Goal: Task Accomplishment & Management: Manage account settings

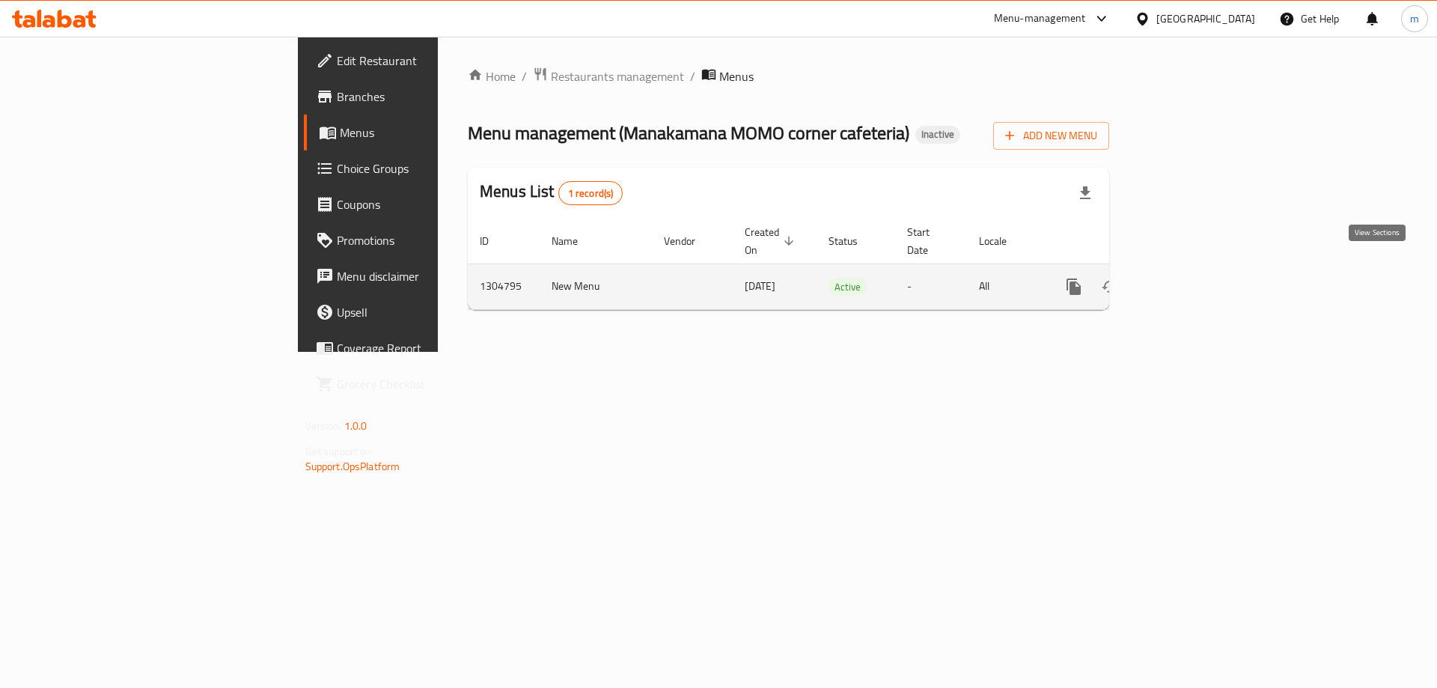
click at [1191, 278] on icon "enhanced table" at bounding box center [1182, 287] width 18 height 18
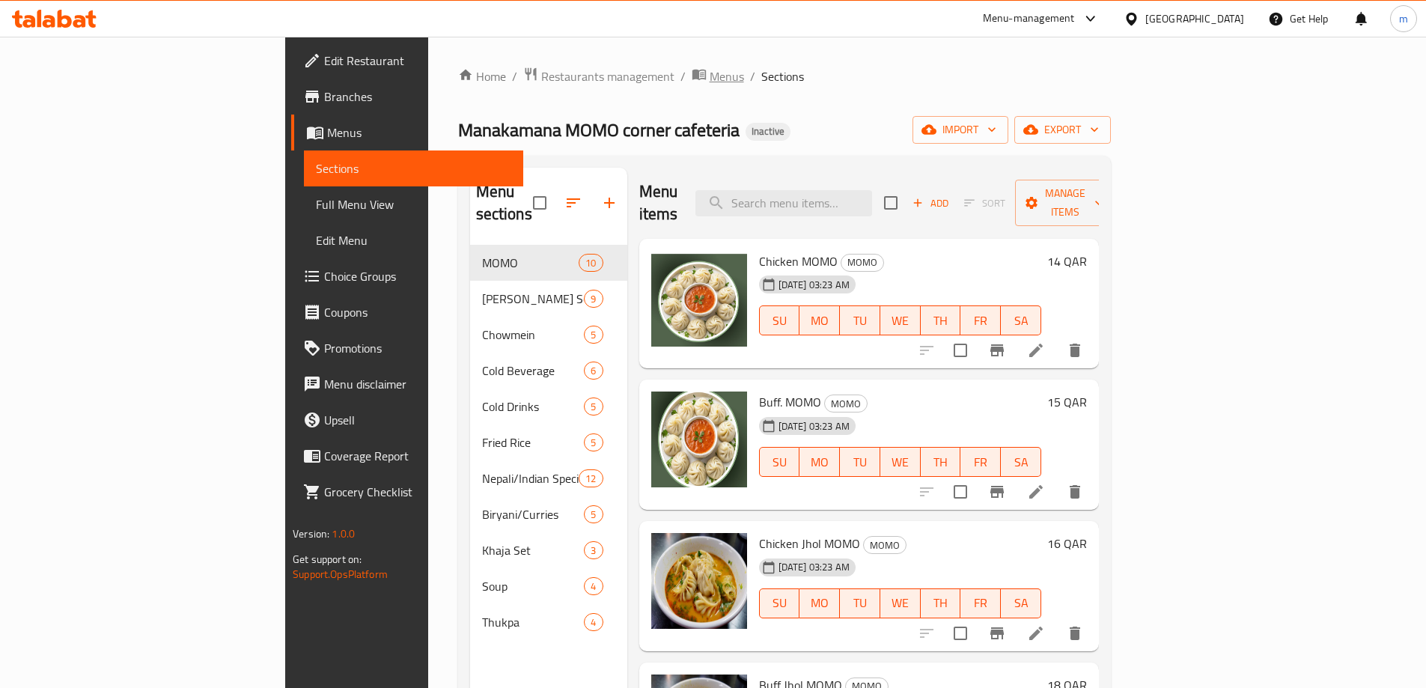
click at [709, 82] on span "Menus" at bounding box center [726, 76] width 34 height 18
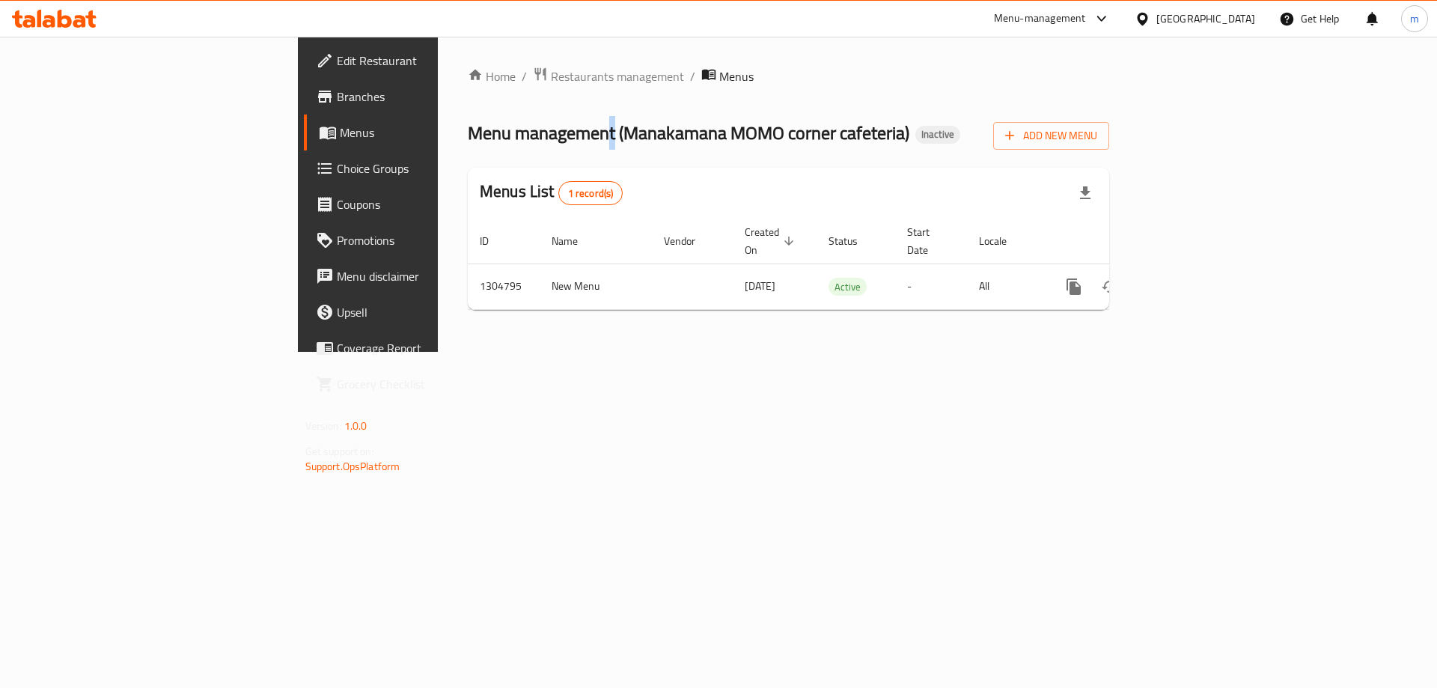
drag, startPoint x: 409, startPoint y: 141, endPoint x: 418, endPoint y: 144, distance: 8.8
click at [468, 144] on span "Menu management ( Manakamana MOMO corner cafeteria )" at bounding box center [689, 133] width 442 height 34
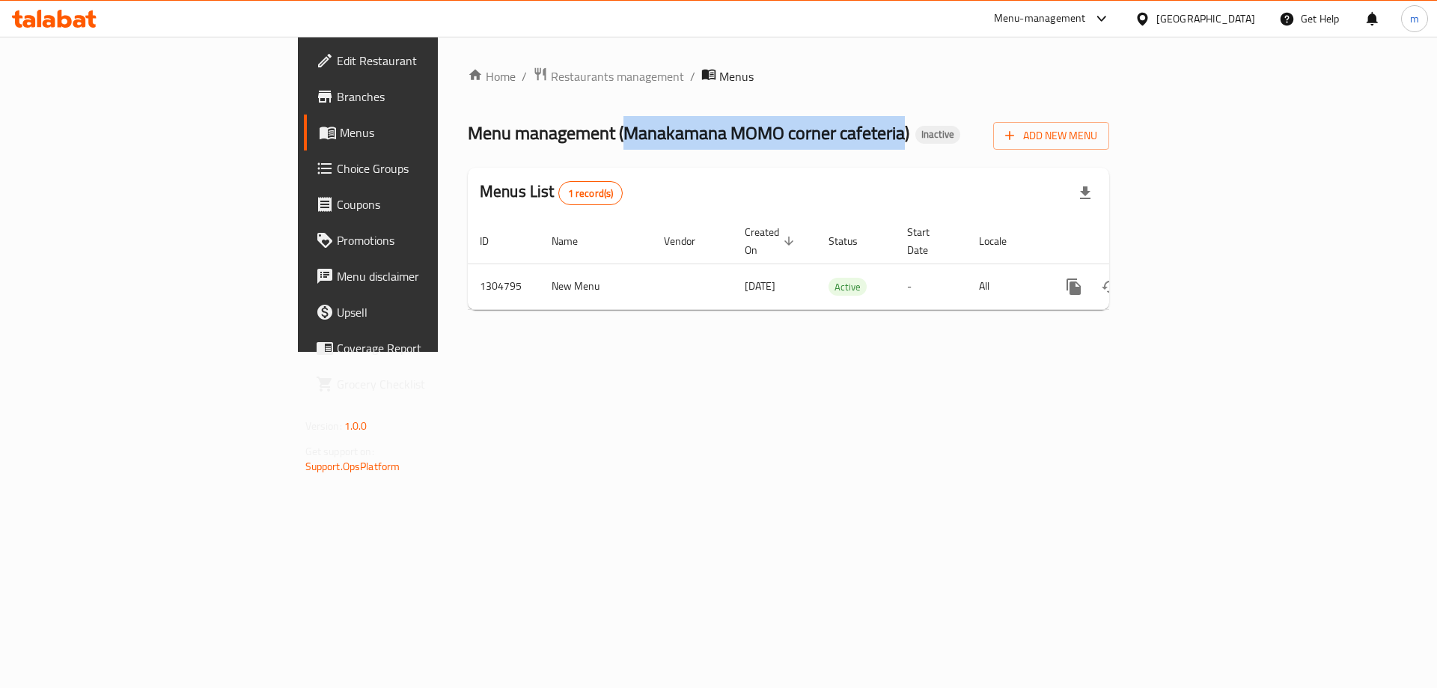
drag, startPoint x: 426, startPoint y: 133, endPoint x: 708, endPoint y: 134, distance: 282.1
click at [708, 134] on span "Menu management ( Manakamana MOMO corner cafeteria )" at bounding box center [689, 133] width 442 height 34
copy span "Manakamana MOMO corner cafeteria"
click at [1097, 141] on span "Add New Menu" at bounding box center [1051, 135] width 92 height 19
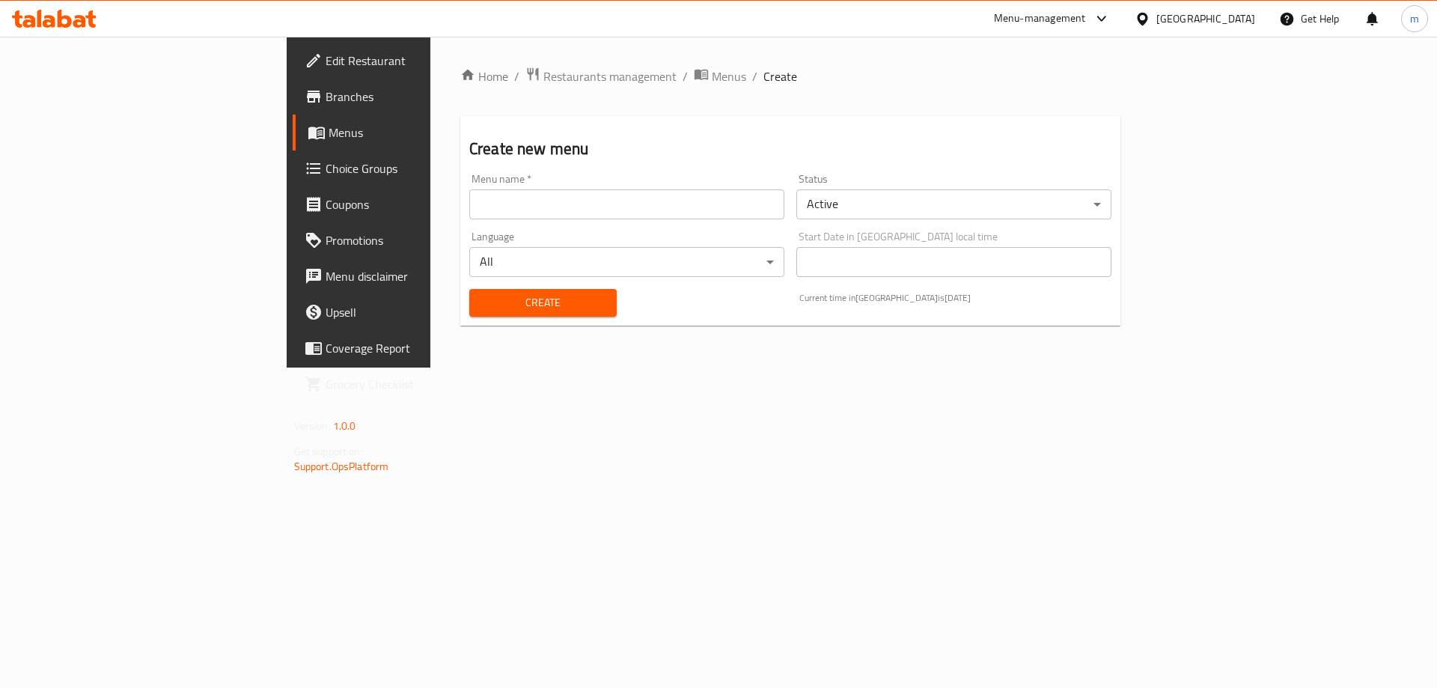
drag, startPoint x: 581, startPoint y: 228, endPoint x: 584, endPoint y: 219, distance: 10.2
click at [582, 222] on div "Menu name   * Menu name * Status Active ​ Language All ​ Start Date in Qatar lo…" at bounding box center [790, 245] width 654 height 155
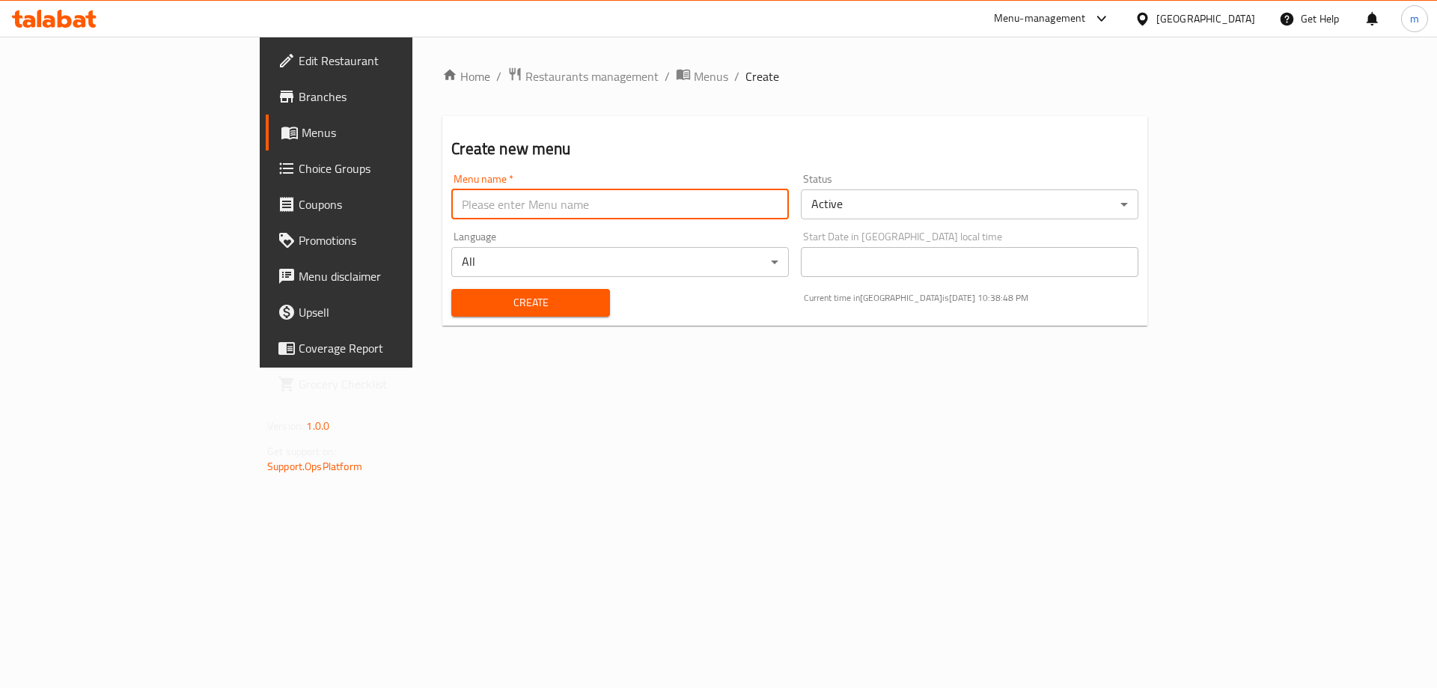
click at [590, 207] on input "text" at bounding box center [620, 204] width 338 height 30
paste input "Manakamana MOMO corner cafeteria"
type input "Manakamana MOMO corner cafeteria's menu"
click at [472, 319] on div "Create" at bounding box center [530, 303] width 176 height 46
click at [463, 305] on span "Create" at bounding box center [530, 302] width 134 height 19
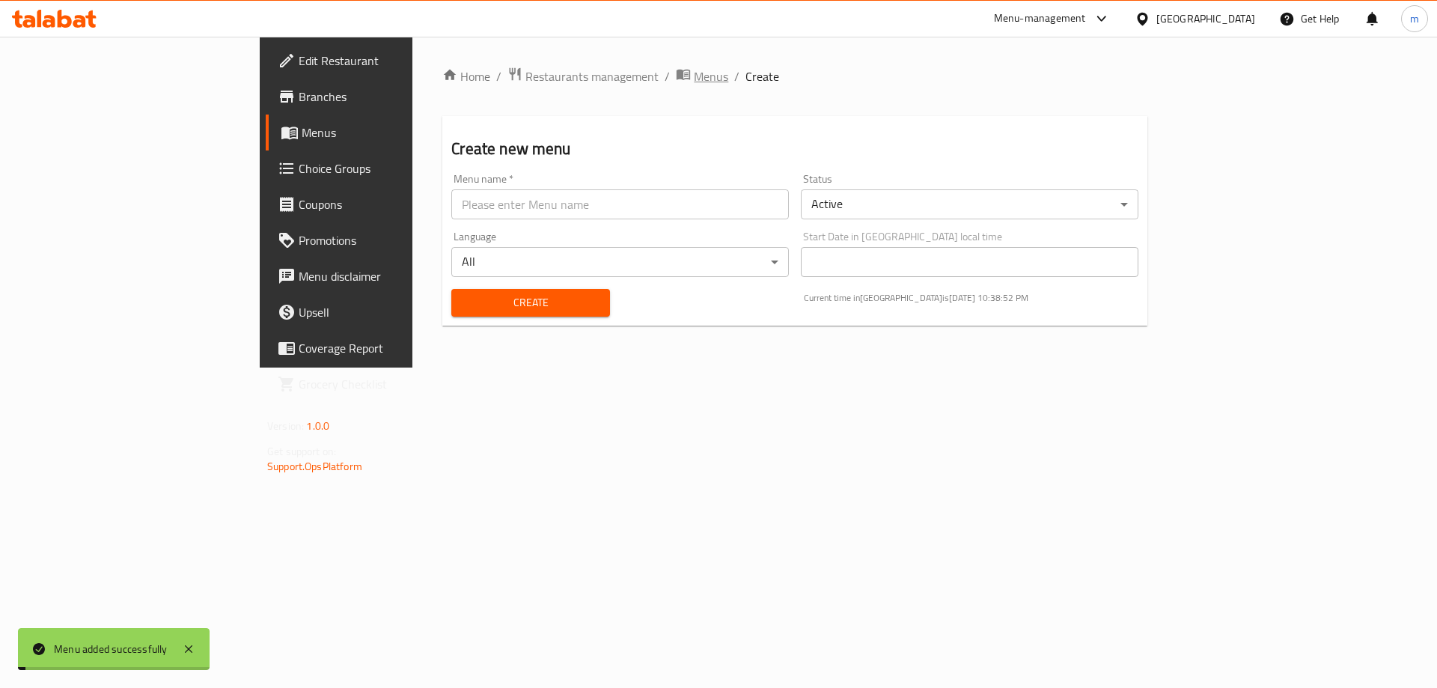
click at [694, 85] on span "Menus" at bounding box center [711, 76] width 34 height 18
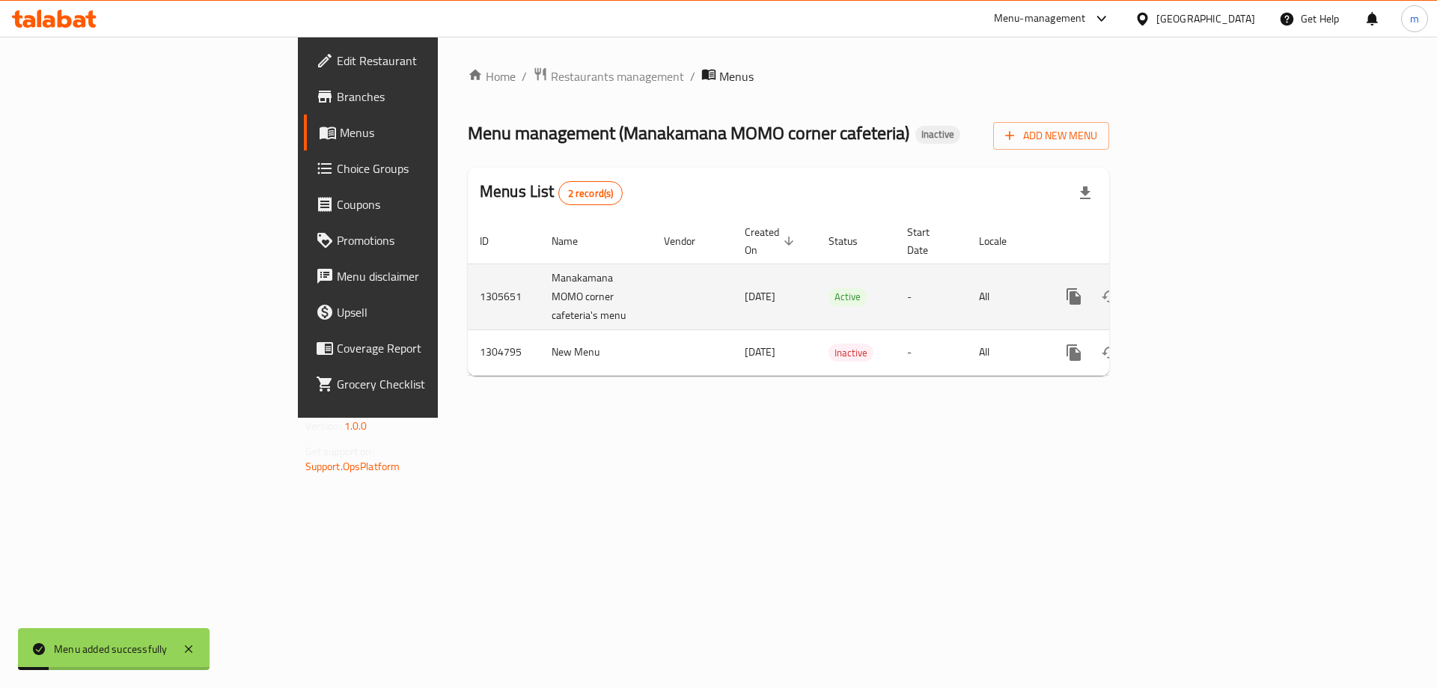
click at [1200, 278] on link "enhanced table" at bounding box center [1182, 296] width 36 height 36
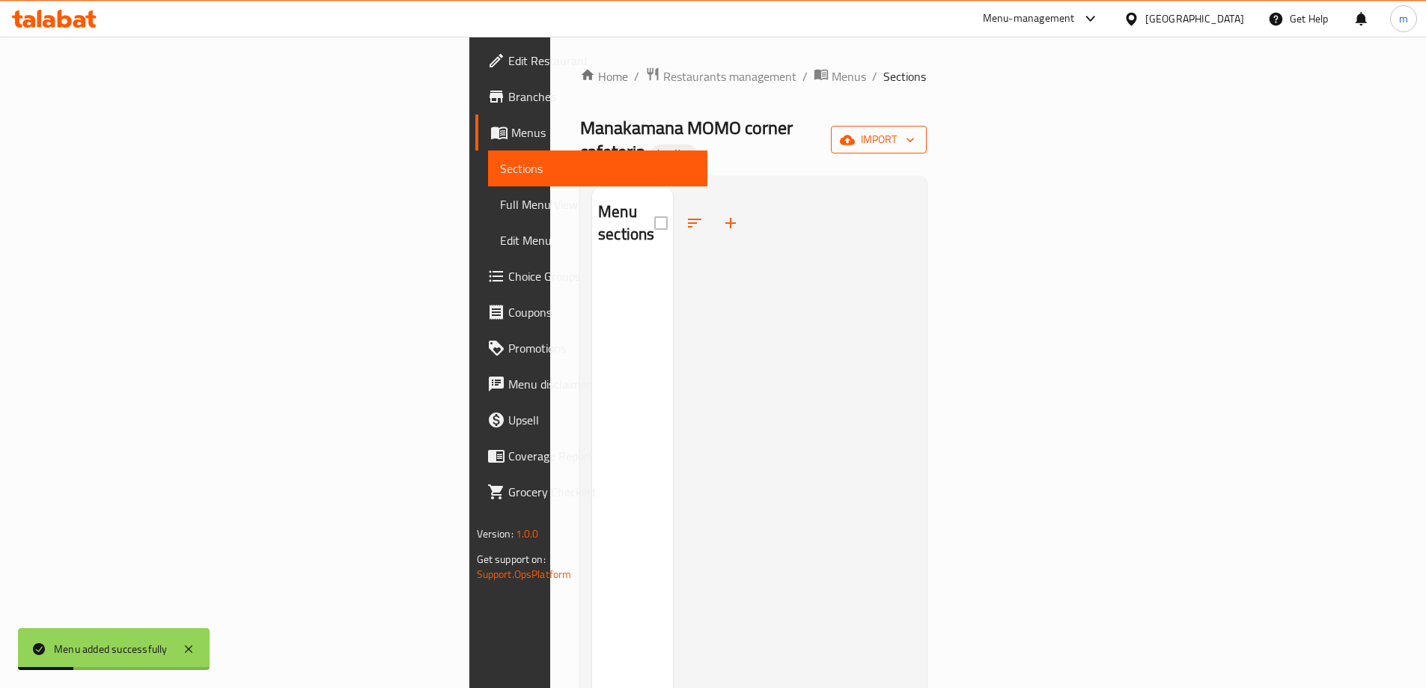
click at [926, 126] on button "import" at bounding box center [879, 140] width 96 height 28
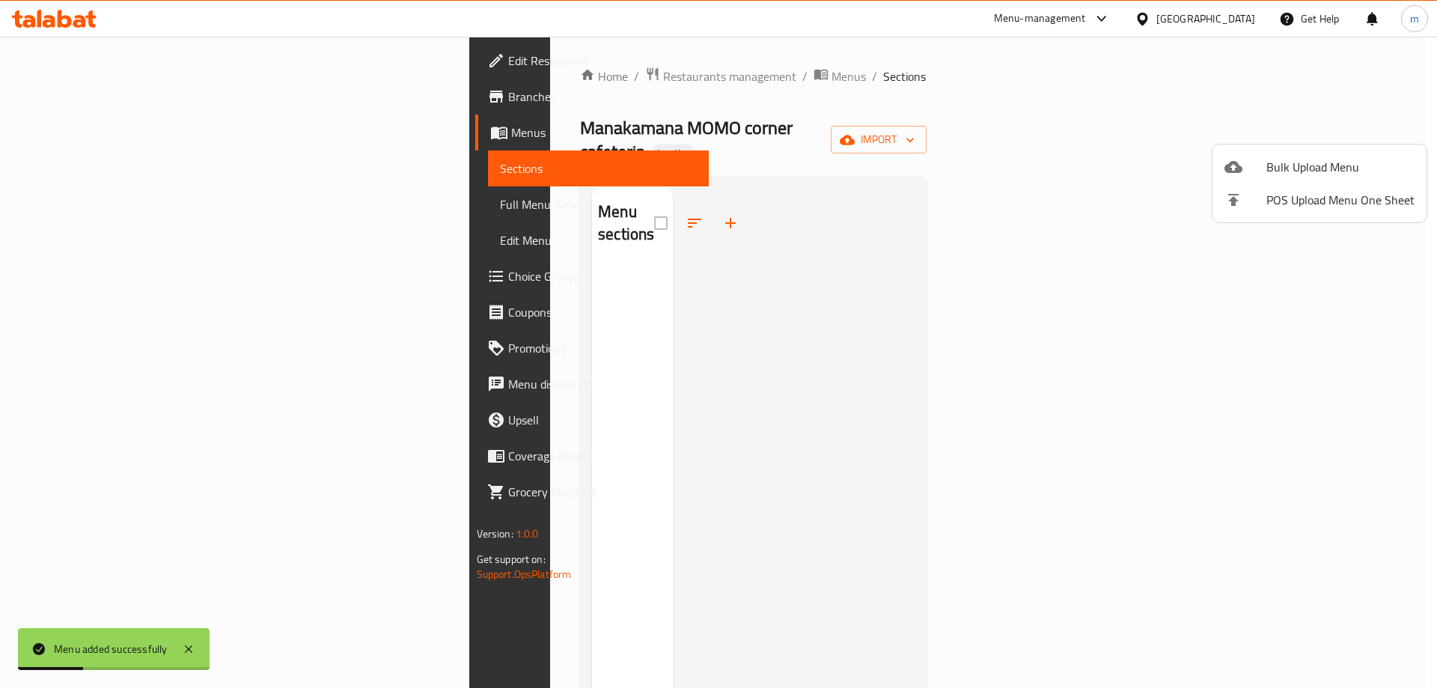
click at [1311, 148] on ul "Bulk Upload Menu POS Upload Menu One Sheet" at bounding box center [1319, 183] width 214 height 78
click at [1308, 164] on span "Bulk Upload Menu" at bounding box center [1340, 167] width 148 height 18
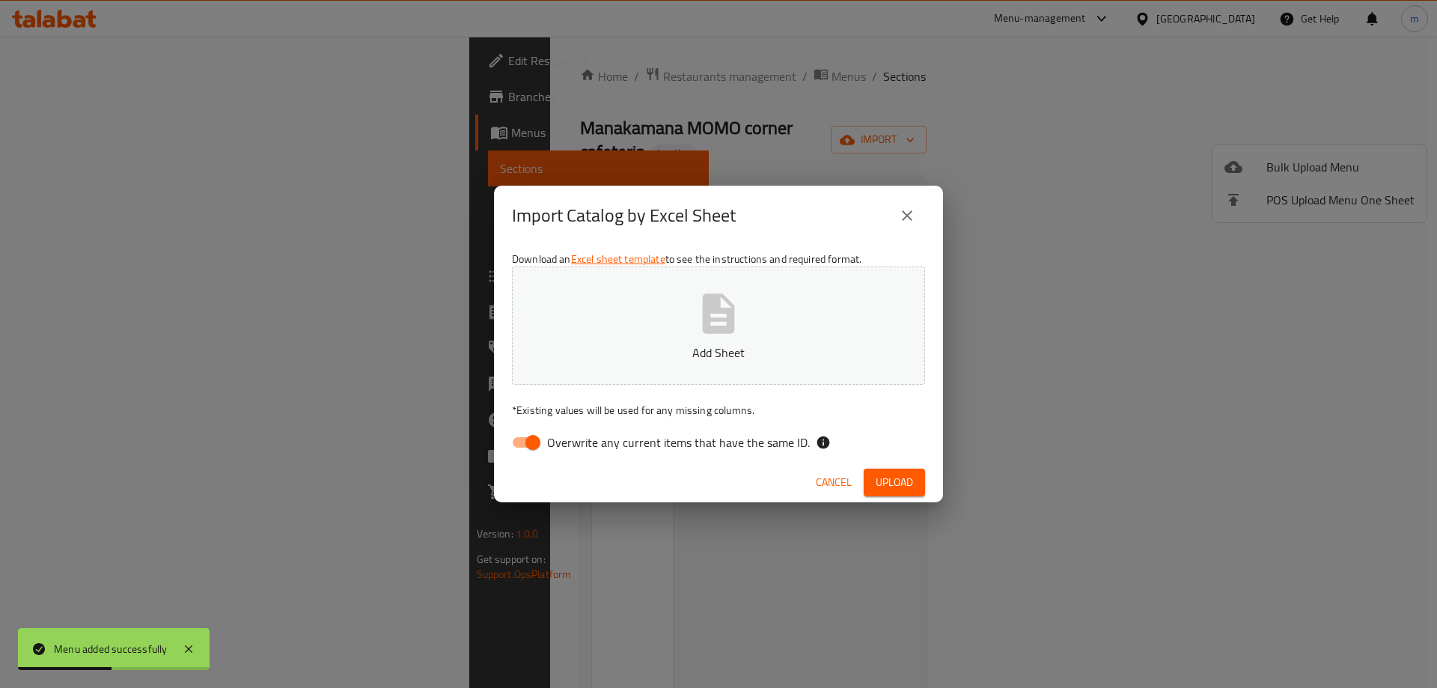
click at [787, 436] on span "Overwrite any current items that have the same ID." at bounding box center [678, 442] width 263 height 18
click at [575, 436] on input "Overwrite any current items that have the same ID." at bounding box center [532, 442] width 85 height 28
checkbox input "false"
click at [898, 488] on span "Upload" at bounding box center [894, 482] width 37 height 19
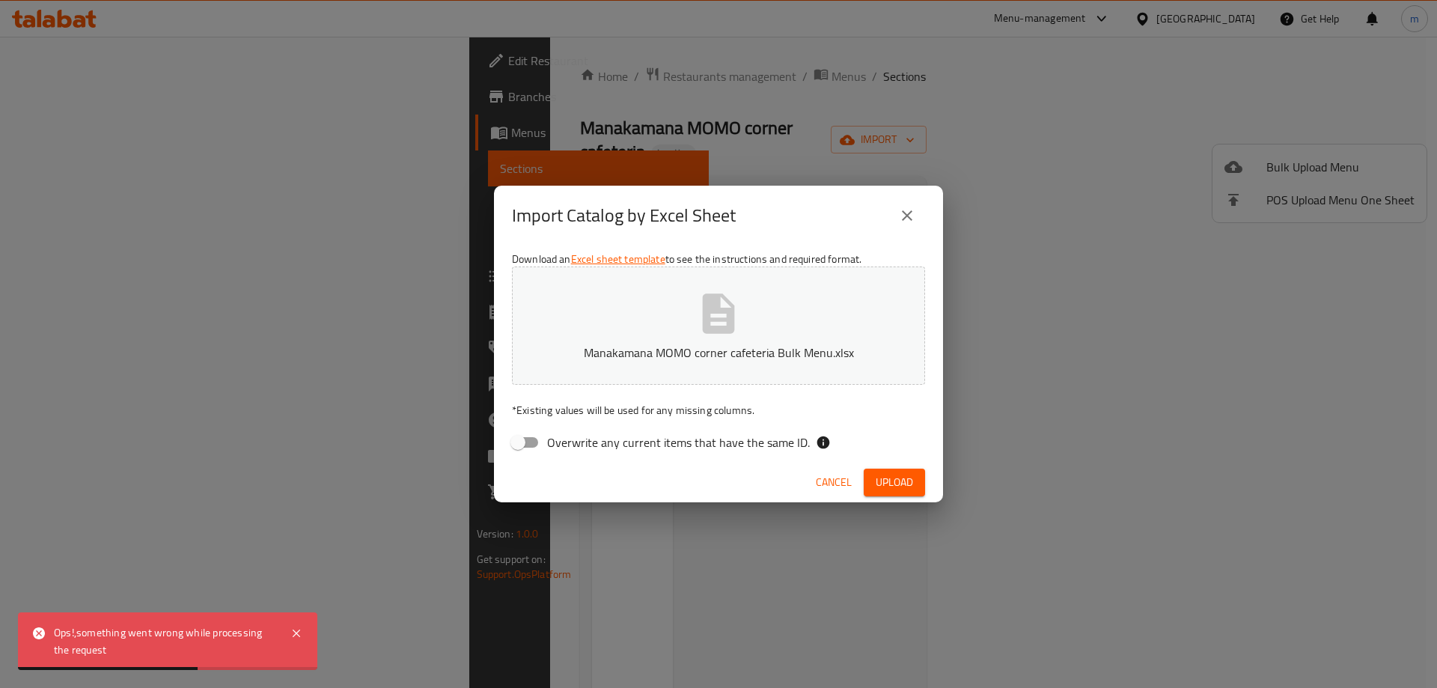
click at [897, 222] on button "close" at bounding box center [907, 216] width 36 height 36
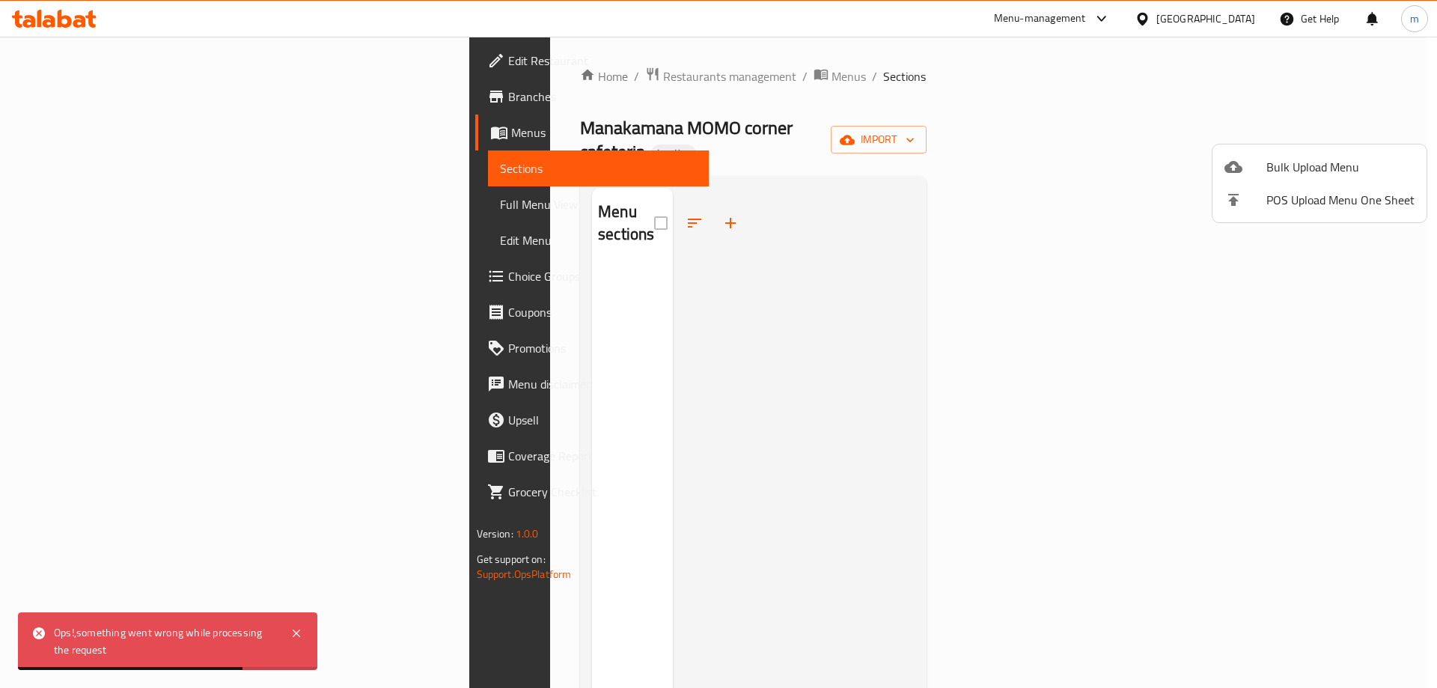
click at [1400, 169] on span "Bulk Upload Menu" at bounding box center [1340, 167] width 148 height 18
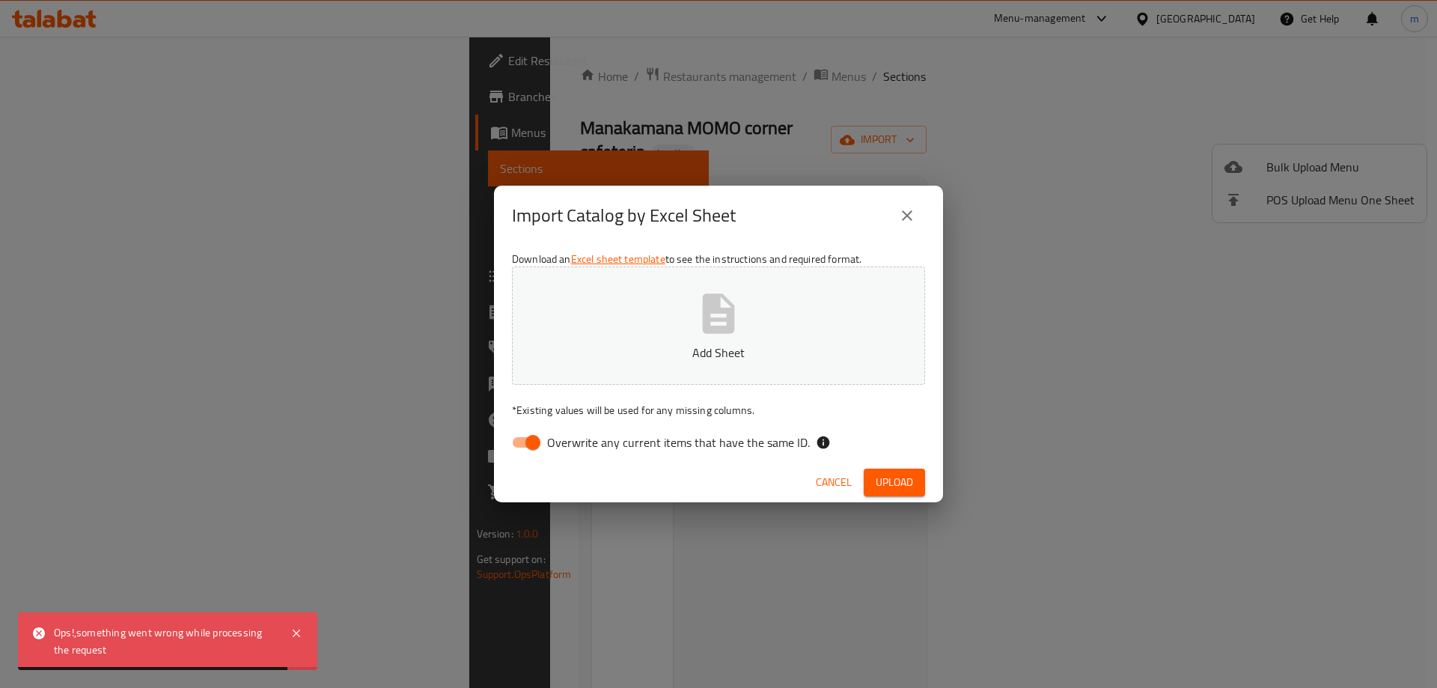
click at [687, 436] on span "Overwrite any current items that have the same ID." at bounding box center [678, 442] width 263 height 18
click at [575, 436] on input "Overwrite any current items that have the same ID." at bounding box center [532, 442] width 85 height 28
checkbox input "false"
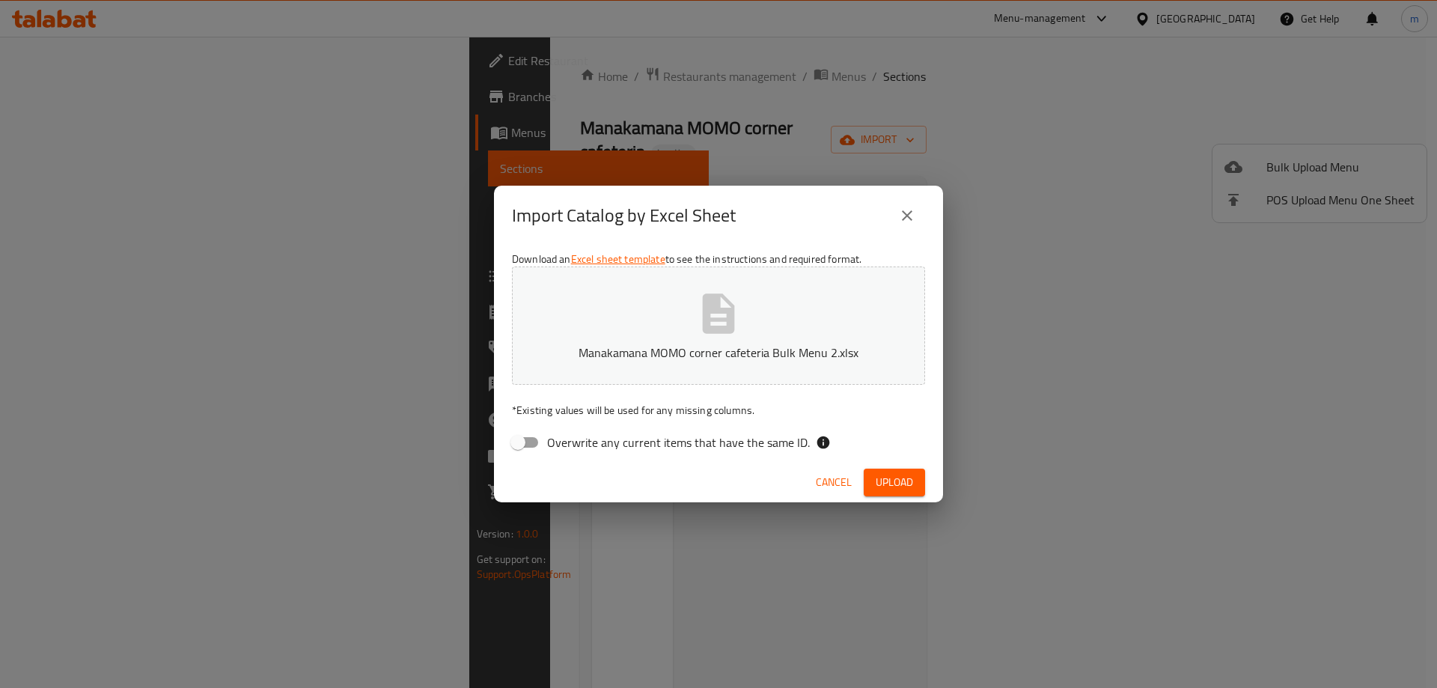
drag, startPoint x: 868, startPoint y: 468, endPoint x: 882, endPoint y: 472, distance: 14.7
click at [868, 468] on button "Upload" at bounding box center [894, 482] width 61 height 28
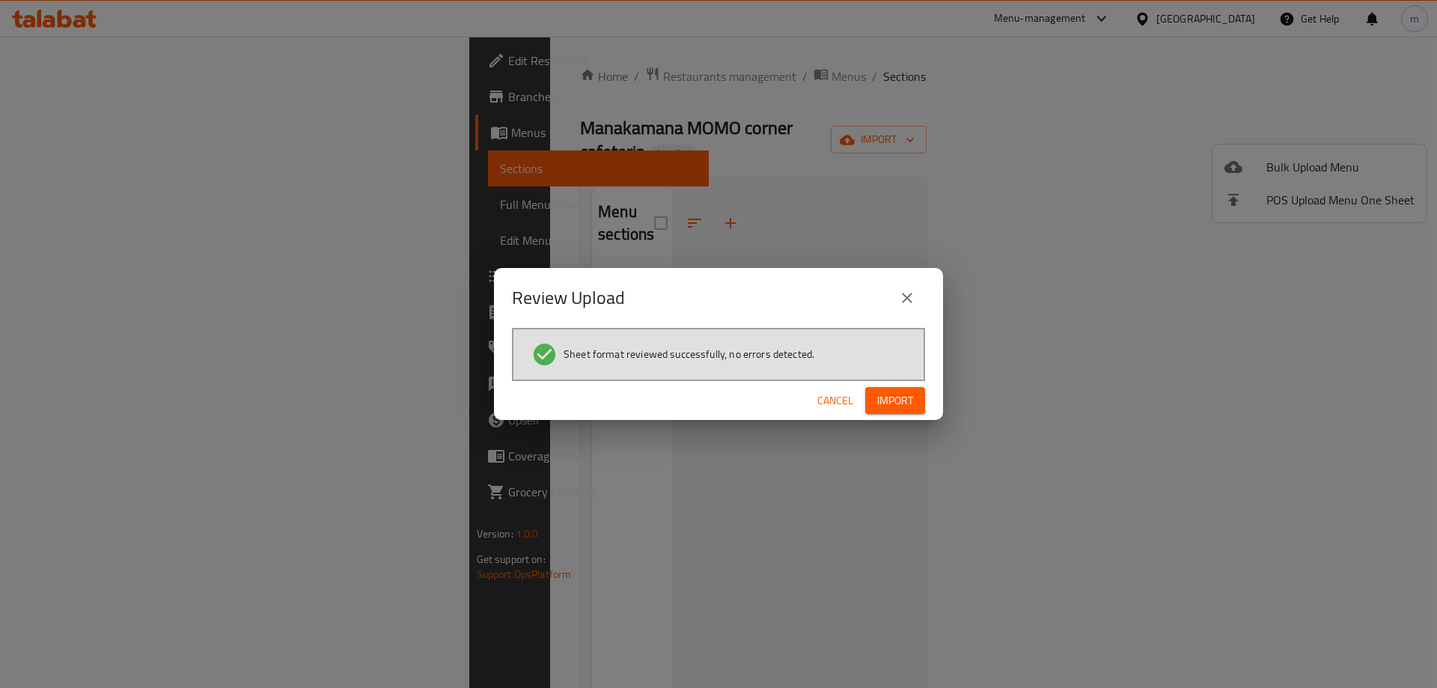
click at [915, 400] on button "Import" at bounding box center [895, 401] width 60 height 28
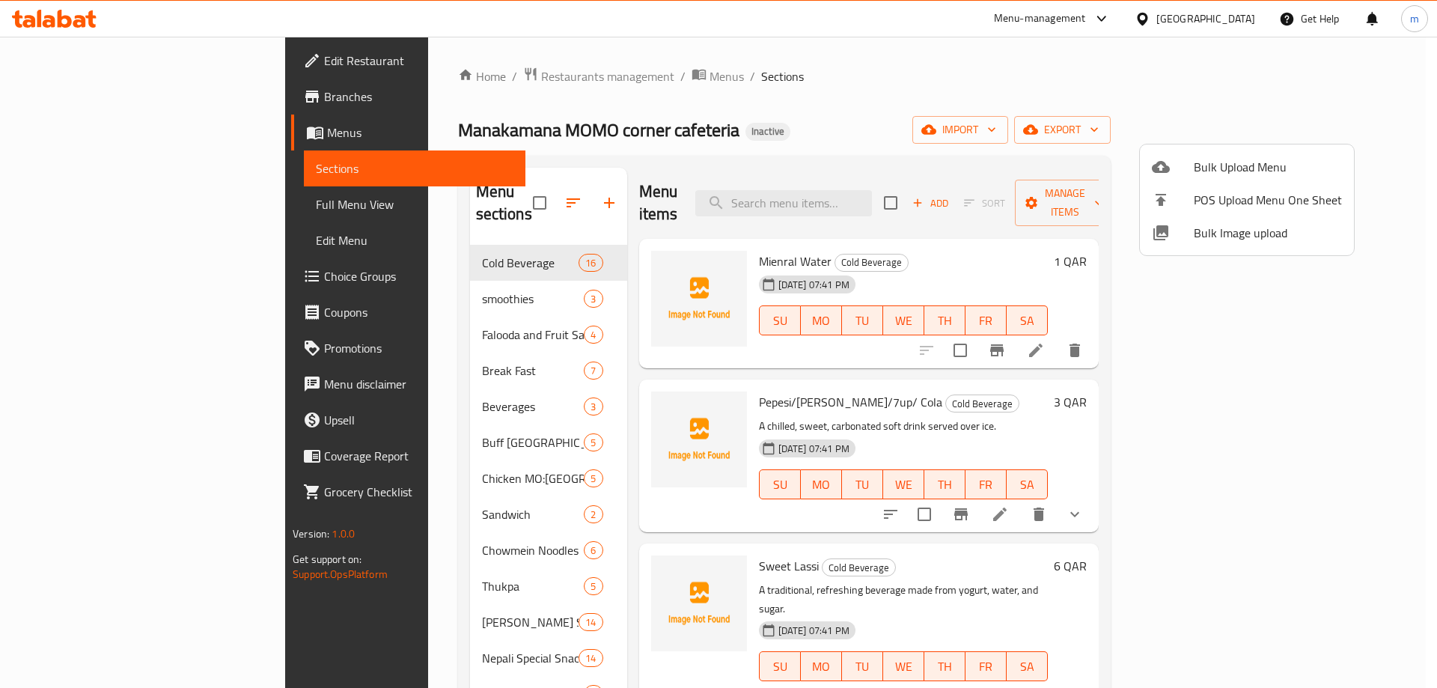
click at [108, 196] on div at bounding box center [718, 344] width 1437 height 688
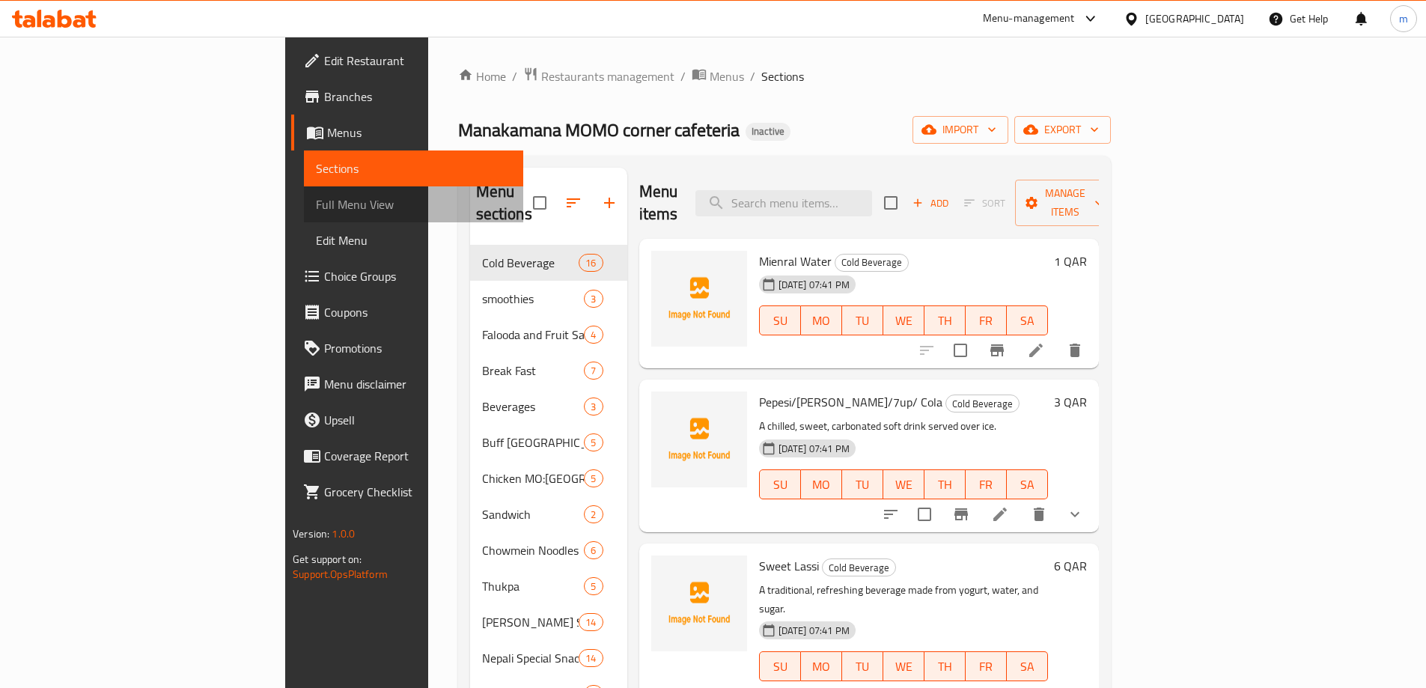
click at [316, 202] on span "Full Menu View" at bounding box center [413, 204] width 195 height 18
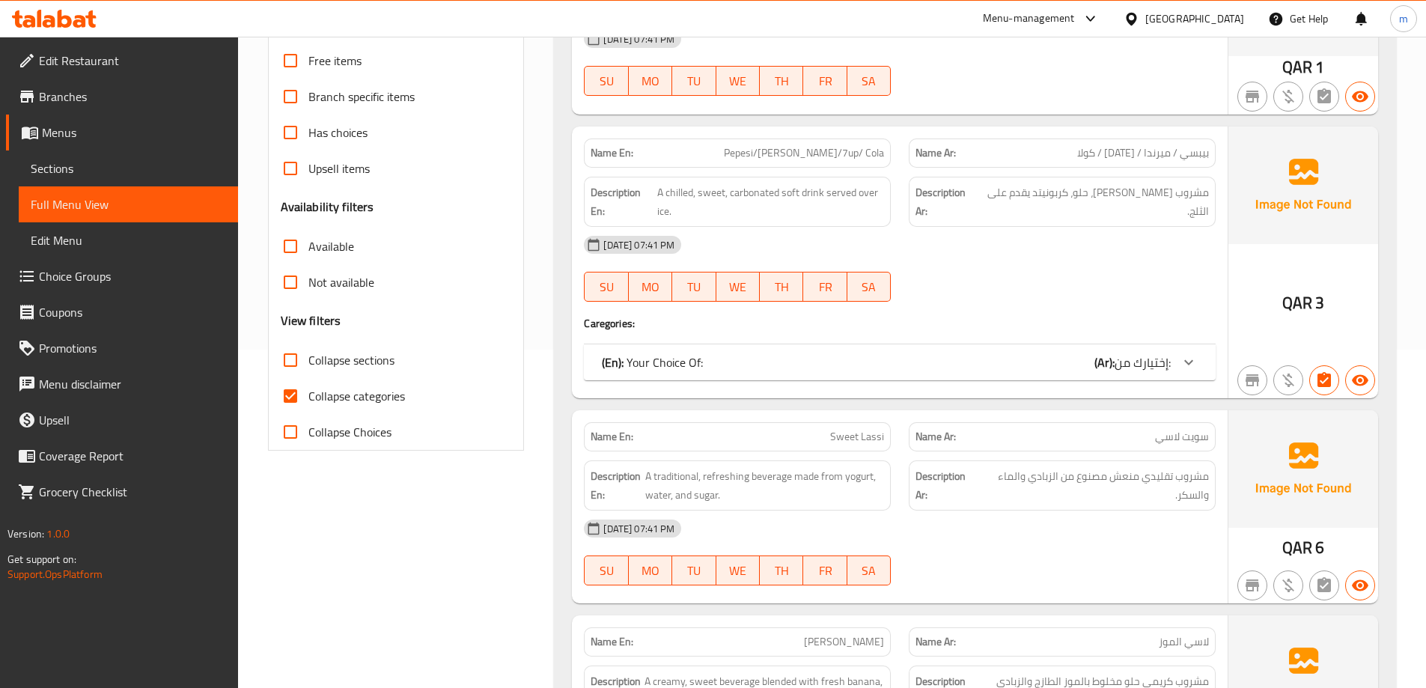
scroll to position [374, 0]
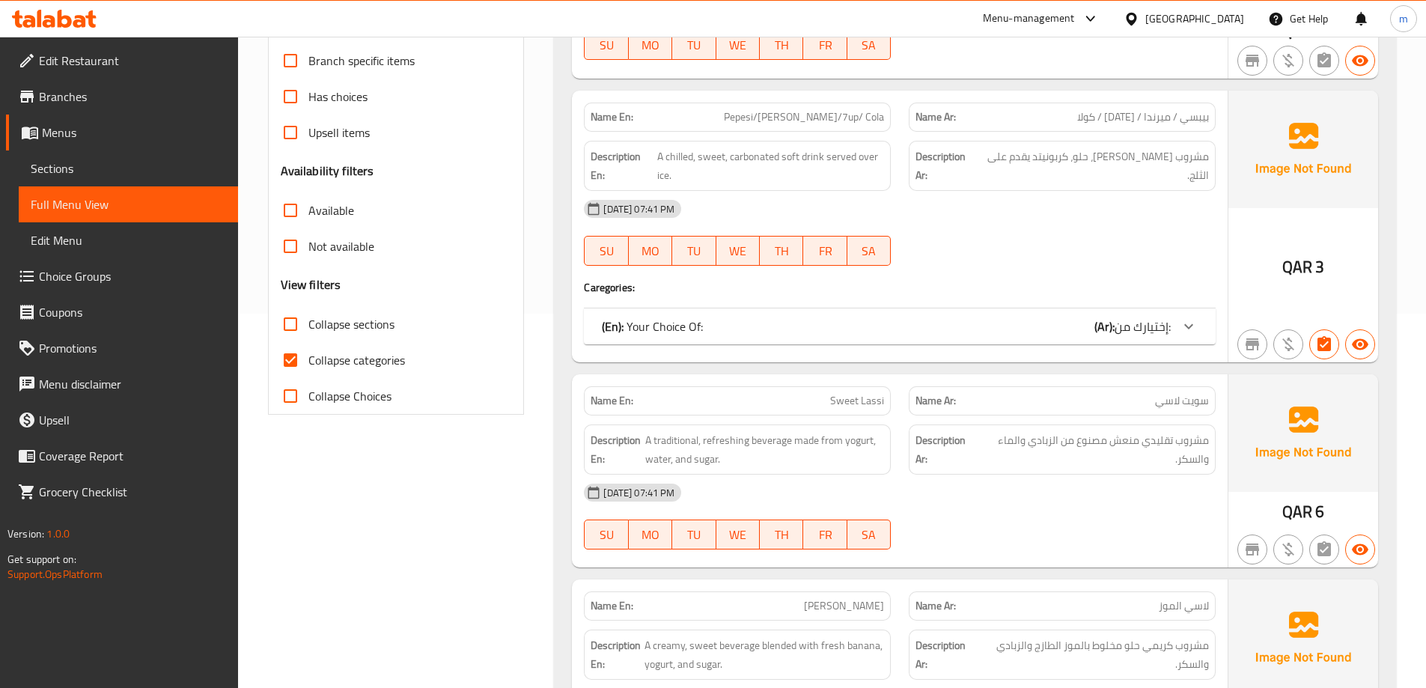
click at [356, 400] on span "Collapse Choices" at bounding box center [349, 396] width 83 height 18
click at [308, 400] on input "Collapse Choices" at bounding box center [290, 396] width 36 height 36
click at [354, 400] on span "Collapse Choices" at bounding box center [349, 396] width 83 height 18
click at [308, 400] on input "Collapse Choices" at bounding box center [290, 396] width 36 height 36
checkbox input "false"
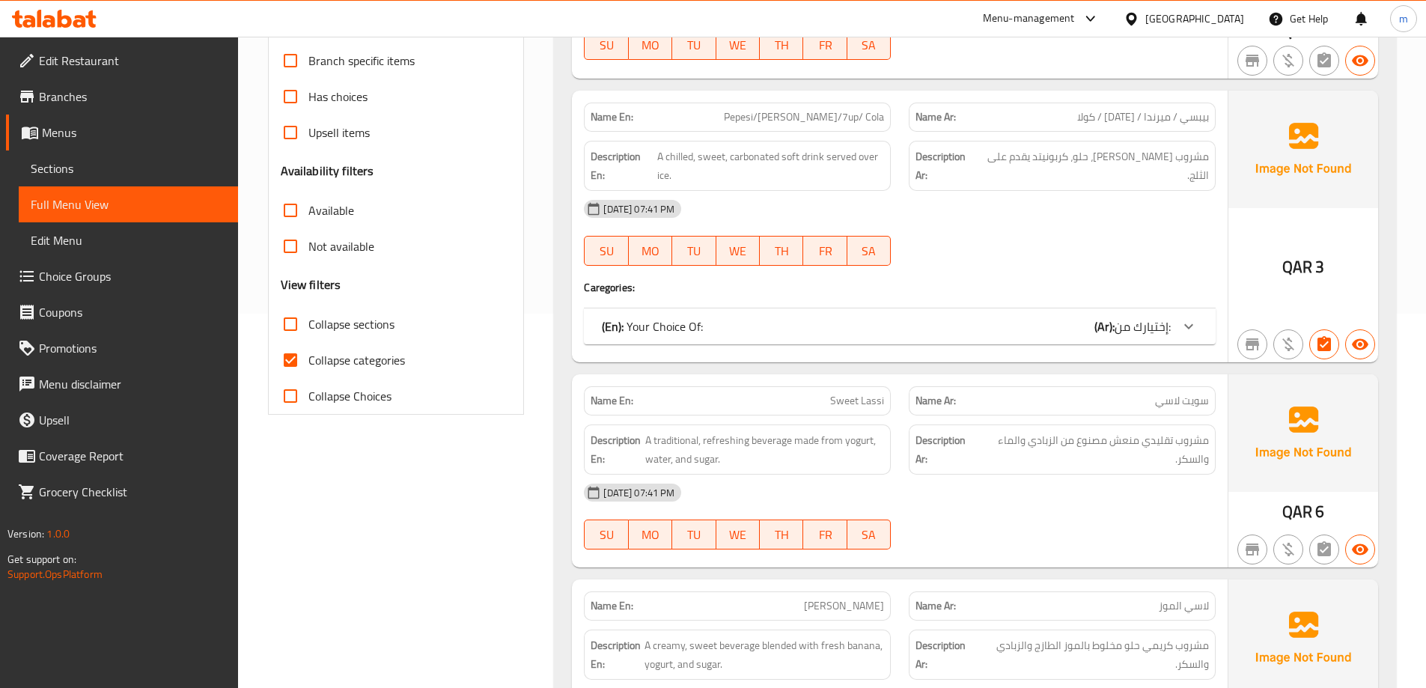
click at [368, 329] on span "Collapse sections" at bounding box center [351, 324] width 86 height 18
click at [308, 329] on input "Collapse sections" at bounding box center [290, 324] width 36 height 36
checkbox input "true"
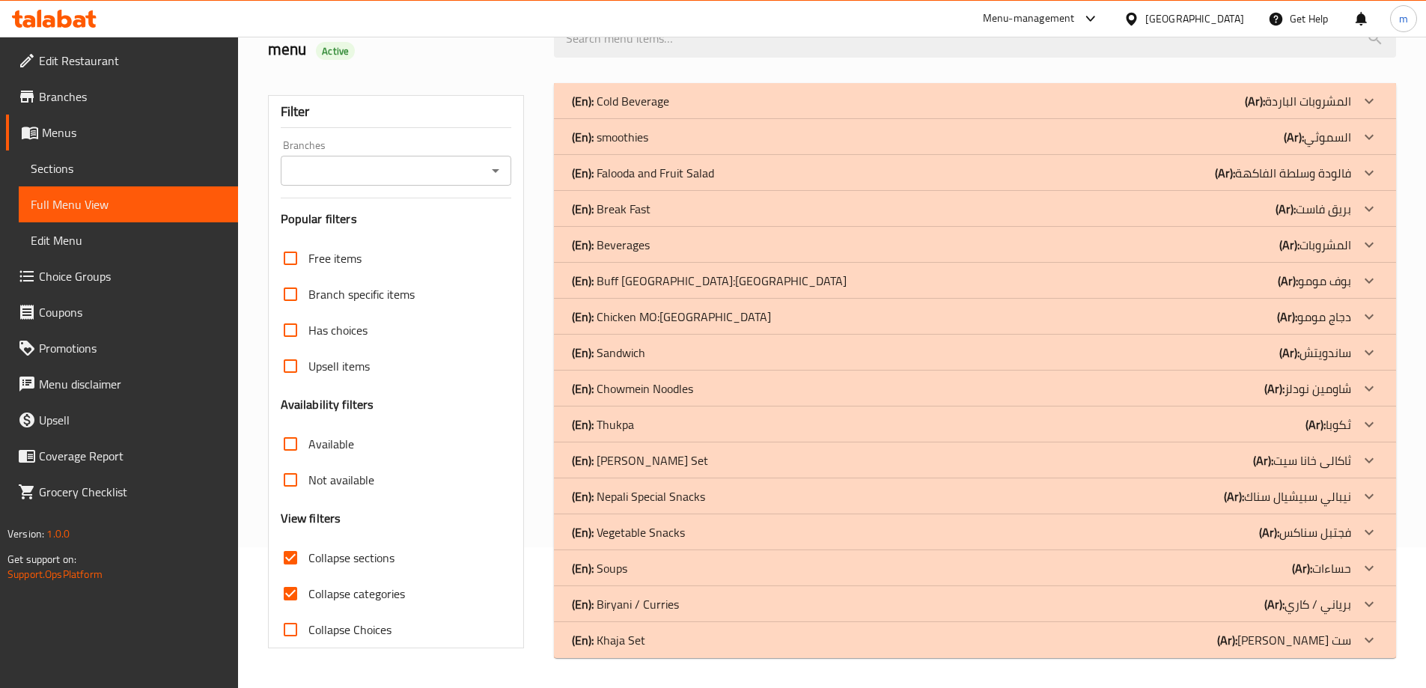
click at [365, 584] on span "Collapse categories" at bounding box center [356, 593] width 97 height 18
click at [308, 575] on input "Collapse categories" at bounding box center [290, 593] width 36 height 36
checkbox input "false"
click at [722, 103] on div "(En): Cold Beverage (Ar): المشروبات الباردة" at bounding box center [961, 101] width 779 height 18
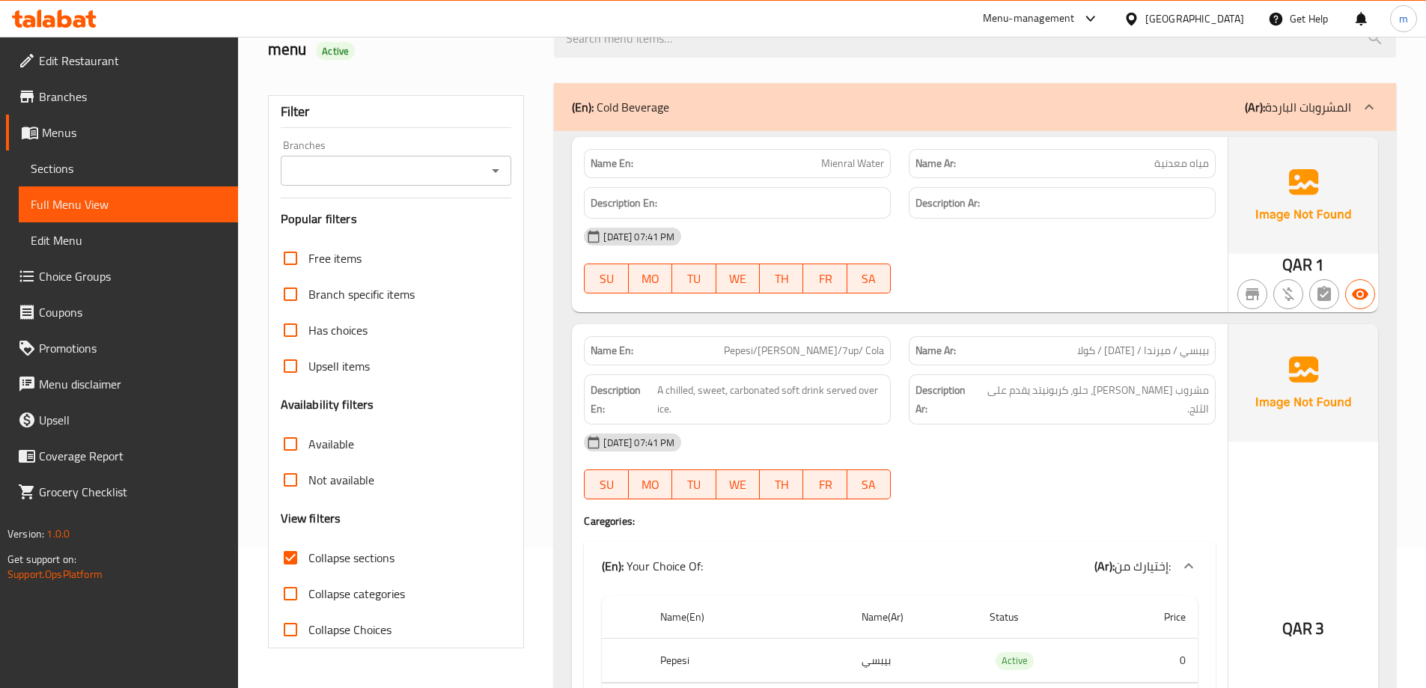
click at [864, 159] on span "Mienral Water" at bounding box center [852, 164] width 63 height 16
copy span "Mienral Water"
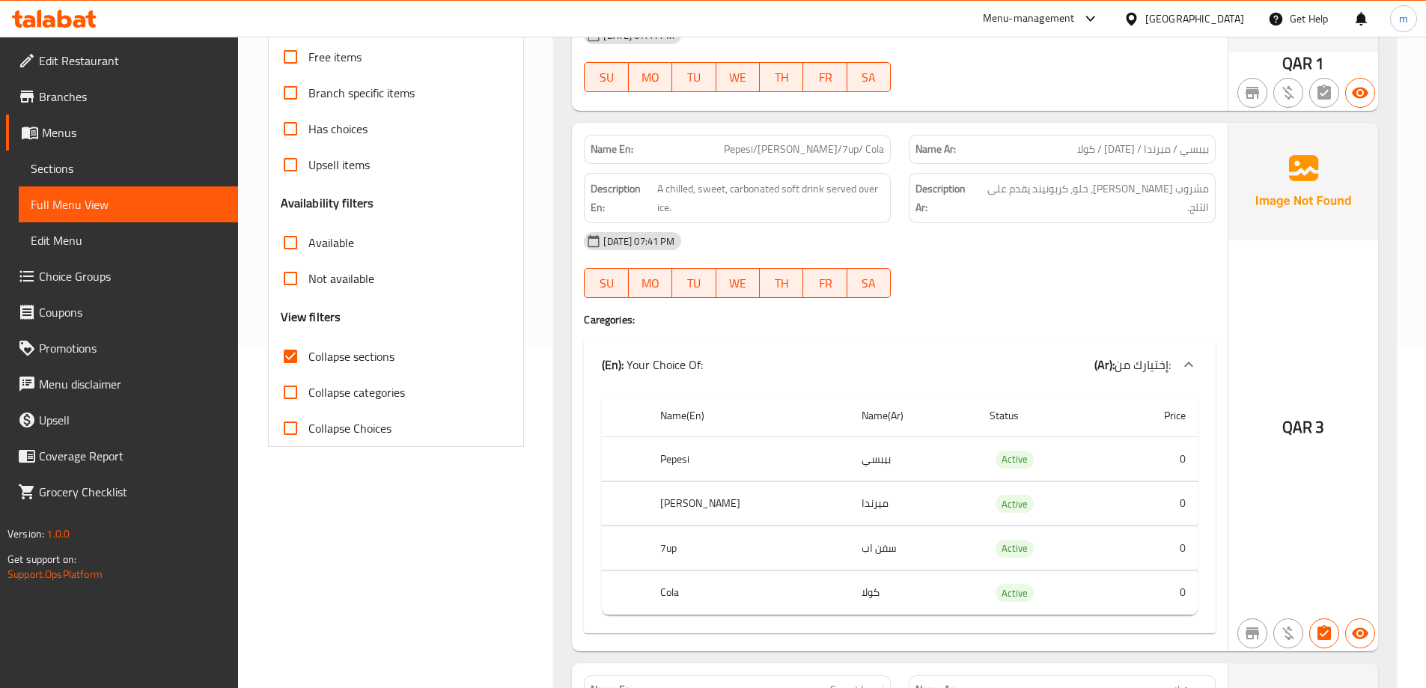
scroll to position [365, 0]
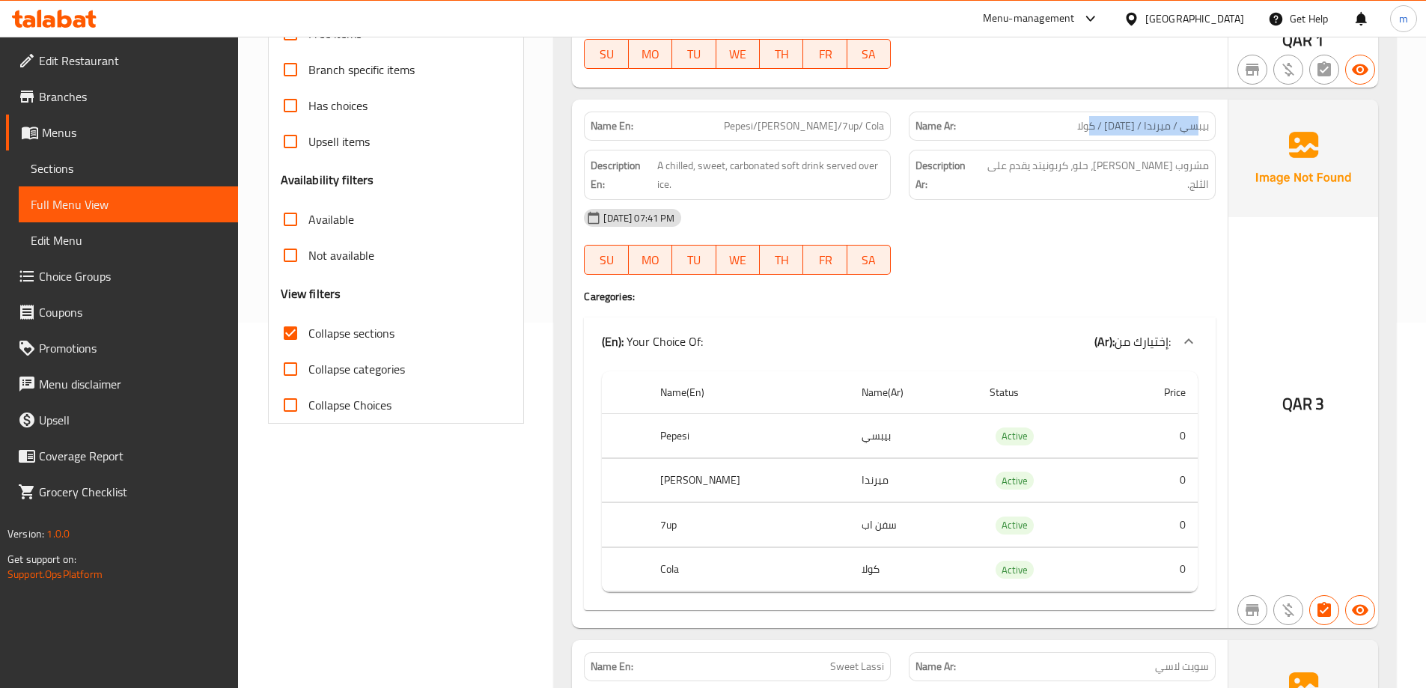
drag, startPoint x: 1196, startPoint y: 123, endPoint x: 1067, endPoint y: 135, distance: 129.3
click at [1067, 135] on div "Name Ar: بيبسي / ميرندا / 7اب / كولا" at bounding box center [1062, 126] width 307 height 29
drag, startPoint x: 1209, startPoint y: 162, endPoint x: 1025, endPoint y: 168, distance: 184.2
click at [1025, 168] on div "Description Ar: مشروب غازي بارد، حلو، كربونيتد يقدم على الثلج." at bounding box center [1062, 175] width 307 height 50
drag, startPoint x: 828, startPoint y: 168, endPoint x: 867, endPoint y: 180, distance: 40.2
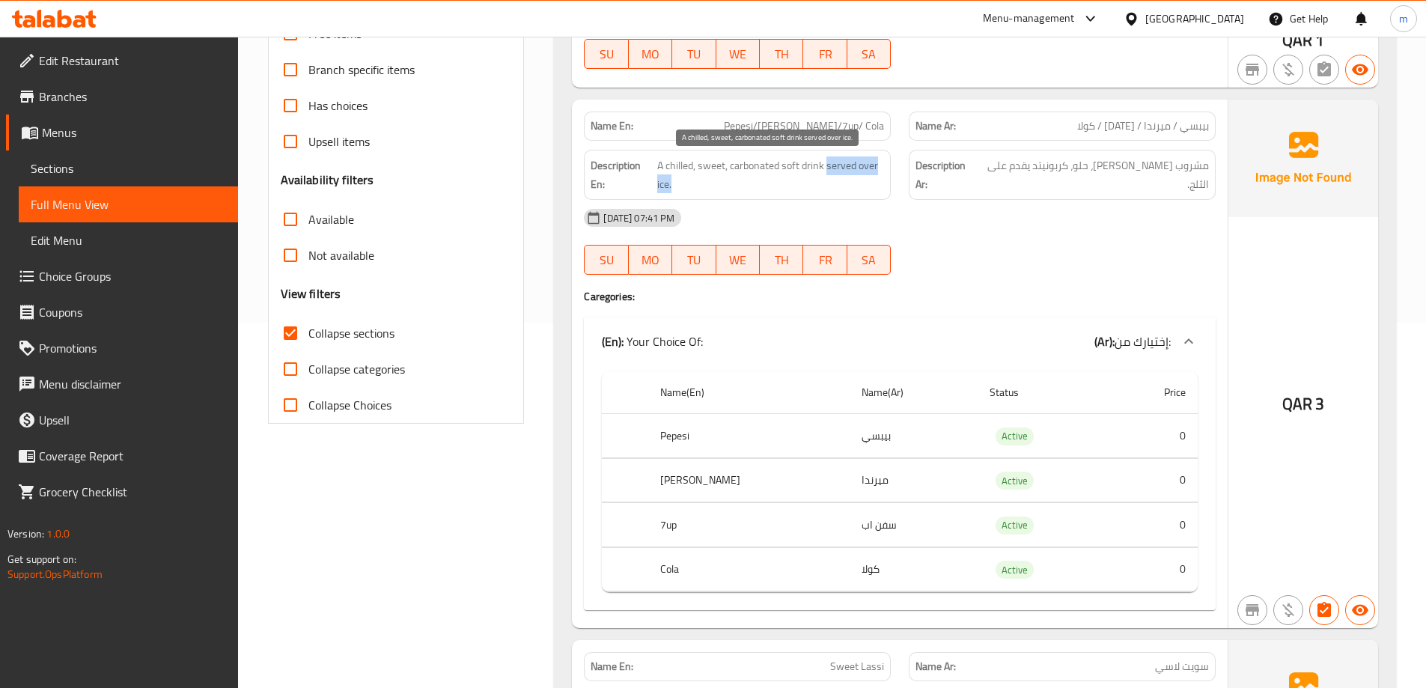
click at [867, 180] on span "A chilled, sweet, carbonated soft drink served over ice." at bounding box center [770, 174] width 227 height 37
click at [1039, 227] on div "13-08-2025 07:41 PM" at bounding box center [900, 218] width 650 height 36
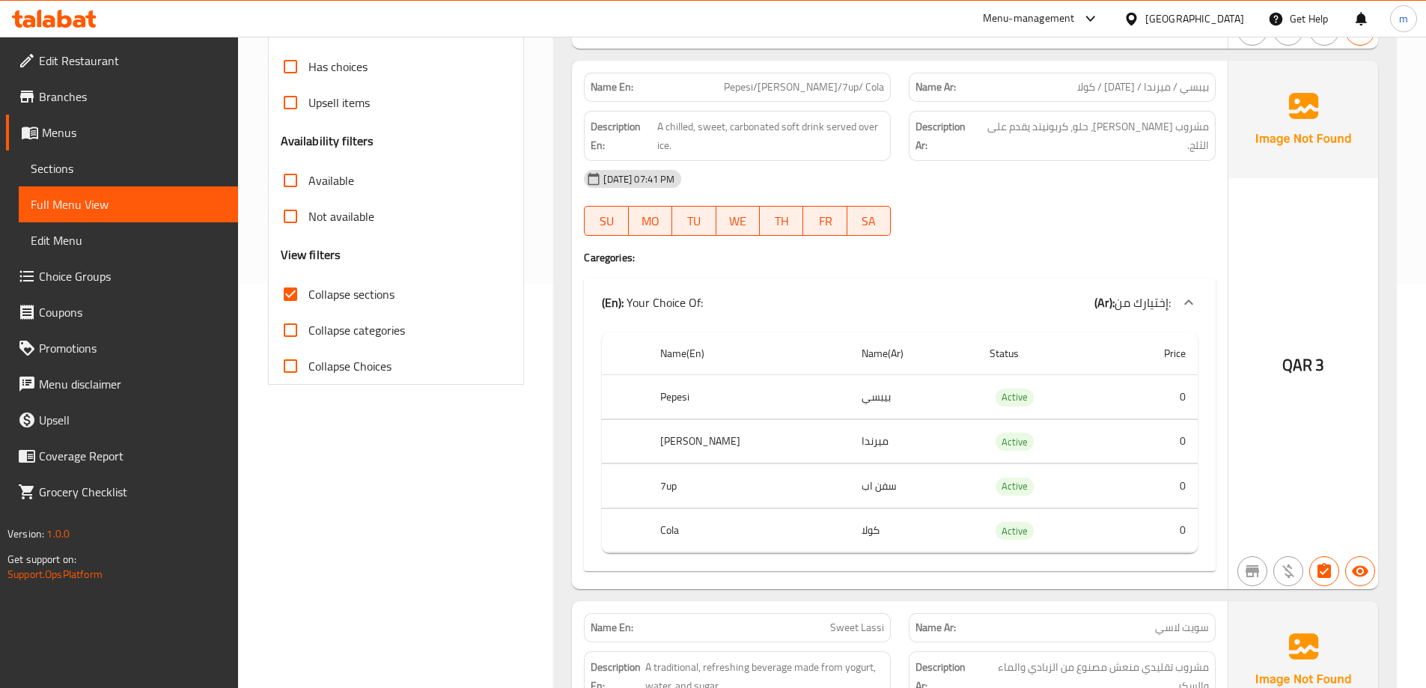
scroll to position [440, 0]
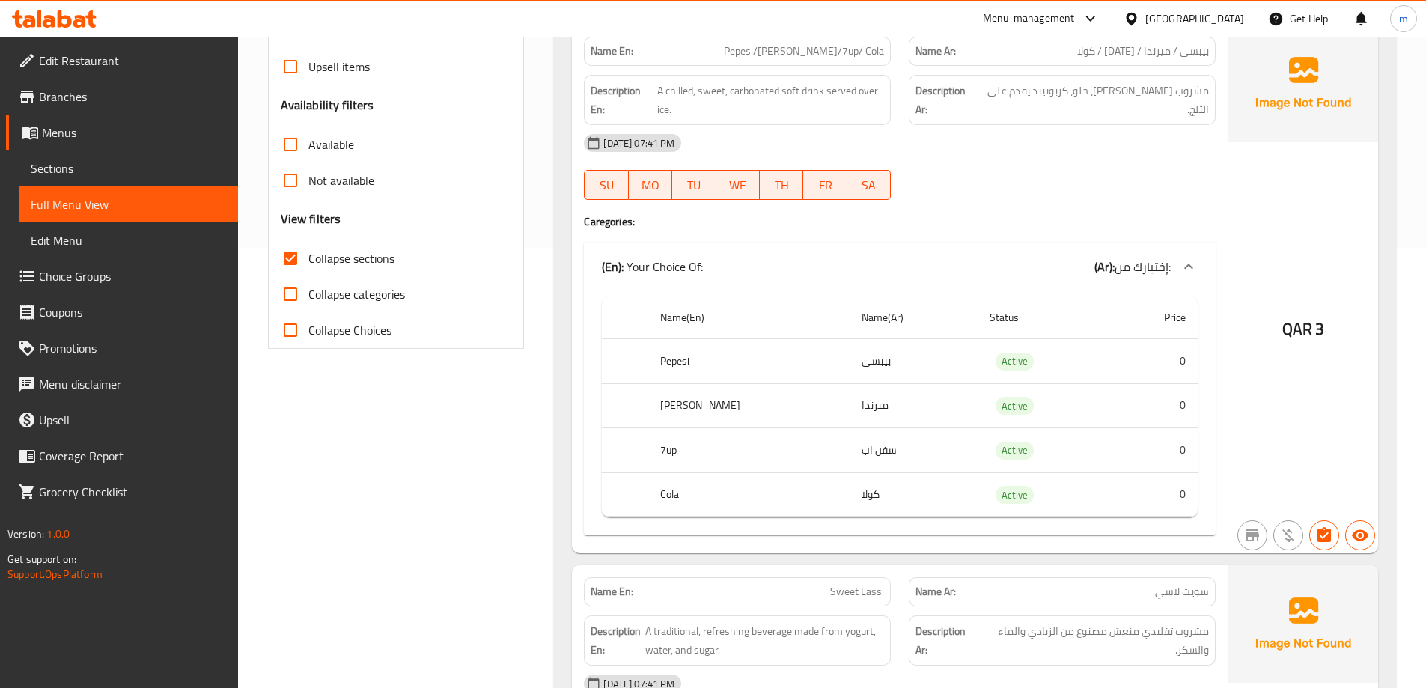
drag, startPoint x: 858, startPoint y: 359, endPoint x: 745, endPoint y: 366, distance: 112.5
click at [745, 366] on tr "Pepesi بيبسي Active 0" at bounding box center [900, 361] width 596 height 44
drag, startPoint x: 847, startPoint y: 407, endPoint x: 790, endPoint y: 407, distance: 56.9
click at [790, 407] on tr "Mirinda ميرندا Active 0" at bounding box center [900, 405] width 596 height 44
drag, startPoint x: 864, startPoint y: 454, endPoint x: 775, endPoint y: 460, distance: 89.3
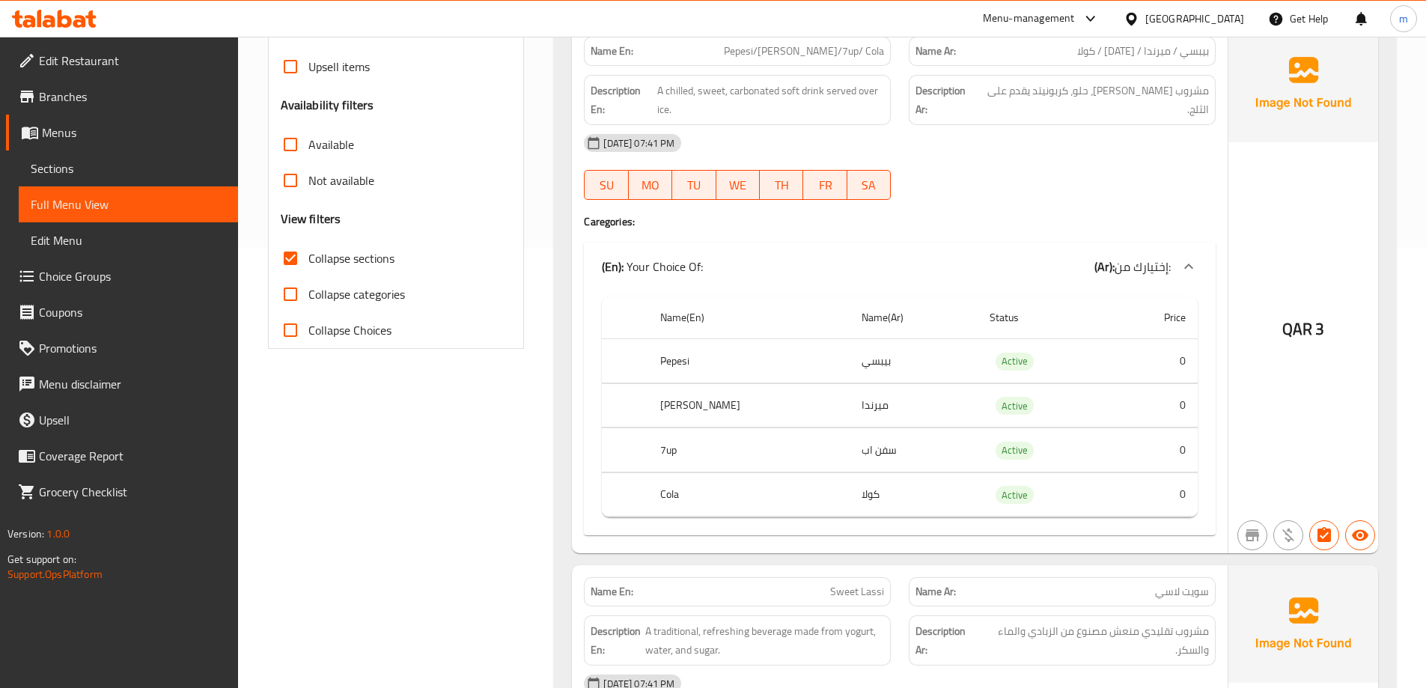
click at [775, 460] on tr "7up سفن اب Active 0" at bounding box center [900, 450] width 596 height 44
drag, startPoint x: 810, startPoint y: 494, endPoint x: 772, endPoint y: 494, distance: 38.2
click at [772, 494] on tr "Cola كولا Active 0" at bounding box center [900, 494] width 596 height 44
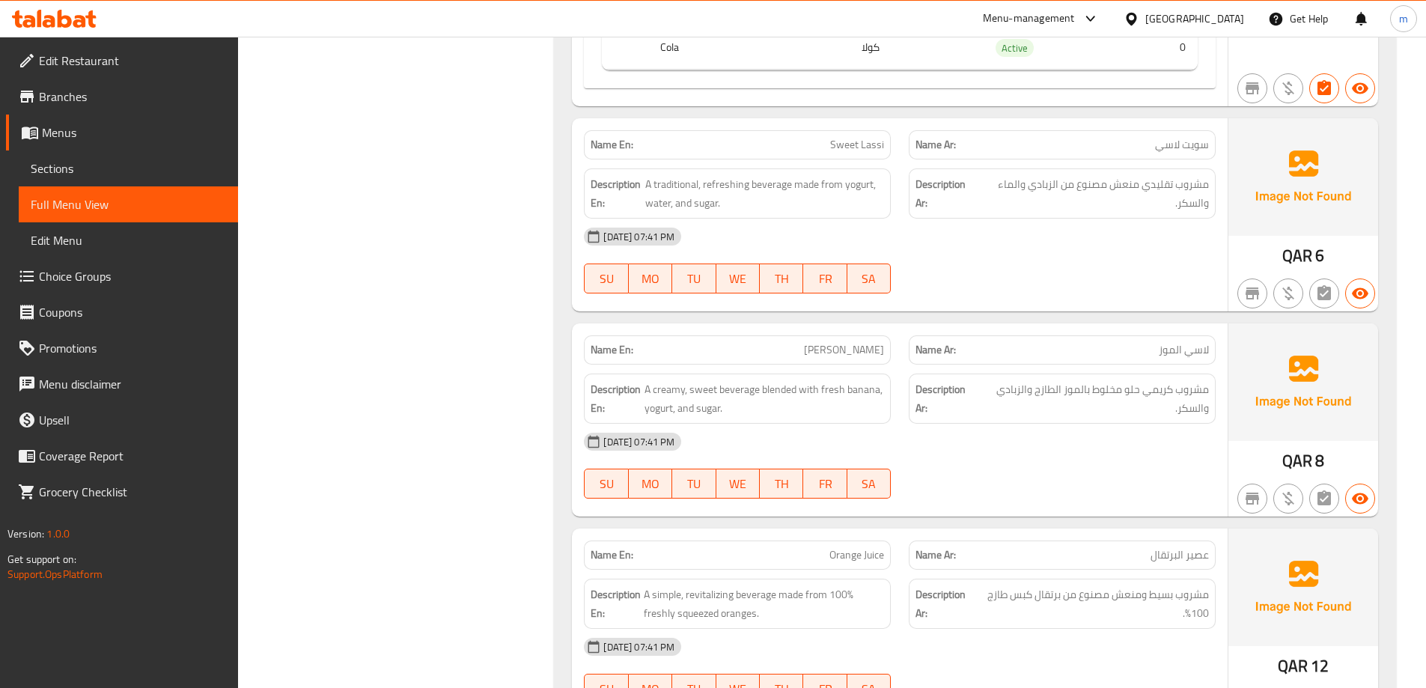
scroll to position [889, 0]
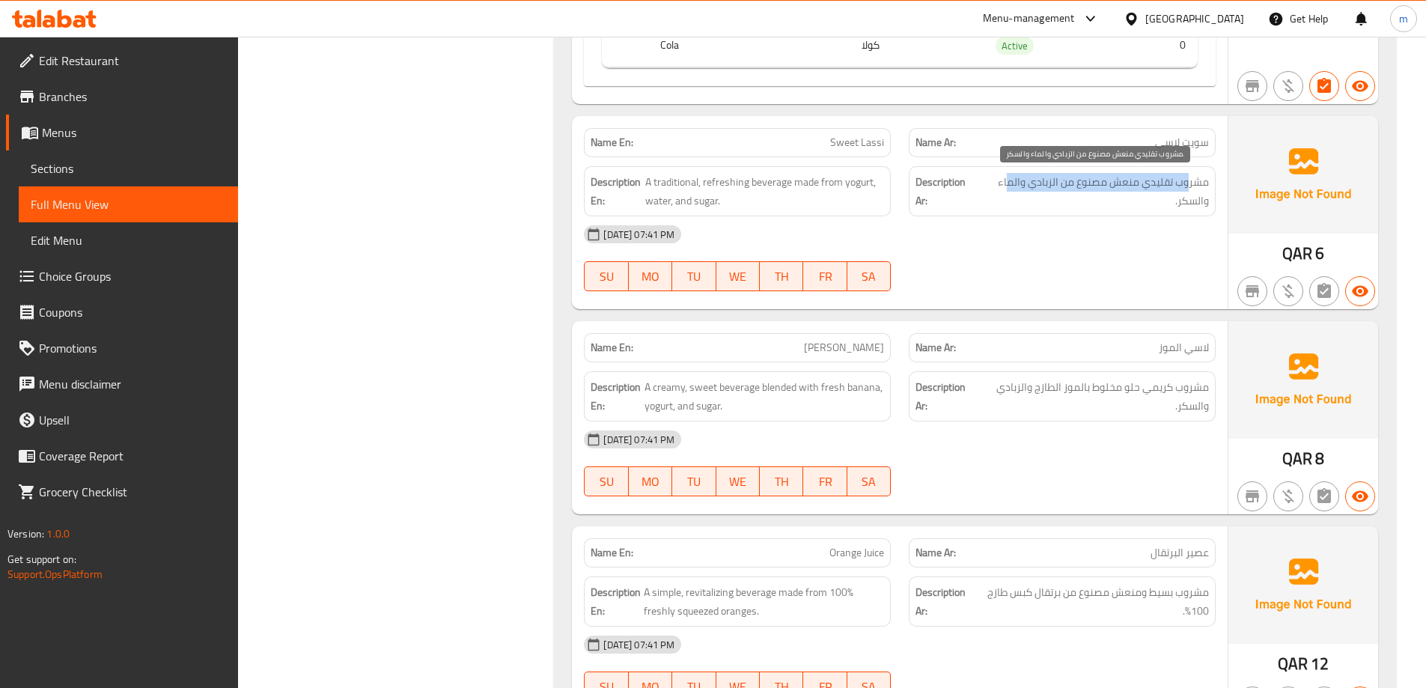
drag, startPoint x: 1189, startPoint y: 183, endPoint x: 1009, endPoint y: 184, distance: 180.4
click at [1009, 184] on span "مشروب تقليدي منعش مصنوع من الزبادي والماء والسكر." at bounding box center [1093, 191] width 230 height 37
click at [1135, 205] on span "مشروب تقليدي منعش مصنوع من الزبادي والماء والسكر." at bounding box center [1093, 191] width 230 height 37
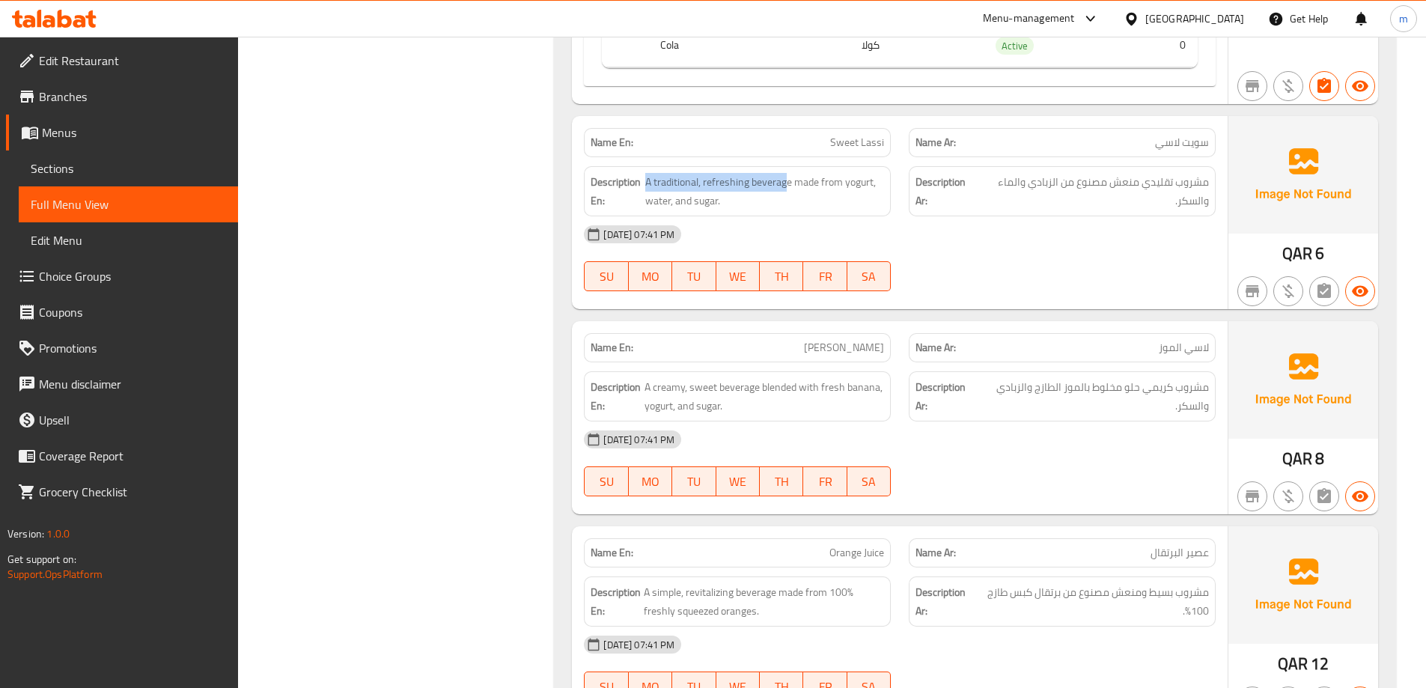
drag, startPoint x: 786, startPoint y: 182, endPoint x: 643, endPoint y: 186, distance: 143.0
click at [643, 186] on h6 "Description En: A traditional, refreshing beverage made from yogurt, water, and…" at bounding box center [736, 191] width 293 height 37
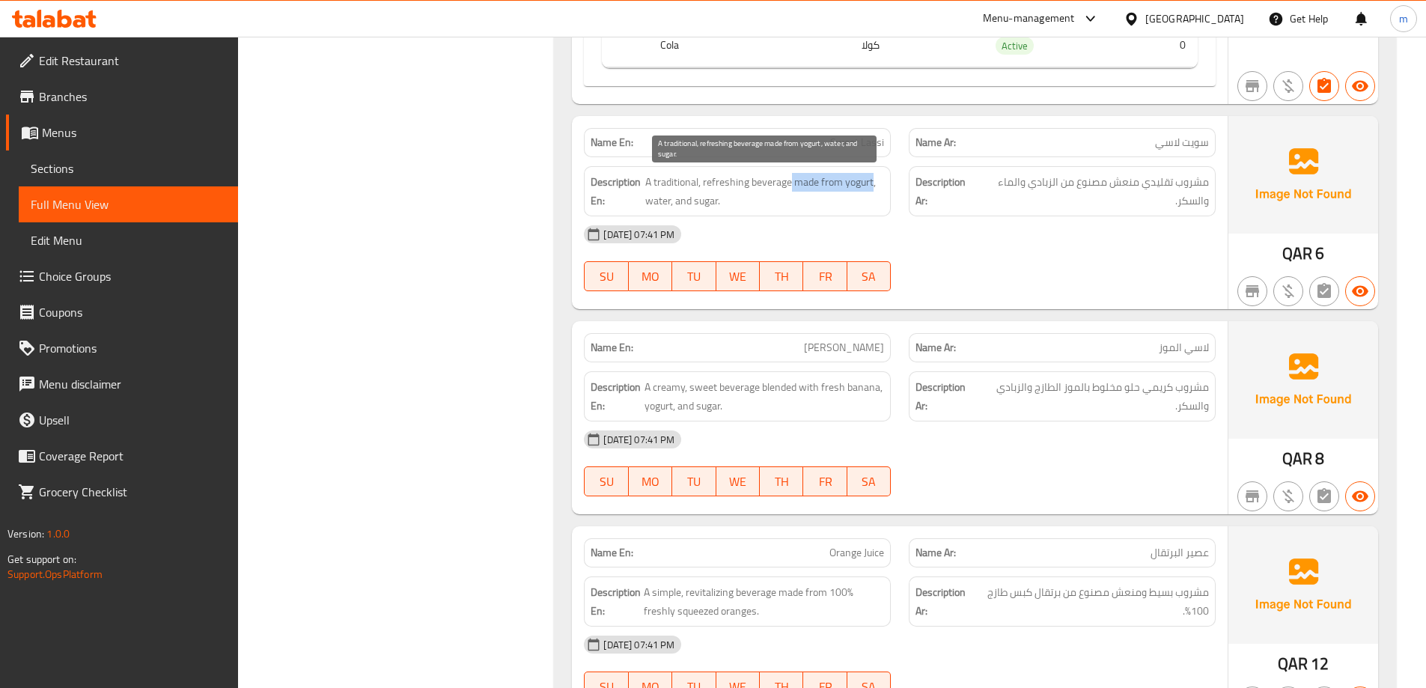
drag, startPoint x: 865, startPoint y: 180, endPoint x: 790, endPoint y: 180, distance: 74.8
click at [790, 180] on span "A traditional, refreshing beverage made from yogurt, water, and sugar." at bounding box center [764, 191] width 239 height 37
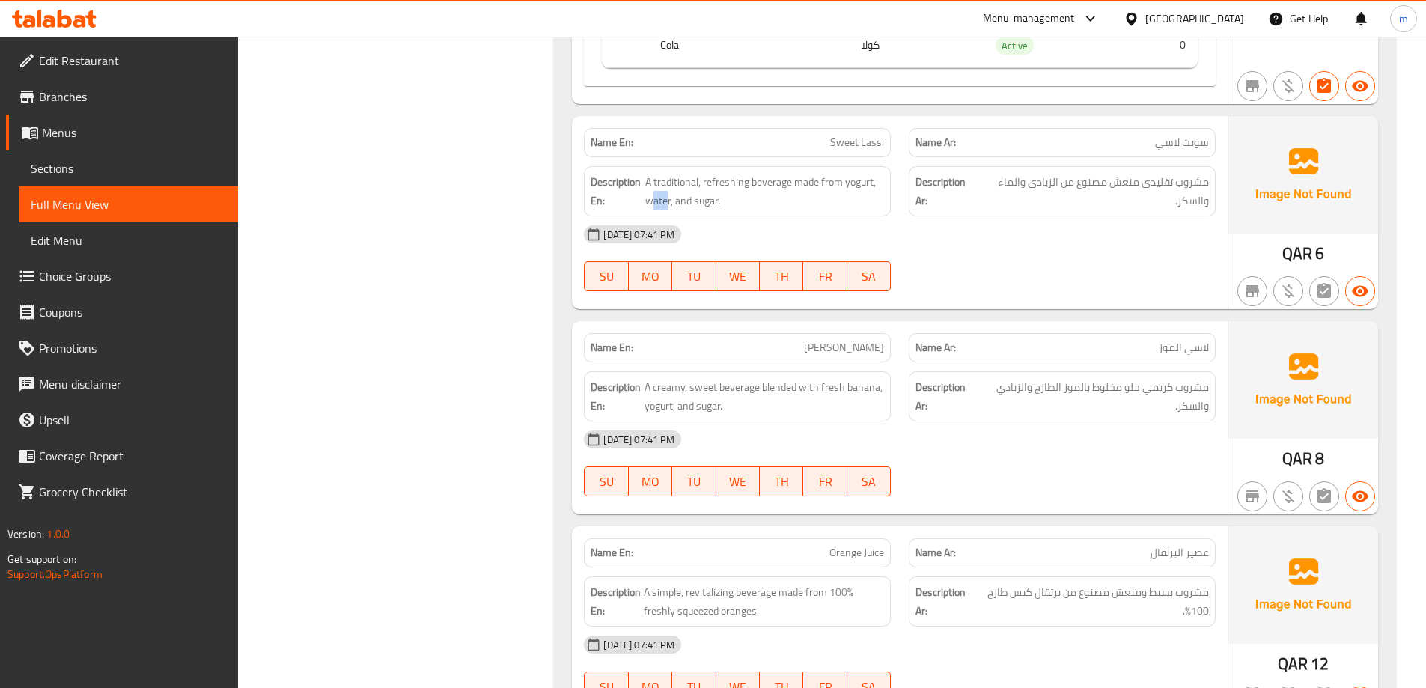
drag, startPoint x: 658, startPoint y: 210, endPoint x: 668, endPoint y: 210, distance: 9.7
click at [667, 210] on div "Description En: A traditional, refreshing beverage made from yogurt, water, and…" at bounding box center [737, 191] width 307 height 50
drag, startPoint x: 687, startPoint y: 212, endPoint x: 705, endPoint y: 216, distance: 18.3
click at [703, 215] on div "Description En: A traditional, refreshing beverage made from yogurt, water, and…" at bounding box center [737, 191] width 307 height 50
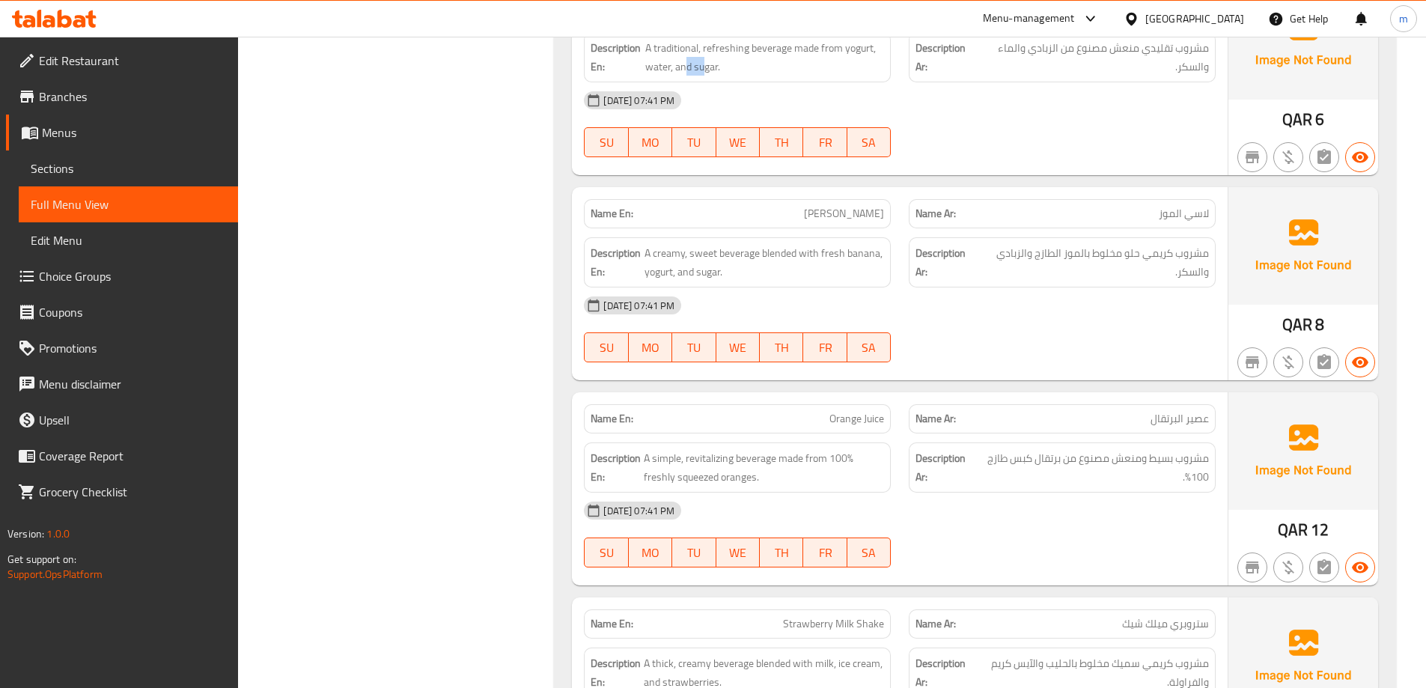
scroll to position [1039, 0]
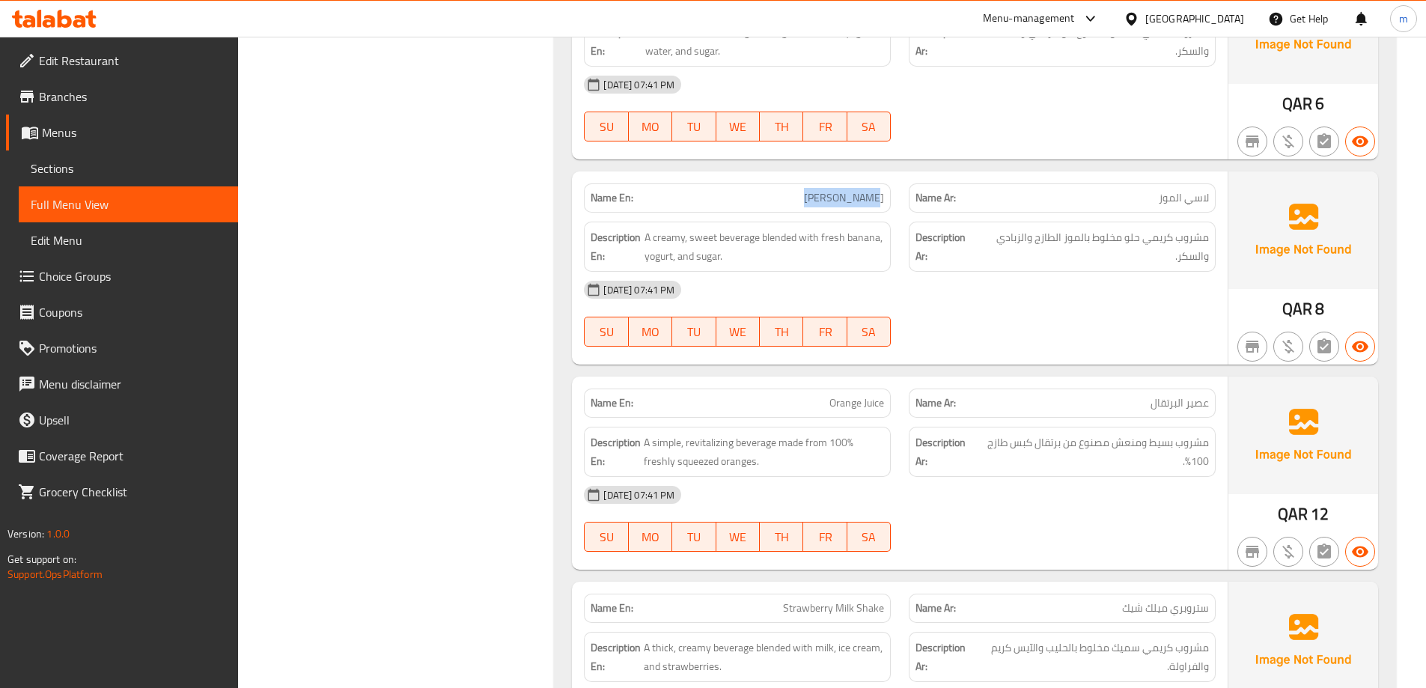
drag, startPoint x: 814, startPoint y: 198, endPoint x: 888, endPoint y: 192, distance: 74.3
click at [888, 192] on div "Name En: Banana Lassi" at bounding box center [737, 197] width 307 height 29
drag, startPoint x: 1213, startPoint y: 235, endPoint x: 1061, endPoint y: 240, distance: 152.0
click at [1061, 240] on div "Description Ar: مشروب كريمي حلو مخلوط بالموز الطازج والزبادي والسكر." at bounding box center [1062, 247] width 307 height 50
drag, startPoint x: 762, startPoint y: 237, endPoint x: 864, endPoint y: 242, distance: 102.7
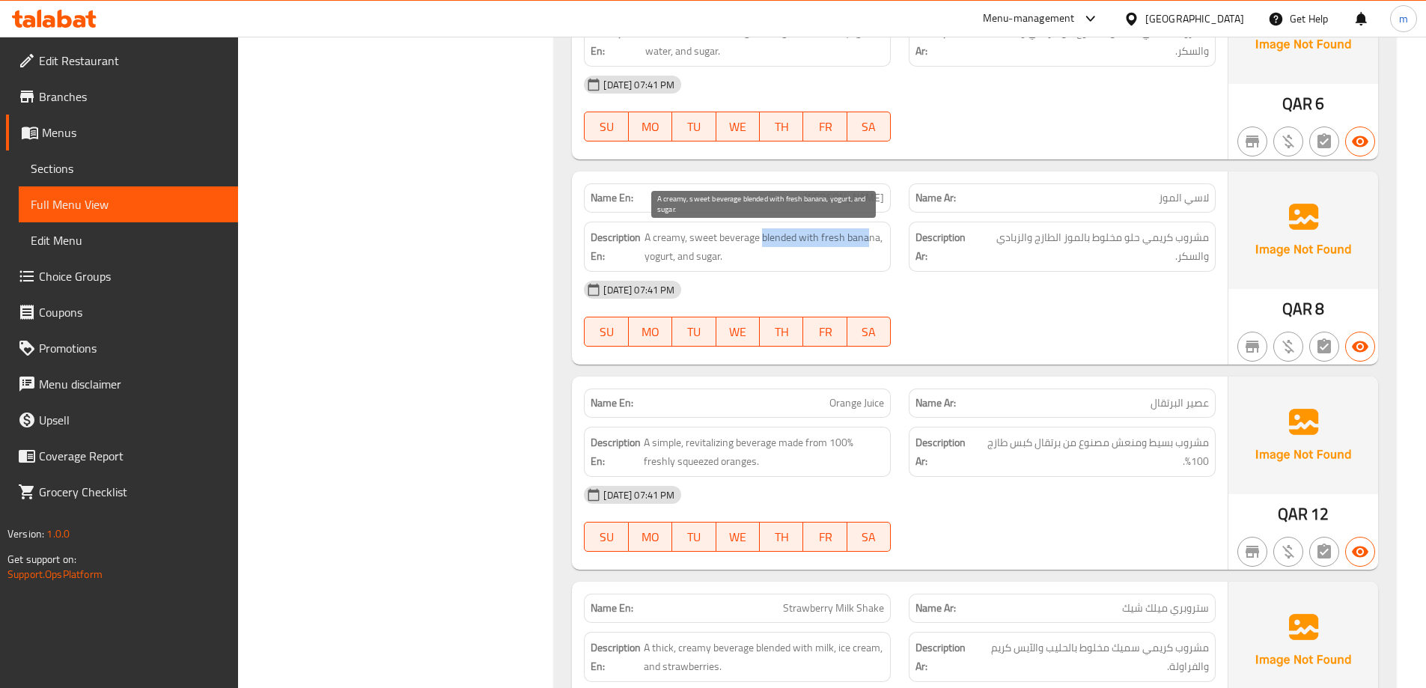
click at [864, 242] on span "A creamy, sweet beverage blended with fresh banana, yogurt, and sugar." at bounding box center [764, 246] width 240 height 37
drag, startPoint x: 639, startPoint y: 263, endPoint x: 685, endPoint y: 263, distance: 45.7
click at [685, 263] on h6 "Description En: A creamy, sweet beverage blended with fresh banana, yogurt, and…" at bounding box center [736, 246] width 293 height 37
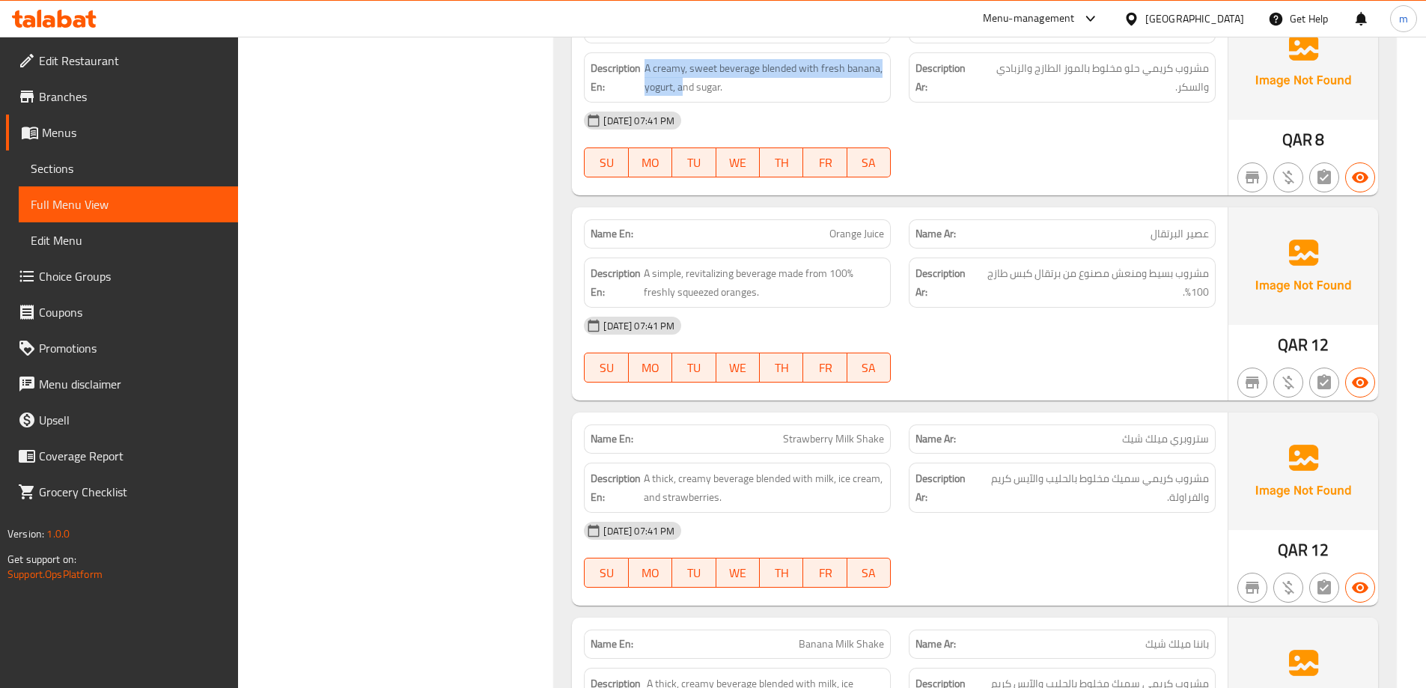
scroll to position [1263, 0]
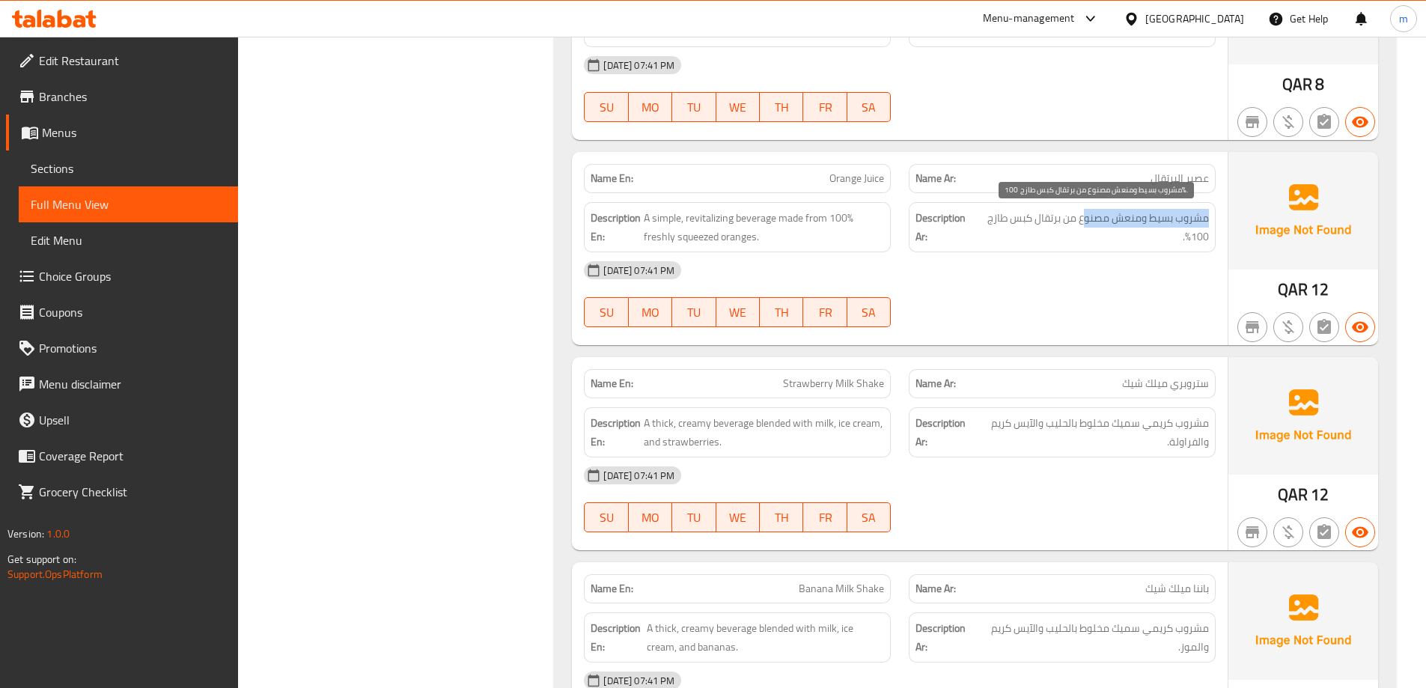
drag, startPoint x: 1211, startPoint y: 218, endPoint x: 1083, endPoint y: 219, distance: 128.0
click at [1083, 219] on div "Description Ar: مشروب بسيط ومنعش مصنوع من برتقال كبس طازج 100%." at bounding box center [1062, 227] width 307 height 50
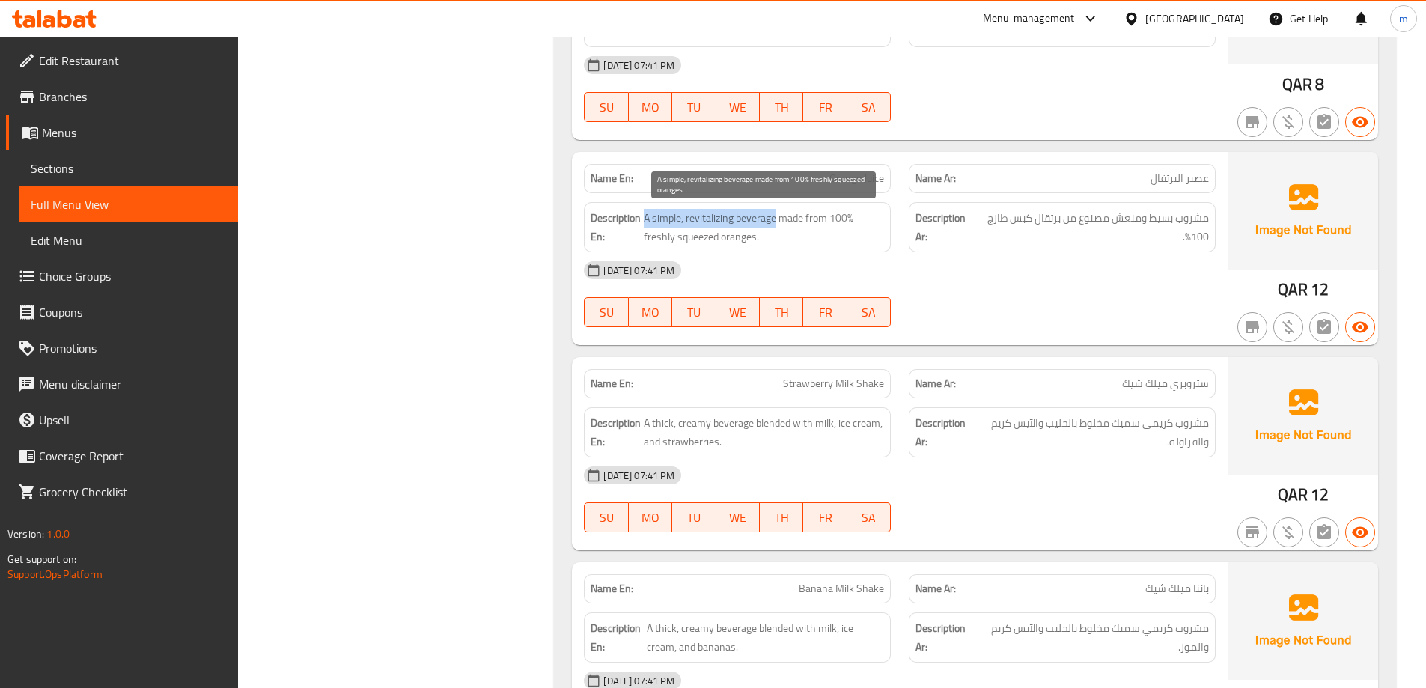
drag, startPoint x: 777, startPoint y: 216, endPoint x: 644, endPoint y: 213, distance: 133.3
click at [644, 213] on span "A simple, revitalizing beverage made from 100% freshly squeezed oranges." at bounding box center [764, 227] width 240 height 37
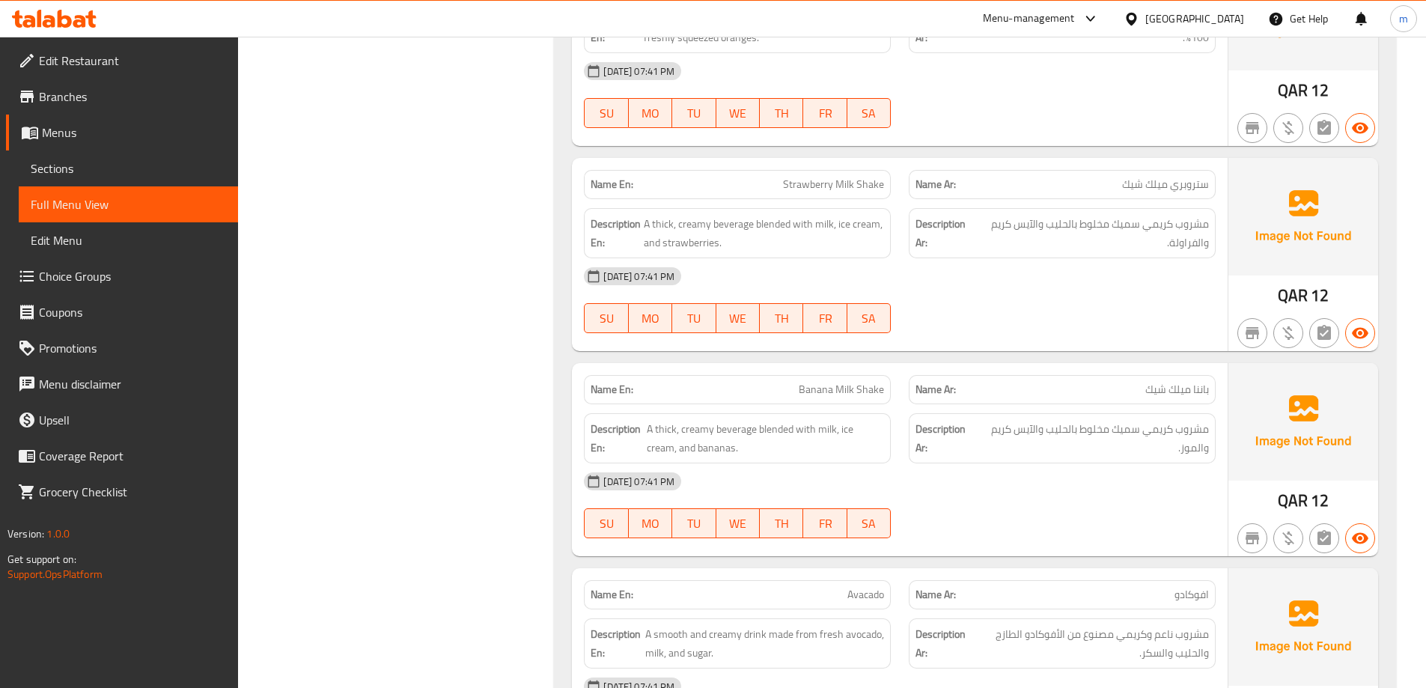
scroll to position [1563, 0]
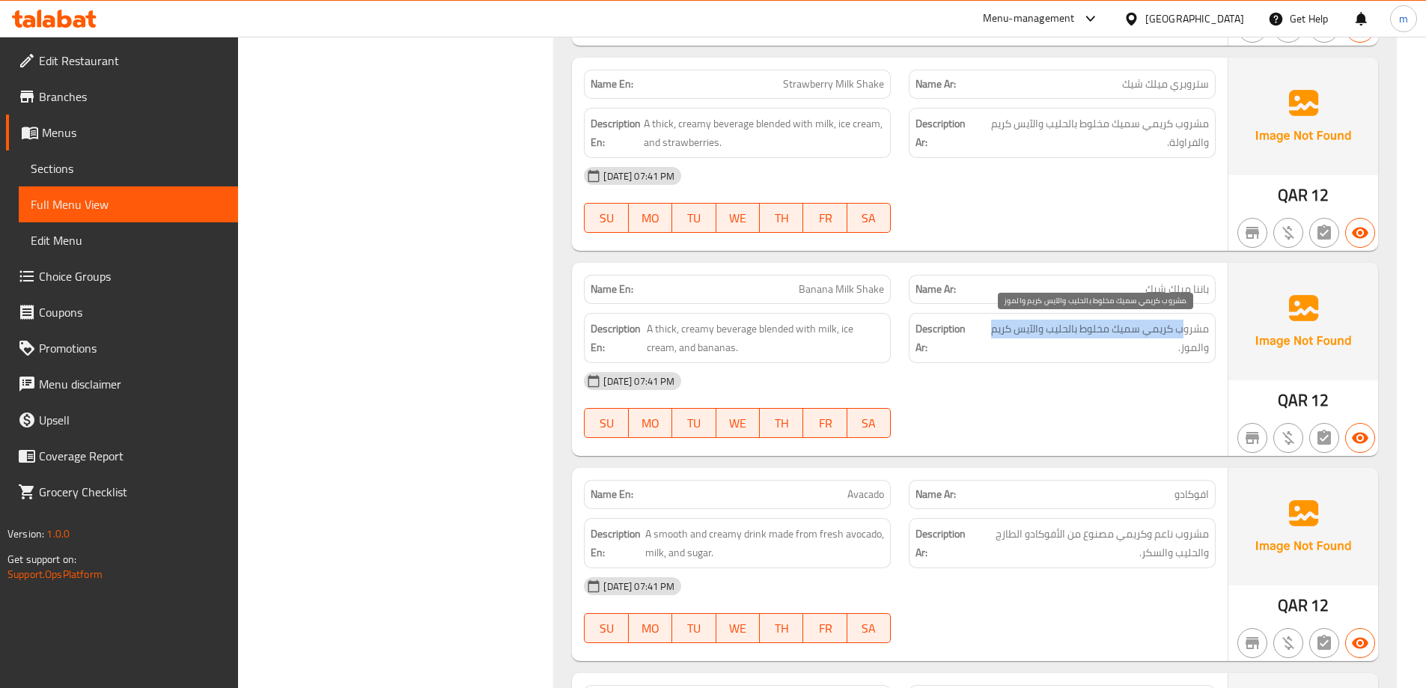
drag, startPoint x: 1177, startPoint y: 331, endPoint x: 992, endPoint y: 326, distance: 185.6
click at [992, 326] on span "مشروب كريمي سميك مخلوط بالحليب والآيس كريم والموز." at bounding box center [1092, 338] width 231 height 37
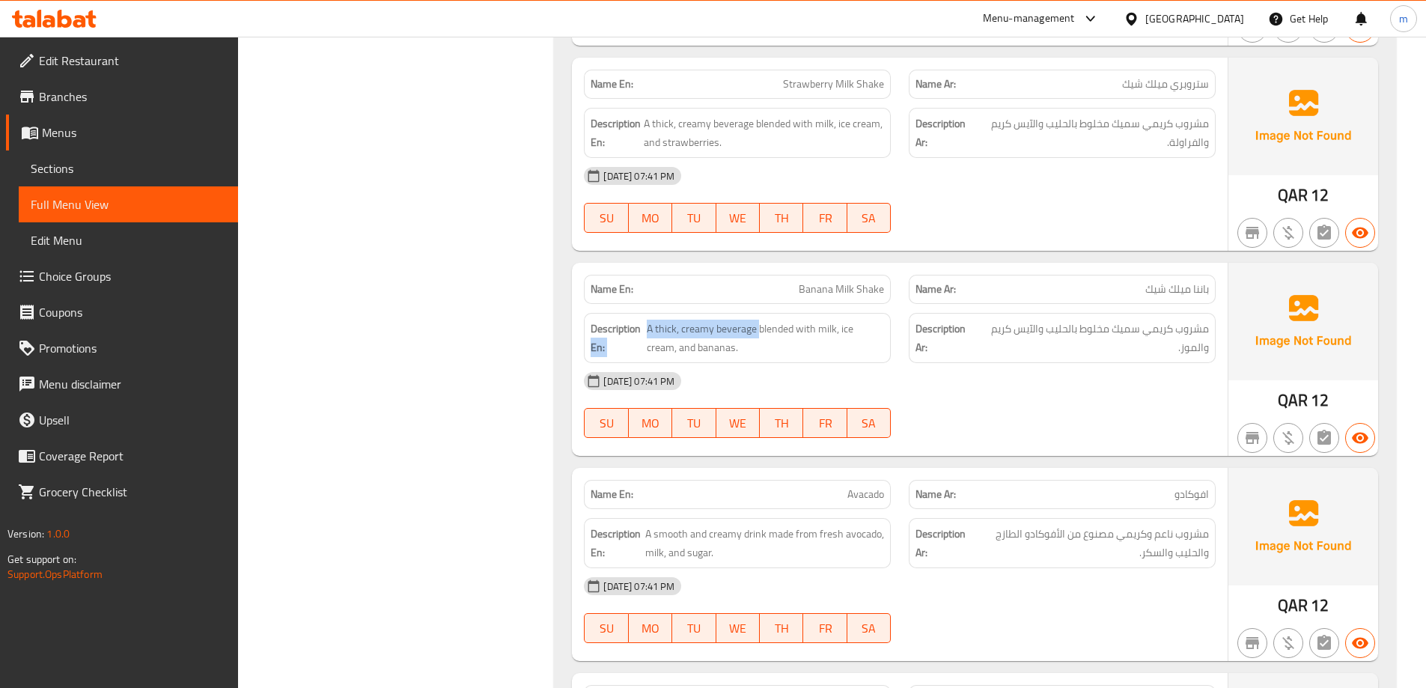
drag, startPoint x: 757, startPoint y: 324, endPoint x: 641, endPoint y: 335, distance: 117.2
click at [641, 335] on h6 "Description En: A thick, creamy beverage blended with milk, ice cream, and bana…" at bounding box center [736, 338] width 293 height 37
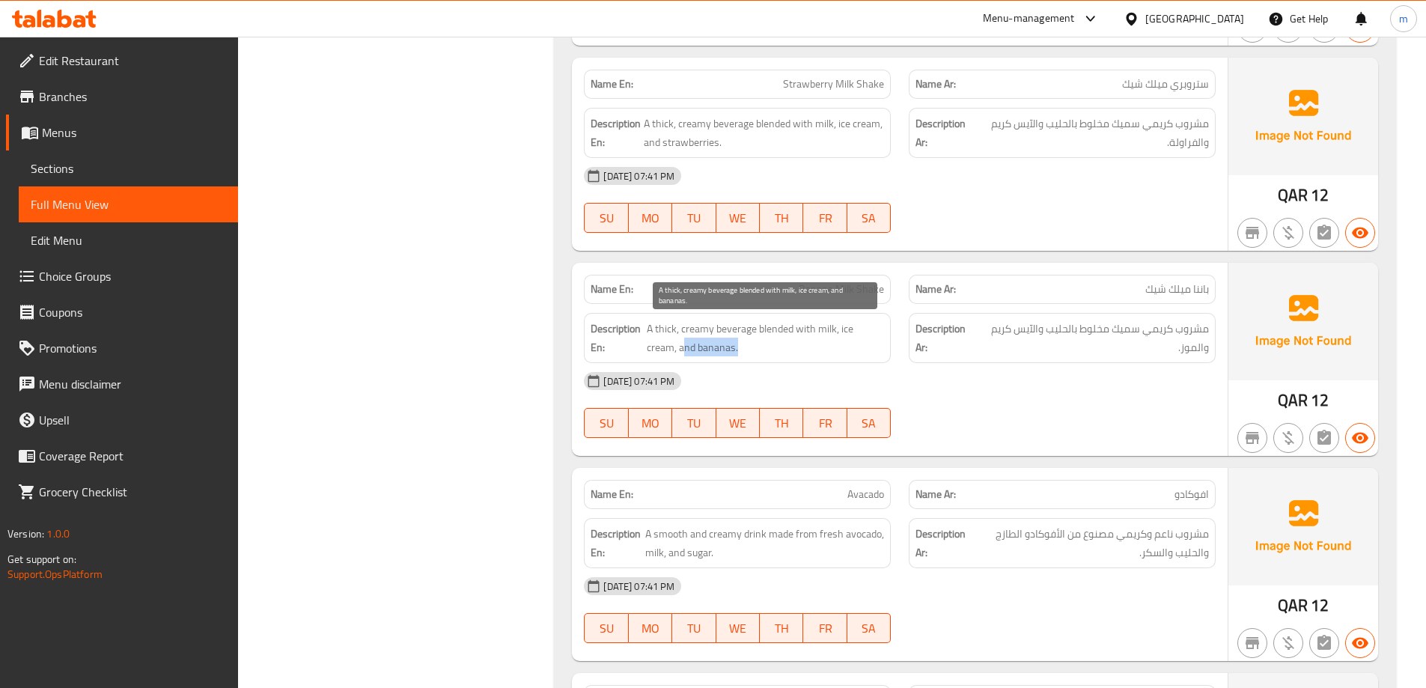
drag, startPoint x: 681, startPoint y: 351, endPoint x: 750, endPoint y: 355, distance: 69.0
click at [750, 355] on span "A thick, creamy beverage blended with milk, ice cream, and bananas." at bounding box center [765, 338] width 237 height 37
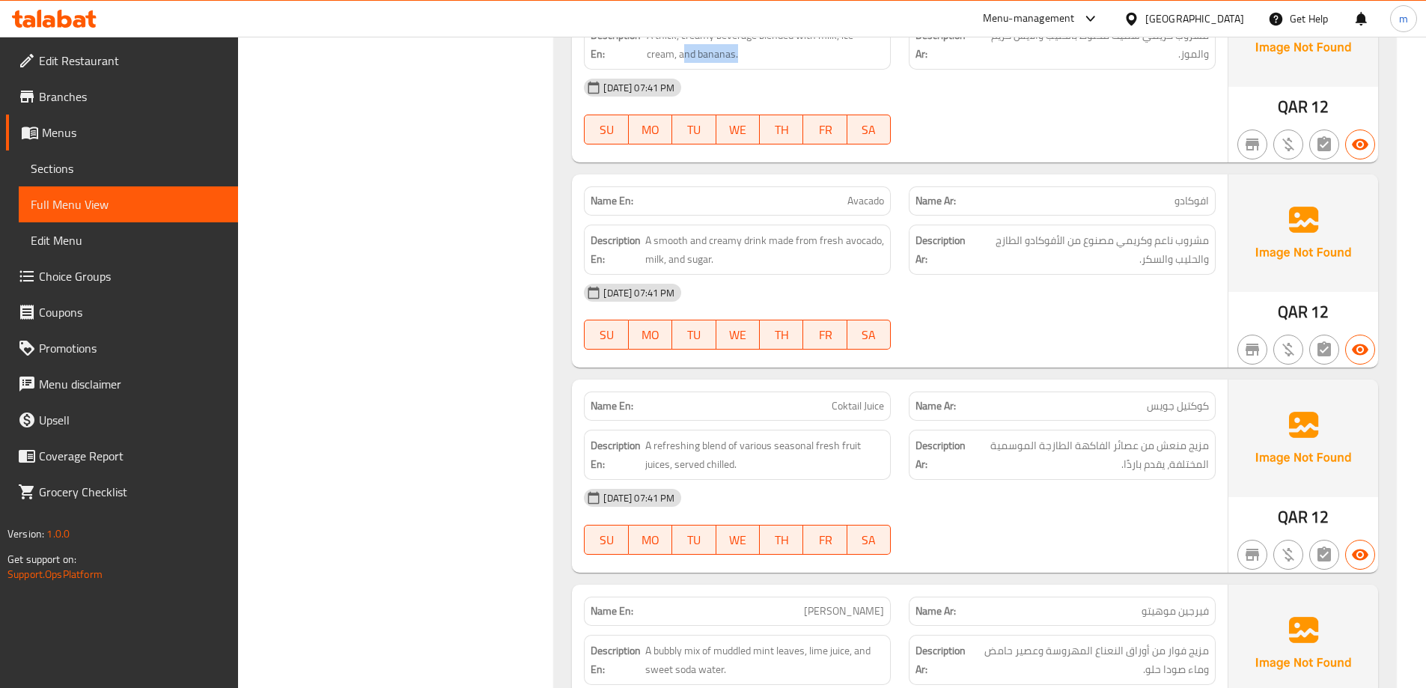
scroll to position [1862, 0]
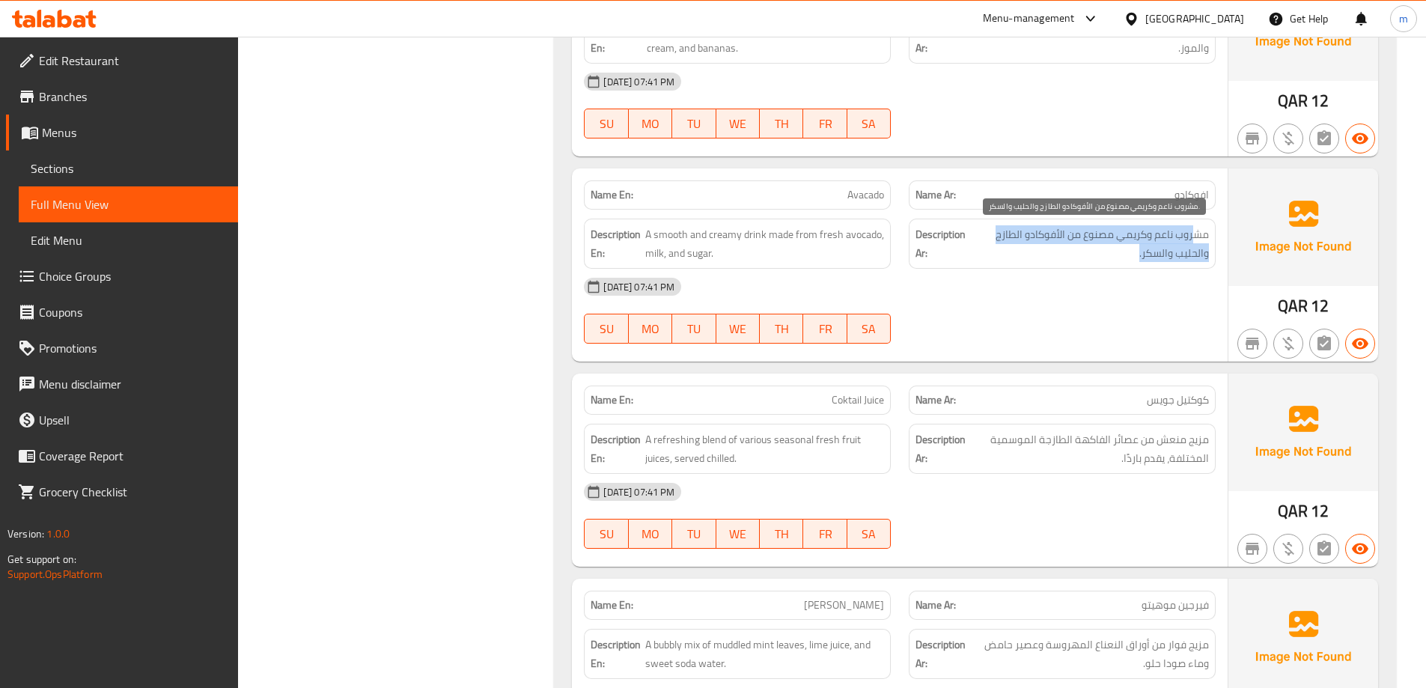
drag, startPoint x: 1194, startPoint y: 234, endPoint x: 1029, endPoint y: 248, distance: 166.0
click at [1026, 246] on span "مشروب ناعم وكريمي مصنوع من الأفوكادو الطازج والحليب والسكر." at bounding box center [1090, 243] width 236 height 37
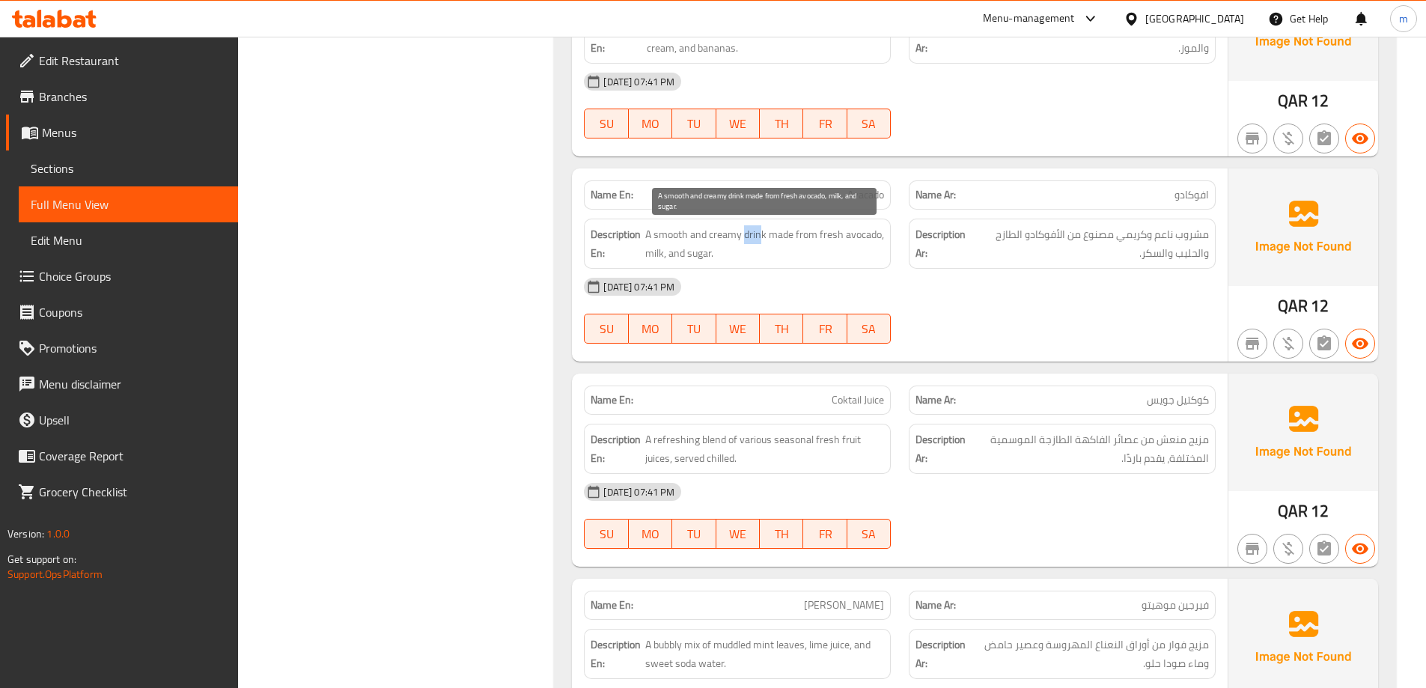
drag, startPoint x: 763, startPoint y: 235, endPoint x: 743, endPoint y: 233, distance: 19.6
click at [743, 233] on span "A smooth and creamy drink made from fresh avocado, milk, and sugar." at bounding box center [764, 243] width 239 height 37
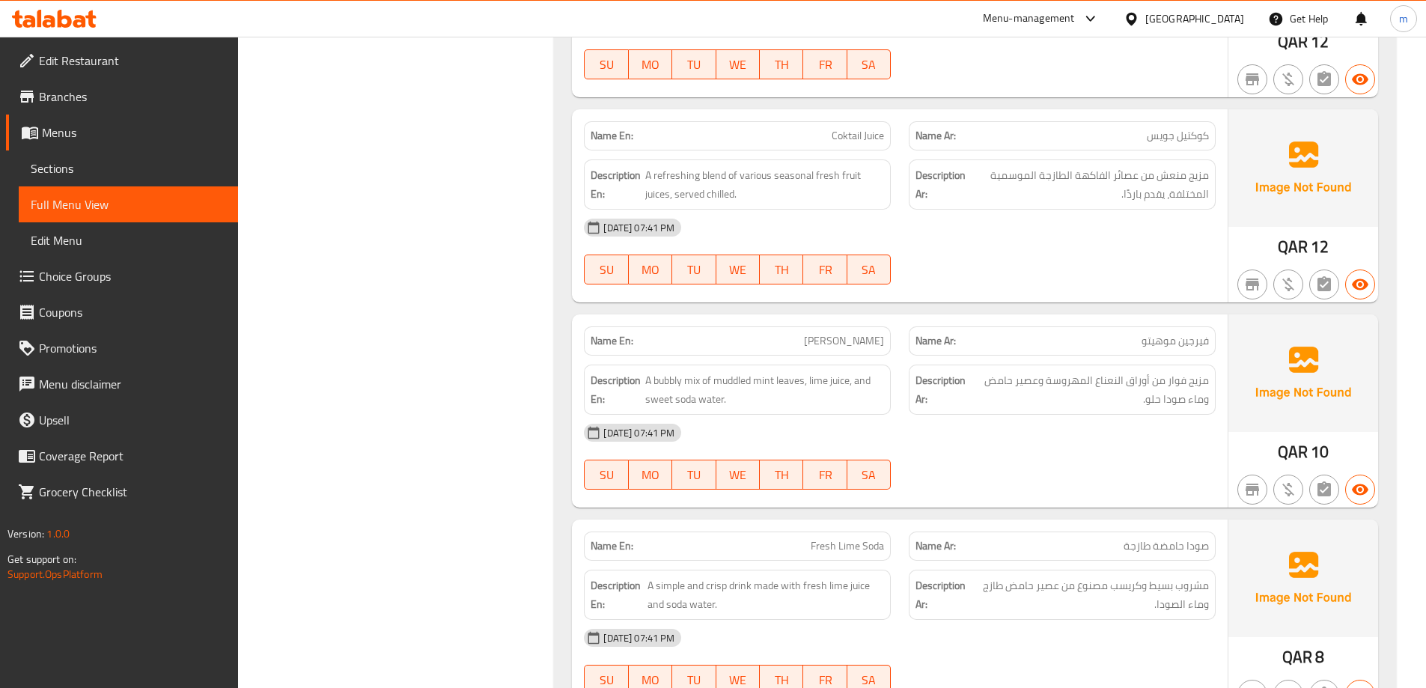
scroll to position [2161, 0]
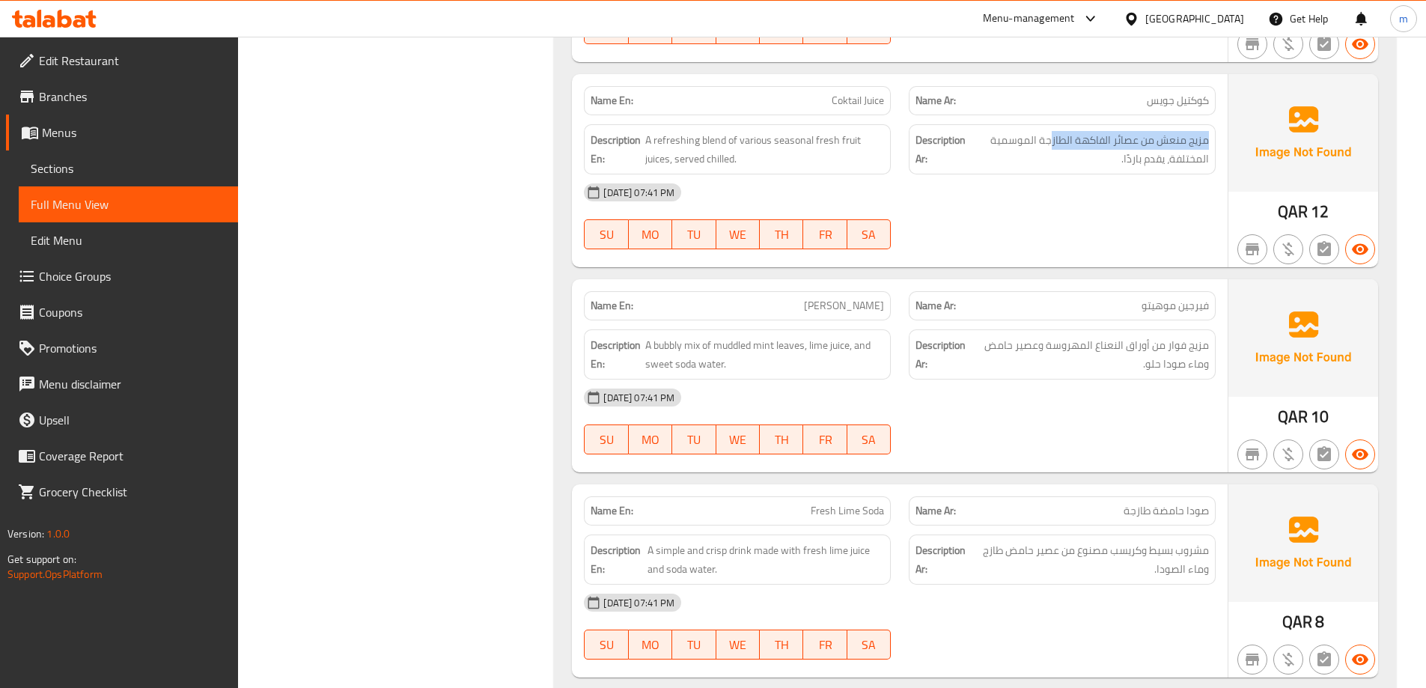
drag, startPoint x: 1207, startPoint y: 140, endPoint x: 1050, endPoint y: 131, distance: 157.4
click at [1050, 131] on span "مزيج منعش من عصائر الفاكهة الطازجة الموسمية المختلفة، يقدم باردًا." at bounding box center [1088, 149] width 240 height 37
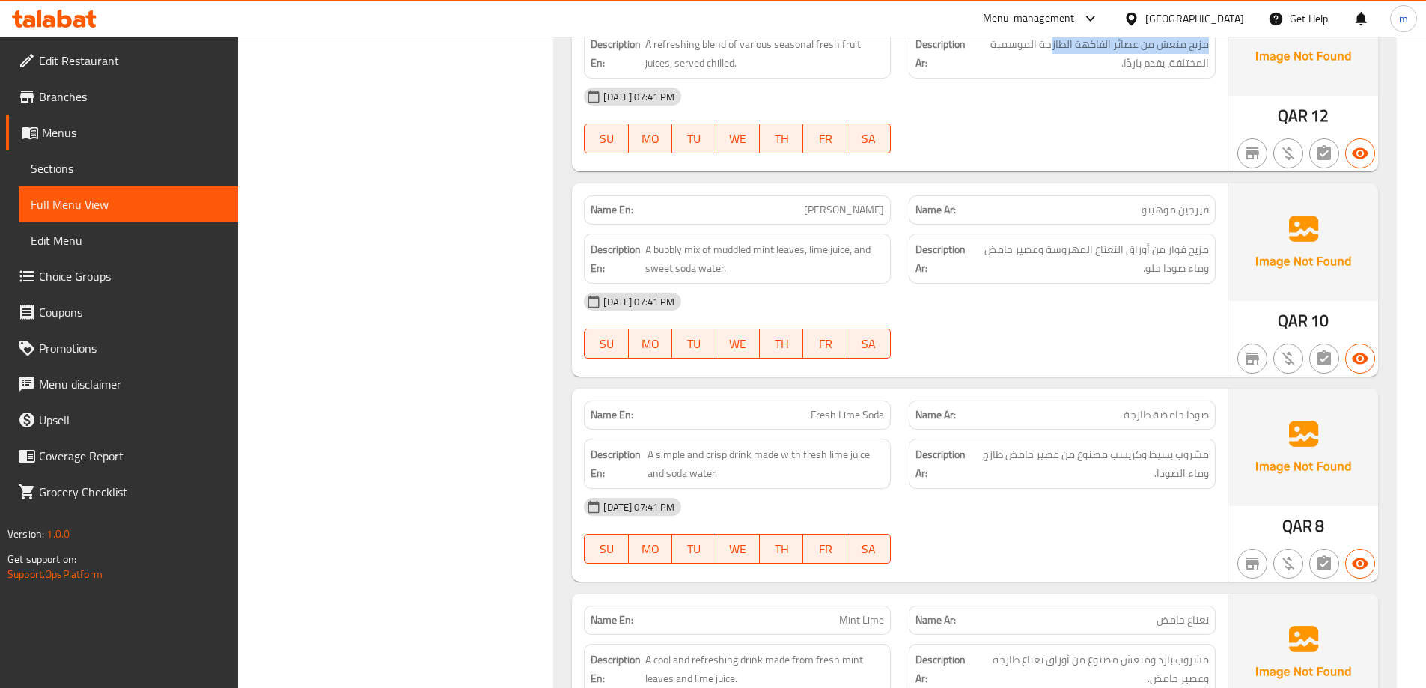
scroll to position [2311, 0]
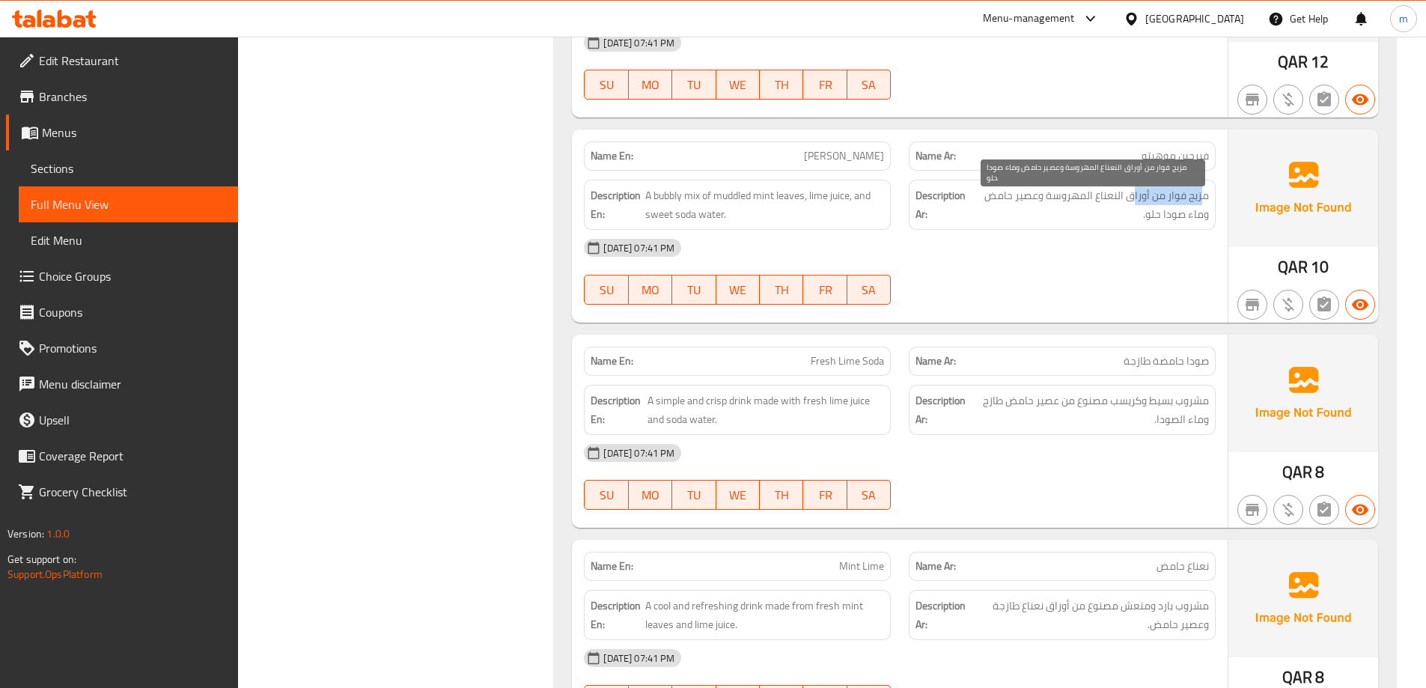
drag, startPoint x: 1201, startPoint y: 198, endPoint x: 1132, endPoint y: 201, distance: 69.0
click at [1132, 201] on span "مزيج فوار من أوراق النعناع المهروسة وعصير حامض وماء صودا حلو." at bounding box center [1090, 204] width 238 height 37
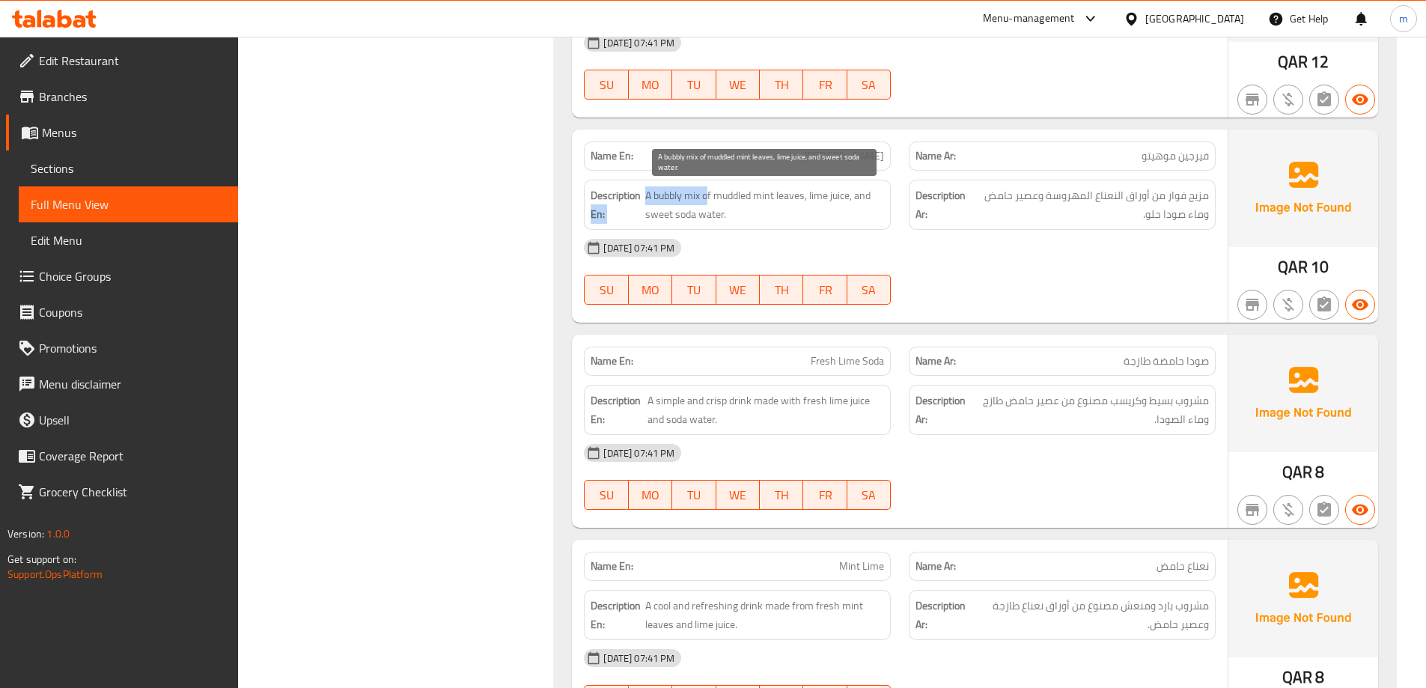
drag, startPoint x: 642, startPoint y: 195, endPoint x: 707, endPoint y: 193, distance: 65.1
click at [707, 193] on h6 "Description En: A bubbly mix of muddled mint leaves, lime juice, and sweet soda…" at bounding box center [736, 204] width 293 height 37
drag, startPoint x: 693, startPoint y: 197, endPoint x: 686, endPoint y: 201, distance: 8.7
click at [691, 197] on span "A bubbly mix of muddled mint leaves, lime juice, and sweet soda water." at bounding box center [764, 204] width 239 height 37
click at [666, 200] on span "A bubbly mix of muddled mint leaves, lime juice, and sweet soda water." at bounding box center [764, 204] width 239 height 37
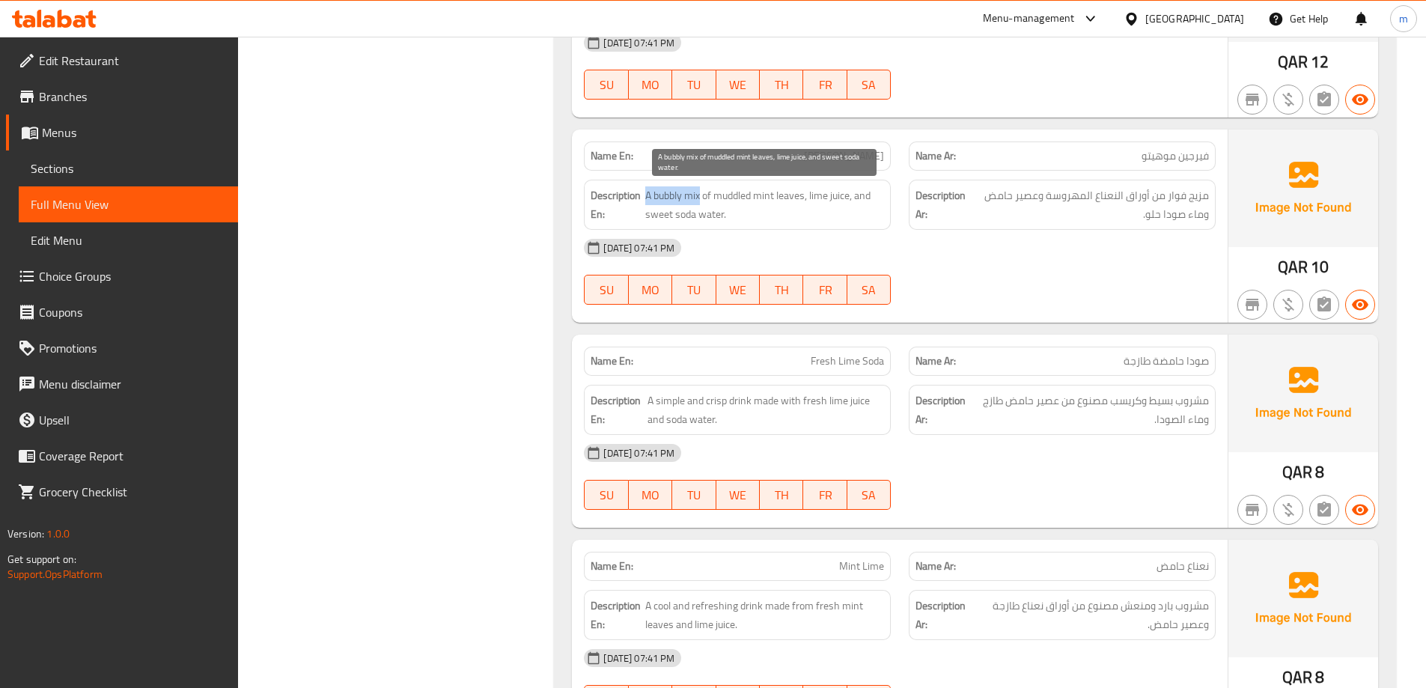
drag, startPoint x: 644, startPoint y: 193, endPoint x: 701, endPoint y: 193, distance: 56.9
click at [701, 193] on span "A bubbly mix of muddled mint leaves, lime juice, and sweet soda water." at bounding box center [764, 204] width 239 height 37
click at [734, 200] on span "A bubbly mix of muddled mint leaves, lime juice, and sweet soda water." at bounding box center [764, 204] width 239 height 37
click at [733, 201] on span "A bubbly mix of muddled mint leaves, lime juice, and sweet soda water." at bounding box center [764, 204] width 239 height 37
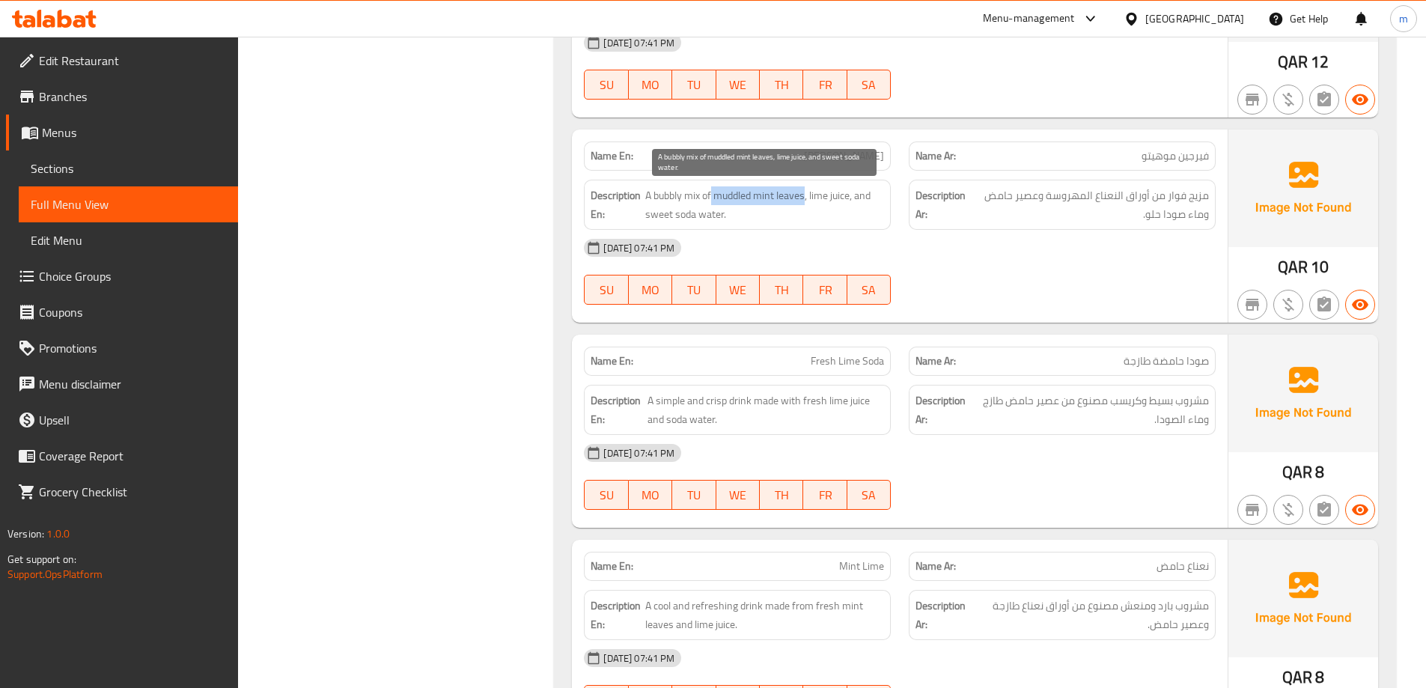
drag, startPoint x: 712, startPoint y: 195, endPoint x: 805, endPoint y: 204, distance: 93.2
click at [805, 204] on span "A bubbly mix of muddled mint leaves, lime juice, and sweet soda water." at bounding box center [764, 204] width 239 height 37
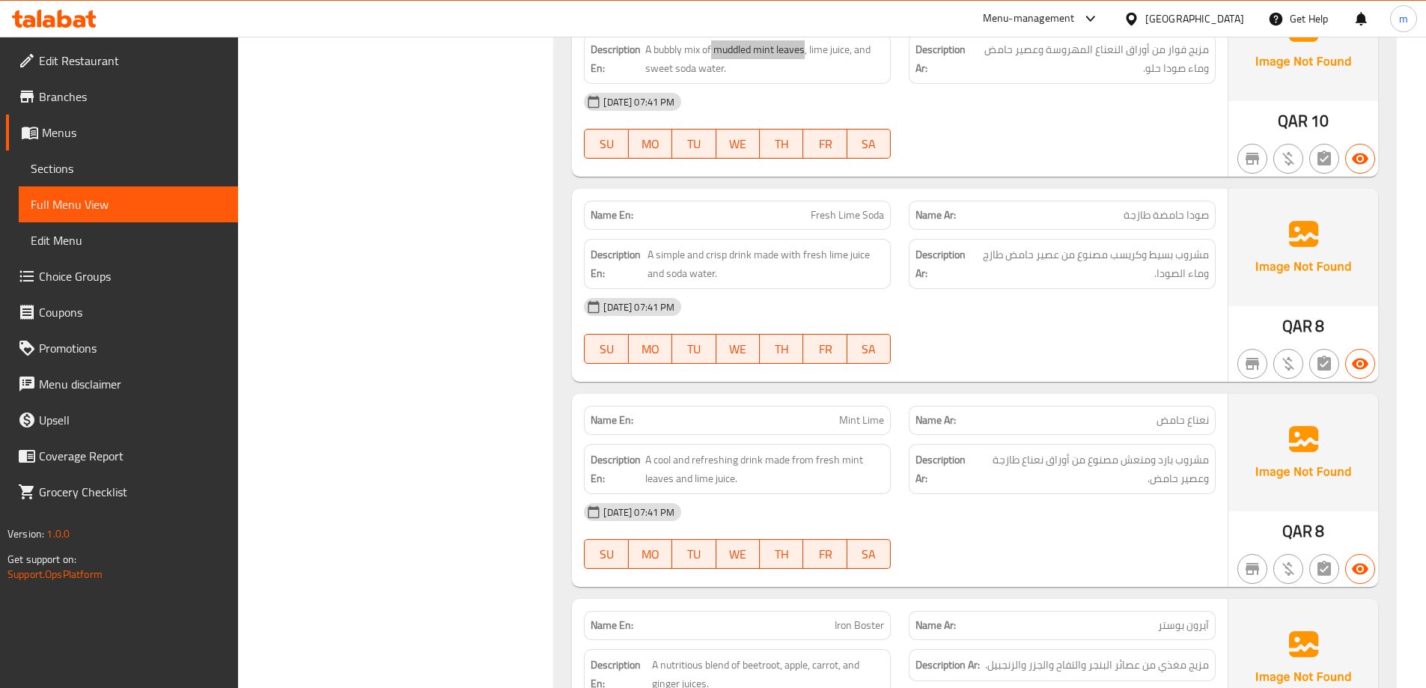
scroll to position [2461, 0]
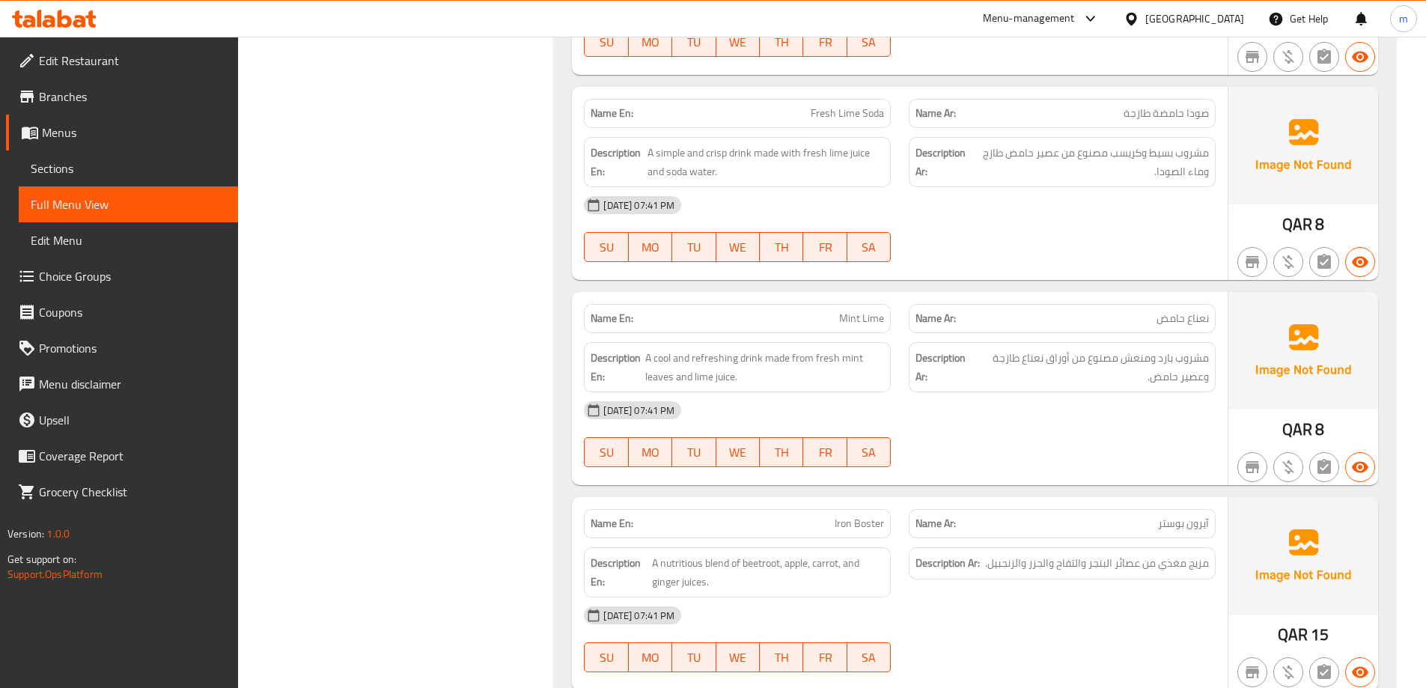
scroll to position [2535, 0]
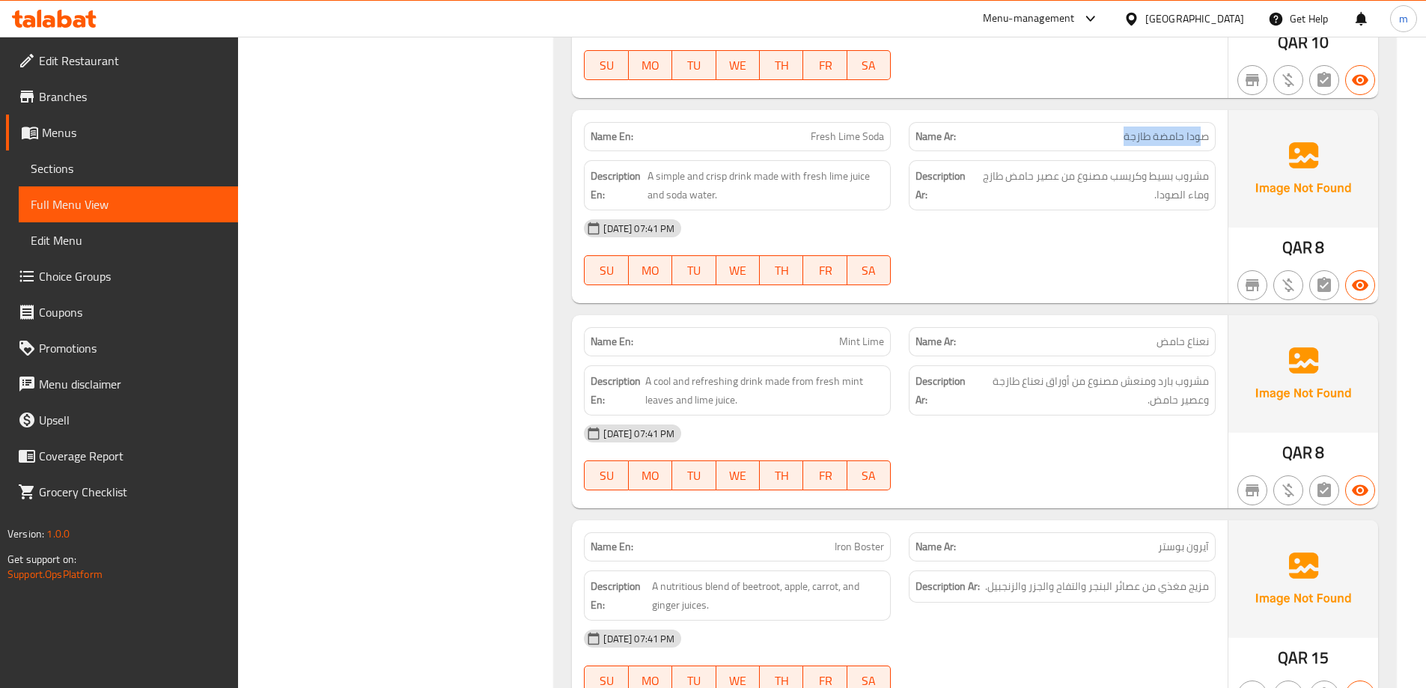
drag, startPoint x: 1202, startPoint y: 130, endPoint x: 1117, endPoint y: 130, distance: 84.6
click at [1117, 130] on p "Name Ar: صودا حامضة طازجة" at bounding box center [1061, 137] width 293 height 16
drag, startPoint x: 875, startPoint y: 135, endPoint x: 812, endPoint y: 128, distance: 63.2
click at [812, 129] on span "Fresh Lime Soda" at bounding box center [846, 137] width 73 height 16
drag, startPoint x: 743, startPoint y: 170, endPoint x: 641, endPoint y: 171, distance: 101.8
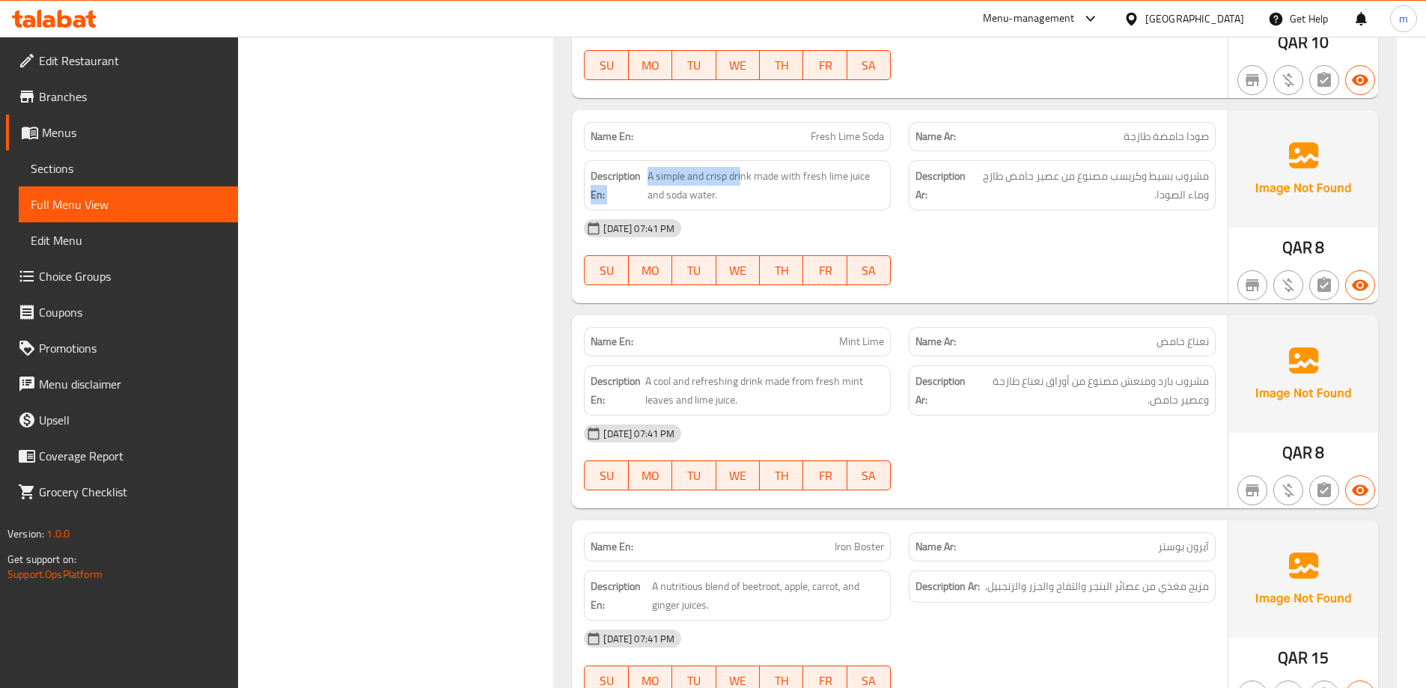
click at [641, 171] on h6 "Description En: A simple and crisp drink made with fresh lime juice and soda wa…" at bounding box center [736, 185] width 293 height 37
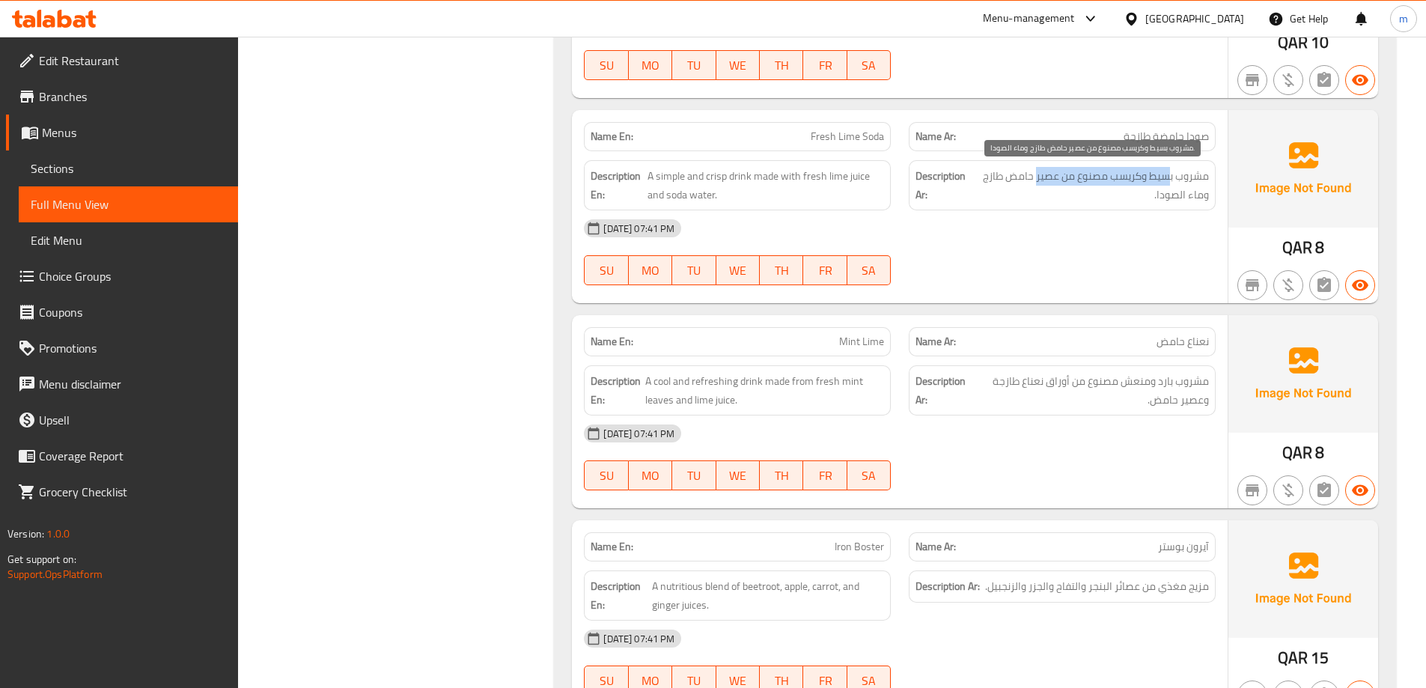
drag, startPoint x: 1169, startPoint y: 172, endPoint x: 1040, endPoint y: 180, distance: 128.9
click at [1039, 179] on span "مشروب بسيط وكريسب مصنوع من عصير حامض طازج وماء الصودا." at bounding box center [1090, 185] width 236 height 37
drag, startPoint x: 1016, startPoint y: 180, endPoint x: 1094, endPoint y: 180, distance: 78.6
click at [1094, 180] on span "مشروب بسيط وكريسب مصنوع من عصير حامض طازج وماء الصودا." at bounding box center [1090, 185] width 236 height 37
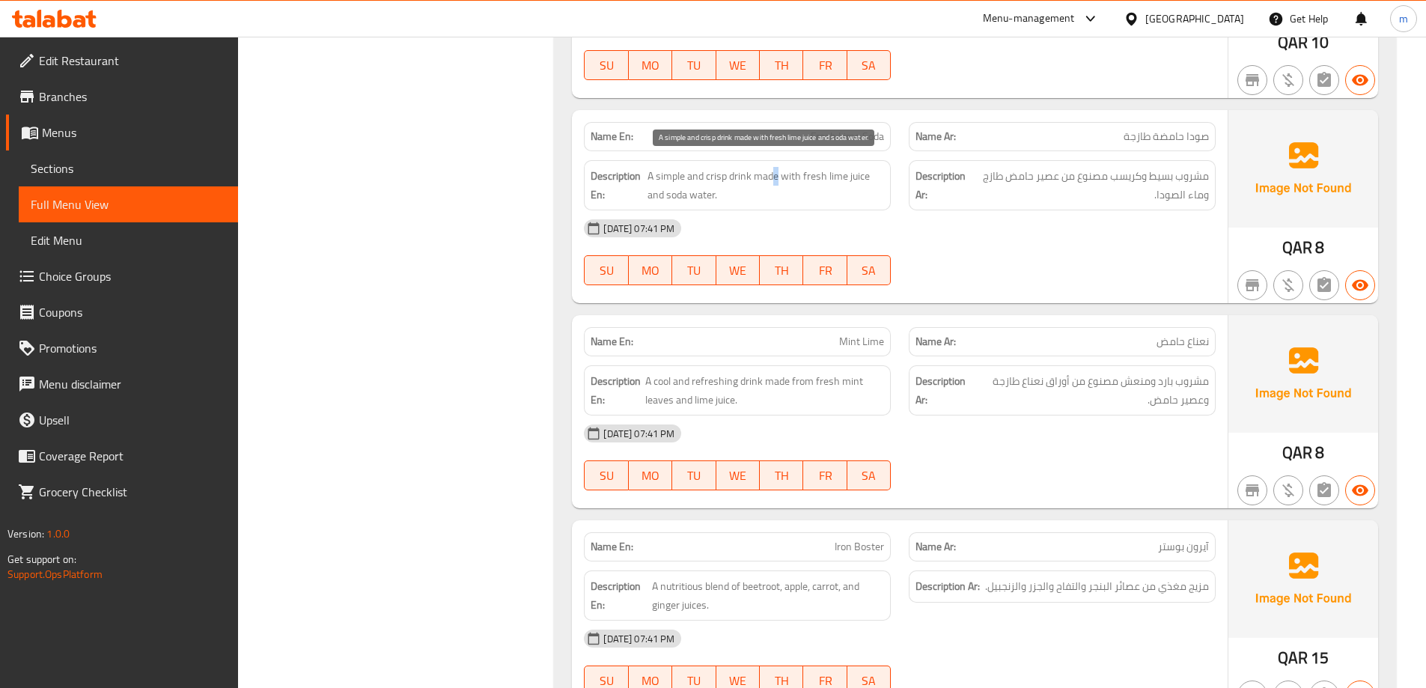
click at [778, 181] on span "A simple and crisp drink made with fresh lime juice and soda water." at bounding box center [765, 185] width 236 height 37
drag, startPoint x: 863, startPoint y: 176, endPoint x: 822, endPoint y: 185, distance: 41.4
click at [822, 184] on span "A simple and crisp drink made with fresh lime juice and soda water." at bounding box center [765, 185] width 236 height 37
drag, startPoint x: 700, startPoint y: 186, endPoint x: 671, endPoint y: 190, distance: 28.7
click at [671, 190] on span "A simple and crisp drink made with fresh lime juice and soda water." at bounding box center [765, 185] width 236 height 37
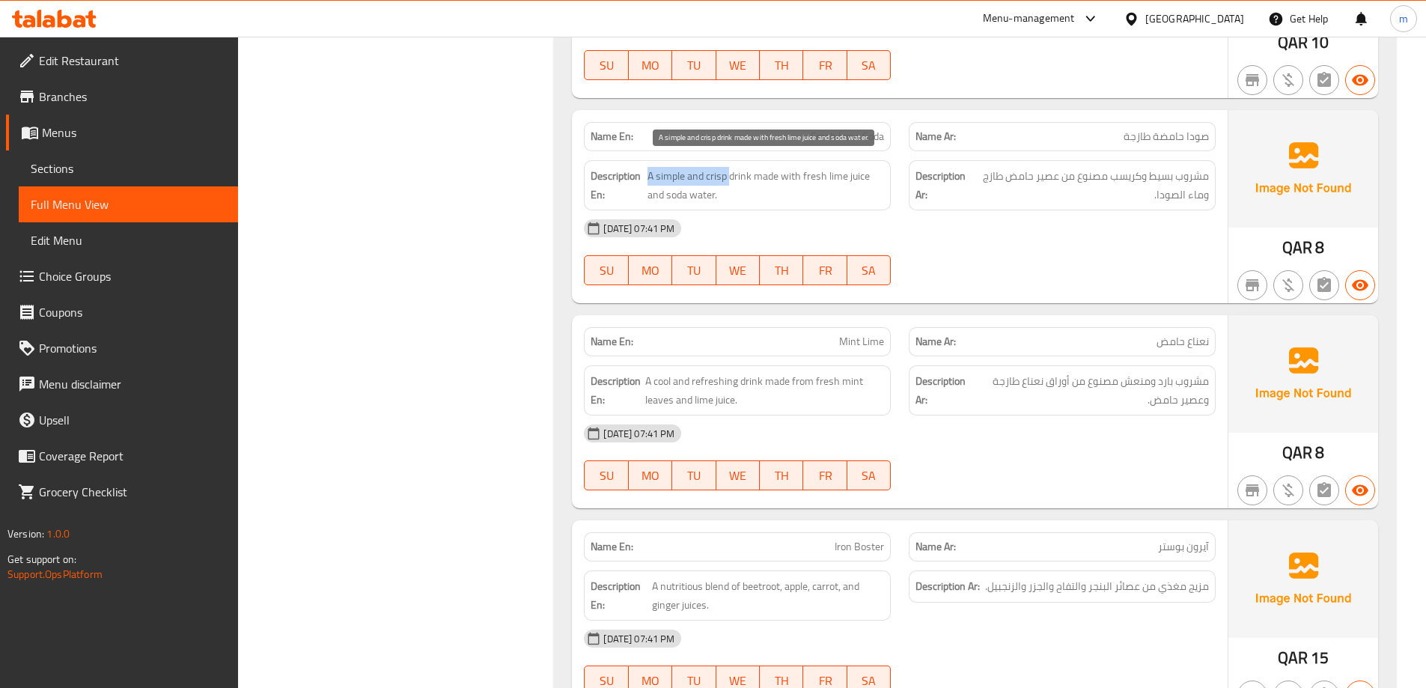
drag, startPoint x: 649, startPoint y: 177, endPoint x: 728, endPoint y: 178, distance: 79.3
click at [728, 178] on span "A simple and crisp drink made with fresh lime juice and soda water." at bounding box center [765, 185] width 236 height 37
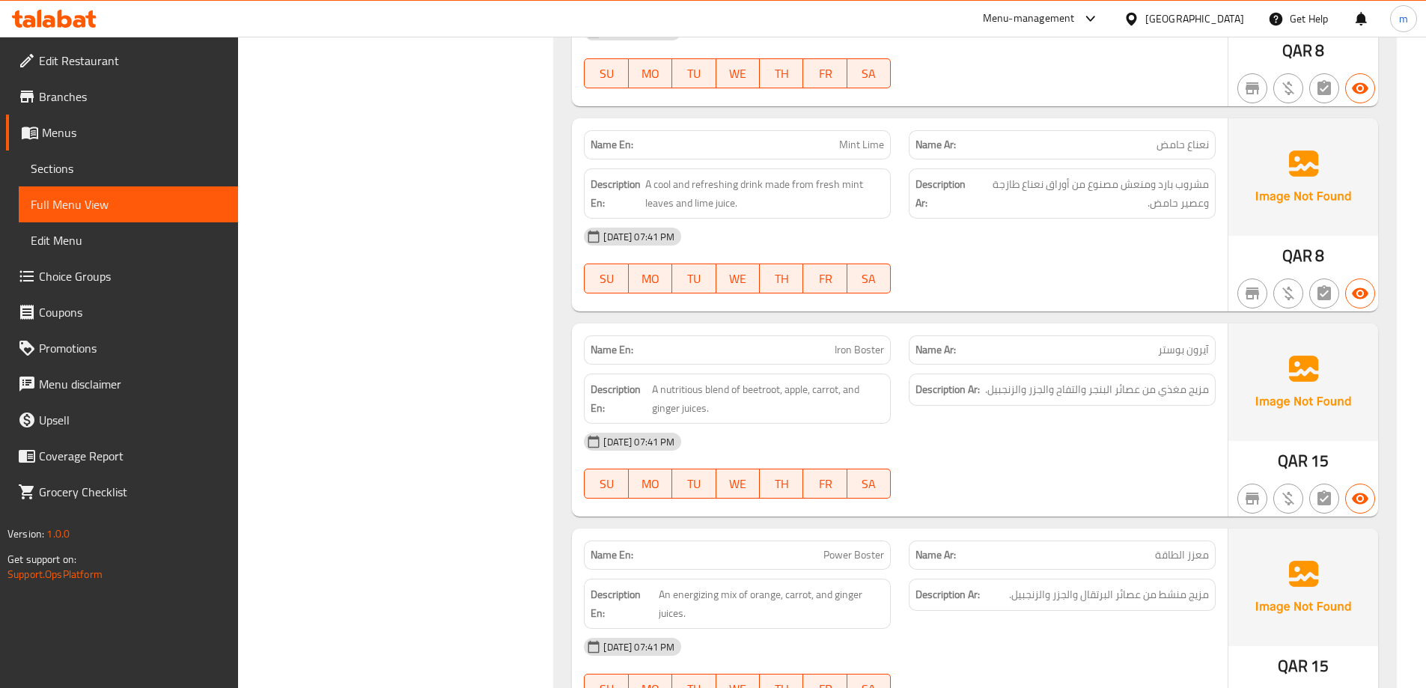
scroll to position [2760, 0]
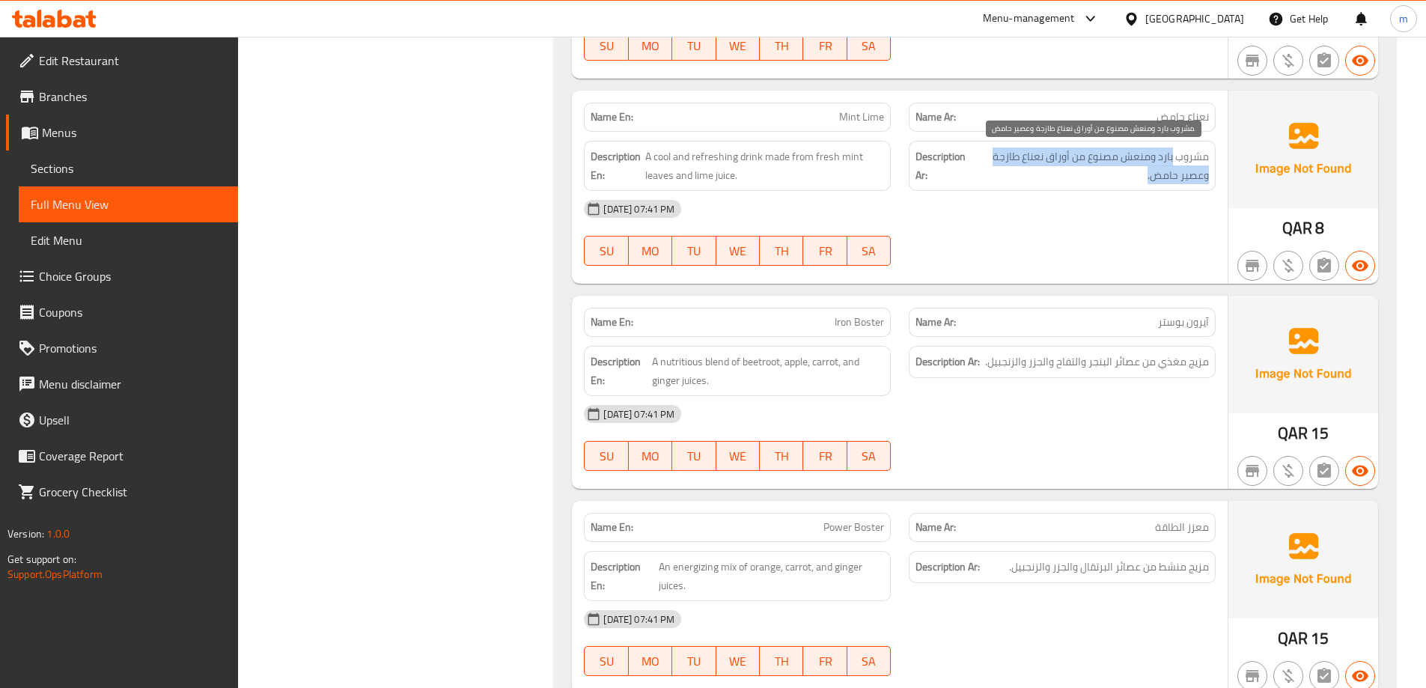
drag, startPoint x: 1173, startPoint y: 155, endPoint x: 1012, endPoint y: 168, distance: 161.5
click at [1026, 168] on span "مشروب بارد ومنعش مصنوع من أوراق نعناع طازجة وعصير حامض." at bounding box center [1091, 165] width 236 height 37
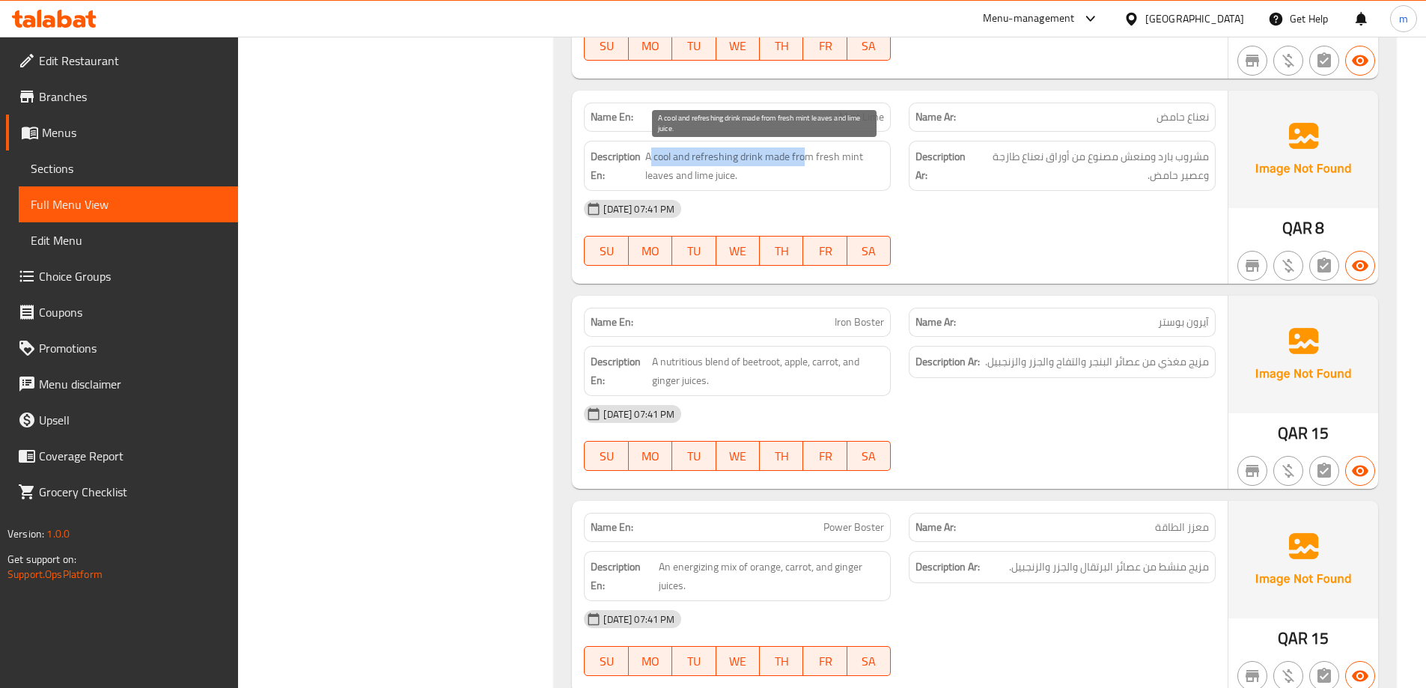
drag, startPoint x: 651, startPoint y: 154, endPoint x: 802, endPoint y: 165, distance: 151.6
click at [802, 165] on span "A cool and refreshing drink made from fresh mint leaves and lime juice." at bounding box center [764, 165] width 239 height 37
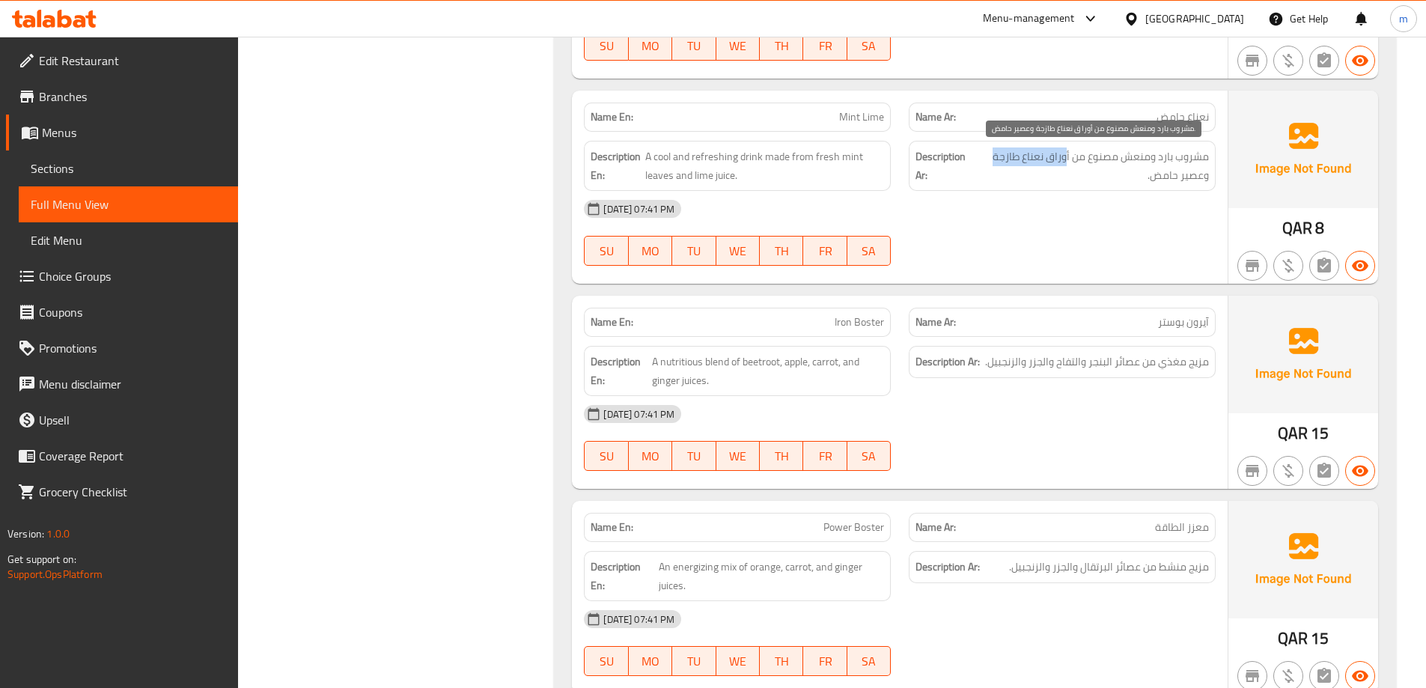
drag, startPoint x: 1069, startPoint y: 155, endPoint x: 996, endPoint y: 162, distance: 73.0
click at [996, 162] on span "مشروب بارد ومنعش مصنوع من أوراق نعناع طازجة وعصير حامض." at bounding box center [1091, 165] width 236 height 37
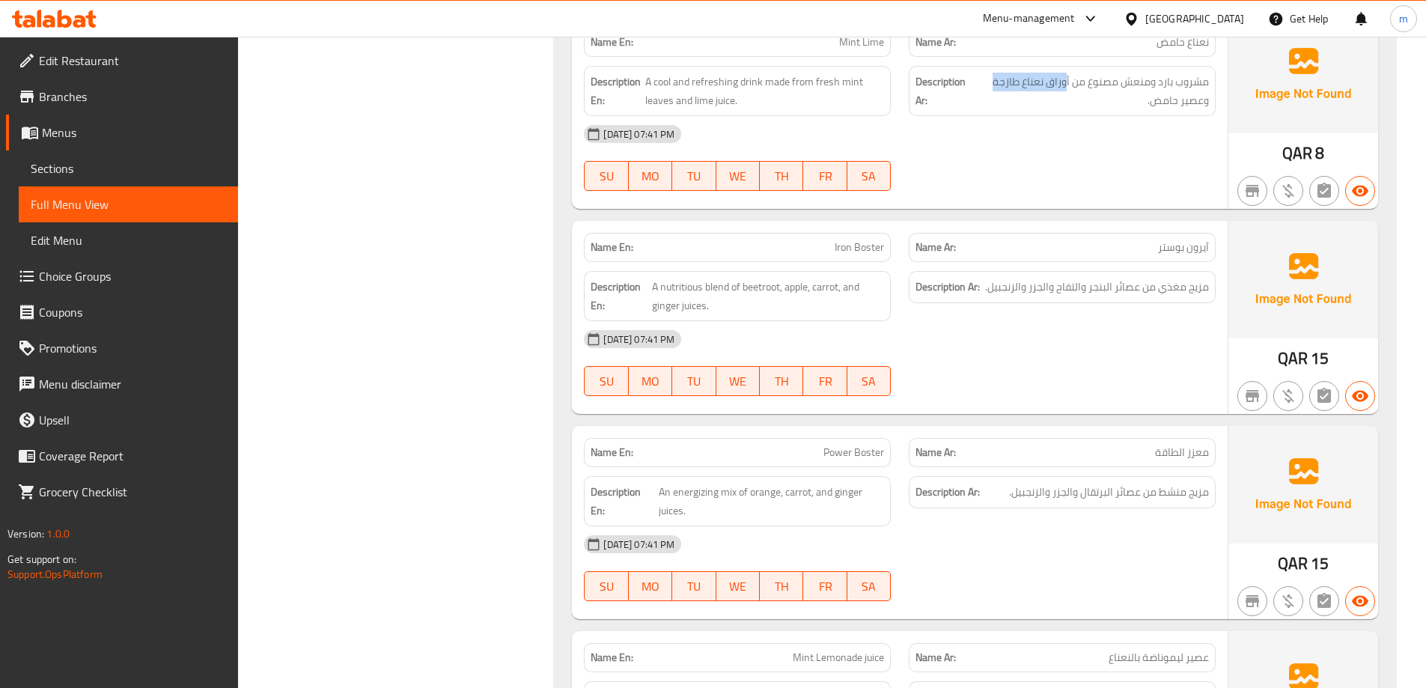
scroll to position [2910, 0]
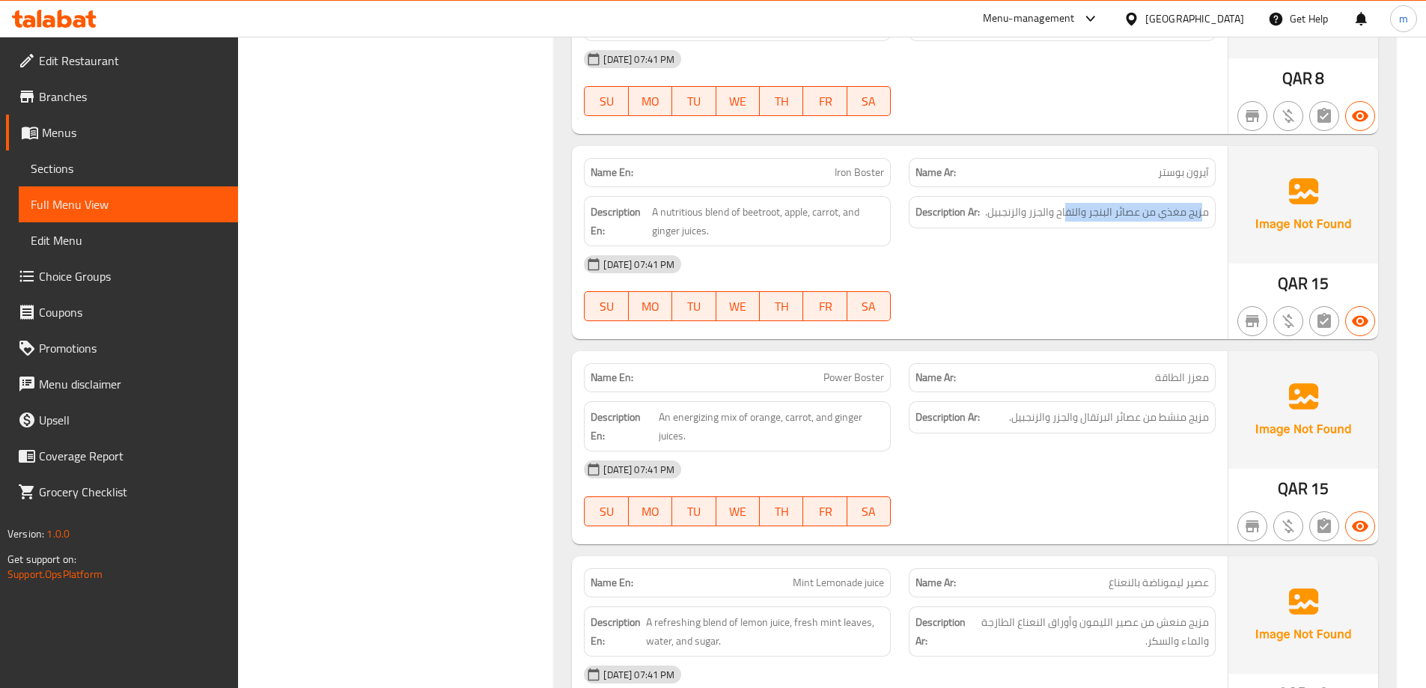
drag, startPoint x: 1202, startPoint y: 219, endPoint x: 1067, endPoint y: 198, distance: 136.3
click at [1067, 198] on div "Description Ar: مزيج مغذي من عصائر البنجر والتفاح والجزر والزنجبيل." at bounding box center [1062, 212] width 307 height 32
drag, startPoint x: 739, startPoint y: 215, endPoint x: 771, endPoint y: 219, distance: 31.7
click at [771, 219] on span "A nutritious blend of beetroot, apple, carrot, and ginger juices." at bounding box center [768, 221] width 232 height 37
click at [772, 219] on span "A nutritious blend of beetroot, apple, carrot, and ginger juices." at bounding box center [768, 221] width 232 height 37
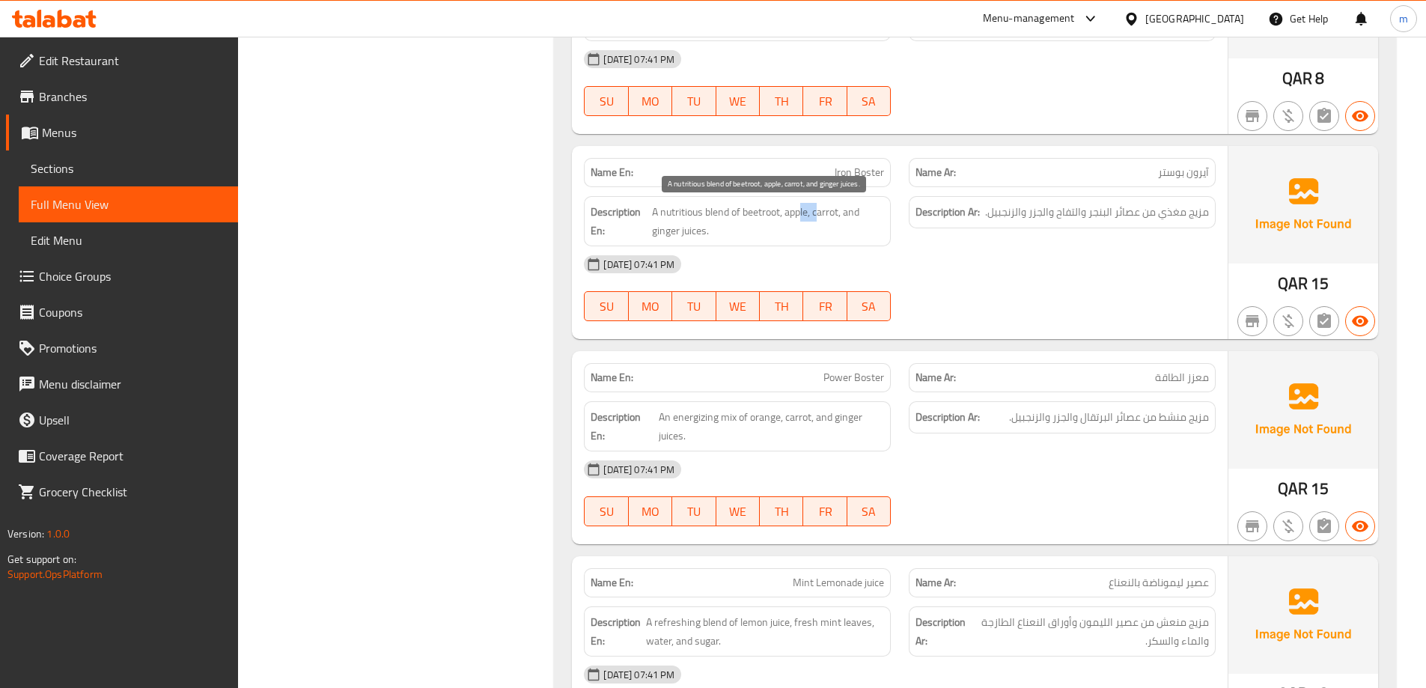
drag, startPoint x: 804, startPoint y: 216, endPoint x: 819, endPoint y: 216, distance: 14.2
click at [819, 216] on span "A nutritious blend of beetroot, apple, carrot, and ginger juices." at bounding box center [768, 221] width 232 height 37
drag, startPoint x: 832, startPoint y: 217, endPoint x: 840, endPoint y: 217, distance: 8.2
click at [840, 217] on span "A nutritious blend of beetroot, apple, carrot, and ginger juices." at bounding box center [768, 221] width 232 height 37
drag, startPoint x: 656, startPoint y: 231, endPoint x: 667, endPoint y: 233, distance: 11.4
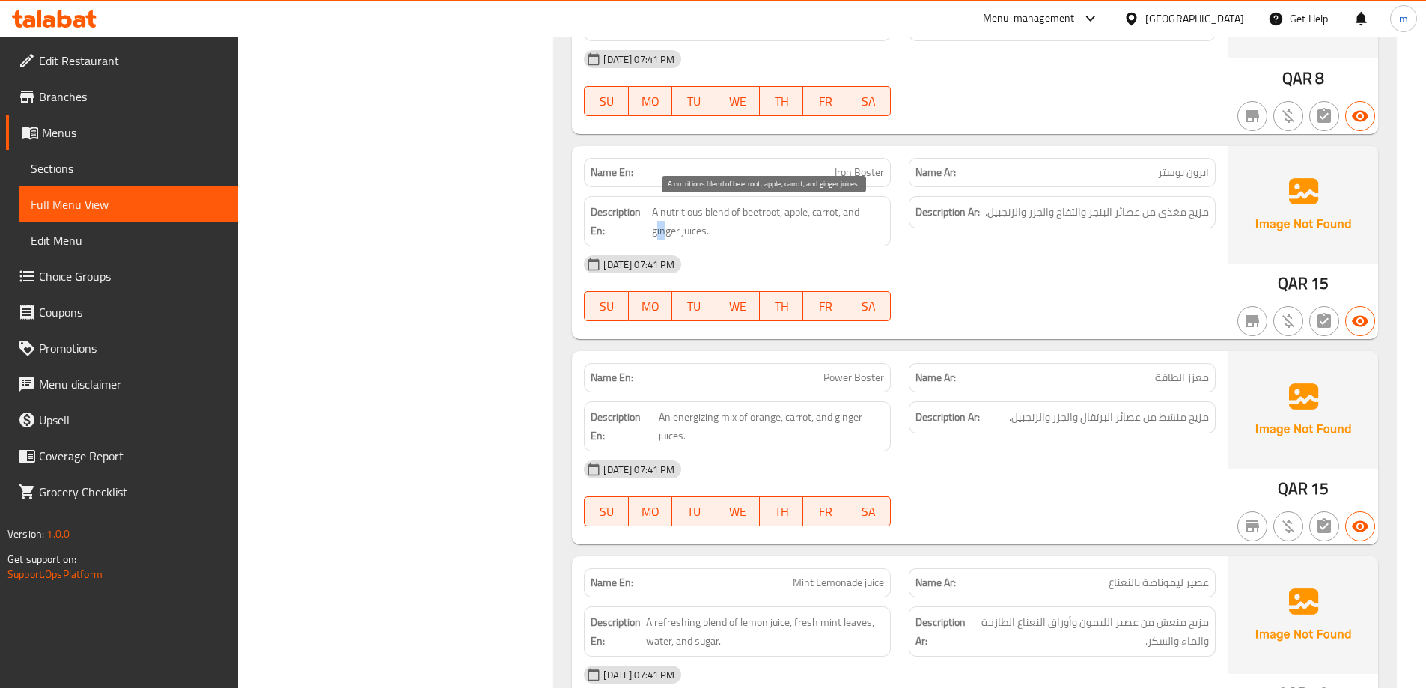
click at [667, 233] on span "A nutritious blend of beetroot, apple, carrot, and ginger juices." at bounding box center [768, 221] width 232 height 37
click at [669, 236] on span "A nutritious blend of beetroot, apple, carrot, and ginger juices." at bounding box center [768, 221] width 232 height 37
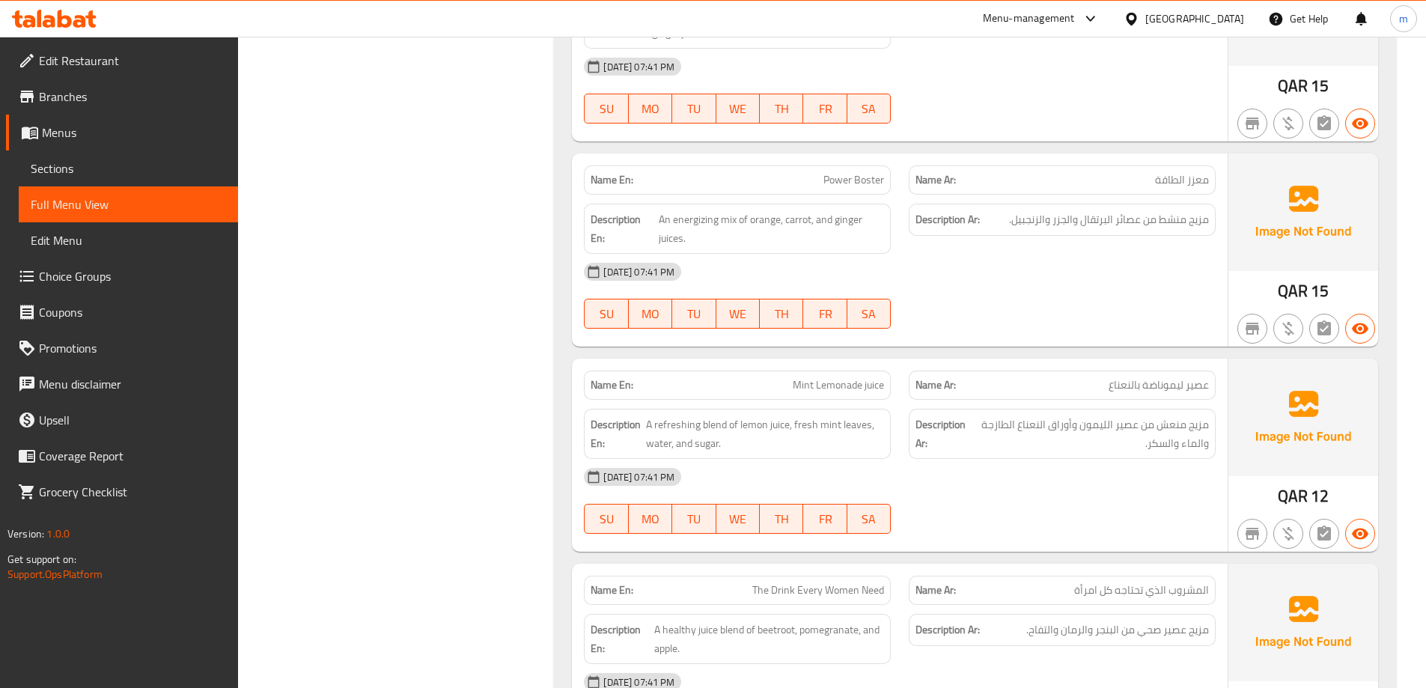
scroll to position [3134, 0]
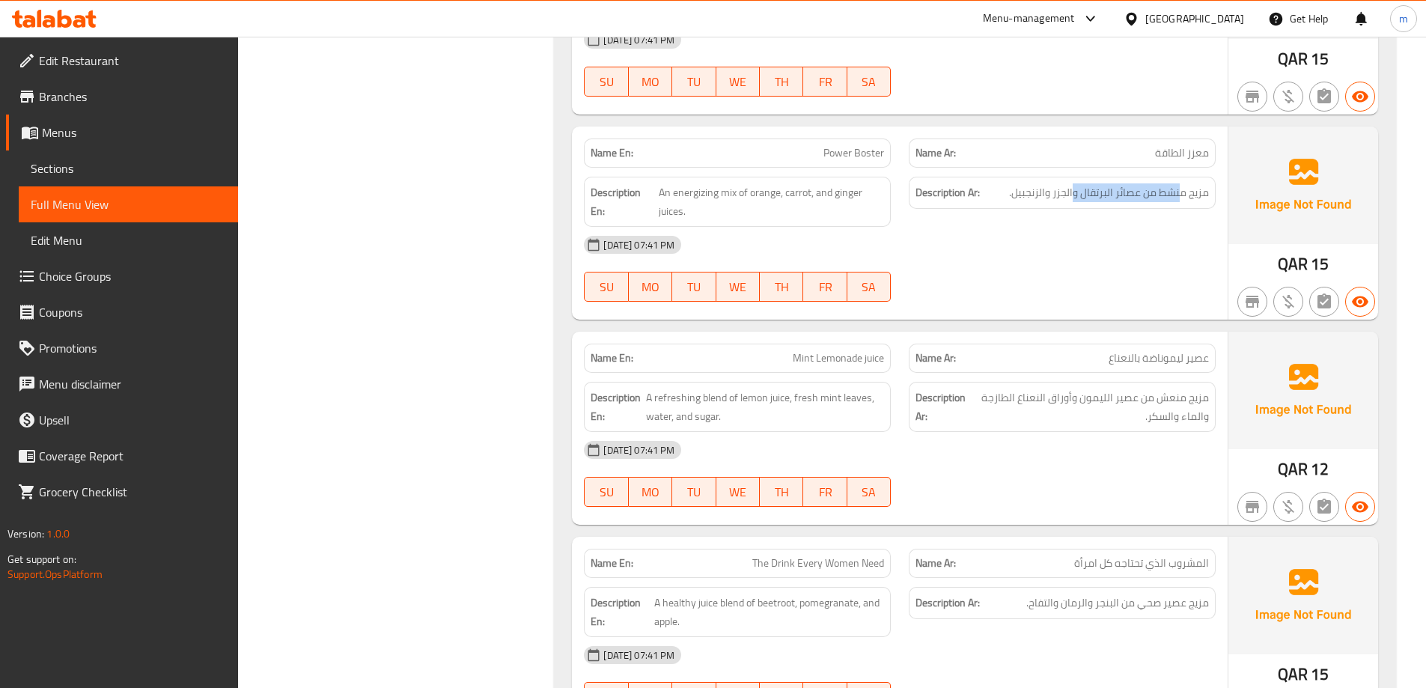
drag, startPoint x: 1136, startPoint y: 206, endPoint x: 1071, endPoint y: 204, distance: 65.1
click at [1071, 204] on div "Description Ar: مزيج منشط من عصائر البرتقال والجزر والزنجبيل." at bounding box center [1062, 193] width 307 height 32
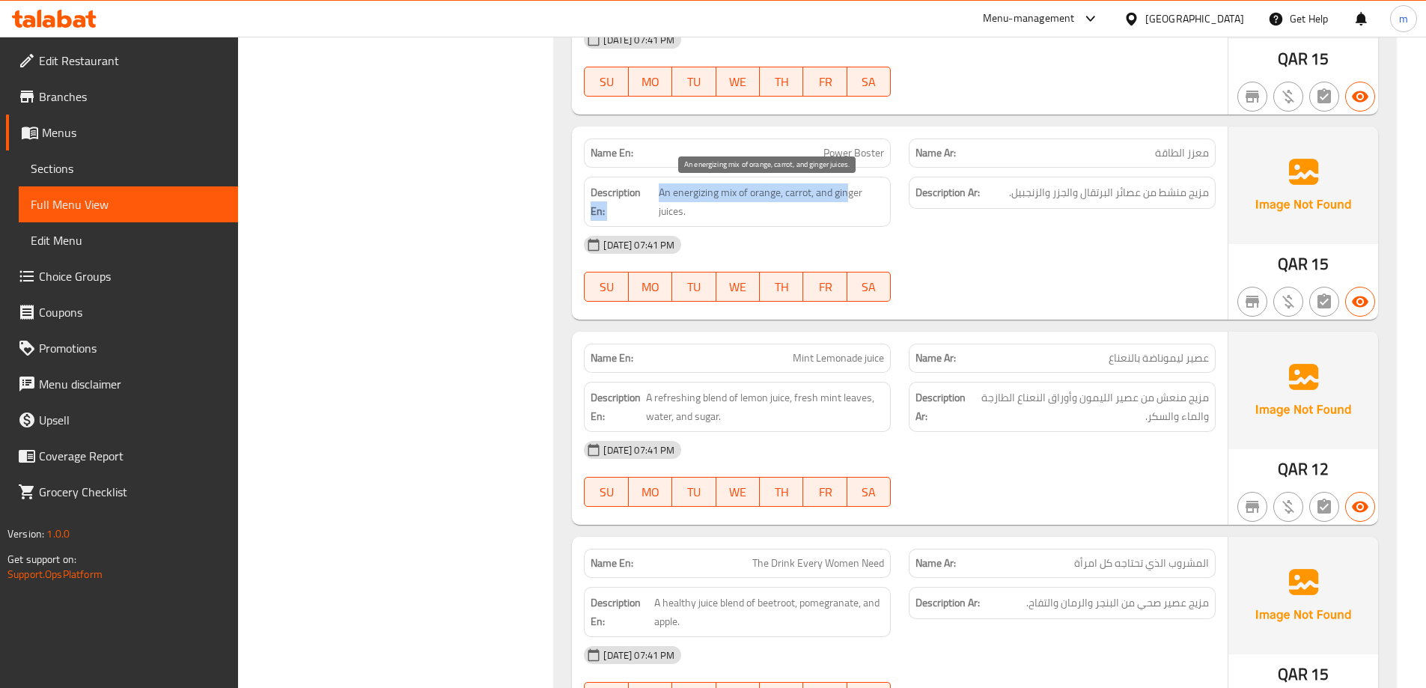
drag, startPoint x: 656, startPoint y: 195, endPoint x: 848, endPoint y: 197, distance: 192.3
click at [848, 197] on h6 "Description En: An energizing mix of orange, carrot, and ginger juices." at bounding box center [736, 201] width 293 height 37
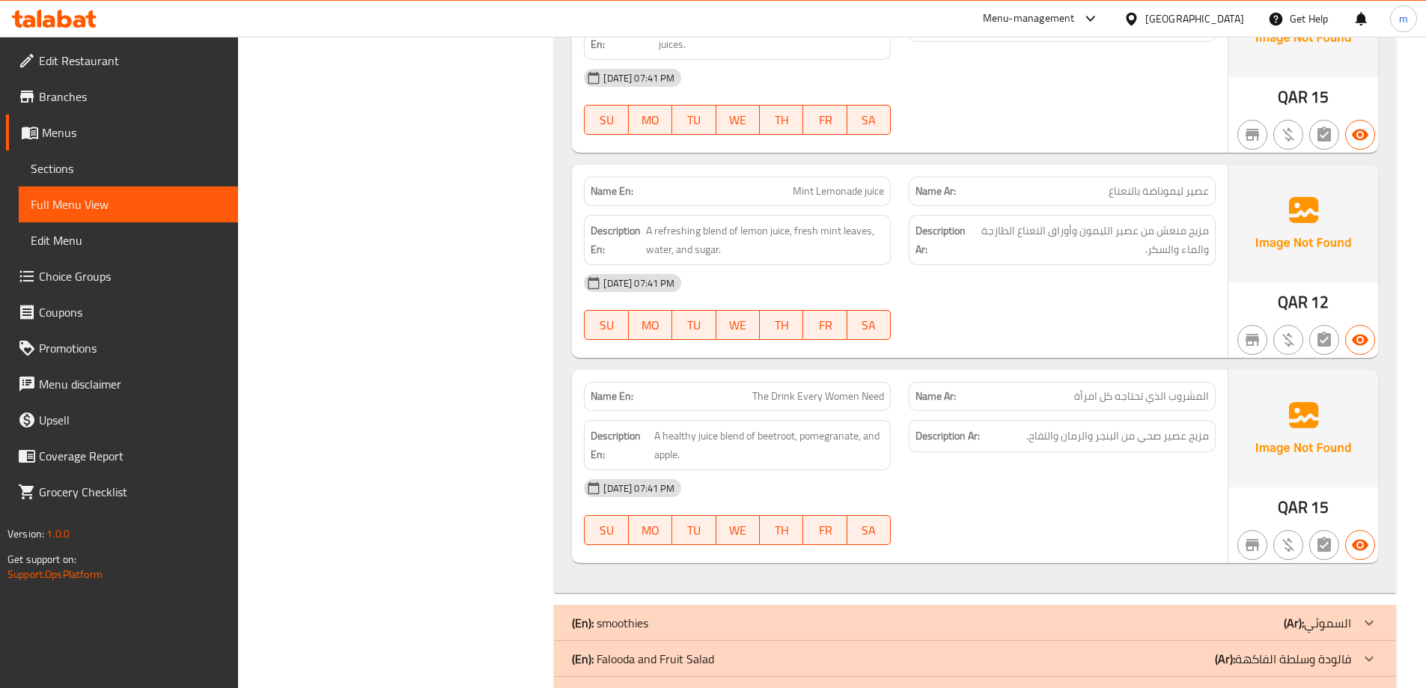
scroll to position [3306, 0]
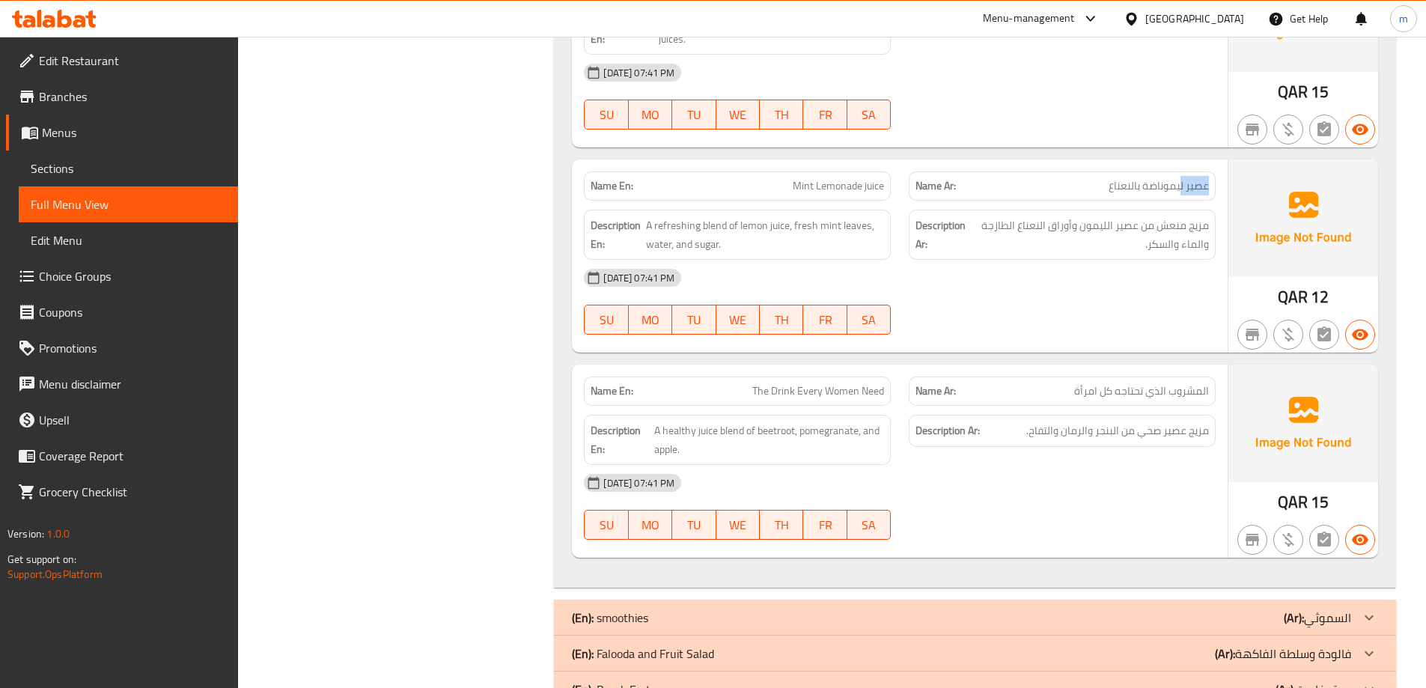
drag, startPoint x: 1179, startPoint y: 192, endPoint x: 1025, endPoint y: 192, distance: 154.2
click at [1025, 192] on p "Name Ar: عصير ليموناضة بالنعناع" at bounding box center [1061, 186] width 293 height 16
drag, startPoint x: 880, startPoint y: 194, endPoint x: 806, endPoint y: 183, distance: 74.8
click at [806, 183] on span "Mint Lemonade juice" at bounding box center [838, 186] width 91 height 16
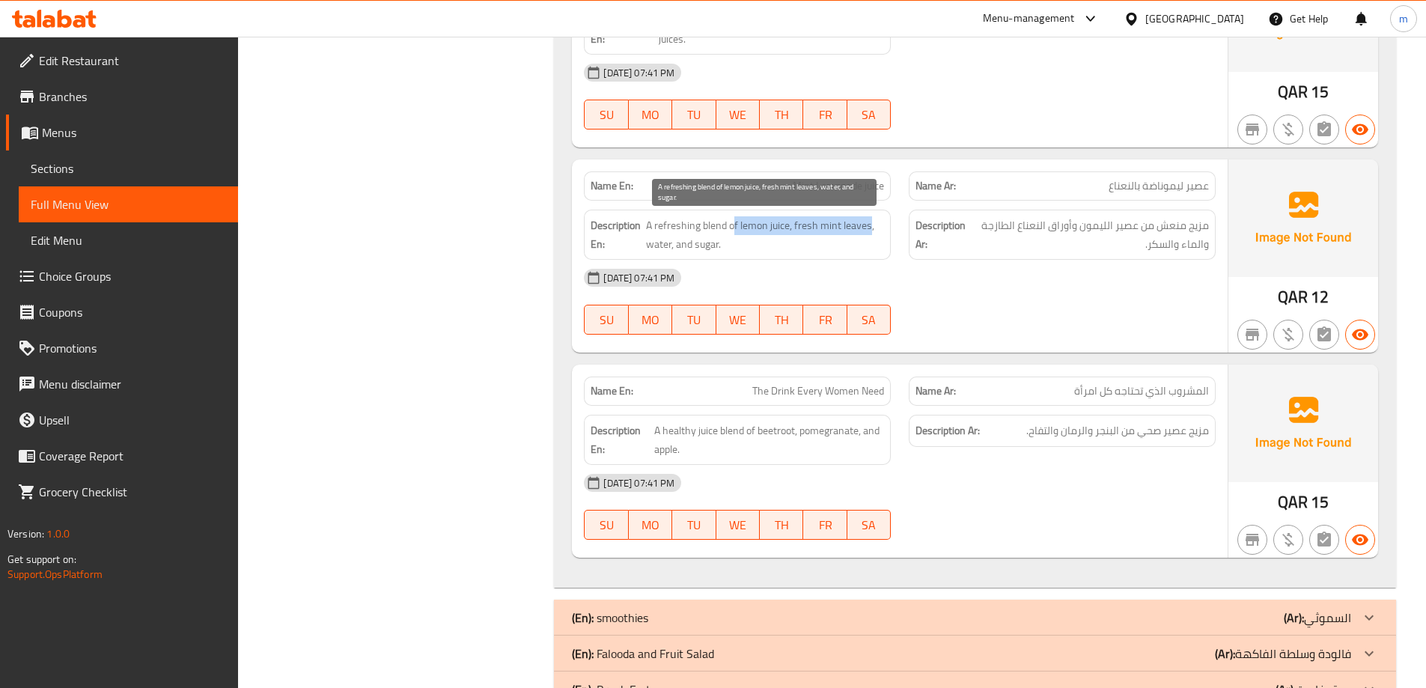
drag, startPoint x: 732, startPoint y: 221, endPoint x: 868, endPoint y: 221, distance: 136.2
click at [868, 221] on span "A refreshing blend of lemon juice, fresh mint leaves, water, and sugar." at bounding box center [765, 234] width 238 height 37
drag, startPoint x: 656, startPoint y: 245, endPoint x: 703, endPoint y: 253, distance: 47.1
click at [702, 253] on span "A refreshing blend of lemon juice, fresh mint leaves, water, and sugar." at bounding box center [765, 234] width 238 height 37
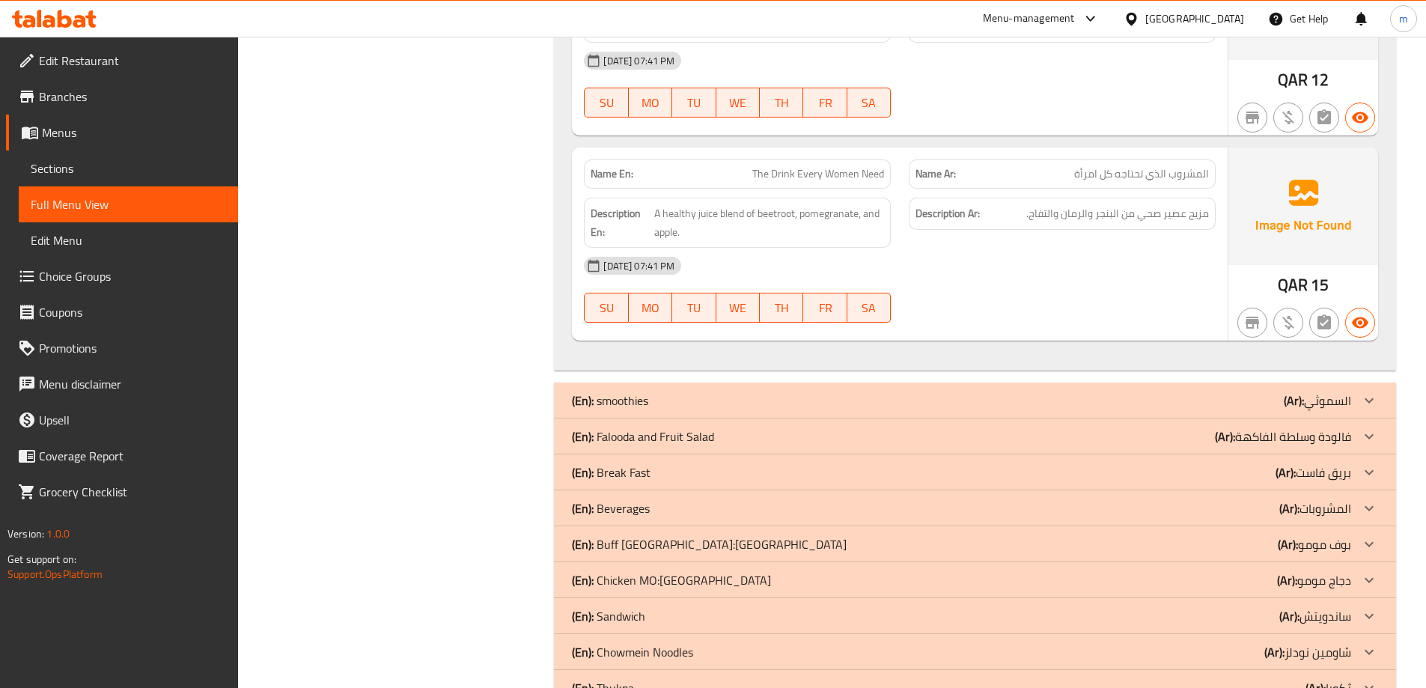
scroll to position [3531, 0]
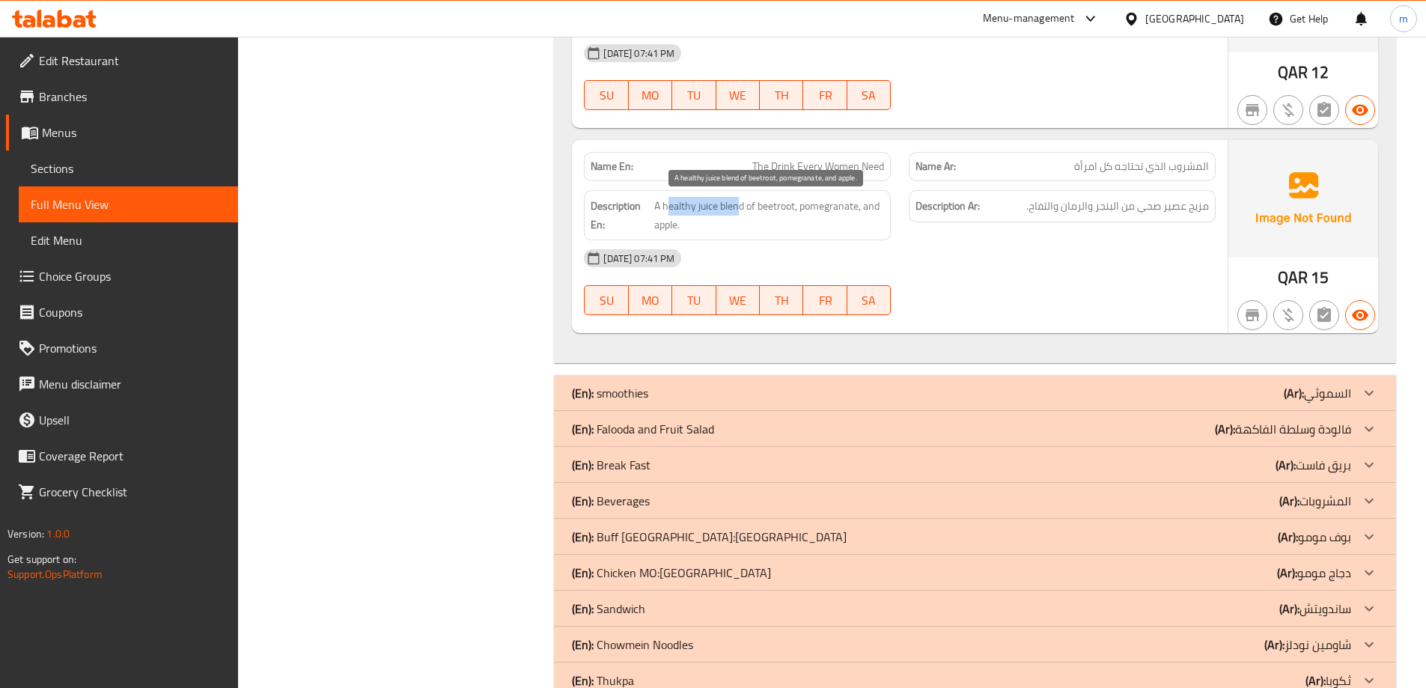
drag, startPoint x: 739, startPoint y: 204, endPoint x: 669, endPoint y: 208, distance: 70.4
click at [669, 208] on span "A healthy juice blend of beetroot, pomegranate, and apple." at bounding box center [769, 215] width 230 height 37
click at [891, 262] on div "13-08-2025 07:41 PM" at bounding box center [900, 258] width 650 height 36
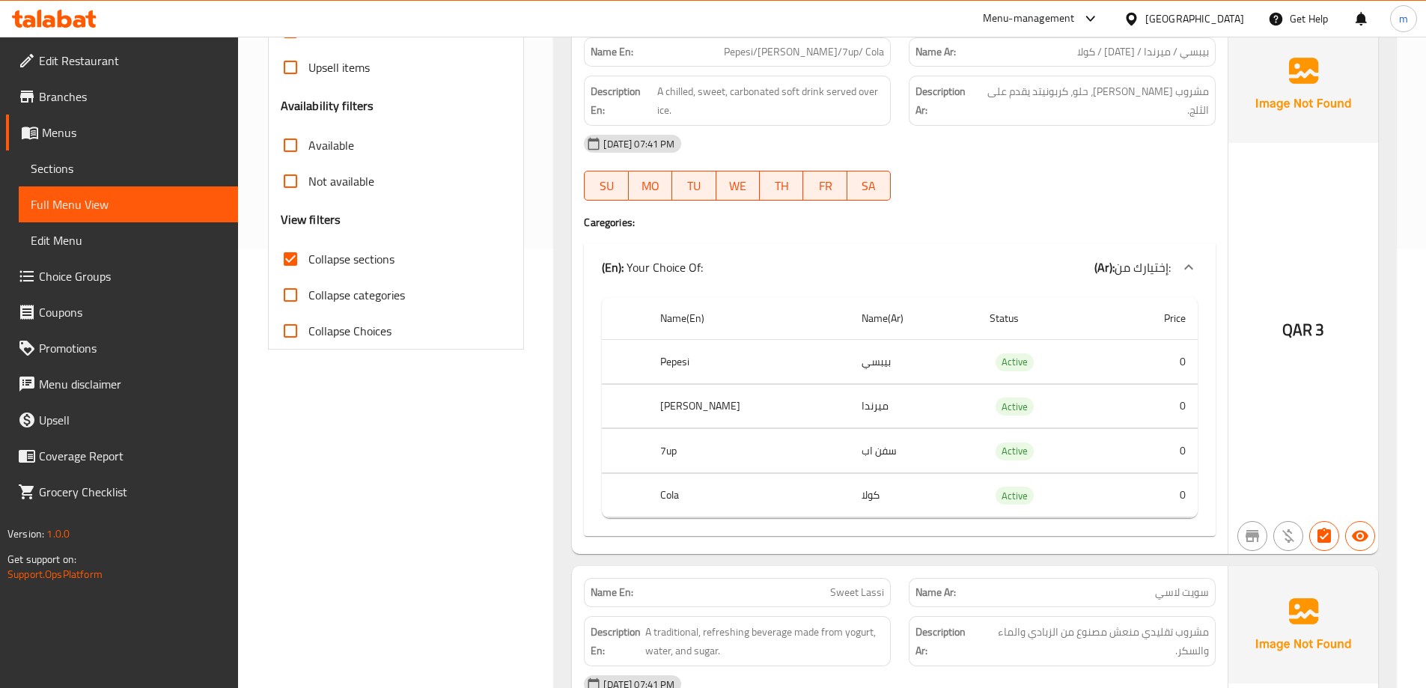
scroll to position [88, 0]
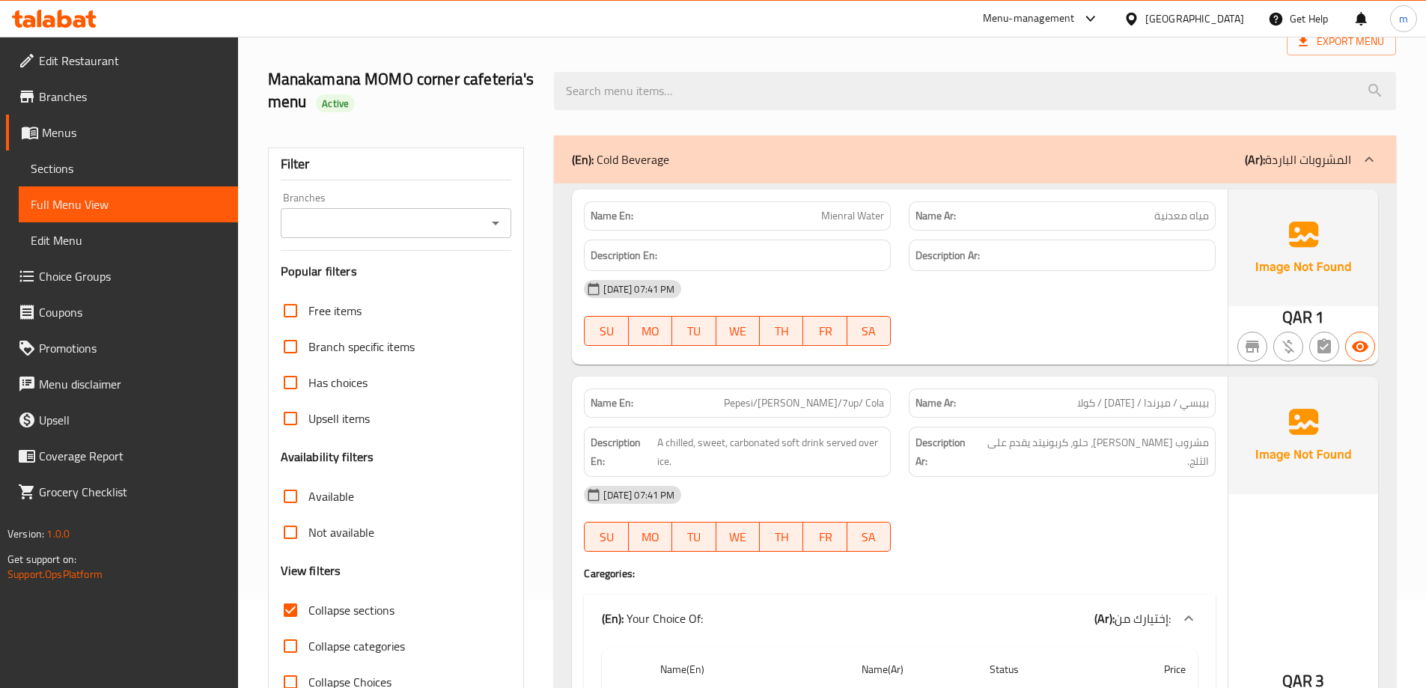
click at [1162, 165] on div "(En): Cold Beverage (Ar): المشروبات الباردة" at bounding box center [961, 159] width 779 height 18
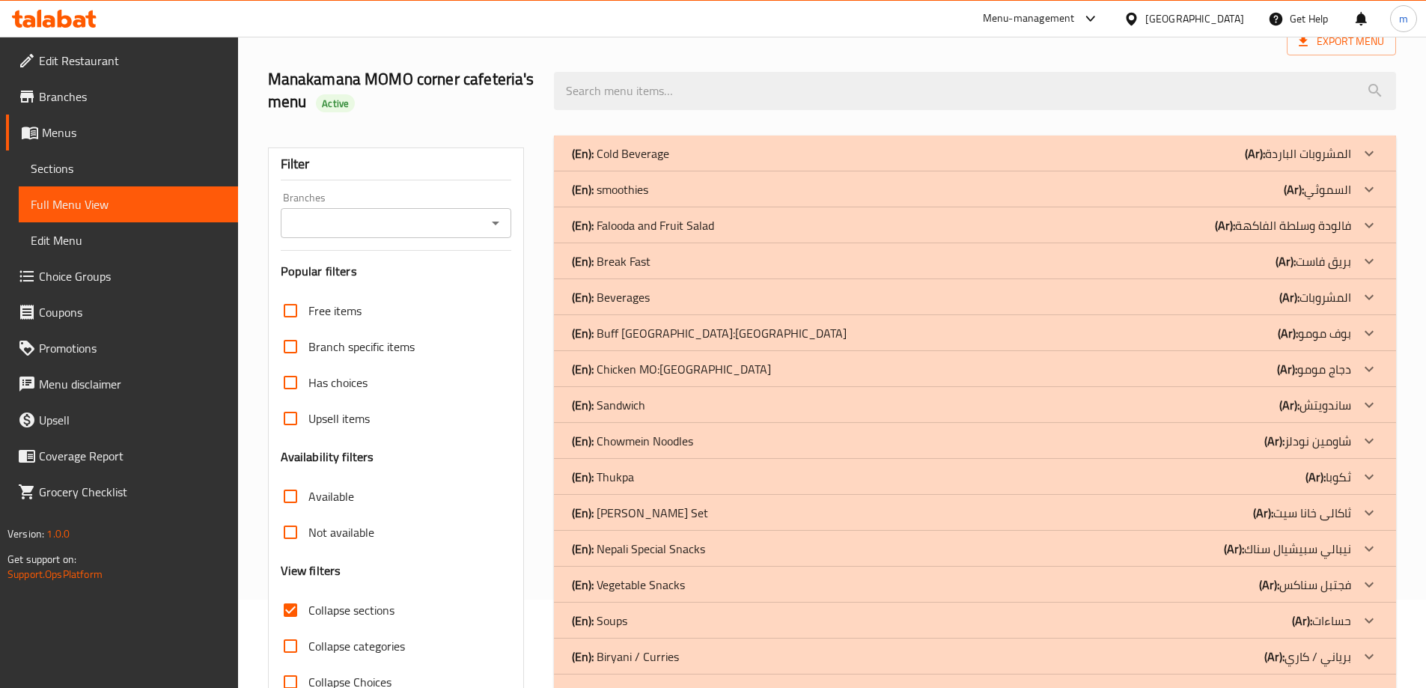
click at [1322, 162] on p "(Ar): السموثي" at bounding box center [1298, 153] width 106 height 18
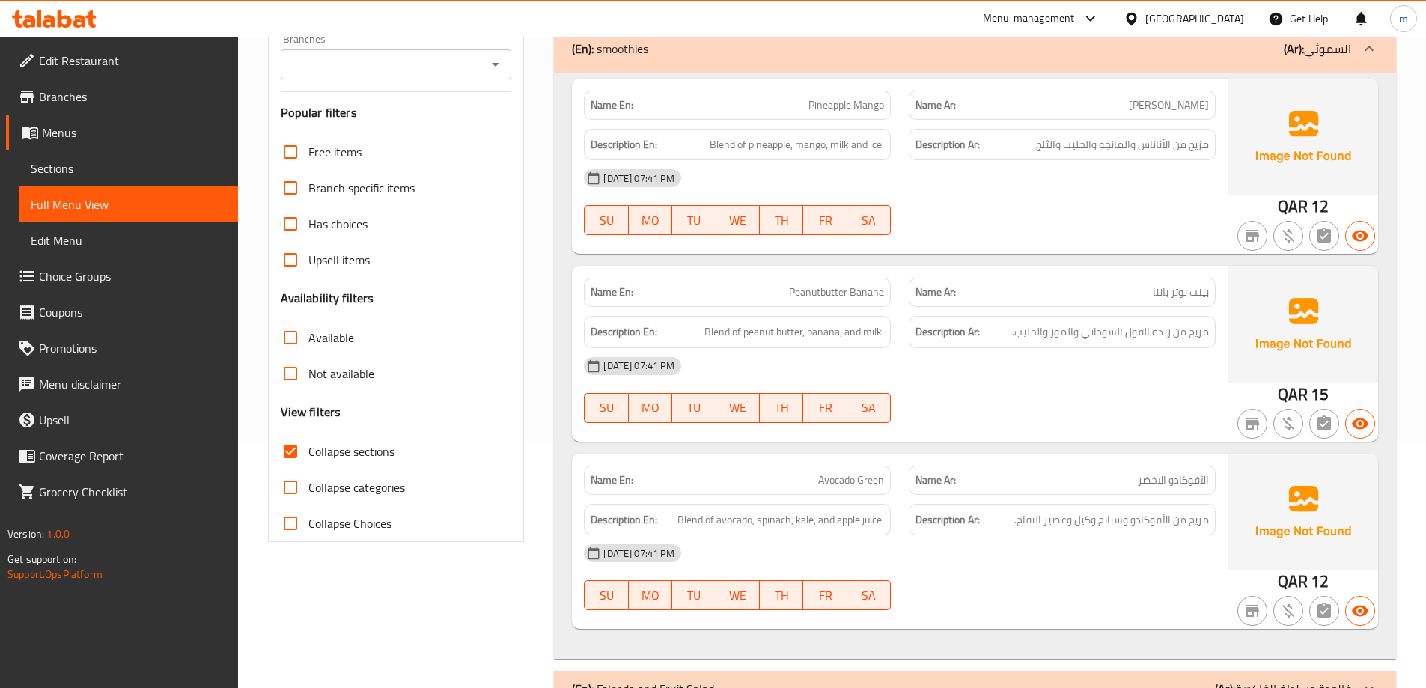
scroll to position [238, 0]
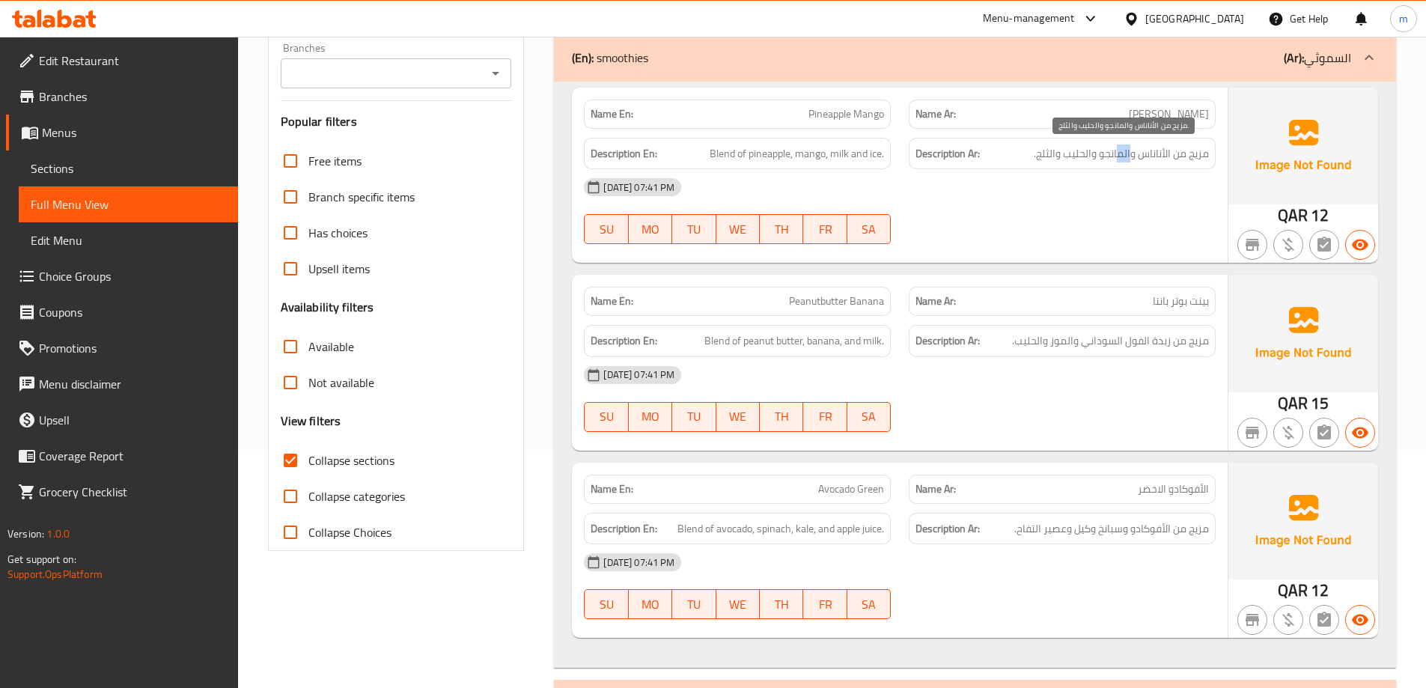
drag, startPoint x: 1131, startPoint y: 151, endPoint x: 1117, endPoint y: 151, distance: 13.5
click at [1117, 151] on span "مزيج من الأناناس والمانجو والحليب والثلج." at bounding box center [1120, 153] width 175 height 19
drag, startPoint x: 1092, startPoint y: 149, endPoint x: 1045, endPoint y: 147, distance: 46.4
click at [1045, 147] on span "مزيج من الأناناس والمانجو والحليب والثلج." at bounding box center [1120, 153] width 175 height 19
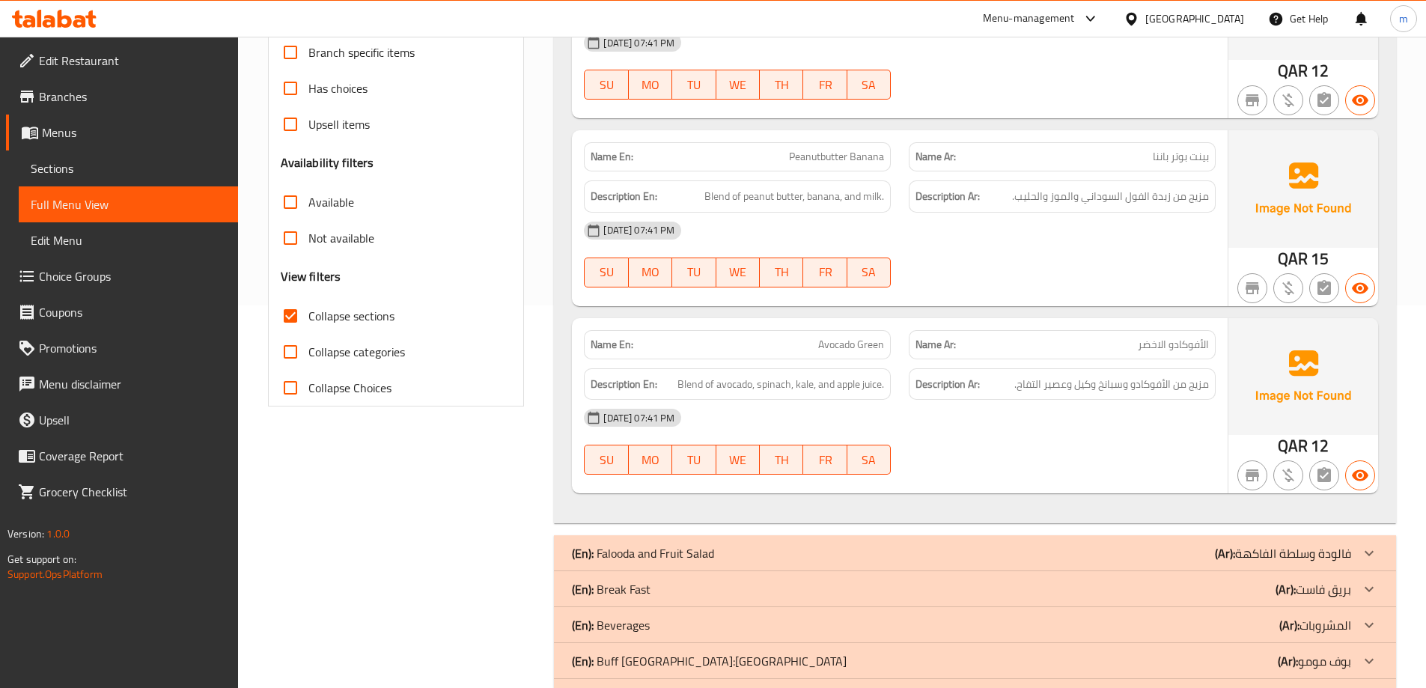
scroll to position [388, 0]
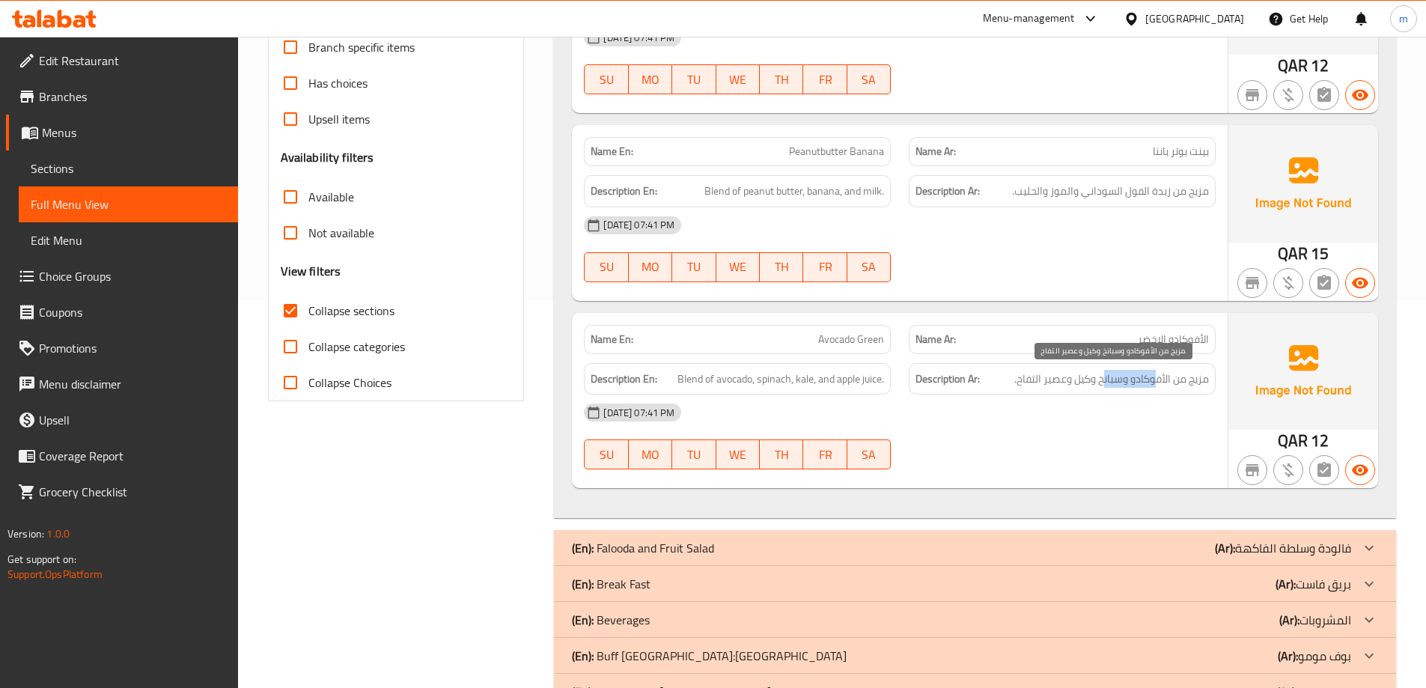
drag, startPoint x: 1157, startPoint y: 382, endPoint x: 1101, endPoint y: 382, distance: 56.1
click at [1101, 382] on span "مزيج من الأفوكادو وسبانخ وكيل وعصير التفاح." at bounding box center [1111, 379] width 195 height 19
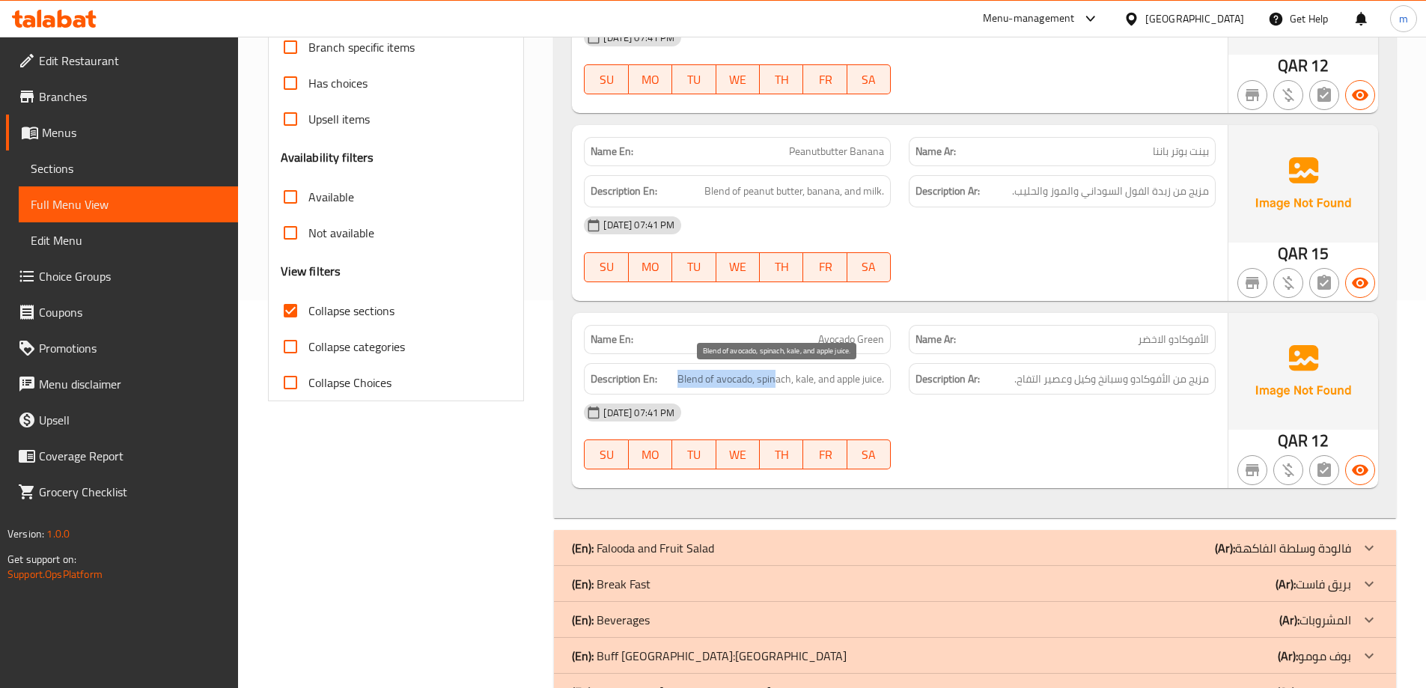
drag, startPoint x: 669, startPoint y: 367, endPoint x: 776, endPoint y: 381, distance: 107.9
click at [776, 381] on div "Description En: Blend of avocado, spinach, kale, and apple juice." at bounding box center [737, 379] width 307 height 32
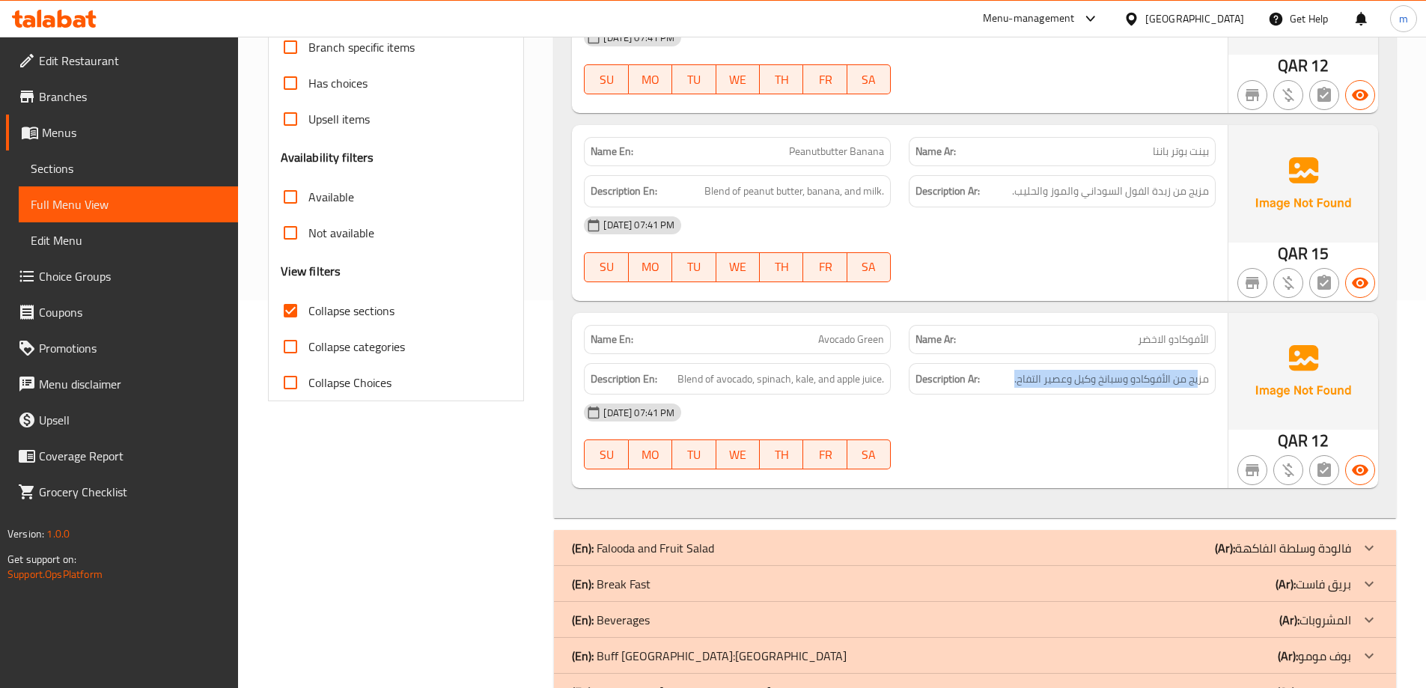
drag, startPoint x: 1197, startPoint y: 385, endPoint x: 1003, endPoint y: 391, distance: 193.9
click at [1003, 391] on div "Description Ar: مزيج من الأفوكادو وسبانخ وكيل وعصير التفاح." at bounding box center [1062, 379] width 307 height 32
click at [1014, 435] on div "13-08-2025 07:41 PM SU MO TU WE TH FR SA" at bounding box center [900, 436] width 650 height 84
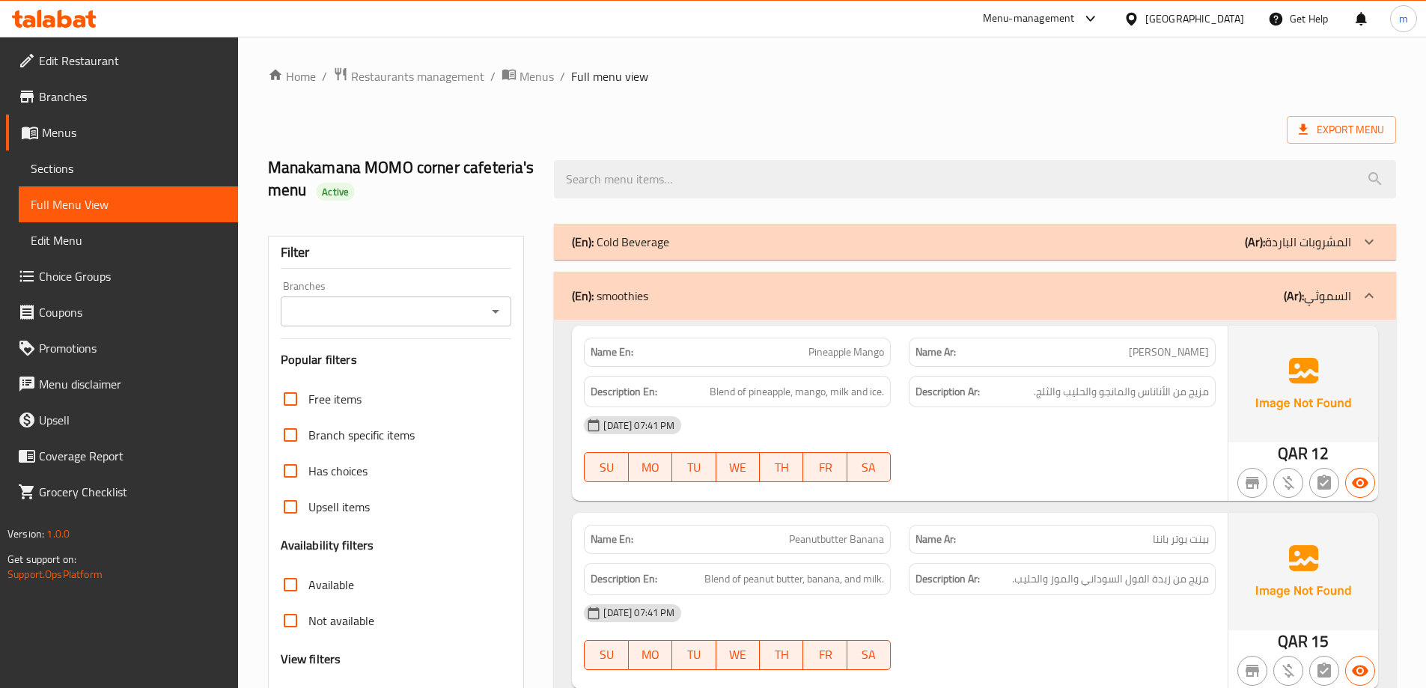
drag, startPoint x: 1054, startPoint y: 436, endPoint x: 1051, endPoint y: 281, distance: 154.9
click at [1090, 297] on div "(En): smoothies (Ar): السموثي" at bounding box center [961, 296] width 779 height 18
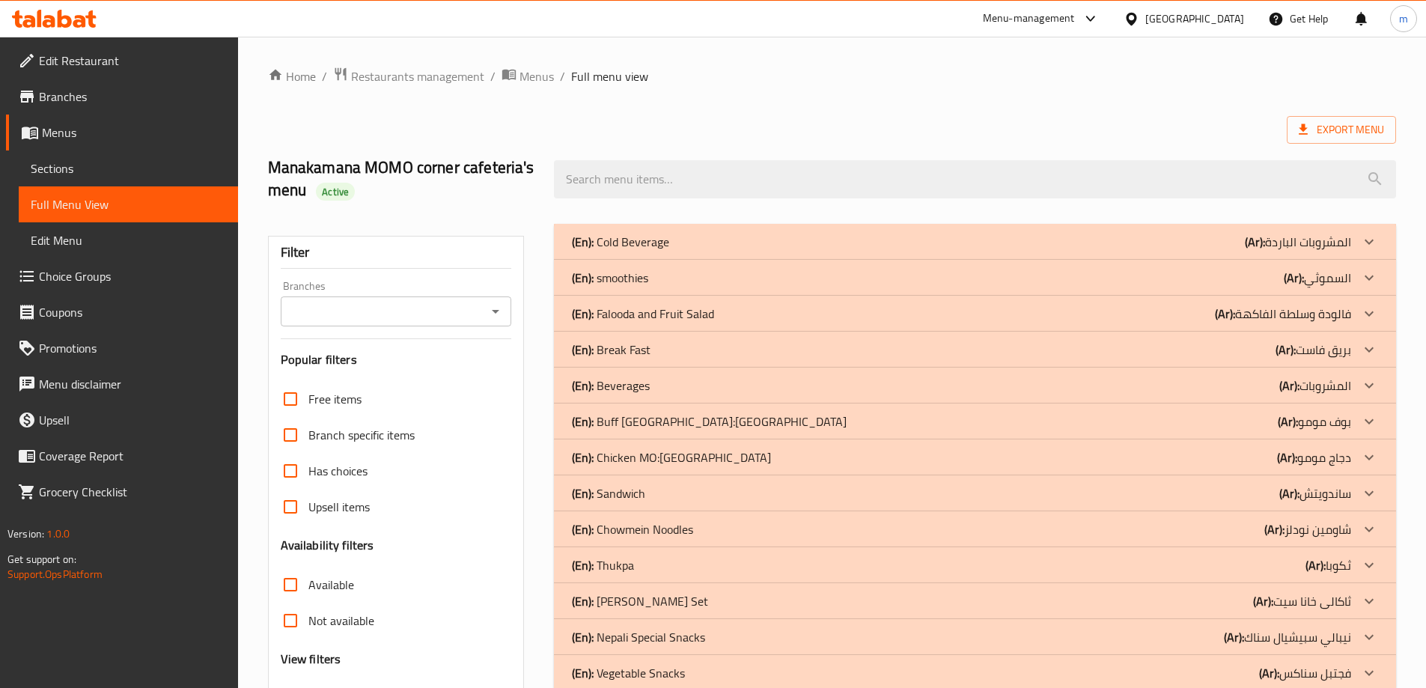
click at [1338, 251] on p "(Ar): فالودة وسلطة الفاكهة" at bounding box center [1298, 242] width 106 height 18
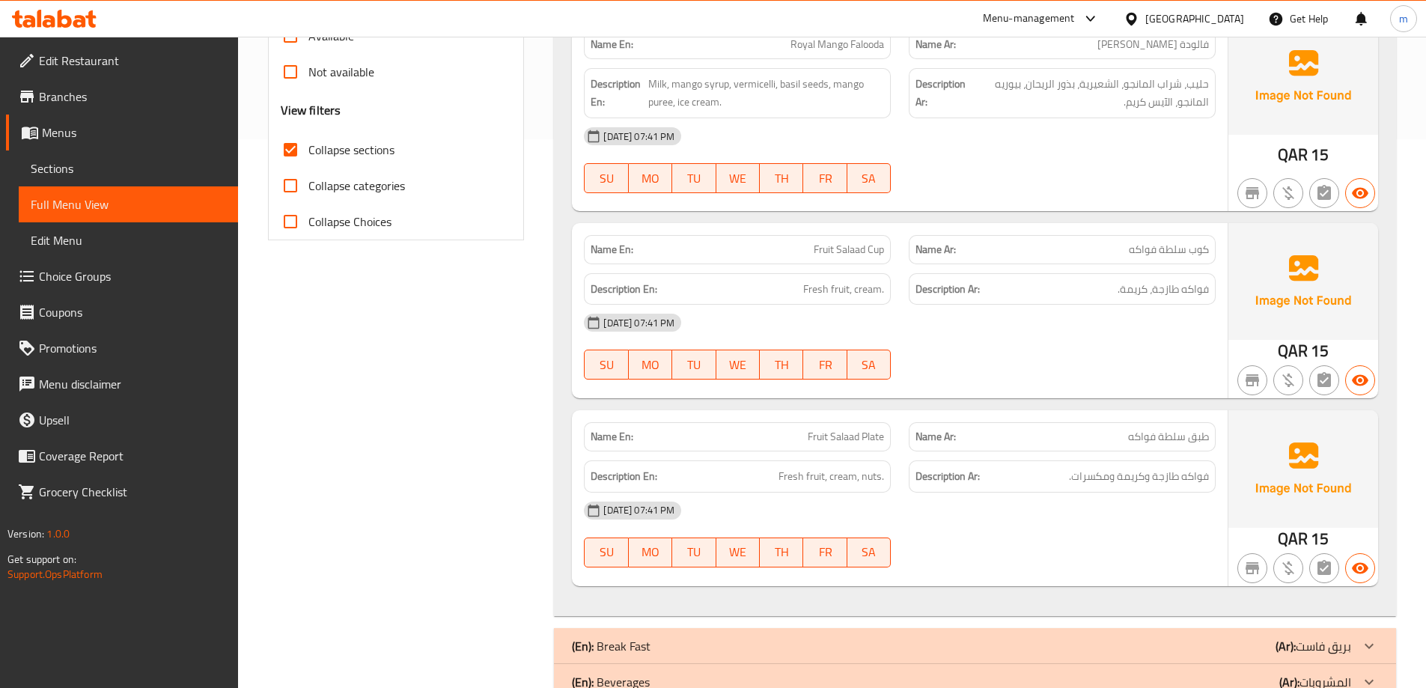
scroll to position [614, 0]
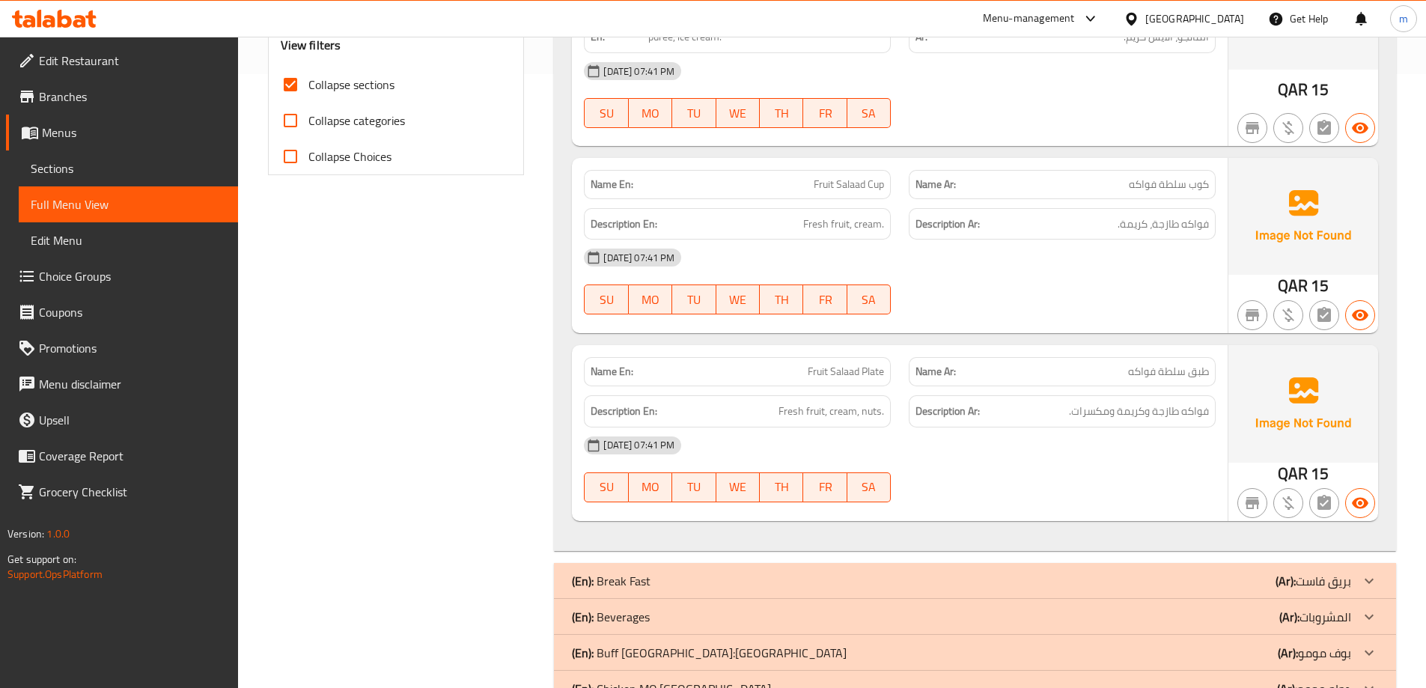
click at [870, 189] on span "Fruit Salaad Cup" at bounding box center [848, 185] width 70 height 16
click at [593, 327] on div "Name En: Fruit Salaad Cup Name Ar: كوب سلطة فواكه Description En: Fresh fruit, …" at bounding box center [900, 245] width 656 height 175
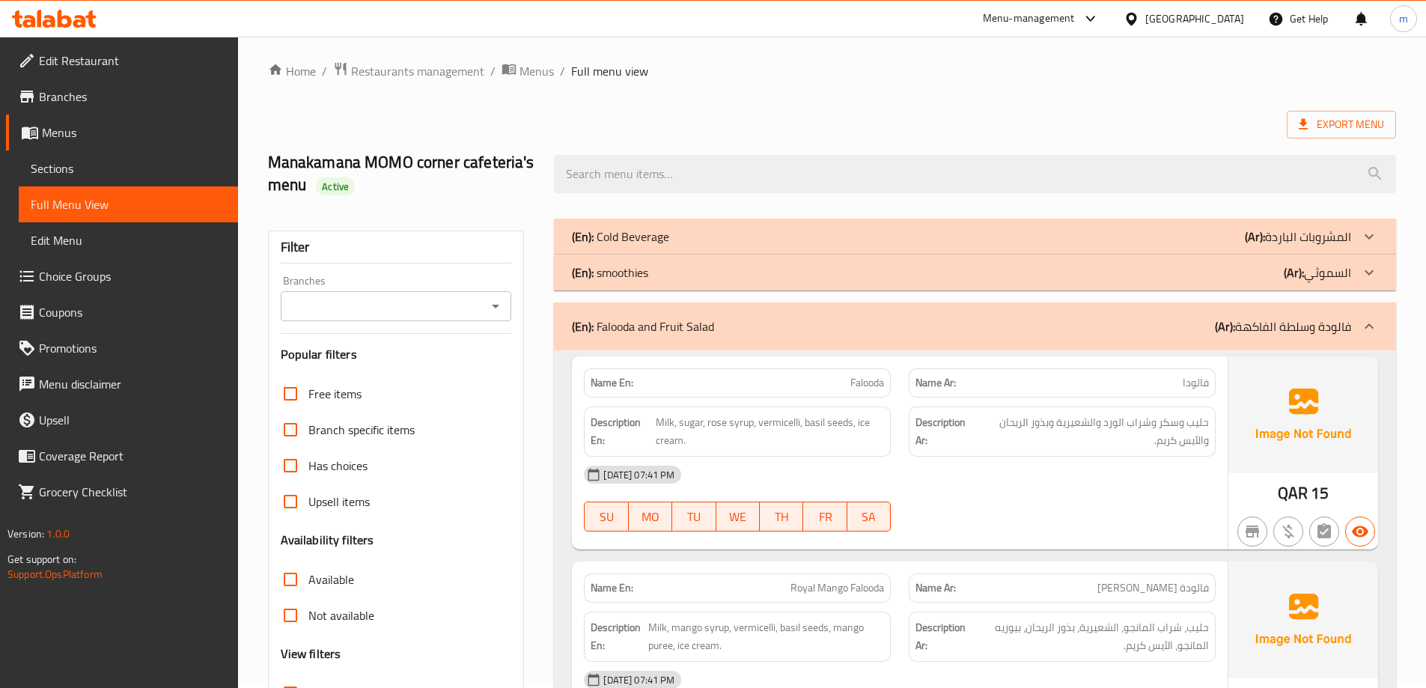
scroll to position [0, 0]
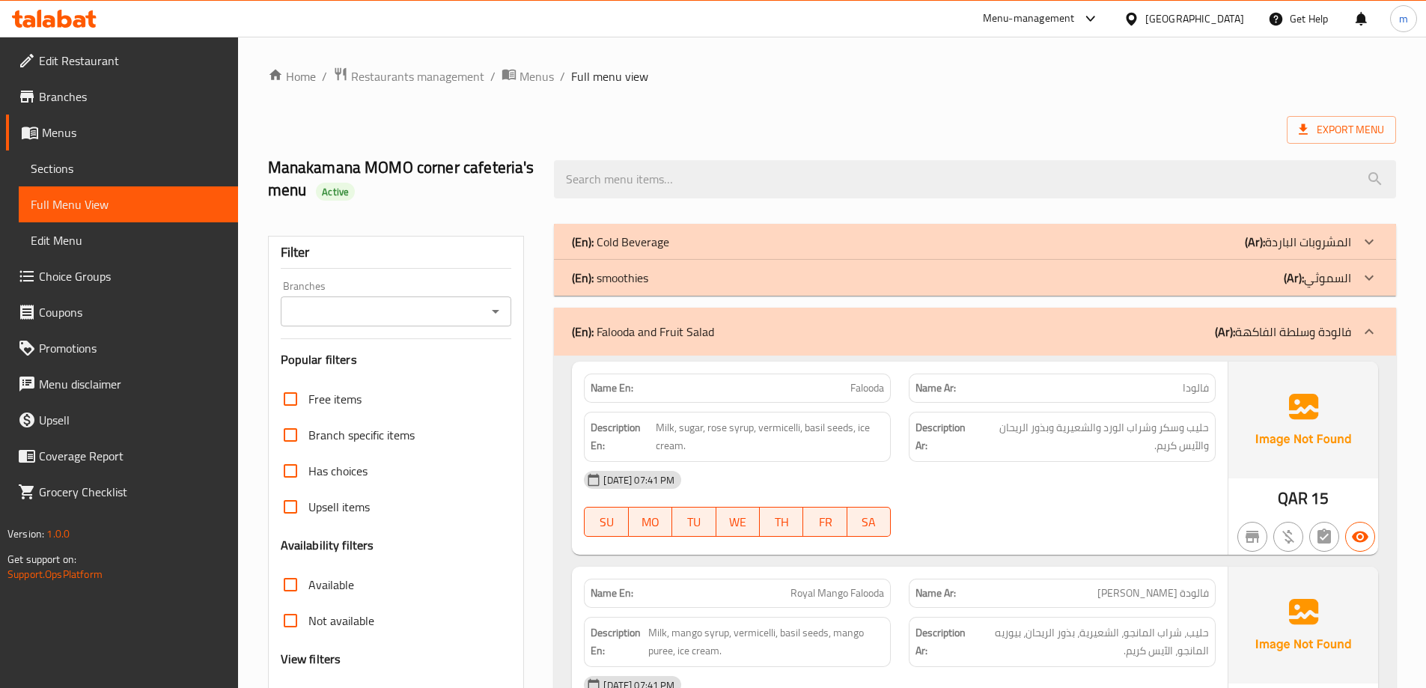
click at [1245, 340] on p "(Ar): فالودة وسلطة الفاكهة" at bounding box center [1283, 332] width 136 height 18
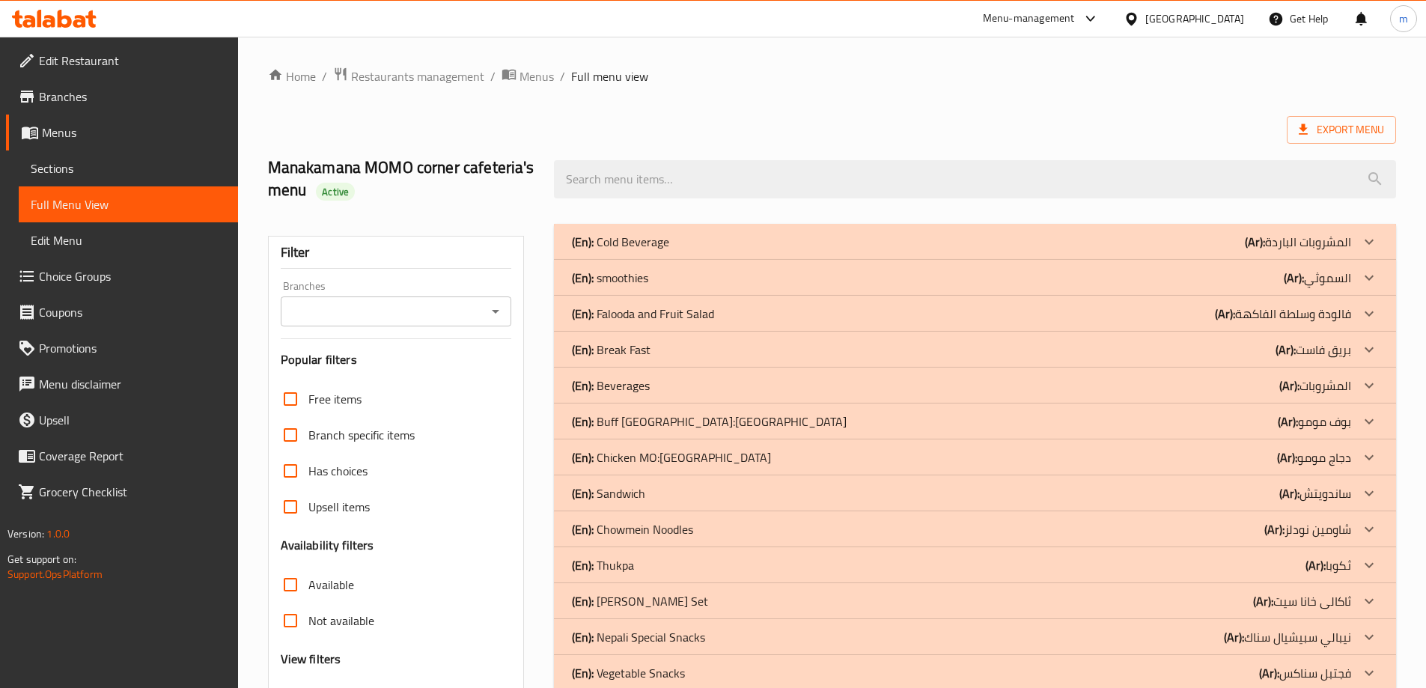
click at [1245, 251] on div "(En): Break Fast (Ar): بريق فاست" at bounding box center [961, 242] width 779 height 18
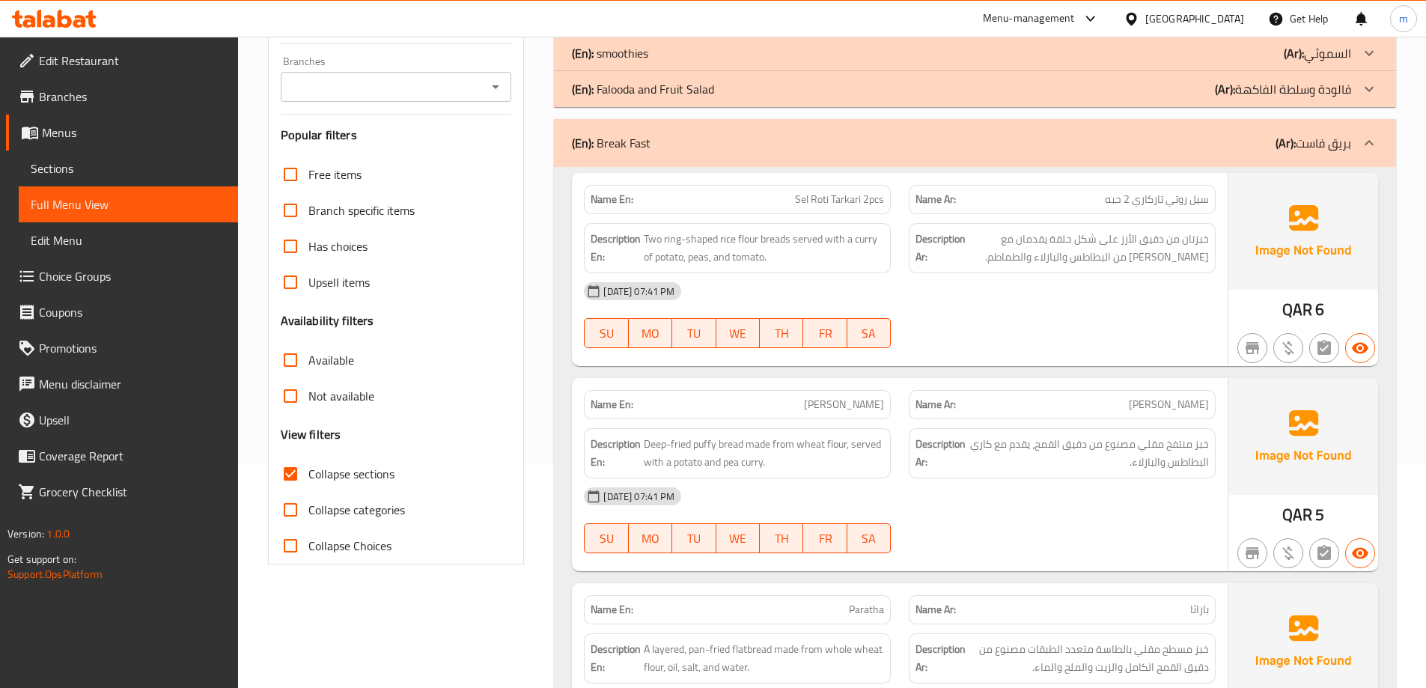
scroll to position [374, 0]
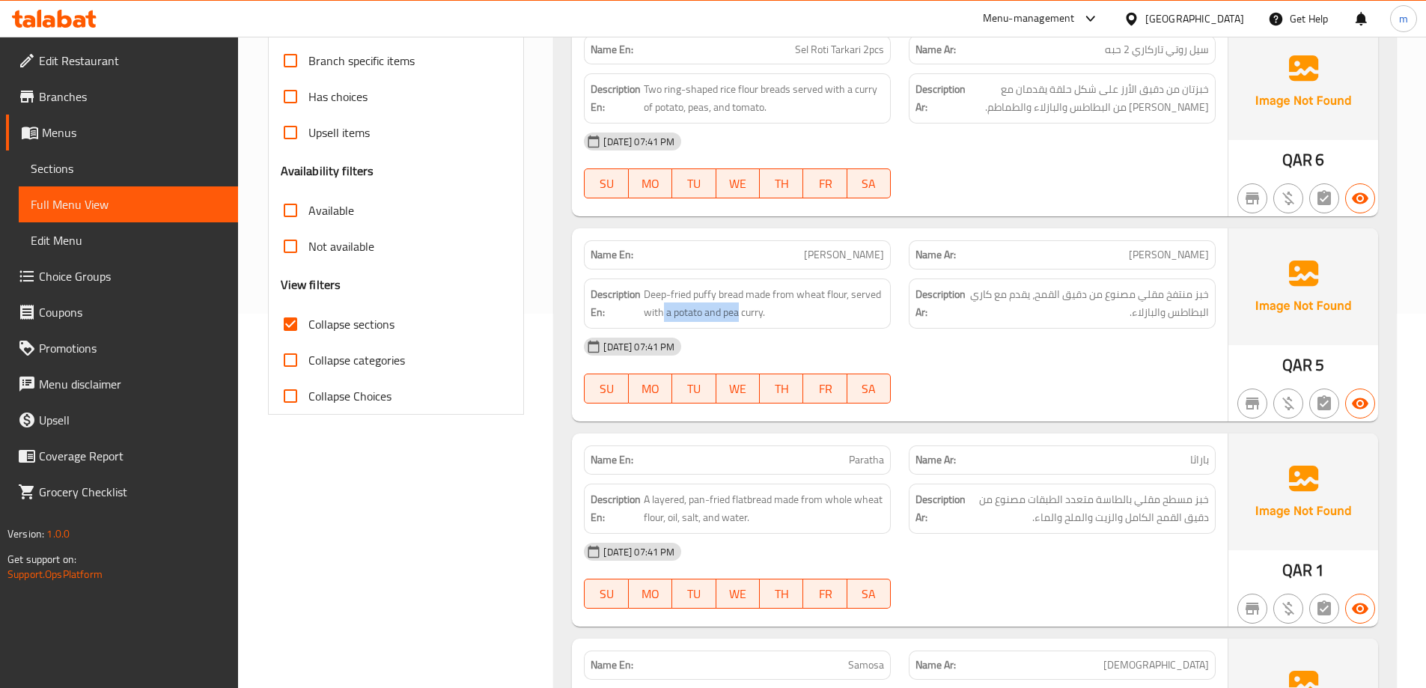
drag, startPoint x: 664, startPoint y: 308, endPoint x: 740, endPoint y: 323, distance: 77.6
click at [740, 323] on div "Description En: Deep-fried puffy bread made from wheat flour, served with a pot…" at bounding box center [737, 303] width 307 height 50
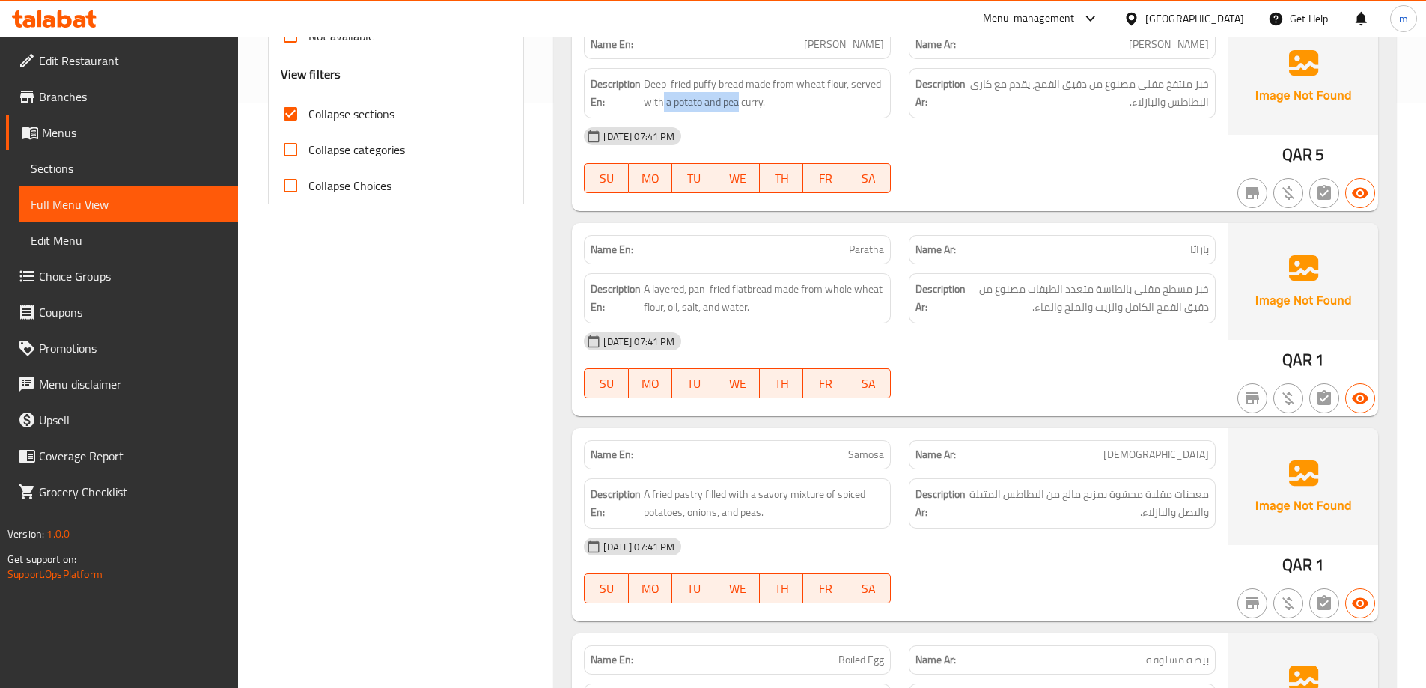
scroll to position [748, 0]
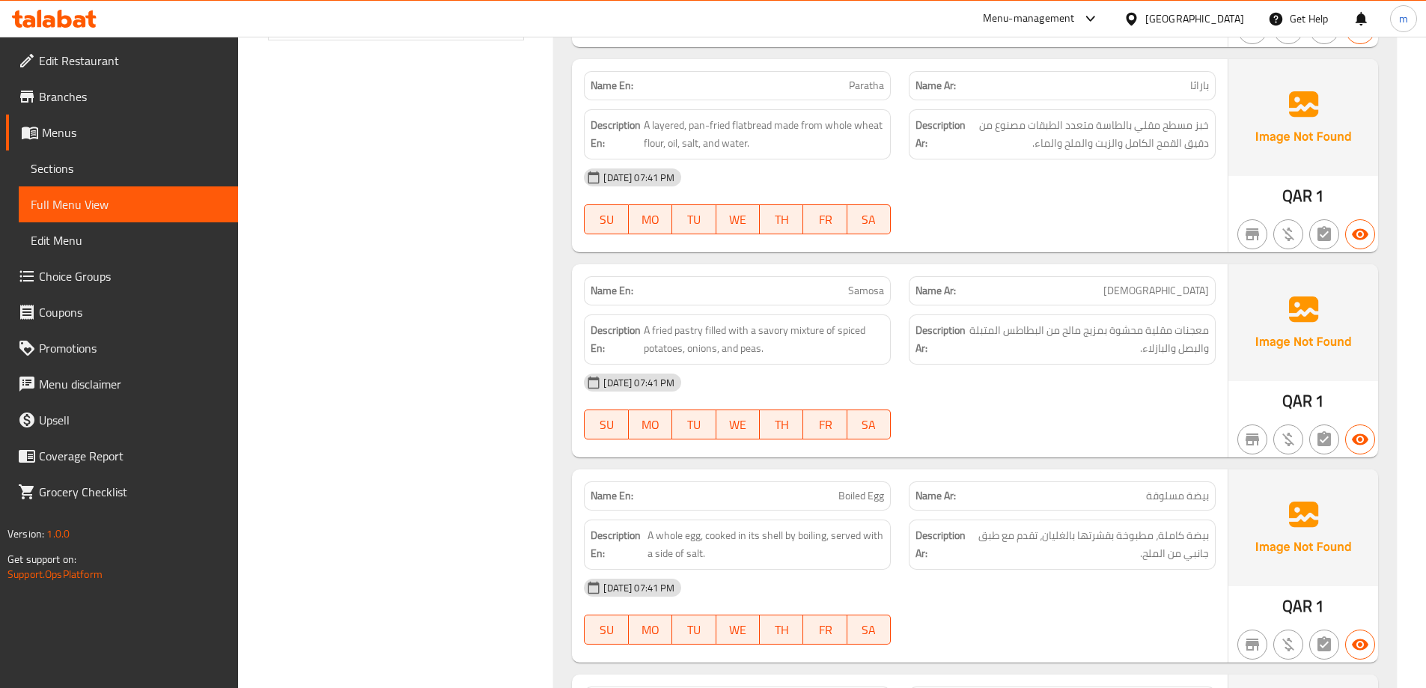
click at [391, 355] on div "Filter Branches Branches Popular filters Free items Branch specific items Has c…" at bounding box center [402, 501] width 287 height 2070
drag, startPoint x: 1173, startPoint y: 123, endPoint x: 1102, endPoint y: 123, distance: 71.8
click at [1102, 123] on span "خبز مسطح مقلي بالطاسة متعدد الطبقات مصنوع من دقيق القمح الكامل والزيت والملح وا…" at bounding box center [1088, 134] width 240 height 37
drag, startPoint x: 773, startPoint y: 122, endPoint x: 650, endPoint y: 131, distance: 123.8
click at [650, 131] on span "A layered, pan-fried flatbread made from whole wheat flour, oil, salt, and wate…" at bounding box center [764, 134] width 240 height 37
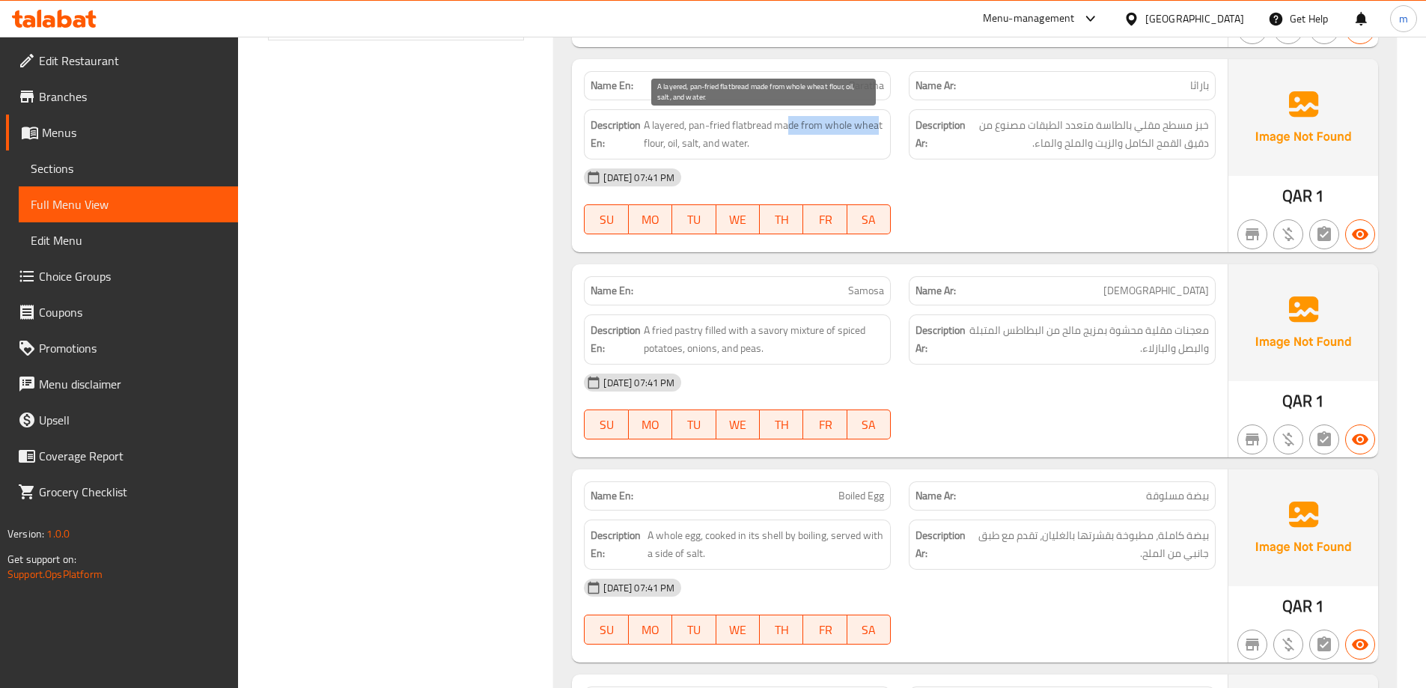
drag, startPoint x: 787, startPoint y: 126, endPoint x: 879, endPoint y: 118, distance: 92.4
click at [879, 118] on span "A layered, pan-fried flatbread made from whole wheat flour, oil, salt, and wate…" at bounding box center [764, 134] width 240 height 37
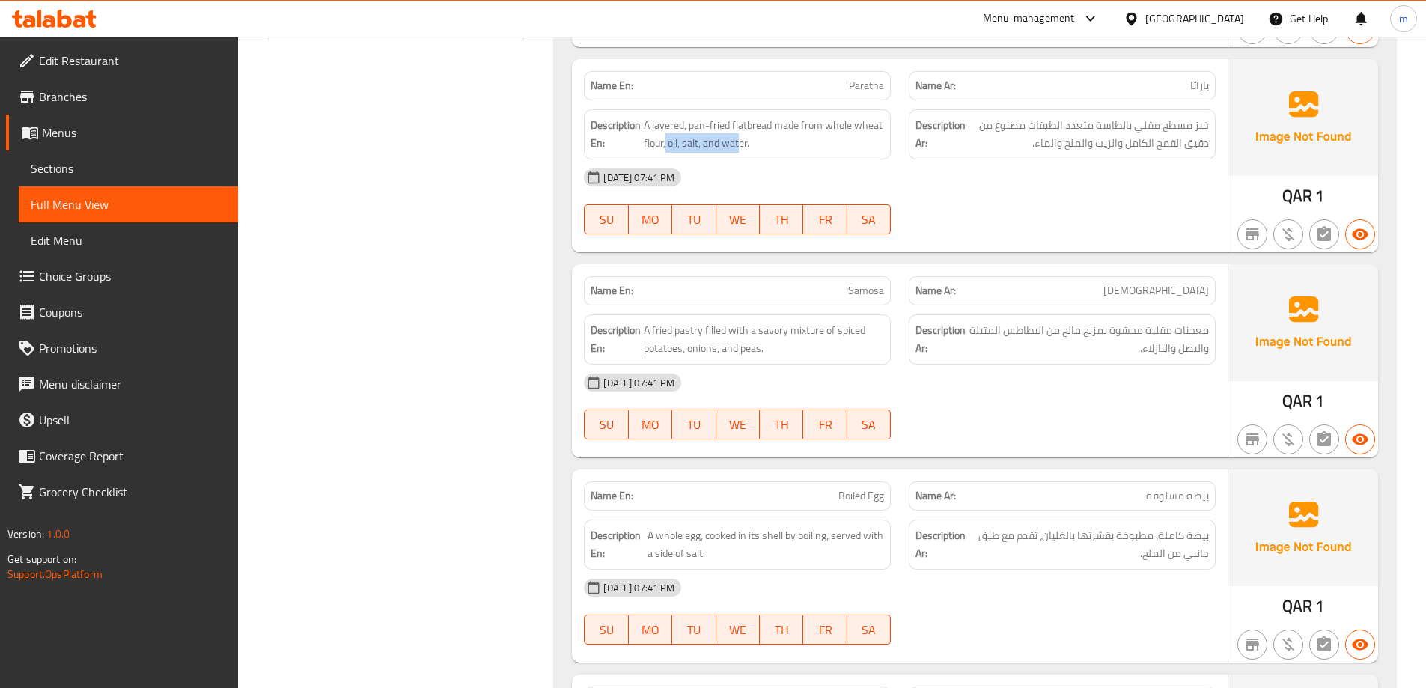
drag, startPoint x: 667, startPoint y: 144, endPoint x: 739, endPoint y: 153, distance: 72.3
click at [739, 153] on div "Description En: A layered, pan-fried flatbread made from whole wheat flour, oil…" at bounding box center [737, 134] width 307 height 50
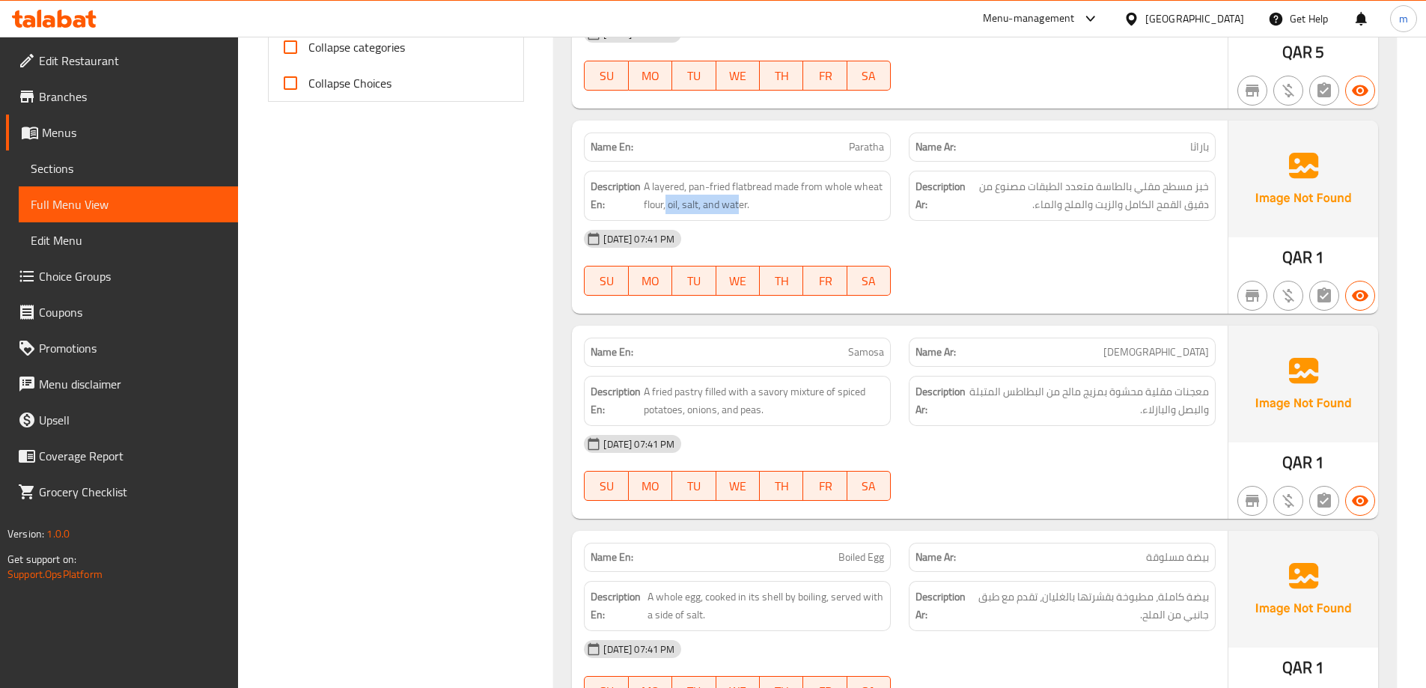
scroll to position [674, 0]
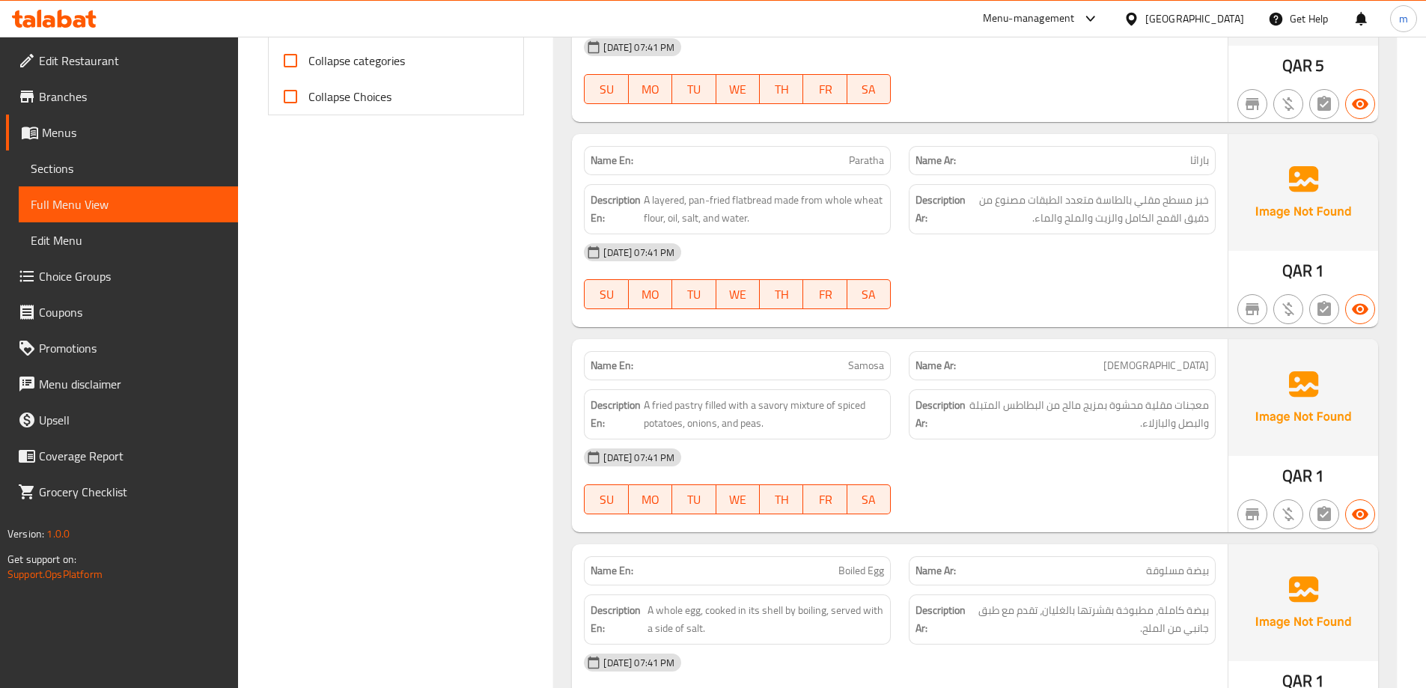
click at [856, 156] on span "Paratha" at bounding box center [866, 161] width 35 height 16
copy span "Paratha"
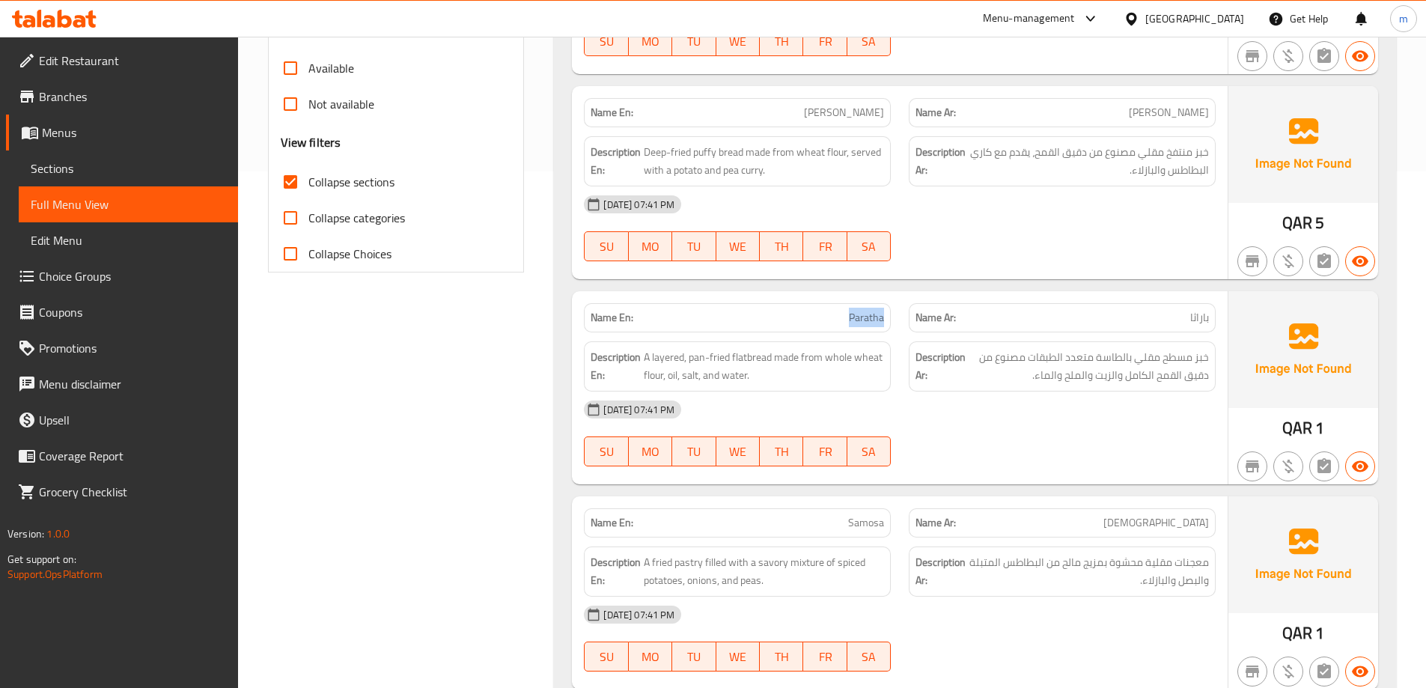
scroll to position [524, 0]
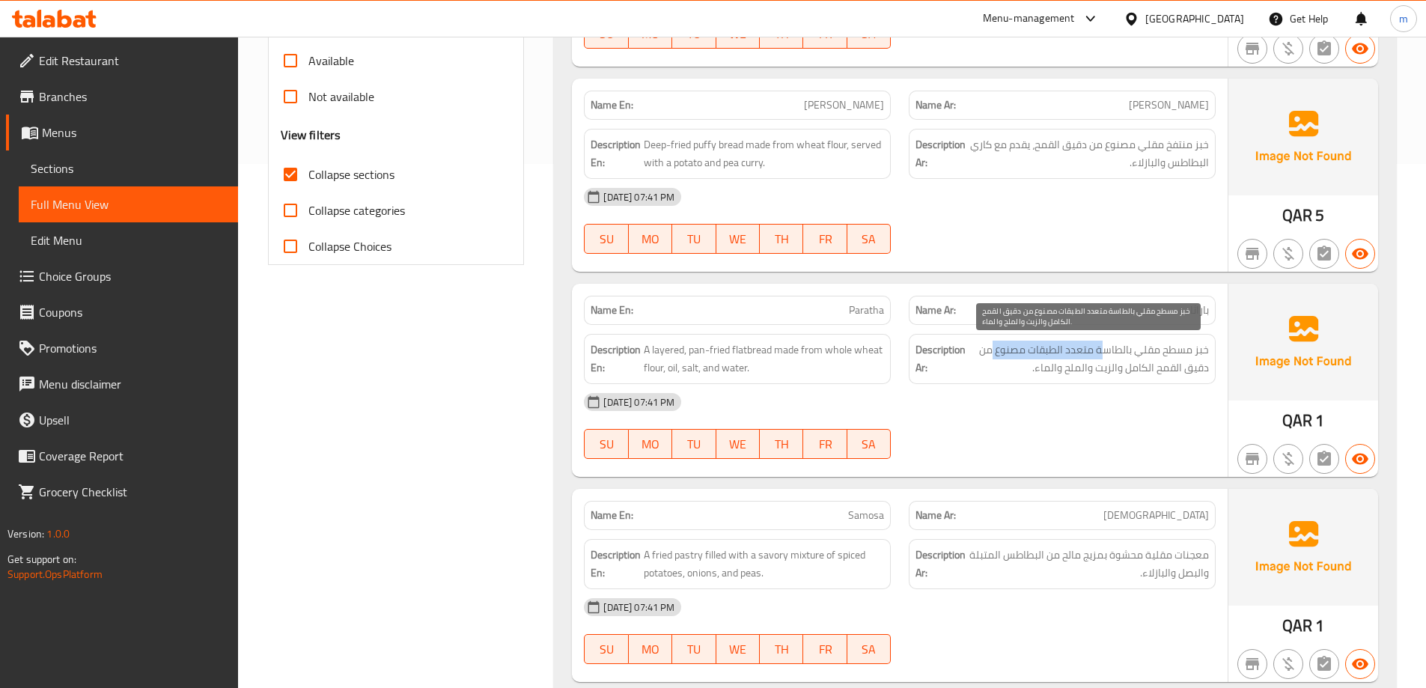
drag, startPoint x: 1105, startPoint y: 350, endPoint x: 991, endPoint y: 350, distance: 113.8
click at [991, 350] on span "خبز مسطح مقلي بالطاسة متعدد الطبقات مصنوع من دقيق القمح الكامل والزيت والملح وا…" at bounding box center [1088, 359] width 240 height 37
drag, startPoint x: 1158, startPoint y: 359, endPoint x: 1008, endPoint y: 367, distance: 149.9
click at [1008, 367] on span "خبز مسطح مقلي بالطاسة متعدد الطبقات مصنوع من دقيق القمح الكامل والزيت والملح وا…" at bounding box center [1088, 359] width 240 height 37
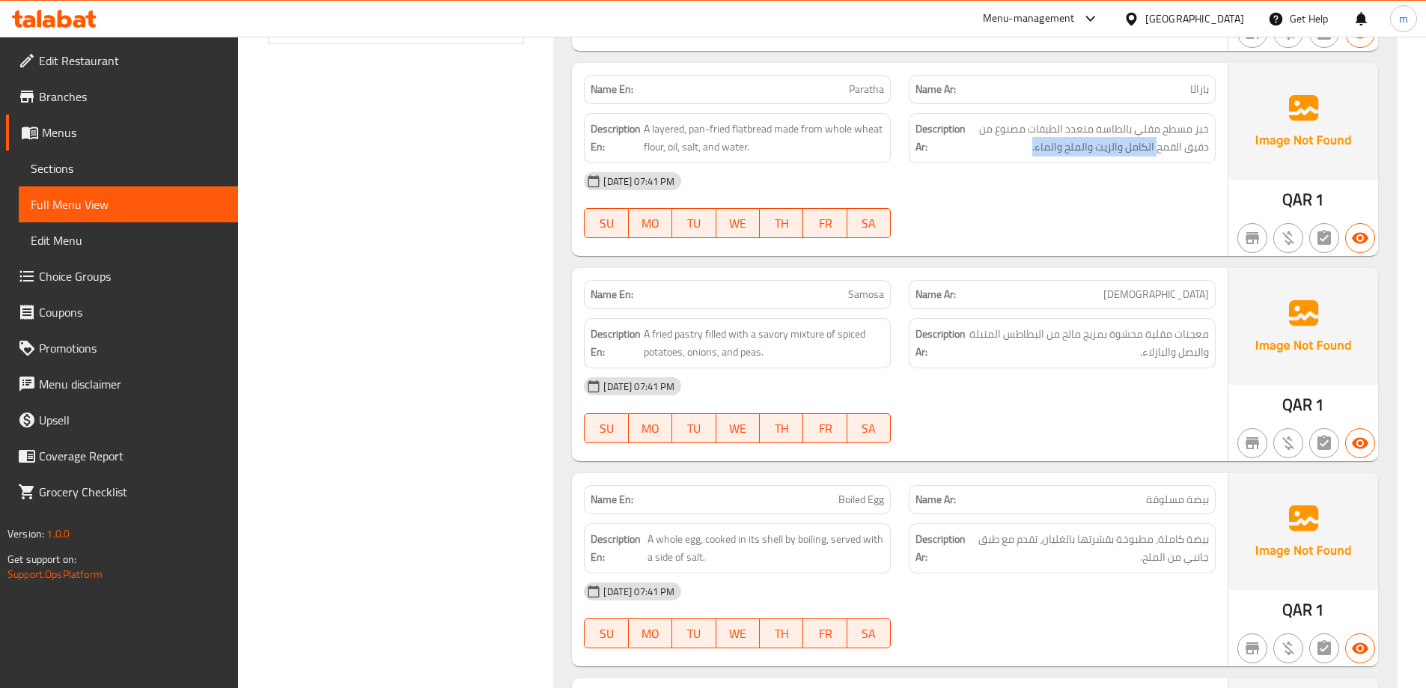
scroll to position [748, 0]
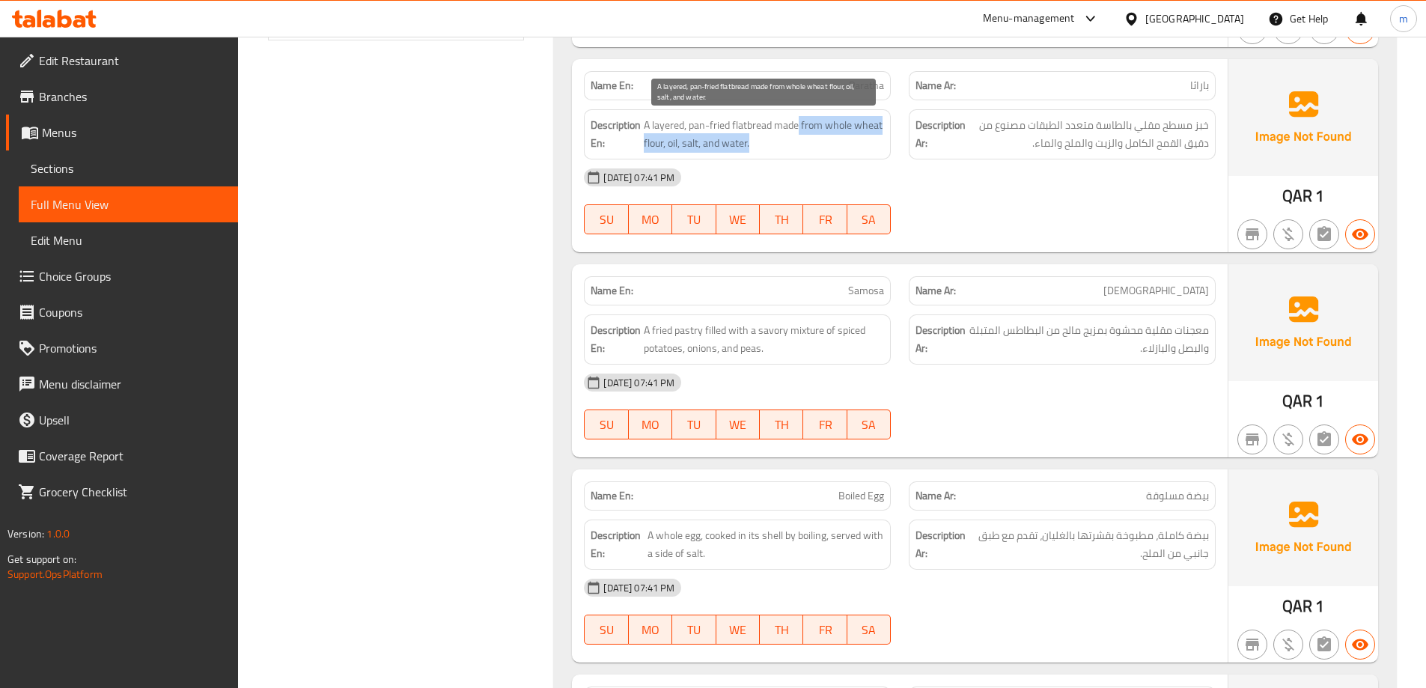
drag, startPoint x: 799, startPoint y: 127, endPoint x: 803, endPoint y: 150, distance: 22.8
click at [803, 150] on span "A layered, pan-fried flatbread made from whole wheat flour, oil, salt, and wate…" at bounding box center [764, 134] width 240 height 37
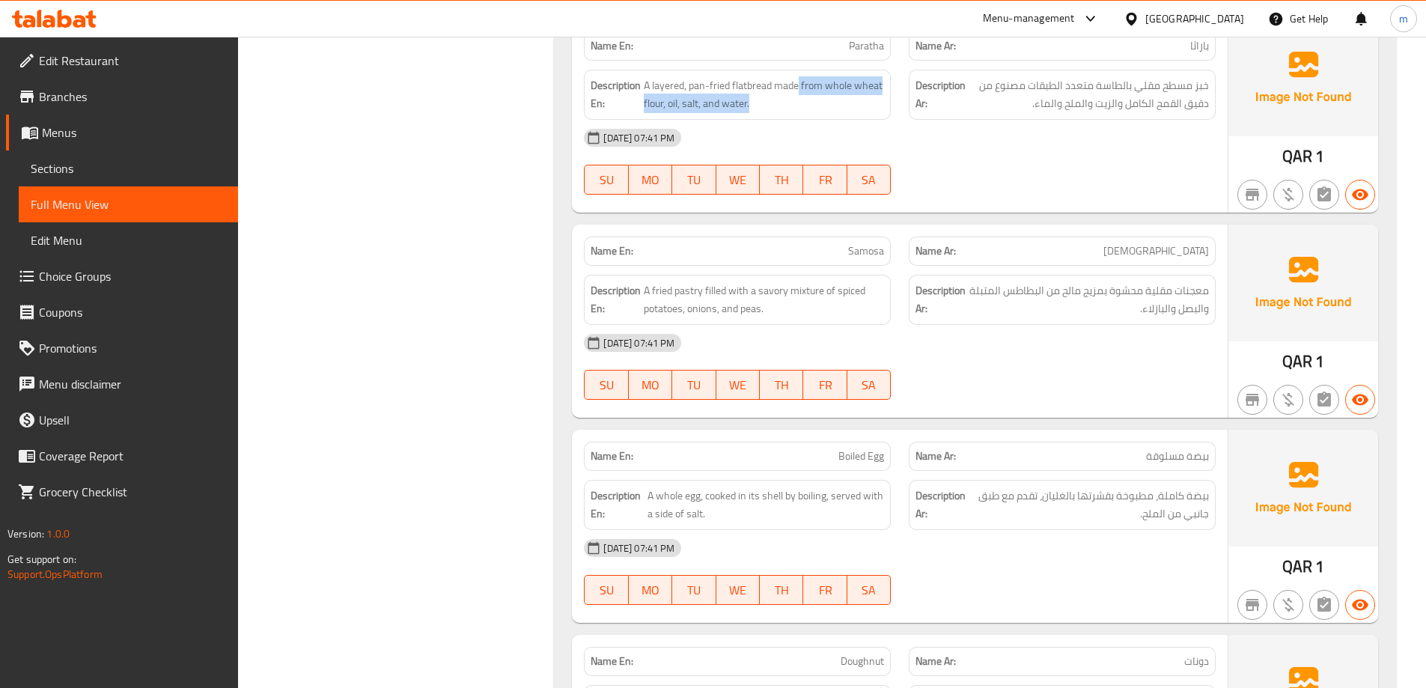
scroll to position [823, 0]
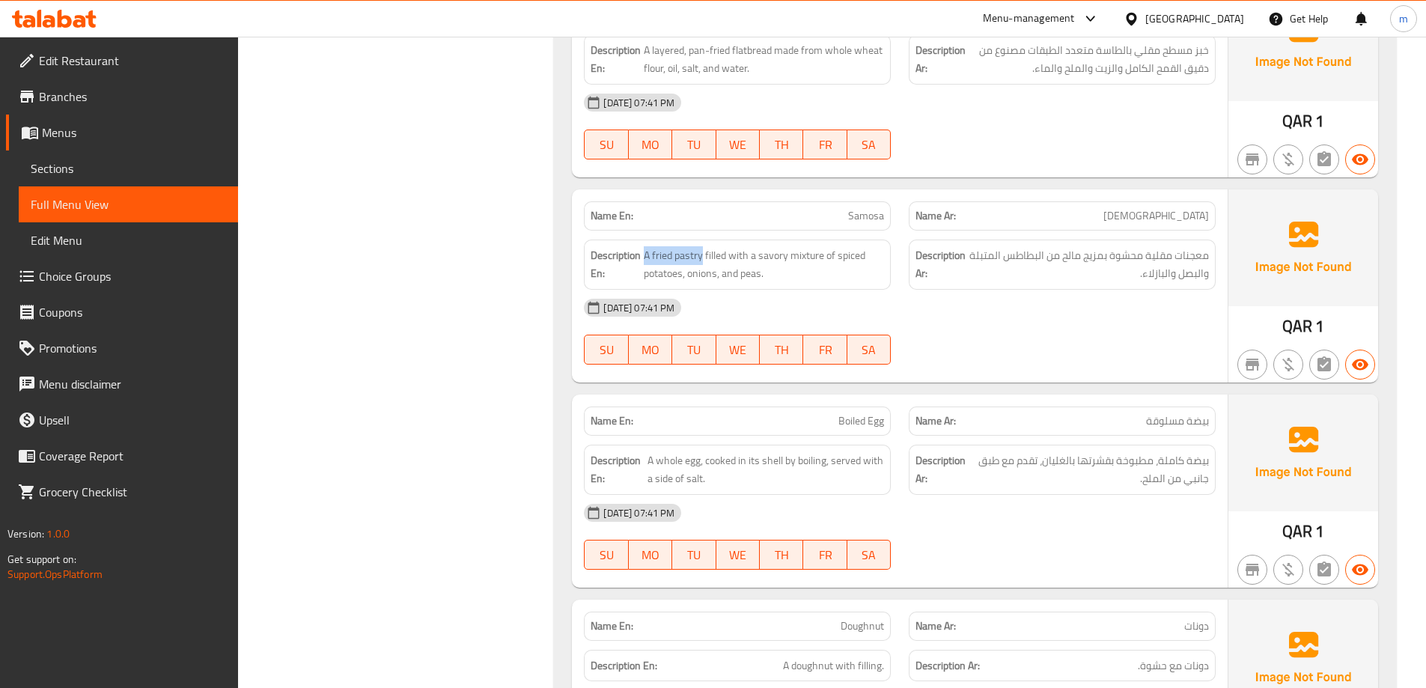
drag, startPoint x: 701, startPoint y: 248, endPoint x: 645, endPoint y: 240, distance: 56.6
click at [645, 240] on div "Description En: A fried pastry filled with a savory mixture of spiced potatoes,…" at bounding box center [737, 264] width 307 height 50
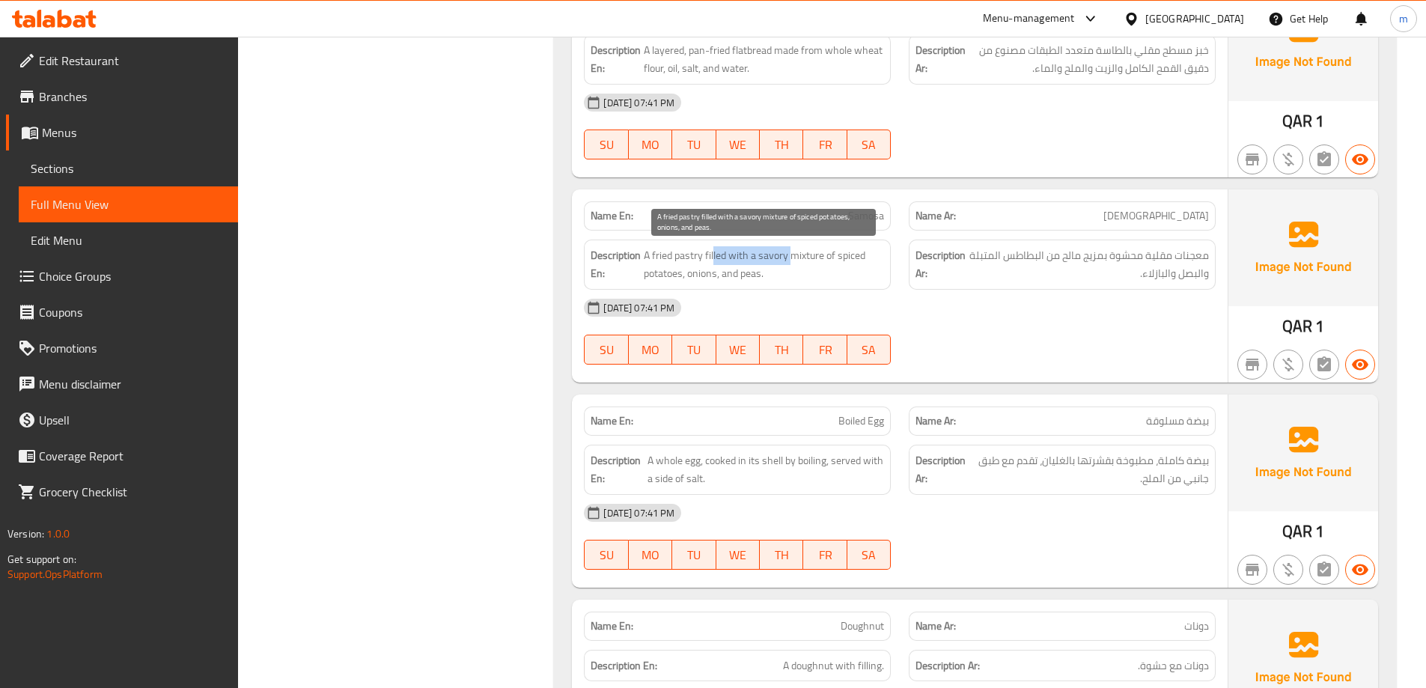
drag, startPoint x: 714, startPoint y: 254, endPoint x: 789, endPoint y: 256, distance: 74.9
click at [789, 256] on span "A fried pastry filled with a savory mixture of spiced potatoes, onions, and pea…" at bounding box center [764, 264] width 240 height 37
drag, startPoint x: 693, startPoint y: 276, endPoint x: 737, endPoint y: 281, distance: 44.5
click at [737, 281] on span "A fried pastry filled with a savory mixture of spiced potatoes, onions, and pea…" at bounding box center [764, 264] width 240 height 37
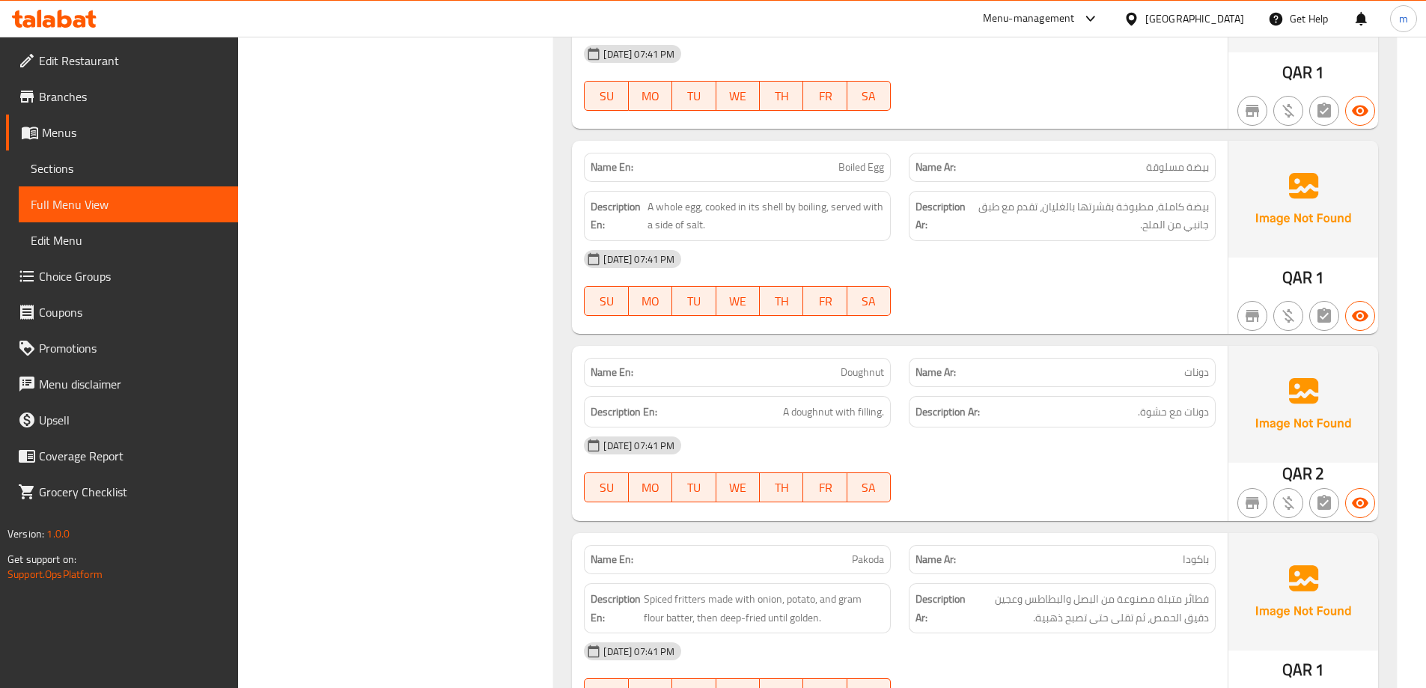
scroll to position [1123, 0]
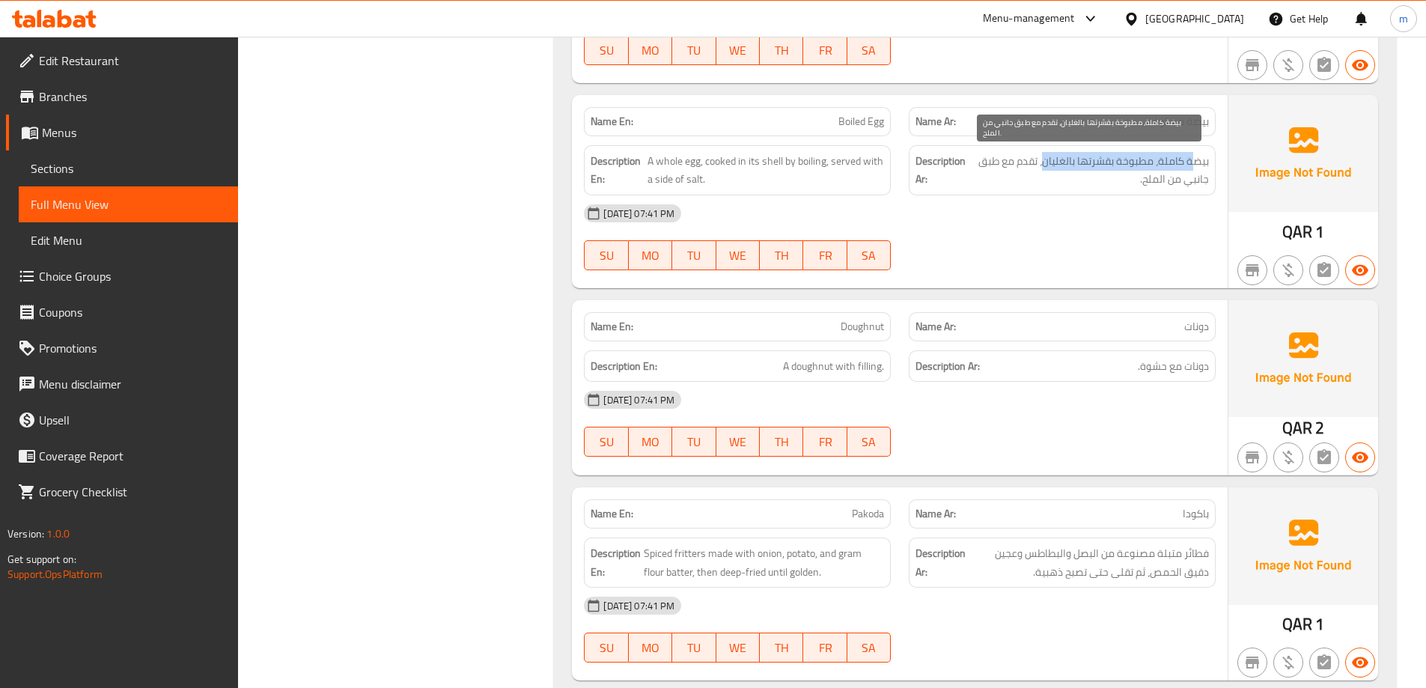
drag, startPoint x: 1186, startPoint y: 163, endPoint x: 1047, endPoint y: 155, distance: 139.4
click at [1047, 155] on span "بيضة كاملة، مطبوخة بقشرتها بالغليان، تقدم مع طبق جانبي من الملح." at bounding box center [1088, 170] width 239 height 37
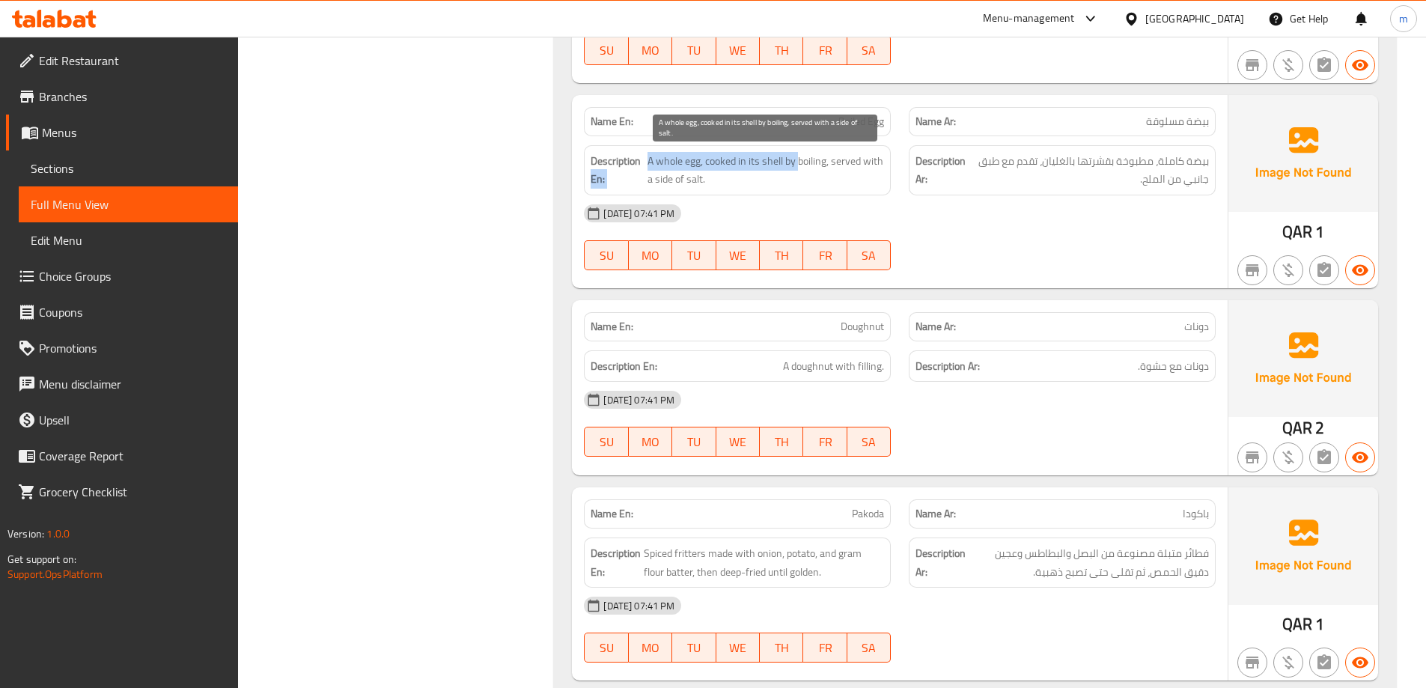
drag, startPoint x: 644, startPoint y: 153, endPoint x: 799, endPoint y: 162, distance: 155.1
click at [799, 162] on h6 "Description En: A whole egg, cooked in its shell by boiling, served with a side…" at bounding box center [736, 170] width 293 height 37
click at [801, 183] on span "A whole egg, cooked in its shell by boiling, served with a side of salt." at bounding box center [765, 170] width 236 height 37
click at [812, 164] on span "A whole egg, cooked in its shell by boiling, served with a side of salt." at bounding box center [765, 170] width 236 height 37
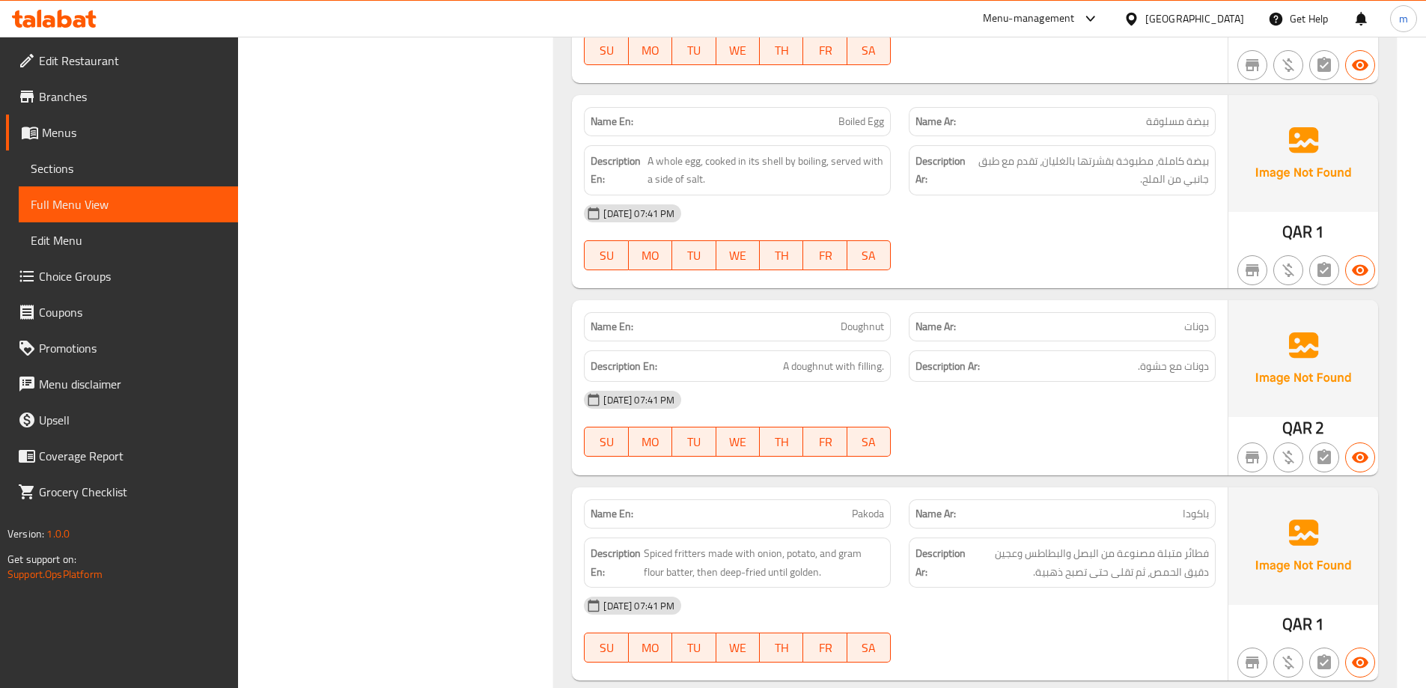
click at [885, 206] on div "13-08-2025 07:41 PM" at bounding box center [900, 213] width 650 height 36
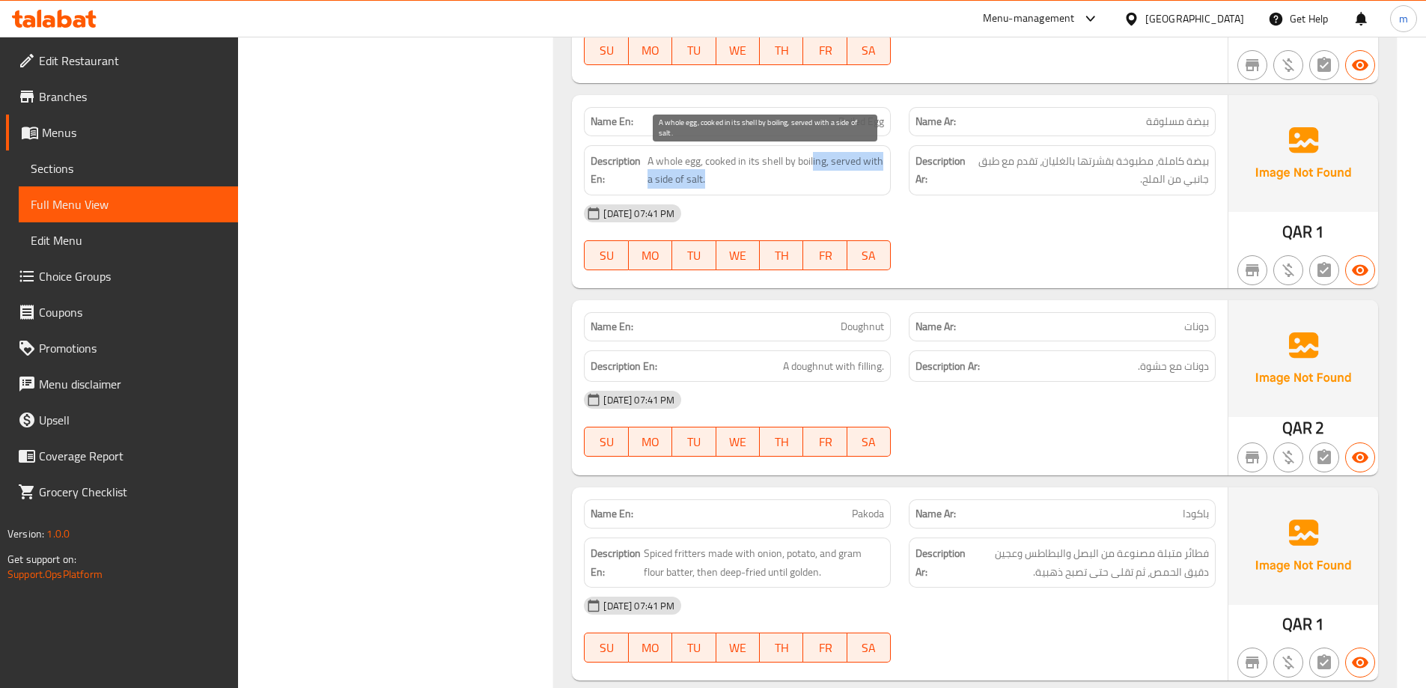
drag, startPoint x: 814, startPoint y: 156, endPoint x: 831, endPoint y: 186, distance: 34.5
click at [831, 186] on span "A whole egg, cooked in its shell by boiling, served with a side of salt." at bounding box center [765, 170] width 236 height 37
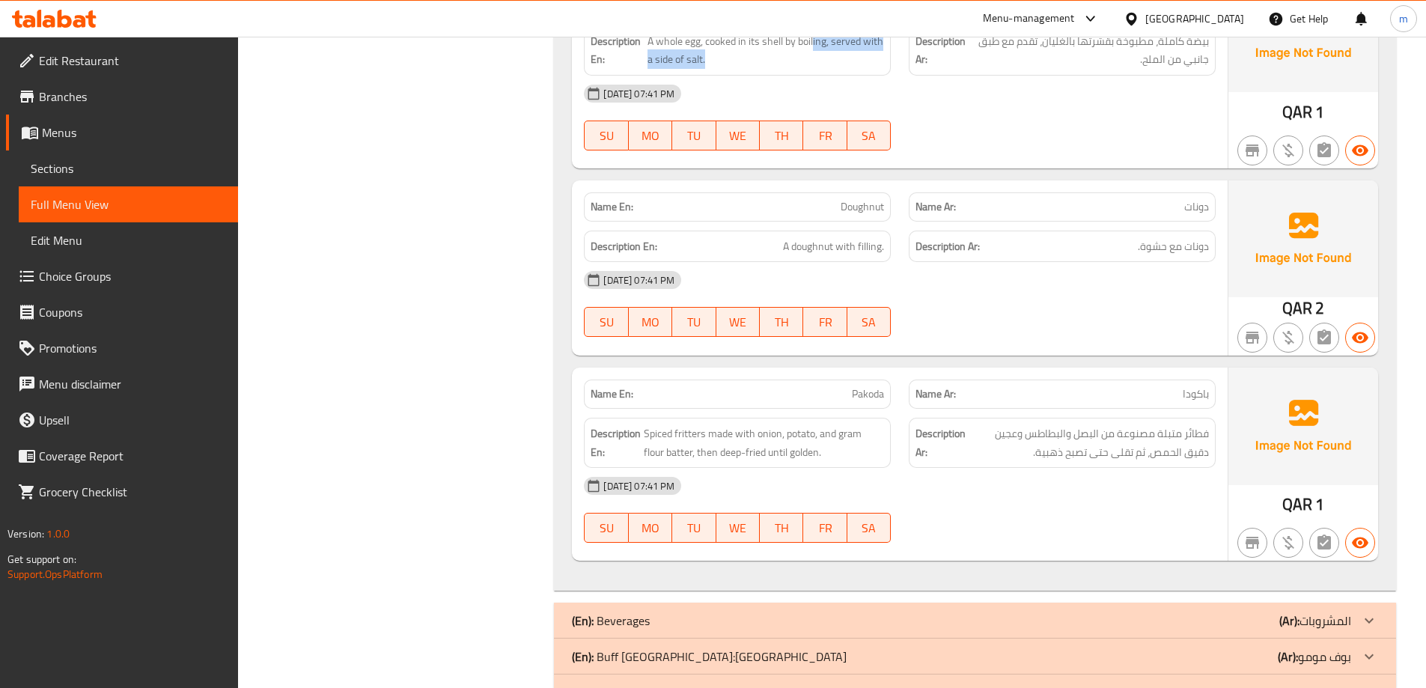
scroll to position [1272, 0]
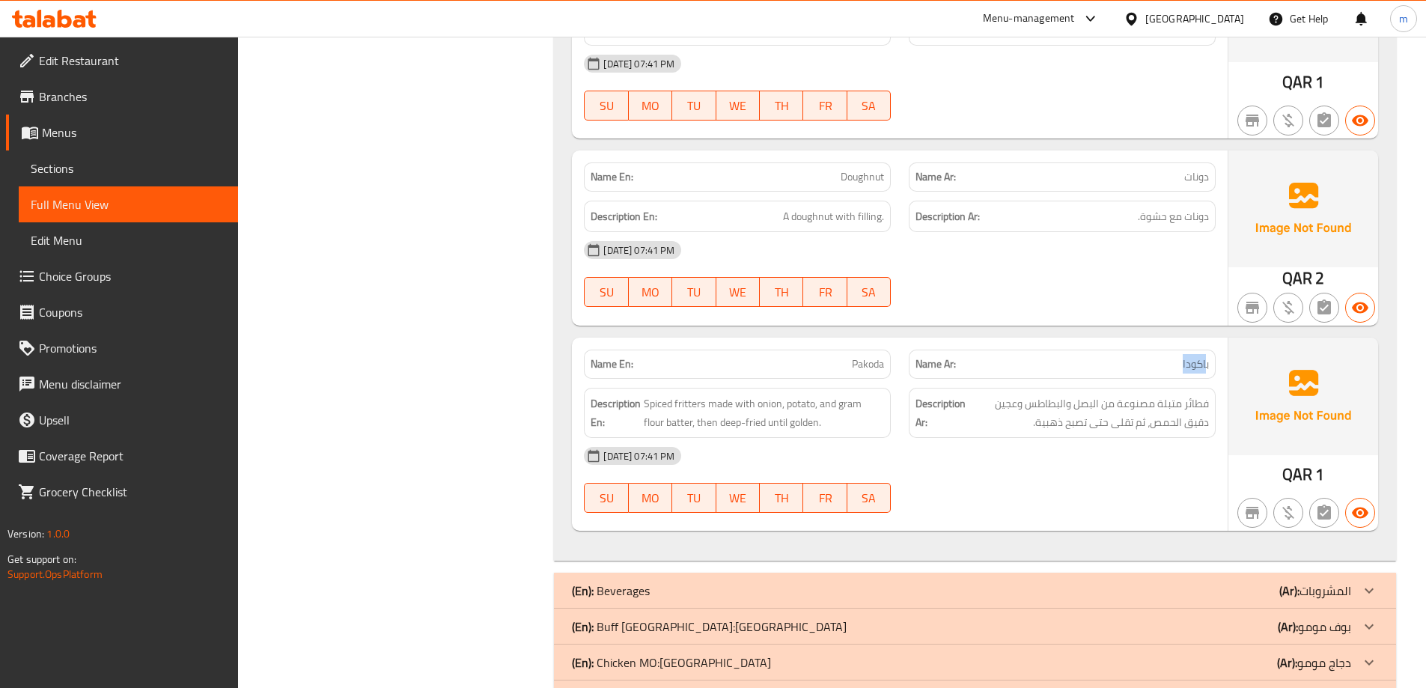
drag, startPoint x: 1200, startPoint y: 362, endPoint x: 1119, endPoint y: 352, distance: 81.4
click at [1119, 352] on div "Name Ar: باكودا" at bounding box center [1062, 363] width 307 height 29
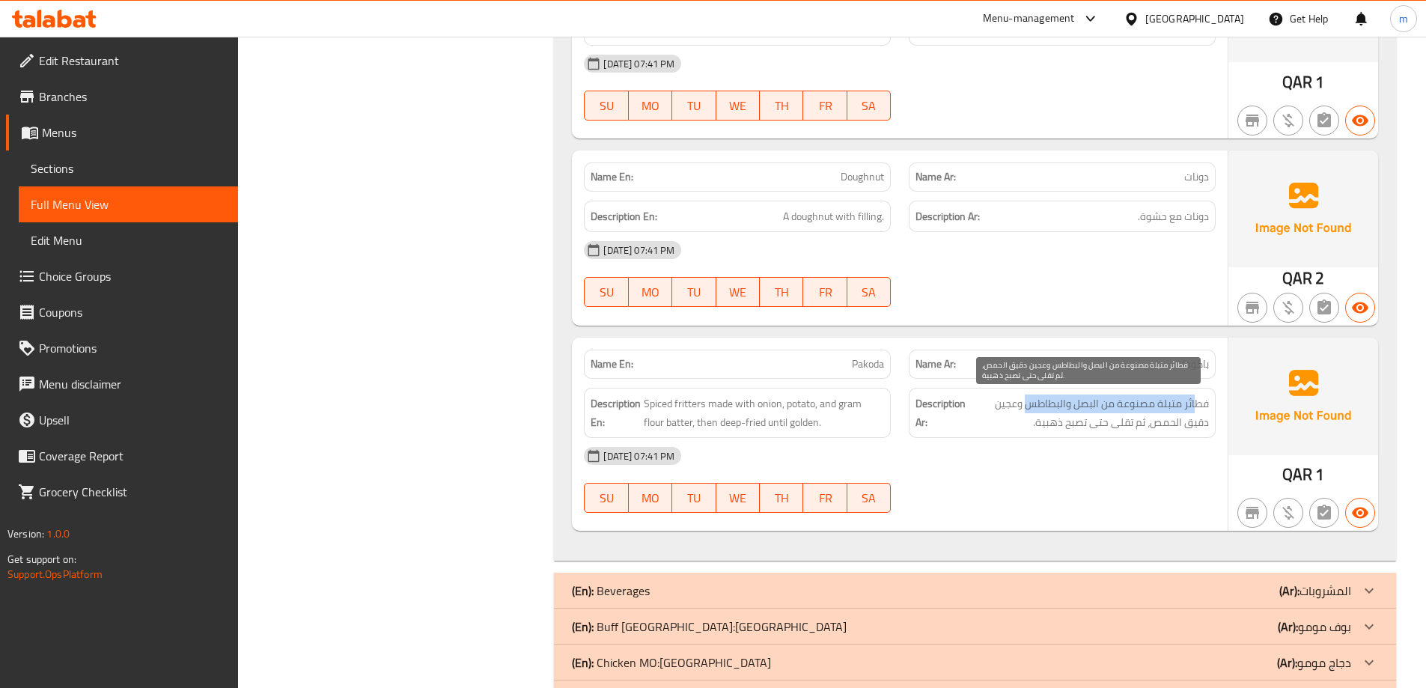
drag, startPoint x: 1120, startPoint y: 390, endPoint x: 1025, endPoint y: 401, distance: 95.7
click at [1025, 401] on span "فطائر متبلة مصنوعة من البصل والبطاطس وعجين دقيق الحمص، ثم تقلى حتى تصبح ذهبية." at bounding box center [1088, 412] width 240 height 37
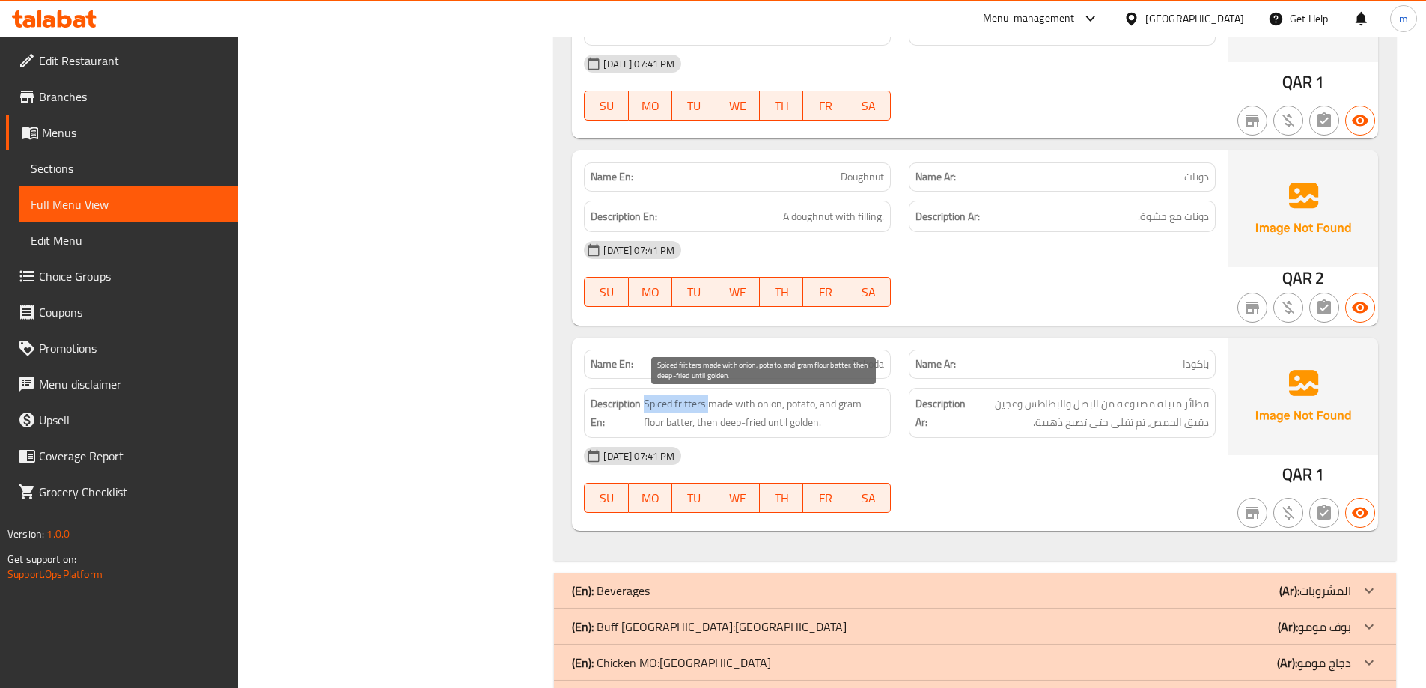
drag, startPoint x: 706, startPoint y: 403, endPoint x: 644, endPoint y: 406, distance: 62.9
click at [644, 406] on span "Spiced fritters made with onion, potato, and gram flour batter, then deep-fried…" at bounding box center [764, 412] width 240 height 37
click at [672, 403] on span "Spiced fritters made with onion, potato, and gram flour batter, then deep-fried…" at bounding box center [764, 412] width 240 height 37
click at [867, 356] on span "Pakoda" at bounding box center [868, 364] width 32 height 16
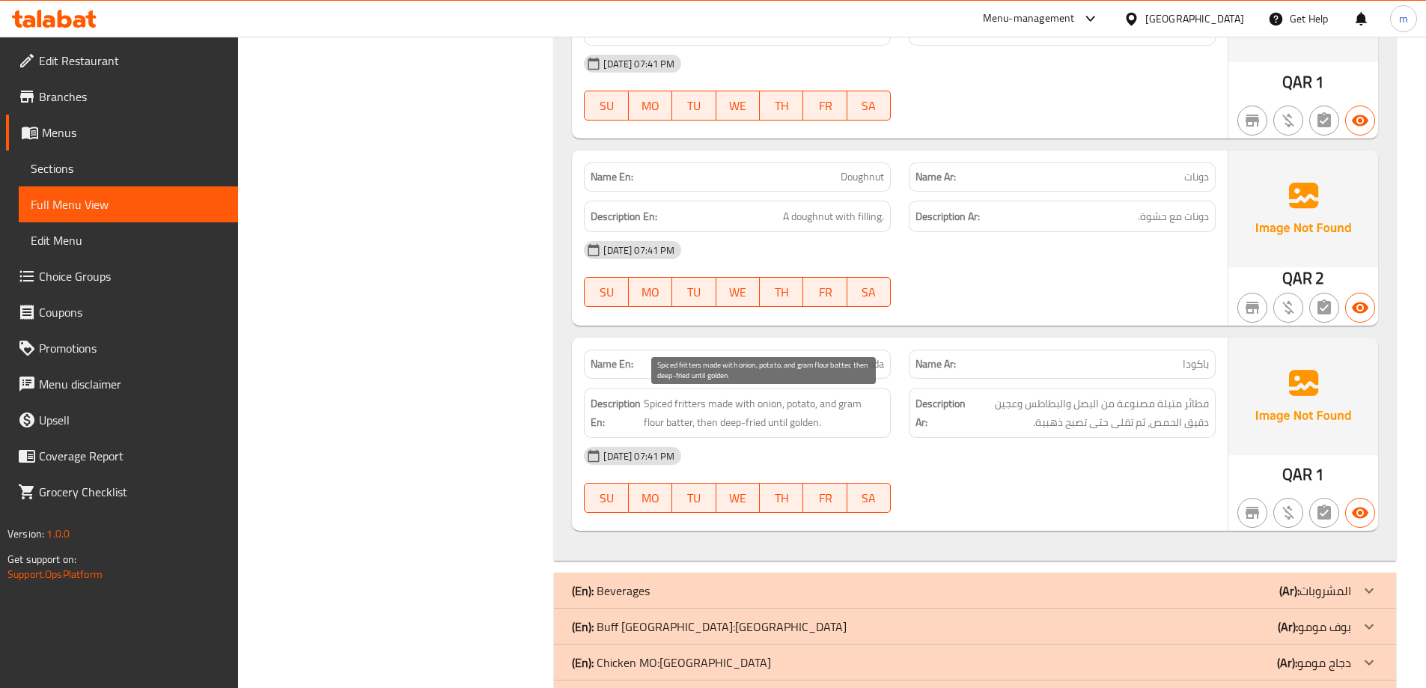
click at [689, 408] on span "Spiced fritters made with onion, potato, and gram flour batter, then deep-fried…" at bounding box center [764, 412] width 240 height 37
click at [690, 406] on span "Spiced fritters made with onion, potato, and gram flour batter, then deep-fried…" at bounding box center [764, 412] width 240 height 37
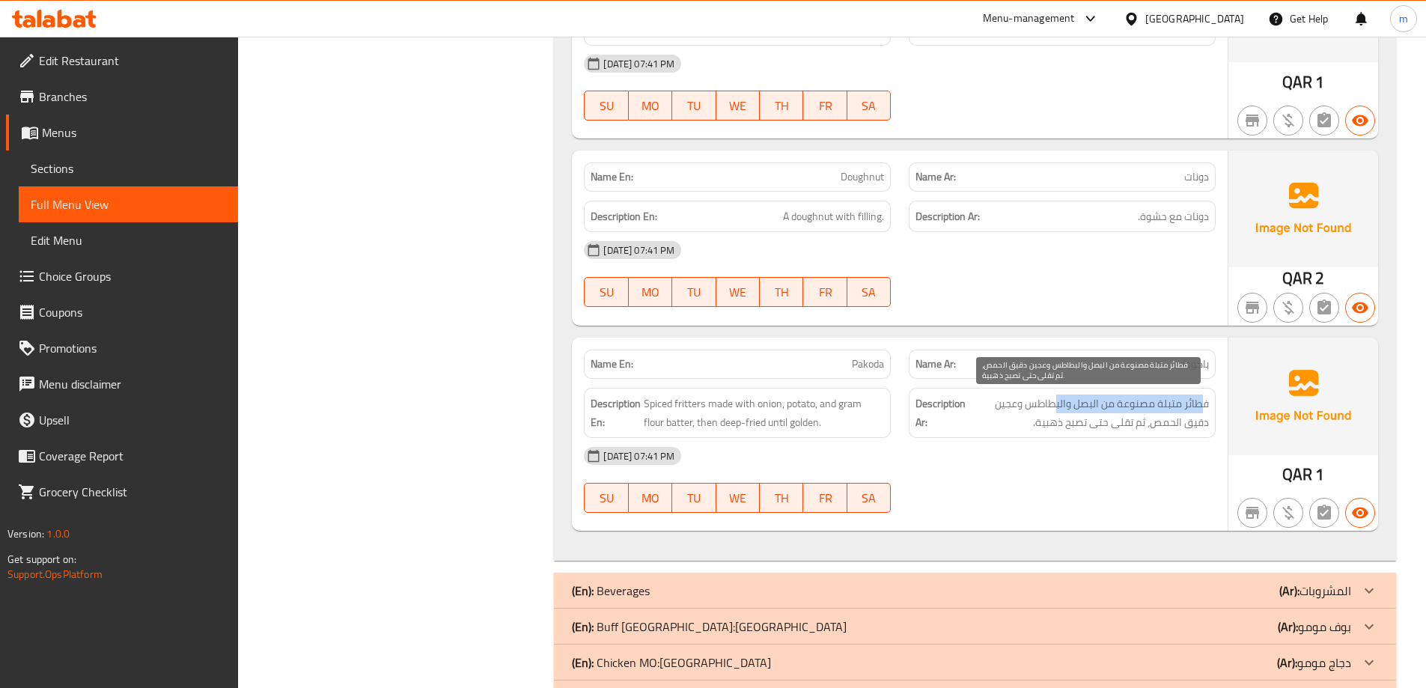
drag, startPoint x: 1203, startPoint y: 403, endPoint x: 1054, endPoint y: 409, distance: 148.3
click at [1054, 409] on span "فطائر متبلة مصنوعة من البصل والبطاطس وعجين دقيق الحمص، ثم تقلى حتى تصبح ذهبية." at bounding box center [1088, 412] width 240 height 37
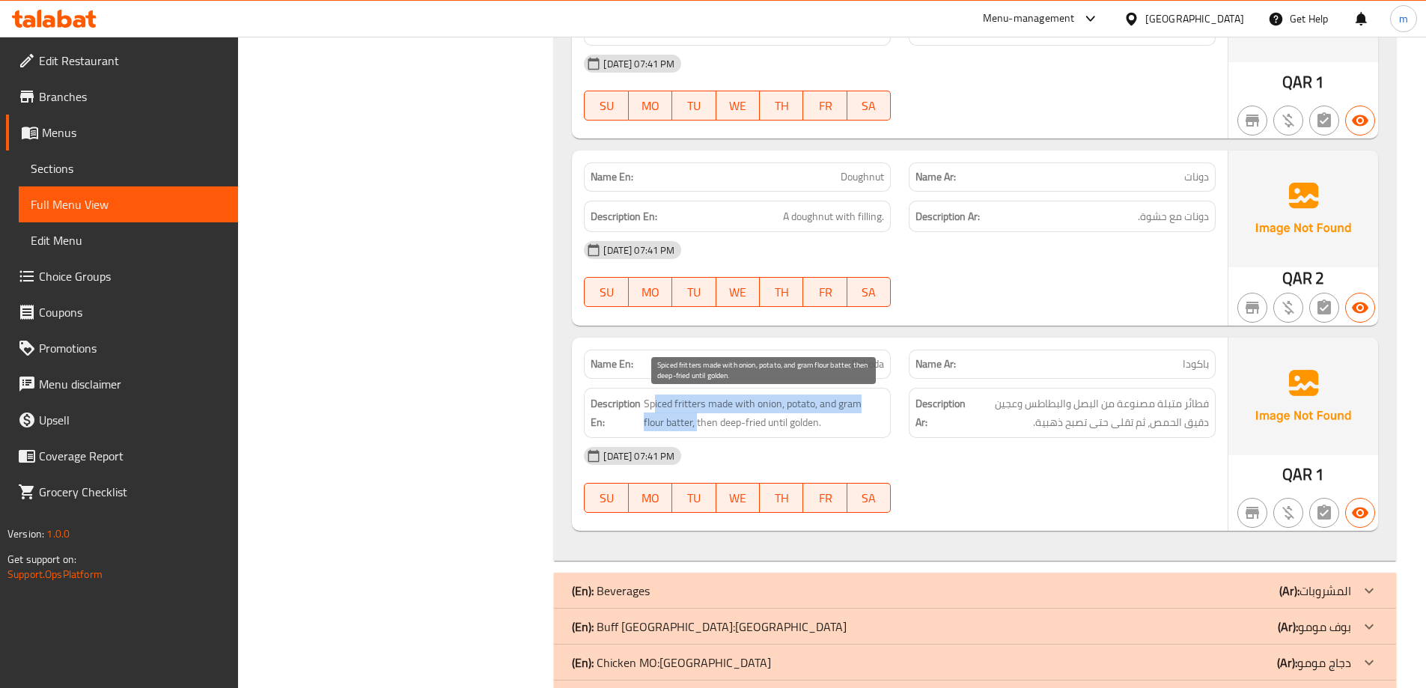
drag, startPoint x: 653, startPoint y: 407, endPoint x: 674, endPoint y: 419, distance: 24.1
click at [675, 419] on span "Spiced fritters made with onion, potato, and gram flour batter, then deep-fried…" at bounding box center [764, 412] width 240 height 37
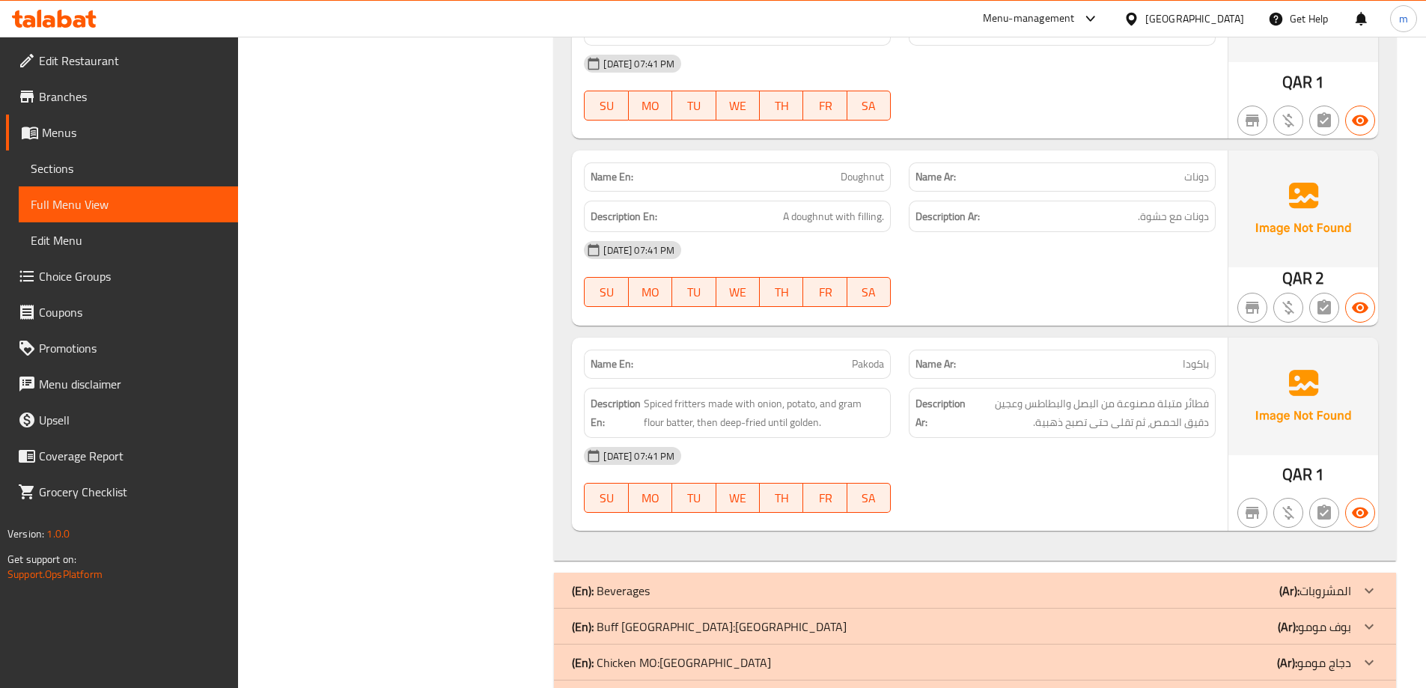
click at [676, 446] on div "13-08-2025 07:41 PM" at bounding box center [900, 456] width 650 height 36
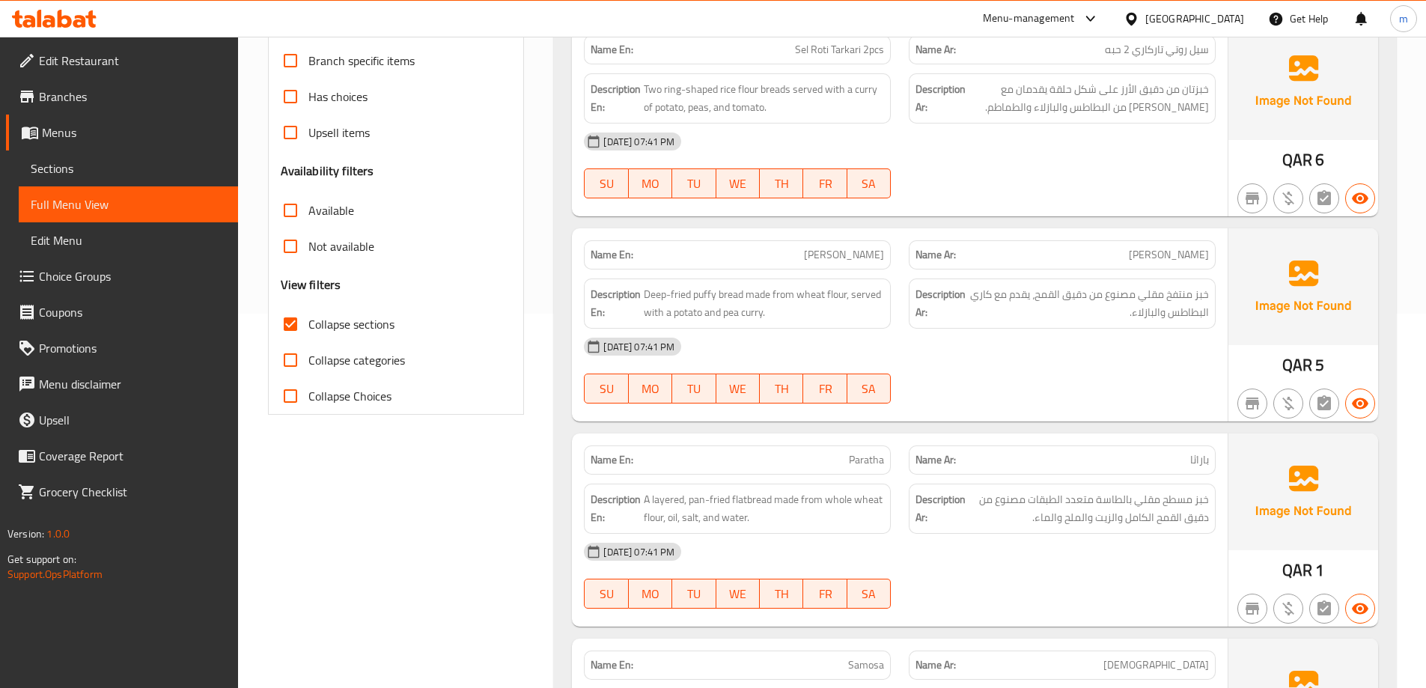
scroll to position [0, 0]
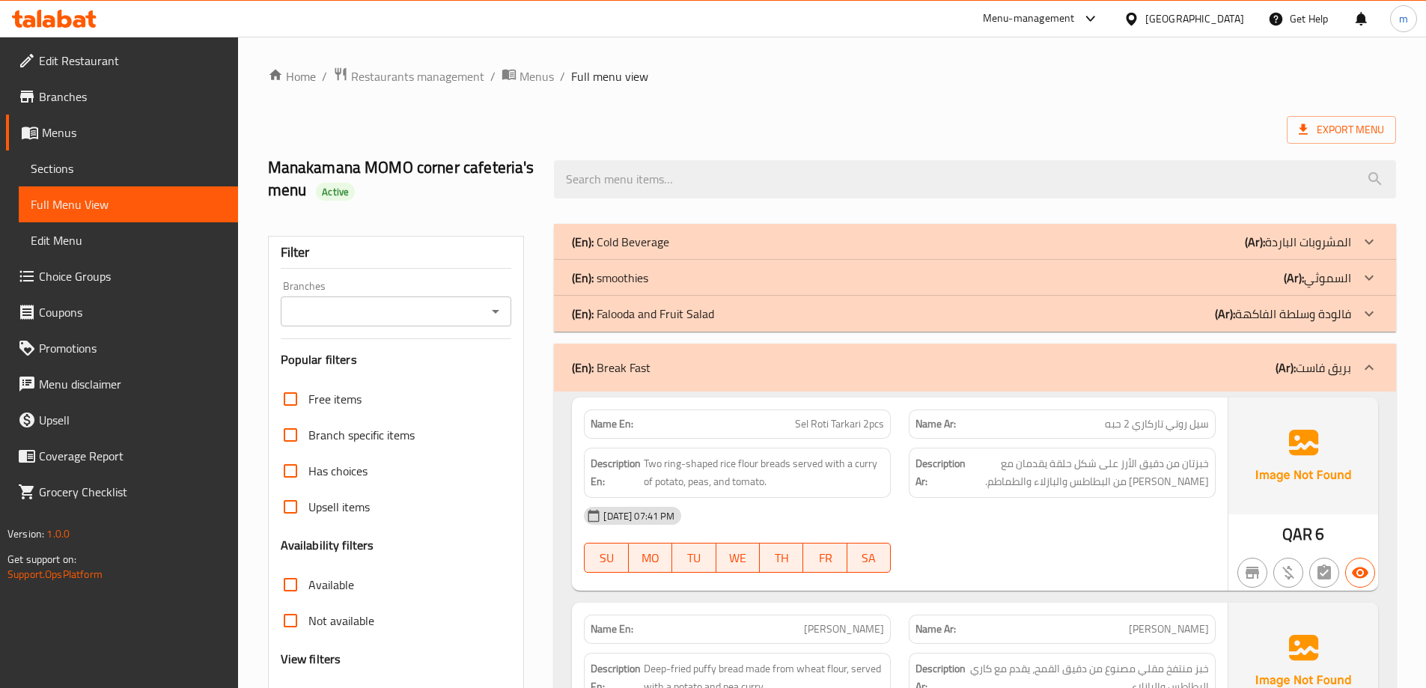
click at [1150, 376] on div "(En): Break Fast (Ar): بريق فاست" at bounding box center [975, 367] width 842 height 48
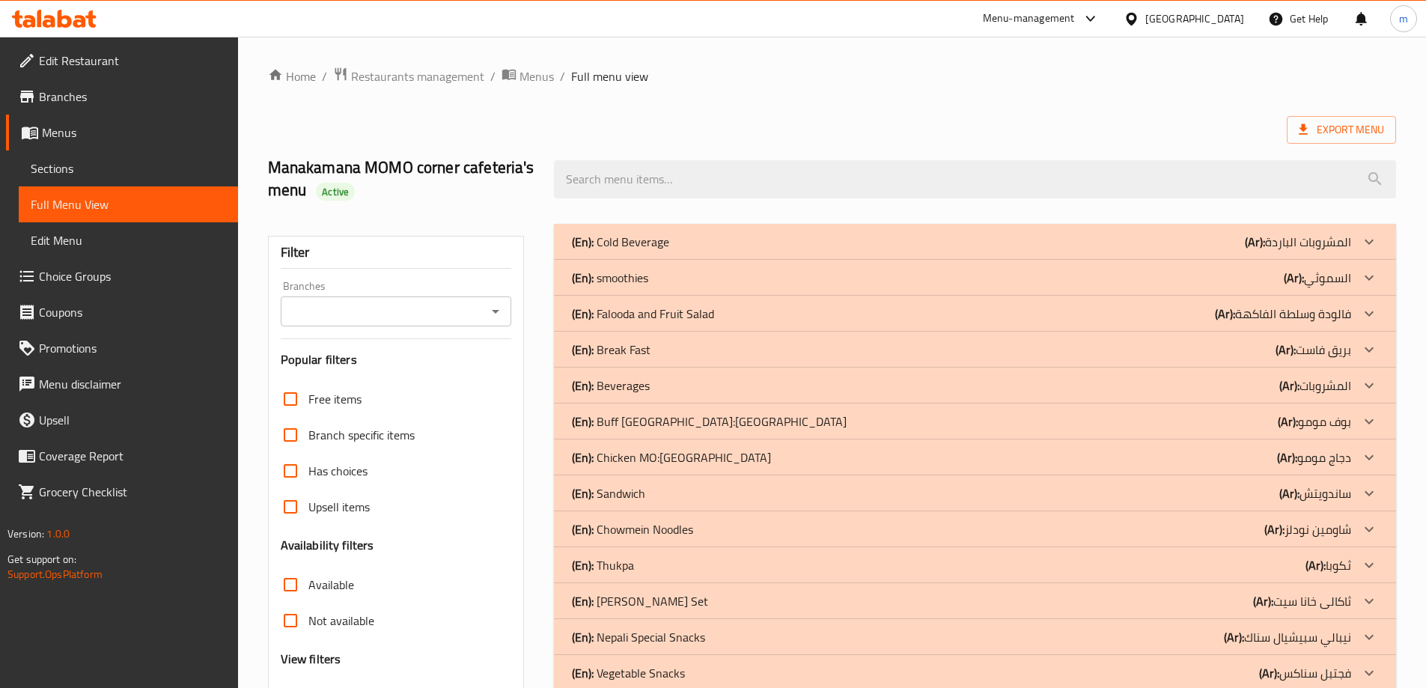
click at [1173, 260] on div "(En): Beverages (Ar): المشروبات" at bounding box center [975, 242] width 842 height 36
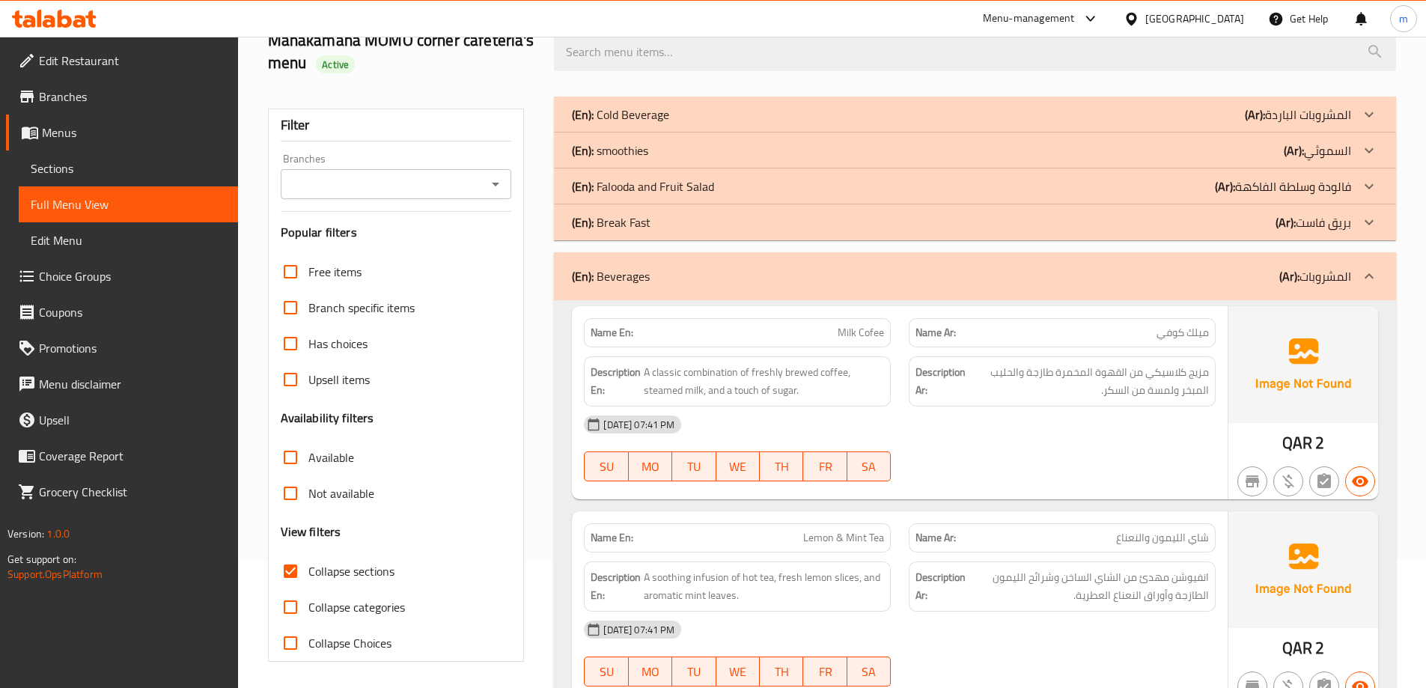
scroll to position [150, 0]
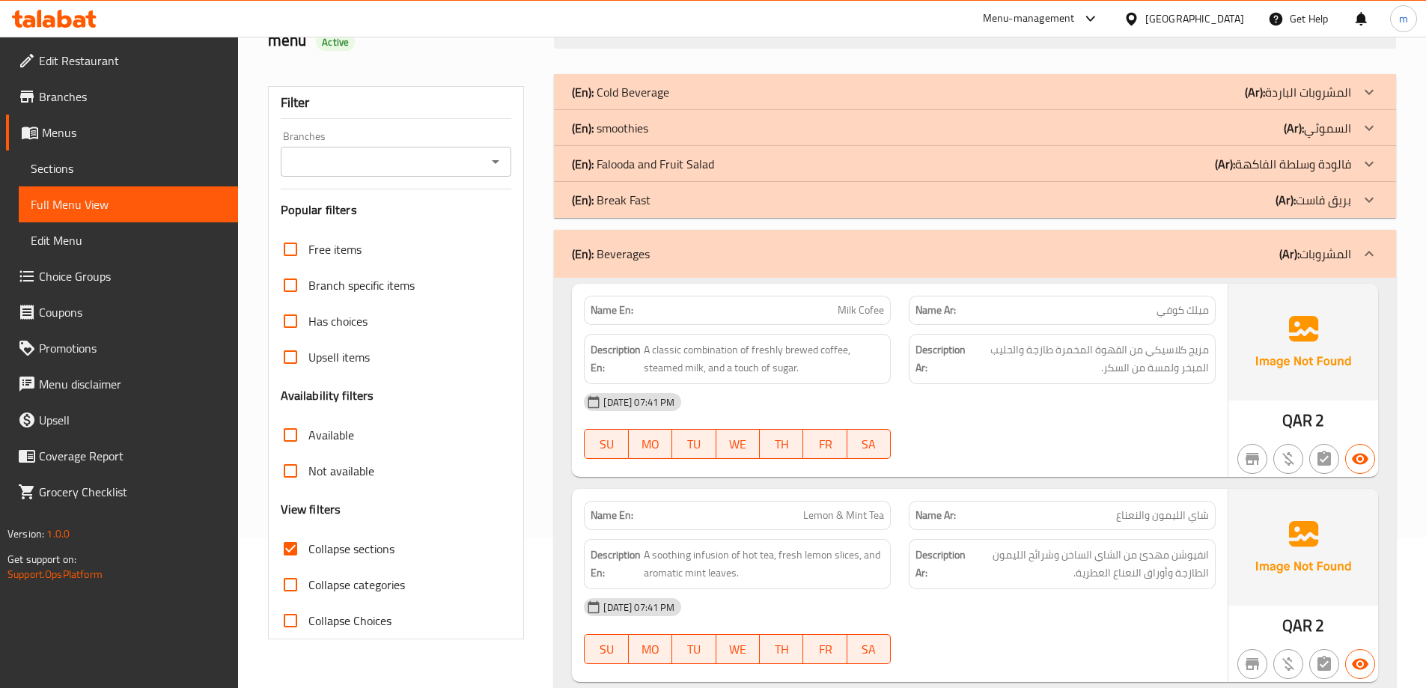
click at [1265, 103] on b "(Ar):" at bounding box center [1255, 92] width 20 height 22
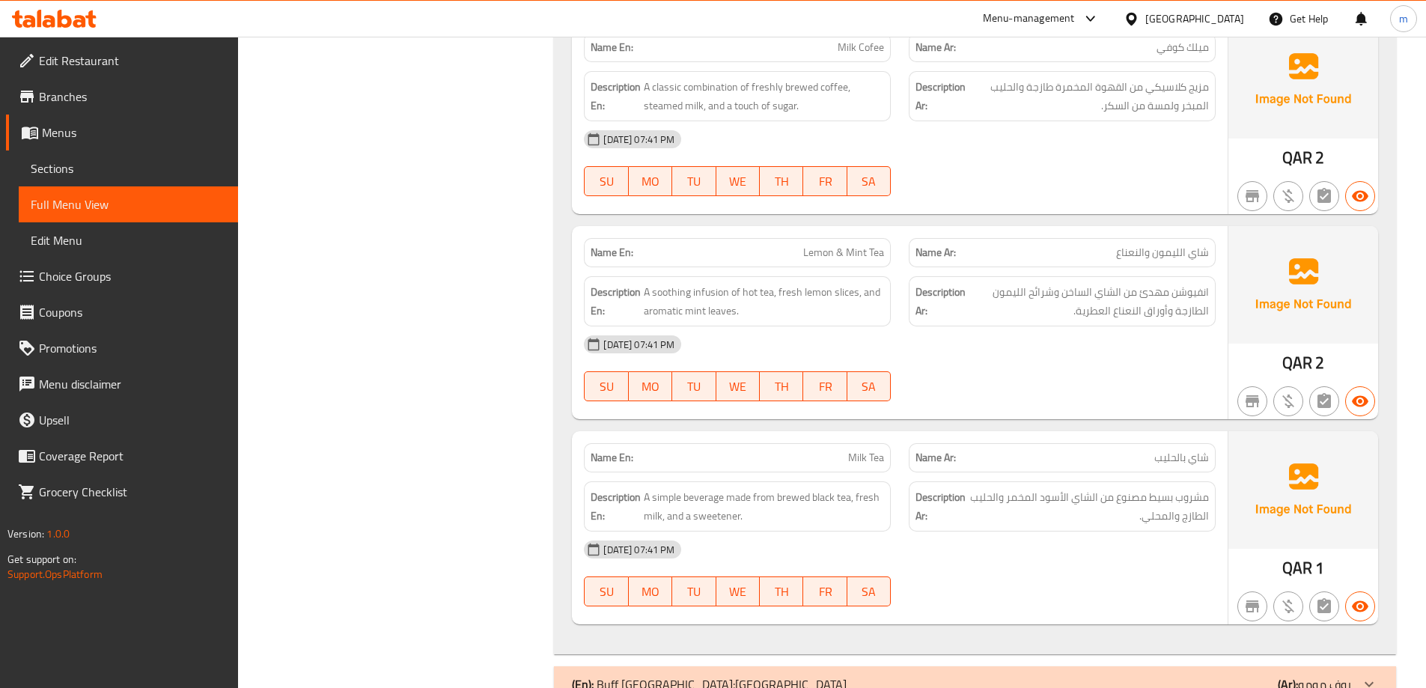
scroll to position [1871, 0]
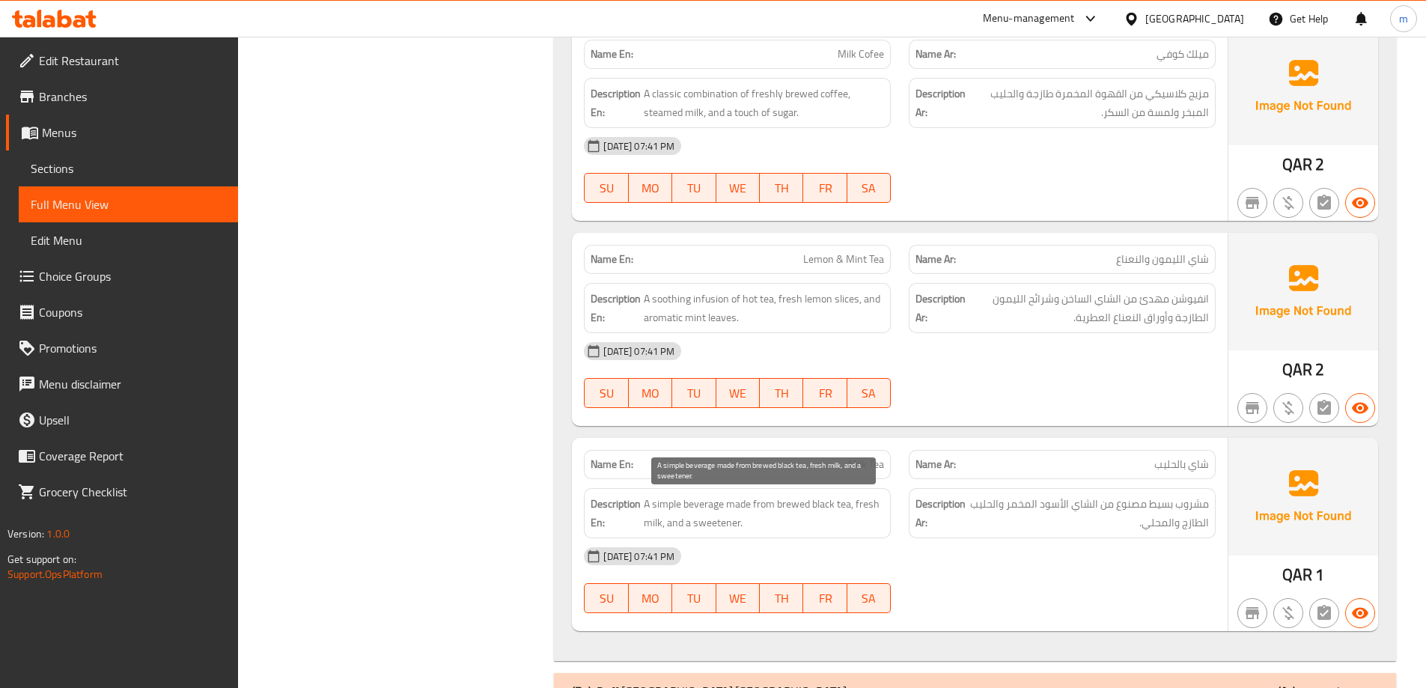
click at [816, 508] on span "A simple beverage made from brewed black tea, fresh milk, and a sweetener." at bounding box center [764, 513] width 240 height 37
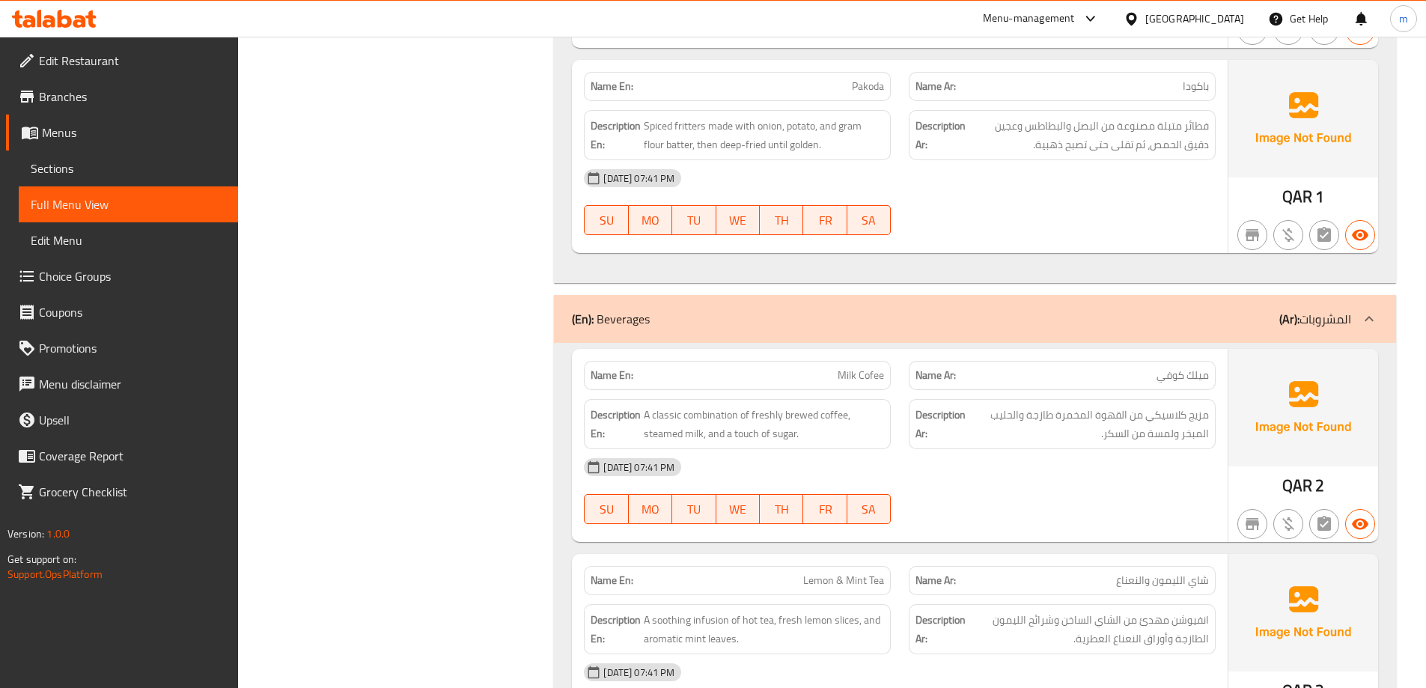
scroll to position [1272, 0]
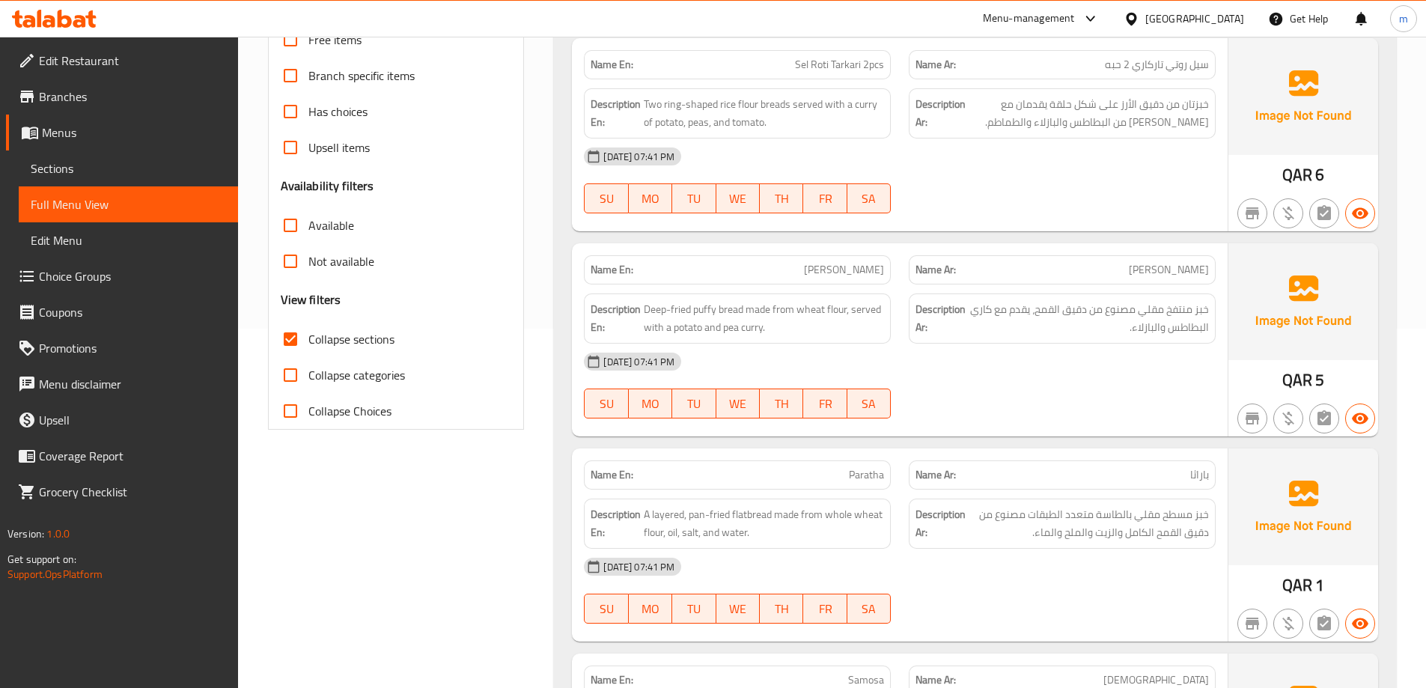
scroll to position [0, 0]
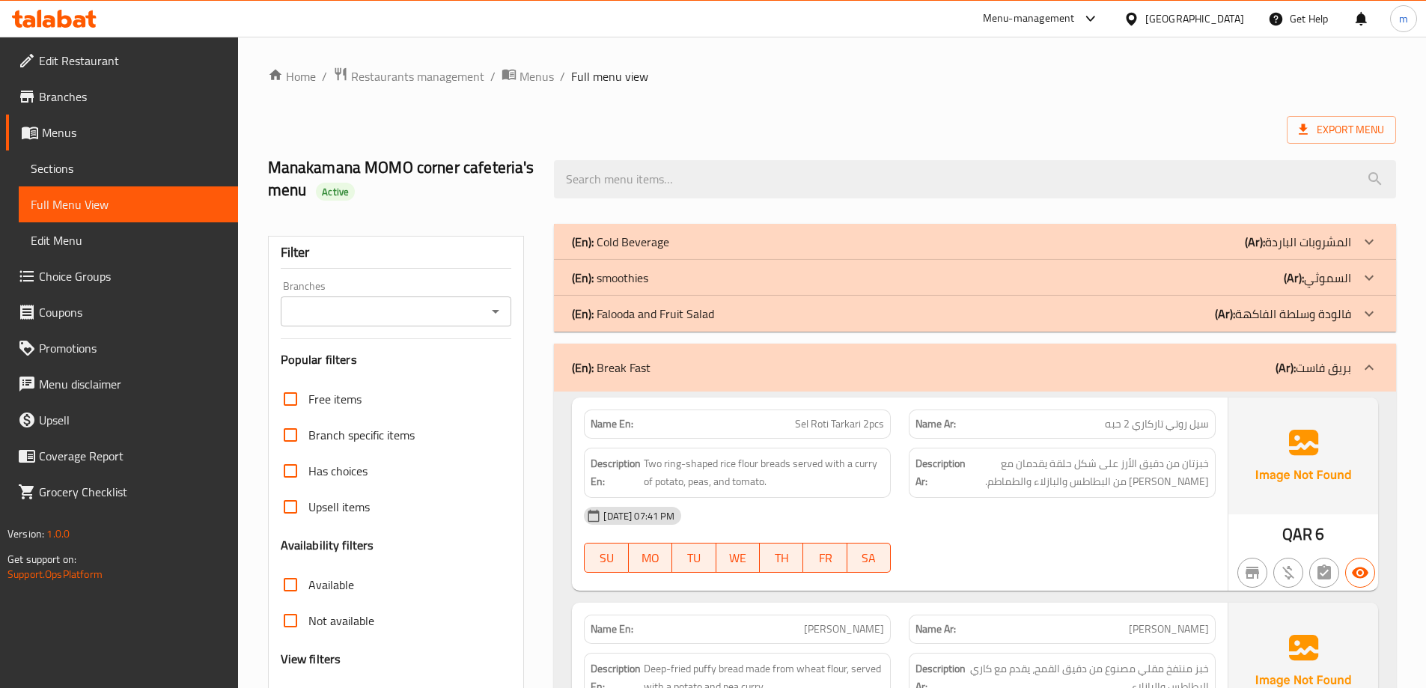
click at [1283, 370] on b "(Ar):" at bounding box center [1285, 367] width 20 height 22
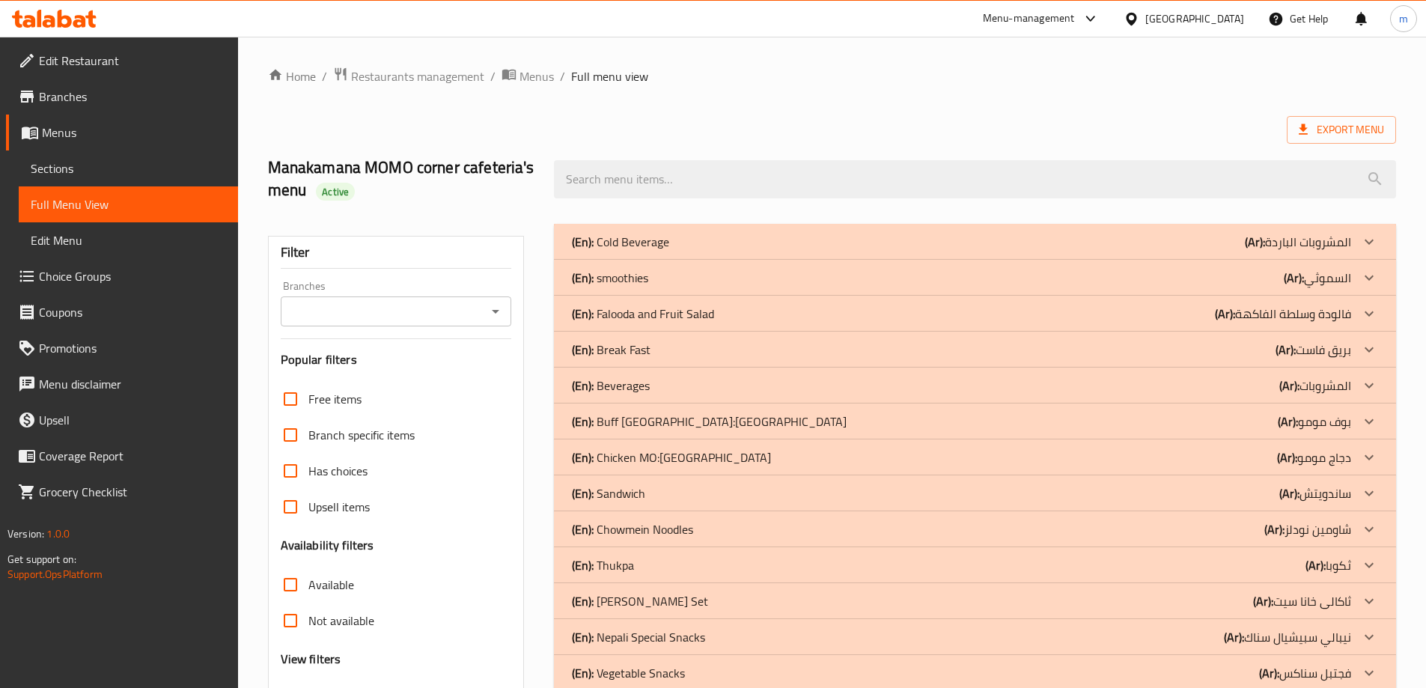
click at [1265, 253] on b "(Ar):" at bounding box center [1255, 241] width 20 height 22
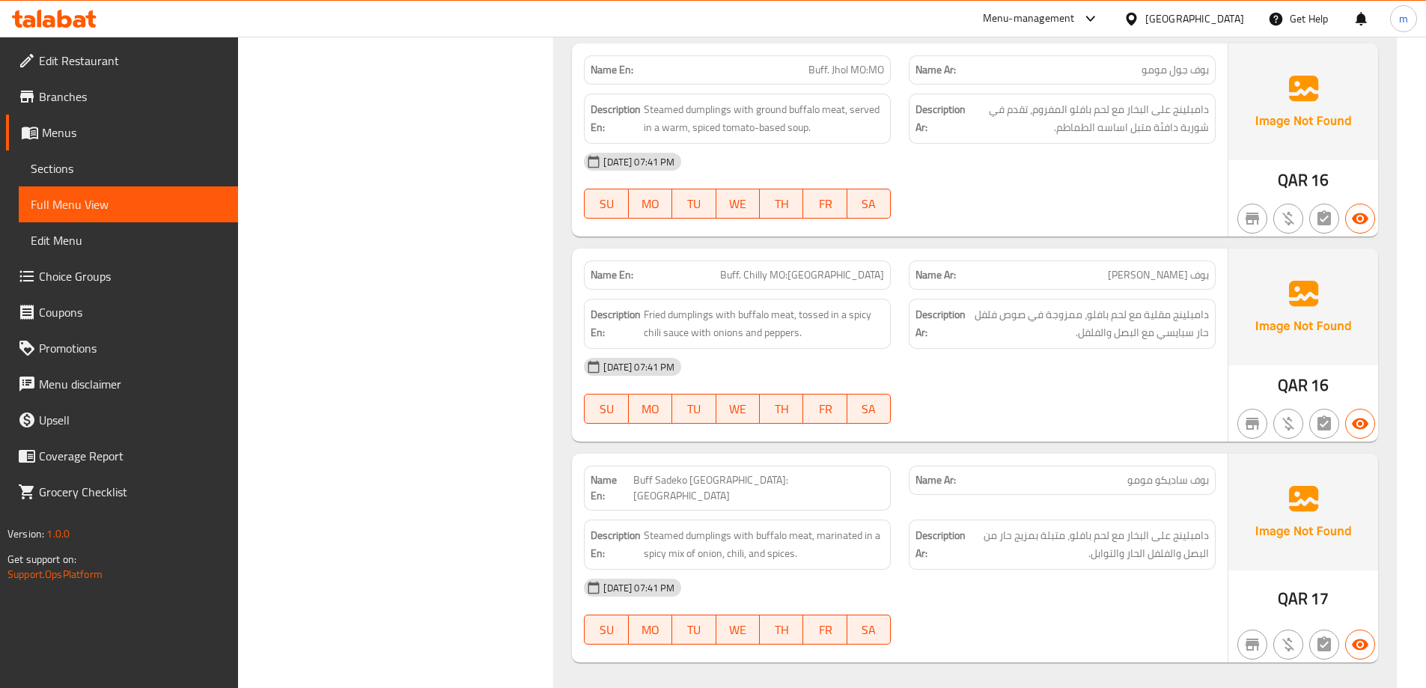
scroll to position [838, 0]
click at [850, 61] on span "Buff. Jhol MO:MO" at bounding box center [846, 68] width 76 height 16
click at [849, 62] on span "Buff. Jhol MO:MO" at bounding box center [846, 68] width 76 height 16
copy span "Buff. Jhol MO:MO"
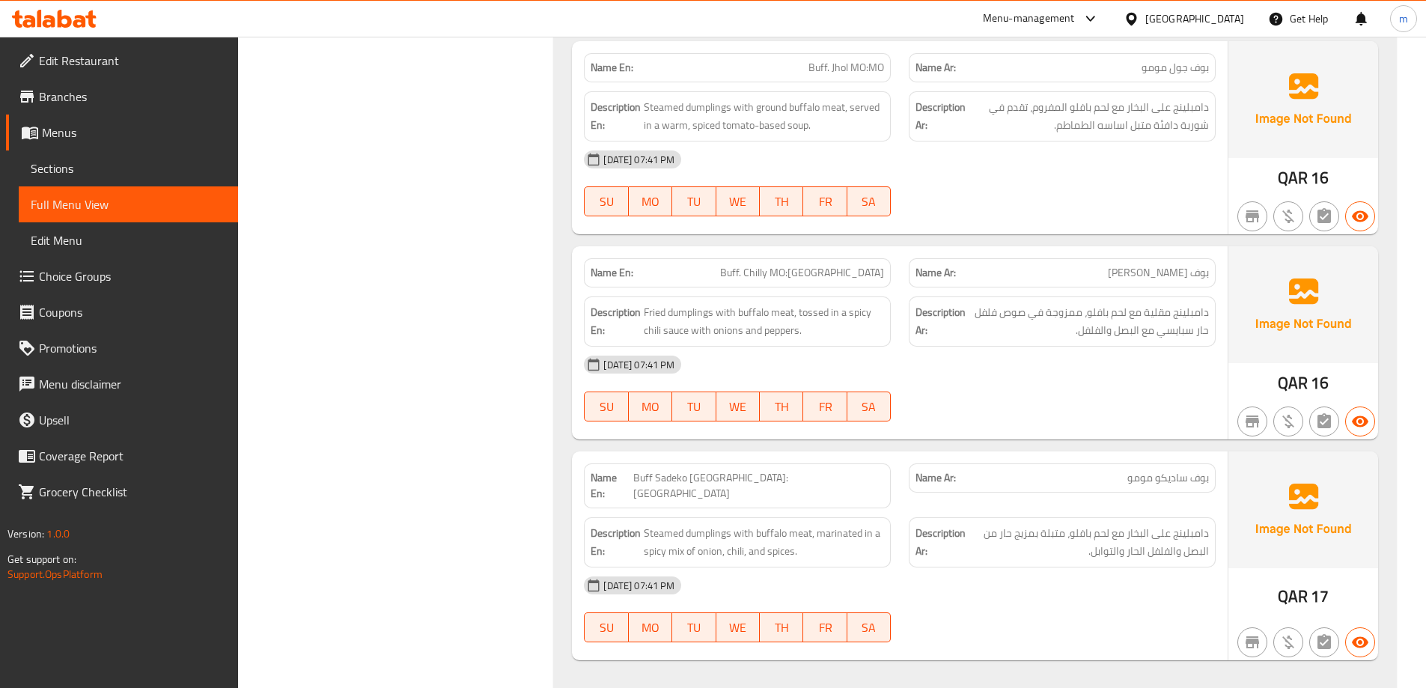
click at [504, 319] on div "Filter Branches Branches Popular filters Free items Branch specific items Has c…" at bounding box center [402, 224] width 287 height 1694
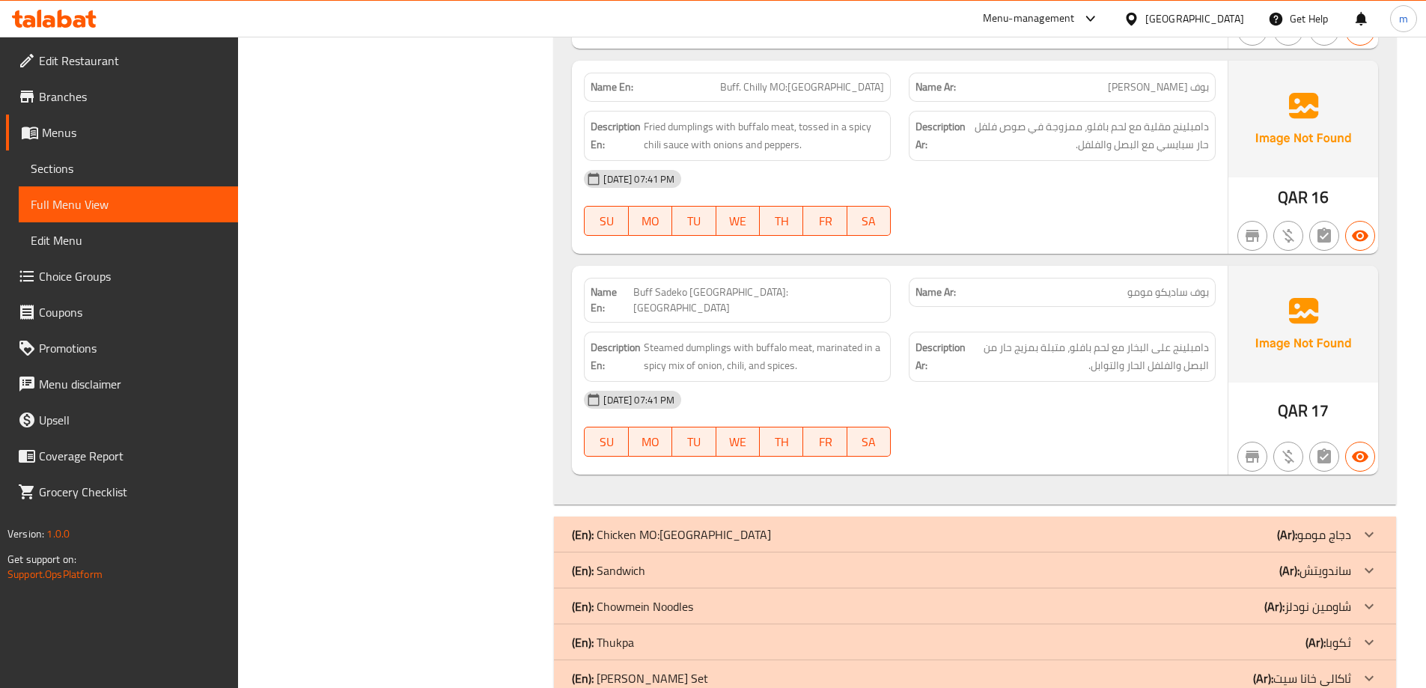
scroll to position [988, 0]
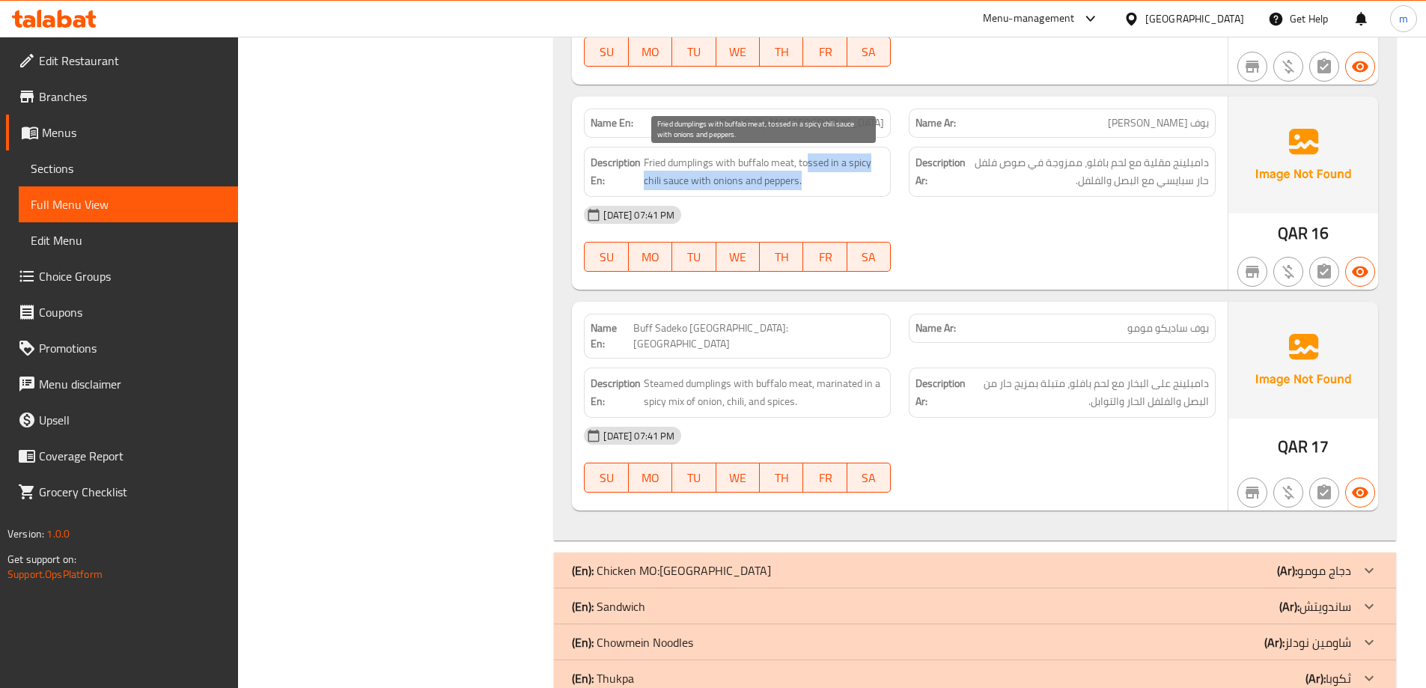
drag, startPoint x: 807, startPoint y: 160, endPoint x: 848, endPoint y: 185, distance: 48.0
click at [848, 185] on span "Fried dumplings with buffalo meat, tossed in a spicy chili sauce with onions an…" at bounding box center [764, 171] width 240 height 37
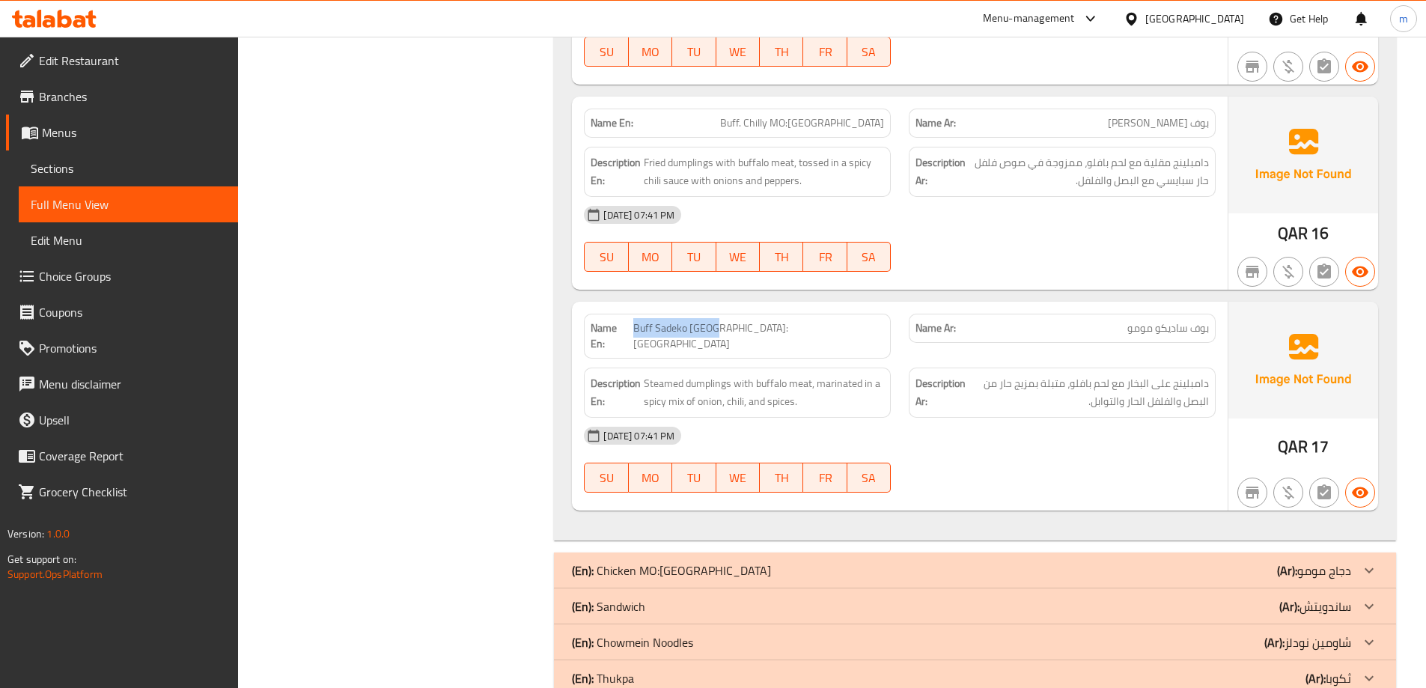
drag, startPoint x: 795, startPoint y: 332, endPoint x: 888, endPoint y: 326, distance: 93.0
click at [888, 326] on div "Name En: Buff Sadeko MO:MO" at bounding box center [737, 336] width 307 height 45
drag, startPoint x: 1197, startPoint y: 329, endPoint x: 1102, endPoint y: 332, distance: 95.1
click at [1132, 329] on span "بوف ساديكو مومو" at bounding box center [1168, 328] width 82 height 16
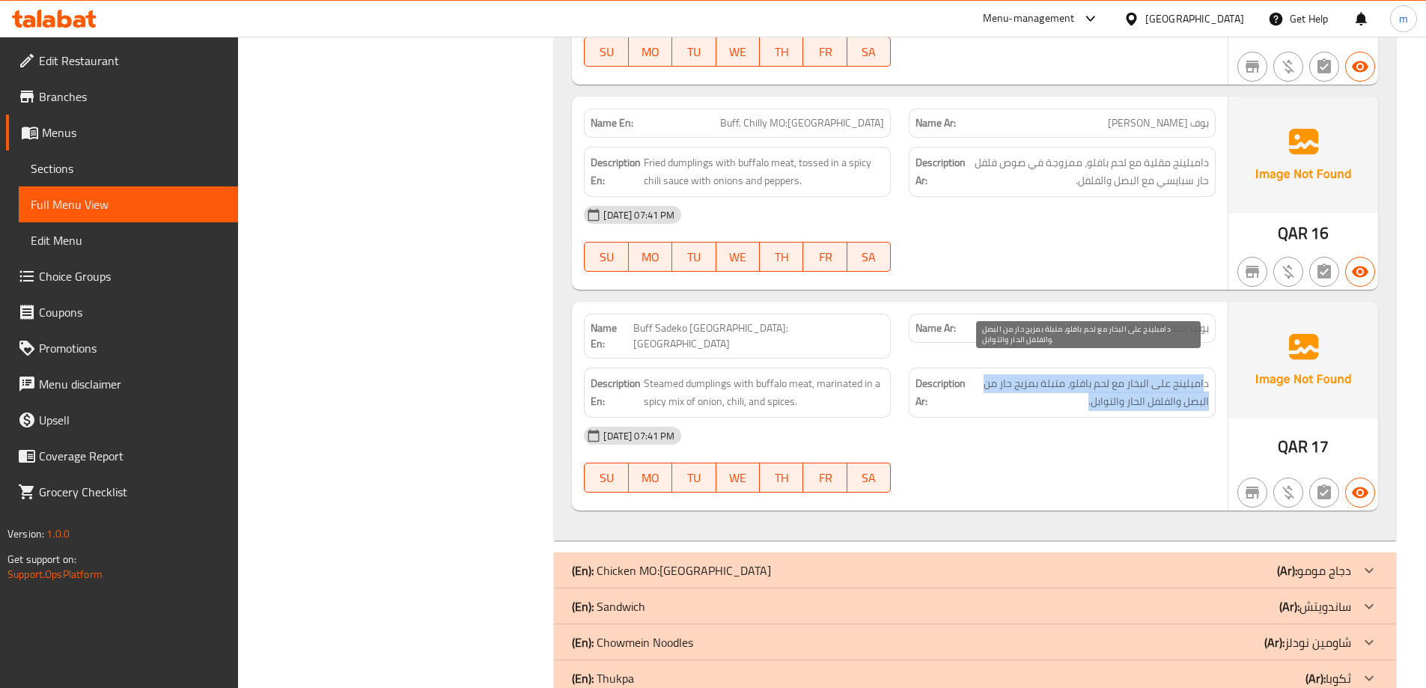
drag, startPoint x: 1153, startPoint y: 369, endPoint x: 1076, endPoint y: 378, distance: 77.6
click at [1083, 378] on span "دامبلينج على البخار مع لحم بافلو، متبلة بمزيج حار من البصل والفلفل الحار والتوا…" at bounding box center [1088, 392] width 240 height 37
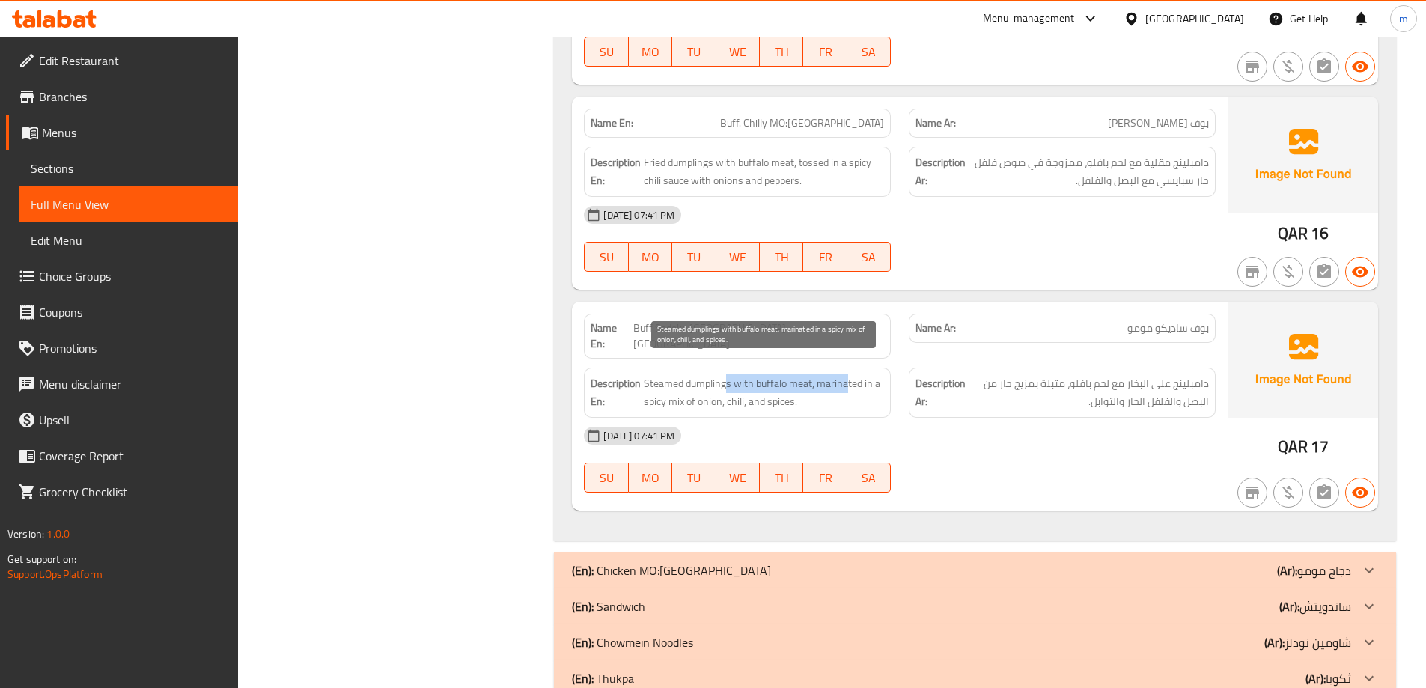
drag, startPoint x: 714, startPoint y: 367, endPoint x: 849, endPoint y: 376, distance: 135.0
click at [849, 376] on span "Steamed dumplings with buffalo meat, marinated in a spicy mix of onion, chili, …" at bounding box center [764, 392] width 240 height 37
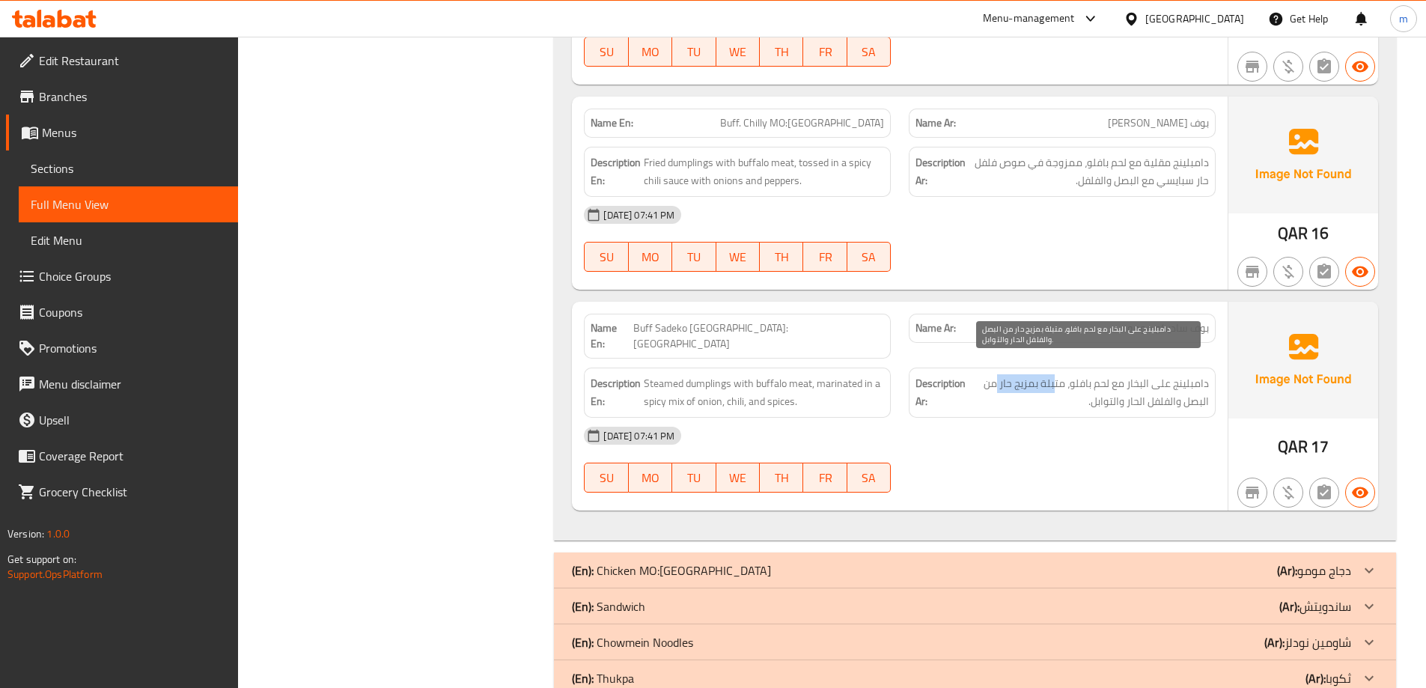
drag, startPoint x: 1051, startPoint y: 371, endPoint x: 998, endPoint y: 369, distance: 53.2
click at [998, 374] on span "دامبلينج على البخار مع لحم بافلو، متبلة بمزيج حار من البصل والفلفل الحار والتوا…" at bounding box center [1088, 392] width 240 height 37
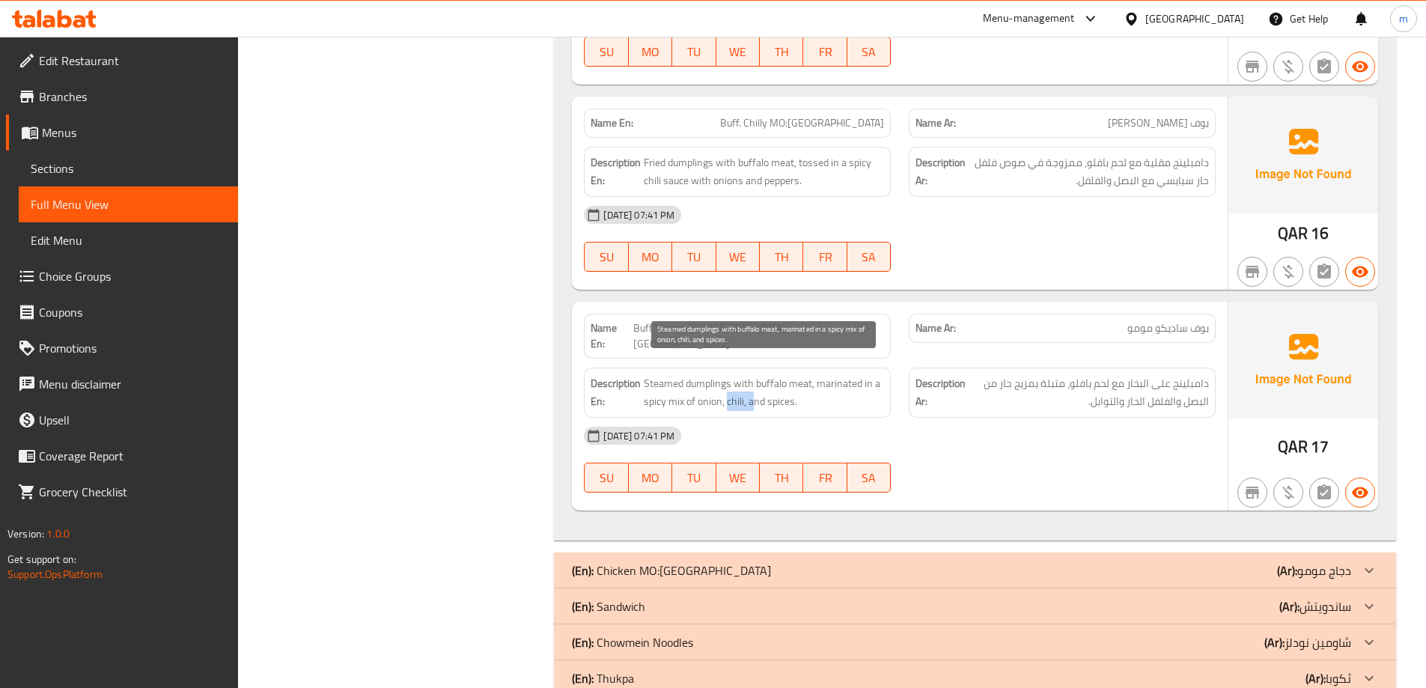
drag, startPoint x: 733, startPoint y: 381, endPoint x: 751, endPoint y: 382, distance: 18.8
click at [751, 382] on span "Steamed dumplings with buffalo meat, marinated in a spicy mix of onion, chili, …" at bounding box center [764, 392] width 240 height 37
drag, startPoint x: 772, startPoint y: 393, endPoint x: 795, endPoint y: 398, distance: 23.8
click at [795, 398] on div "Description En: Steamed dumplings with buffalo meat, marinated in a spicy mix o…" at bounding box center [737, 392] width 307 height 50
click at [897, 358] on div "Description En: Steamed dumplings with buffalo meat, marinated in a spicy mix o…" at bounding box center [737, 392] width 325 height 68
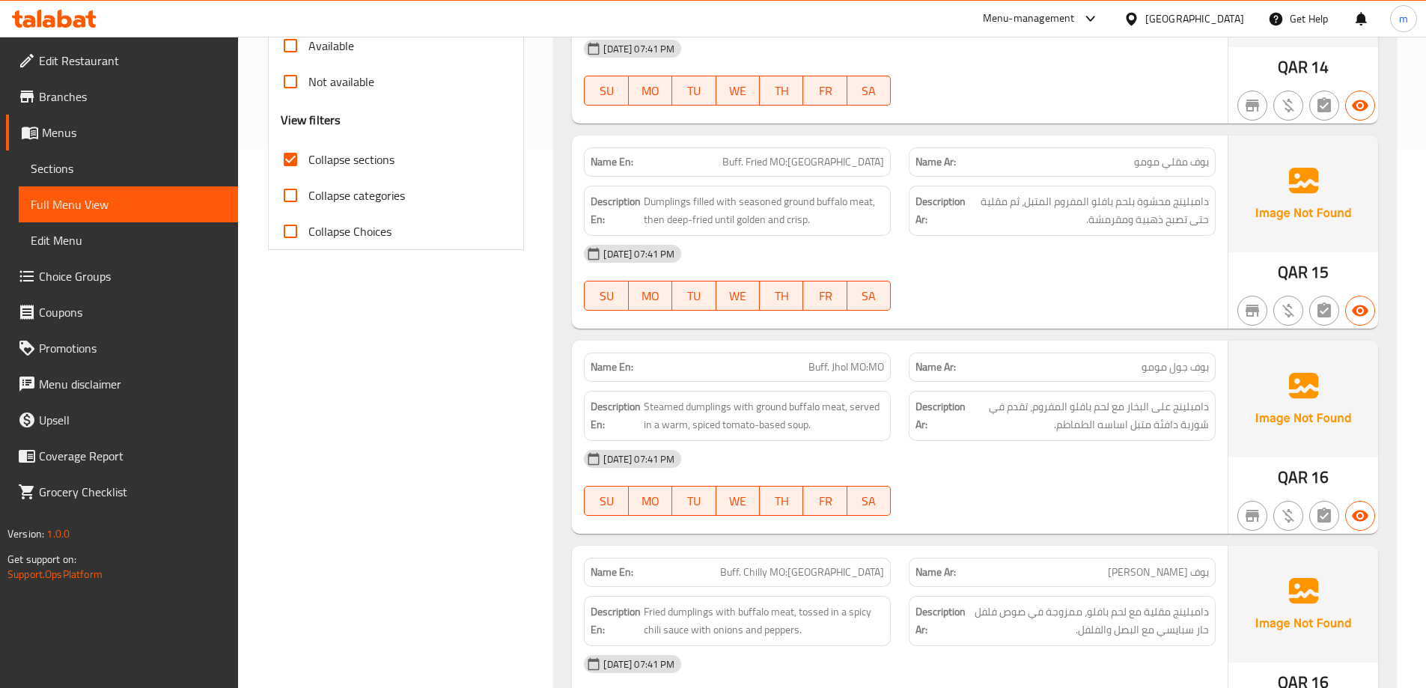
scroll to position [239, 0]
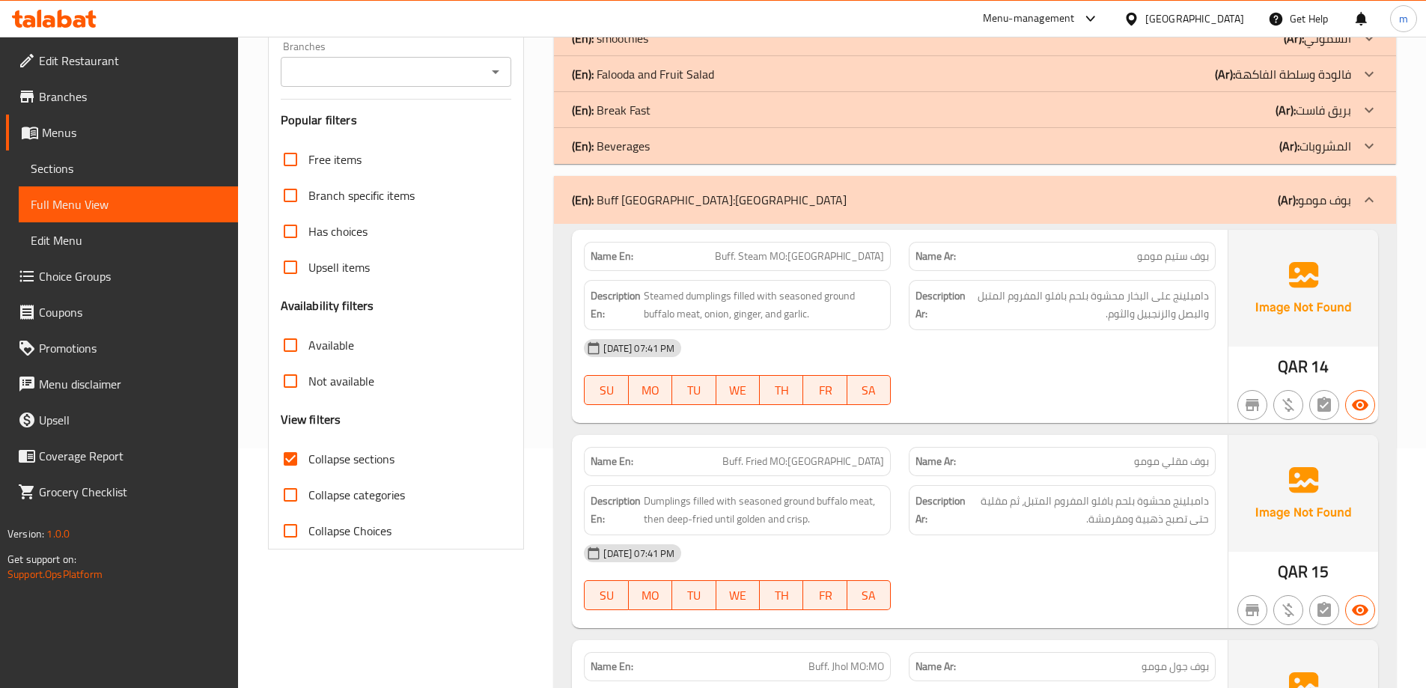
click at [1195, 207] on div "(En): Buff MO:MO (Ar): بوف مومو" at bounding box center [961, 200] width 779 height 18
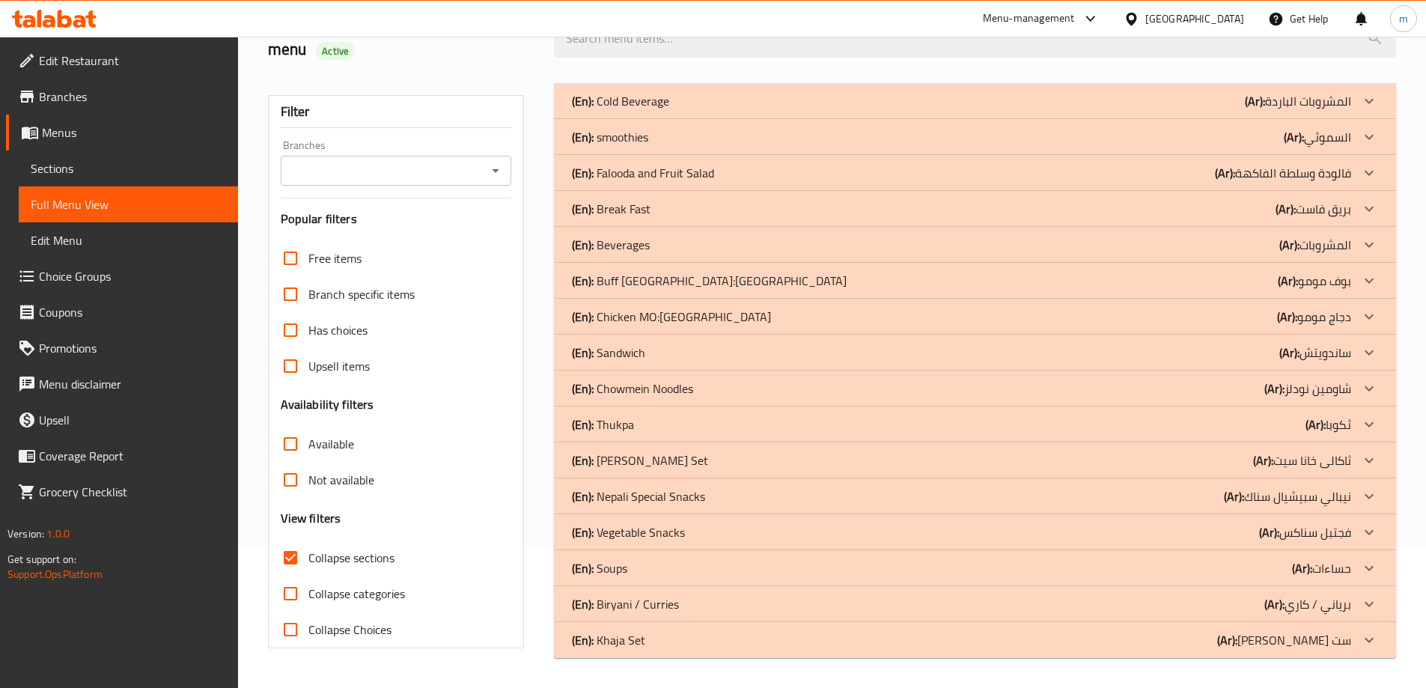
scroll to position [141, 0]
click at [1265, 112] on b "(Ar):" at bounding box center [1255, 101] width 20 height 22
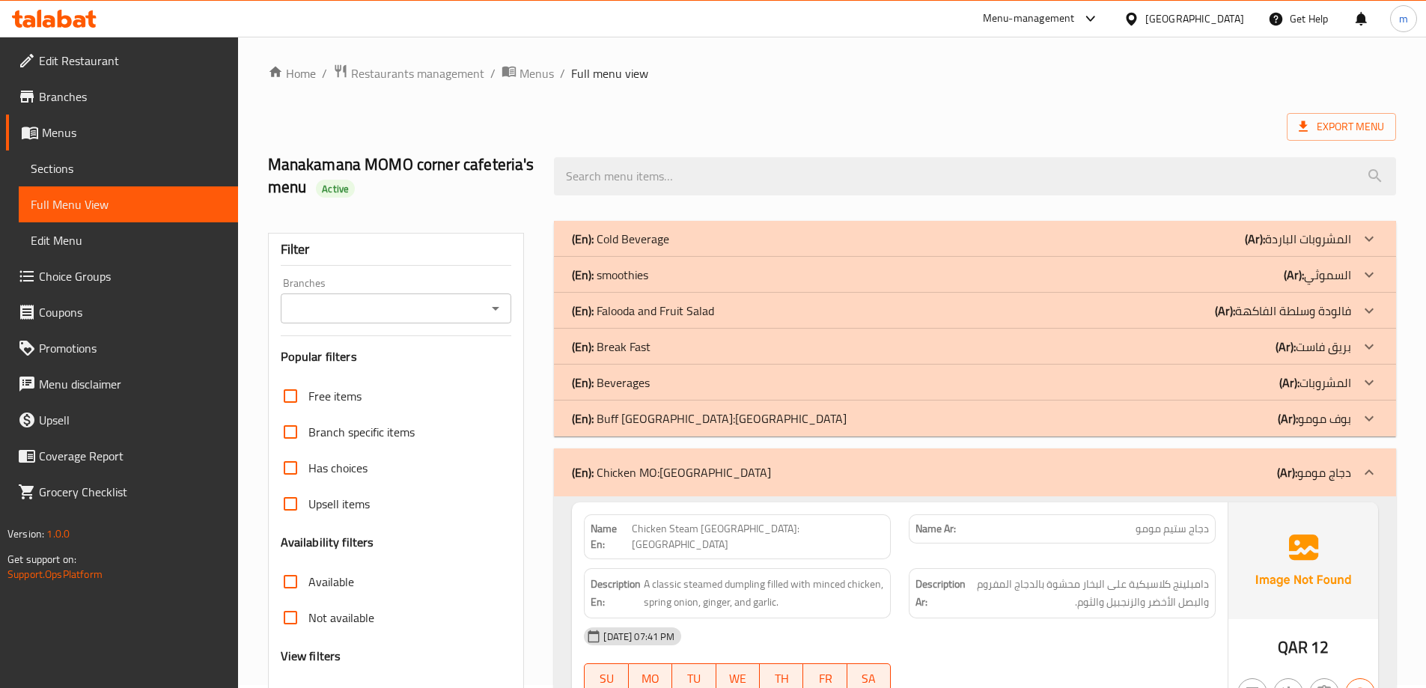
scroll to position [0, 0]
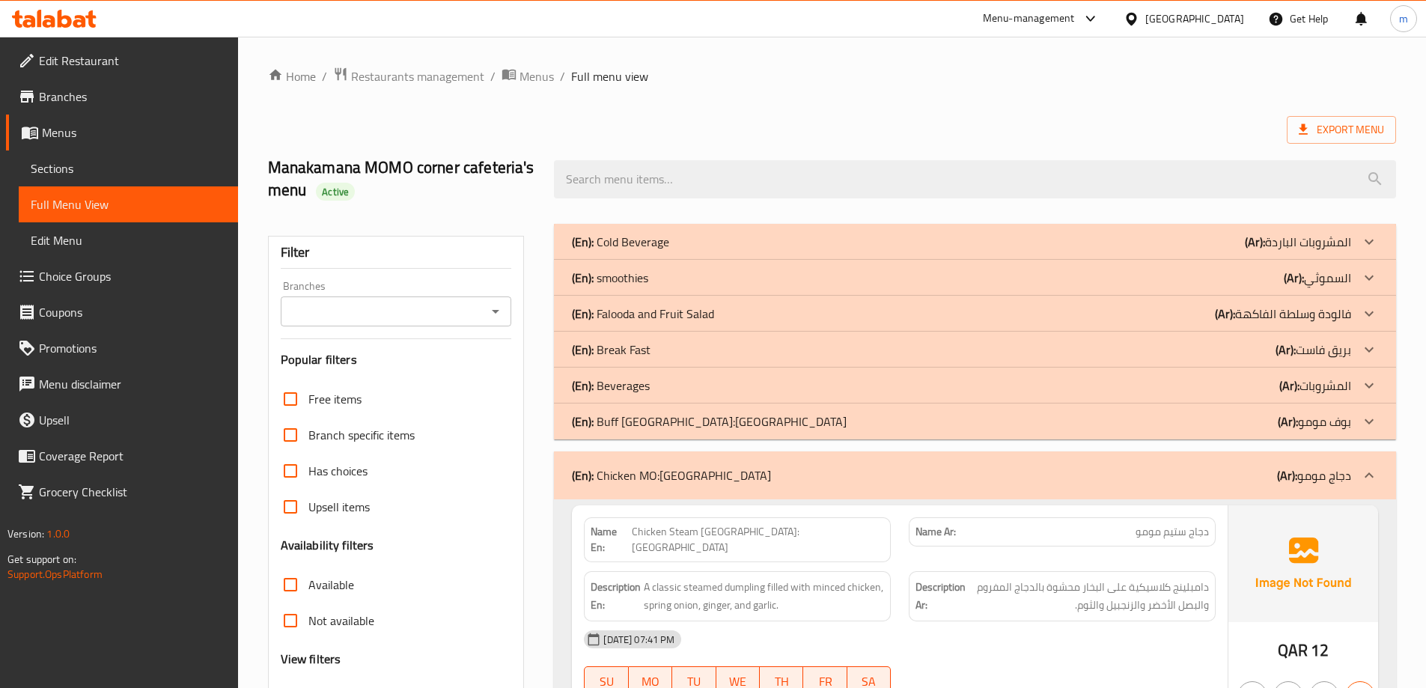
click at [1242, 477] on div "(En): Chicken MO:MO (Ar): دجاج مومو" at bounding box center [961, 475] width 779 height 18
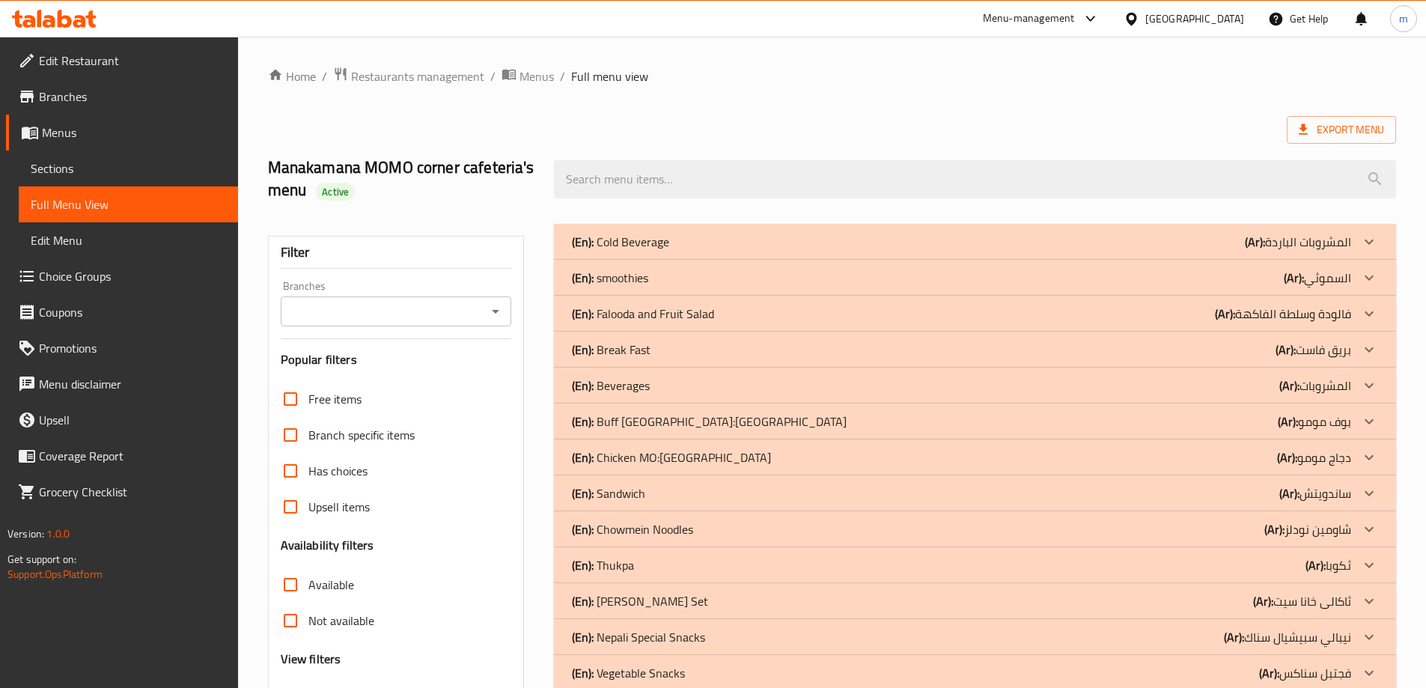
click at [1243, 251] on div "(En): Sandwich (Ar): ساندويتش" at bounding box center [961, 242] width 779 height 18
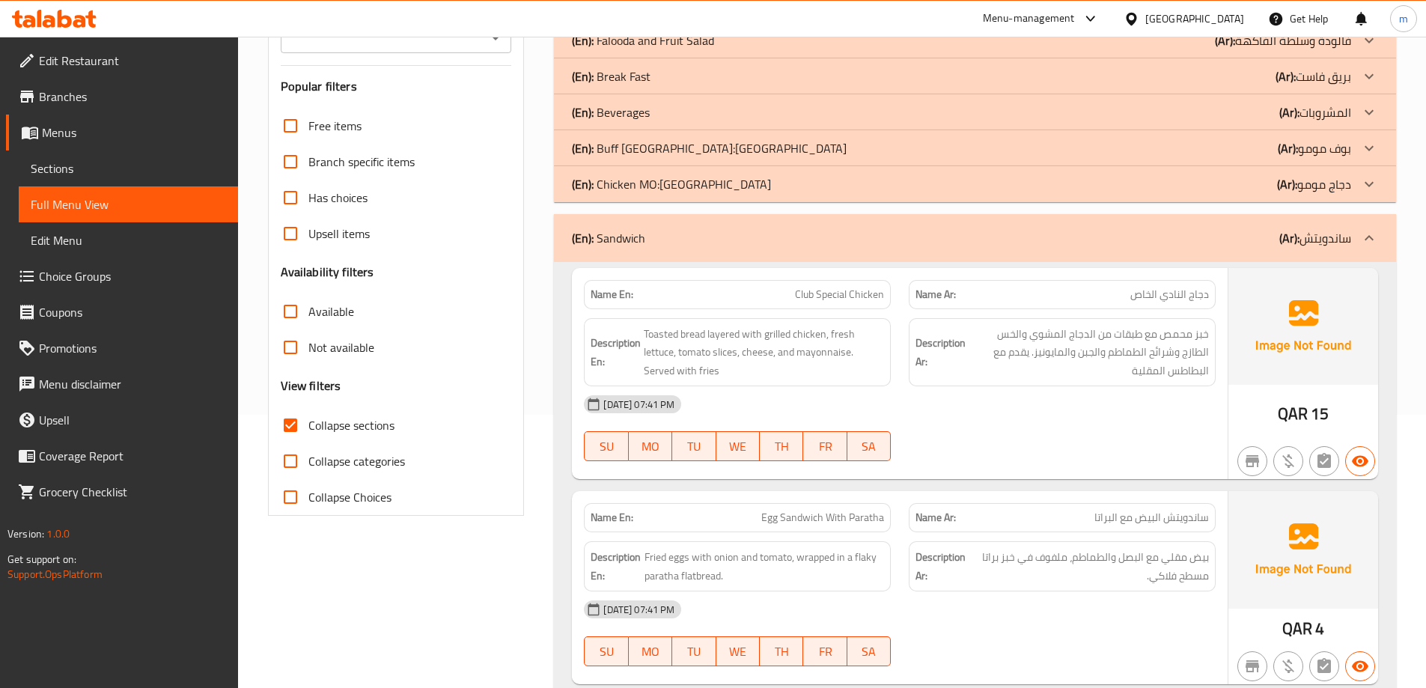
scroll to position [374, 0]
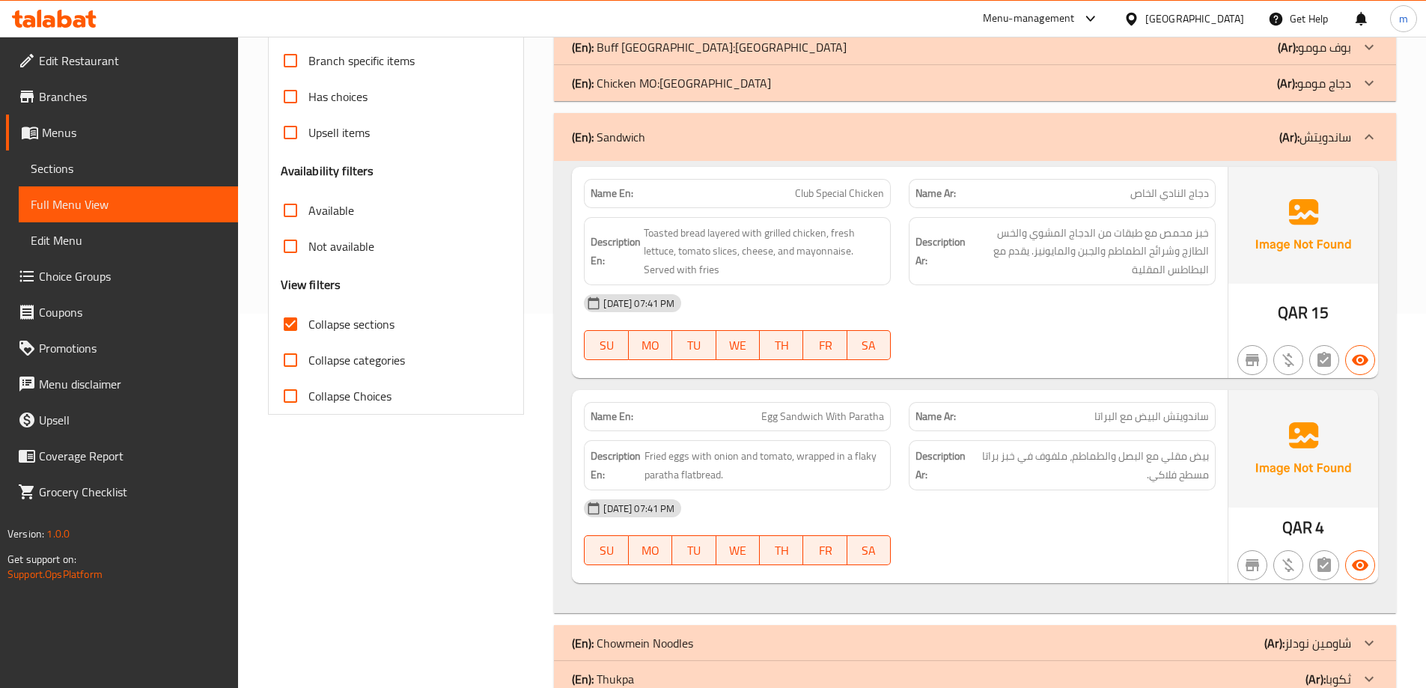
click at [1298, 127] on b "(Ar):" at bounding box center [1289, 137] width 20 height 22
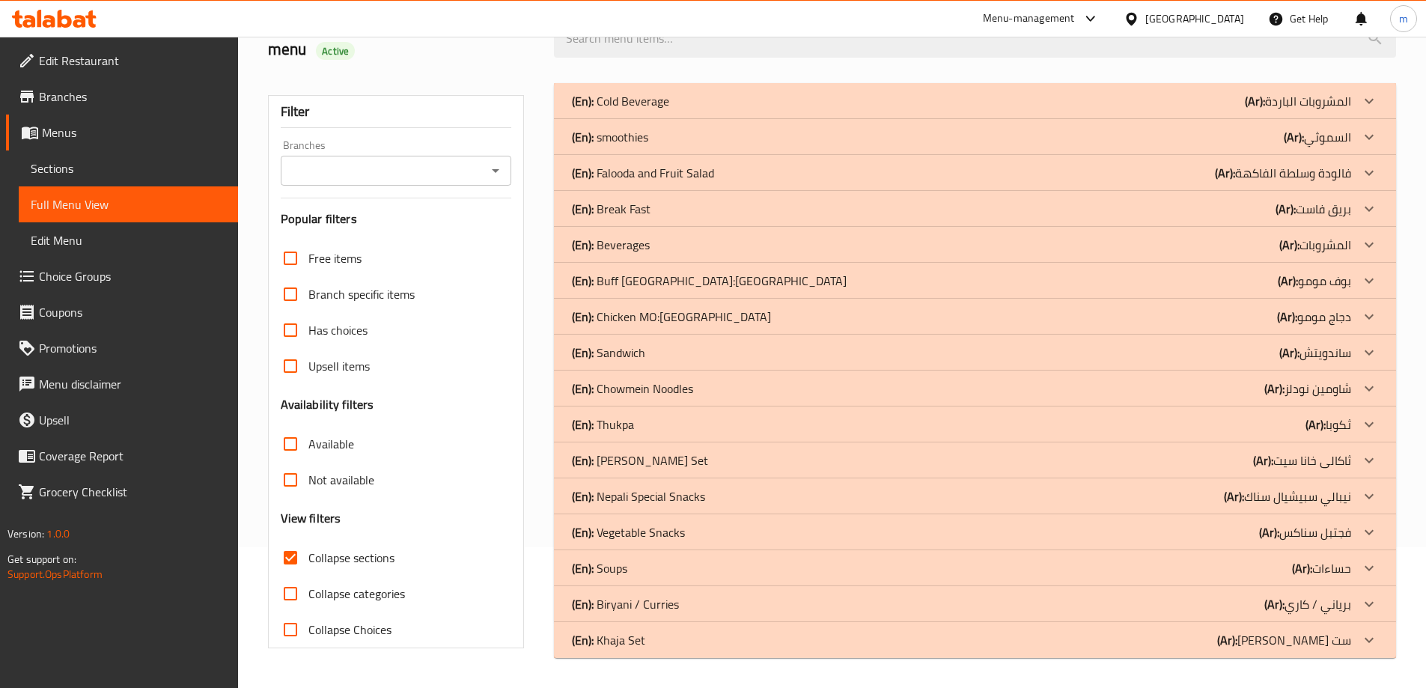
scroll to position [141, 0]
click at [1322, 110] on p "(Ar): شاومین نودلز" at bounding box center [1298, 101] width 106 height 18
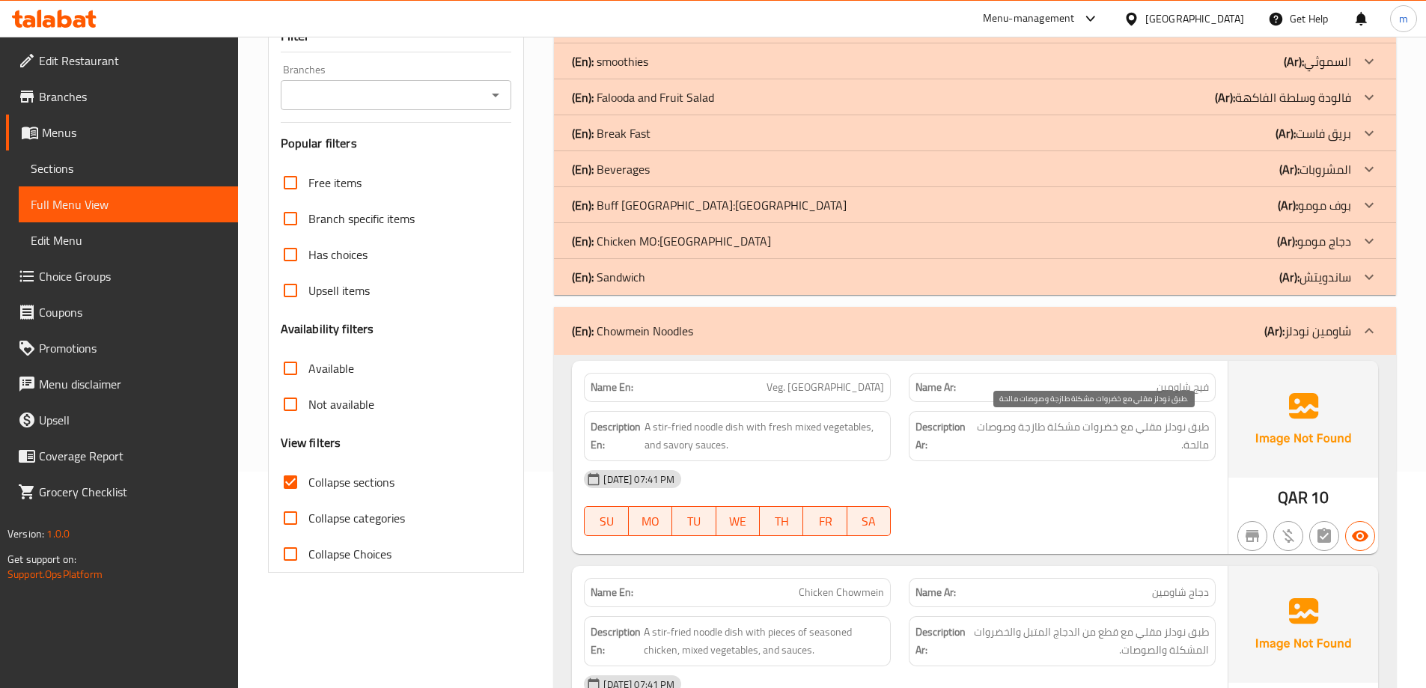
scroll to position [216, 0]
click at [1226, 343] on div "(En): Chowmein Noodles (Ar): شاومین نودلز" at bounding box center [975, 332] width 842 height 48
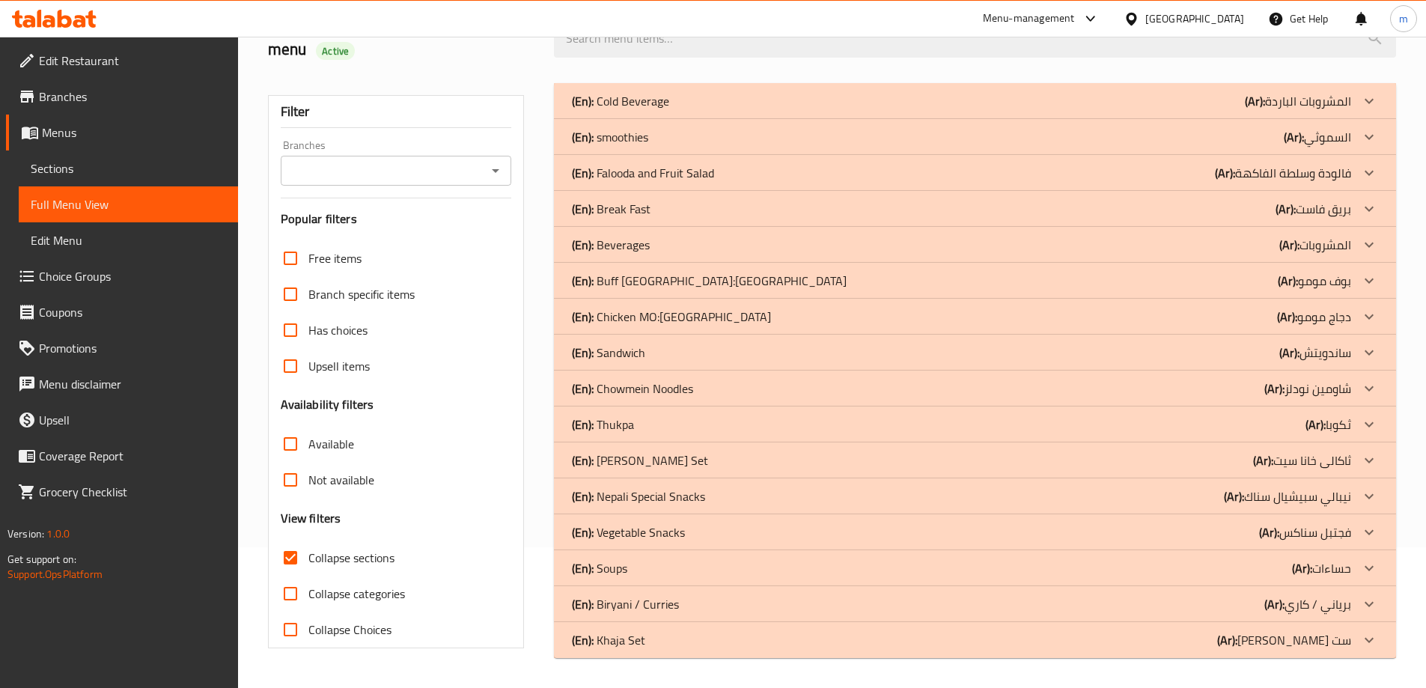
scroll to position [141, 0]
click at [1254, 119] on div "(En): Thukpa (Ar): ثكوبا" at bounding box center [975, 101] width 842 height 36
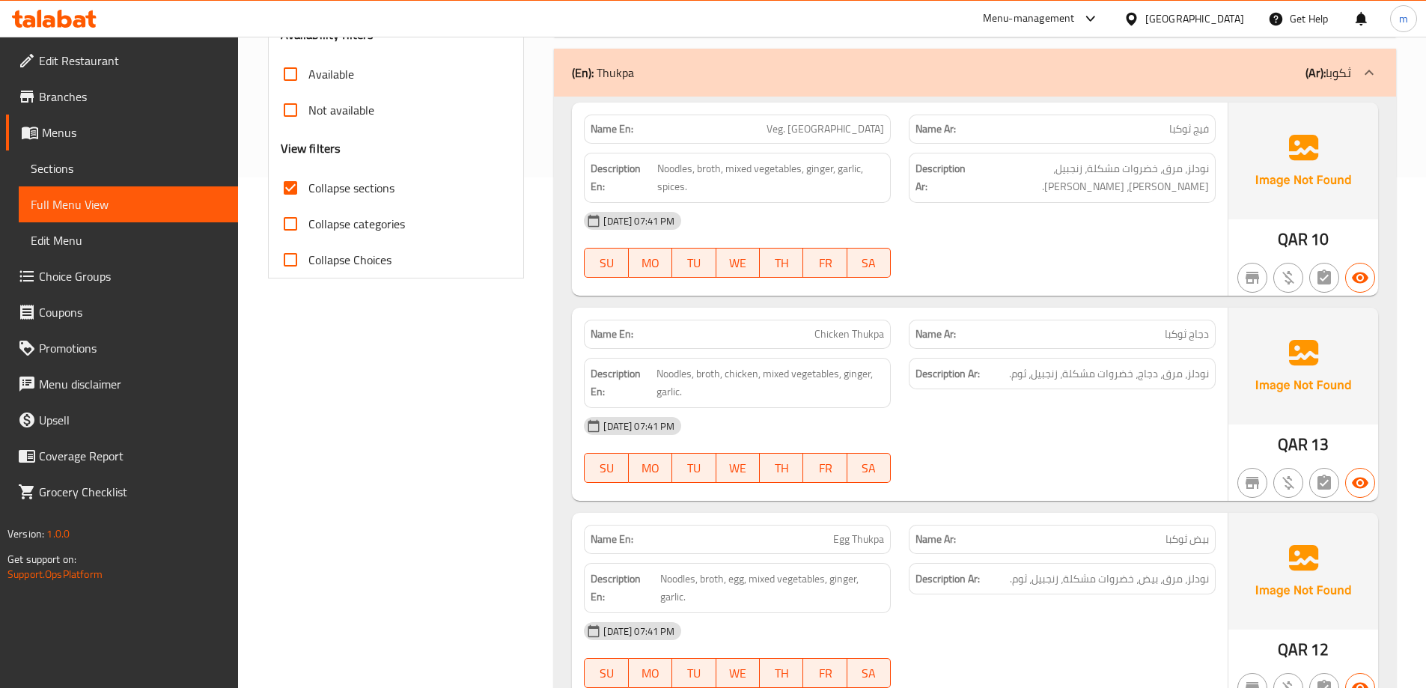
scroll to position [515, 0]
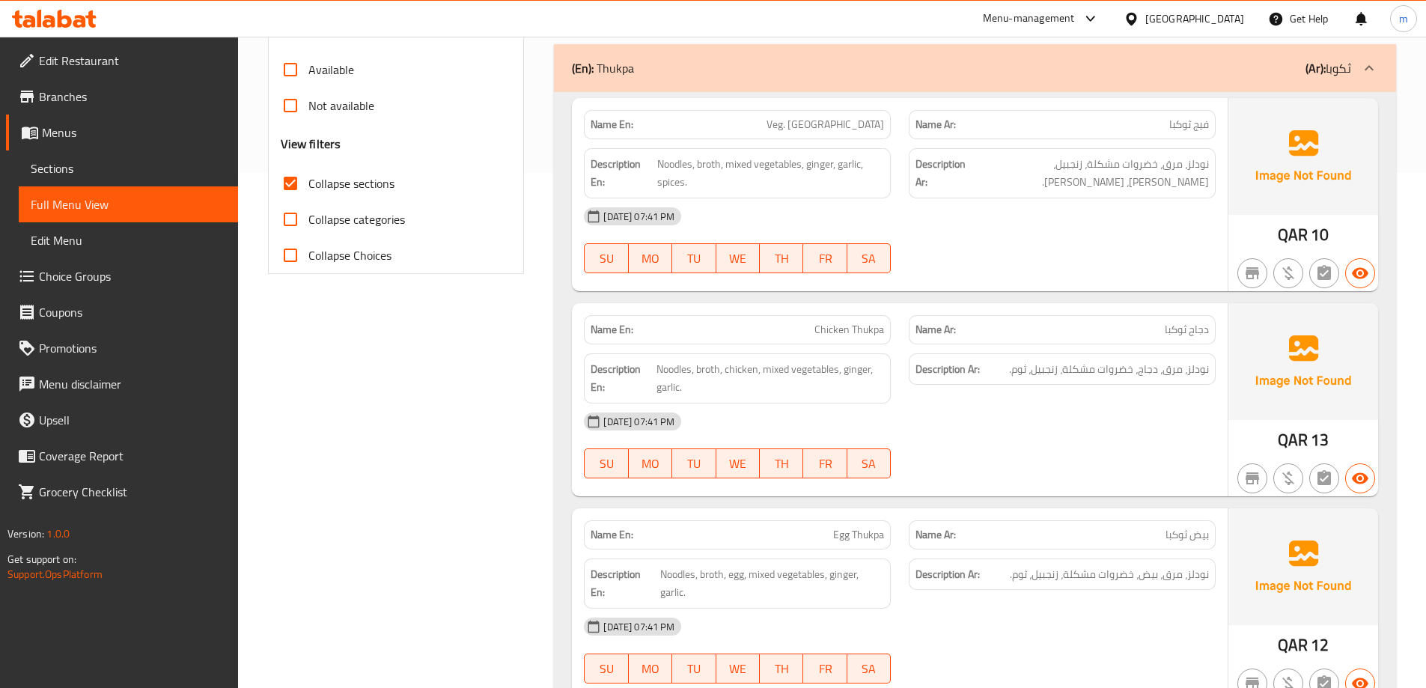
click at [1180, 125] on span "فيج ثوكبا" at bounding box center [1189, 125] width 40 height 16
copy span "ثوكبا"
click at [423, 528] on div "Filter Branches Branches Popular filters Free items Branch specific items Has c…" at bounding box center [402, 539] width 287 height 1678
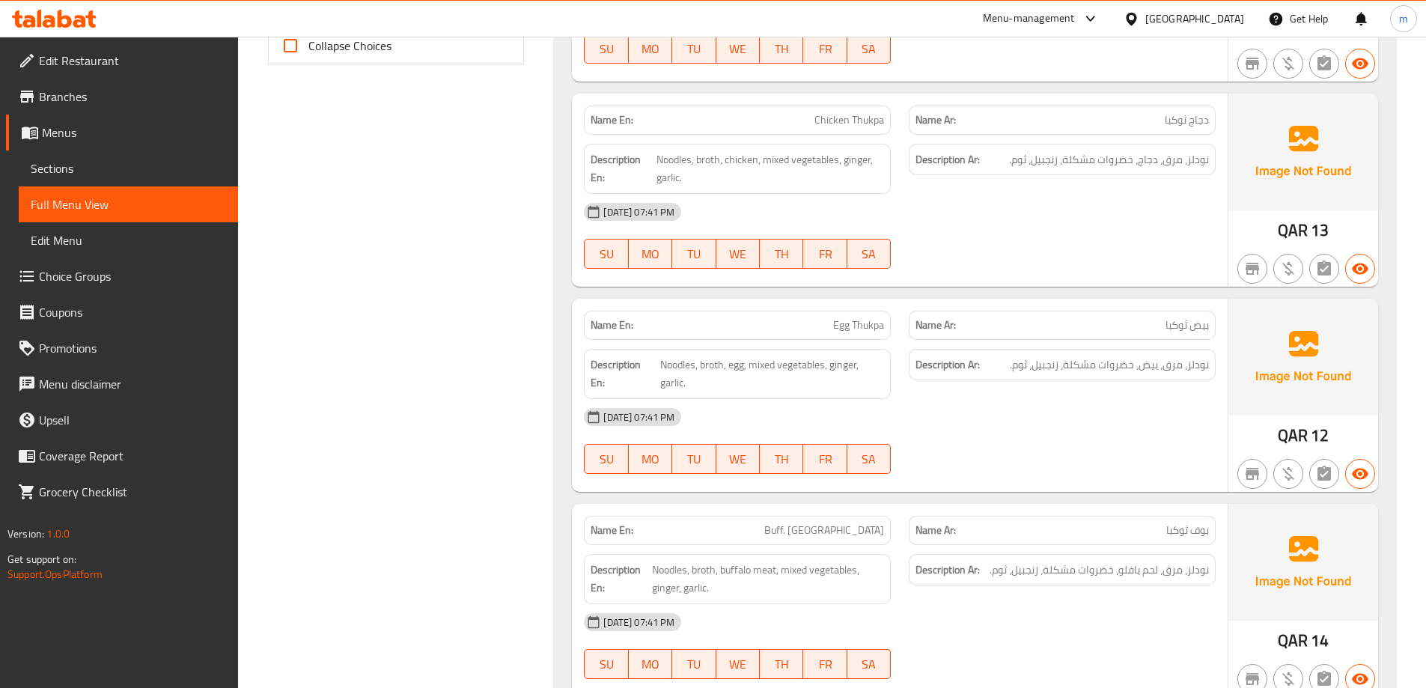
scroll to position [275, 0]
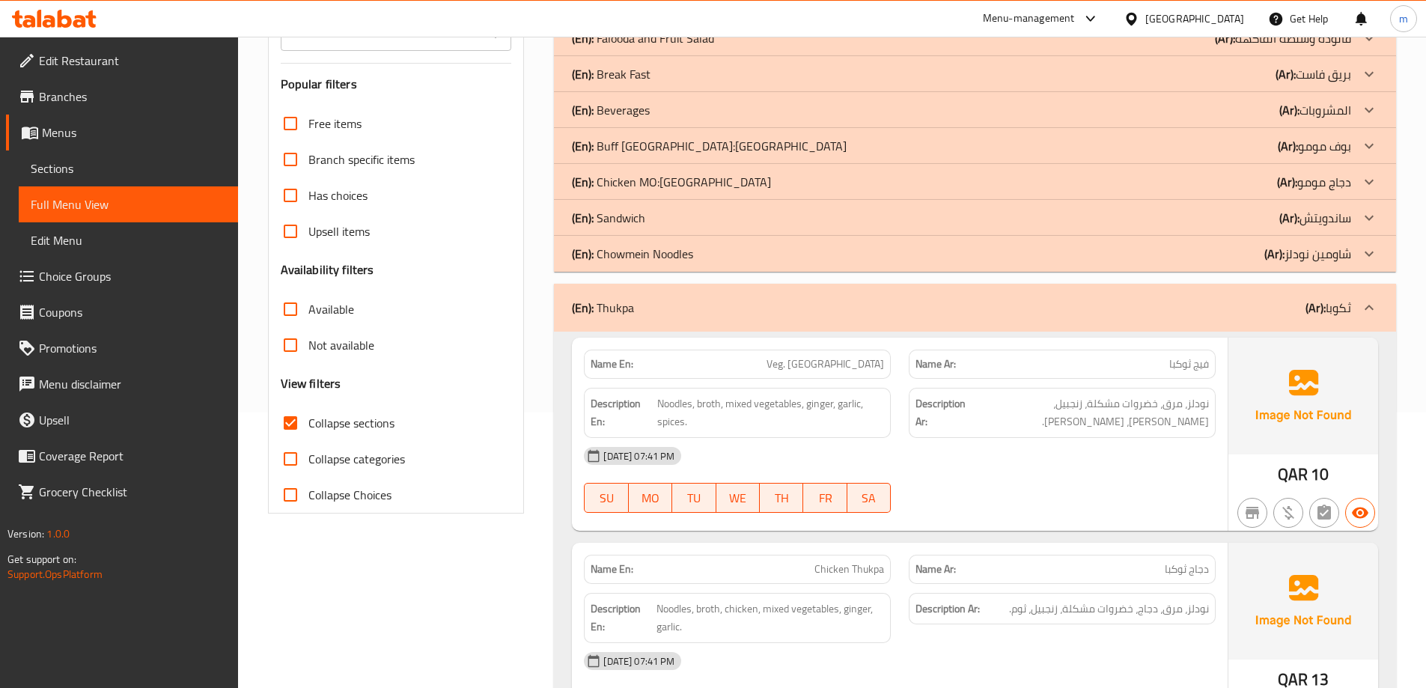
click at [1180, 311] on div "(En): Thukpa (Ar): ثكوبا" at bounding box center [961, 308] width 779 height 18
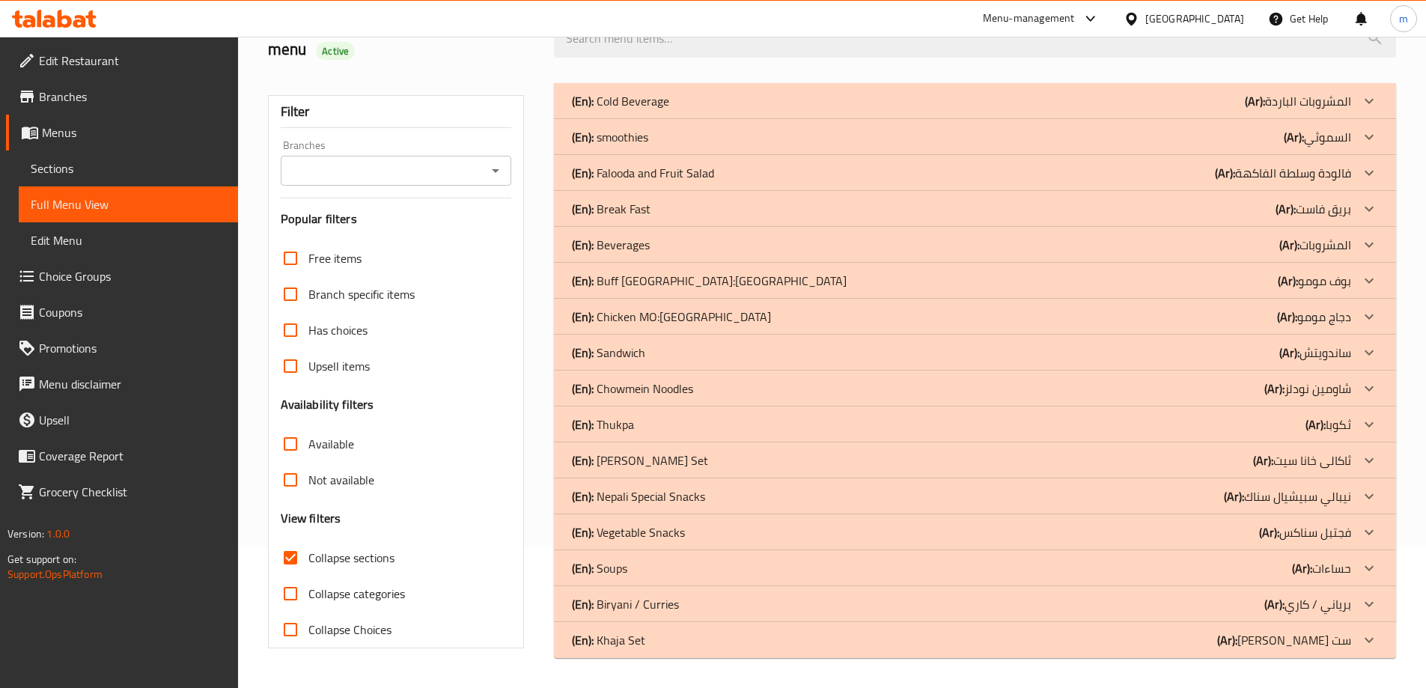
scroll to position [141, 0]
click at [1258, 112] on b "(Ar):" at bounding box center [1255, 101] width 20 height 22
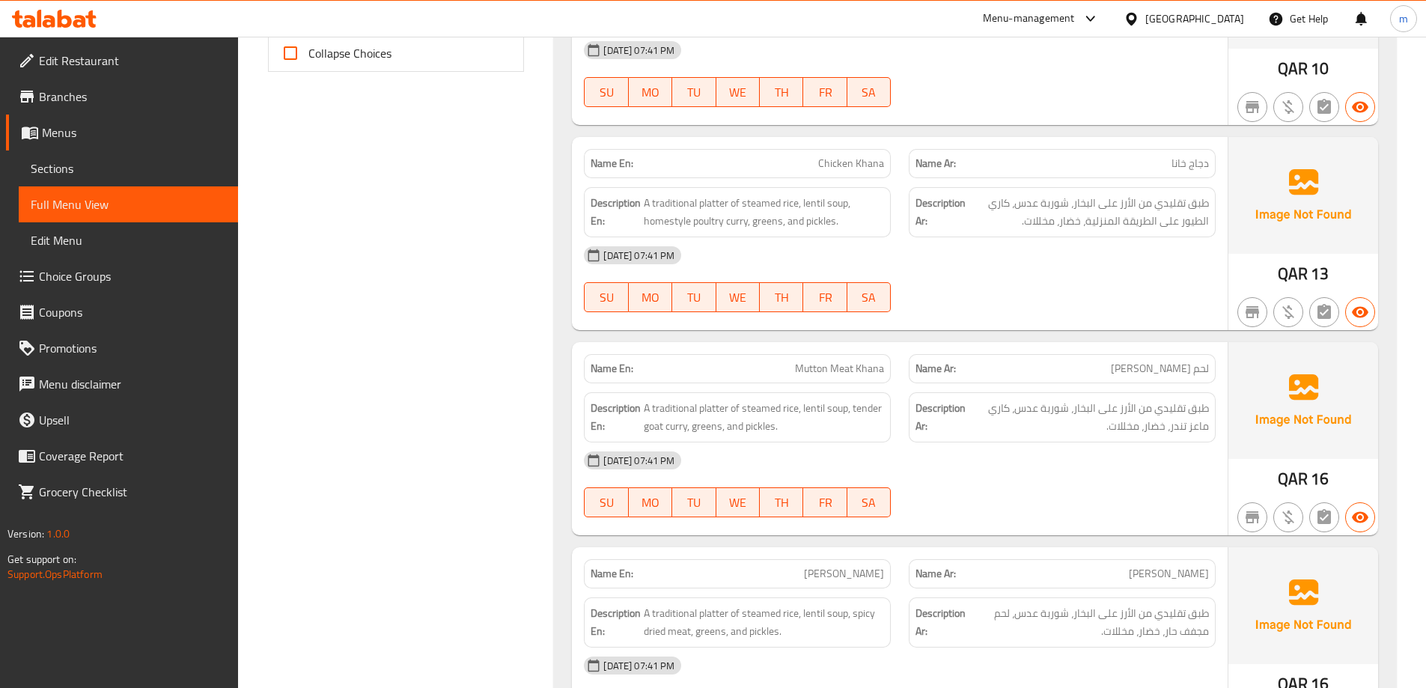
scroll to position [739, 0]
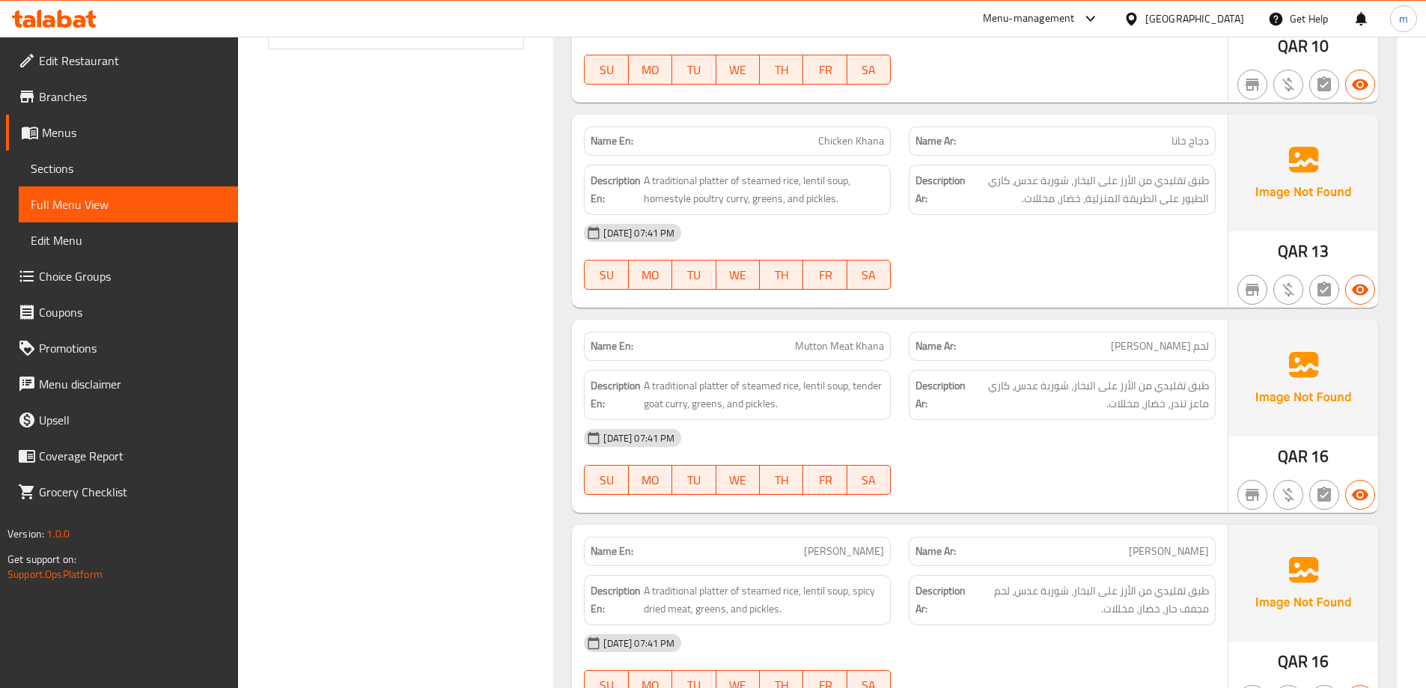
click at [1040, 298] on div at bounding box center [1062, 290] width 325 height 18
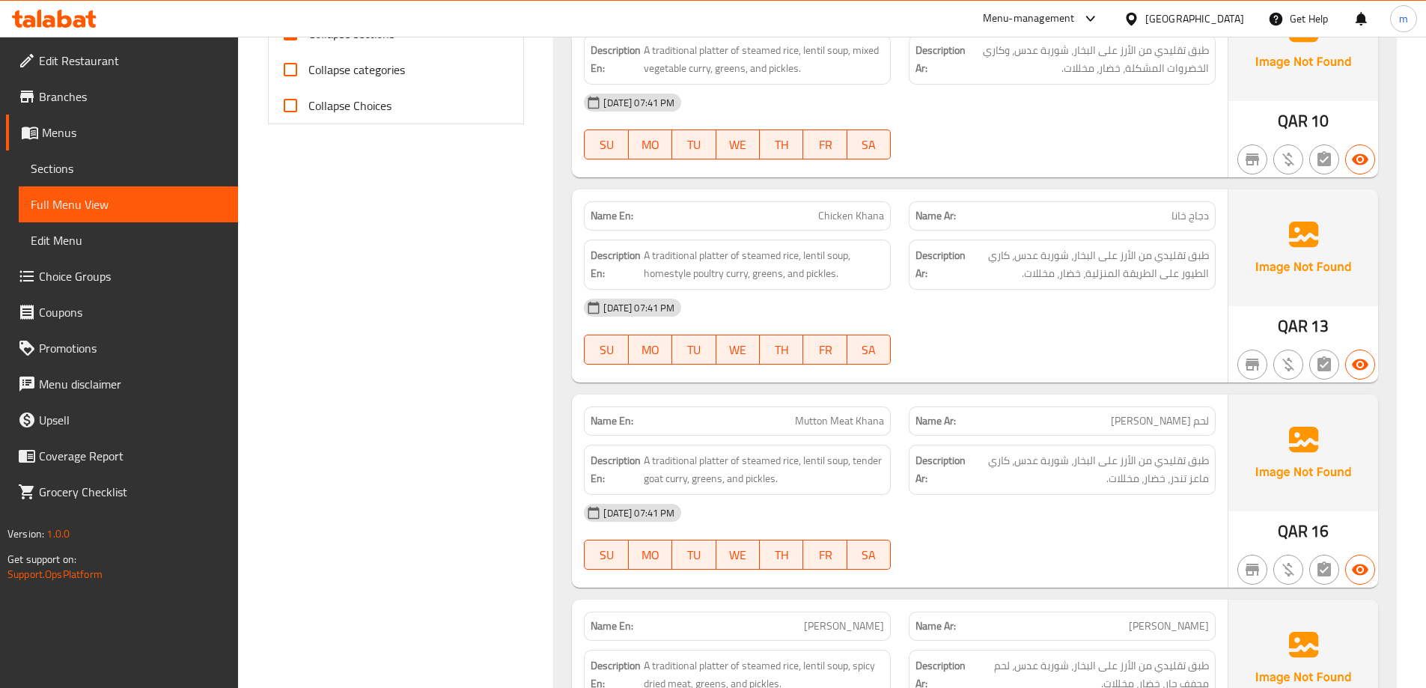
drag, startPoint x: 1067, startPoint y: 270, endPoint x: 1068, endPoint y: 293, distance: 23.2
click at [1068, 293] on div "Name En: Chicken Khana Name Ar: دجاج خانا Description En: A traditional platter…" at bounding box center [900, 285] width 656 height 193
click at [1054, 312] on div "13-08-2025 07:41 PM" at bounding box center [900, 308] width 650 height 36
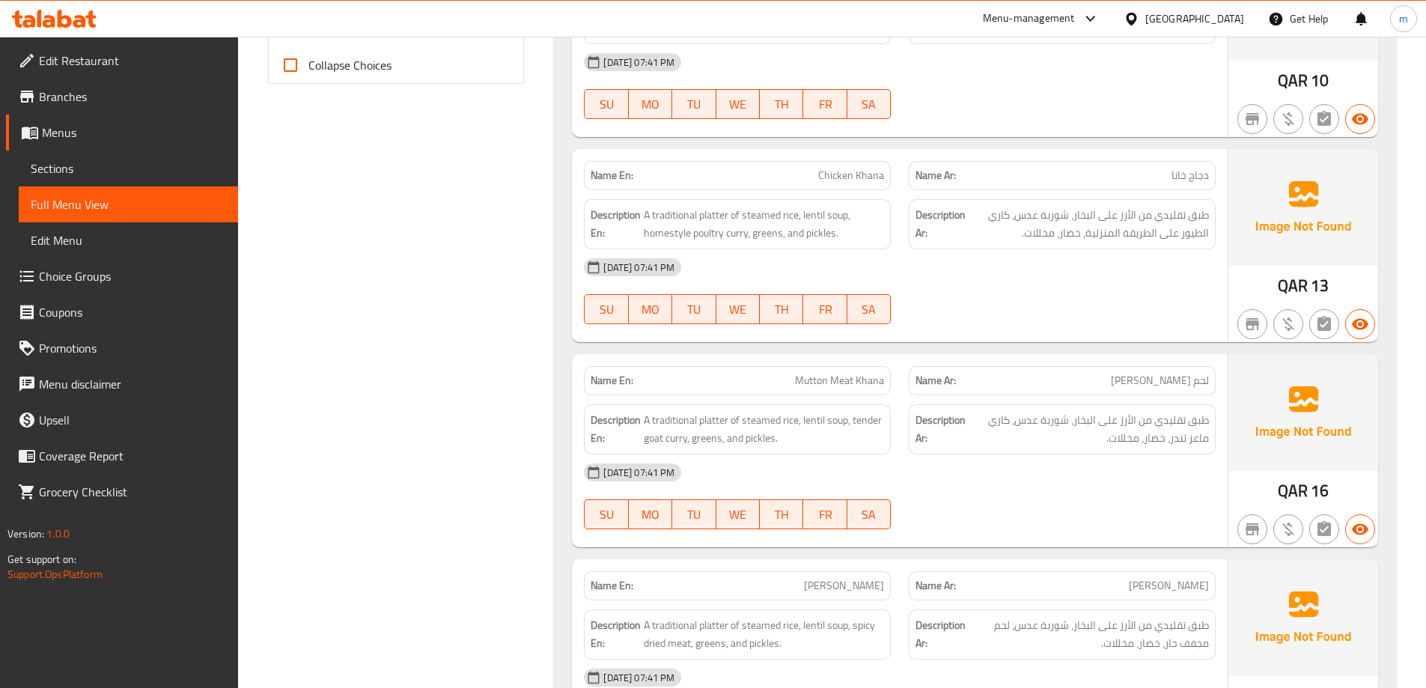
scroll to position [739, 0]
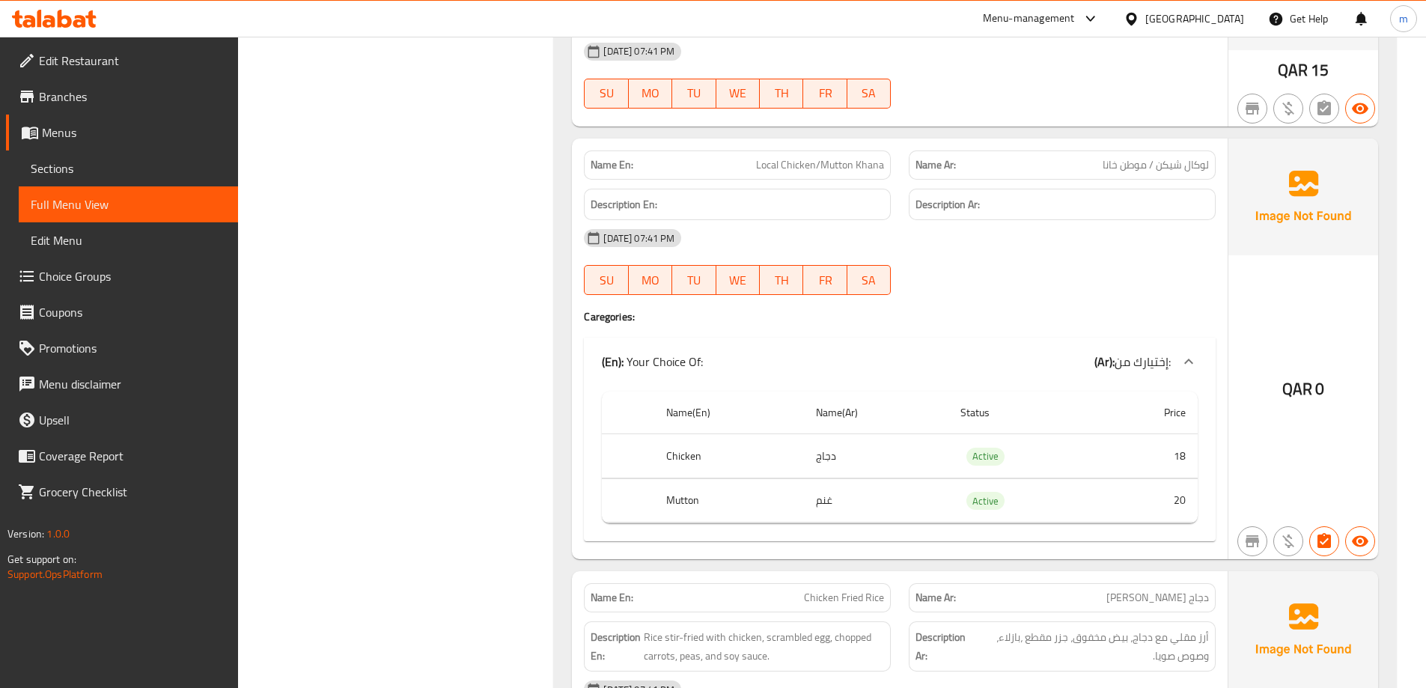
scroll to position [2146, 0]
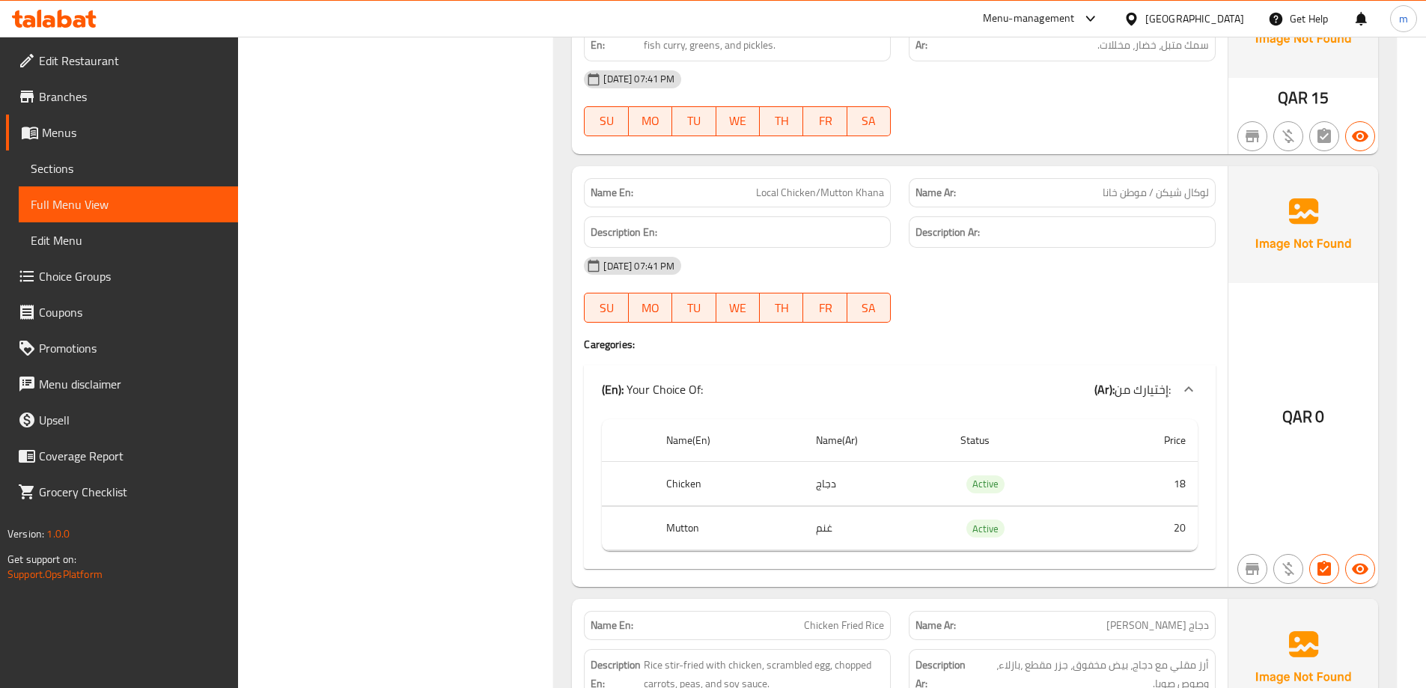
click at [763, 194] on span "Local Chicken/Mutton Khana" at bounding box center [820, 193] width 128 height 16
copy span "Local Chicken/Mutton Khana"
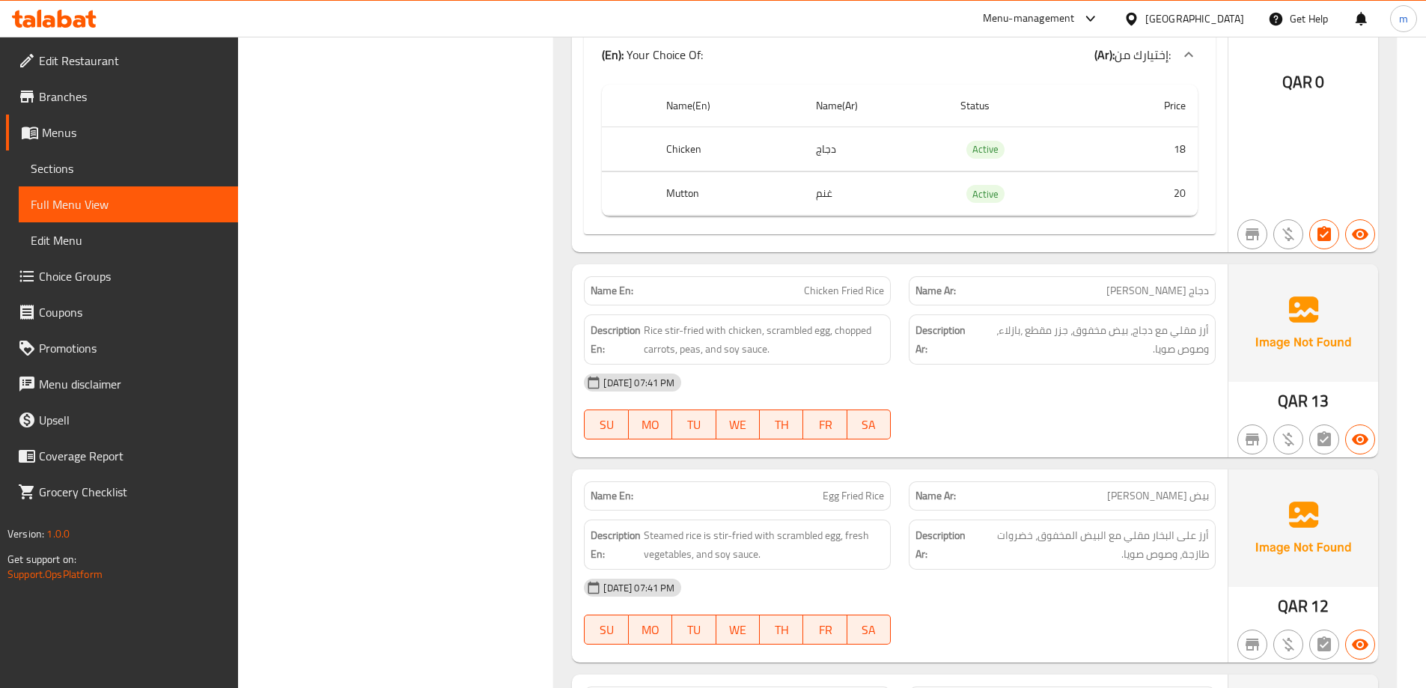
scroll to position [2520, 0]
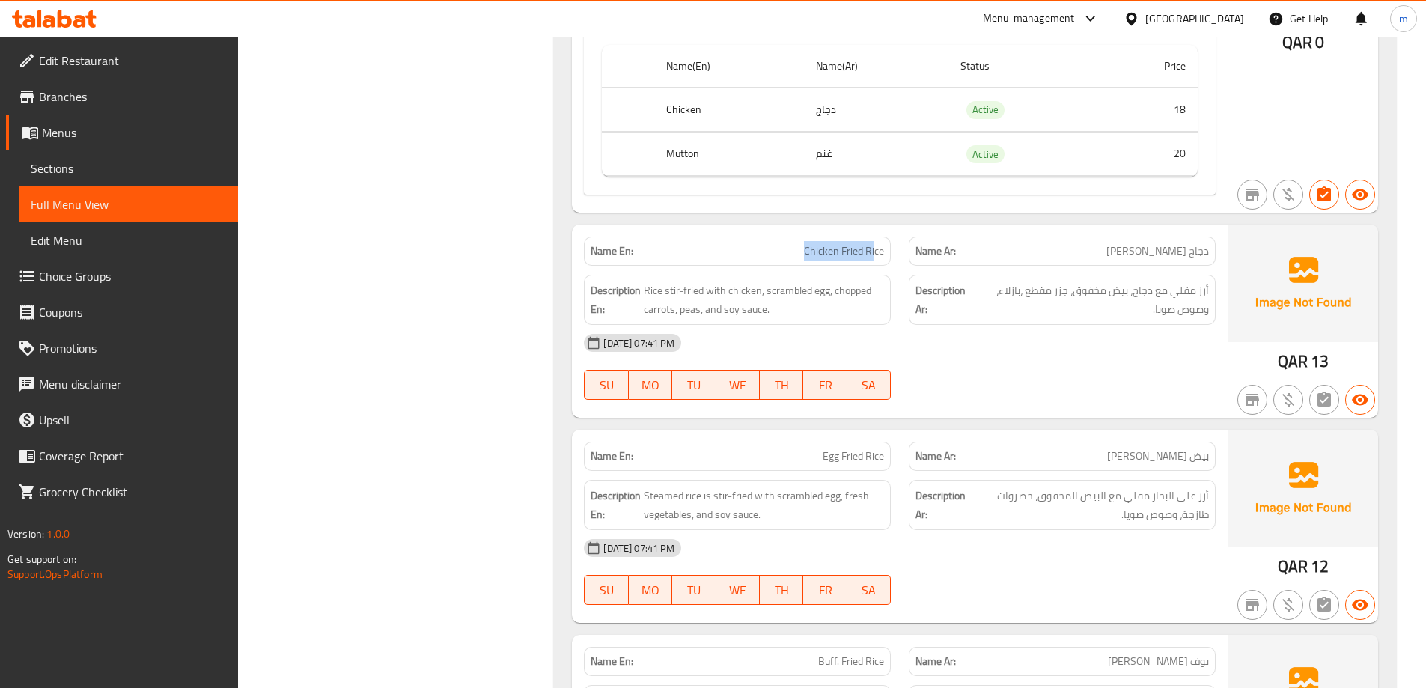
drag, startPoint x: 799, startPoint y: 254, endPoint x: 876, endPoint y: 251, distance: 77.1
click at [876, 251] on p "Name En: Chicken Fried Rice" at bounding box center [736, 251] width 293 height 16
drag, startPoint x: 646, startPoint y: 291, endPoint x: 755, endPoint y: 290, distance: 109.3
click at [755, 290] on span "Rice stir-fried with chicken, scrambled egg, chopped carrots, peas, and soy sau…" at bounding box center [764, 299] width 240 height 37
drag, startPoint x: 770, startPoint y: 290, endPoint x: 825, endPoint y: 293, distance: 55.4
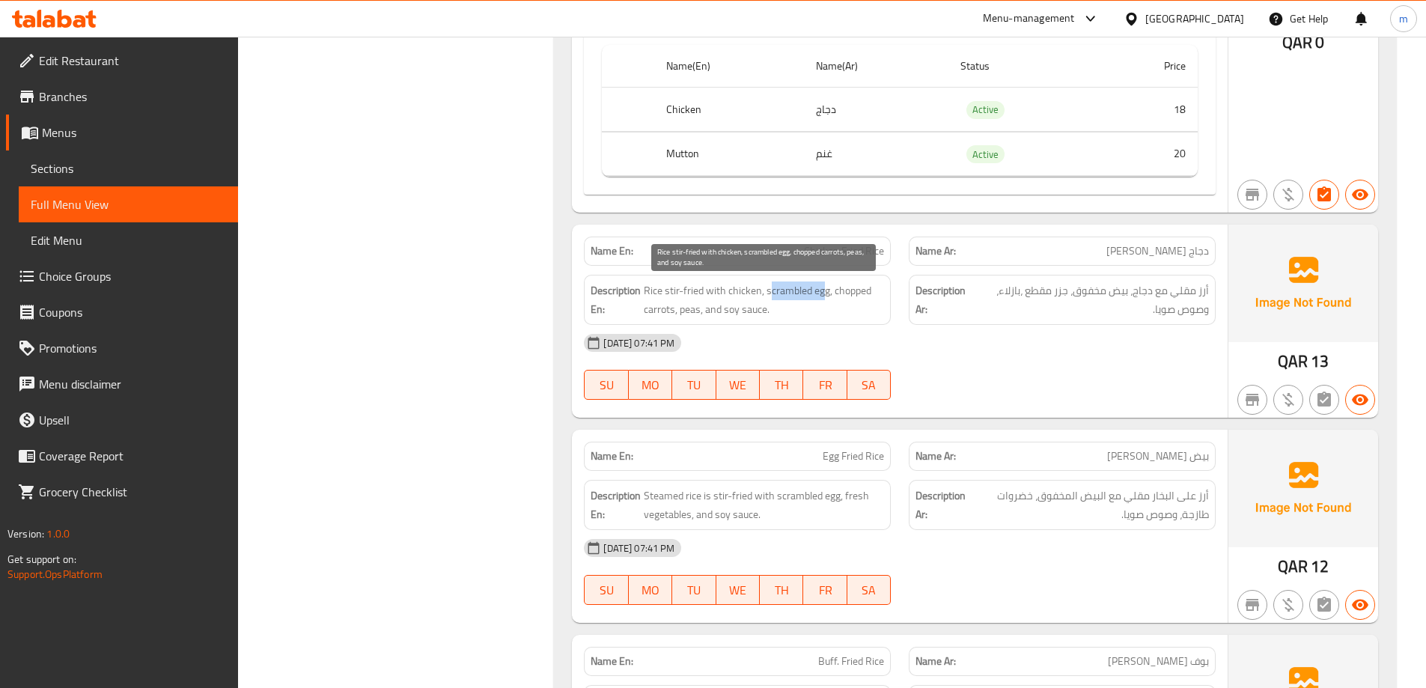
click at [825, 293] on span "Rice stir-fried with chicken, scrambled egg, chopped carrots, peas, and soy sau…" at bounding box center [764, 299] width 240 height 37
drag, startPoint x: 663, startPoint y: 330, endPoint x: 692, endPoint y: 332, distance: 29.3
click at [692, 332] on div "13-08-2025 07:41 PM" at bounding box center [900, 343] width 650 height 36
drag, startPoint x: 680, startPoint y: 311, endPoint x: 769, endPoint y: 306, distance: 88.5
click at [769, 306] on span "Rice stir-fried with chicken, scrambled egg, chopped carrots, peas, and soy sau…" at bounding box center [764, 299] width 240 height 37
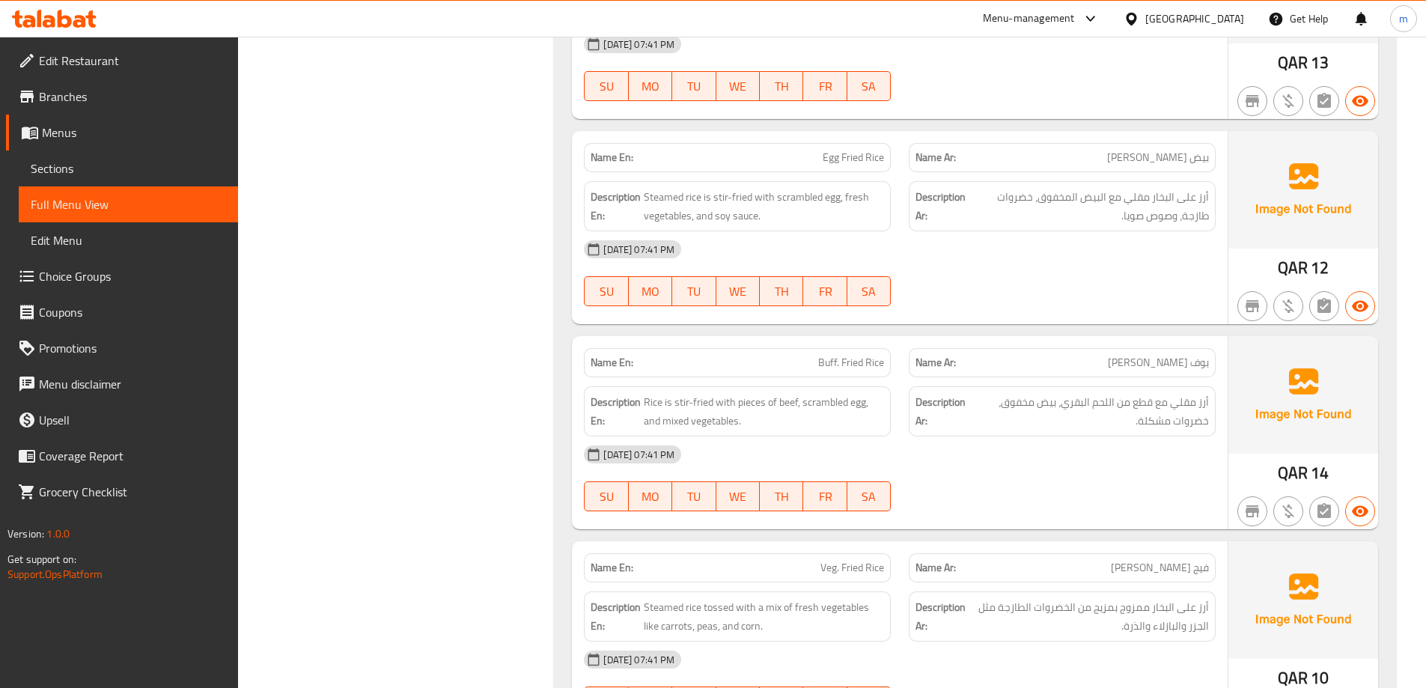
scroll to position [2820, 0]
drag, startPoint x: 825, startPoint y: 163, endPoint x: 882, endPoint y: 163, distance: 56.9
click at [882, 163] on span "Egg Fried Rice" at bounding box center [852, 157] width 61 height 16
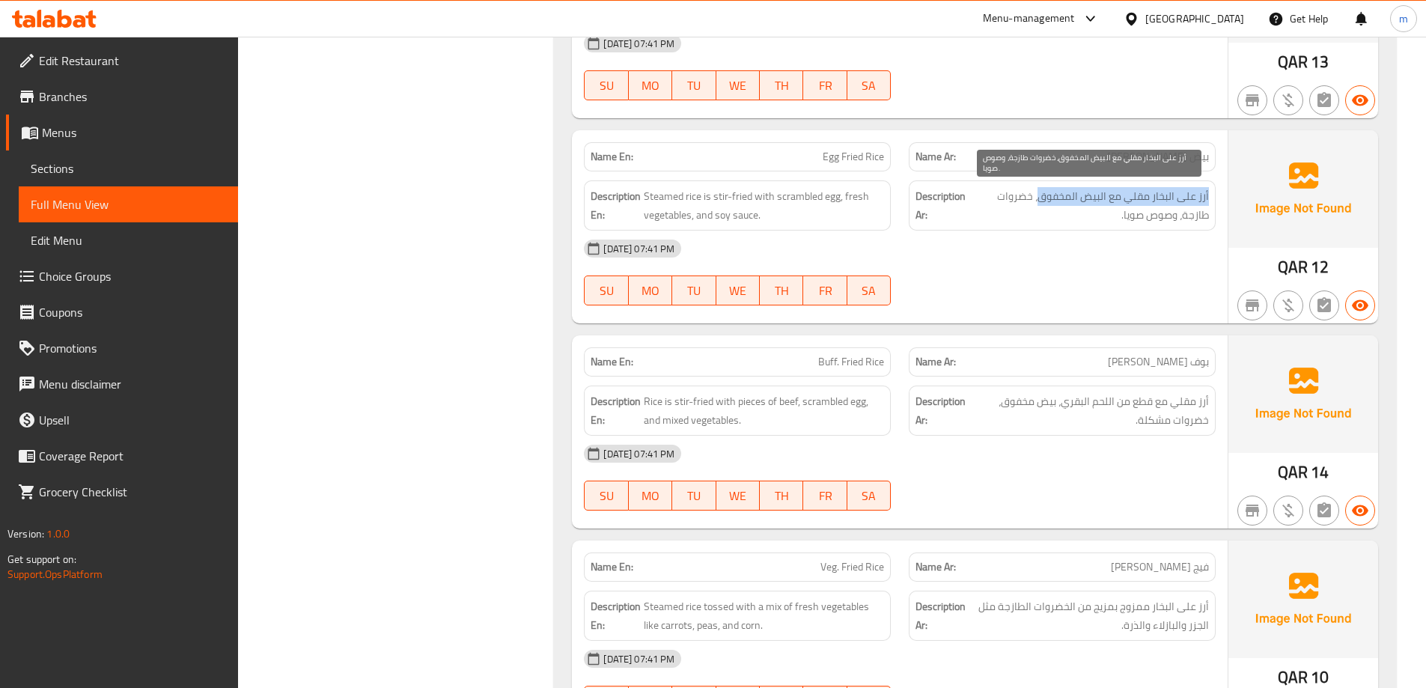
drag, startPoint x: 1214, startPoint y: 201, endPoint x: 1039, endPoint y: 204, distance: 175.2
click at [1039, 204] on div "Description Ar: أرز على البخار مقلي مع البيض المخفوق، خضروات طازجة، وصوص صويا." at bounding box center [1062, 205] width 307 height 50
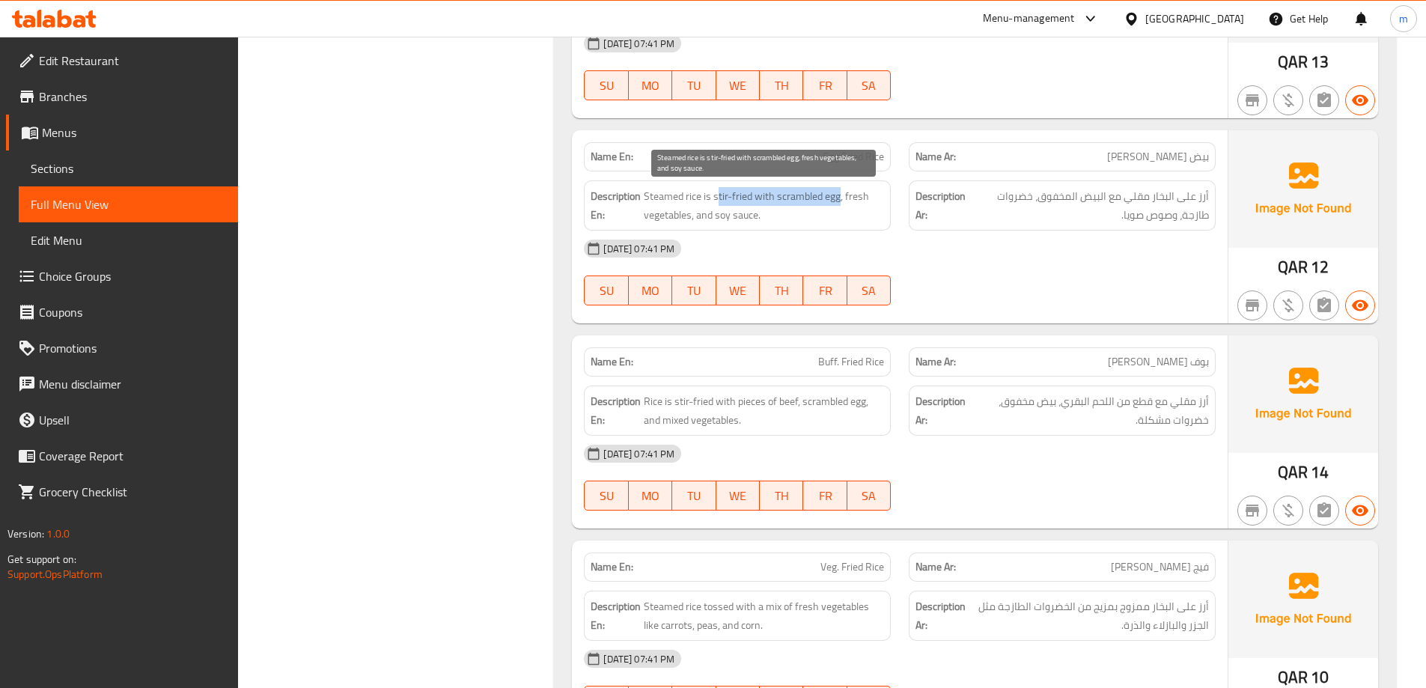
drag, startPoint x: 837, startPoint y: 197, endPoint x: 718, endPoint y: 194, distance: 119.8
click at [718, 194] on span "Steamed rice is stir-fried with scrambled egg, fresh vegetables, and soy sauce." at bounding box center [764, 205] width 240 height 37
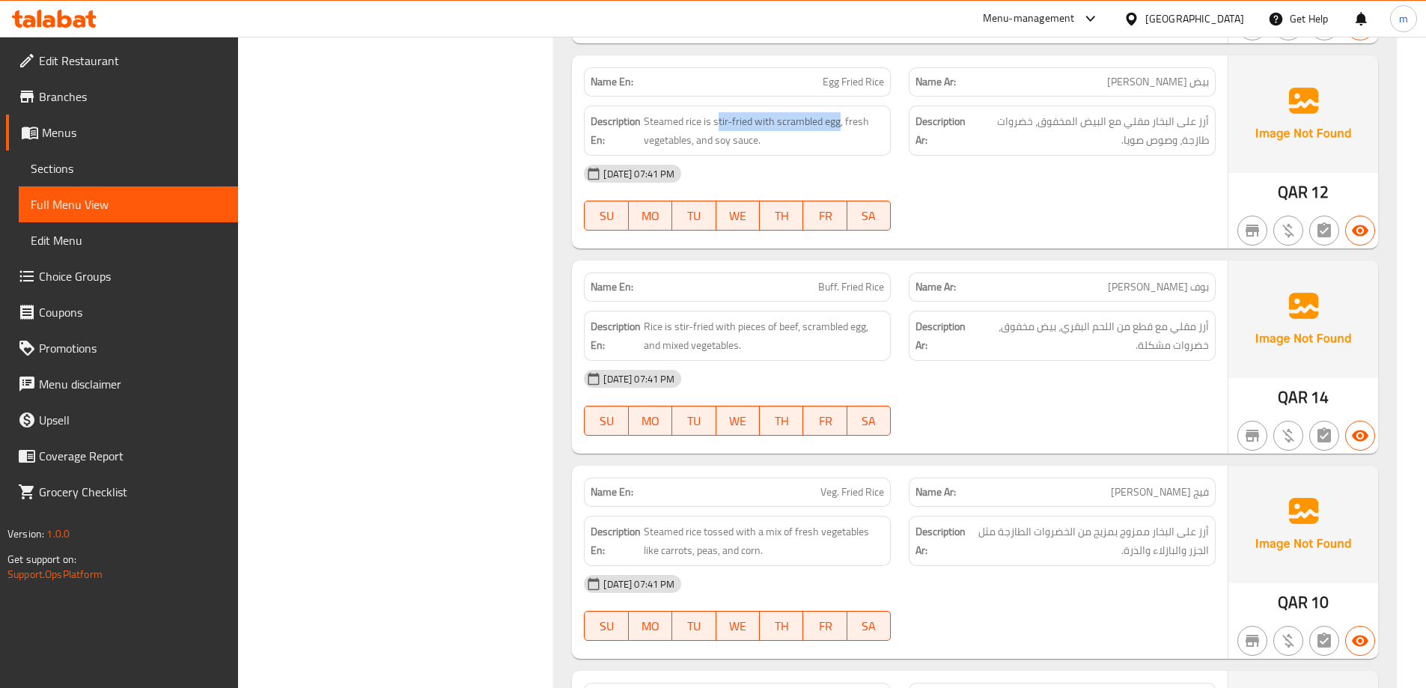
scroll to position [2970, 0]
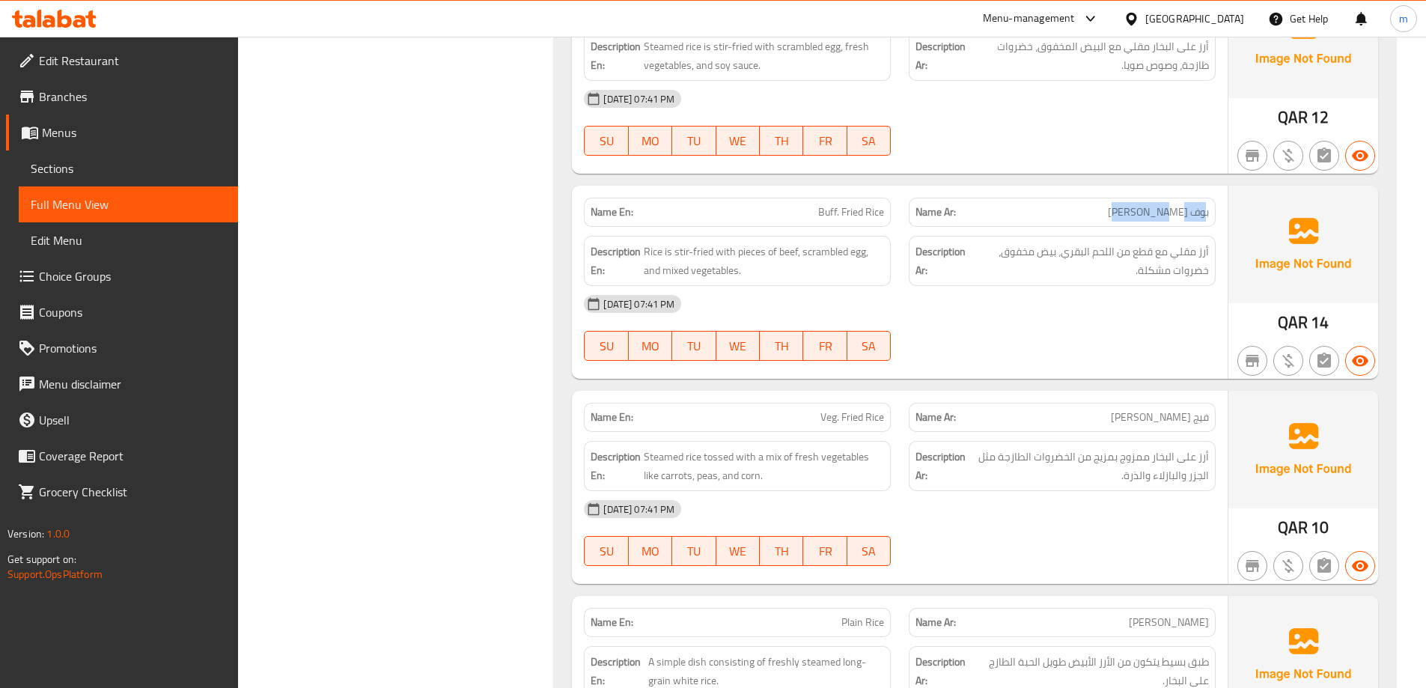
drag, startPoint x: 1203, startPoint y: 211, endPoint x: 1124, endPoint y: 206, distance: 79.5
click at [1124, 206] on p "Name Ar: بوف فرايد رايس" at bounding box center [1061, 212] width 293 height 16
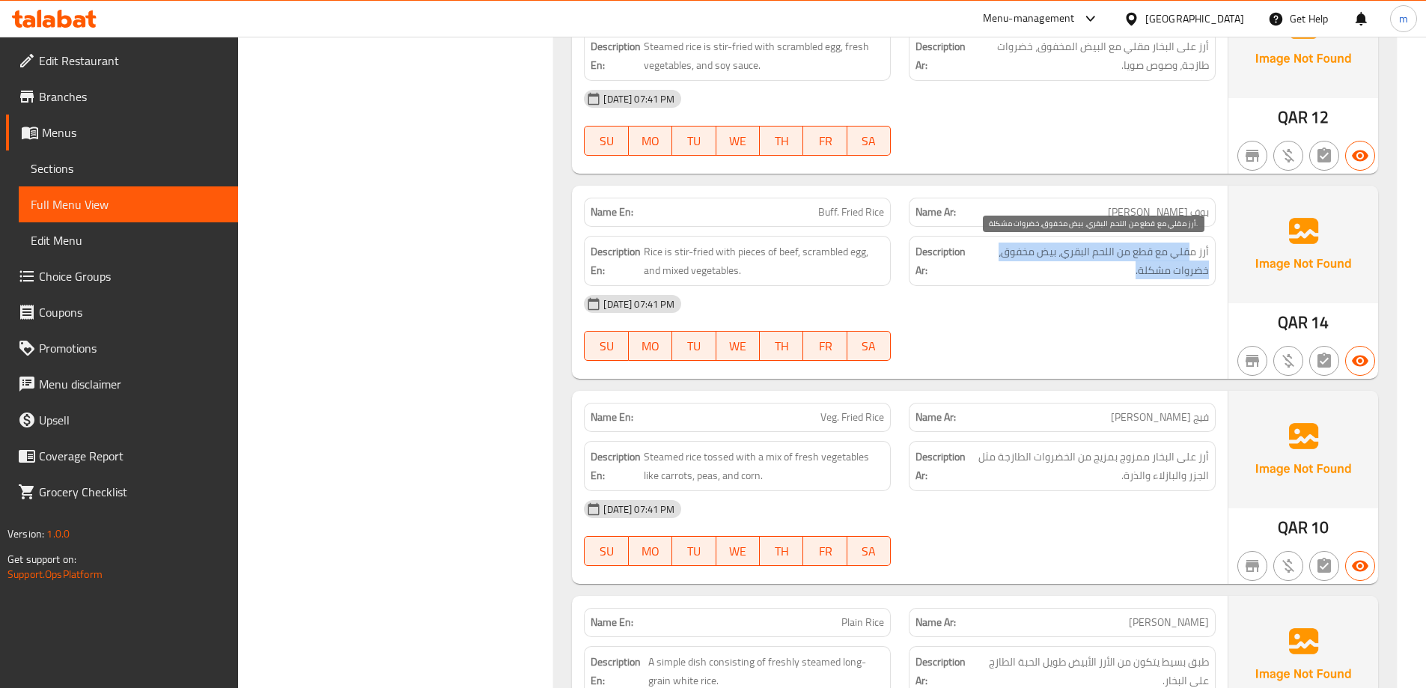
drag, startPoint x: 1185, startPoint y: 256, endPoint x: 1056, endPoint y: 264, distance: 129.0
click at [1056, 264] on span "أرز مقلي مع قطع من اللحم البقري، بيض مخفوق، خضروات مشكلة." at bounding box center [1089, 260] width 237 height 37
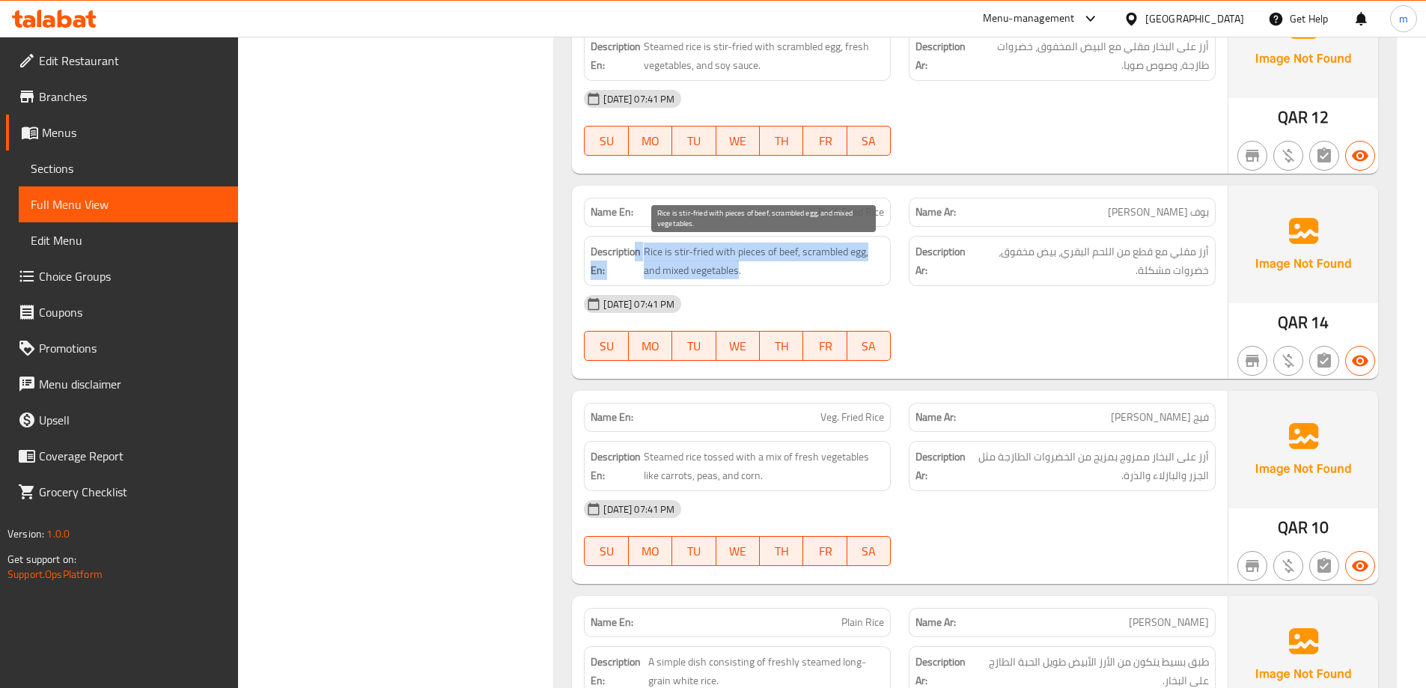
drag, startPoint x: 647, startPoint y: 255, endPoint x: 739, endPoint y: 269, distance: 93.0
click at [739, 269] on h6 "Description En: Rice is stir-fried with pieces of beef, scrambled egg, and mixe…" at bounding box center [736, 260] width 293 height 37
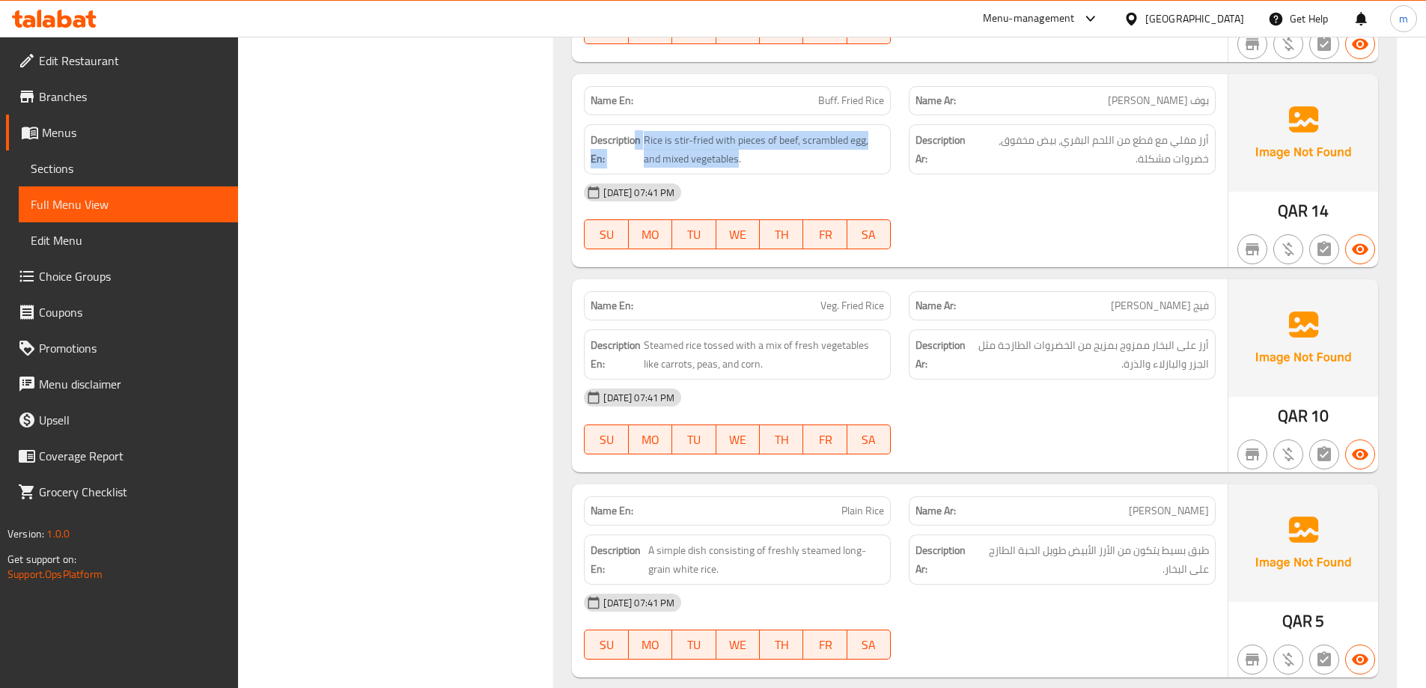
scroll to position [3194, 0]
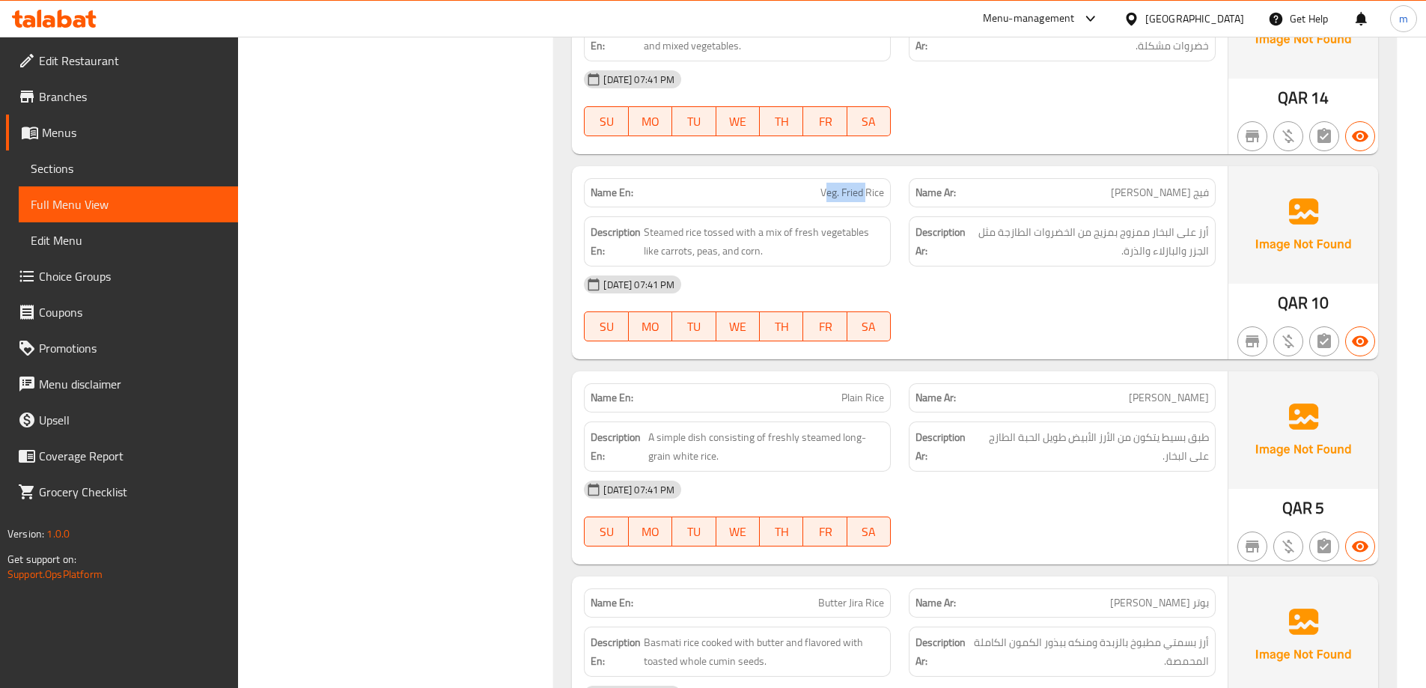
drag, startPoint x: 824, startPoint y: 193, endPoint x: 867, endPoint y: 191, distance: 42.7
click at [867, 191] on span "Veg. Fried Rice" at bounding box center [852, 193] width 64 height 16
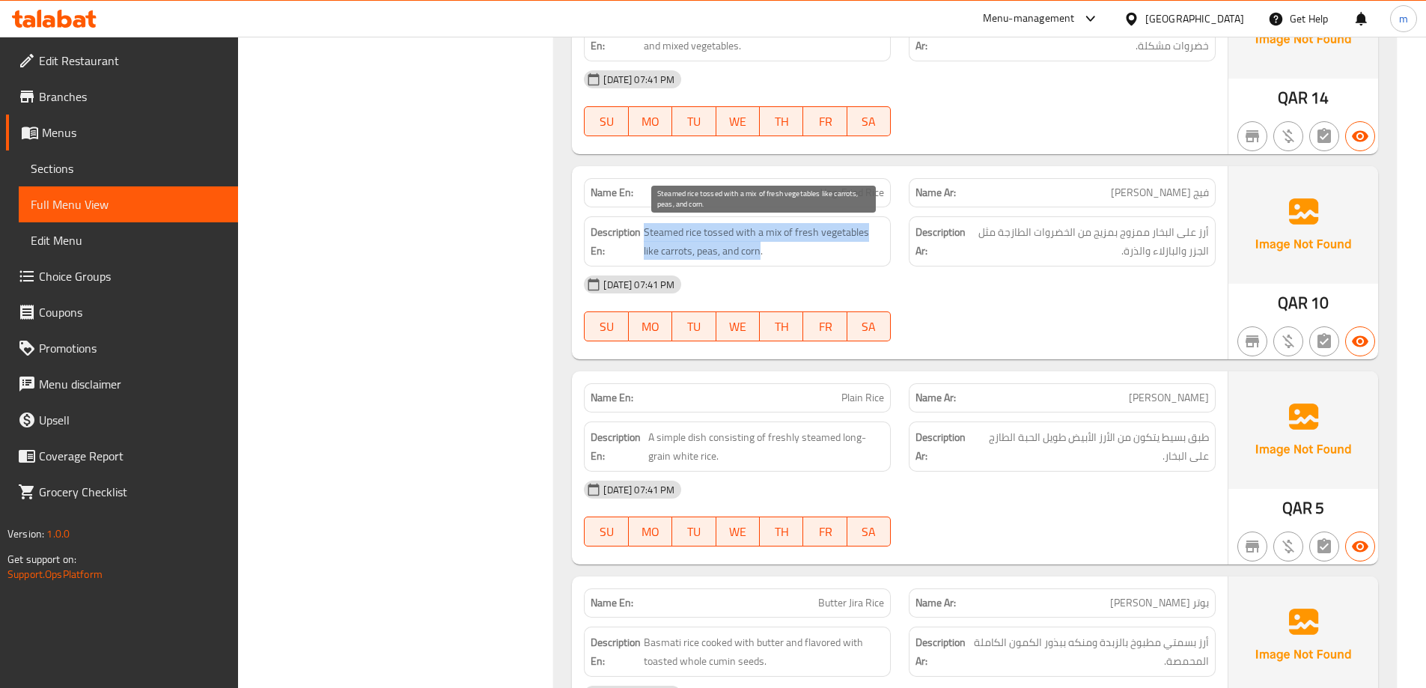
drag, startPoint x: 643, startPoint y: 234, endPoint x: 760, endPoint y: 251, distance: 118.0
click at [760, 251] on h6 "Description En: Steamed rice tossed with a mix of fresh vegetables like carrots…" at bounding box center [736, 241] width 293 height 37
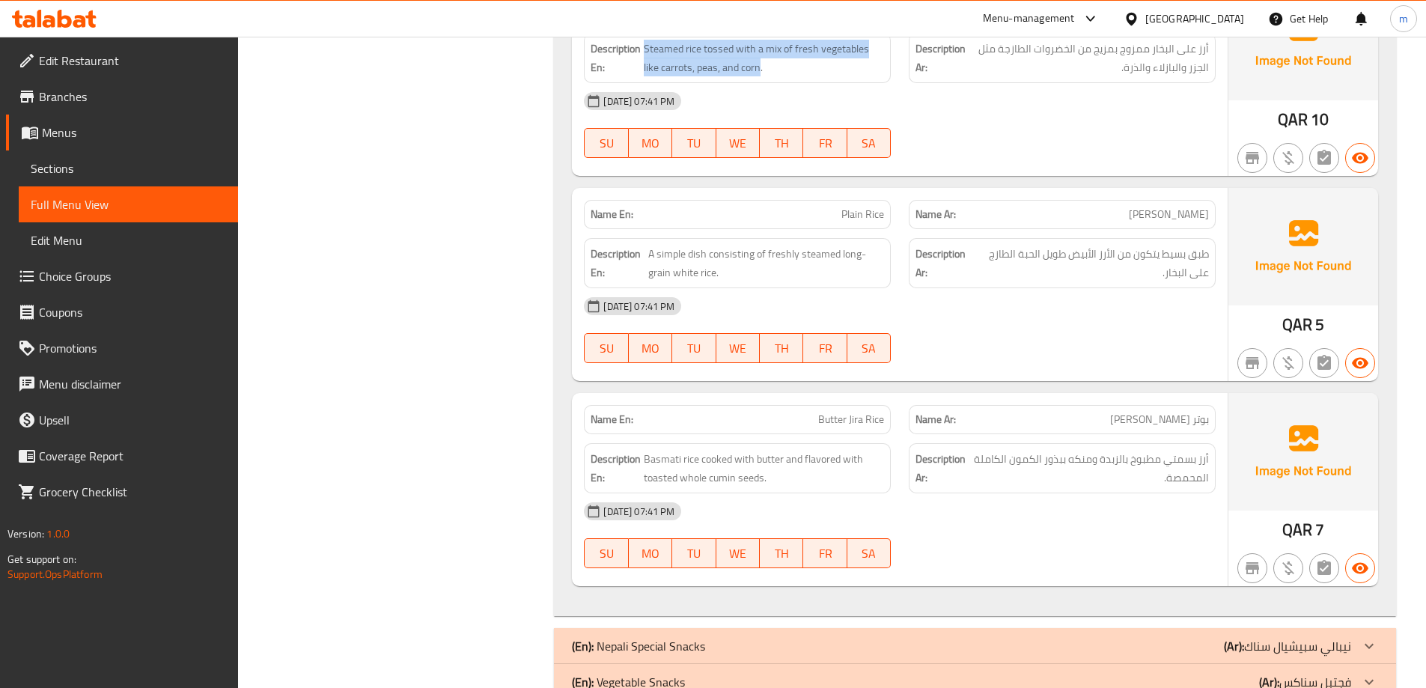
scroll to position [3419, 0]
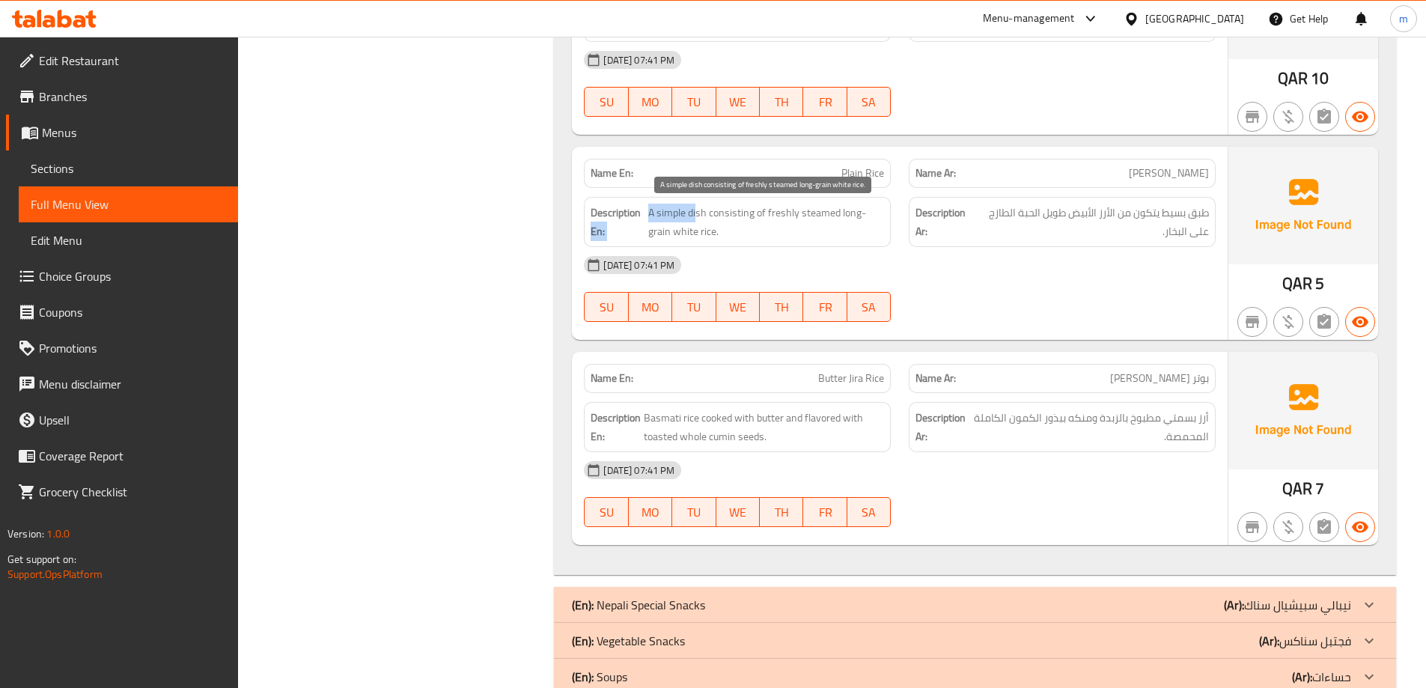
drag, startPoint x: 644, startPoint y: 216, endPoint x: 697, endPoint y: 213, distance: 53.3
click at [697, 213] on h6 "Description En: A simple dish consisting of freshly steamed long-grain white ri…" at bounding box center [736, 222] width 293 height 37
drag, startPoint x: 706, startPoint y: 213, endPoint x: 798, endPoint y: 217, distance: 91.4
click at [798, 217] on span "A simple dish consisting of freshly steamed long-grain white rice." at bounding box center [766, 222] width 236 height 37
click at [854, 216] on span "A simple dish consisting of freshly steamed long-grain white rice." at bounding box center [766, 222] width 236 height 37
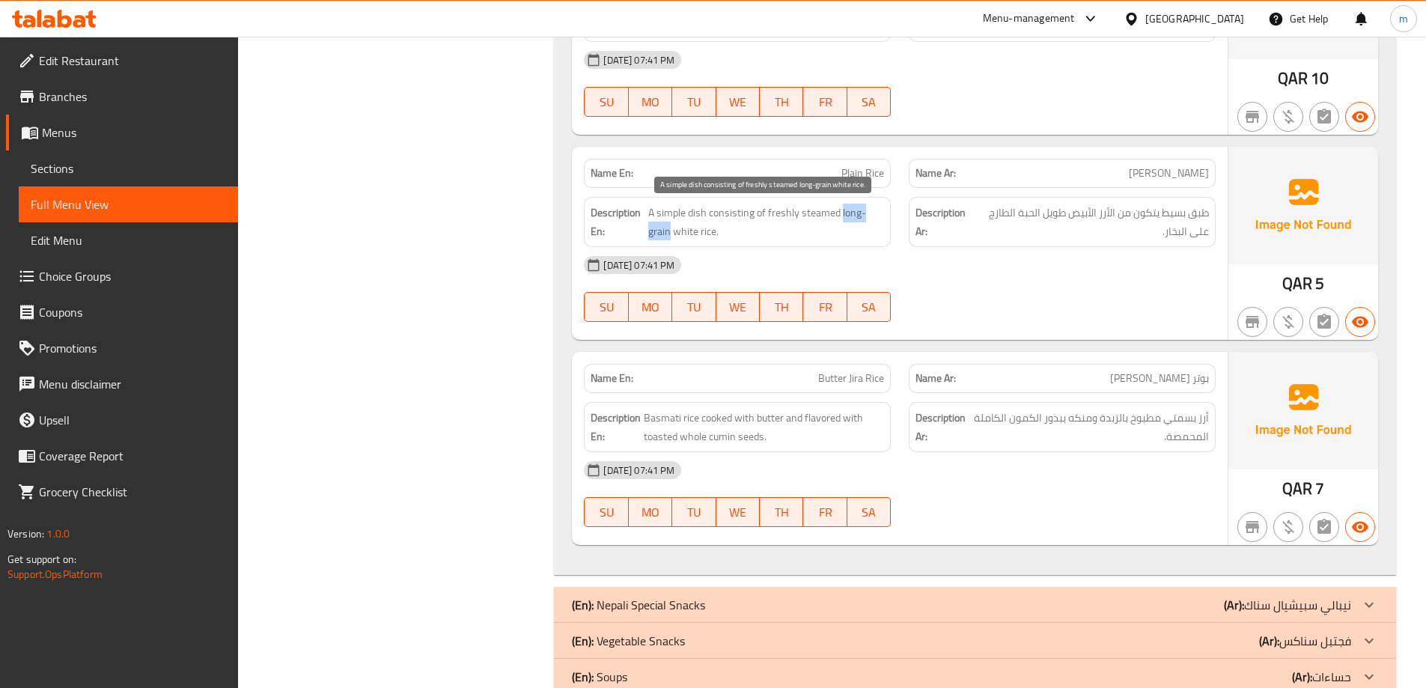
drag, startPoint x: 840, startPoint y: 213, endPoint x: 671, endPoint y: 230, distance: 170.0
click at [671, 230] on span "A simple dish consisting of freshly steamed long-grain white rice." at bounding box center [766, 222] width 236 height 37
click at [802, 215] on span "A simple dish consisting of freshly steamed long-grain white rice." at bounding box center [766, 222] width 236 height 37
click at [804, 220] on span "A simple dish consisting of freshly steamed long-grain white rice." at bounding box center [766, 222] width 236 height 37
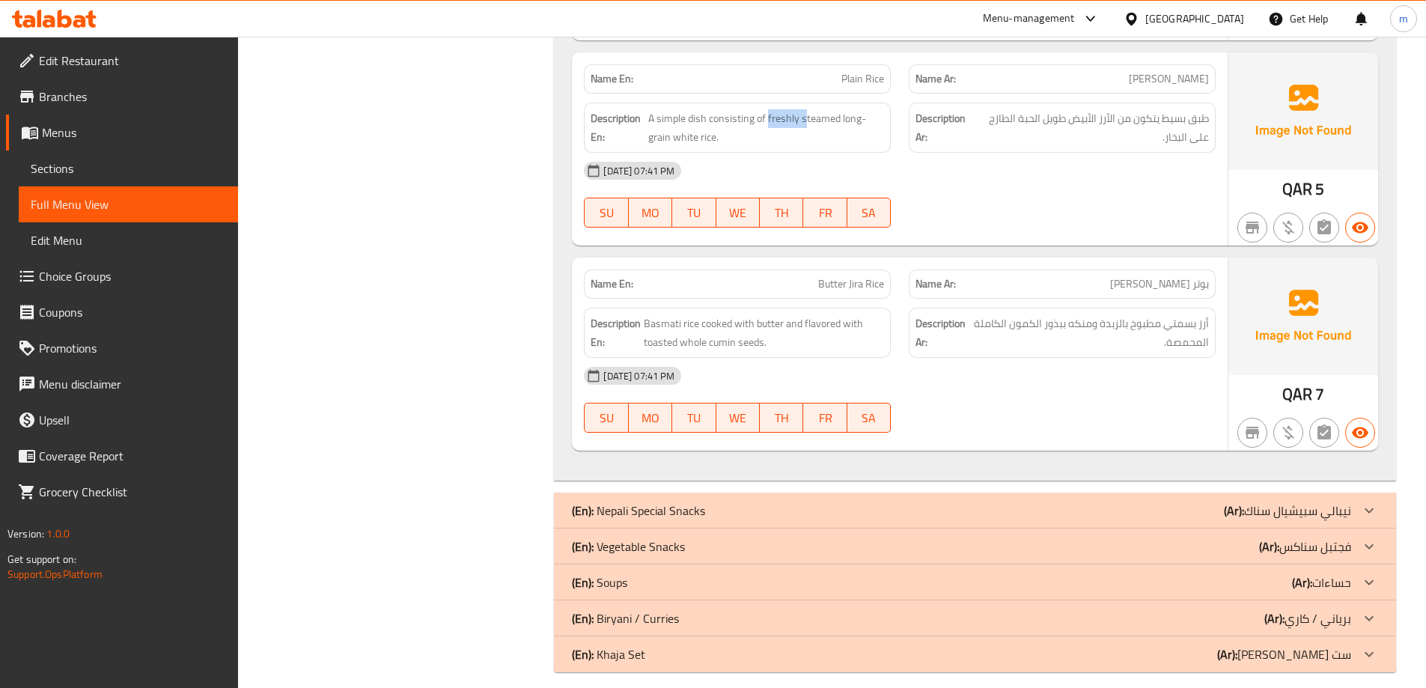
scroll to position [3527, 0]
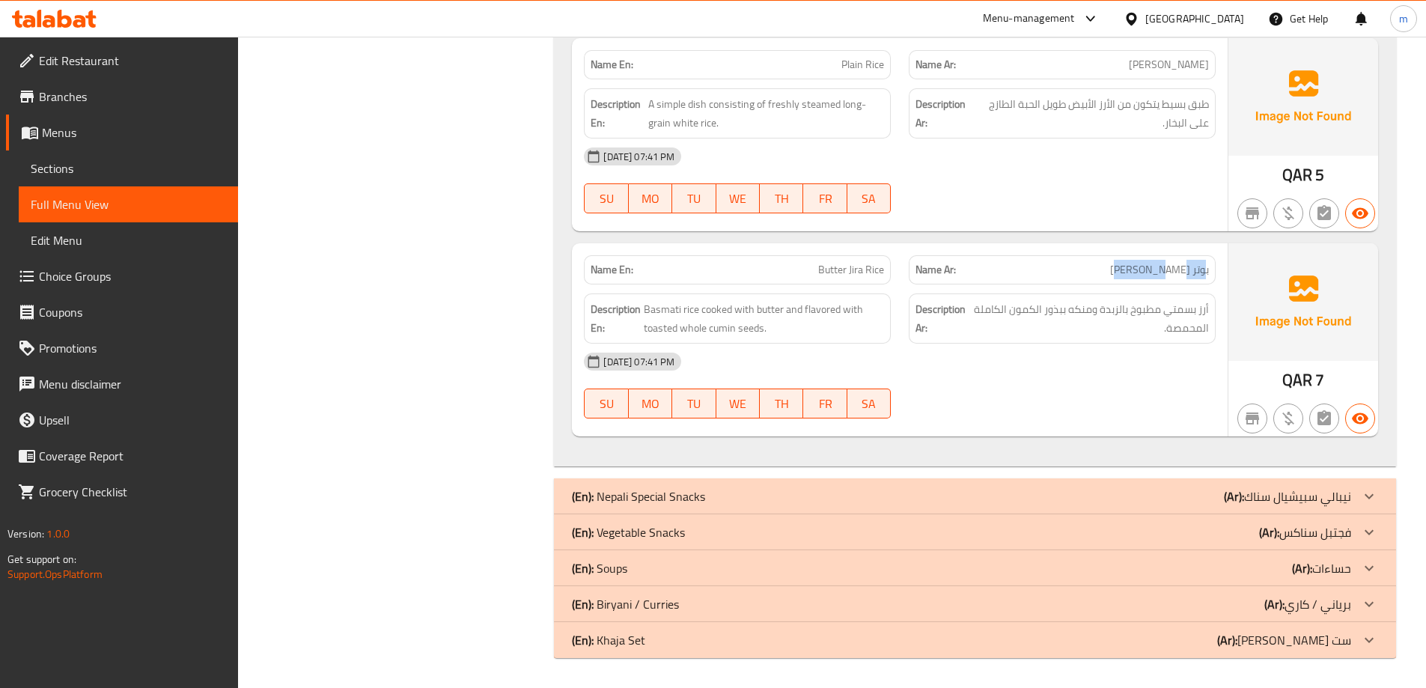
drag, startPoint x: 1200, startPoint y: 269, endPoint x: 1145, endPoint y: 272, distance: 54.8
click at [1145, 272] on p "Name Ar: بوتر جيرا رايس" at bounding box center [1061, 270] width 293 height 16
drag, startPoint x: 823, startPoint y: 270, endPoint x: 879, endPoint y: 275, distance: 56.3
click at [879, 275] on span "Butter Jira Rice" at bounding box center [851, 270] width 66 height 16
drag, startPoint x: 1200, startPoint y: 312, endPoint x: 1125, endPoint y: 304, distance: 76.0
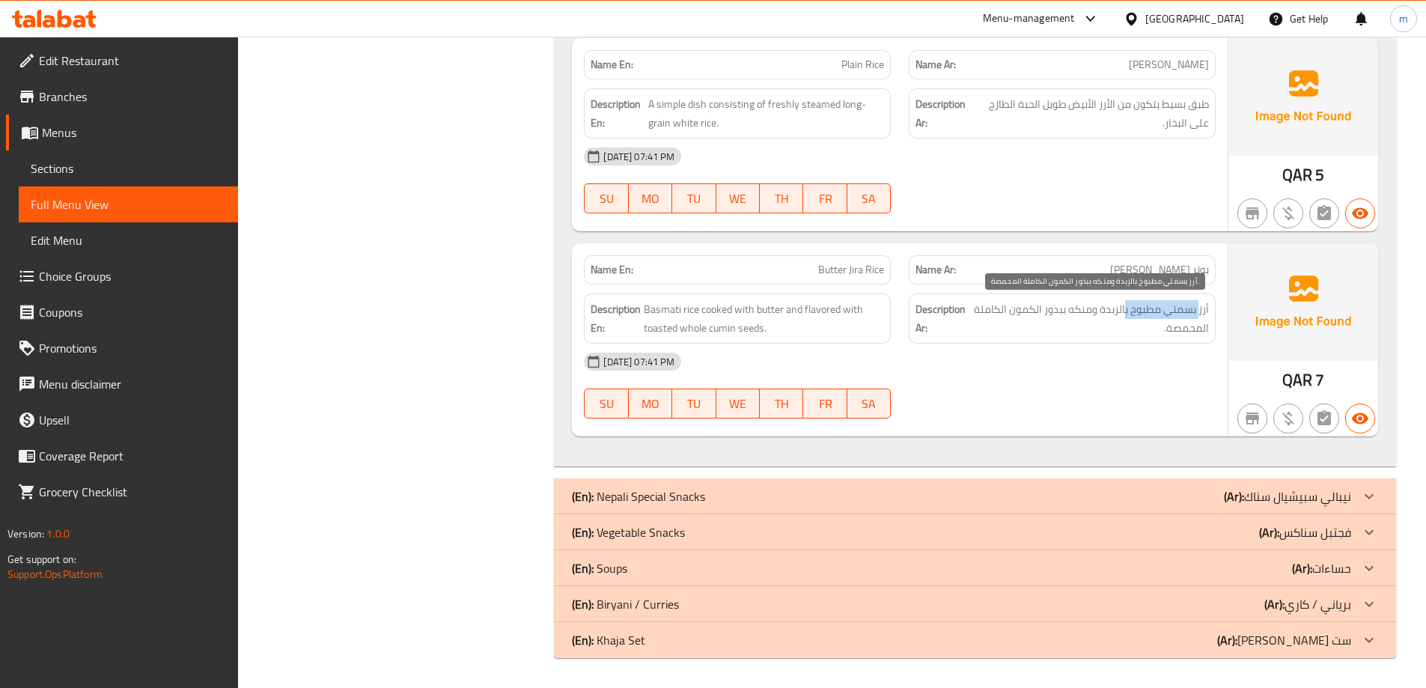
click at [1125, 304] on span "أرز بسمتي مطبوخ بالزبدة ومنكه ببذور الكمون الكاملة المحمصة." at bounding box center [1090, 318] width 236 height 37
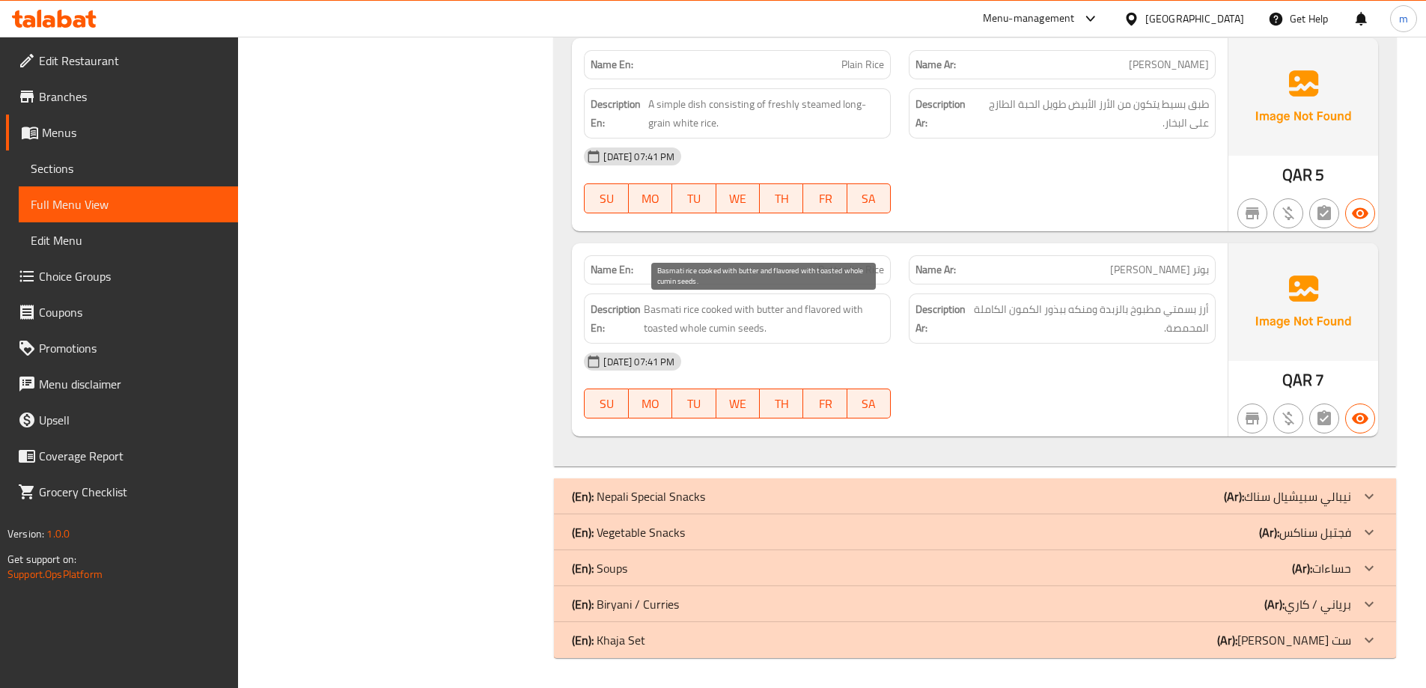
click at [653, 313] on span "Basmati rice cooked with butter and flavored with toasted whole cumin seeds." at bounding box center [764, 318] width 240 height 37
drag, startPoint x: 646, startPoint y: 310, endPoint x: 688, endPoint y: 329, distance: 45.9
click at [688, 329] on span "Basmati rice cooked with butter and flavored with toasted whole cumin seeds." at bounding box center [764, 318] width 240 height 37
click at [939, 330] on strong "Description Ar:" at bounding box center [942, 318] width 54 height 37
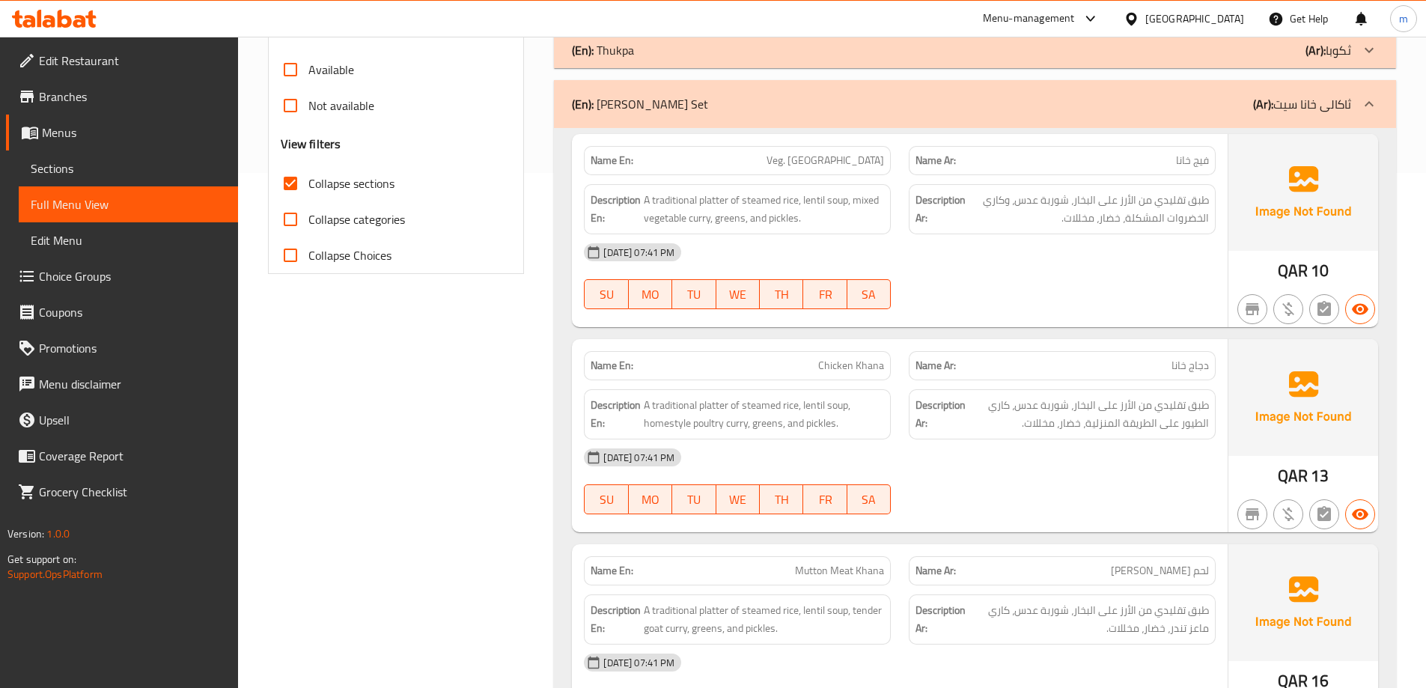
scroll to position [309, 0]
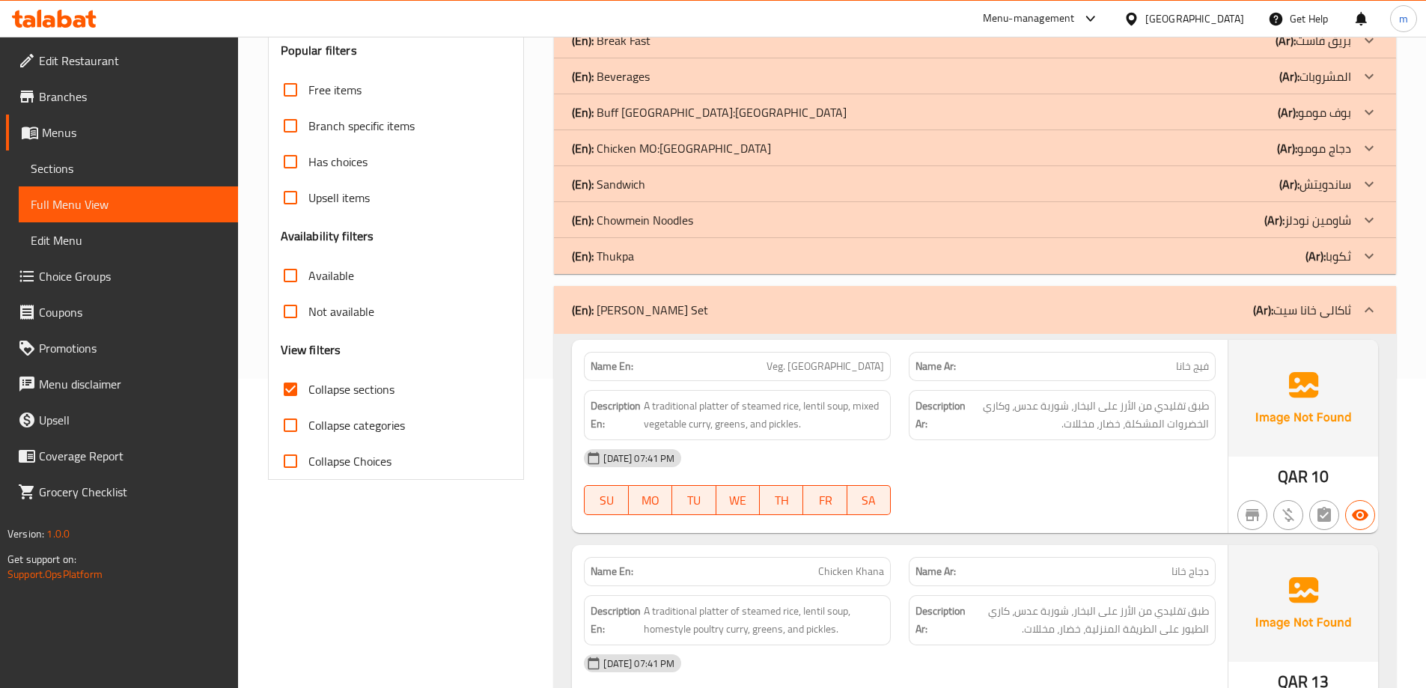
click at [1259, 317] on b "(Ar):" at bounding box center [1263, 310] width 20 height 22
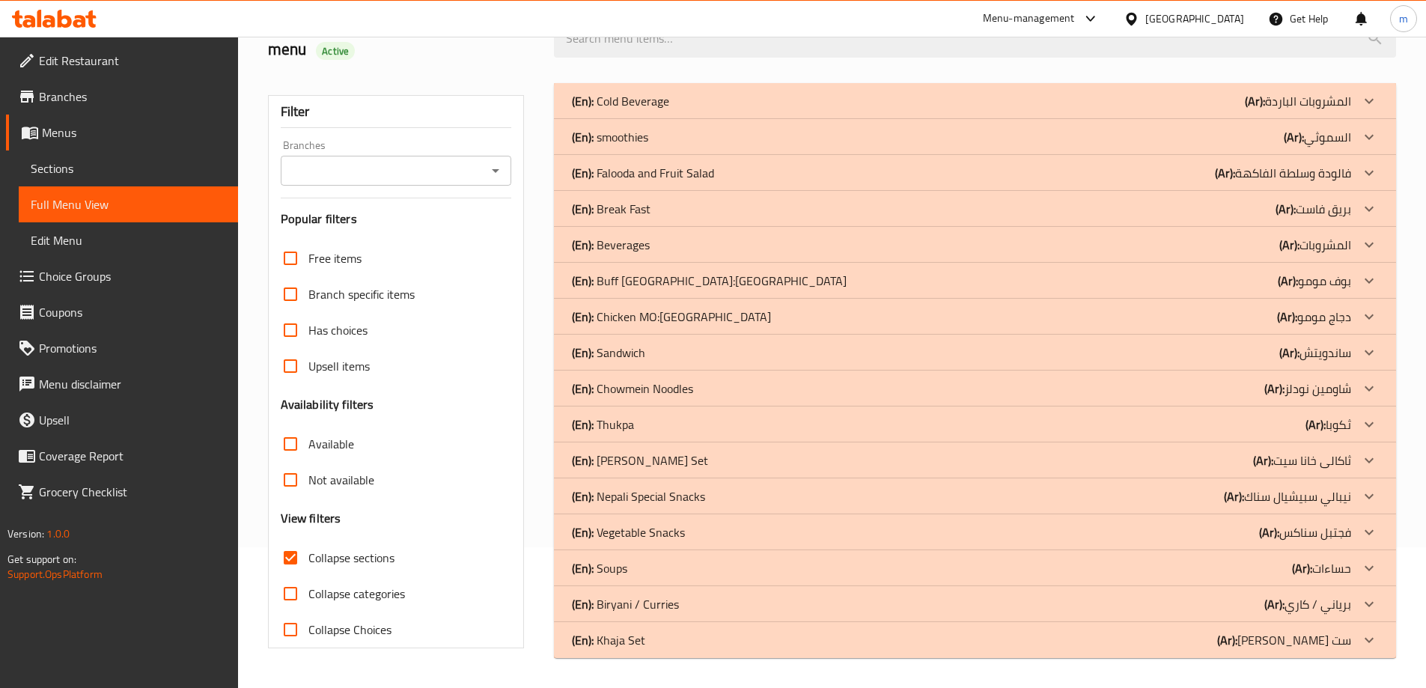
scroll to position [141, 0]
click at [1331, 110] on p "(Ar): نيبالي سبيشيال سناك" at bounding box center [1298, 101] width 106 height 18
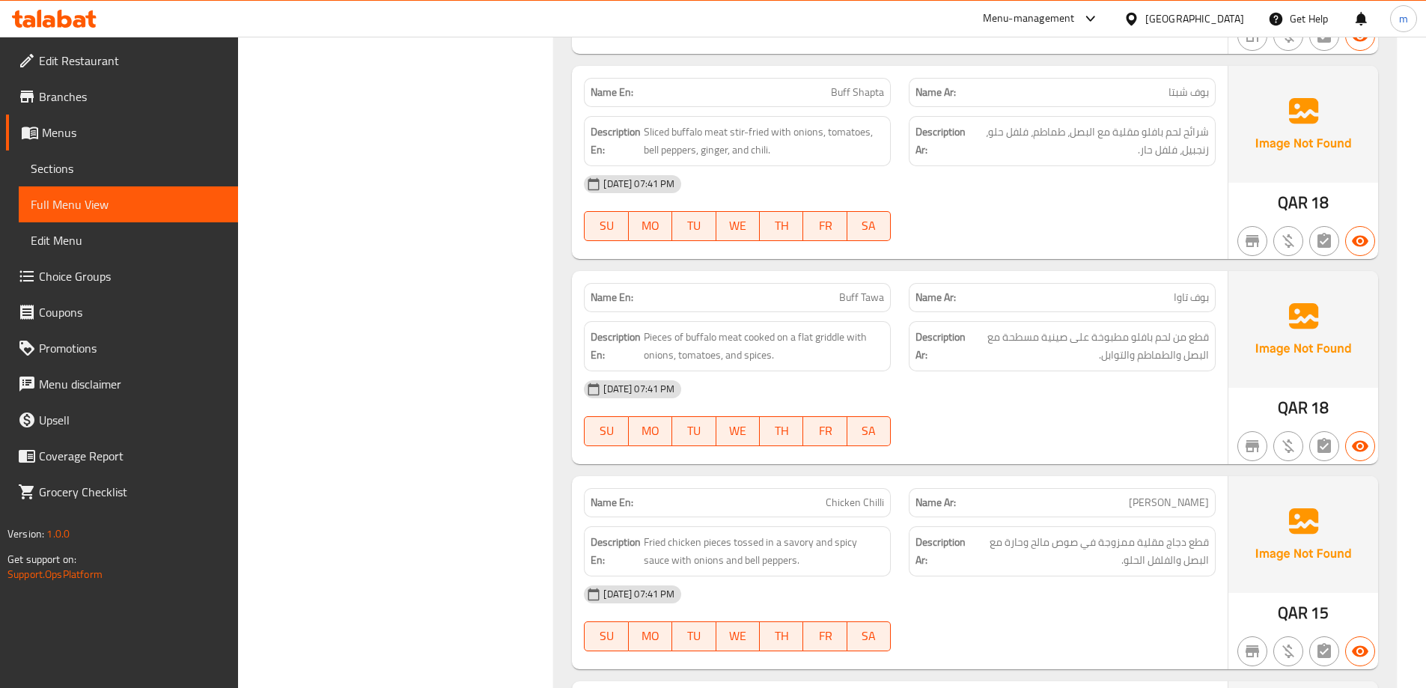
scroll to position [1637, 0]
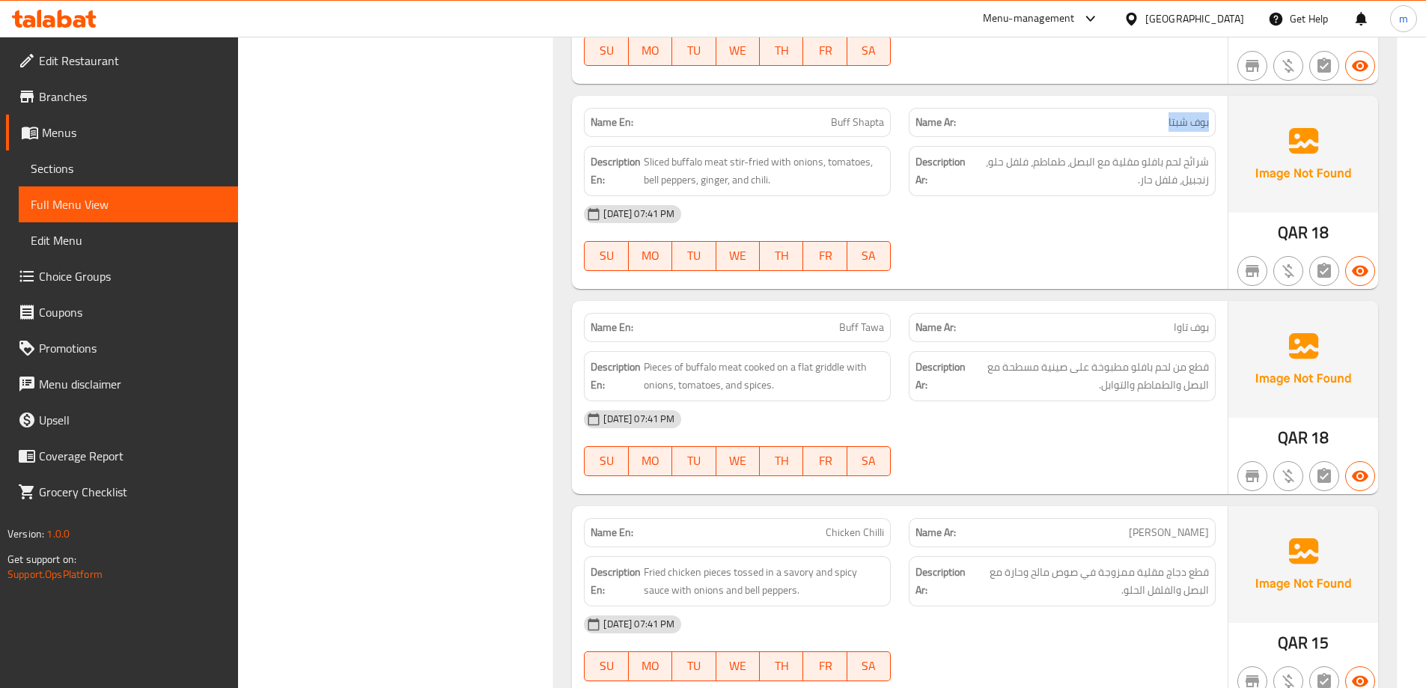
drag, startPoint x: 1140, startPoint y: 123, endPoint x: 1222, endPoint y: 120, distance: 82.4
click at [1222, 120] on div "Name Ar: بوف شبتا" at bounding box center [1062, 122] width 325 height 47
click at [1185, 123] on span "بوف شبتا" at bounding box center [1188, 122] width 40 height 16
click at [865, 120] on span "Buff Shapta" at bounding box center [857, 122] width 53 height 16
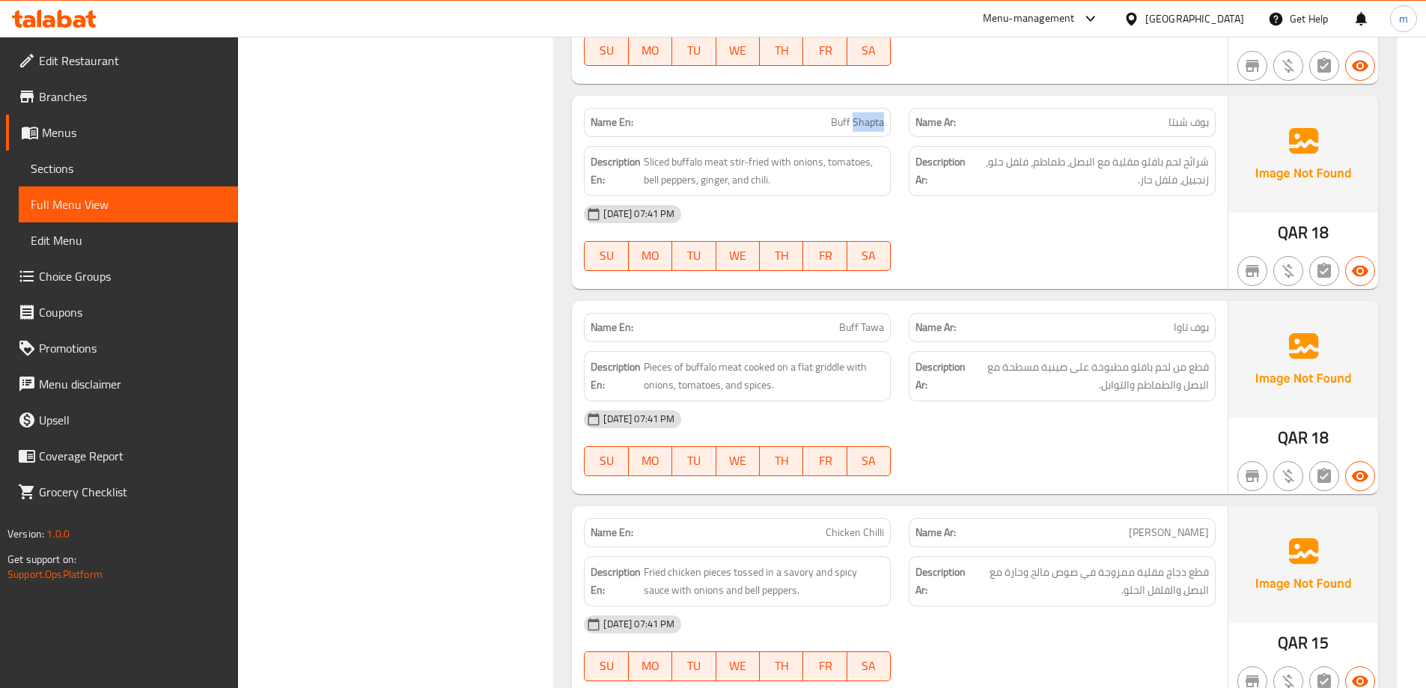
copy span "Shapta"
click at [394, 296] on div "Filter Branches Branches Popular filters Free items Branch specific items Has c…" at bounding box center [402, 576] width 287 height 3998
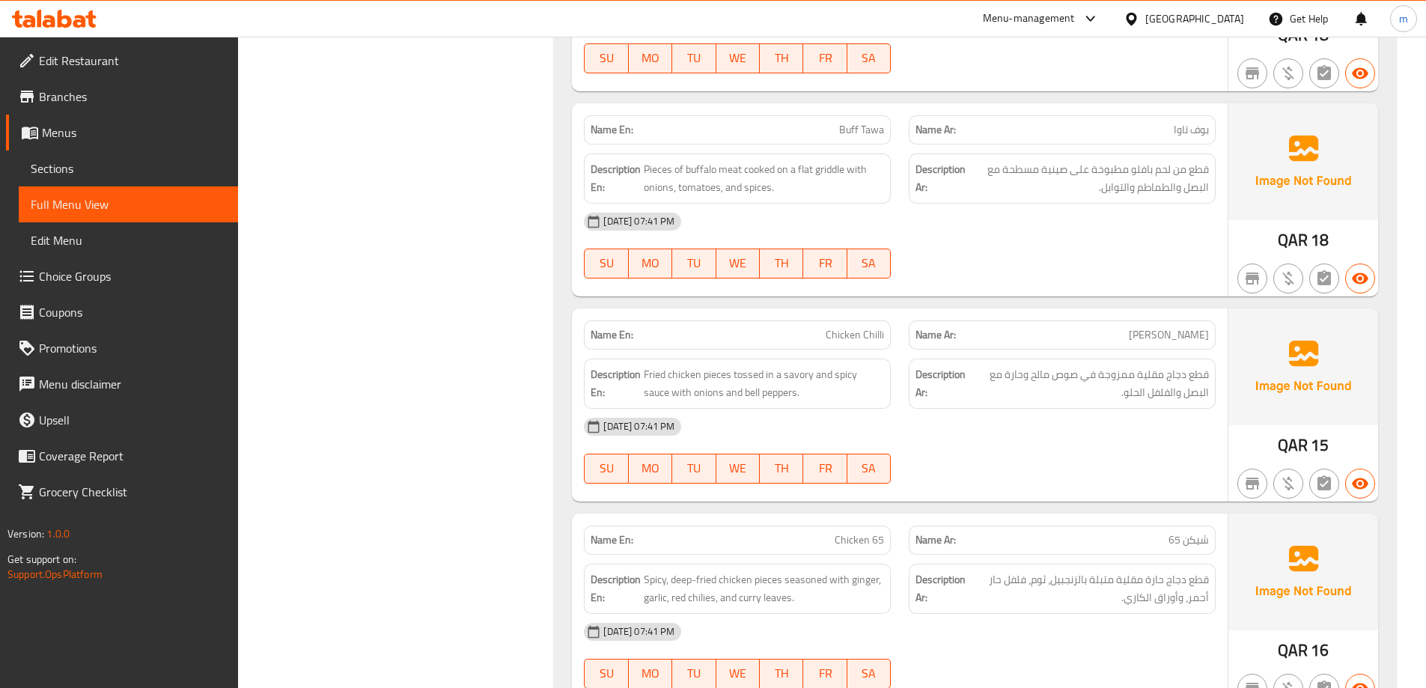
scroll to position [1862, 0]
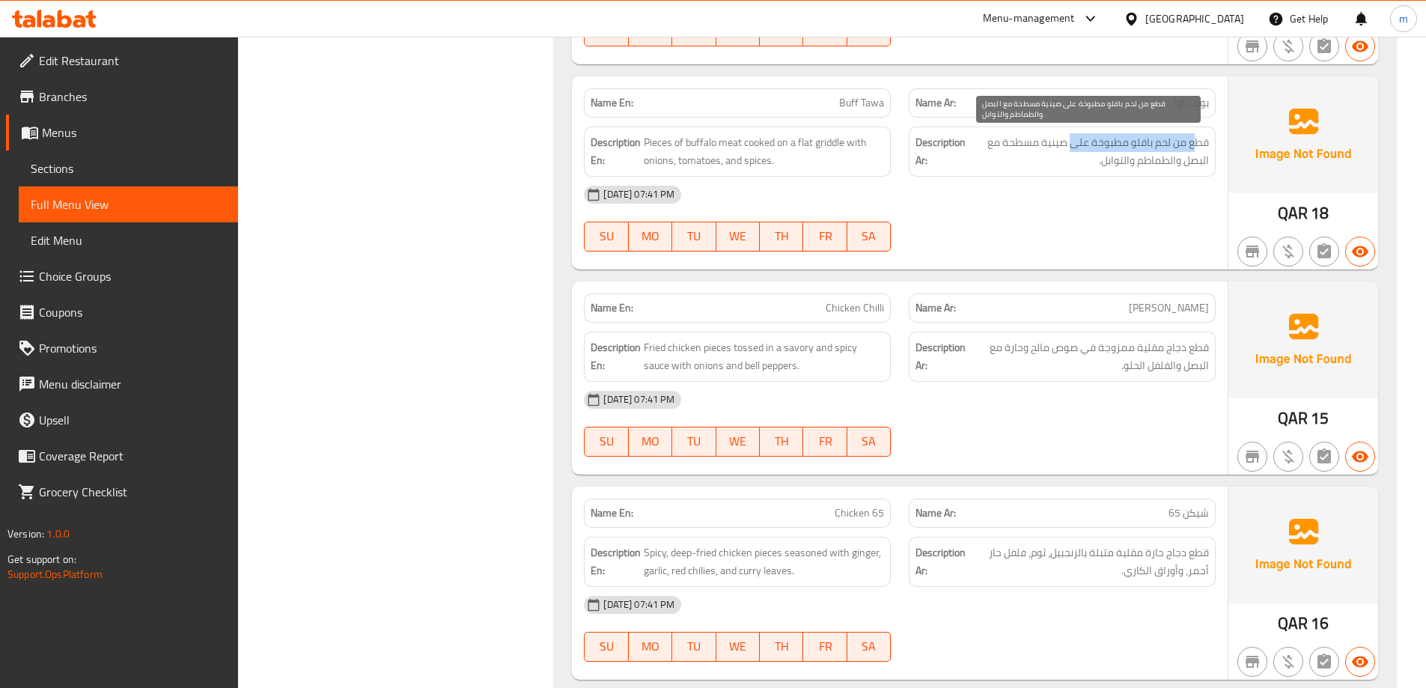
drag, startPoint x: 1192, startPoint y: 138, endPoint x: 1025, endPoint y: 133, distance: 167.7
click at [1072, 133] on span "قطع من لحم بافلو مطبوخة على صينية مسطحة مع البصل والطماطم والتوابل." at bounding box center [1088, 151] width 240 height 37
click at [617, 144] on strong "Description En:" at bounding box center [615, 151] width 50 height 37
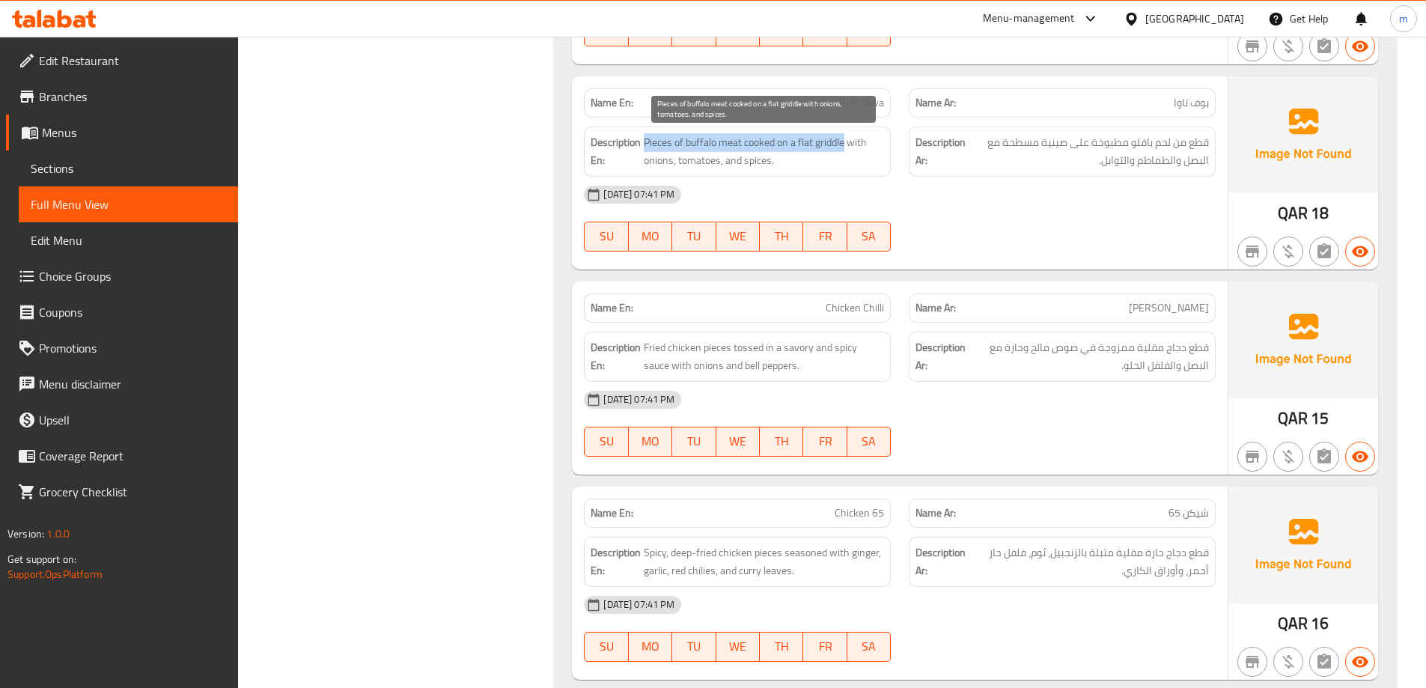
drag, startPoint x: 649, startPoint y: 145, endPoint x: 844, endPoint y: 141, distance: 195.4
click at [844, 141] on h6 "Description En: Pieces of buffalo meat cooked on a flat griddle with onions, to…" at bounding box center [736, 151] width 293 height 37
click at [844, 141] on span "Pieces of buffalo meat cooked on a flat griddle with onions, tomatoes, and spic…" at bounding box center [764, 151] width 240 height 37
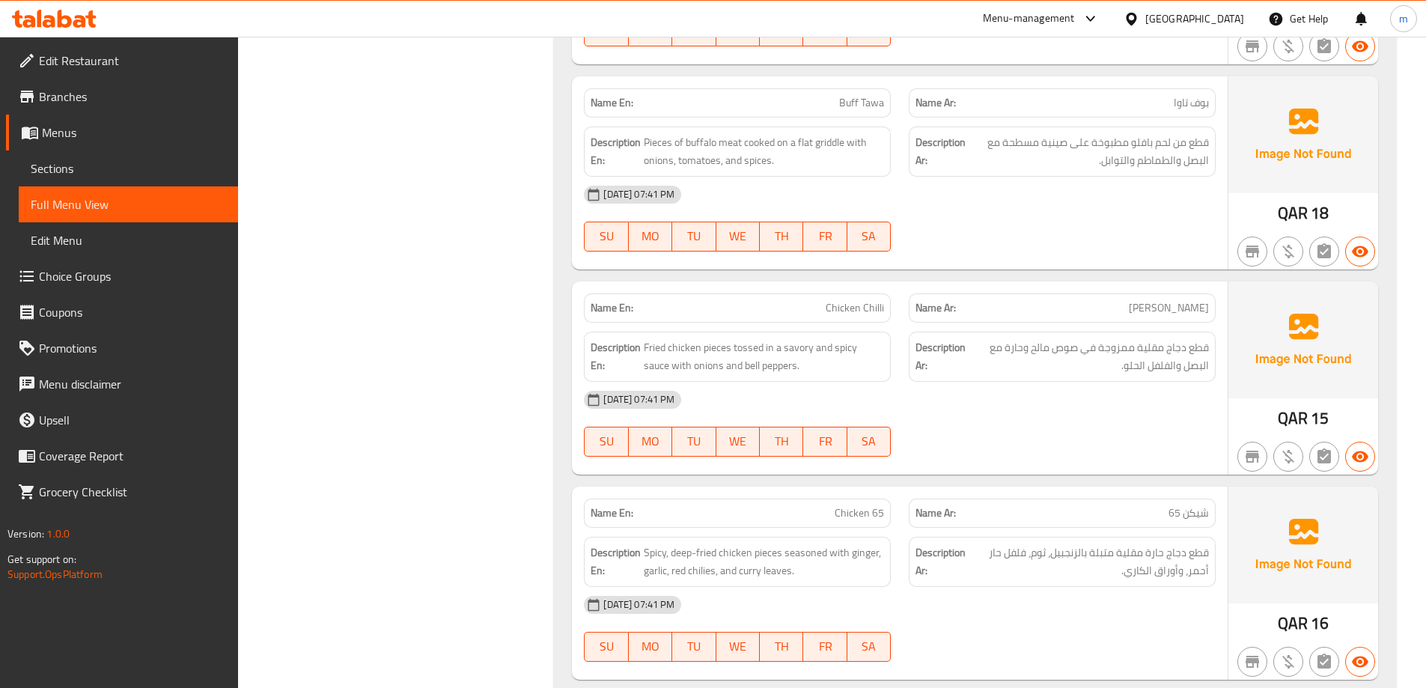
click at [885, 96] on div "Name En: Buff Tawa" at bounding box center [737, 102] width 307 height 29
click at [877, 91] on div "Name En: Buff Tawa" at bounding box center [737, 102] width 307 height 29
copy span "Buff Tawa"
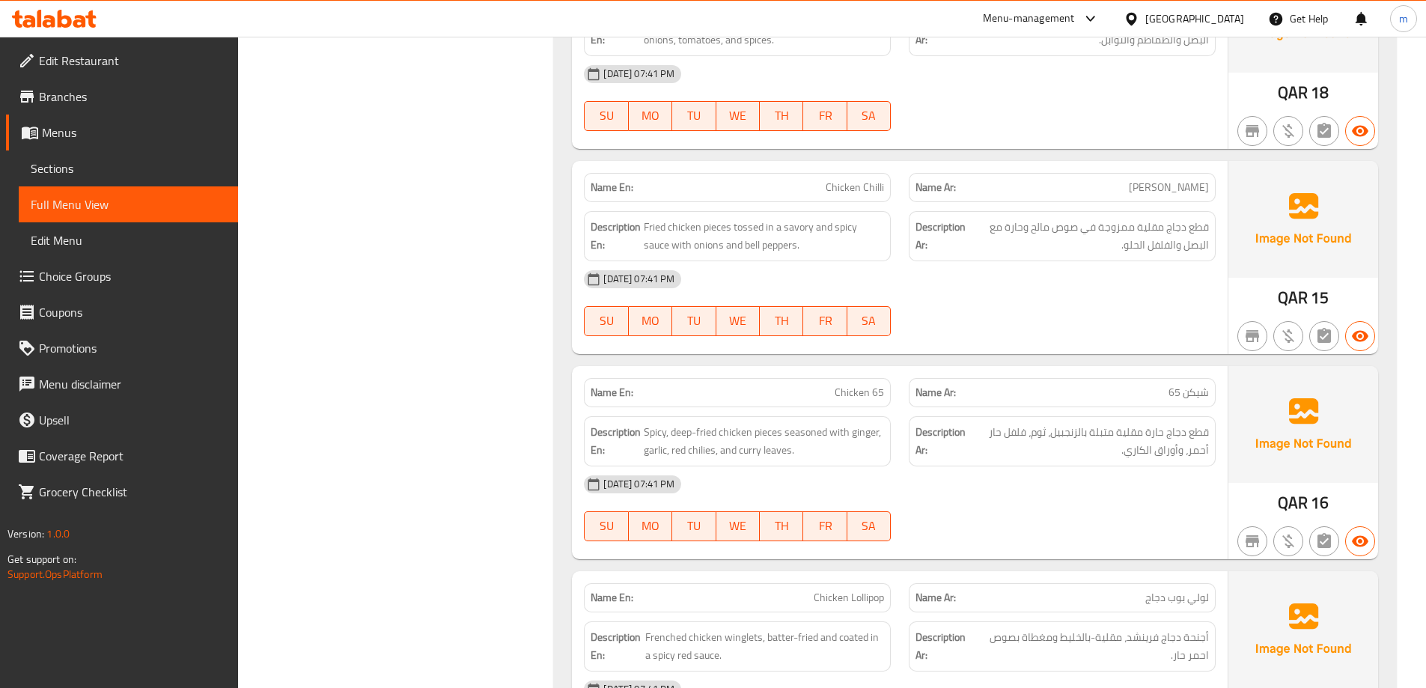
scroll to position [2012, 0]
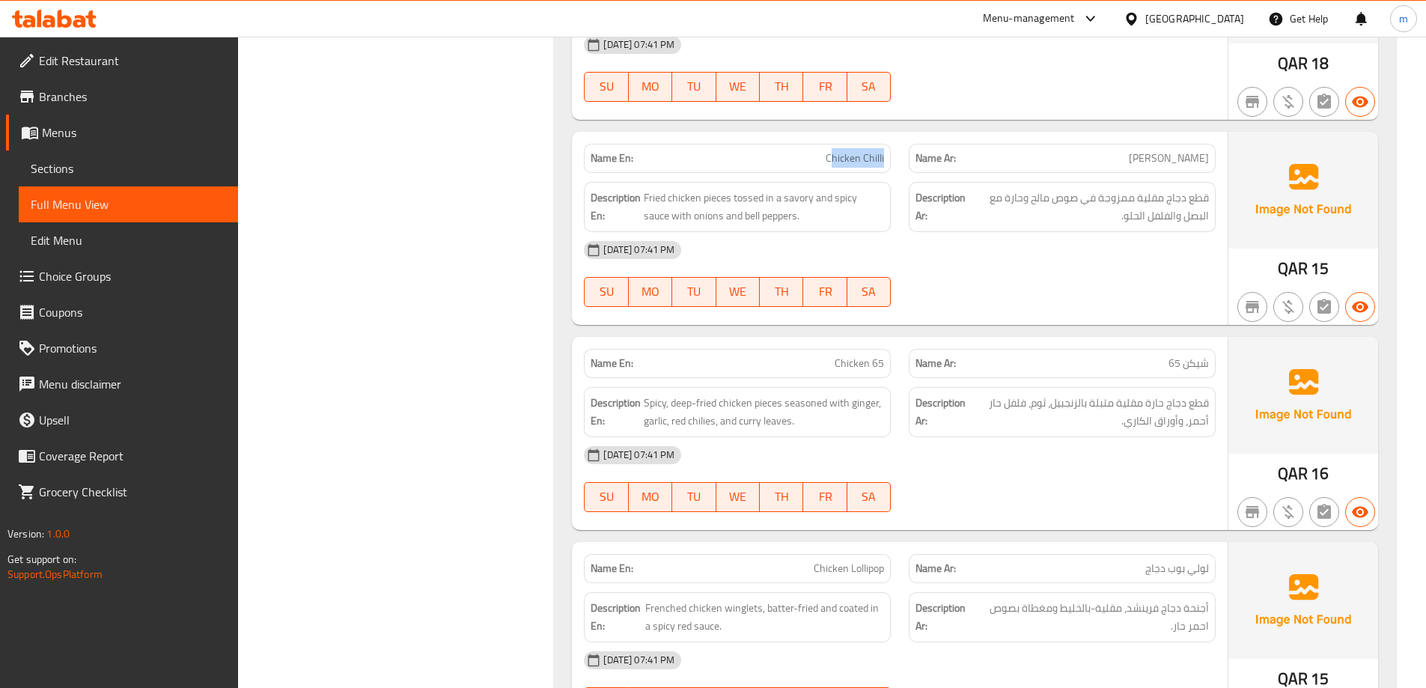
drag, startPoint x: 834, startPoint y: 159, endPoint x: 887, endPoint y: 165, distance: 53.4
click at [887, 165] on div "Name En: Chicken Chilli" at bounding box center [737, 158] width 307 height 29
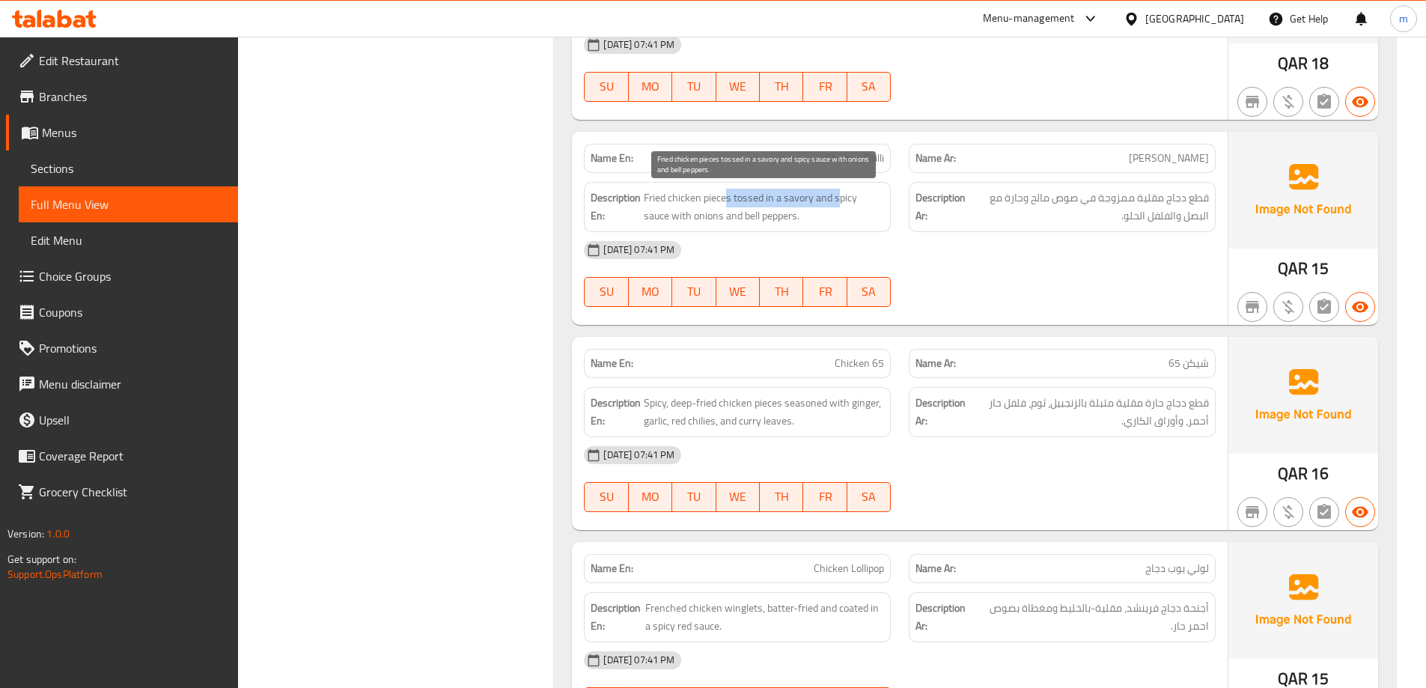
drag, startPoint x: 727, startPoint y: 201, endPoint x: 837, endPoint y: 201, distance: 109.3
click at [837, 201] on span "Fried chicken pieces tossed in a savory and spicy sauce with onions and bell pe…" at bounding box center [764, 207] width 240 height 37
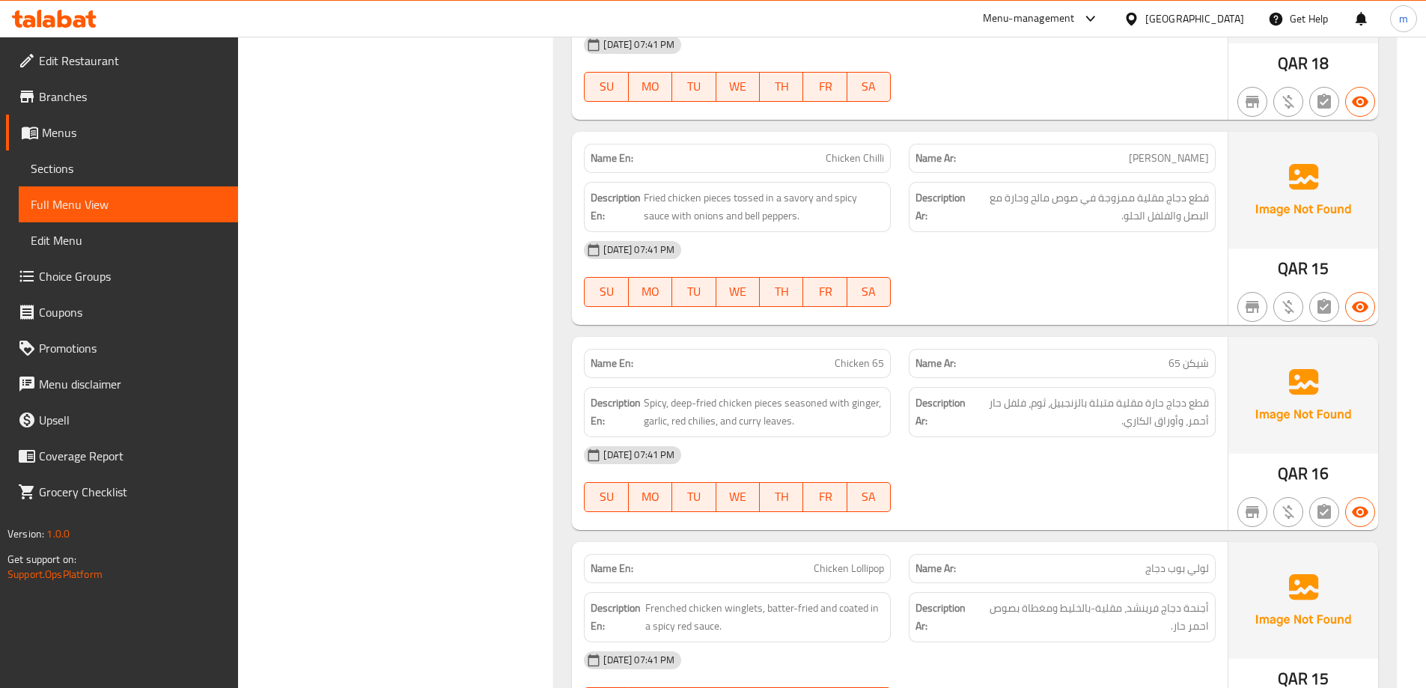
click at [866, 164] on span "Chicken Chilli" at bounding box center [854, 158] width 58 height 16
copy span "Chicken Chilli"
drag, startPoint x: 1167, startPoint y: 219, endPoint x: 1154, endPoint y: 219, distance: 12.7
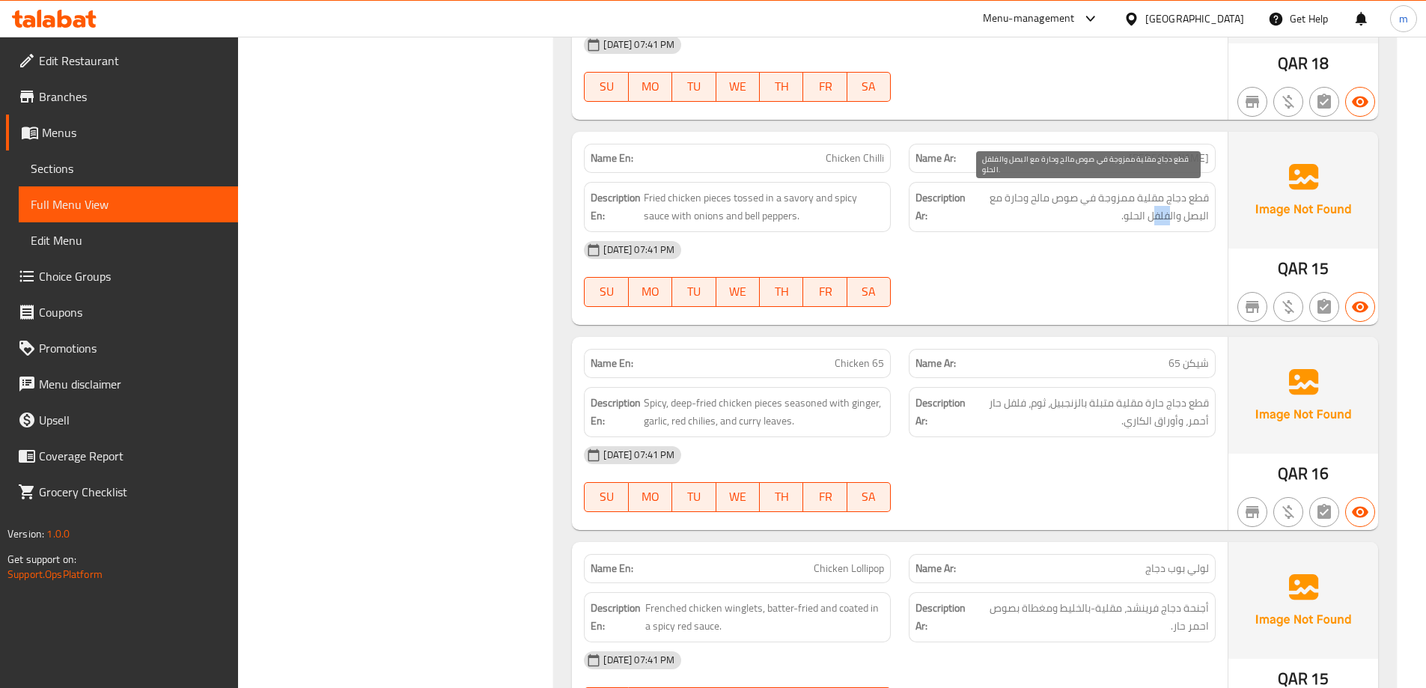
click at [1154, 219] on span "قطع دجاج مقلية ممزوجة في صوص مالح وحارة مع البصل والفلفل الحلو." at bounding box center [1088, 207] width 240 height 37
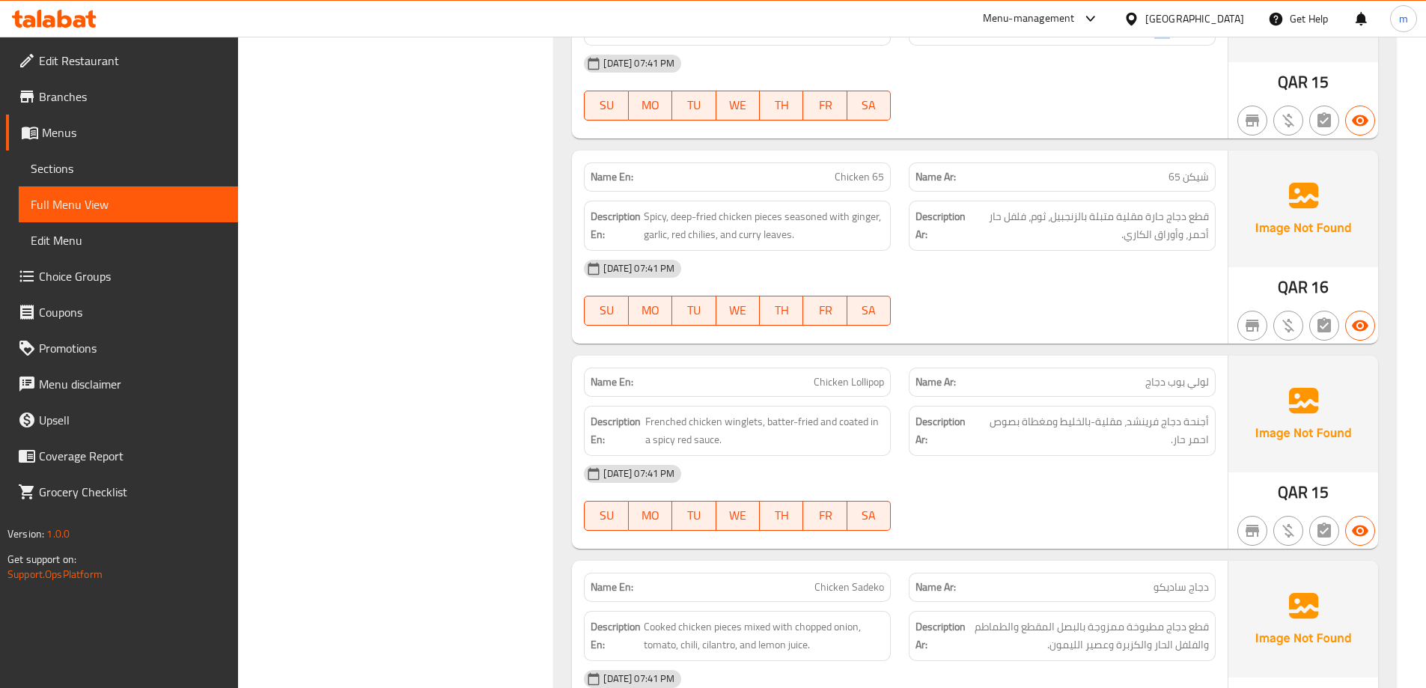
scroll to position [2236, 0]
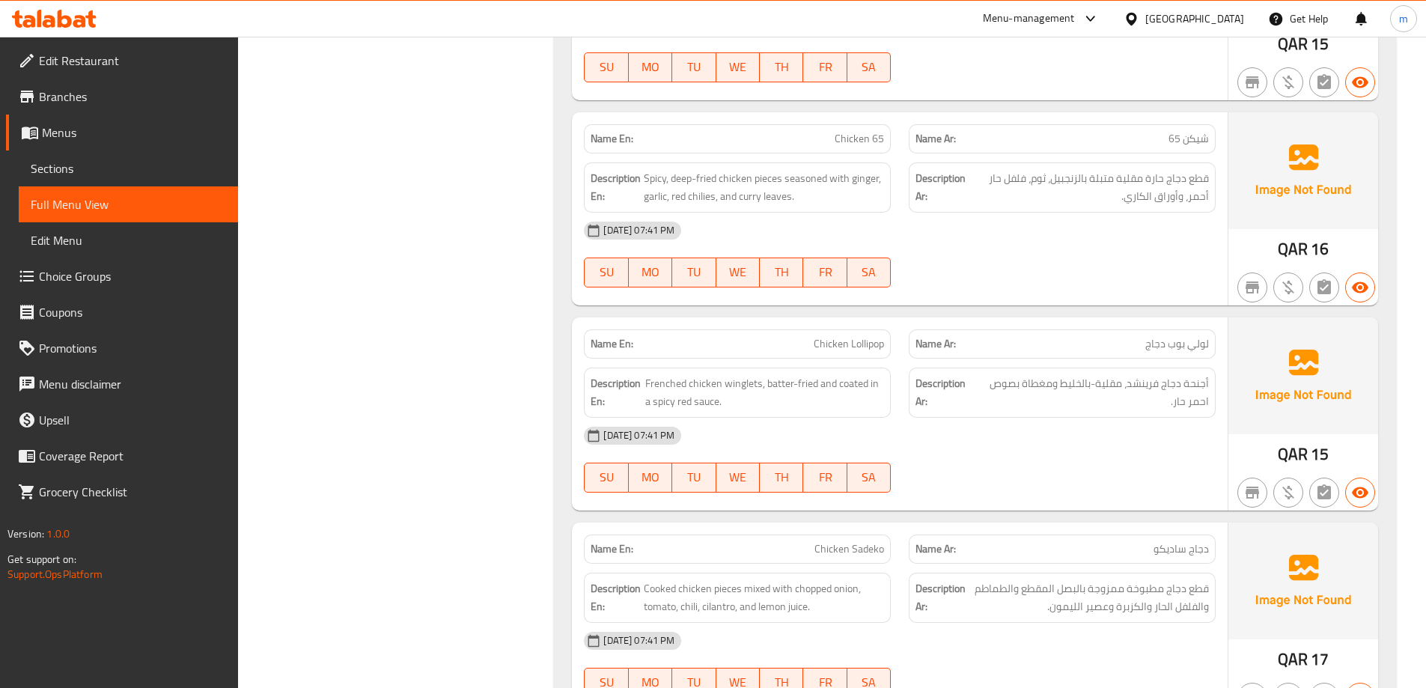
drag, startPoint x: 681, startPoint y: 183, endPoint x: 603, endPoint y: 189, distance: 78.1
click at [603, 189] on strong "Description En:" at bounding box center [615, 187] width 50 height 37
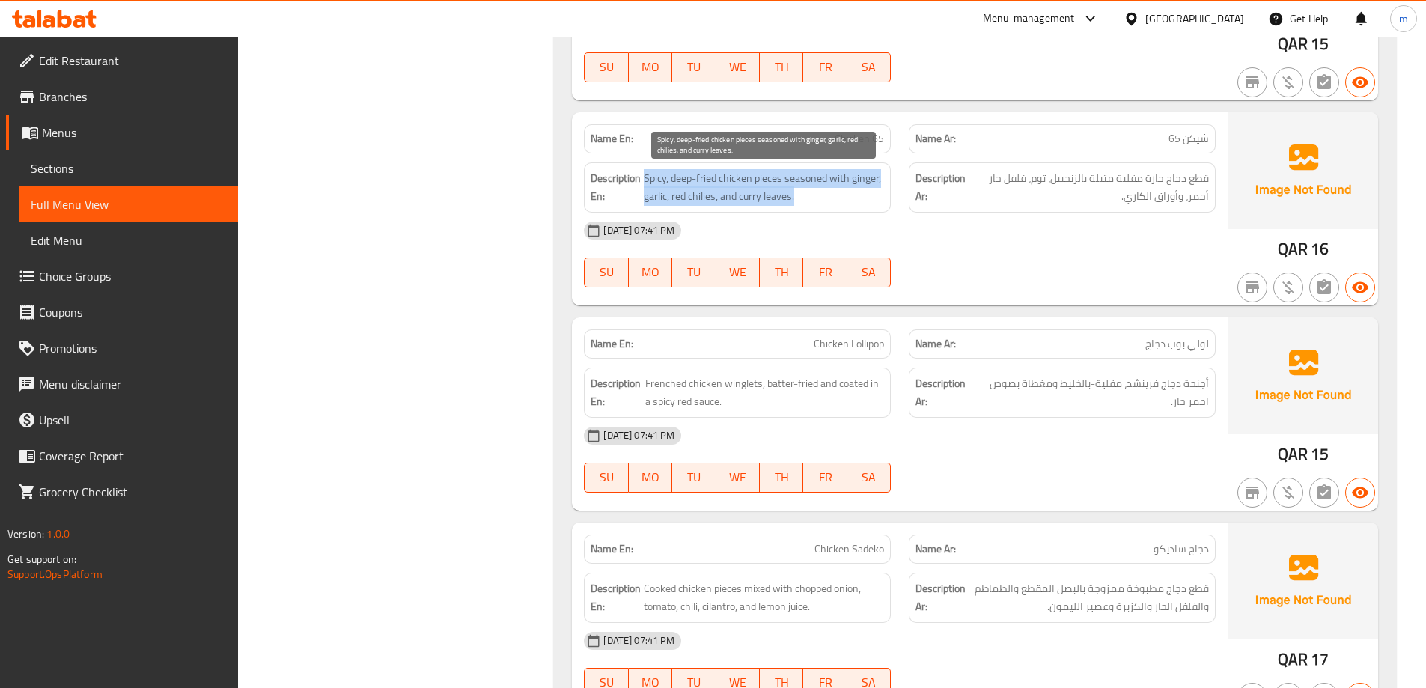
drag, startPoint x: 645, startPoint y: 180, endPoint x: 797, endPoint y: 201, distance: 153.5
click at [797, 201] on span "Spicy, deep-fried chicken pieces seasoned with ginger, garlic, red chilies, and…" at bounding box center [764, 187] width 240 height 37
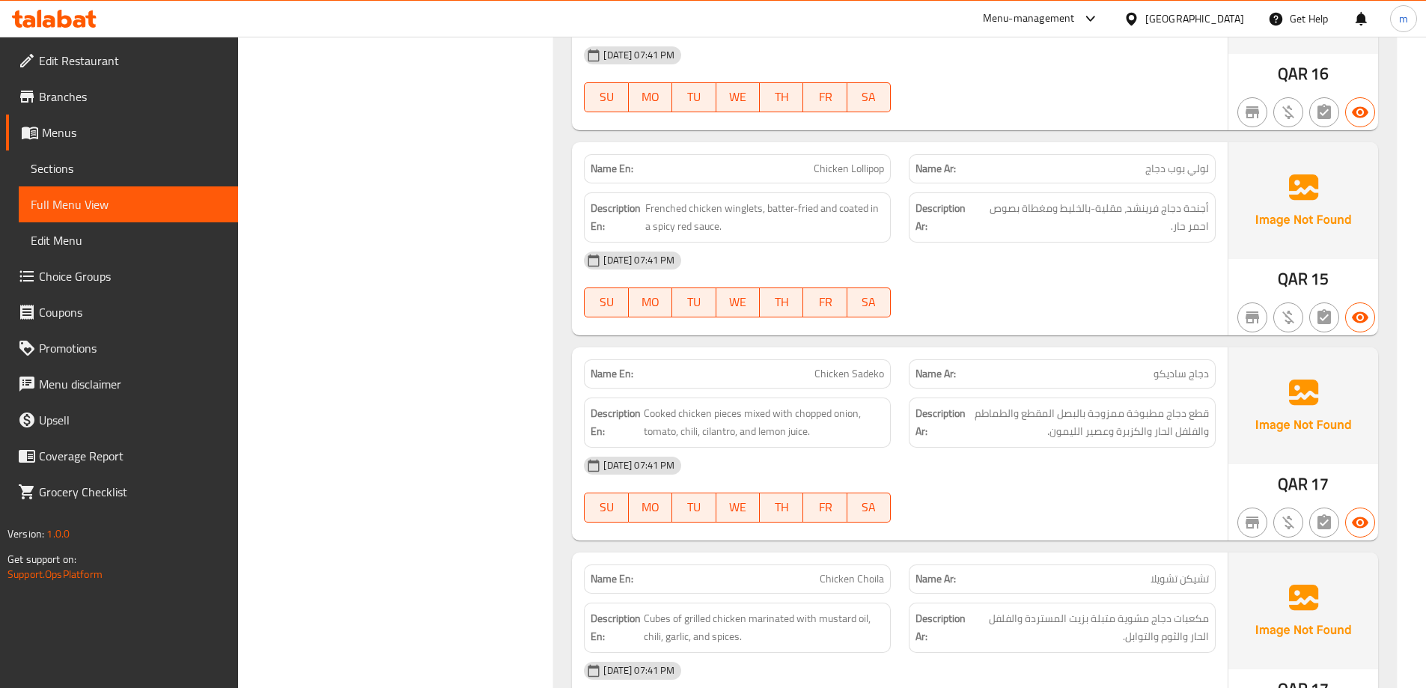
scroll to position [2386, 0]
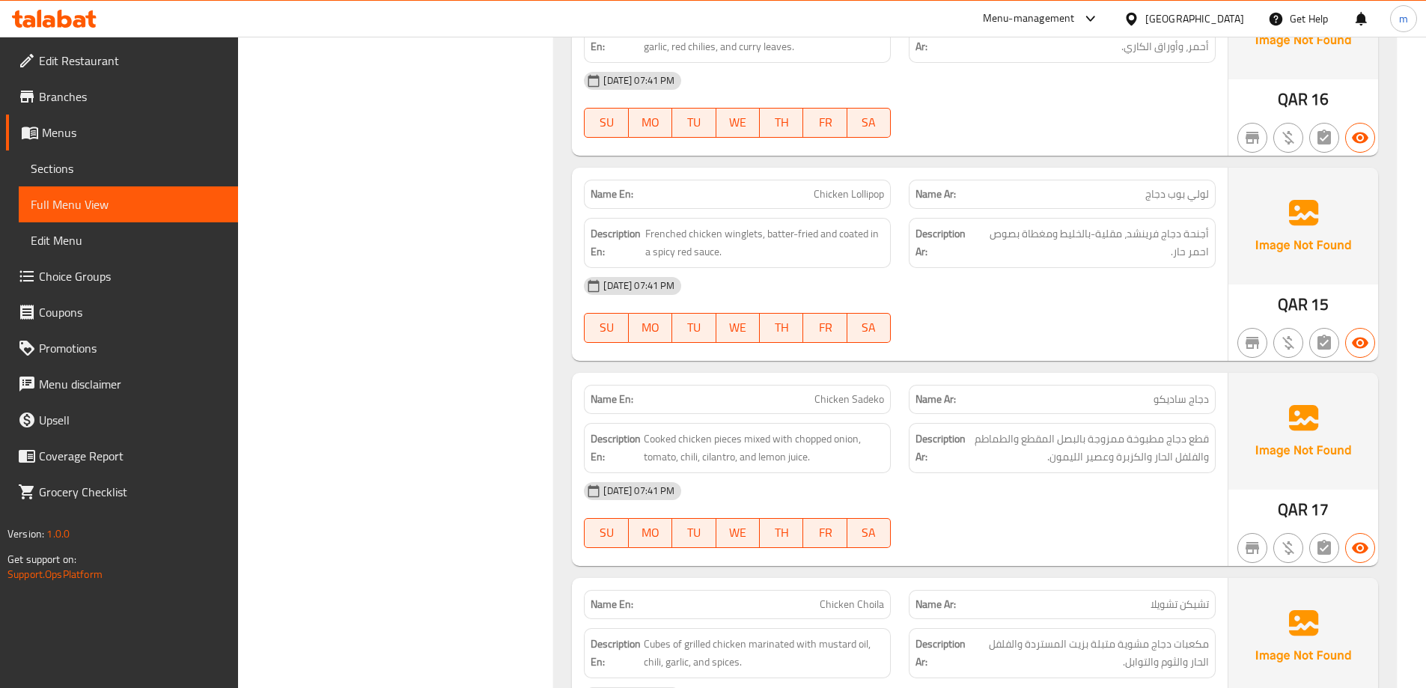
click at [751, 233] on span "Frenched chicken winglets, batter-fried and coated in a spicy red sauce." at bounding box center [764, 243] width 239 height 37
drag, startPoint x: 761, startPoint y: 232, endPoint x: 721, endPoint y: 231, distance: 40.4
click at [721, 231] on span "Frenched chicken winglets, batter-fried and coated in a spicy red sauce." at bounding box center [764, 243] width 239 height 37
click at [727, 234] on span "Frenched chicken winglets, batter-fried and coated in a spicy red sauce." at bounding box center [764, 243] width 239 height 37
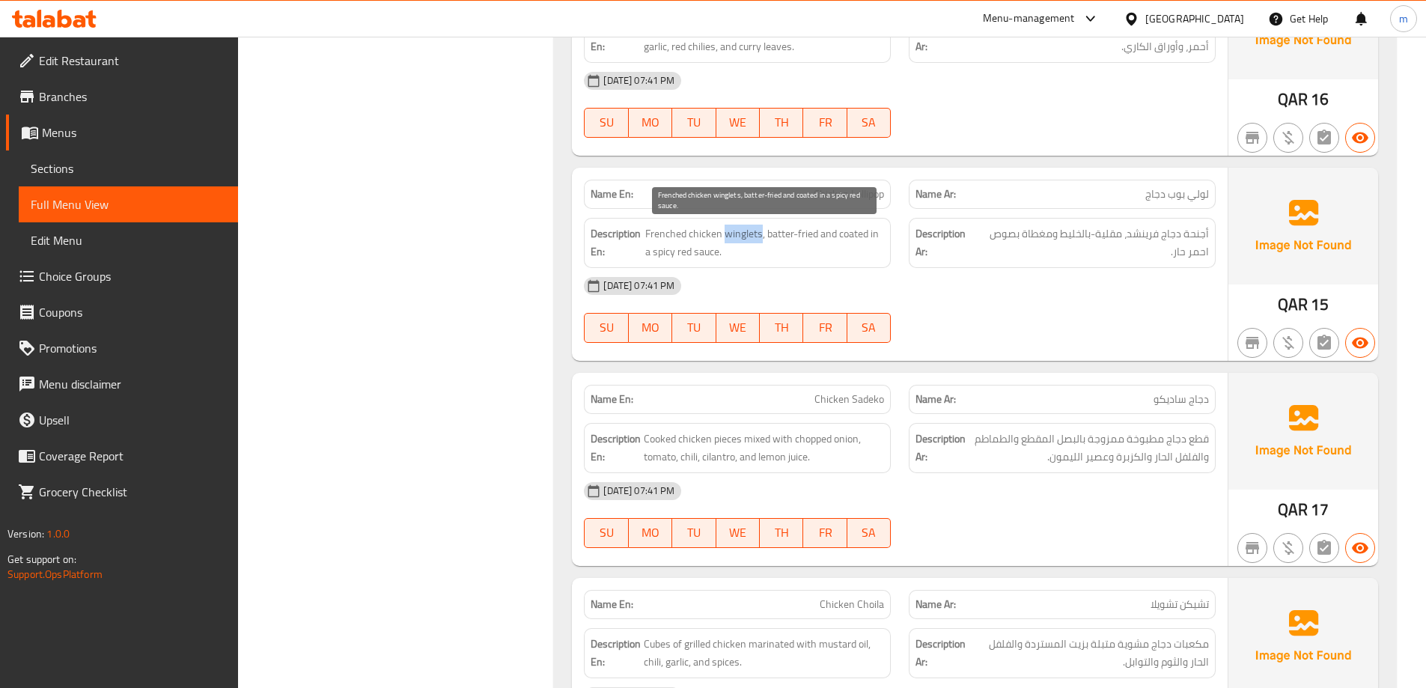
click at [727, 234] on span "Frenched chicken winglets, batter-fried and coated in a spicy red sauce." at bounding box center [764, 243] width 239 height 37
click at [744, 238] on span "Frenched chicken winglets, batter-fried and coated in a spicy red sauce." at bounding box center [764, 243] width 239 height 37
drag, startPoint x: 763, startPoint y: 233, endPoint x: 787, endPoint y: 236, distance: 24.2
click at [787, 236] on span "Frenched chicken winglets, batter-fried and coated in a spicy red sauce." at bounding box center [764, 243] width 239 height 37
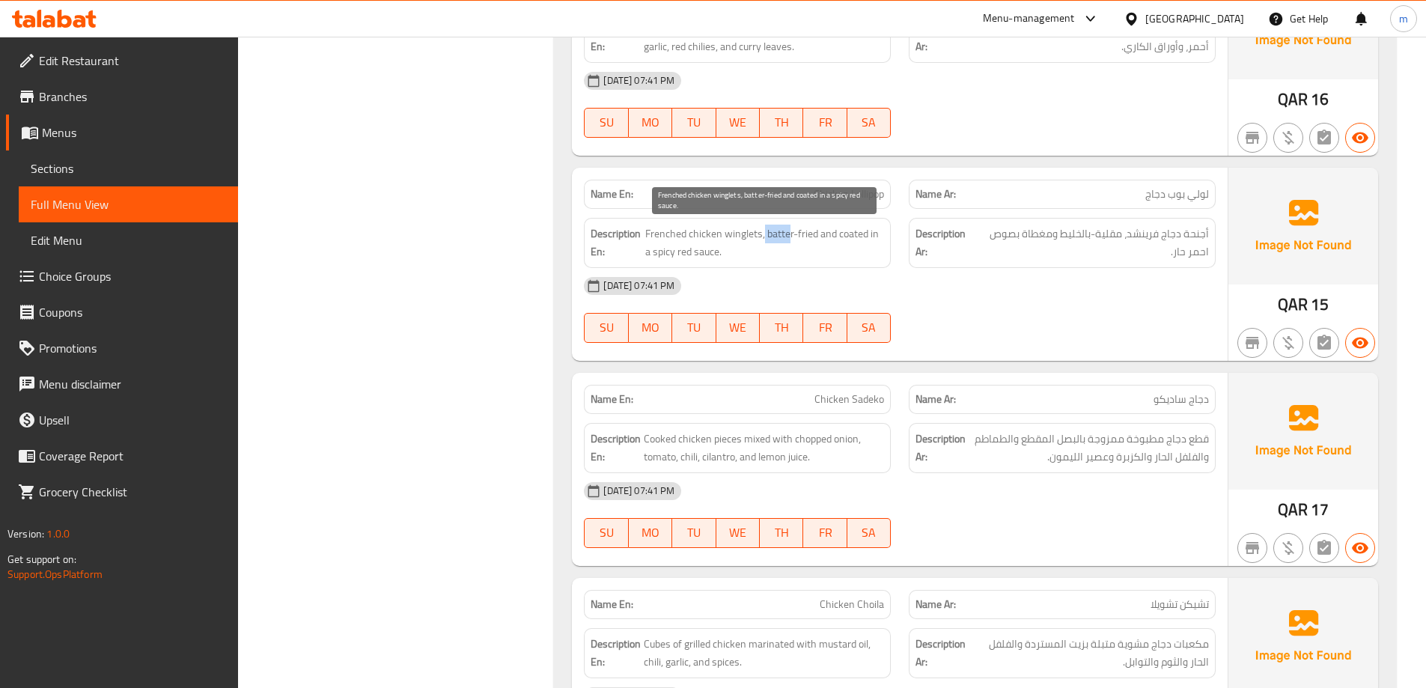
click at [787, 236] on span "Frenched chicken winglets, batter-fried and coated in a spicy red sauce." at bounding box center [764, 243] width 239 height 37
drag, startPoint x: 841, startPoint y: 236, endPoint x: 842, endPoint y: 251, distance: 15.0
click at [842, 251] on span "Frenched chicken winglets, batter-fried and coated in a spicy red sauce." at bounding box center [764, 243] width 239 height 37
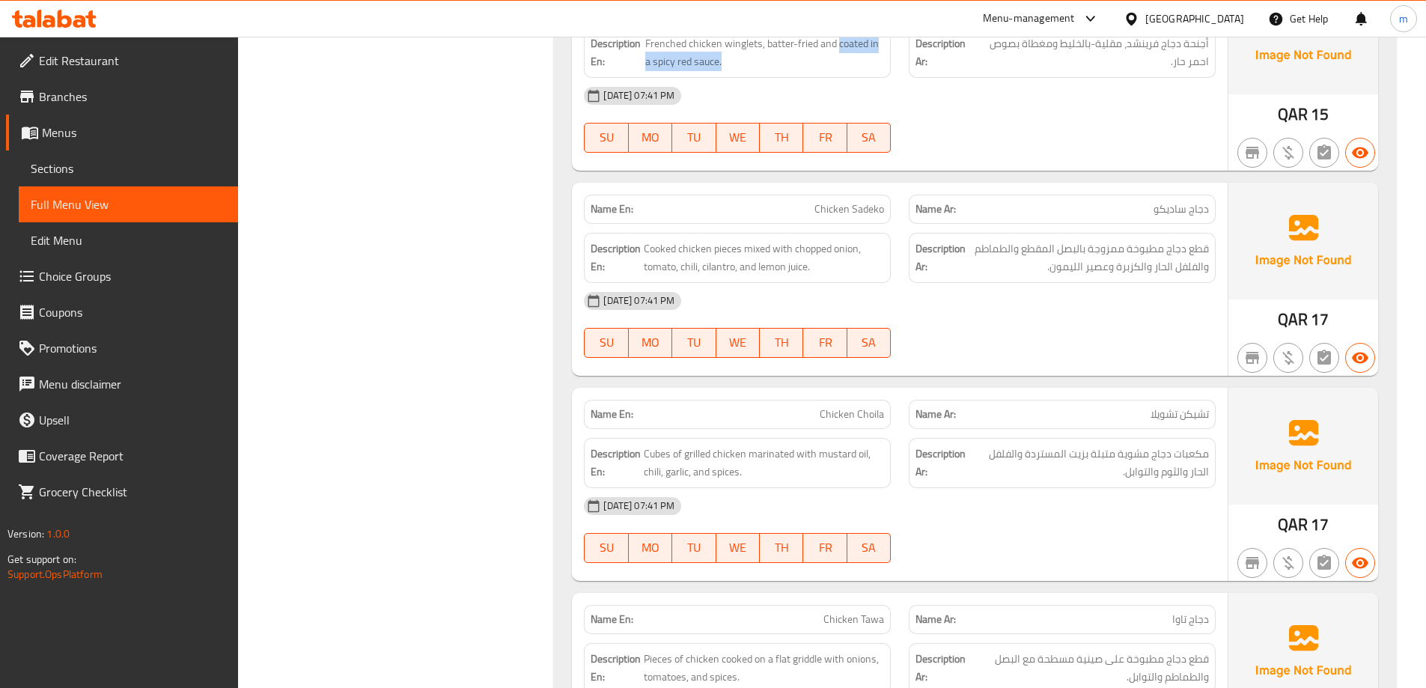
scroll to position [2610, 0]
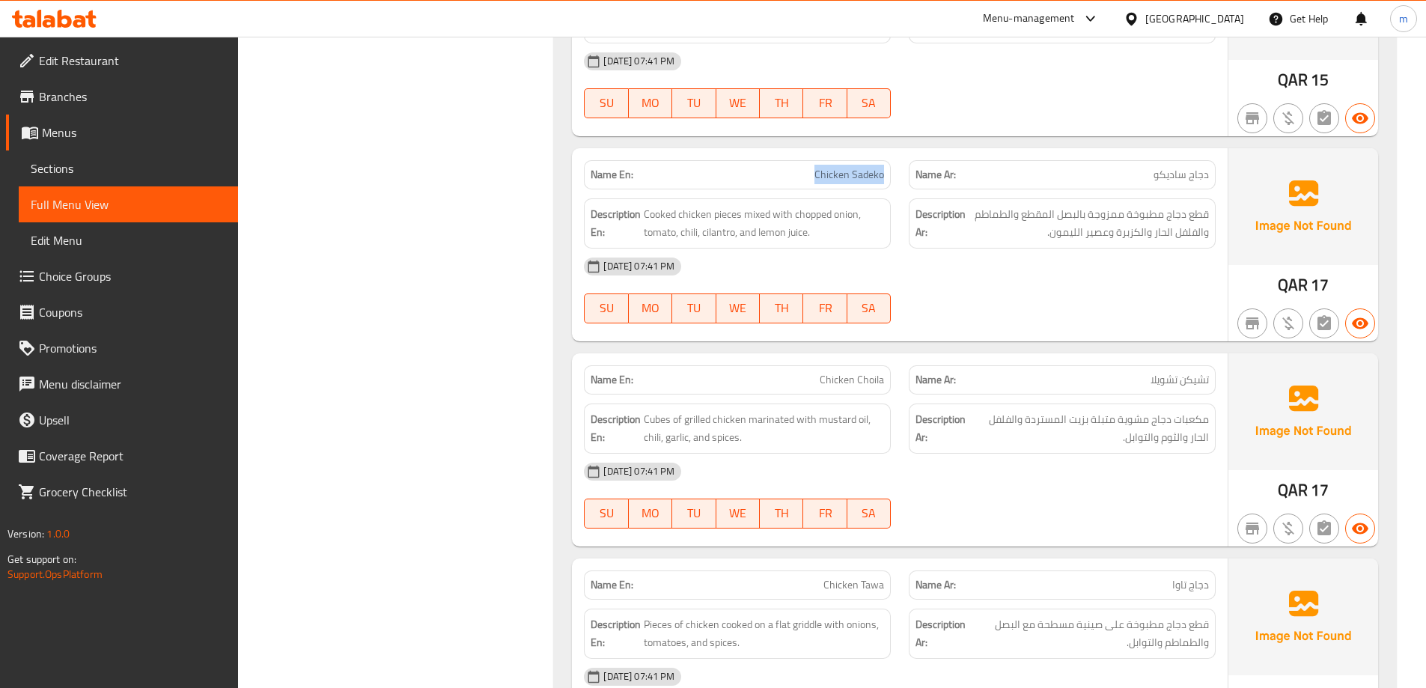
drag, startPoint x: 856, startPoint y: 178, endPoint x: 889, endPoint y: 176, distance: 33.0
click at [889, 176] on div "Name En: Chicken Sadeko" at bounding box center [737, 174] width 307 height 29
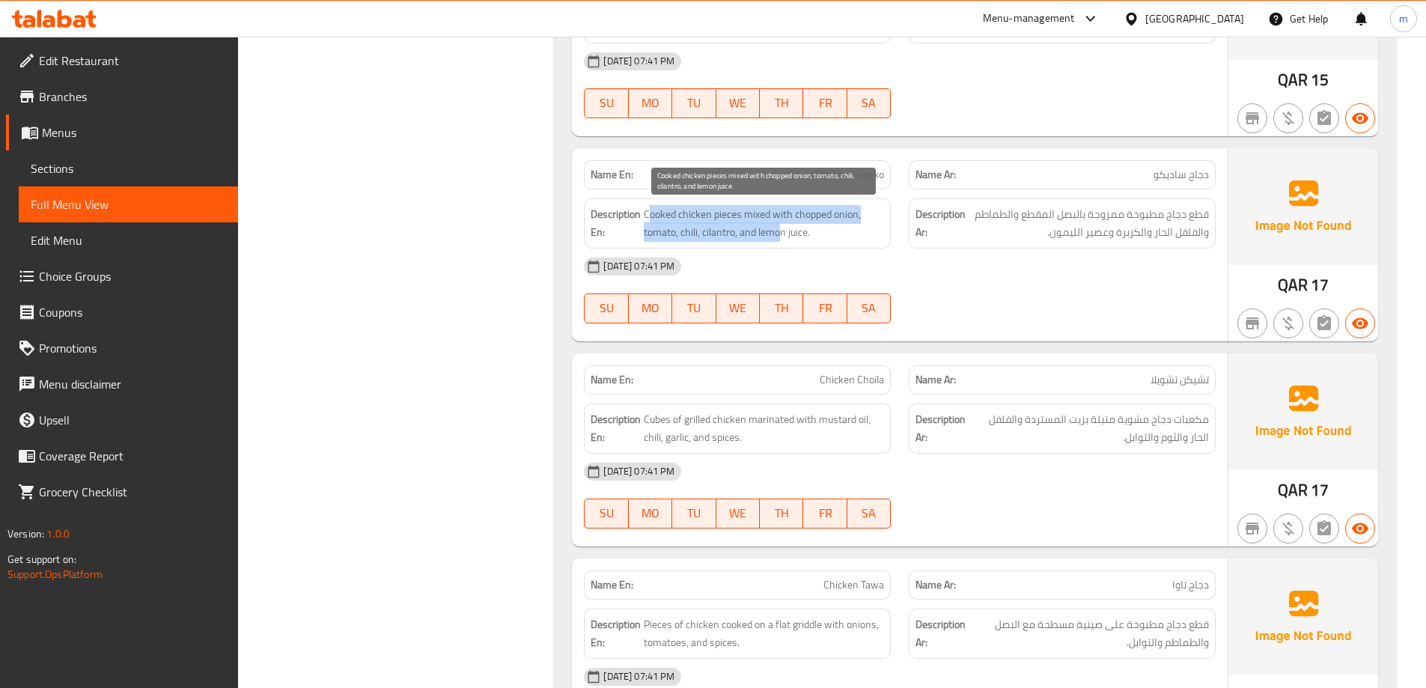
drag, startPoint x: 647, startPoint y: 216, endPoint x: 781, endPoint y: 230, distance: 135.4
click at [781, 230] on span "Cooked chicken pieces mixed with chopped onion, tomato, chili, cilantro, and le…" at bounding box center [764, 223] width 240 height 37
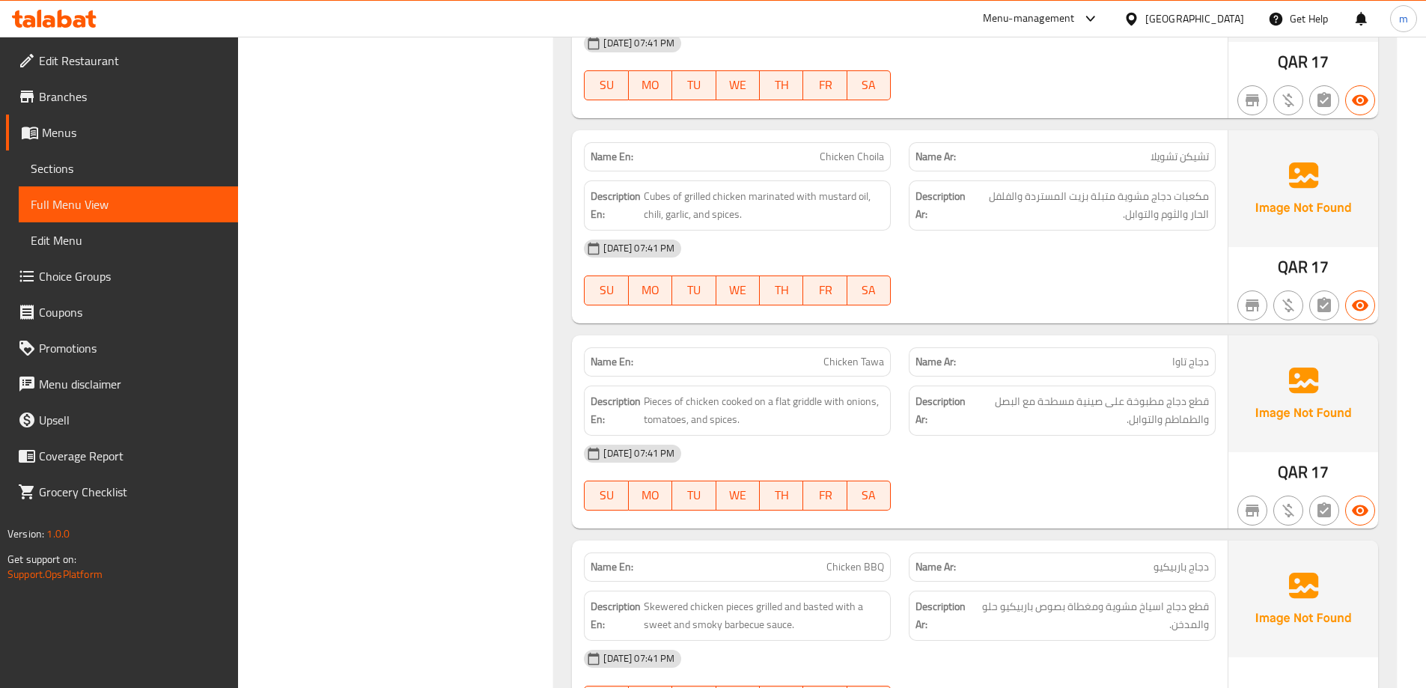
scroll to position [2835, 0]
drag, startPoint x: 815, startPoint y: 161, endPoint x: 887, endPoint y: 156, distance: 72.0
click at [887, 156] on div "Name En: Chicken Choila" at bounding box center [737, 155] width 307 height 29
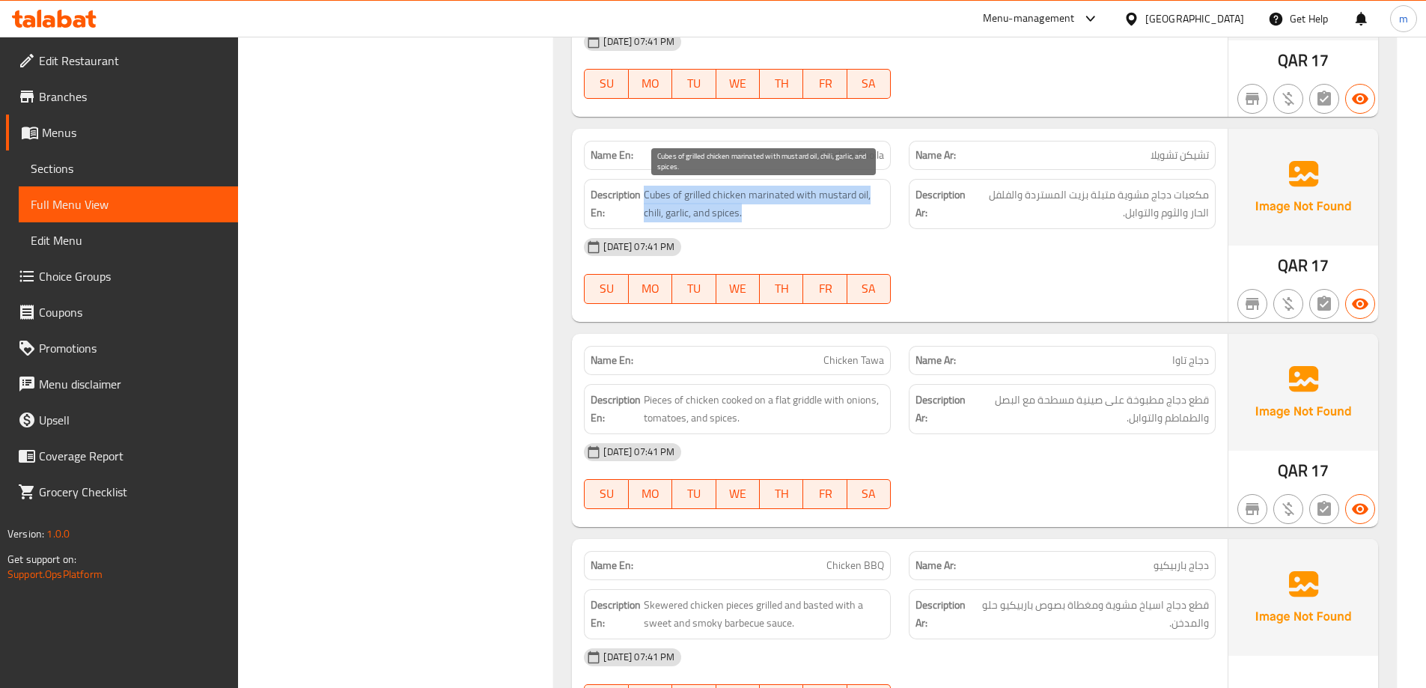
drag, startPoint x: 645, startPoint y: 192, endPoint x: 745, endPoint y: 222, distance: 103.9
click at [745, 222] on span "Cubes of grilled chicken marinated with mustard oil, chili, garlic, and spices." at bounding box center [764, 204] width 240 height 37
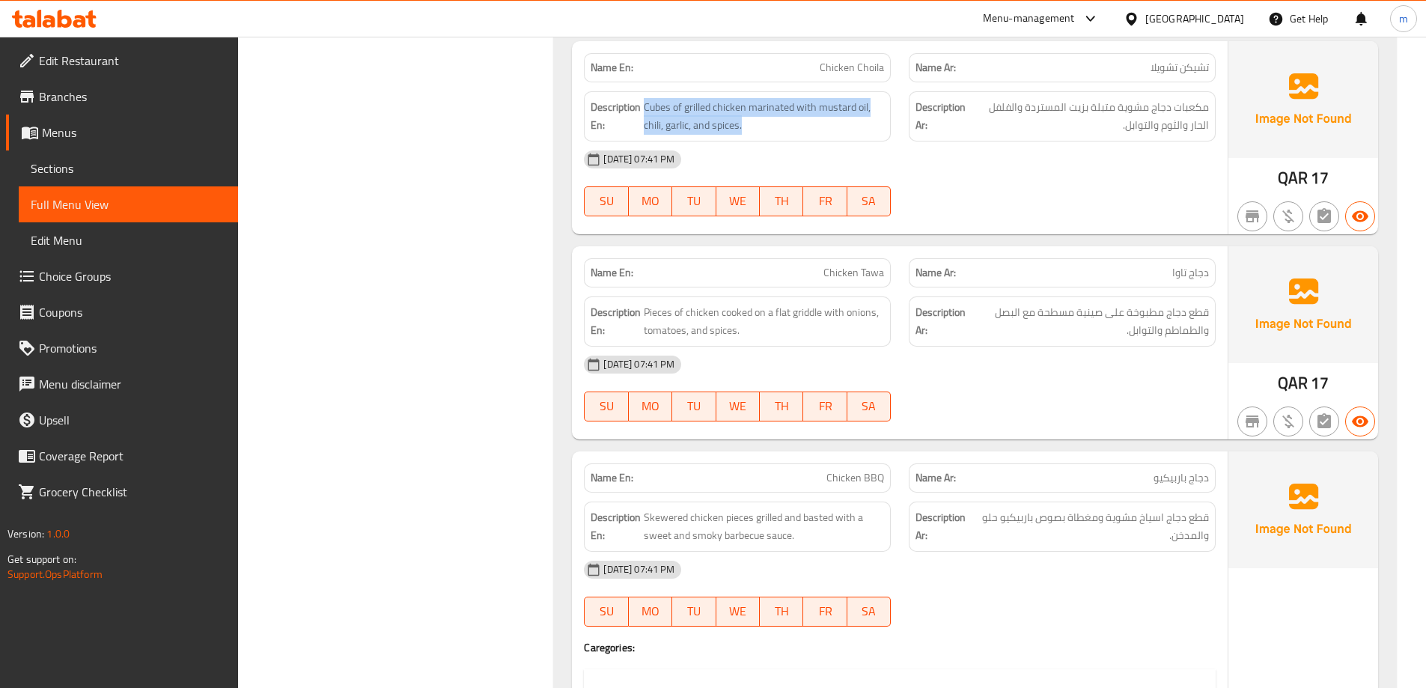
scroll to position [3059, 0]
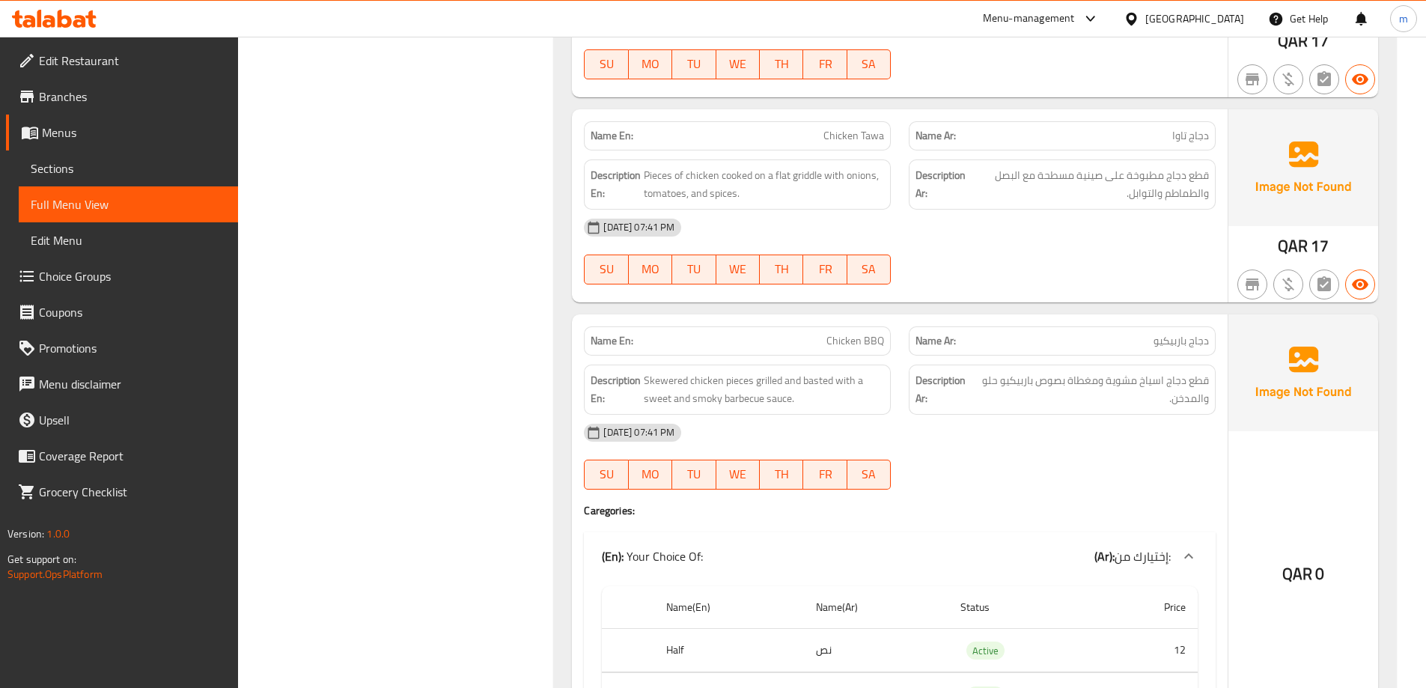
click at [864, 142] on span "Chicken Tawa" at bounding box center [853, 136] width 61 height 16
copy span "Chicken Tawa"
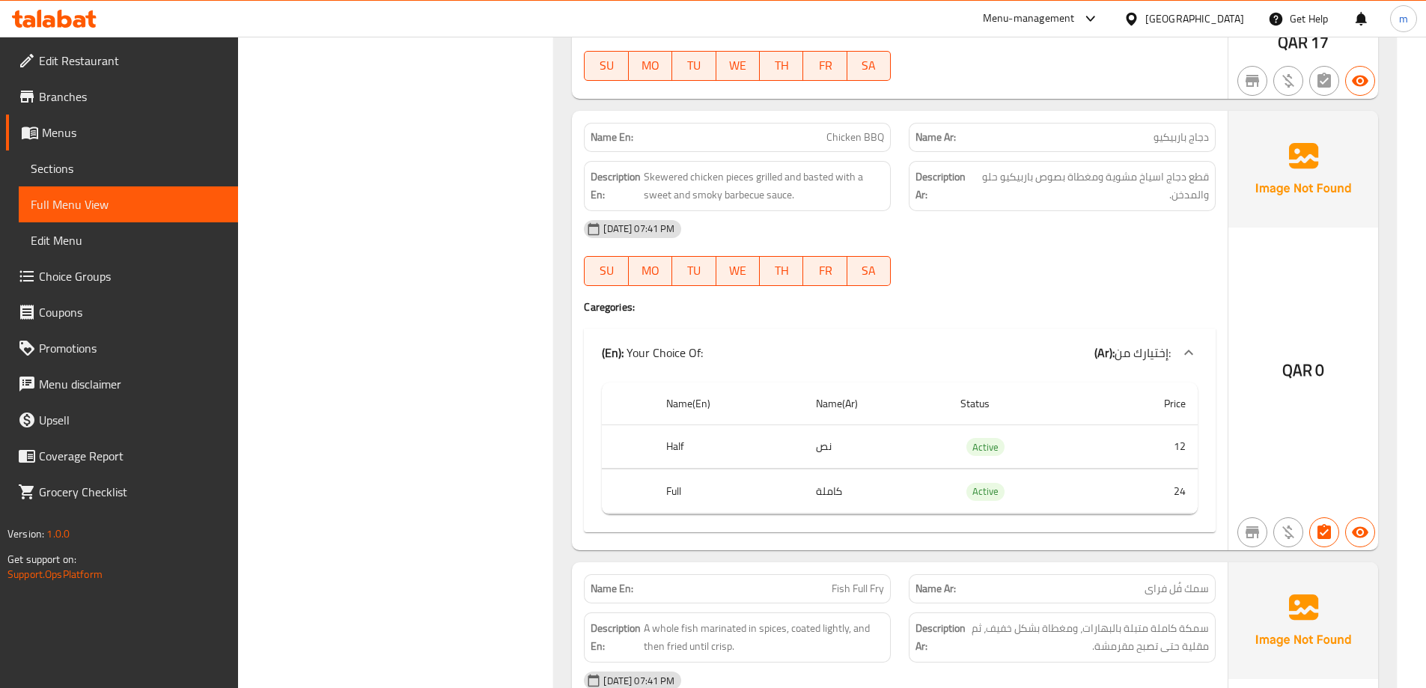
scroll to position [3284, 0]
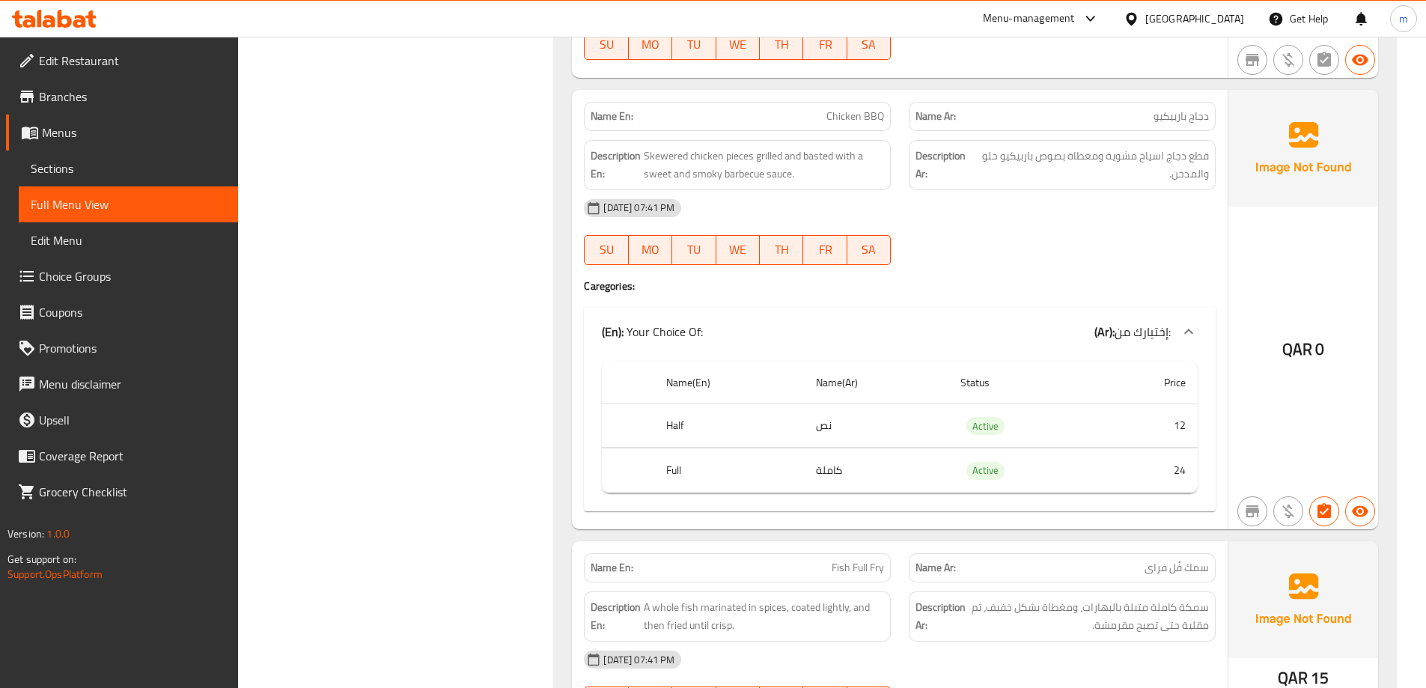
click at [857, 112] on span "Chicken BBQ" at bounding box center [855, 117] width 58 height 16
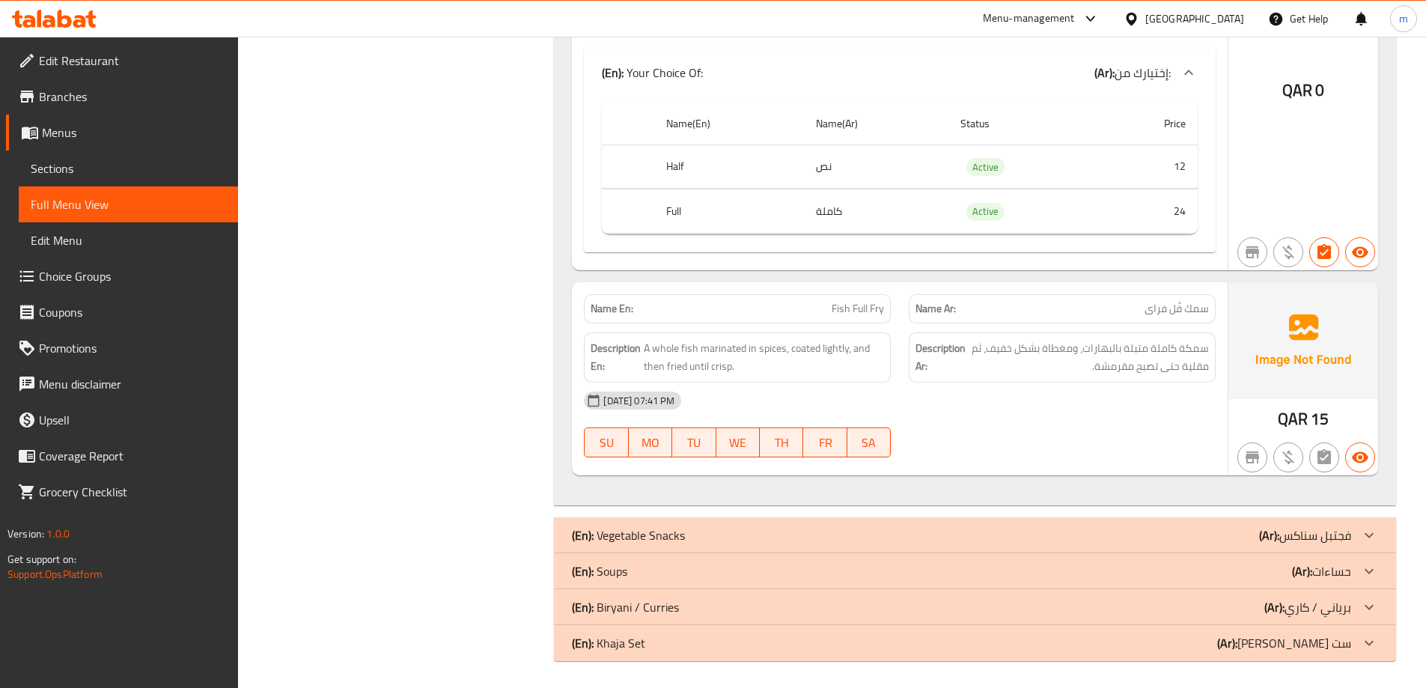
scroll to position [3546, 0]
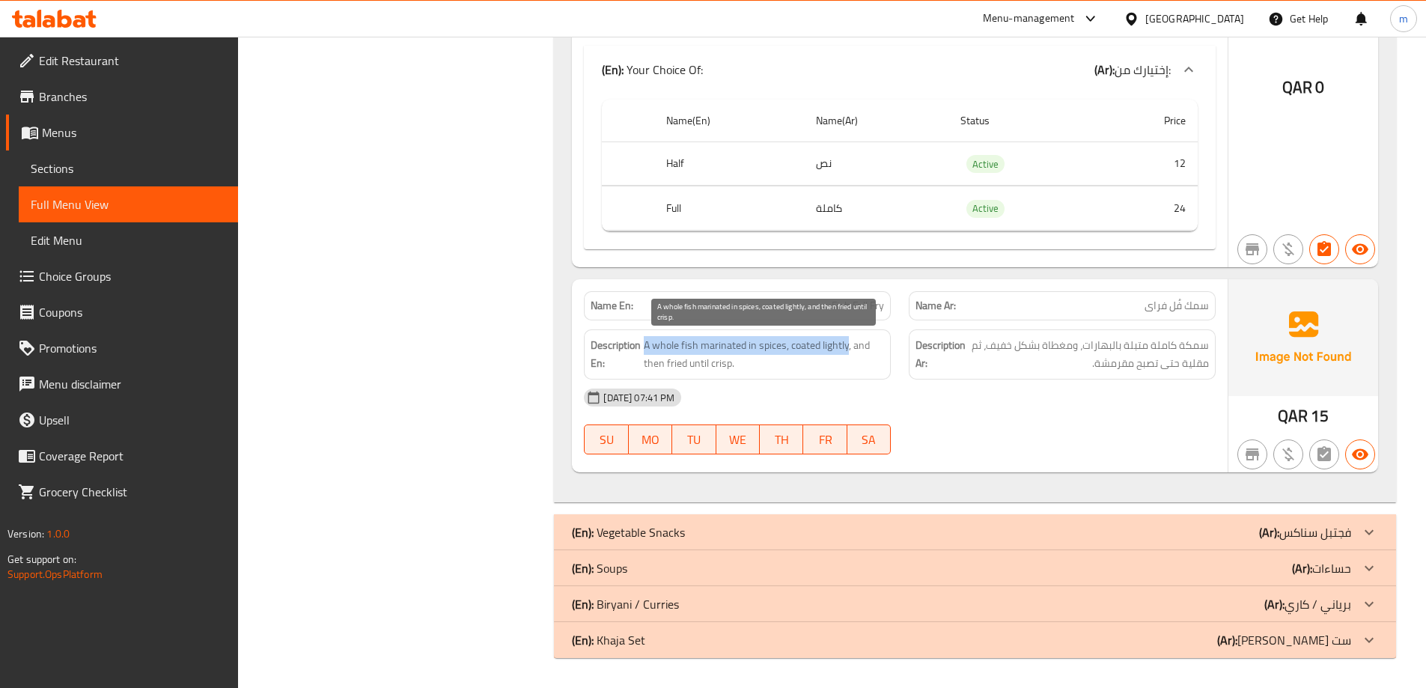
drag, startPoint x: 646, startPoint y: 343, endPoint x: 847, endPoint y: 345, distance: 201.3
click at [847, 345] on span "A whole fish marinated in spices, coated lightly, and then fried until crisp." at bounding box center [764, 354] width 240 height 37
click at [797, 350] on span "A whole fish marinated in spices, coated lightly, and then fried until crisp." at bounding box center [764, 354] width 240 height 37
click at [810, 361] on span "A whole fish marinated in spices, coated lightly, and then fried until crisp." at bounding box center [764, 354] width 240 height 37
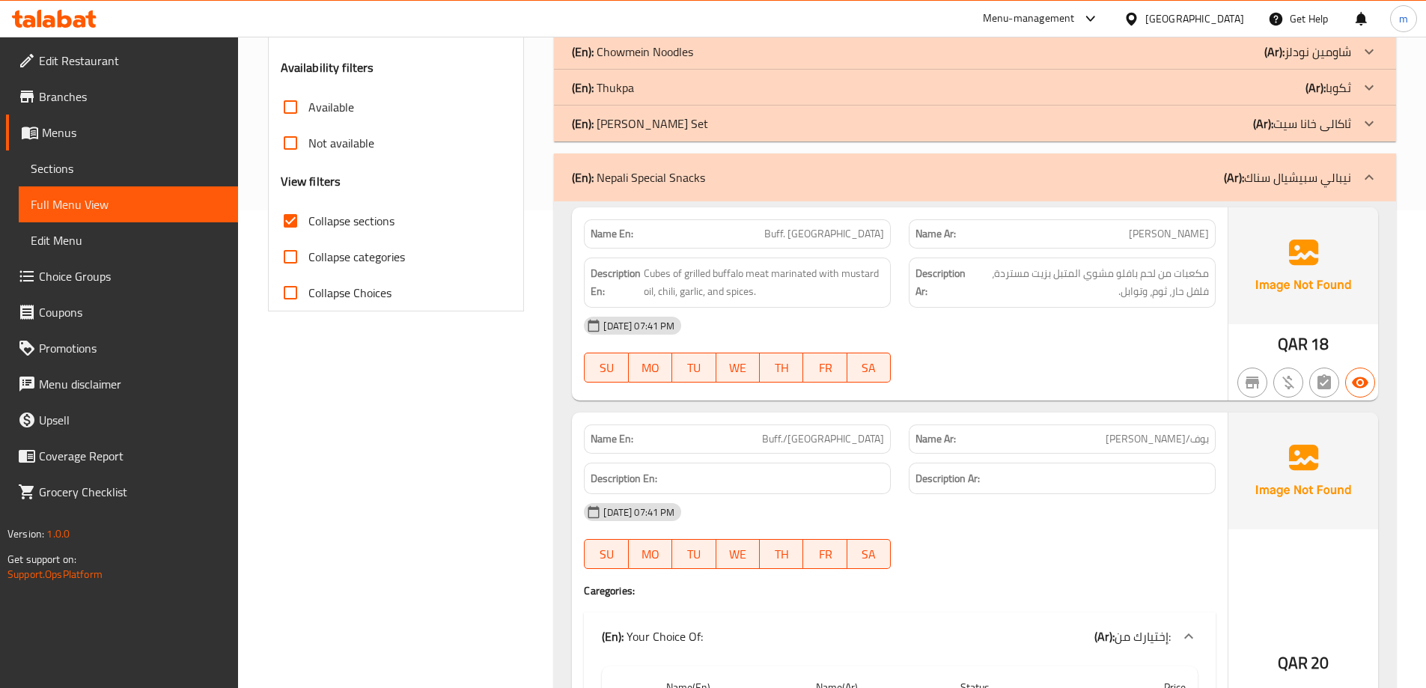
scroll to position [103, 0]
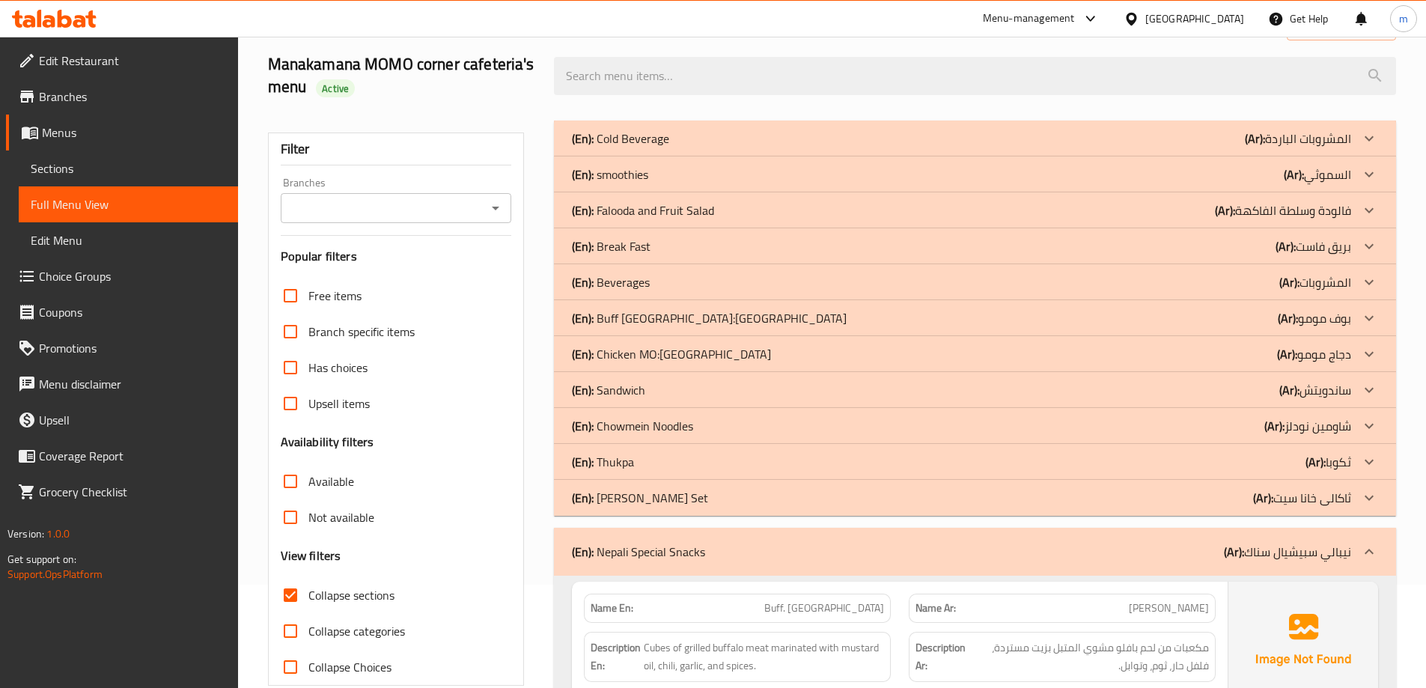
click at [1279, 560] on p "(Ar): نيبالي سبيشيال سناك" at bounding box center [1287, 552] width 127 height 18
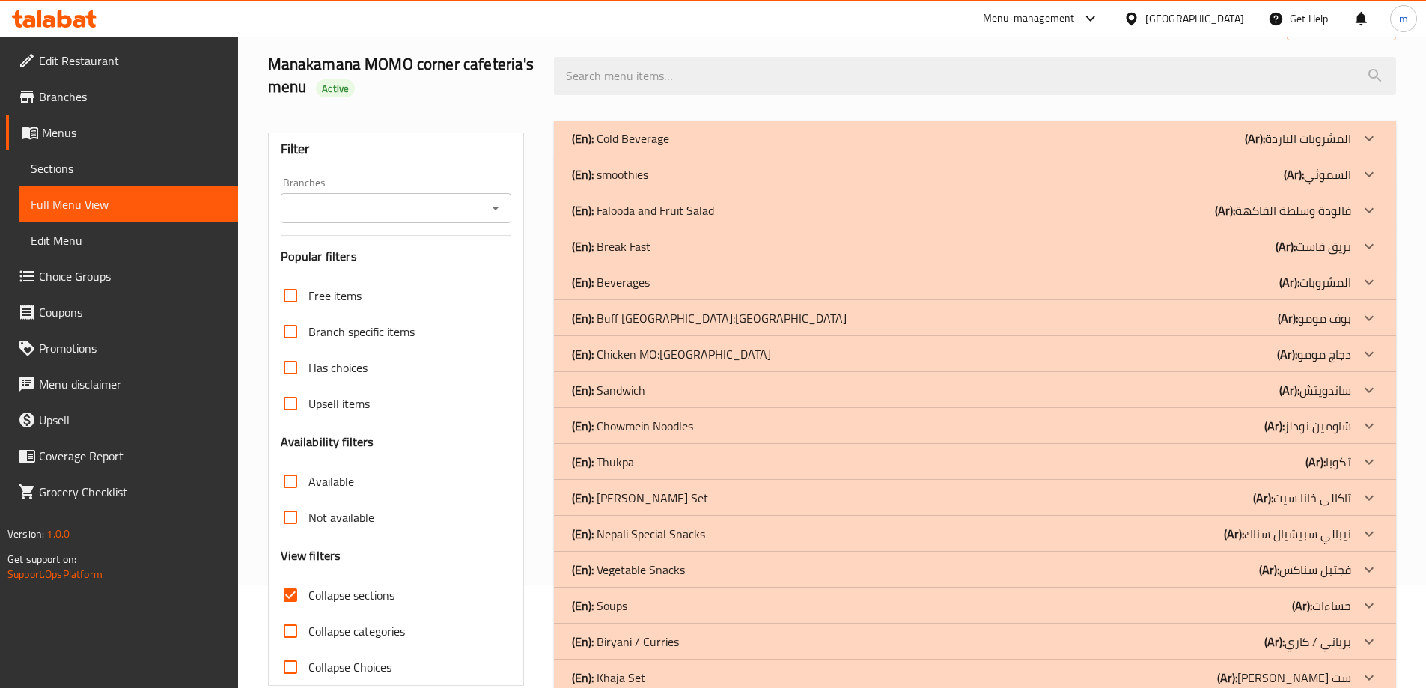
click at [1263, 150] on b "(Ar):" at bounding box center [1255, 138] width 20 height 22
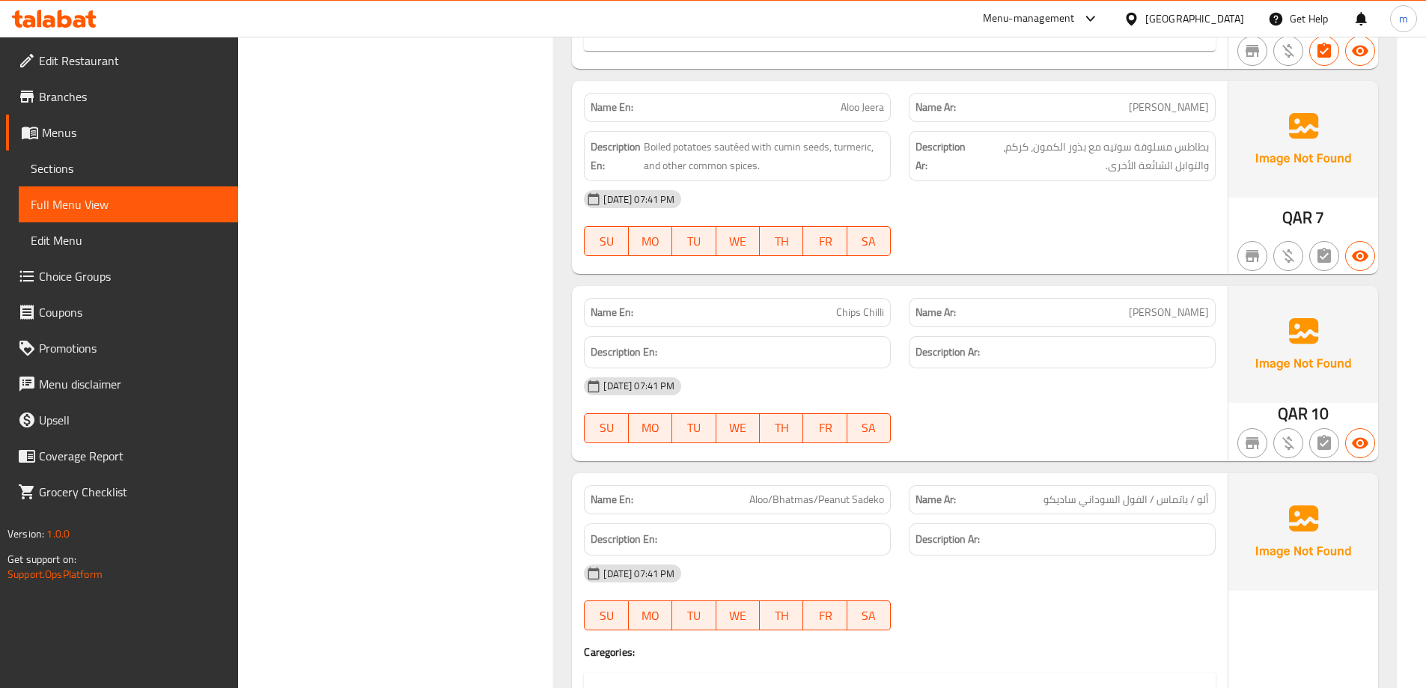
scroll to position [1061, 0]
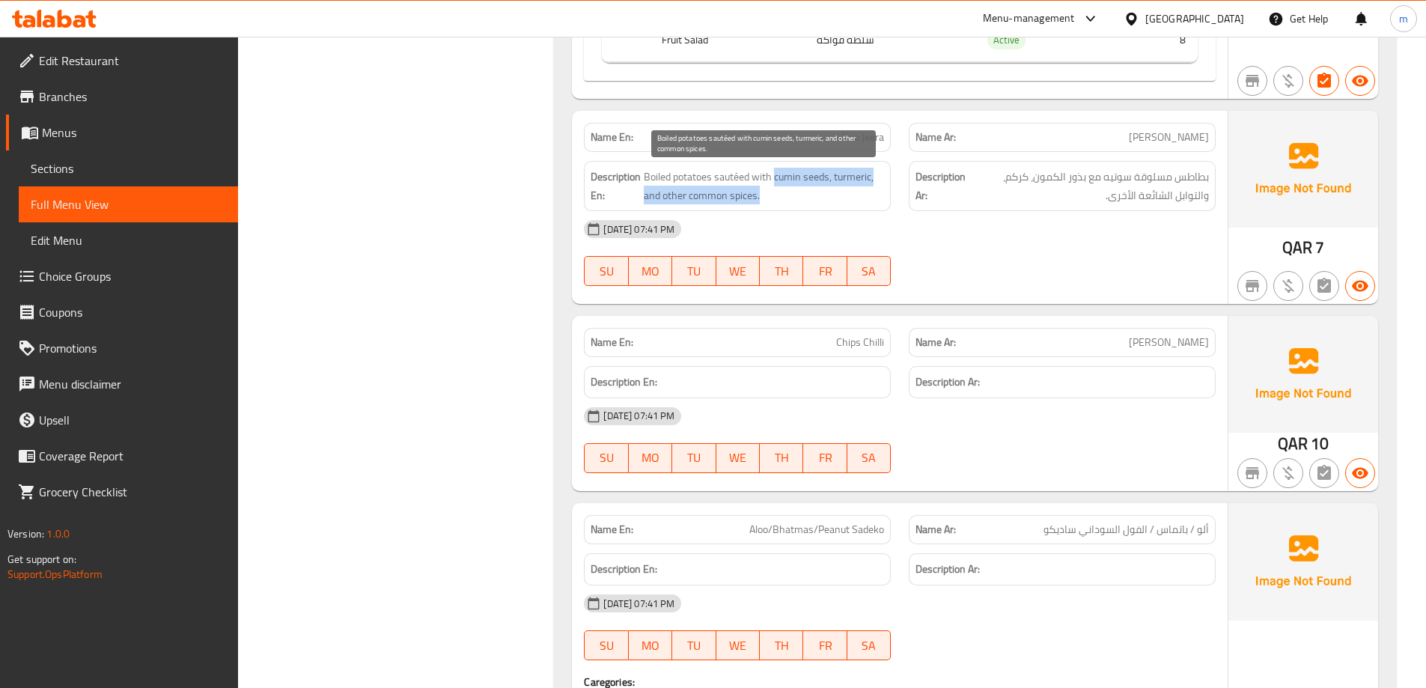
drag, startPoint x: 775, startPoint y: 180, endPoint x: 804, endPoint y: 195, distance: 32.5
click at [804, 195] on span "Boiled potatoes sautéed with cumin seeds, turmeric, and other common spices." at bounding box center [764, 186] width 240 height 37
click at [831, 177] on span "Boiled potatoes sautéed with cumin seeds, turmeric, and other common spices." at bounding box center [764, 186] width 240 height 37
drag, startPoint x: 828, startPoint y: 176, endPoint x: 775, endPoint y: 174, distance: 53.2
click at [775, 174] on span "Boiled potatoes sautéed with cumin seeds, turmeric, and other common spices." at bounding box center [764, 186] width 240 height 37
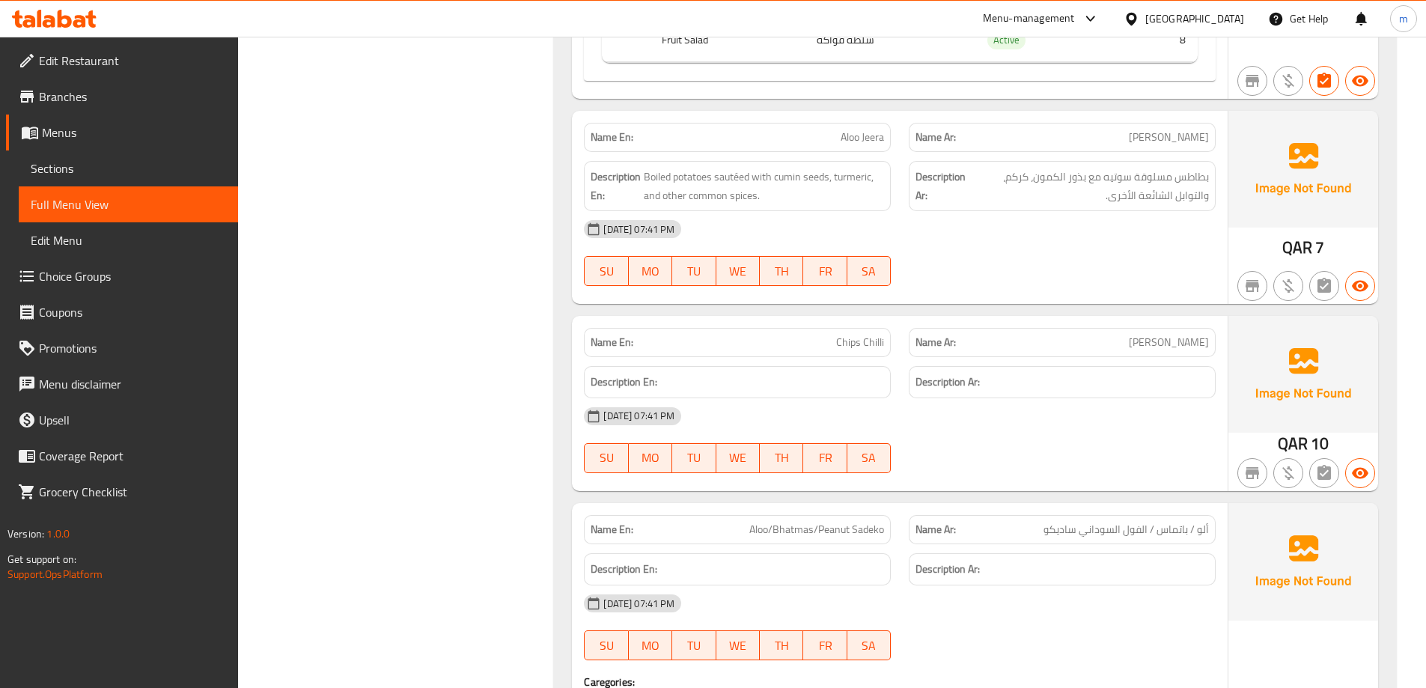
click at [850, 343] on span "Chips Chilli" at bounding box center [860, 343] width 48 height 16
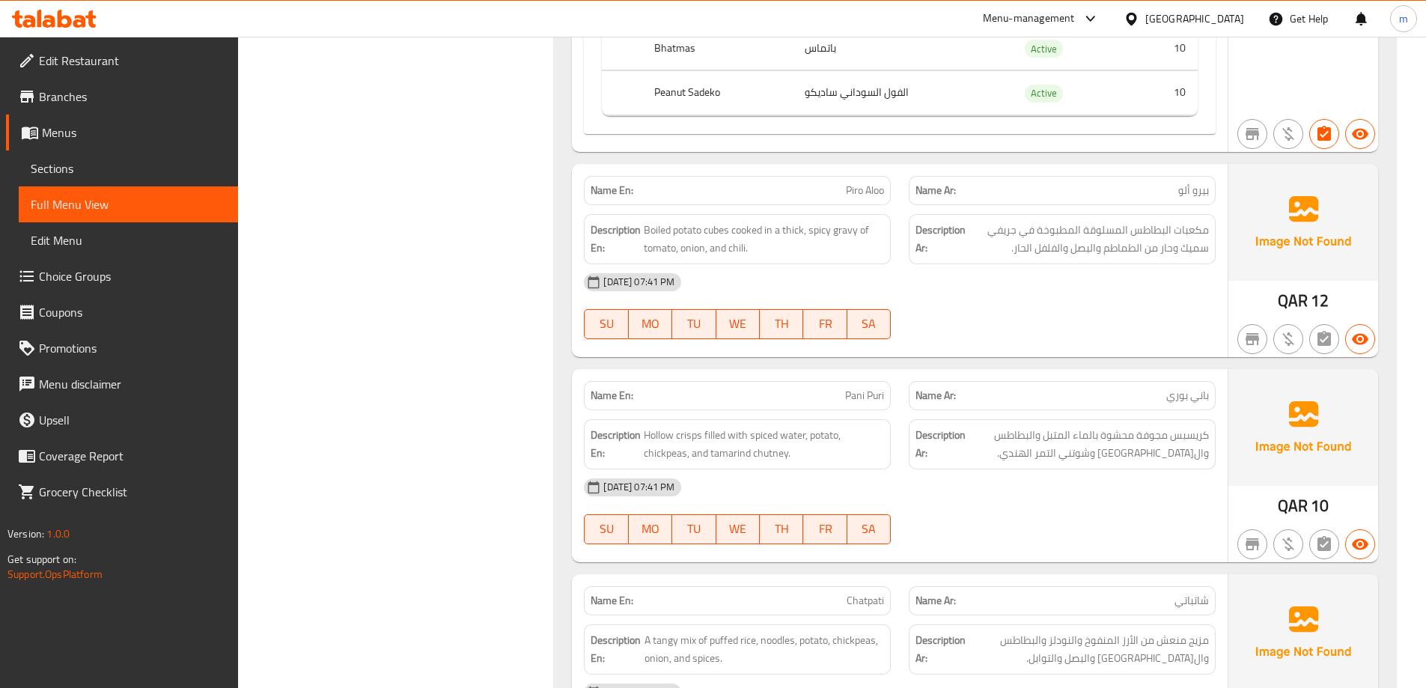
scroll to position [1884, 0]
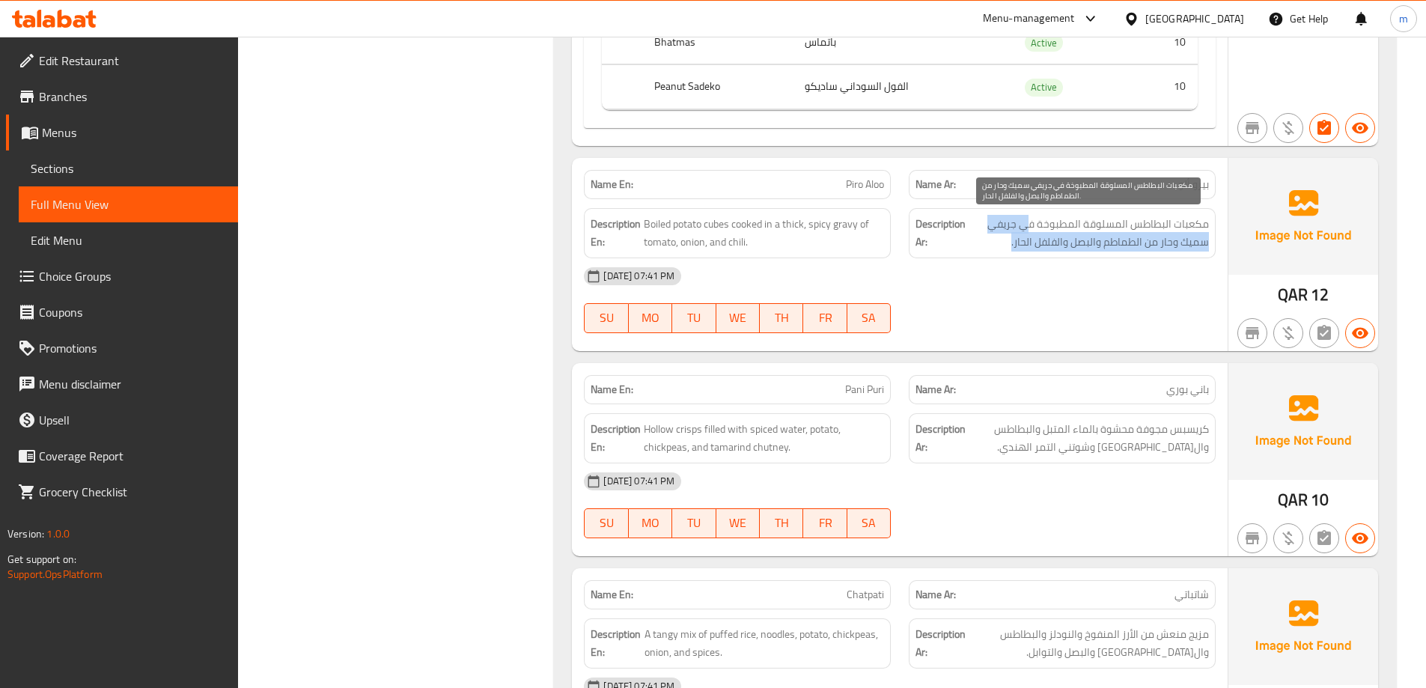
drag, startPoint x: 1030, startPoint y: 219, endPoint x: 1001, endPoint y: 251, distance: 42.9
click at [1001, 251] on span "مكعبات البطاطس المسلوقة المطبوخة في جريفي سميك وحار من الطماطم والبصل والفلفل ا…" at bounding box center [1088, 233] width 240 height 37
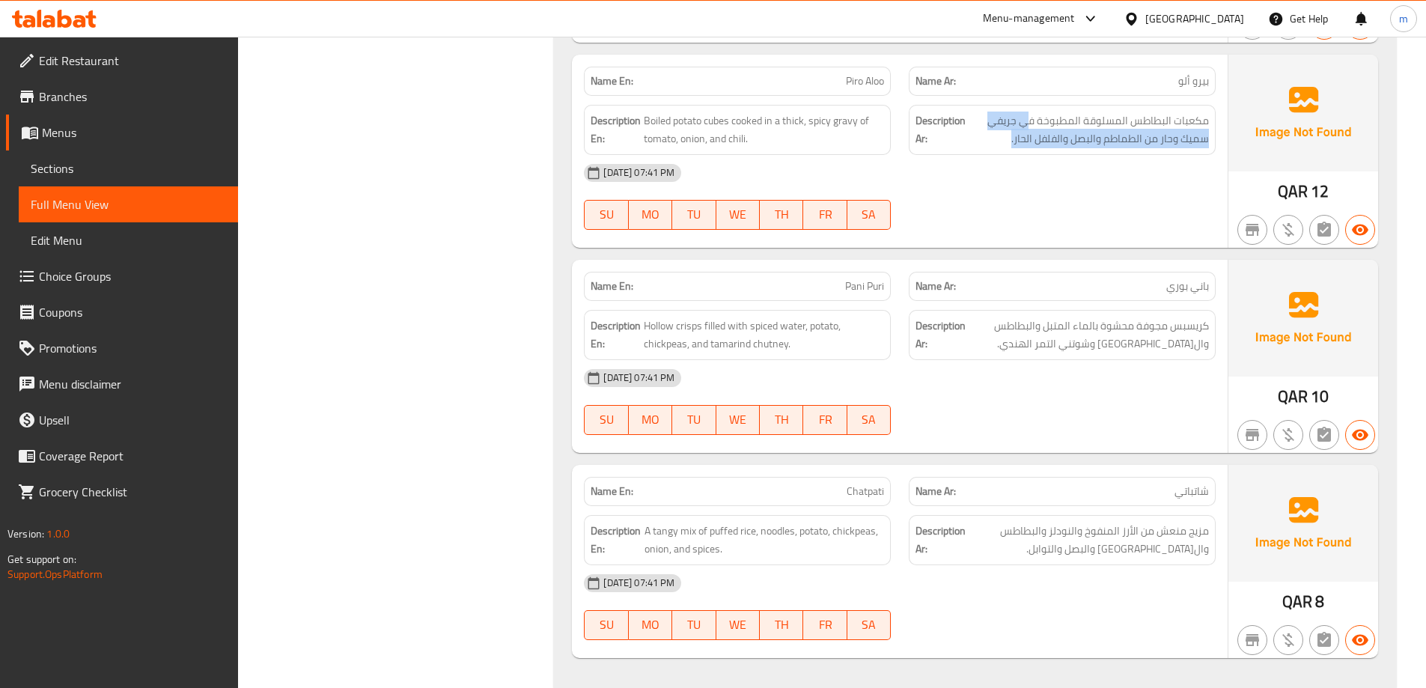
scroll to position [2034, 0]
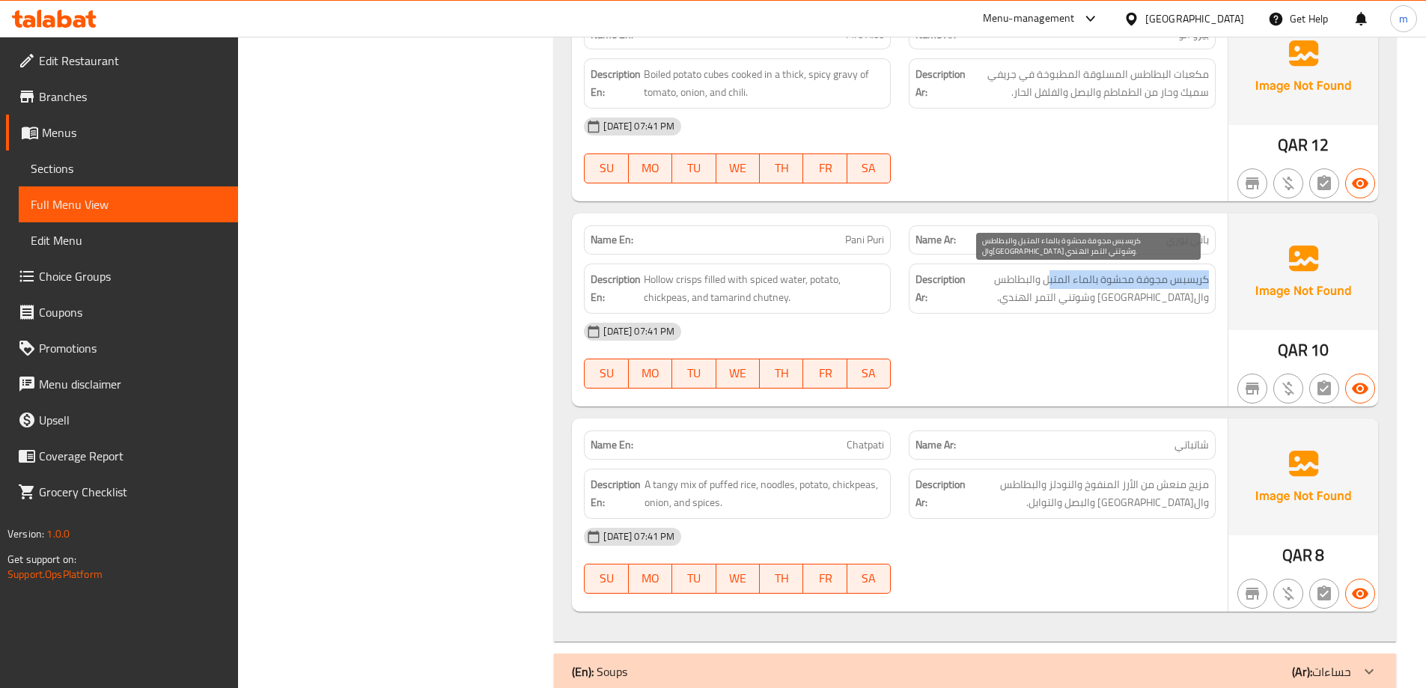
drag, startPoint x: 1206, startPoint y: 277, endPoint x: 1048, endPoint y: 285, distance: 158.1
click at [1048, 285] on span "كريسبس مجوفة محشوة بالماء المتبل والبطاطس والحمص وشوتني التمر الهندي." at bounding box center [1088, 288] width 240 height 37
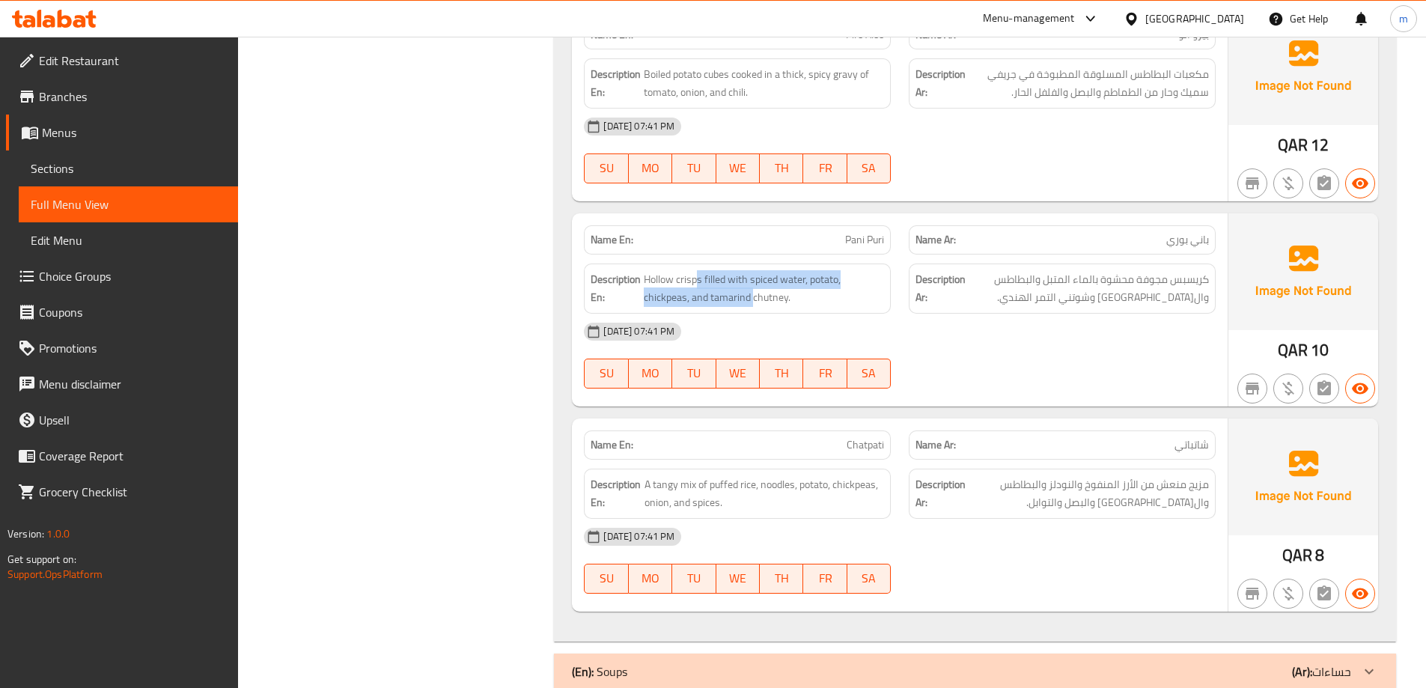
drag, startPoint x: 698, startPoint y: 286, endPoint x: 751, endPoint y: 307, distance: 57.1
click at [751, 307] on div "Description En: Hollow crisps filled with spiced water, potato, chickpeas, and …" at bounding box center [737, 288] width 307 height 50
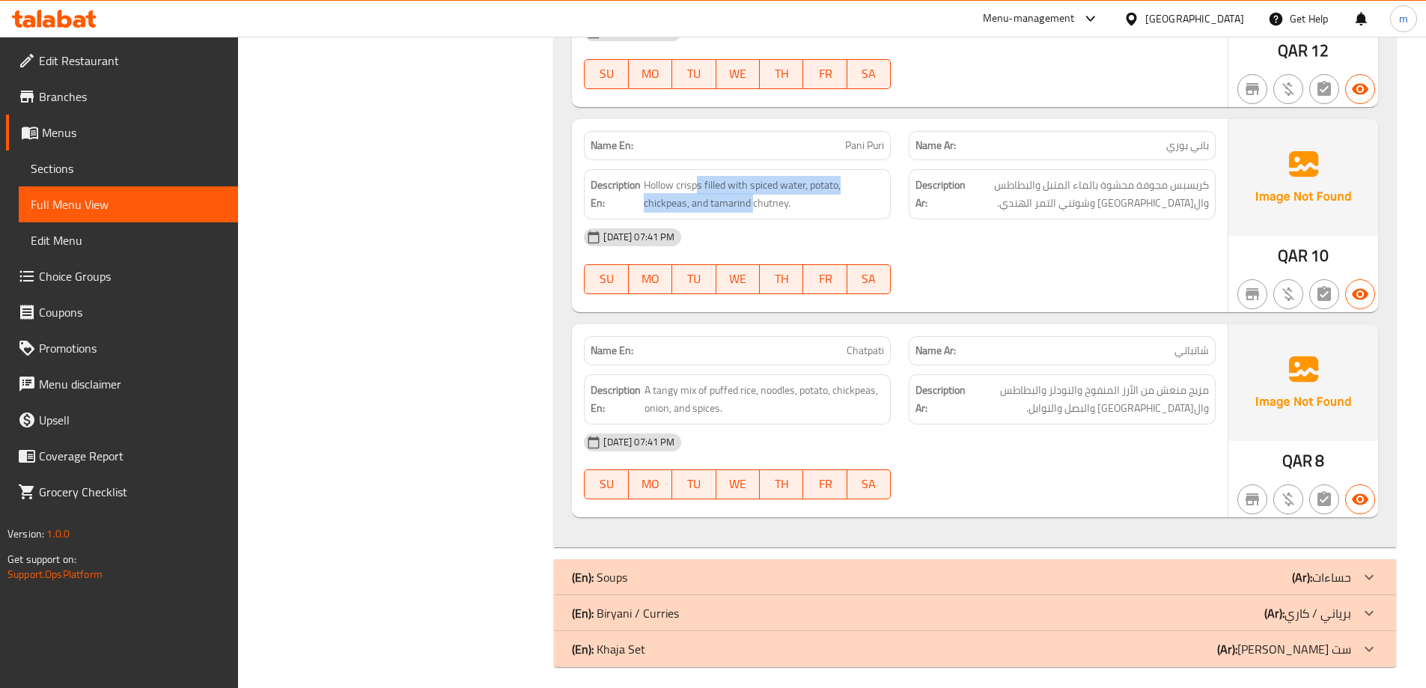
scroll to position [2137, 0]
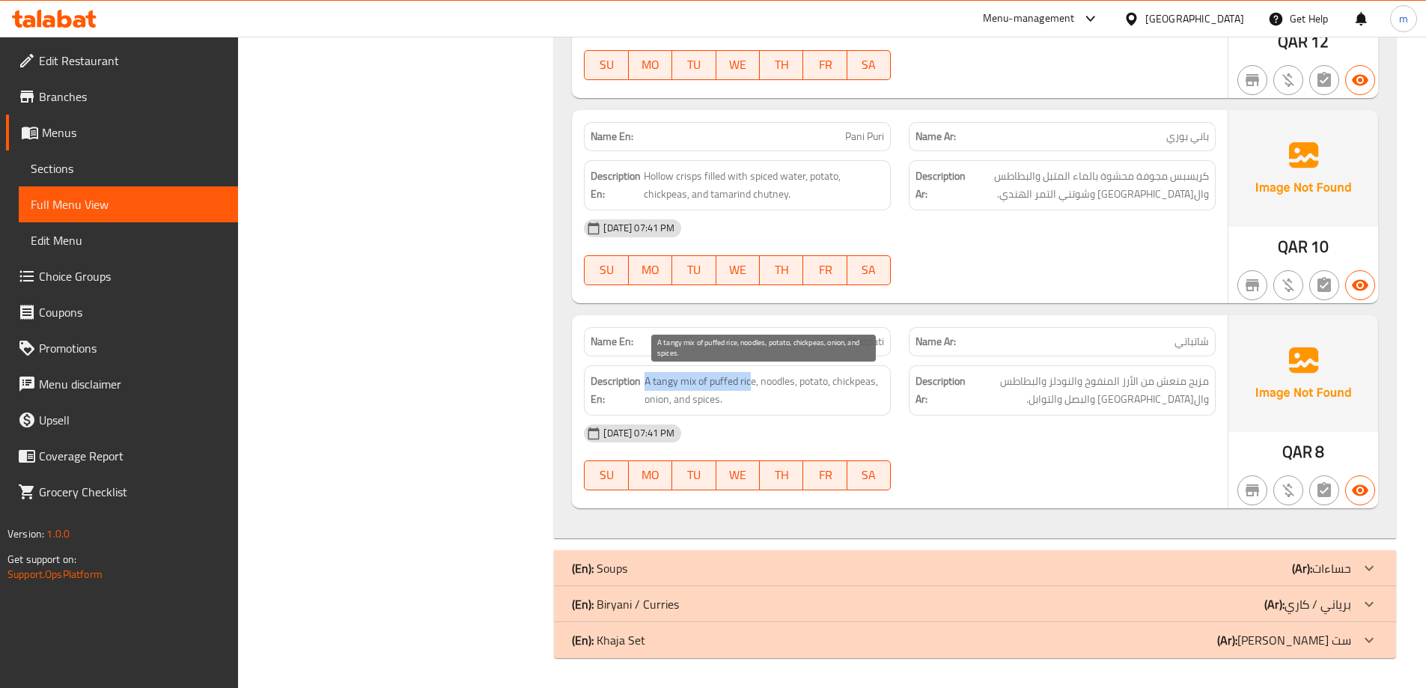
drag, startPoint x: 645, startPoint y: 379, endPoint x: 752, endPoint y: 373, distance: 107.1
click at [752, 373] on span "A tangy mix of puffed rice, noodles, potato, chickpeas, onion, and spices." at bounding box center [763, 390] width 239 height 37
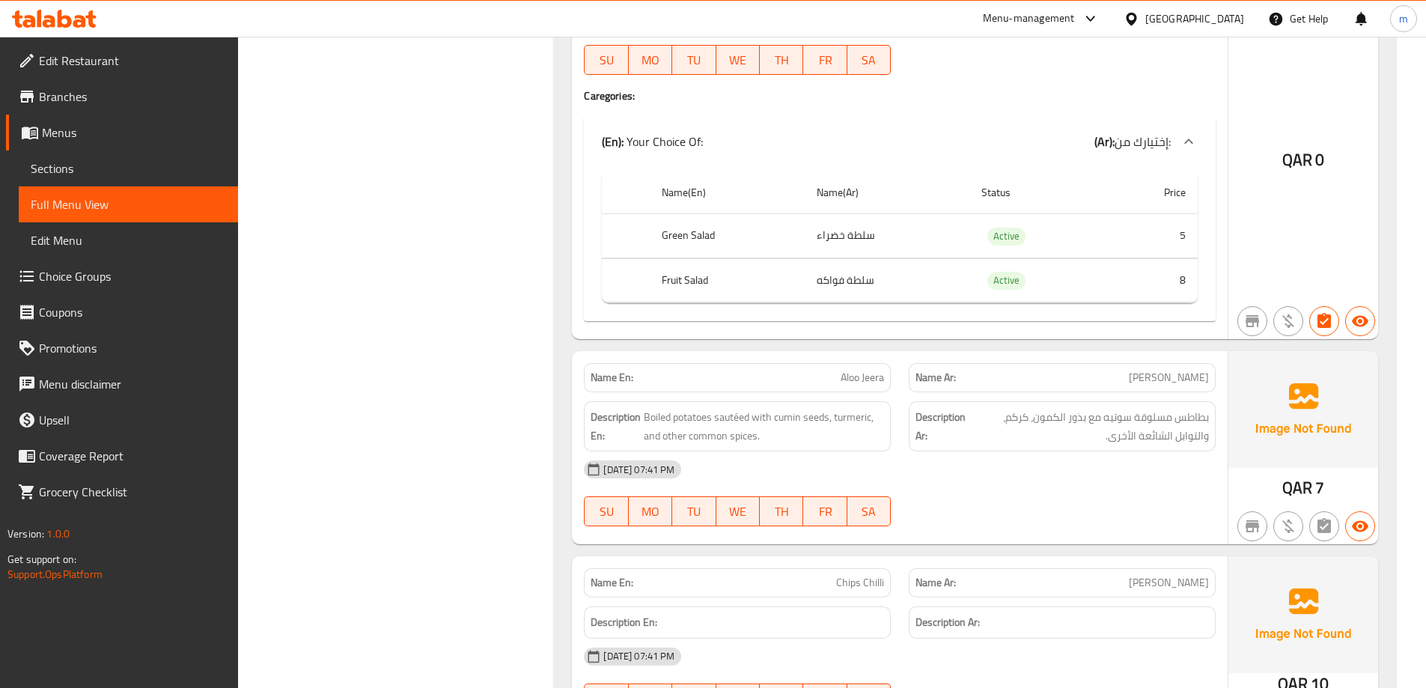
scroll to position [641, 0]
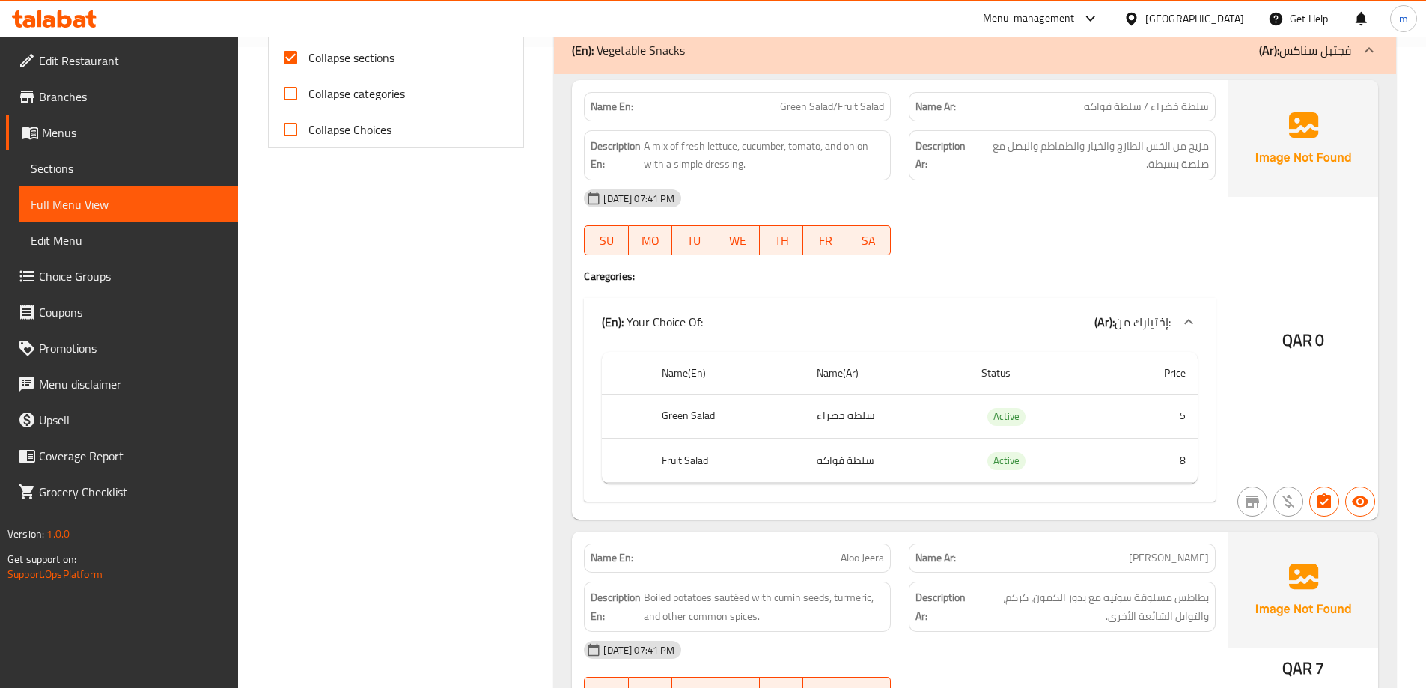
click at [1200, 56] on div "(En): Vegetable Snacks (Ar): فجتبل سناكس" at bounding box center [961, 50] width 779 height 18
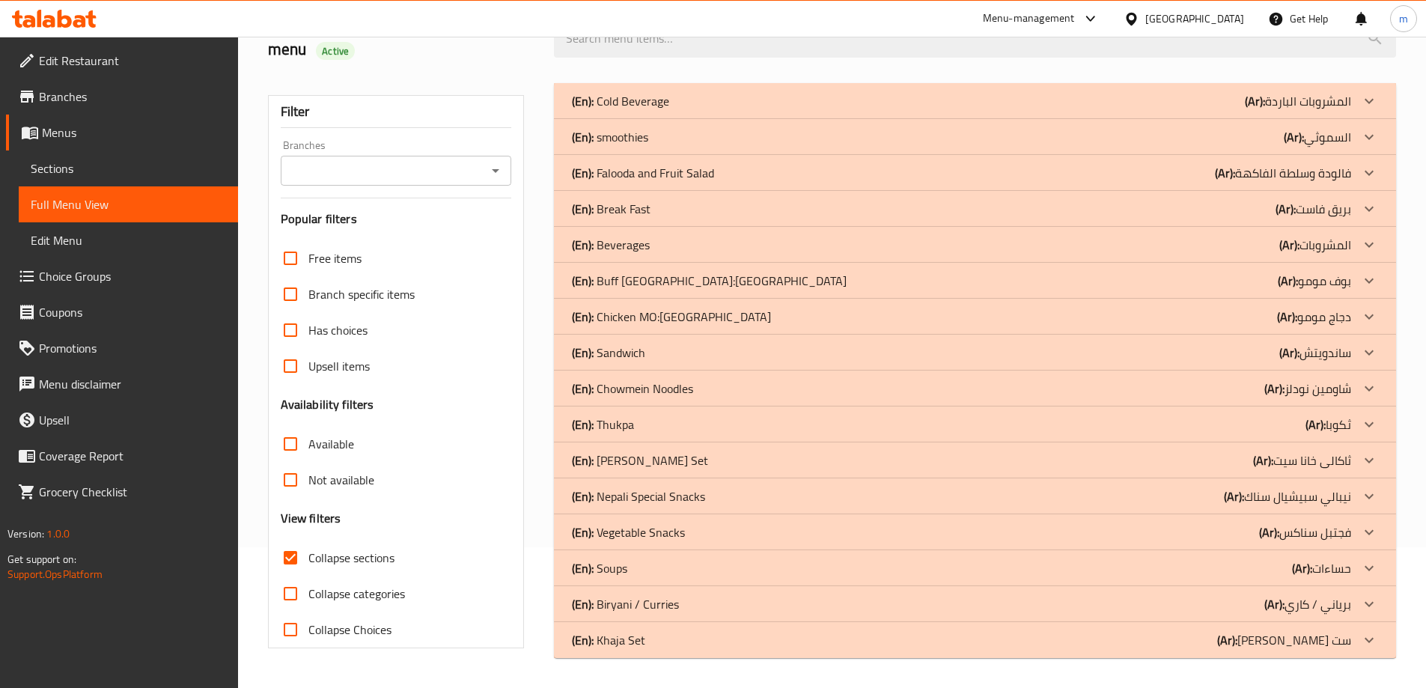
scroll to position [141, 0]
click at [1313, 110] on p "(Ar): حساءات" at bounding box center [1298, 101] width 106 height 18
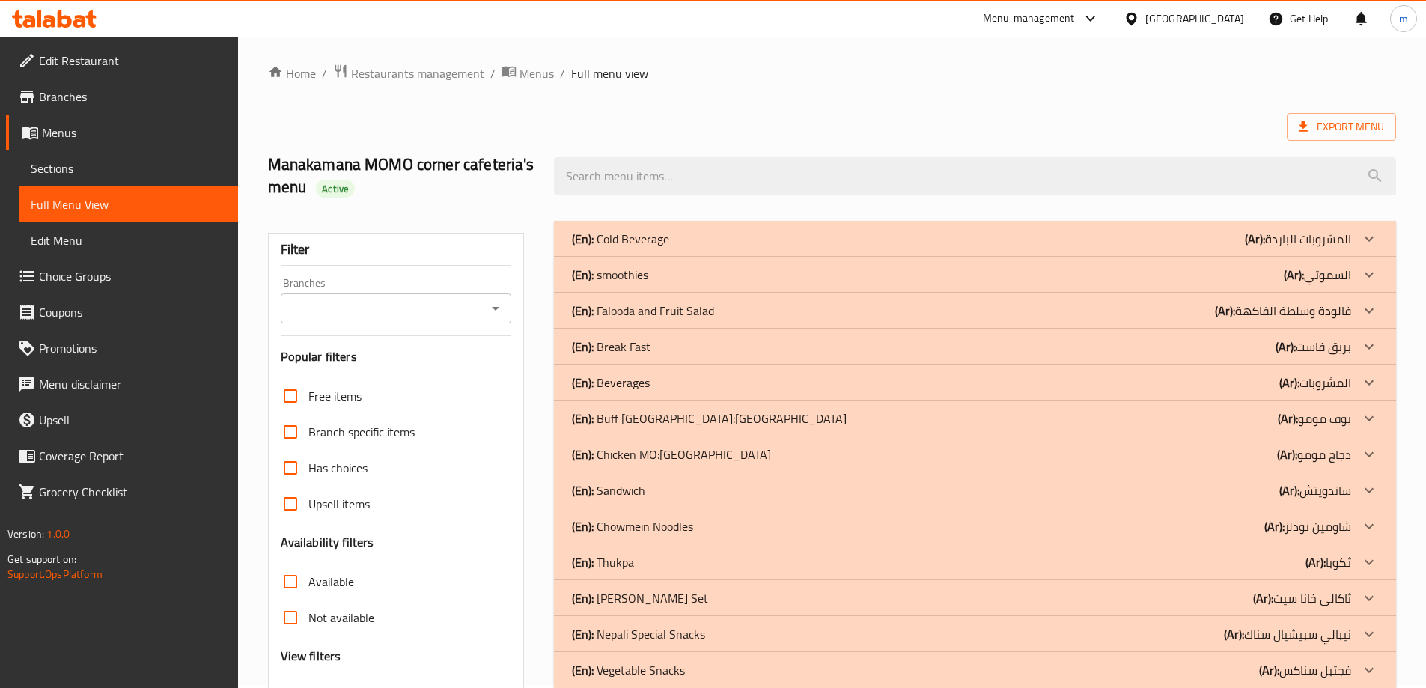
scroll to position [524, 0]
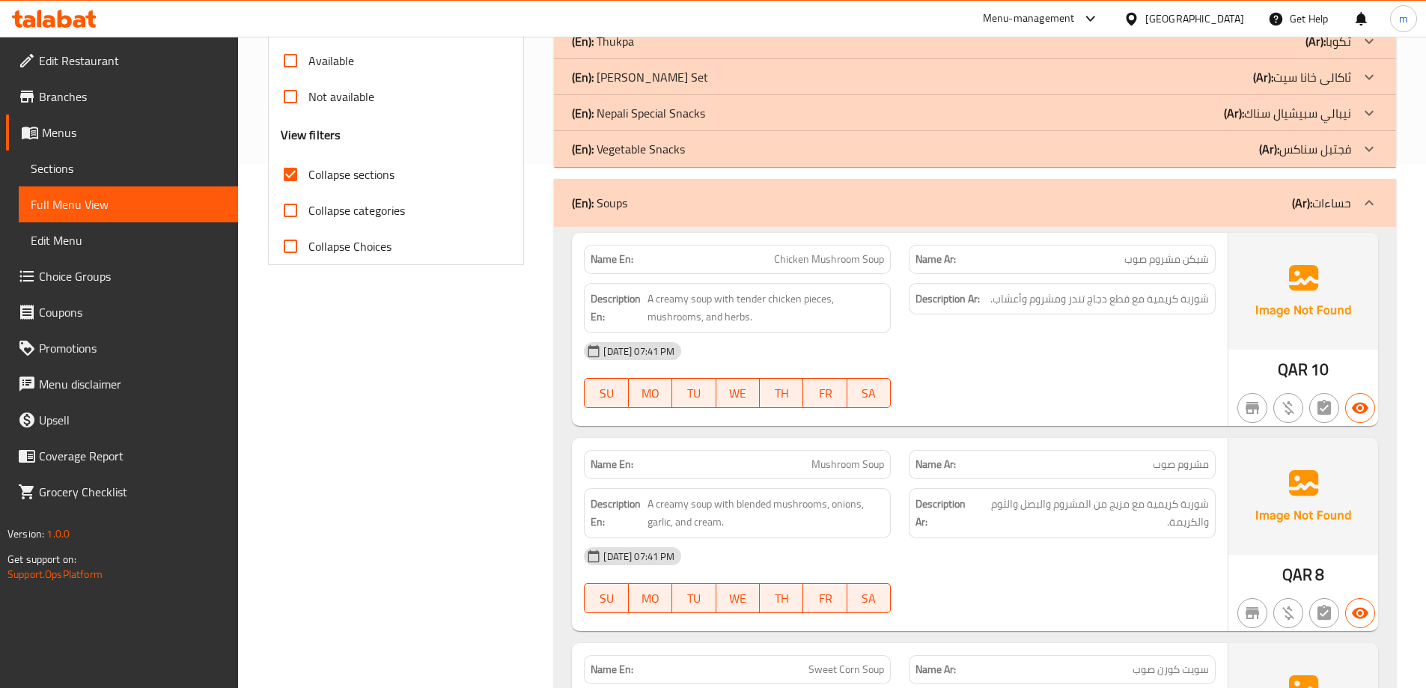
click at [1261, 186] on div "(En): Soups (Ar): حساءات" at bounding box center [975, 203] width 842 height 48
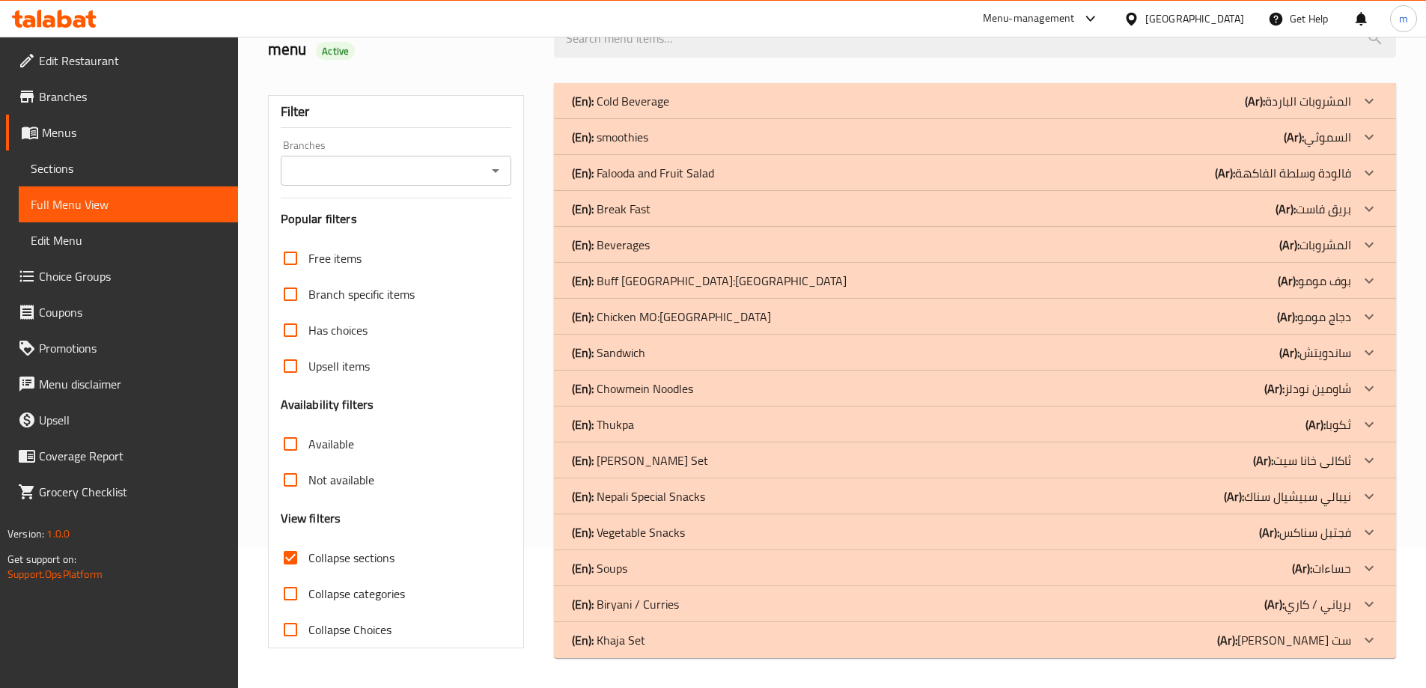
scroll to position [141, 0]
click at [1324, 110] on p "(Ar): برياني / كاري" at bounding box center [1298, 101] width 106 height 18
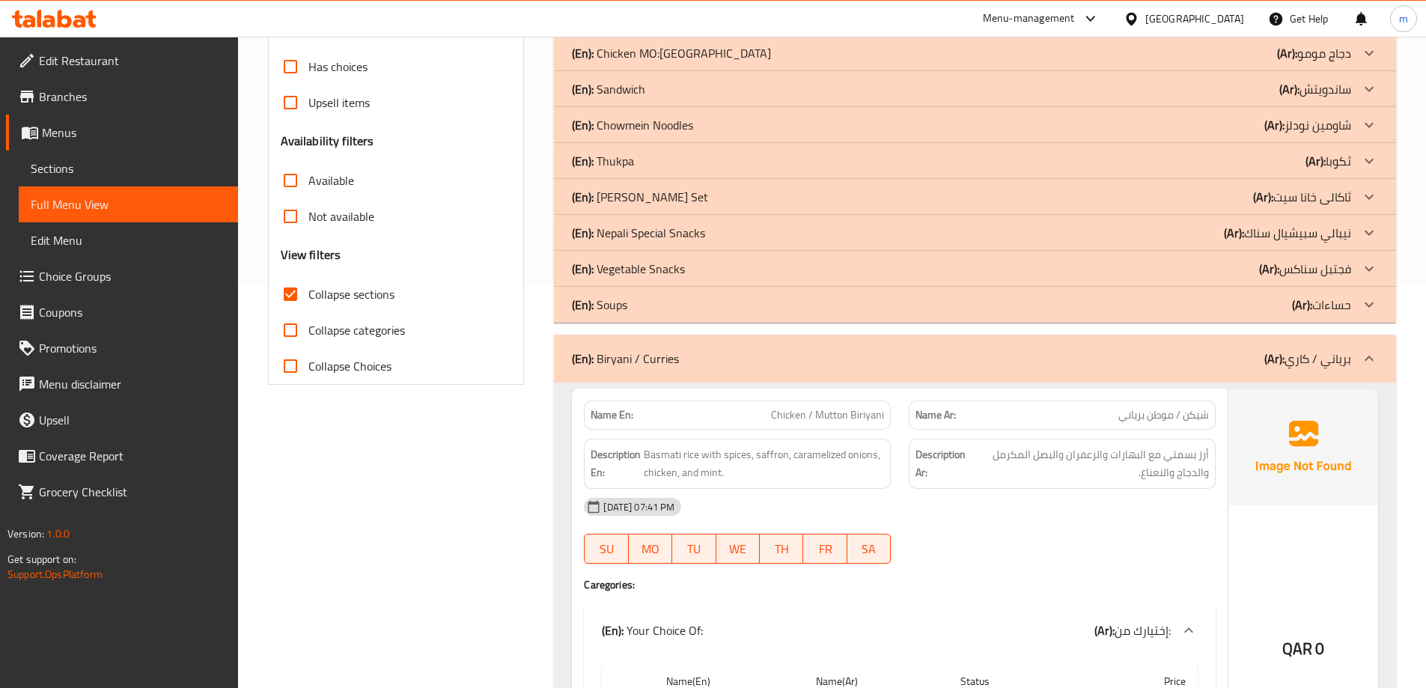
scroll to position [403, 0]
click at [1181, 336] on div "(En): Biryani / Curries (Ar): برياني / كاري" at bounding box center [975, 359] width 842 height 48
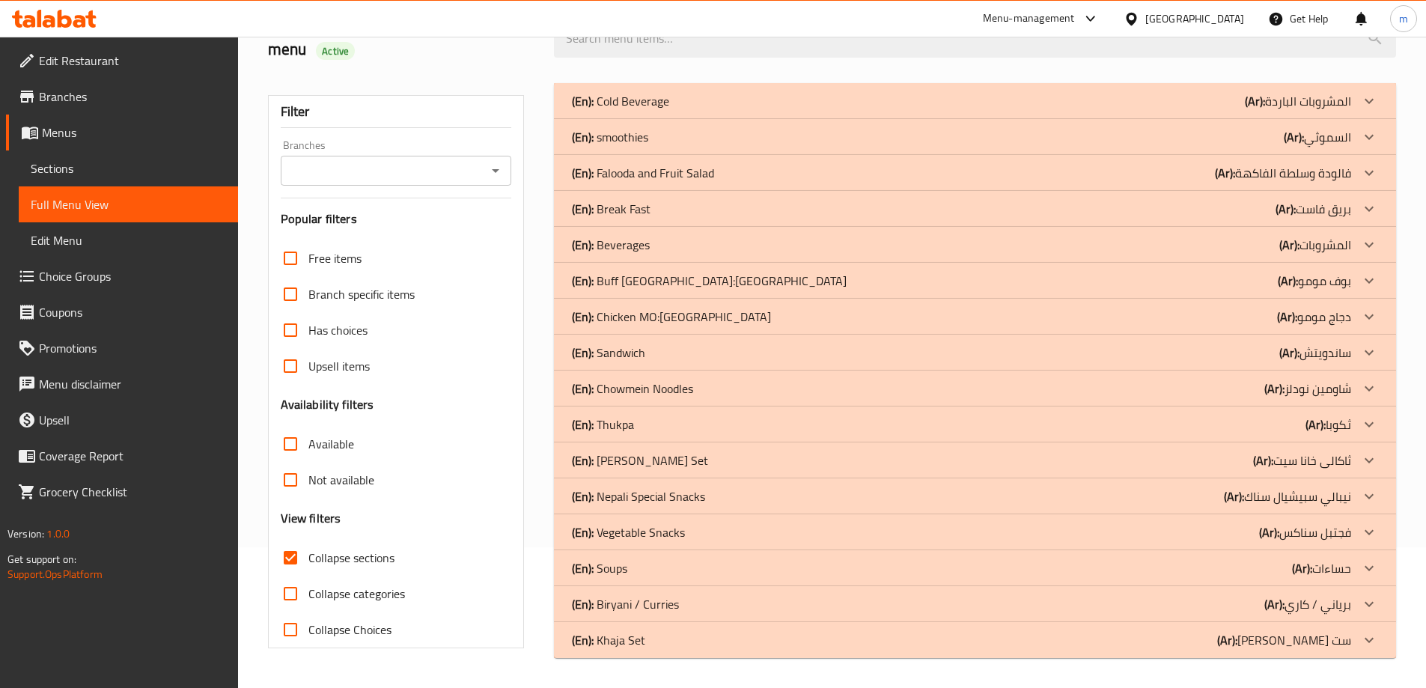
scroll to position [141, 0]
click at [1203, 119] on div "(En): Khaja Set (Ar): خاجة ست" at bounding box center [975, 101] width 842 height 36
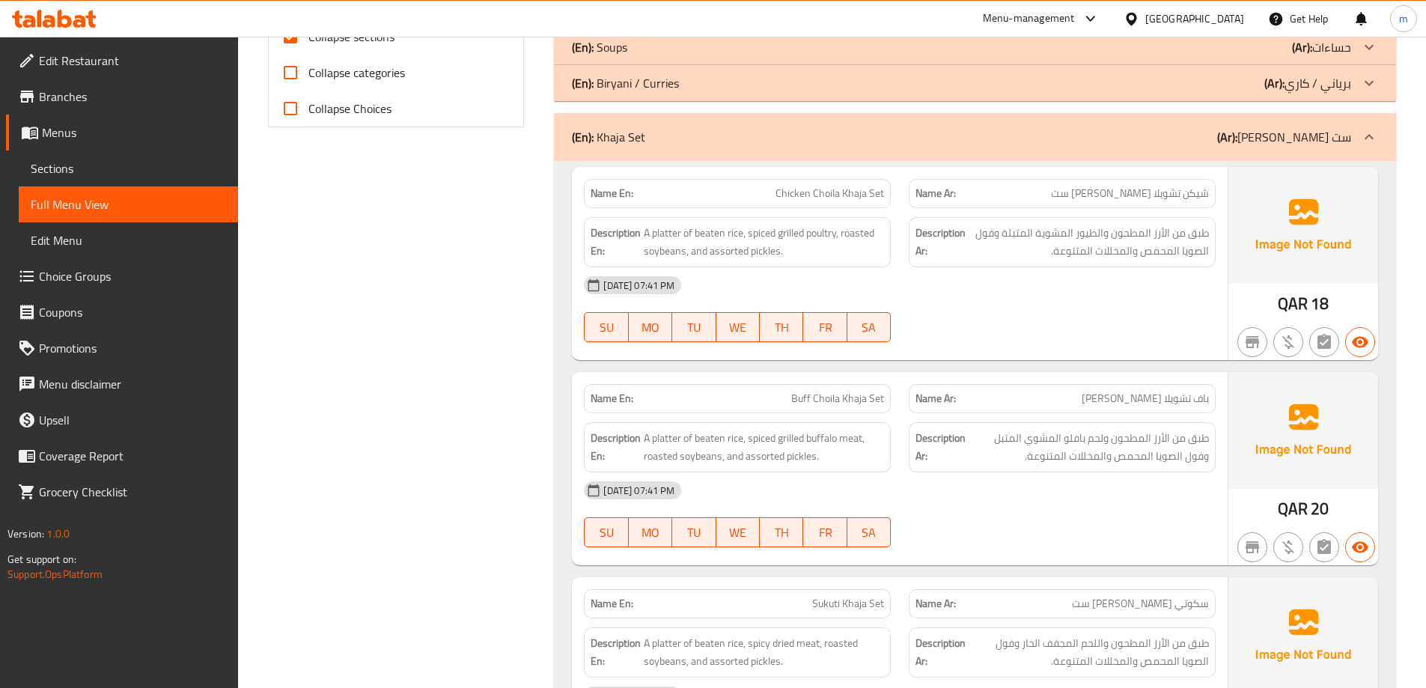
scroll to position [665, 0]
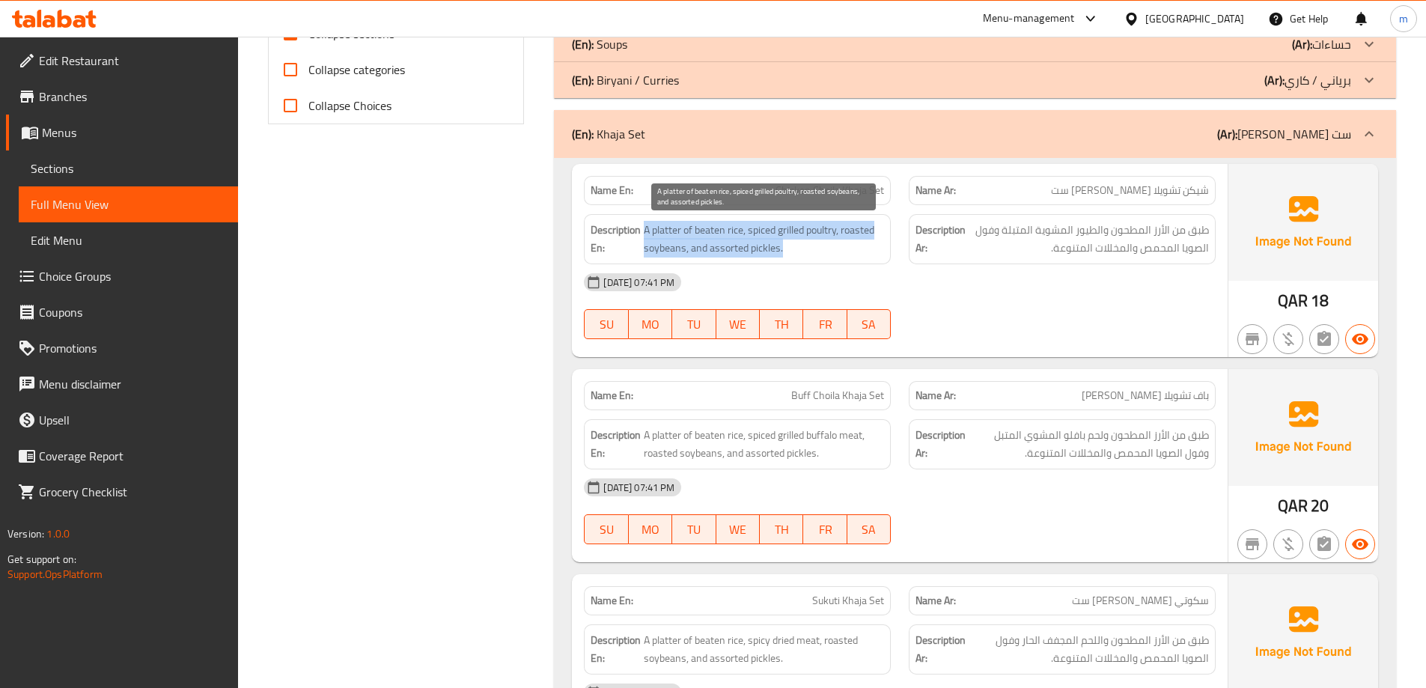
drag, startPoint x: 659, startPoint y: 229, endPoint x: 789, endPoint y: 242, distance: 130.2
click at [789, 242] on span "A platter of beaten rice, spiced grilled poultry, roasted soybeans, and assorte…" at bounding box center [764, 239] width 240 height 37
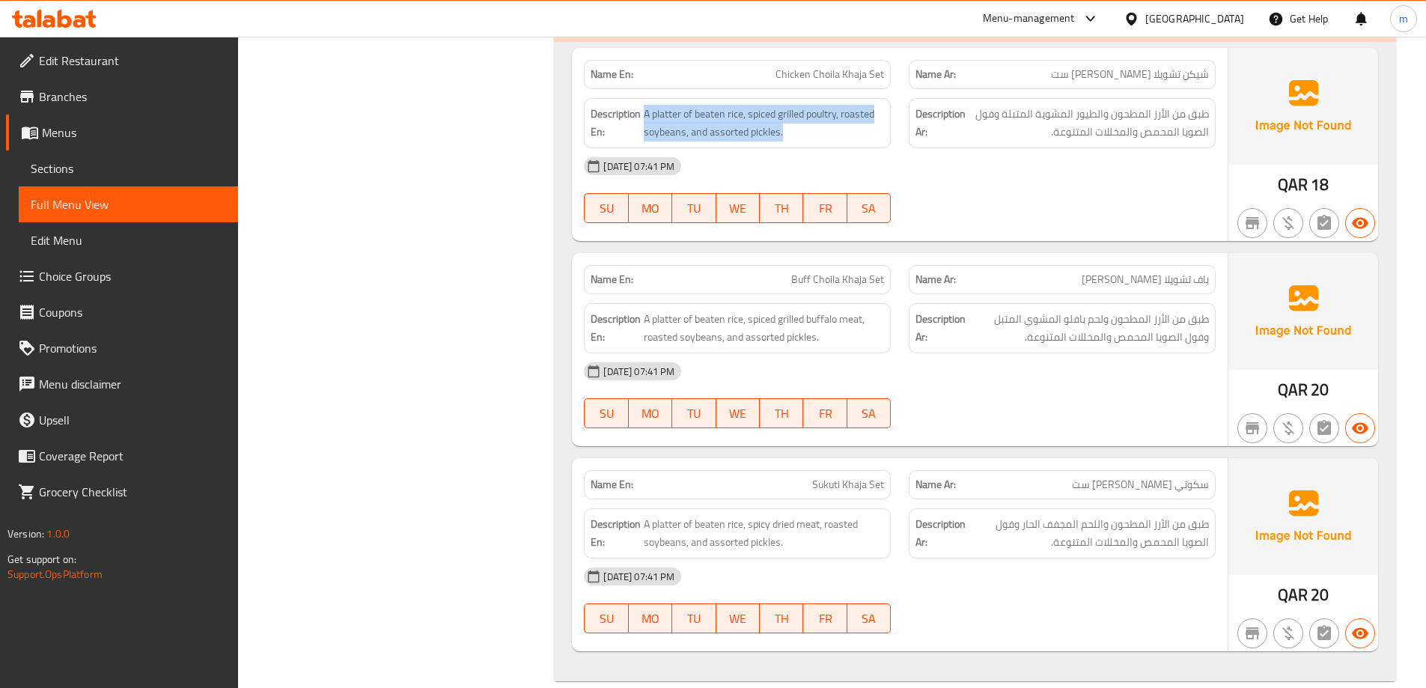
scroll to position [804, 0]
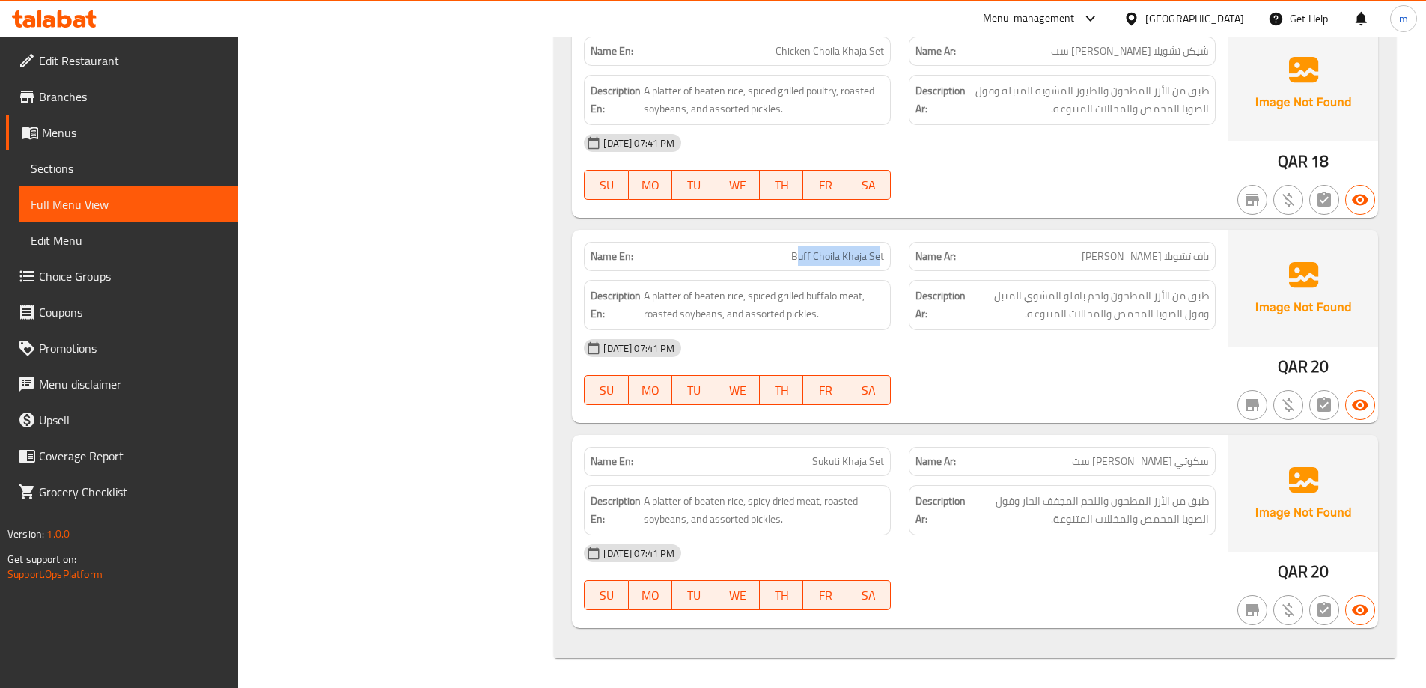
drag, startPoint x: 797, startPoint y: 250, endPoint x: 879, endPoint y: 256, distance: 81.8
click at [879, 256] on span "Buff Choila Khaja Set" at bounding box center [837, 256] width 93 height 16
drag, startPoint x: 642, startPoint y: 296, endPoint x: 748, endPoint y: 299, distance: 105.5
click at [748, 299] on h6 "Description En: A platter of beaten rice, spiced grilled buffalo meat, roasted …" at bounding box center [736, 305] width 293 height 37
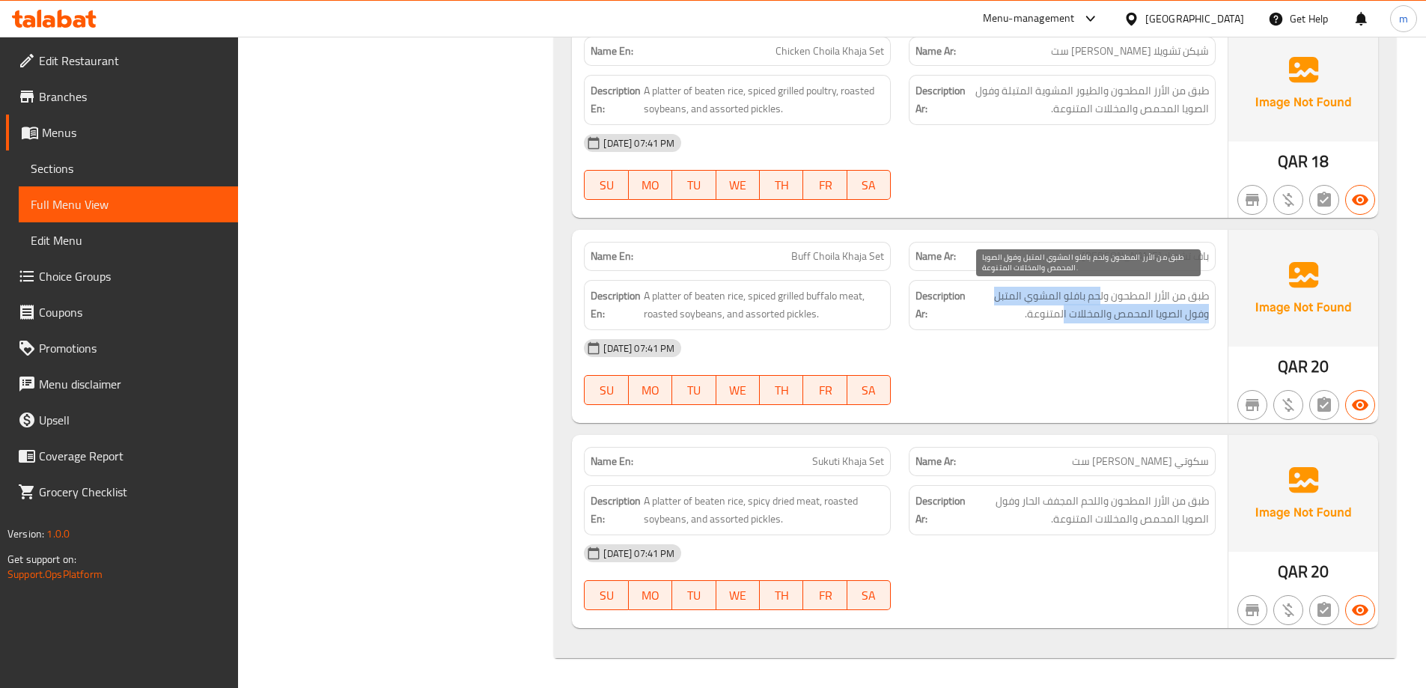
drag, startPoint x: 1100, startPoint y: 298, endPoint x: 1064, endPoint y: 317, distance: 40.5
click at [1064, 317] on span "طبق من الأرز المطحون ولحم بافلو المشوي المتبل وفول الصويا المحمص والمخللات المت…" at bounding box center [1088, 305] width 240 height 37
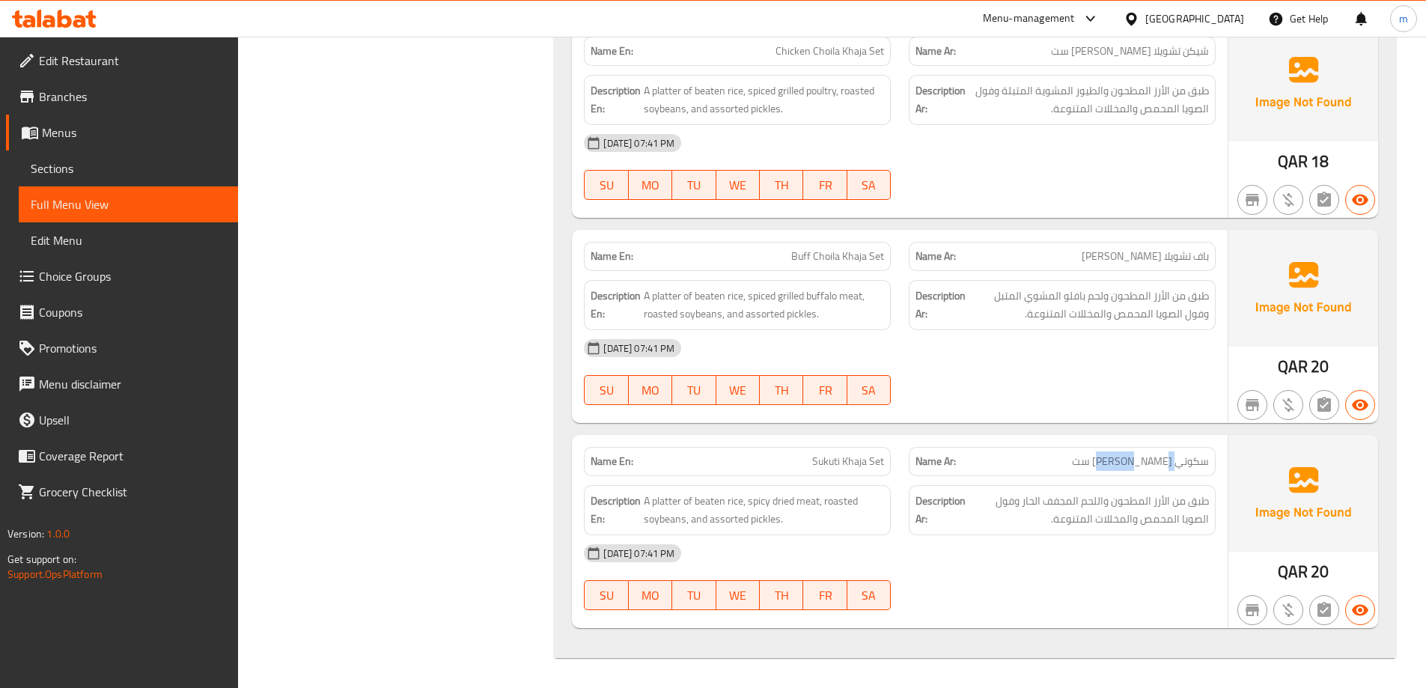
drag, startPoint x: 1176, startPoint y: 457, endPoint x: 1101, endPoint y: 462, distance: 75.0
click at [1101, 462] on p "Name Ar: سكوتي خاجة ست" at bounding box center [1061, 462] width 293 height 16
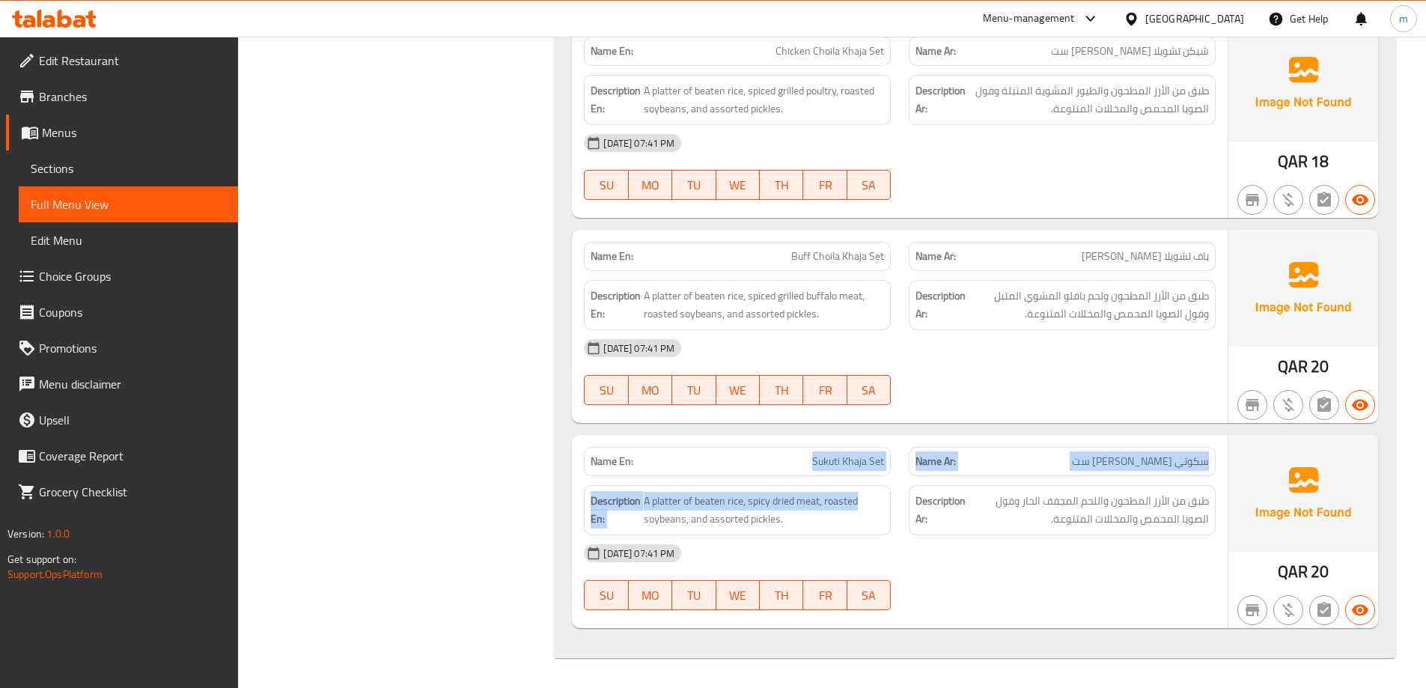
drag, startPoint x: 813, startPoint y: 463, endPoint x: 886, endPoint y: 475, distance: 74.3
click at [886, 475] on div "Name En: Sukuti Khaja Set Name Ar: سكوتي خاجة ست Description En: A platter of b…" at bounding box center [900, 531] width 656 height 193
click at [716, 498] on span "A platter of beaten rice, spicy dried meat, roasted soybeans, and assorted pick…" at bounding box center [764, 510] width 240 height 37
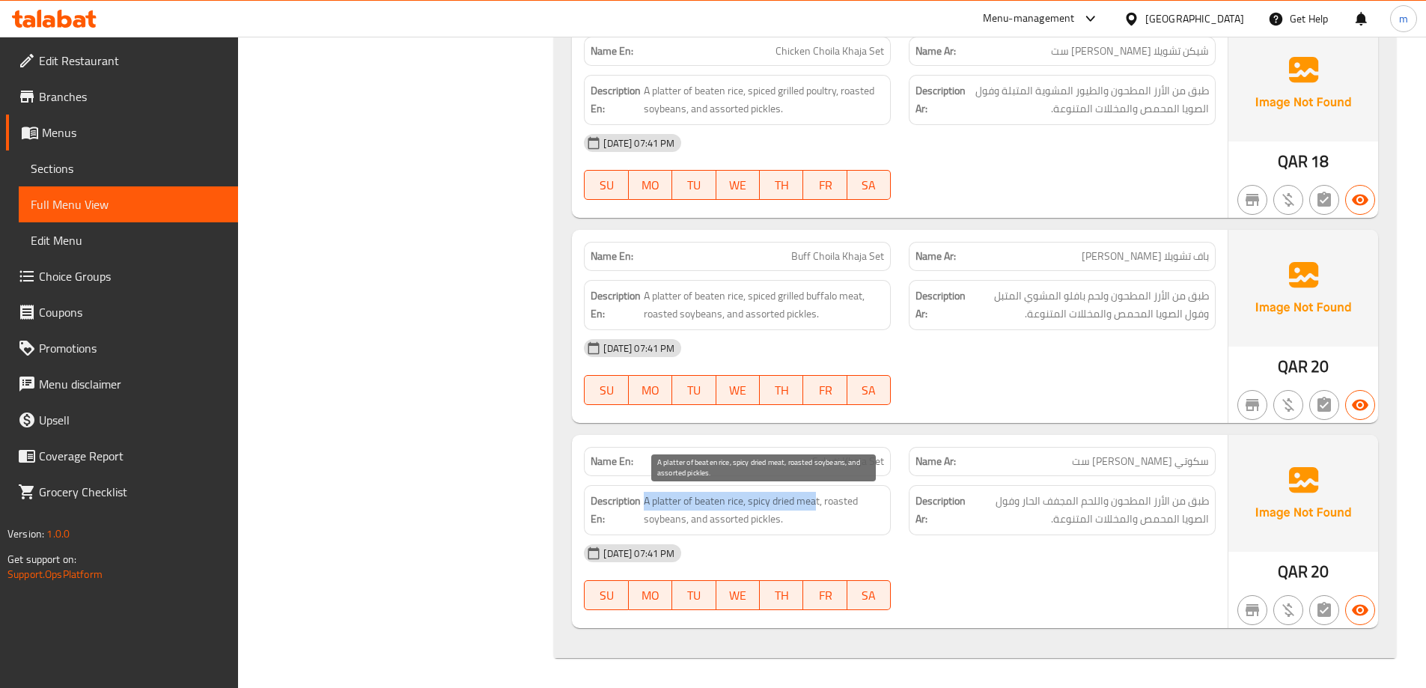
drag, startPoint x: 647, startPoint y: 501, endPoint x: 819, endPoint y: 503, distance: 172.1
click at [819, 503] on span "A platter of beaten rice, spicy dried meat, roasted soybeans, and assorted pick…" at bounding box center [764, 510] width 240 height 37
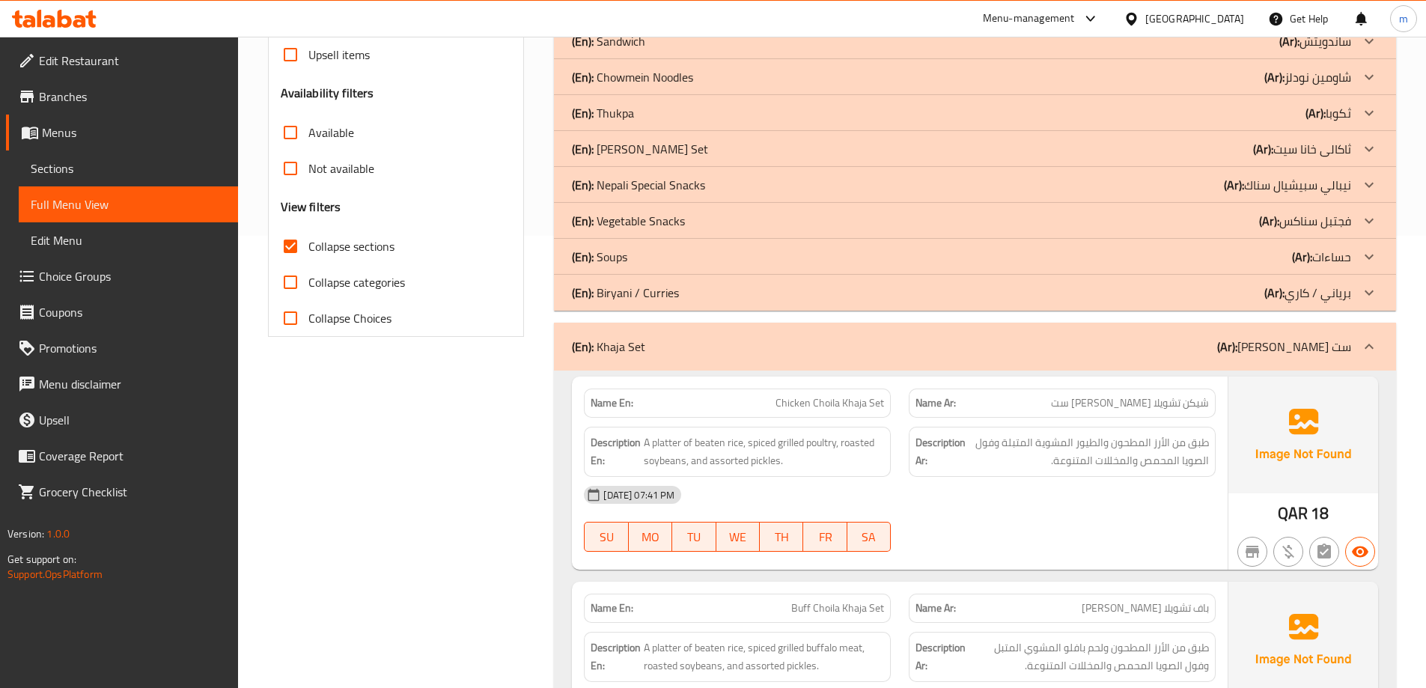
scroll to position [205, 0]
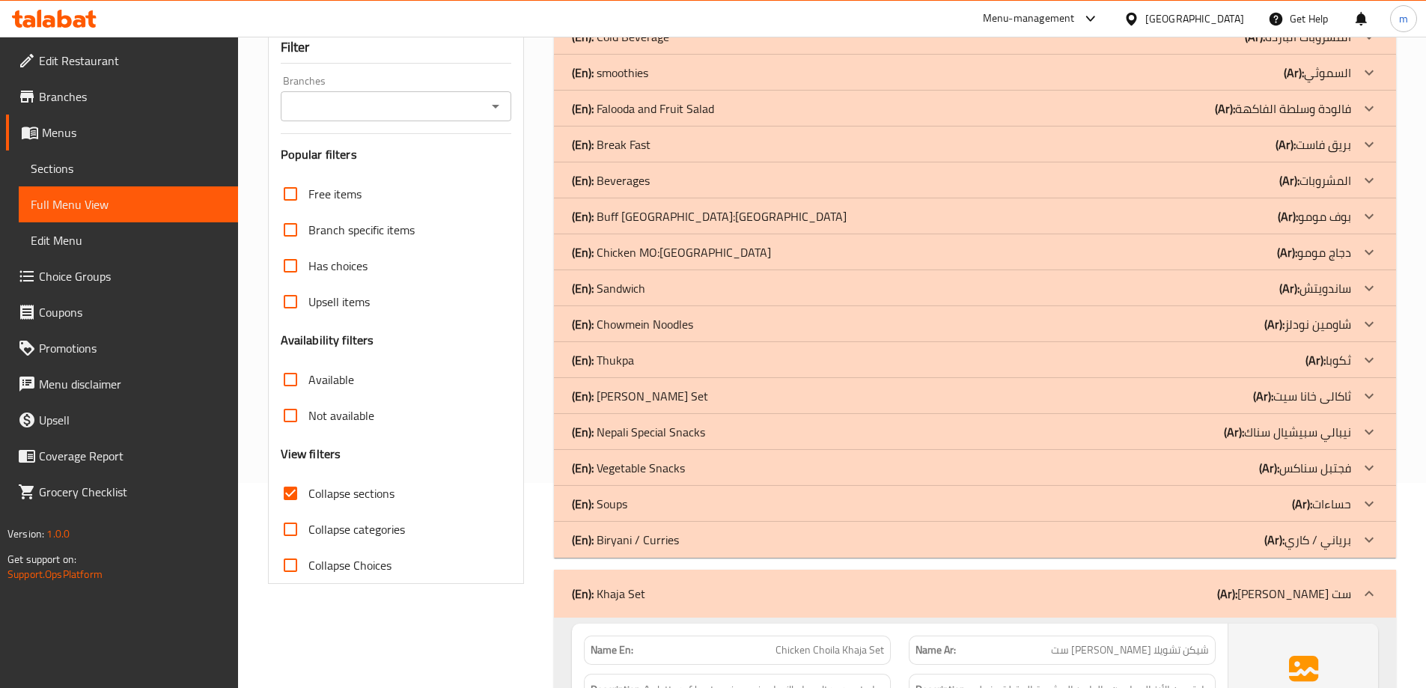
click at [1164, 583] on div "(En): Khaja Set (Ar): خاجة ست" at bounding box center [975, 594] width 842 height 48
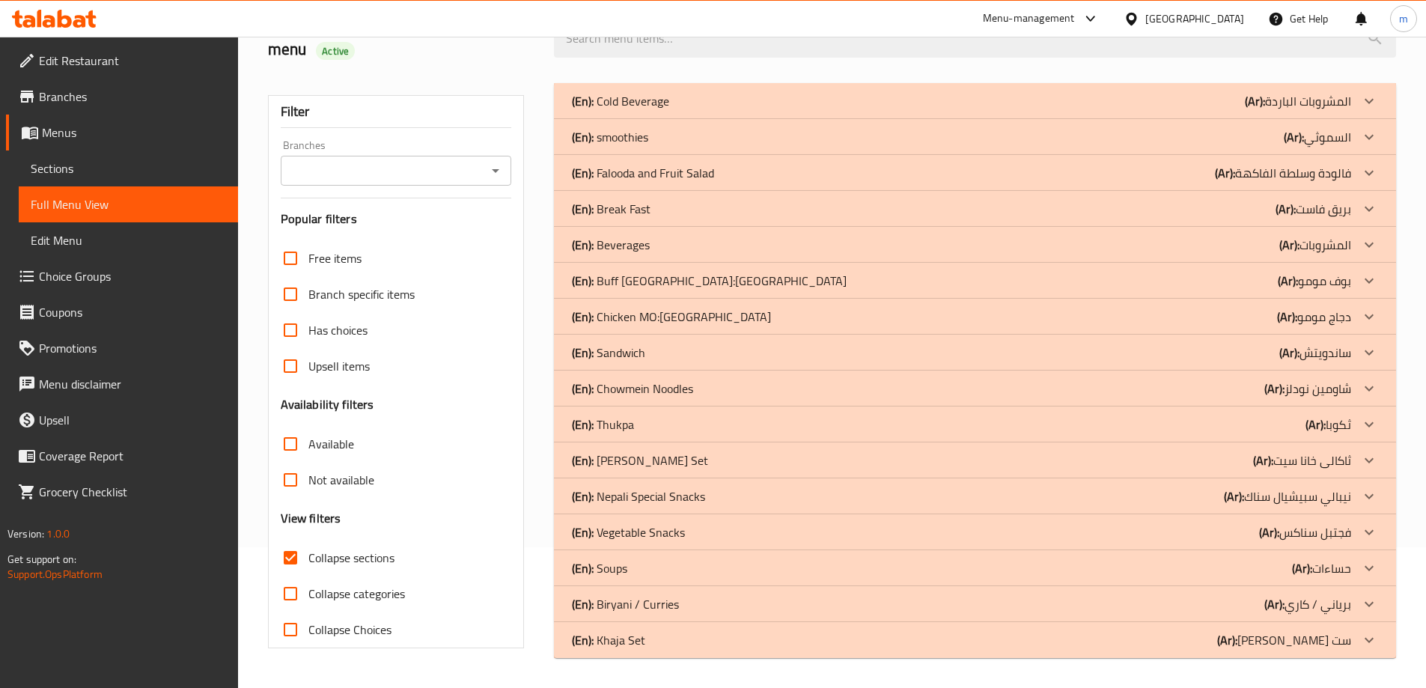
scroll to position [141, 0]
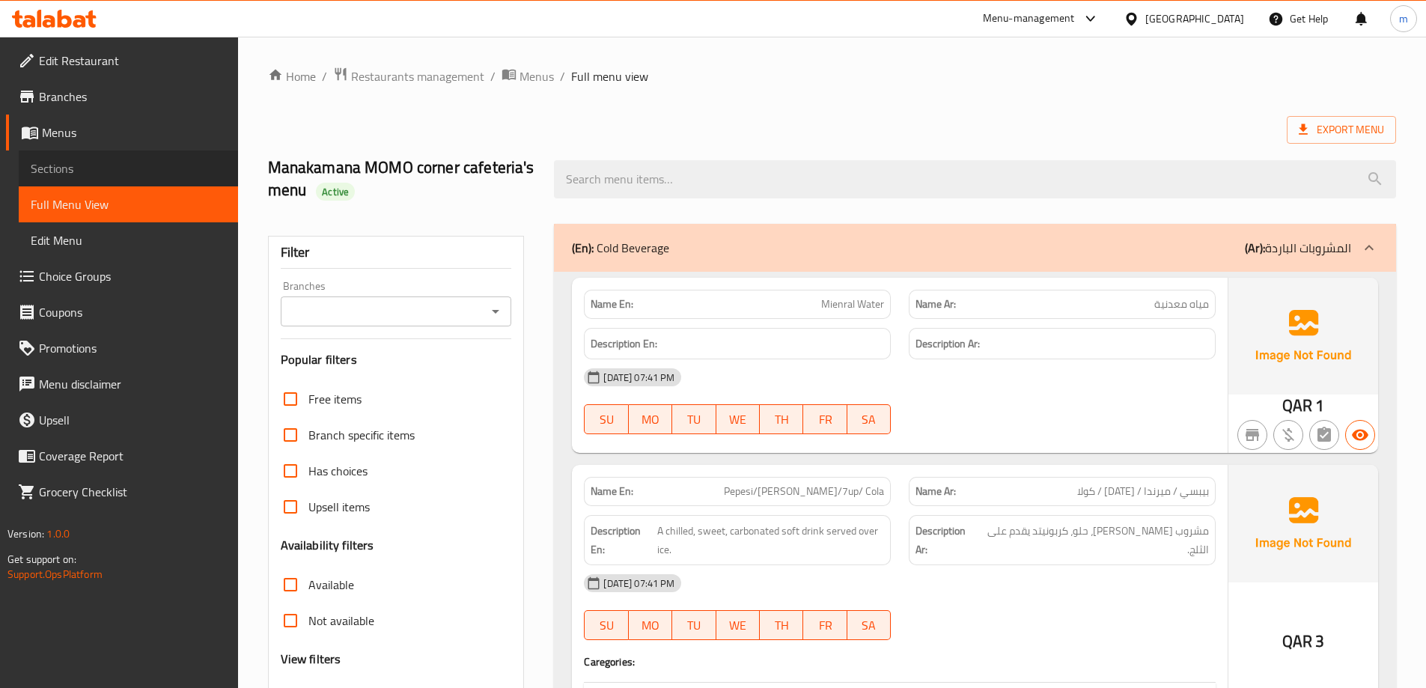
click at [124, 172] on span "Sections" at bounding box center [128, 168] width 195 height 18
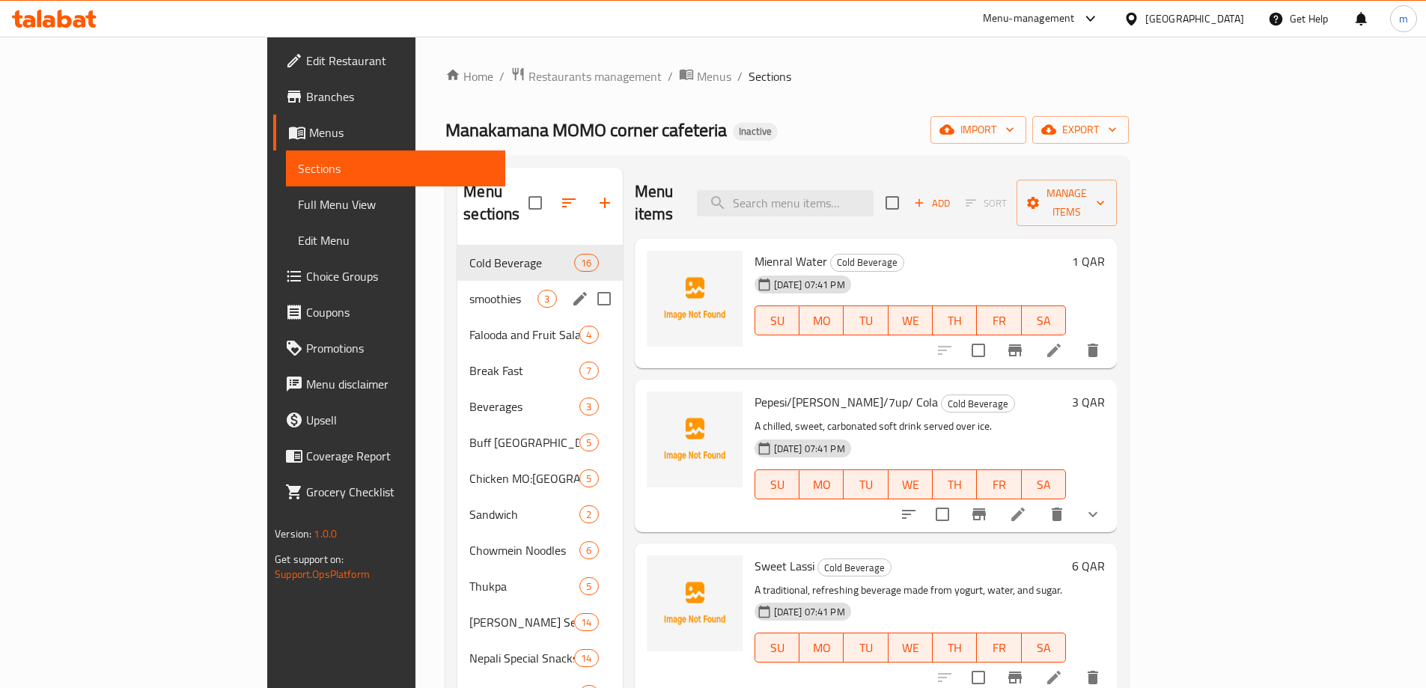
click at [469, 290] on span "smoothies" at bounding box center [503, 299] width 68 height 18
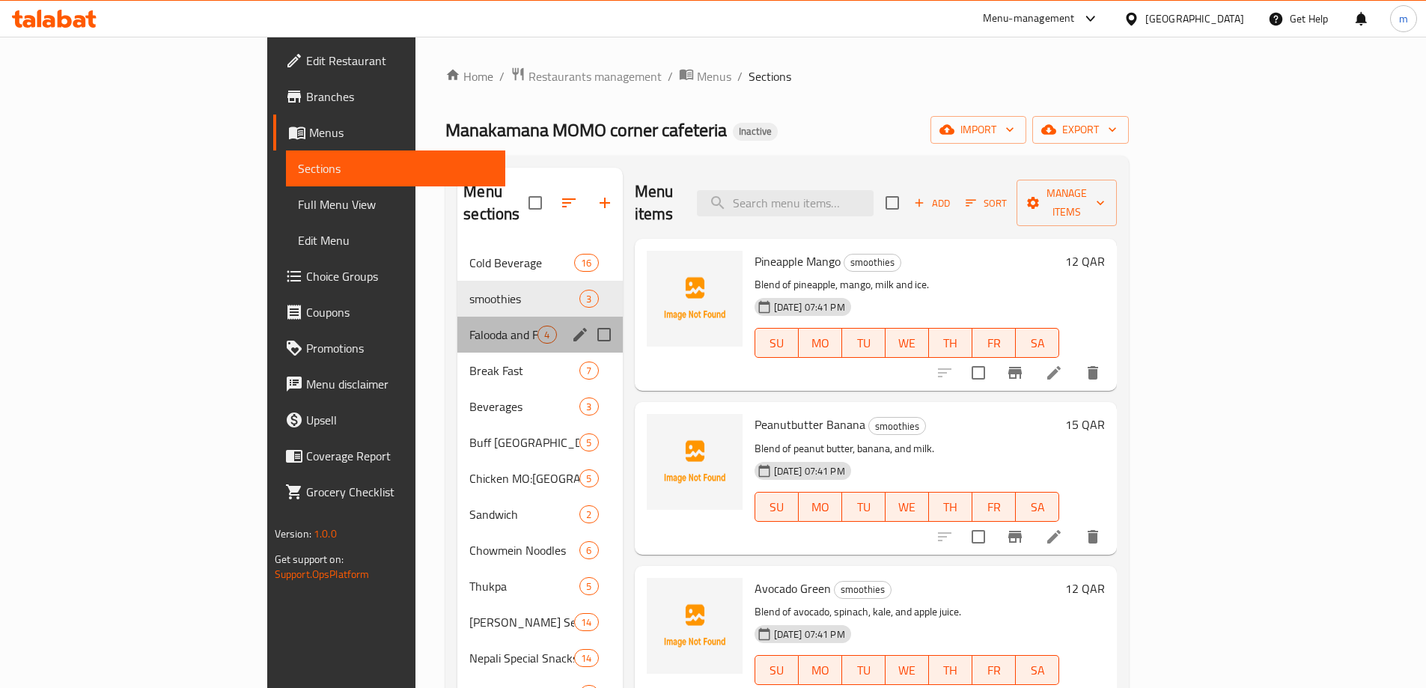
click at [457, 317] on div "Falooda and Fruit Salad 4" at bounding box center [539, 335] width 165 height 36
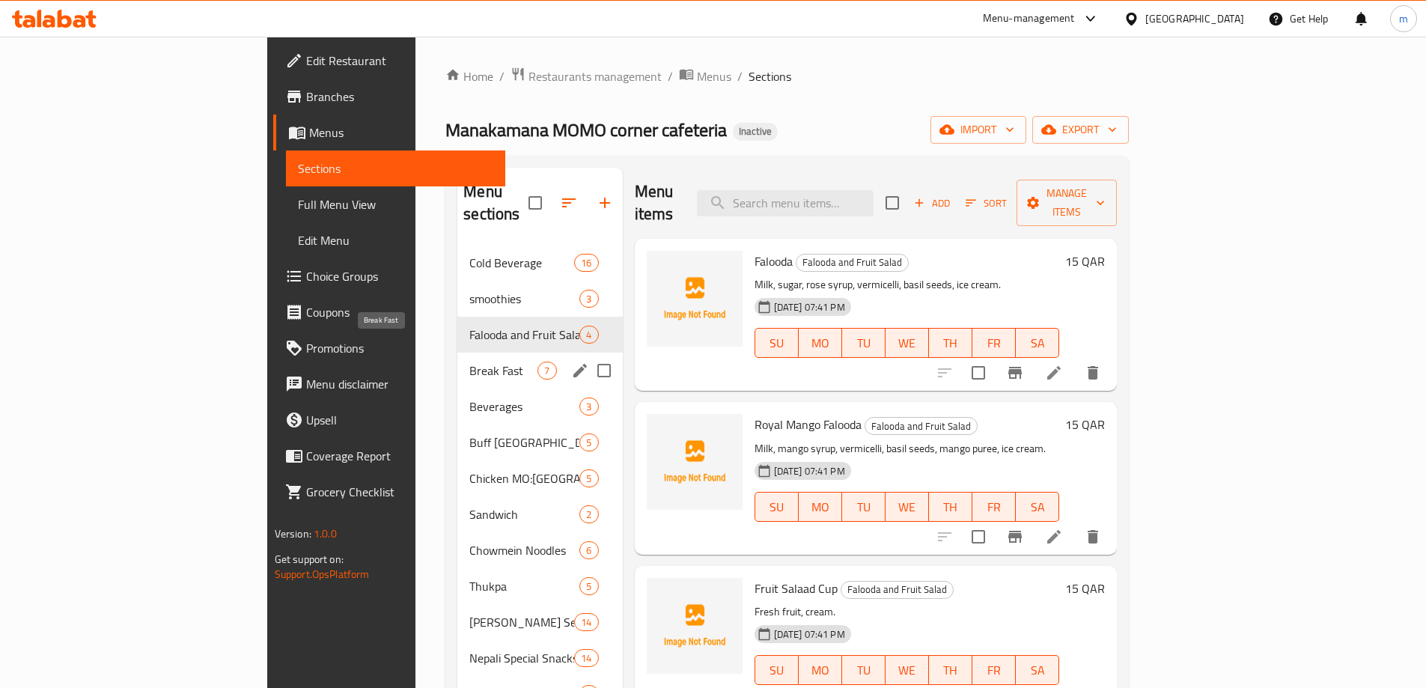
click at [469, 361] on span "Break Fast" at bounding box center [503, 370] width 68 height 18
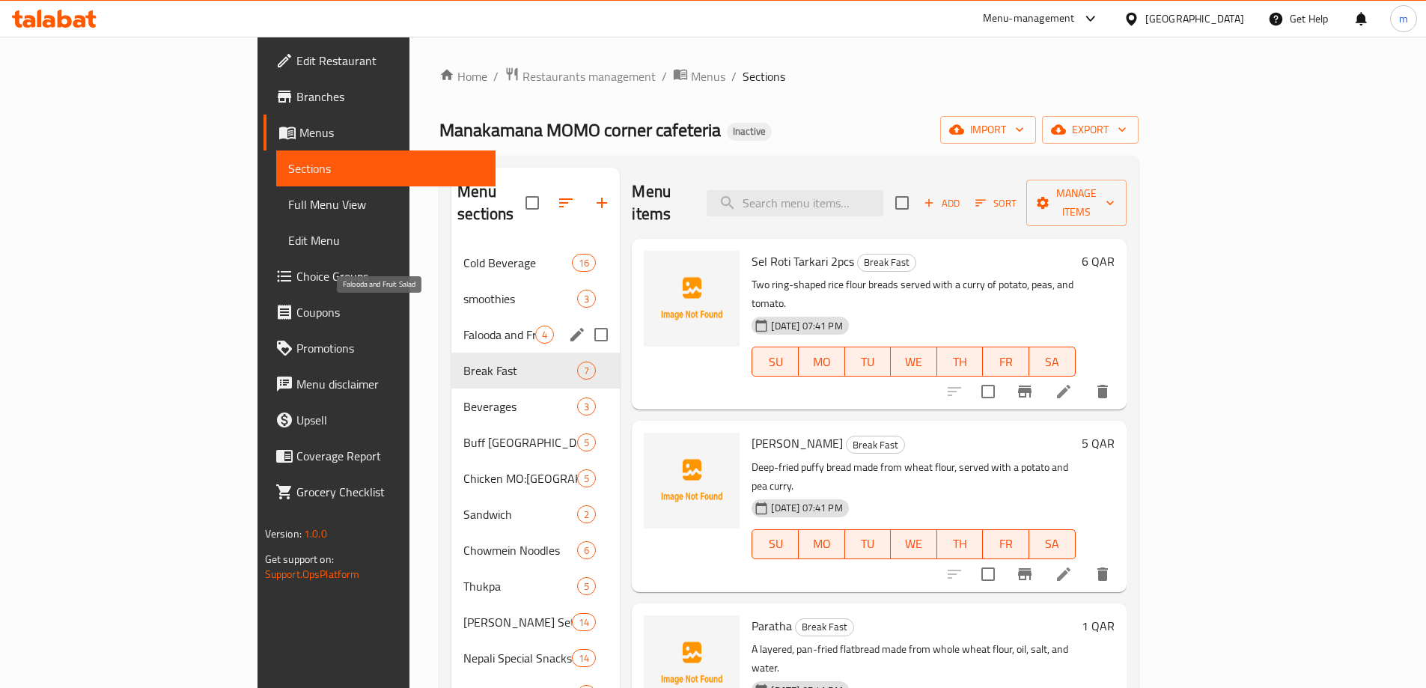
click at [451, 287] on div "smoothies 3" at bounding box center [535, 299] width 168 height 36
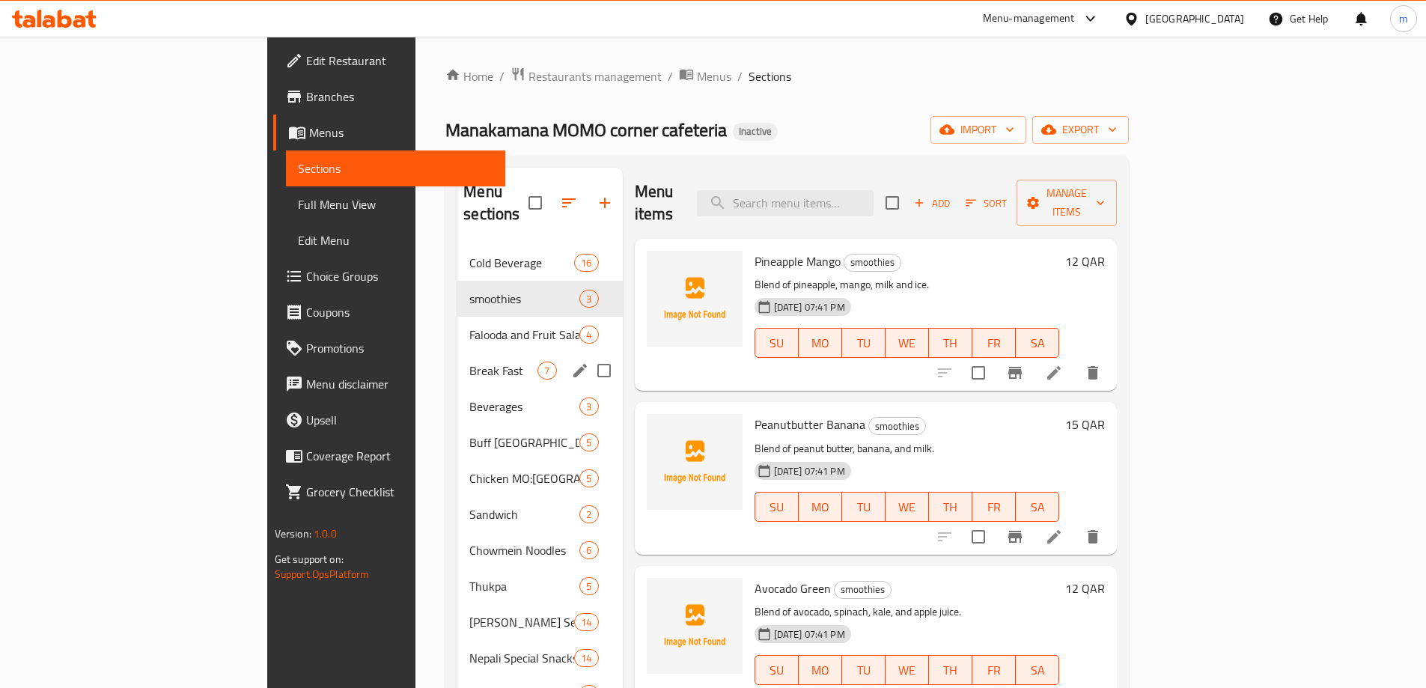
click at [457, 352] on div "Break Fast 7" at bounding box center [539, 370] width 165 height 36
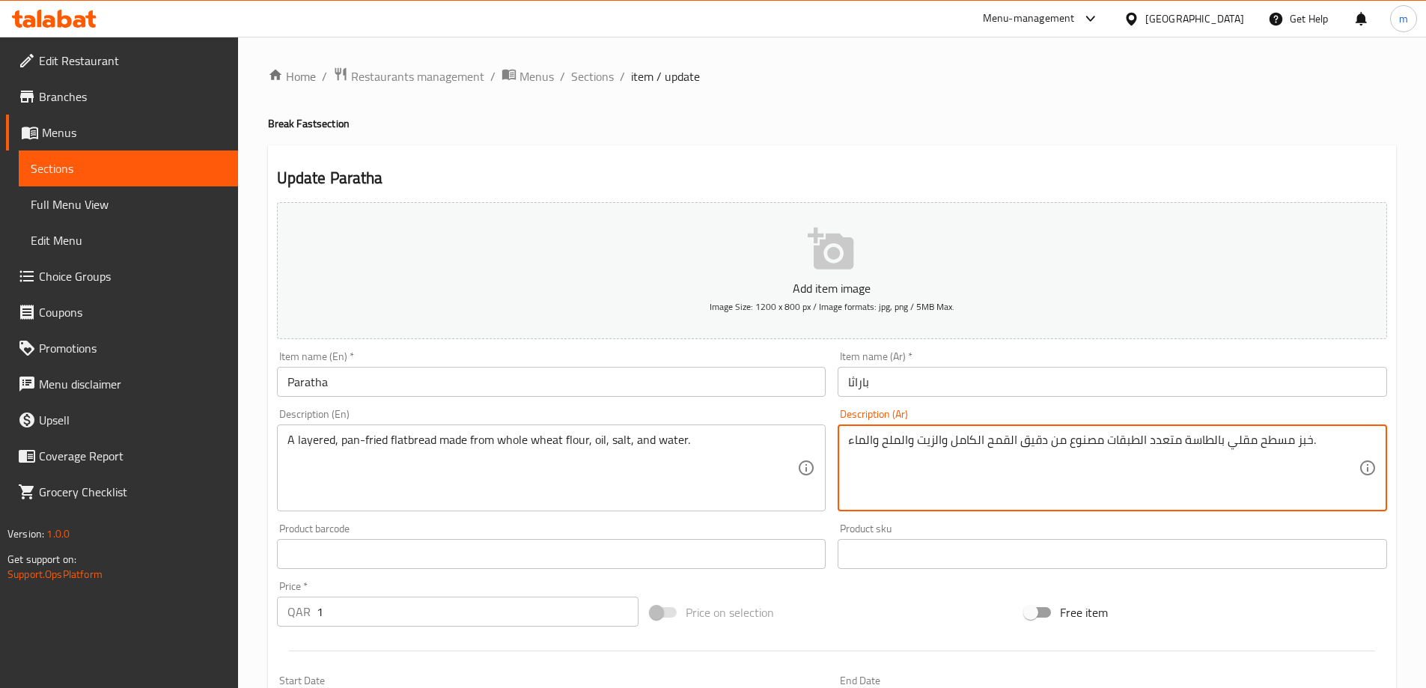
drag, startPoint x: 1164, startPoint y: 444, endPoint x: 1108, endPoint y: 453, distance: 56.8
click at [1108, 453] on textarea "خبز مسطح مقلي بالطاسة متعدد الطبقات مصنوع من دقيق القمح الكامل والزيت والملح وا…" at bounding box center [1103, 468] width 510 height 71
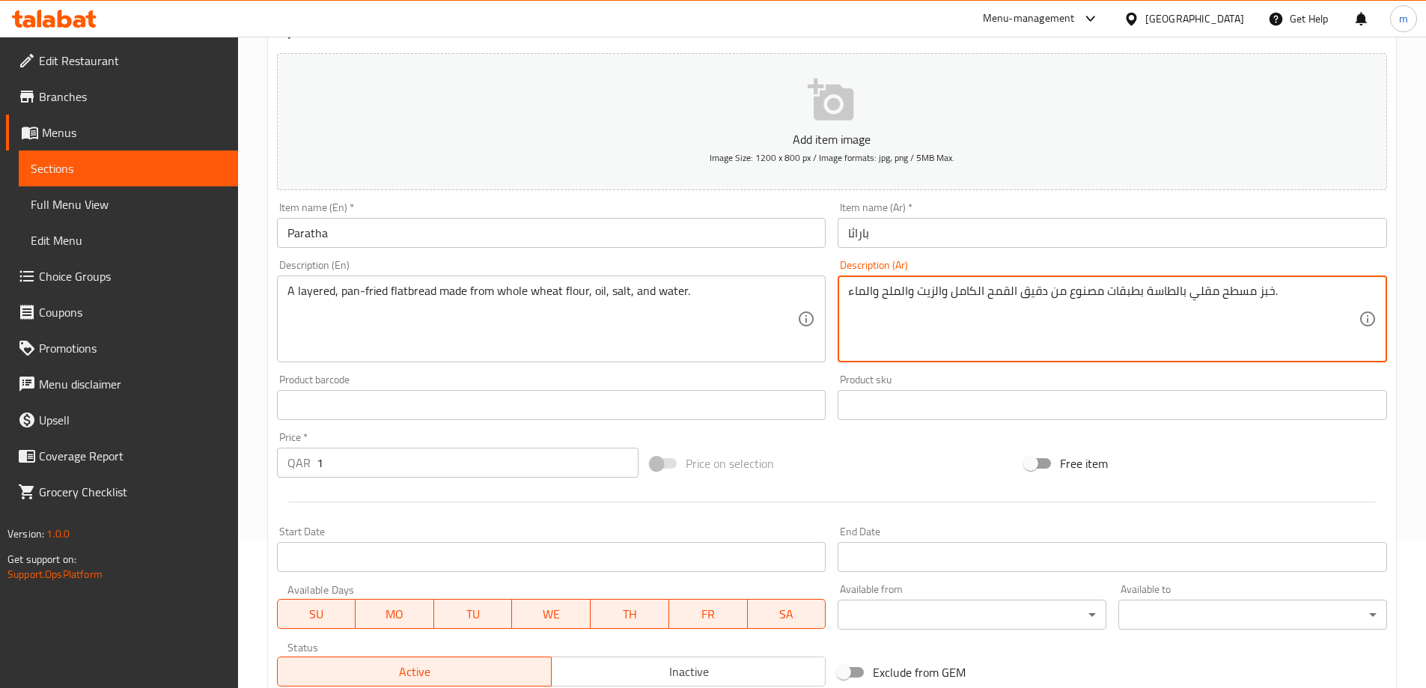
scroll to position [370, 0]
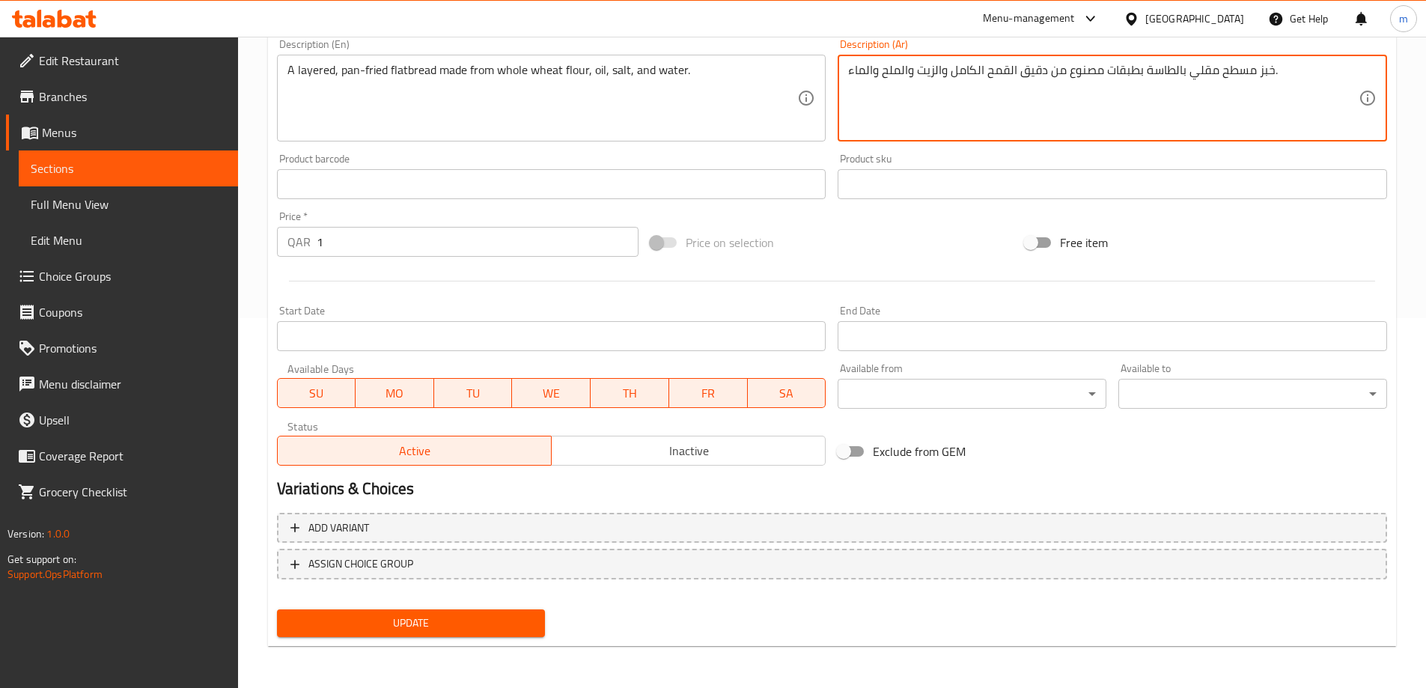
type textarea "خبز مسطح مقلي بالطاسة بطبقات مصنوع من دقيق القمح الكامل والزيت والملح والماء."
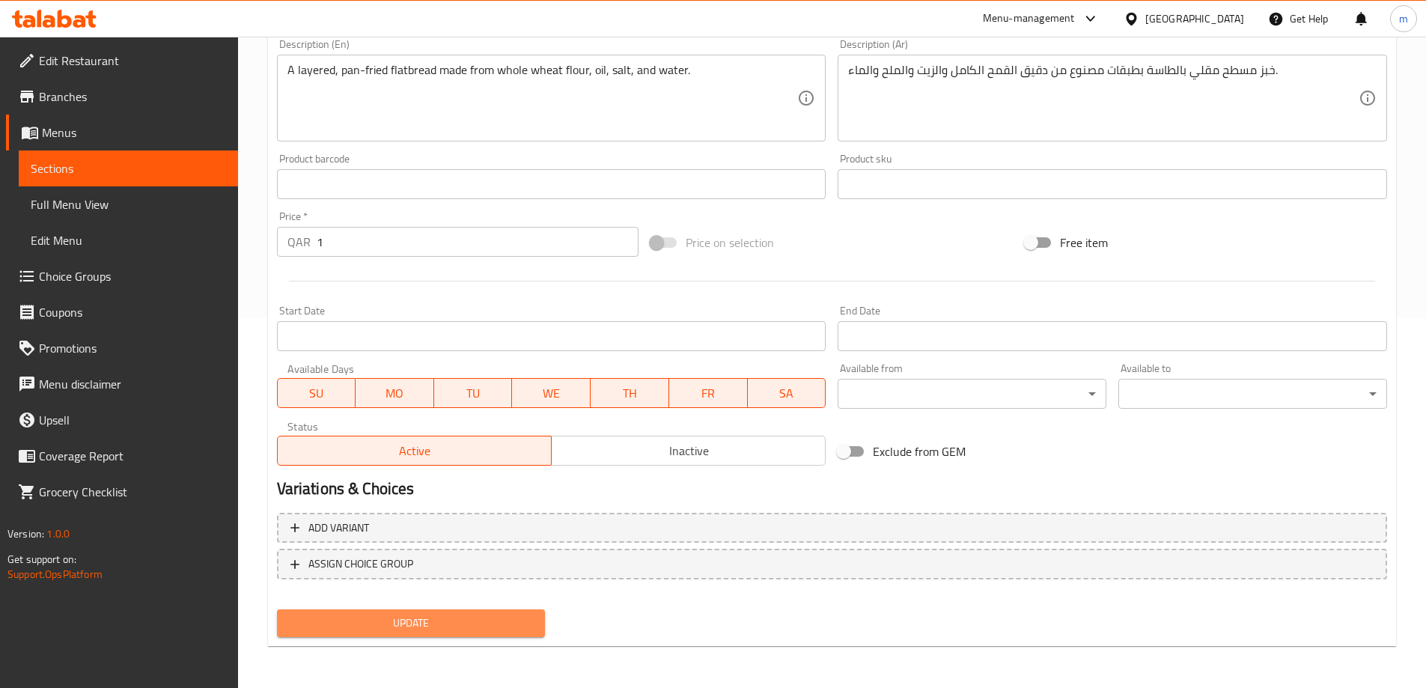
click at [489, 617] on span "Update" at bounding box center [411, 623] width 245 height 19
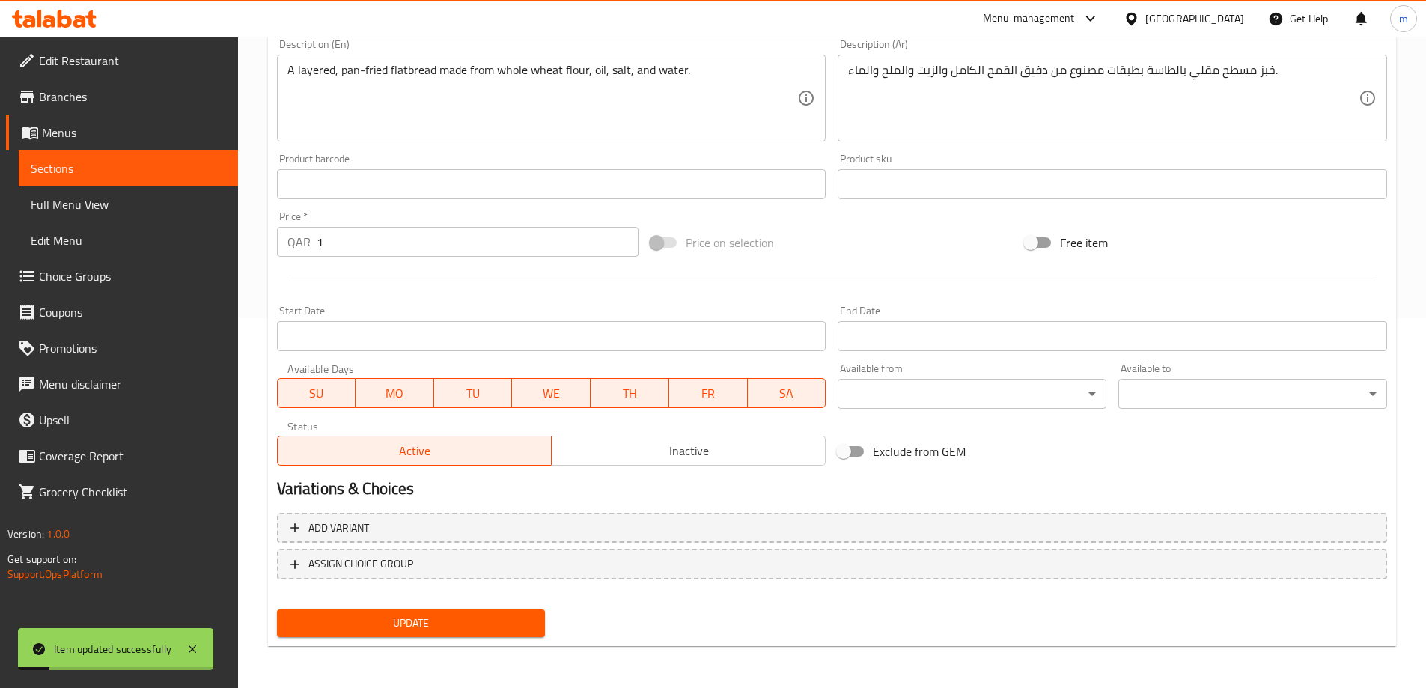
scroll to position [0, 0]
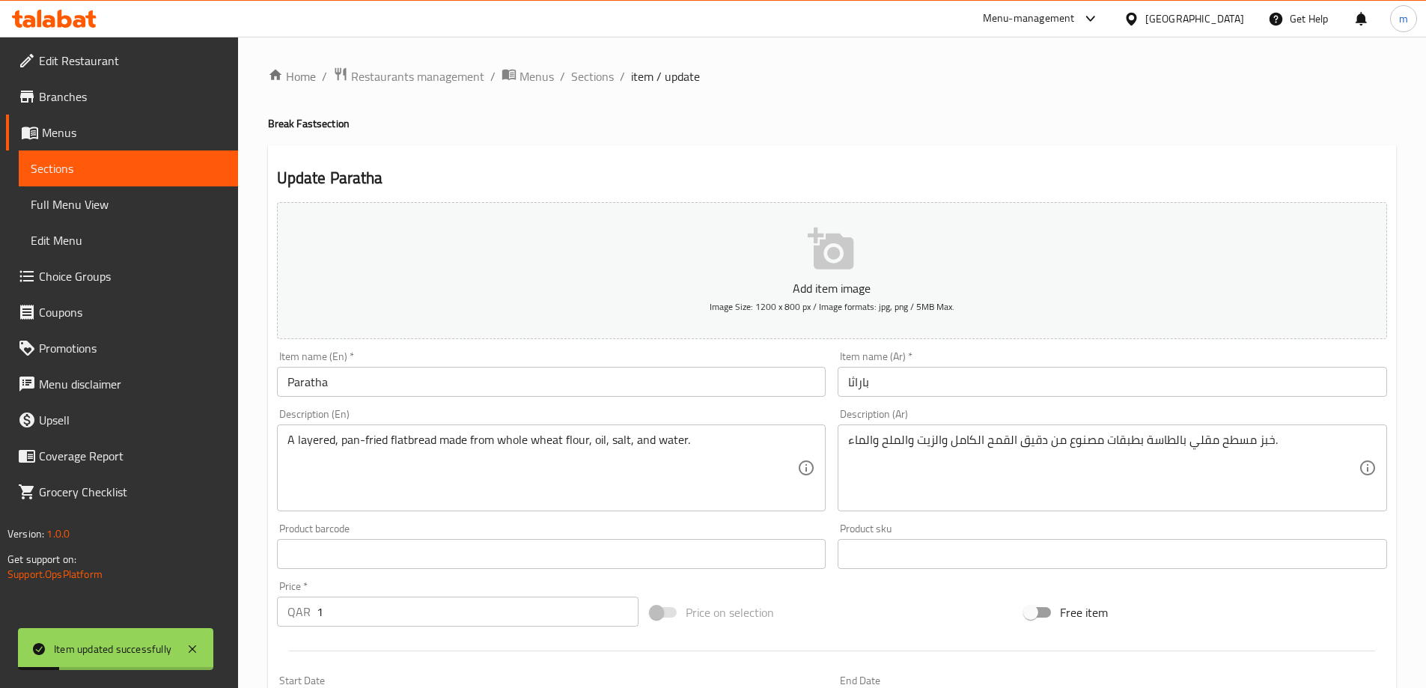
click at [590, 94] on div "Home / Restaurants management / Menus / Sections / item / update Break Fast sec…" at bounding box center [832, 547] width 1128 height 961
click at [589, 74] on span "Sections" at bounding box center [592, 76] width 43 height 18
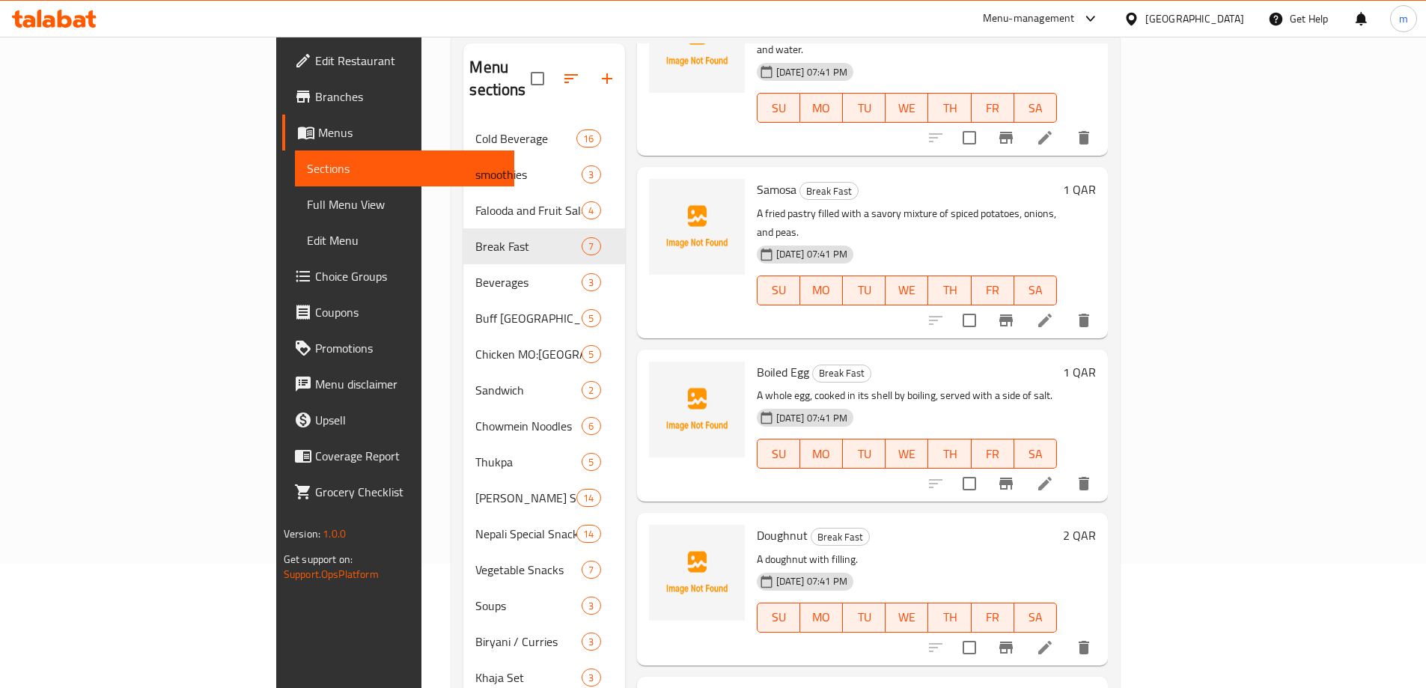
scroll to position [210, 0]
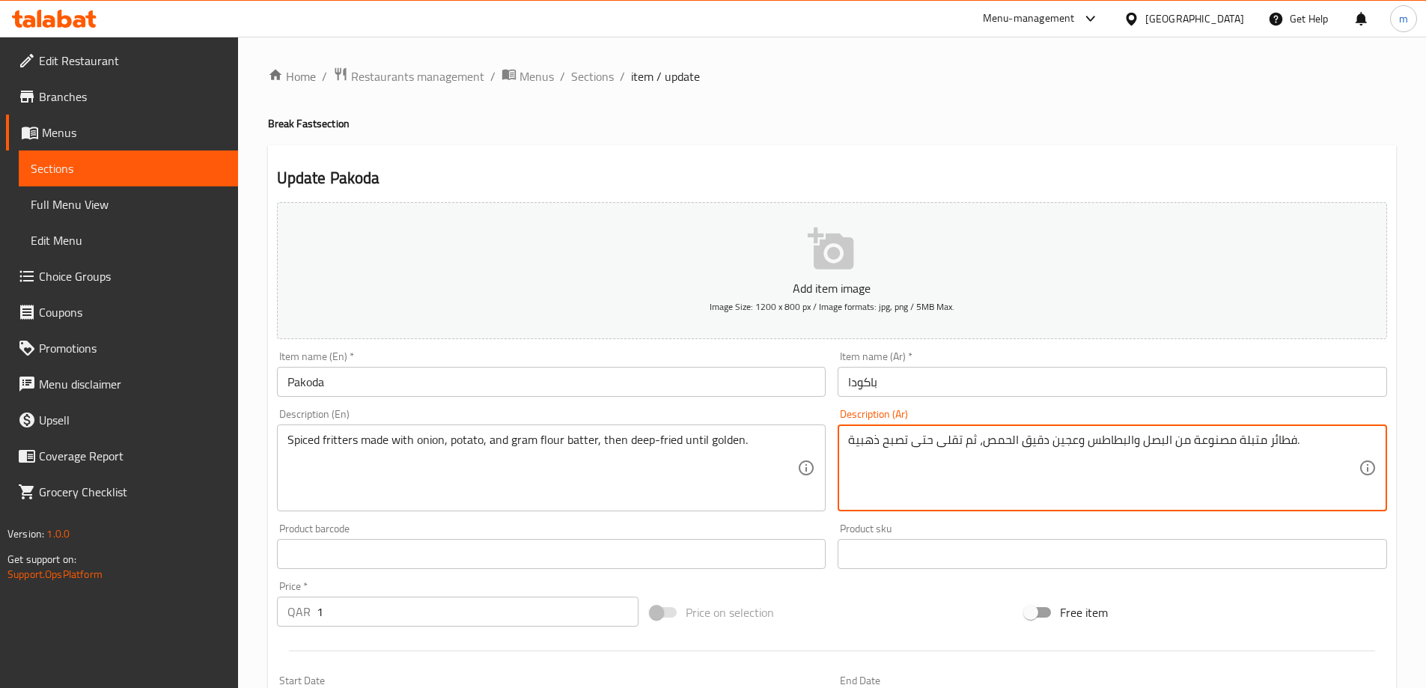
drag, startPoint x: 1266, startPoint y: 441, endPoint x: 1290, endPoint y: 446, distance: 24.5
paste textarea "ط"
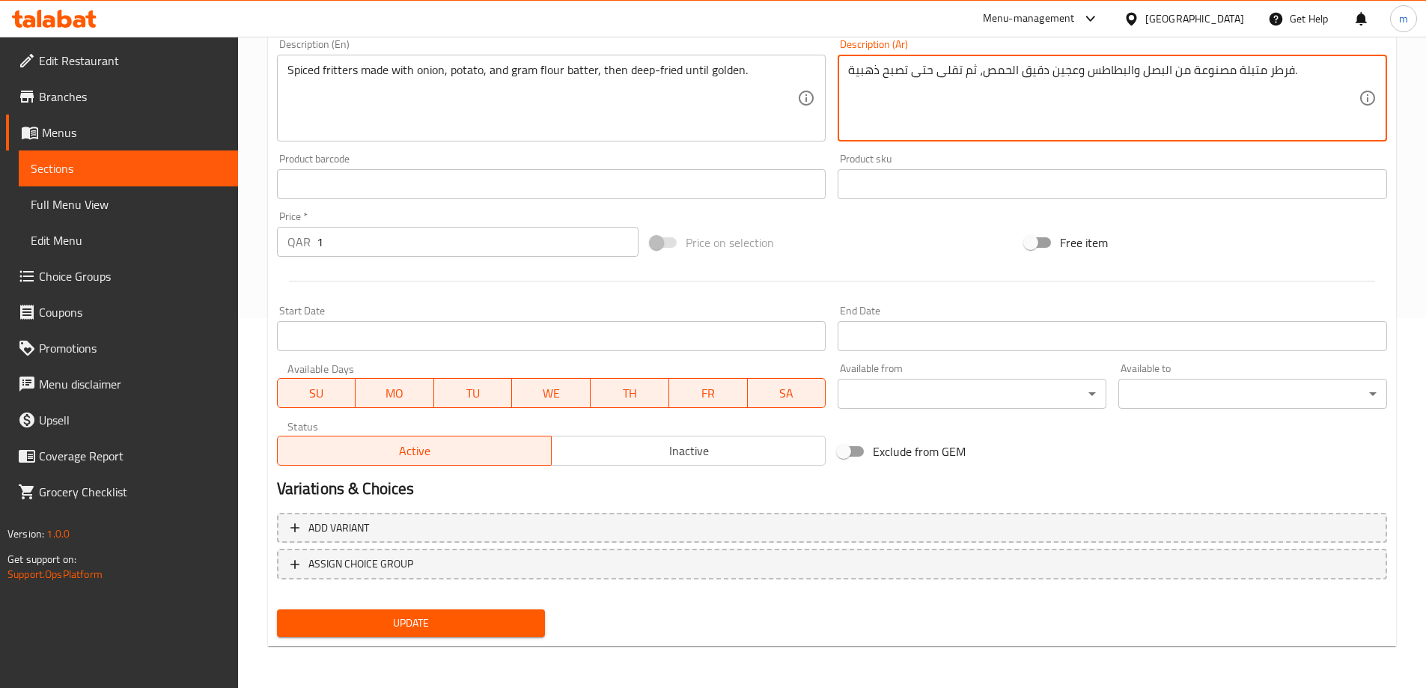
type textarea "فرطر متبلة مصنوعة من البصل والبطاطس وعجين دقيق الحمص، ثم تقلى حتى تصبح ذهبية."
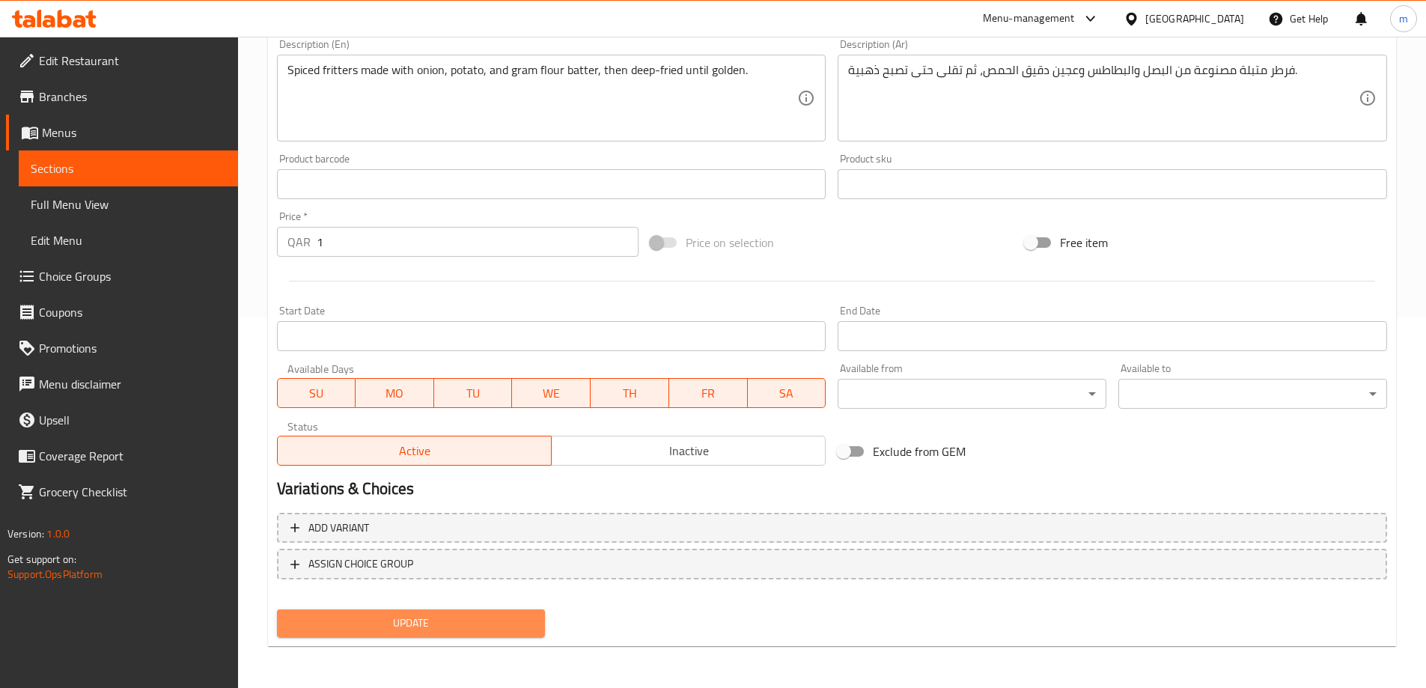
click at [434, 611] on button "Update" at bounding box center [411, 623] width 269 height 28
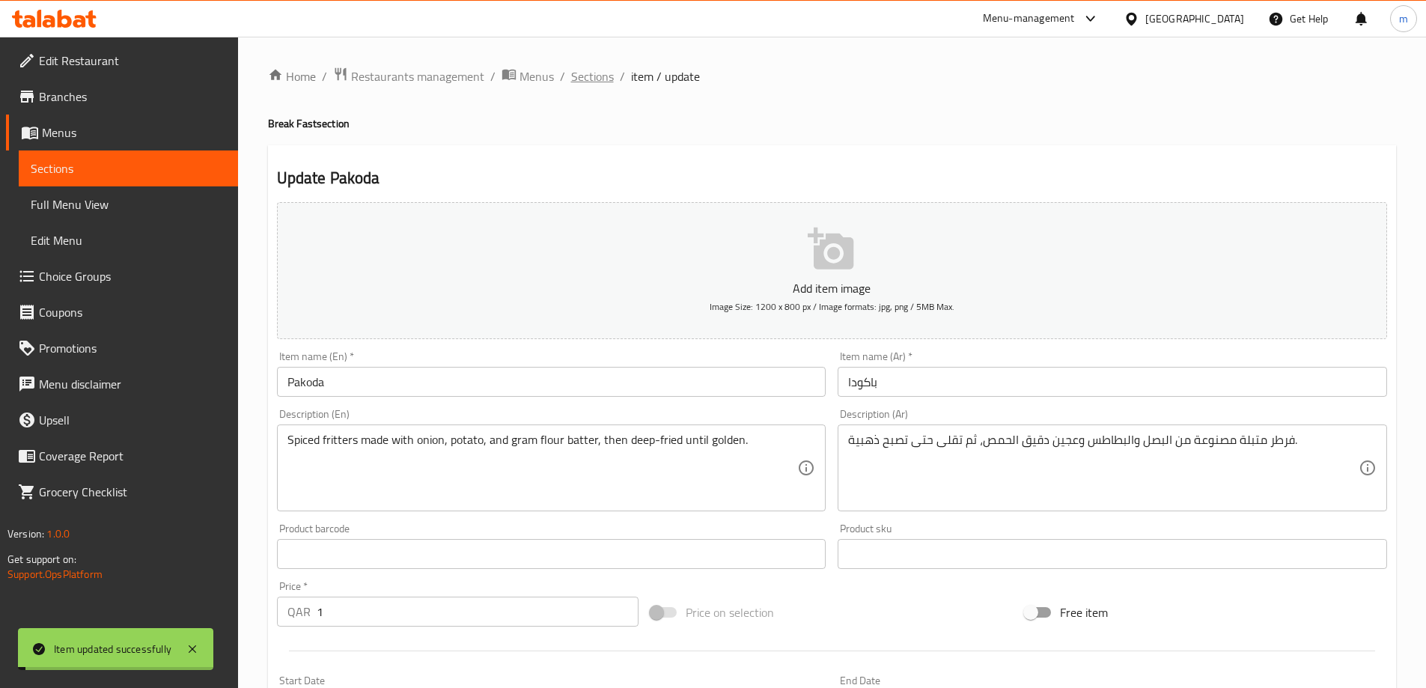
click at [609, 79] on span "Sections" at bounding box center [592, 76] width 43 height 18
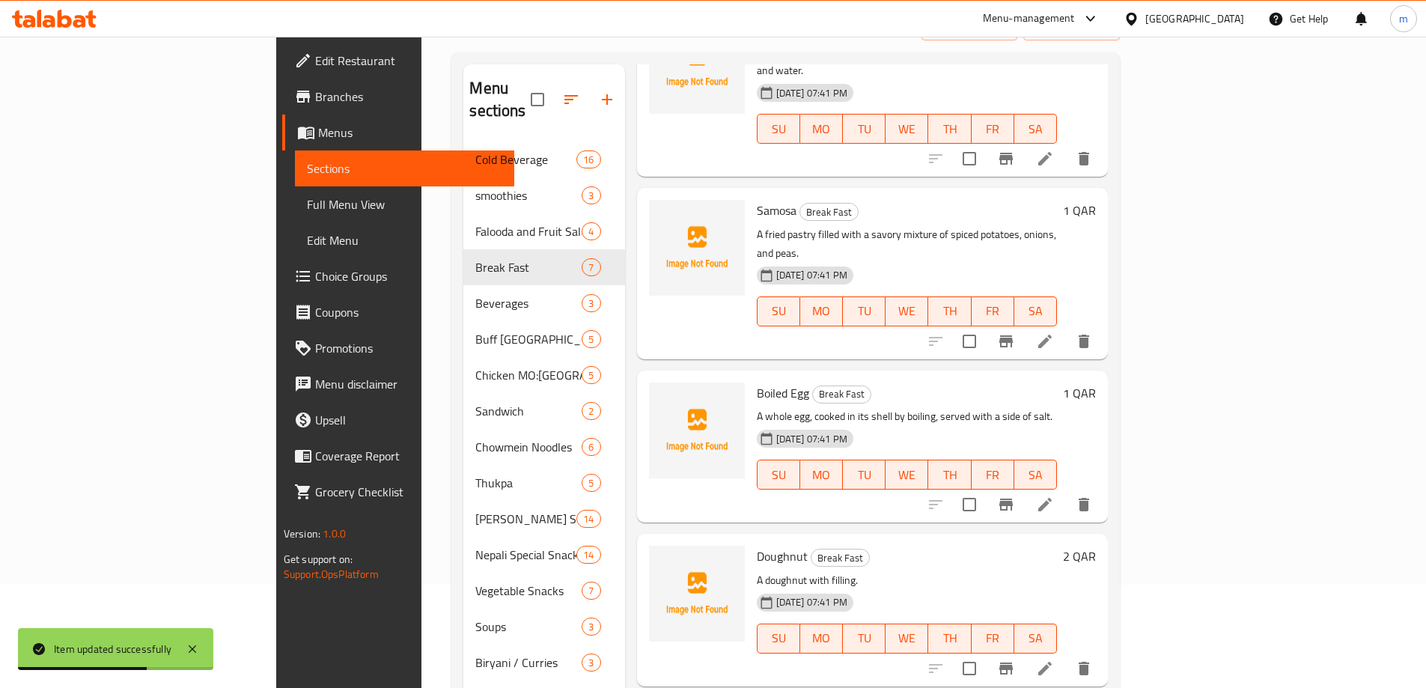
scroll to position [210, 0]
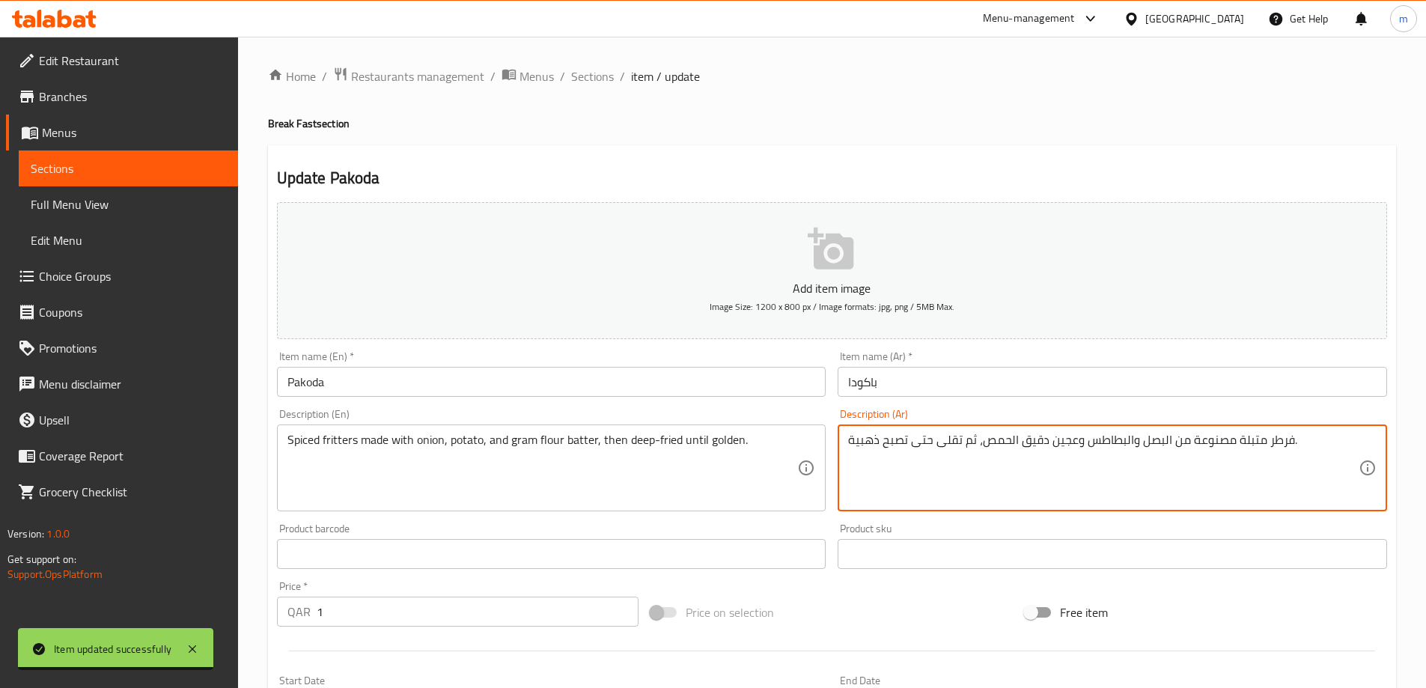
drag, startPoint x: 1265, startPoint y: 442, endPoint x: 1290, endPoint y: 448, distance: 25.2
click at [1290, 448] on textarea "فرطر متبلة مصنوعة من البصل والبطاطس وعجين دقيق الحمص، ثم تقلى حتى تصبح ذهبية." at bounding box center [1103, 468] width 510 height 71
paste textarea "يت"
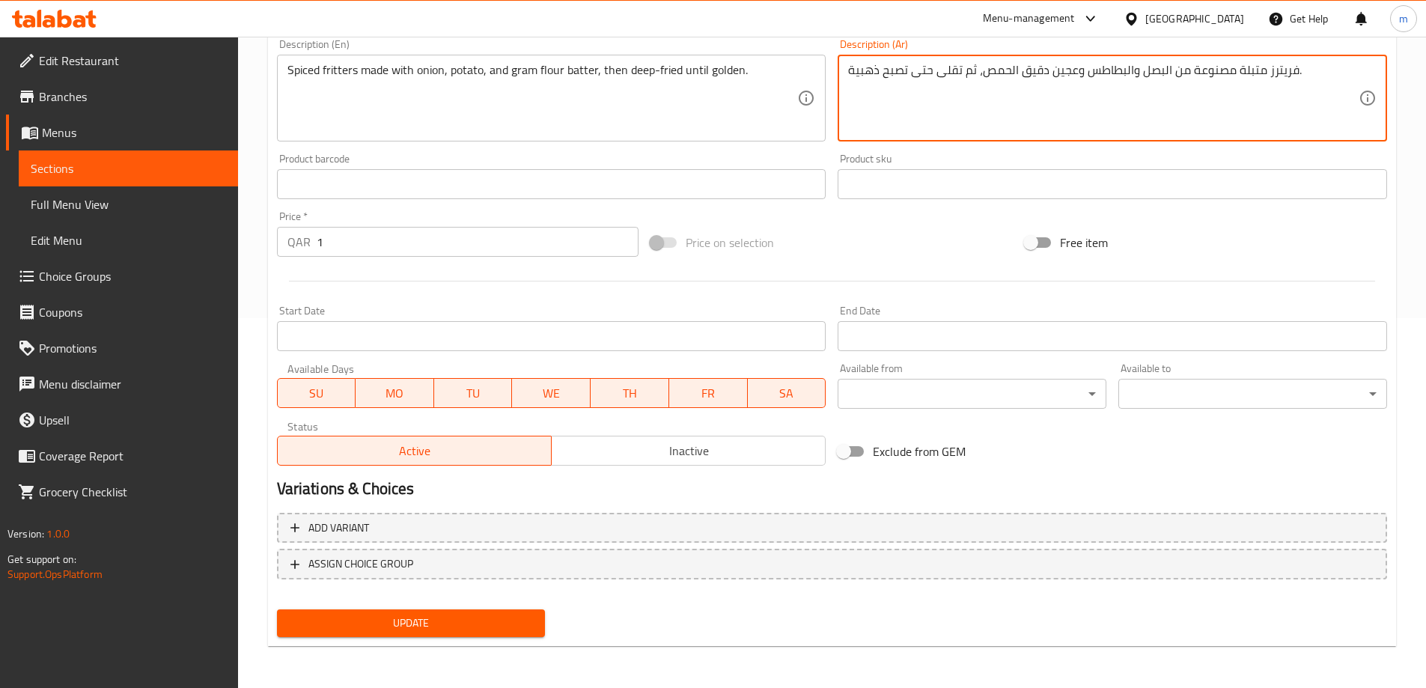
type textarea "فريترز متبلة مصنوعة من البصل والبطاطس وعجين دقيق الحمص، ثم تقلى حتى تصبح ذهبية."
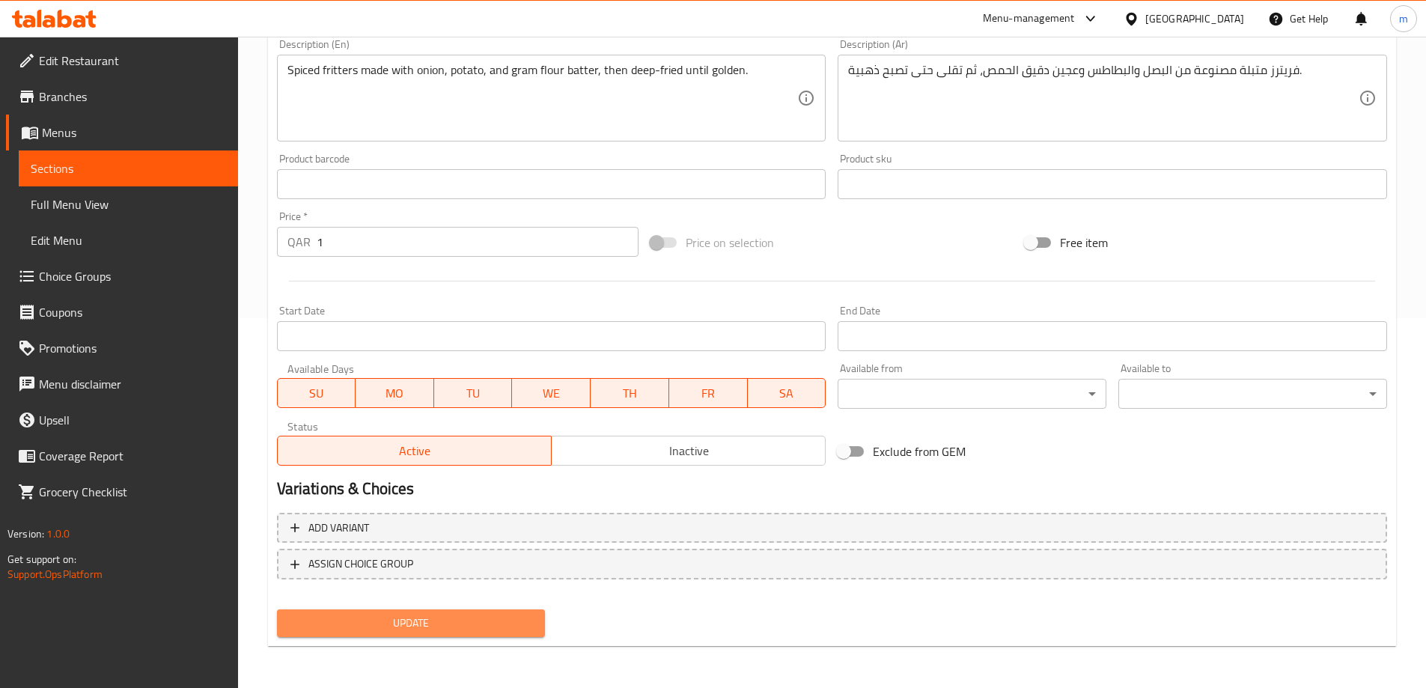
click at [475, 613] on button "Update" at bounding box center [411, 623] width 269 height 28
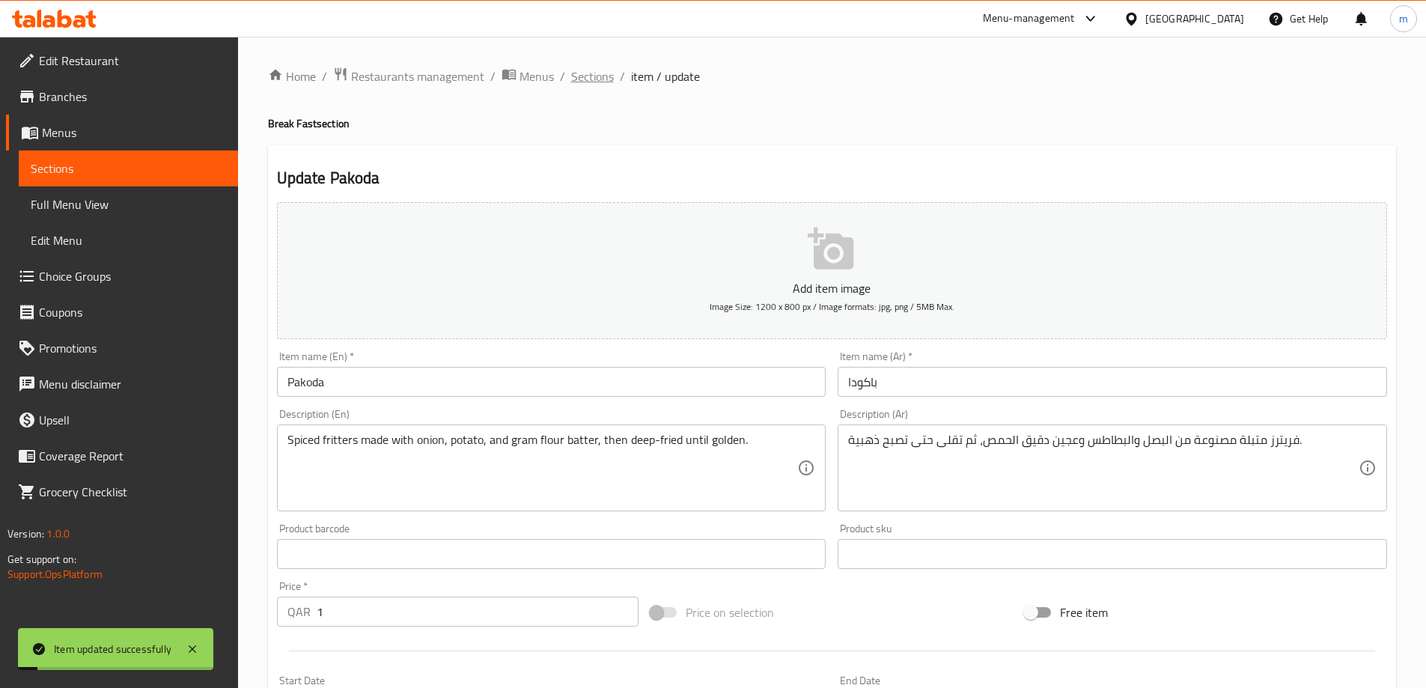
click at [600, 83] on span "Sections" at bounding box center [592, 76] width 43 height 18
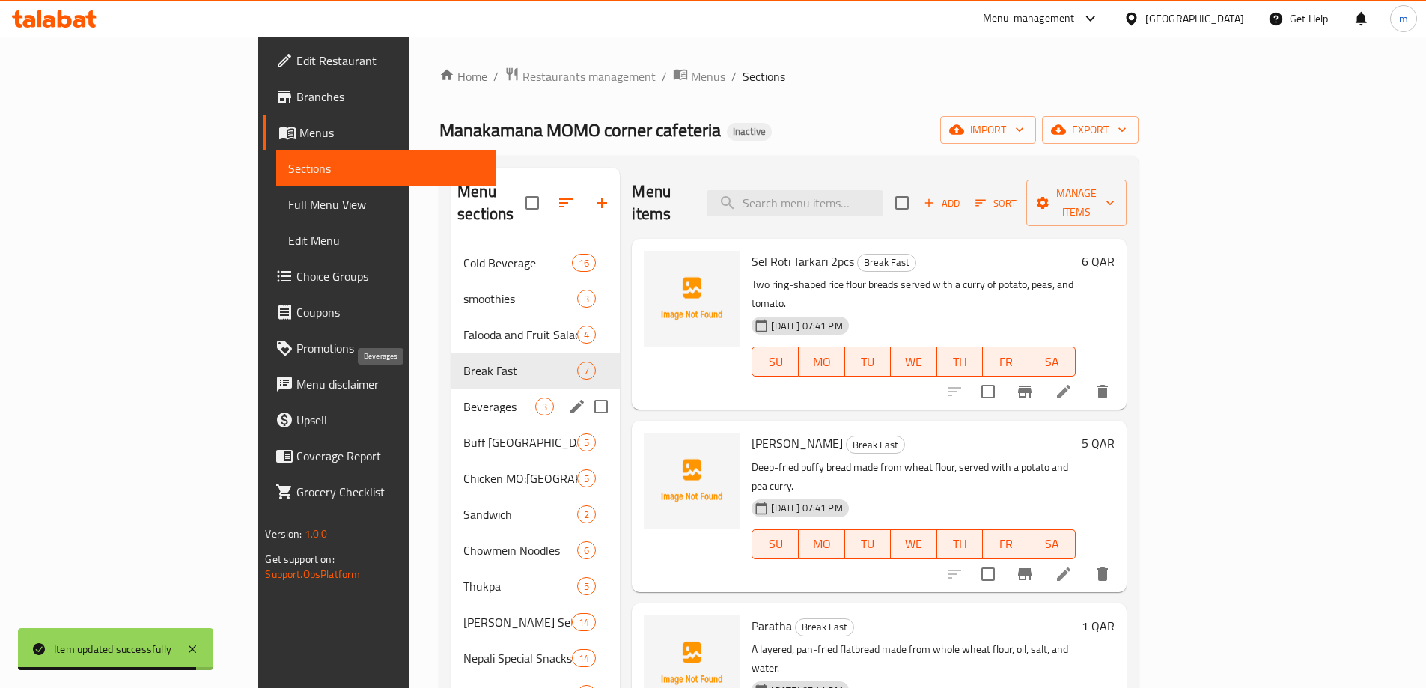
click at [463, 397] on span "Beverages" at bounding box center [499, 406] width 72 height 18
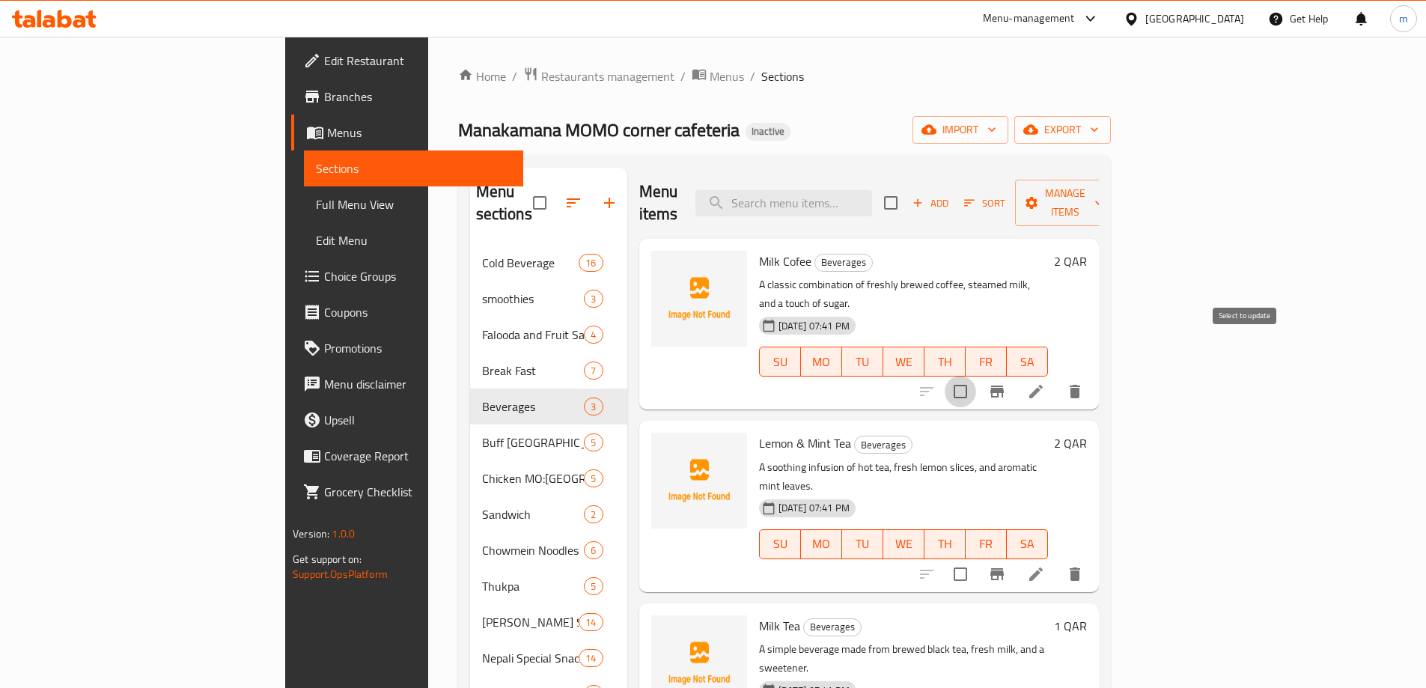
click at [976, 376] on input "checkbox" at bounding box center [959, 391] width 31 height 31
checkbox input "true"
click at [976, 558] on input "checkbox" at bounding box center [959, 573] width 31 height 31
checkbox input "true"
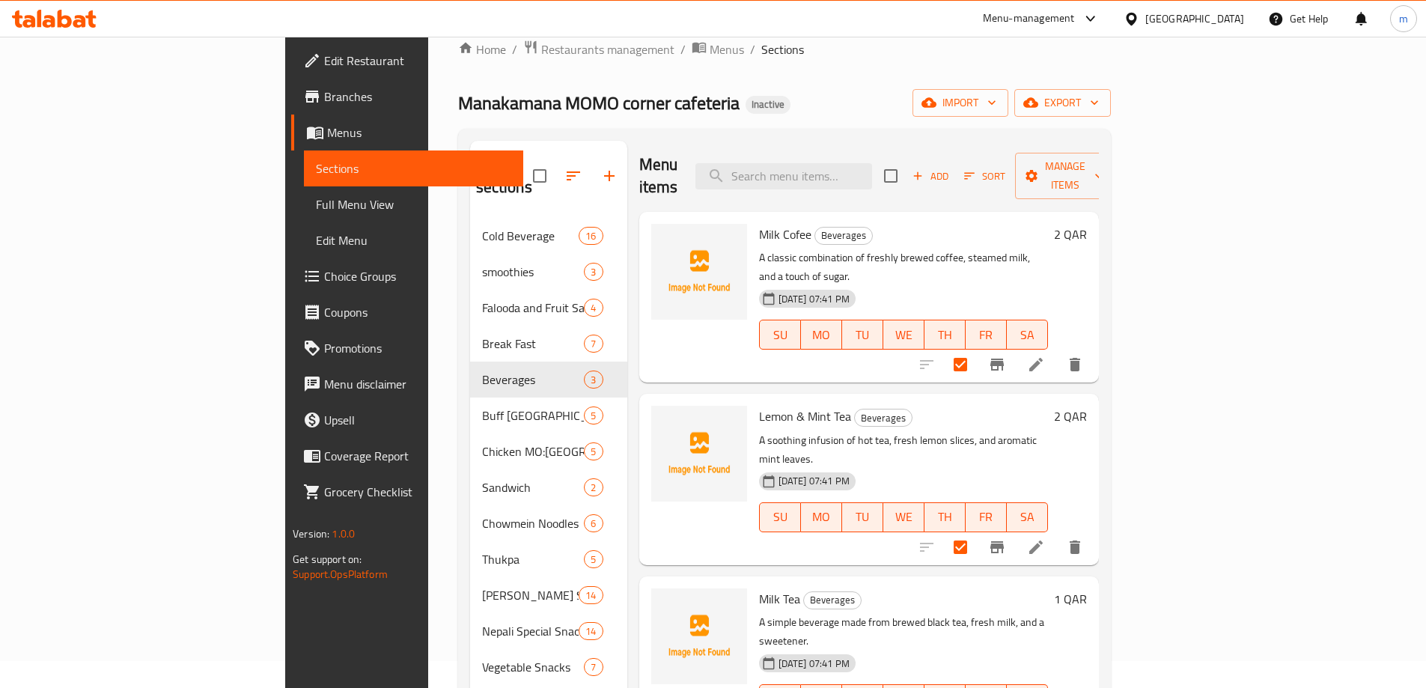
scroll to position [75, 0]
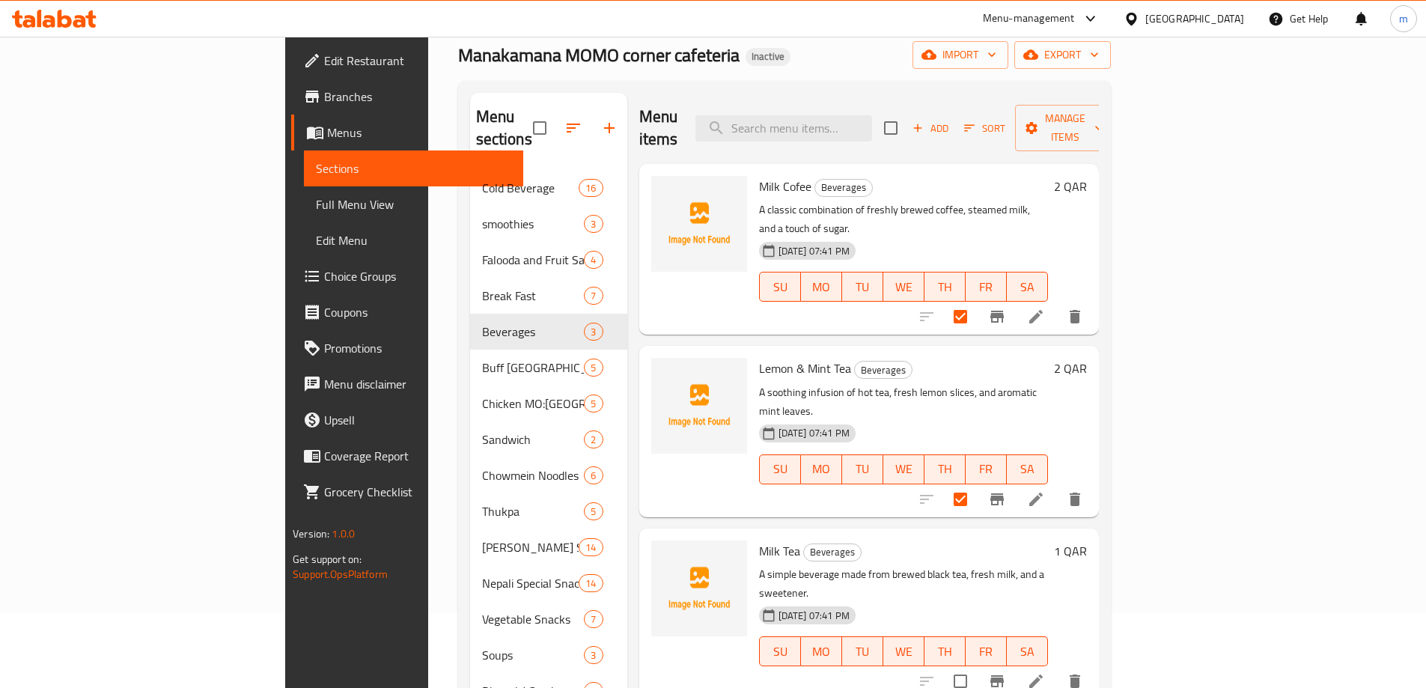
click at [976, 665] on input "checkbox" at bounding box center [959, 680] width 31 height 31
checkbox input "true"
click at [1103, 114] on span "Manage items" at bounding box center [1065, 127] width 76 height 37
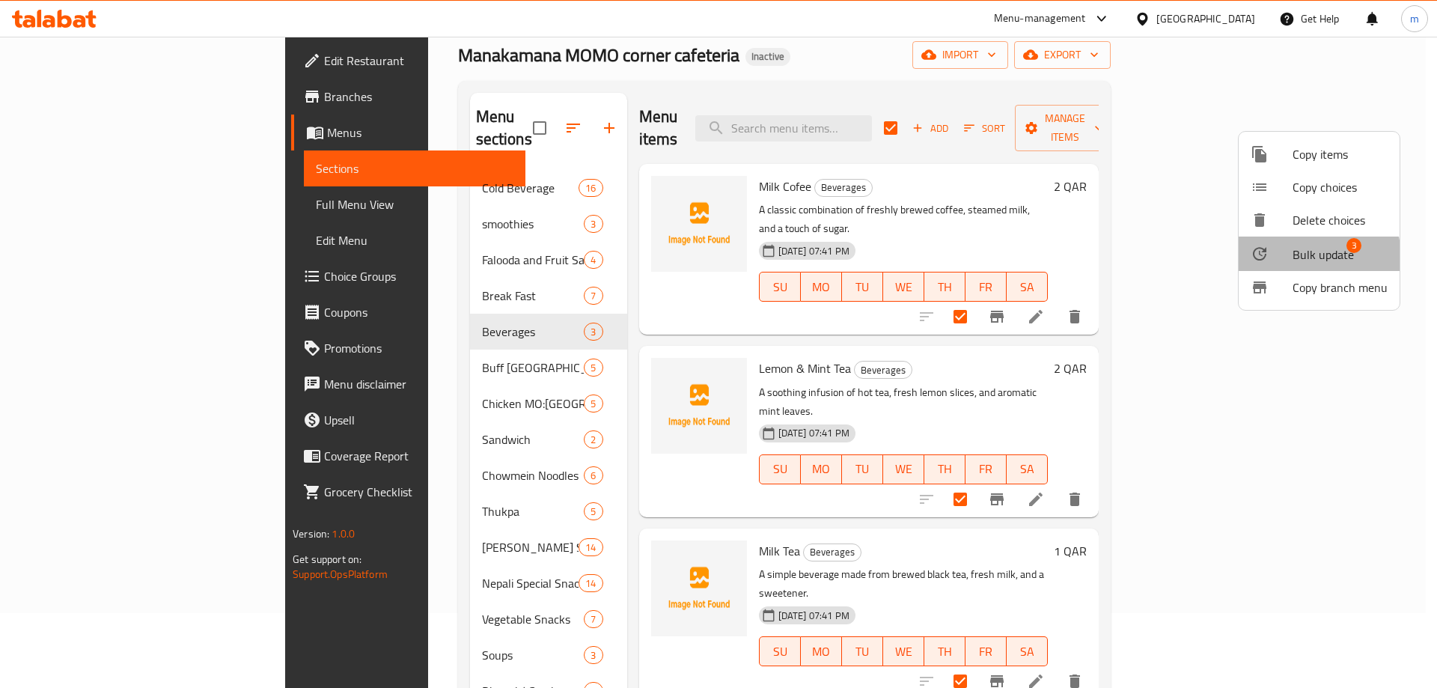
click at [1301, 257] on span "Bulk update" at bounding box center [1322, 254] width 61 height 18
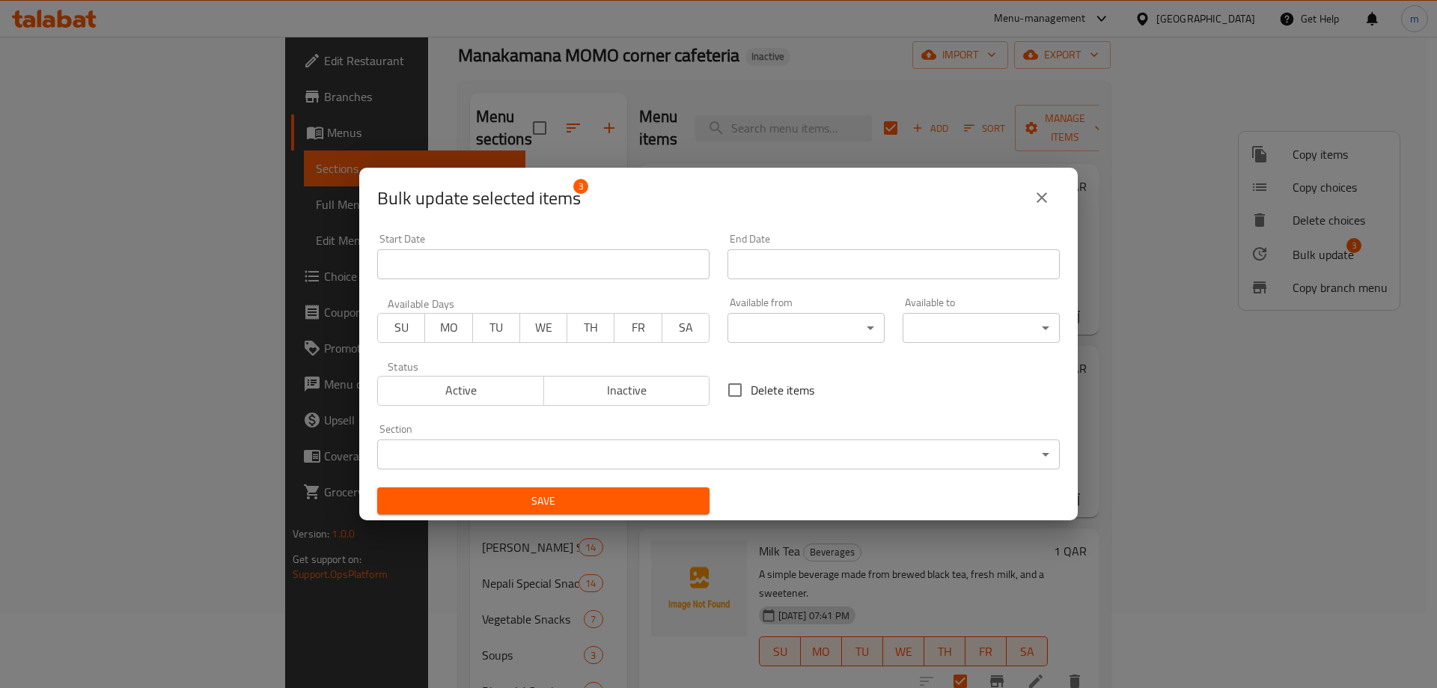
click at [733, 440] on body "​ Menu-management Qatar Get Help m Edit Restaurant Branches Menus Sections Full…" at bounding box center [718, 287] width 1437 height 651
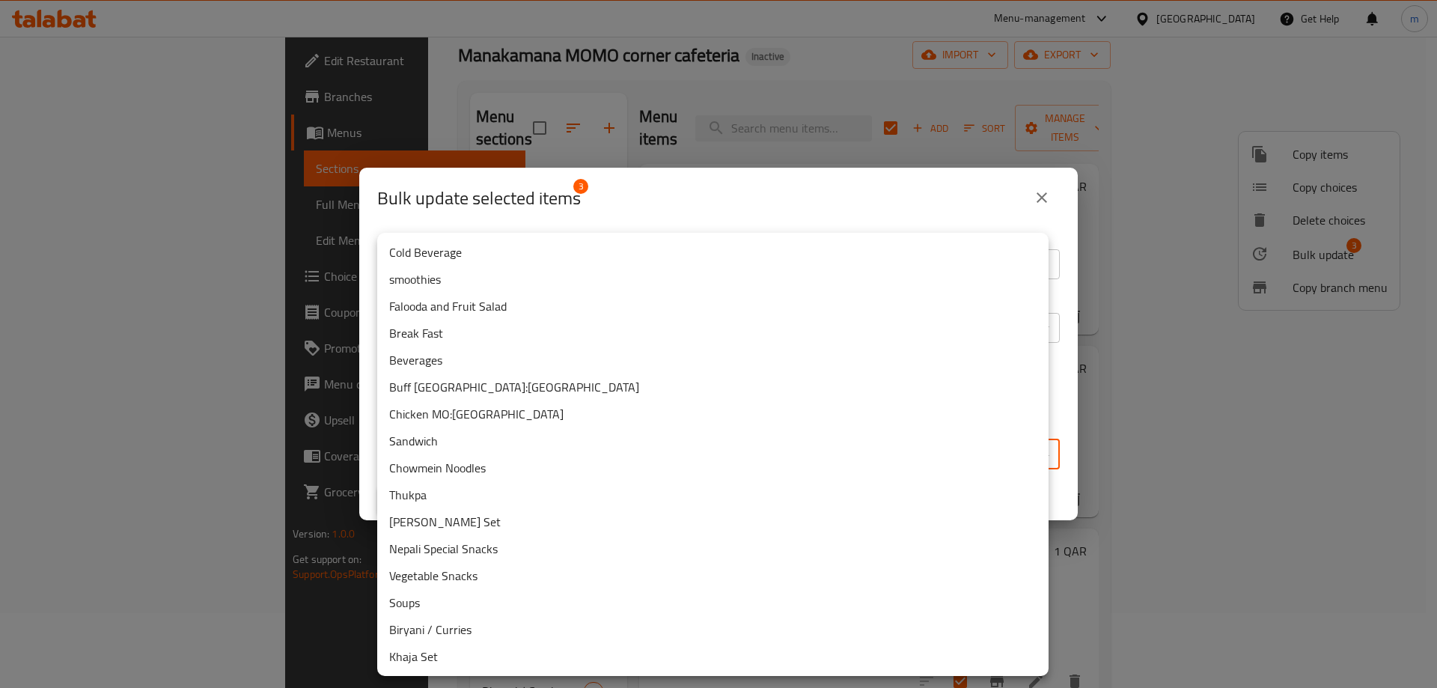
click at [454, 335] on li "Break Fast" at bounding box center [712, 333] width 671 height 27
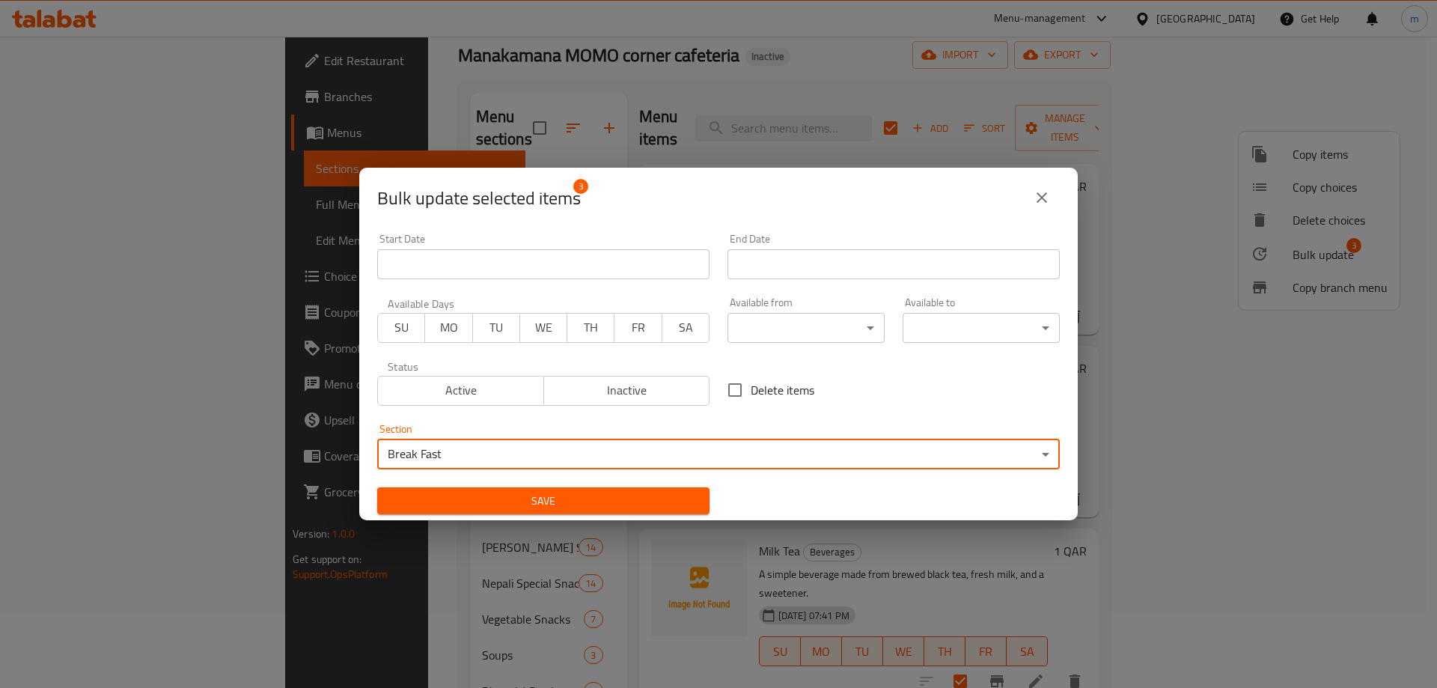
click at [518, 504] on span "Save" at bounding box center [543, 501] width 308 height 19
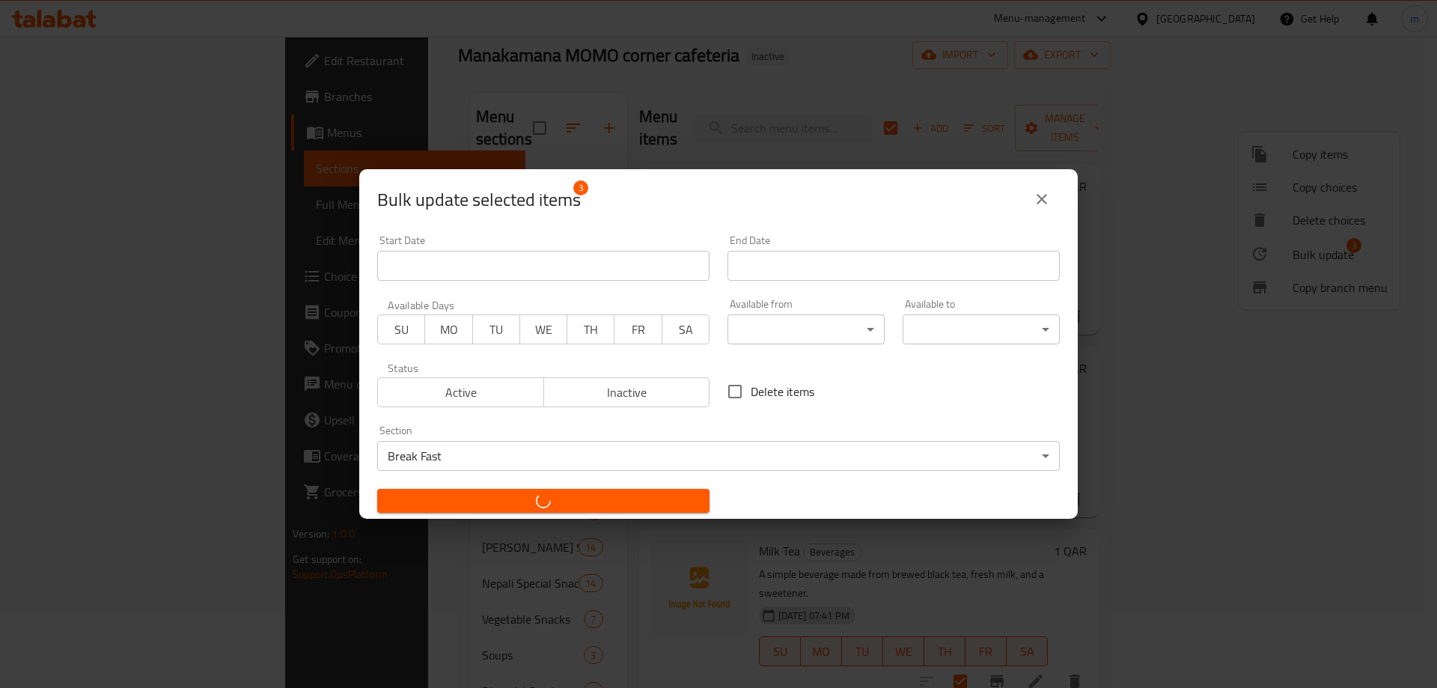
checkbox input "false"
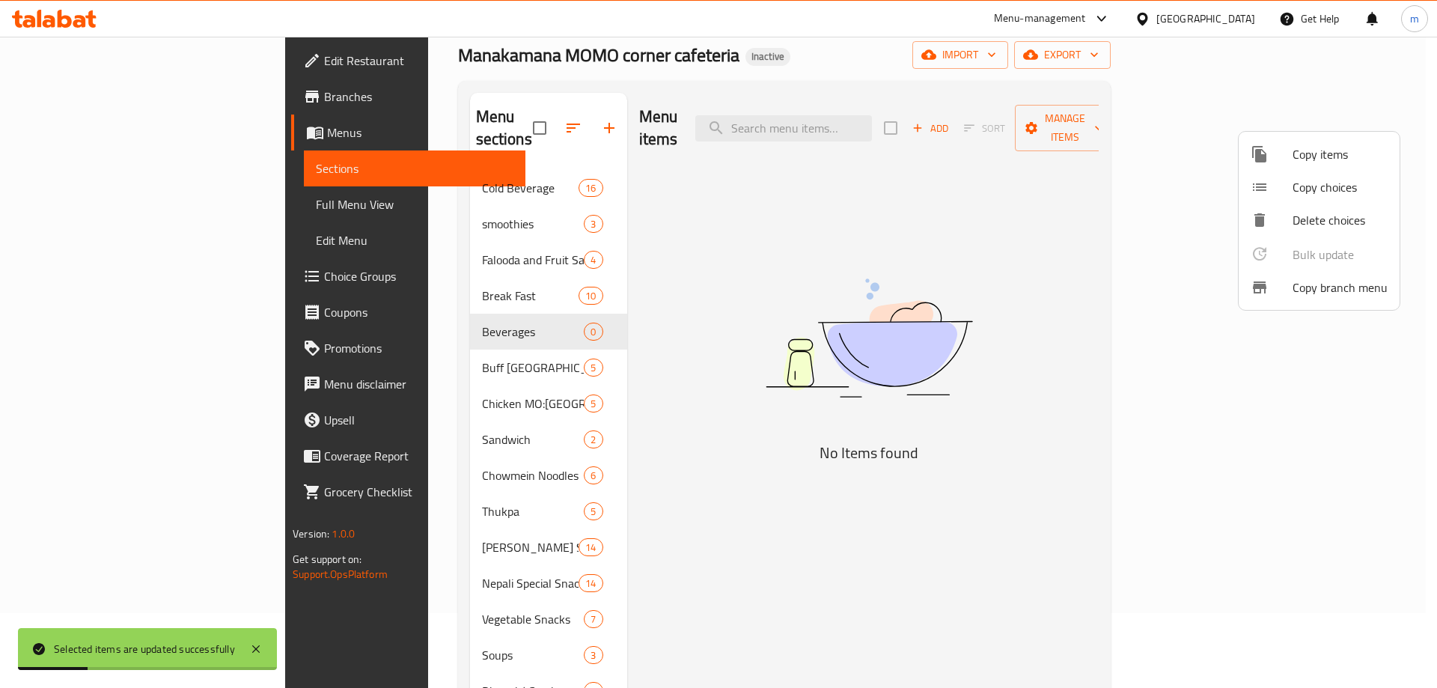
click at [693, 430] on div at bounding box center [718, 344] width 1437 height 688
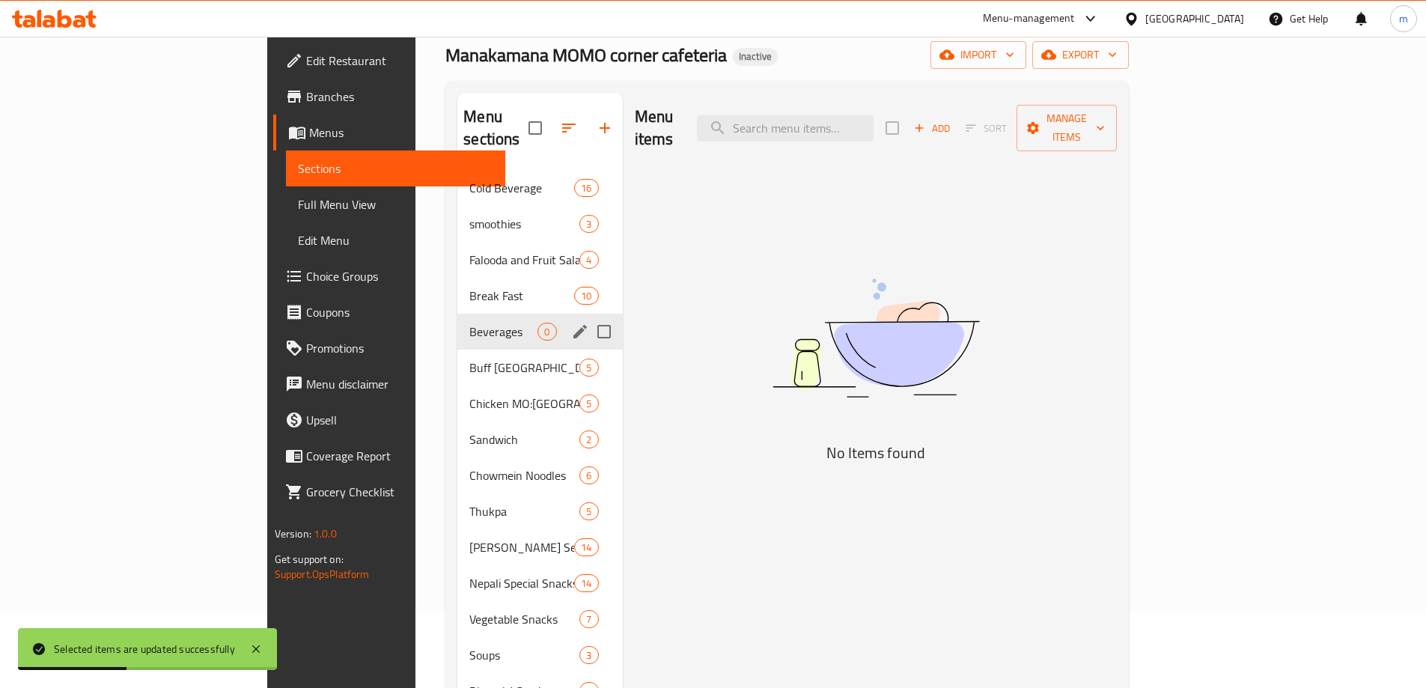
click at [588, 318] on input "Menu sections" at bounding box center [603, 331] width 31 height 31
checkbox input "true"
click at [542, 110] on button "button" at bounding box center [560, 128] width 36 height 36
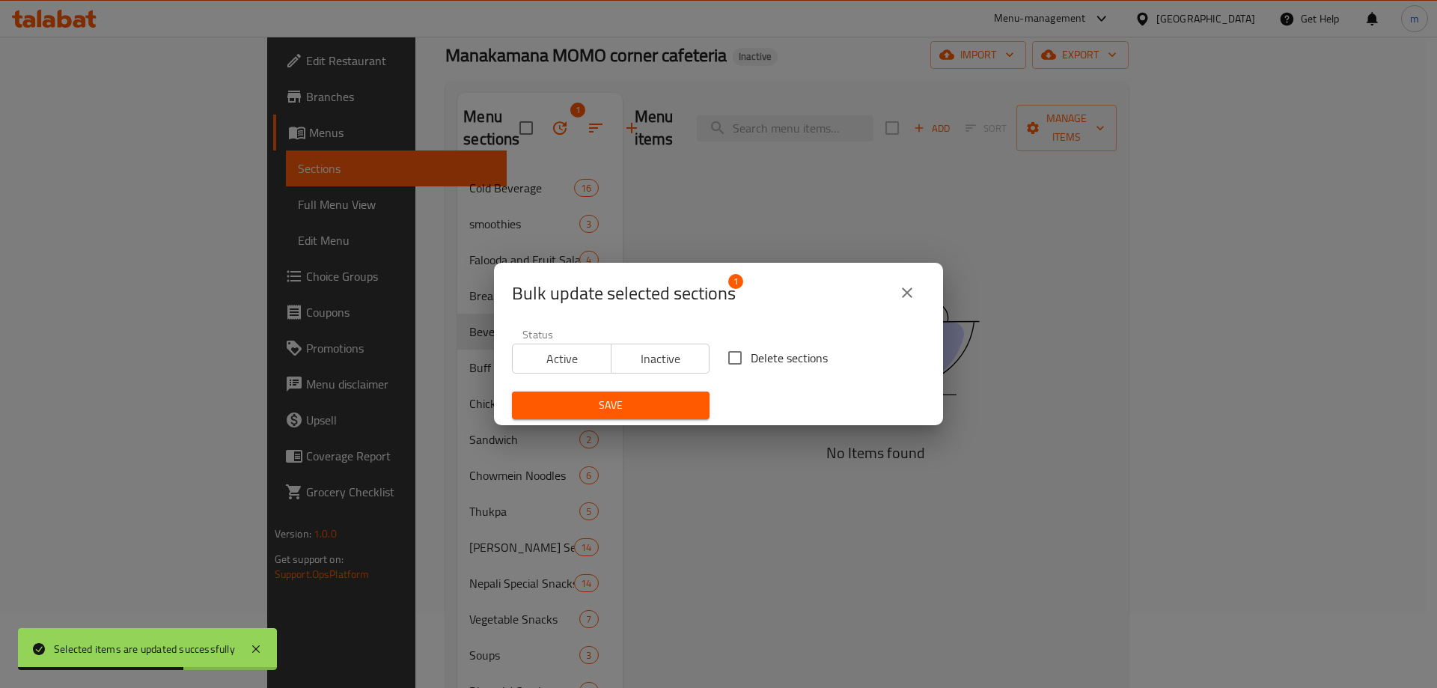
click at [796, 350] on span "Delete sections" at bounding box center [789, 358] width 77 height 18
click at [751, 350] on input "Delete sections" at bounding box center [734, 357] width 31 height 31
checkbox input "true"
click at [630, 415] on button "Save" at bounding box center [611, 405] width 198 height 28
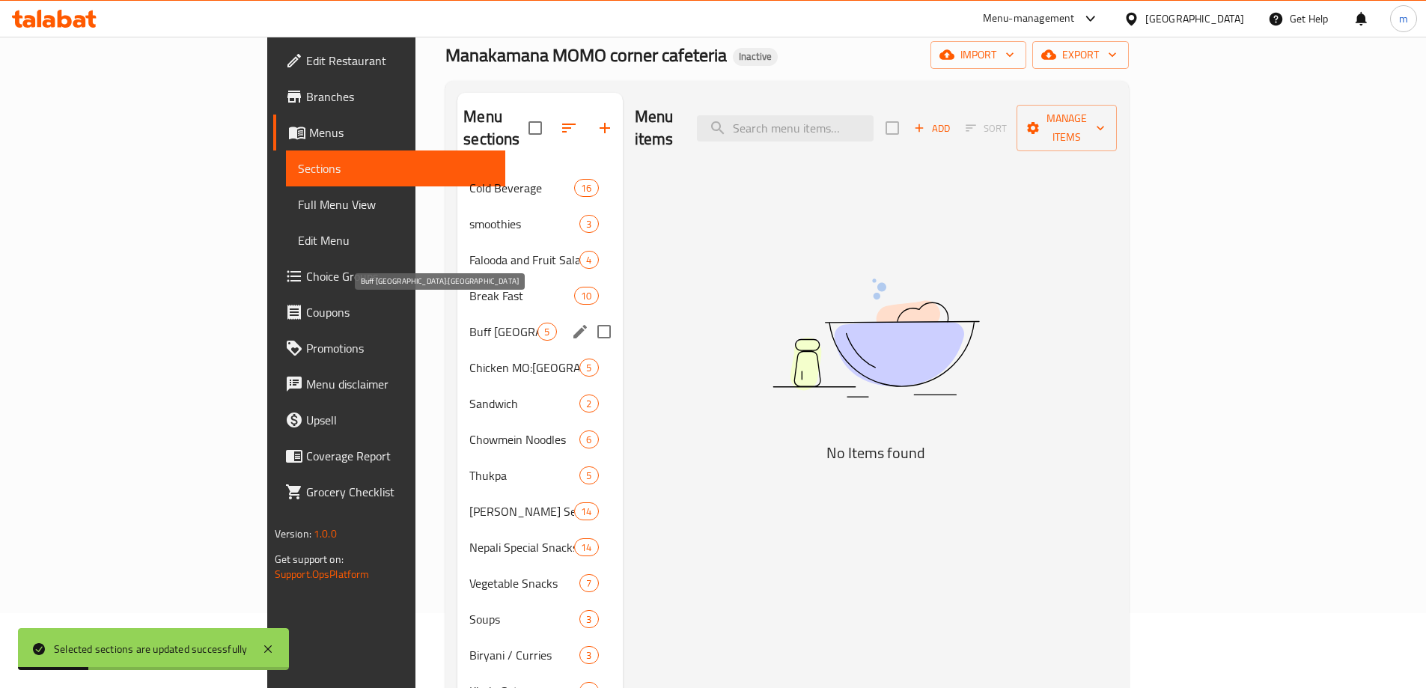
click at [457, 283] on div "Break Fast 10" at bounding box center [539, 296] width 165 height 36
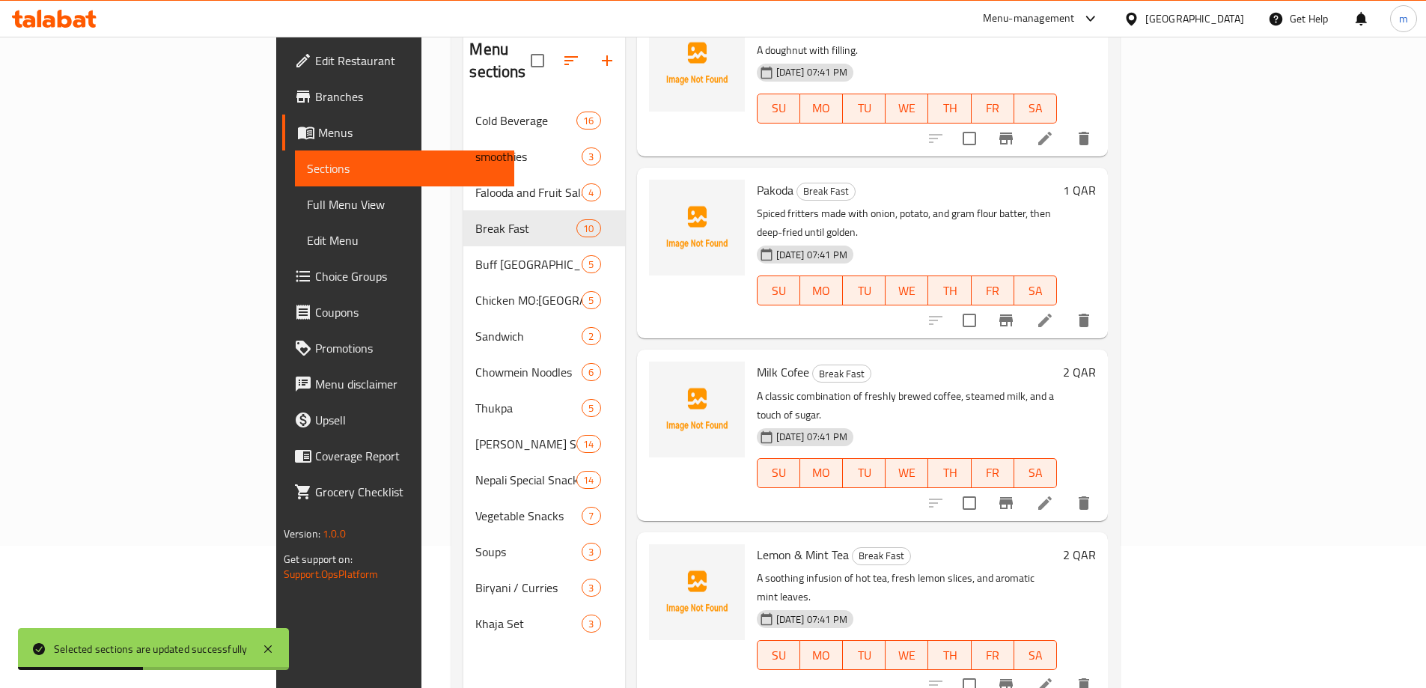
scroll to position [210, 0]
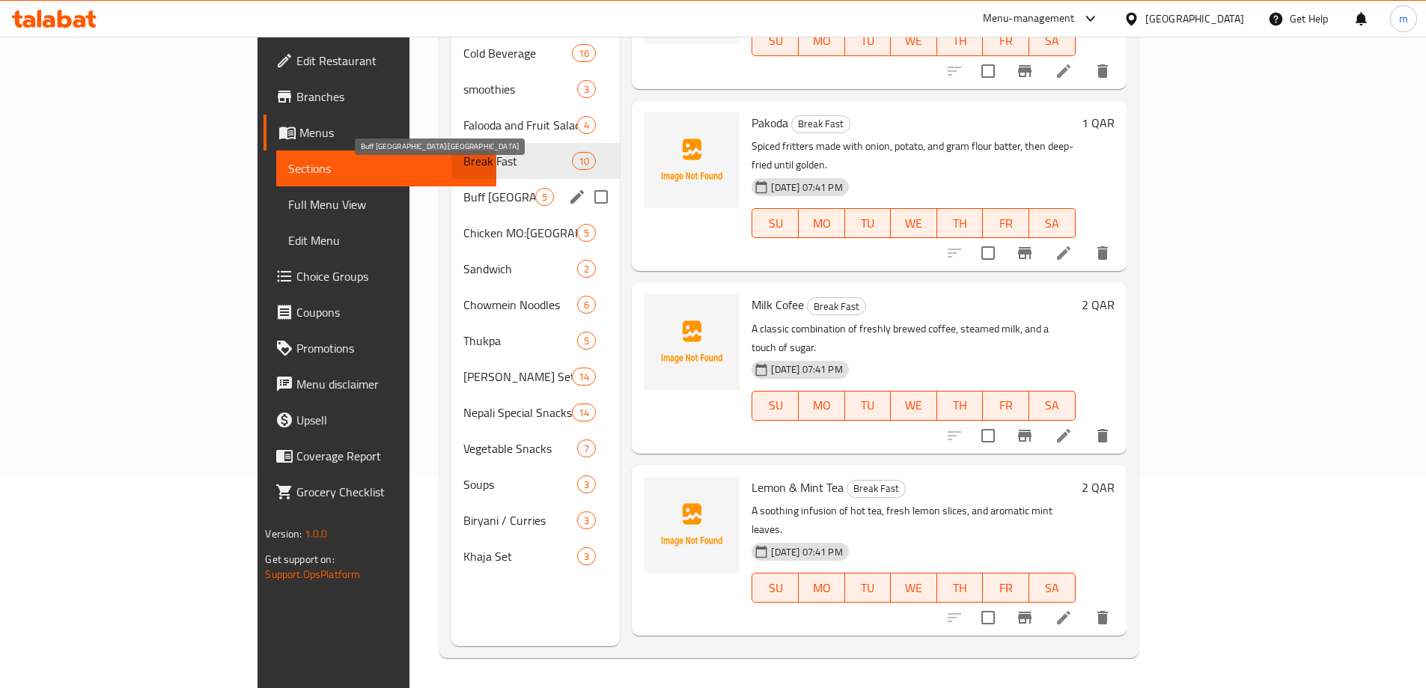
click at [463, 188] on span "Buff MO:MO" at bounding box center [499, 197] width 72 height 18
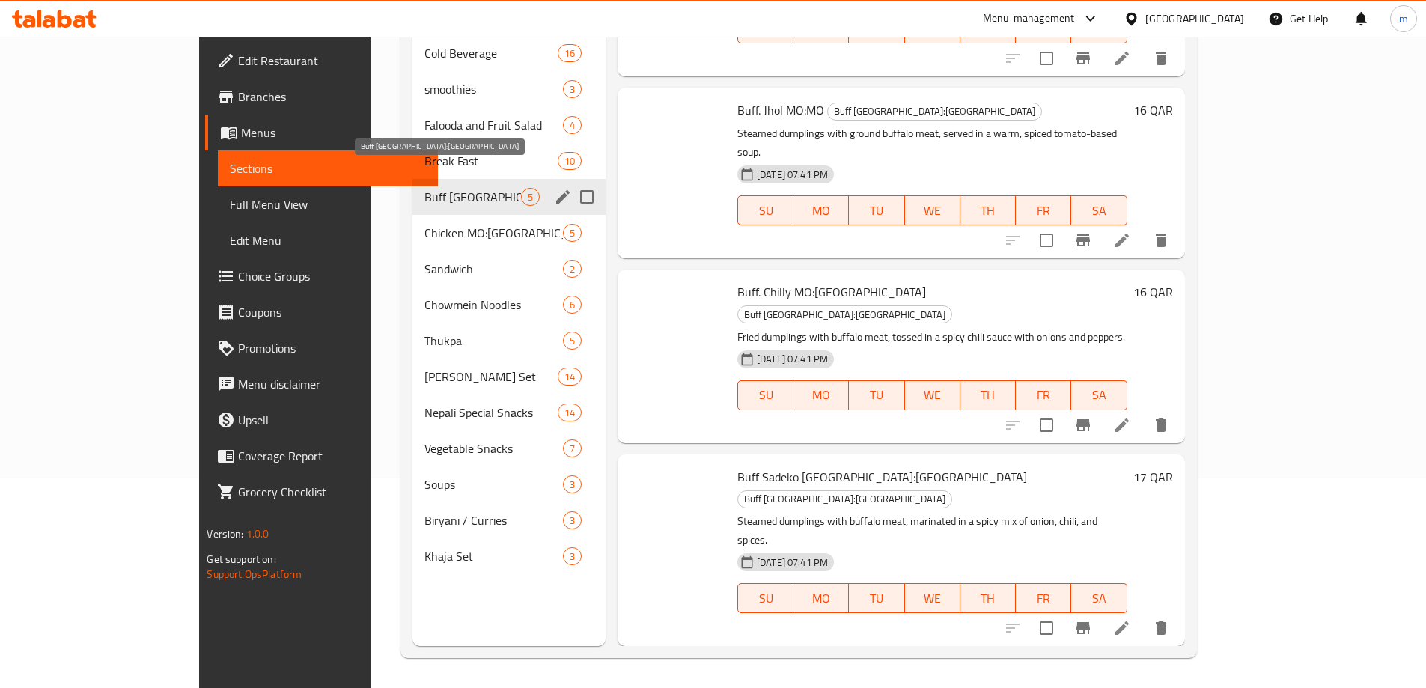
scroll to position [167, 0]
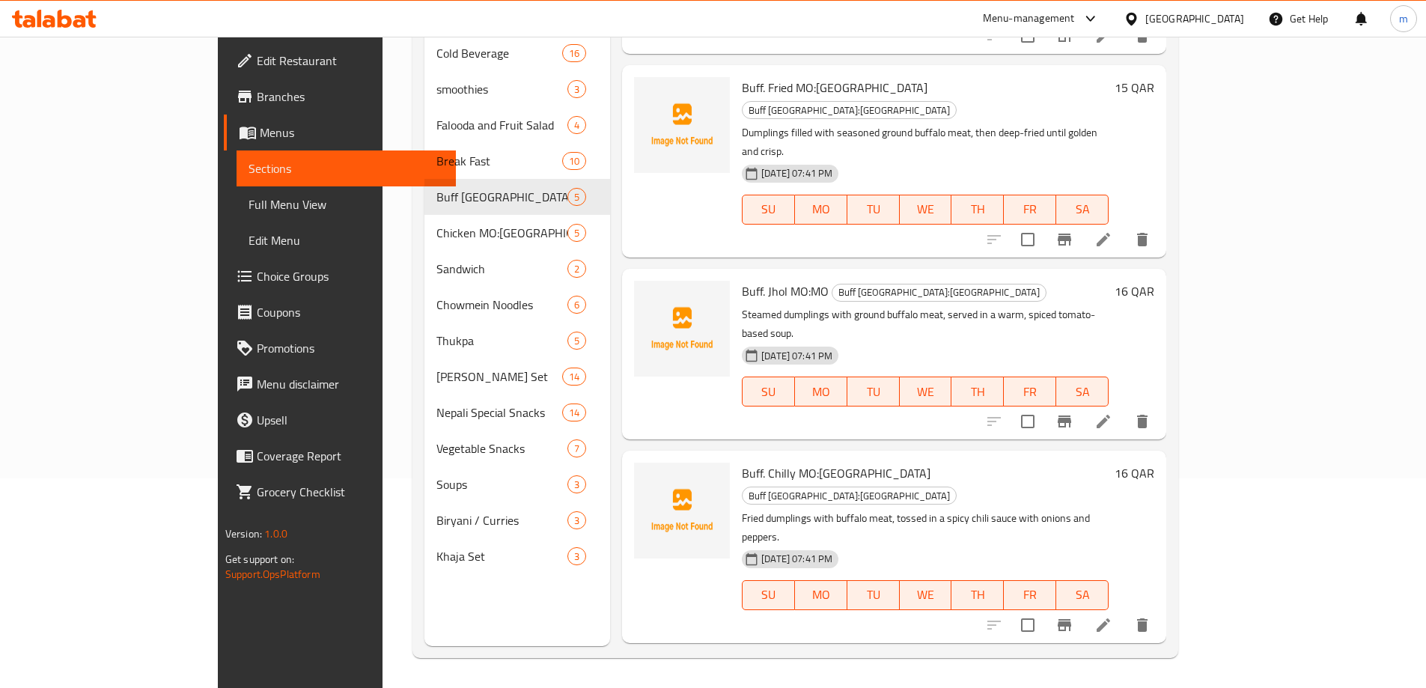
click at [1124, 408] on li at bounding box center [1103, 421] width 42 height 27
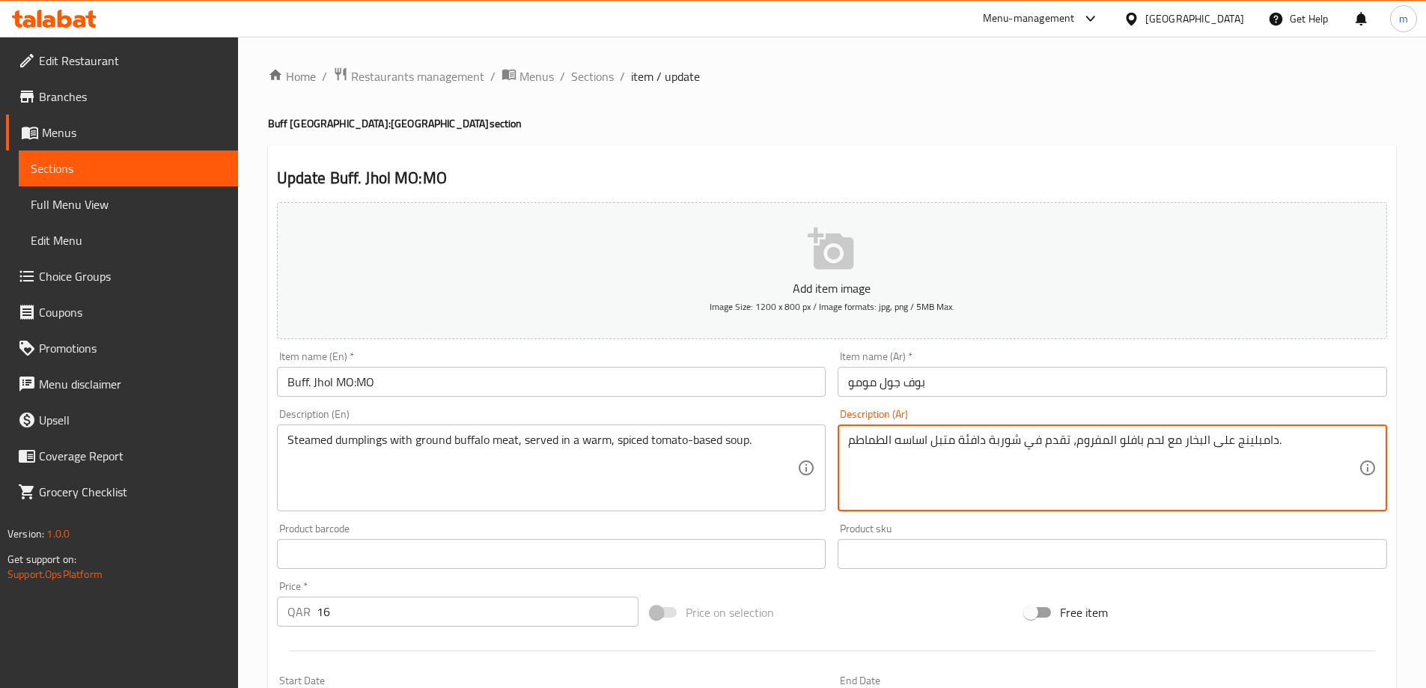
click at [932, 441] on textarea "دامبلينج على البخار مع لحم بافلو المفروم، تقدم في شوربة دافئة متبل اساسه الطماط…" at bounding box center [1103, 468] width 510 height 71
click at [895, 445] on textarea "دامبلينج على البخار مع لحم بافلو المفروم، تقدم في شوربة دافئة متبلة اساسه الطما…" at bounding box center [1103, 468] width 510 height 71
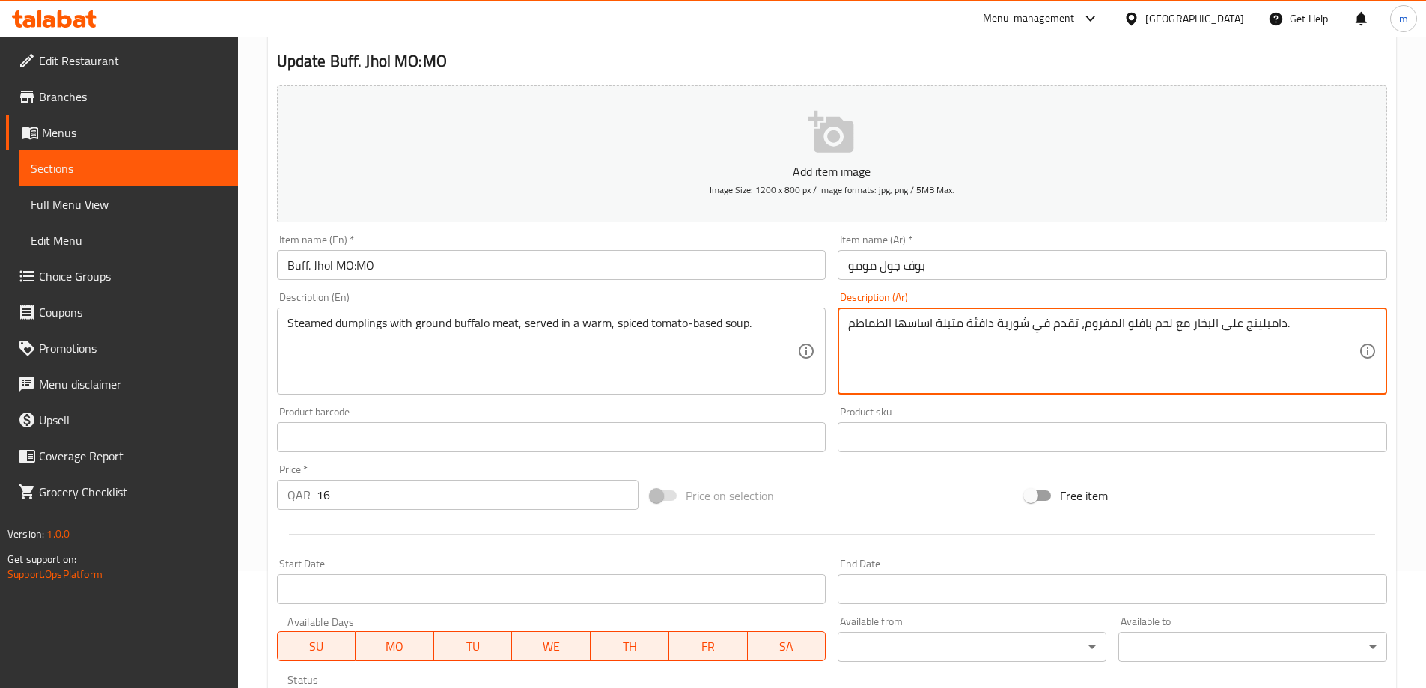
scroll to position [370, 0]
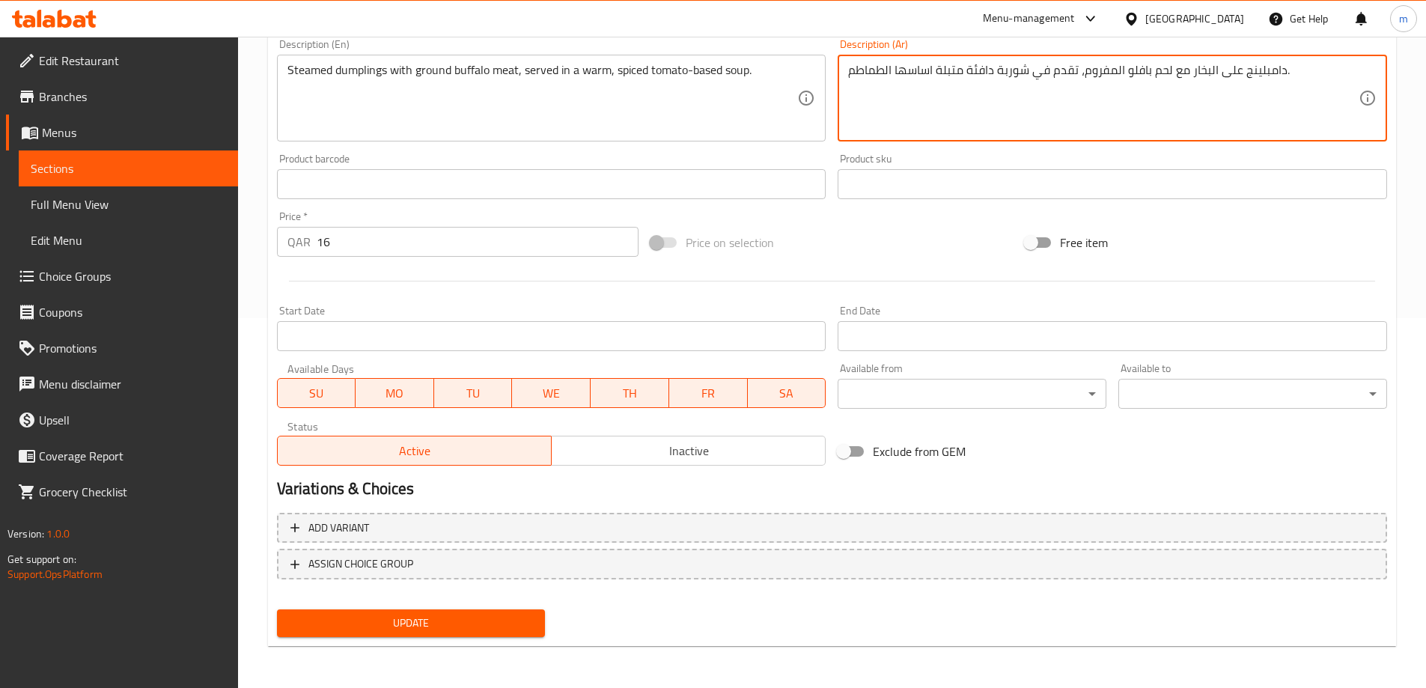
type textarea "دامبلينج على البخار مع لحم بافلو المفروم، تقدم في شوربة دافئة متبلة اساسها الطم…"
click at [492, 593] on nav at bounding box center [832, 591] width 1110 height 12
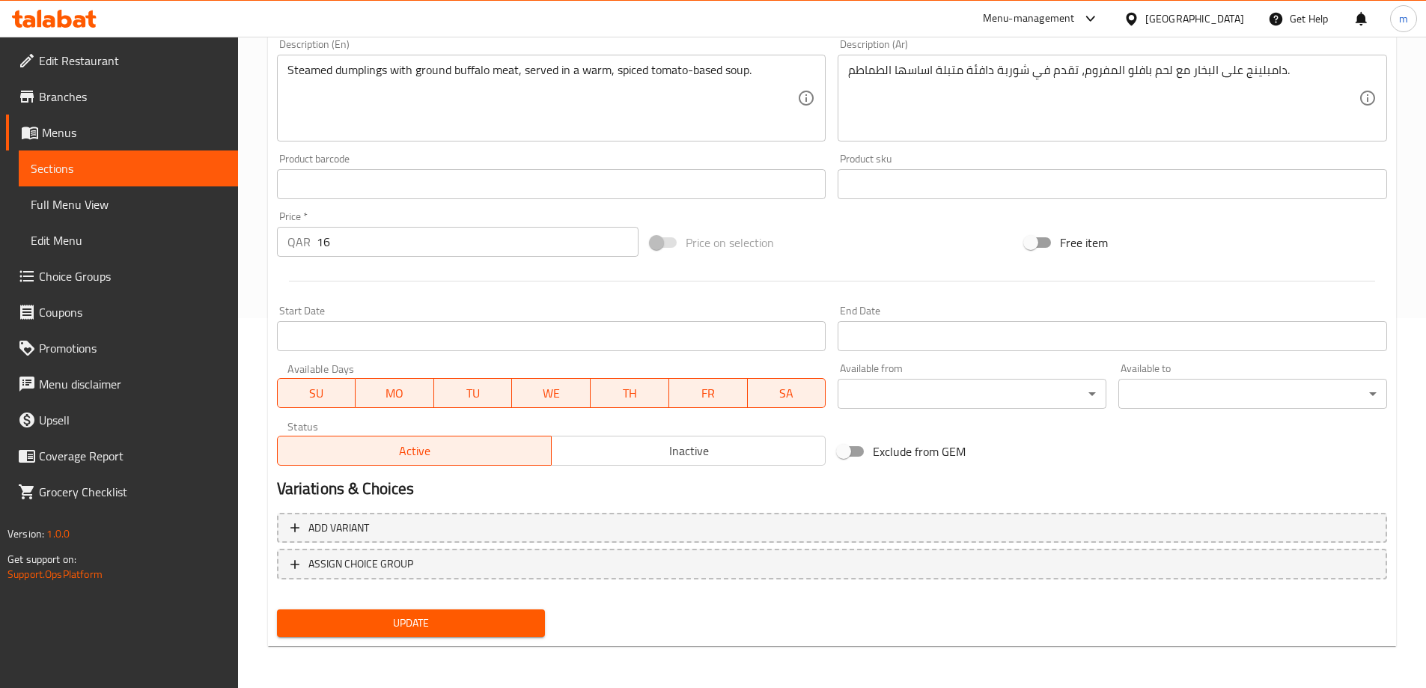
click at [488, 613] on button "Update" at bounding box center [411, 623] width 269 height 28
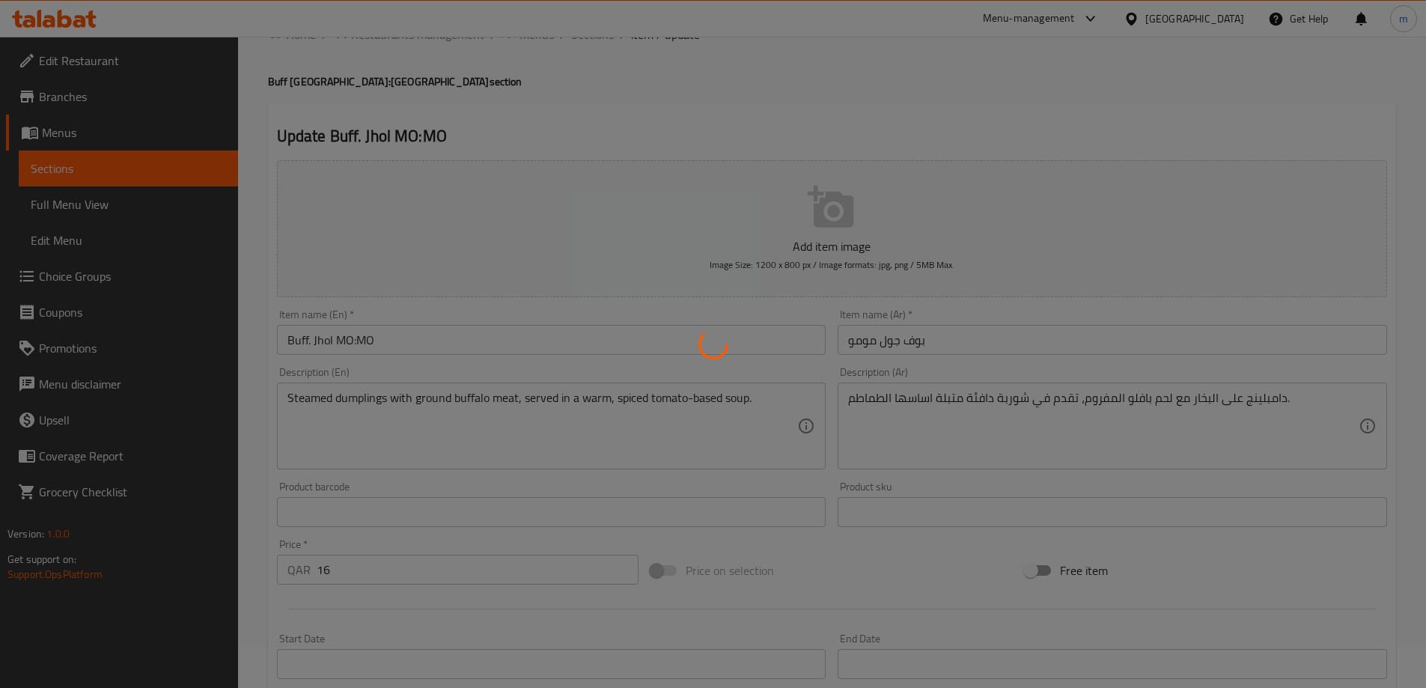
scroll to position [0, 0]
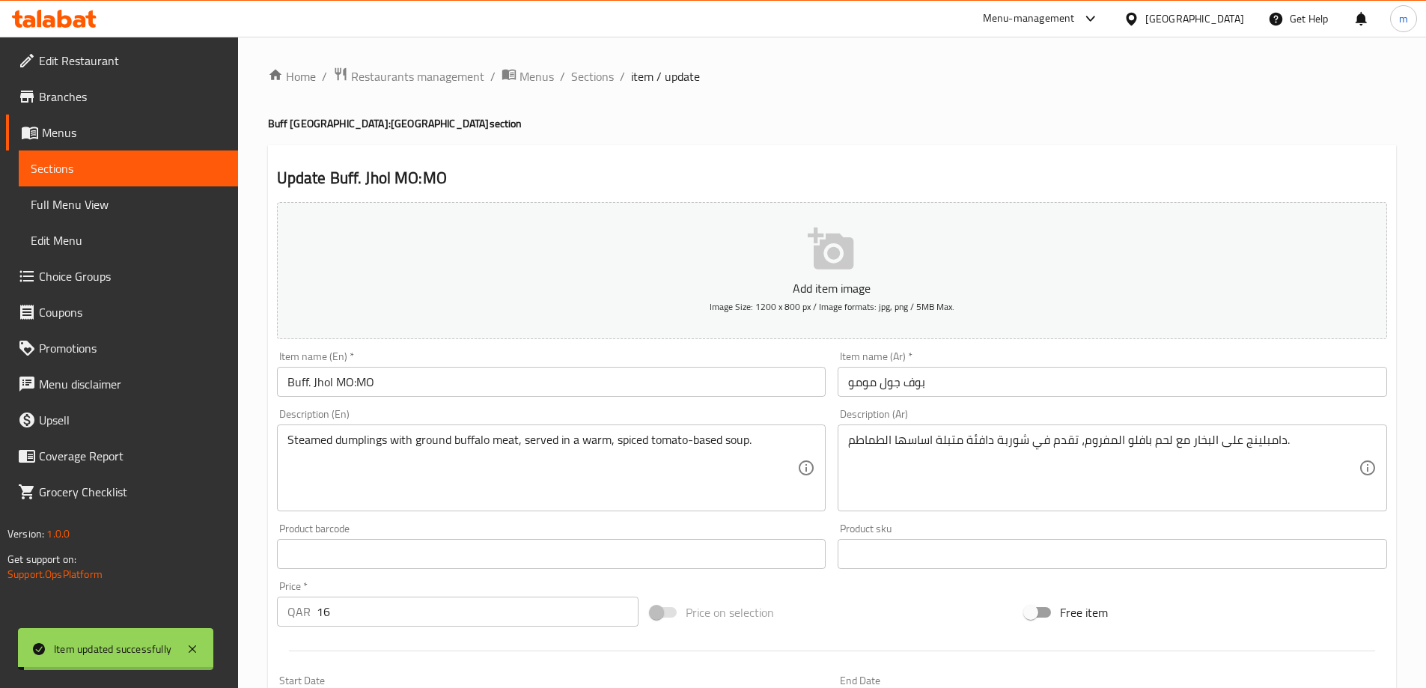
click at [596, 79] on span "Sections" at bounding box center [592, 76] width 43 height 18
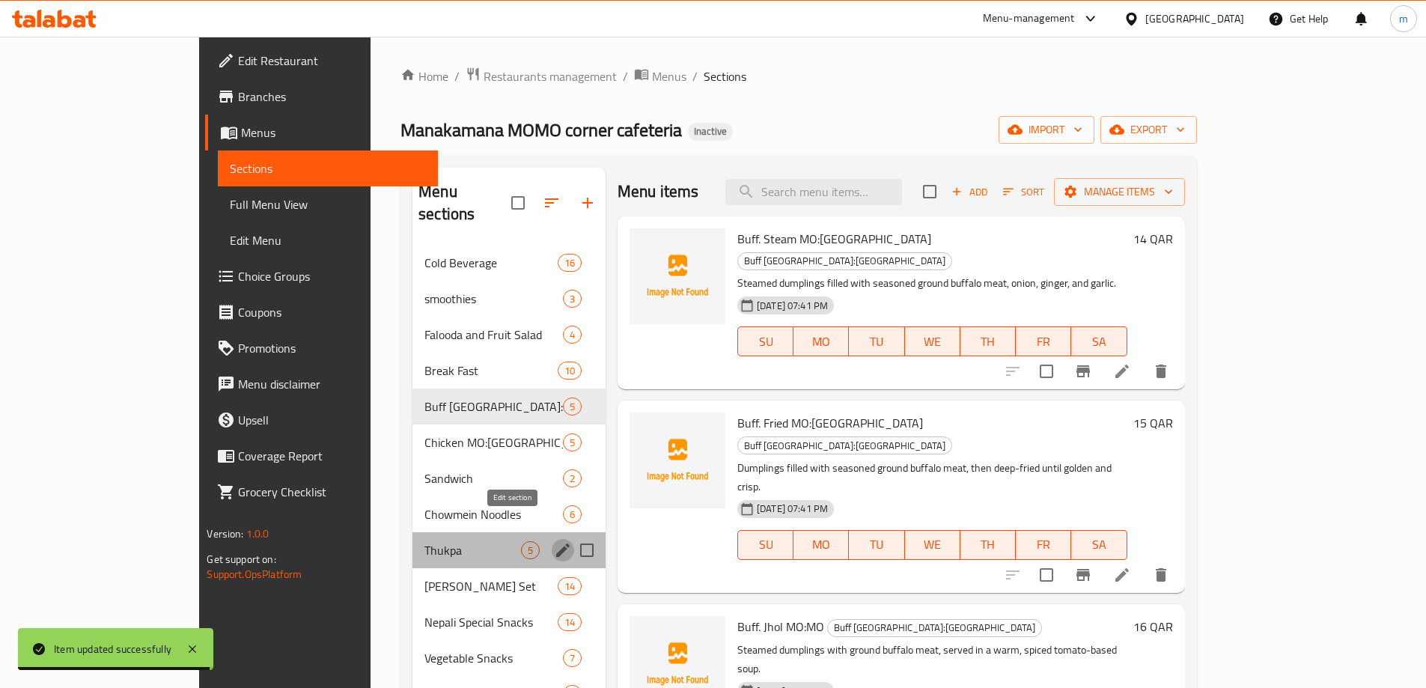
click at [554, 541] on icon "edit" at bounding box center [563, 550] width 18 height 18
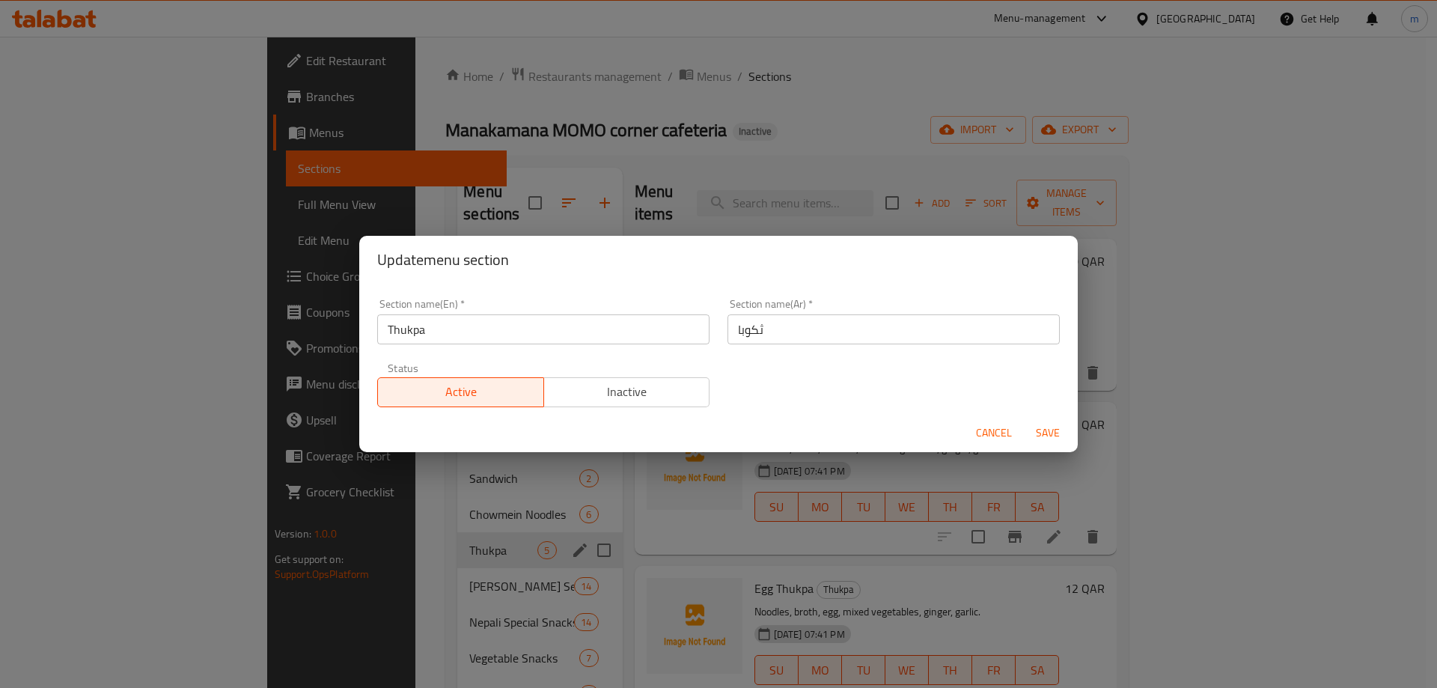
click at [797, 335] on input "ثكوبا" at bounding box center [893, 329] width 332 height 30
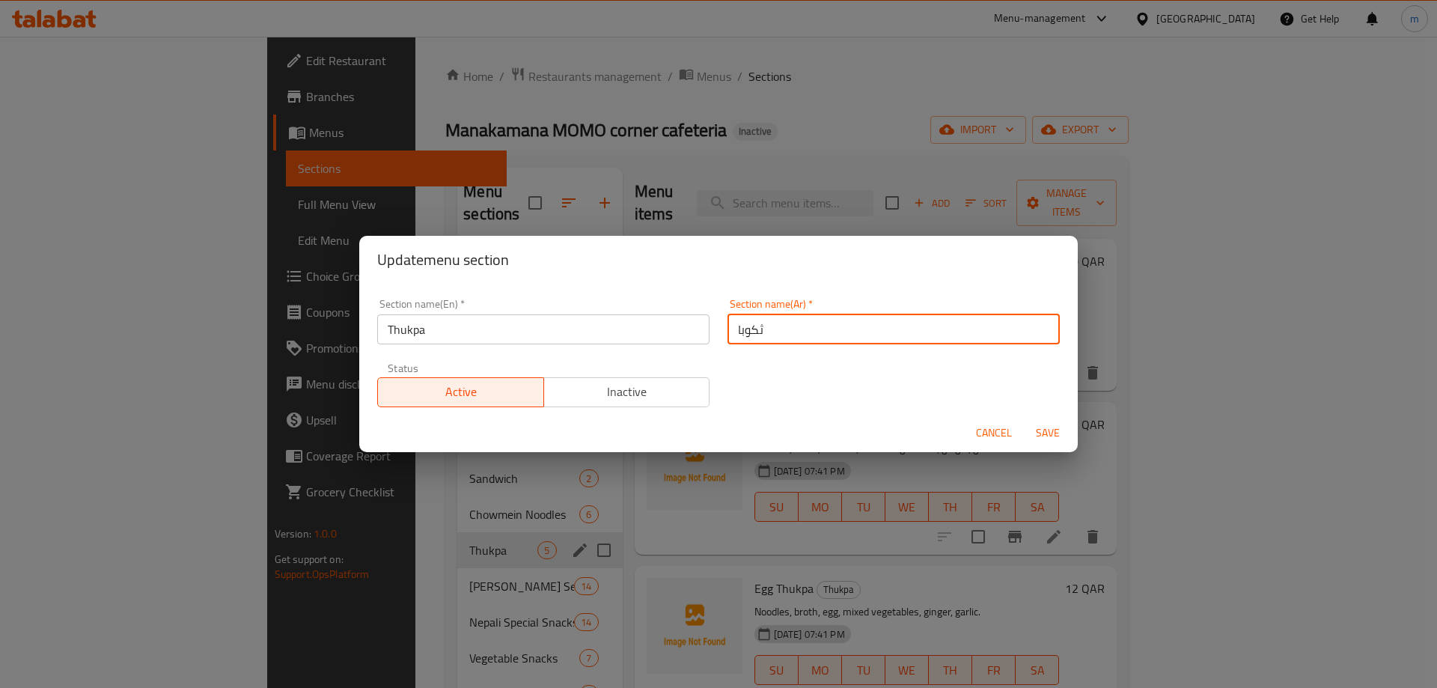
paste input "ك"
type input "ثوكبا"
click at [1048, 436] on span "Save" at bounding box center [1048, 433] width 36 height 19
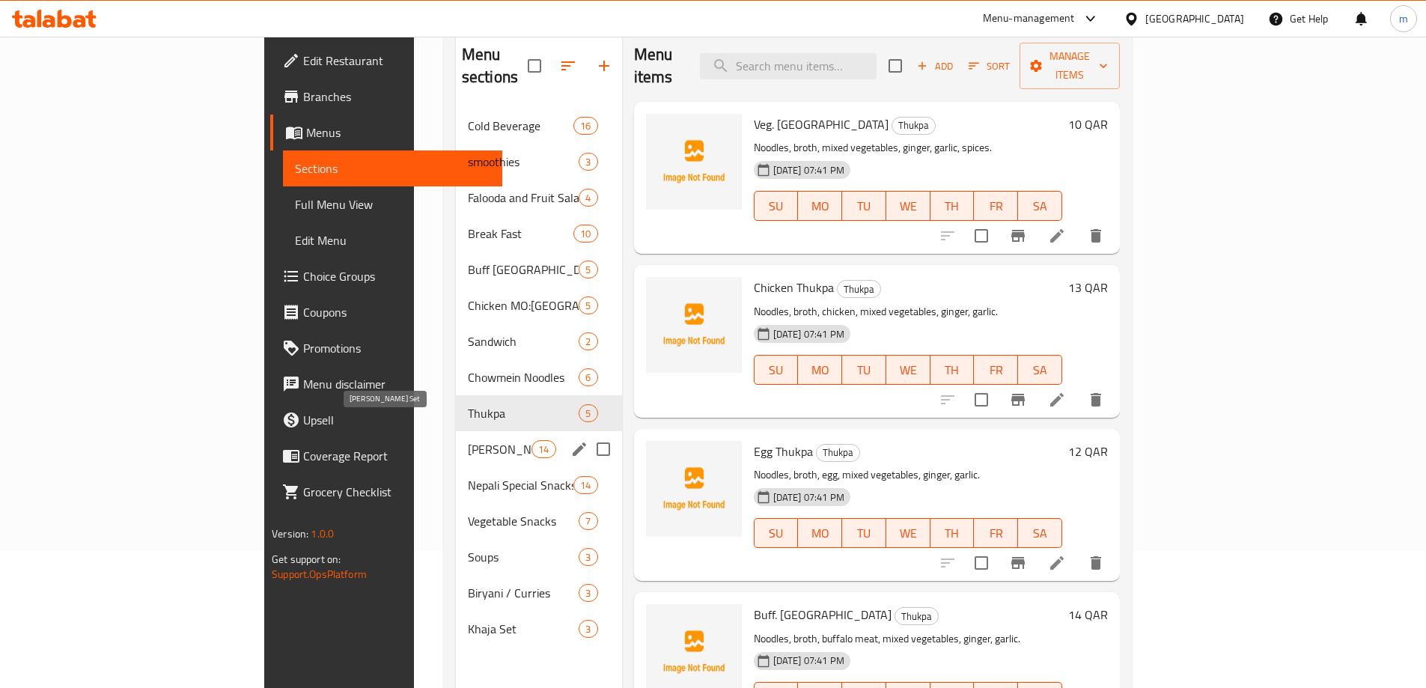
scroll to position [150, 0]
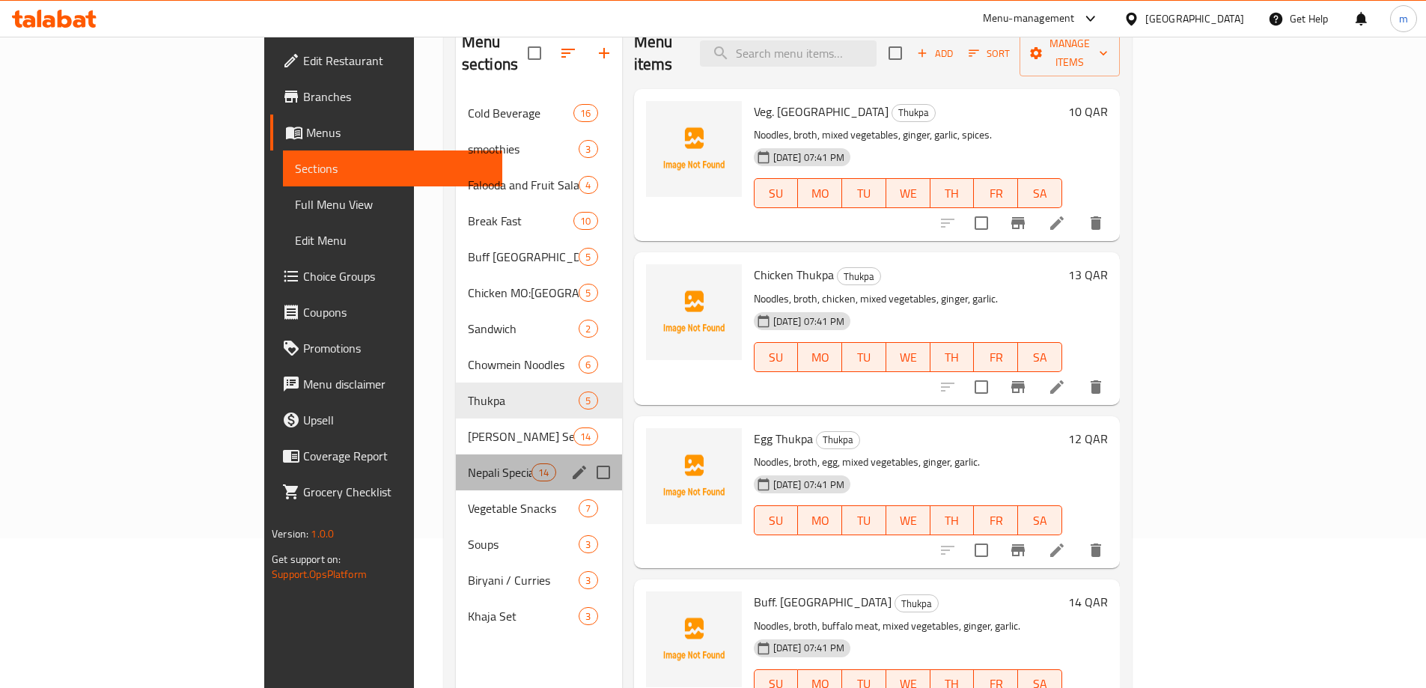
click at [456, 454] on div "Nepali Special Snacks 14" at bounding box center [539, 472] width 166 height 36
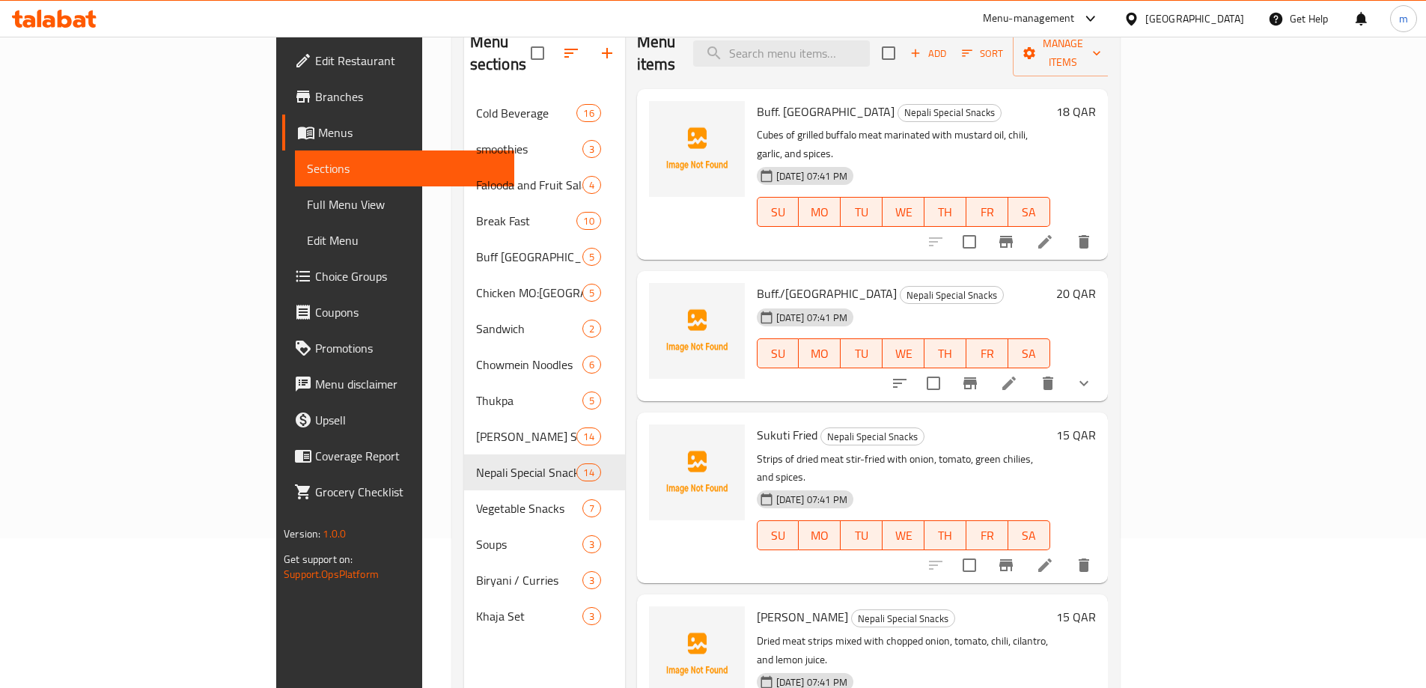
scroll to position [522, 0]
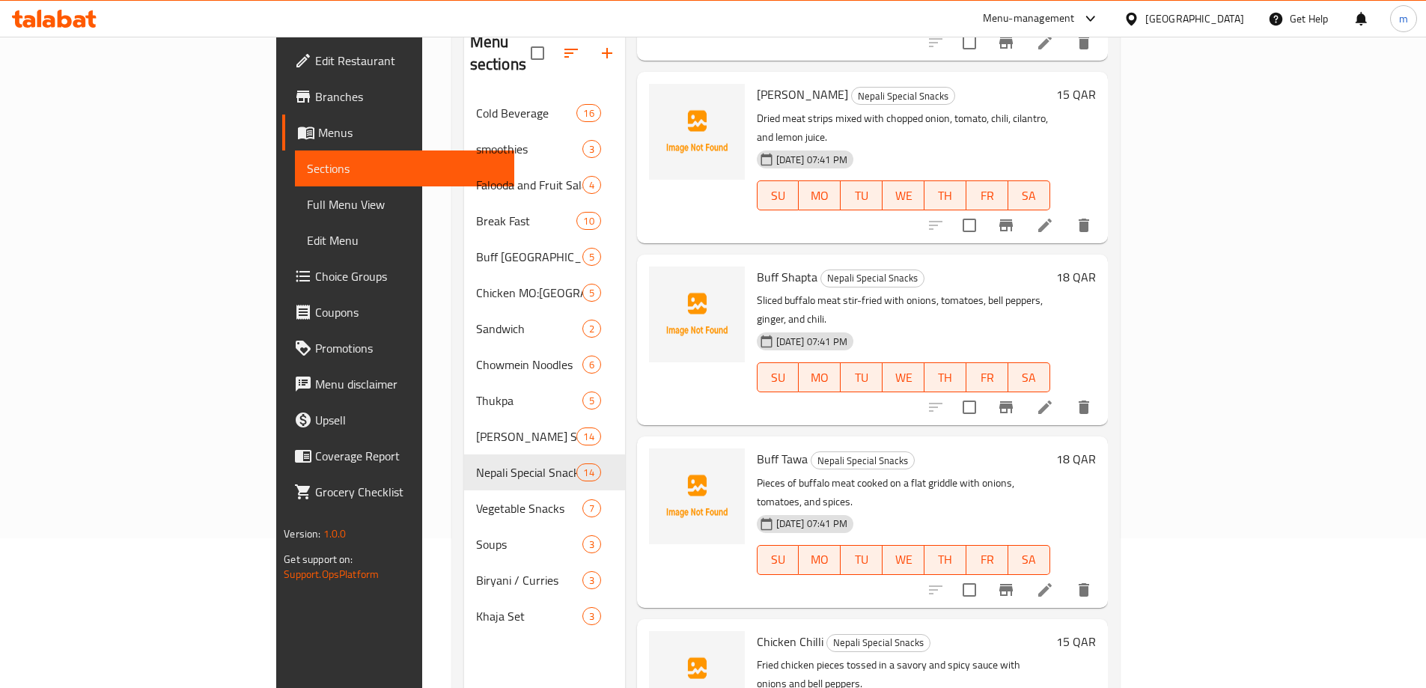
click at [1066, 576] on li at bounding box center [1045, 589] width 42 height 27
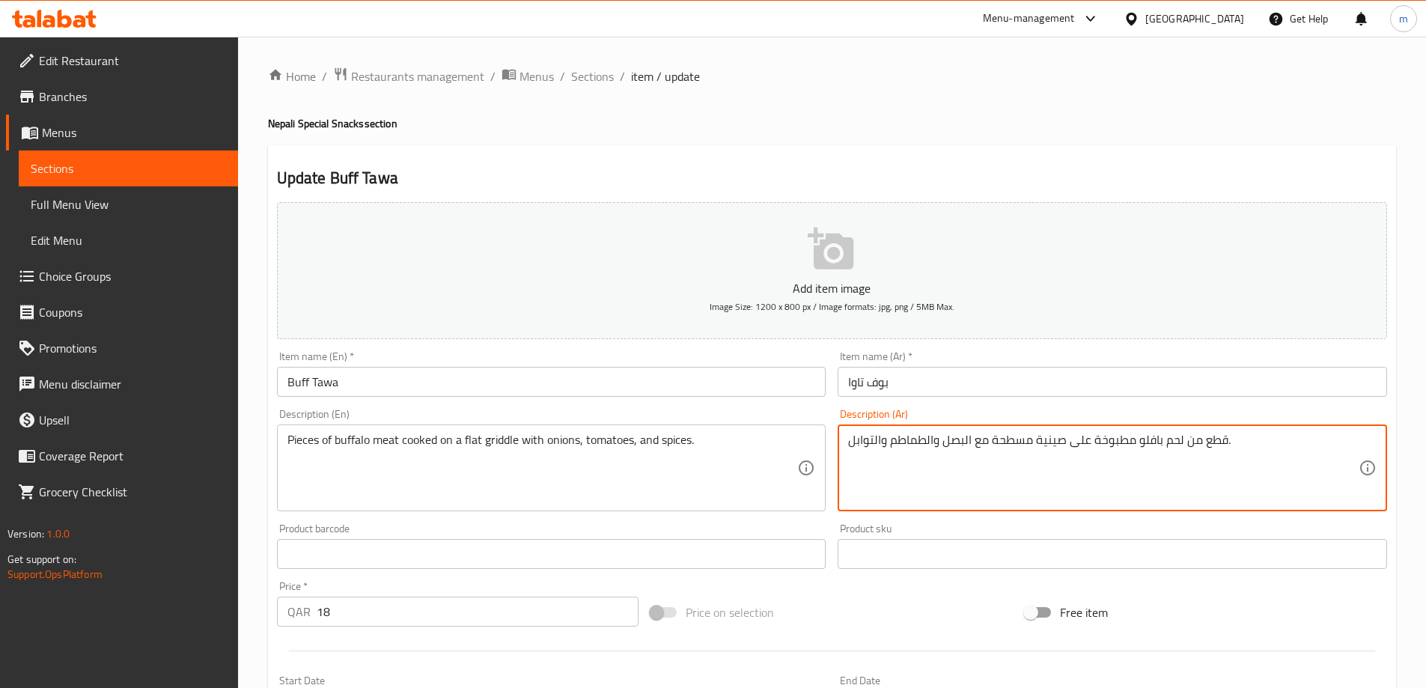
drag, startPoint x: 1036, startPoint y: 435, endPoint x: 1064, endPoint y: 444, distance: 29.8
drag, startPoint x: 989, startPoint y: 445, endPoint x: 1045, endPoint y: 444, distance: 55.4
click at [1045, 444] on textarea "قطع من لحم بافلو مطبوخة على صاج مسطح مع البصل والطماطم والتوابل." at bounding box center [1103, 468] width 510 height 71
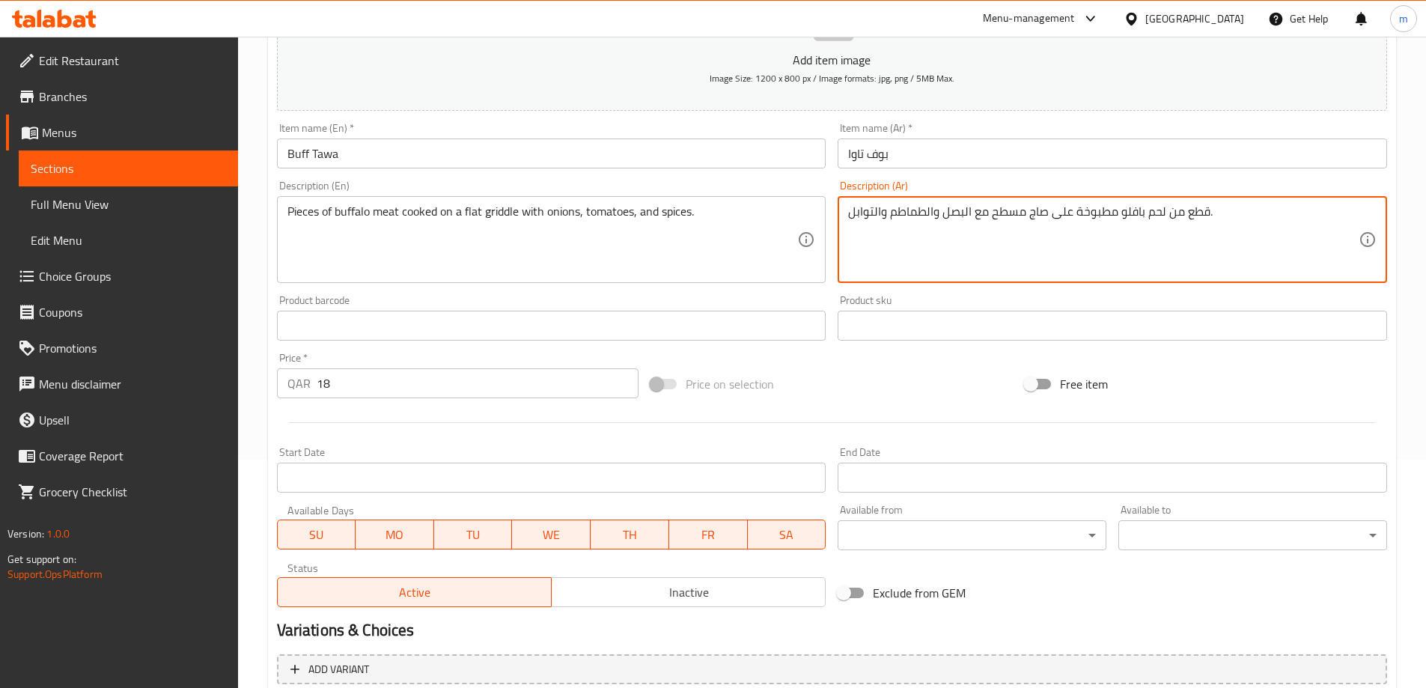
scroll to position [370, 0]
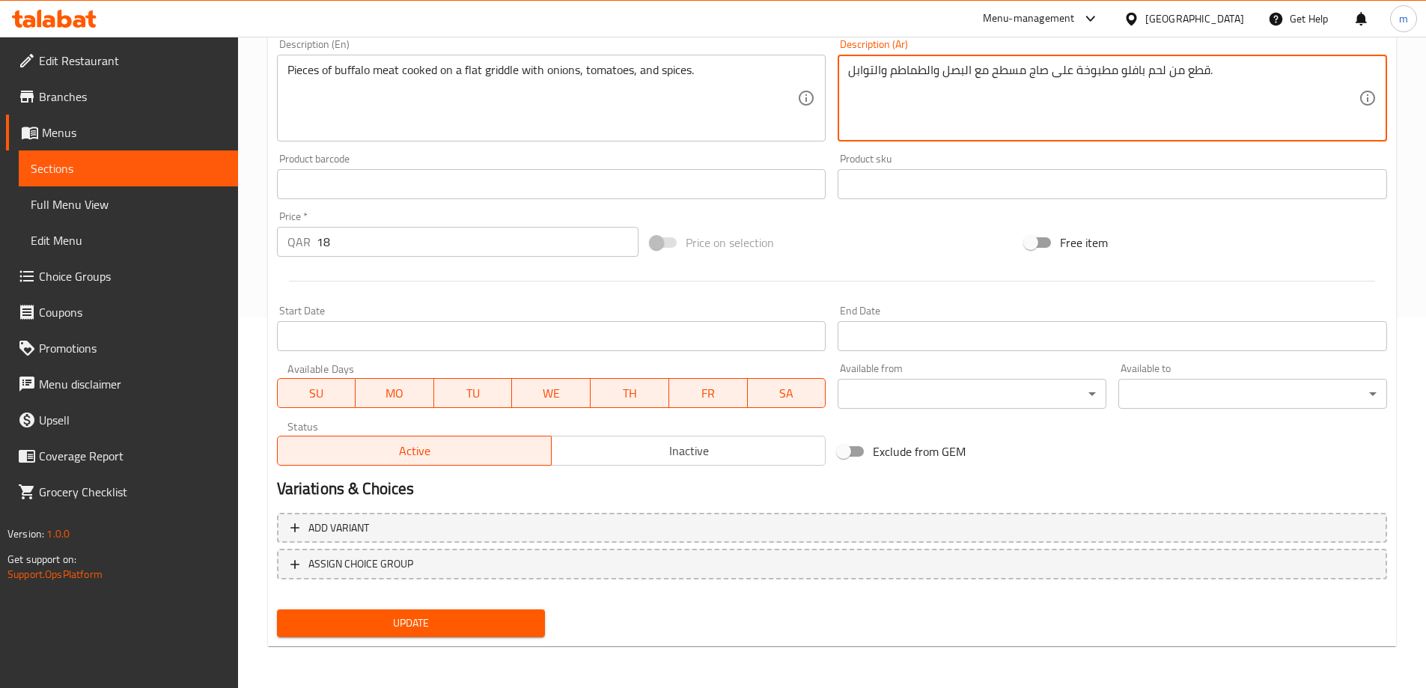
type textarea "قطع من لحم بافلو مطبوخة على صاج مسطح مع البصل والطماطم والتوابل."
click at [393, 632] on span "Update" at bounding box center [411, 623] width 245 height 19
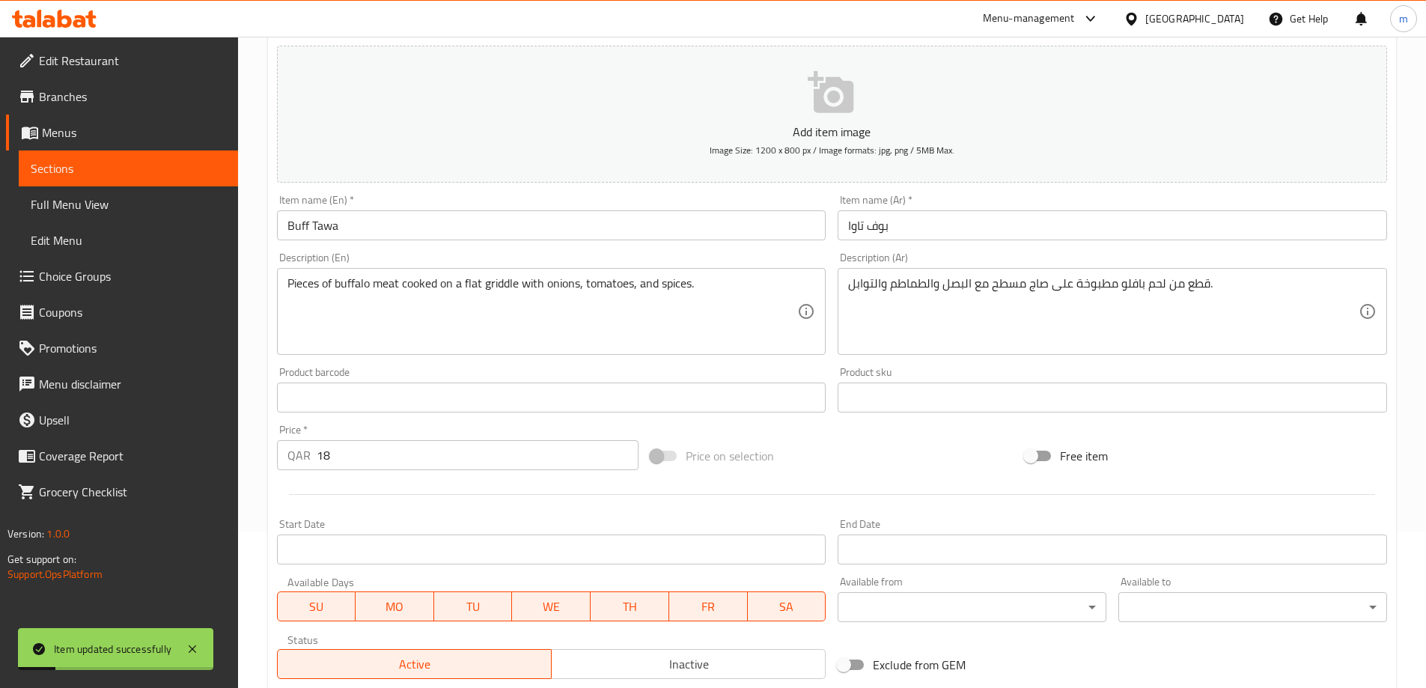
scroll to position [0, 0]
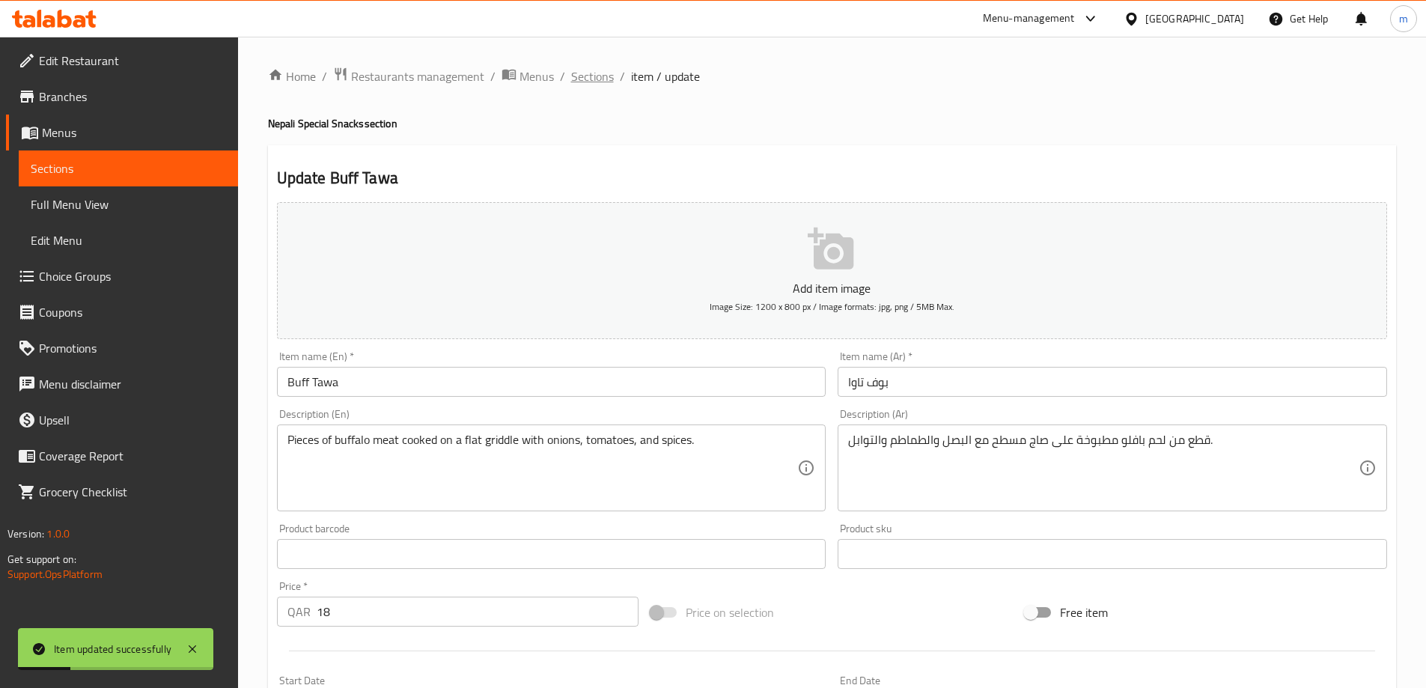
click at [596, 73] on span "Sections" at bounding box center [592, 76] width 43 height 18
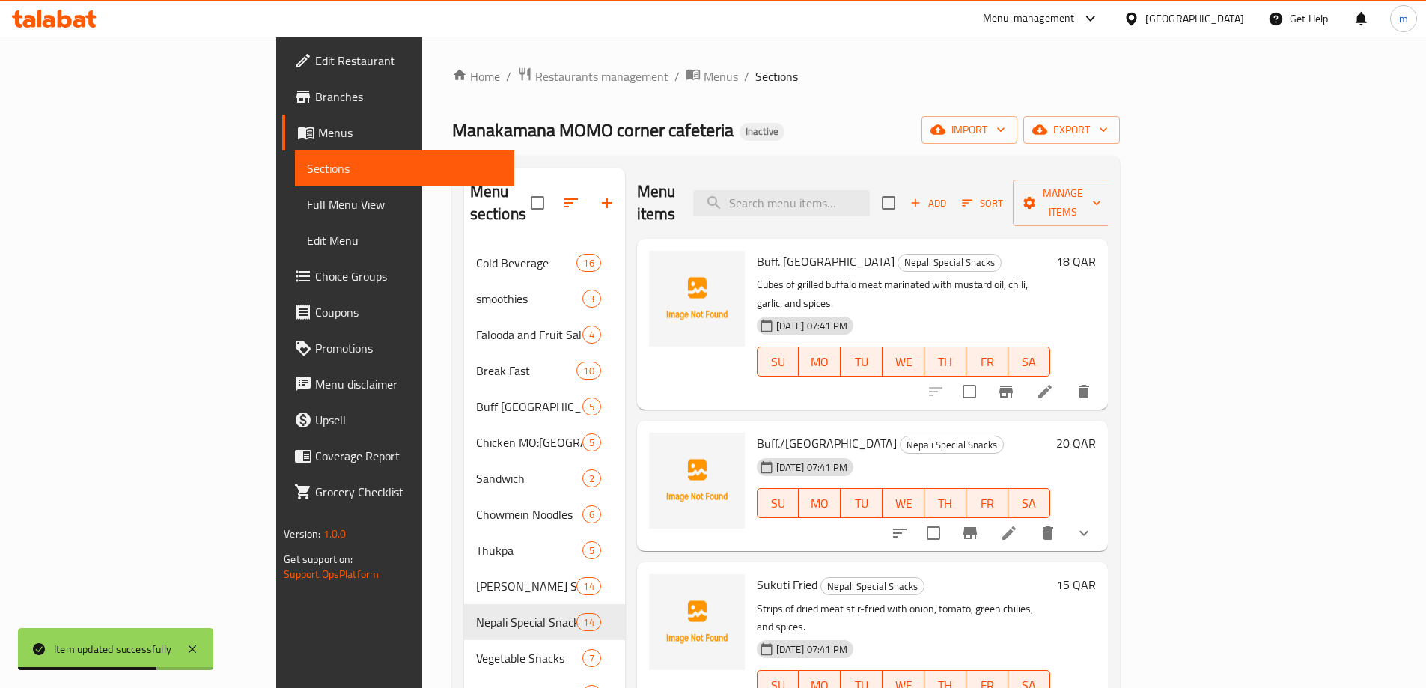
scroll to position [686, 0]
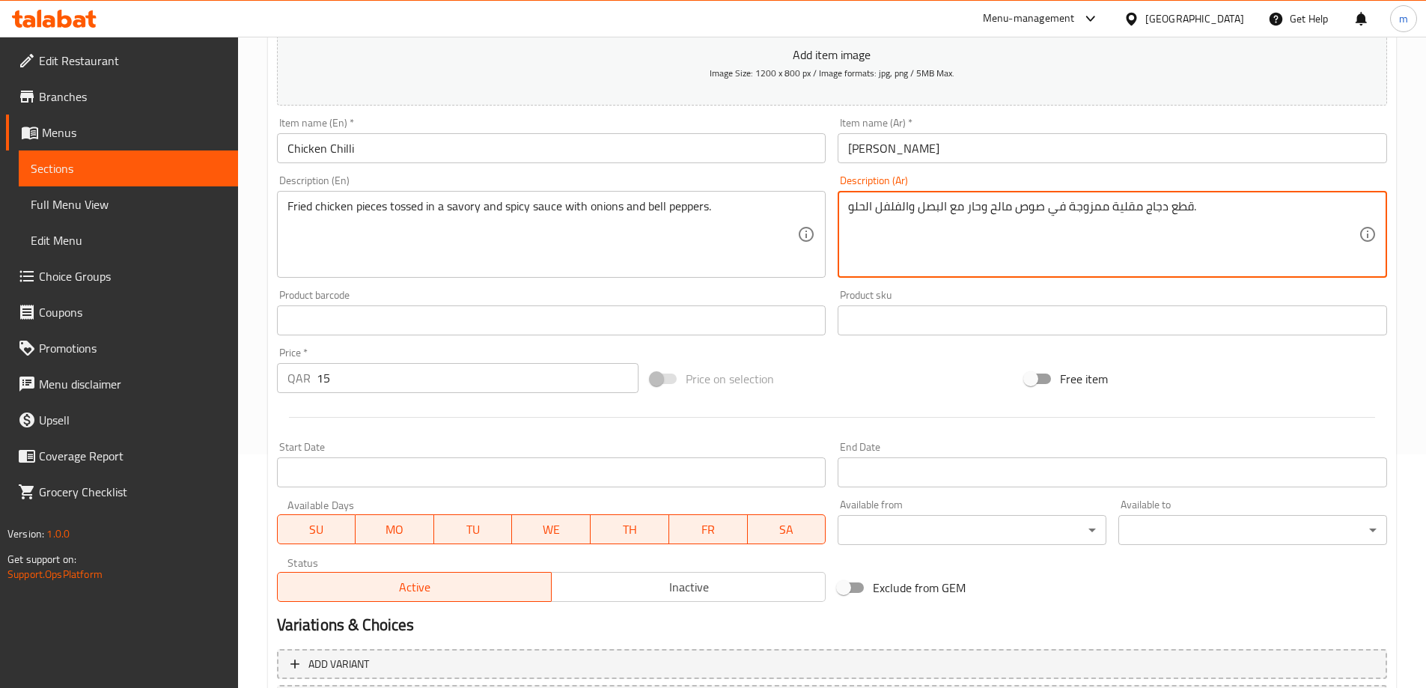
scroll to position [370, 0]
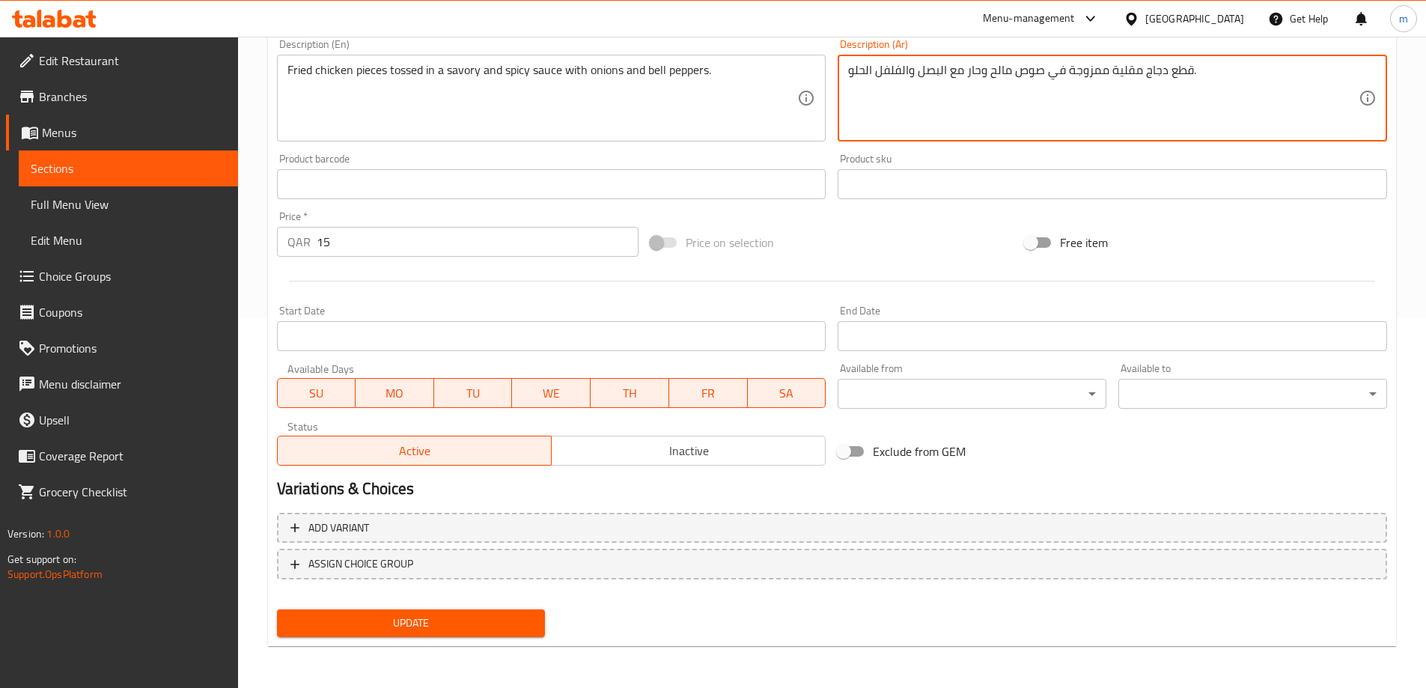
type textarea "قطع دجاج مقلية ممزوجة في صوص مالح وحار مع البصل والفلفل الحلو."
click at [462, 625] on span "Update" at bounding box center [411, 623] width 245 height 19
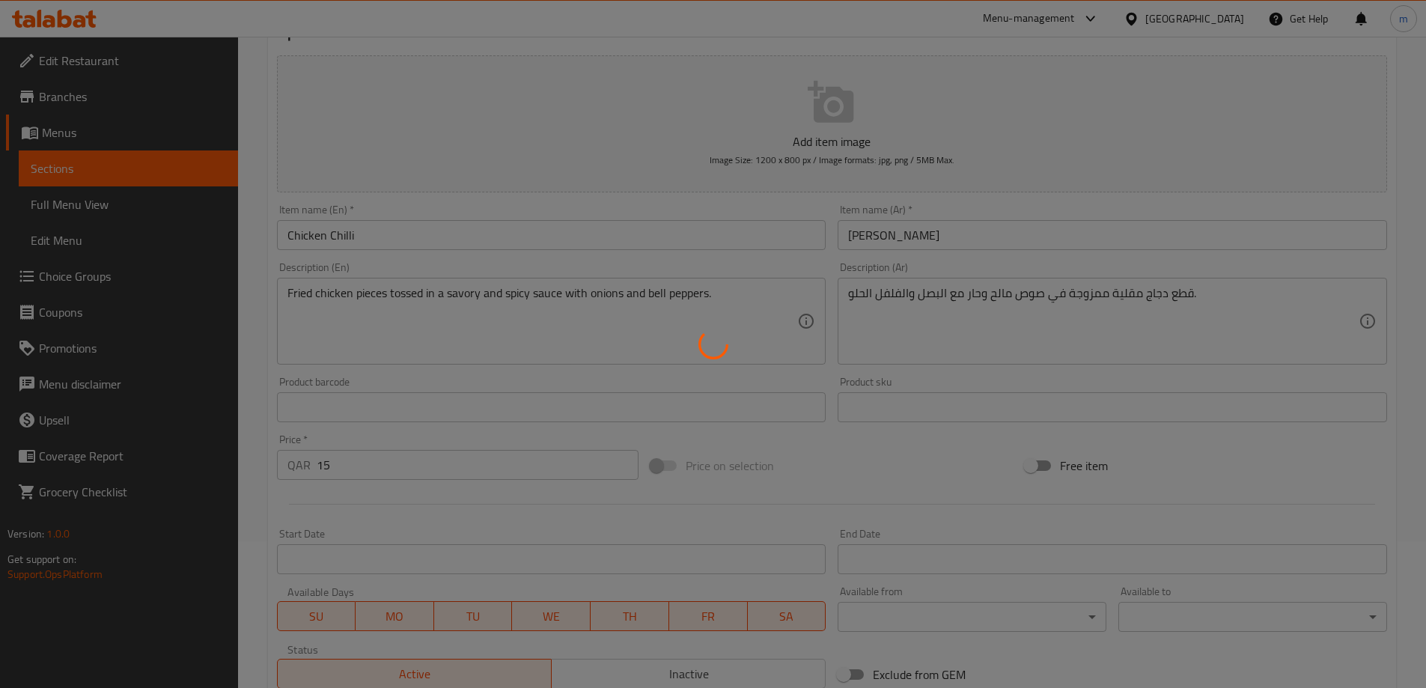
scroll to position [0, 0]
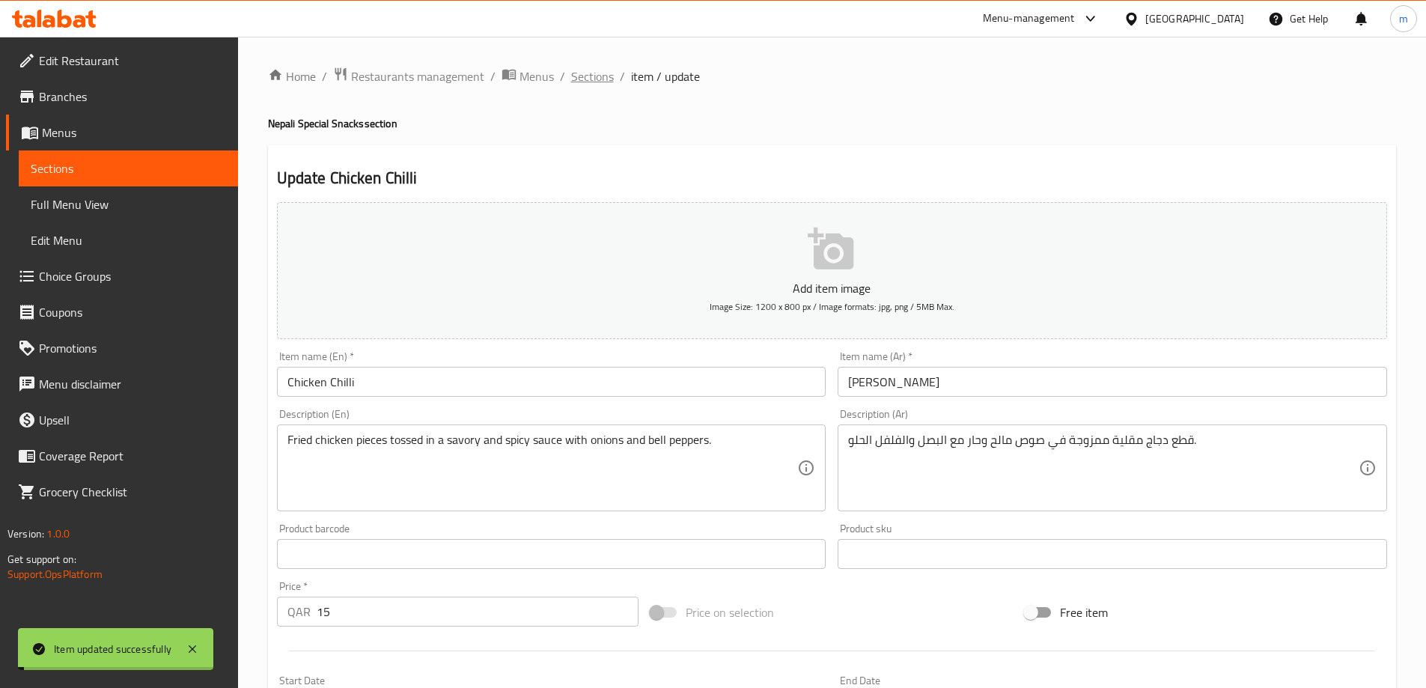
click at [593, 80] on span "Sections" at bounding box center [592, 76] width 43 height 18
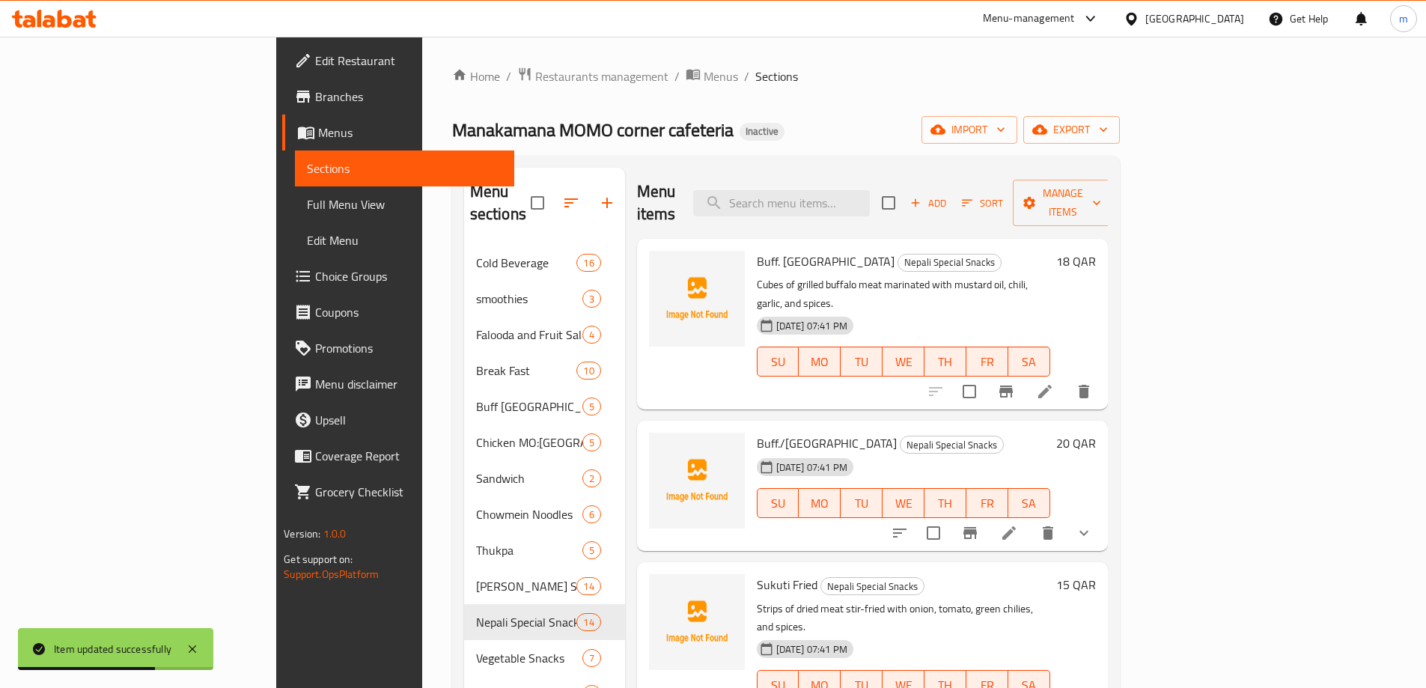
scroll to position [1503, 0]
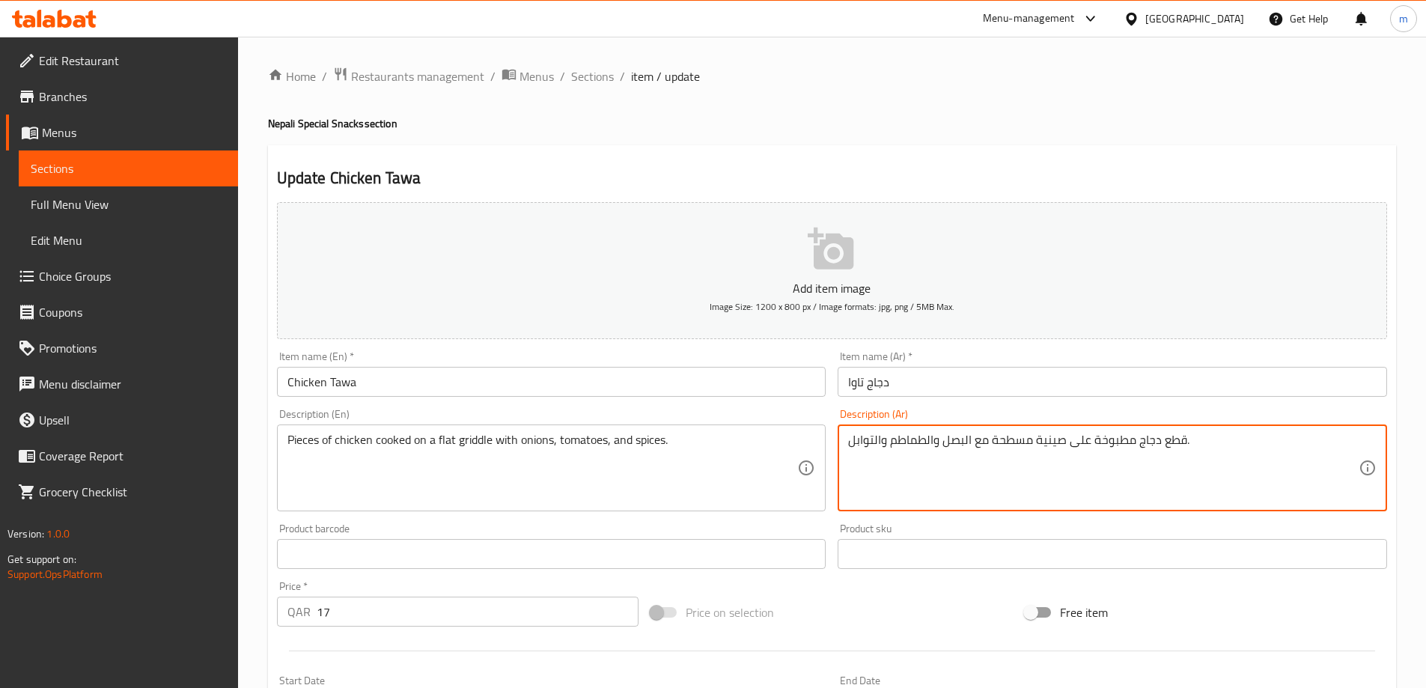
drag, startPoint x: 1039, startPoint y: 444, endPoint x: 1066, endPoint y: 450, distance: 27.6
drag, startPoint x: 992, startPoint y: 445, endPoint x: 998, endPoint y: 438, distance: 9.5
click at [998, 438] on textarea "قطع دجاج مطبوخة على صاج مسطحة مع البصل والطماطم والتوابل." at bounding box center [1103, 468] width 510 height 71
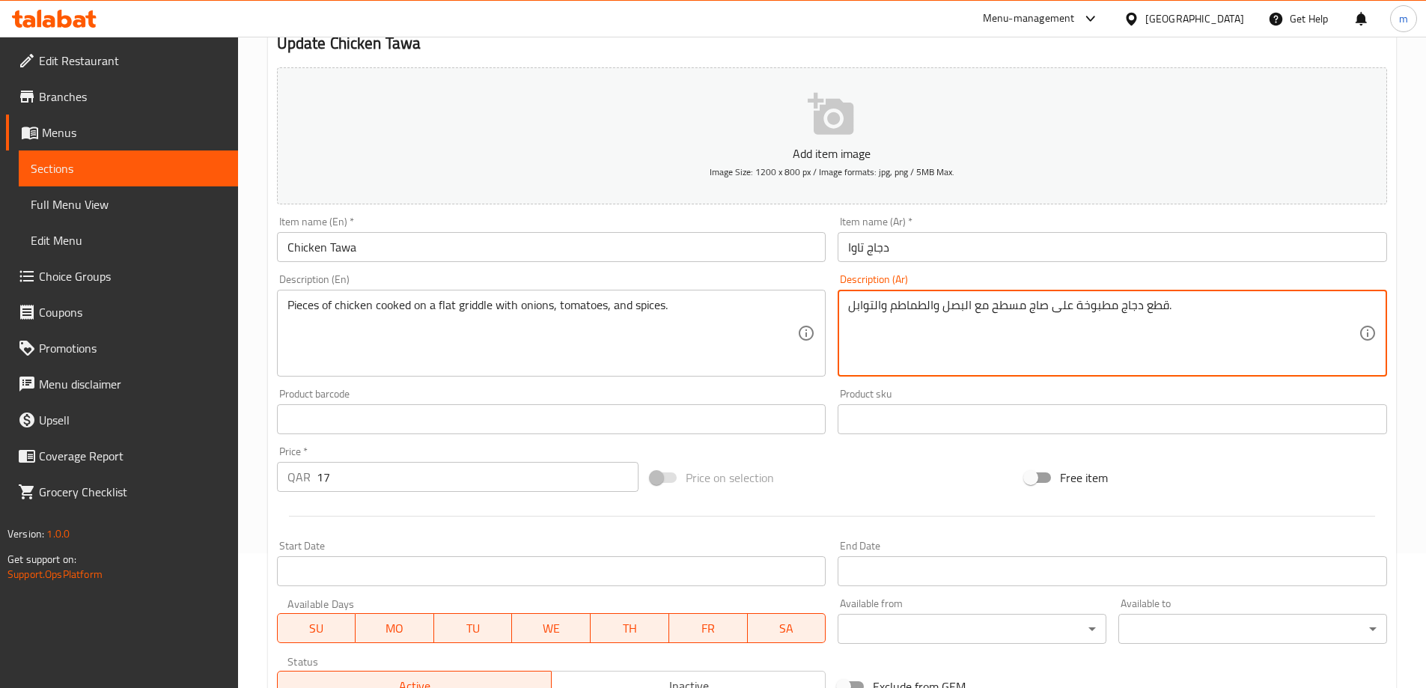
scroll to position [370, 0]
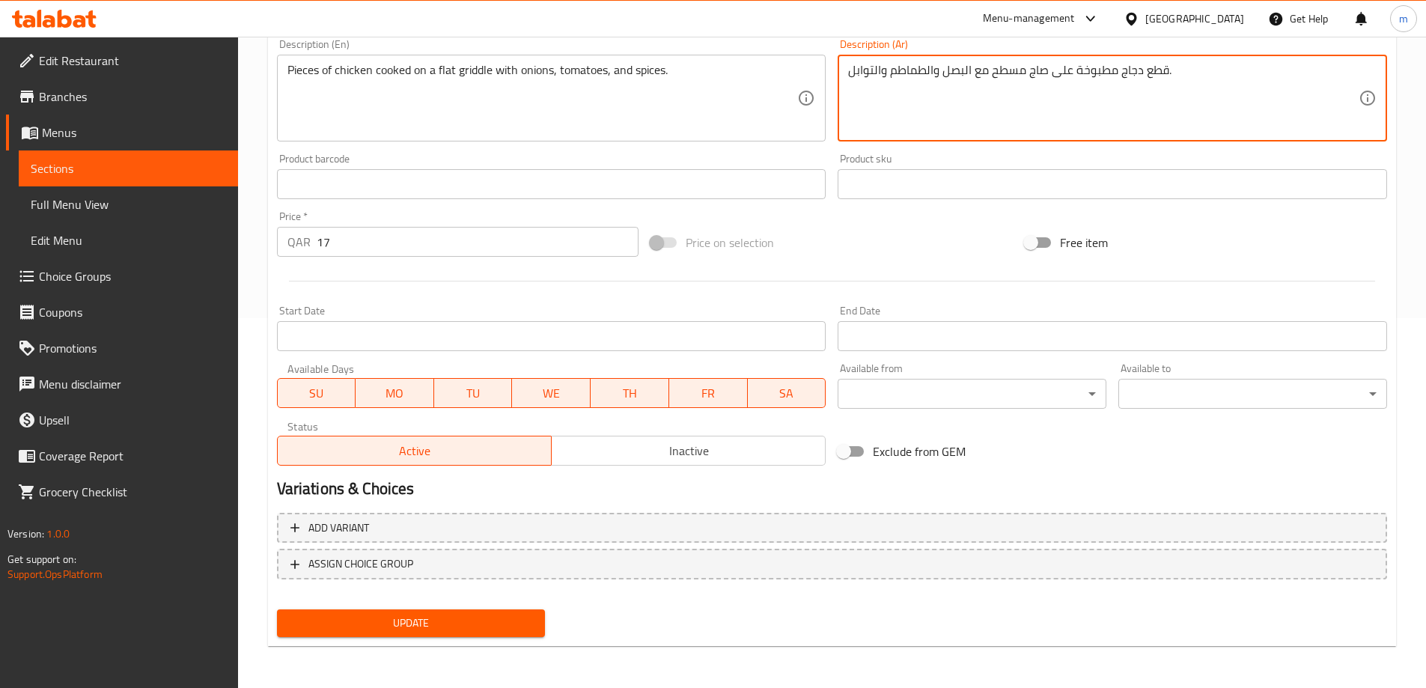
type textarea "قطع دجاج مطبوخة على صاج مسطح مع البصل والطماطم والتوابل."
click at [539, 615] on button "Update" at bounding box center [411, 623] width 269 height 28
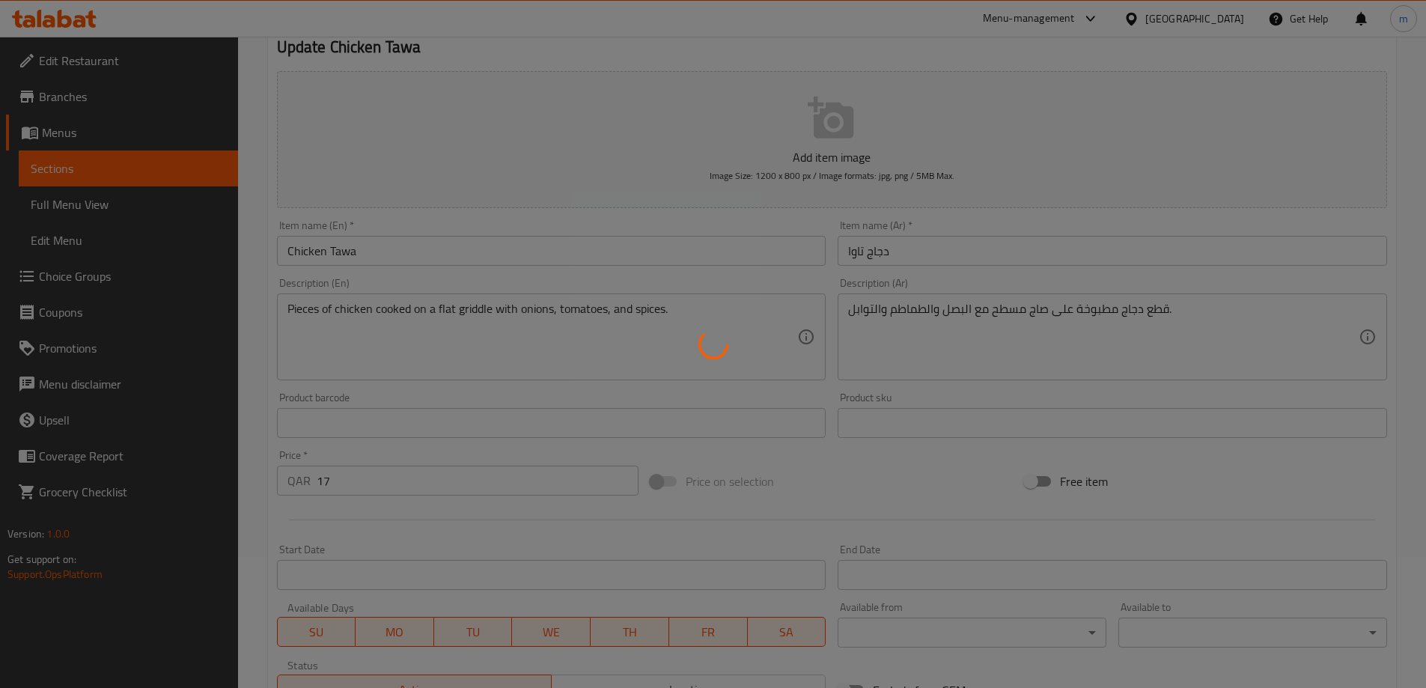
scroll to position [0, 0]
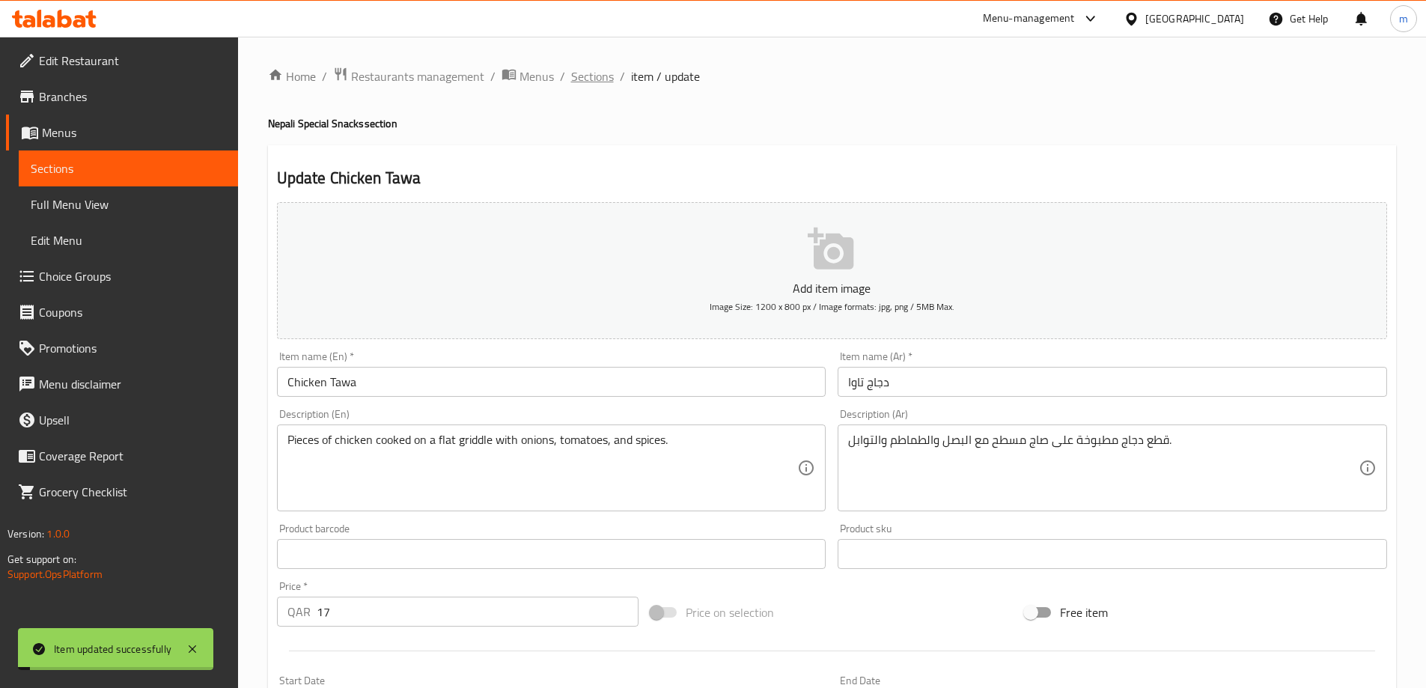
click at [580, 77] on span "Sections" at bounding box center [592, 76] width 43 height 18
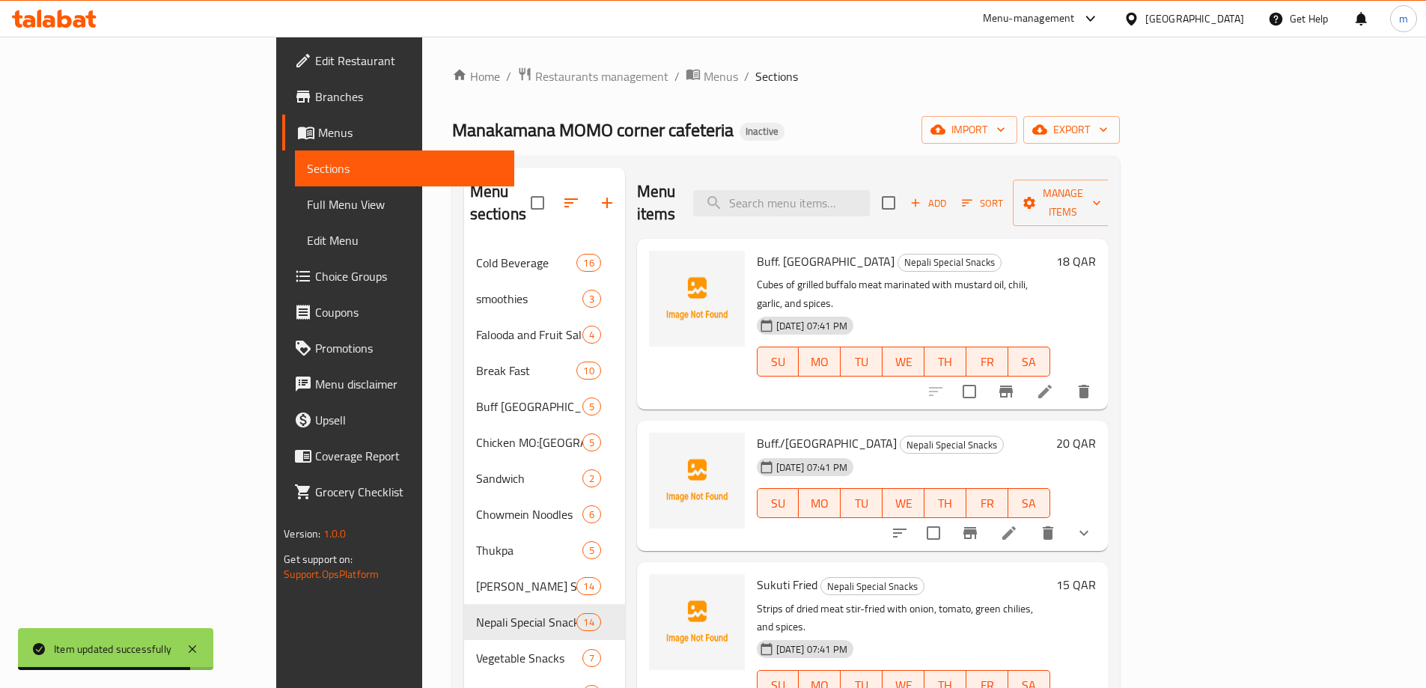
scroll to position [1616, 0]
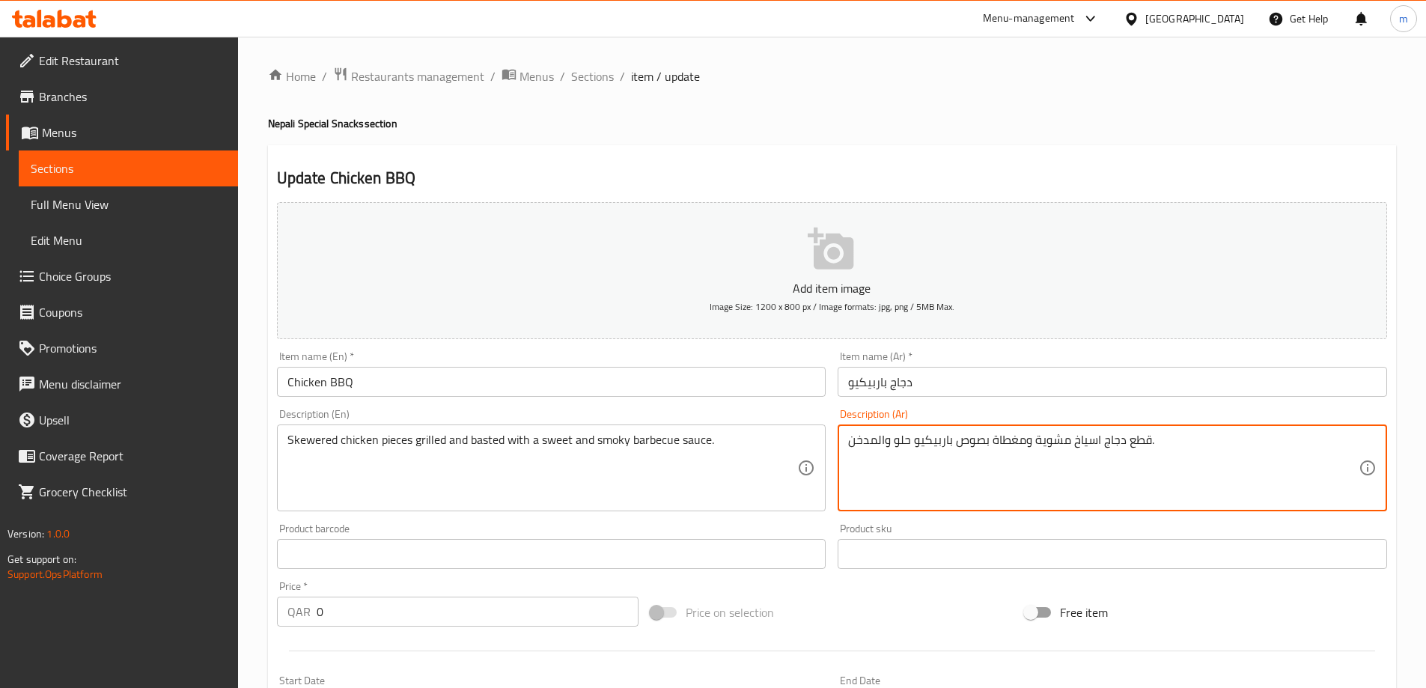
click at [885, 443] on textarea "قطع دجاج اسياخ مشوية ومغطاة بصوص باربيكيو حلو والمدخن." at bounding box center [1103, 468] width 510 height 71
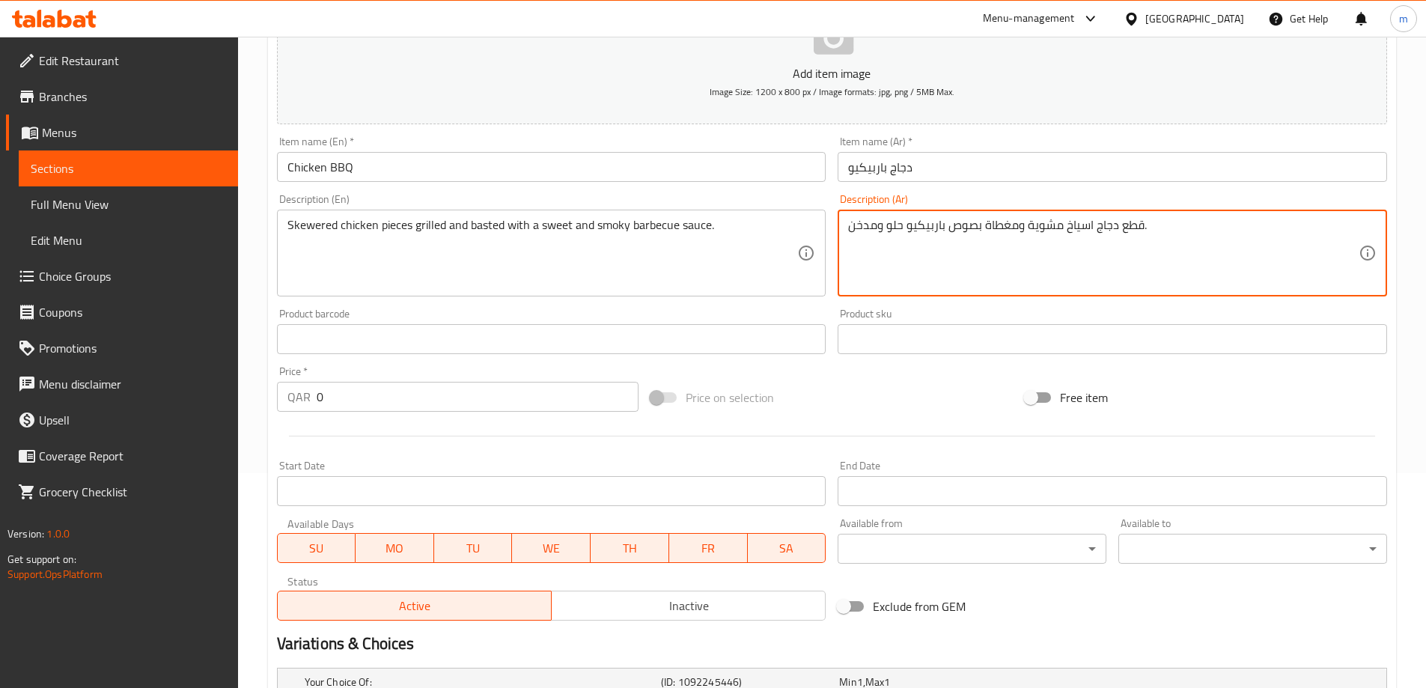
scroll to position [403, 0]
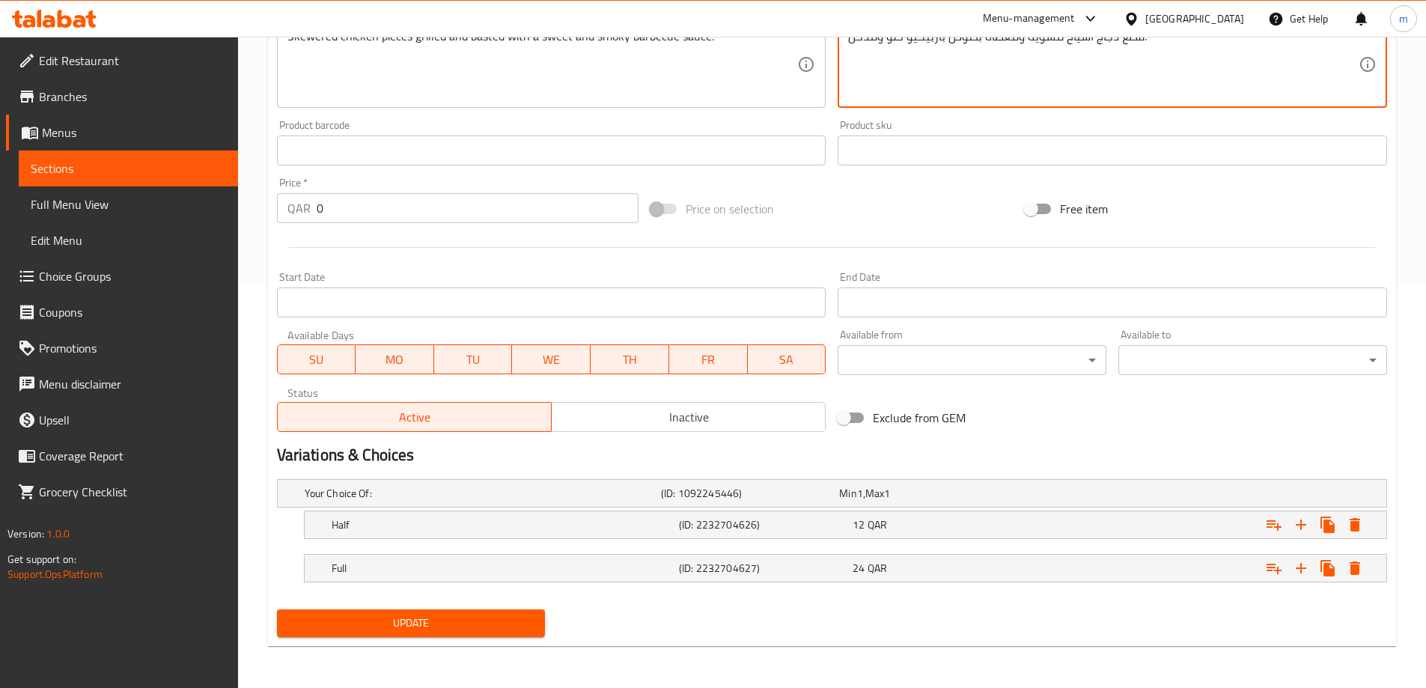
type textarea "قطع دجاج اسياخ مشوية ومغطاة بصوص باربيكيو حلو ومدخن."
click at [472, 611] on button "Update" at bounding box center [411, 623] width 269 height 28
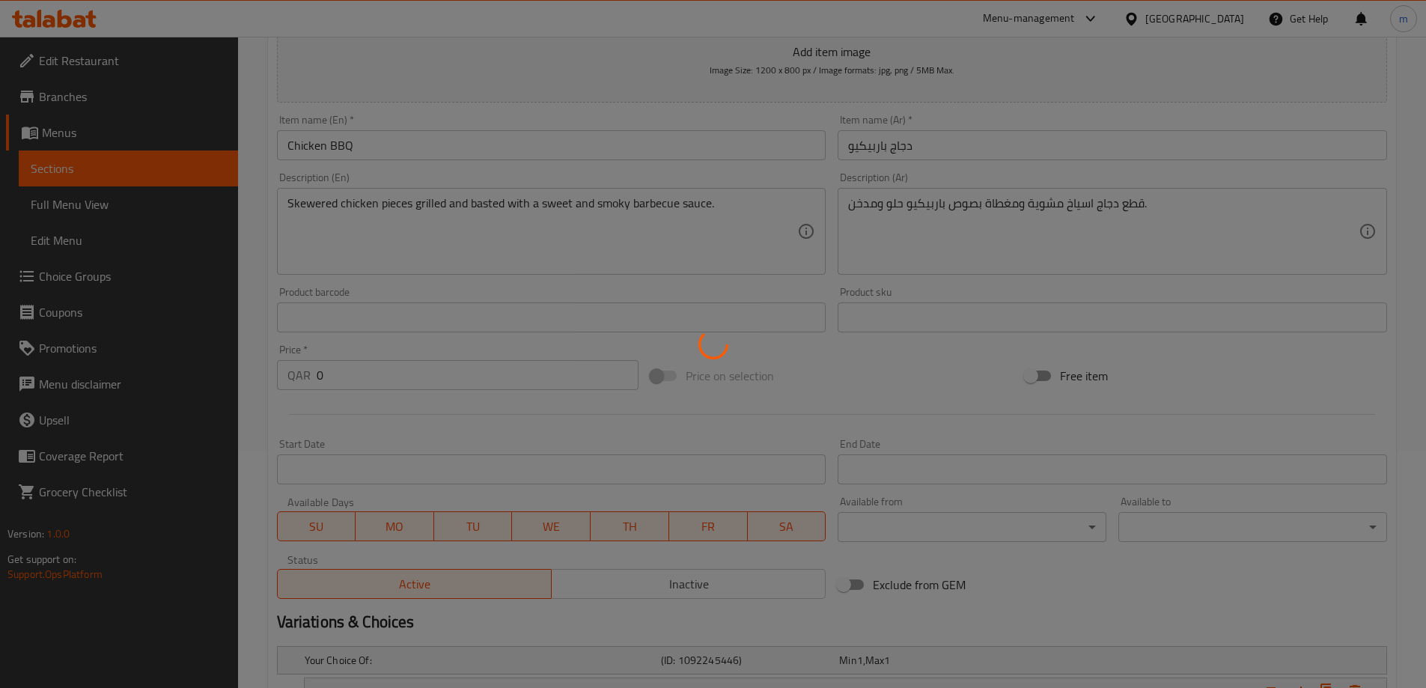
scroll to position [0, 0]
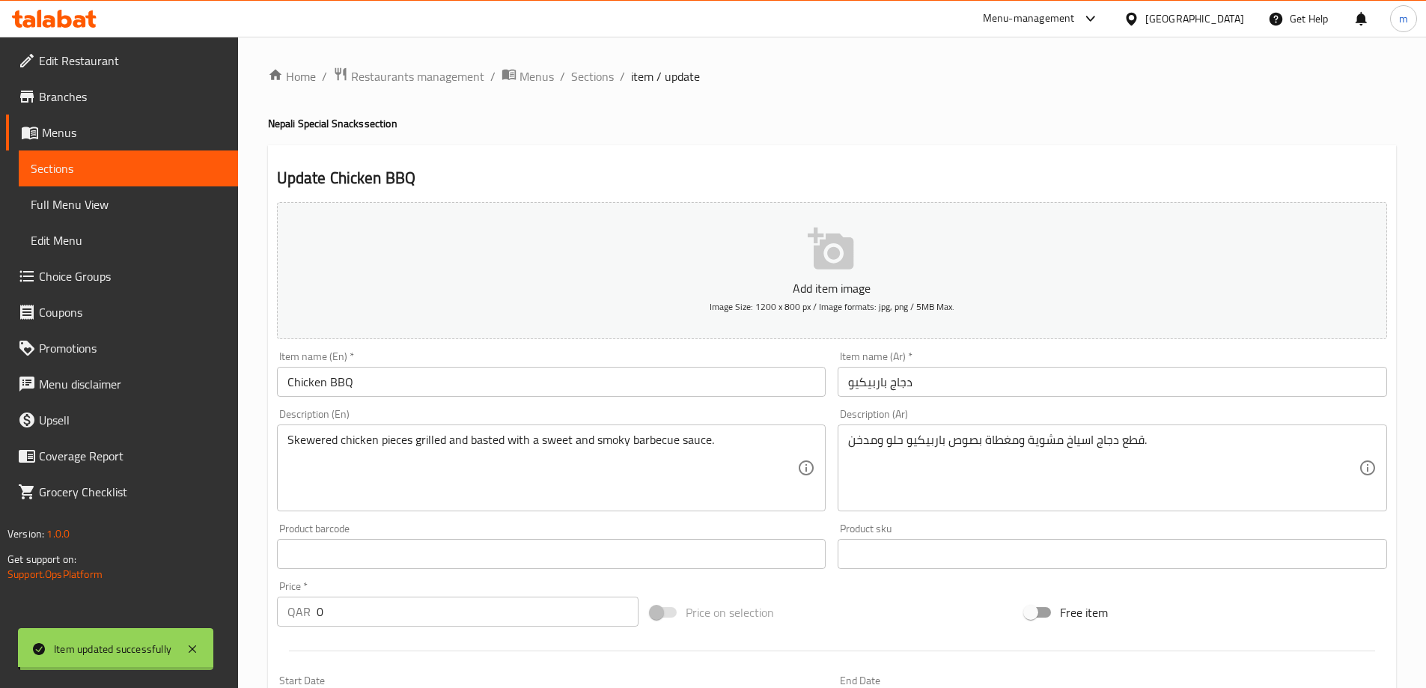
click at [602, 68] on span "Sections" at bounding box center [592, 76] width 43 height 18
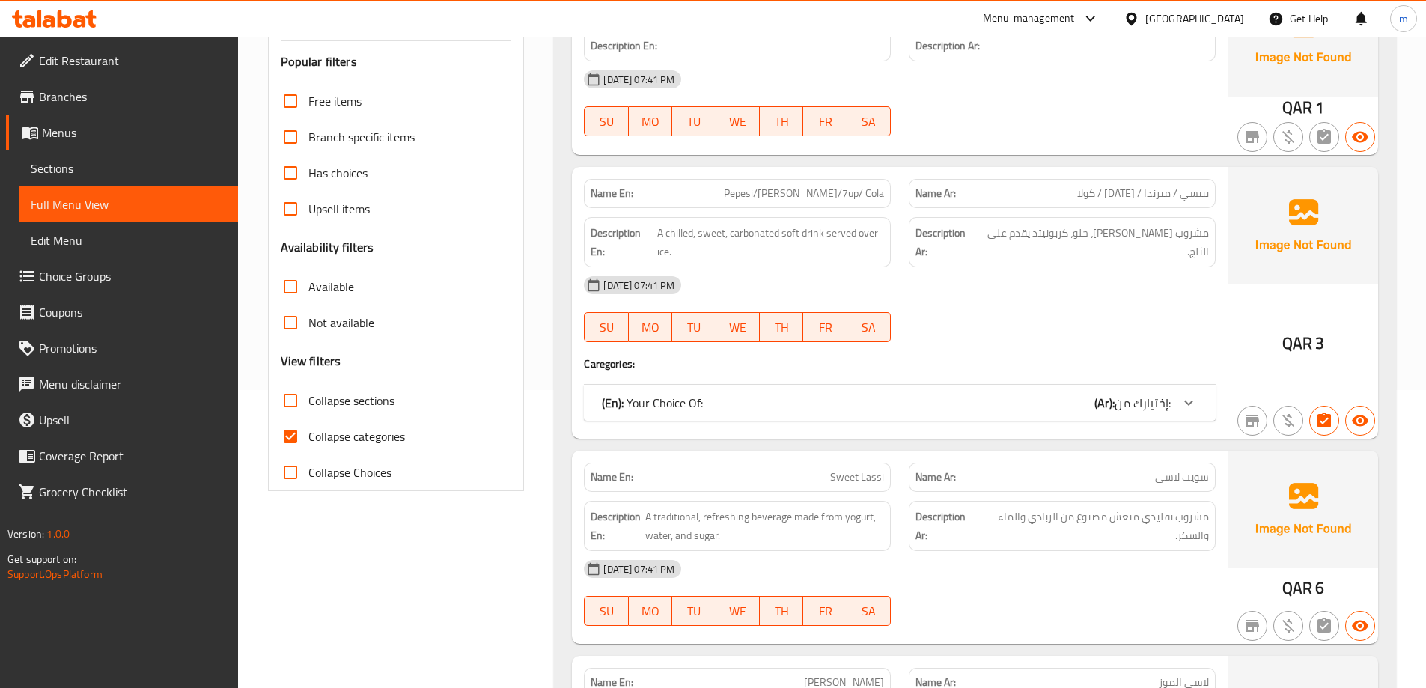
scroll to position [299, 0]
click at [388, 412] on label "Collapse sections" at bounding box center [333, 399] width 122 height 36
click at [308, 412] on input "Collapse sections" at bounding box center [290, 399] width 36 height 36
checkbox input "true"
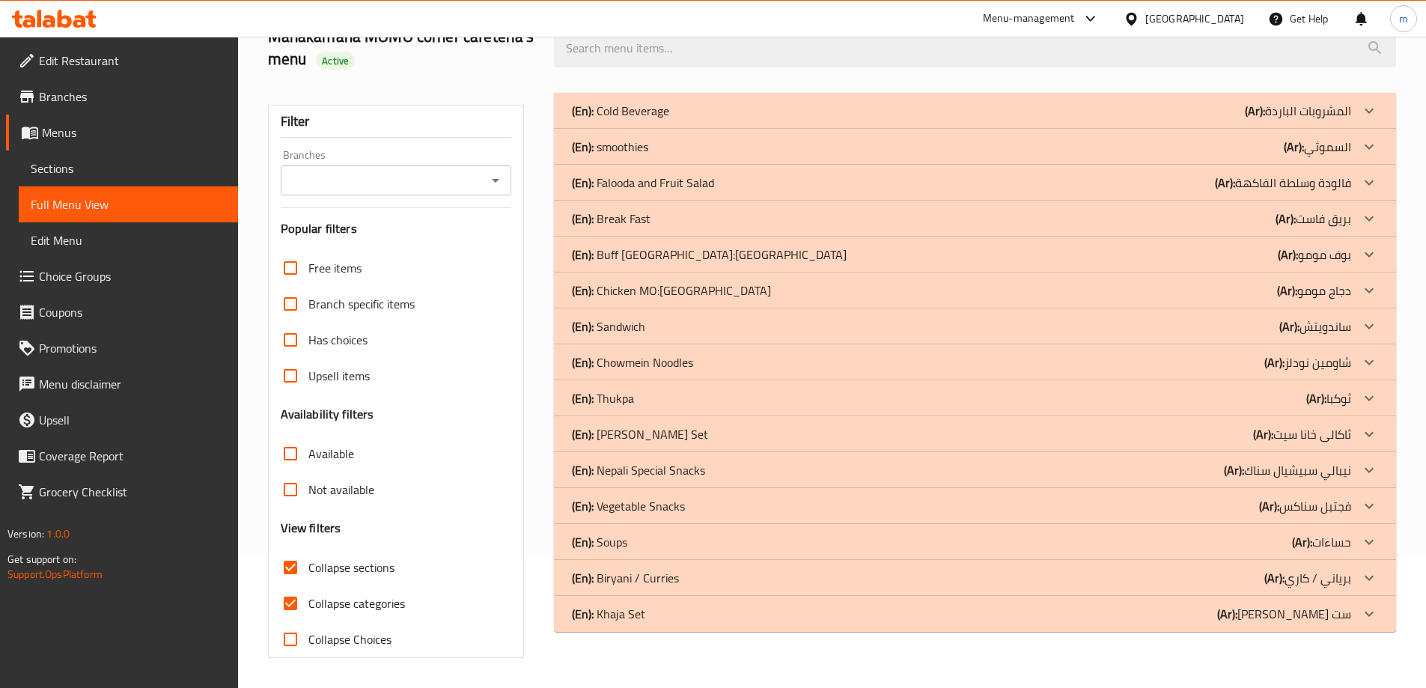
scroll to position [131, 0]
click at [358, 611] on span "Collapse categories" at bounding box center [356, 603] width 97 height 18
click at [308, 611] on input "Collapse categories" at bounding box center [290, 603] width 36 height 36
checkbox input "false"
click at [364, 573] on span "Collapse sections" at bounding box center [351, 567] width 86 height 18
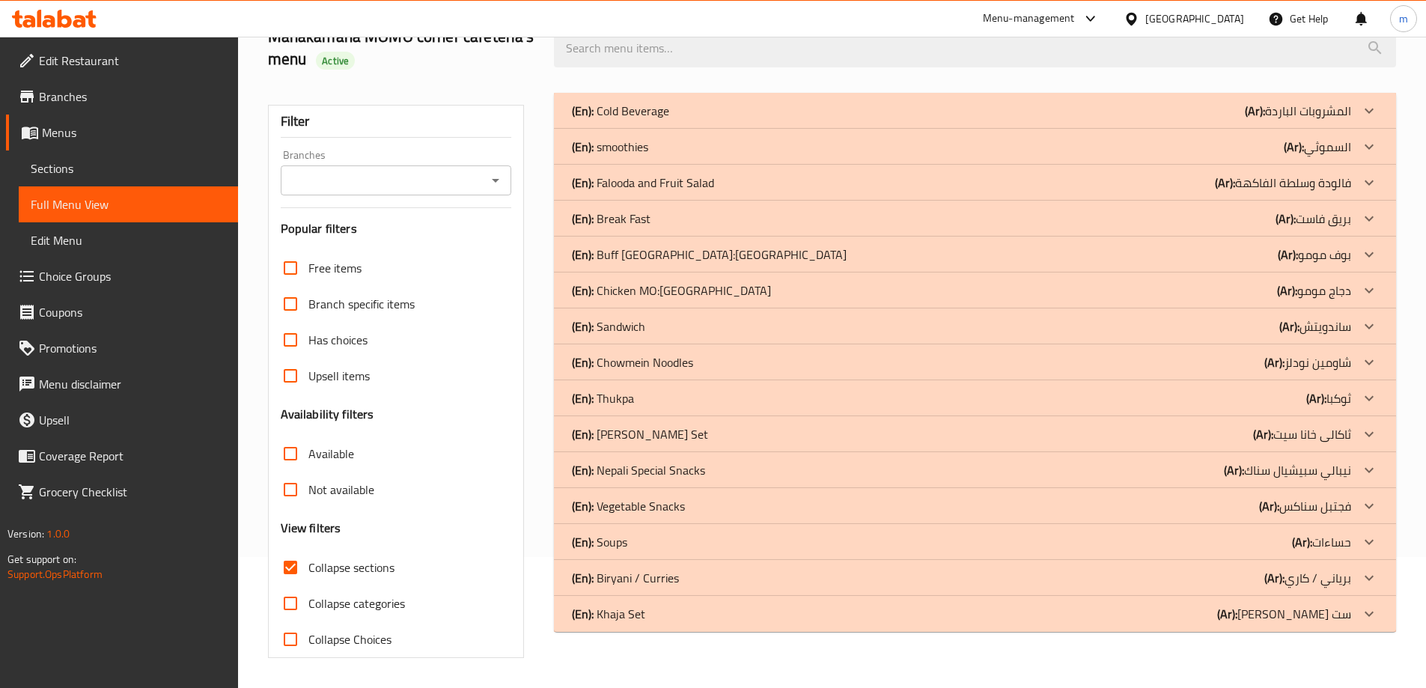
click at [308, 573] on input "Collapse sections" at bounding box center [290, 567] width 36 height 36
checkbox input "false"
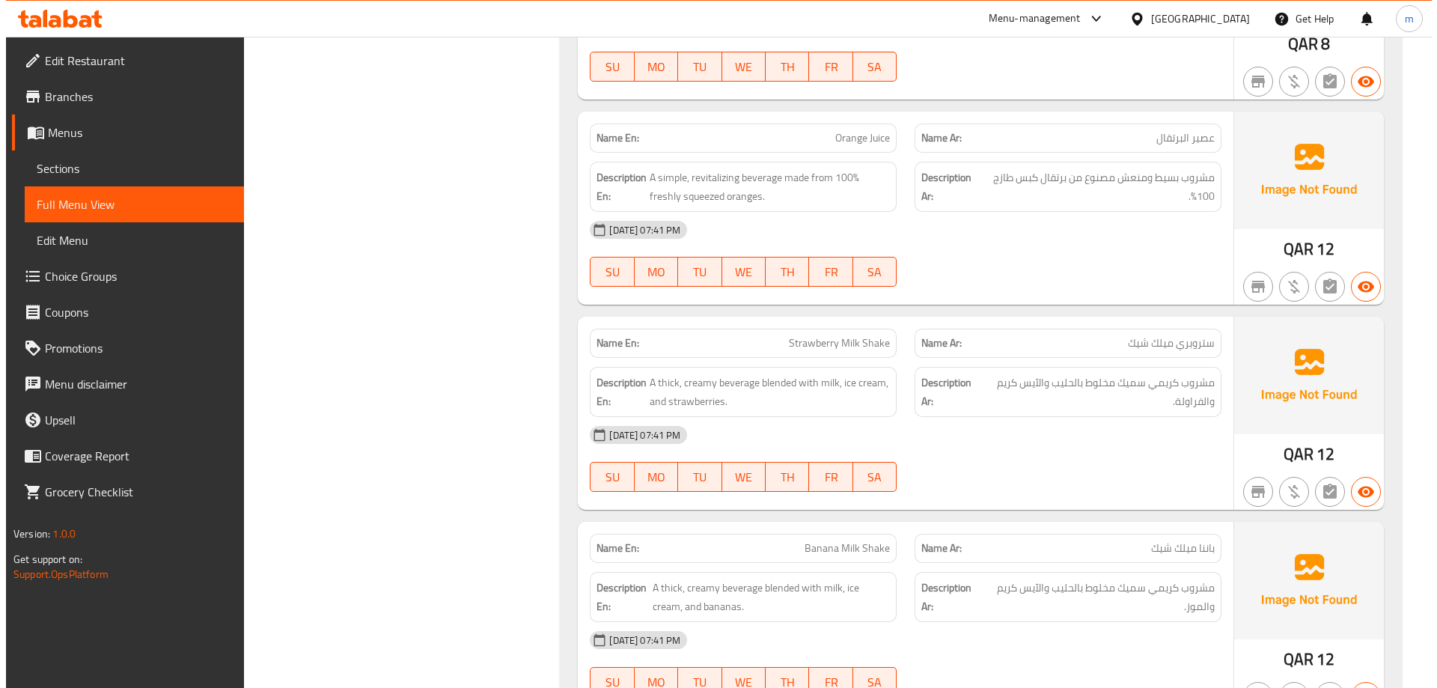
scroll to position [0, 0]
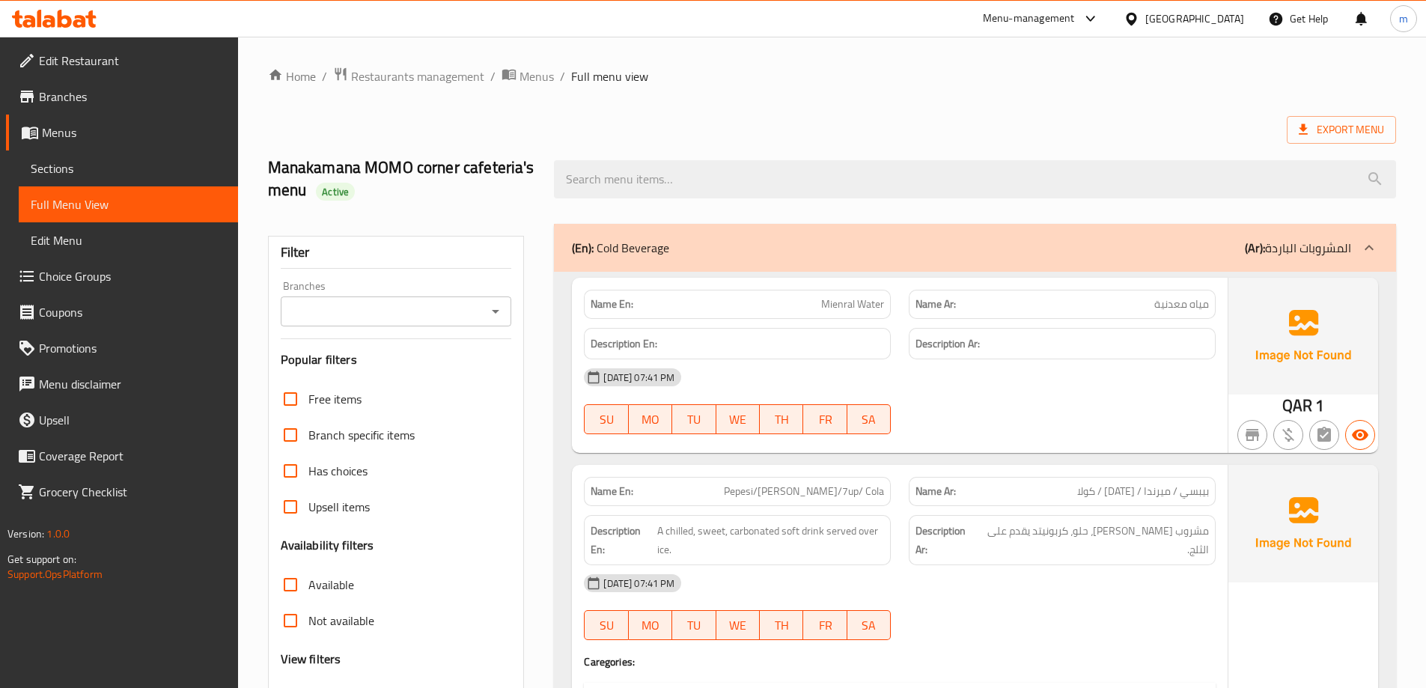
drag, startPoint x: 520, startPoint y: 504, endPoint x: 495, endPoint y: 144, distance: 360.1
click at [92, 142] on link "Menus" at bounding box center [122, 132] width 232 height 36
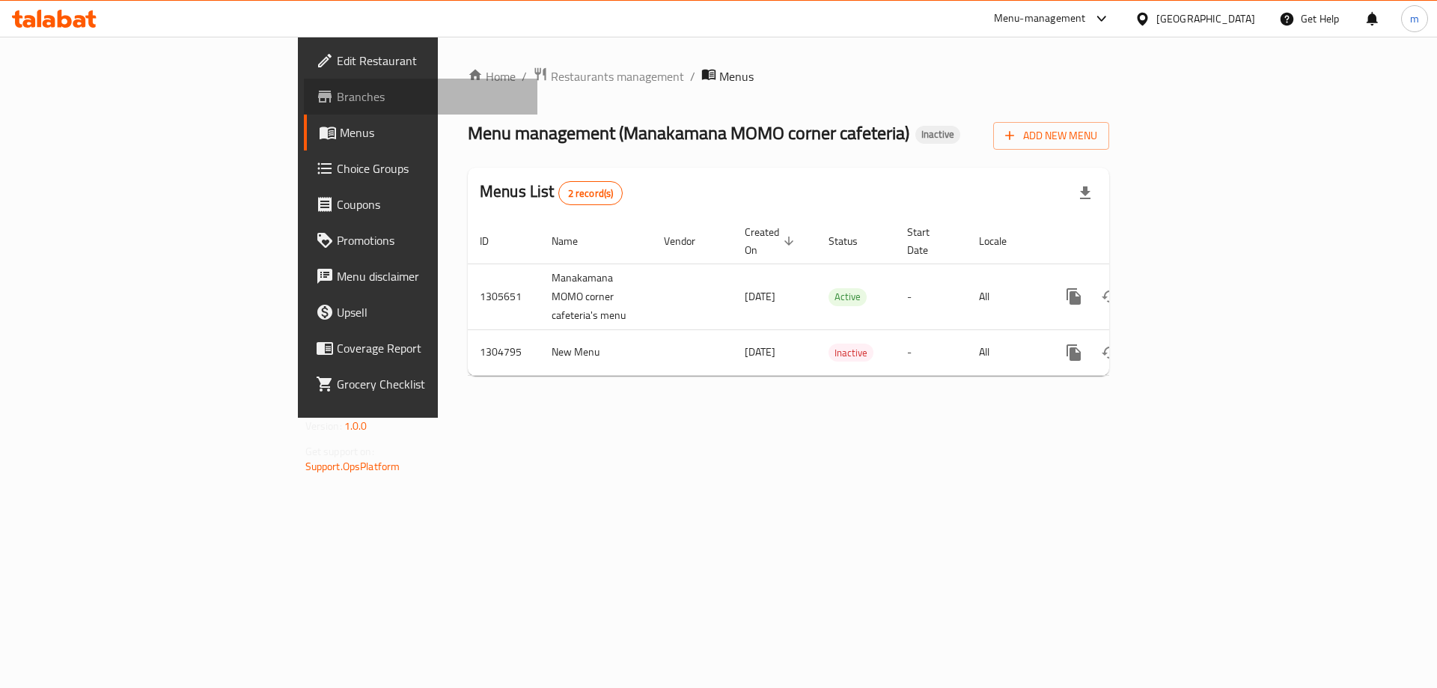
click at [337, 103] on span "Branches" at bounding box center [431, 97] width 189 height 18
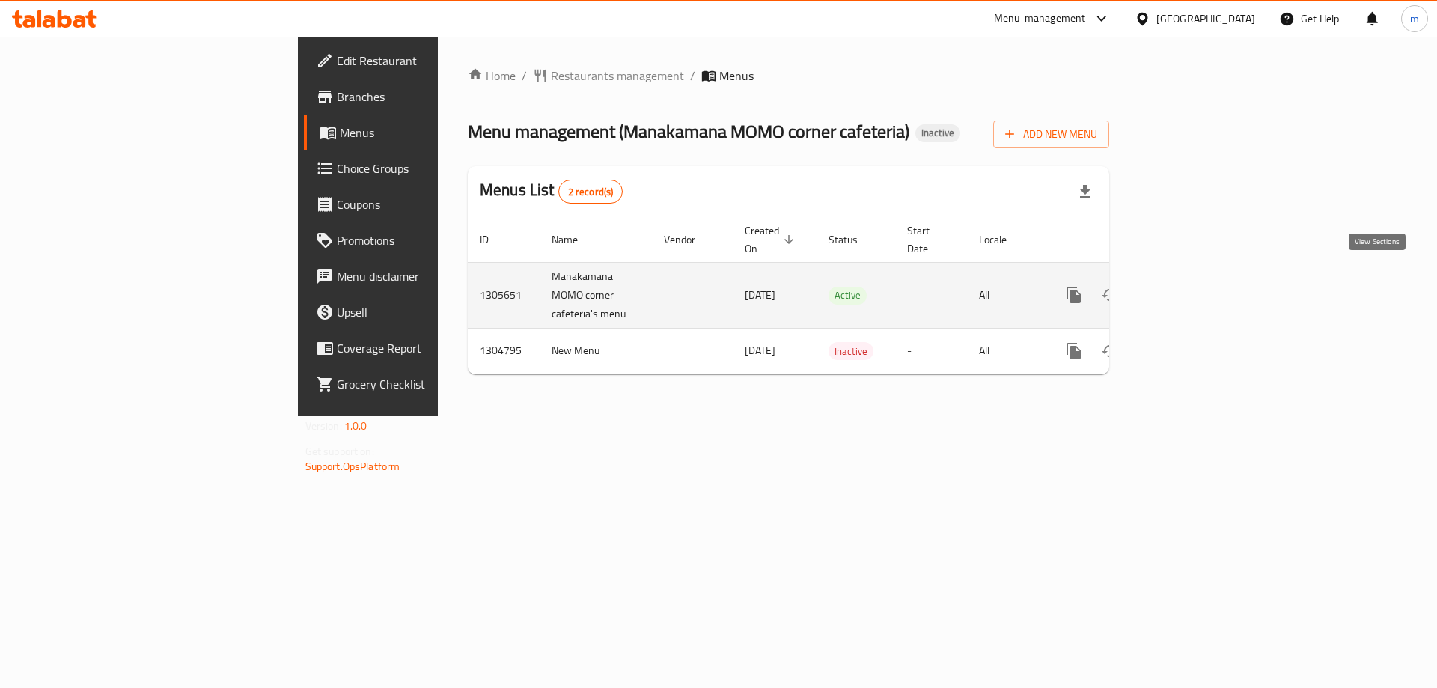
click at [1191, 286] on icon "enhanced table" at bounding box center [1182, 295] width 18 height 18
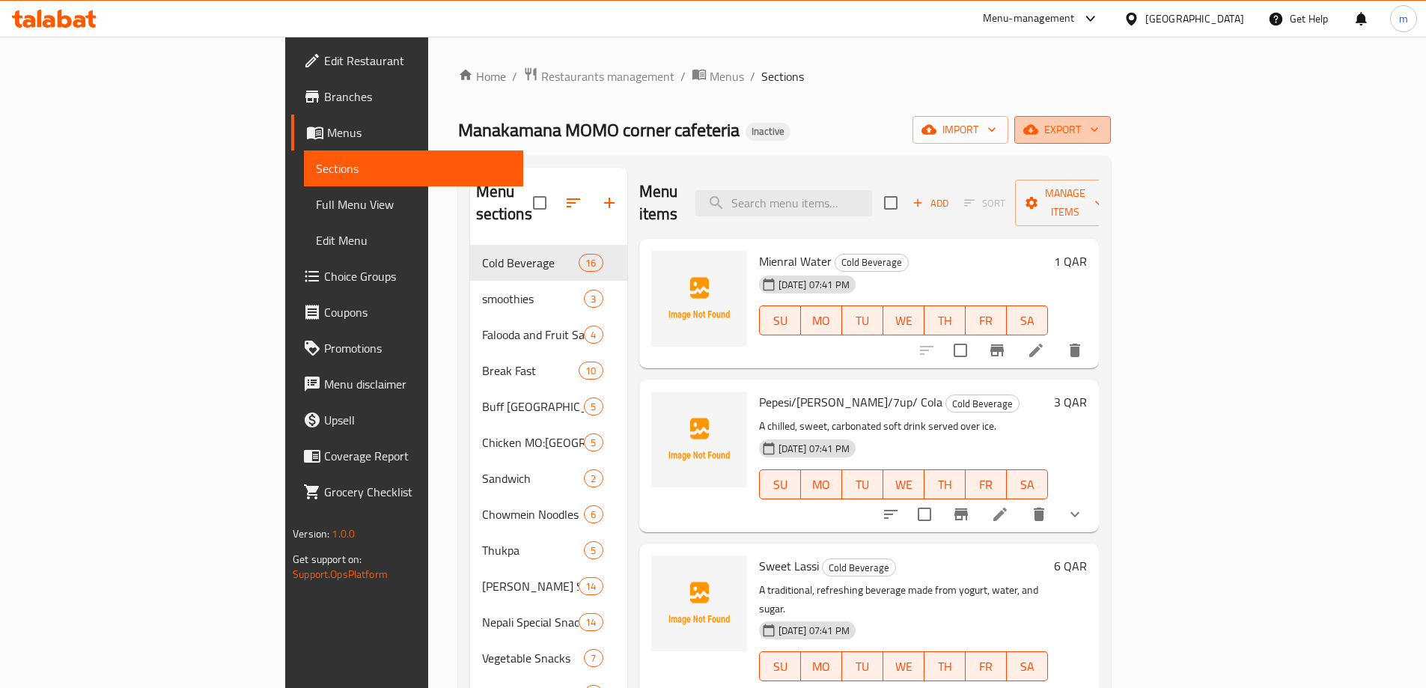
click at [1111, 141] on button "export" at bounding box center [1062, 130] width 97 height 28
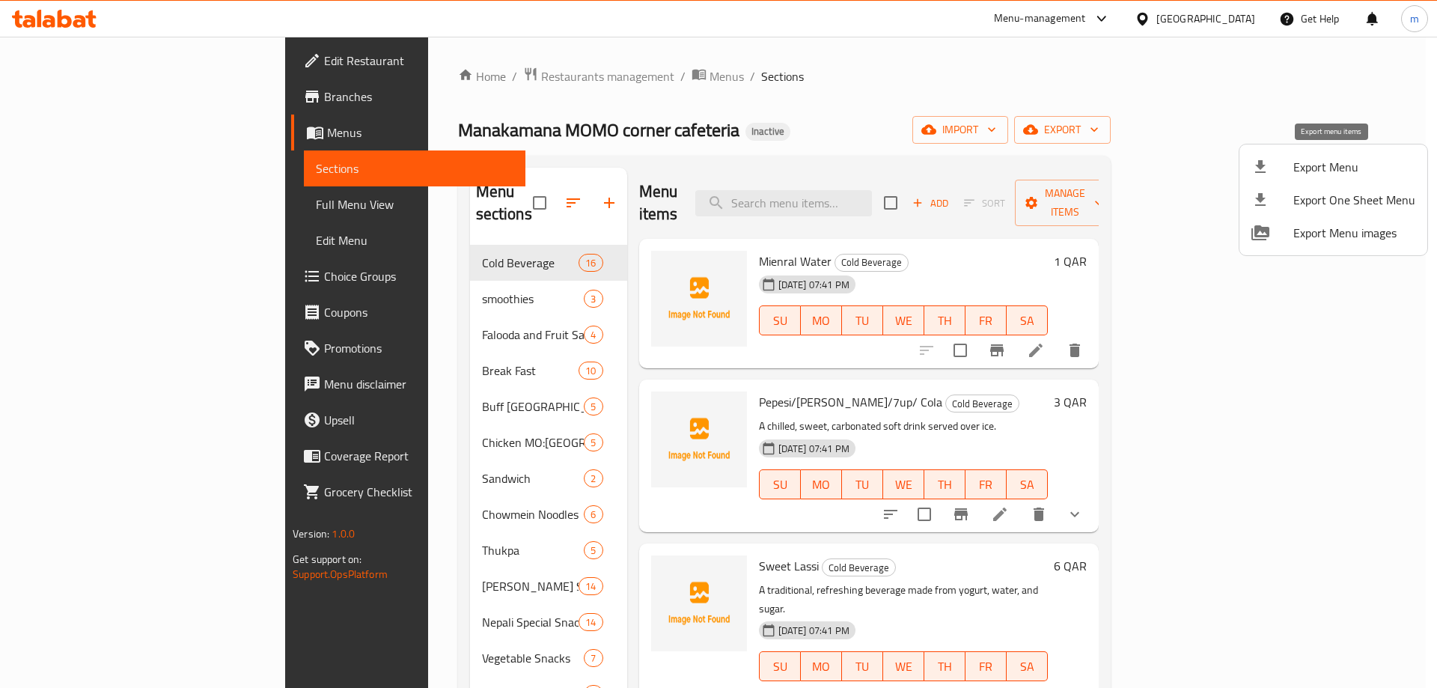
click at [1289, 174] on div at bounding box center [1272, 167] width 42 height 18
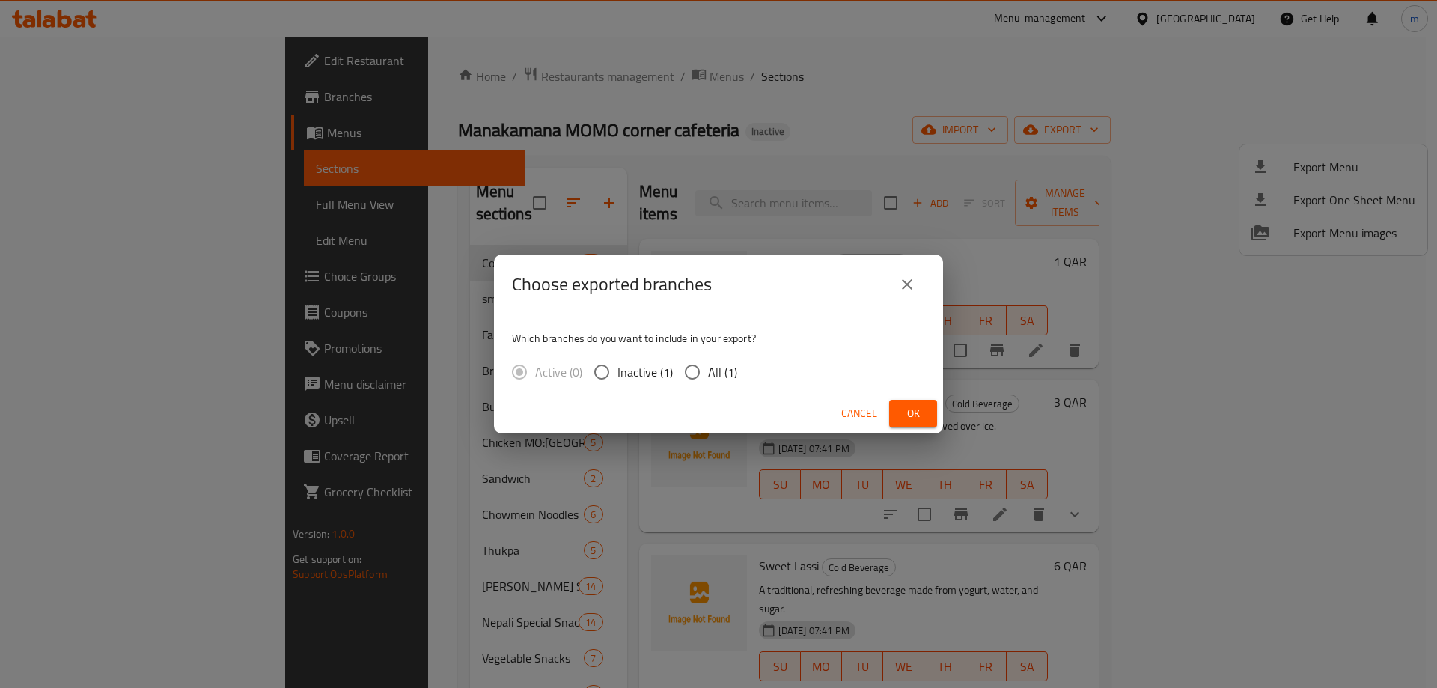
click at [729, 369] on span "All (1)" at bounding box center [722, 372] width 29 height 18
click at [708, 369] on input "All (1)" at bounding box center [692, 371] width 31 height 31
radio input "true"
click at [923, 401] on button "Ok" at bounding box center [913, 414] width 48 height 28
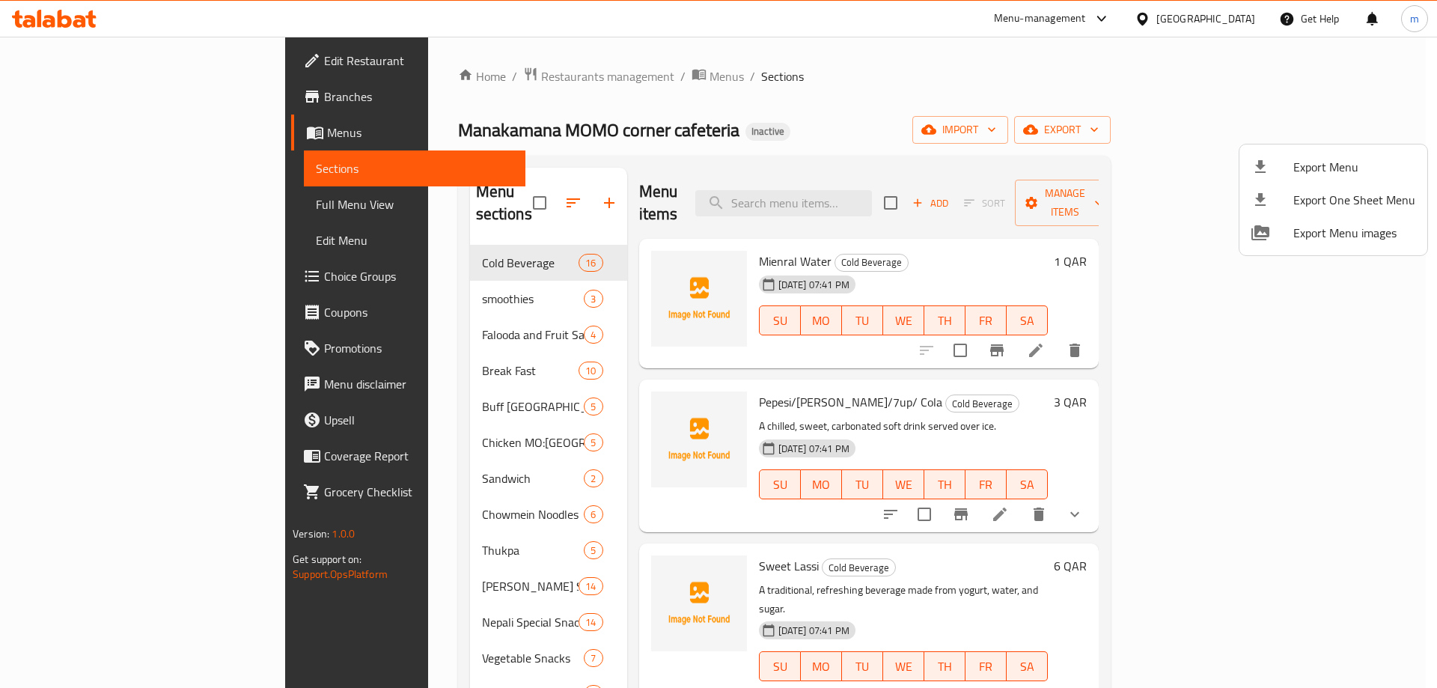
click at [833, 85] on div at bounding box center [718, 344] width 1437 height 688
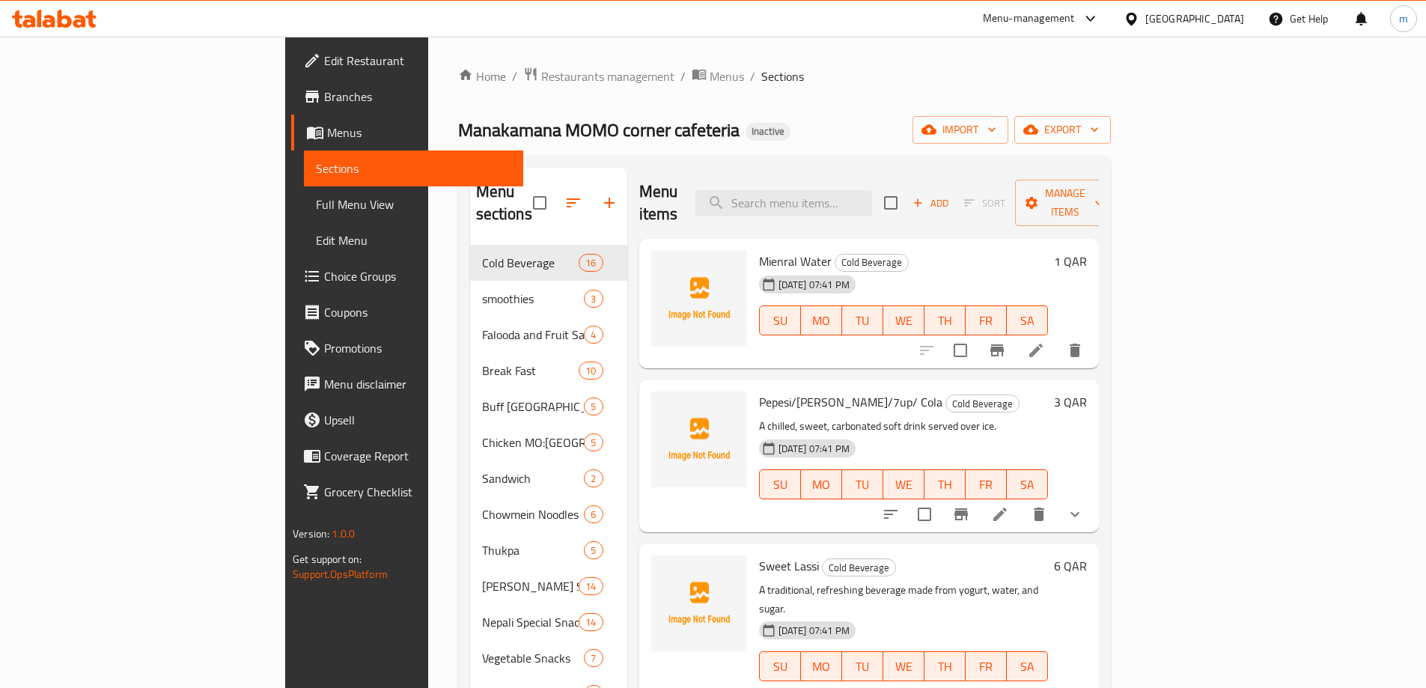
click at [316, 196] on span "Full Menu View" at bounding box center [413, 204] width 195 height 18
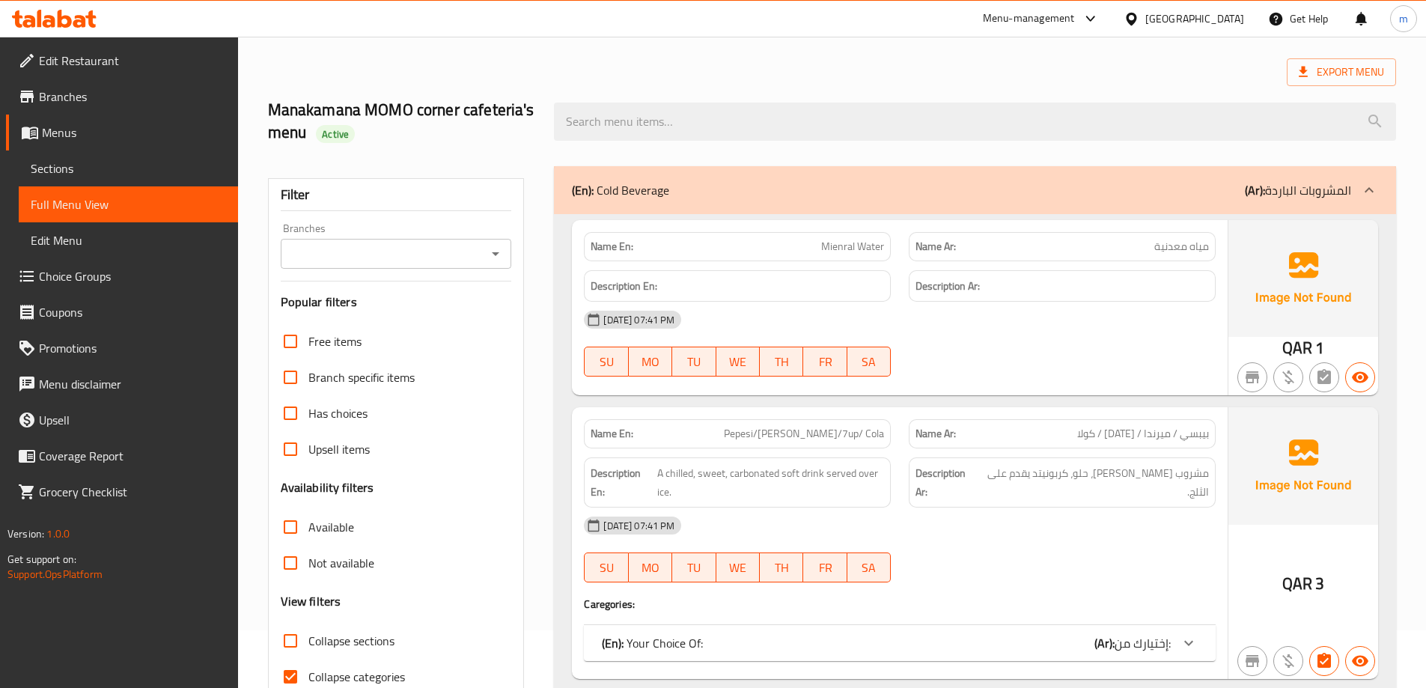
scroll to position [374, 0]
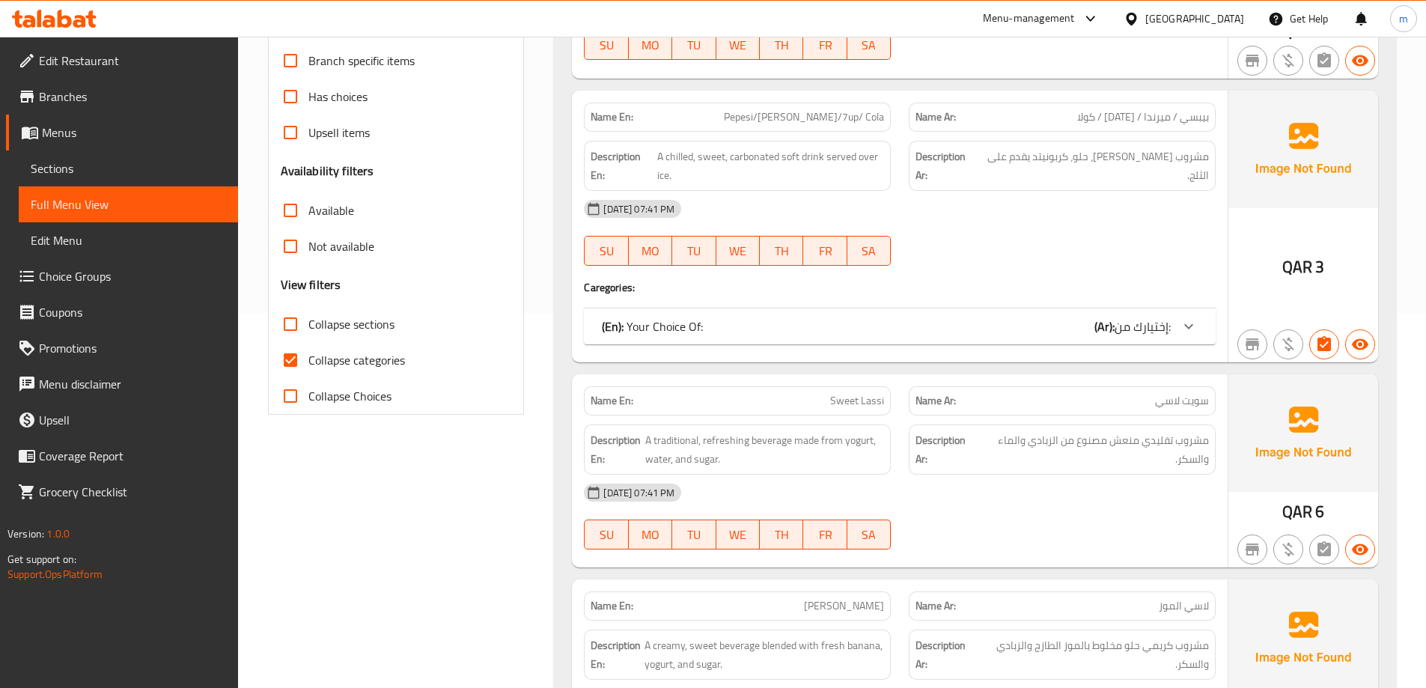
click at [376, 361] on span "Collapse categories" at bounding box center [356, 360] width 97 height 18
click at [308, 361] on input "Collapse categories" at bounding box center [290, 360] width 36 height 36
checkbox input "false"
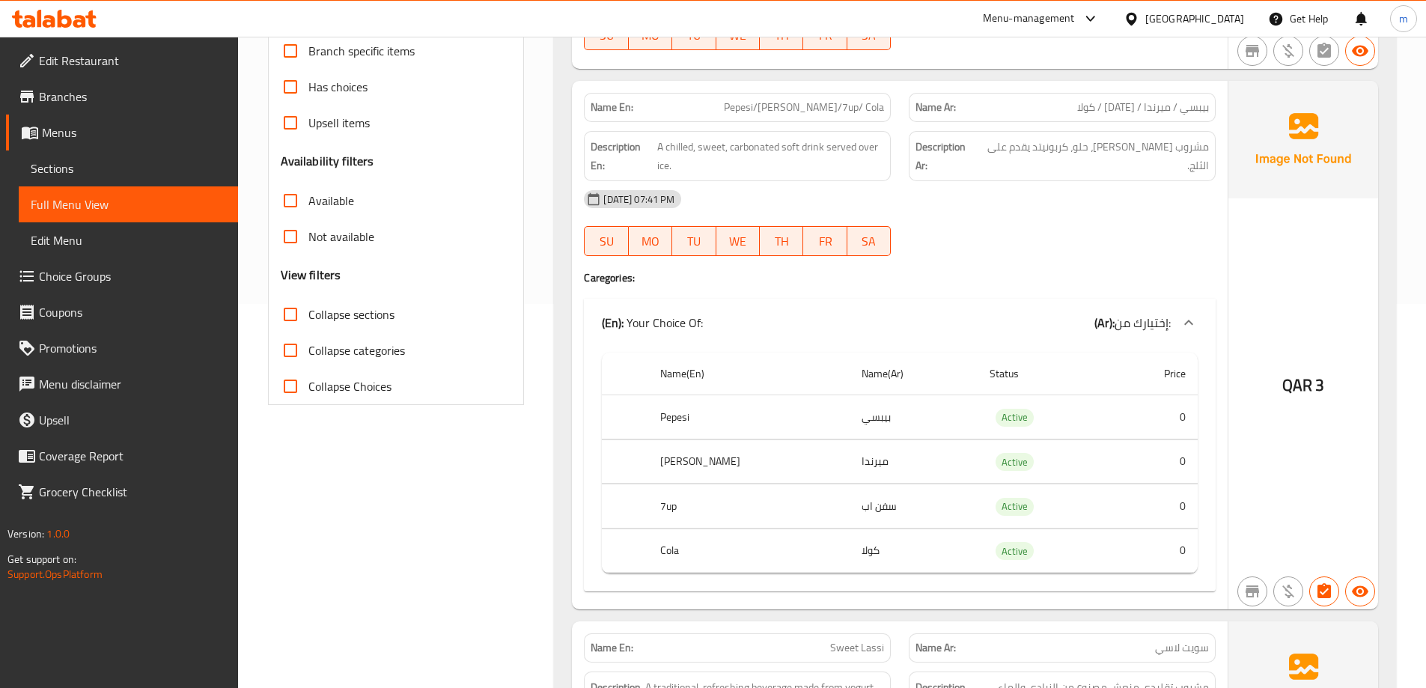
scroll to position [599, 0]
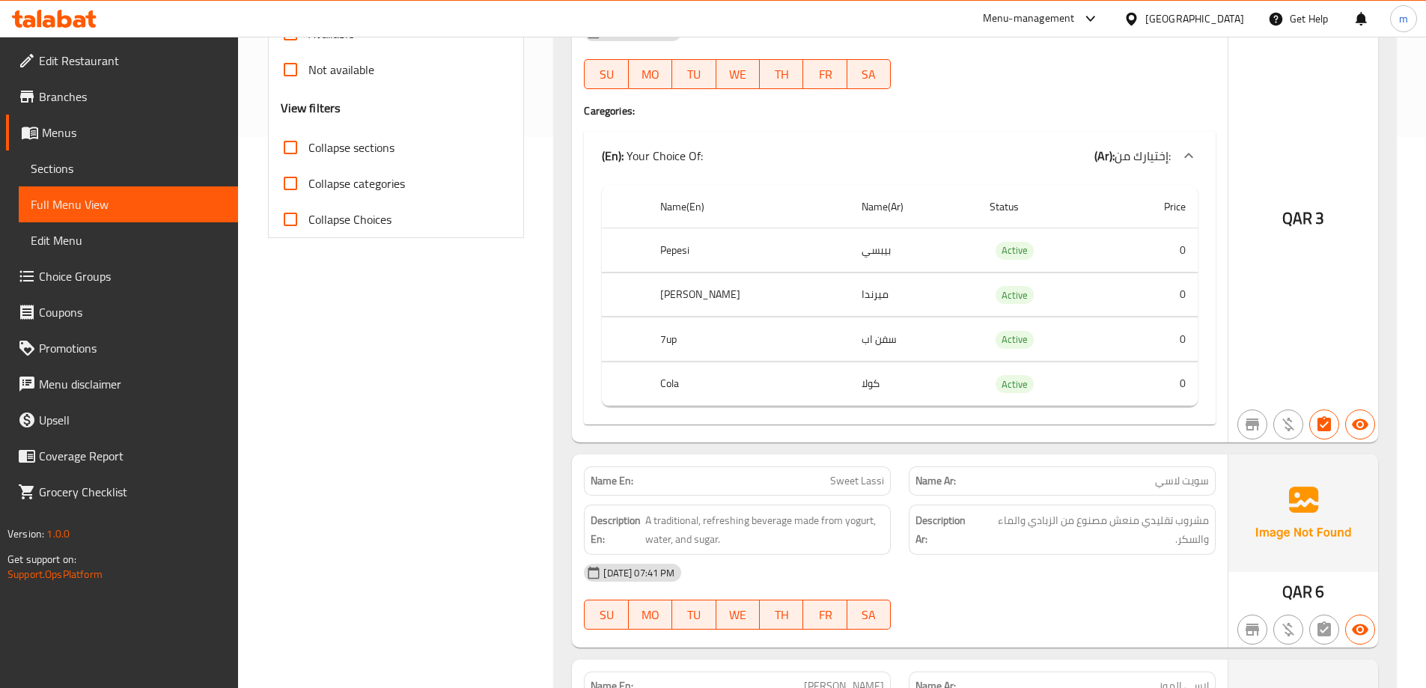
drag, startPoint x: 471, startPoint y: 314, endPoint x: 481, endPoint y: 285, distance: 30.1
click at [128, 98] on span "Branches" at bounding box center [132, 97] width 187 height 18
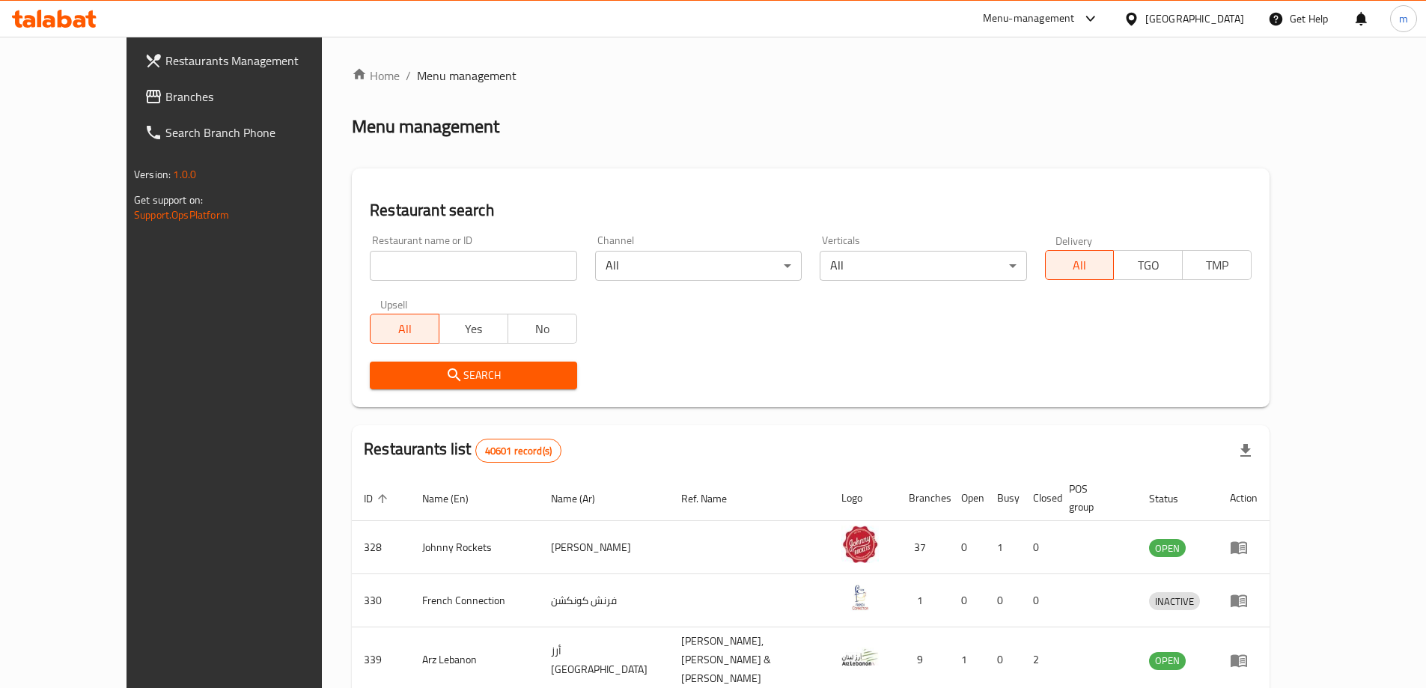
click at [165, 96] on span "Branches" at bounding box center [258, 97] width 187 height 18
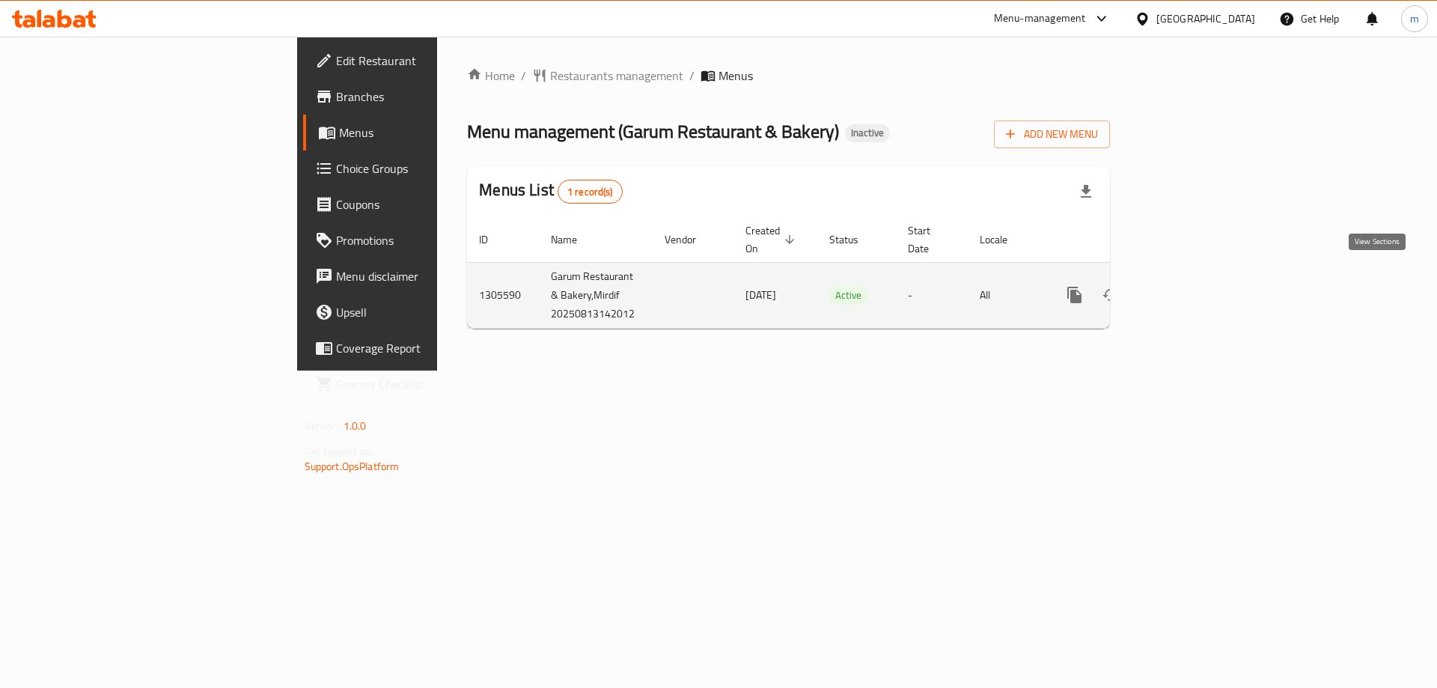
click at [1200, 291] on link "enhanced table" at bounding box center [1182, 295] width 36 height 36
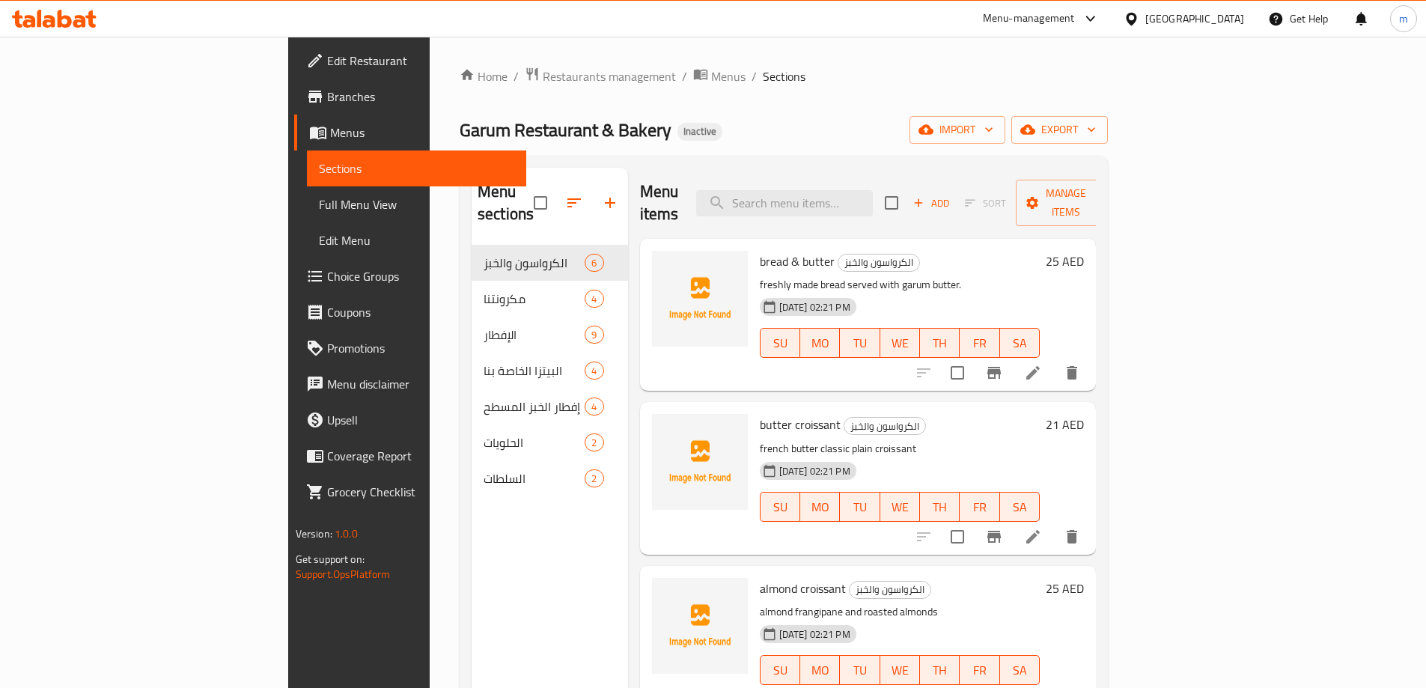
drag, startPoint x: 144, startPoint y: 207, endPoint x: 257, endPoint y: 305, distance: 150.7
click at [319, 207] on span "Full Menu View" at bounding box center [416, 204] width 195 height 18
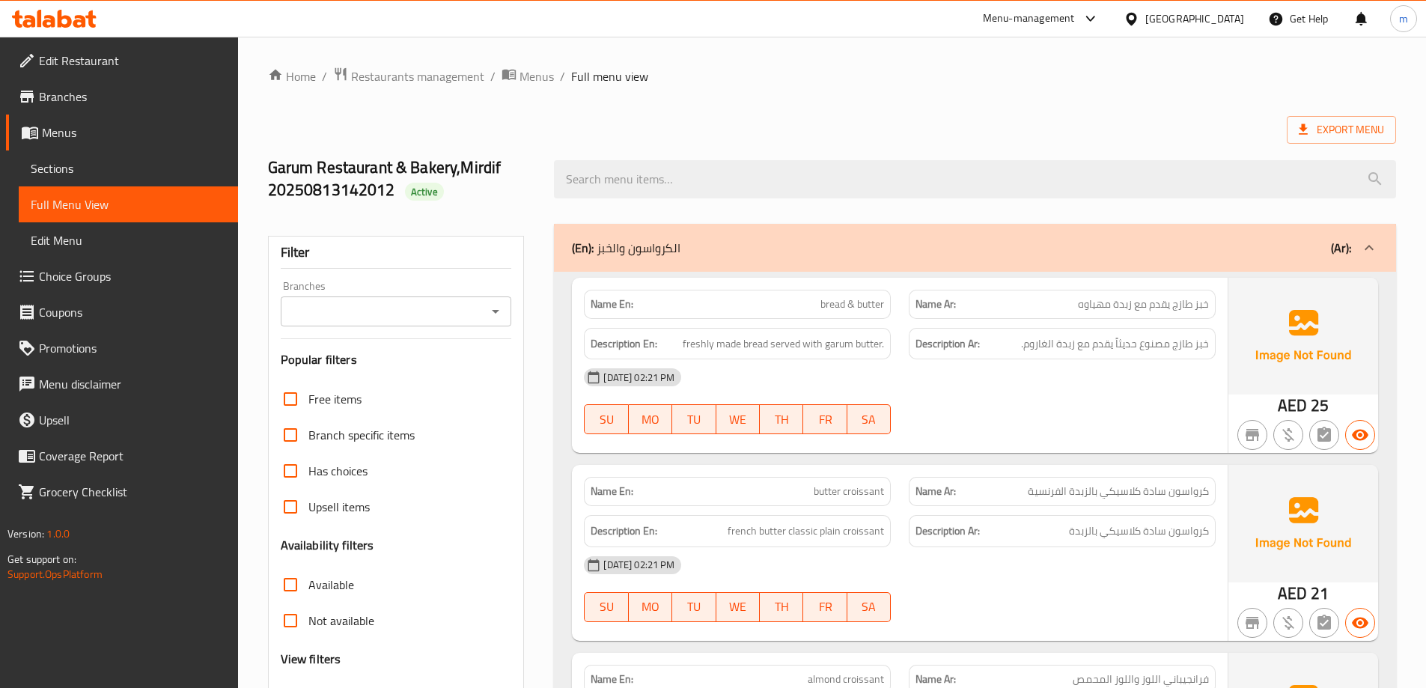
click at [127, 169] on span "Sections" at bounding box center [128, 168] width 195 height 18
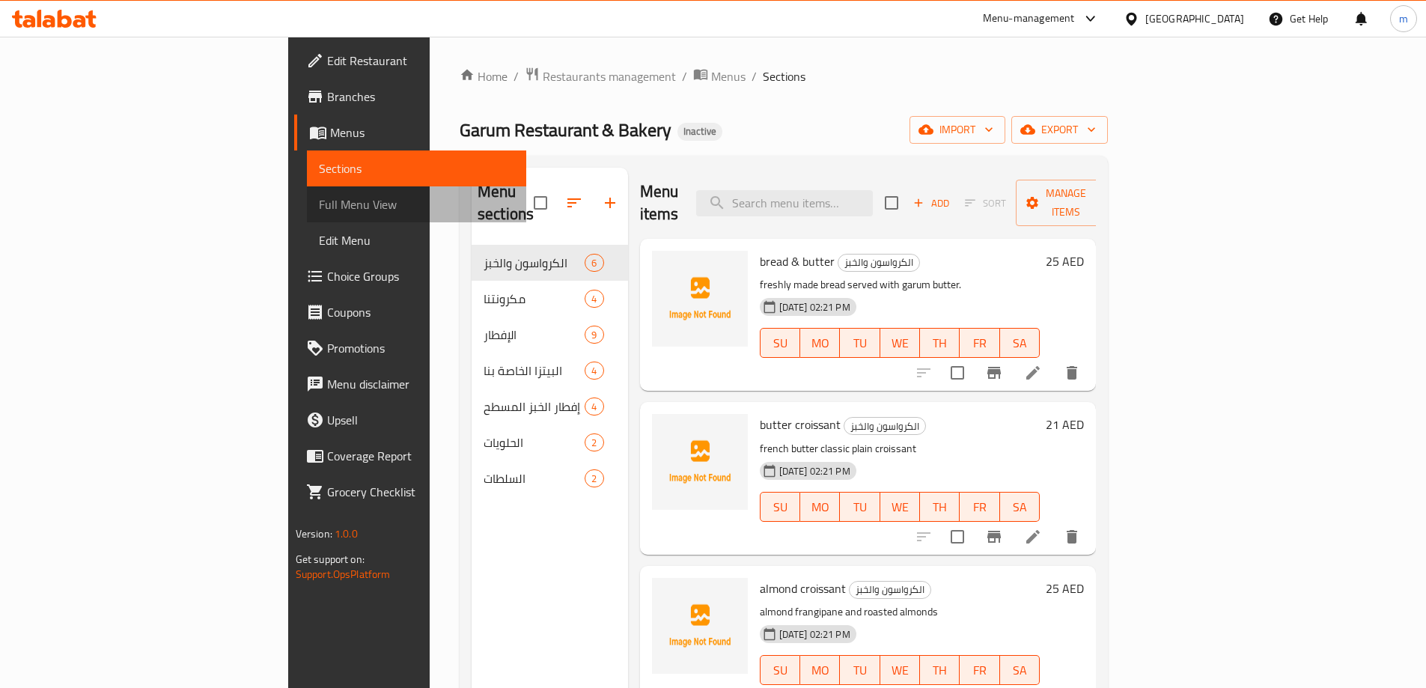
click at [307, 217] on link "Full Menu View" at bounding box center [416, 204] width 219 height 36
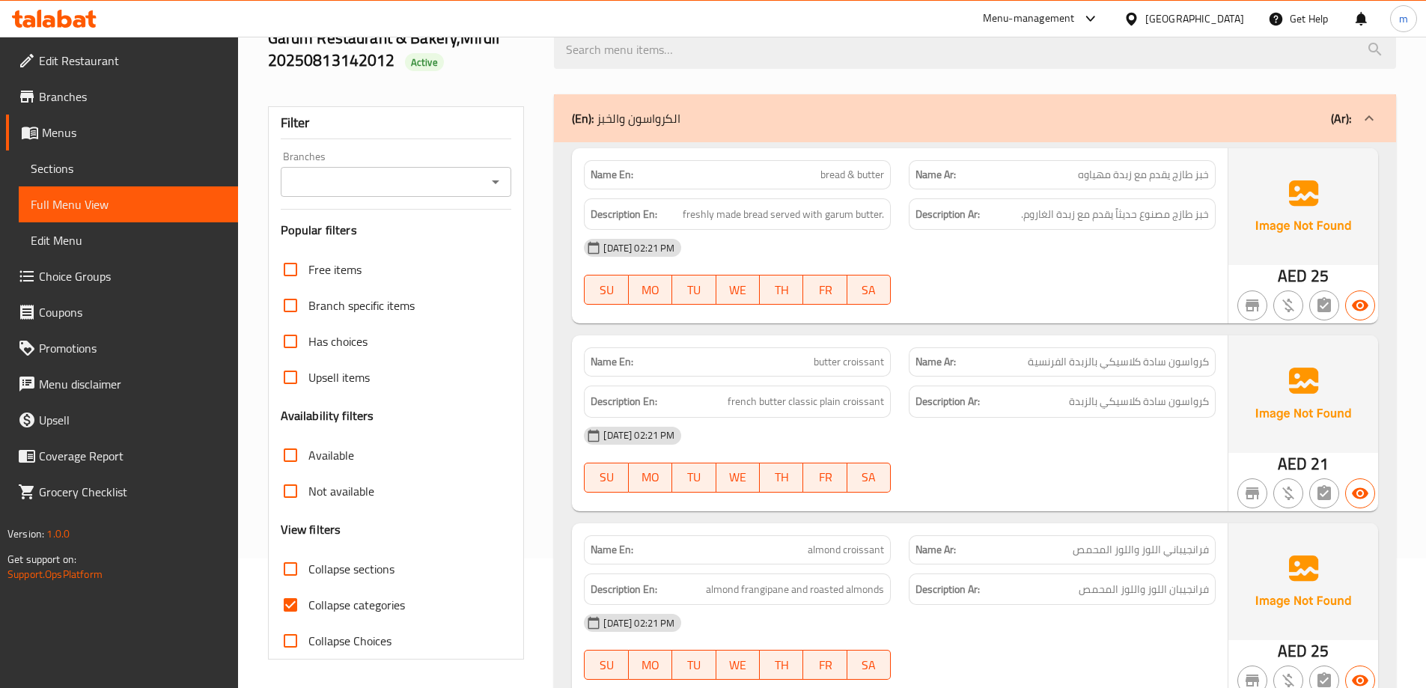
scroll to position [299, 0]
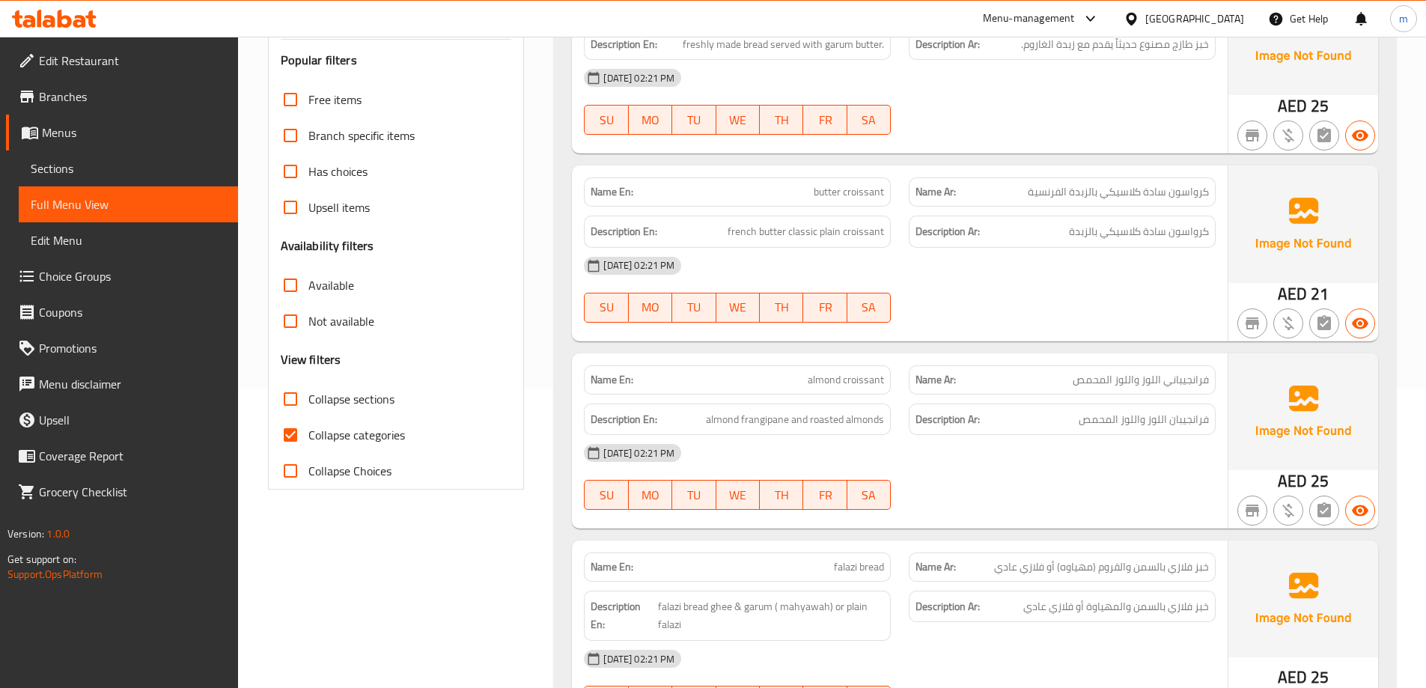
click at [364, 402] on span "Collapse sections" at bounding box center [351, 399] width 86 height 18
click at [308, 402] on input "Collapse sections" at bounding box center [290, 399] width 36 height 36
checkbox input "true"
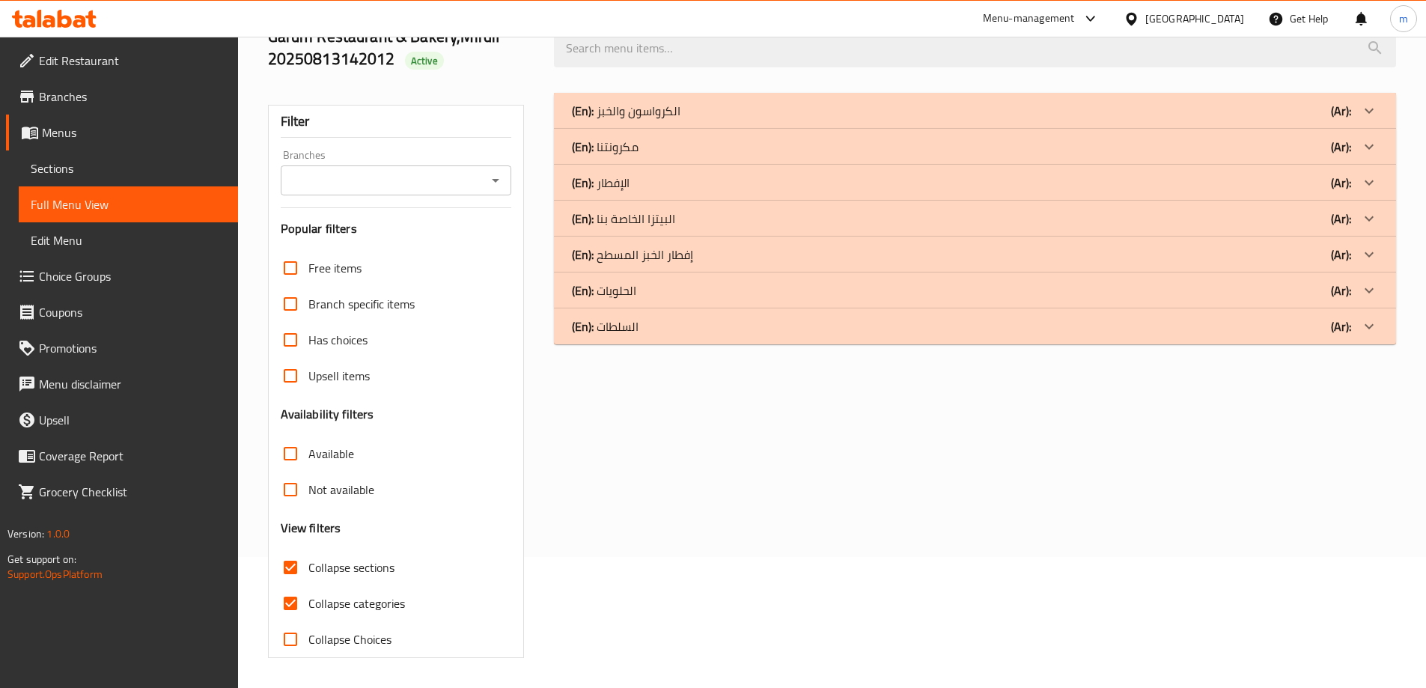
scroll to position [131, 0]
drag, startPoint x: 352, startPoint y: 607, endPoint x: 380, endPoint y: 564, distance: 50.9
click at [351, 608] on span "Collapse categories" at bounding box center [356, 603] width 97 height 18
click at [682, 120] on div "(En): الإفطار (Ar):" at bounding box center [961, 111] width 779 height 18
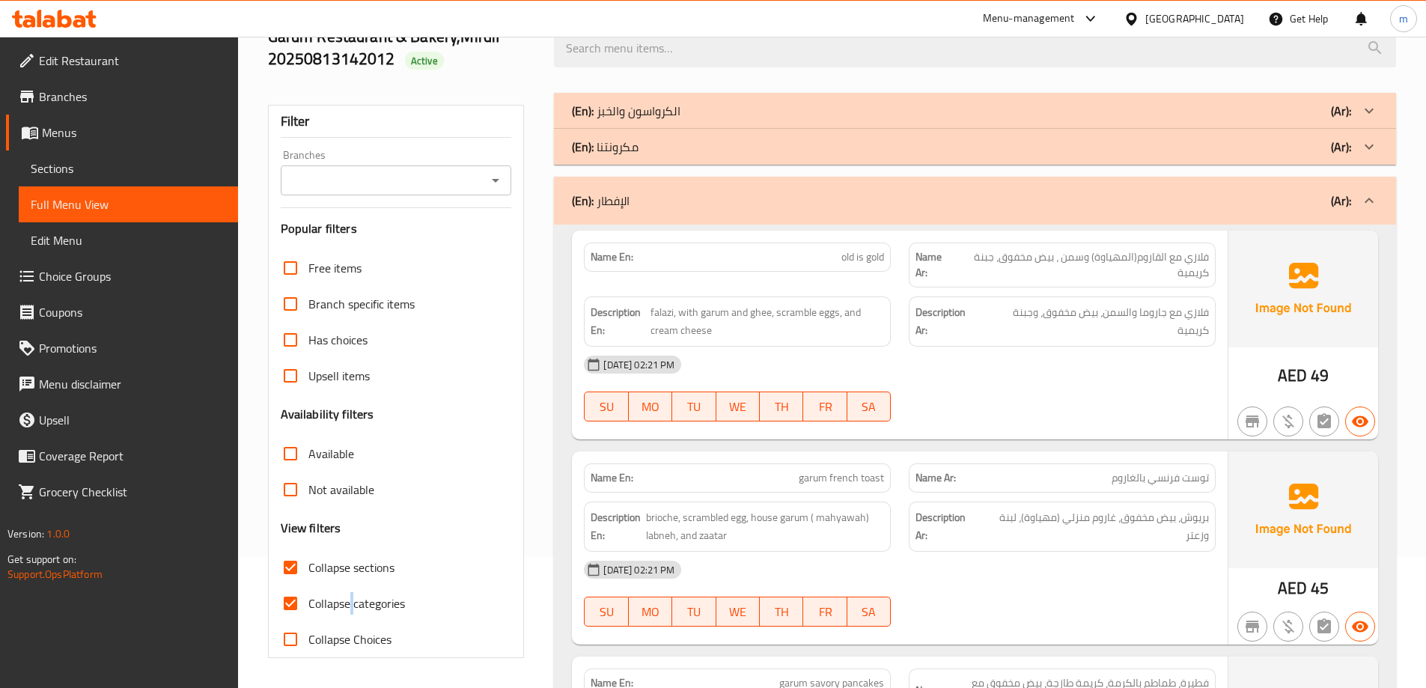
scroll to position [0, 0]
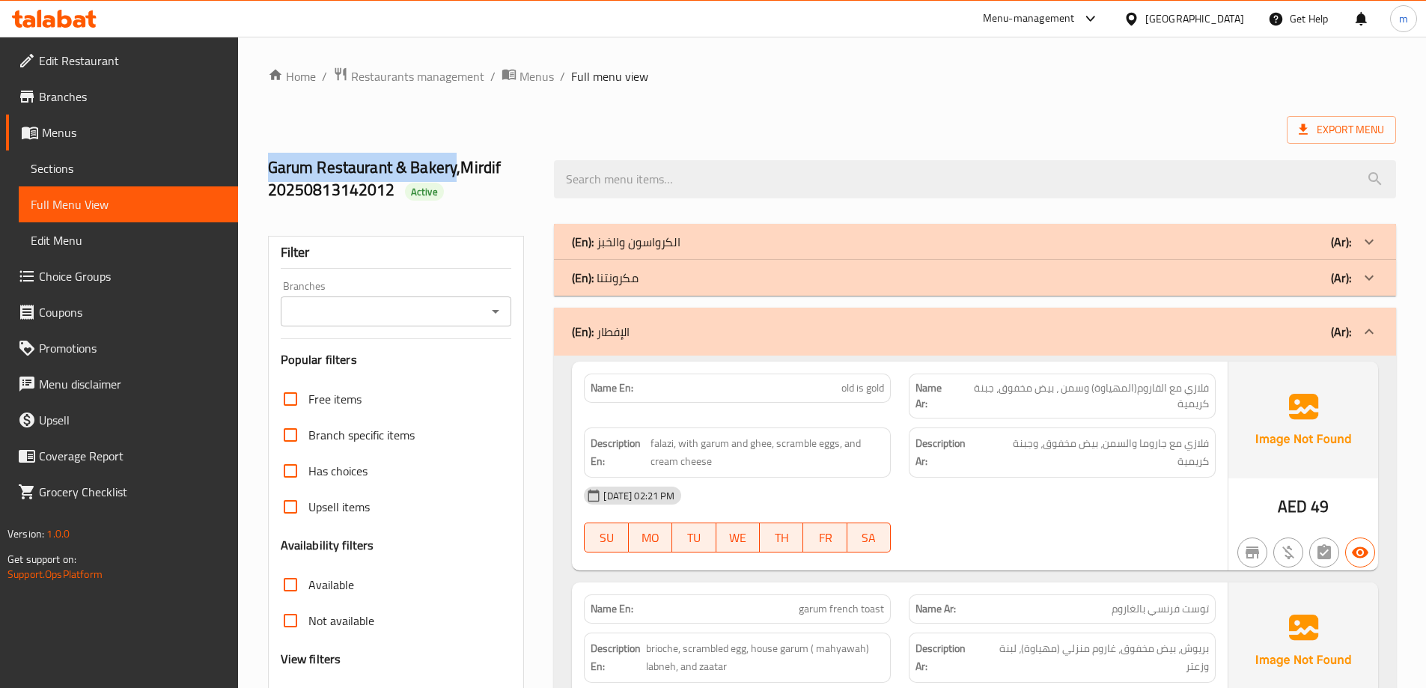
drag, startPoint x: 268, startPoint y: 168, endPoint x: 457, endPoint y: 173, distance: 188.6
click at [457, 173] on h2 "Garum Restaurant & Bakery,Mirdif 20250813142012 Active" at bounding box center [402, 178] width 269 height 45
copy h2 "Garum Restaurant & Bakery"
click at [793, 337] on div "(En): الإفطار (Ar):" at bounding box center [961, 332] width 779 height 18
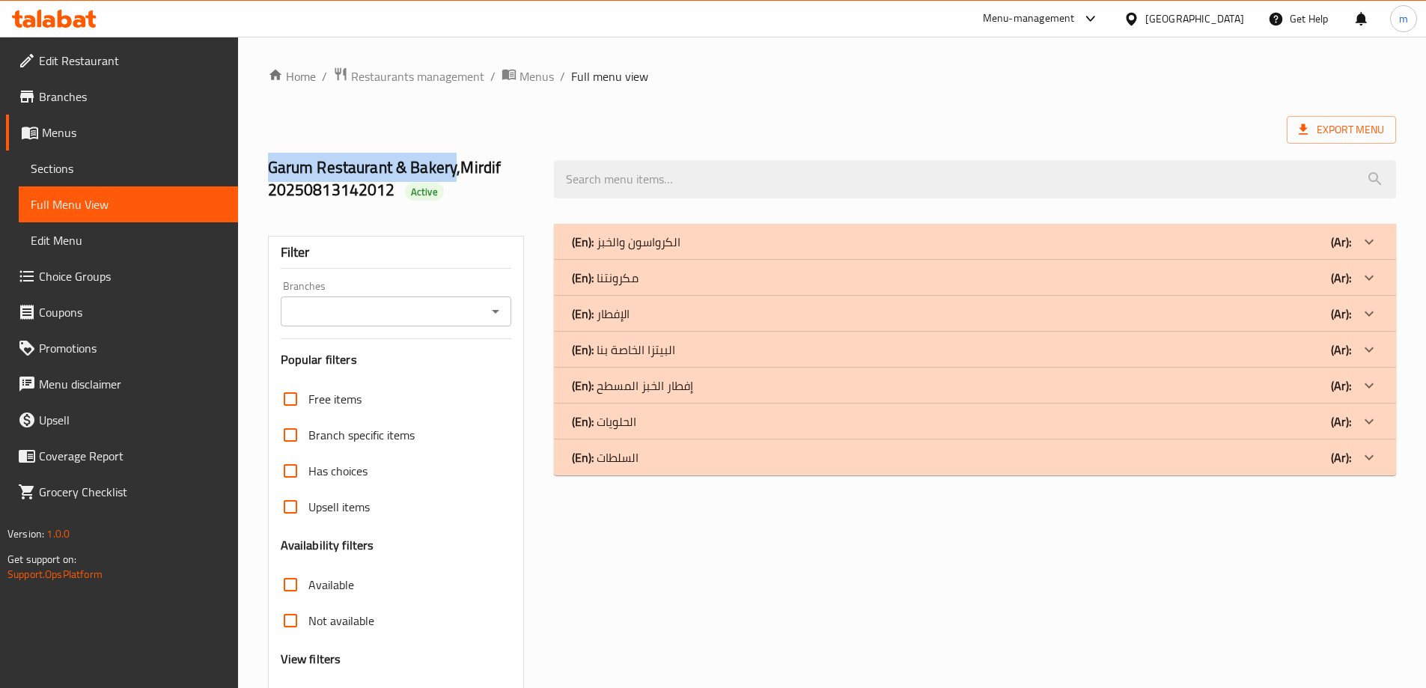
drag, startPoint x: 687, startPoint y: 389, endPoint x: 644, endPoint y: 389, distance: 43.4
click at [644, 251] on div "(En): إفطار الخبز المسطح (Ar):" at bounding box center [961, 242] width 779 height 18
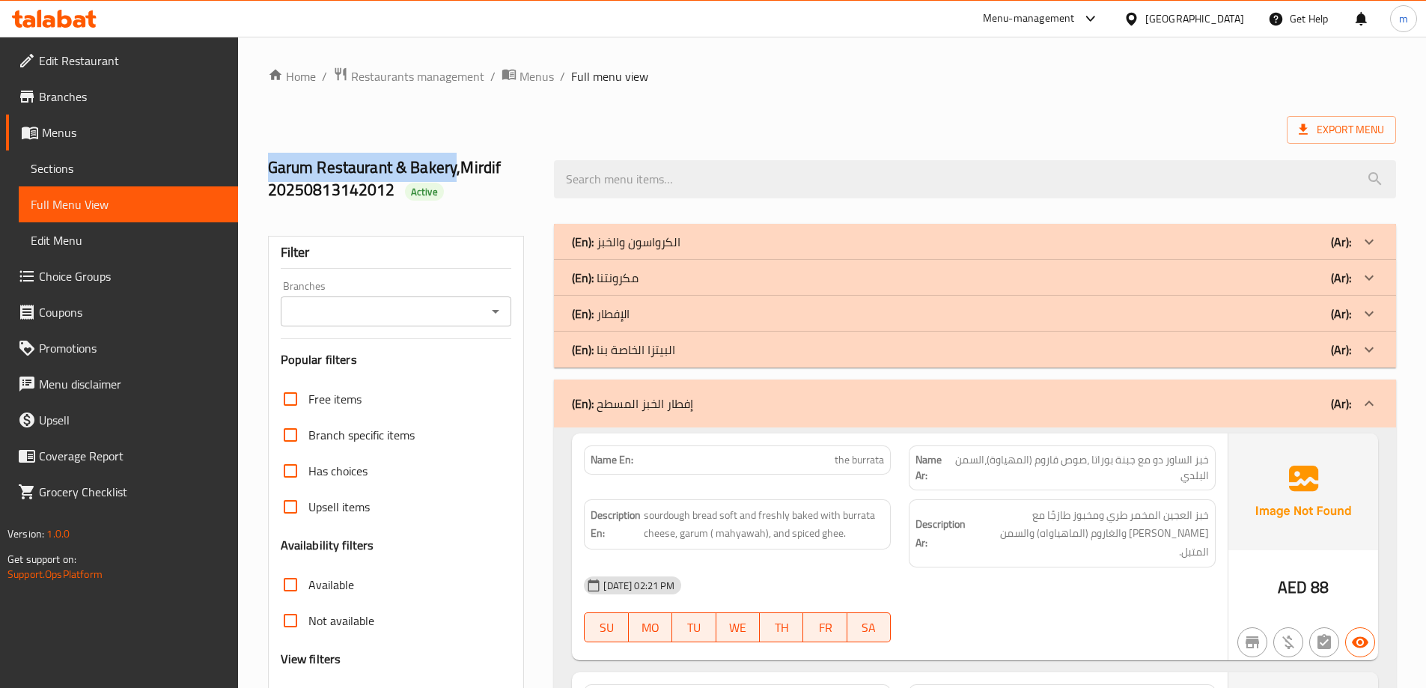
drag, startPoint x: 711, startPoint y: 401, endPoint x: 614, endPoint y: 407, distance: 97.5
click at [614, 407] on div "(En): إفطار الخبز المسطح (Ar):" at bounding box center [961, 403] width 779 height 18
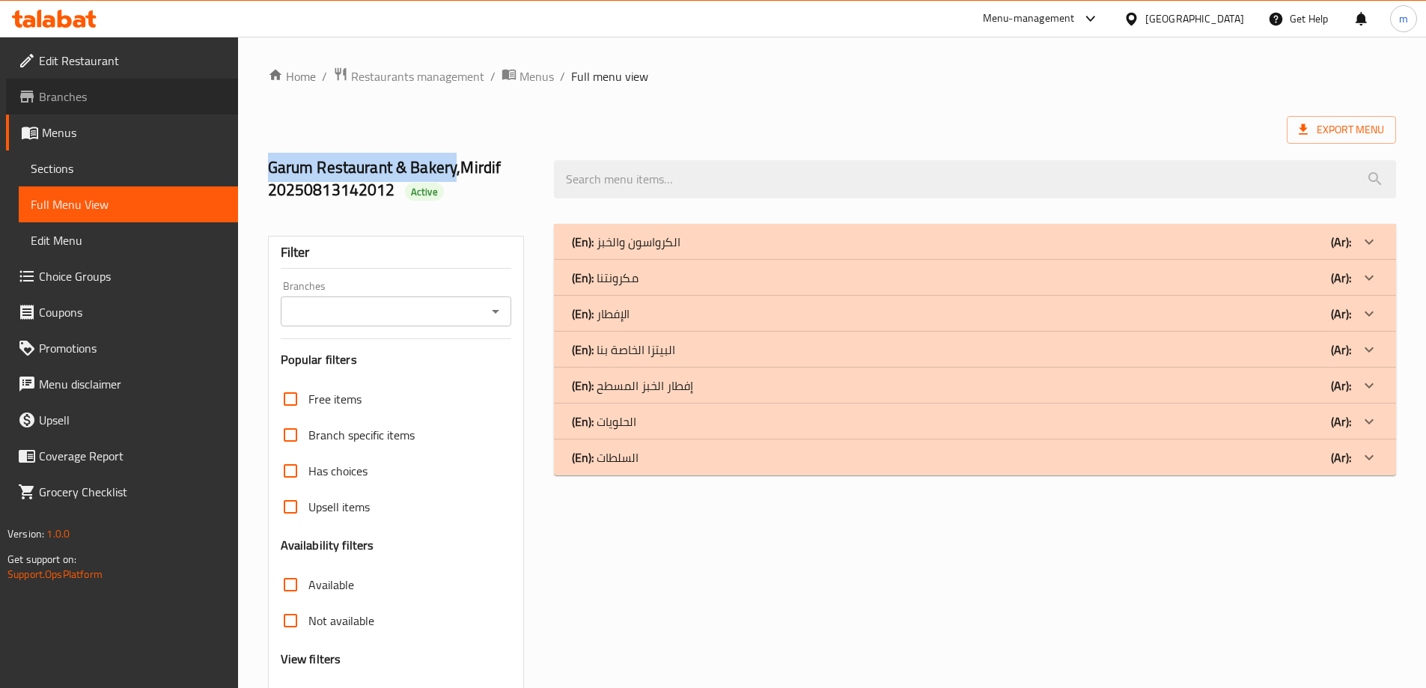
click at [100, 90] on span "Branches" at bounding box center [132, 97] width 187 height 18
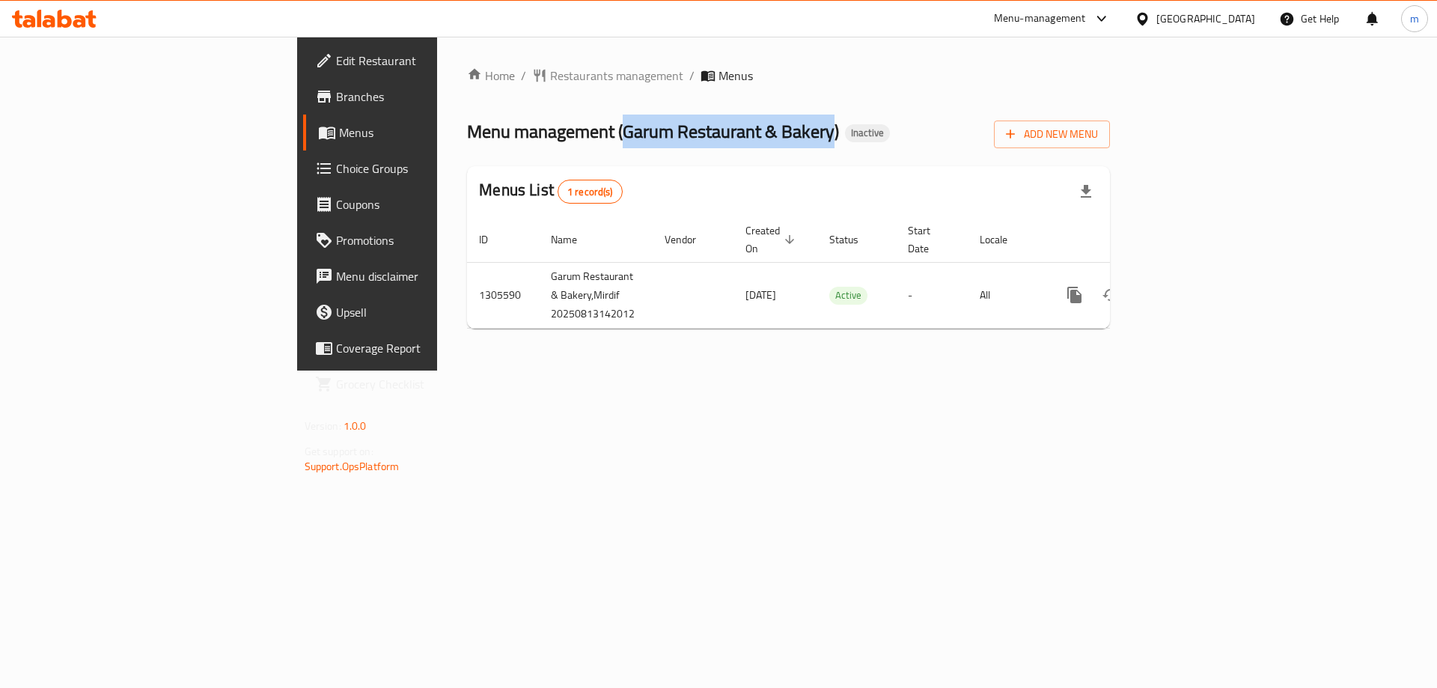
drag, startPoint x: 429, startPoint y: 128, endPoint x: 640, endPoint y: 140, distance: 211.4
click at [640, 140] on span "Menu management ( Garum Restaurant & Bakery )" at bounding box center [653, 131] width 372 height 34
copy span "Garum Restaurant & Bakery"
click at [1110, 145] on button "Add New Menu" at bounding box center [1052, 134] width 116 height 28
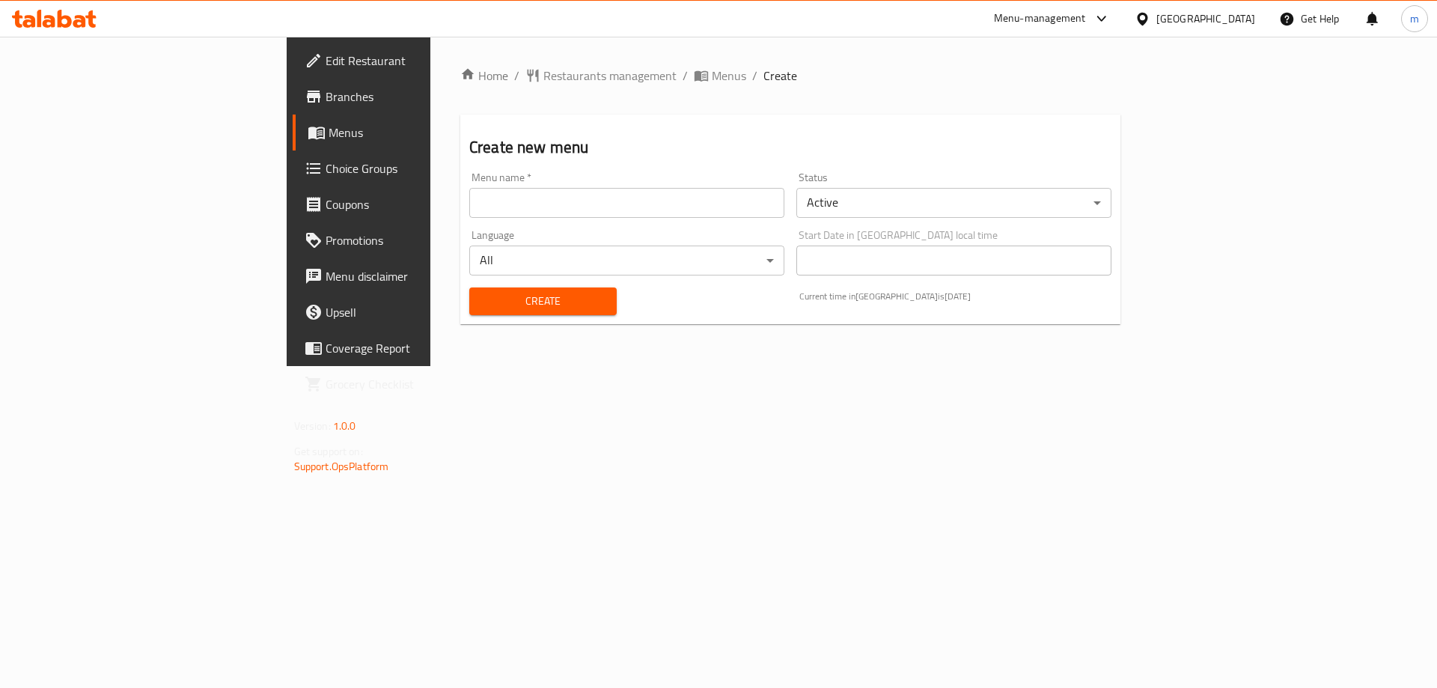
click at [592, 212] on input "text" at bounding box center [626, 203] width 315 height 30
paste input "Garum Restaurant & Bakery"
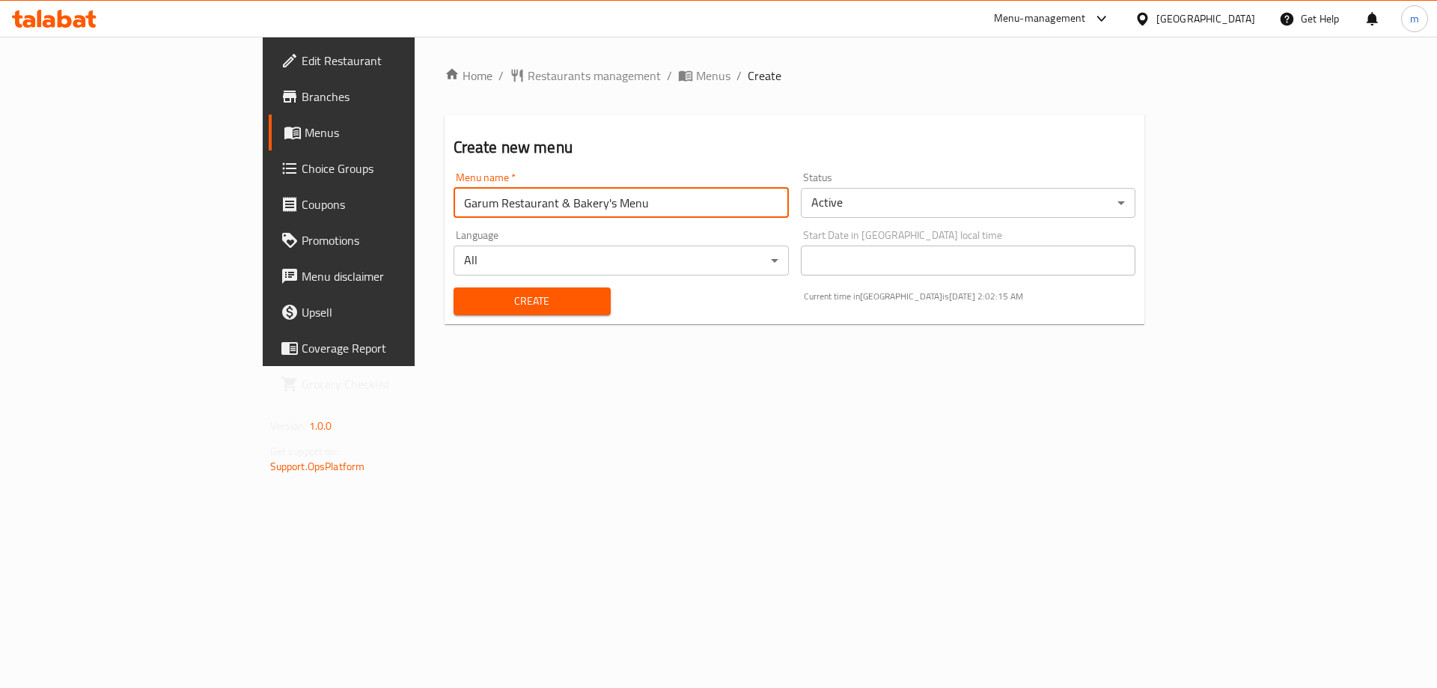
type input "Garum Restaurant & Bakery's Menu"
click at [528, 315] on div "Create" at bounding box center [532, 301] width 175 height 46
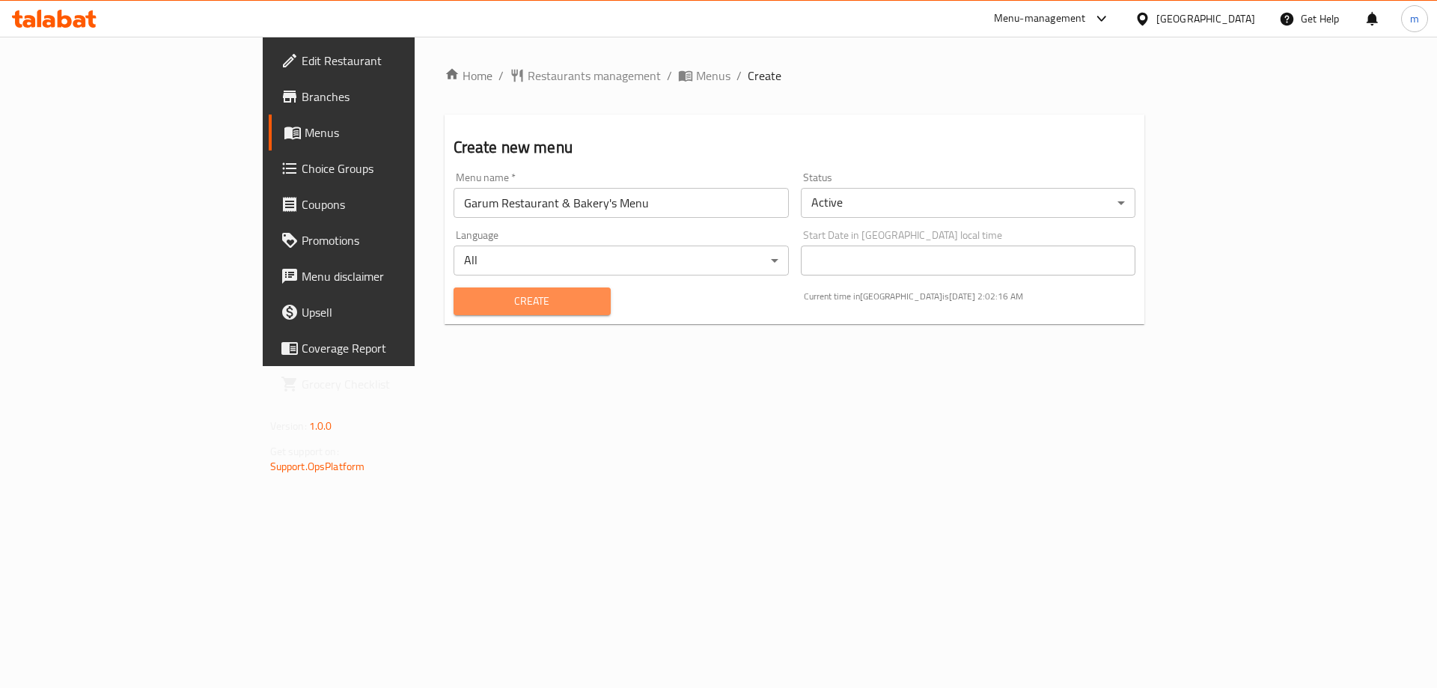
click at [521, 305] on span "Create" at bounding box center [531, 301] width 133 height 19
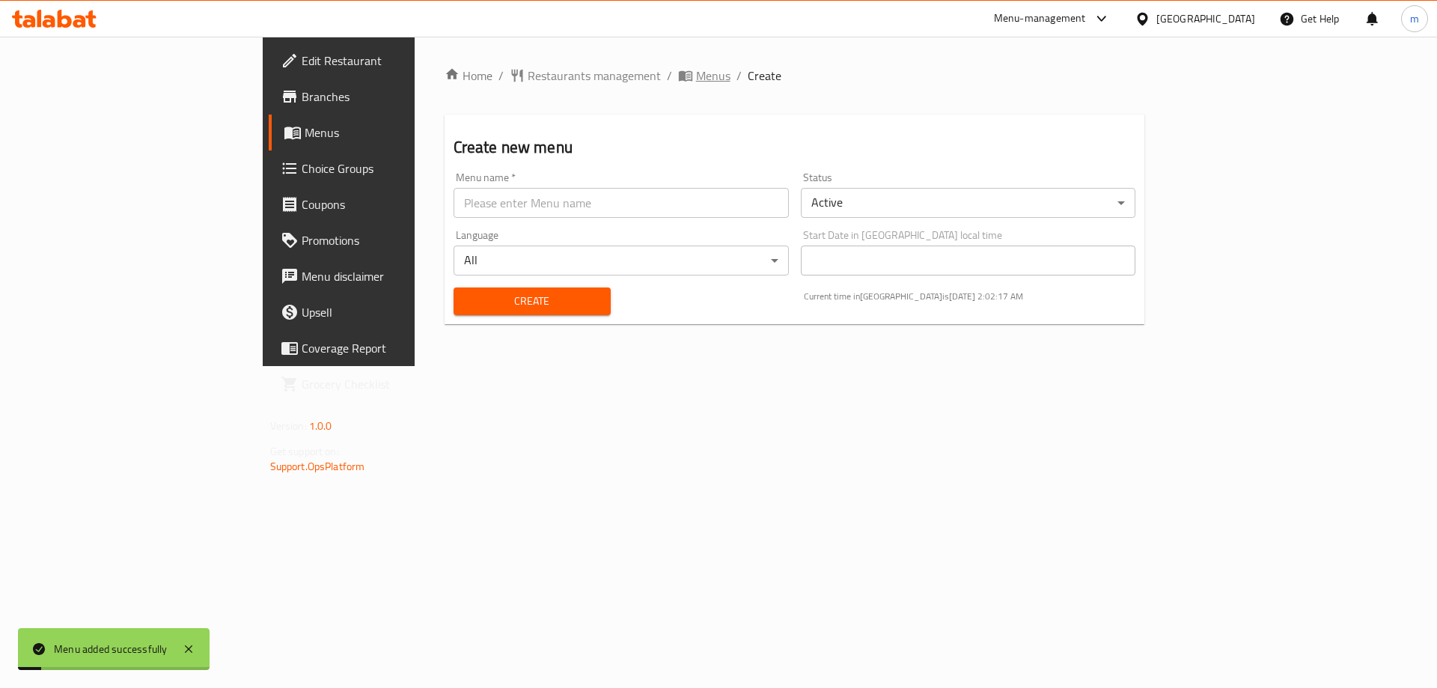
click at [696, 78] on span "Menus" at bounding box center [713, 76] width 34 height 18
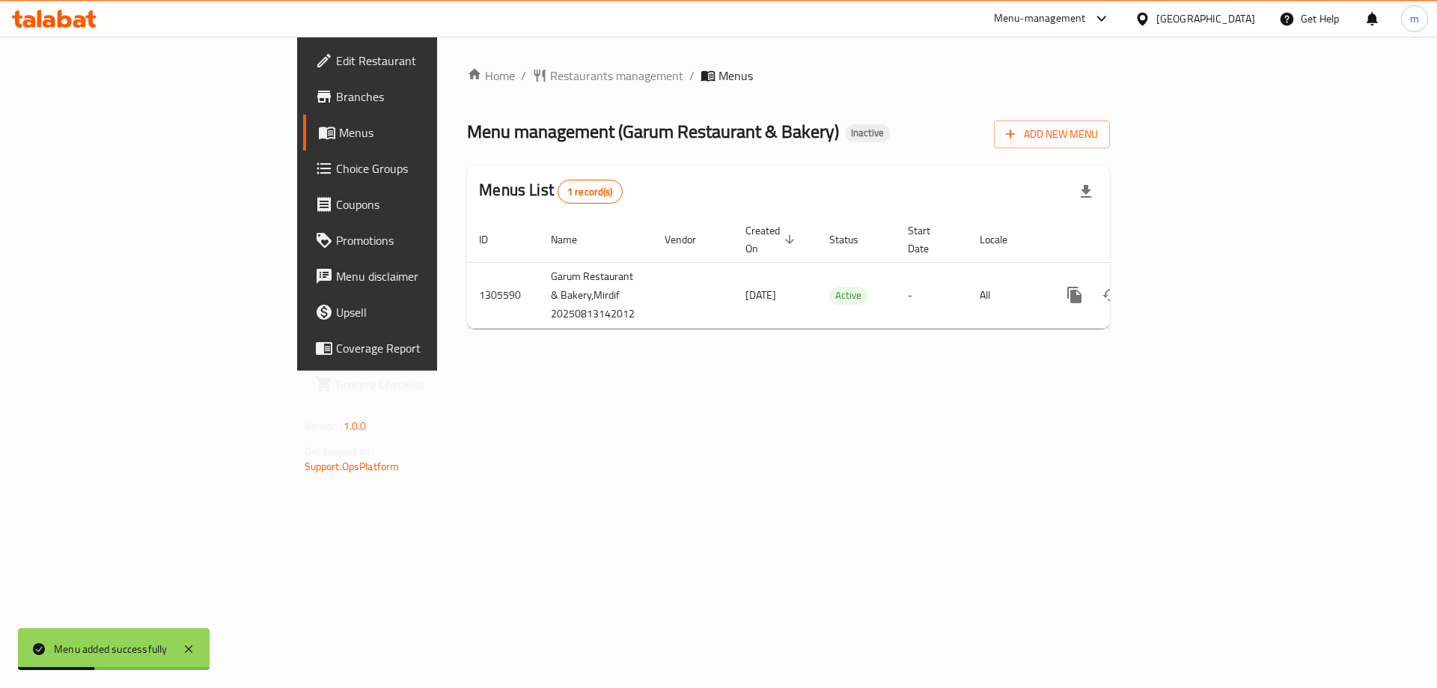
click at [339, 135] on span "Menus" at bounding box center [432, 132] width 186 height 18
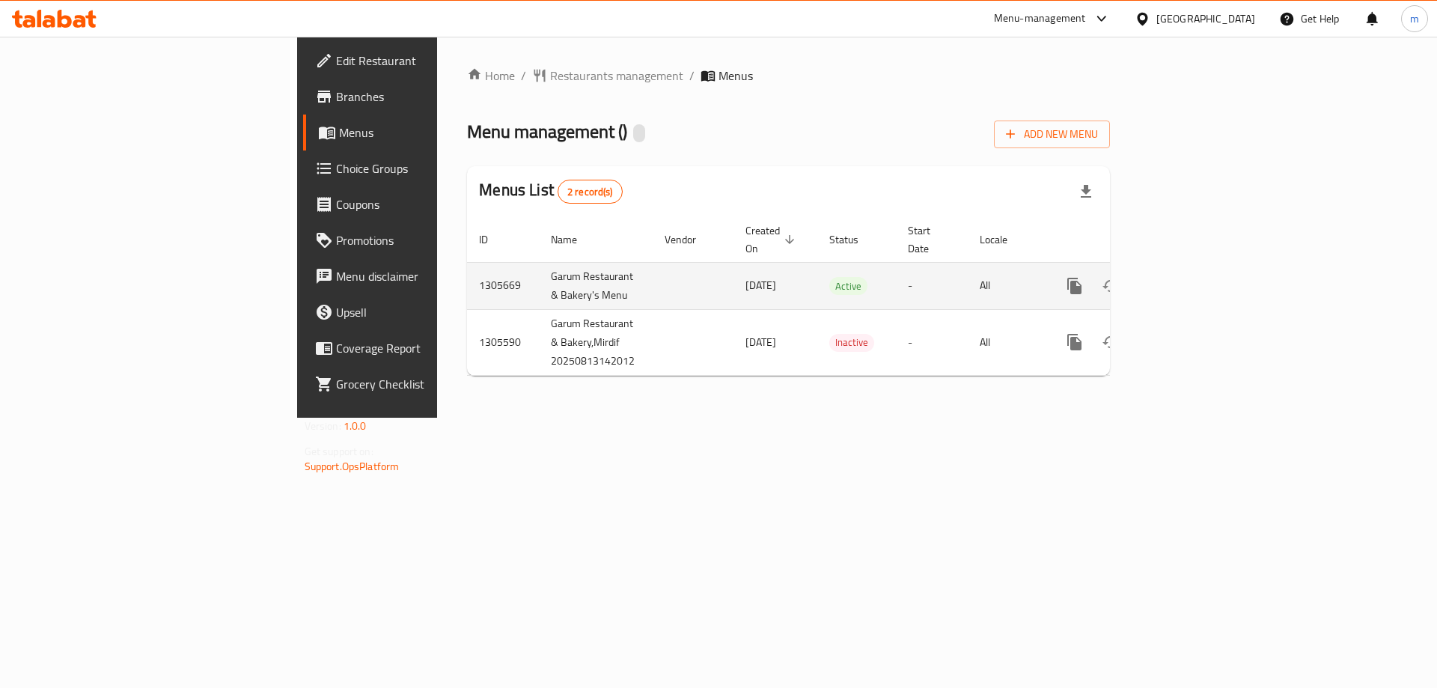
click at [1191, 277] on icon "enhanced table" at bounding box center [1182, 286] width 18 height 18
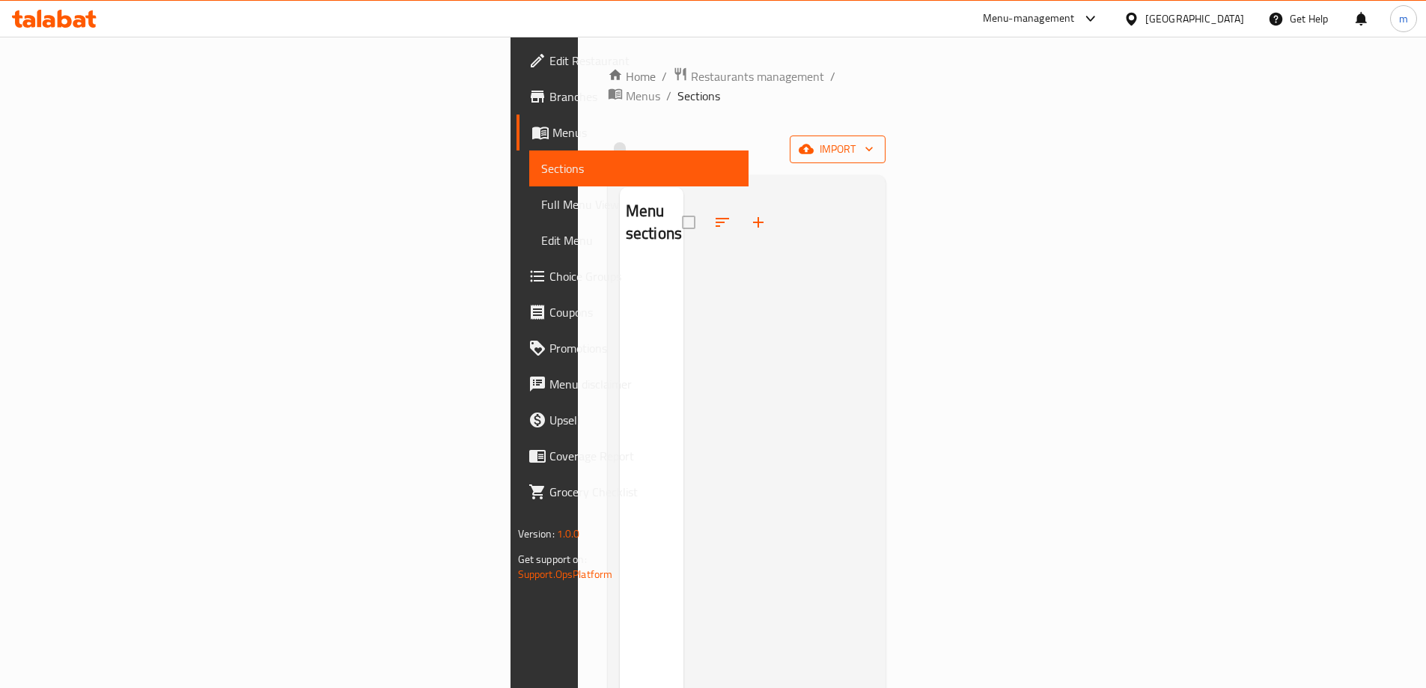
click at [885, 135] on button "import" at bounding box center [838, 149] width 96 height 28
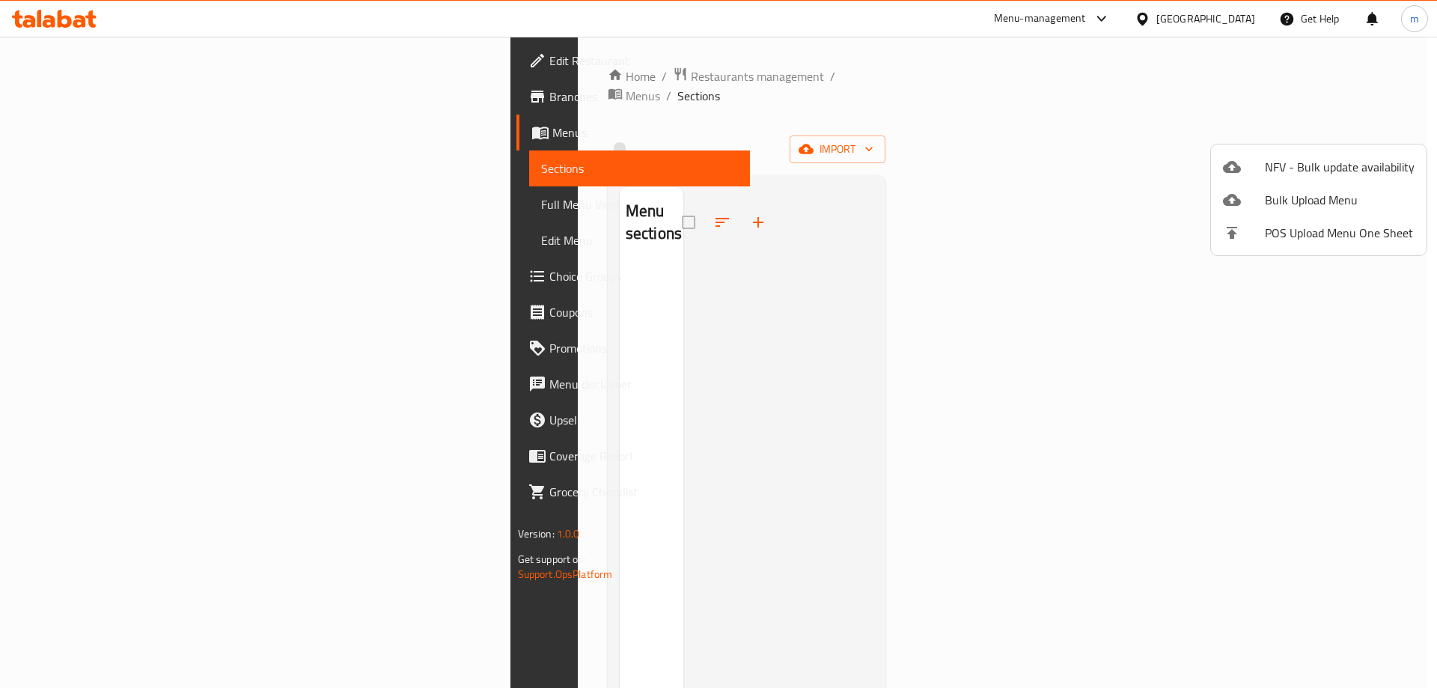
click at [1325, 165] on span "NFV - Bulk update availability" at bounding box center [1340, 167] width 150 height 18
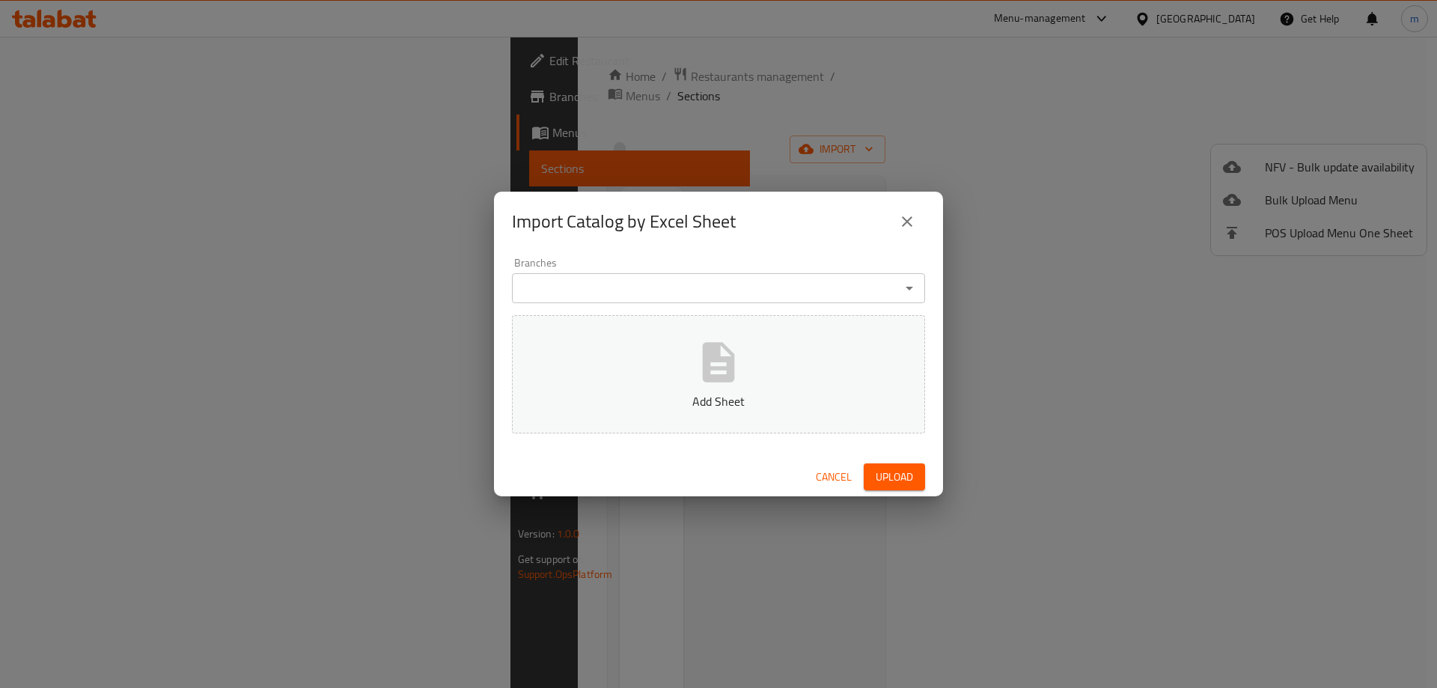
click at [840, 473] on span "Cancel" at bounding box center [834, 477] width 36 height 19
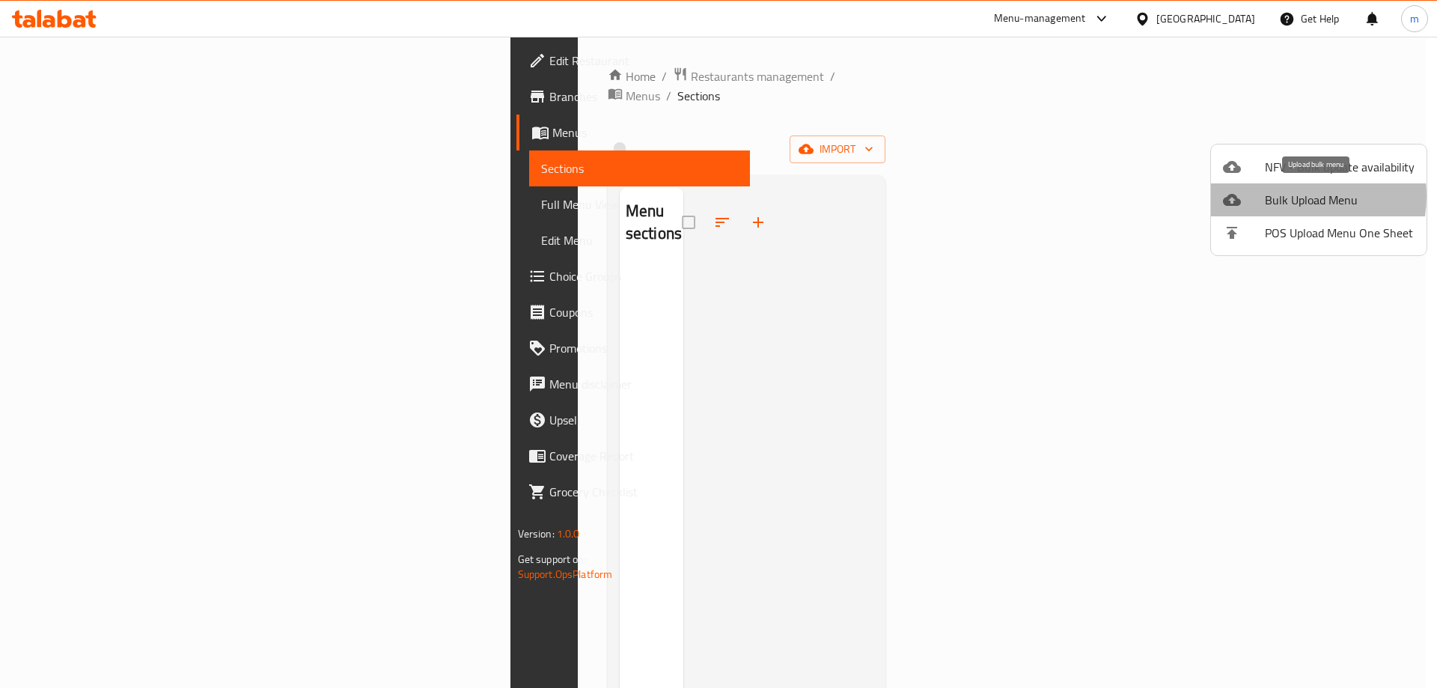
click at [1287, 196] on span "Bulk Upload Menu" at bounding box center [1340, 200] width 150 height 18
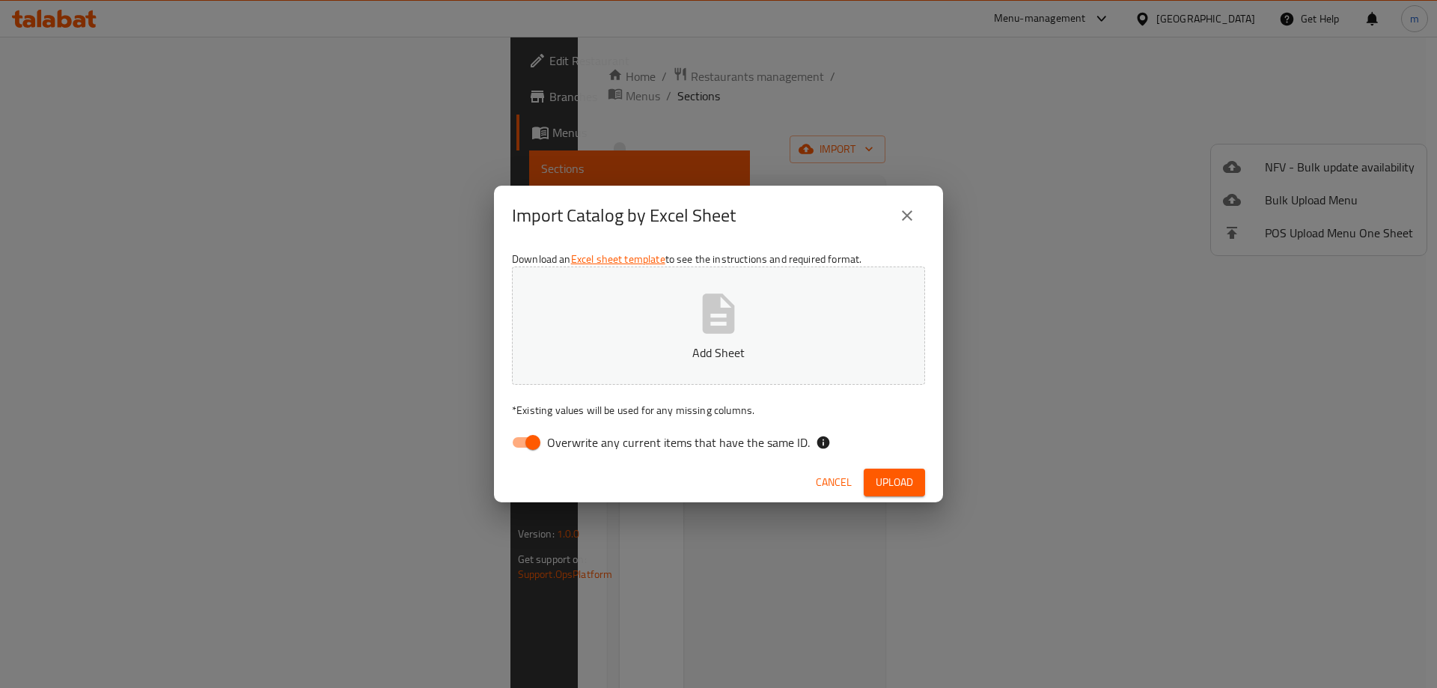
click at [625, 443] on span "Overwrite any current items that have the same ID." at bounding box center [678, 442] width 263 height 18
click at [575, 443] on input "Overwrite any current items that have the same ID." at bounding box center [532, 442] width 85 height 28
checkbox input "false"
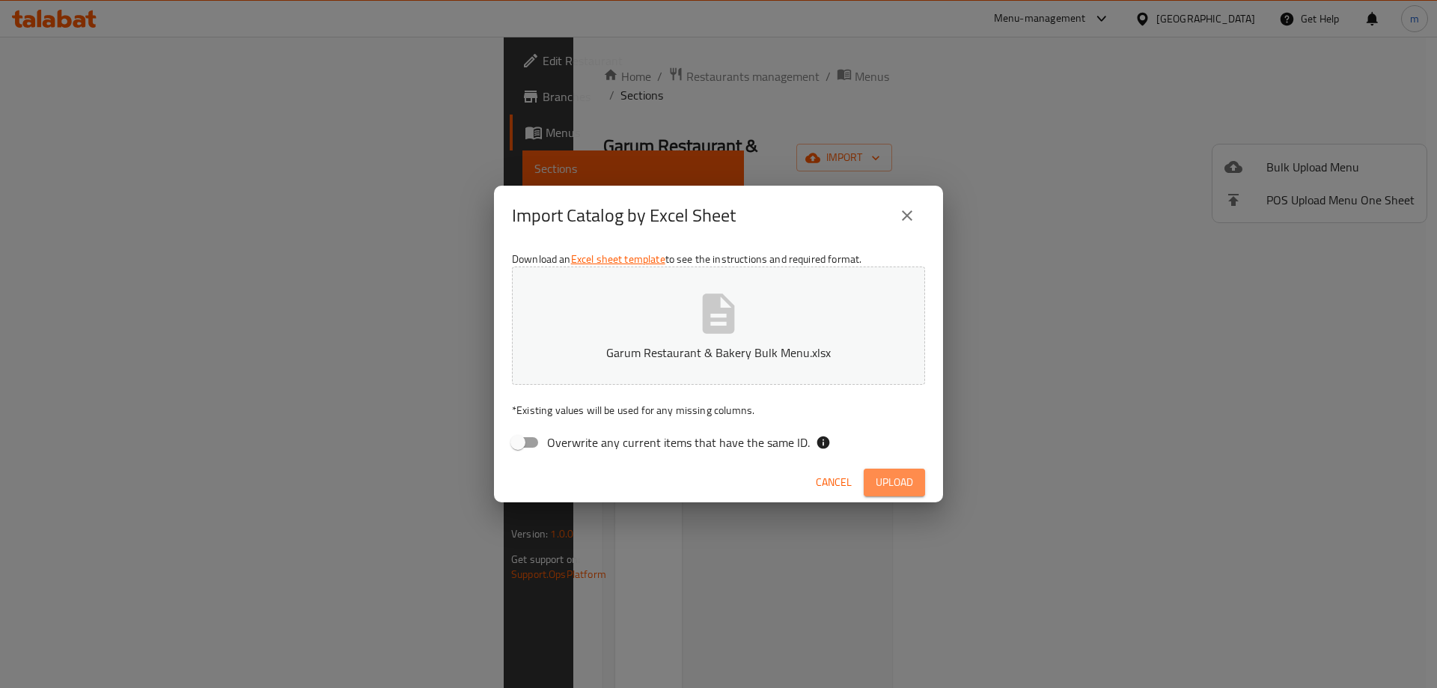
click at [897, 492] on button "Upload" at bounding box center [894, 482] width 61 height 28
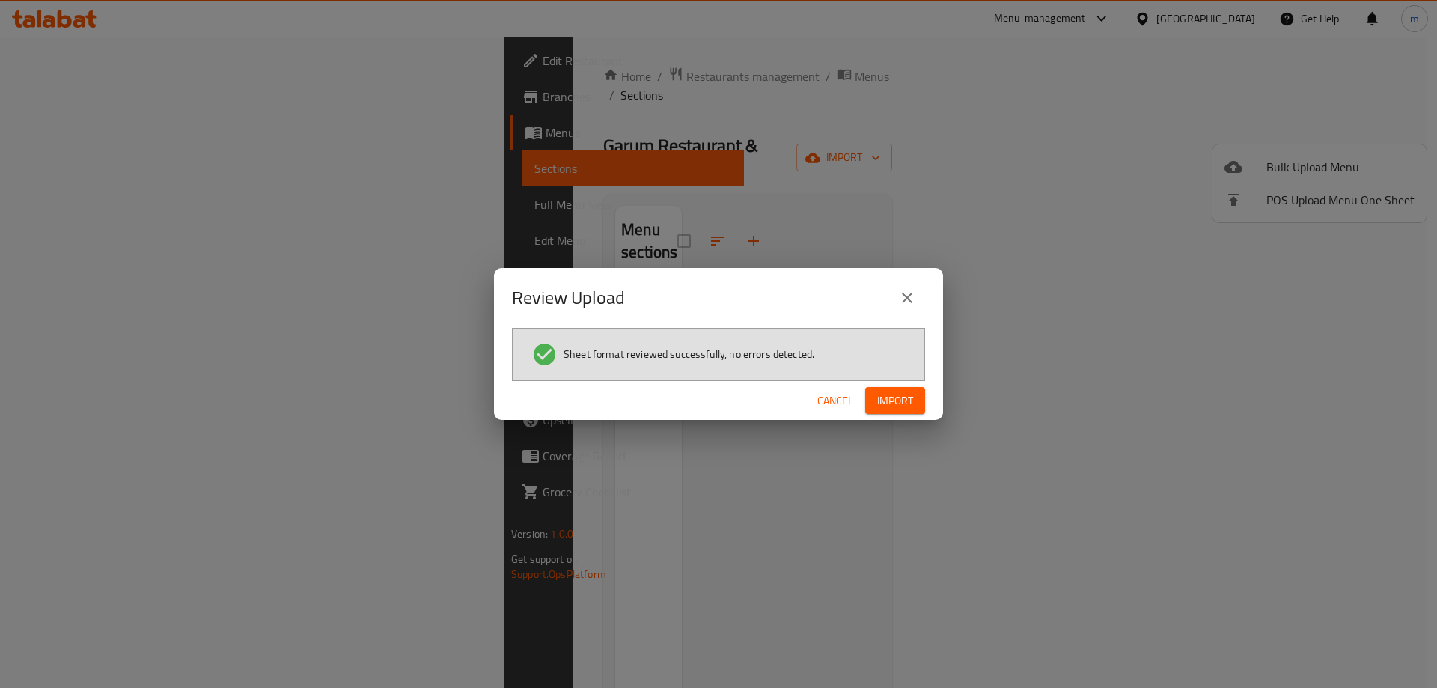
click at [913, 407] on button "Import" at bounding box center [895, 401] width 60 height 28
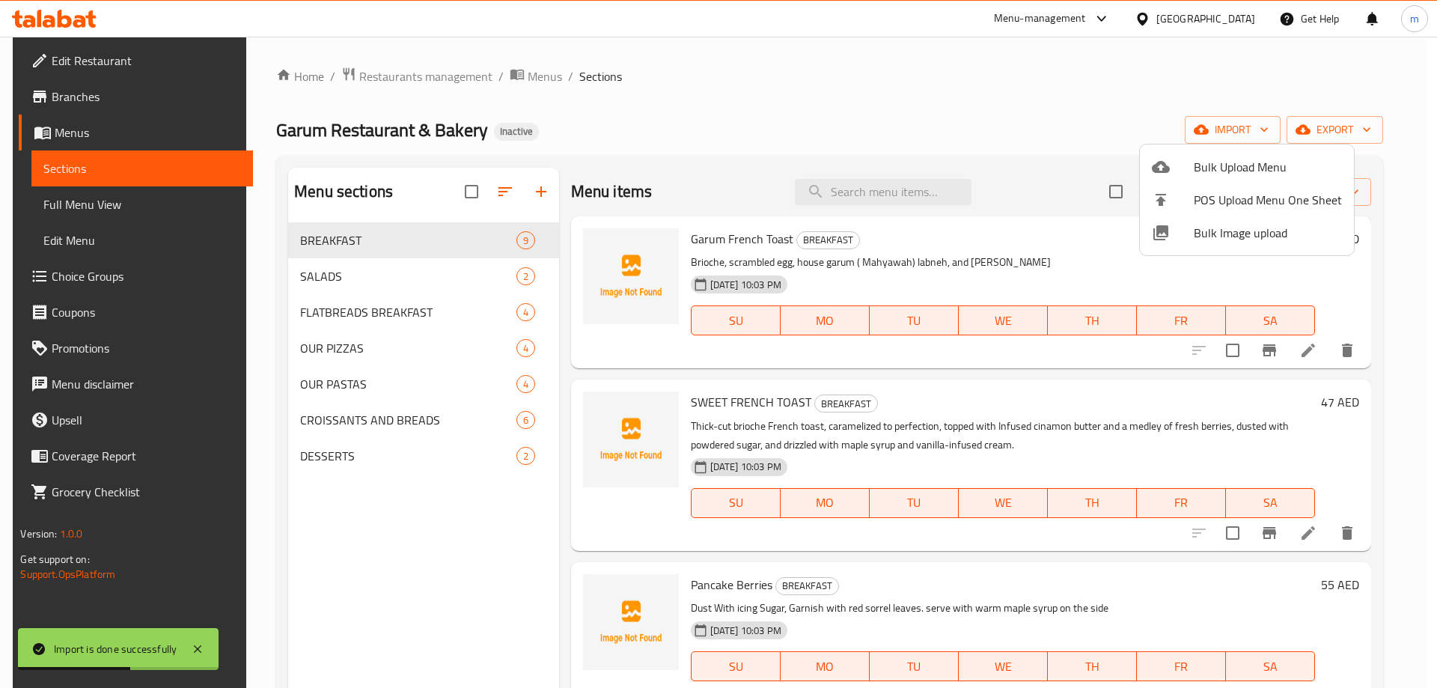
click at [1315, 355] on div at bounding box center [718, 344] width 1437 height 688
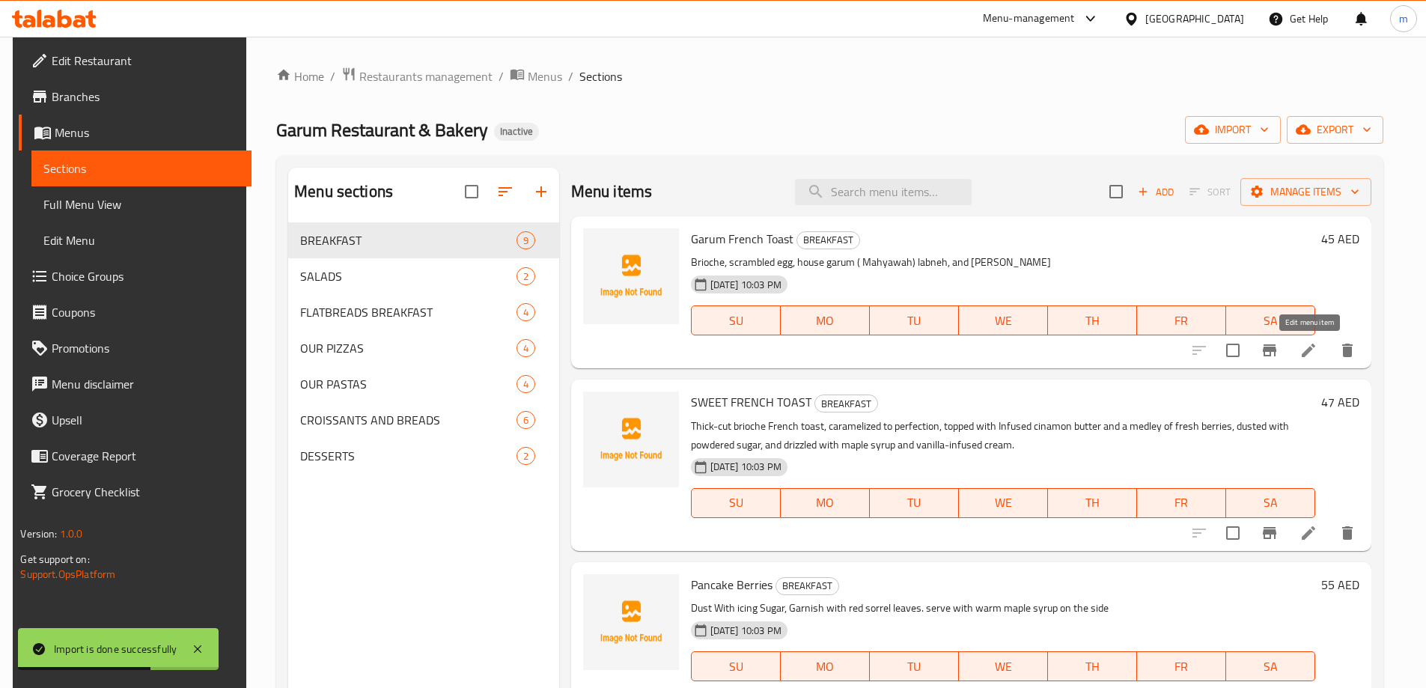
click at [1315, 355] on icon at bounding box center [1308, 350] width 18 height 18
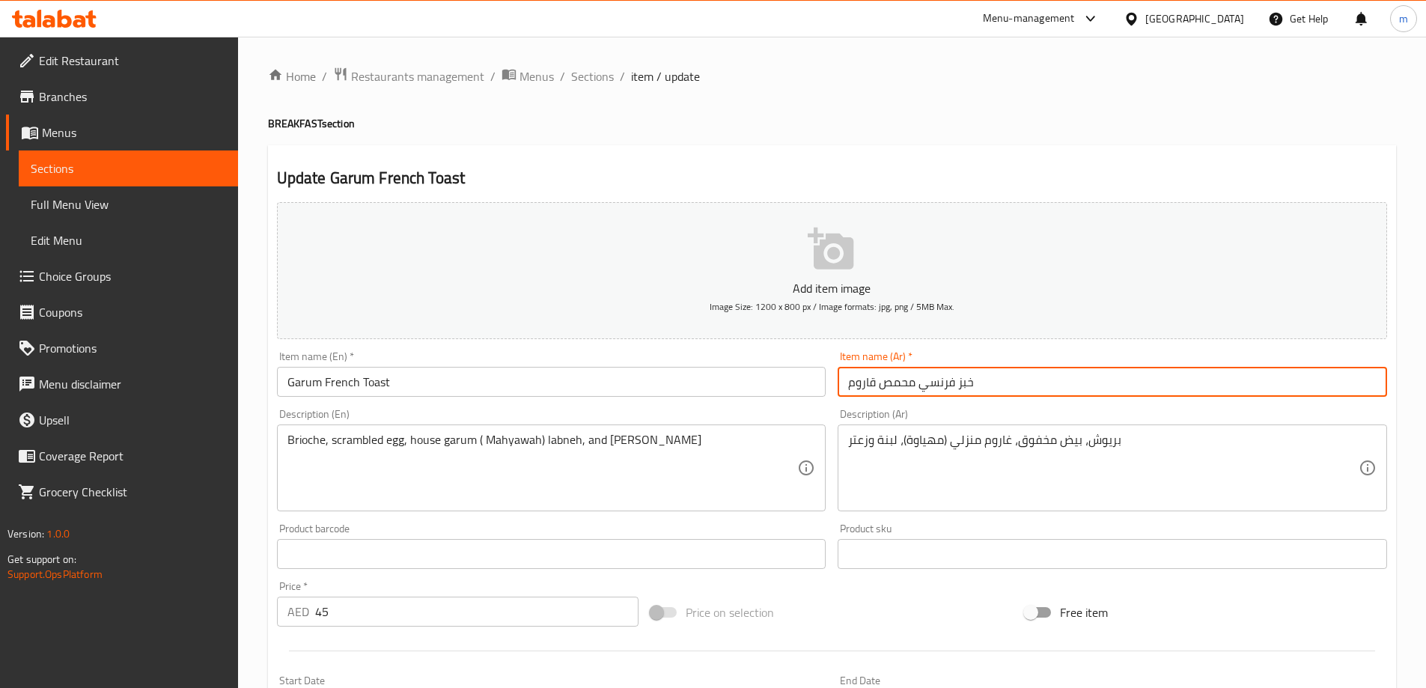
drag, startPoint x: 875, startPoint y: 379, endPoint x: 828, endPoint y: 370, distance: 47.9
click at [828, 367] on div "Add item image Image Size: 1200 x 800 px / Image formats: jpg, png / 5MB Max. I…" at bounding box center [832, 518] width 1122 height 645
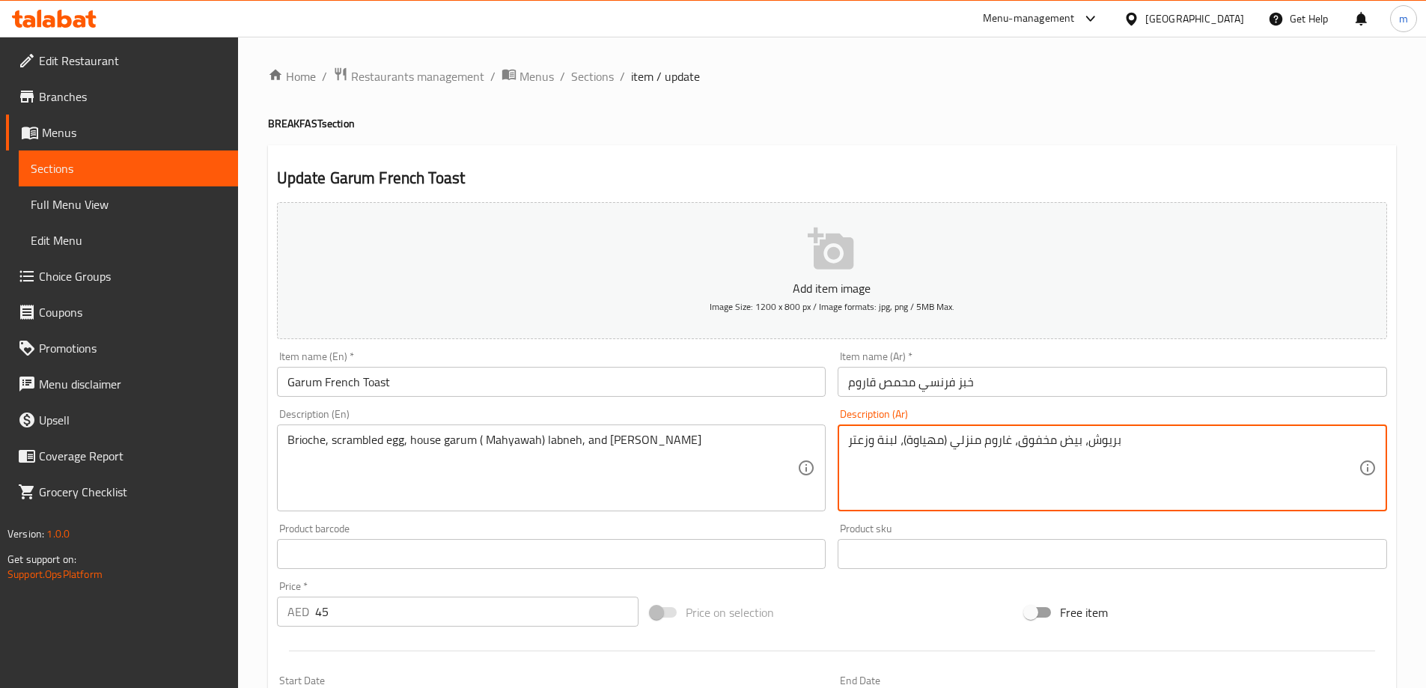
drag, startPoint x: 1007, startPoint y: 442, endPoint x: 982, endPoint y: 437, distance: 25.2
paste textarea "ق"
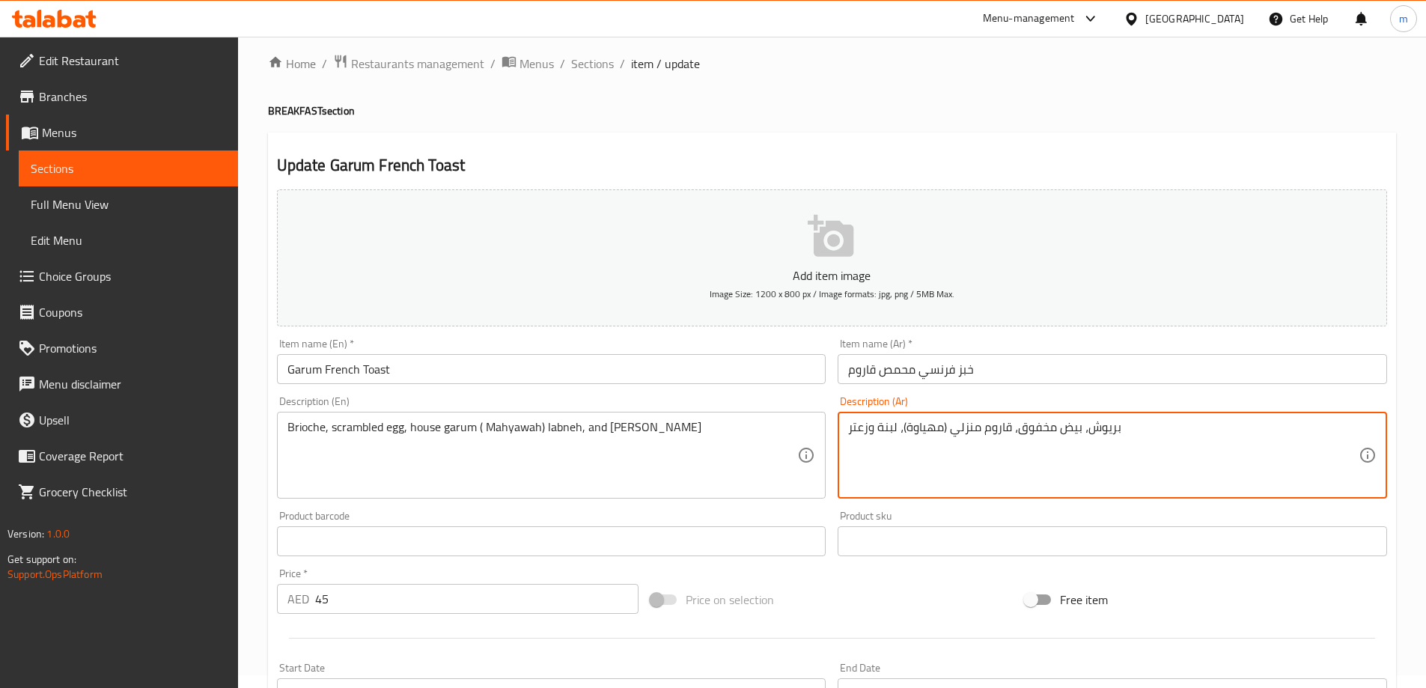
scroll to position [370, 0]
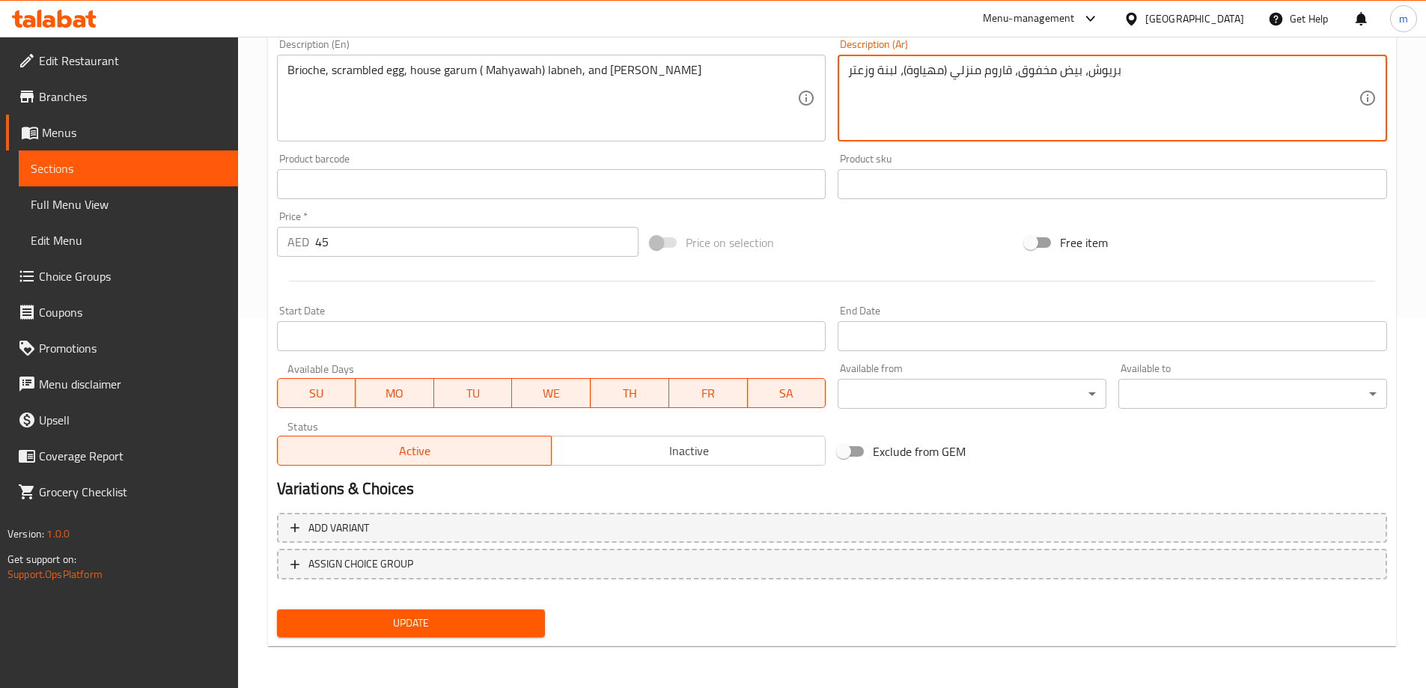
type textarea "بريوش، بيض مخفوق، قاروم منزلي (مهياوة)، لبنة وزعتر"
click at [444, 616] on span "Update" at bounding box center [411, 623] width 245 height 19
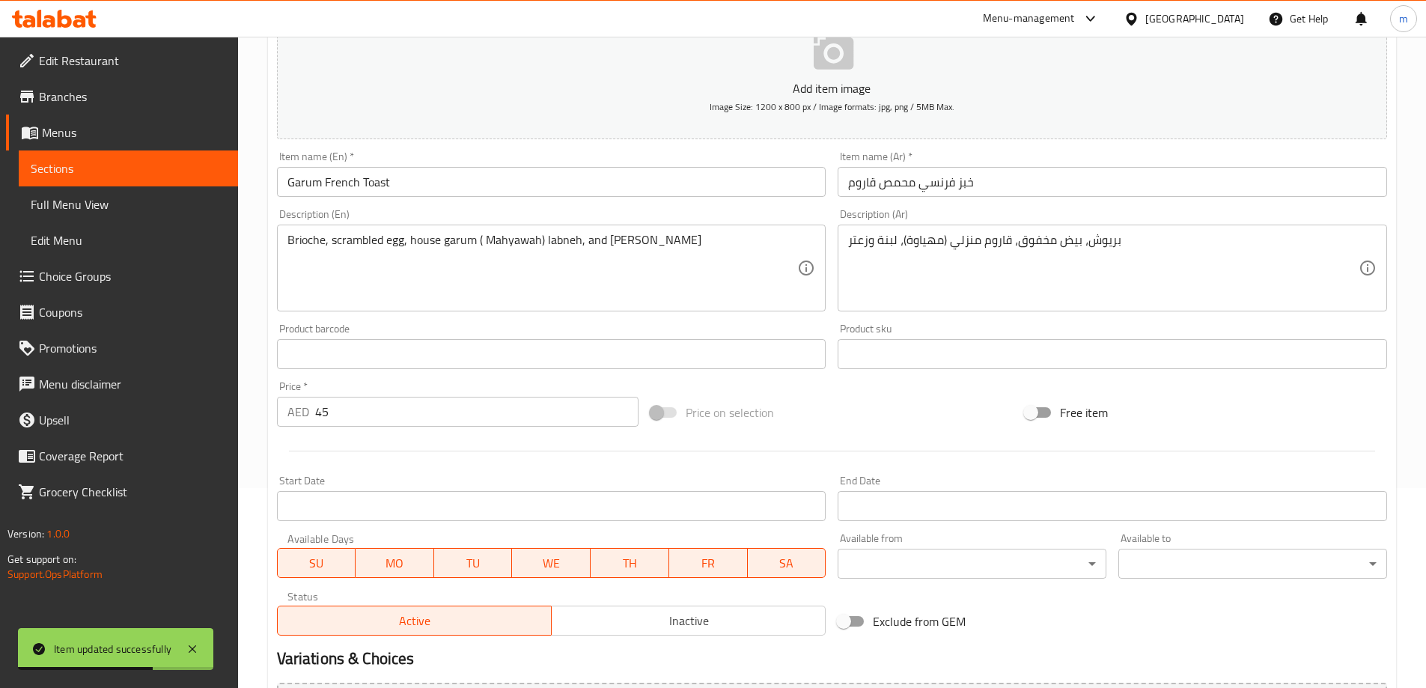
scroll to position [0, 0]
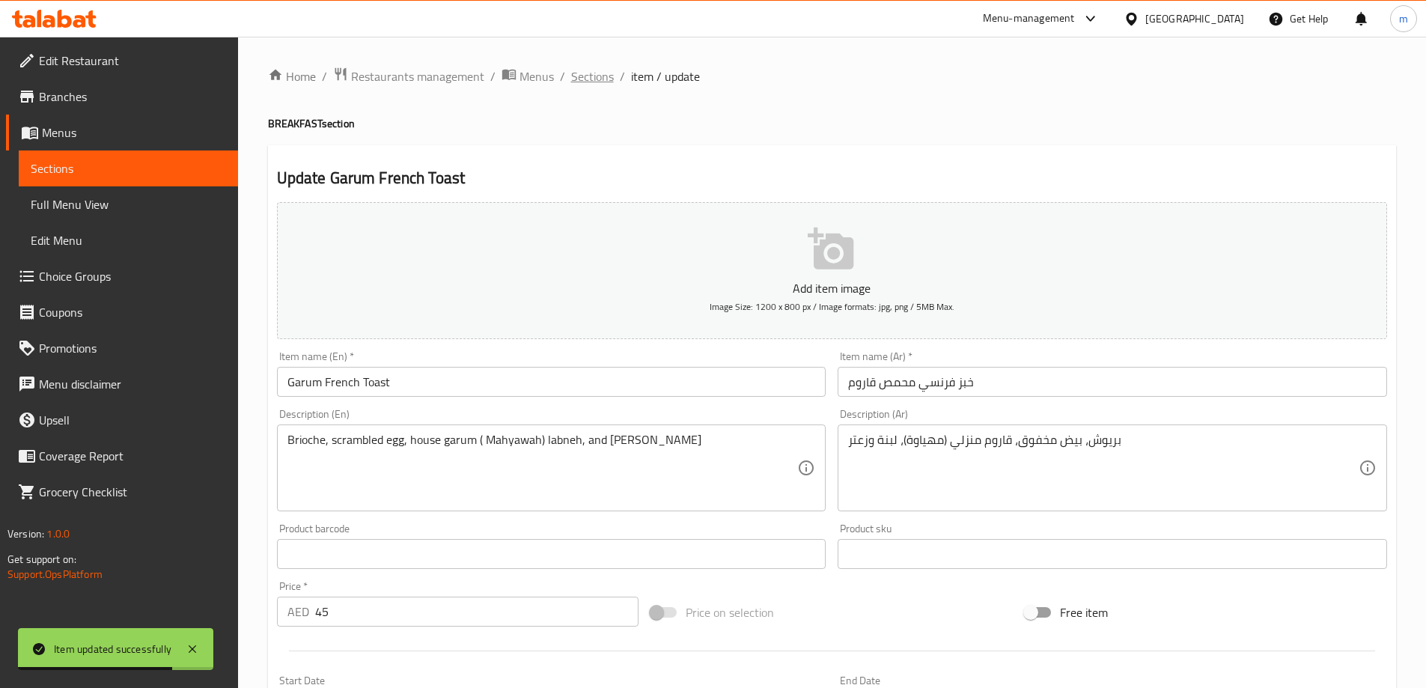
click at [601, 82] on span "Sections" at bounding box center [592, 76] width 43 height 18
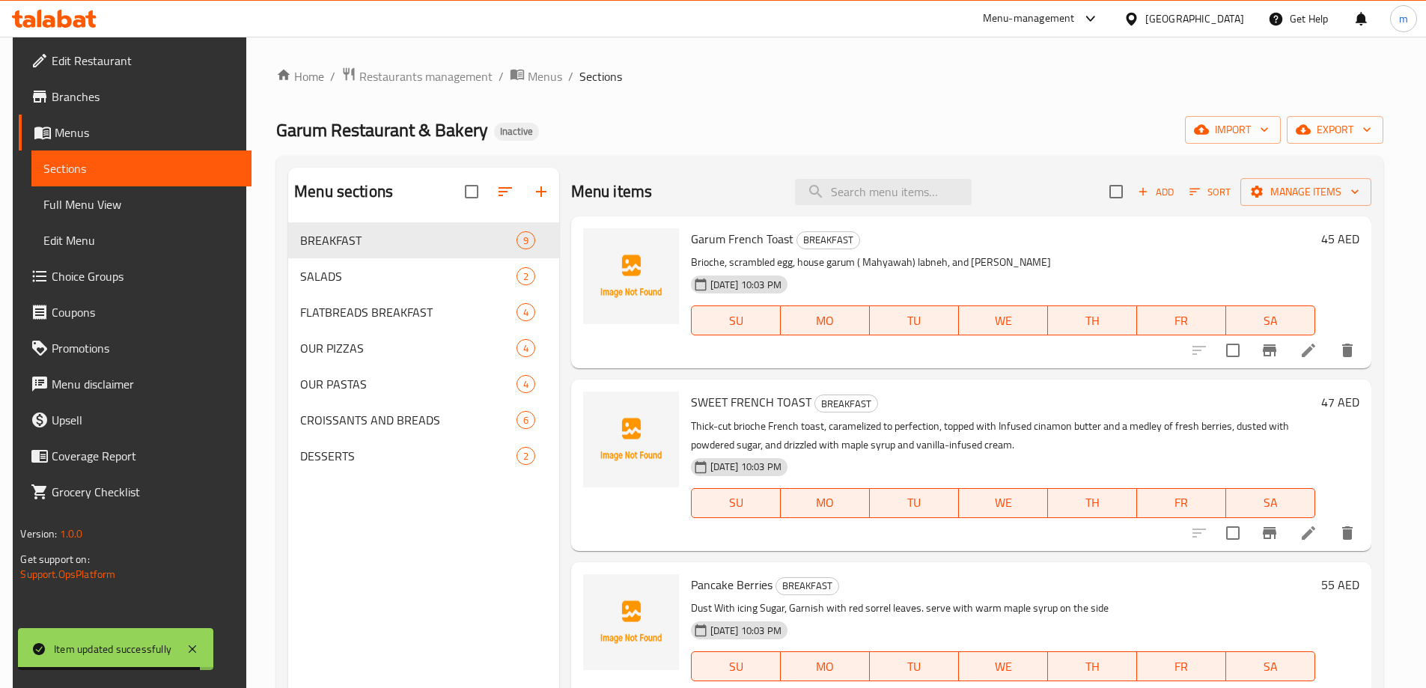
click at [1311, 521] on li at bounding box center [1308, 532] width 42 height 27
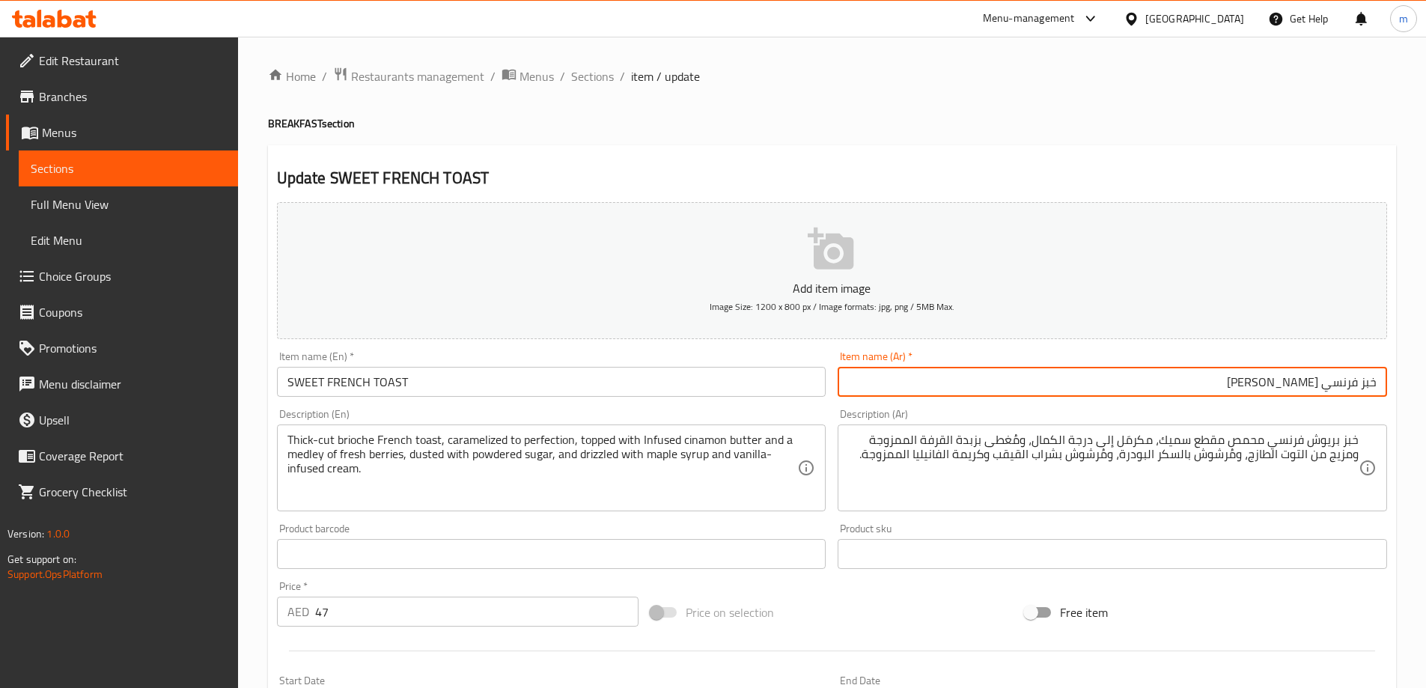
click at [1150, 355] on div "Item name (Ar)   * خبز فرنسي محمص حلو Item name (Ar) *" at bounding box center [1111, 374] width 549 height 46
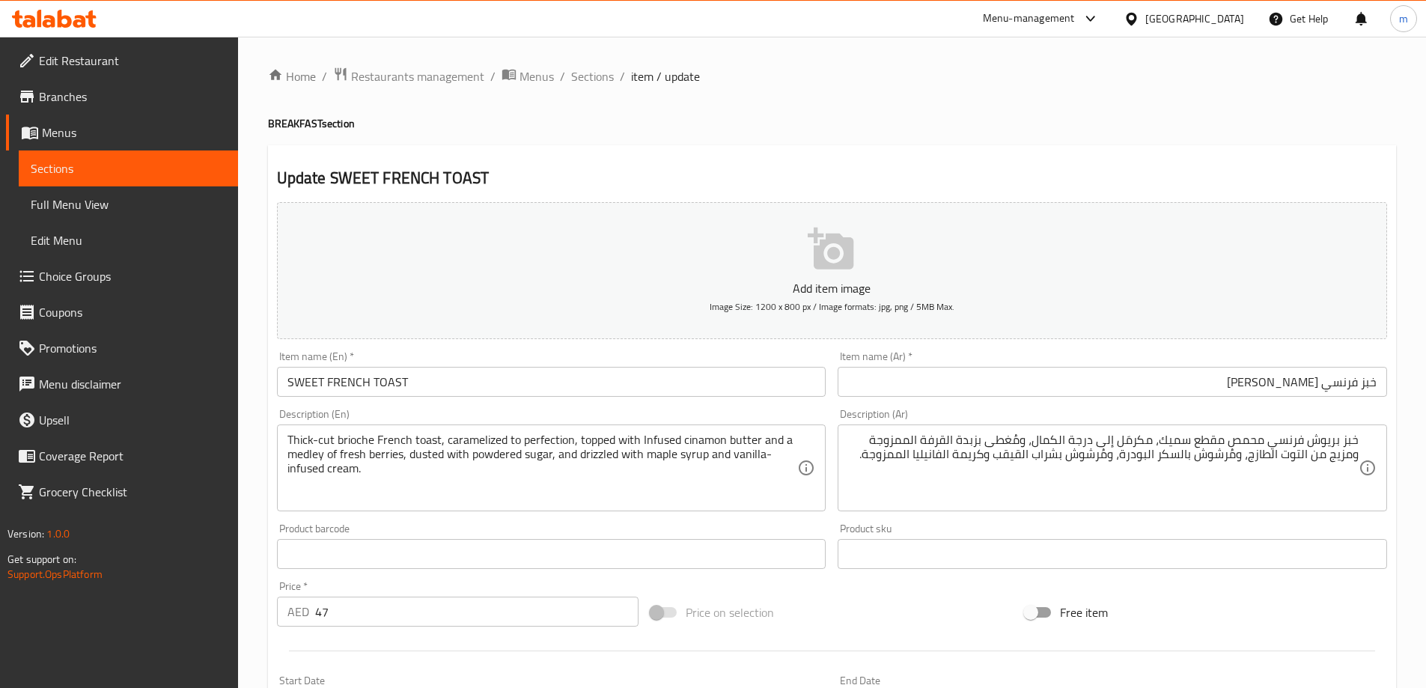
drag, startPoint x: 326, startPoint y: 388, endPoint x: 281, endPoint y: 391, distance: 45.7
click at [281, 391] on input "SWEET FRENCH TOAST" at bounding box center [551, 382] width 549 height 30
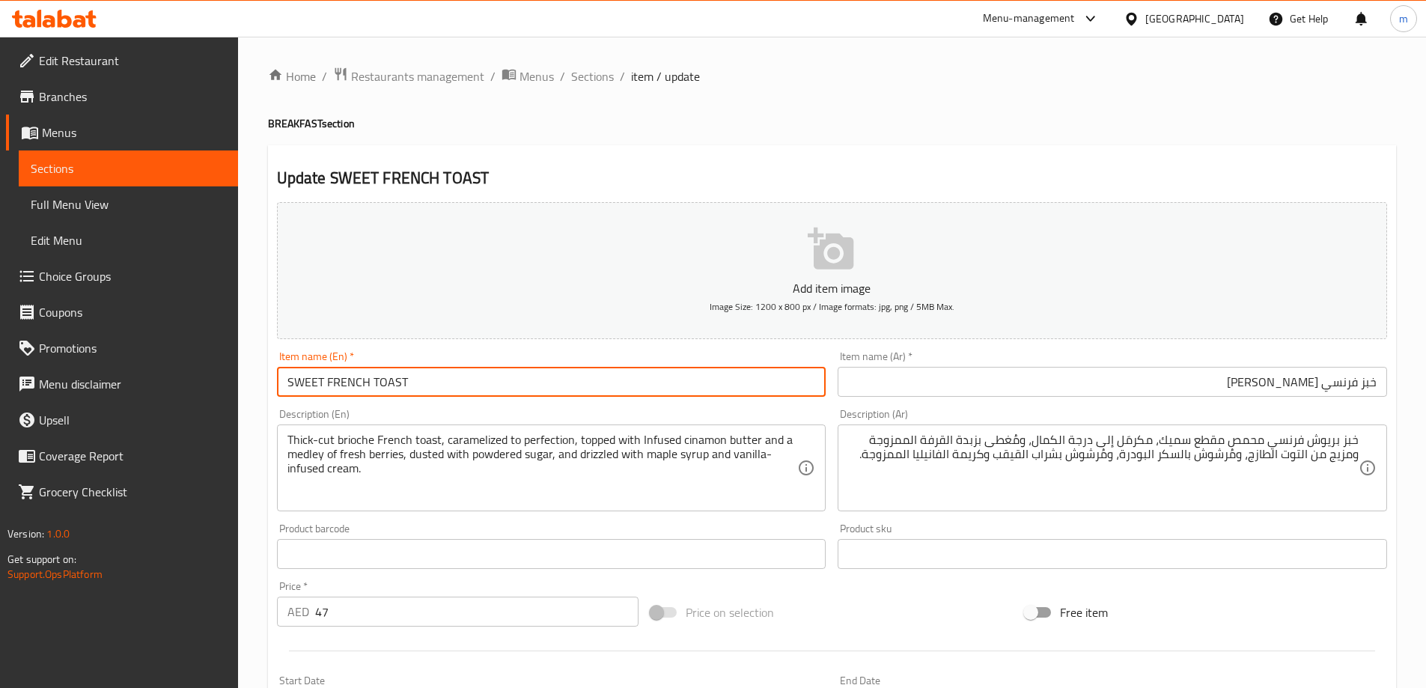
type input "Sweet French Toast"
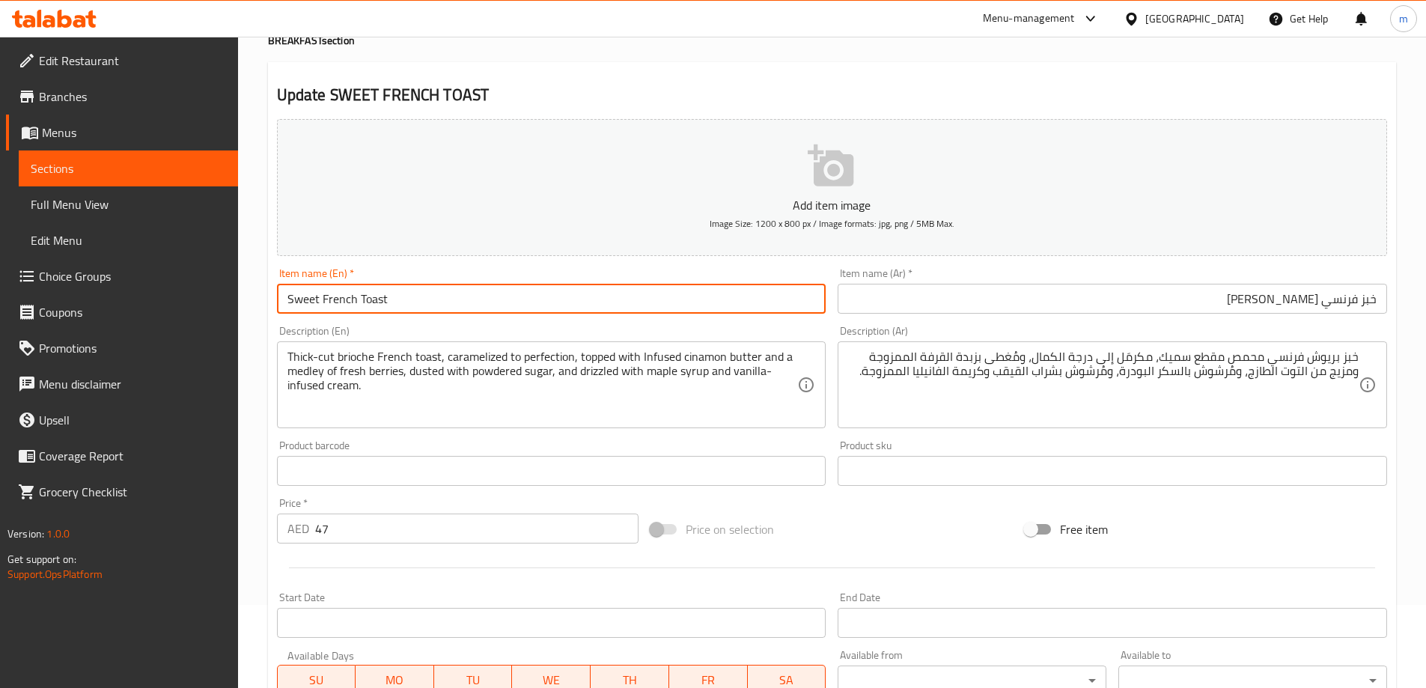
scroll to position [75, 0]
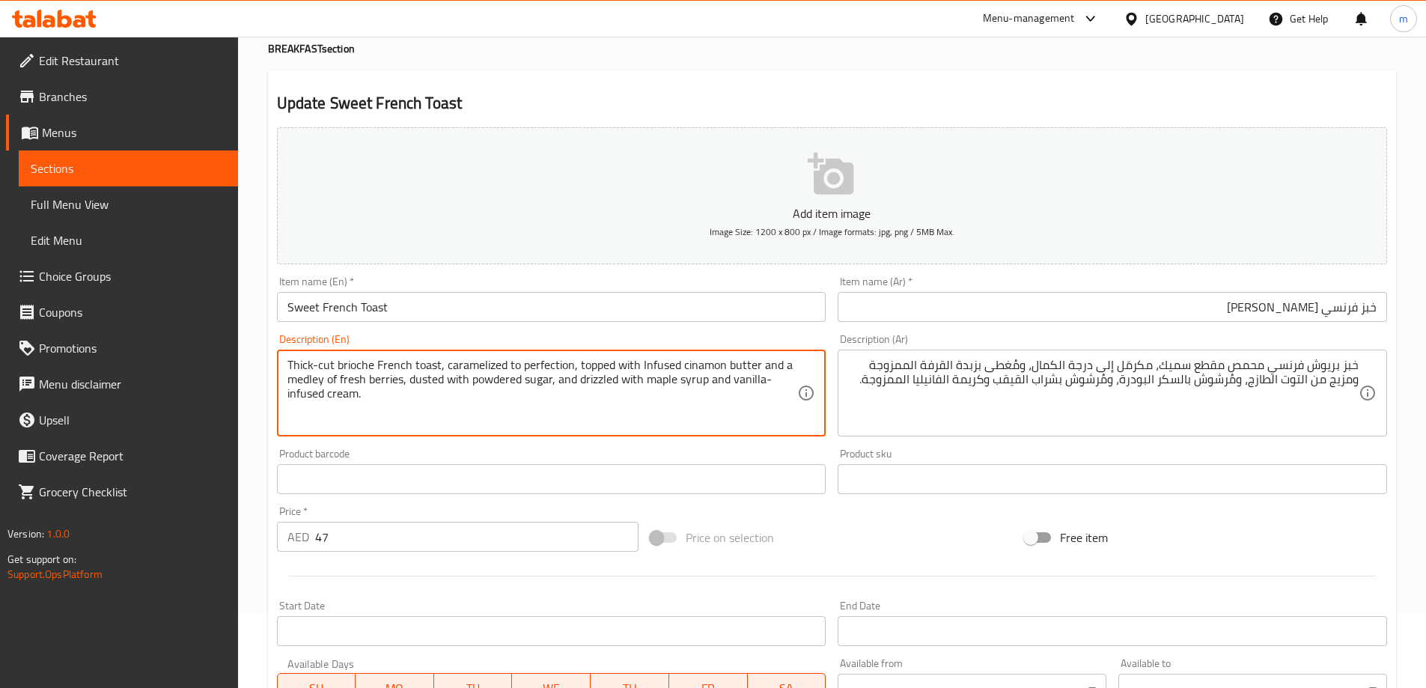
drag, startPoint x: 333, startPoint y: 365, endPoint x: 374, endPoint y: 371, distance: 41.6
drag, startPoint x: 432, startPoint y: 364, endPoint x: 410, endPoint y: 370, distance: 22.5
click at [410, 370] on textarea "Thick-cut brioche French toast, caramelized to perfection, topped with Infused …" at bounding box center [542, 393] width 510 height 71
click at [352, 364] on textarea "Thick-cut brioche French toast, caramelized to perfection, topped with Infused …" at bounding box center [542, 393] width 510 height 71
drag, startPoint x: 402, startPoint y: 361, endPoint x: 305, endPoint y: 361, distance: 97.3
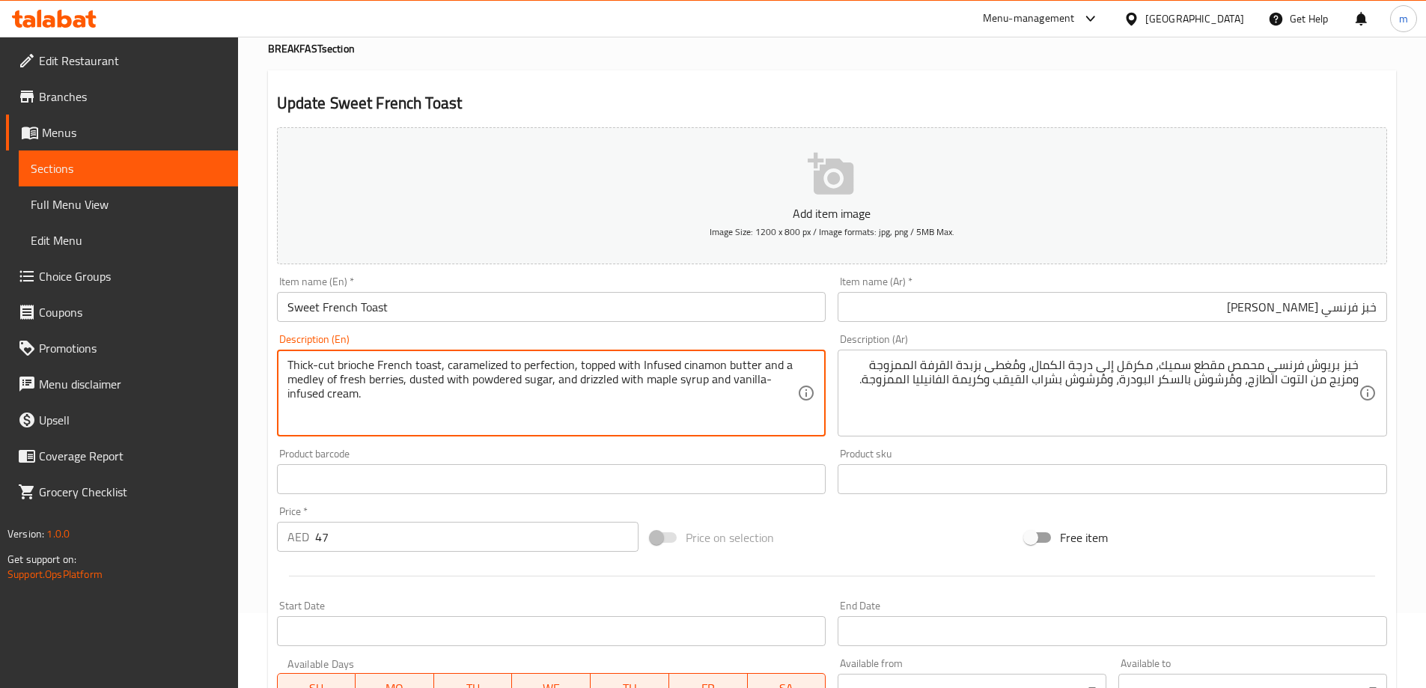
click at [305, 361] on textarea "Thick-cut brioche French toast, caramelized to perfection, topped with Infused …" at bounding box center [542, 393] width 510 height 71
drag, startPoint x: 442, startPoint y: 363, endPoint x: 570, endPoint y: 360, distance: 127.3
click at [570, 360] on textarea "Thick-cut brioche French toast, caramelized to perfection, topped with Infused …" at bounding box center [542, 393] width 510 height 71
drag, startPoint x: 592, startPoint y: 363, endPoint x: 766, endPoint y: 371, distance: 173.8
click at [766, 371] on textarea "Thick-cut brioche French toast, caramelized to perfection, topped with Infused …" at bounding box center [542, 393] width 510 height 71
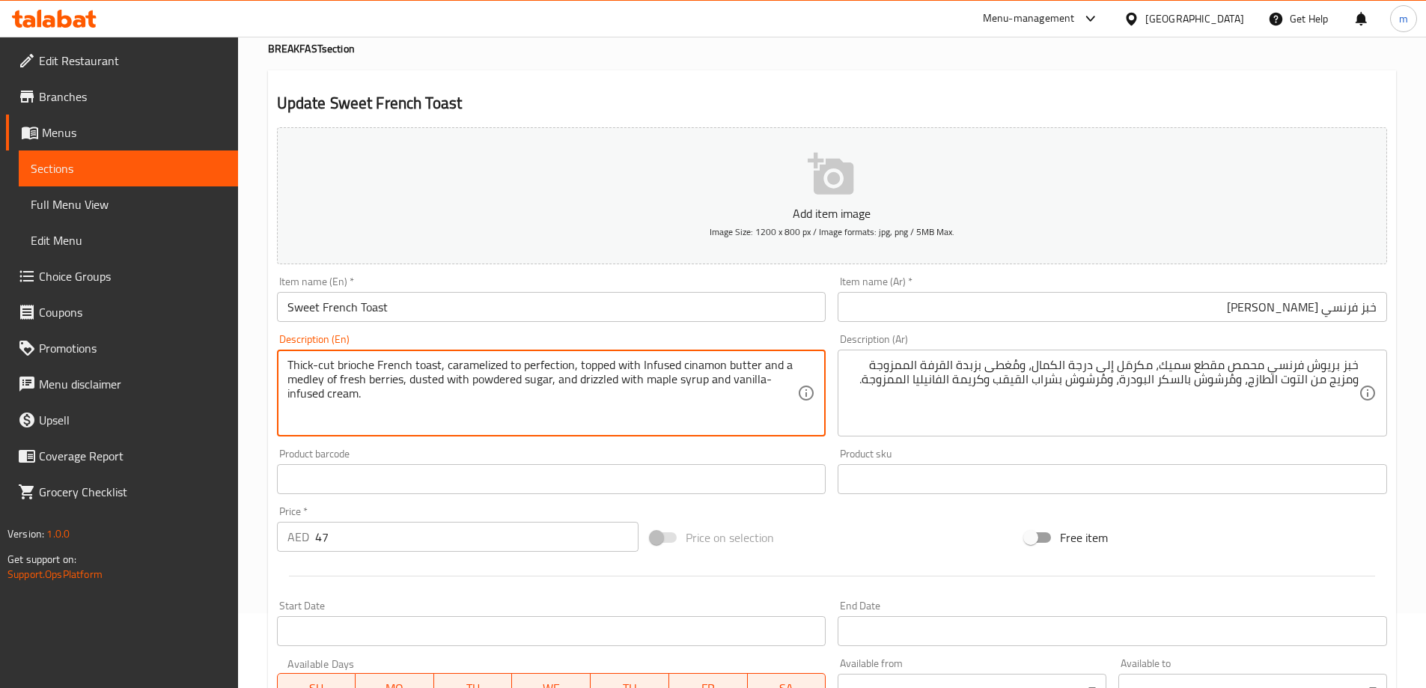
drag, startPoint x: 290, startPoint y: 381, endPoint x: 405, endPoint y: 388, distance: 115.4
click at [405, 388] on textarea "Thick-cut brioche French toast, caramelized to perfection, topped with Infused …" at bounding box center [542, 393] width 510 height 71
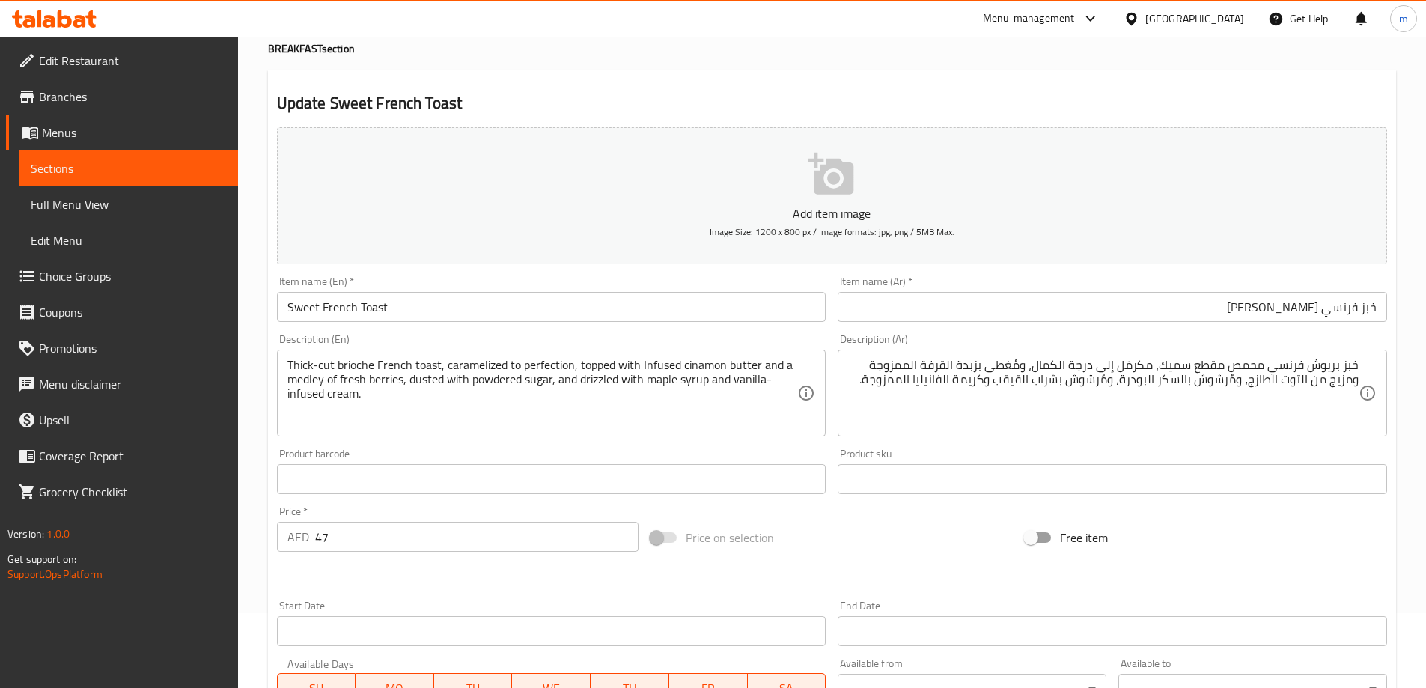
click at [430, 397] on textarea "Thick-cut brioche French toast, caramelized to perfection, topped with Infused …" at bounding box center [542, 393] width 510 height 71
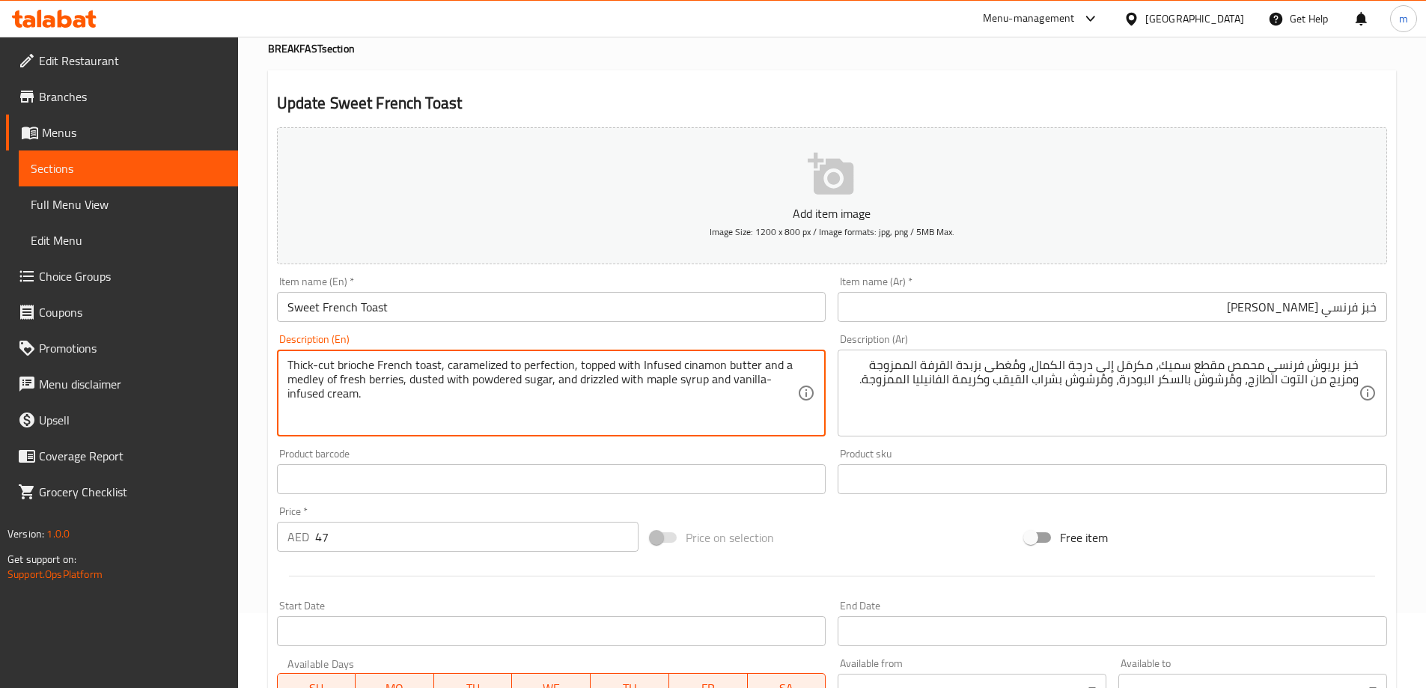
drag, startPoint x: 409, startPoint y: 383, endPoint x: 550, endPoint y: 389, distance: 140.8
click at [550, 389] on textarea "Thick-cut brioche French toast, caramelized to perfection, topped with Infused …" at bounding box center [542, 393] width 510 height 71
drag, startPoint x: 557, startPoint y: 381, endPoint x: 676, endPoint y: 388, distance: 119.2
click at [676, 388] on textarea "Thick-cut brioche French toast, caramelized to perfection, topped with Infused …" at bounding box center [542, 393] width 510 height 71
click at [666, 383] on textarea "Thick-cut brioche French toast, caramelized to perfection, topped with Infused …" at bounding box center [542, 393] width 510 height 71
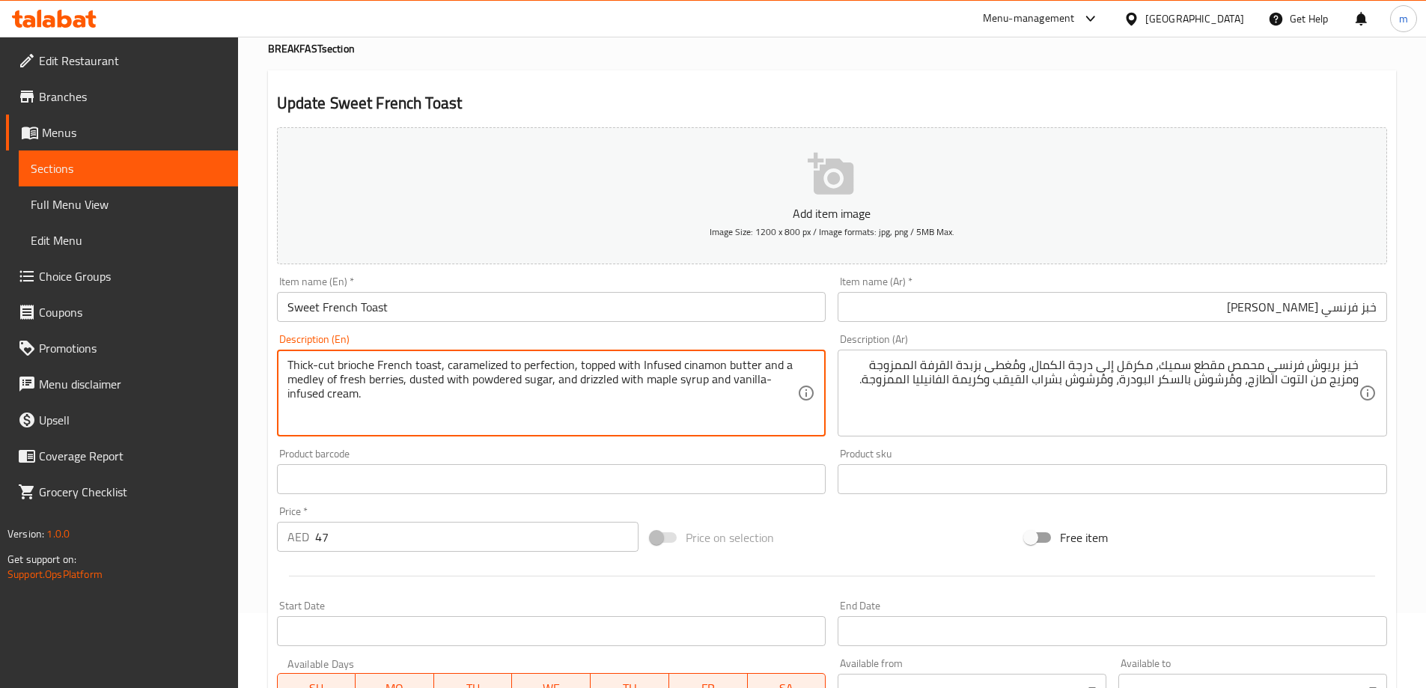
click at [666, 383] on textarea "Thick-cut brioche French toast, caramelized to perfection, topped with Infused …" at bounding box center [542, 393] width 510 height 71
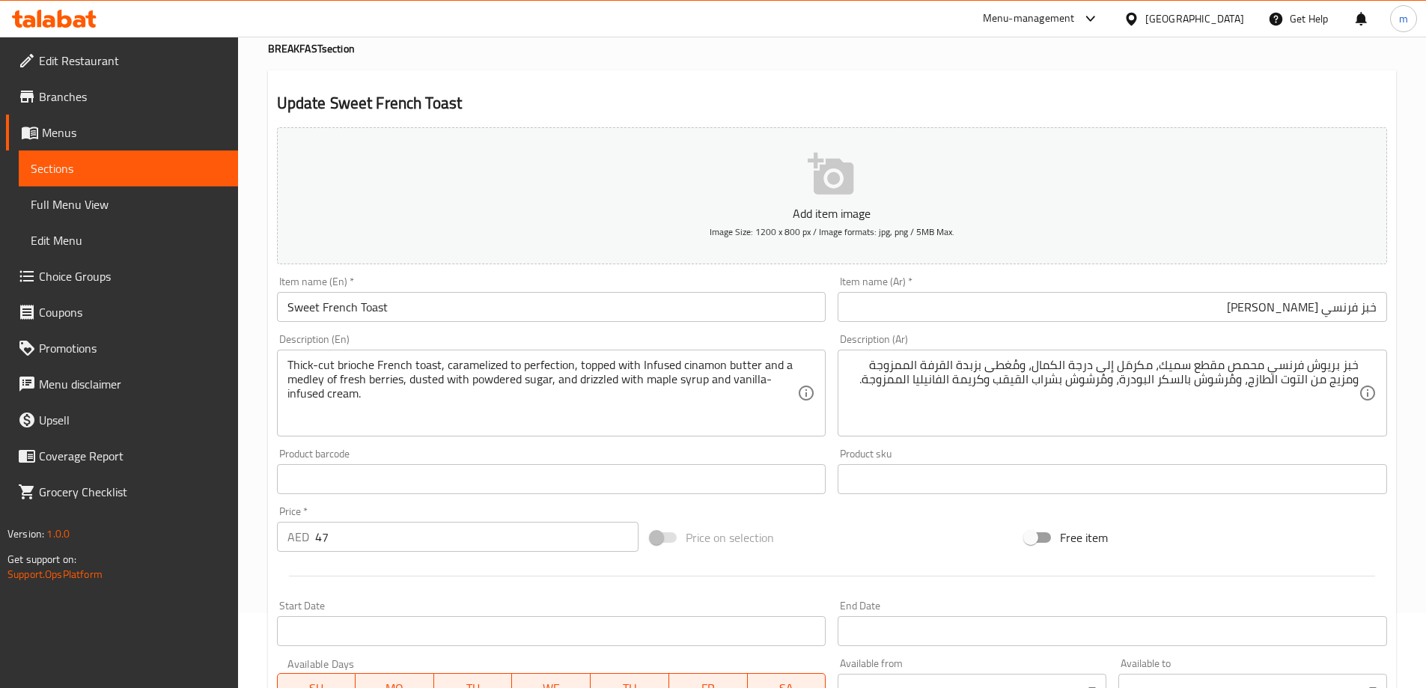
click at [654, 391] on textarea "Thick-cut brioche French toast, caramelized to perfection, topped with Infused …" at bounding box center [542, 393] width 510 height 71
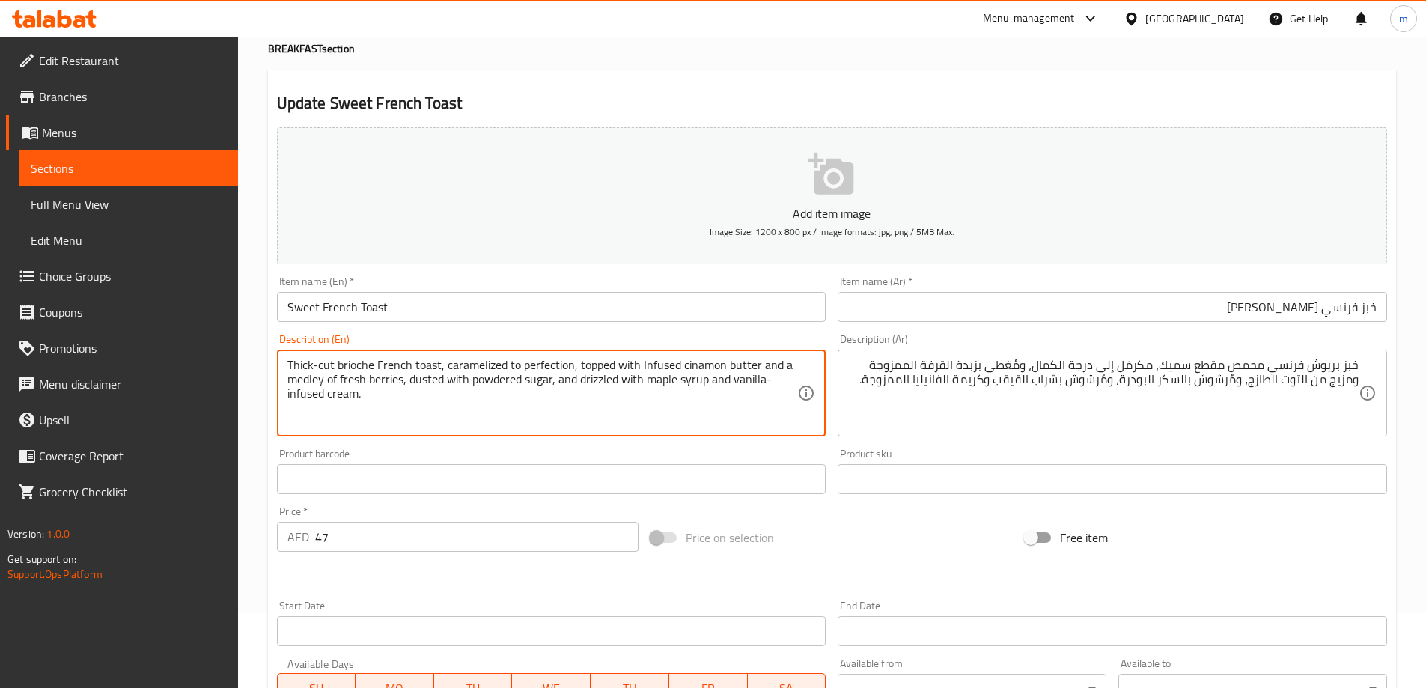
click at [654, 391] on textarea "Thick-cut brioche French toast, caramelized to perfection, topped with Infused …" at bounding box center [542, 393] width 510 height 71
click at [662, 382] on textarea "Thick-cut brioche French toast, caramelized to perfection, topped with Infused …" at bounding box center [542, 393] width 510 height 71
click at [647, 370] on textarea "Thick-cut brioche French toast, caramelized to perfection, topped with Infused …" at bounding box center [542, 393] width 510 height 71
click at [654, 375] on textarea "Thick-cut brioche French toast, caramelized to perfection, topped with Infused …" at bounding box center [542, 393] width 510 height 71
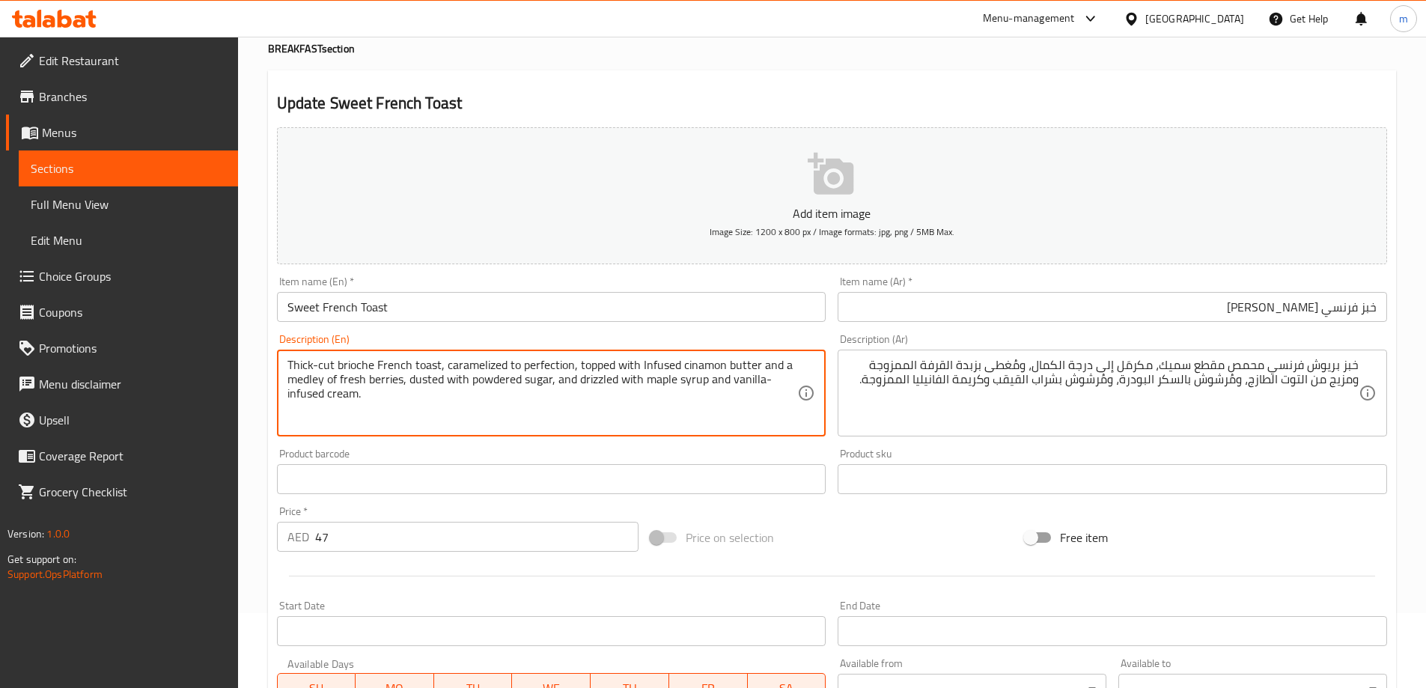
click at [654, 375] on textarea "Thick-cut brioche French toast, caramelized to perfection, topped with Infused …" at bounding box center [542, 393] width 510 height 71
click at [654, 387] on textarea "Thick-cut brioche French toast, caramelized to perfection, topped with Infused …" at bounding box center [542, 393] width 510 height 71
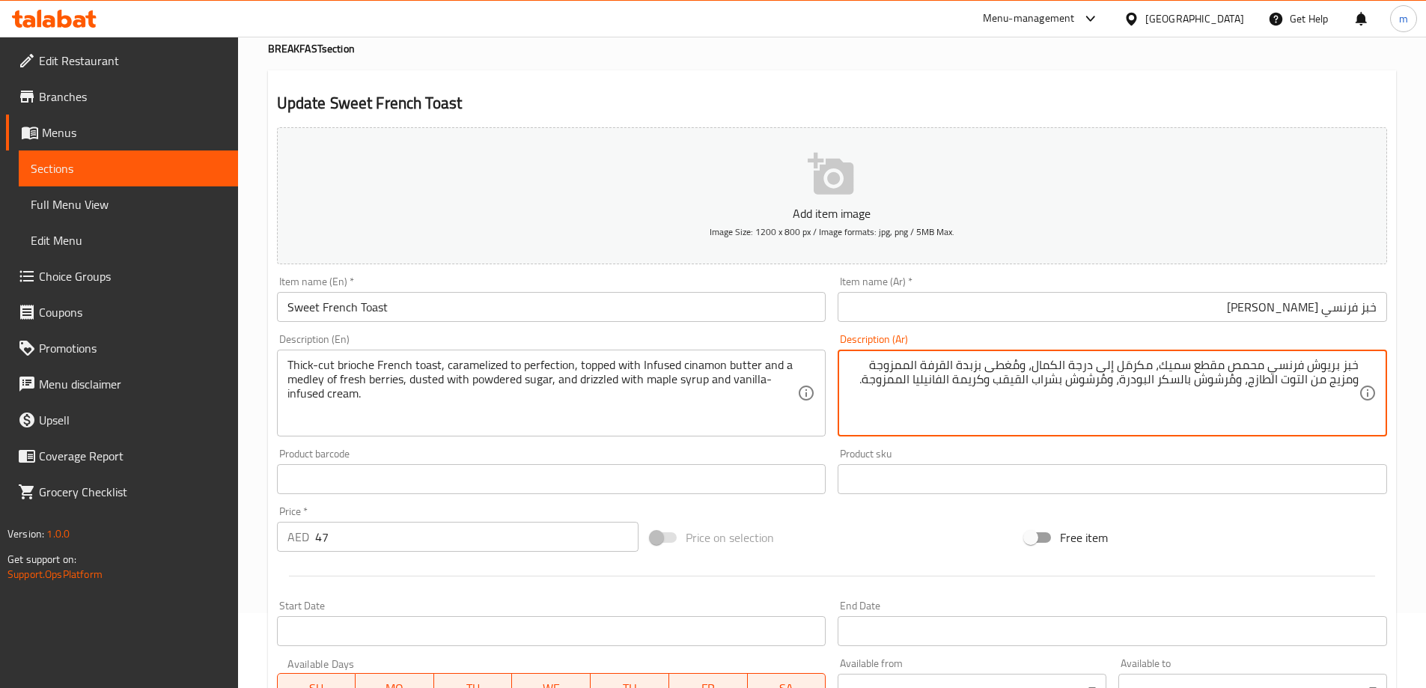
drag, startPoint x: 996, startPoint y: 382, endPoint x: 1057, endPoint y: 390, distance: 61.8
paste textarea "مابل"
drag, startPoint x: 1008, startPoint y: 382, endPoint x: 1062, endPoint y: 395, distance: 55.5
click at [1062, 395] on textarea "خبز بريوش فرنسي محمص مقطع سميك، مكرمَل إلى درجة الكمال، ومُغطى بزبدة القرفة الم…" at bounding box center [1103, 393] width 510 height 71
click at [1068, 398] on textarea "خبز بريوش فرنسي محمص مقطع سميك، مكرمَل إلى درجة الكمال، ومُغطى بزبدة القرفة الم…" at bounding box center [1103, 393] width 510 height 71
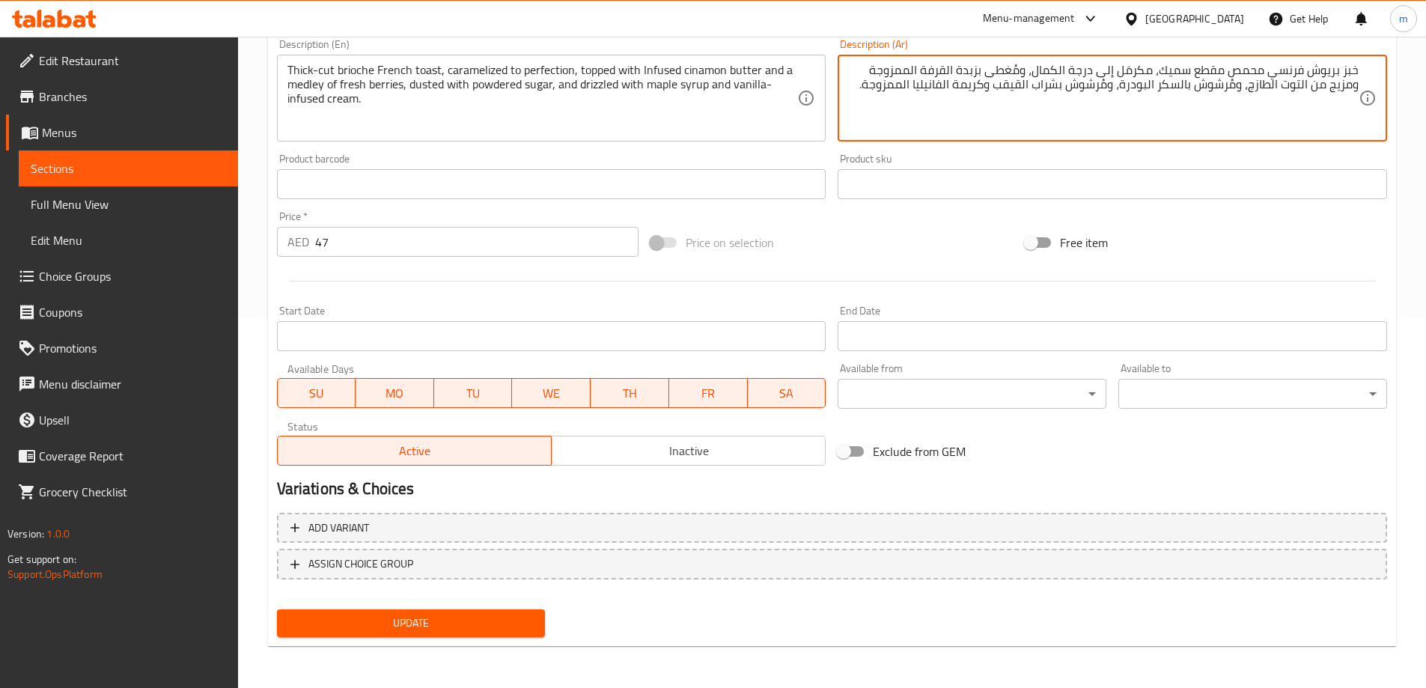
type textarea "خبز بريوش فرنسي محمص مقطع سميك، مكرمَل إلى درجة الكمال، ومُغطى بزبدة القرفة الم…"
click at [392, 629] on span "Update" at bounding box center [411, 623] width 245 height 19
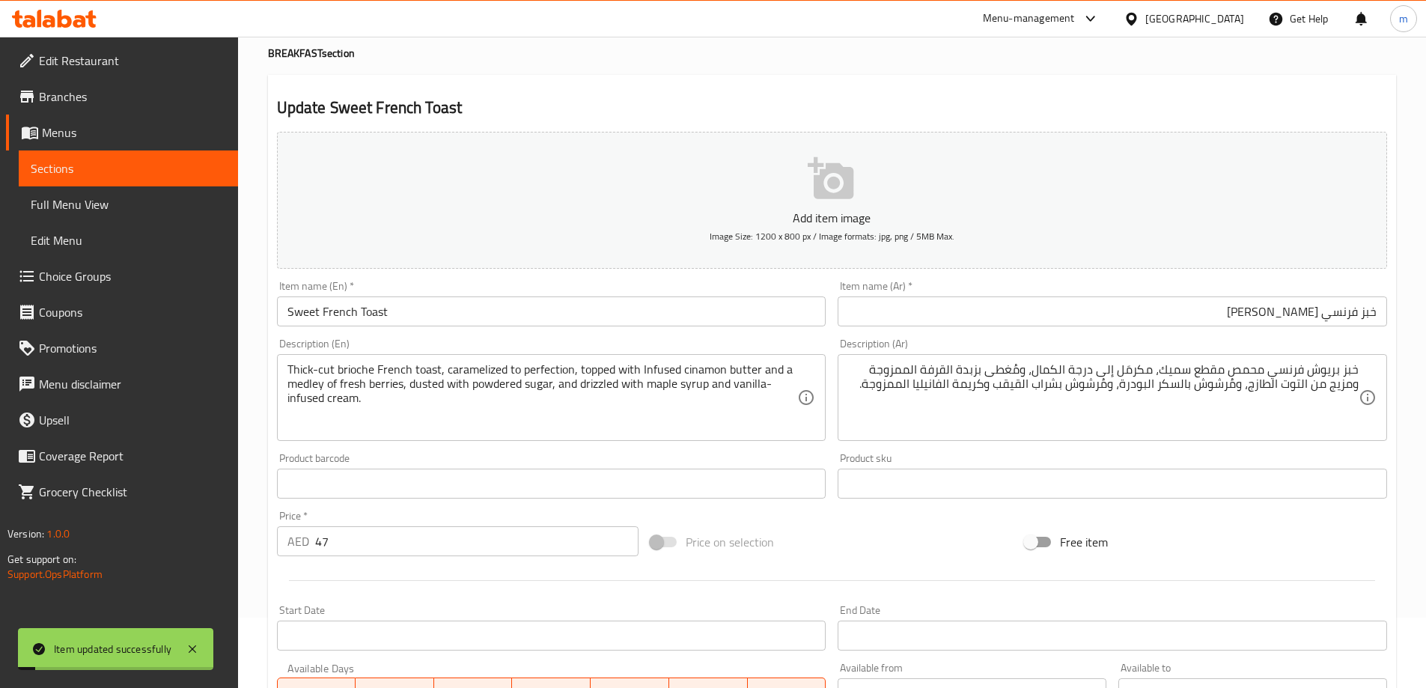
scroll to position [0, 0]
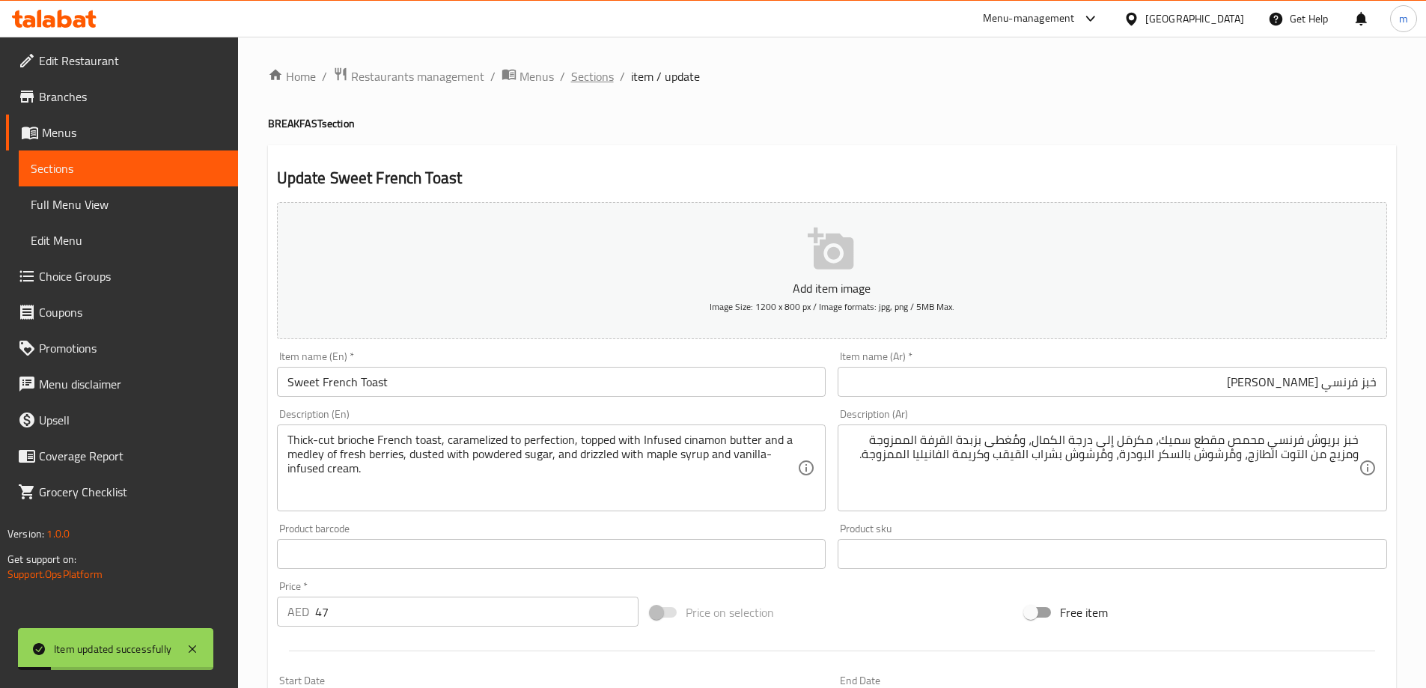
click at [578, 76] on span "Sections" at bounding box center [592, 76] width 43 height 18
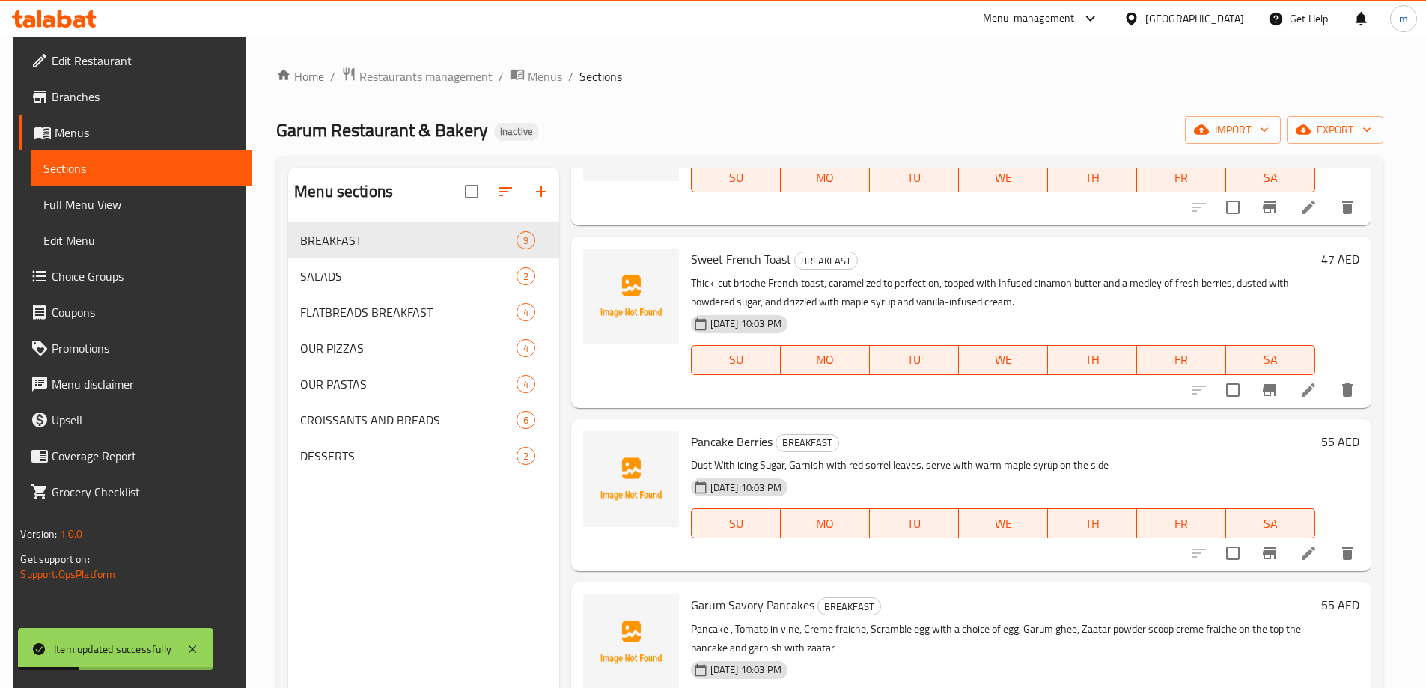
scroll to position [150, 0]
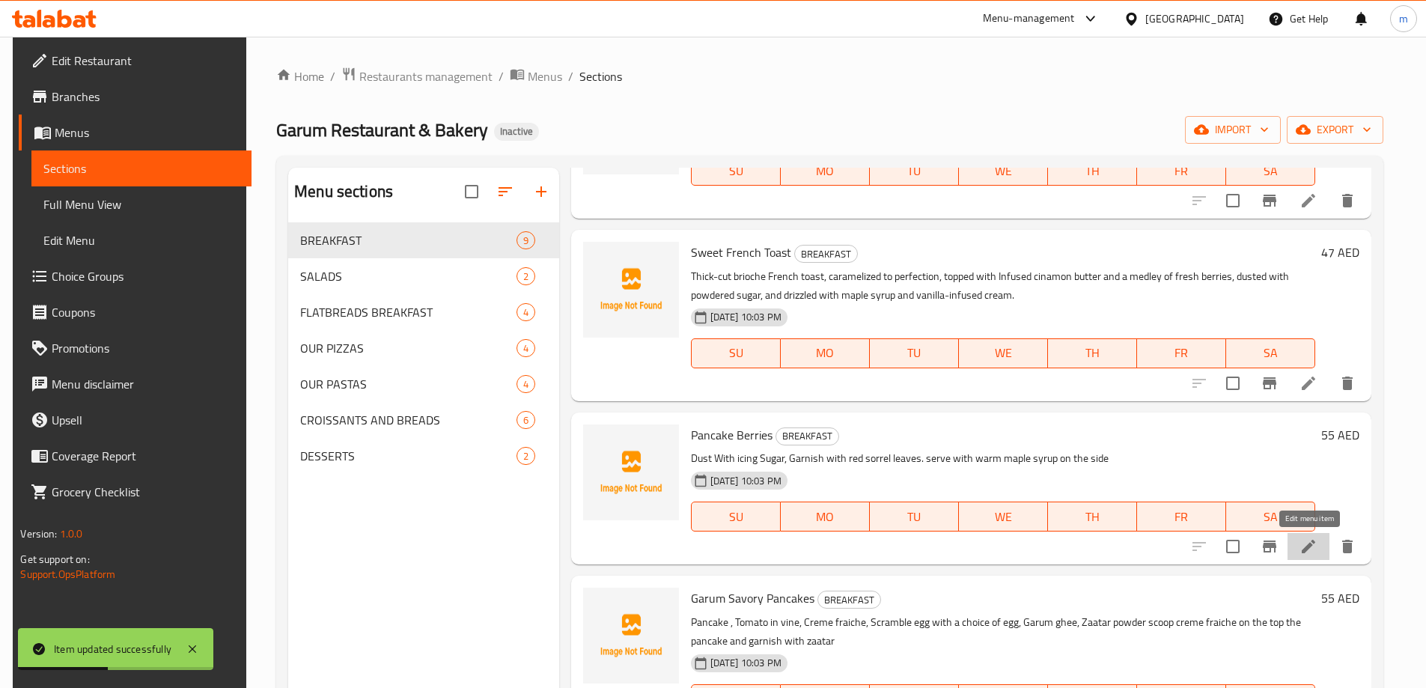
click at [1310, 543] on icon at bounding box center [1307, 546] width 13 height 13
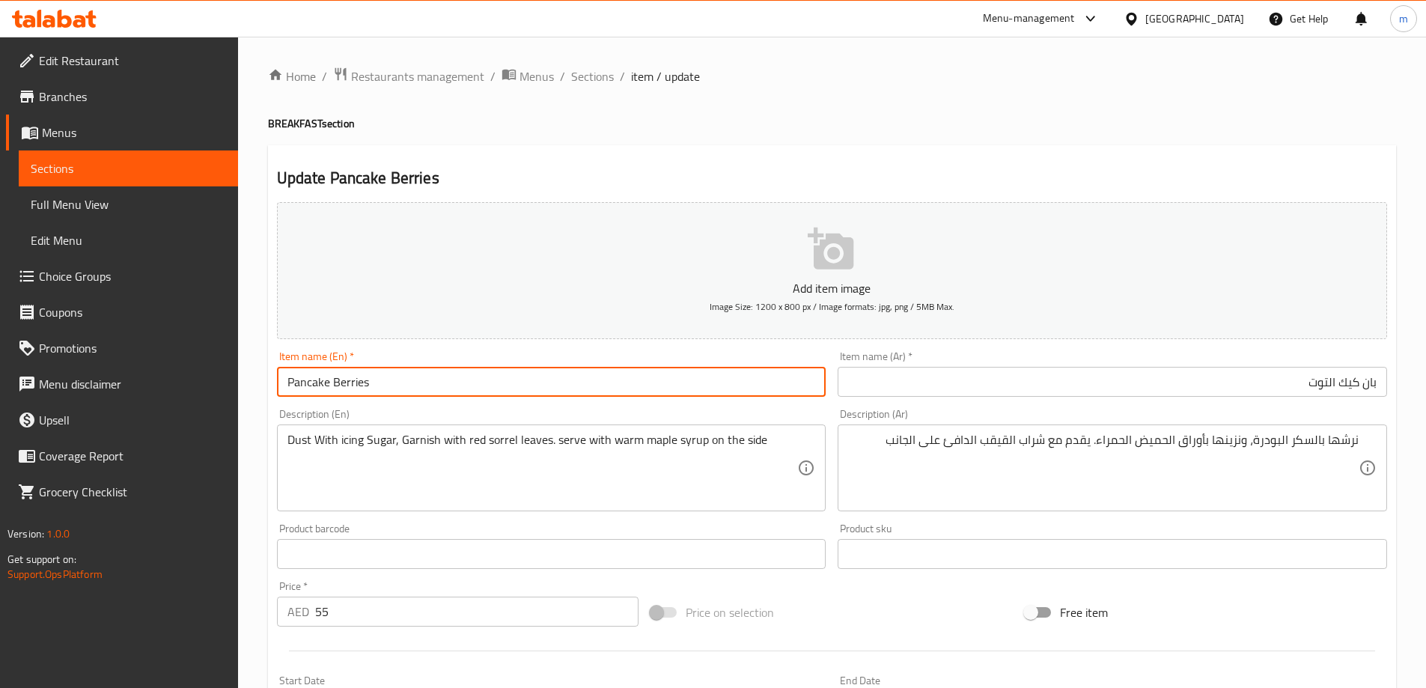
click at [358, 383] on input "Pancake Berries" at bounding box center [551, 382] width 549 height 30
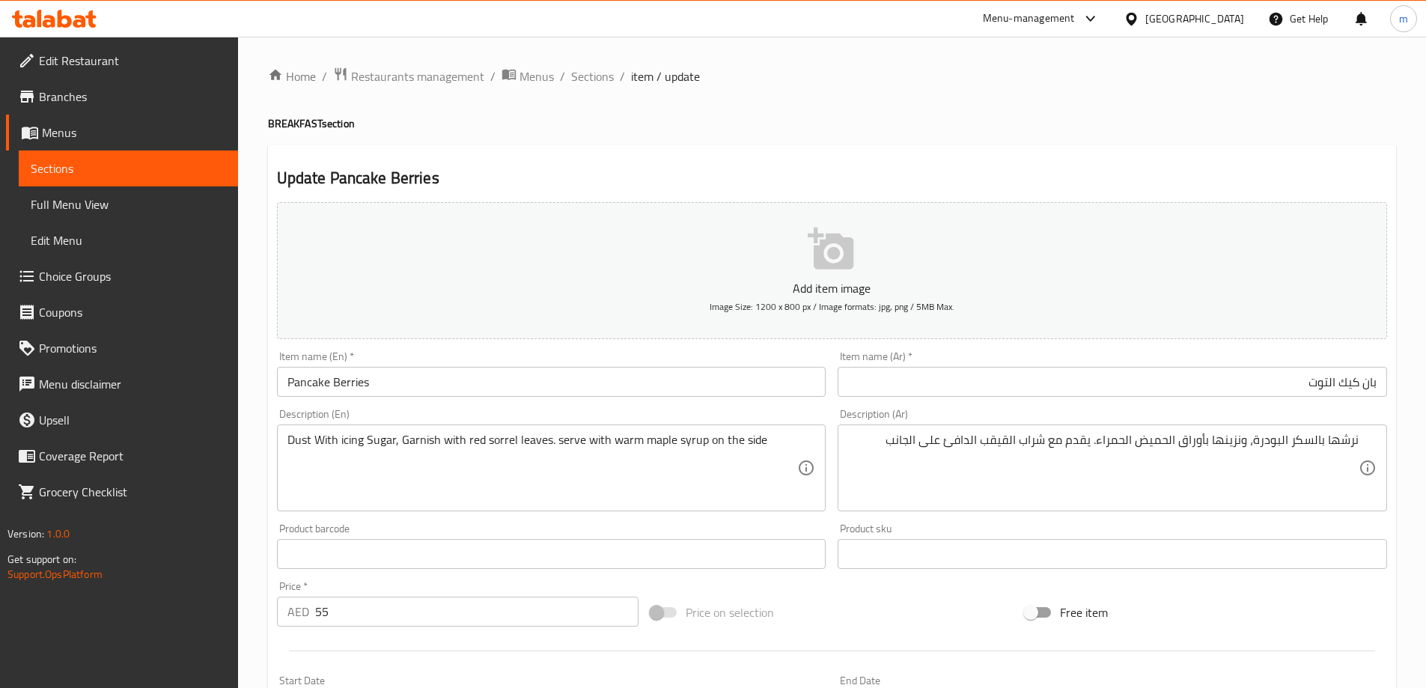
click at [790, 92] on div "Home / Restaurants management / Menus / Sections / item / update BREAKFAST sect…" at bounding box center [832, 547] width 1128 height 961
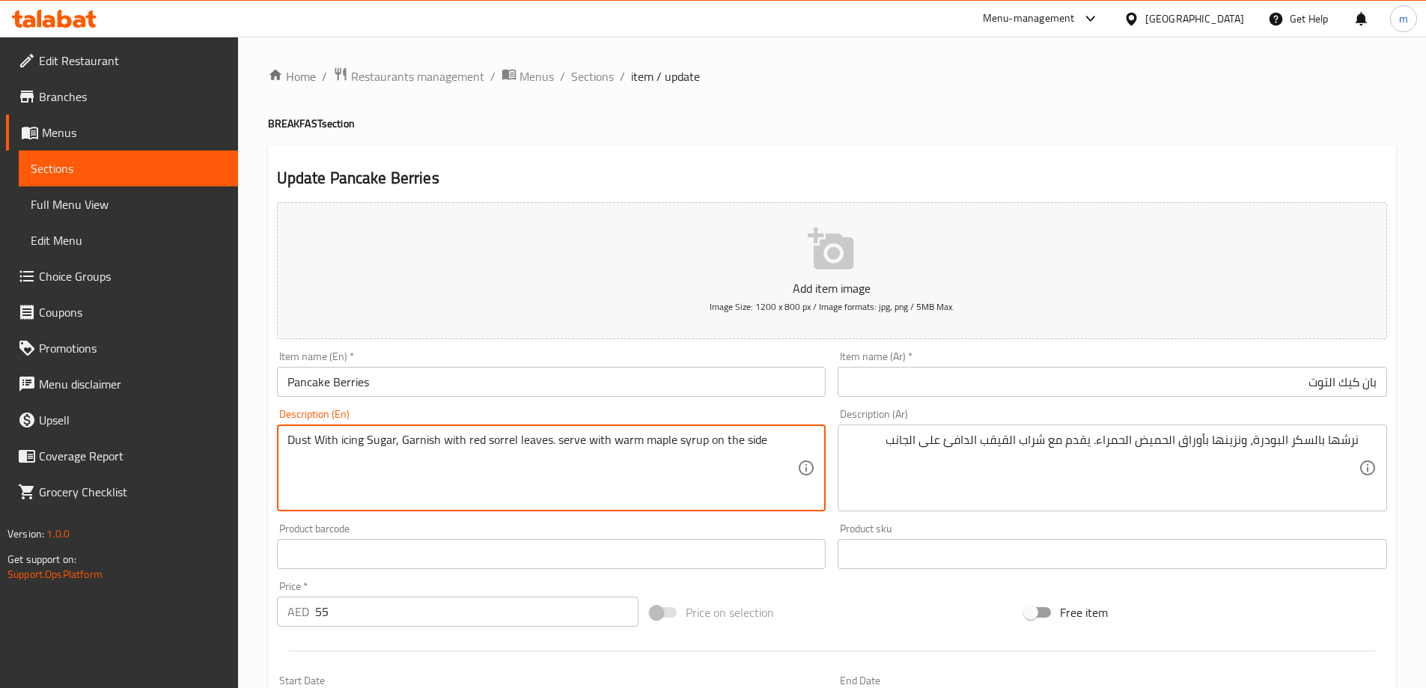
drag, startPoint x: 392, startPoint y: 437, endPoint x: 283, endPoint y: 432, distance: 109.4
click at [328, 449] on textarea "Dust With icing Sugar, Garnish with red sorrel leaves. serve with warm maple sy…" at bounding box center [542, 468] width 510 height 71
click at [346, 445] on textarea "Dust With icing Sugar, Garnish with red sorrel leaves. serve with warm maple sy…" at bounding box center [542, 468] width 510 height 71
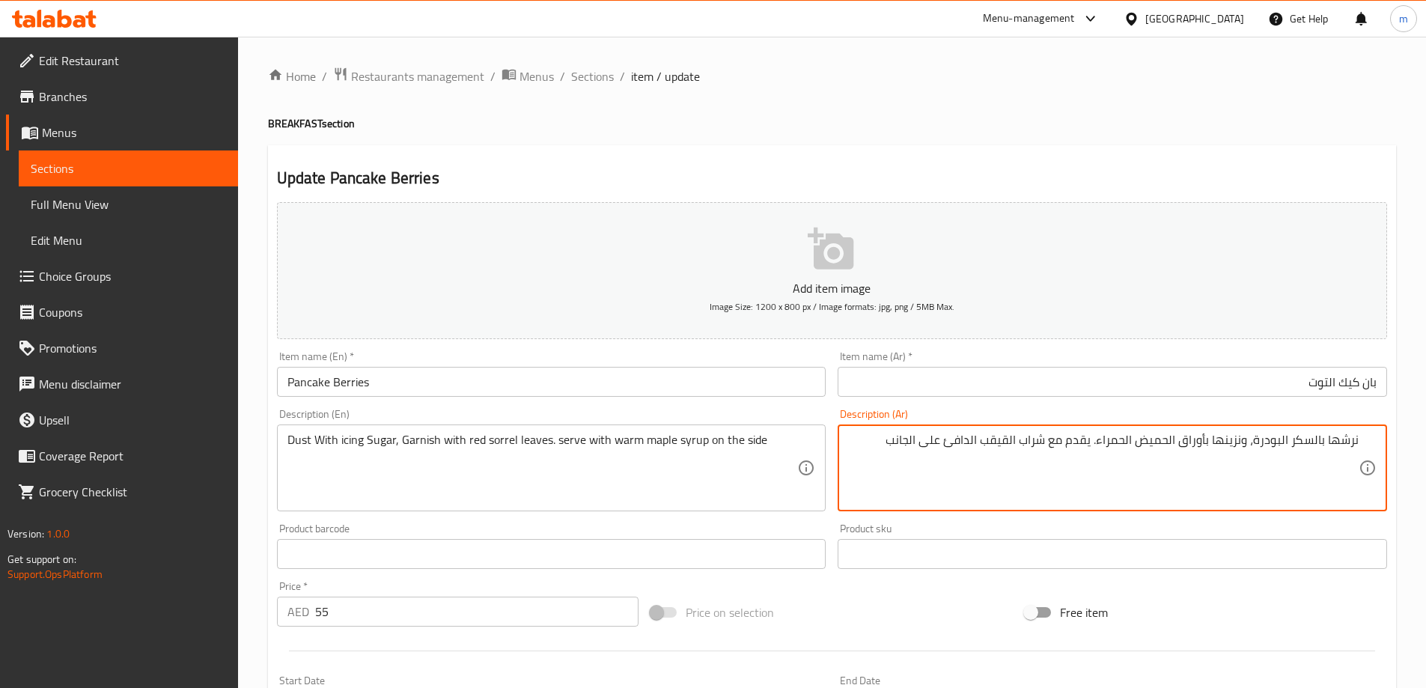
drag, startPoint x: 1288, startPoint y: 441, endPoint x: 1256, endPoint y: 448, distance: 32.9
paste textarea "يسينج"
click at [1331, 453] on textarea "نرشها بالسكر البودرة، ونزينها بأوراق الحميض الحمراء. يقدم مع شراب القيقب الدافئ…" at bounding box center [1103, 468] width 510 height 71
drag, startPoint x: 1328, startPoint y: 439, endPoint x: 1363, endPoint y: 439, distance: 35.2
click at [1363, 439] on div "نرشها بالسكر البودرة، ونزينها بأوراق الحميض الحمراء. يقدم مع شراب القيقب الدافئ…" at bounding box center [1111, 467] width 549 height 87
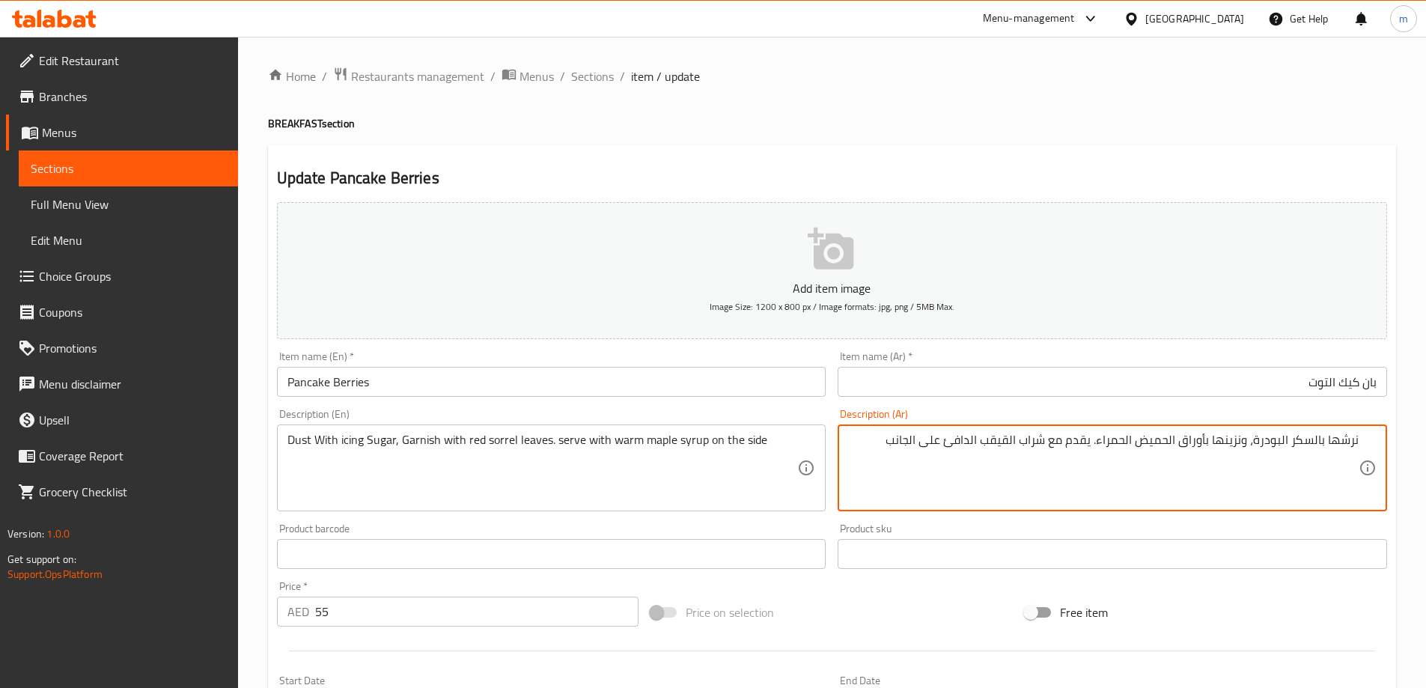
paste textarea "icing"
paste textarea "آيسينج"
type textarea "آيسينج بالسكر البودرة، ونزينها بأوراق الحميض الحمراء. يقدم مع شراب القيقب الداف…"
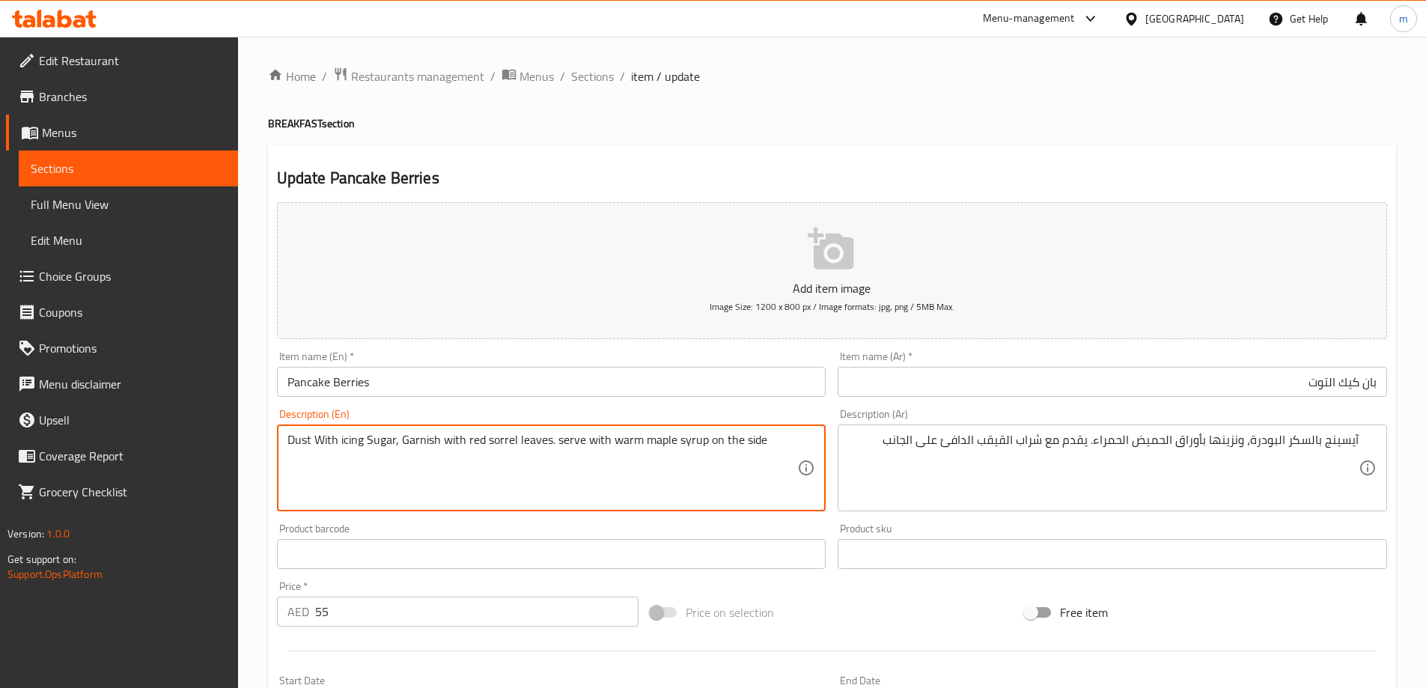
click at [395, 448] on textarea "Dust With icing Sugar, Garnish with red sorrel leaves. serve with warm maple sy…" at bounding box center [542, 468] width 510 height 71
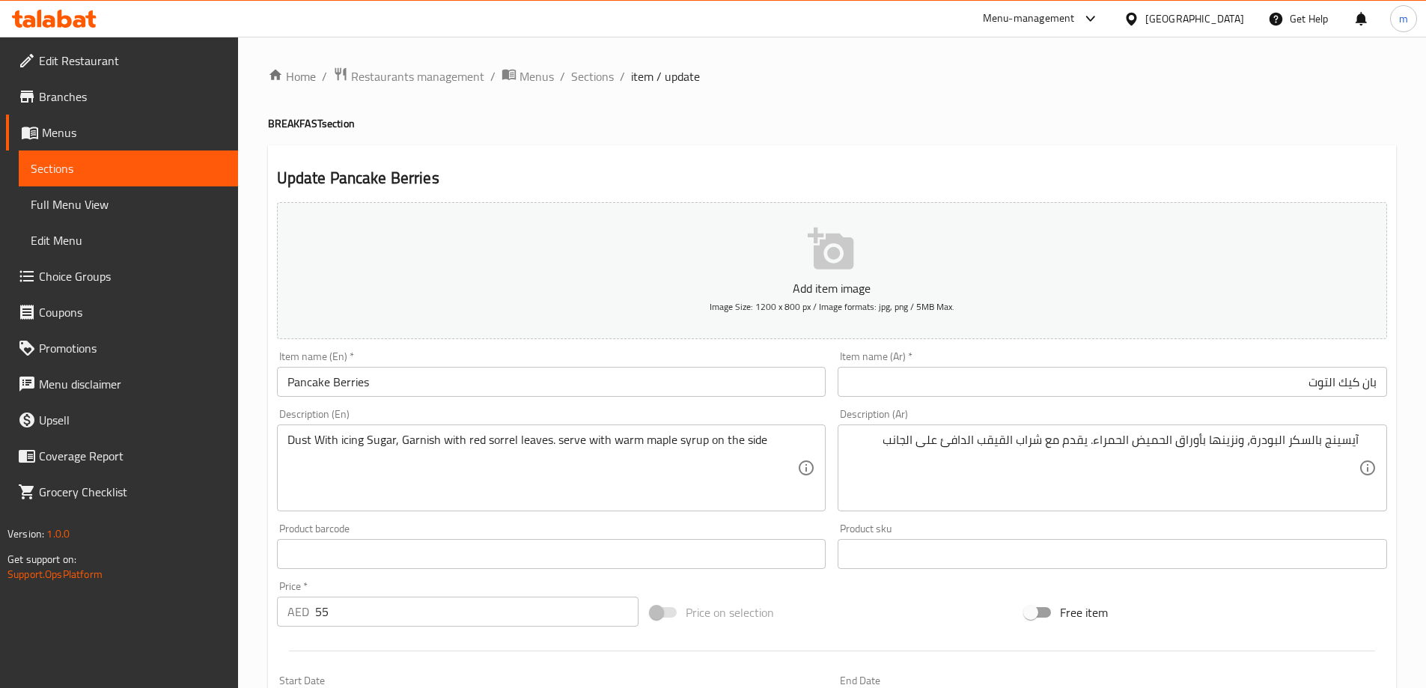
click at [415, 446] on textarea "Dust With icing Sugar, Garnish with red sorrel leaves. serve with warm maple sy…" at bounding box center [542, 468] width 510 height 71
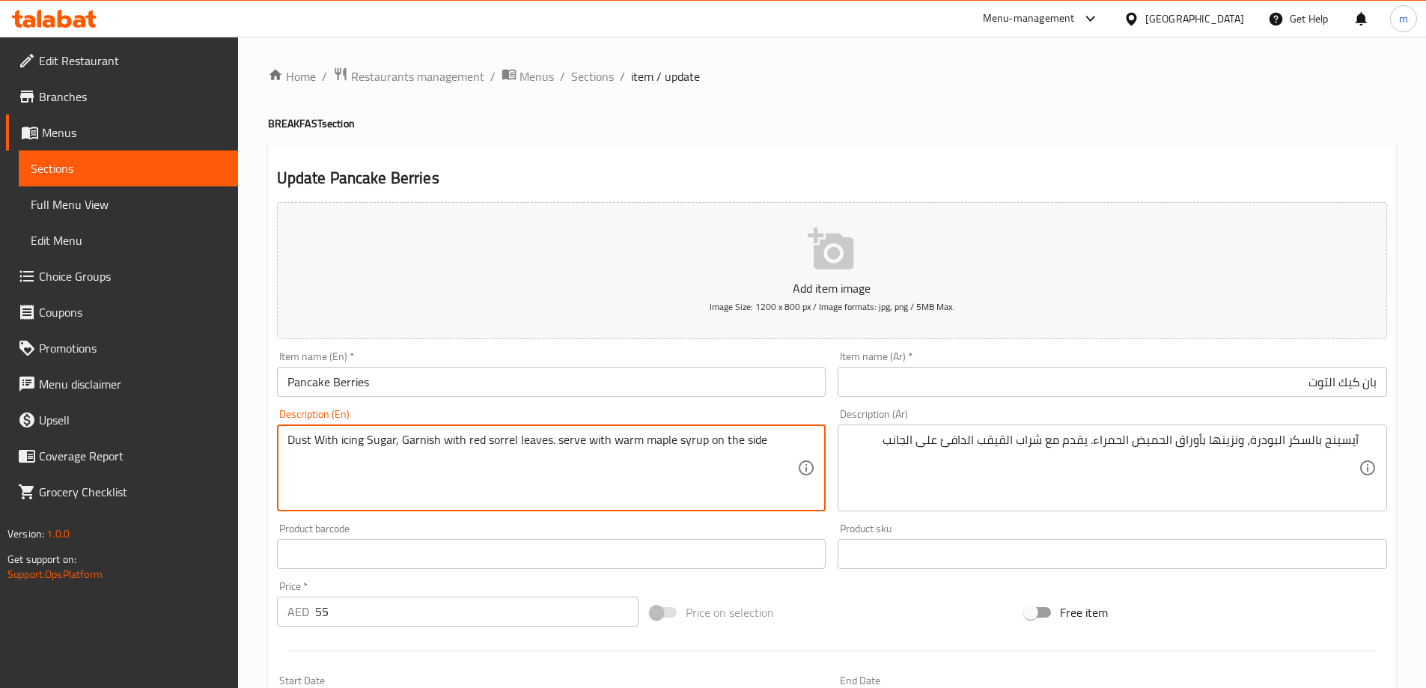
click at [415, 446] on textarea "Dust With icing Sugar, Garnish with red sorrel leaves. serve with warm maple sy…" at bounding box center [542, 468] width 510 height 71
click at [497, 436] on textarea "Dust With icing Sugar, Garnish with red sorrel leaves. serve with warm maple sy…" at bounding box center [542, 468] width 510 height 71
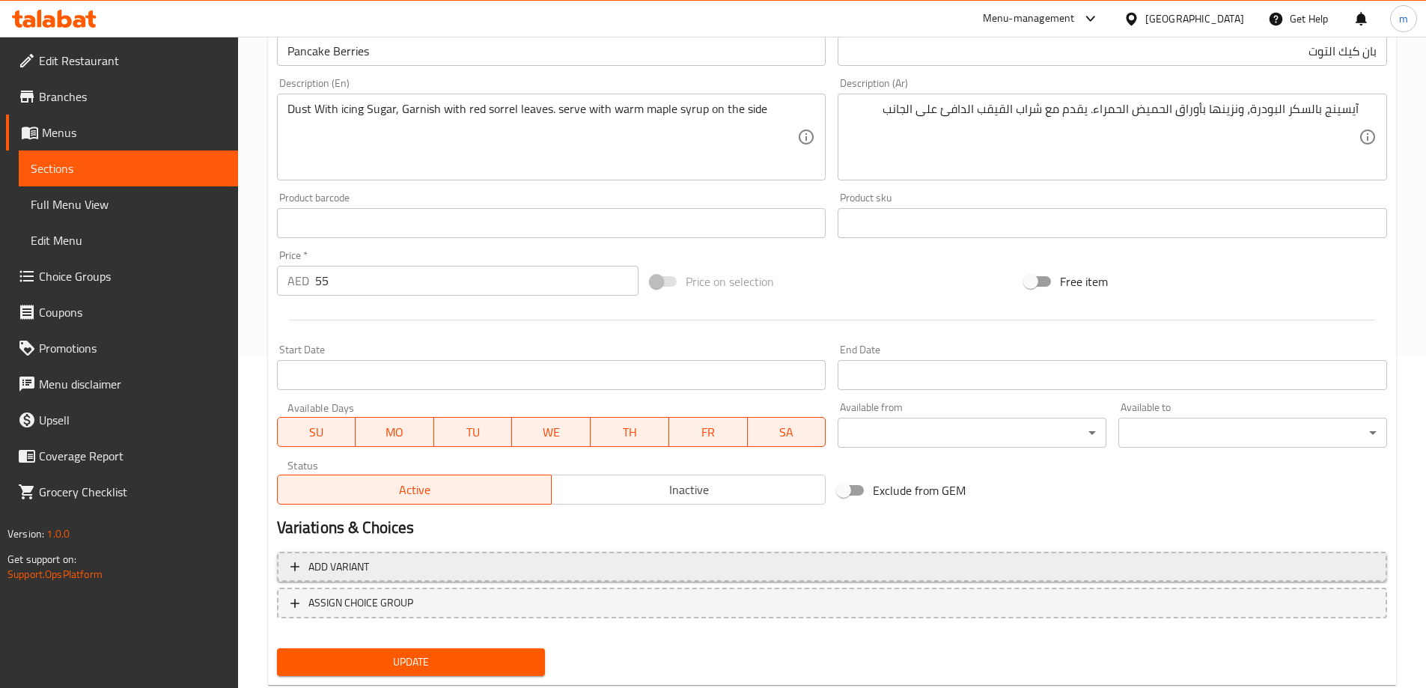
scroll to position [370, 0]
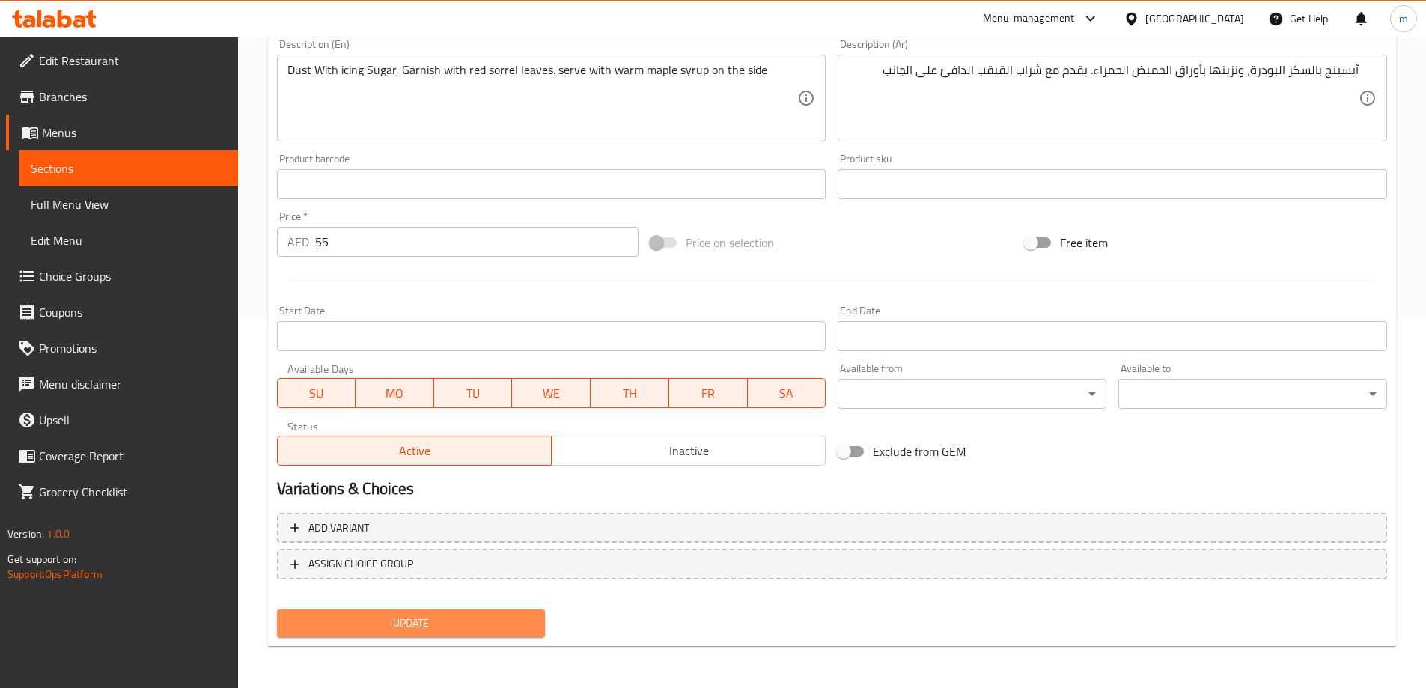
click at [464, 624] on span "Update" at bounding box center [411, 623] width 245 height 19
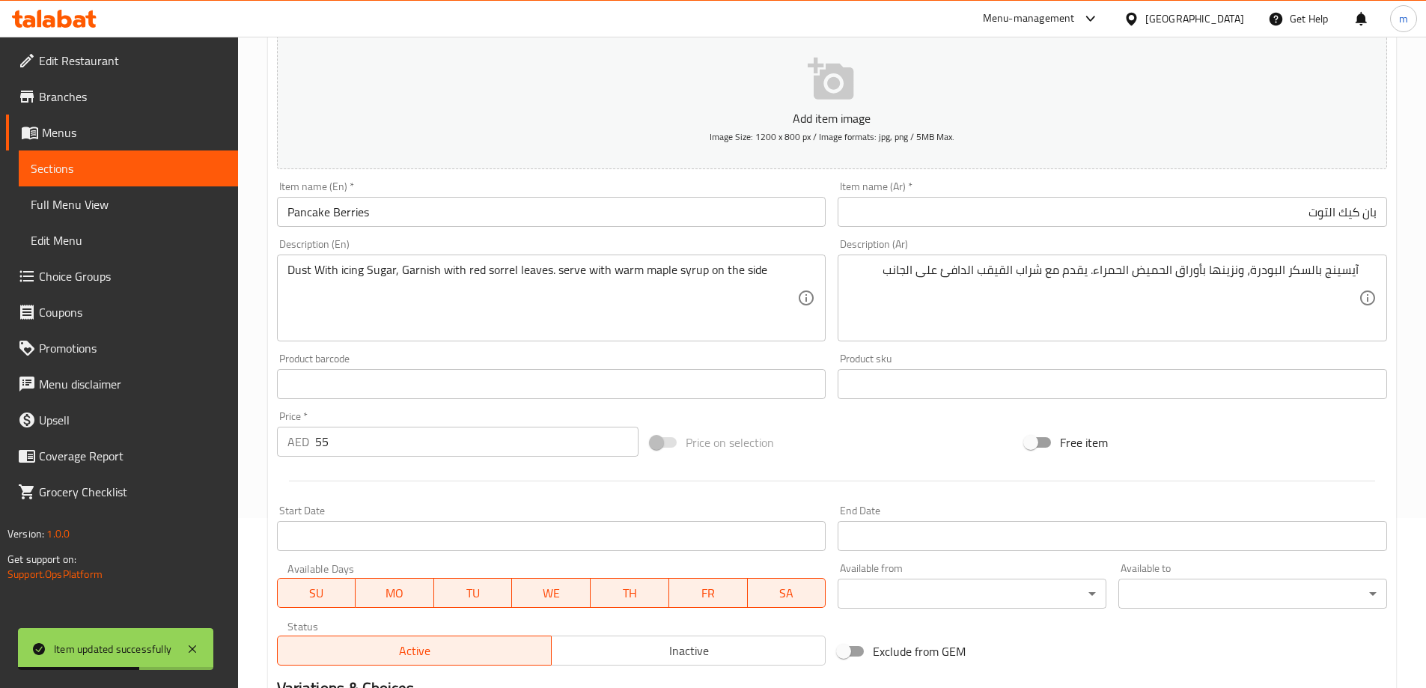
scroll to position [0, 0]
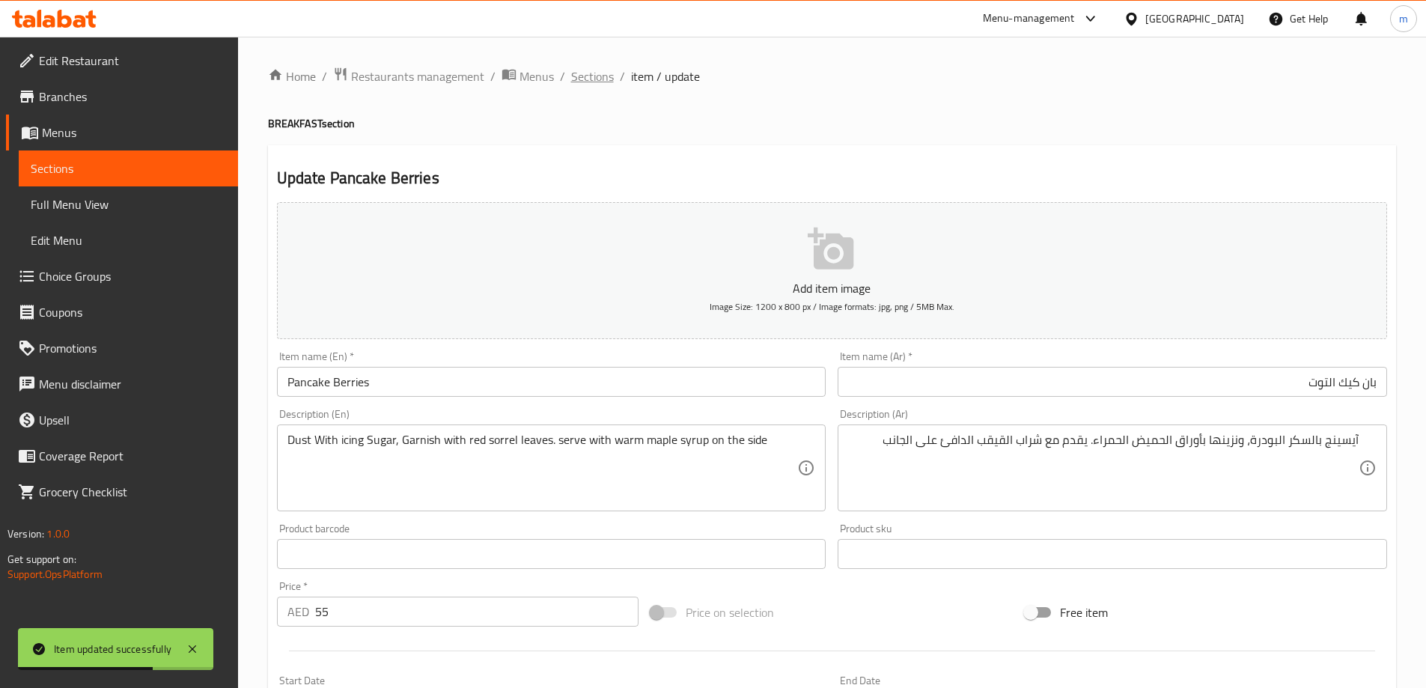
click at [578, 82] on span "Sections" at bounding box center [592, 76] width 43 height 18
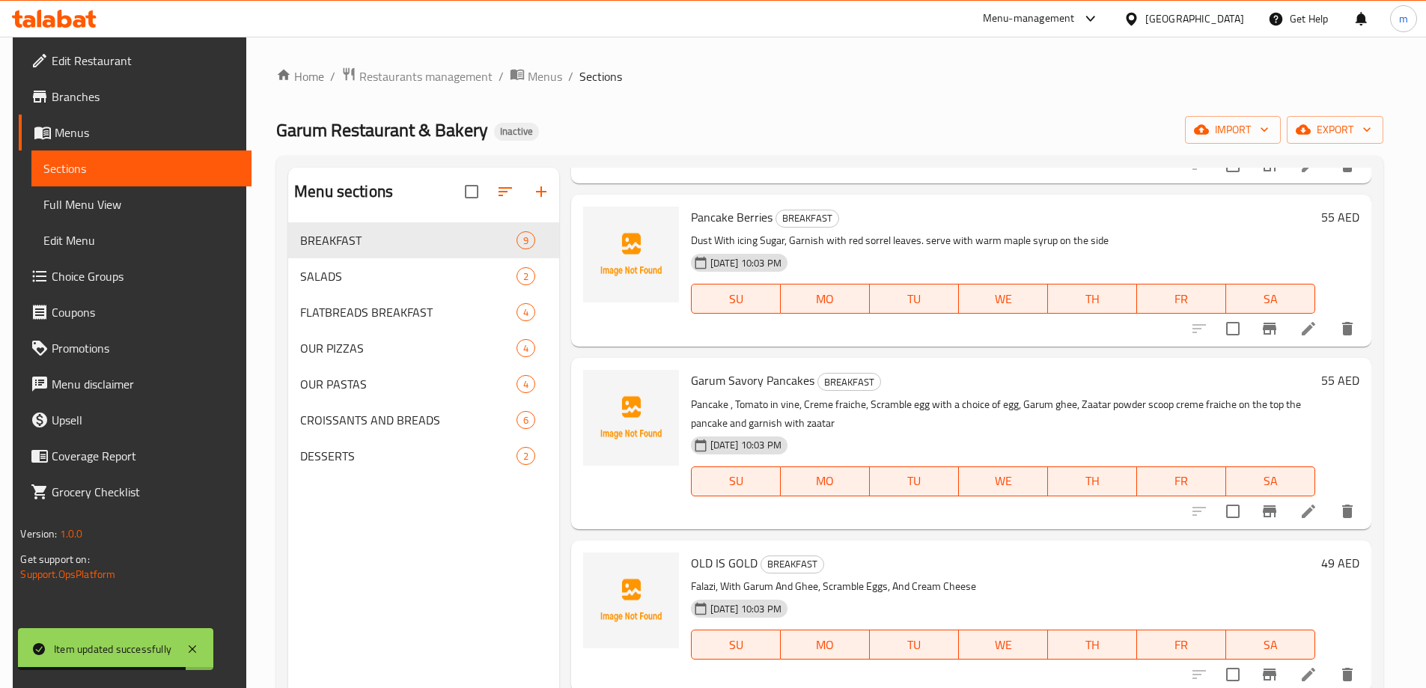
scroll to position [374, 0]
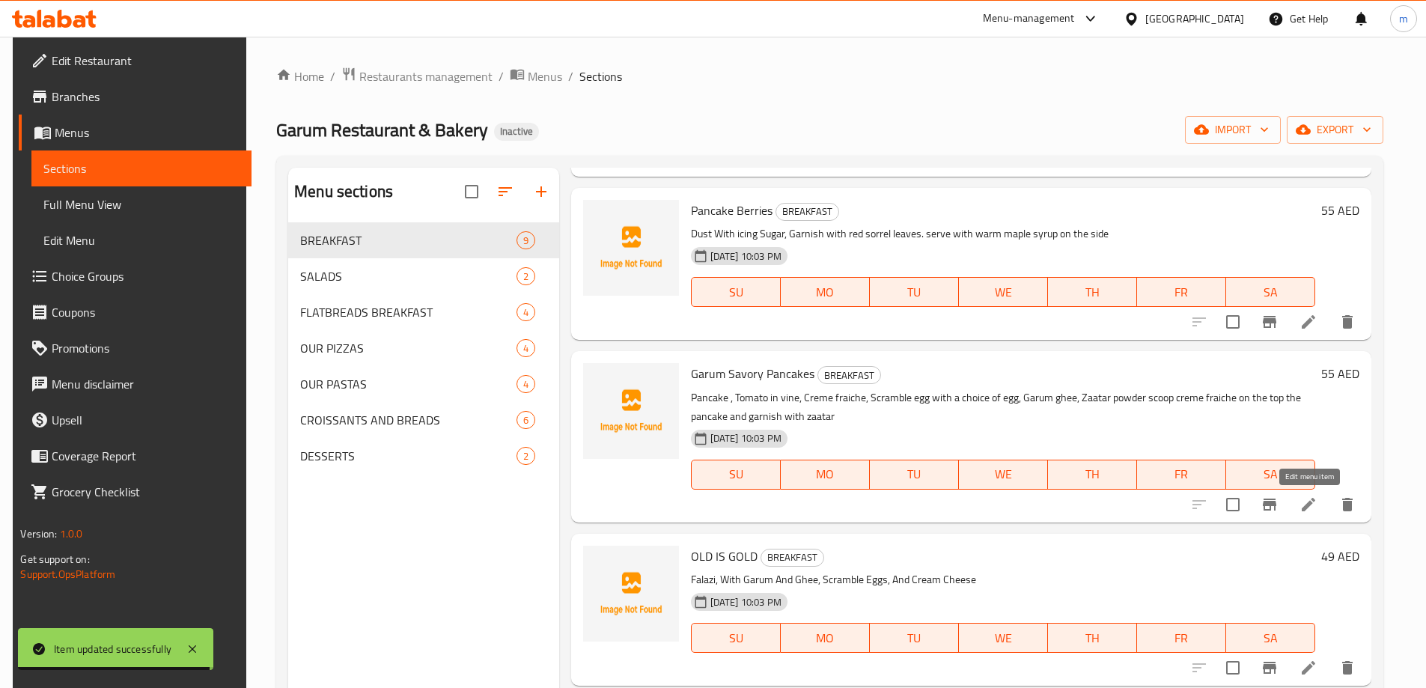
click at [1313, 496] on icon at bounding box center [1308, 504] width 18 height 18
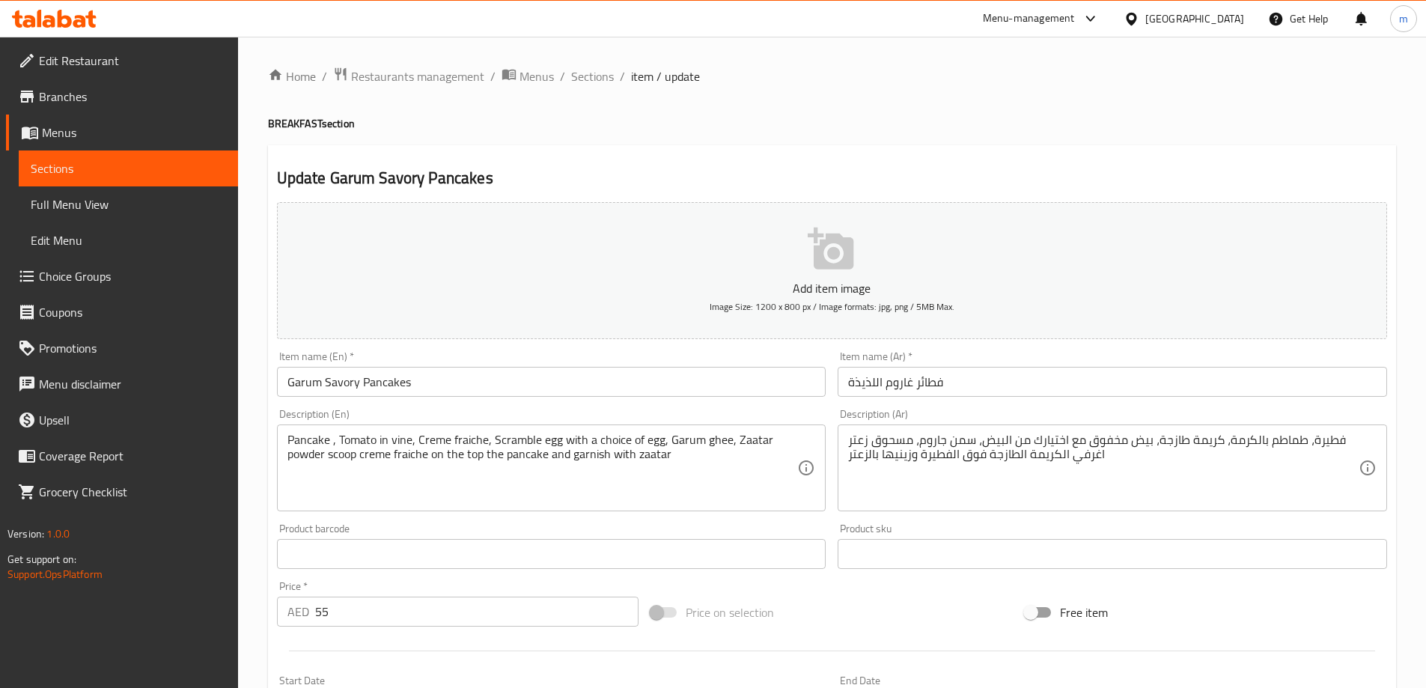
click at [1128, 375] on input "فطائر غاروم اللذيذة" at bounding box center [1111, 382] width 549 height 30
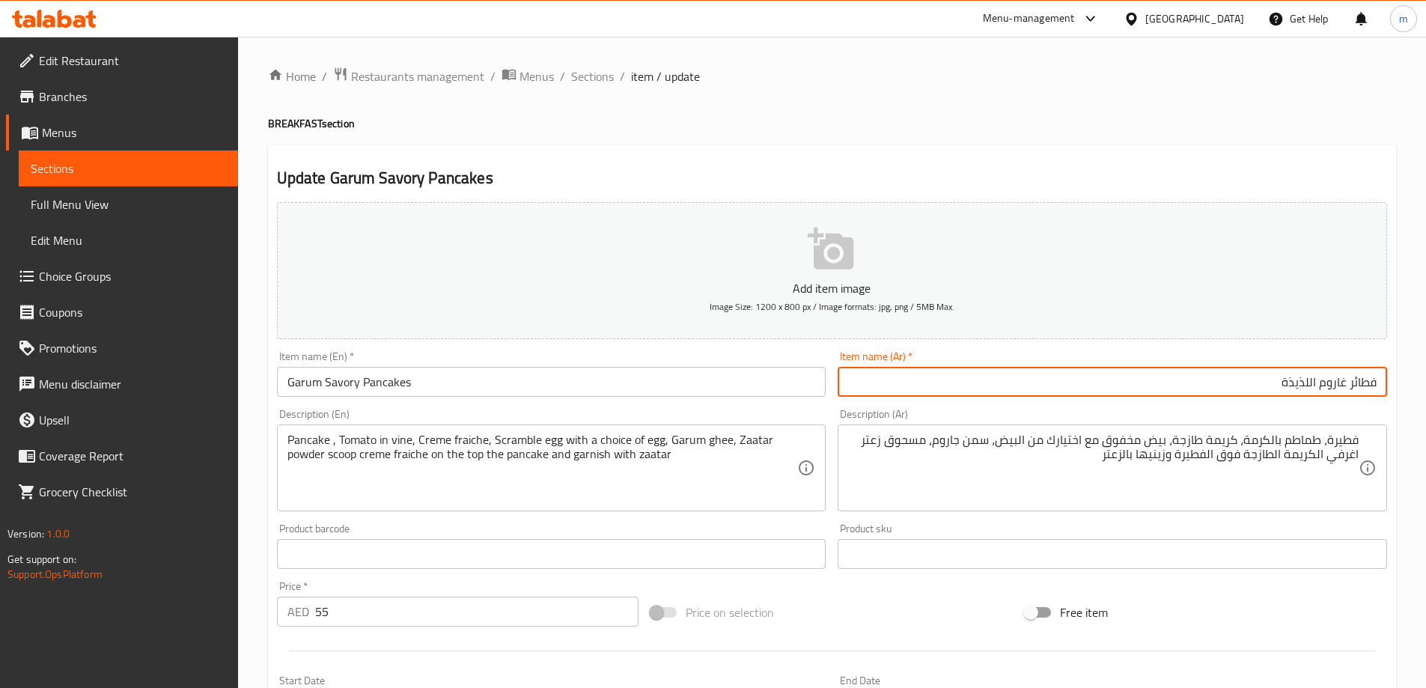
click at [1344, 387] on input "فطائر غاروم اللذيذة" at bounding box center [1111, 382] width 549 height 30
click at [350, 387] on input "Garum Savory Pancakes" at bounding box center [551, 382] width 549 height 30
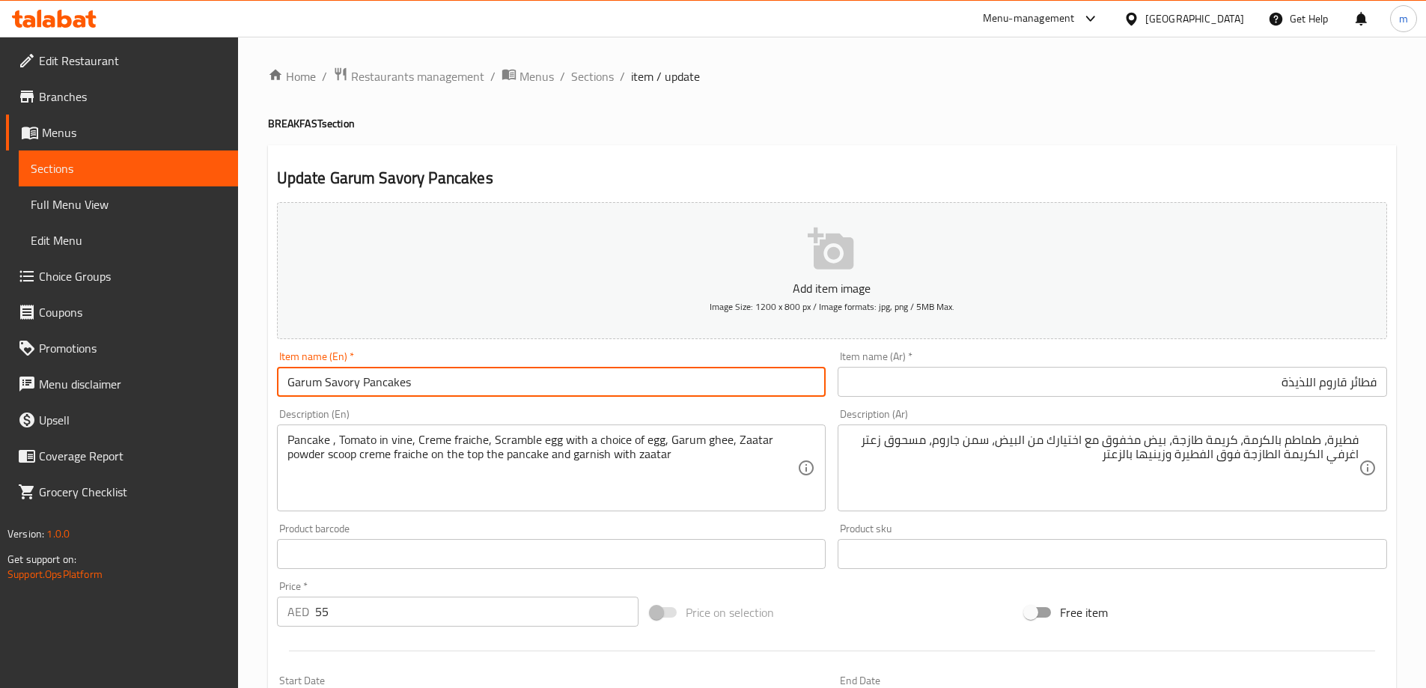
drag, startPoint x: 357, startPoint y: 384, endPoint x: 326, endPoint y: 384, distance: 30.7
click at [326, 384] on input "Garum Savory Pancakes" at bounding box center [551, 382] width 549 height 30
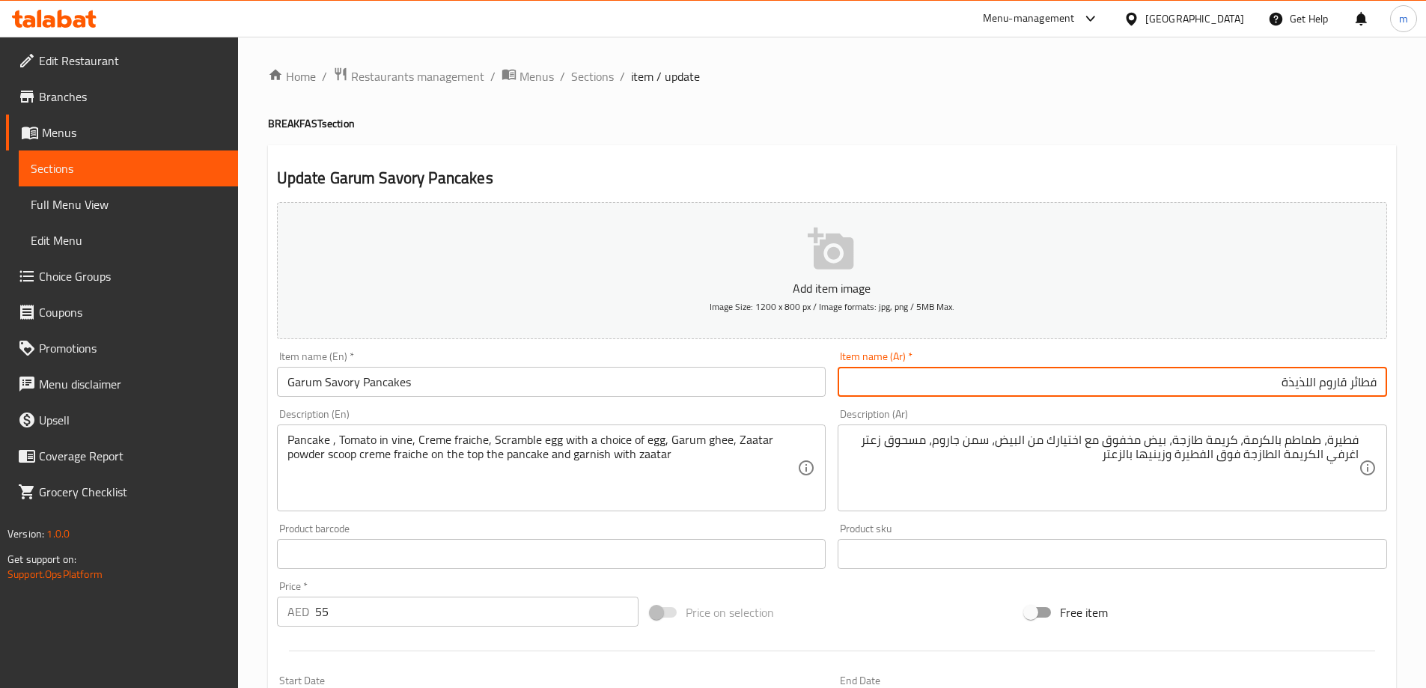
drag, startPoint x: 1275, startPoint y: 389, endPoint x: 1309, endPoint y: 392, distance: 33.8
click at [1309, 392] on input "فطائر قاروم اللذيذة" at bounding box center [1111, 382] width 549 height 30
paste input "الح"
type input "فطائر قاروم المالحة"
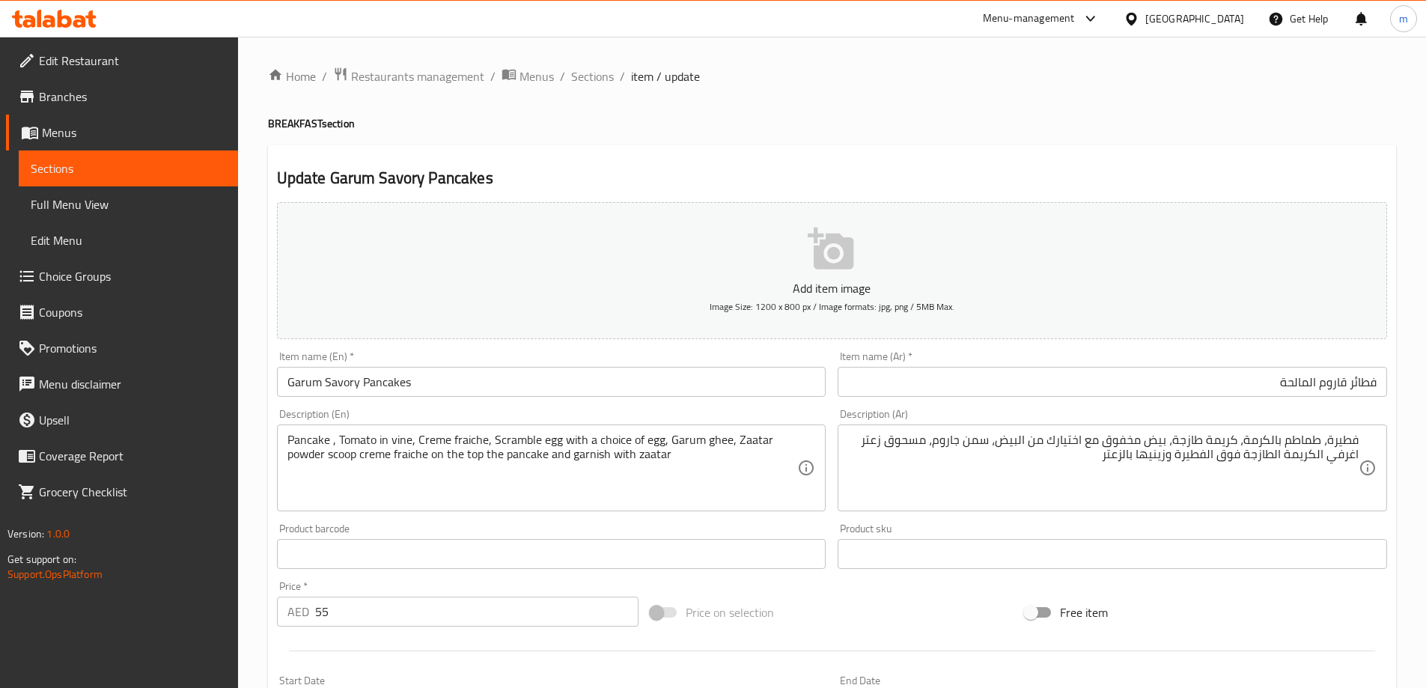
click at [1328, 415] on div "Description (Ar) فطيرة، طماطم بالكرمة، كريمة طازجة، بيض مخفوق مع اختيارك من الب…" at bounding box center [1111, 460] width 549 height 103
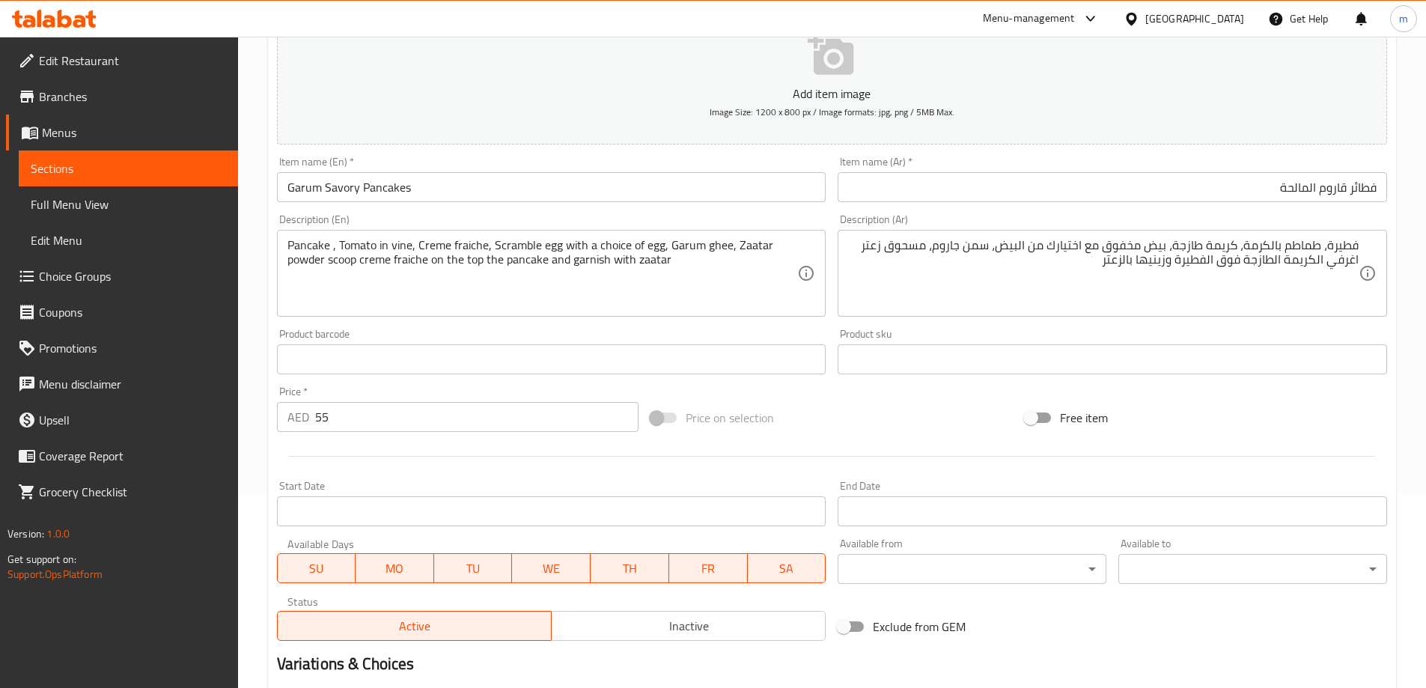
scroll to position [225, 0]
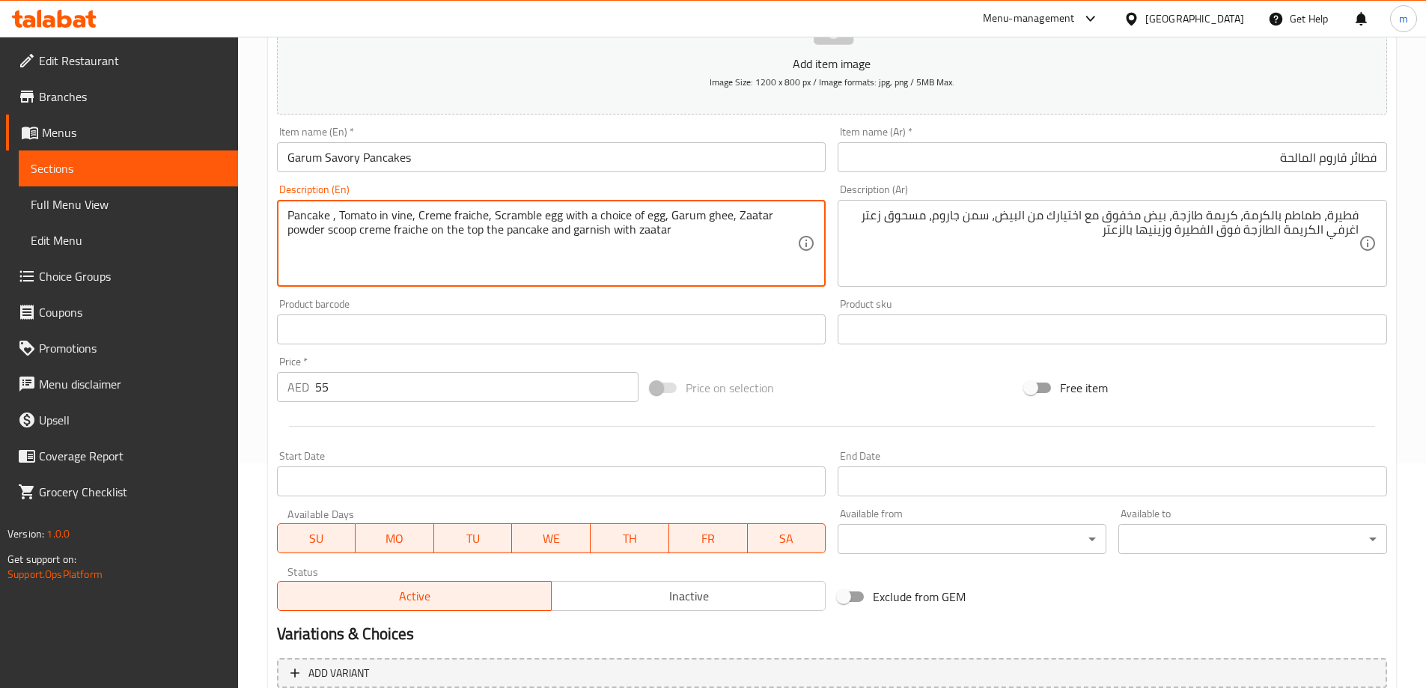
click at [318, 217] on textarea "Pancake , Tomato in vine, Creme fraiche, Scramble egg with a choice of egg, Gar…" at bounding box center [542, 243] width 510 height 71
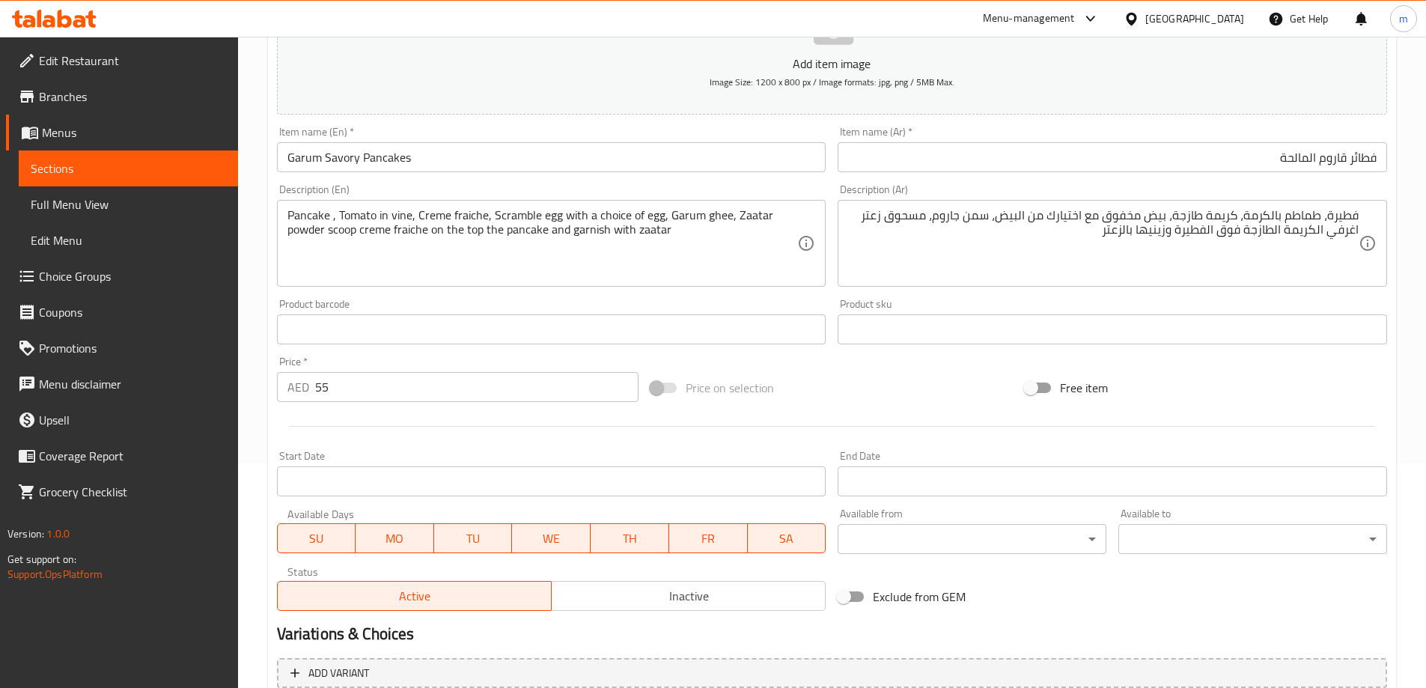
click at [825, 297] on div "Product barcode Product barcode" at bounding box center [551, 322] width 561 height 58
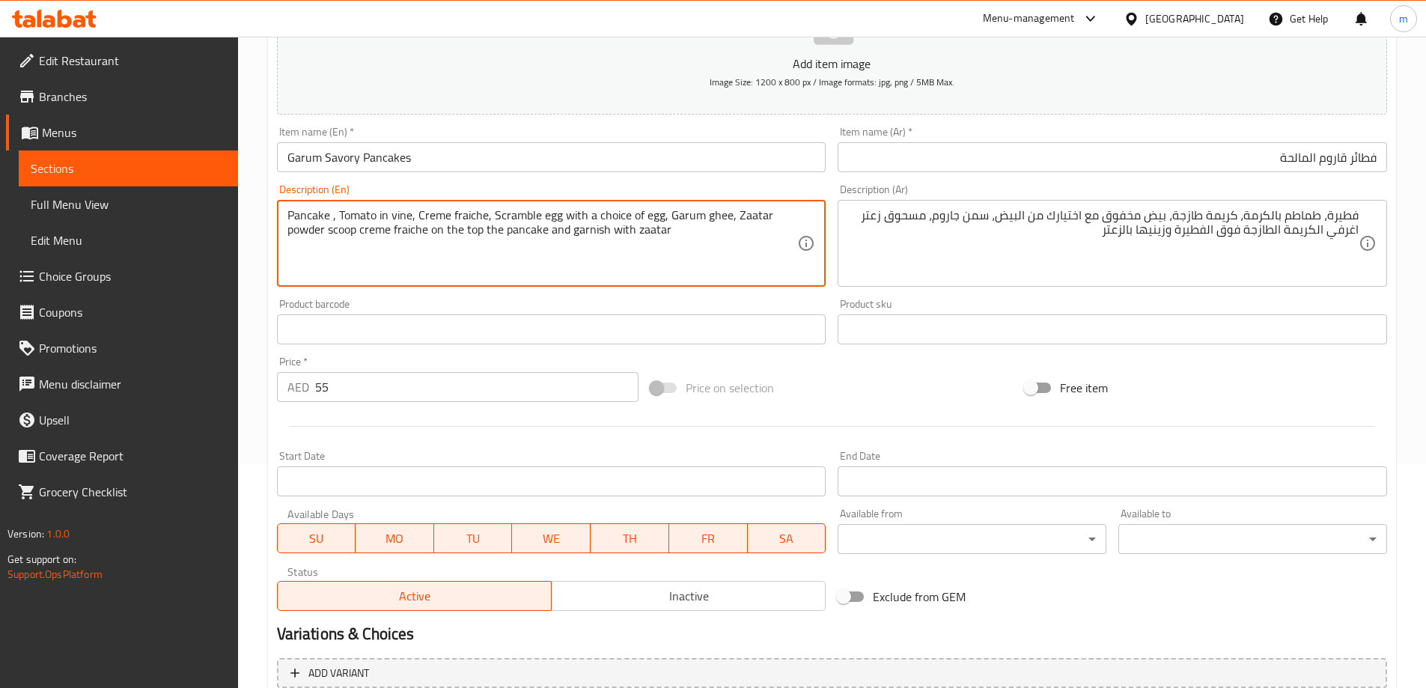
click at [407, 210] on textarea "Pancake , Tomato in vine, Creme fraiche, Scramble egg with a choice of egg, Gar…" at bounding box center [542, 243] width 510 height 71
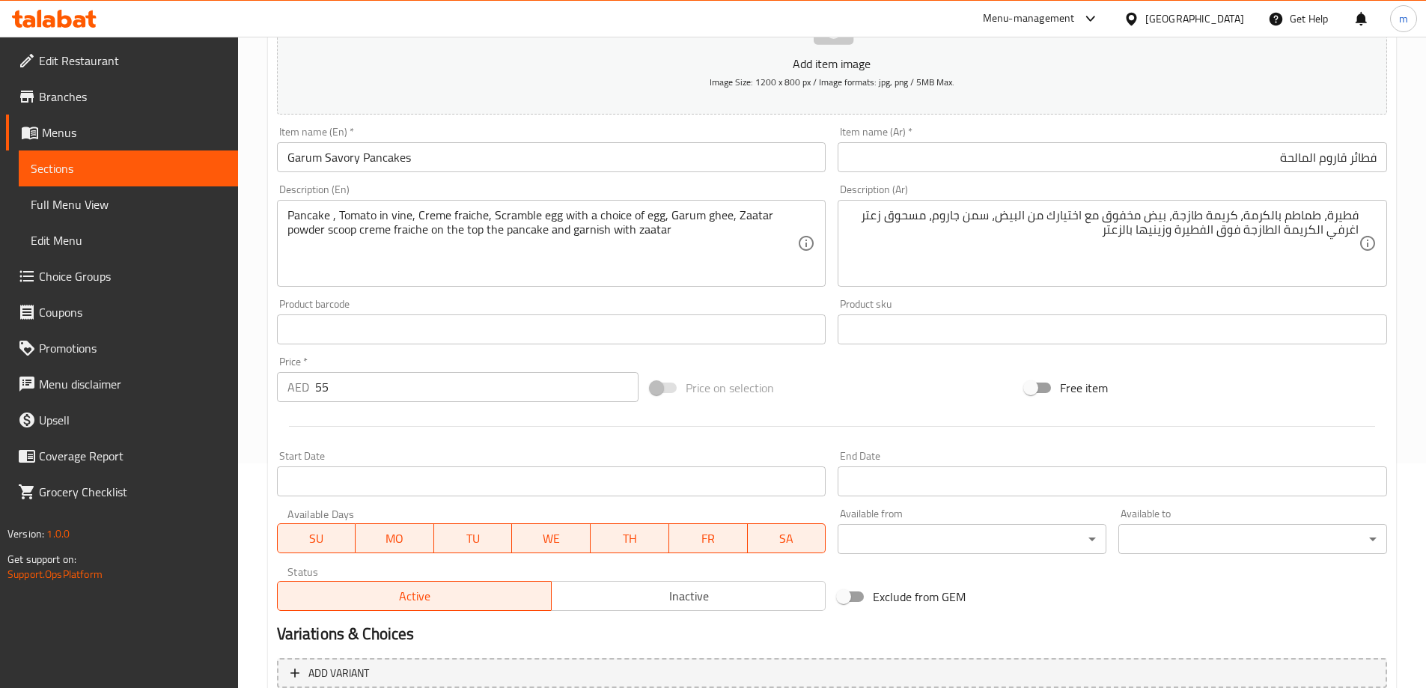
click at [401, 222] on textarea "Pancake , Tomato in vine, Creme fraiche, Scramble egg with a choice of egg, Gar…" at bounding box center [542, 243] width 510 height 71
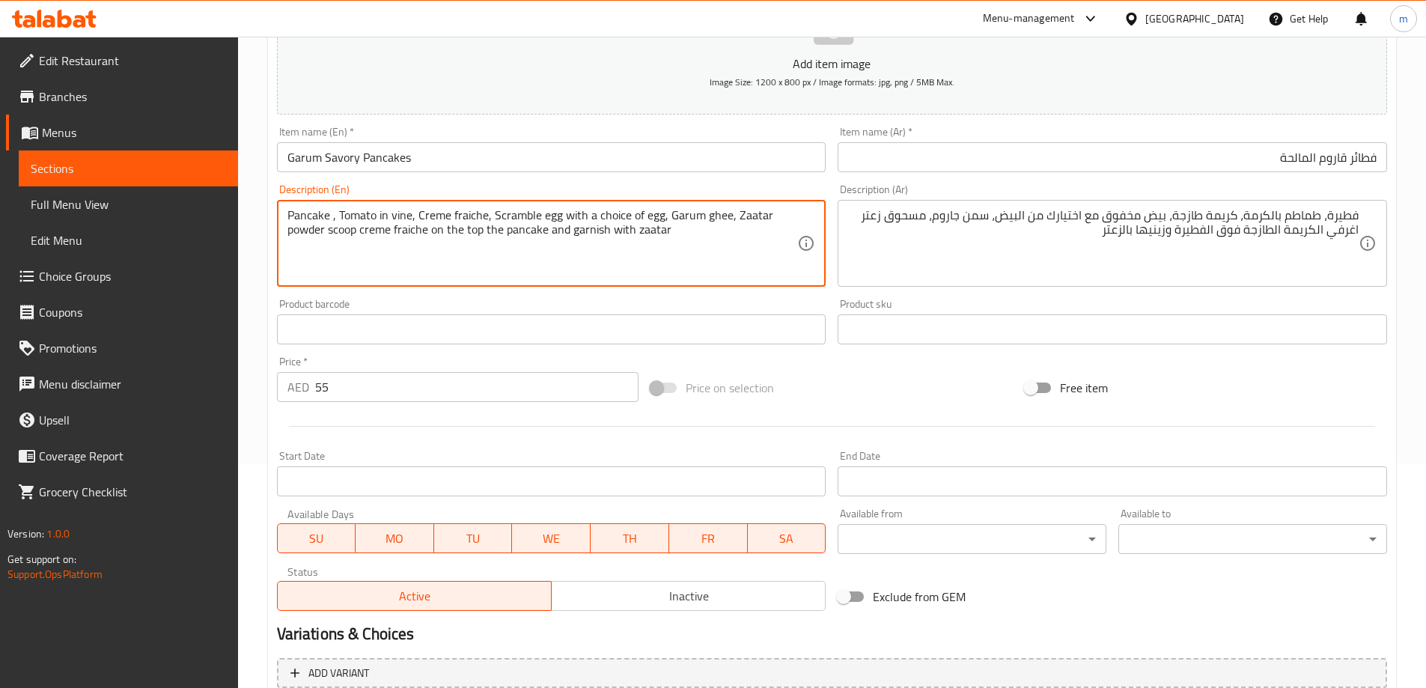
drag, startPoint x: 401, startPoint y: 222, endPoint x: 403, endPoint y: 189, distance: 32.2
click at [401, 222] on textarea "Pancake , Tomato in vine, Creme fraiche, Scramble egg with a choice of egg, Gar…" at bounding box center [542, 243] width 510 height 71
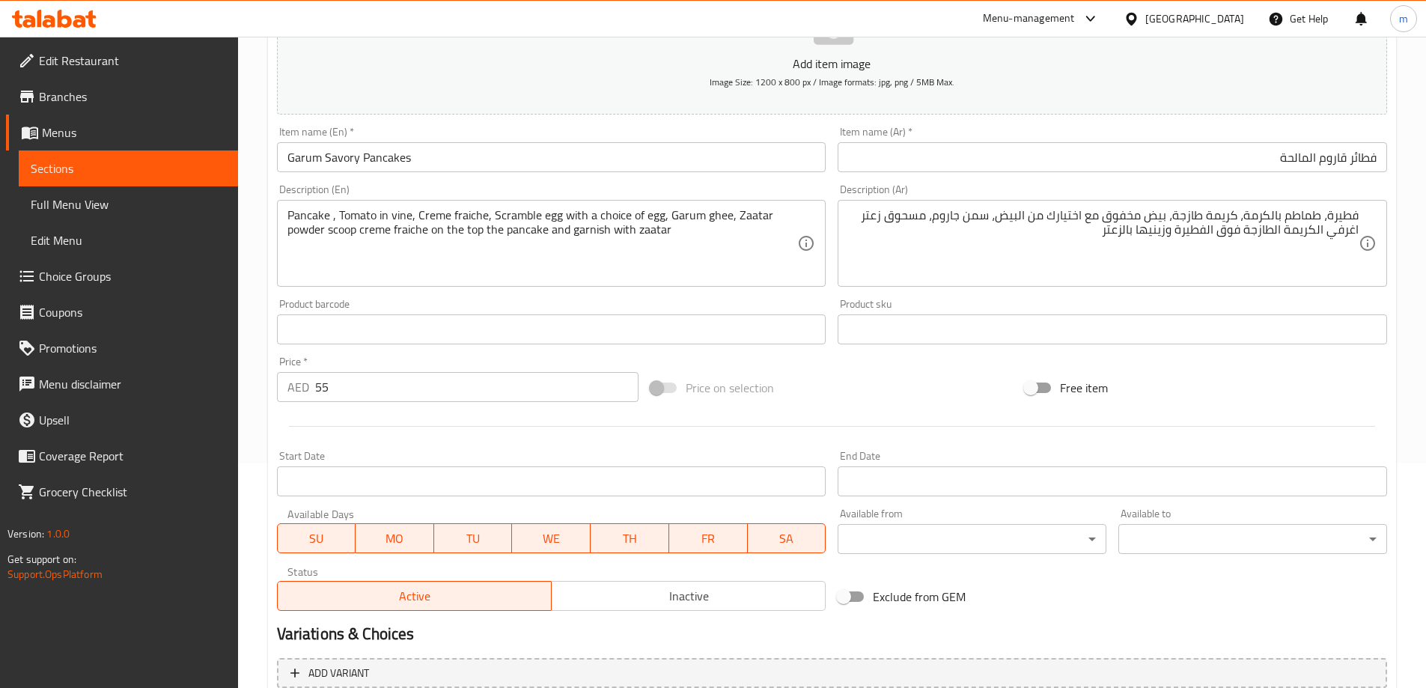
drag, startPoint x: 429, startPoint y: 216, endPoint x: 480, endPoint y: 198, distance: 53.7
click at [480, 198] on div "Description (En) Pancake , Tomato in vine, Creme fraiche, Scramble egg with a c…" at bounding box center [551, 235] width 549 height 103
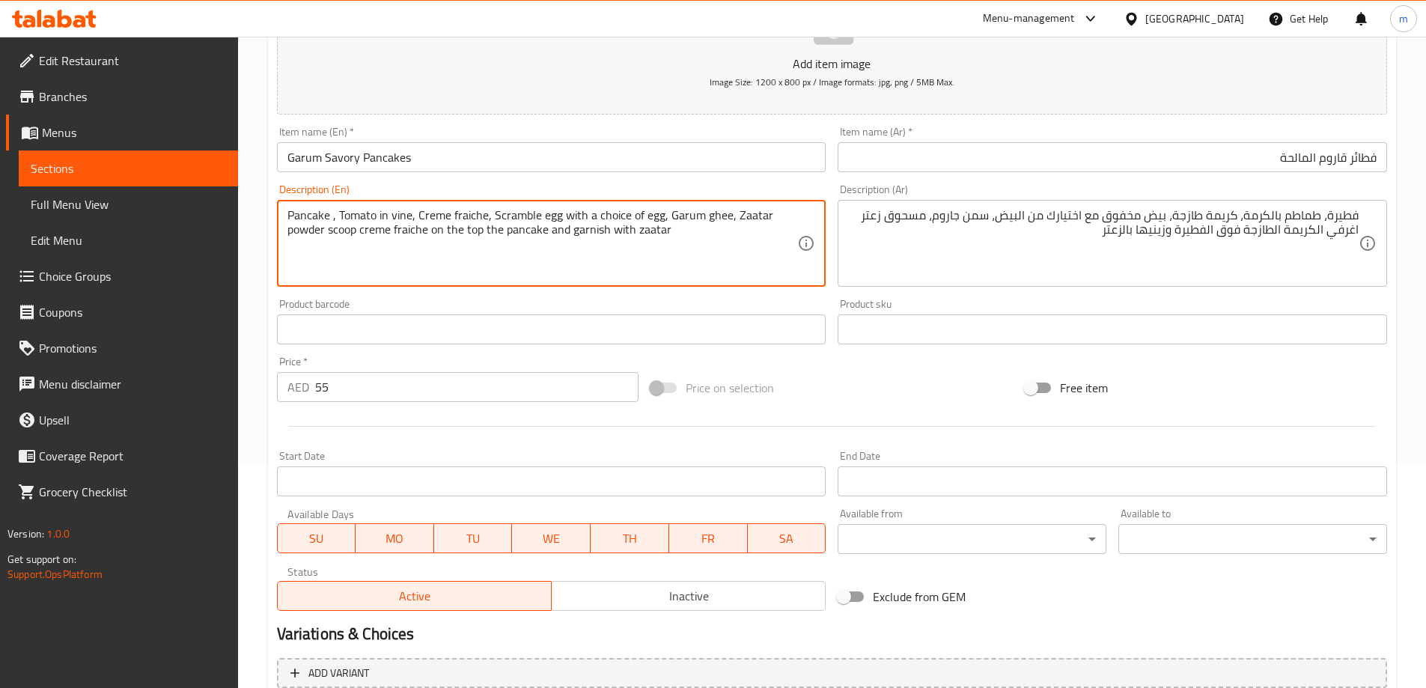
click at [470, 218] on textarea "Pancake , Tomato in vine, Creme fraiche, Scramble egg with a choice of egg, Gar…" at bounding box center [542, 243] width 510 height 71
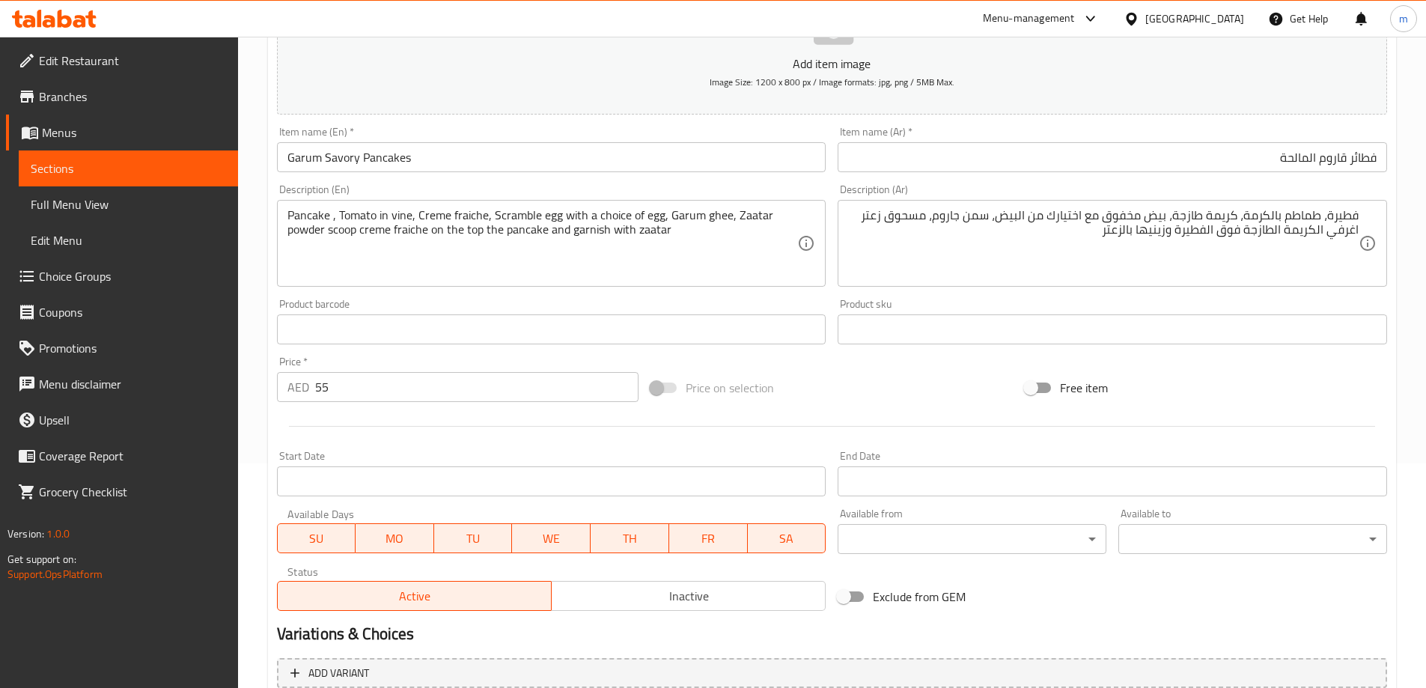
click at [433, 215] on textarea "Pancake , Tomato in vine, Creme fraiche, Scramble egg with a choice of egg, Gar…" at bounding box center [542, 243] width 510 height 71
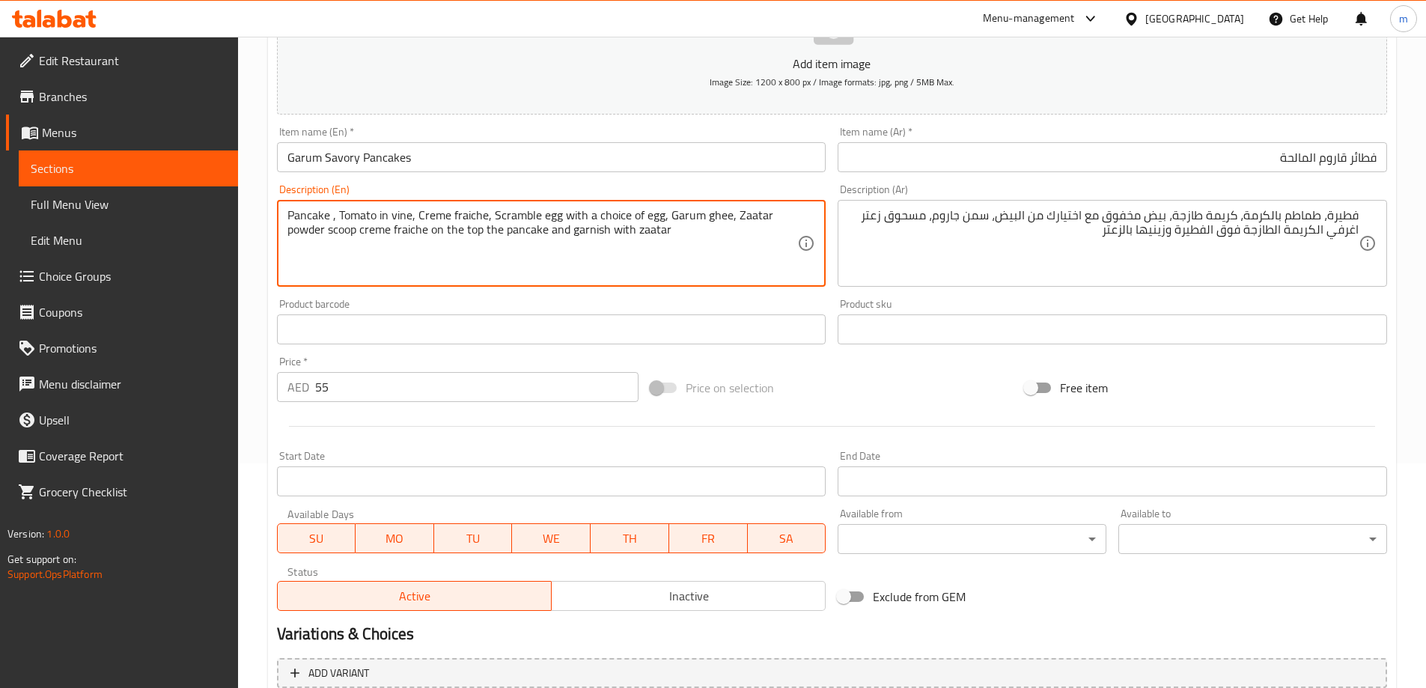
drag, startPoint x: 412, startPoint y: 214, endPoint x: 485, endPoint y: 216, distance: 72.6
click at [485, 216] on textarea "Pancake , Tomato in vine, Creme fraiche, Scramble egg with a choice of egg, Gar…" at bounding box center [542, 243] width 510 height 71
drag, startPoint x: 510, startPoint y: 222, endPoint x: 650, endPoint y: 216, distance: 140.1
click at [650, 216] on textarea "Pancake , Tomato in vine, Creme fraiche, Scramble egg with a choice of egg, Gar…" at bounding box center [542, 243] width 510 height 71
drag, startPoint x: 665, startPoint y: 213, endPoint x: 725, endPoint y: 225, distance: 60.9
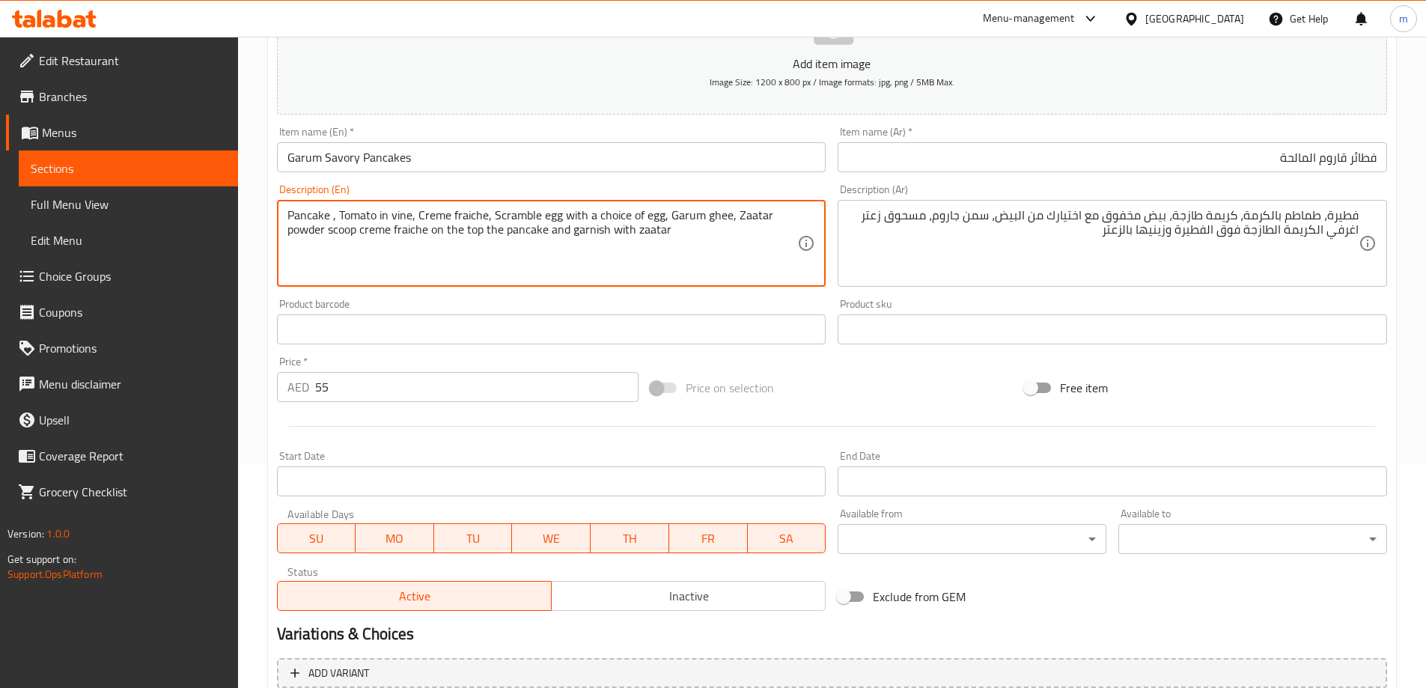
click at [725, 225] on textarea "Pancake , Tomato in vine, Creme fraiche, Scramble egg with a choice of egg, Gar…" at bounding box center [542, 243] width 510 height 71
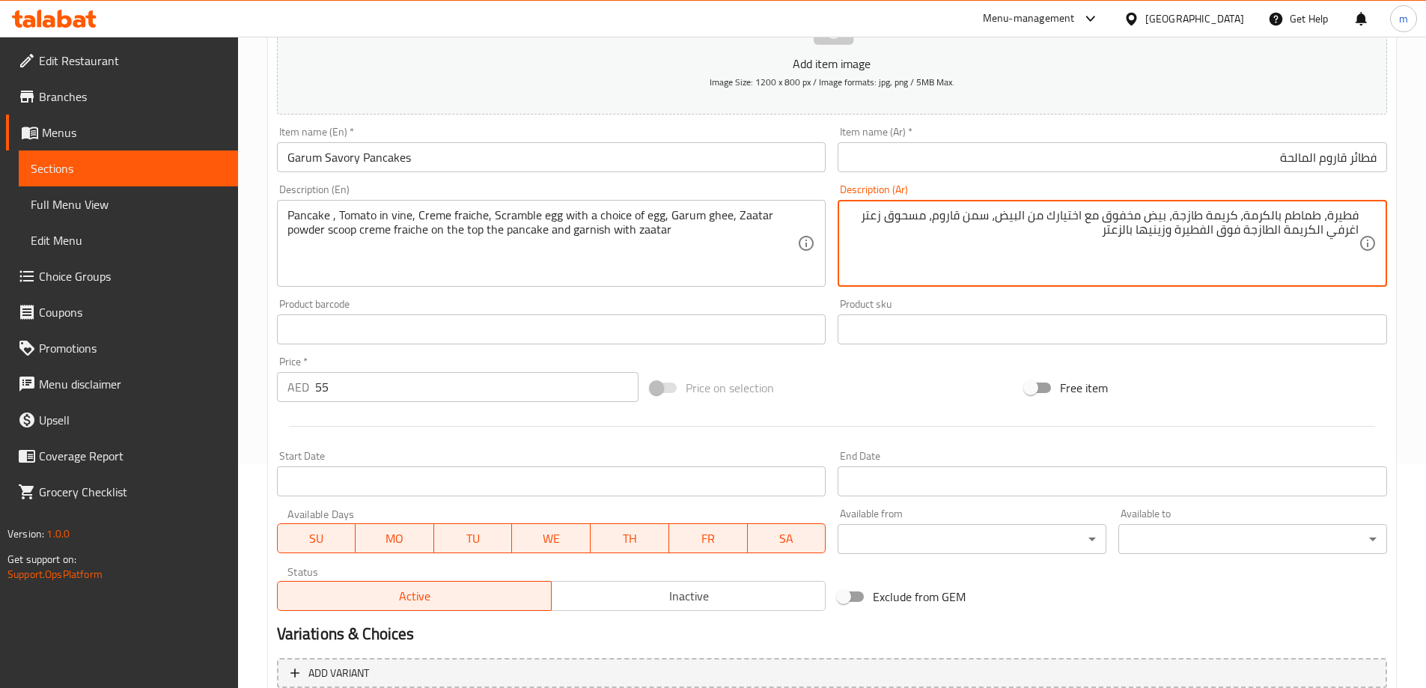
type textarea "فطيرة، طماطم بالكرمة، كريمة طازجة، بيض مخفوق مع اختيارك من البيض، سمن قاروم، مس…"
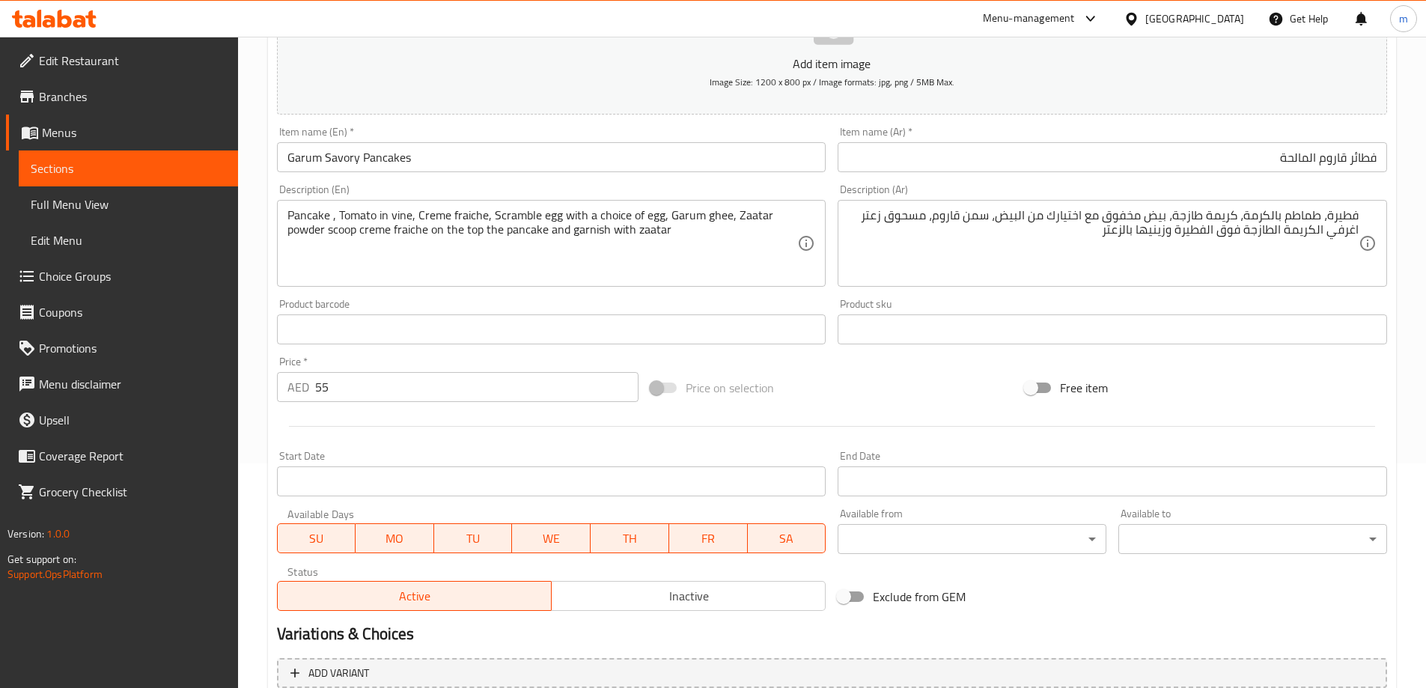
click at [555, 299] on div "Product barcode Product barcode" at bounding box center [551, 322] width 549 height 46
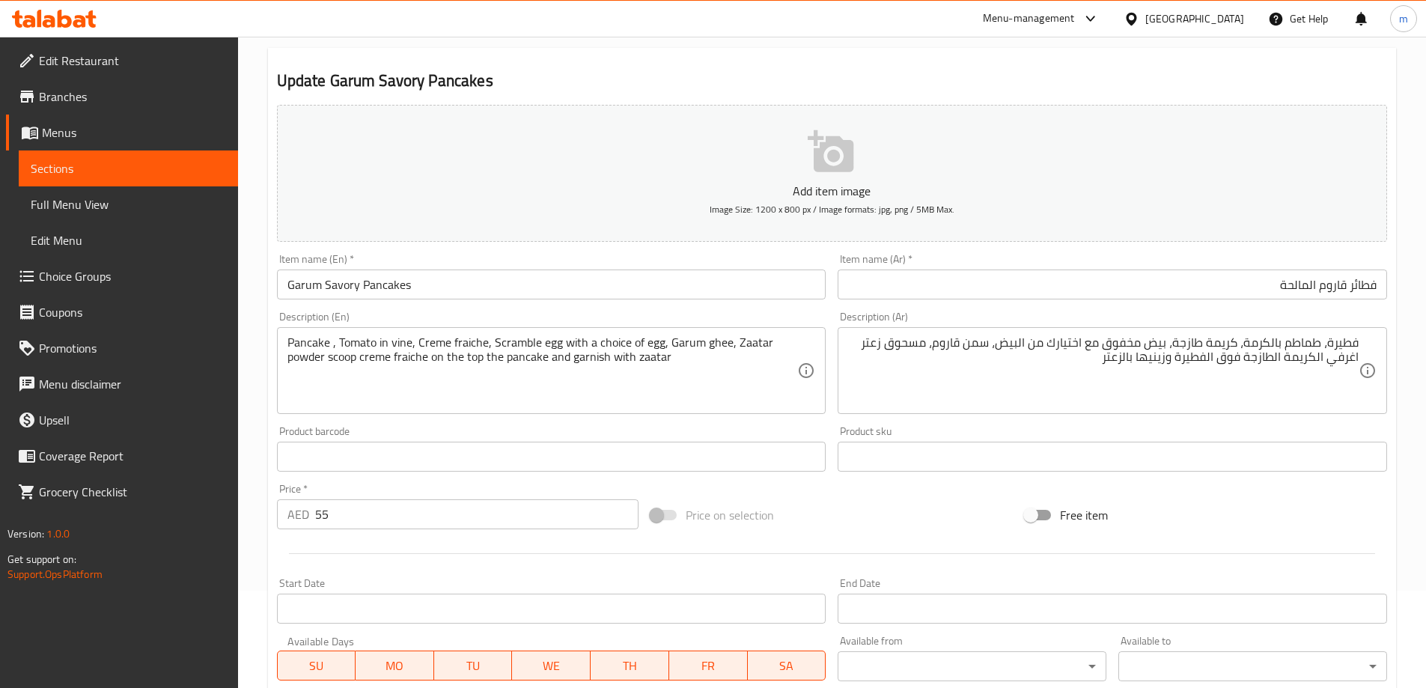
scroll to position [70, 0]
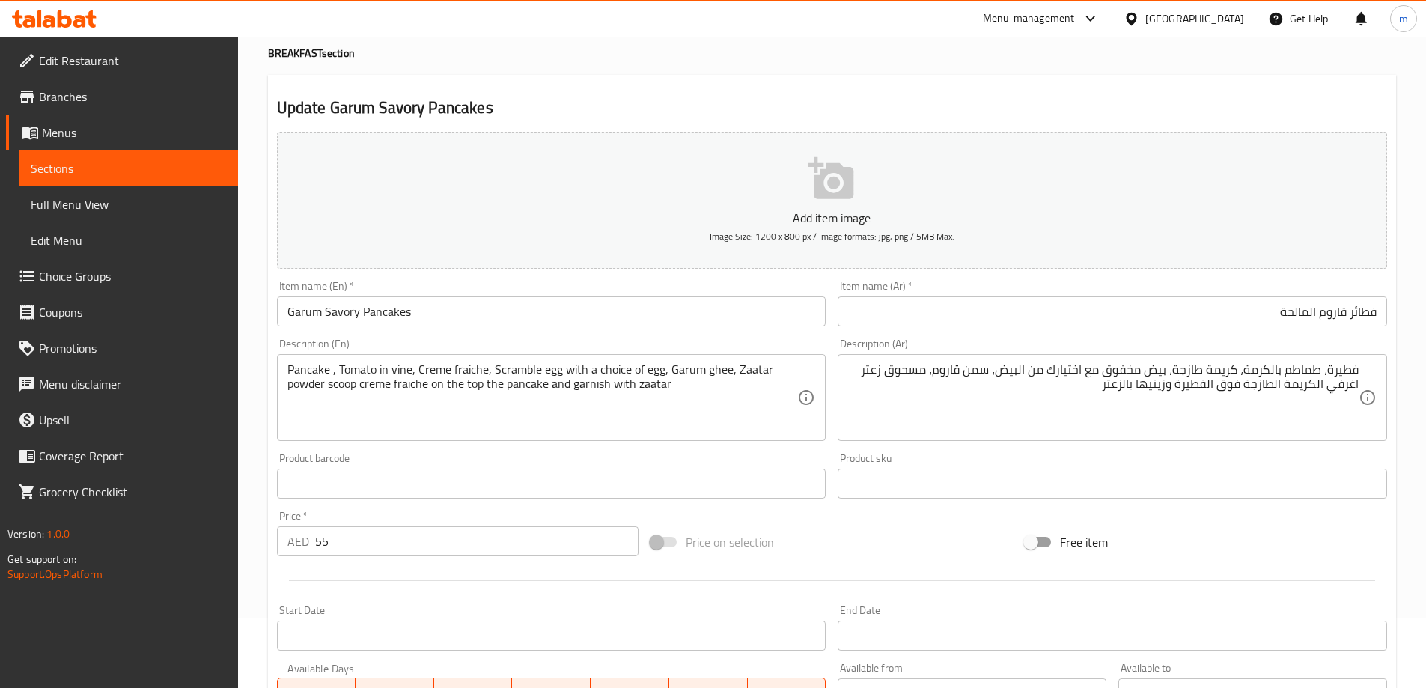
click at [500, 455] on div "Product barcode Product barcode" at bounding box center [551, 476] width 549 height 46
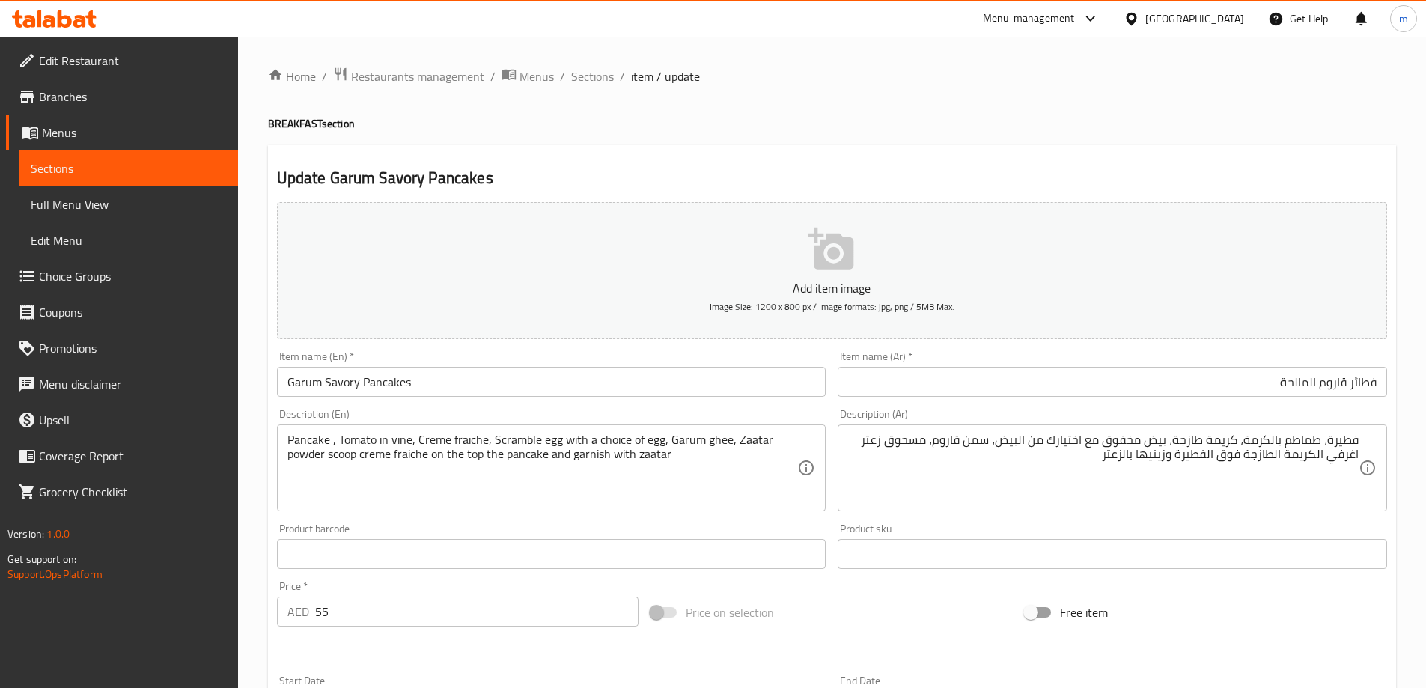
click at [610, 80] on span "Sections" at bounding box center [592, 76] width 43 height 18
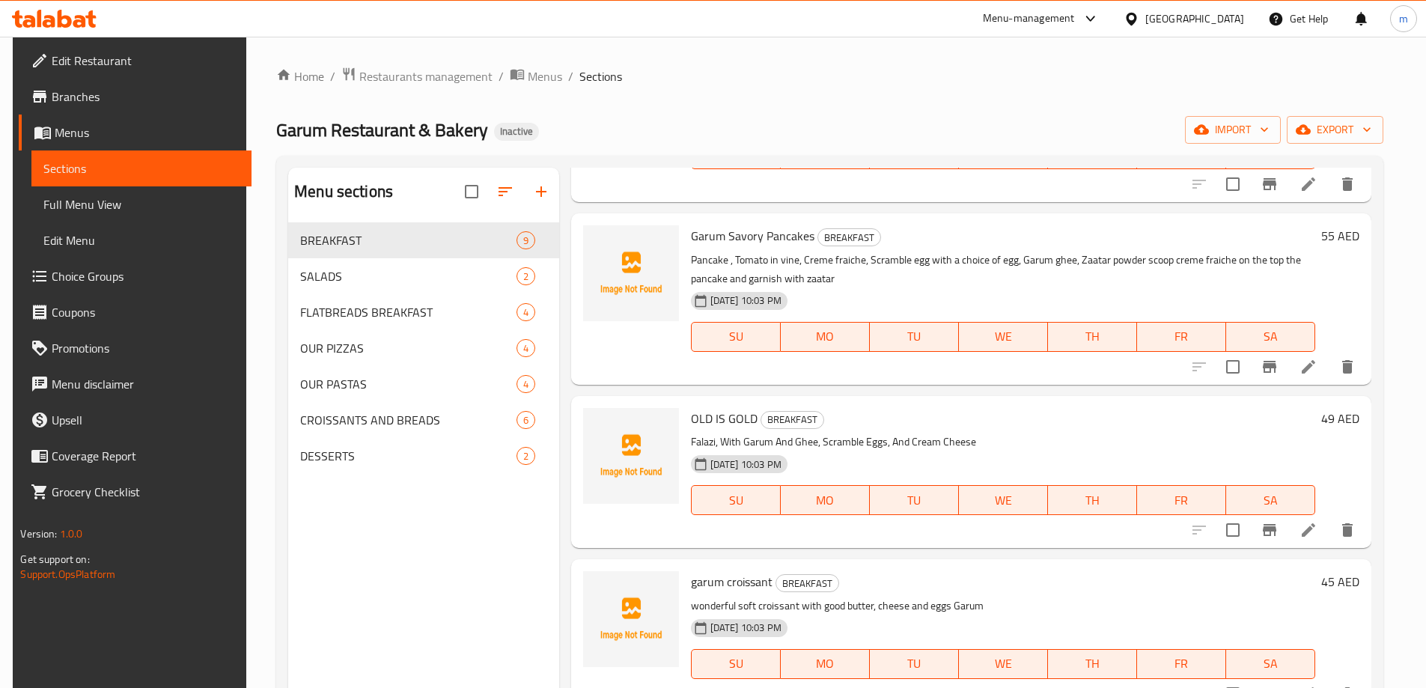
scroll to position [599, 0]
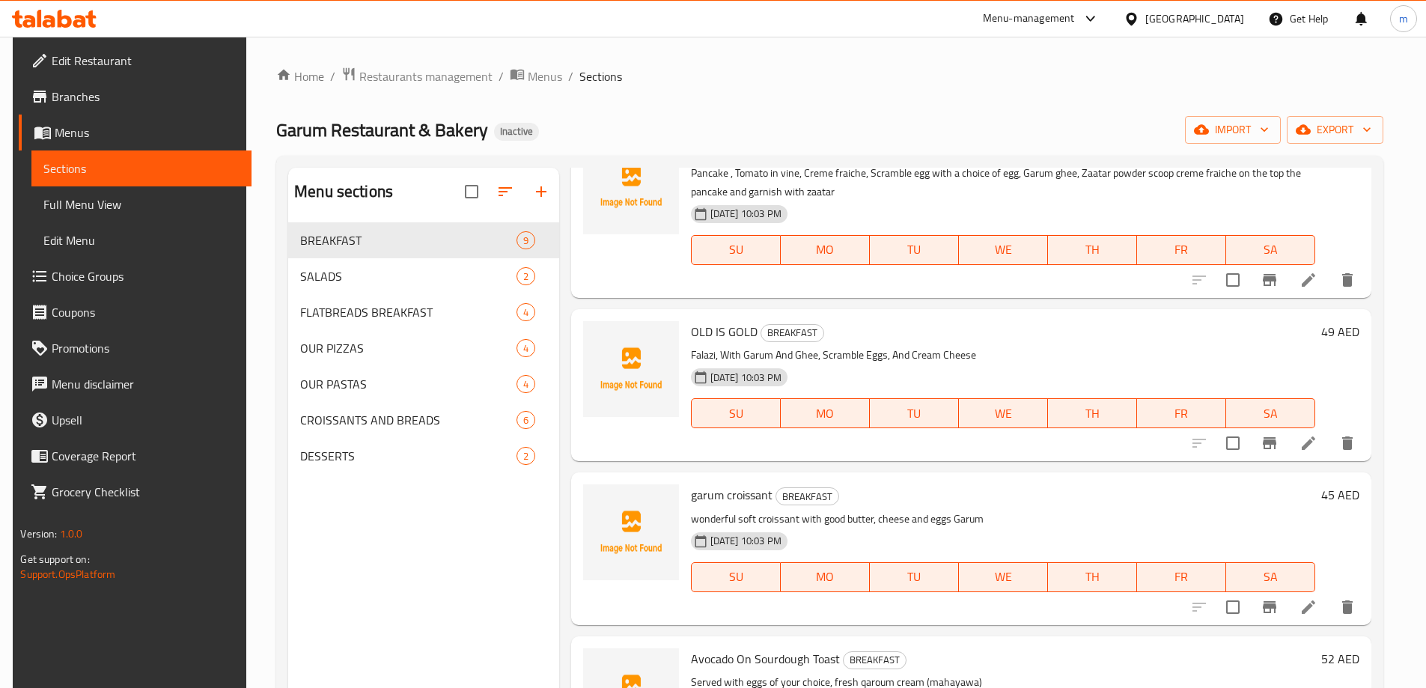
click at [1316, 441] on icon at bounding box center [1308, 443] width 18 height 18
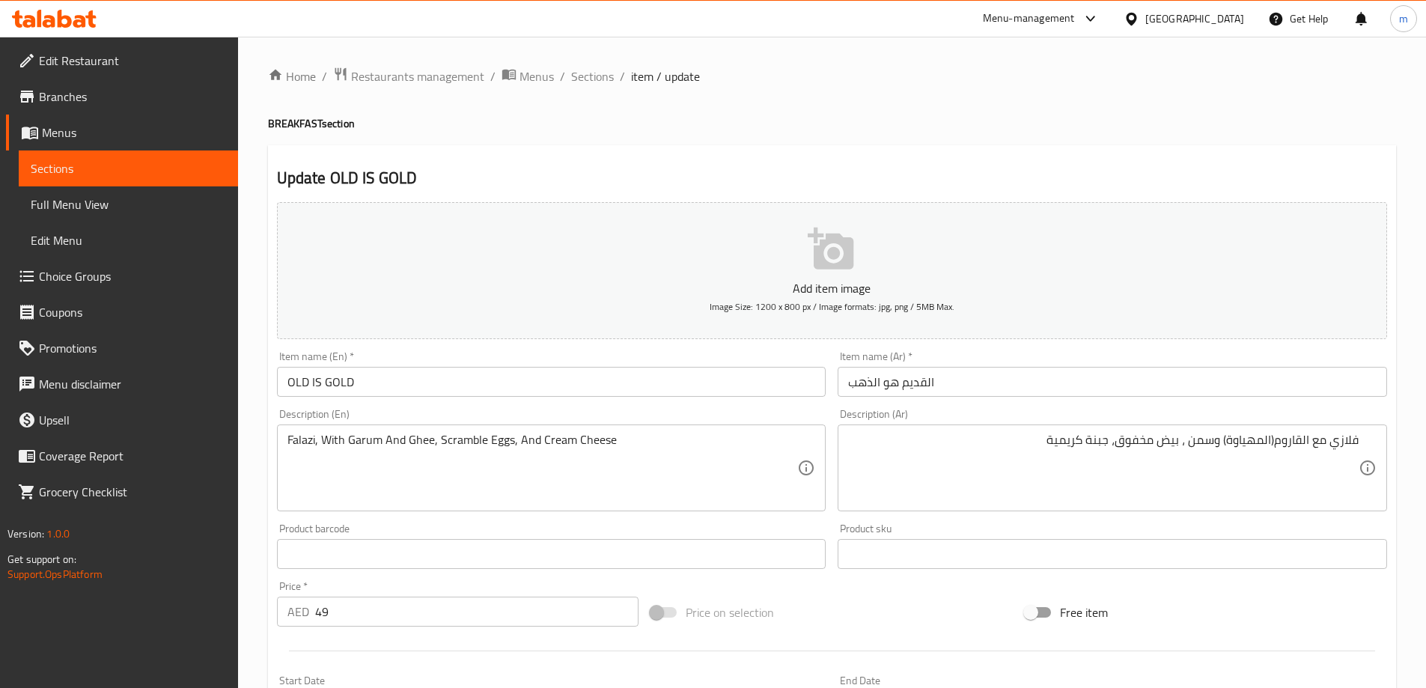
drag, startPoint x: 1184, startPoint y: 364, endPoint x: 1090, endPoint y: 385, distance: 96.6
click at [1090, 385] on input "القديم هو الذهب" at bounding box center [1111, 382] width 549 height 30
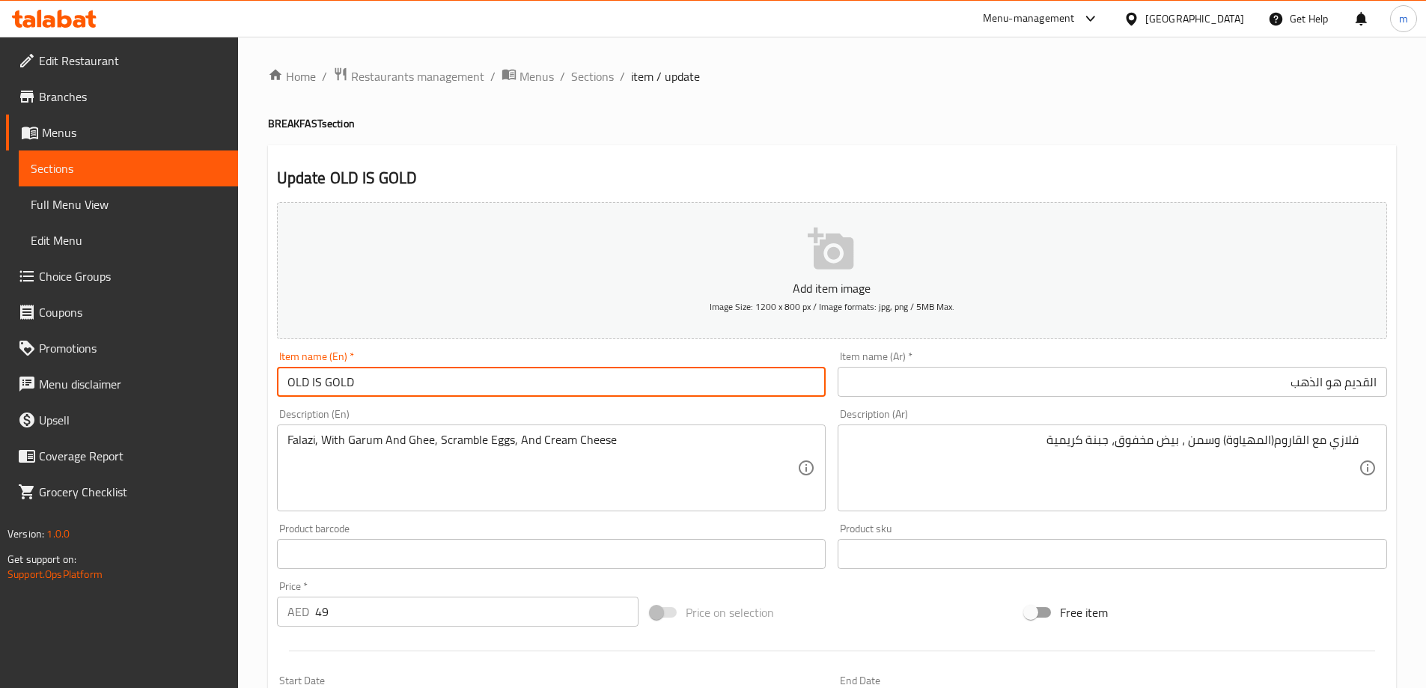
click at [649, 383] on input "OLD IS GOLD" at bounding box center [551, 382] width 549 height 30
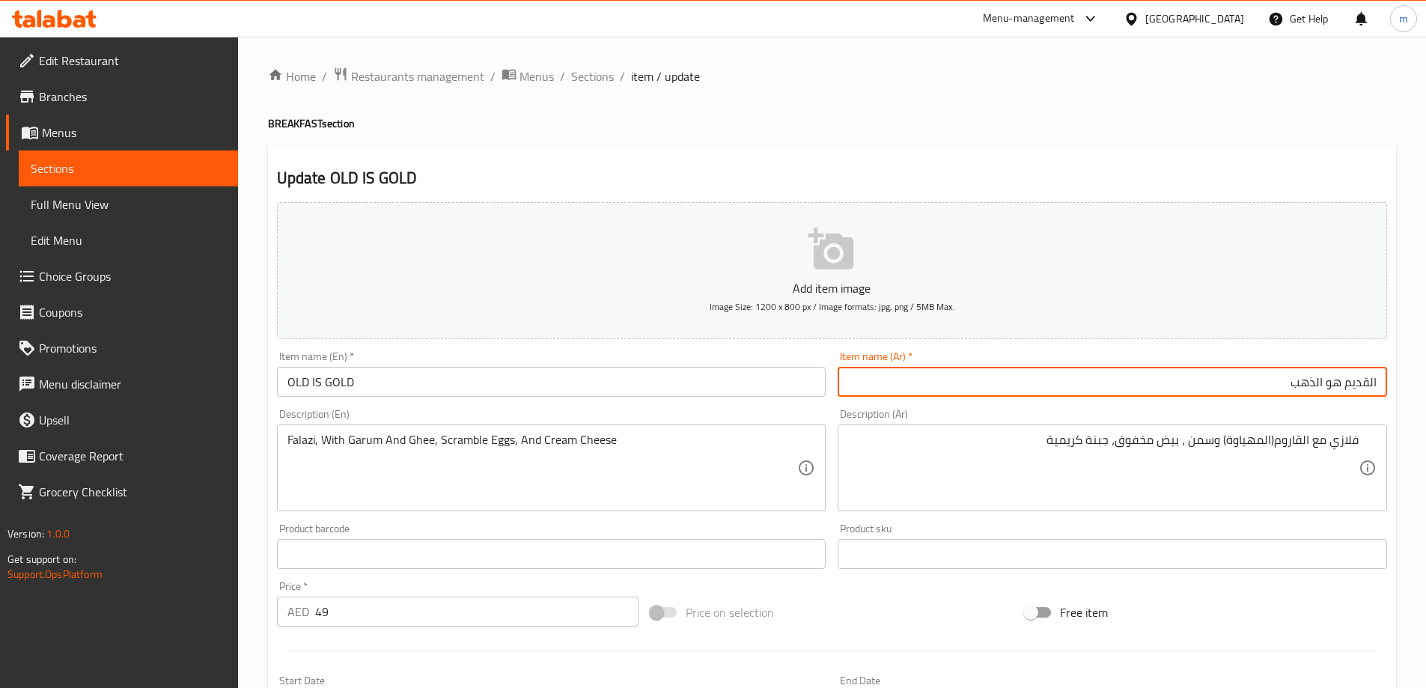
click at [1162, 384] on input "القديم هو الذهب" at bounding box center [1111, 382] width 549 height 30
type input "أولد إذ جولد"
click at [1155, 407] on div "Description (Ar) فلازي مع القاروم(المهياوة) وسمن ، بيض مخفوق، جبنة كريمية Descr…" at bounding box center [1111, 460] width 561 height 114
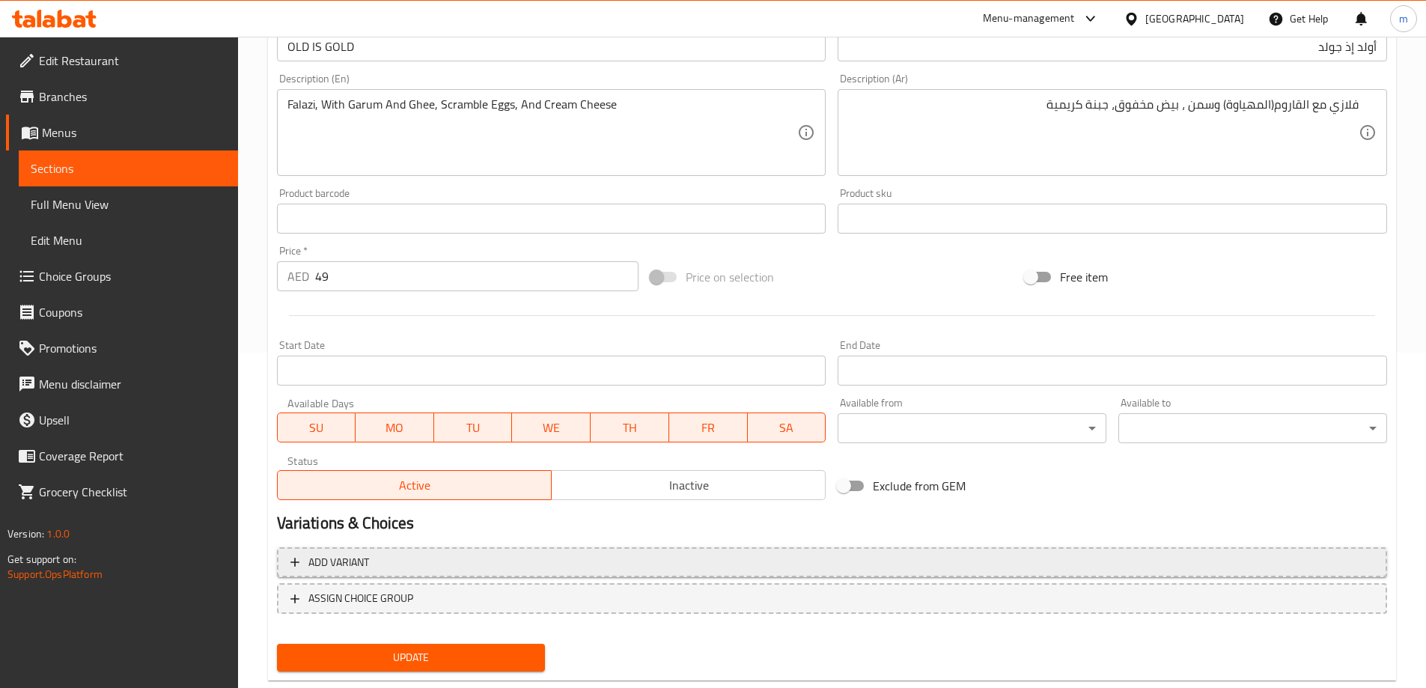
scroll to position [370, 0]
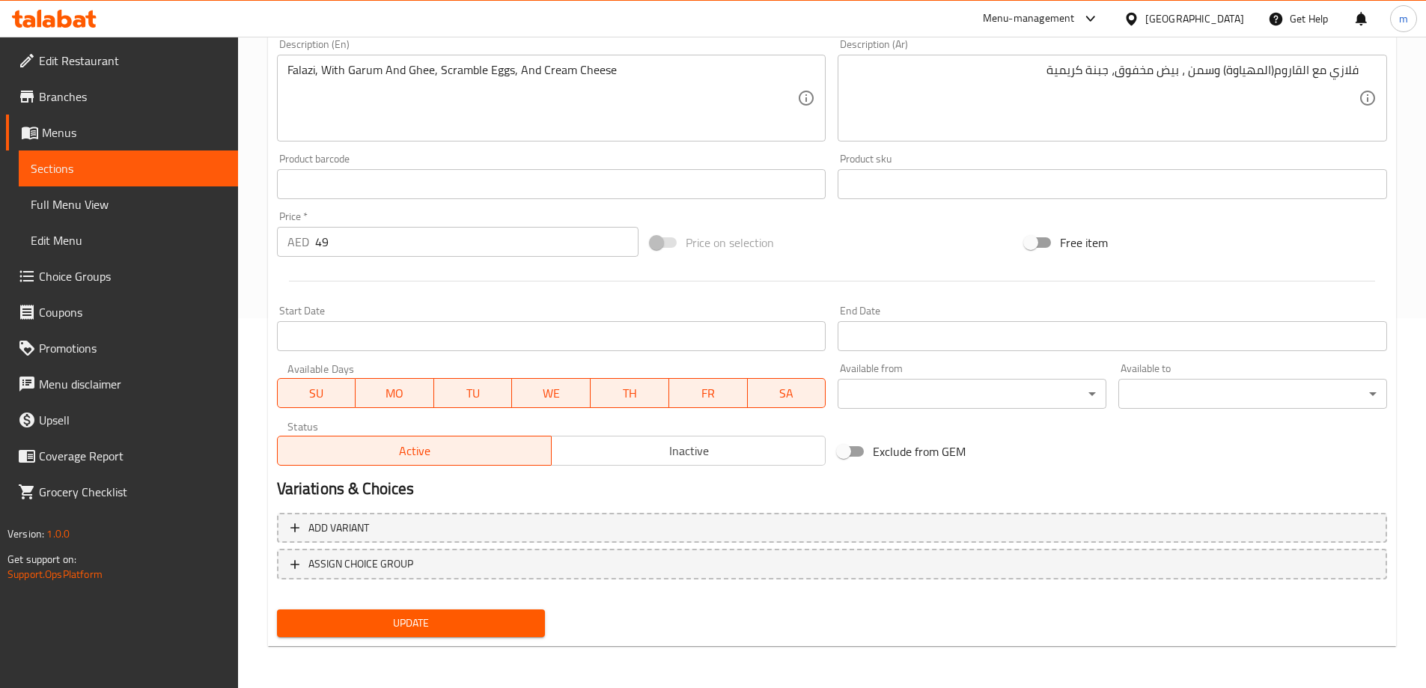
click at [439, 608] on div "Update" at bounding box center [411, 623] width 281 height 40
click at [439, 609] on button "Update" at bounding box center [411, 623] width 269 height 28
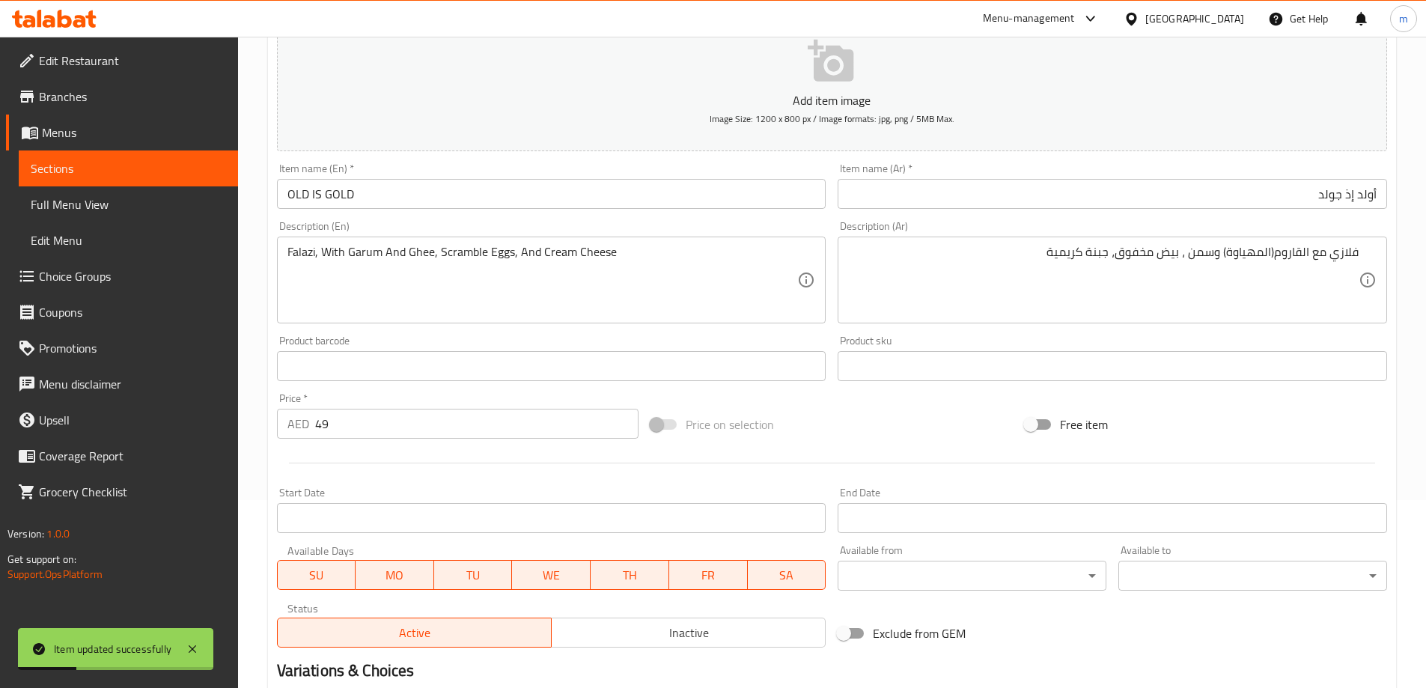
scroll to position [0, 0]
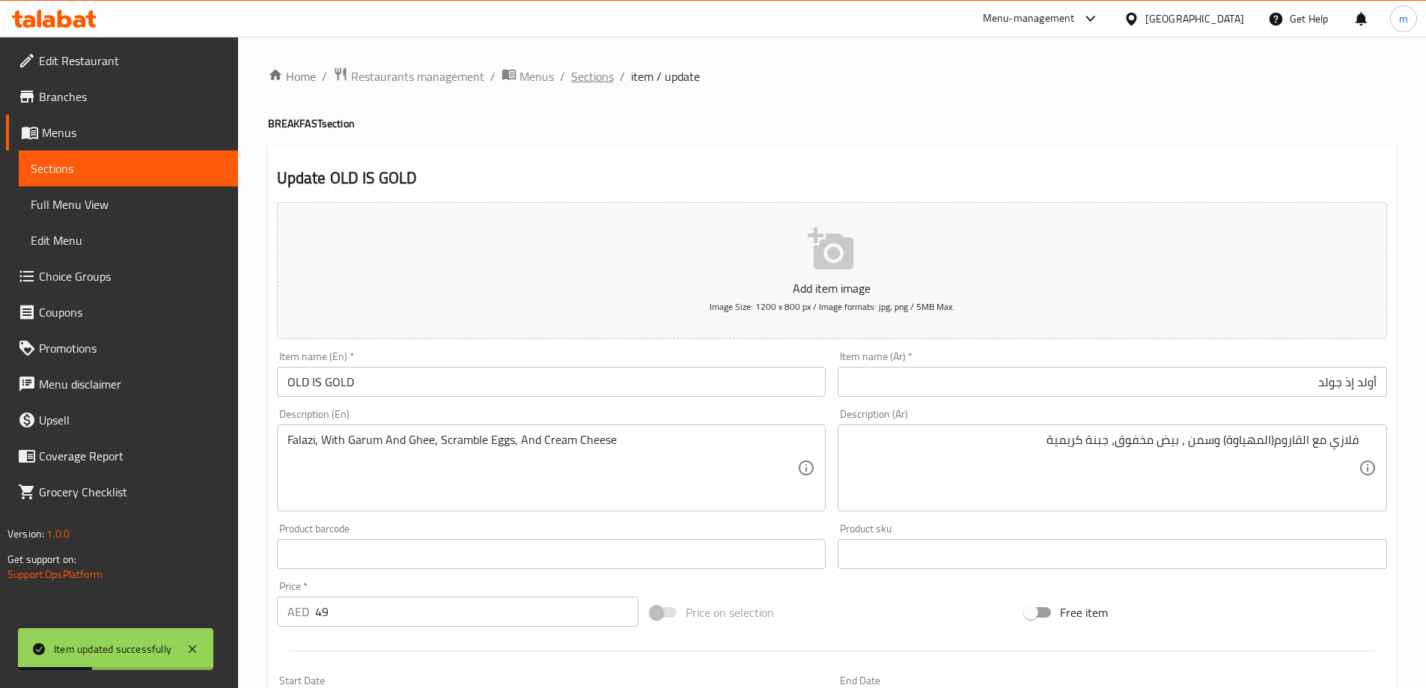
click at [598, 78] on span "Sections" at bounding box center [592, 76] width 43 height 18
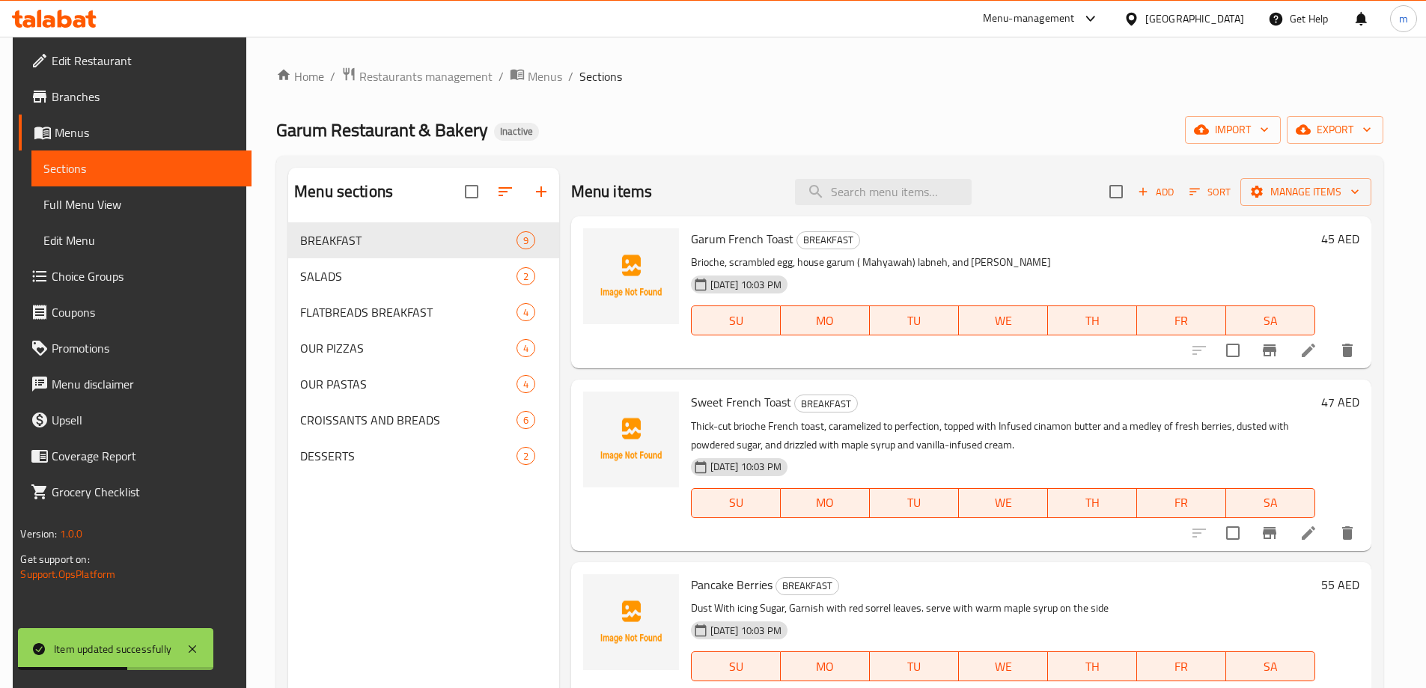
scroll to position [374, 0]
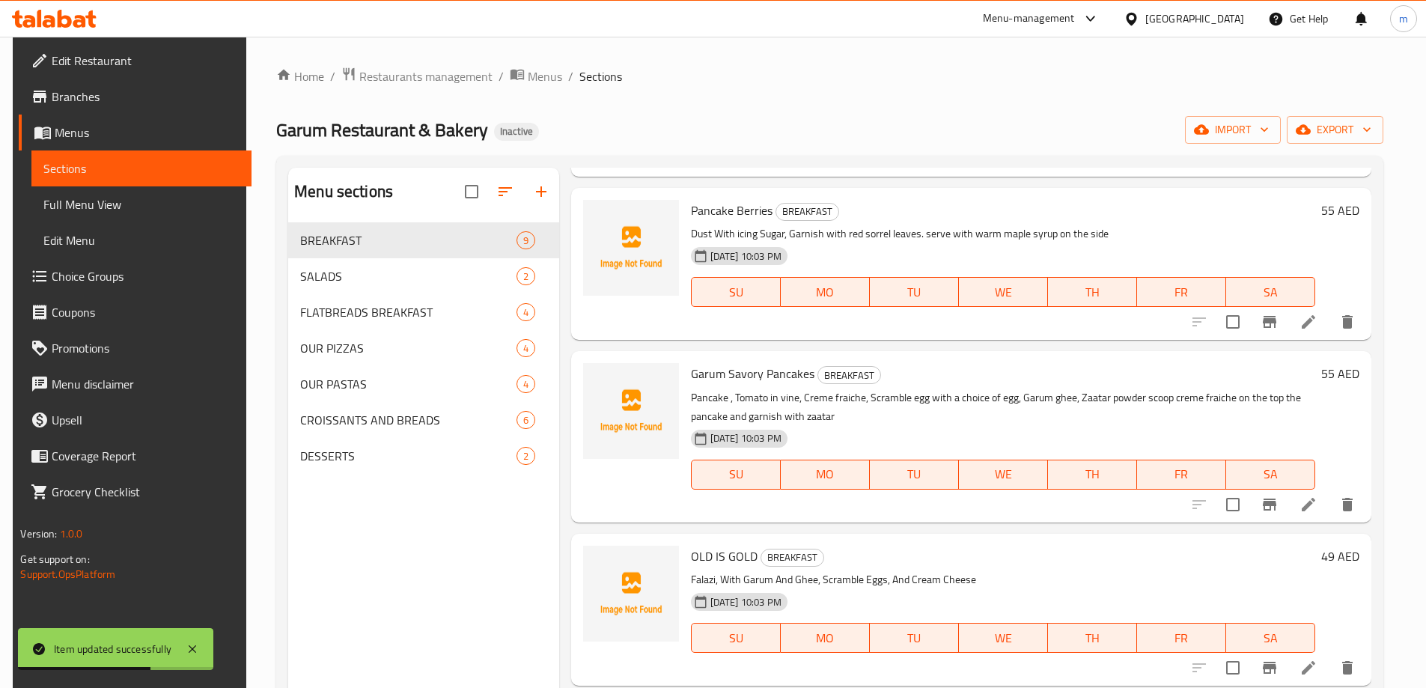
click at [776, 388] on p "Pancake , Tomato in vine, Creme fraiche, Scramble egg with a choice of egg, Gar…" at bounding box center [1003, 406] width 624 height 37
click at [778, 383] on span "Garum Savory Pancakes" at bounding box center [752, 373] width 123 height 22
copy h6 "Garum Savory Pancakes"
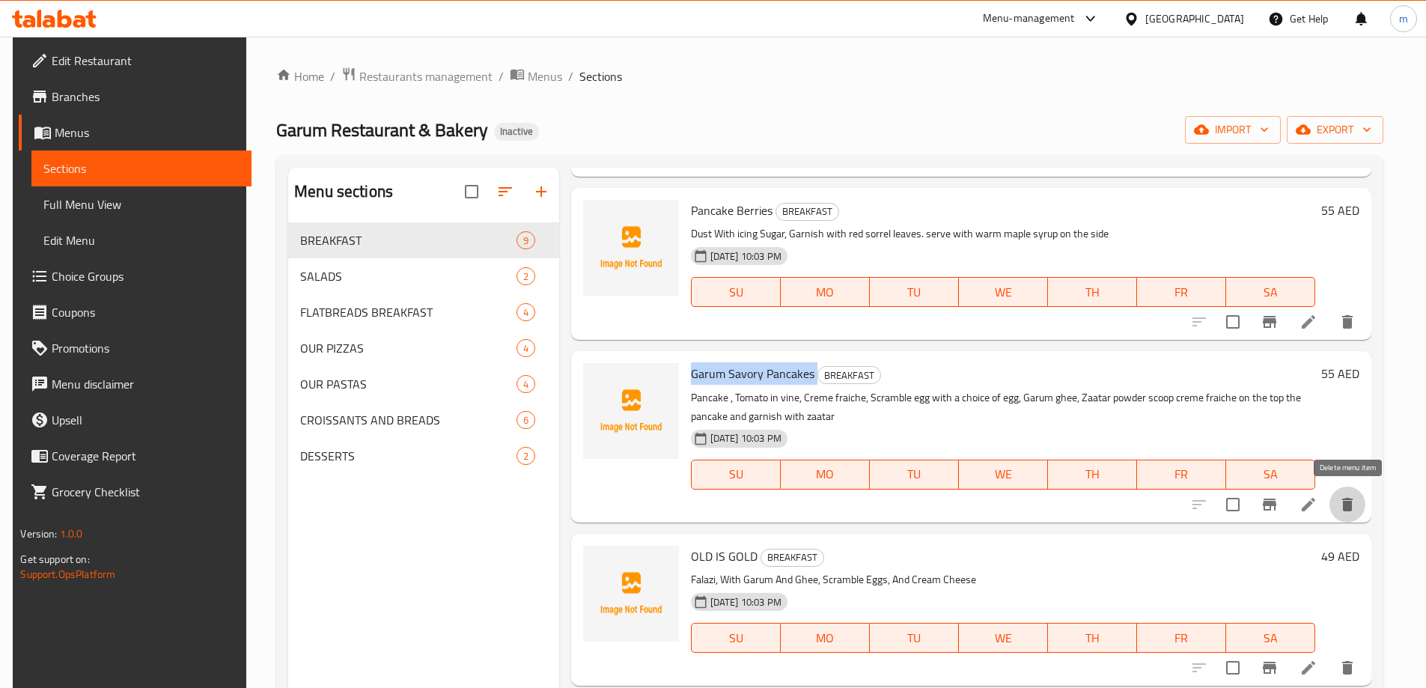
click at [1347, 517] on button "delete" at bounding box center [1347, 504] width 36 height 36
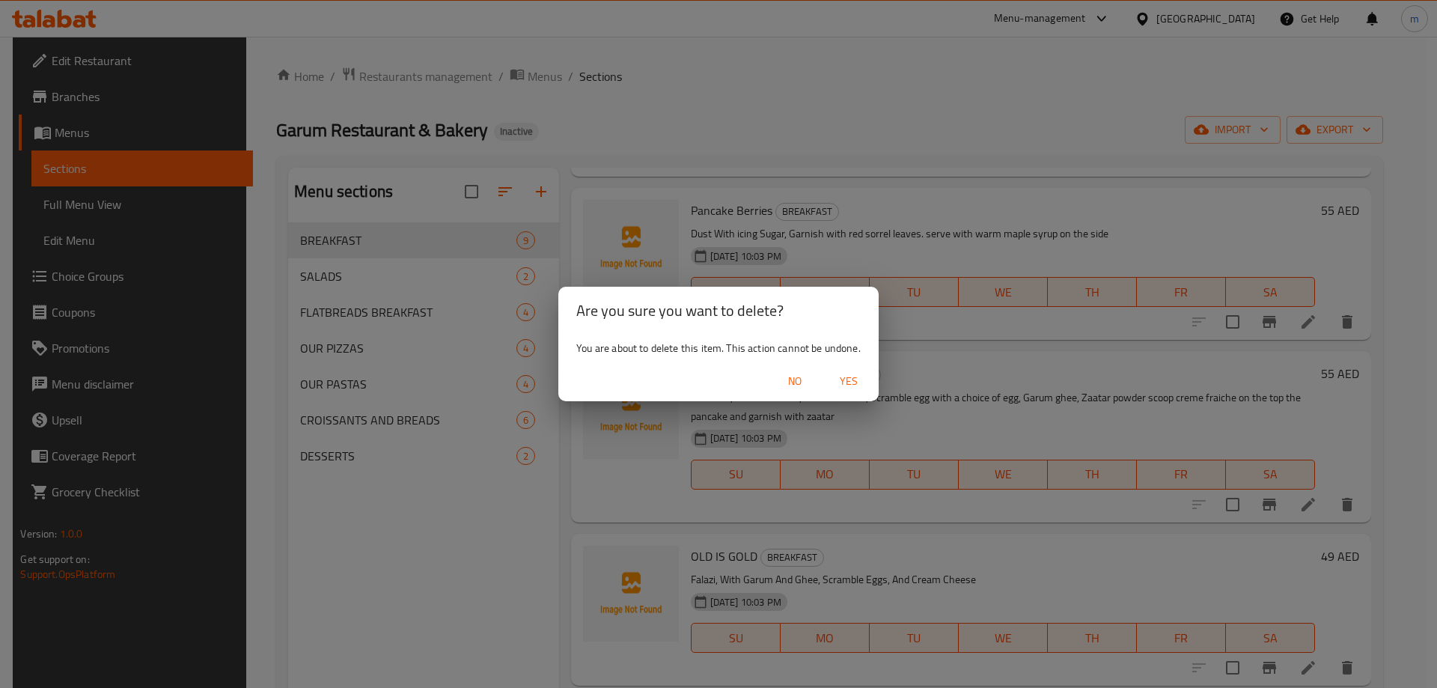
click at [847, 382] on span "Yes" at bounding box center [849, 381] width 36 height 19
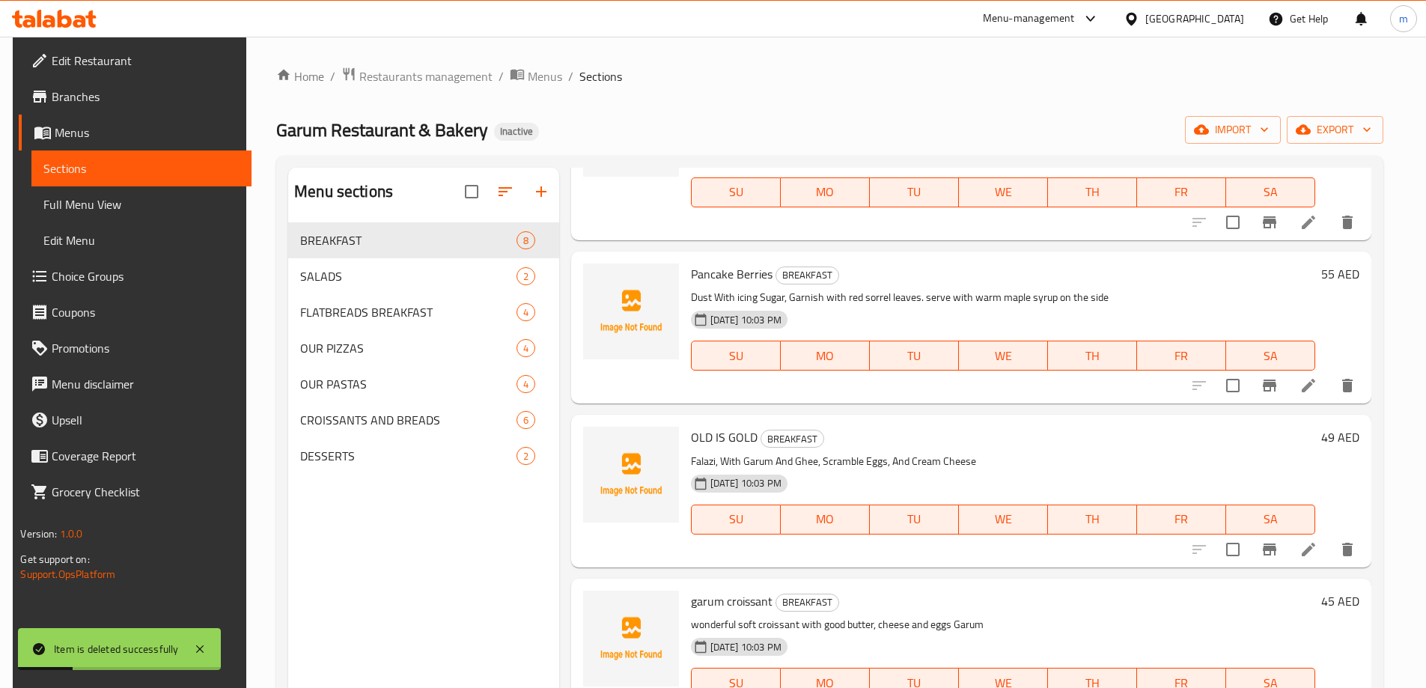
scroll to position [449, 0]
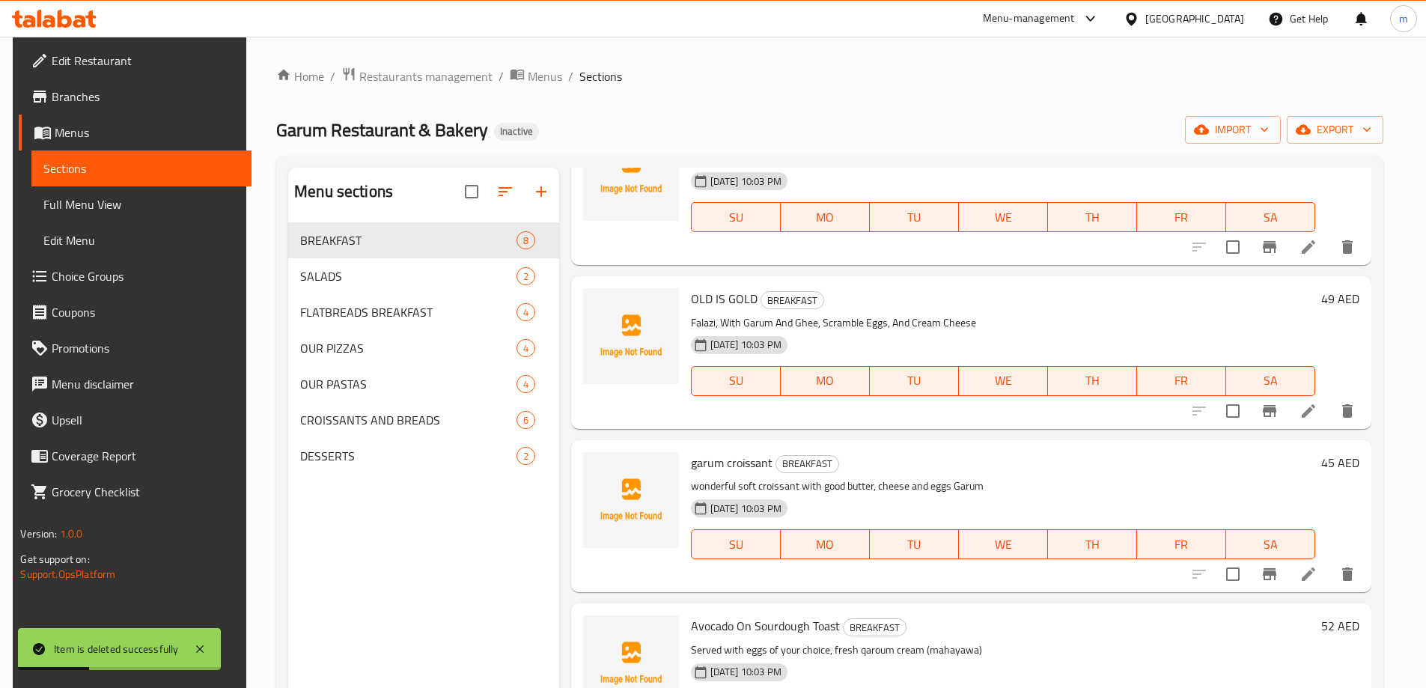
click at [1304, 406] on icon at bounding box center [1308, 411] width 18 height 18
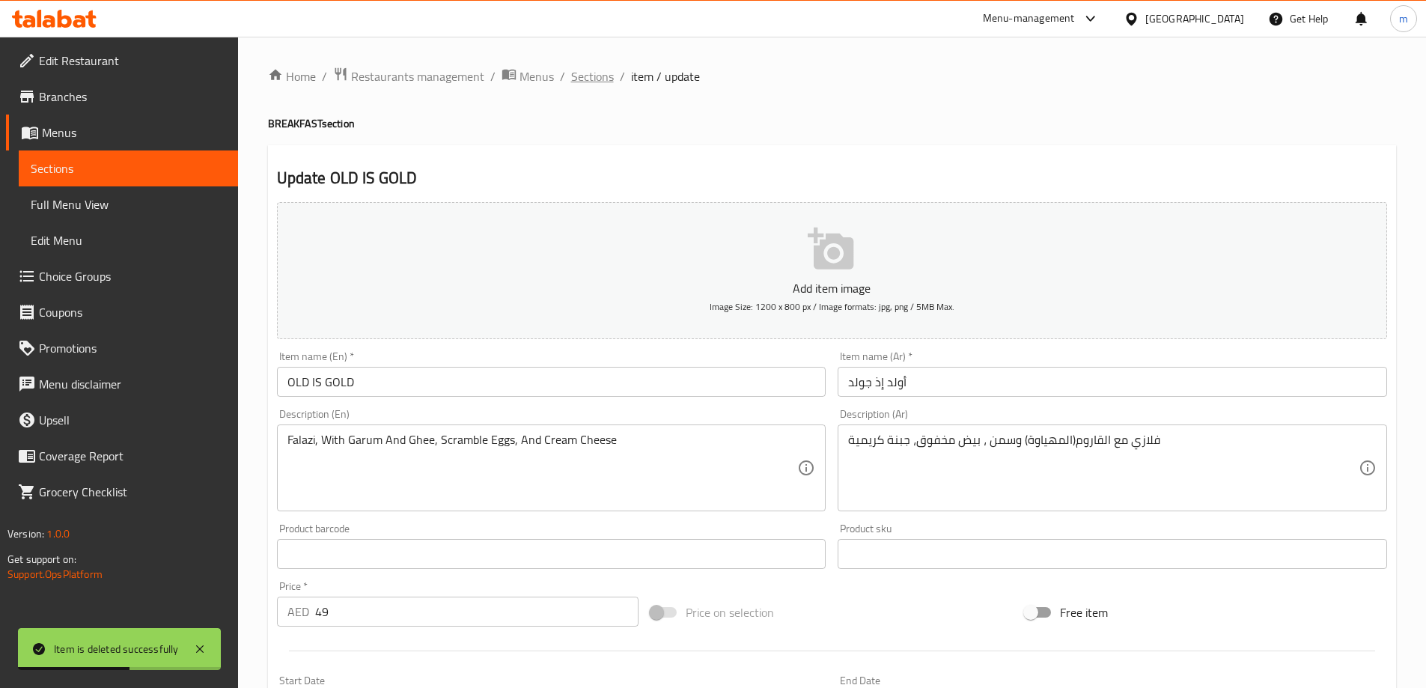
click at [602, 80] on span "Sections" at bounding box center [592, 76] width 43 height 18
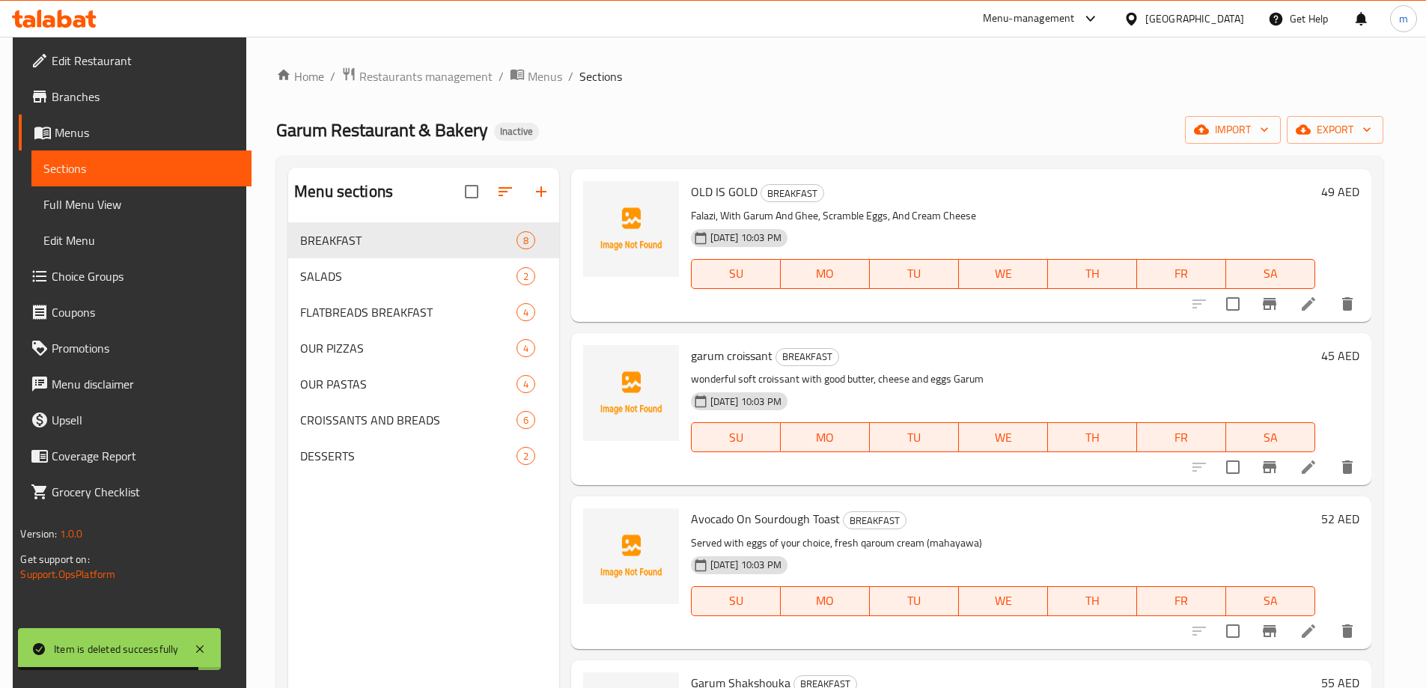
scroll to position [599, 0]
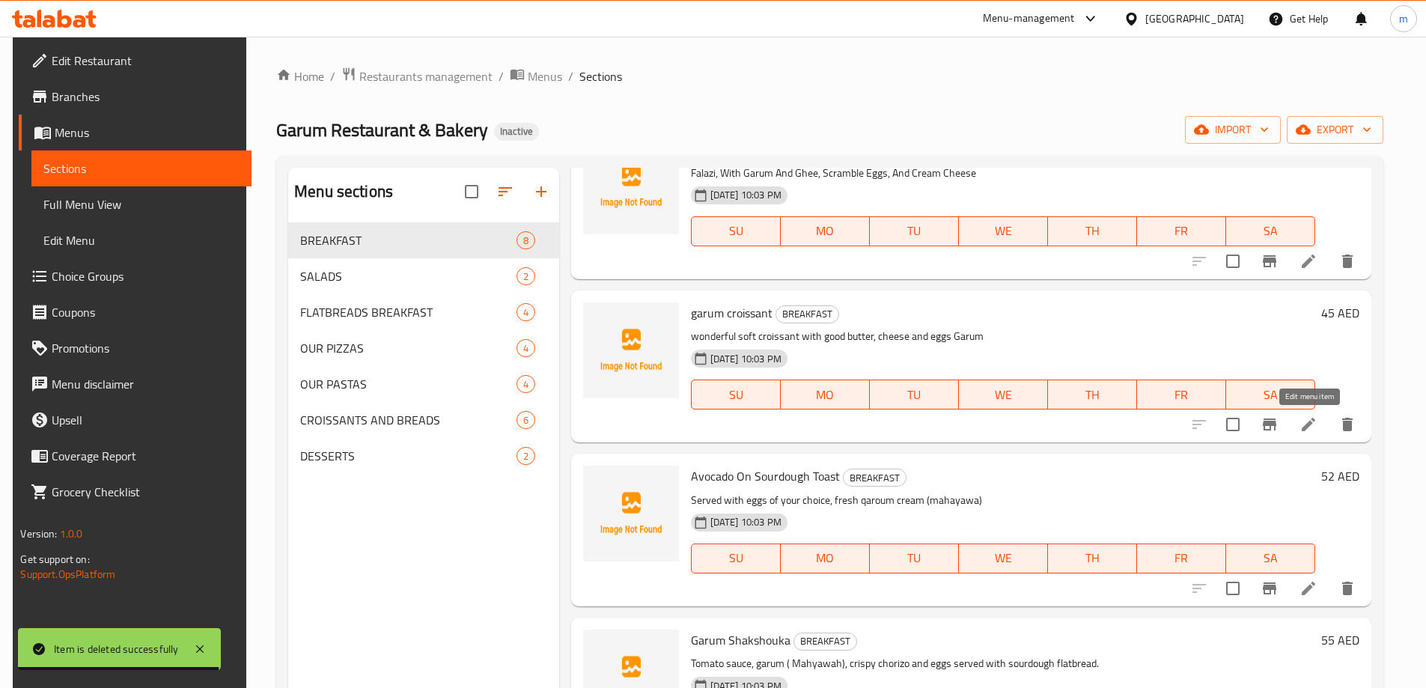
click at [1308, 430] on icon at bounding box center [1308, 424] width 18 height 18
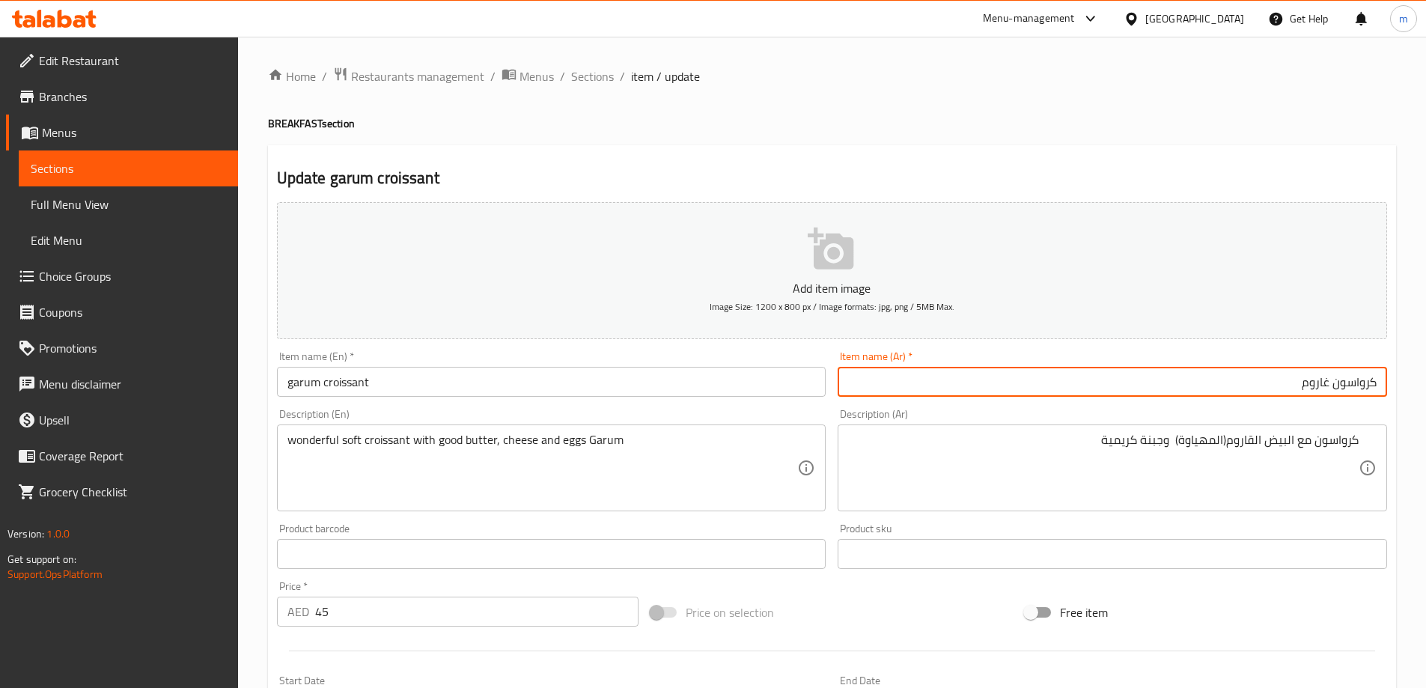
click at [1322, 385] on input "كرواسون غاروم" at bounding box center [1111, 382] width 549 height 30
type input "كرواسون قاروم"
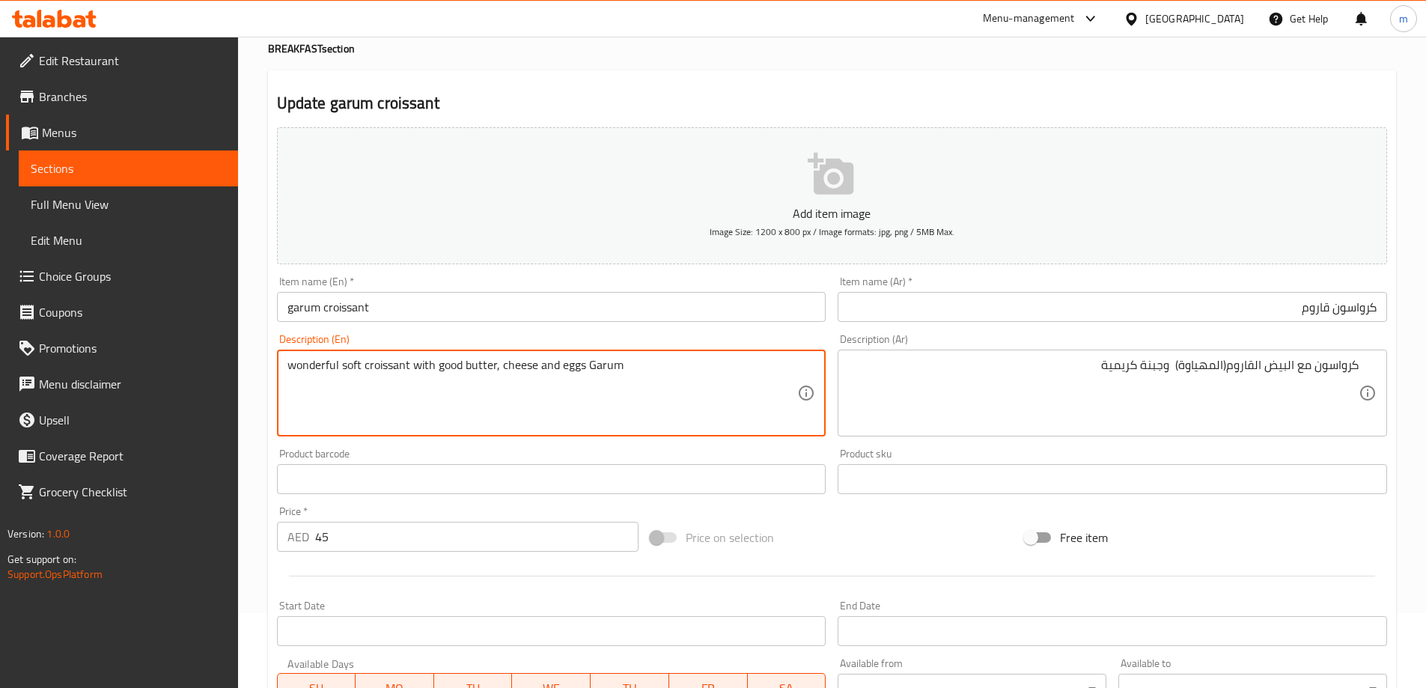
click at [288, 369] on textarea "wonderful soft croissant with good butter, cheese and eggs Garum" at bounding box center [542, 393] width 510 height 71
click at [360, 363] on textarea "wonderful soft croissant with good butter, cheese and eggs Garum" at bounding box center [542, 393] width 510 height 71
click at [362, 368] on textarea "wonderful soft croissant with good butter, cheese and eggs Garum" at bounding box center [542, 393] width 510 height 71
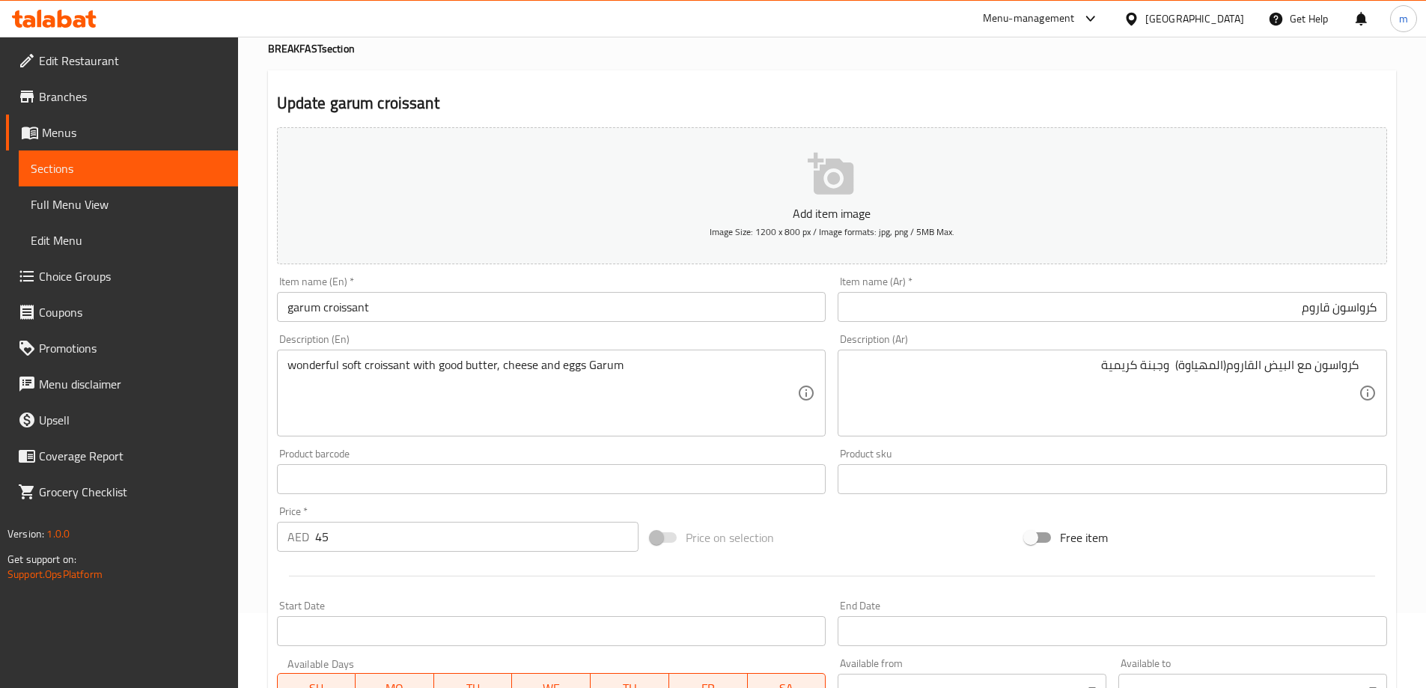
click at [509, 373] on textarea "wonderful soft croissant with good butter, cheese and eggs Garum" at bounding box center [542, 393] width 510 height 71
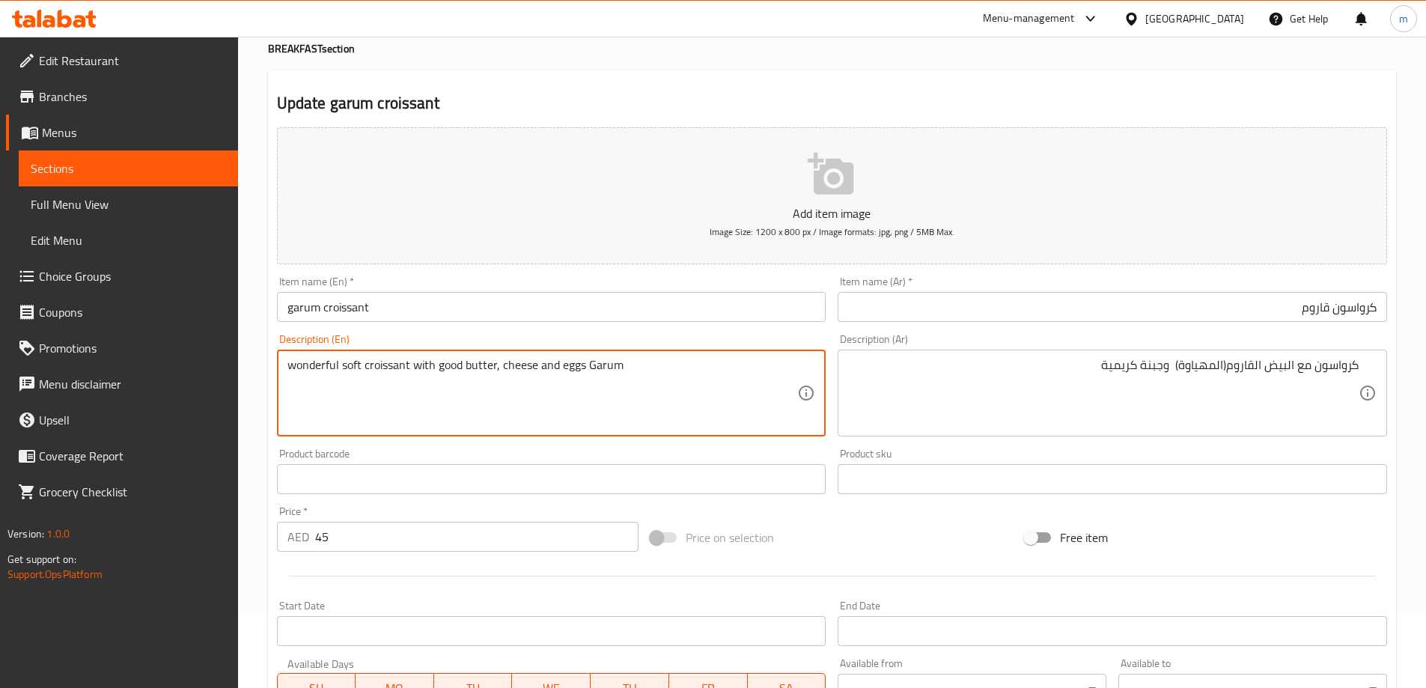
click at [509, 373] on textarea "wonderful soft croissant with good butter, cheese and eggs Garum" at bounding box center [542, 393] width 510 height 71
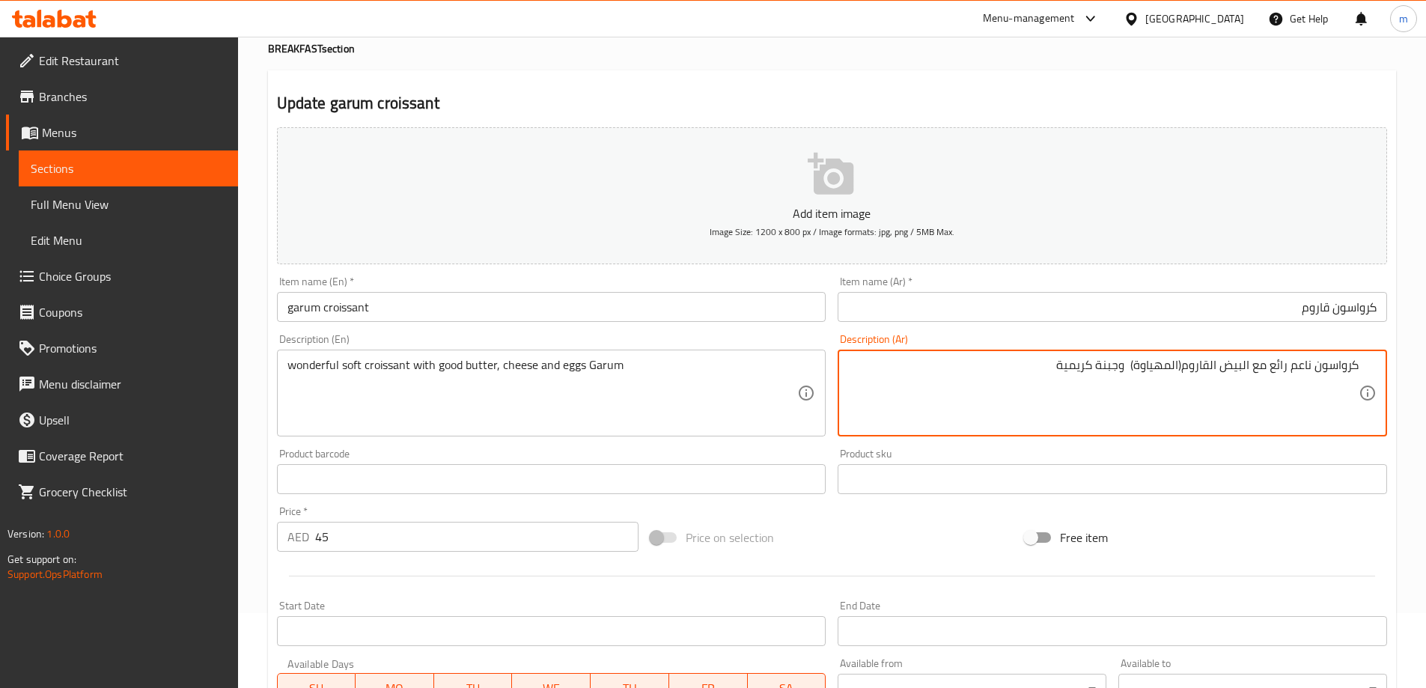
click at [1005, 269] on div "Add item image Image Size: 1200 x 800 px / Image formats: jpg, png / 5MB Max." at bounding box center [832, 195] width 1122 height 149
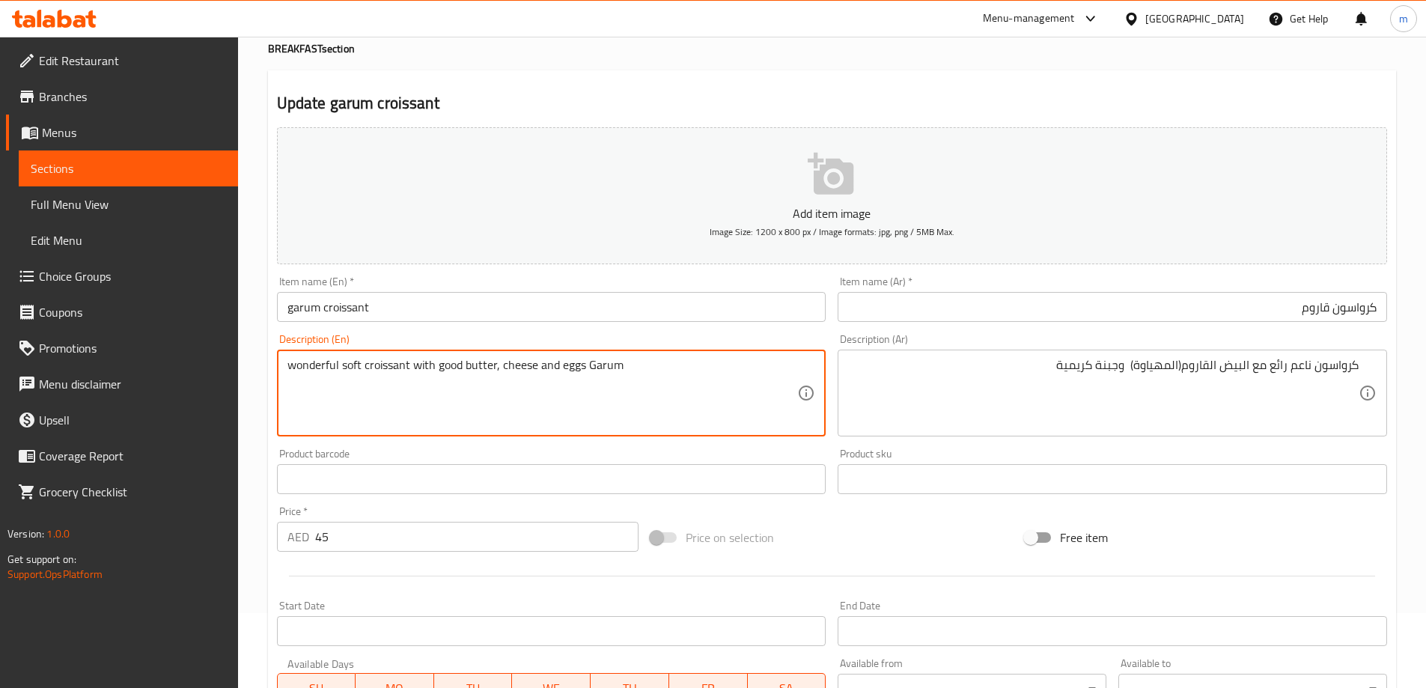
drag, startPoint x: 439, startPoint y: 366, endPoint x: 496, endPoint y: 368, distance: 56.9
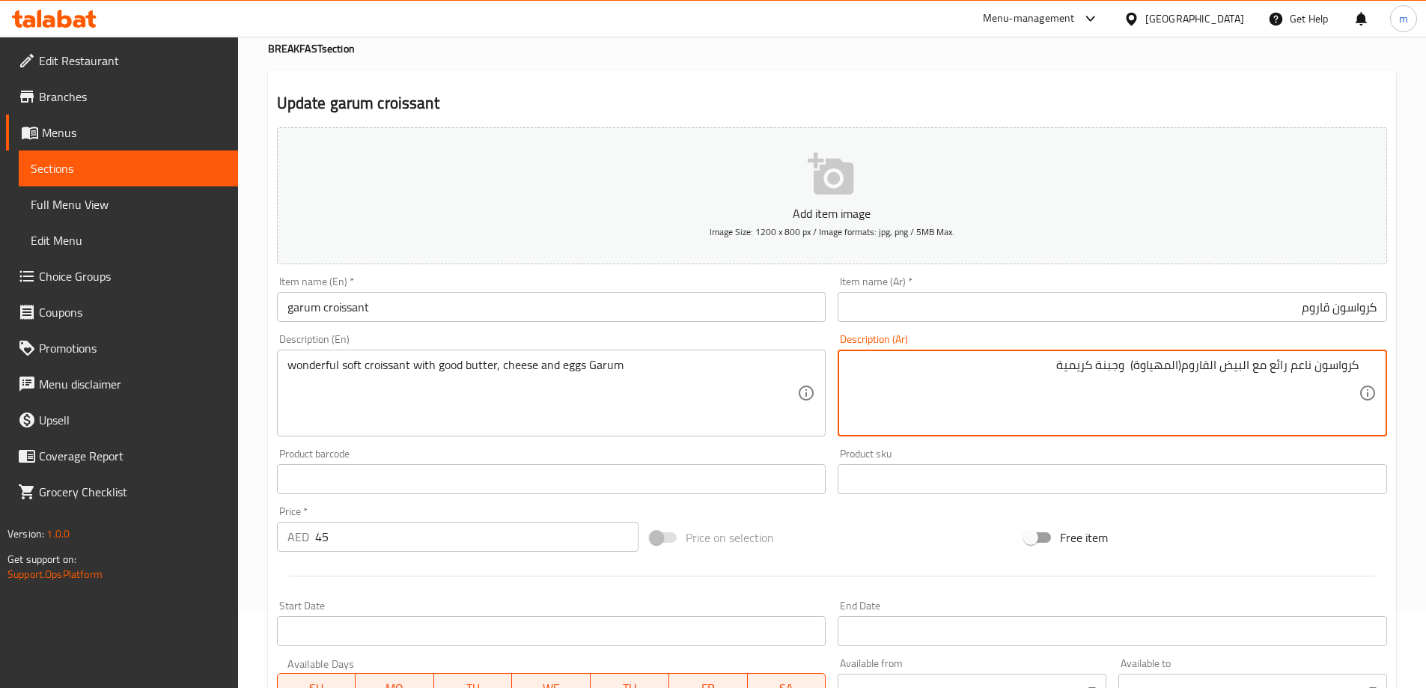
click at [1250, 368] on textarea "كرواسون ناعم رائع مع البيض القاروم(المهياوة) وجبنة كريمية" at bounding box center [1103, 393] width 510 height 71
type textarea "كرواسون ناعم رائع مع الزبدة الجيدة والجبن والبيض القاروم(المهياوة) وجبنة كريمية"
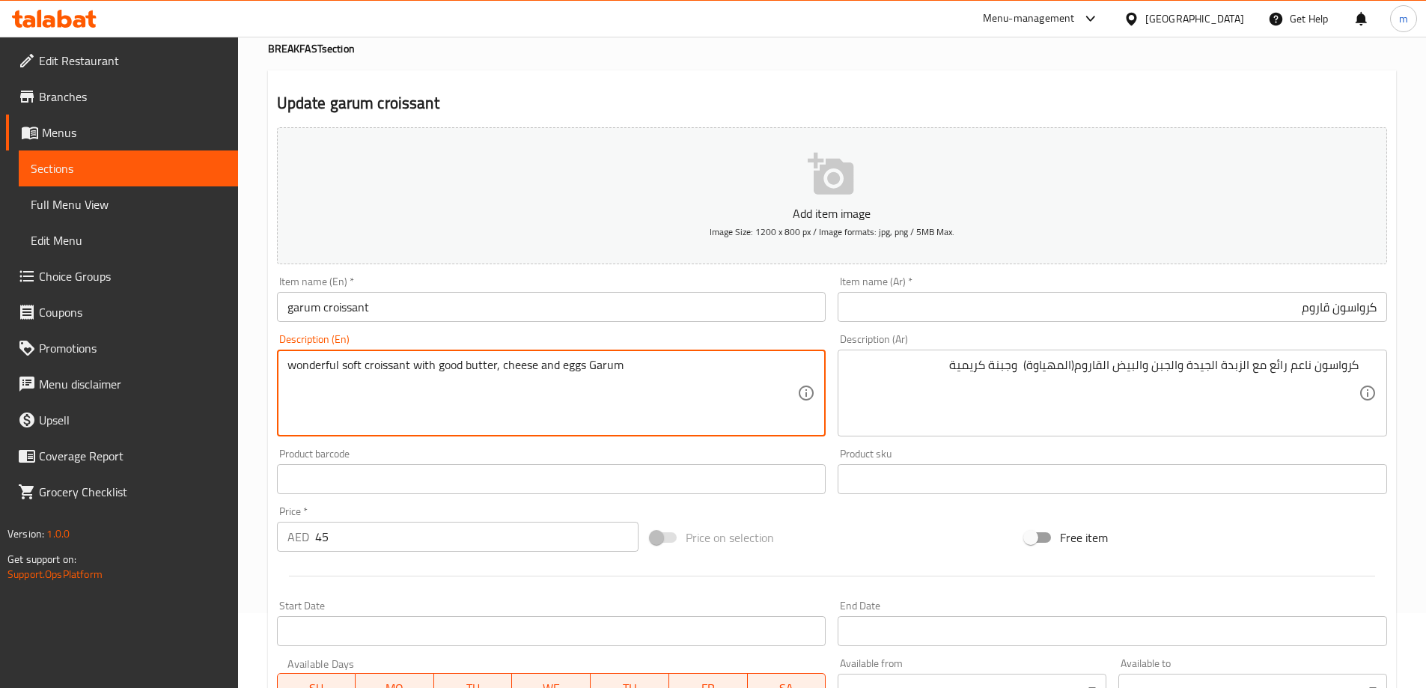
paste textarea "( Mahyawah)"
type textarea "wonderful soft croissant with good butter, cheese and eggs Garum( Mahyawah)"
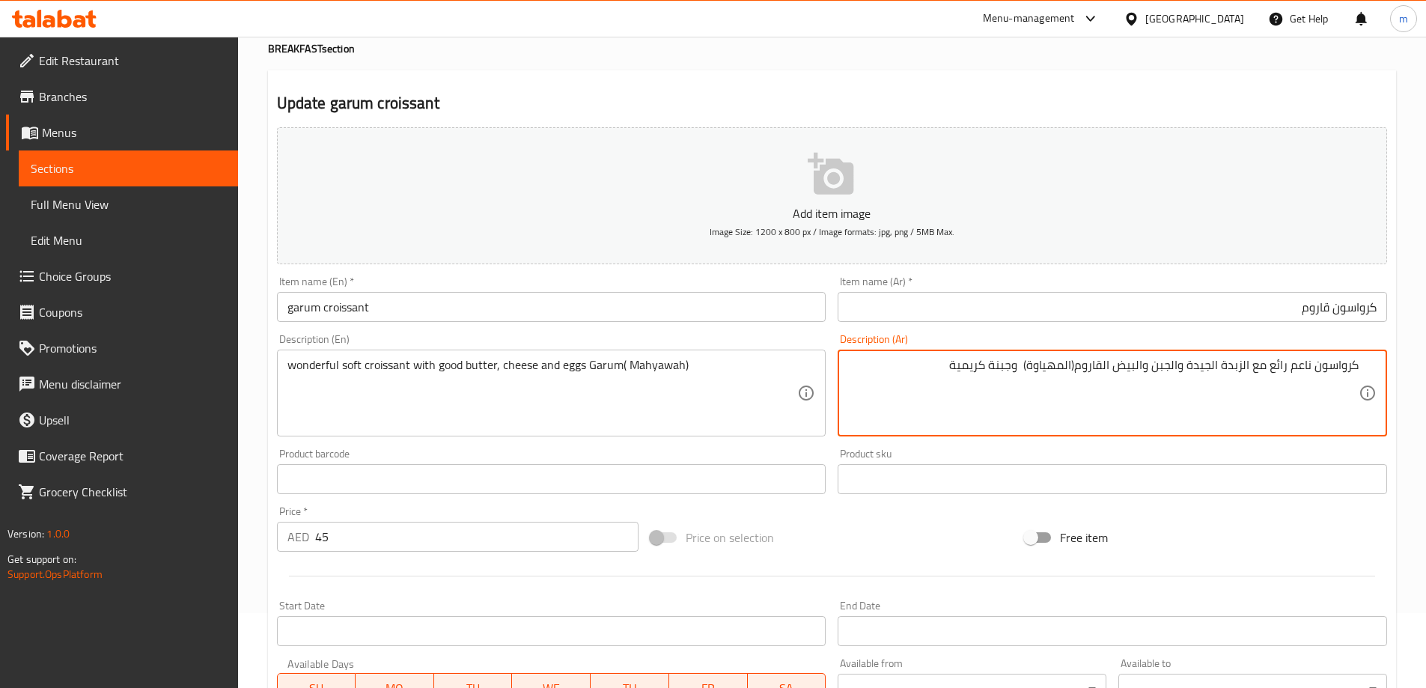
drag, startPoint x: 1151, startPoint y: 366, endPoint x: 1182, endPoint y: 374, distance: 32.5
type textarea "كرواسون ناعم رائع مع الزبدة الجيدة والبيض القاروم(المهياوة) وجبنة كريمية"
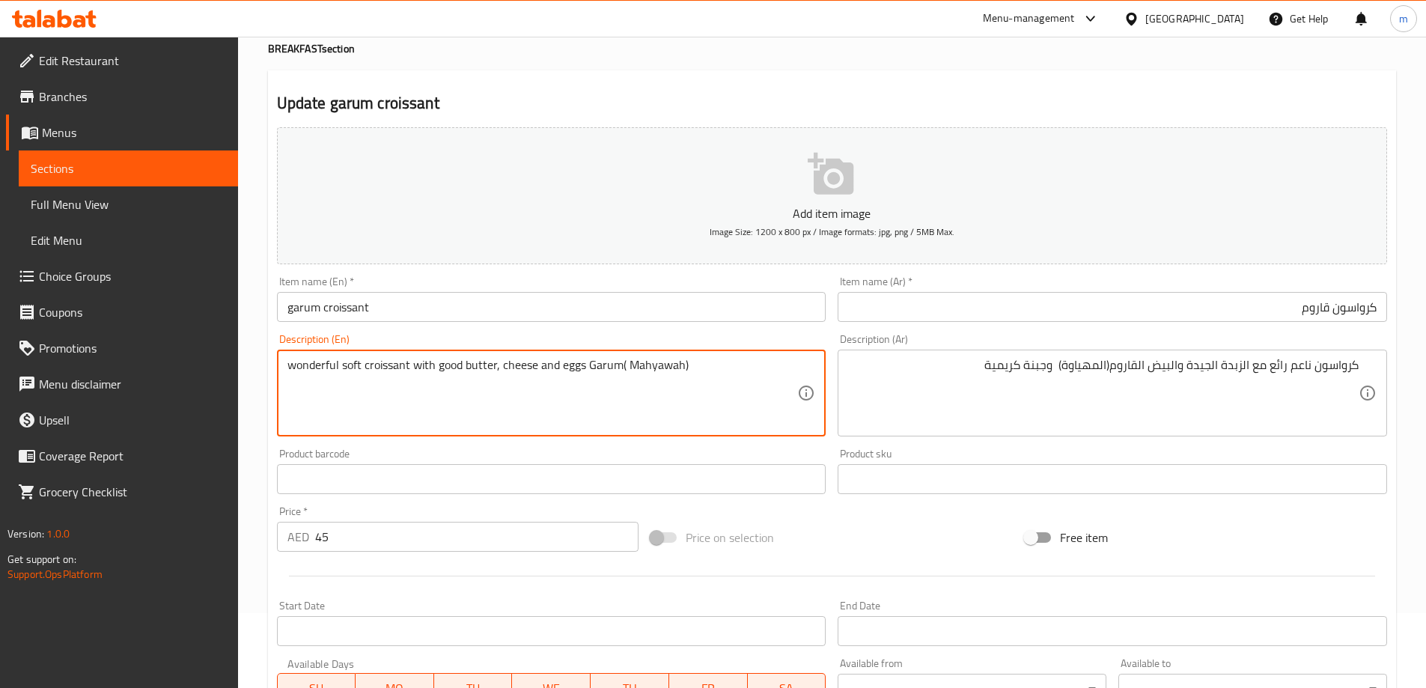
drag, startPoint x: 540, startPoint y: 367, endPoint x: 506, endPoint y: 364, distance: 34.6
paste textarea "cheese"
drag, startPoint x: 291, startPoint y: 363, endPoint x: 338, endPoint y: 368, distance: 46.7
click at [338, 368] on textarea "wonderful soft croissant with good butter, eggs Garum( Mahyawah) and creamy che…" at bounding box center [542, 393] width 510 height 71
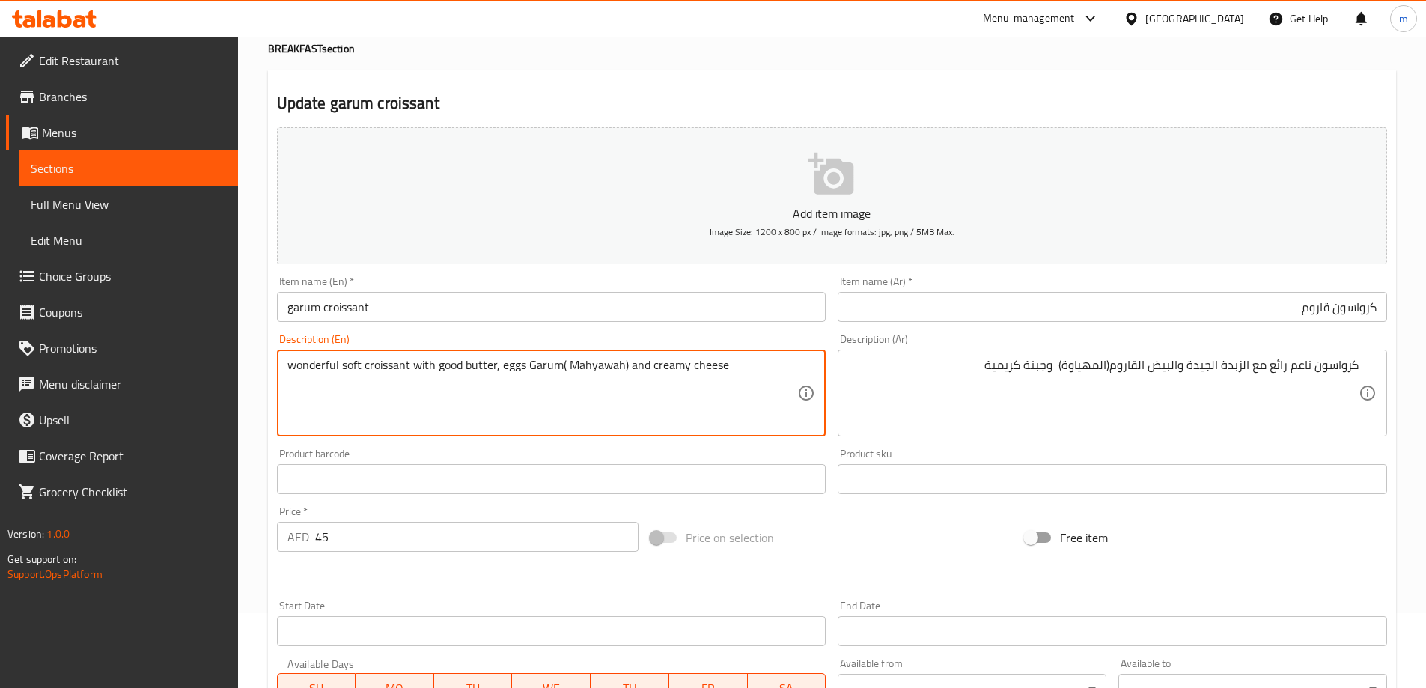
click at [337, 369] on textarea "wonderful soft croissant with good butter, eggs Garum( Mahyawah) and creamy che…" at bounding box center [542, 393] width 510 height 71
drag, startPoint x: 406, startPoint y: 361, endPoint x: 290, endPoint y: 372, distance: 115.7
click at [290, 372] on textarea "wonderful soft croissant with good butter, eggs Garum( Mahyawah) and creamy che…" at bounding box center [542, 393] width 510 height 71
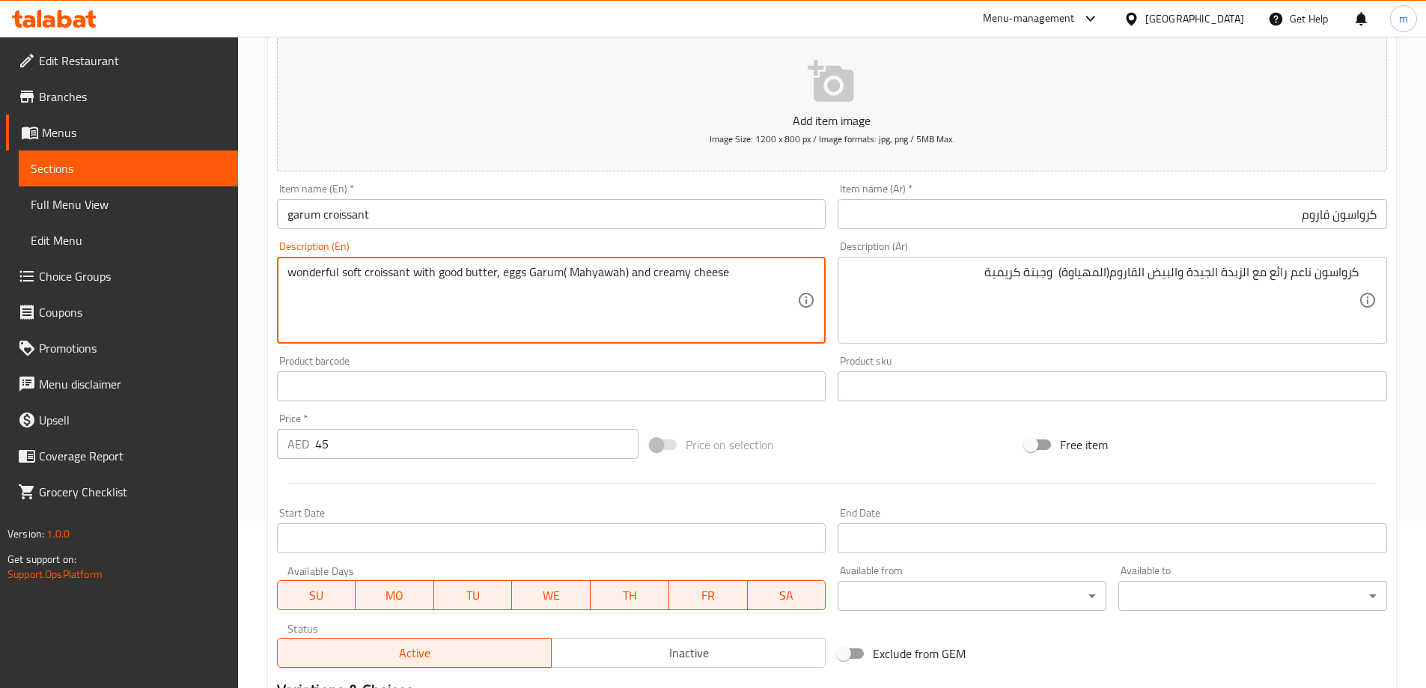
scroll to position [370, 0]
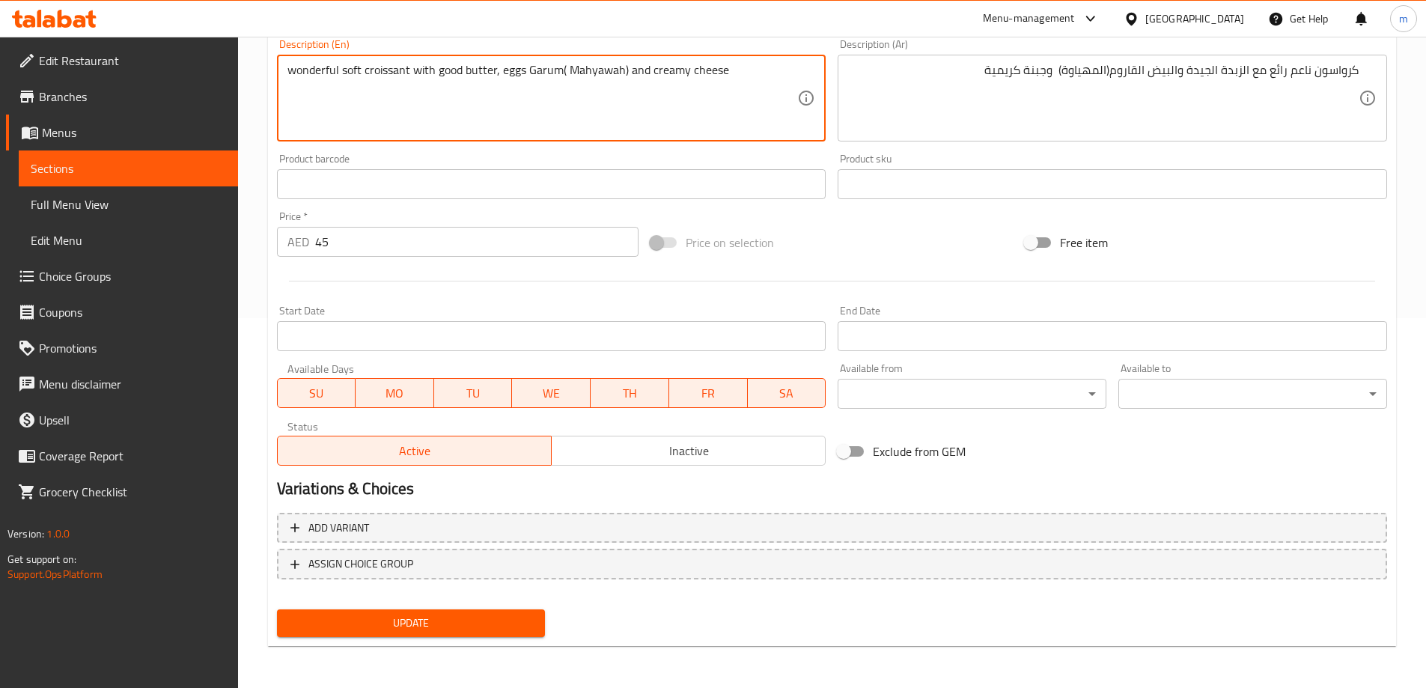
type textarea "wonderful soft croissant with good butter, eggs Garum( Mahyawah) and creamy che…"
click at [400, 626] on span "Update" at bounding box center [411, 623] width 245 height 19
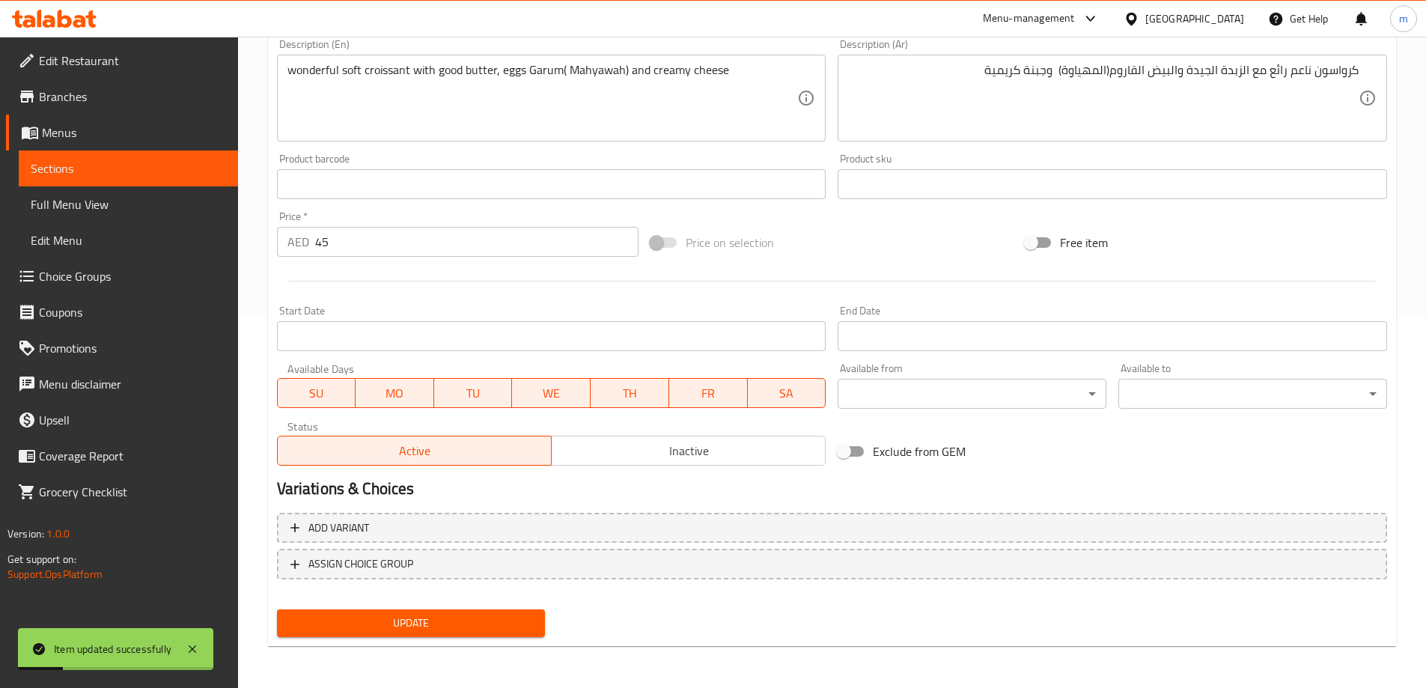
scroll to position [0, 0]
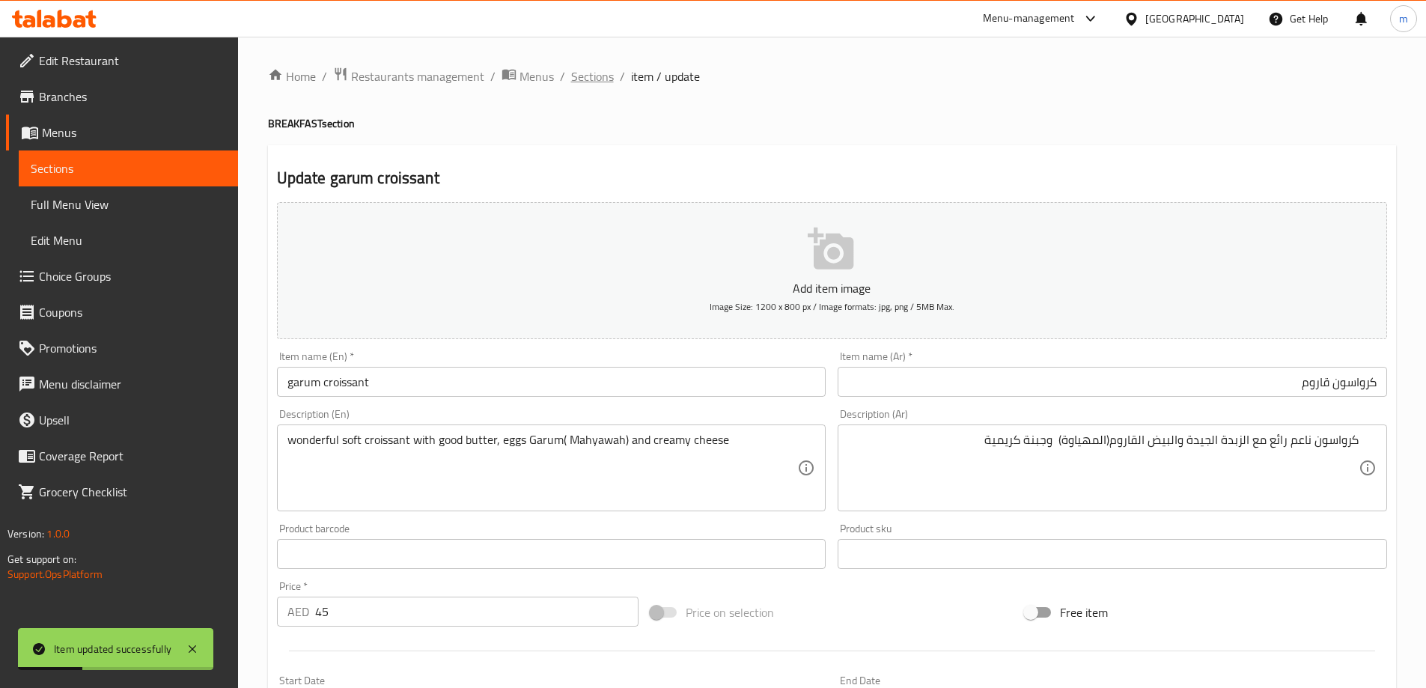
click at [603, 68] on span "Sections" at bounding box center [592, 76] width 43 height 18
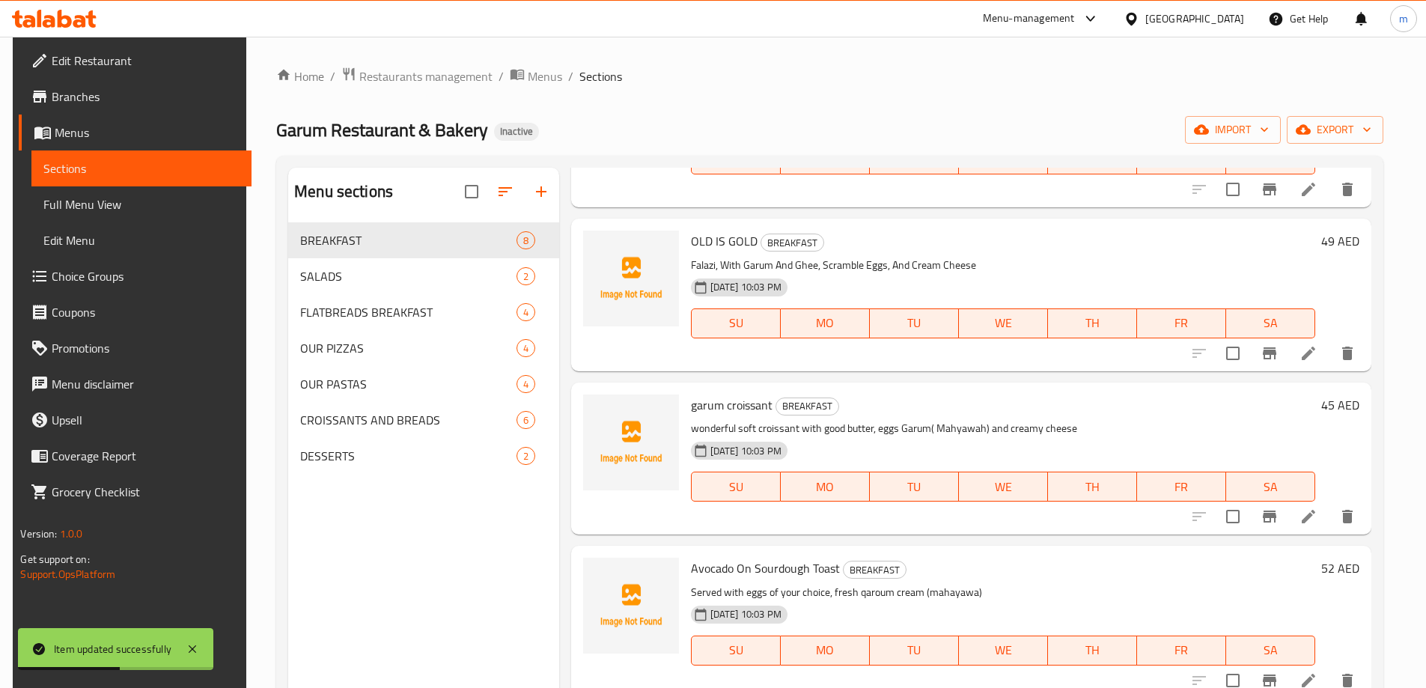
scroll to position [695, 0]
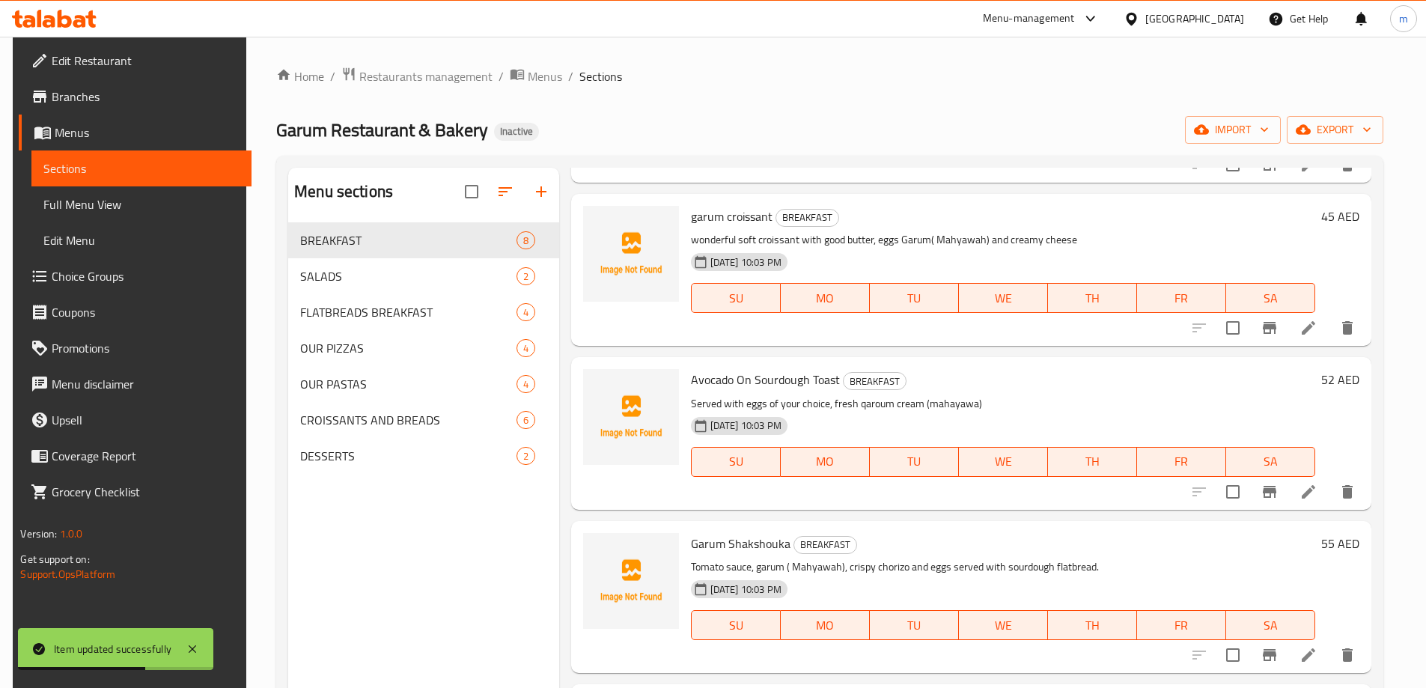
click at [1320, 483] on li at bounding box center [1308, 491] width 42 height 27
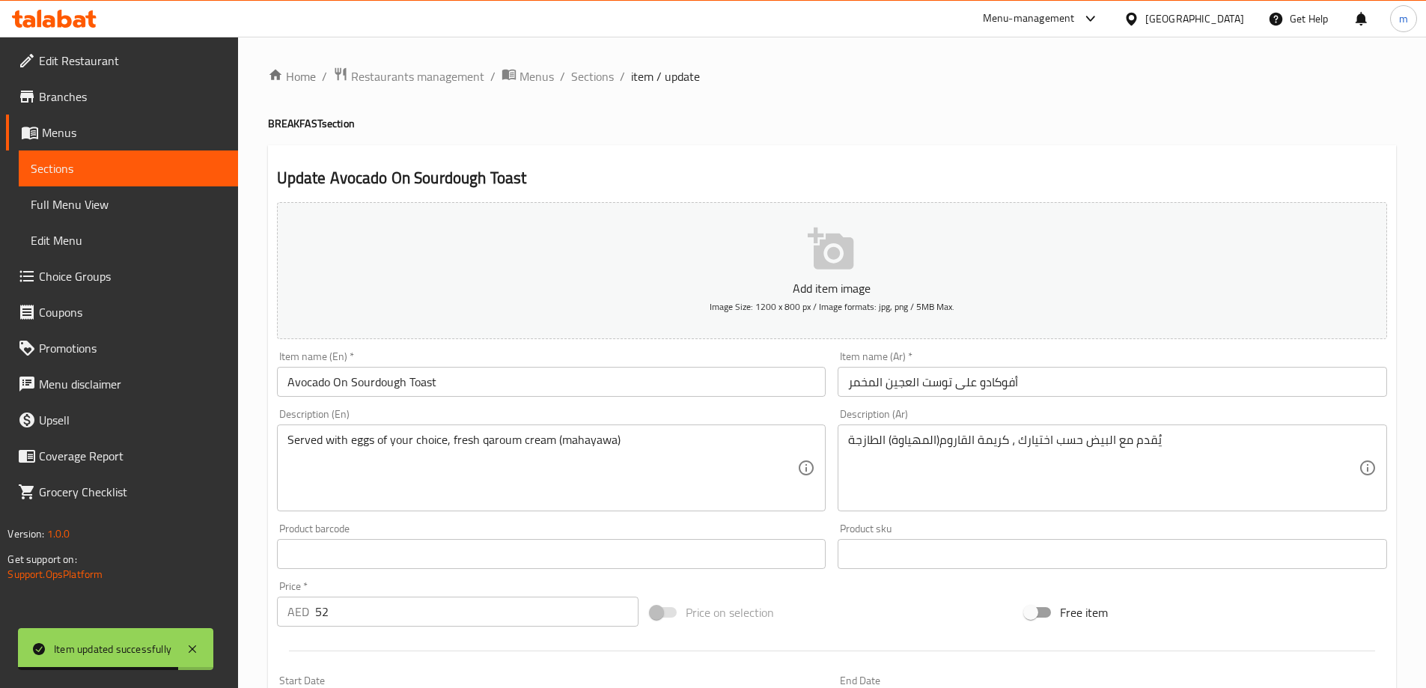
drag, startPoint x: 1176, startPoint y: 401, endPoint x: 1145, endPoint y: 368, distance: 45.0
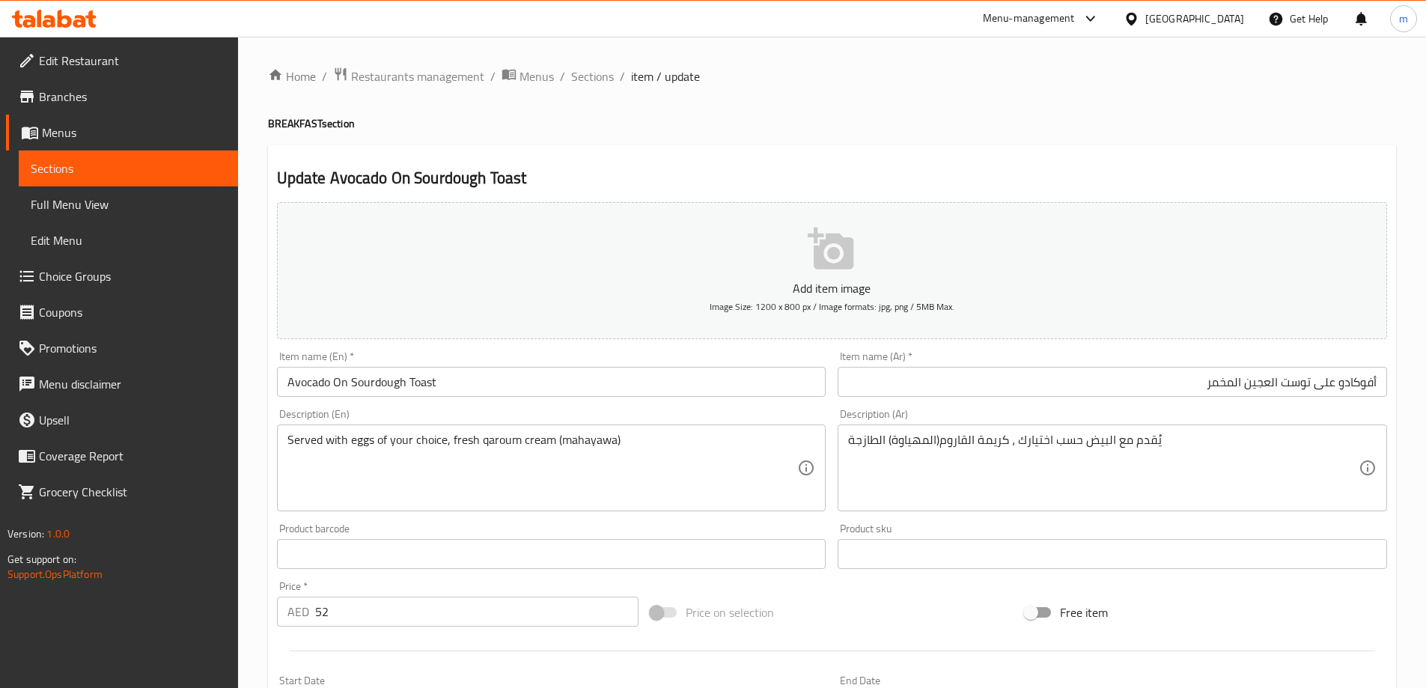
drag, startPoint x: 1091, startPoint y: 418, endPoint x: 1092, endPoint y: 440, distance: 22.5
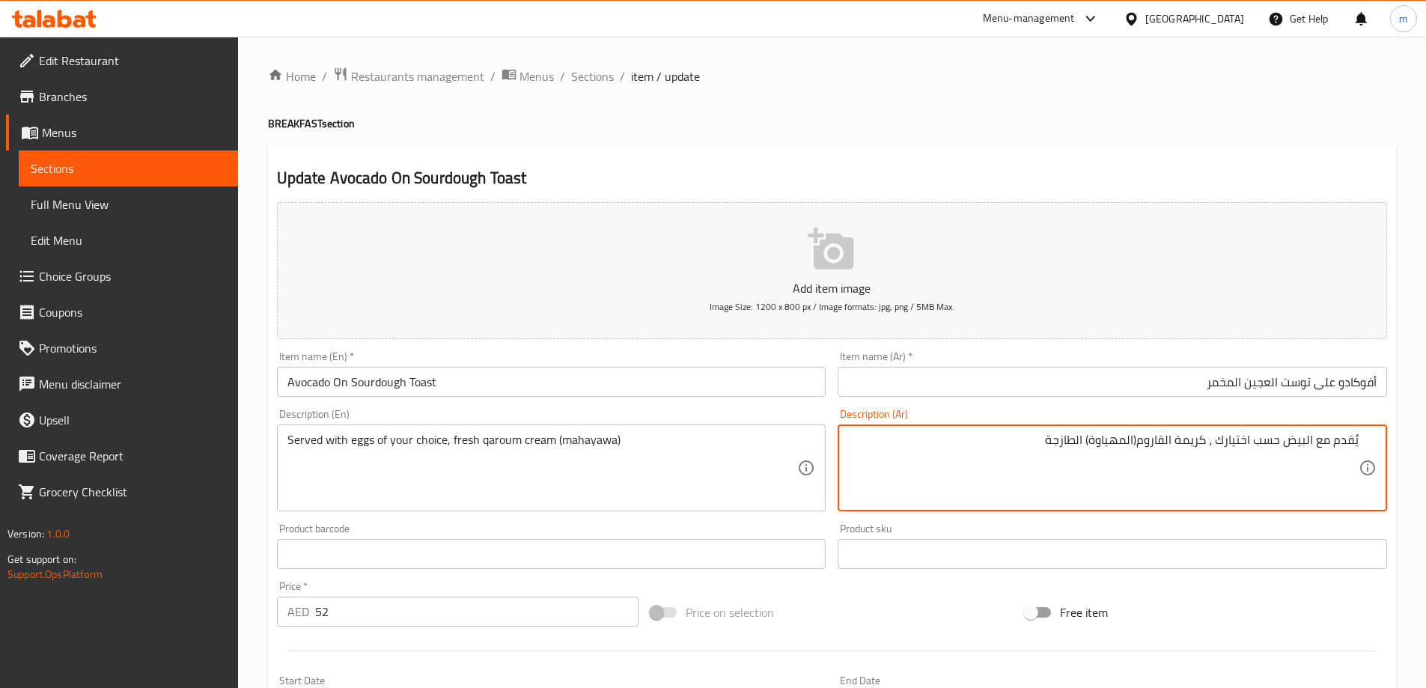
click at [486, 377] on input "Avocado On Sourdough Toast" at bounding box center [551, 382] width 549 height 30
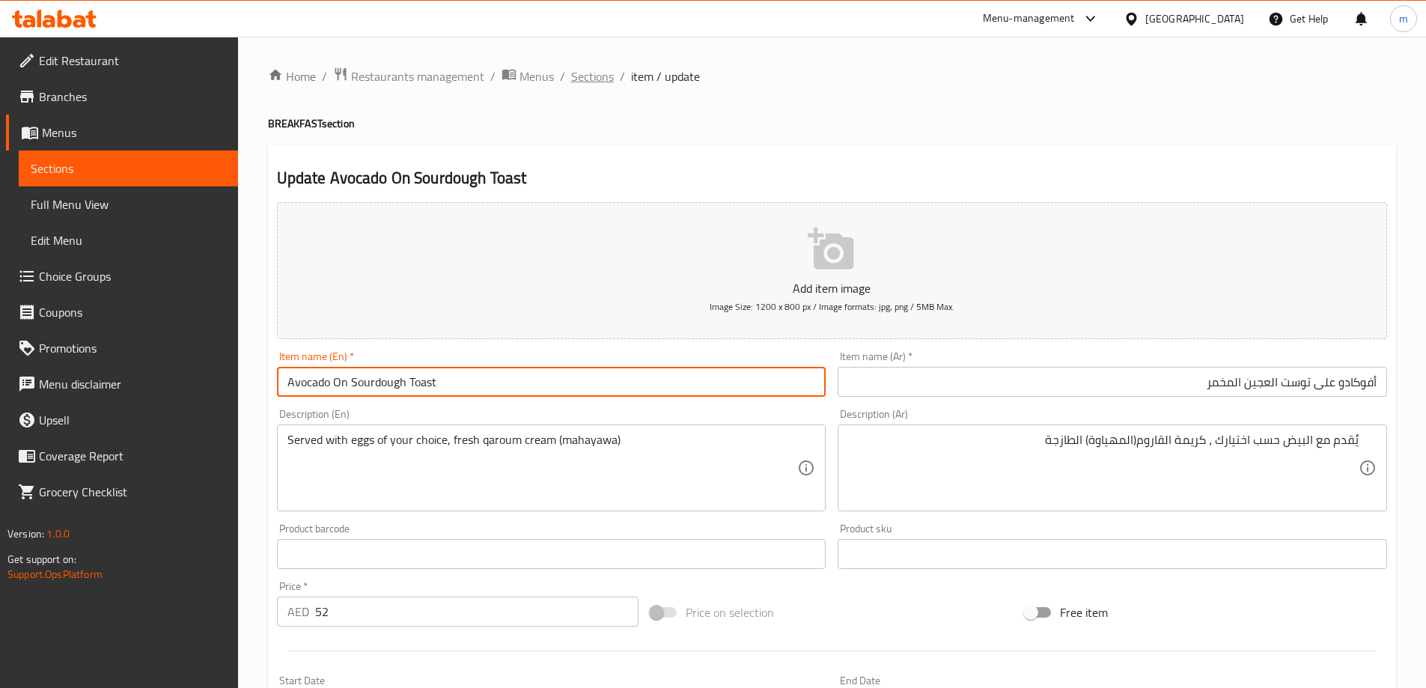
click at [590, 82] on span "Sections" at bounding box center [592, 76] width 43 height 18
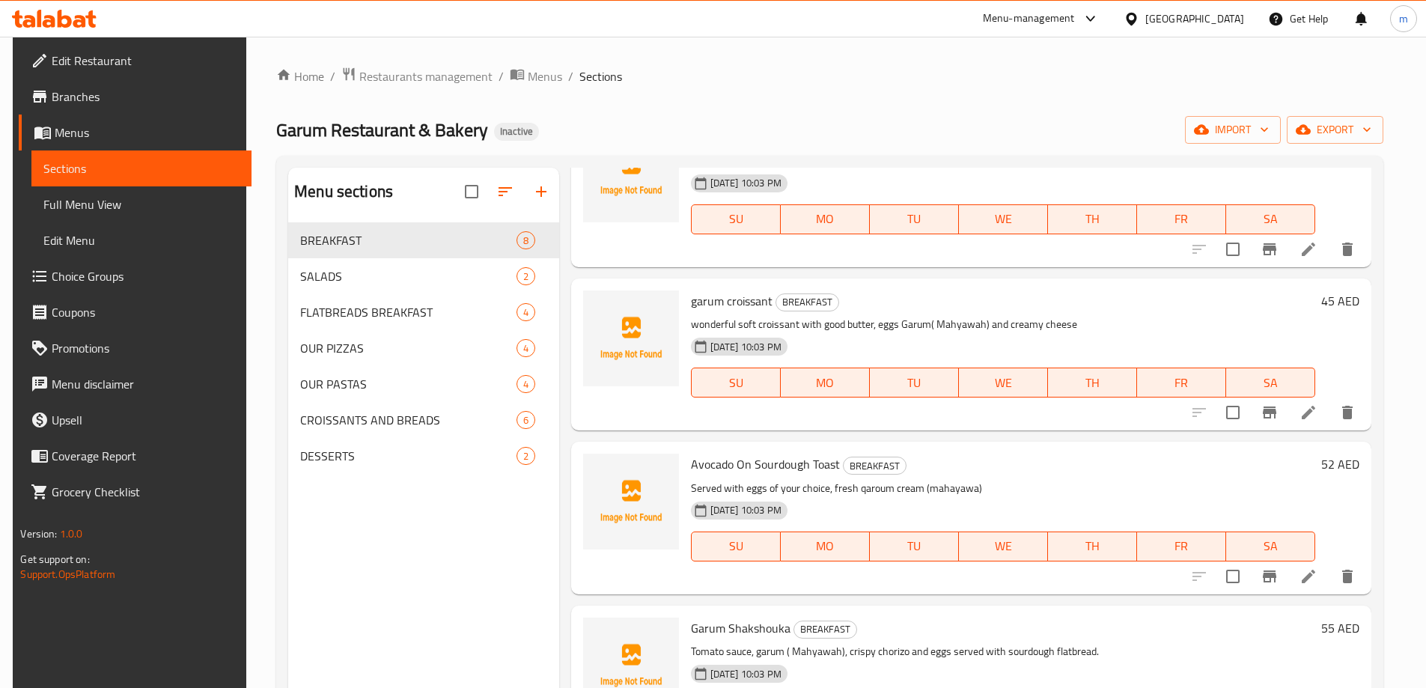
scroll to position [695, 0]
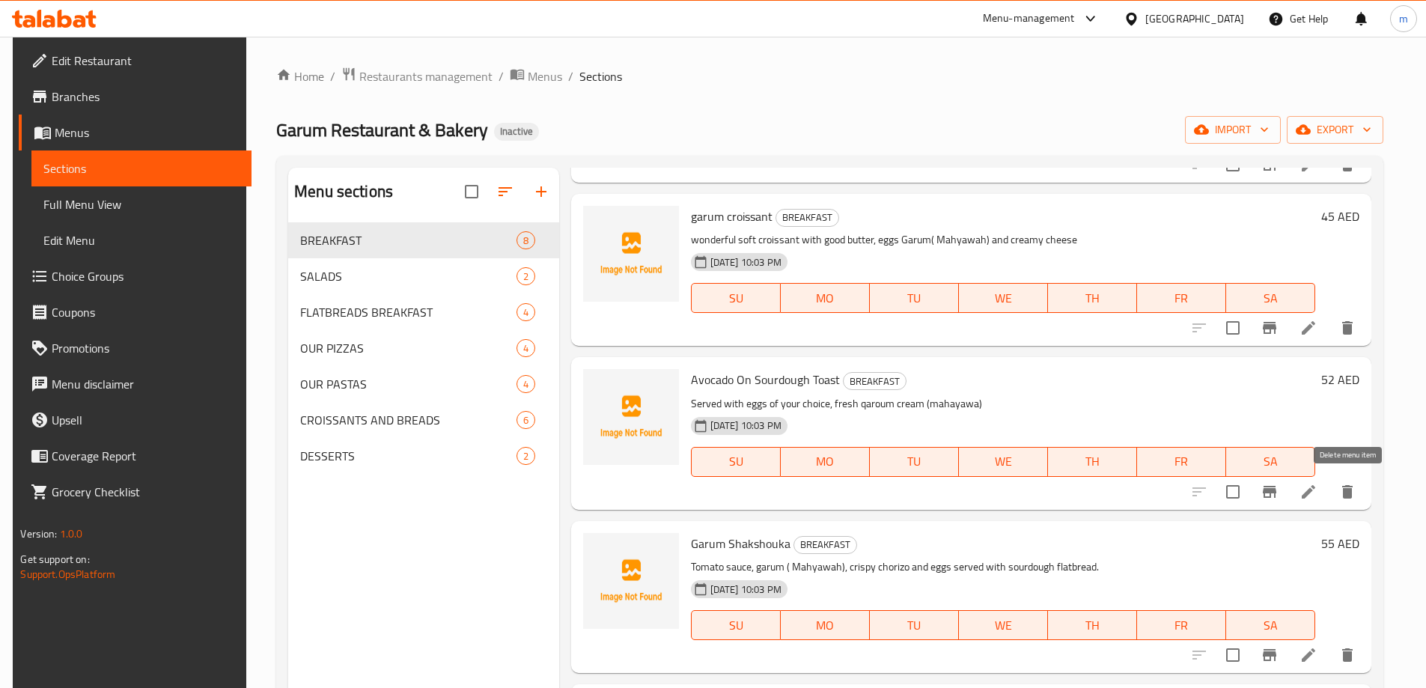
click at [1344, 496] on icon "delete" at bounding box center [1347, 491] width 10 height 13
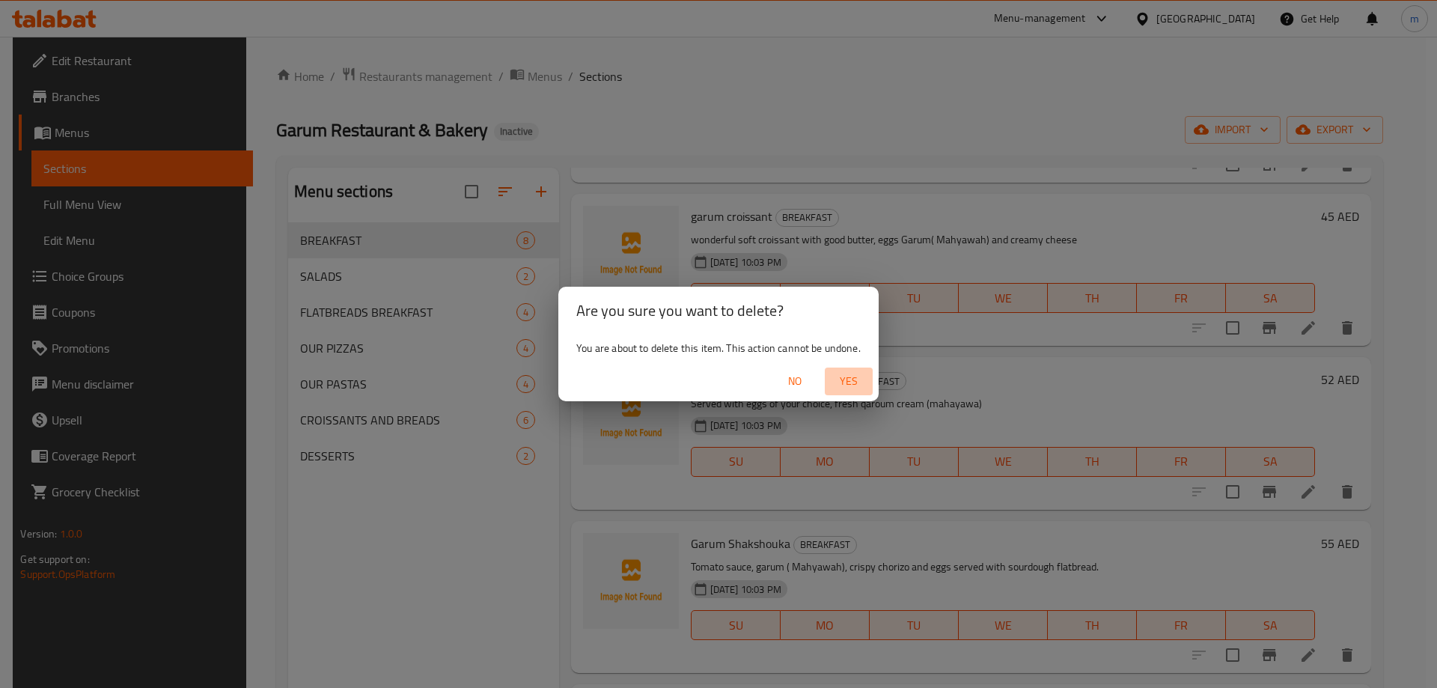
click at [849, 377] on span "Yes" at bounding box center [849, 381] width 36 height 19
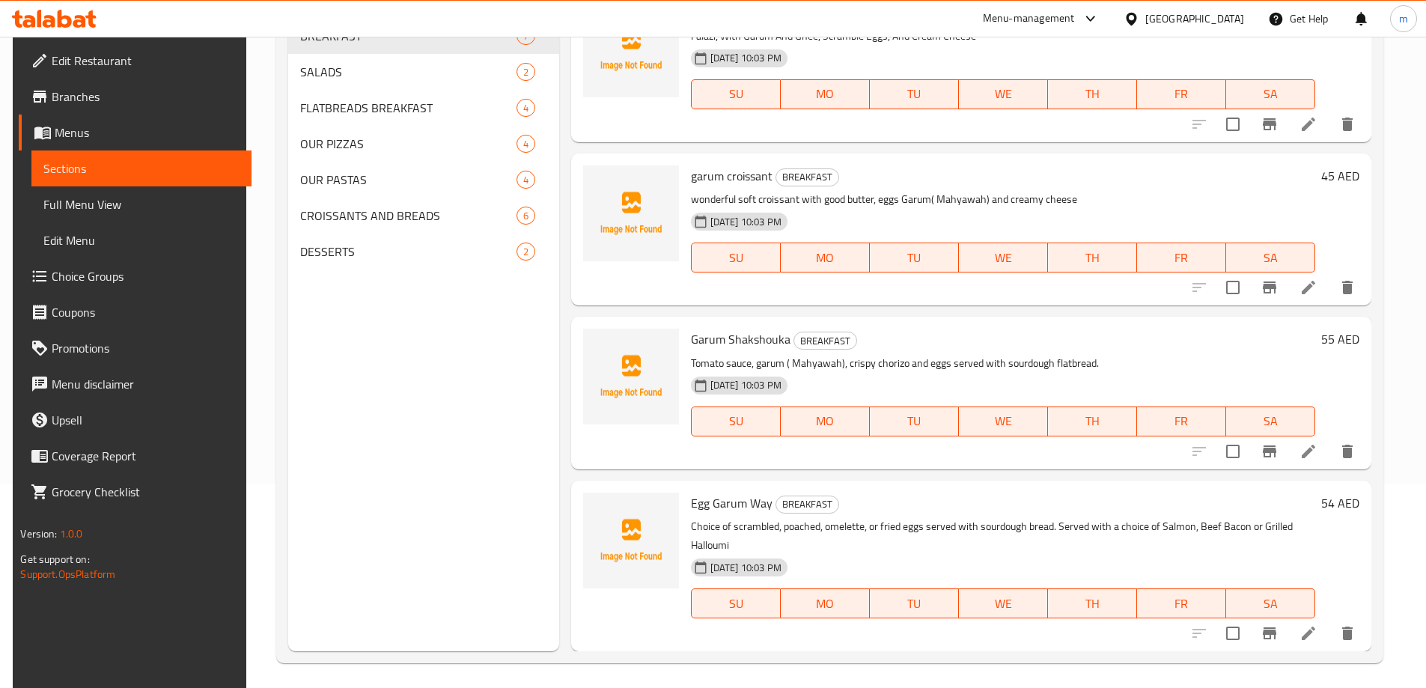
scroll to position [210, 0]
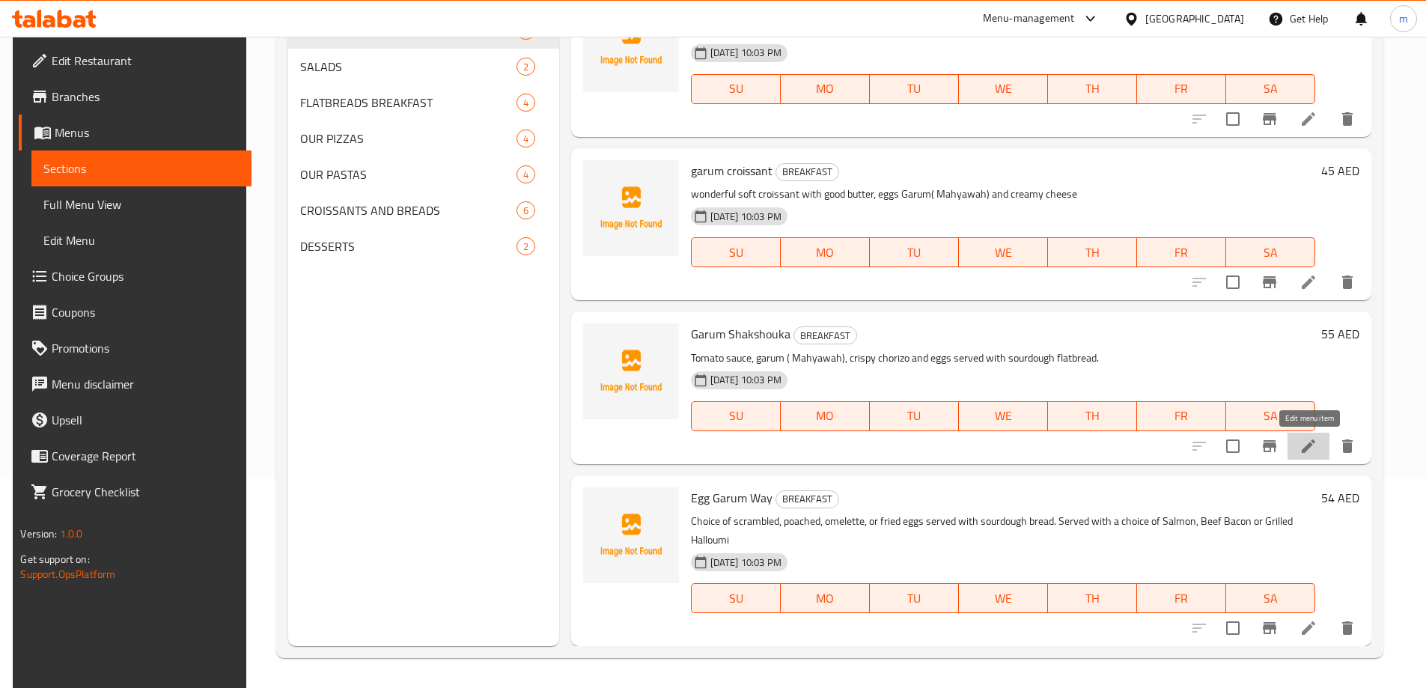
click at [1312, 443] on icon at bounding box center [1307, 445] width 13 height 13
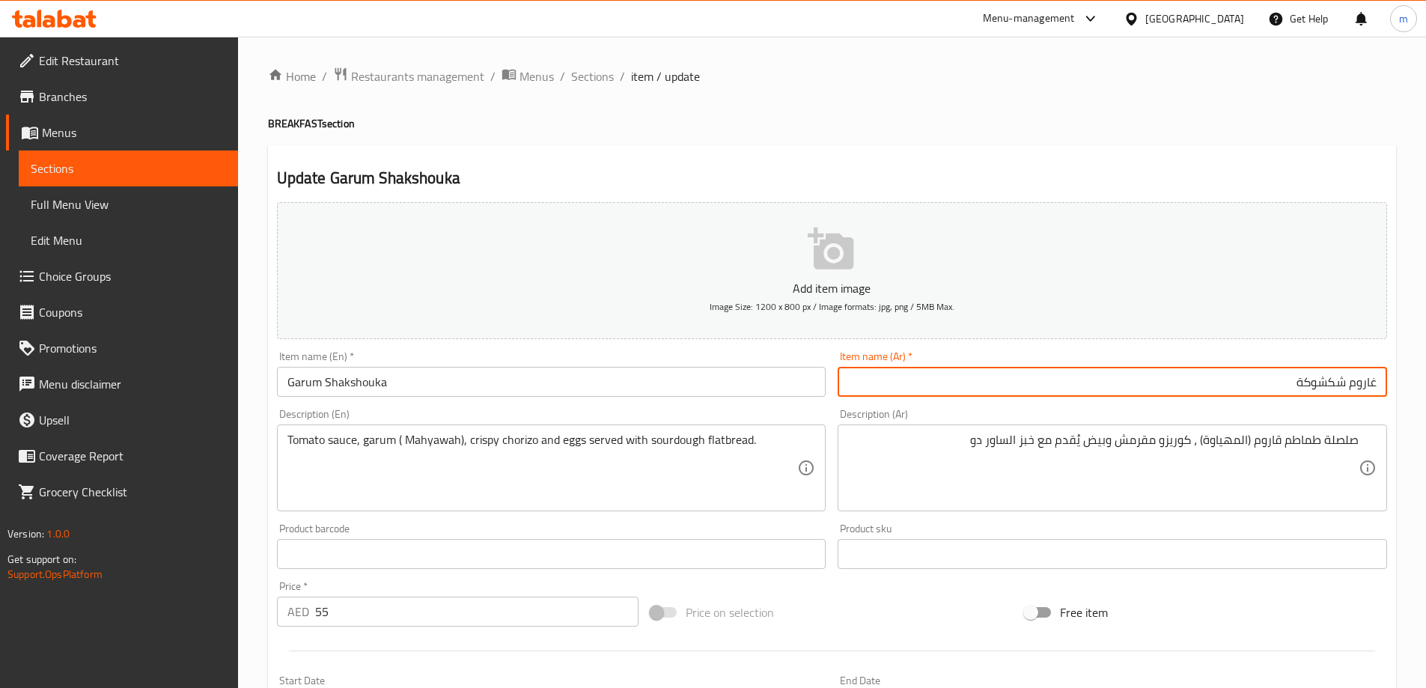
drag, startPoint x: 1371, startPoint y: 380, endPoint x: 1395, endPoint y: 385, distance: 24.5
click at [1393, 385] on div "Update Garum Shakshouka Add item image Image Size: 1200 x 800 px / Image format…" at bounding box center [832, 580] width 1128 height 871
type input "قاروم شكشوكة"
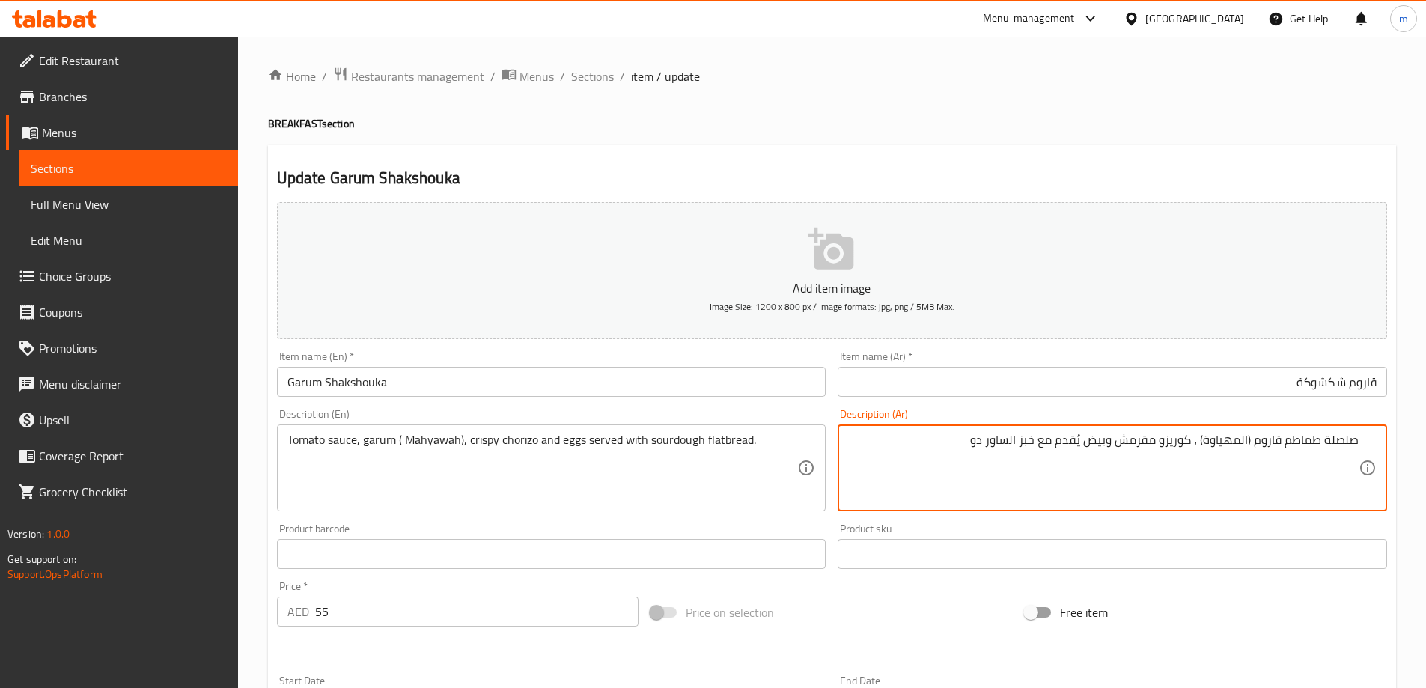
click at [1224, 442] on textarea "صلصلة طماطم قاروم (المهياوة) ، كوريزو مقرمش وبيض يُقدم مع خبز الساور دو" at bounding box center [1103, 468] width 510 height 71
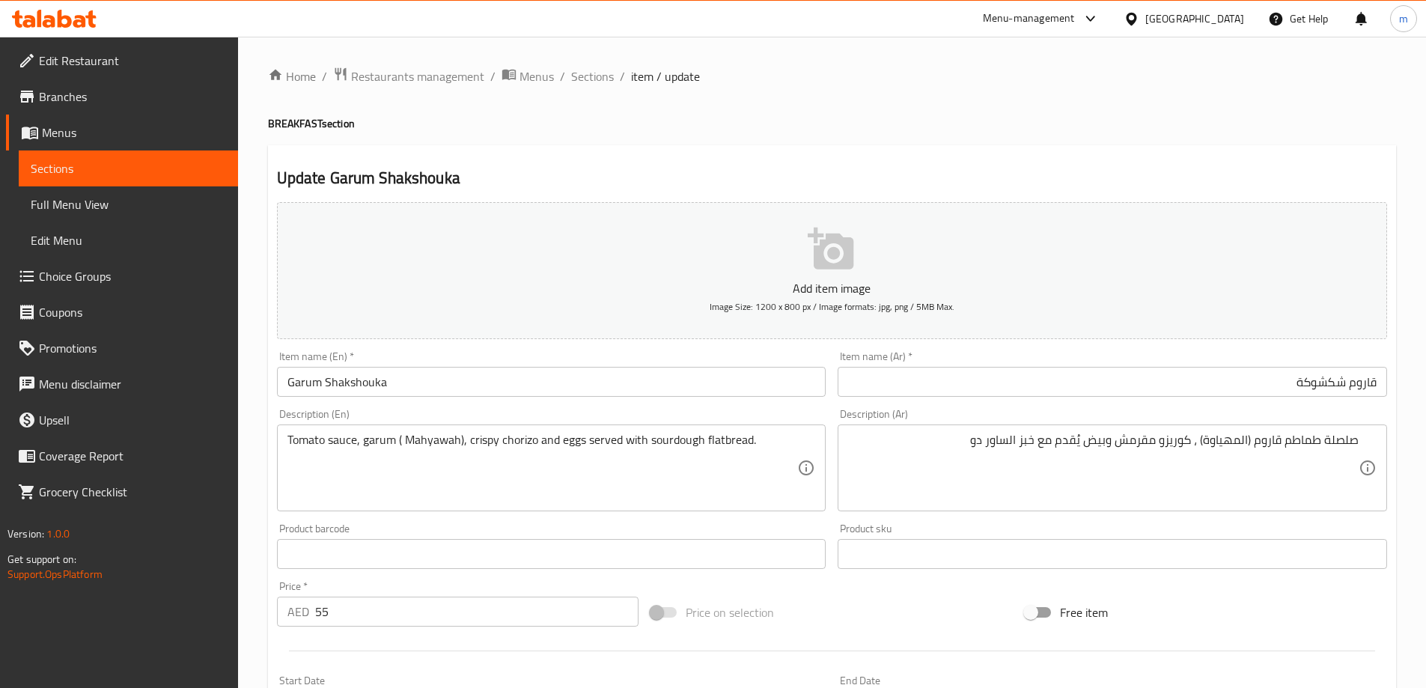
click at [1123, 420] on div "Description (Ar) صلصلة طماطم قاروم (المهياوة) ، كوريزو مقرمش وبيض يُقدم مع خبز …" at bounding box center [1111, 460] width 549 height 103
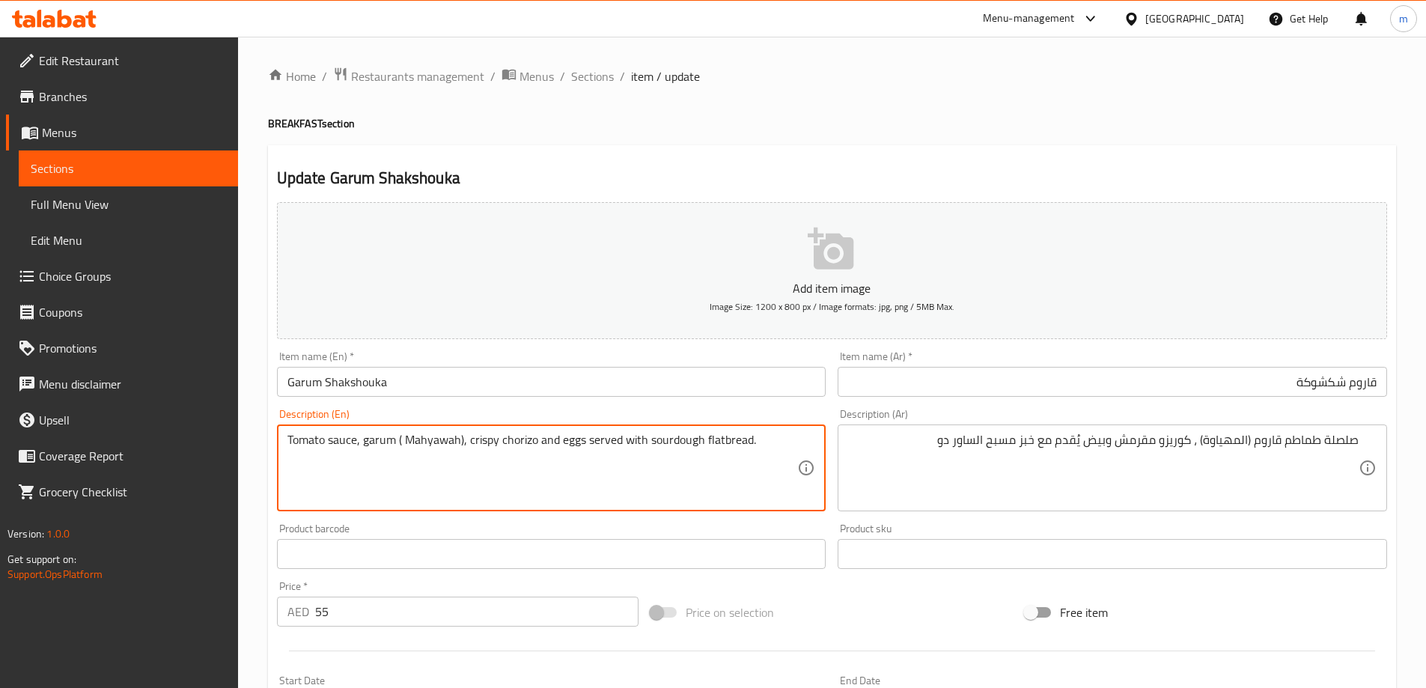
click at [678, 437] on textarea "Tomato sauce, garum ( Mahyawah), crispy chorizo and eggs served with sourdough …" at bounding box center [542, 468] width 510 height 71
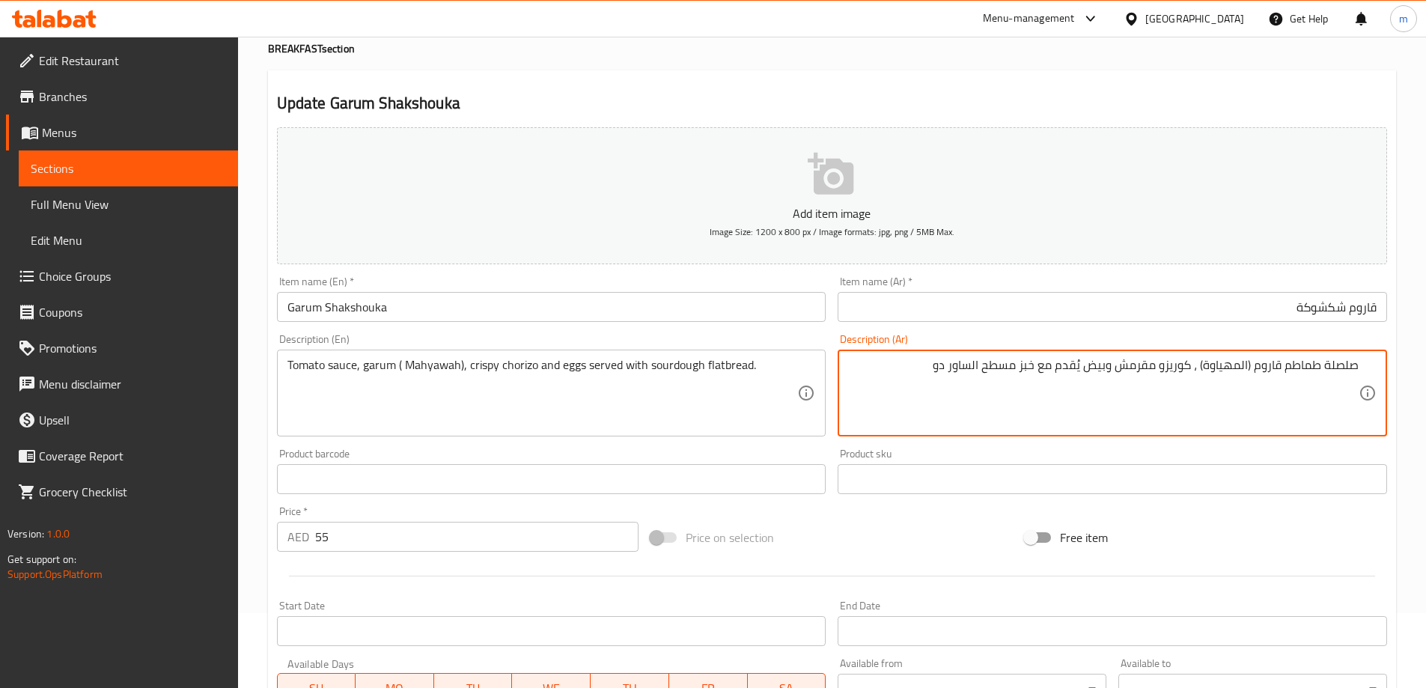
scroll to position [370, 0]
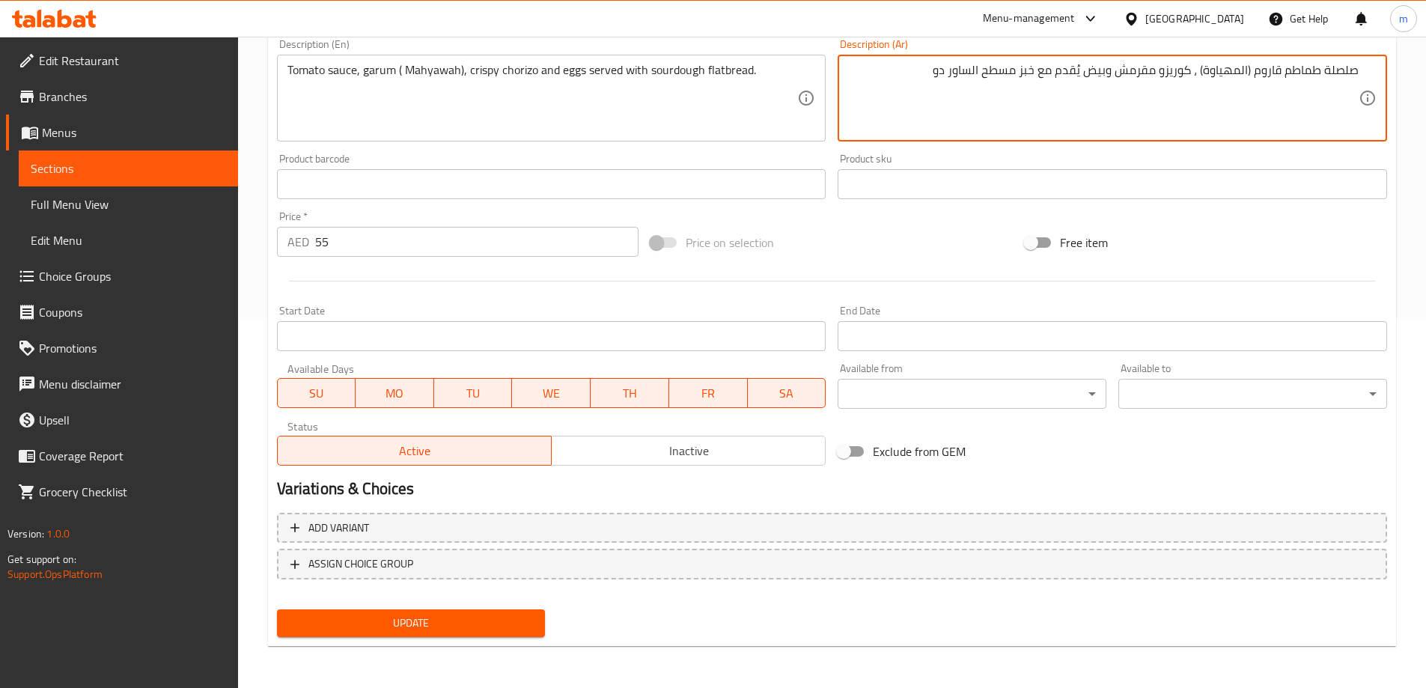
type textarea "صلصلة طماطم قاروم (المهياوة) ، كوريزو مقرمش وبيض يُقدم مع خبز مسطح الساور دو"
click at [474, 604] on div "Update" at bounding box center [411, 623] width 281 height 40
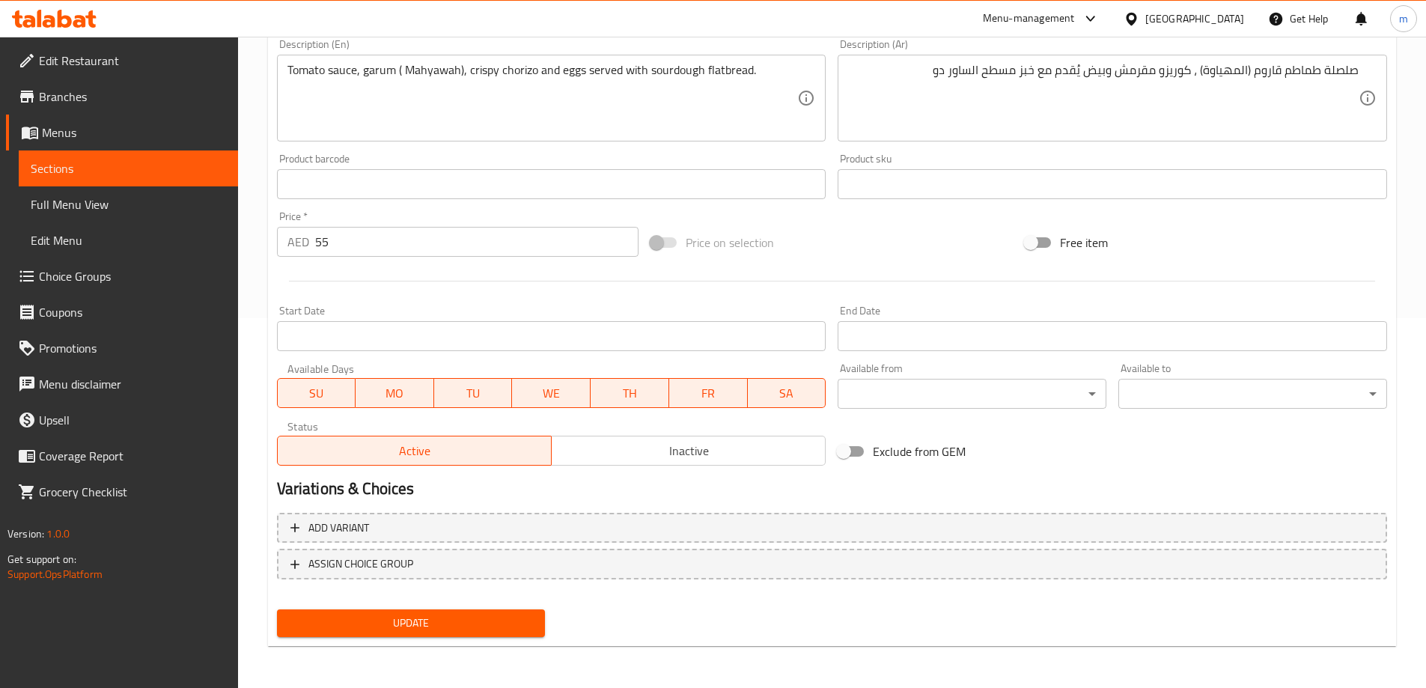
click at [468, 617] on span "Update" at bounding box center [411, 623] width 245 height 19
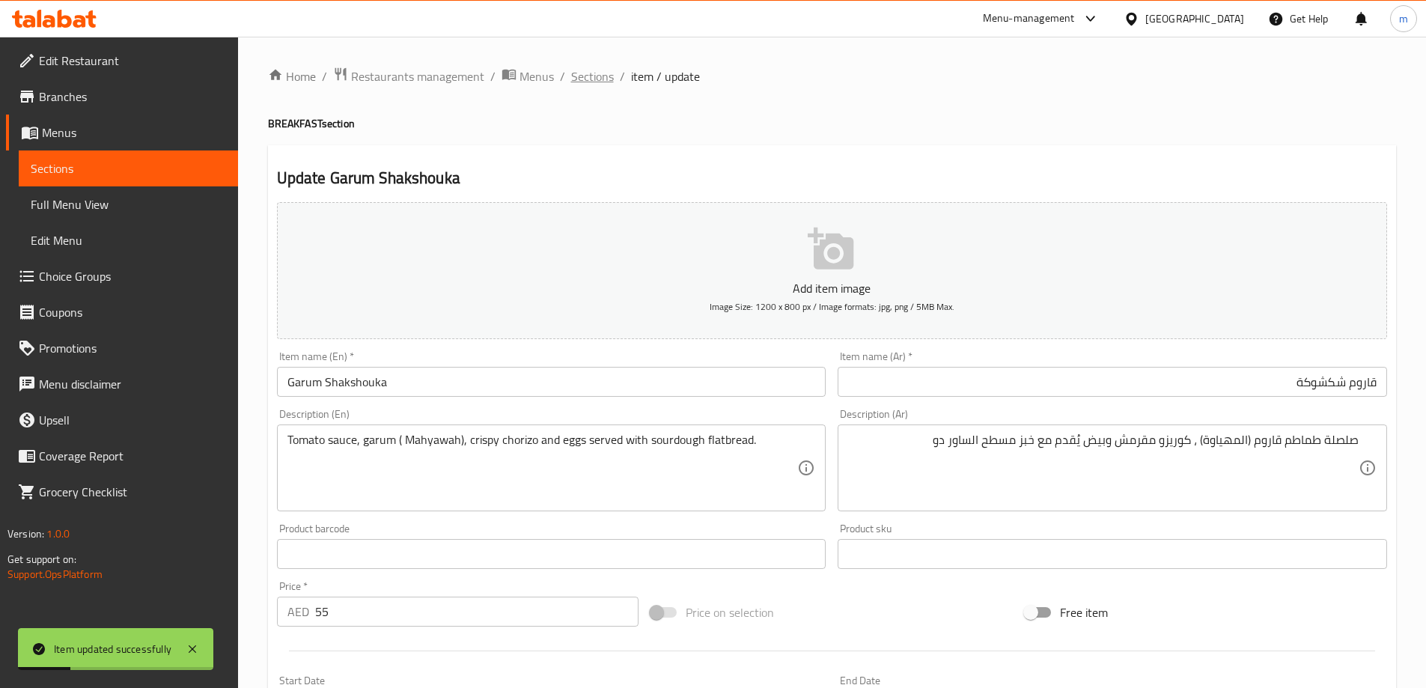
click at [584, 81] on span "Sections" at bounding box center [592, 76] width 43 height 18
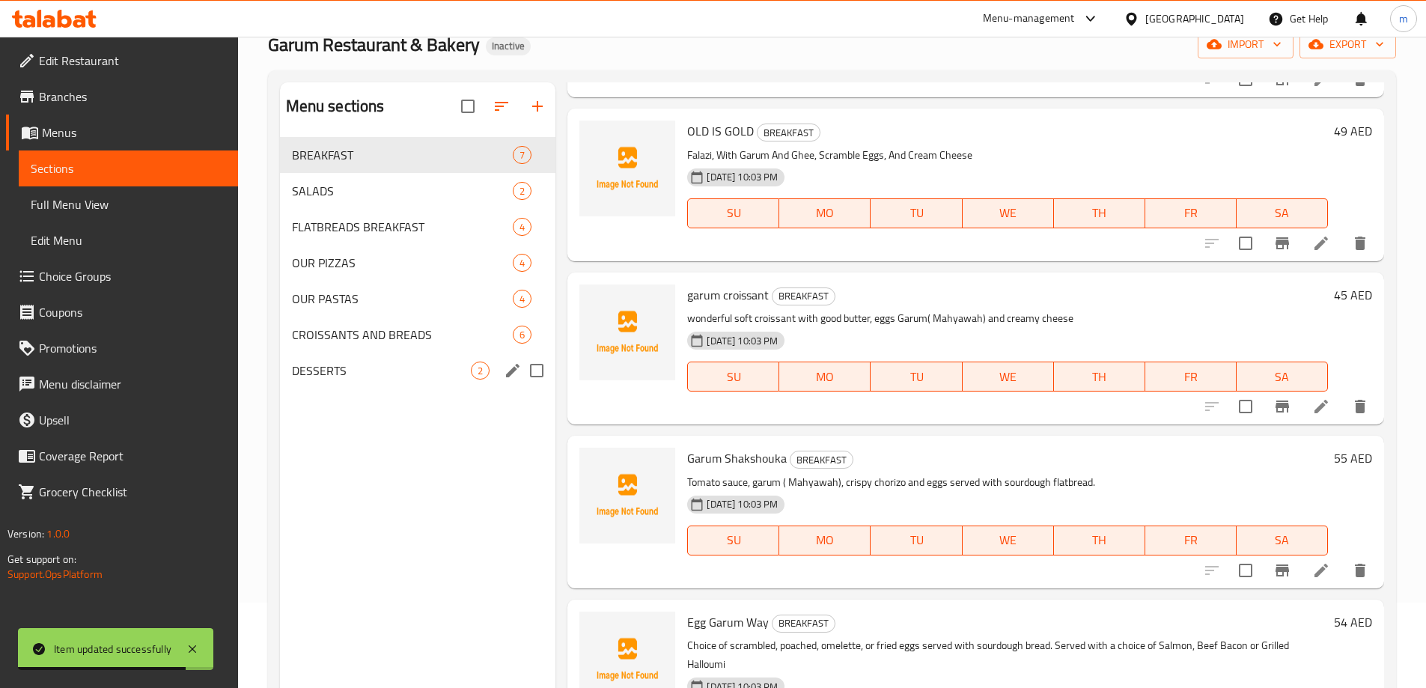
scroll to position [210, 0]
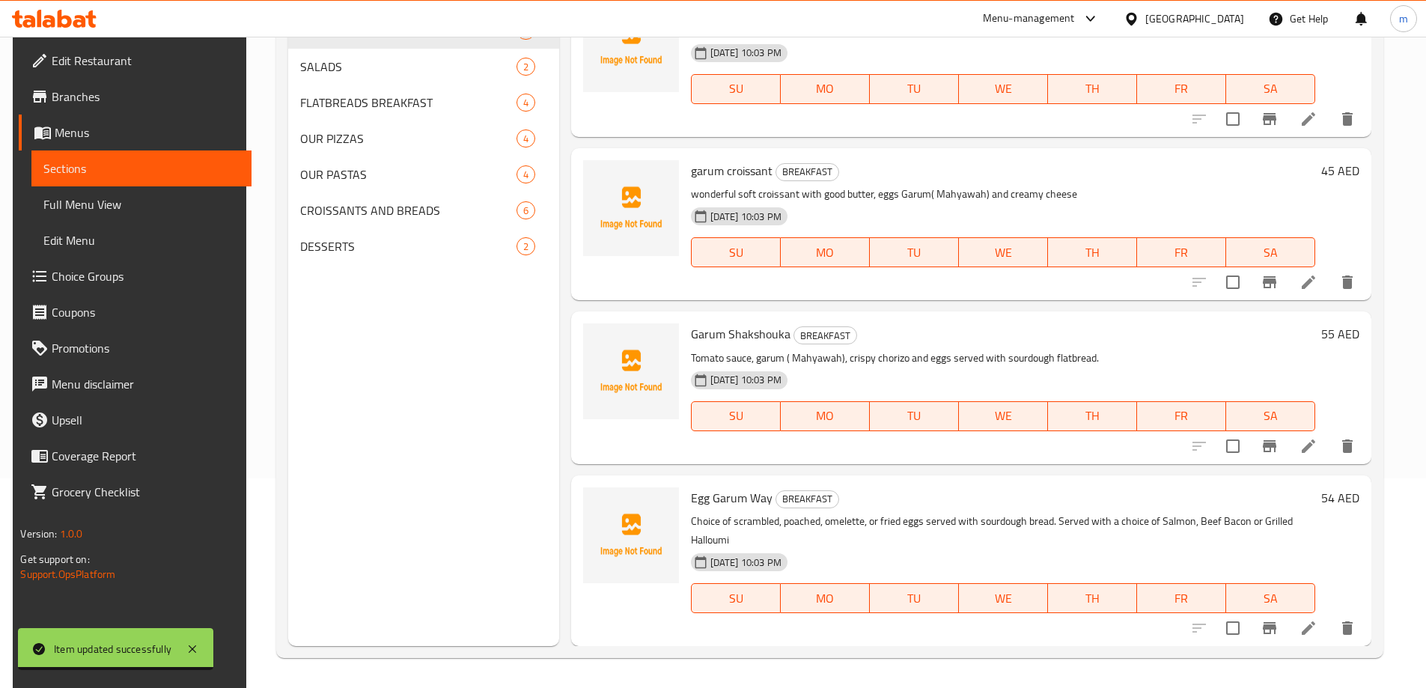
click at [1307, 620] on icon at bounding box center [1308, 628] width 18 height 18
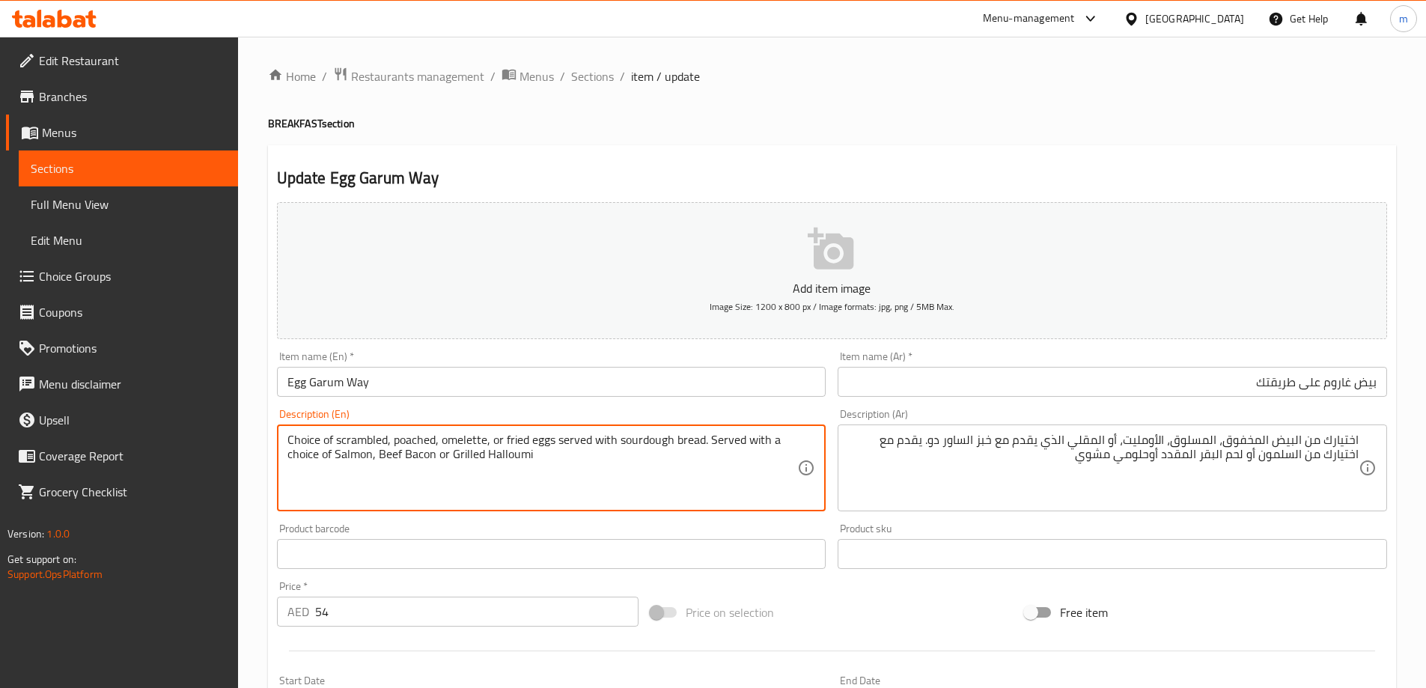
click at [357, 449] on textarea "Choice of scrambled, poached, omelette, or fried eggs served with sourdough bre…" at bounding box center [542, 468] width 510 height 71
click at [355, 454] on textarea "Choice of scrambled, poached, omelette, or fried eggs served with sourdough bre…" at bounding box center [542, 468] width 510 height 71
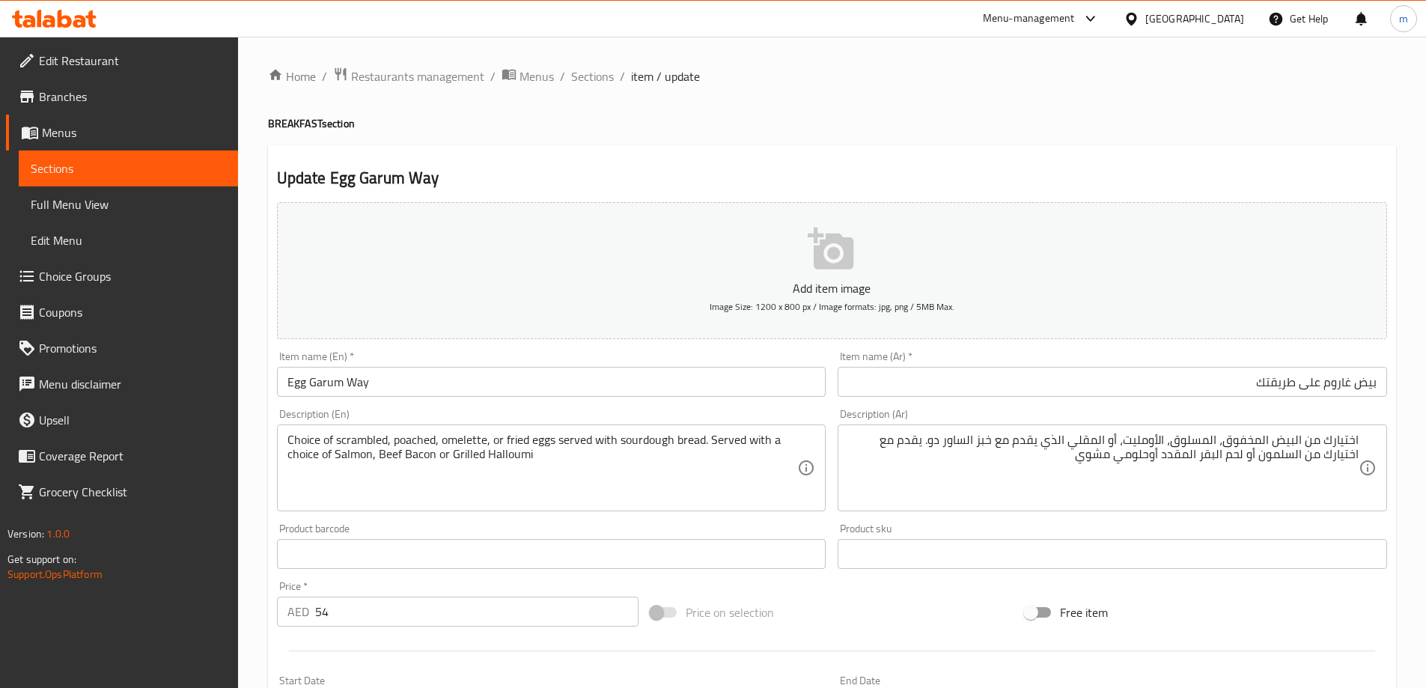
click at [353, 459] on textarea "Choice of scrambled, poached, omelette, or fried eggs served with sourdough bre…" at bounding box center [542, 468] width 510 height 71
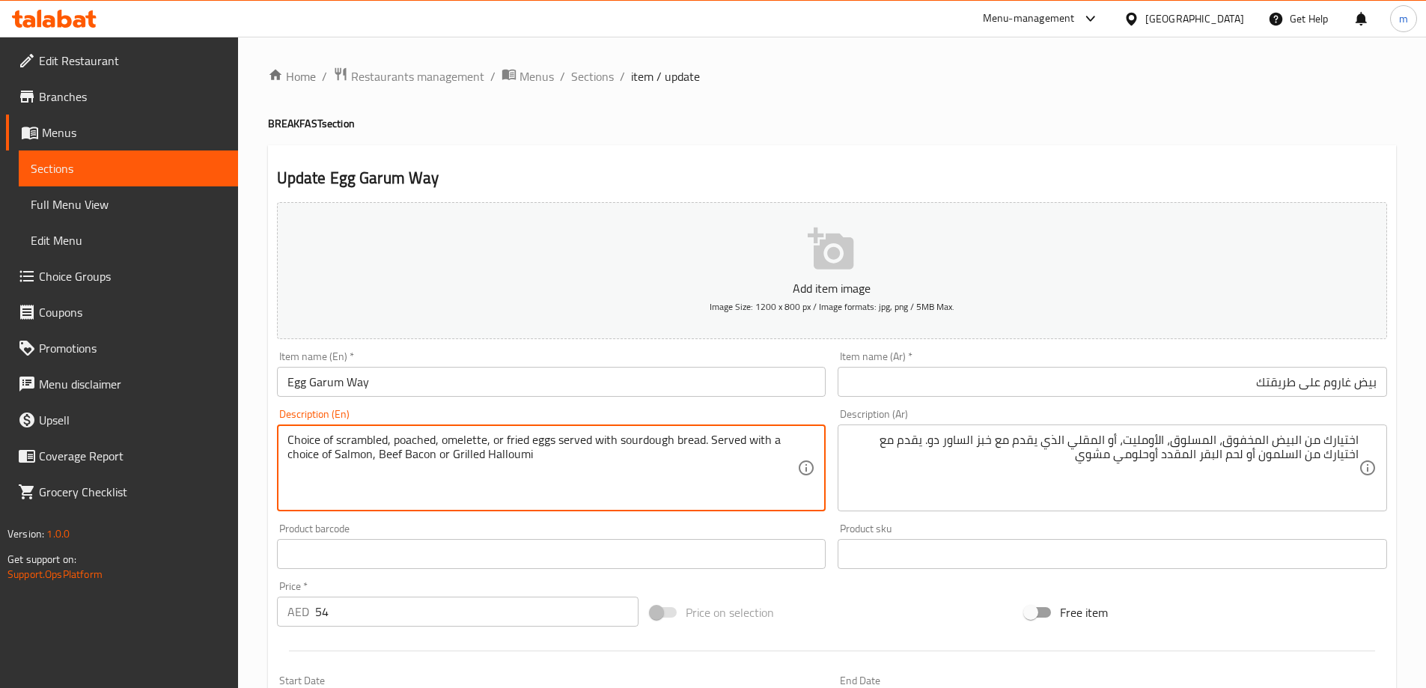
click at [353, 459] on textarea "Choice of scrambled, poached, omelette, or fried eggs served with sourdough bre…" at bounding box center [542, 468] width 510 height 71
click at [790, 97] on div "Home / Restaurants management / Menus / Sections / item / update BREAKFAST sect…" at bounding box center [832, 547] width 1128 height 961
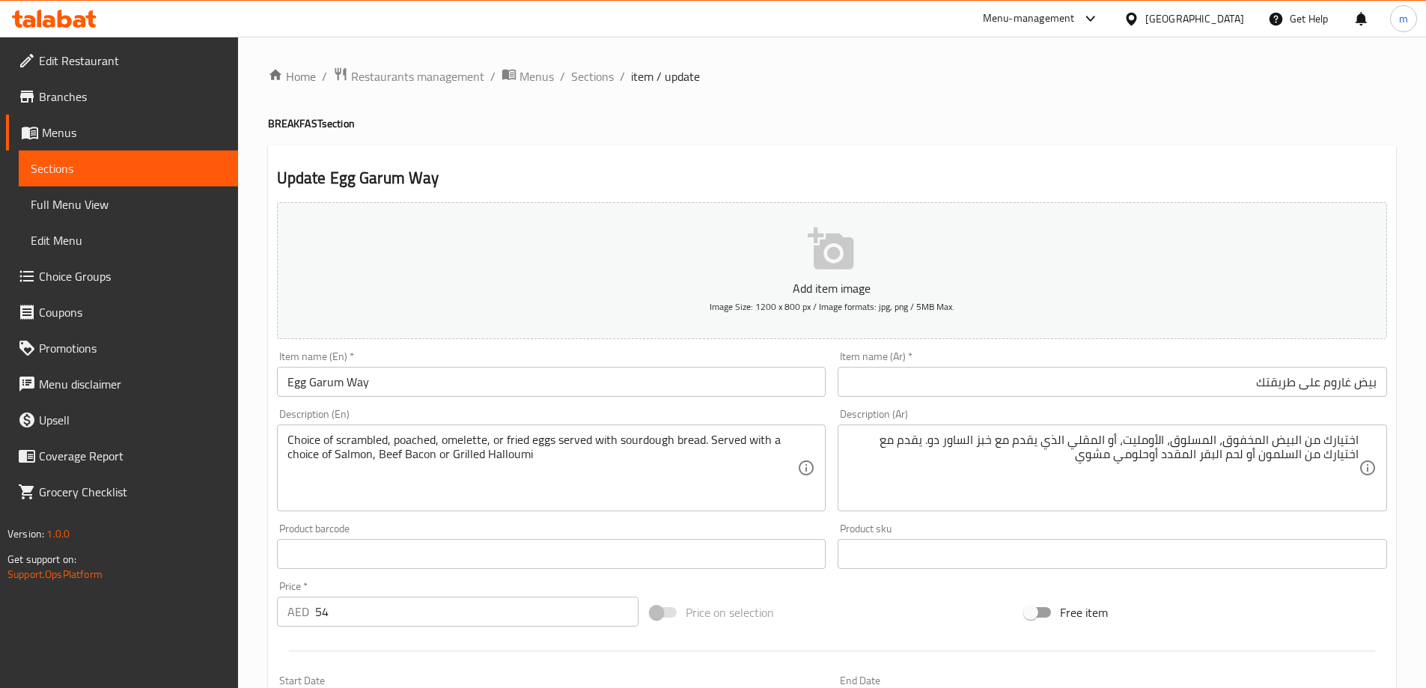
click at [355, 409] on div "Description (En) Choice of scrambled, poached, omelette, or fried eggs served w…" at bounding box center [551, 460] width 549 height 103
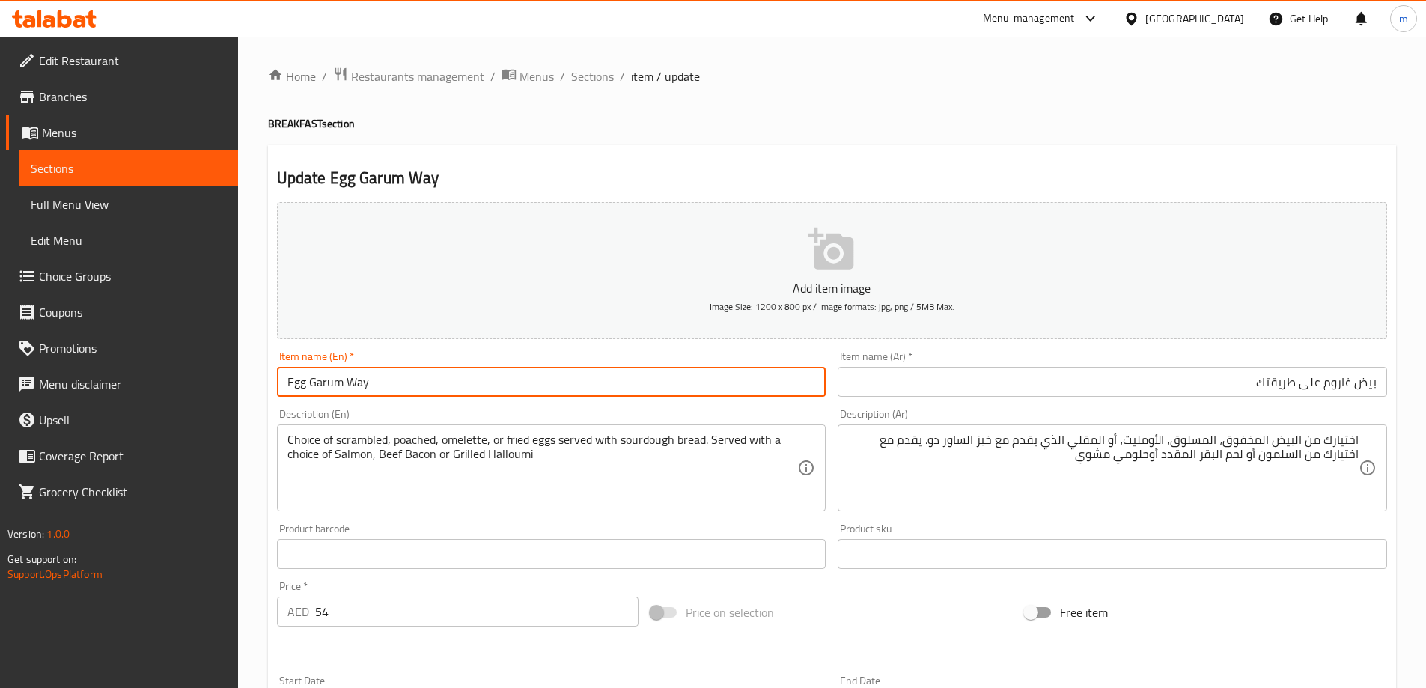
click at [355, 379] on input "Egg Garum Way" at bounding box center [551, 382] width 549 height 30
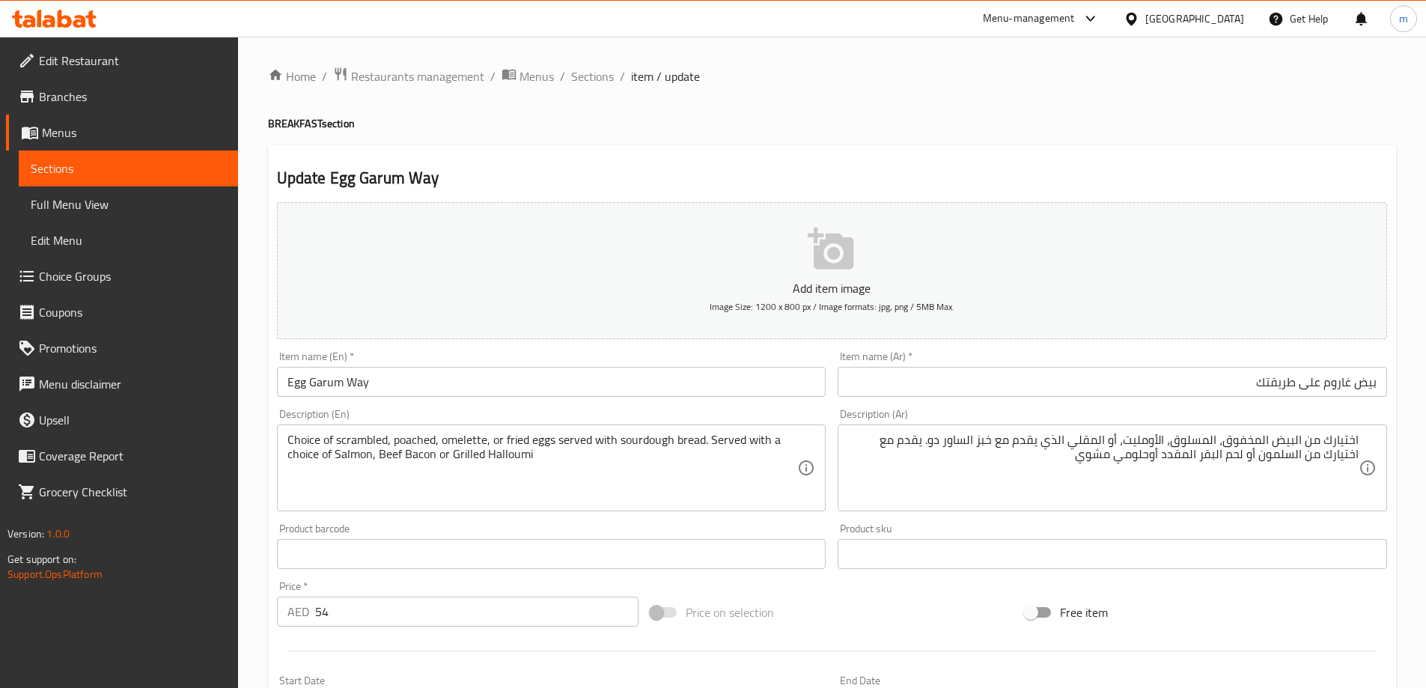
click at [391, 369] on input "Egg Garum Way" at bounding box center [551, 382] width 549 height 30
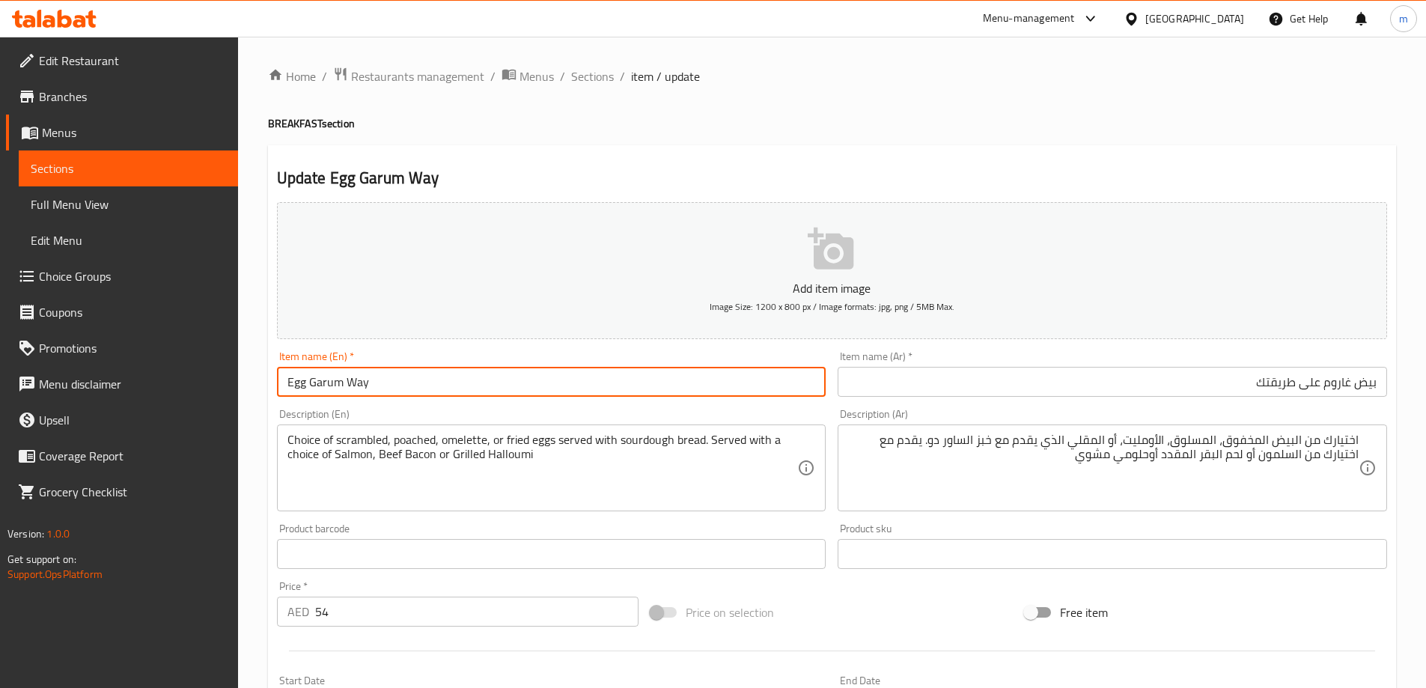
click at [389, 370] on input "Egg Garum Way" at bounding box center [551, 382] width 549 height 30
click at [389, 373] on input "Egg Garum Way" at bounding box center [551, 382] width 549 height 30
click at [447, 382] on input "Egg Garum Way" at bounding box center [551, 382] width 549 height 30
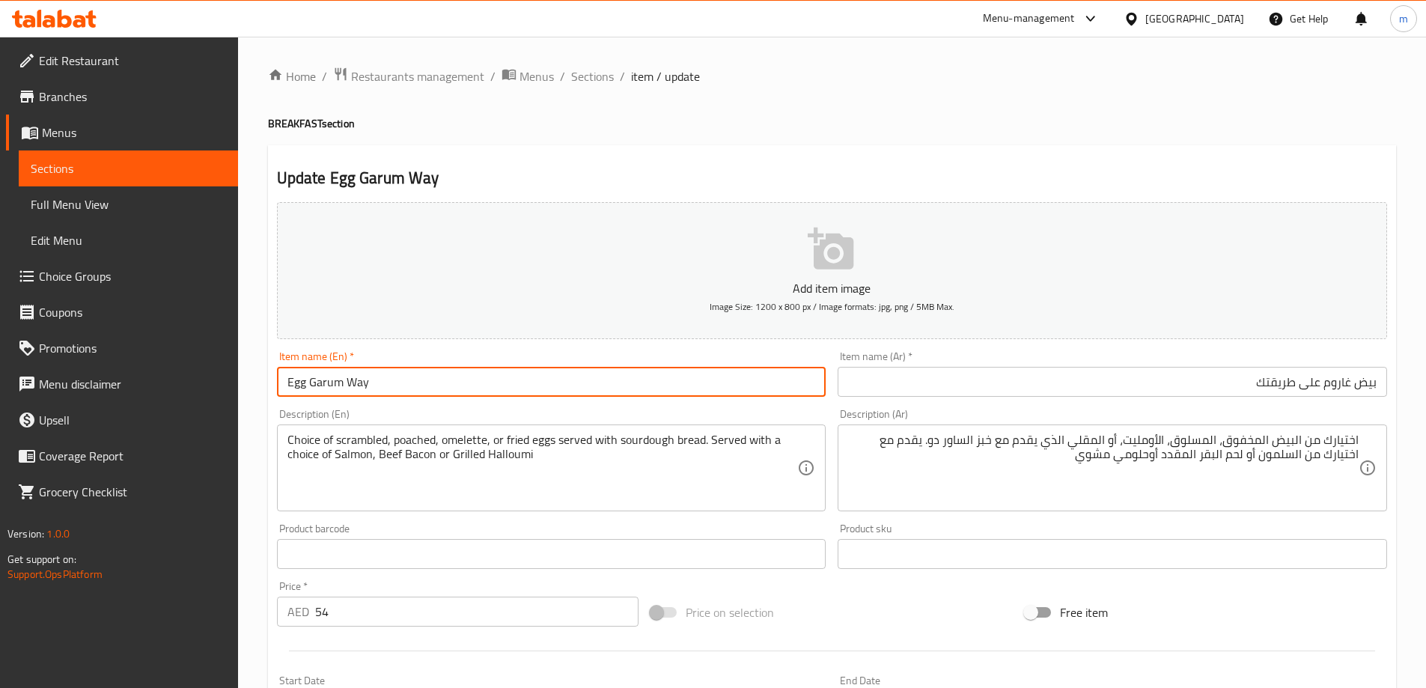
click at [447, 382] on input "Egg Garum Way" at bounding box center [551, 382] width 549 height 30
click at [584, 69] on span "Sections" at bounding box center [592, 76] width 43 height 18
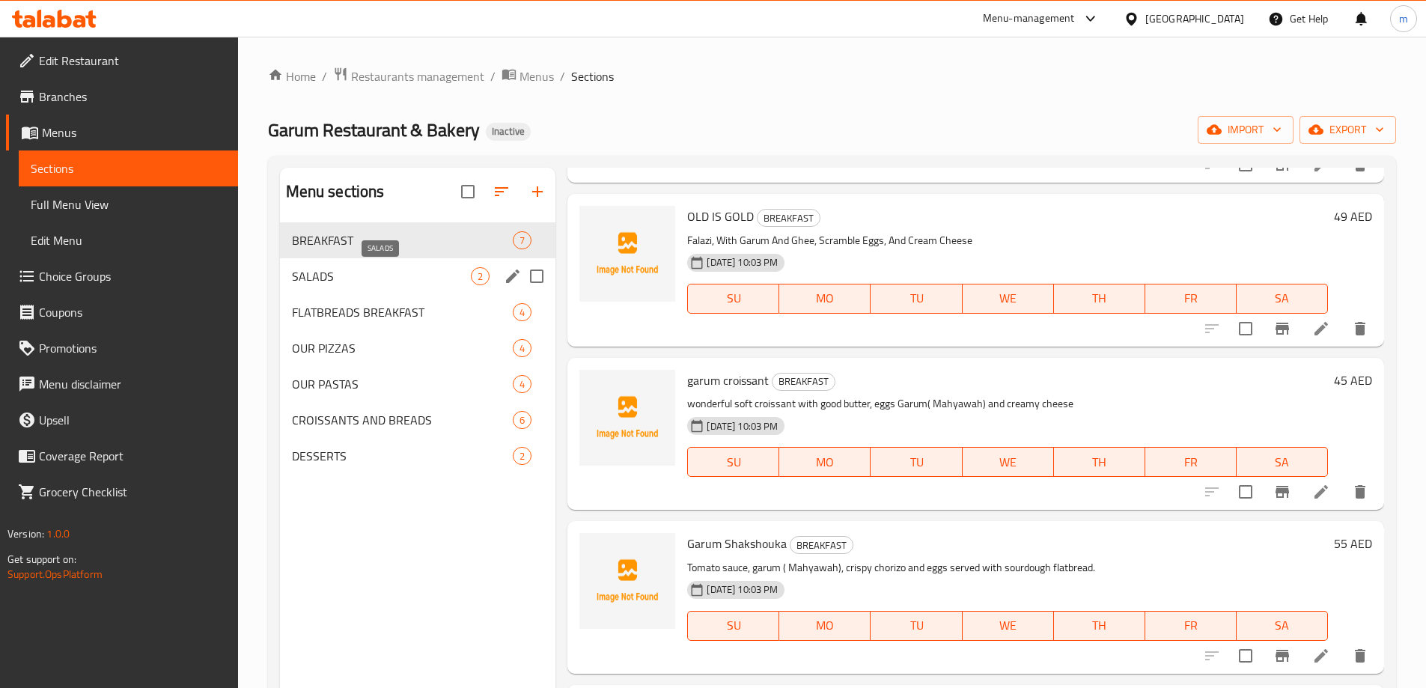
click at [368, 279] on span "SALADS" at bounding box center [382, 276] width 180 height 18
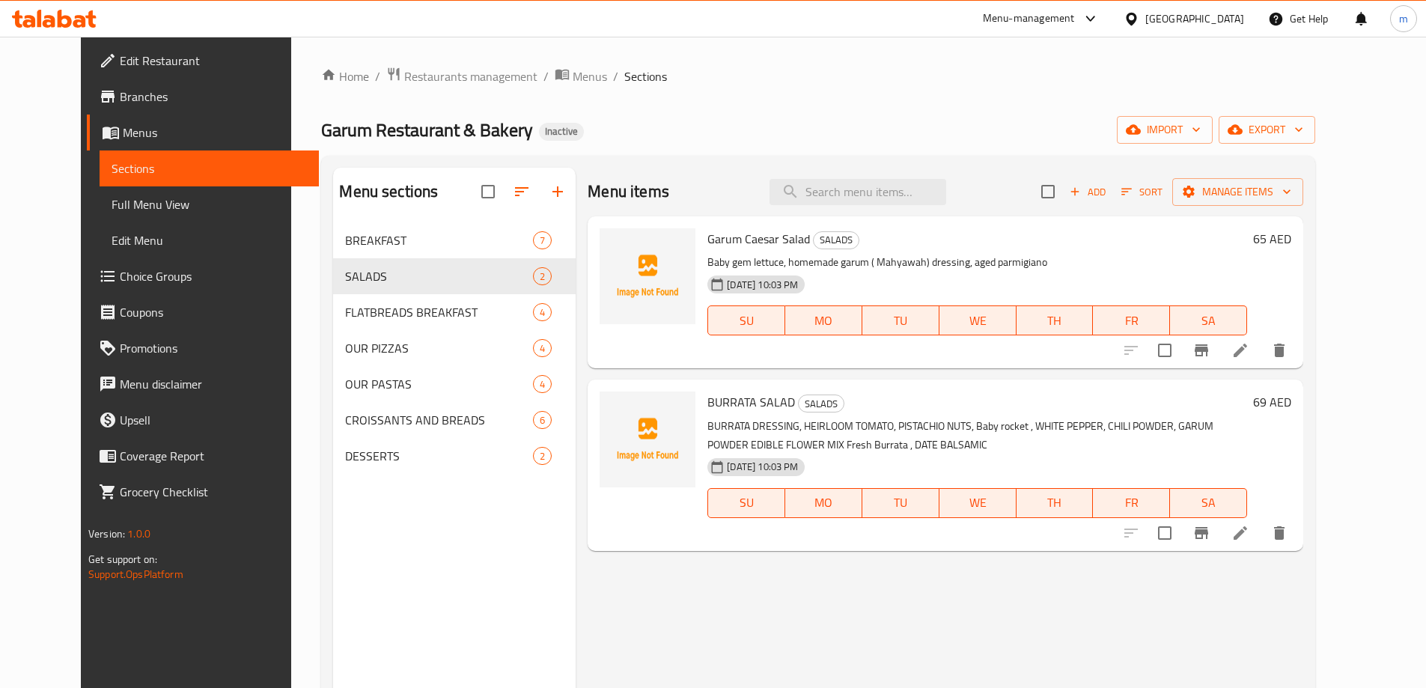
click at [1261, 341] on li at bounding box center [1240, 350] width 42 height 27
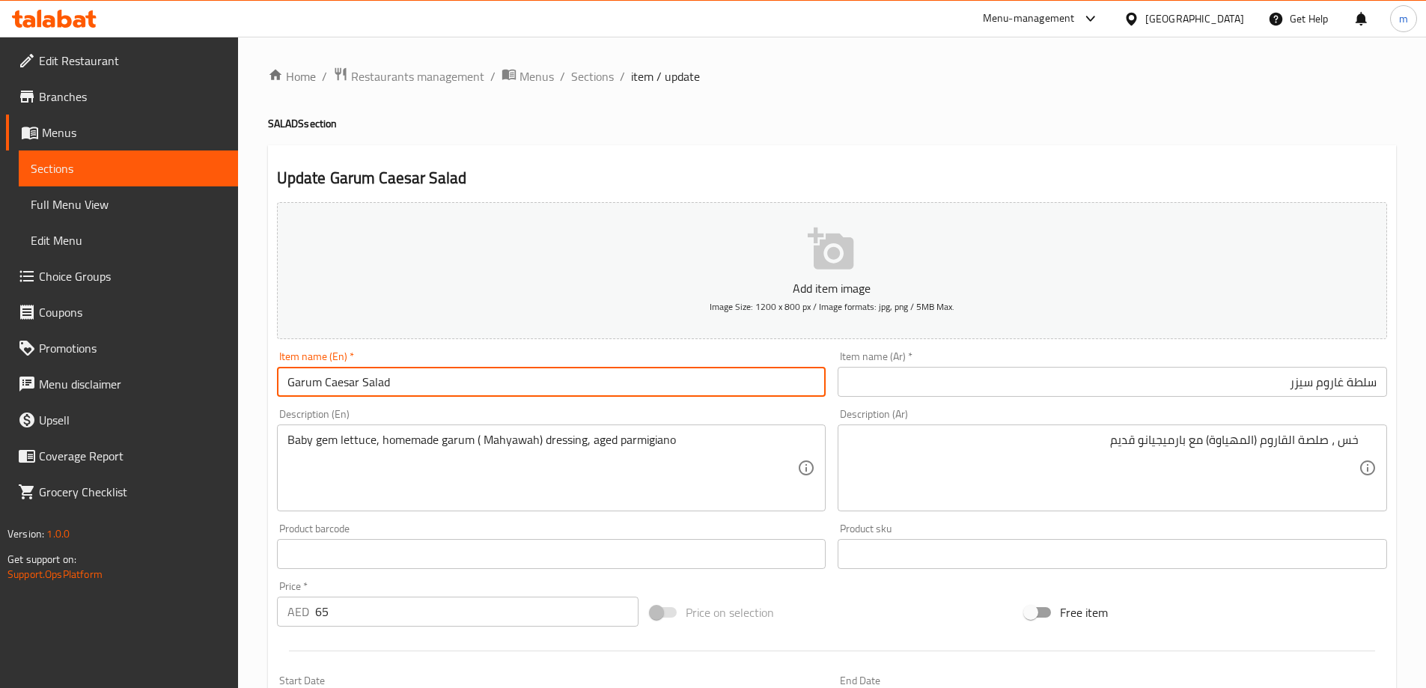
drag, startPoint x: 439, startPoint y: 385, endPoint x: 325, endPoint y: 378, distance: 114.7
click at [325, 378] on input "Garum Caesar Salad" at bounding box center [551, 382] width 549 height 30
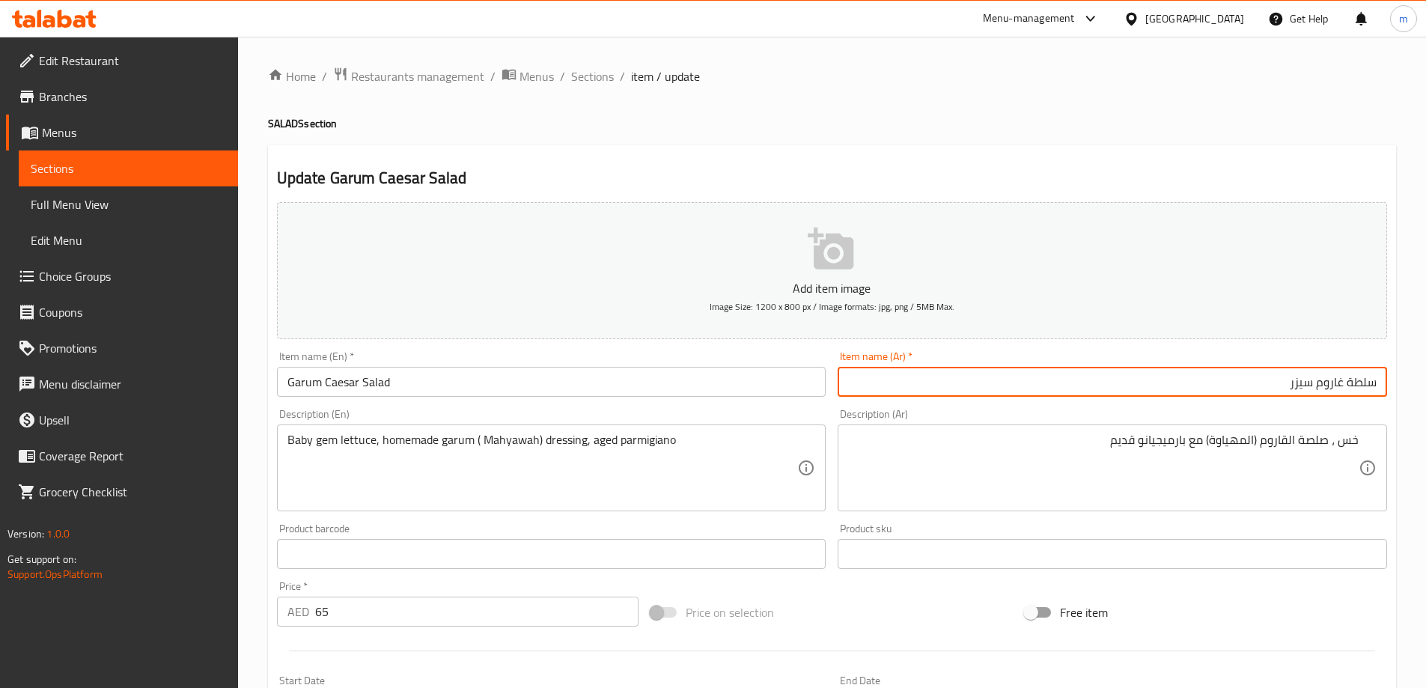
drag, startPoint x: 1291, startPoint y: 379, endPoint x: 1474, endPoint y: 385, distance: 182.7
click at [1426, 385] on html "​ Menu-management United Arab Emirates Get Help m Edit Restaurant Branches Menu…" at bounding box center [713, 344] width 1426 height 688
paste input "text"
type input "سلطة سيزر قاروم"
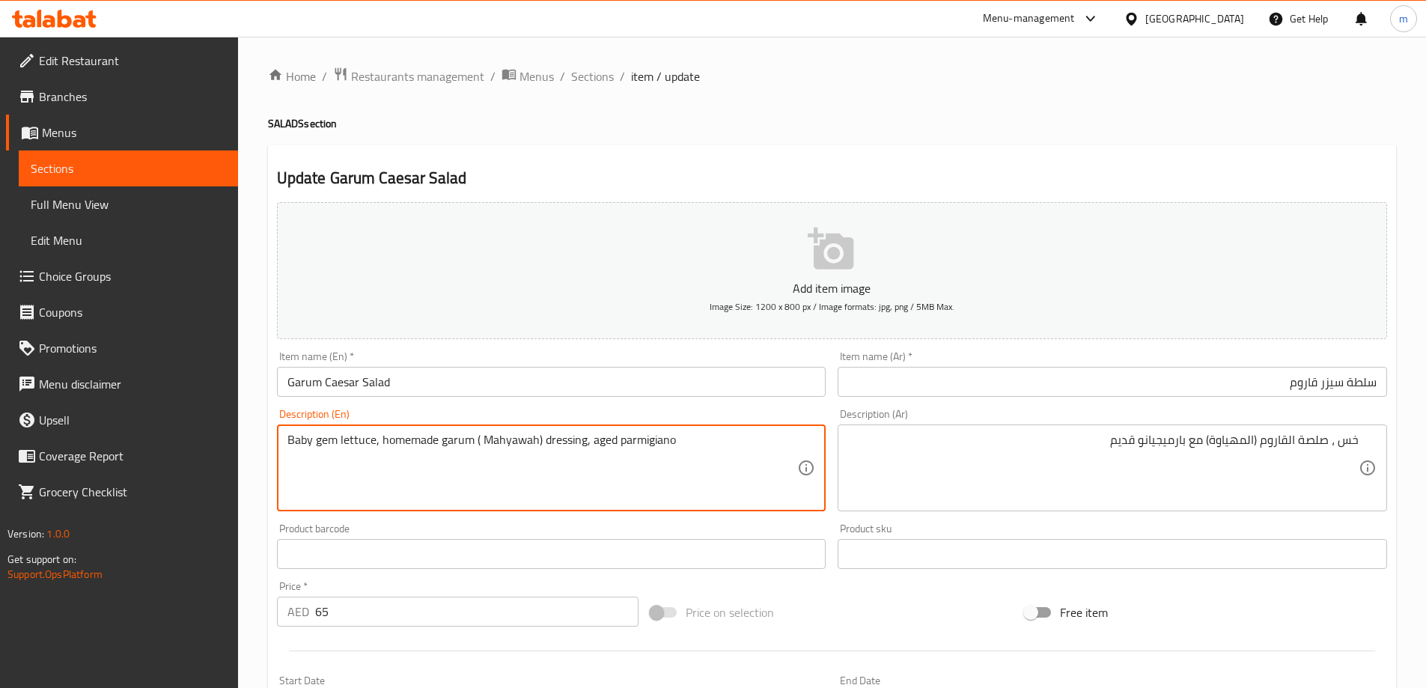
drag, startPoint x: 312, startPoint y: 445, endPoint x: 333, endPoint y: 442, distance: 21.2
click at [333, 442] on textarea "Baby gem lettuce, homemade garum ( Mahyawah) dressing, aged parmigiano" at bounding box center [542, 468] width 510 height 71
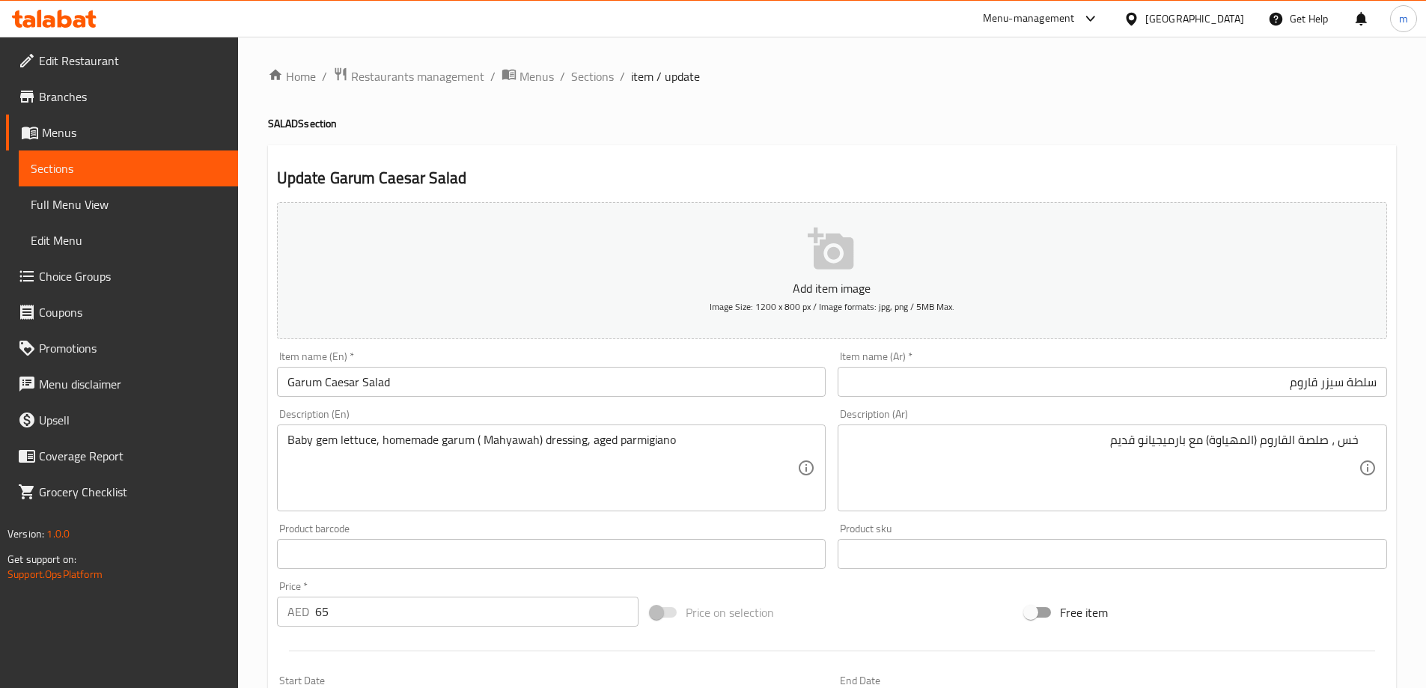
click at [1358, 444] on div "خس ، صلصة القاروم (المهياوة) مع بارميجيانو قديم Description (Ar)" at bounding box center [1111, 467] width 549 height 87
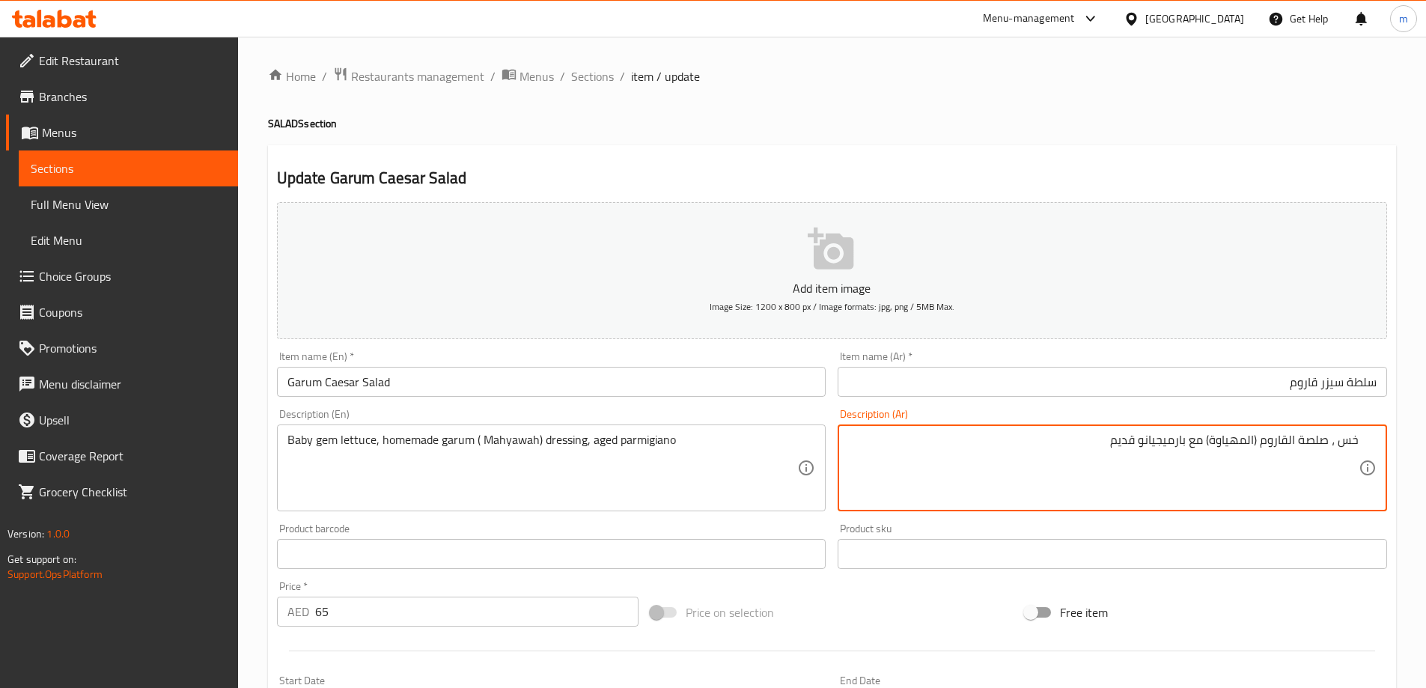
paste textarea "خس صغير"
drag, startPoint x: 1339, startPoint y: 439, endPoint x: 1362, endPoint y: 442, distance: 23.4
click at [1362, 442] on div "خس ، صلصة القاروم (المهياوة) مع بارميجيانو قديم Description (Ar)" at bounding box center [1111, 467] width 549 height 87
paste textarea "خس صغير"
click at [1182, 436] on textarea "خس صغير ، صلصة القاروم (المهياوة) مع بارميجيانو قديم" at bounding box center [1103, 468] width 510 height 71
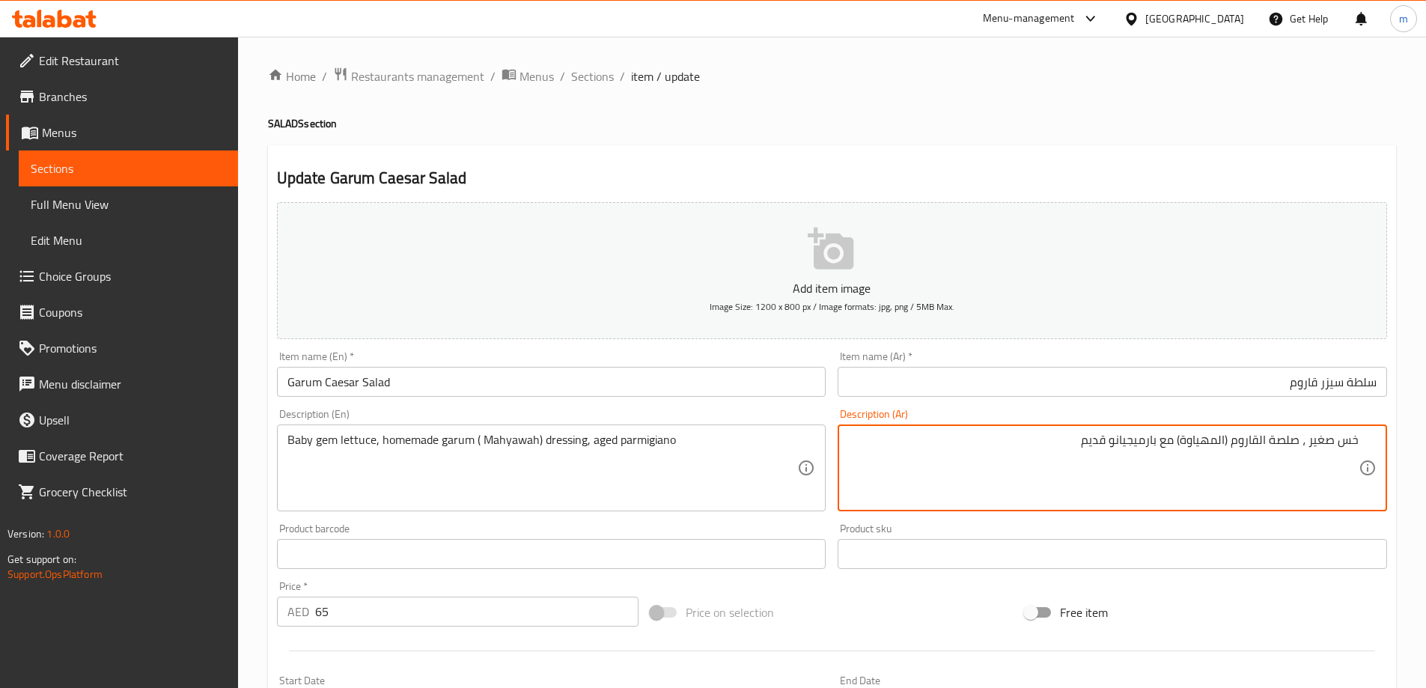
click at [1182, 436] on textarea "خس صغير ، صلصة القاروم (المهياوة) مع بارميجيانو قديم" at bounding box center [1103, 468] width 510 height 71
click at [1181, 442] on textarea "خس صغير ، صلصة القاروم (المهياوة) مع بارميجيانو قديم" at bounding box center [1103, 468] width 510 height 71
type textarea "خس صغير ، صلصة القاروم (المهياوة) منزلية مع بارميجيانو قديم"
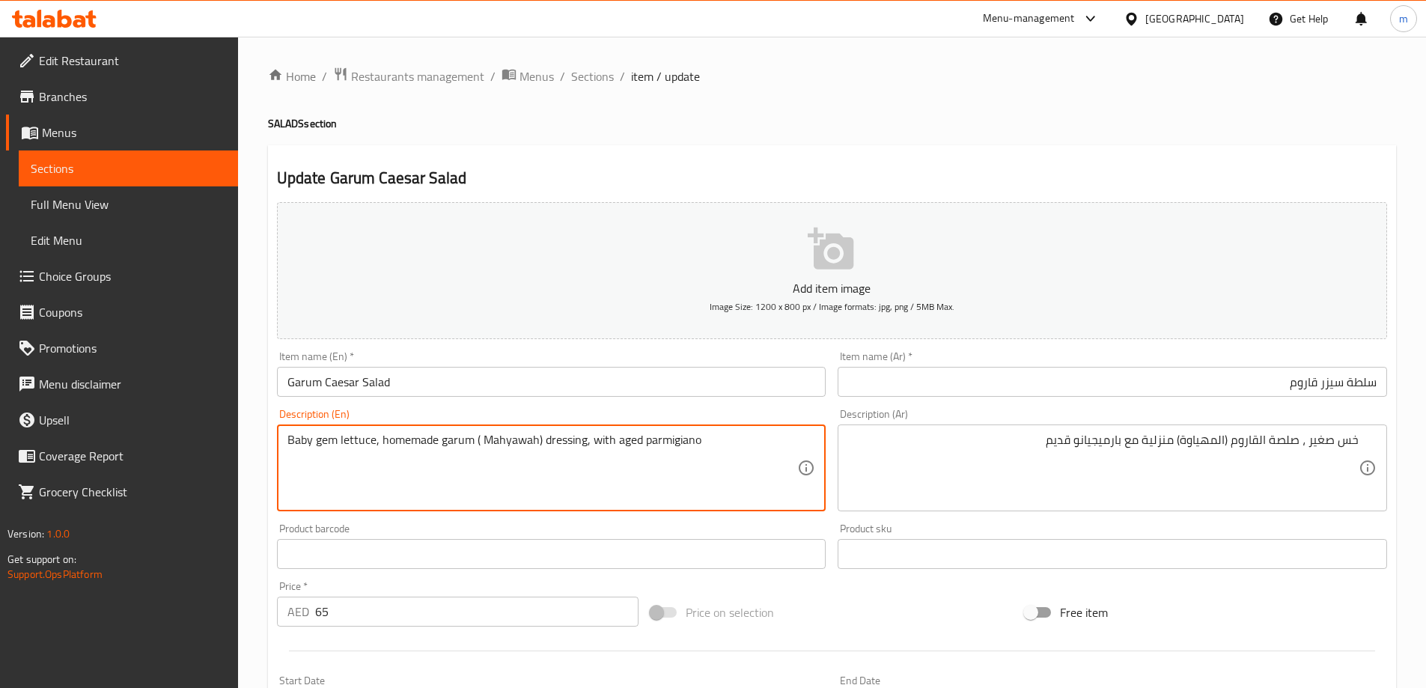
type textarea "Baby gem lettuce, homemade garum ( Mahyawah) dressing, with aged parmigiano"
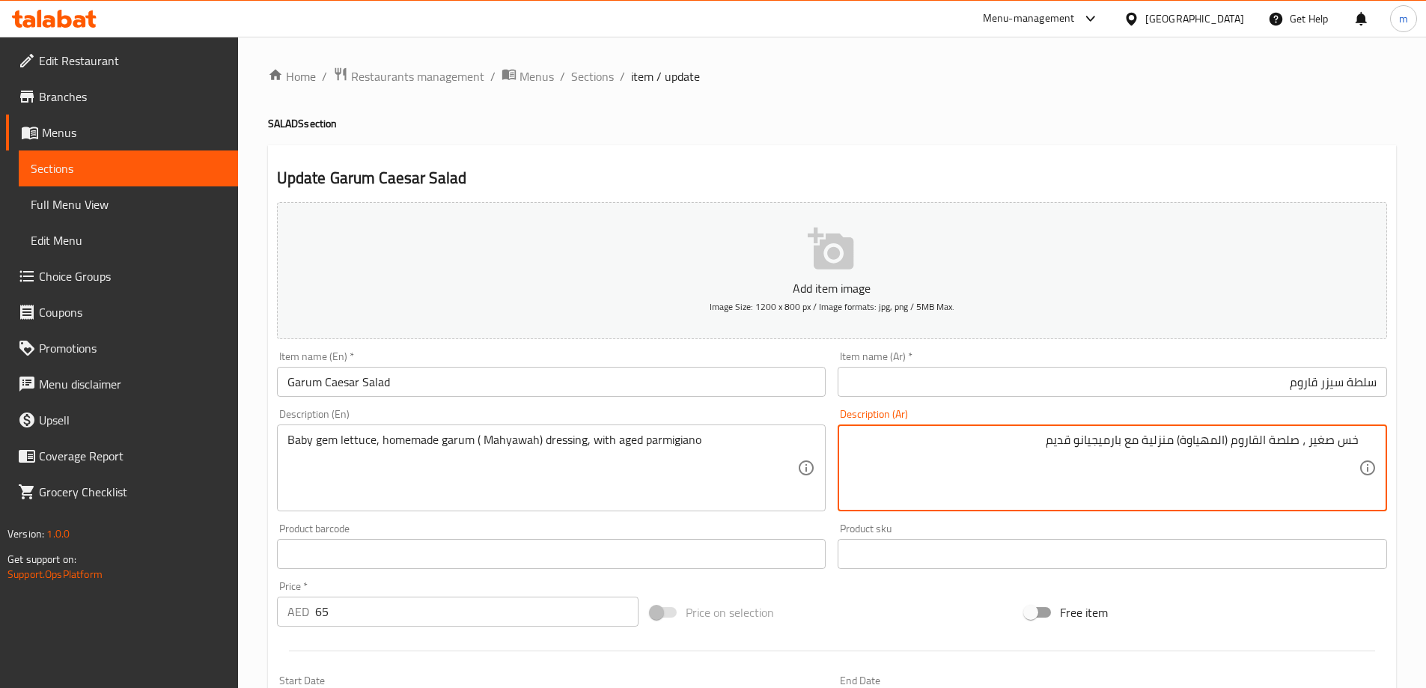
click at [1339, 438] on textarea "خس صغير ، صلصة القاروم (المهياوة) منزلية مع بارميجيانو قديم" at bounding box center [1103, 468] width 510 height 71
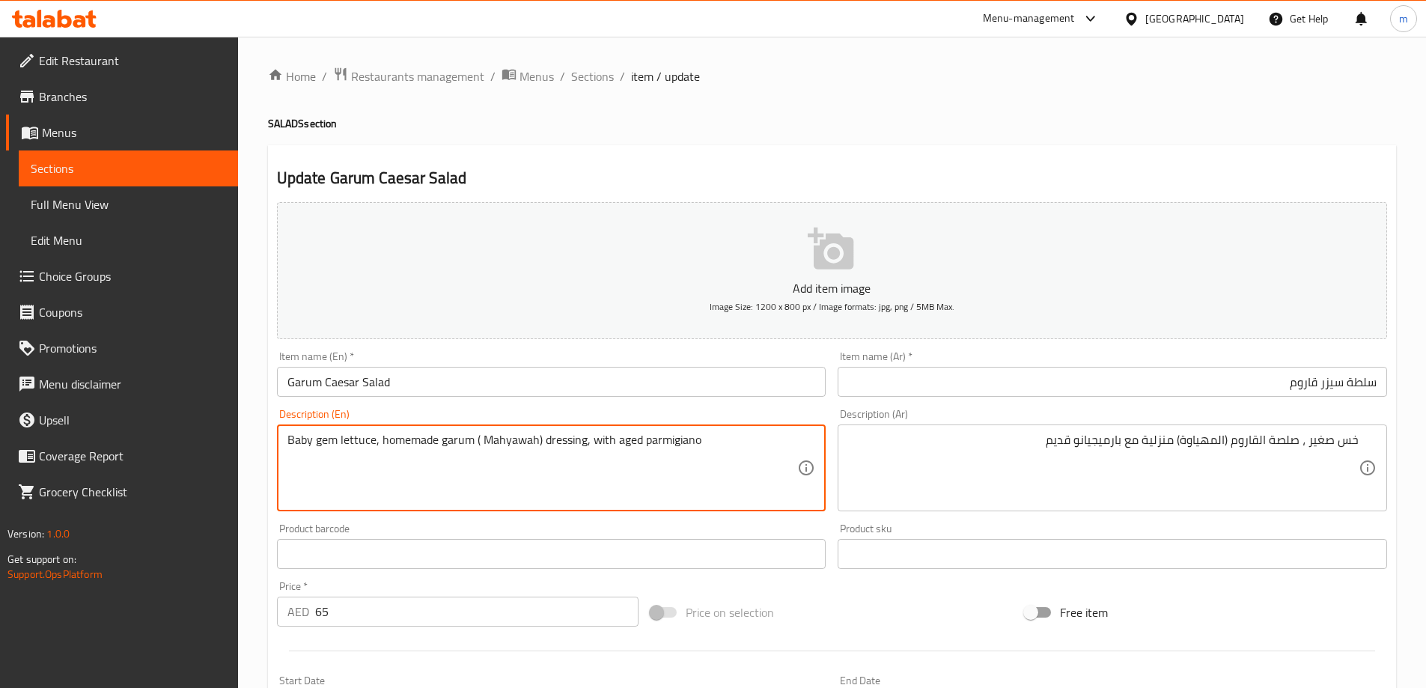
click at [377, 446] on textarea "Baby gem lettuce, homemade garum ( Mahyawah) dressing, with aged parmigiano" at bounding box center [542, 468] width 510 height 71
click at [380, 436] on textarea "Baby gem lettuce, homemade garum ( Mahyawah) dressing, with aged parmigiano" at bounding box center [542, 468] width 510 height 71
drag, startPoint x: 379, startPoint y: 438, endPoint x: 584, endPoint y: 438, distance: 205.1
click at [584, 438] on textarea "Baby gem lettuce, homemade garum ( Mahyawah) dressing, with aged parmigiano" at bounding box center [542, 468] width 510 height 71
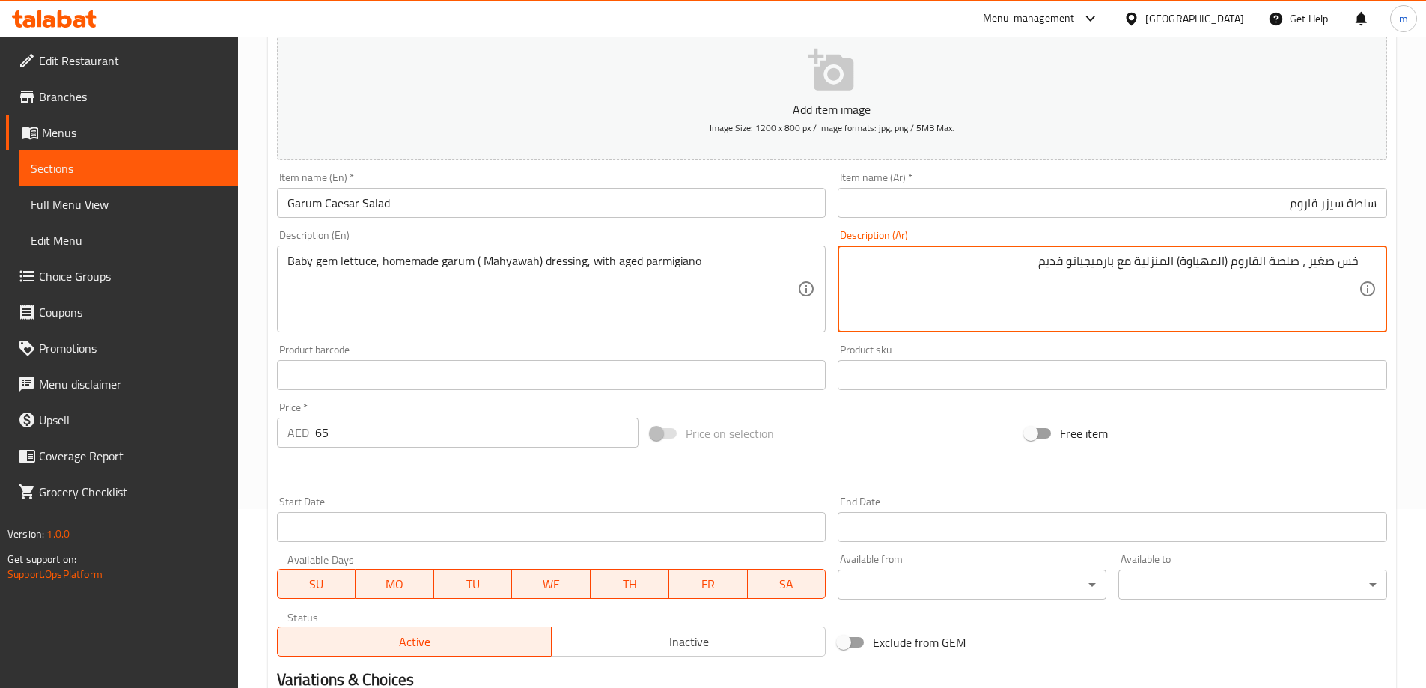
scroll to position [370, 0]
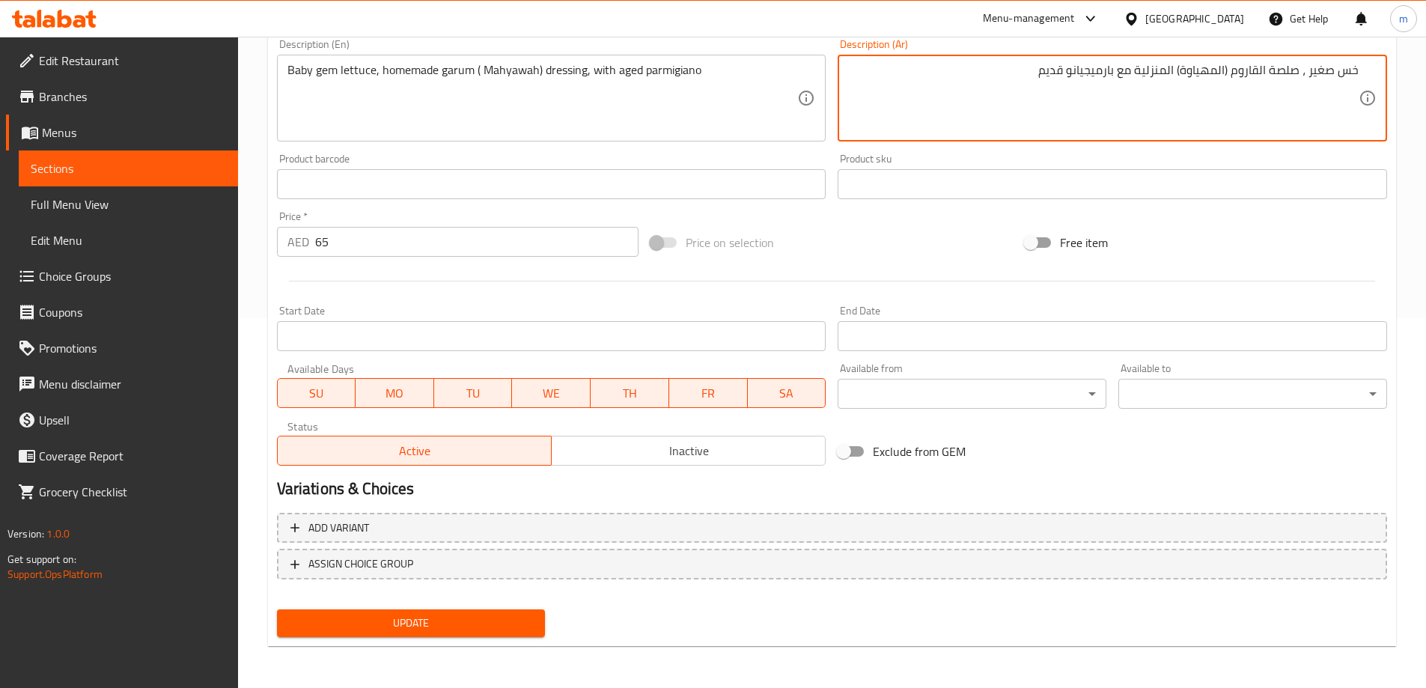
type textarea "خس صغير ، صلصة القاروم (المهياوة) المنزلية مع بارميجيانو قديم"
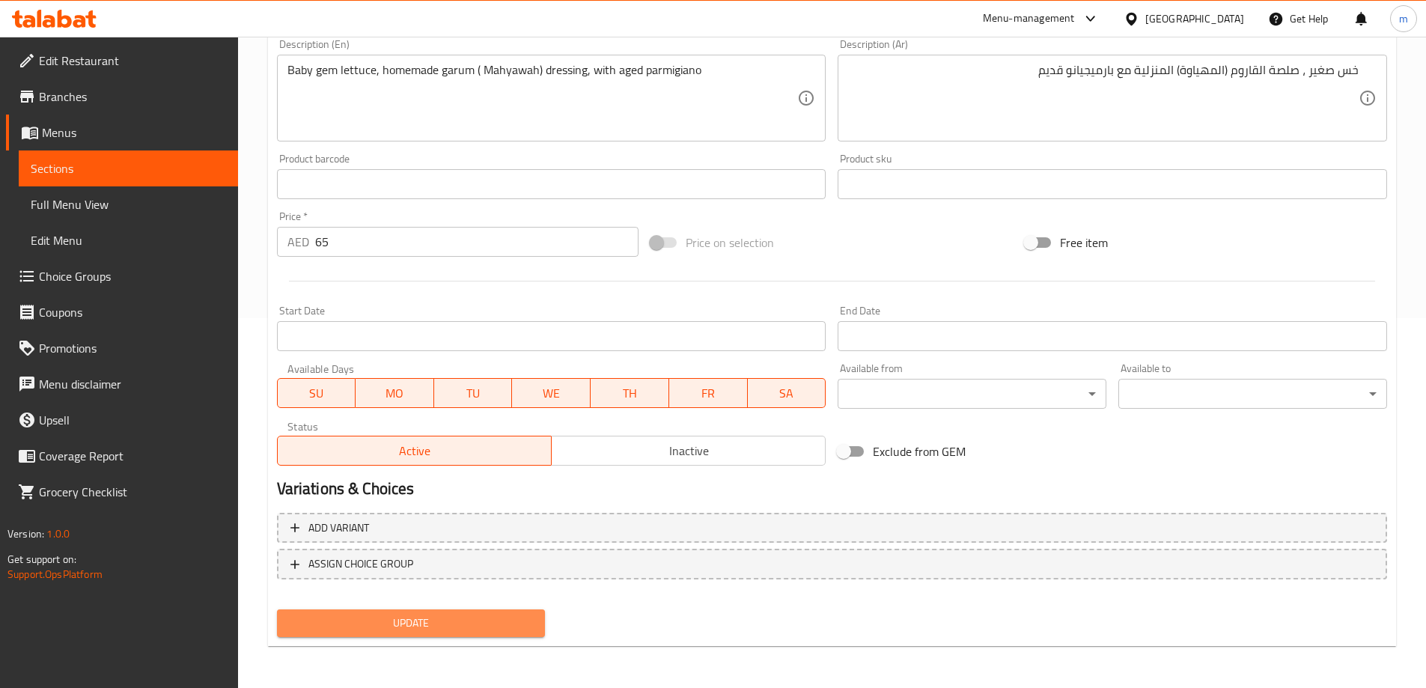
click at [498, 609] on button "Update" at bounding box center [411, 623] width 269 height 28
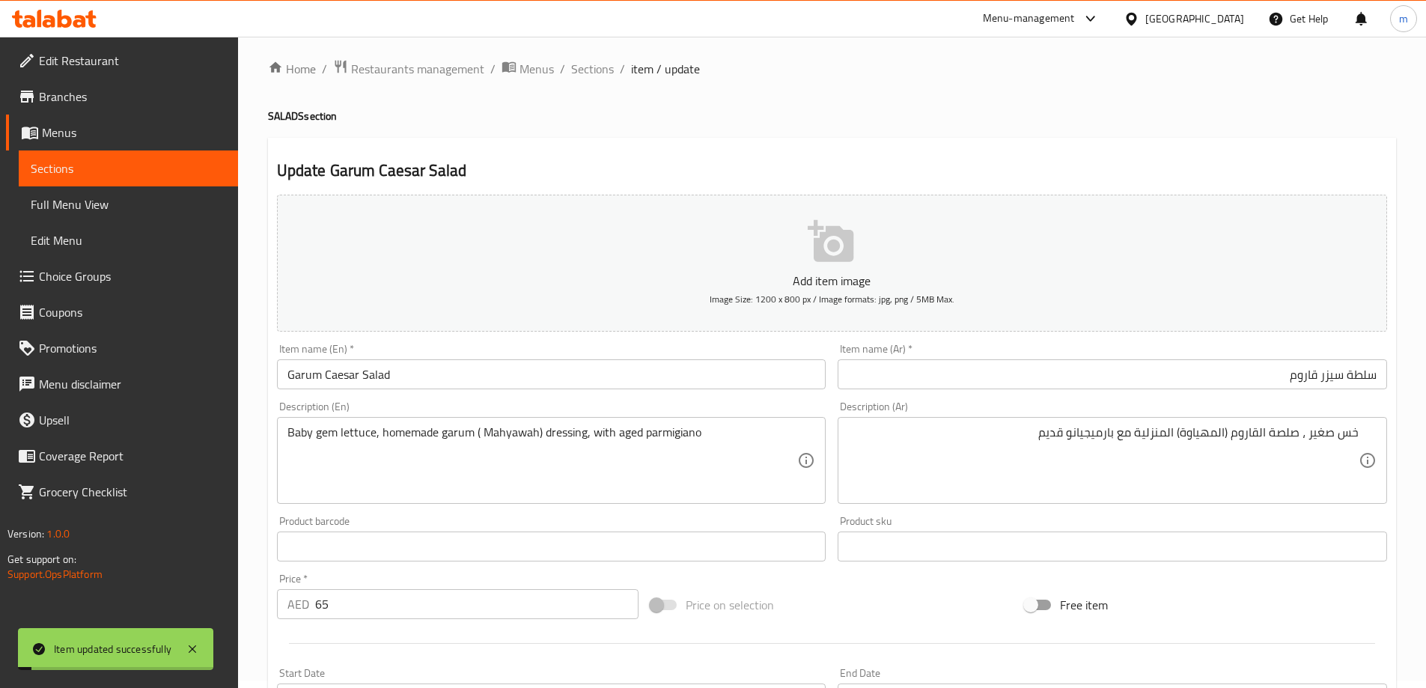
scroll to position [0, 0]
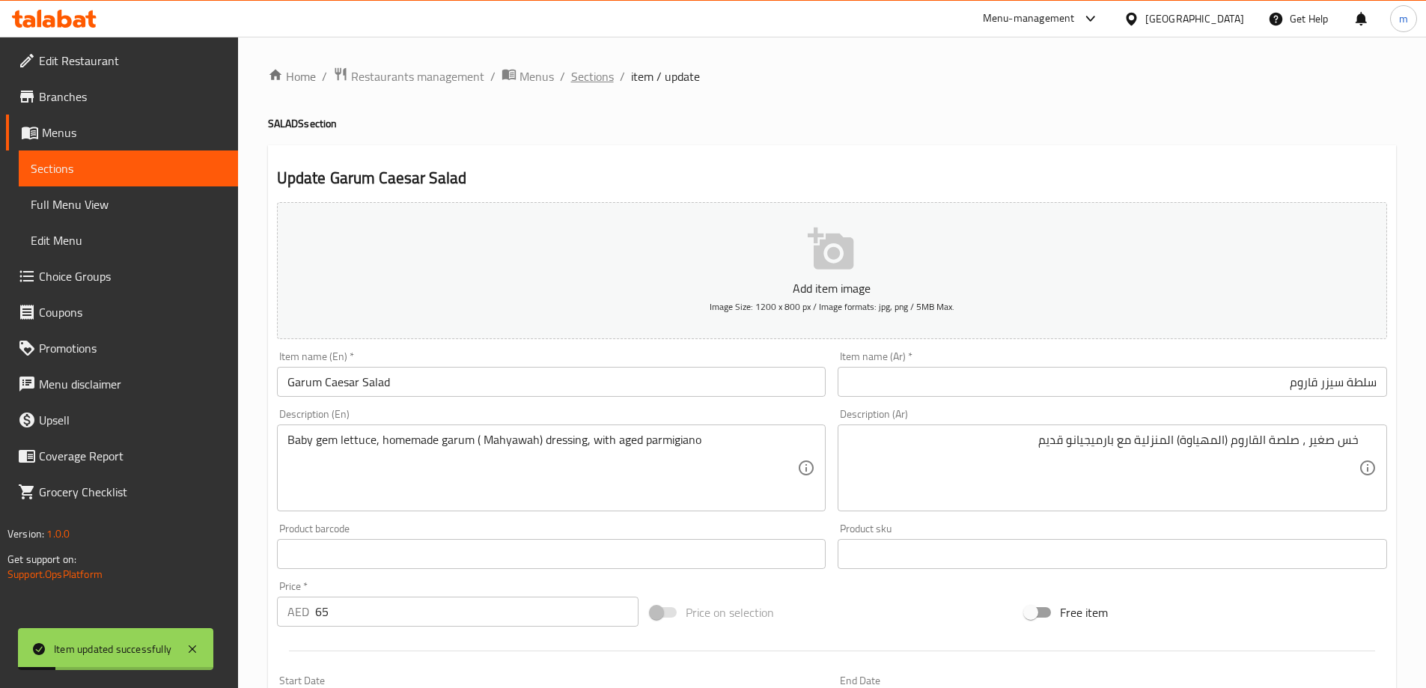
click at [597, 82] on span "Sections" at bounding box center [592, 76] width 43 height 18
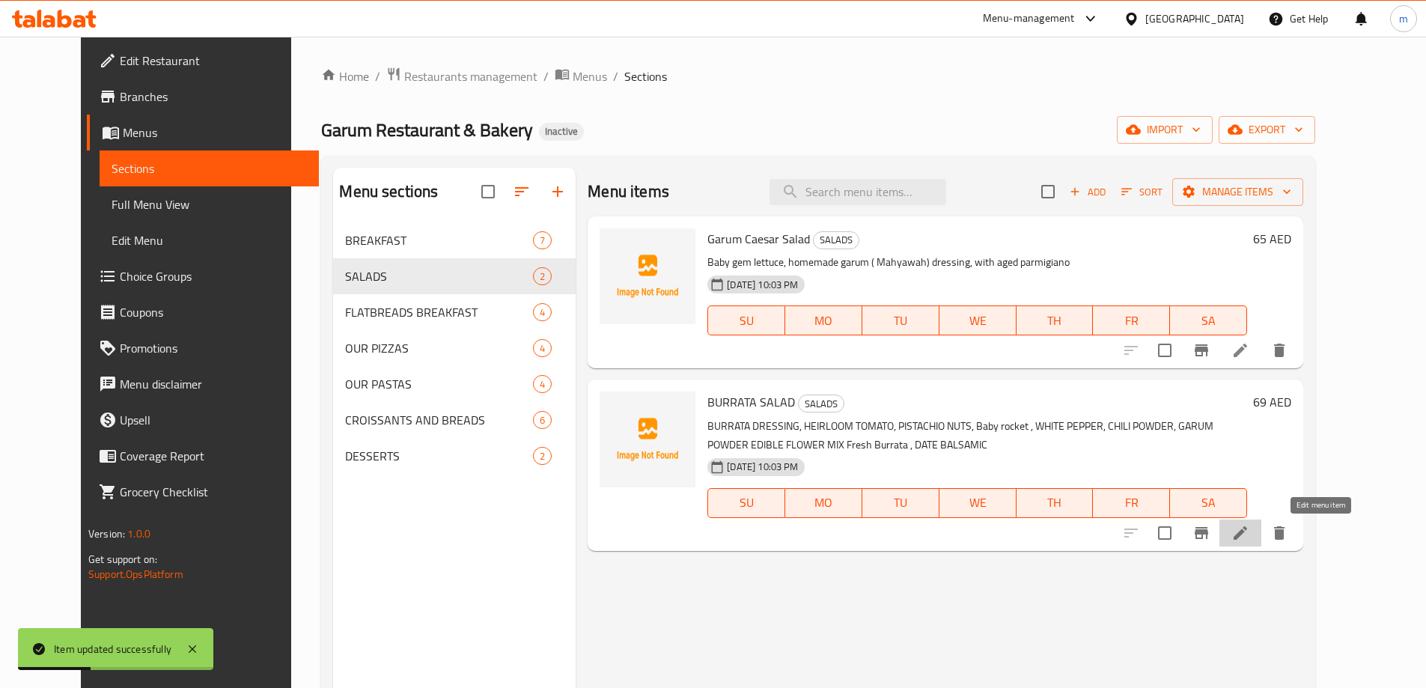
click at [1249, 537] on icon at bounding box center [1240, 533] width 18 height 18
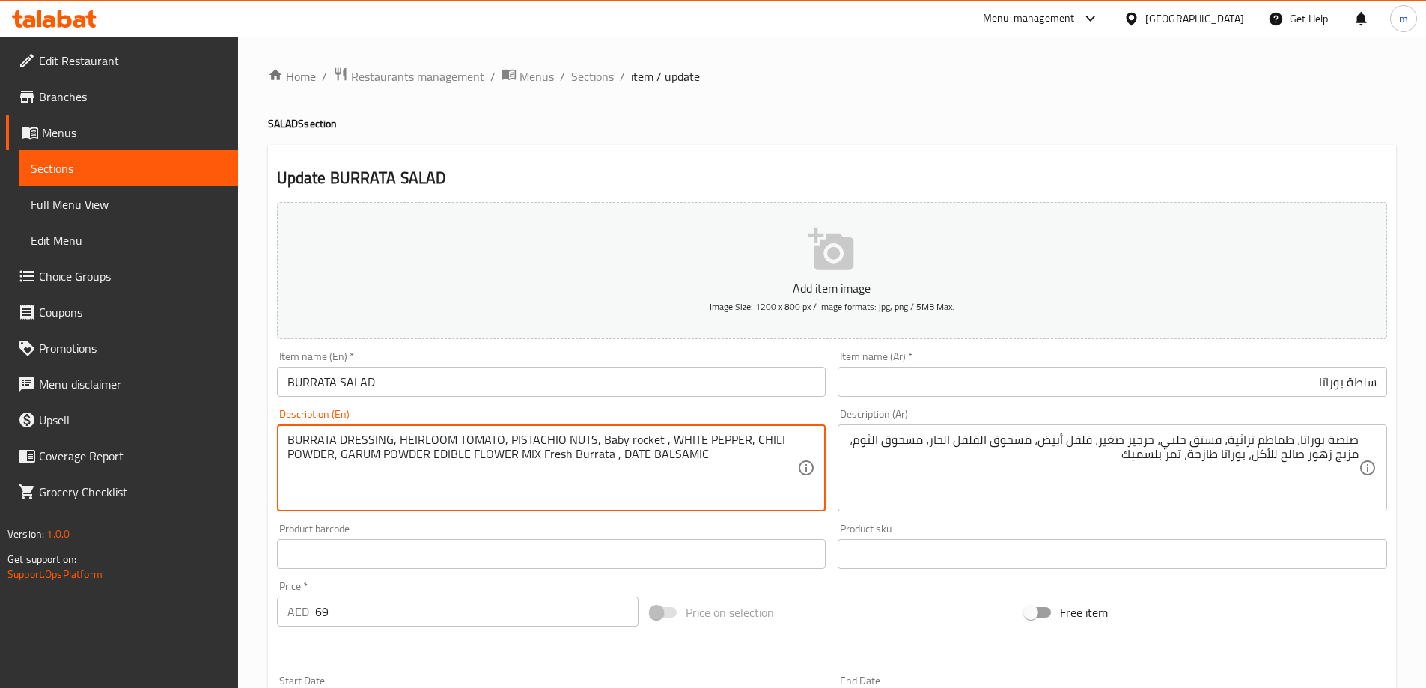
click at [419, 439] on textarea "BURRATA DRESSING, HEIRLOOM TOMATO, PISTACHIO NUTS, Baby rocket , WHITE PEPPER, …" at bounding box center [542, 468] width 510 height 71
click at [457, 389] on input "BURRATA SALAD" at bounding box center [551, 382] width 549 height 30
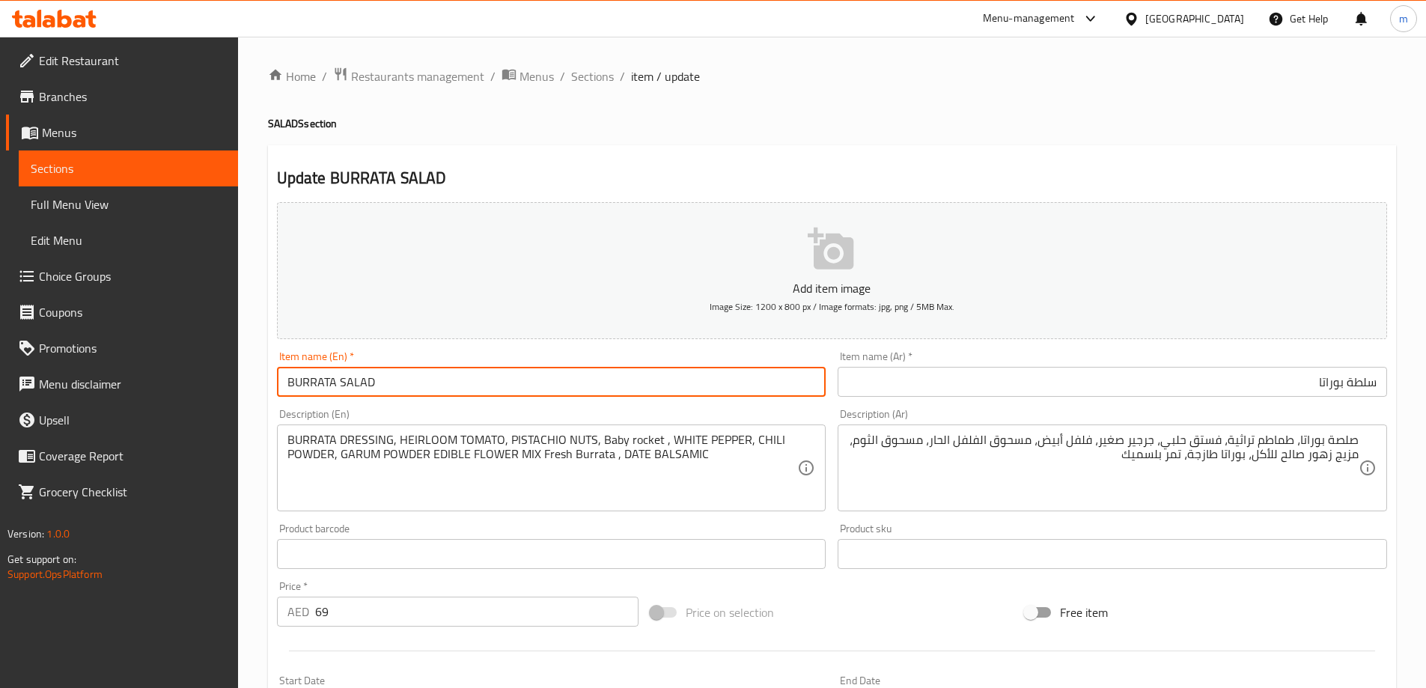
click at [457, 389] on input "BURRATA SALAD" at bounding box center [551, 382] width 549 height 30
type input "Burrata Salad"
click at [457, 389] on input "Burrata Salad" at bounding box center [551, 382] width 549 height 30
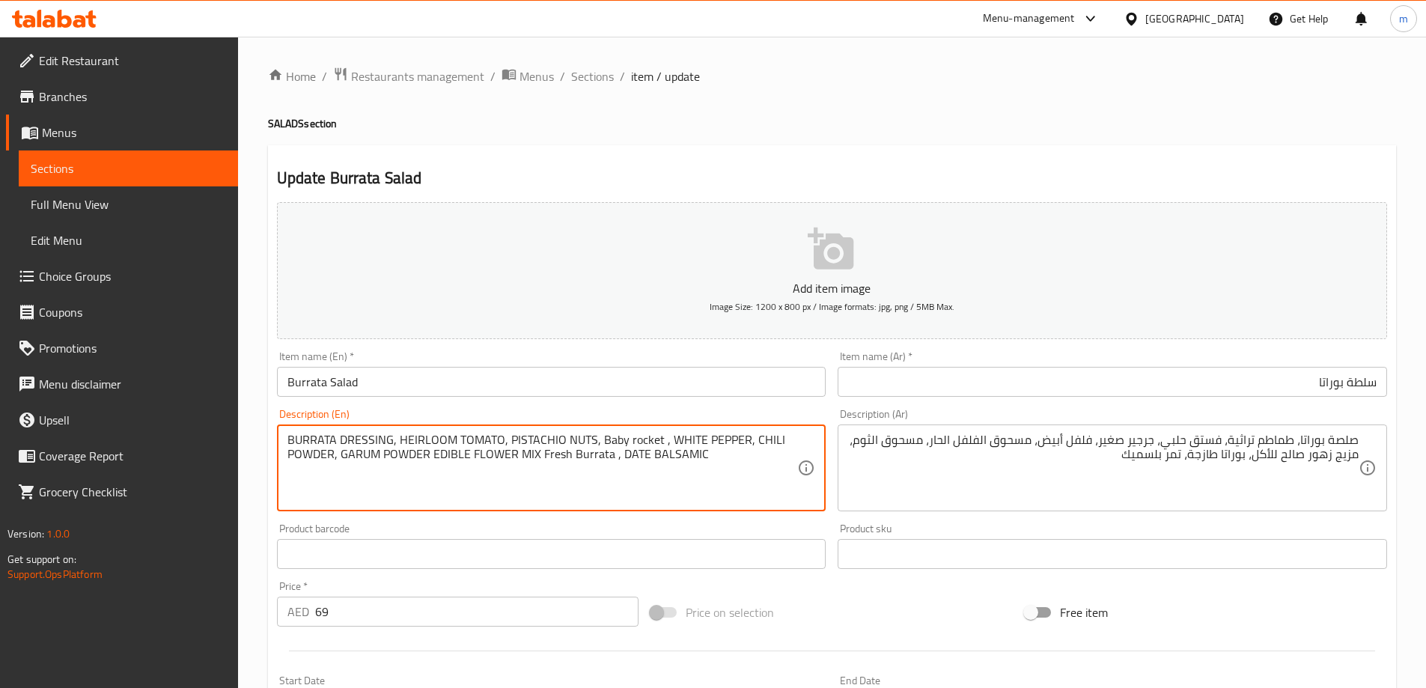
drag, startPoint x: 376, startPoint y: 440, endPoint x: 392, endPoint y: 440, distance: 16.5
click at [392, 440] on textarea "Burrata dressing, heirloom tomato, pistachio nuts, baby rocket , white pepper, …" at bounding box center [542, 468] width 510 height 71
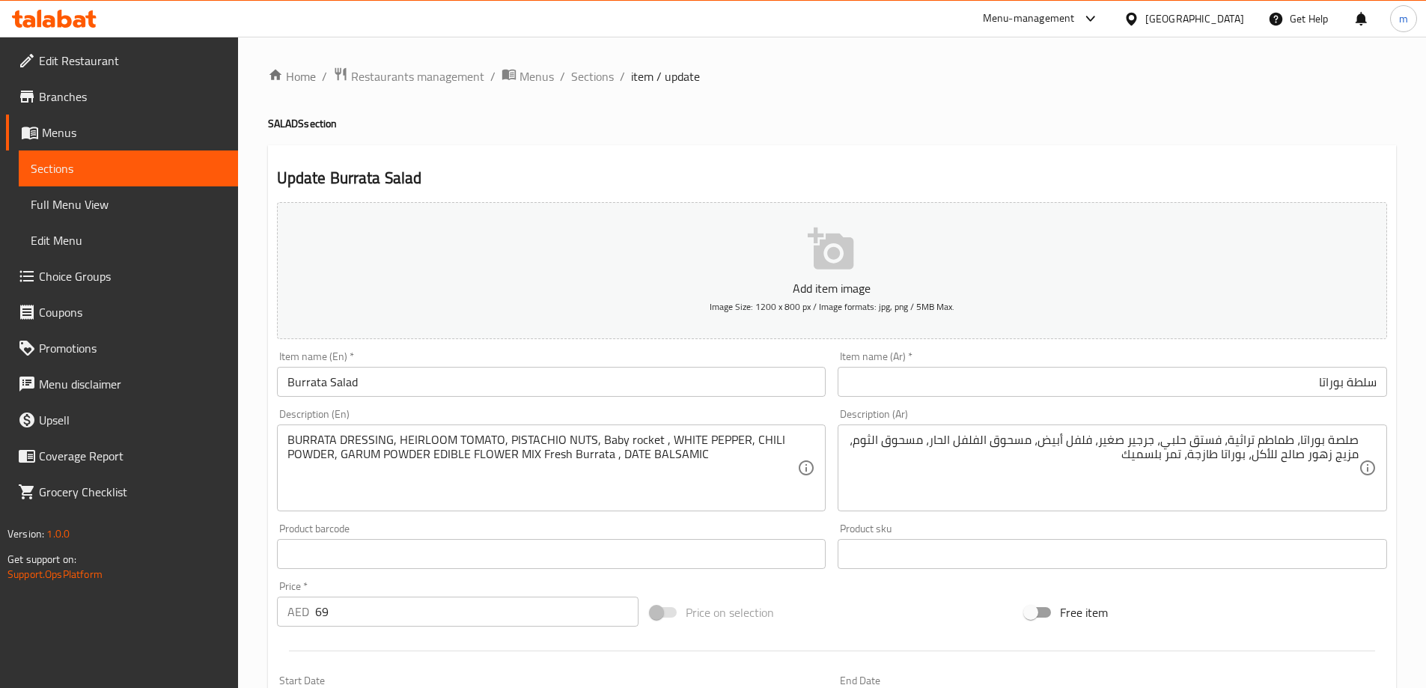
click at [408, 436] on textarea "Burrata dressing, heirloom tomato, pistachio nuts, baby rocket , white pepper, …" at bounding box center [542, 468] width 510 height 71
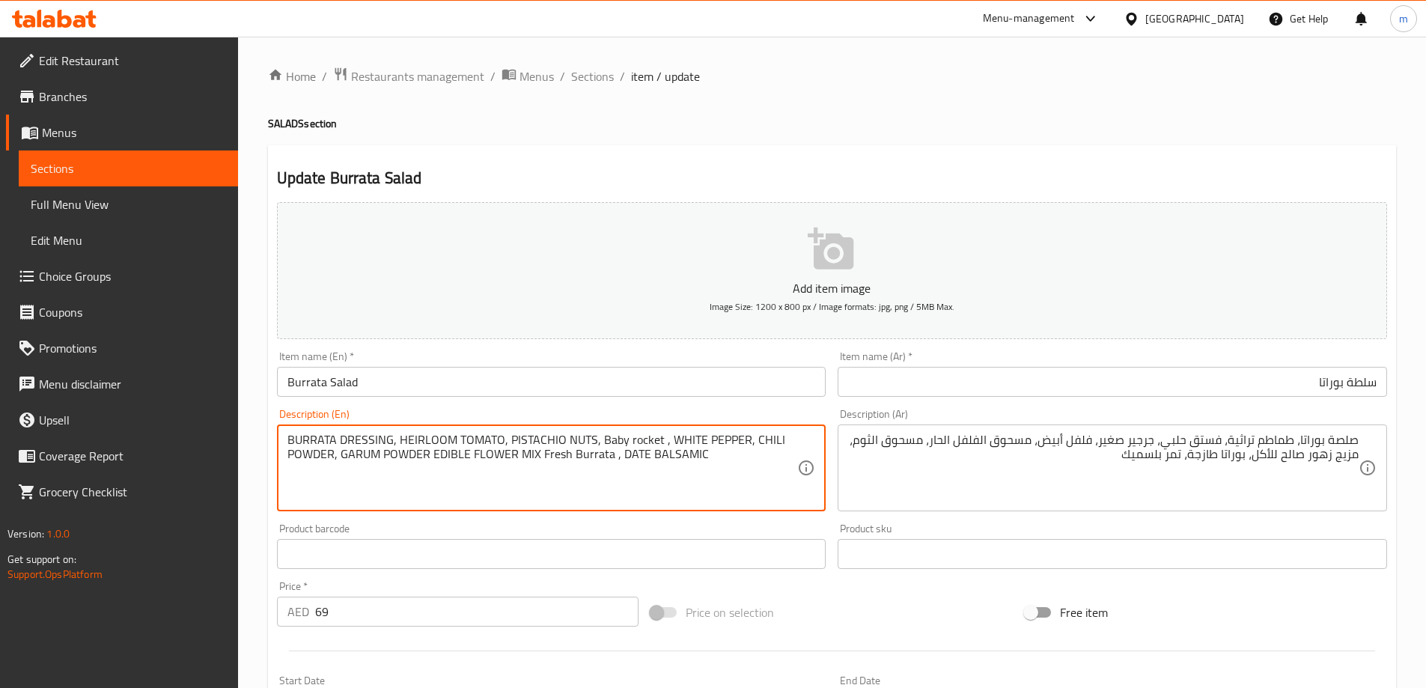
drag, startPoint x: 408, startPoint y: 436, endPoint x: 423, endPoint y: 225, distance: 211.6
click at [408, 436] on textarea "Burrata dressing, heirloom tomato, pistachio nuts, baby rocket , white pepper, …" at bounding box center [542, 468] width 510 height 71
drag, startPoint x: 465, startPoint y: 439, endPoint x: 537, endPoint y: 444, distance: 72.0
click at [537, 444] on textarea "Burrata dressing, heirloom tomato, pistachio nuts, baby rocket , white pepper, …" at bounding box center [542, 468] width 510 height 71
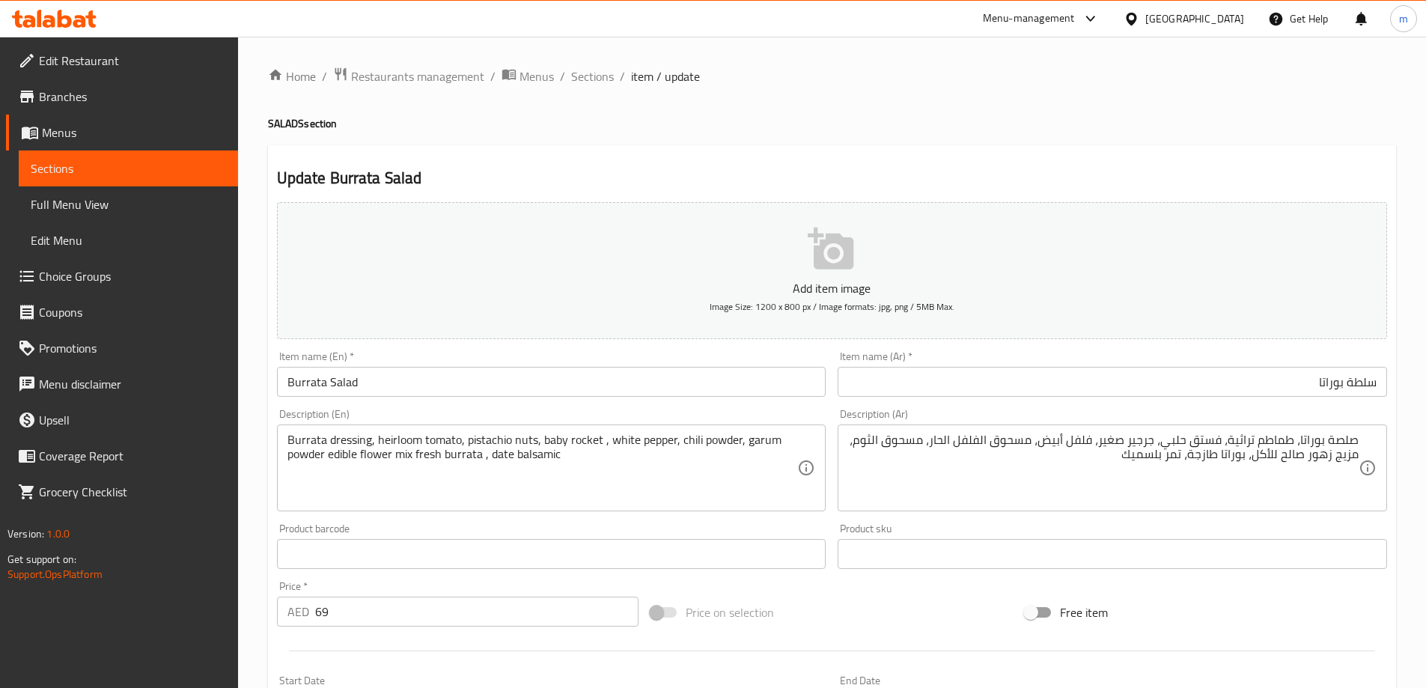
click at [477, 441] on textarea "Burrata dressing, heirloom tomato, pistachio nuts, baby rocket , white pepper, …" at bounding box center [542, 468] width 510 height 71
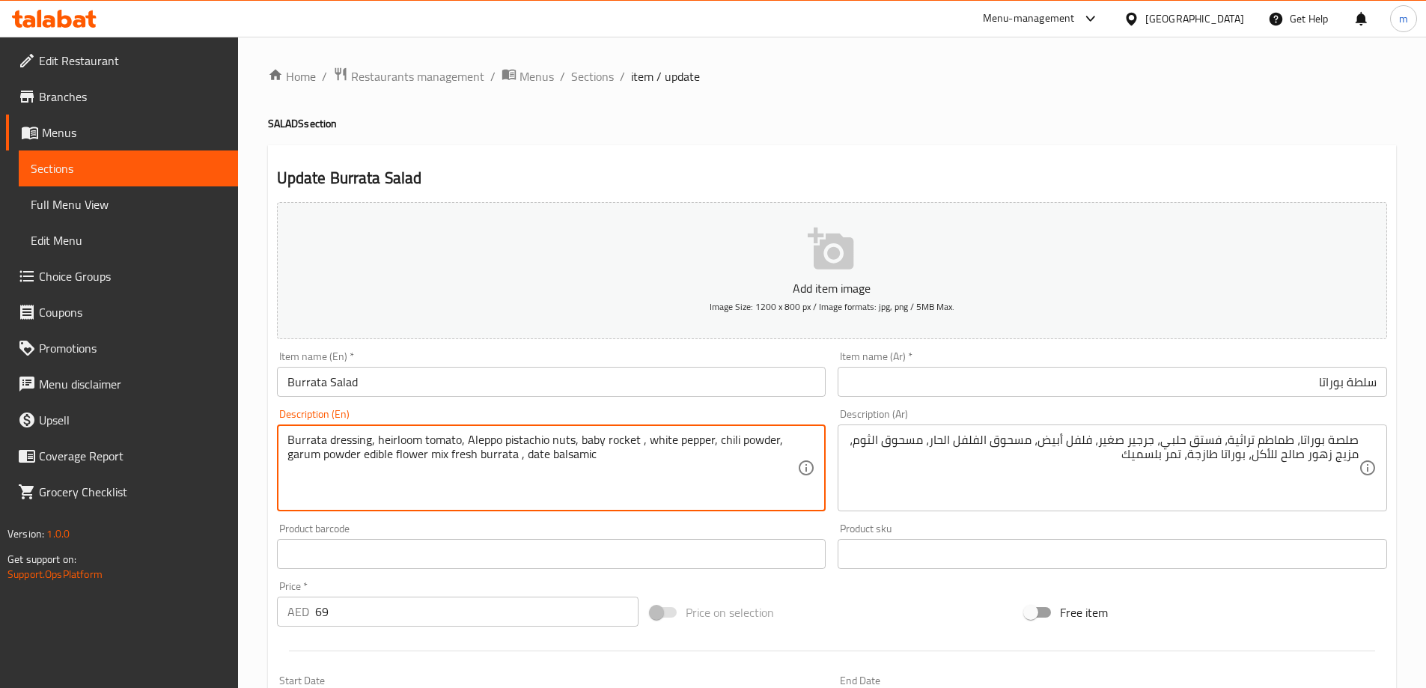
click at [470, 439] on textarea "Burrata dressing, heirloom tomato, Aleppo pistachio nuts, baby rocket , white p…" at bounding box center [542, 468] width 510 height 71
click at [542, 448] on textarea "Burrata dressing, heirloom tomato, aleppo pistachio nuts, baby rocket , white p…" at bounding box center [542, 468] width 510 height 71
click at [584, 440] on textarea "Burrata dressing, heirloom tomato, Aleppo pistachio nuts, baby rocket , white p…" at bounding box center [542, 468] width 510 height 71
drag, startPoint x: 464, startPoint y: 436, endPoint x: 556, endPoint y: 442, distance: 92.2
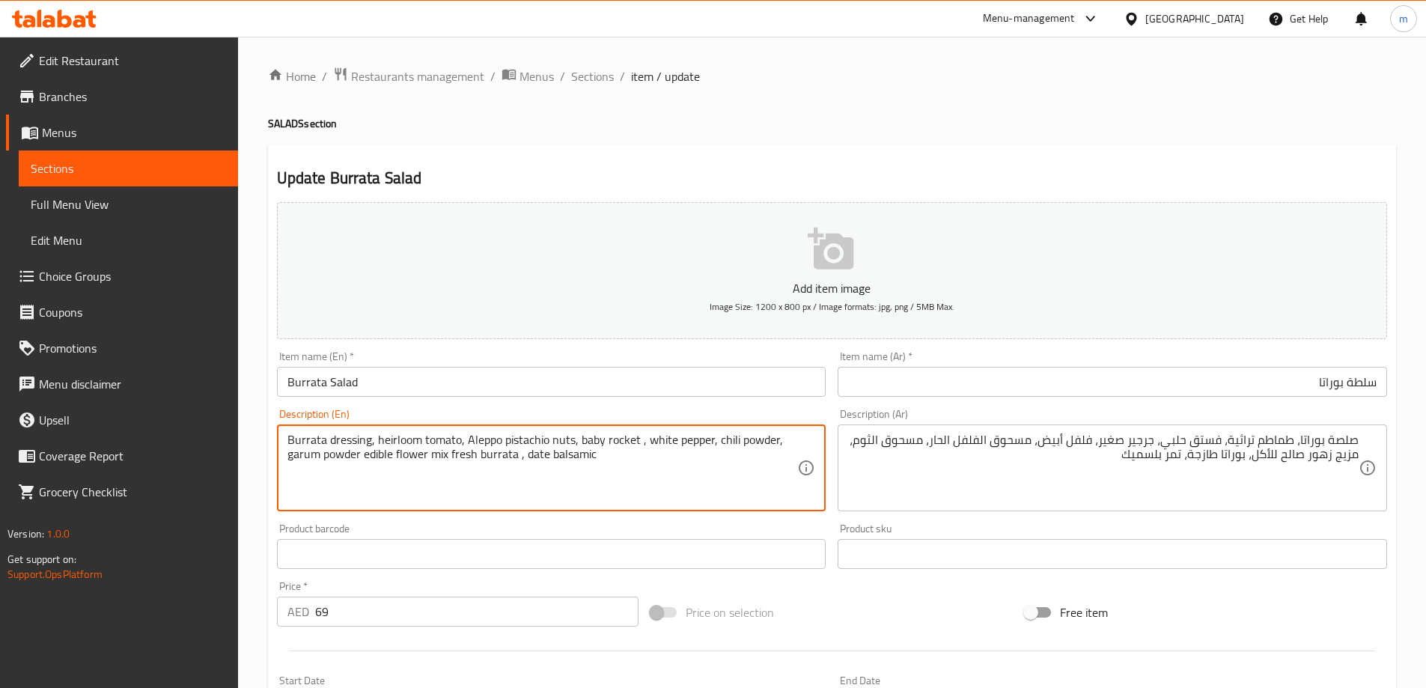
click at [573, 448] on textarea "Burrata dressing, heirloom tomato, Aleppo pistachio nuts, baby rocket , white p…" at bounding box center [542, 468] width 510 height 71
type textarea "Burrata dressing, heirloom tomato, Aleppo pistachio nuts, baby rocket , white p…"
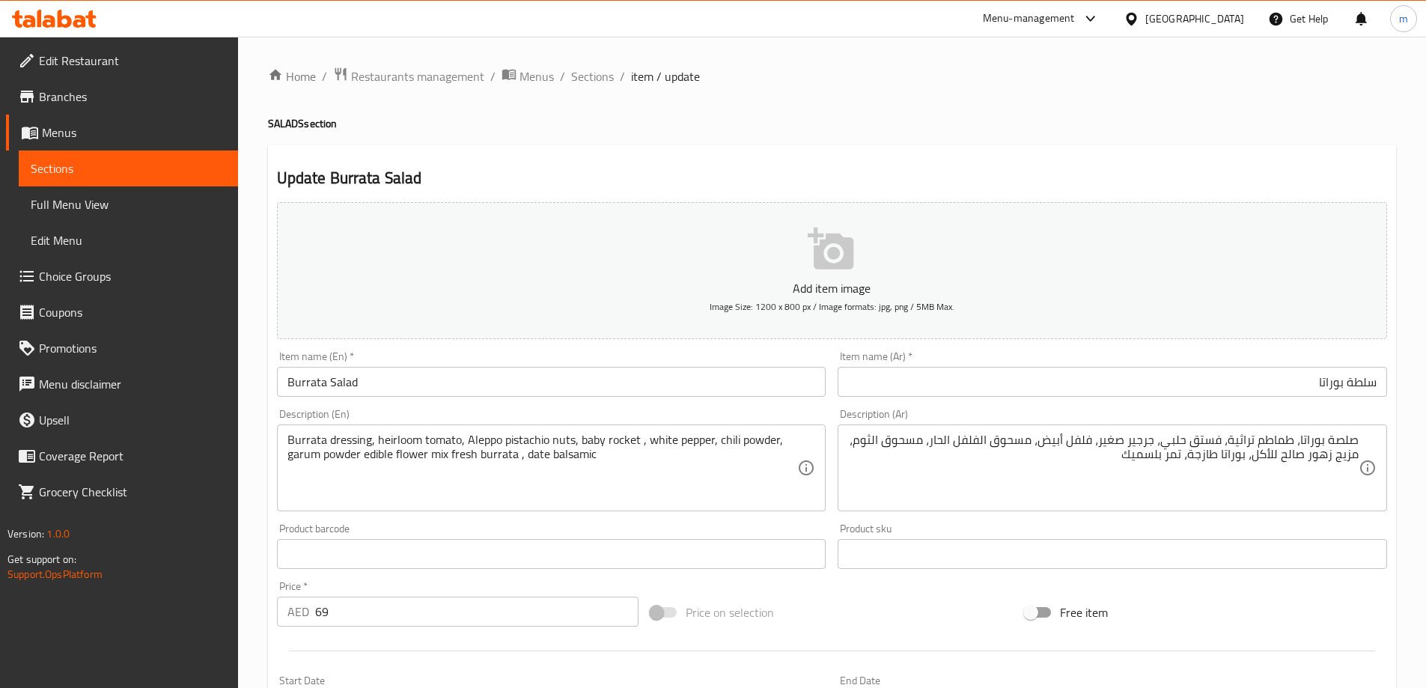
click at [555, 440] on textarea "Burrata dressing, heirloom tomato, Aleppo pistachio nuts, baby rocket , white p…" at bounding box center [542, 468] width 510 height 71
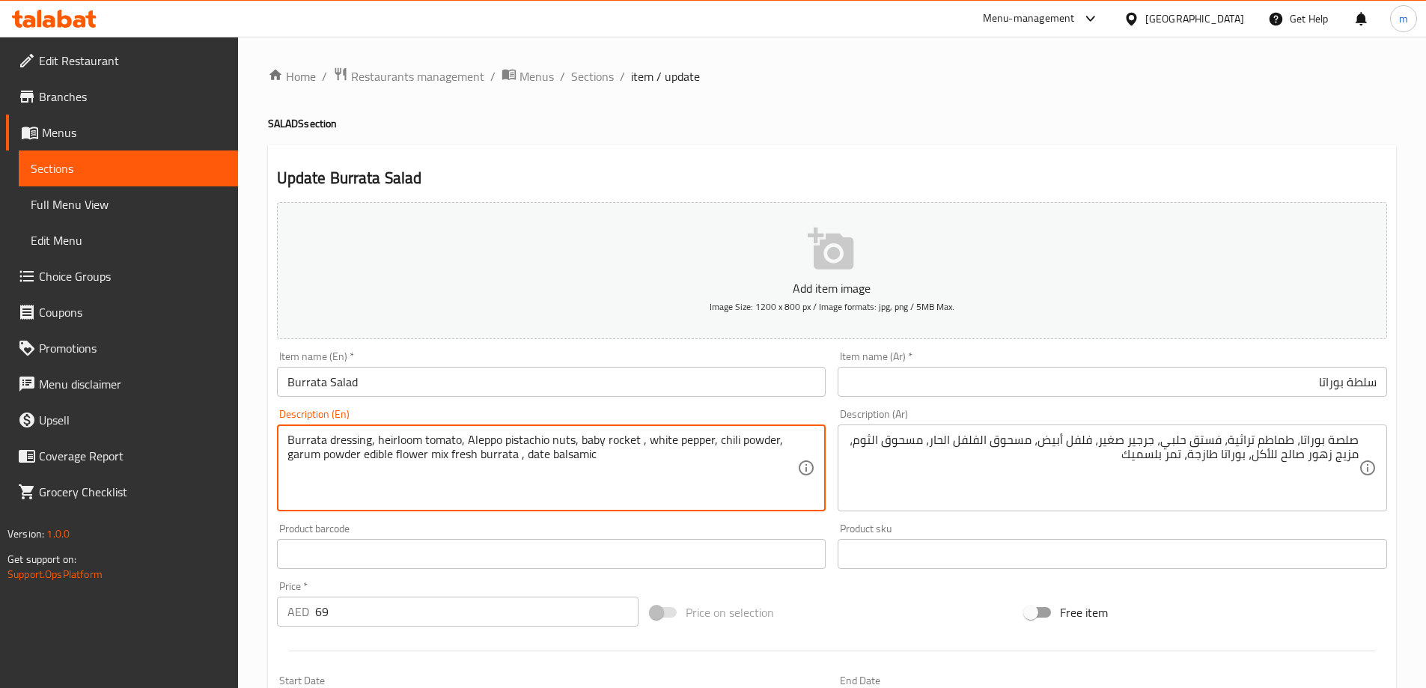
click at [555, 440] on textarea "Burrata dressing, heirloom tomato, Aleppo pistachio nuts, baby rocket , white p…" at bounding box center [542, 468] width 510 height 71
click at [306, 459] on textarea "Burrata dressing, heirloom tomato, Aleppo pistachio nuts, baby rocket , white p…" at bounding box center [542, 468] width 510 height 71
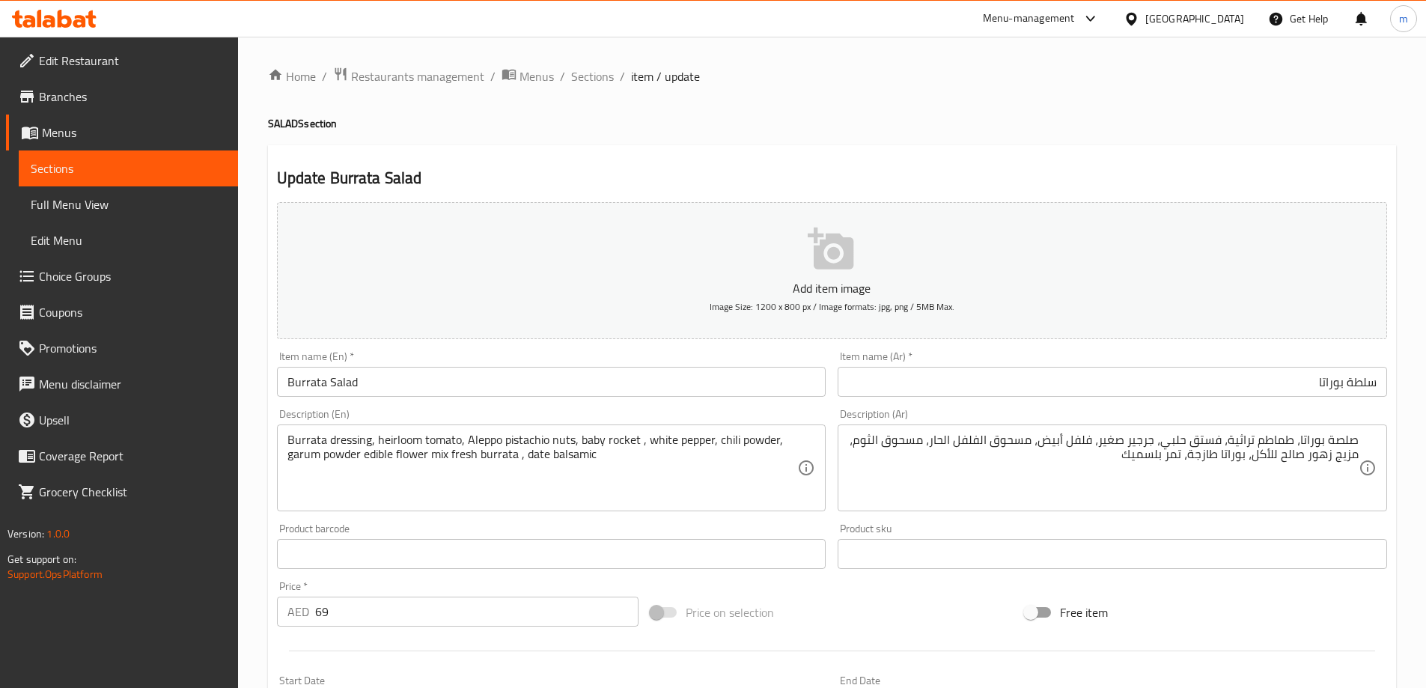
click at [295, 463] on textarea "Burrata dressing, heirloom tomato, Aleppo pistachio nuts, baby rocket , white p…" at bounding box center [542, 468] width 510 height 71
drag, startPoint x: 286, startPoint y: 454, endPoint x: 356, endPoint y: 454, distance: 70.3
click at [358, 453] on div "Burrata dressing, heirloom tomato, Aleppo pistachio nuts, baby rocket , white p…" at bounding box center [551, 467] width 549 height 87
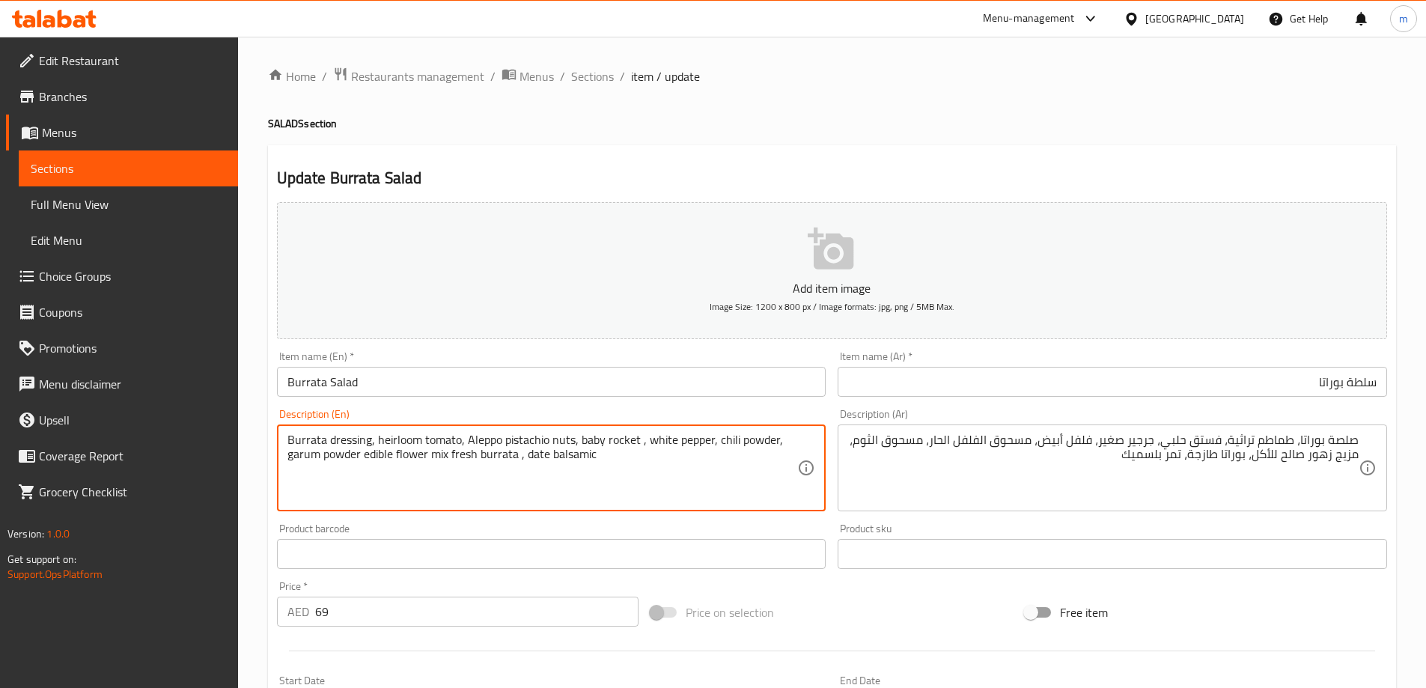
drag, startPoint x: 390, startPoint y: 452, endPoint x: 293, endPoint y: 455, distance: 97.3
click at [293, 455] on textarea "Burrata dressing, heirloom tomato, Aleppo pistachio nuts, baby rocket , white p…" at bounding box center [542, 468] width 510 height 71
click at [375, 451] on textarea "Burrata dressing, heirloom tomato, Aleppo pistachio nuts, baby rocket , white p…" at bounding box center [542, 468] width 510 height 71
drag, startPoint x: 391, startPoint y: 453, endPoint x: 286, endPoint y: 457, distance: 104.8
click at [286, 457] on div "Burrata dressing, heirloom tomato, Aleppo pistachio nuts, baby rocket , white p…" at bounding box center [551, 467] width 549 height 87
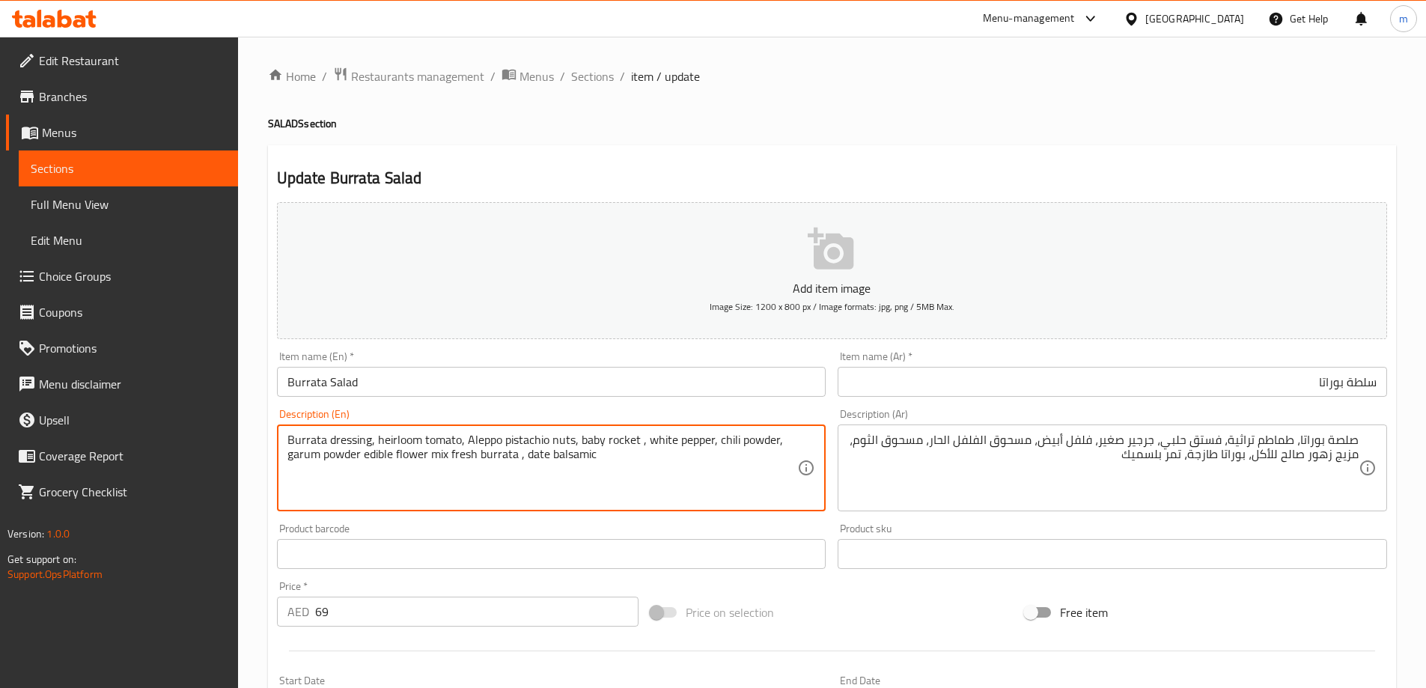
click at [641, 483] on textarea "Burrata dressing, heirloom tomato, Aleppo pistachio nuts, baby rocket , white p…" at bounding box center [542, 468] width 510 height 71
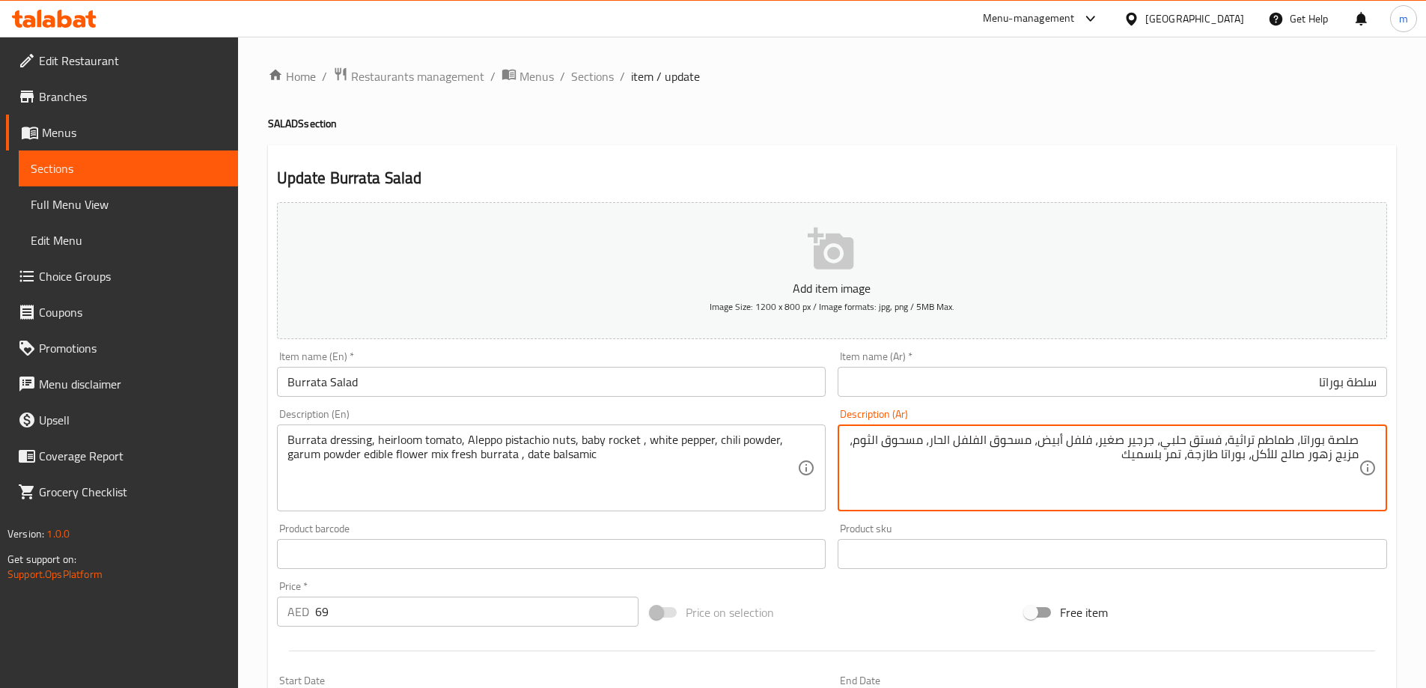
drag, startPoint x: 885, startPoint y: 439, endPoint x: 859, endPoint y: 439, distance: 25.5
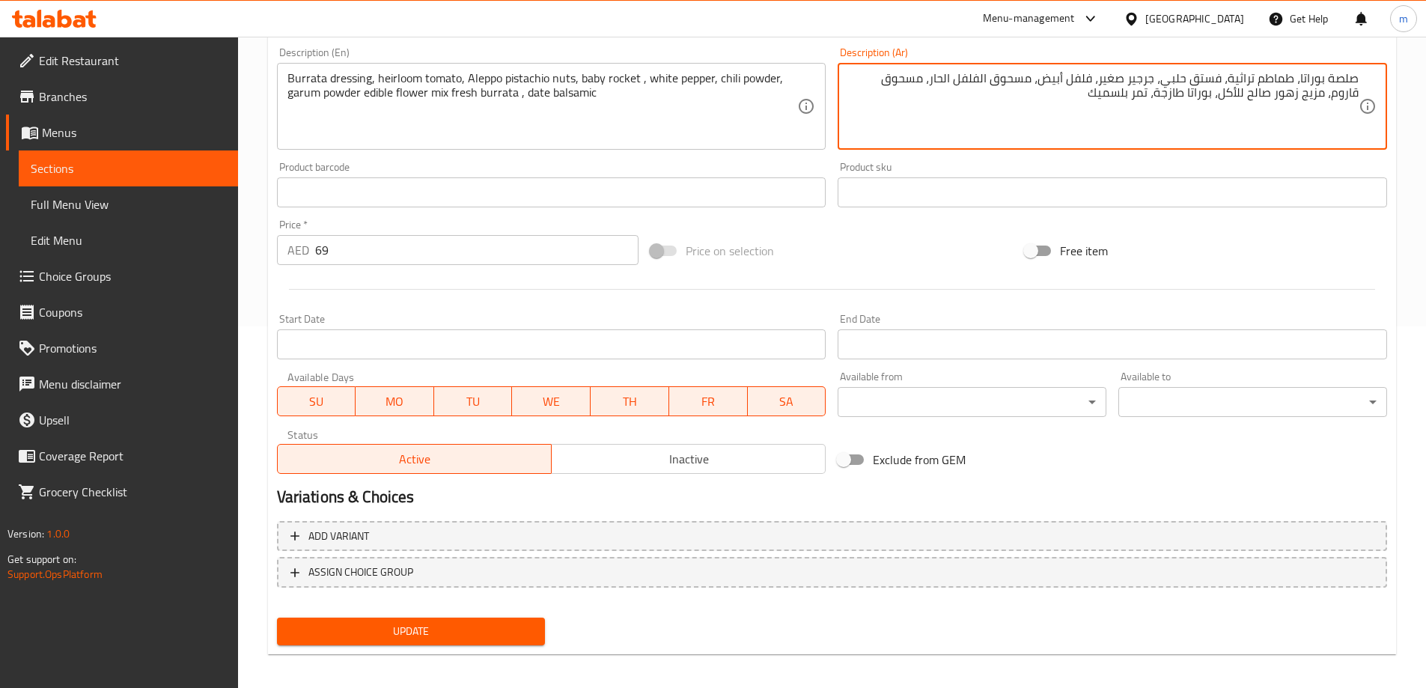
scroll to position [370, 0]
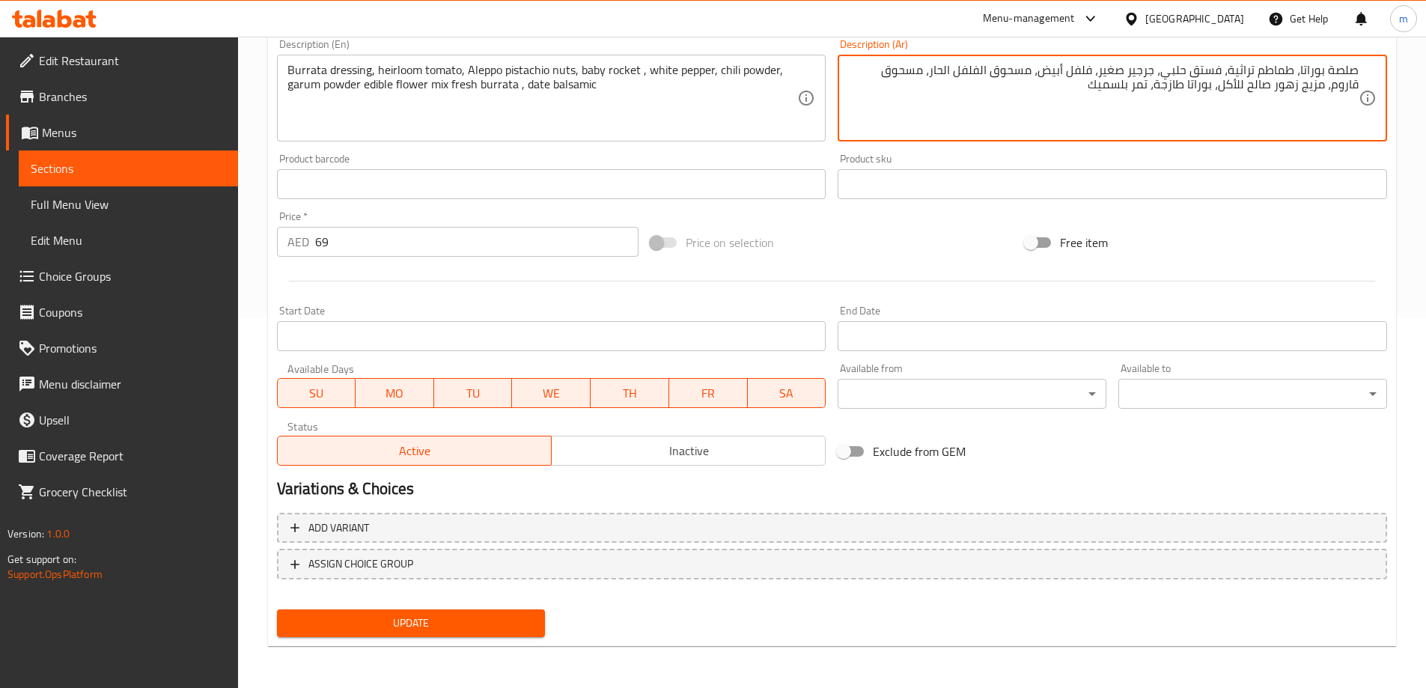
type textarea "صلصة بوراتا، طماطم تراثية، فستق حلبي، جرجير صغير، فلفل أبيض، مسحوق الفلفل الحار…"
click at [478, 618] on span "Update" at bounding box center [411, 623] width 245 height 19
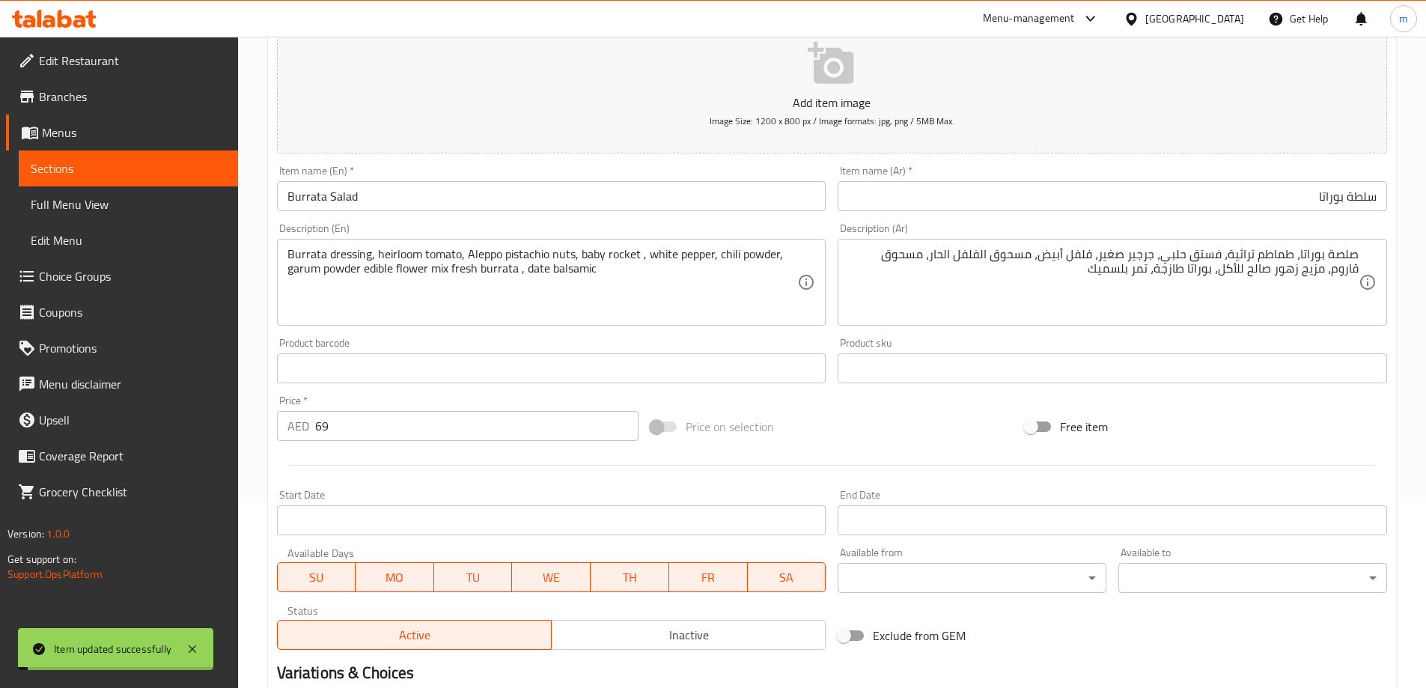
scroll to position [0, 0]
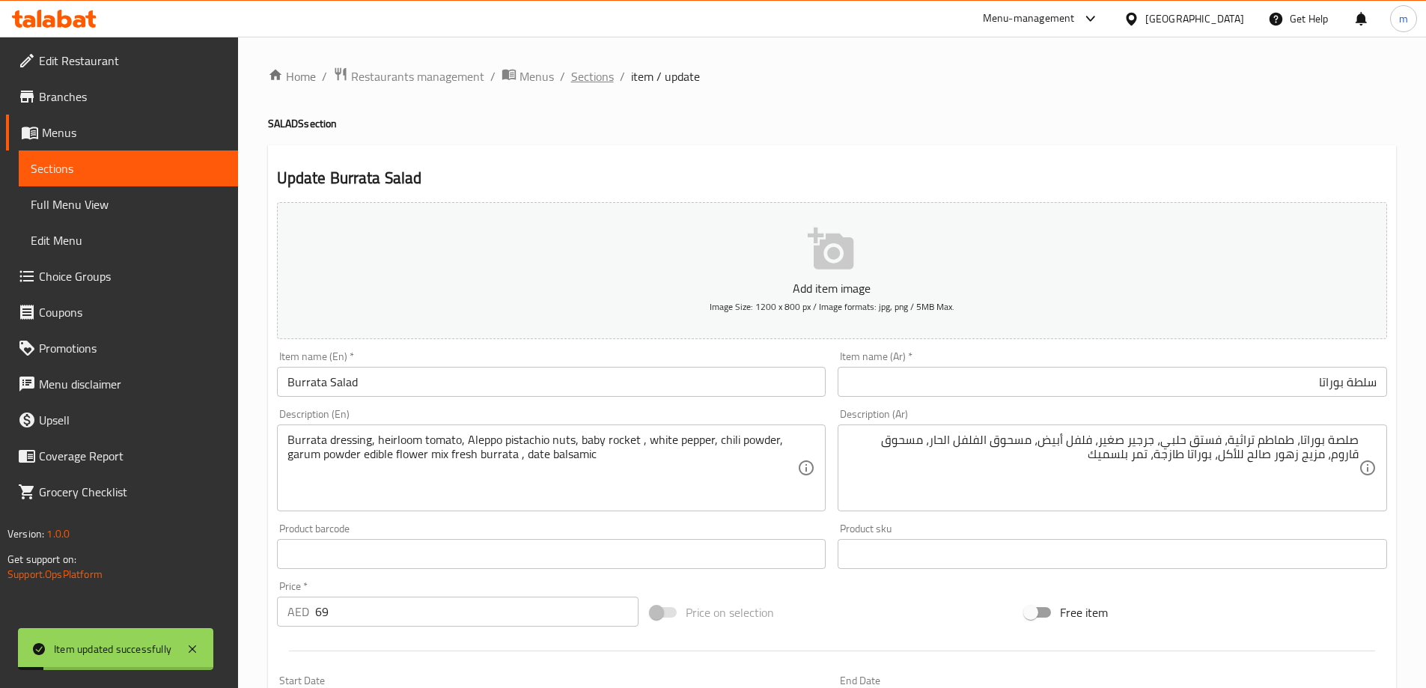
click at [594, 73] on span "Sections" at bounding box center [592, 76] width 43 height 18
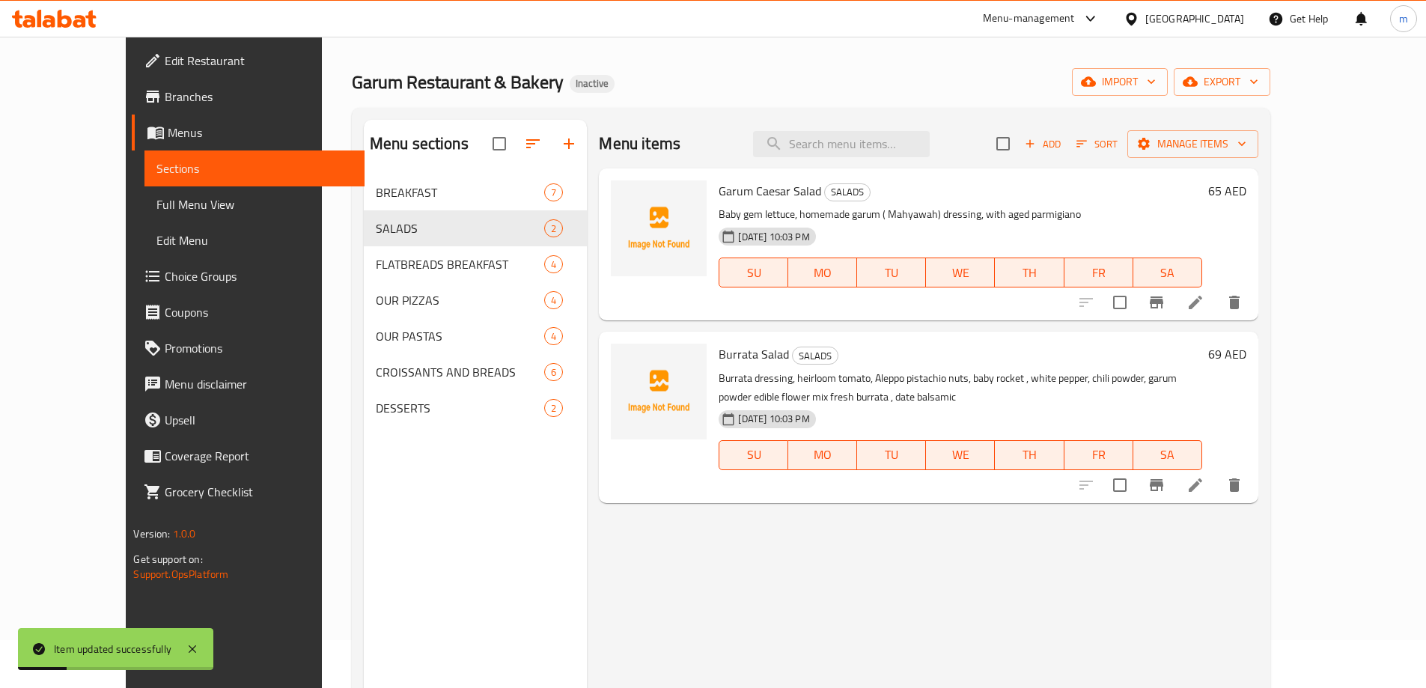
scroll to position [75, 0]
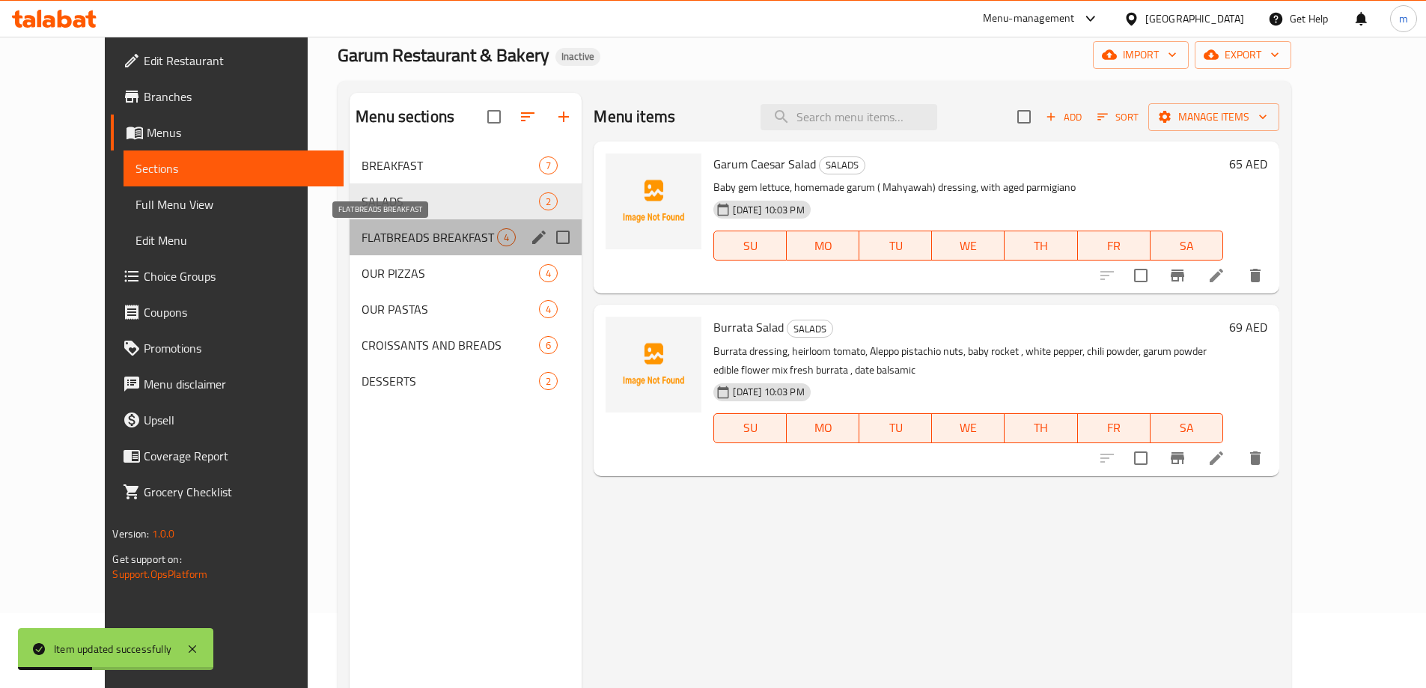
click at [407, 235] on span "FLATBREADS BREAKFAST" at bounding box center [428, 237] width 135 height 18
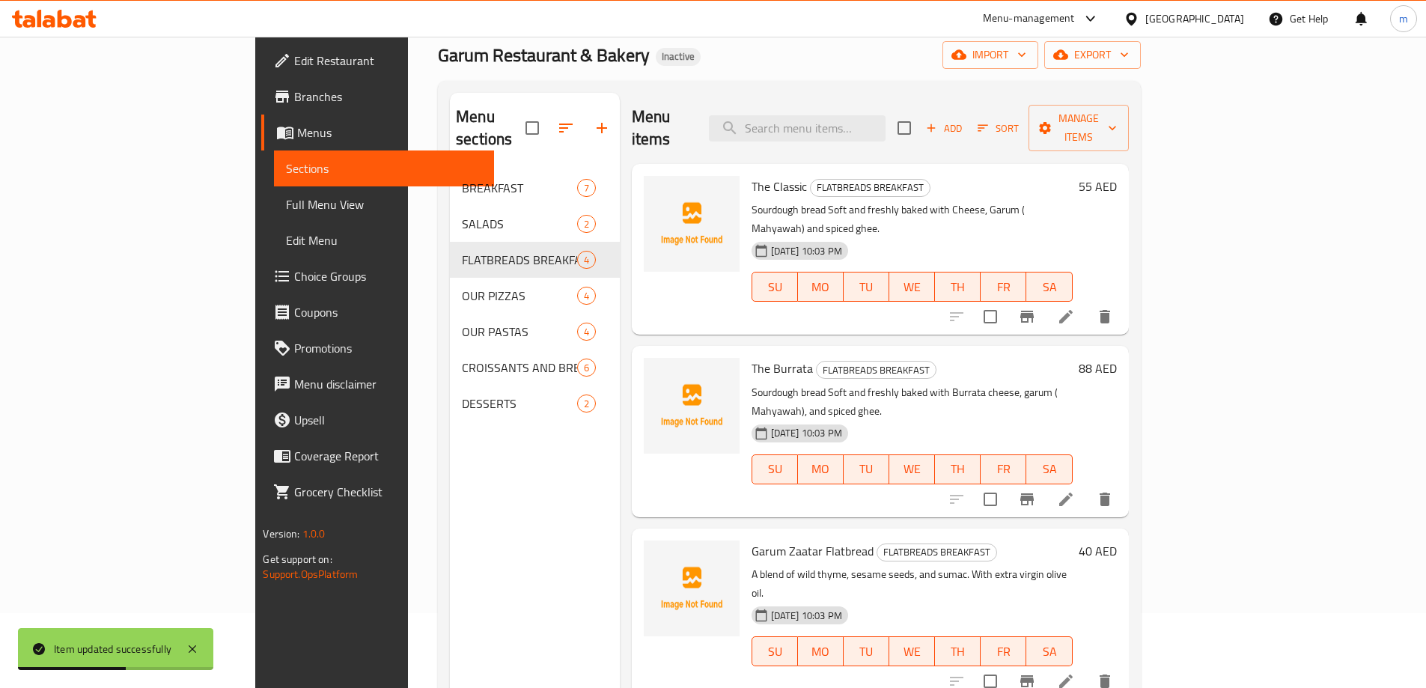
click at [1087, 303] on li at bounding box center [1066, 316] width 42 height 27
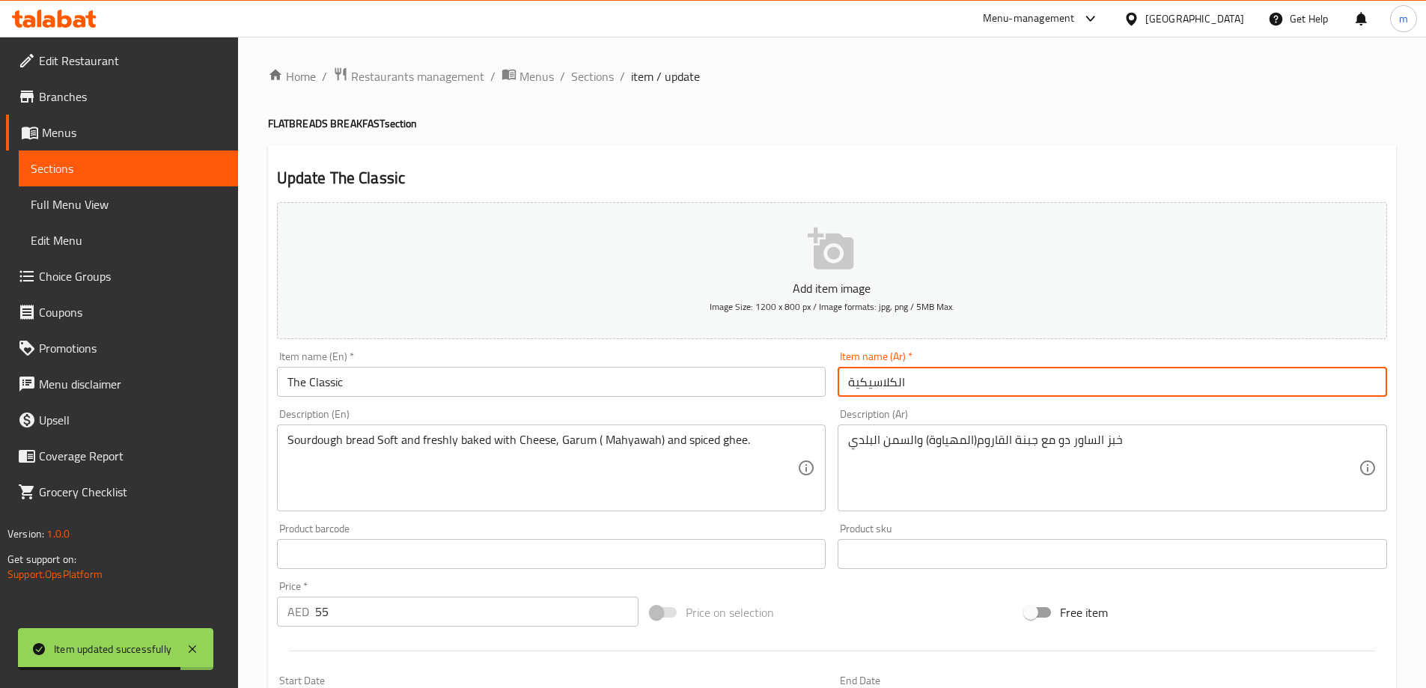
drag, startPoint x: 1118, startPoint y: 373, endPoint x: 1084, endPoint y: 381, distance: 35.4
click at [1084, 381] on input "الكلاسيكية" at bounding box center [1111, 382] width 549 height 30
type input "ذا كلاسيك"
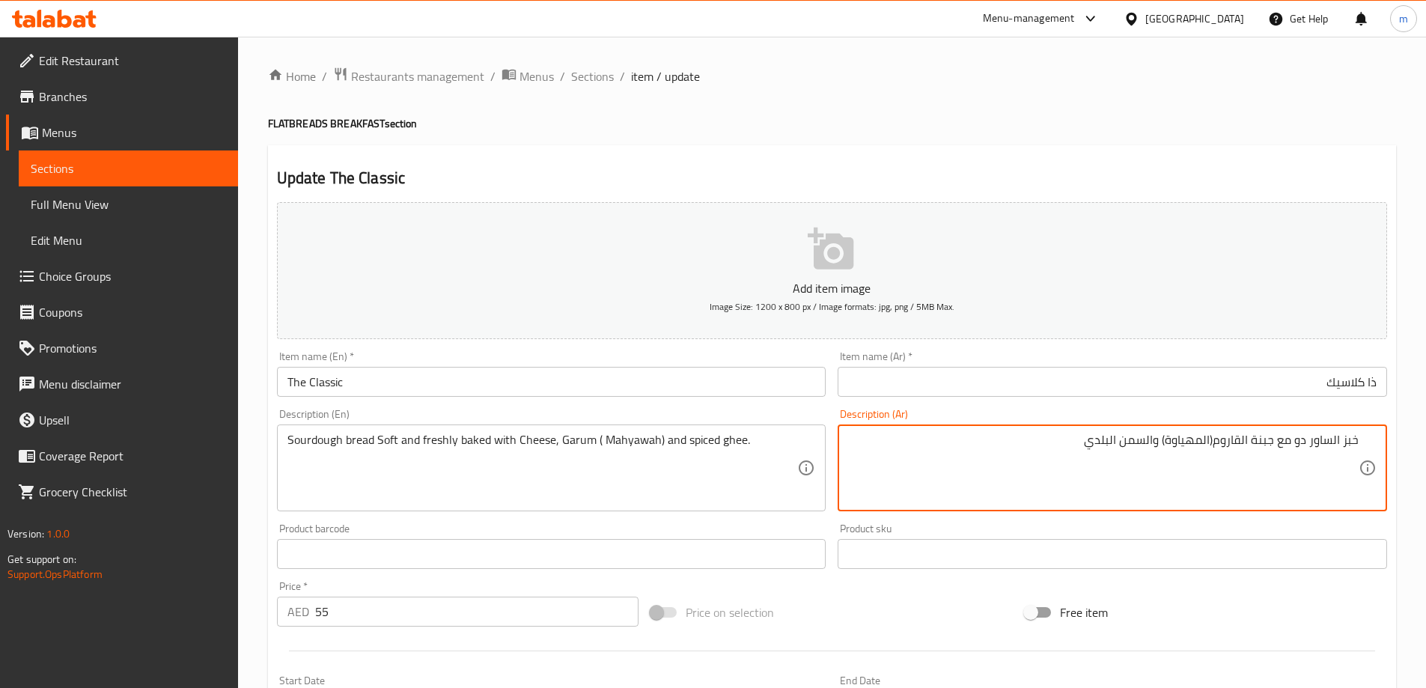
click at [1298, 439] on textarea "خبز الساور دو مع جبنة القاروم(المهياوة) والسمن البلدي" at bounding box center [1103, 468] width 510 height 71
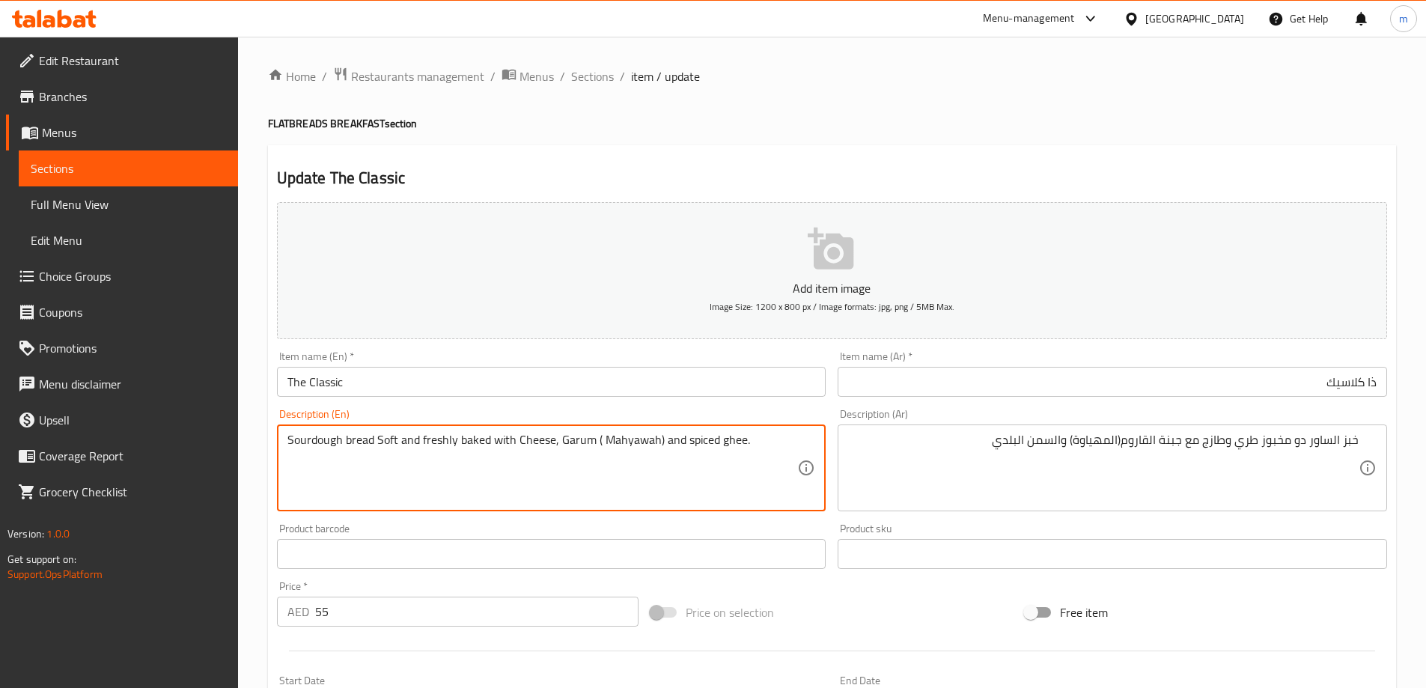
click at [468, 445] on textarea "Sourdough bread Soft and freshly baked with Cheese, Garum ( Mahyawah) and spice…" at bounding box center [542, 468] width 510 height 71
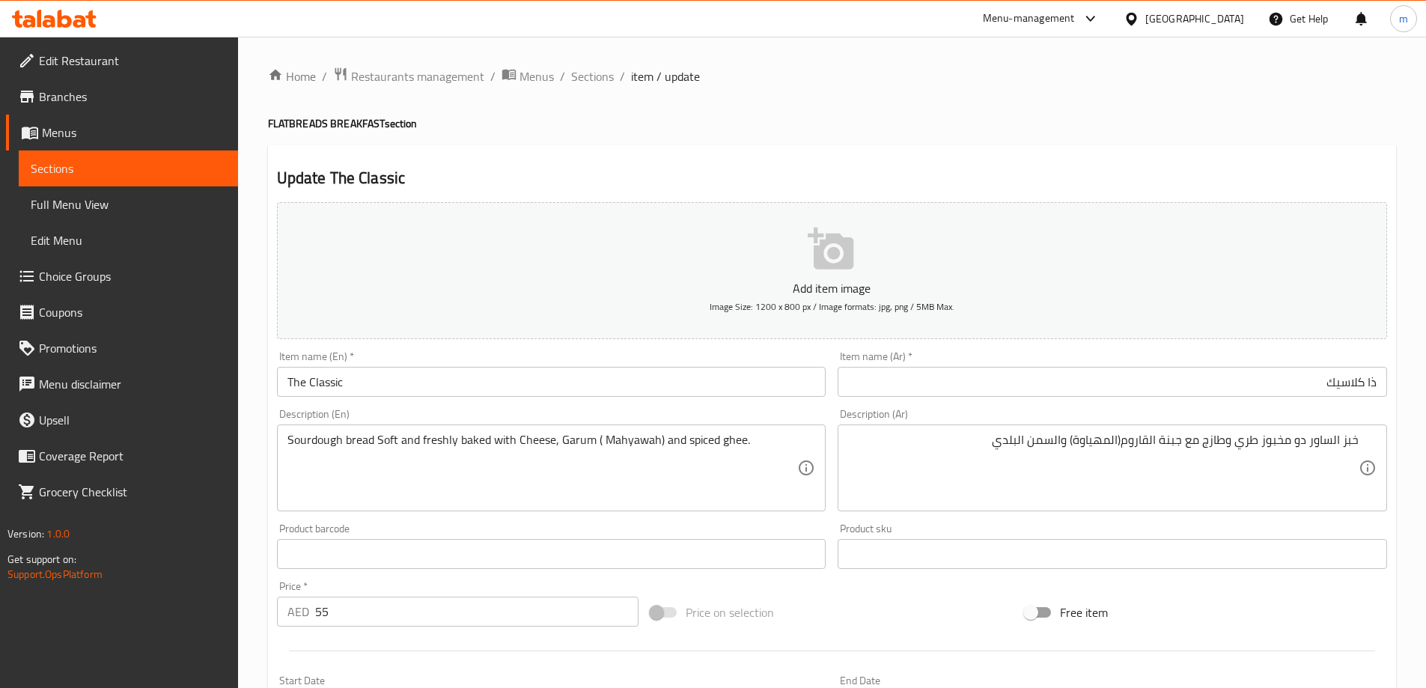
click at [403, 446] on textarea "Sourdough bread Soft and freshly baked with Cheese, Garum ( Mahyawah) and spice…" at bounding box center [542, 468] width 510 height 71
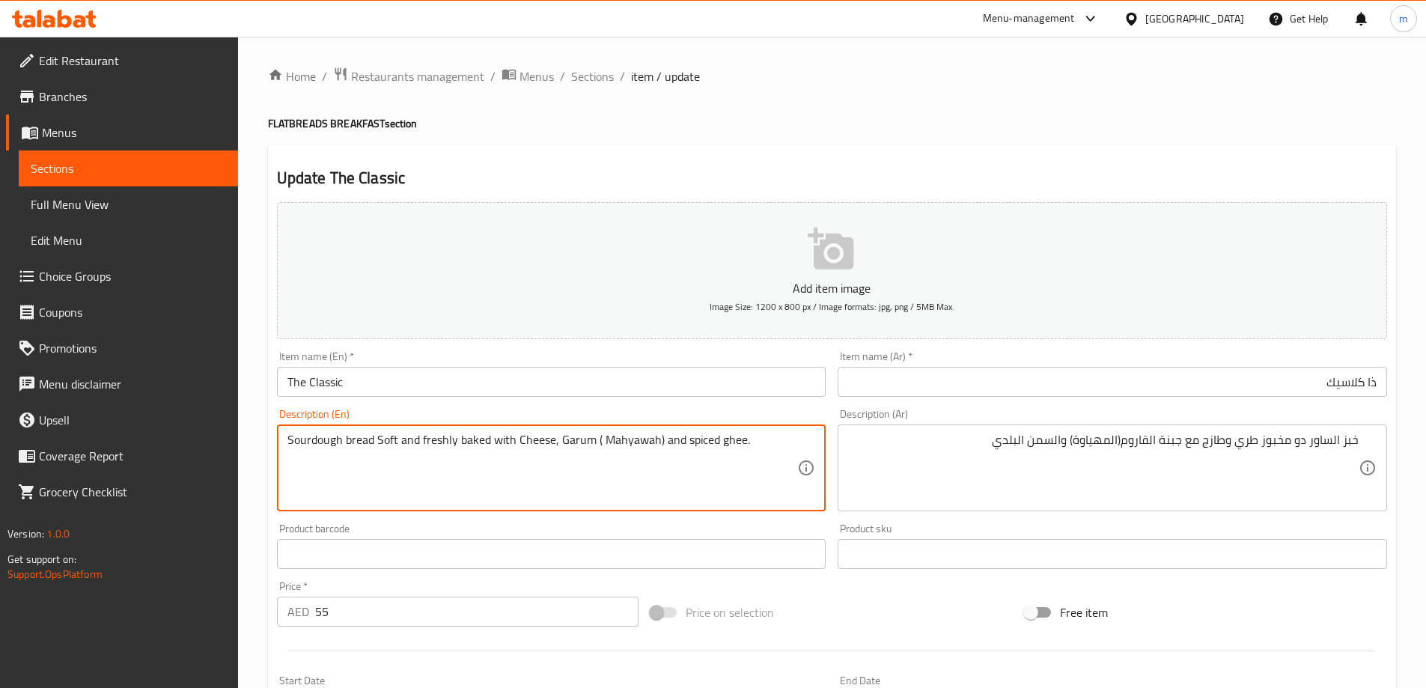
drag, startPoint x: 394, startPoint y: 439, endPoint x: 350, endPoint y: 437, distance: 44.2
click at [350, 437] on textarea "Sourdough bread Soft and freshly baked with Cheese, Garum ( Mahyawah) and spice…" at bounding box center [542, 468] width 510 height 71
click at [386, 462] on textarea "Sourdough bread Soft and freshly baked with Cheese, Garum ( Mahyawah) and spice…" at bounding box center [542, 468] width 510 height 71
drag, startPoint x: 478, startPoint y: 440, endPoint x: 394, endPoint y: 449, distance: 84.3
click at [394, 449] on textarea "Sourdough bread Soft and freshly baked with Cheese, Garum ( Mahyawah) and spice…" at bounding box center [542, 468] width 510 height 71
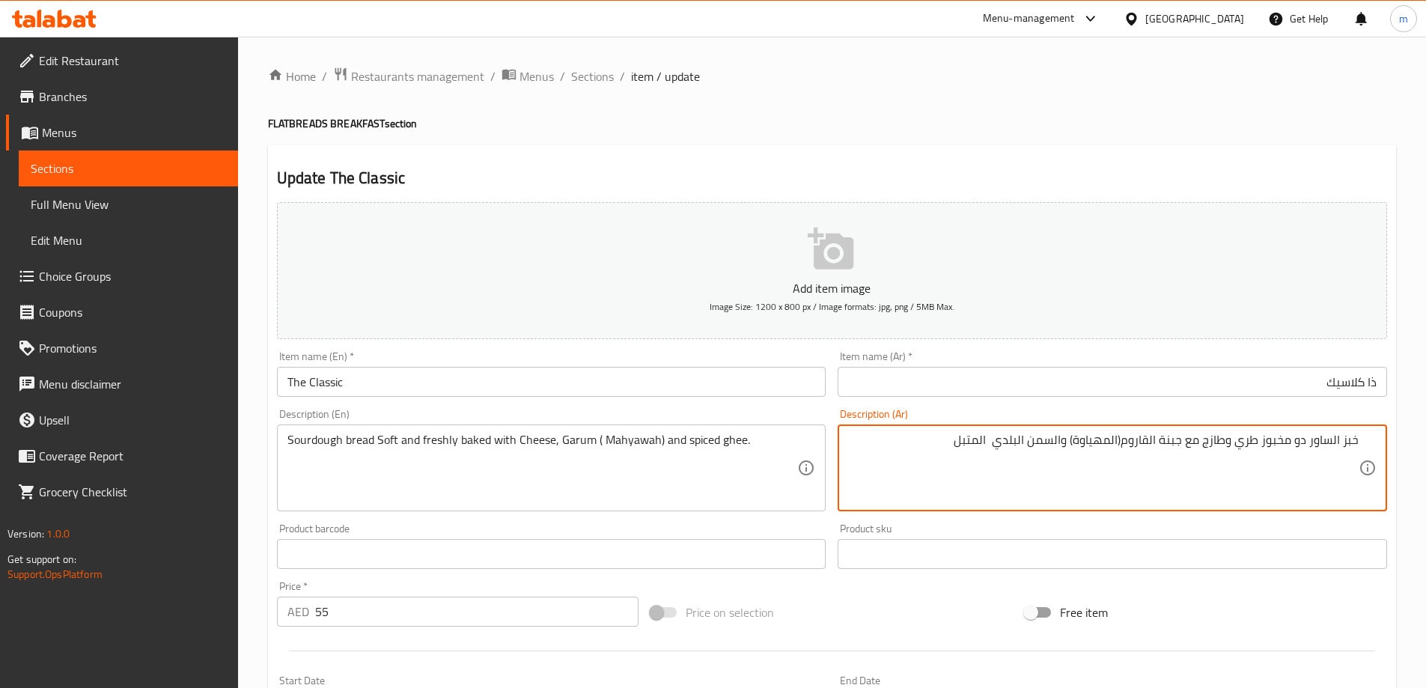
type textarea "خبز الساور دو مخبوز طري وطازج مع جبنة القاروم(المهياوة) والسمن البلدي المتبل"
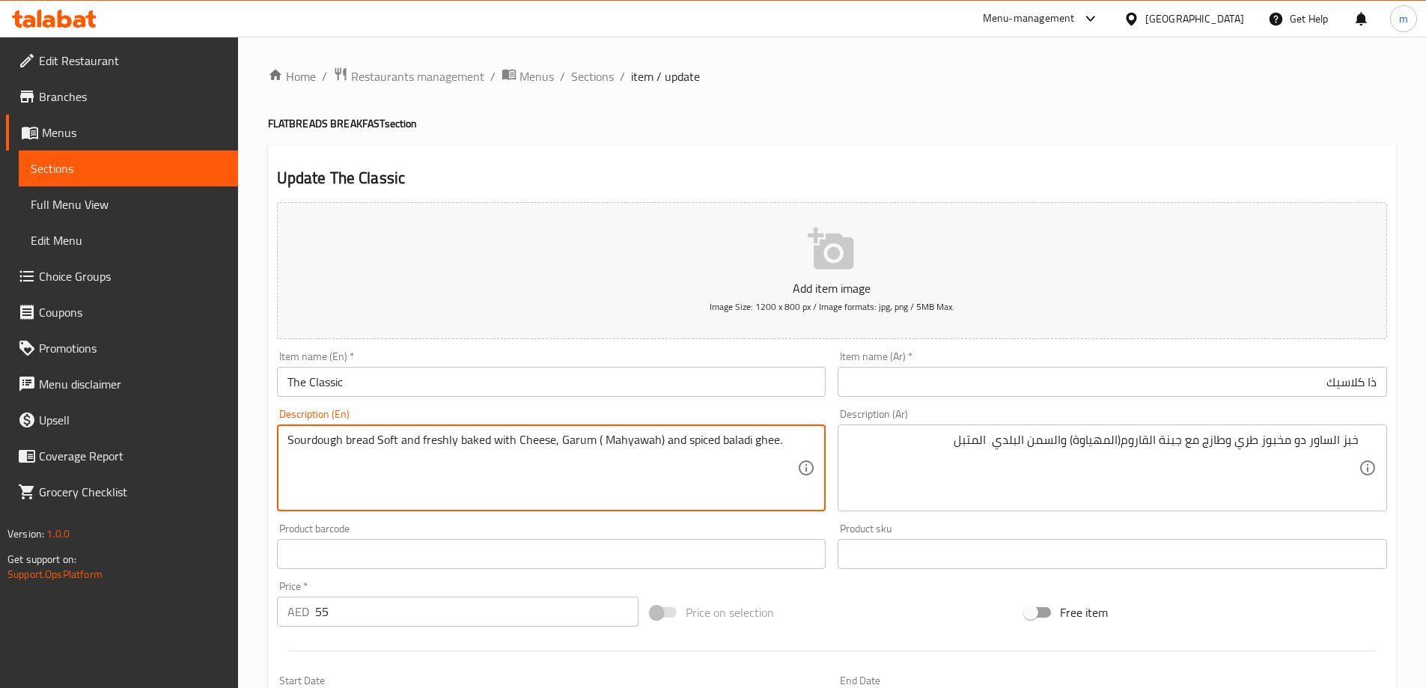
type textarea "Sourdough bread Soft and freshly baked with Cheese, Garum ( Mahyawah) and spice…"
click at [824, 518] on div "Product barcode Product barcode" at bounding box center [551, 546] width 561 height 58
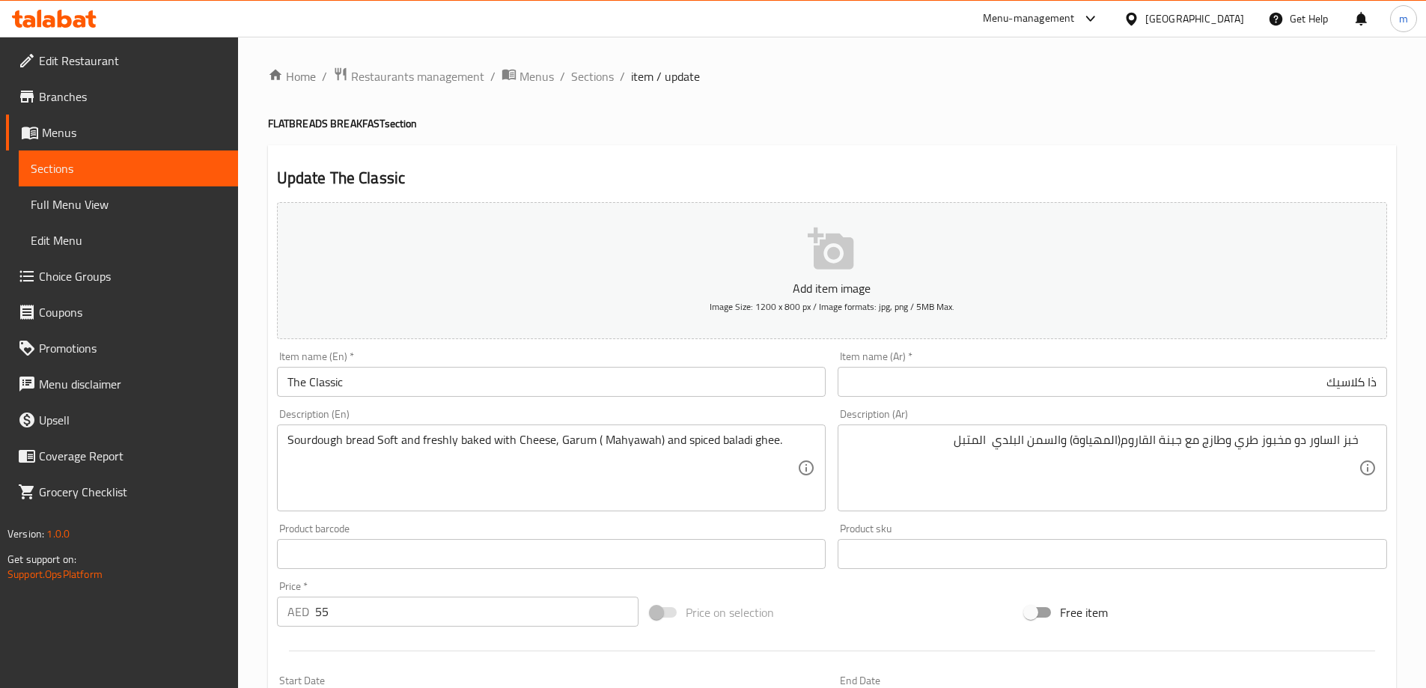
scroll to position [370, 0]
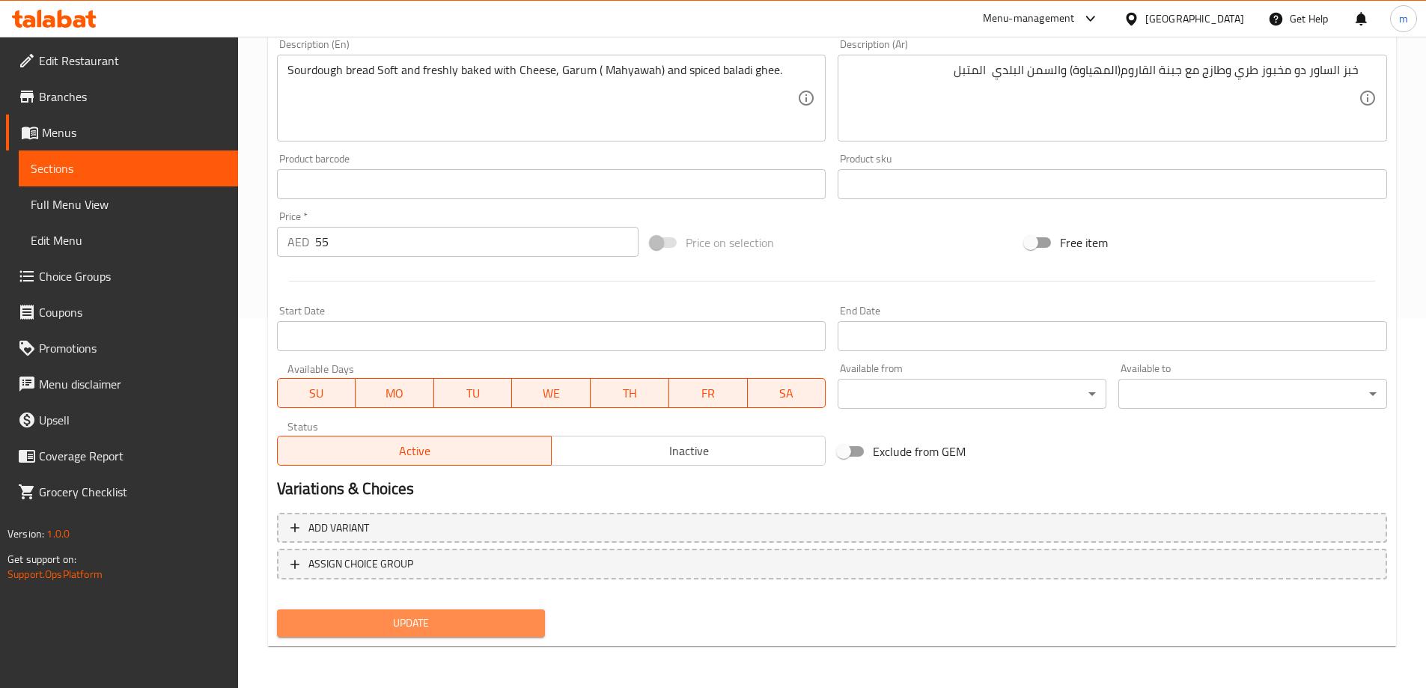
click at [476, 632] on span "Update" at bounding box center [411, 623] width 245 height 19
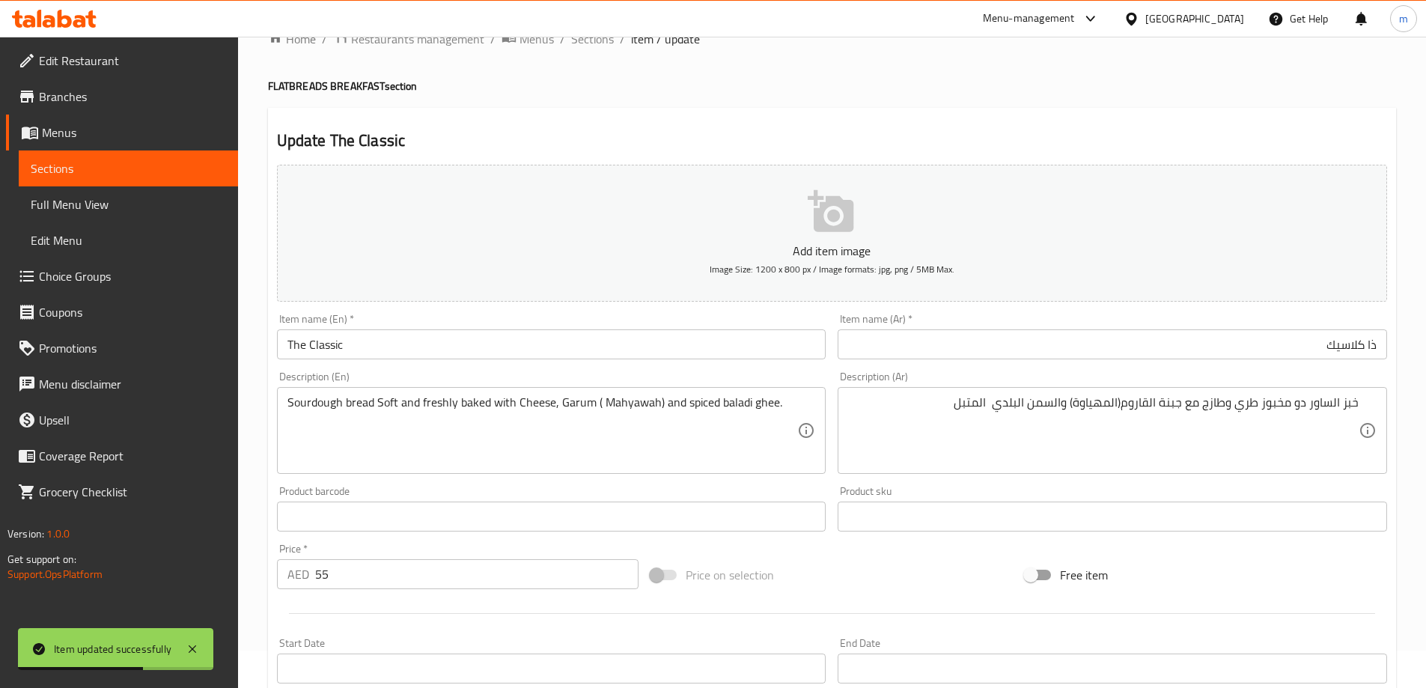
scroll to position [0, 0]
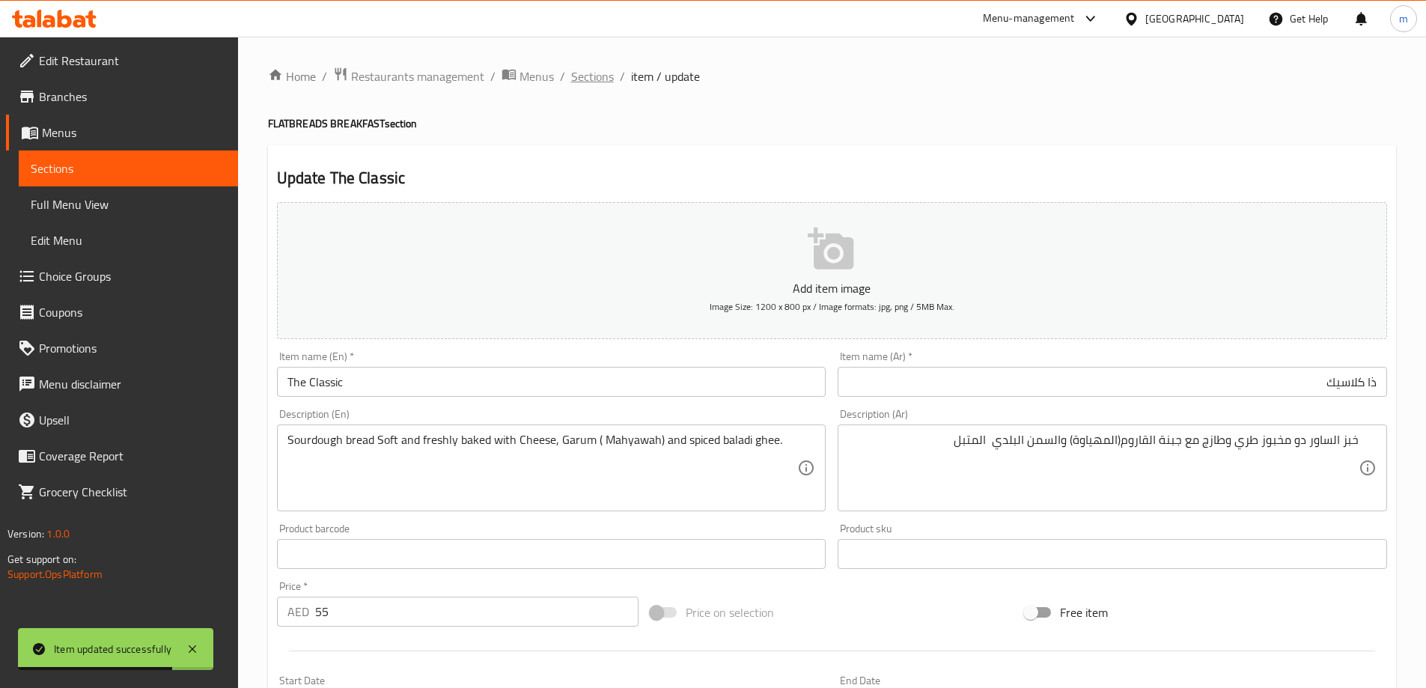
click at [586, 67] on span "Sections" at bounding box center [592, 76] width 43 height 18
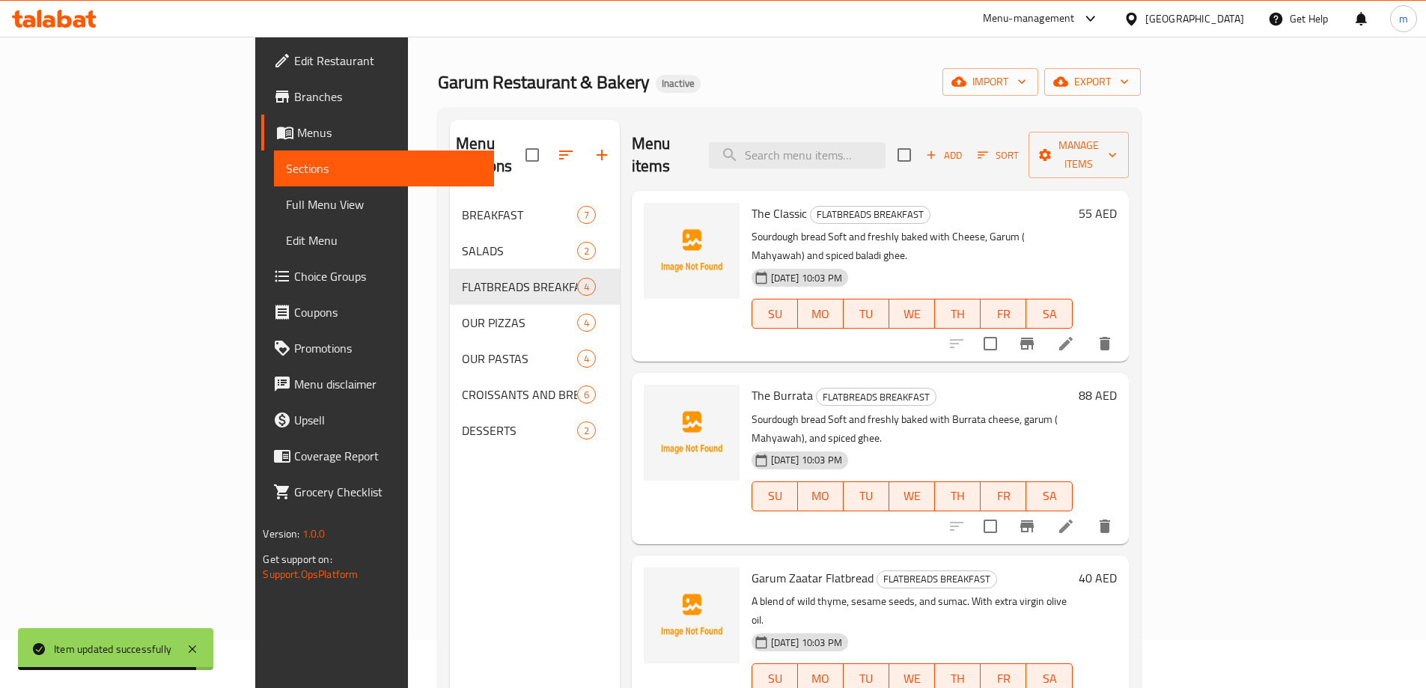
scroll to position [75, 0]
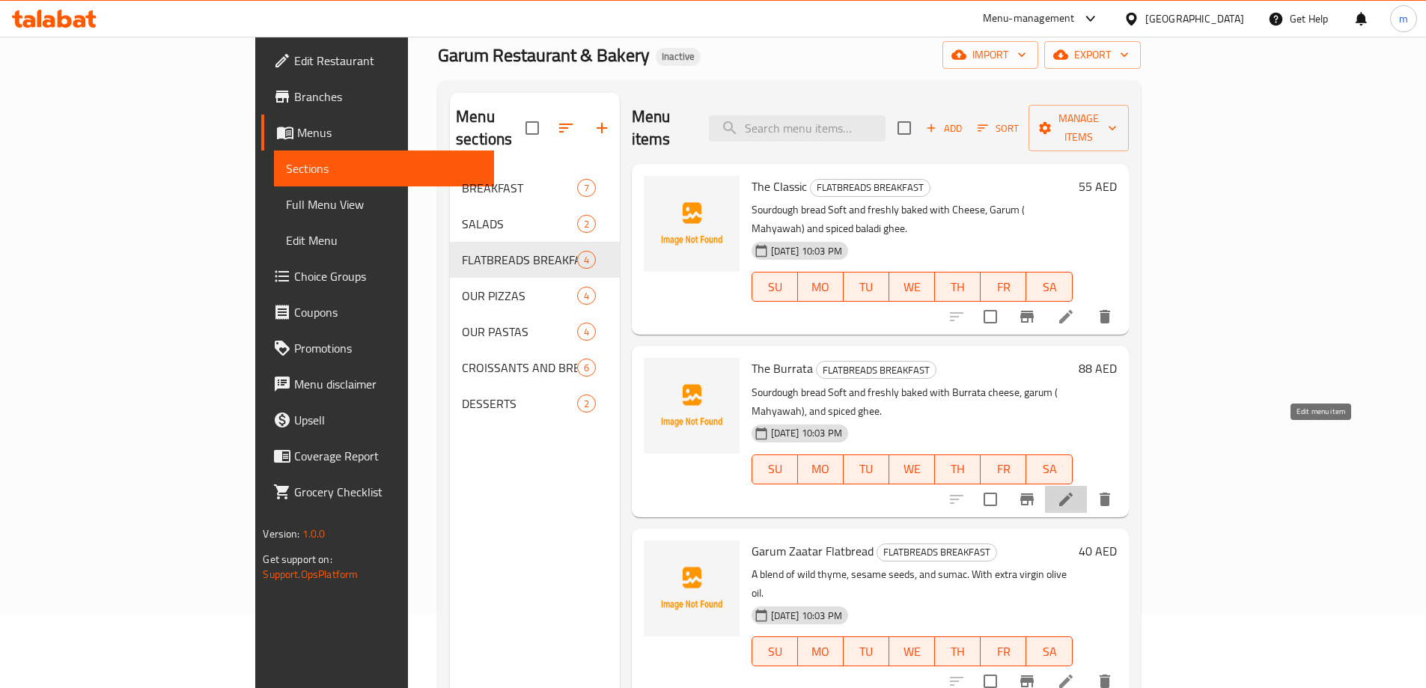
click at [1075, 490] on icon at bounding box center [1066, 499] width 18 height 18
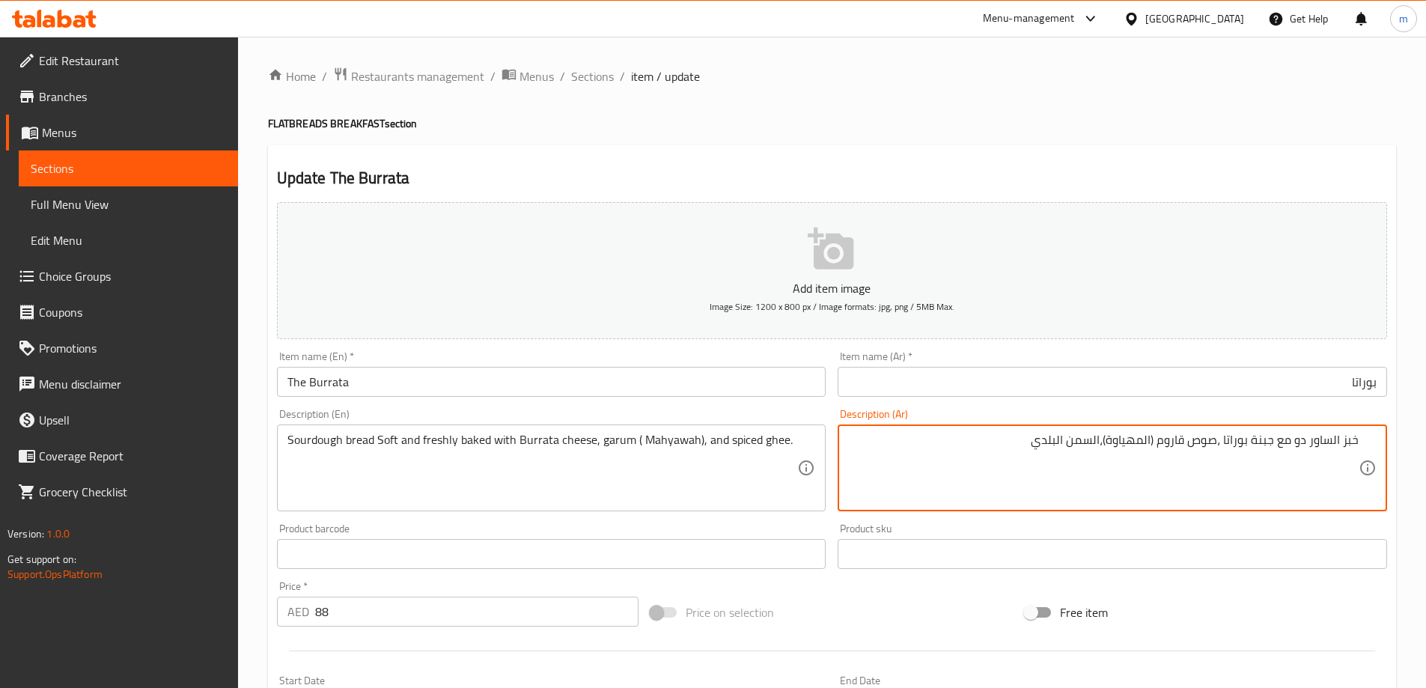
click at [1191, 376] on input "بوراتا" at bounding box center [1111, 382] width 549 height 30
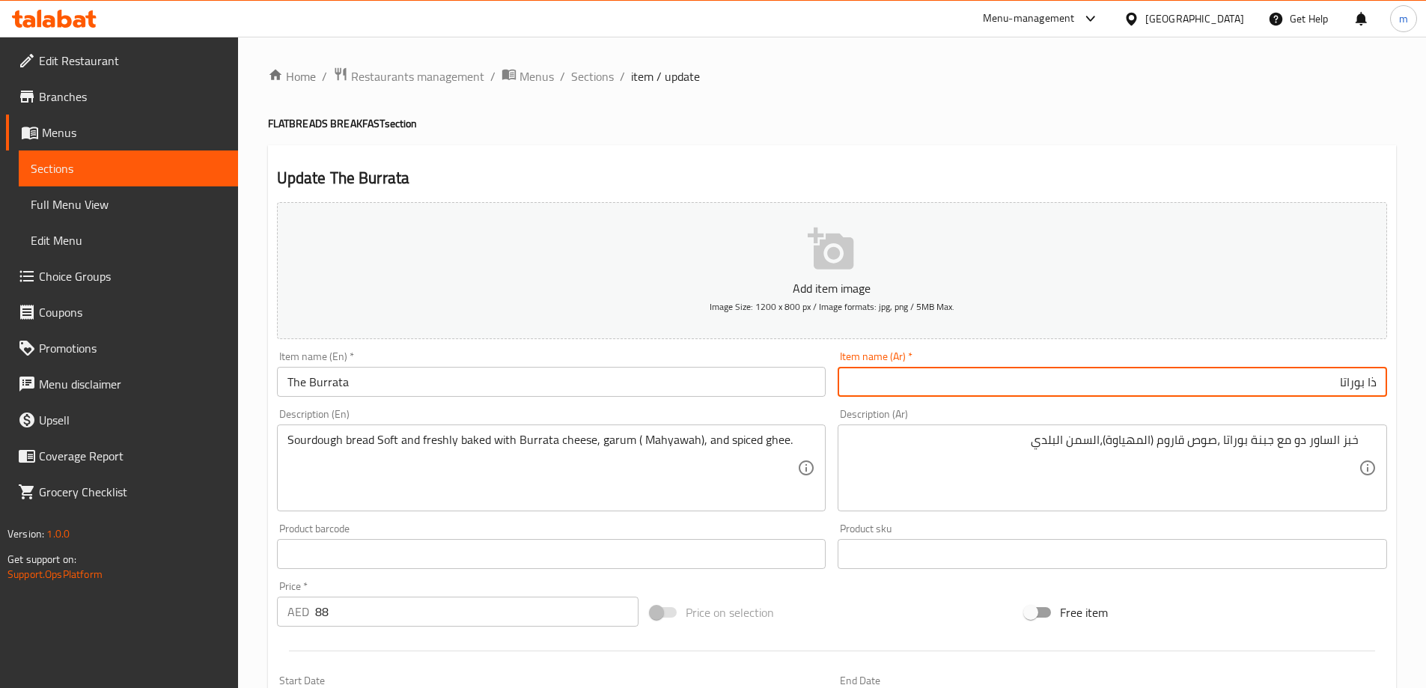
type input "ذا بوراتا"
click at [260, 412] on div "Home / Restaurants management / Menus / Sections / item / update FLATBREADS BRE…" at bounding box center [832, 547] width 1188 height 1021
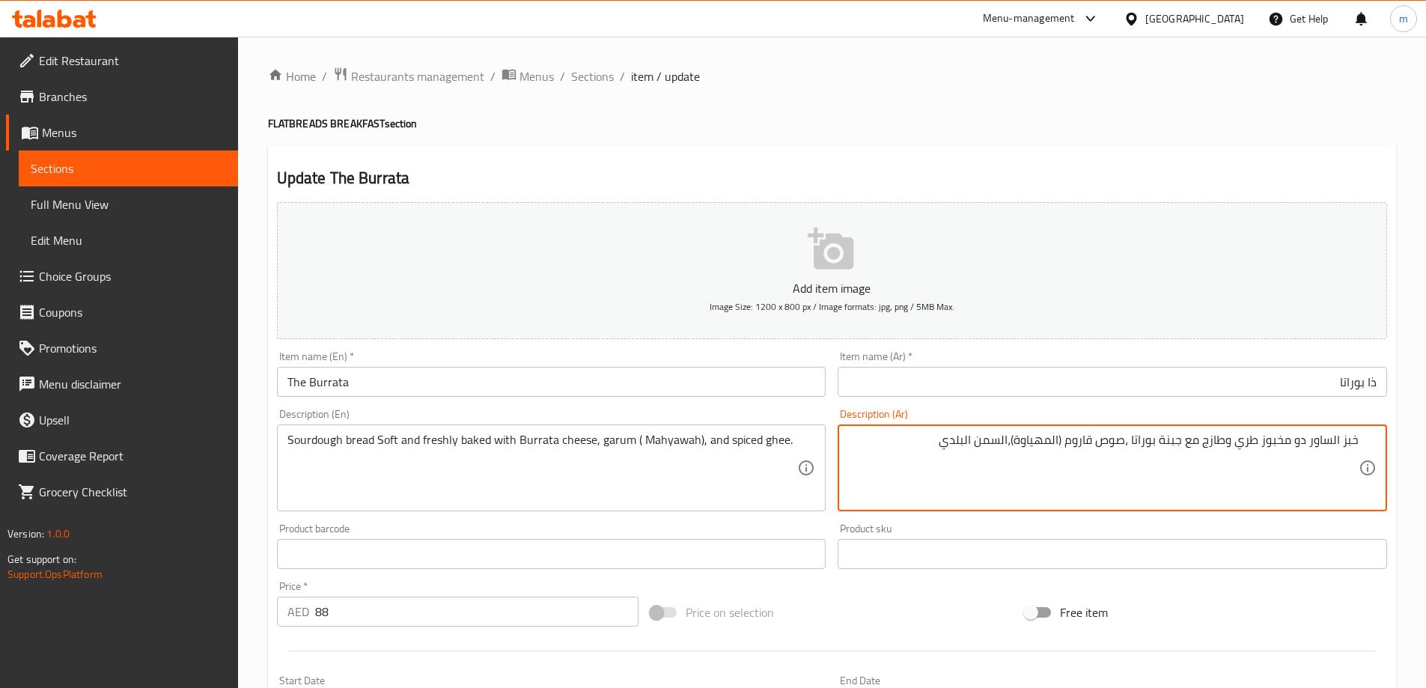
type textarea "خبز الساور دو مخبوز طري وطازج مع جبنة بوراتا ،صوص قاروم (المهياوة)،السمن البلدي"
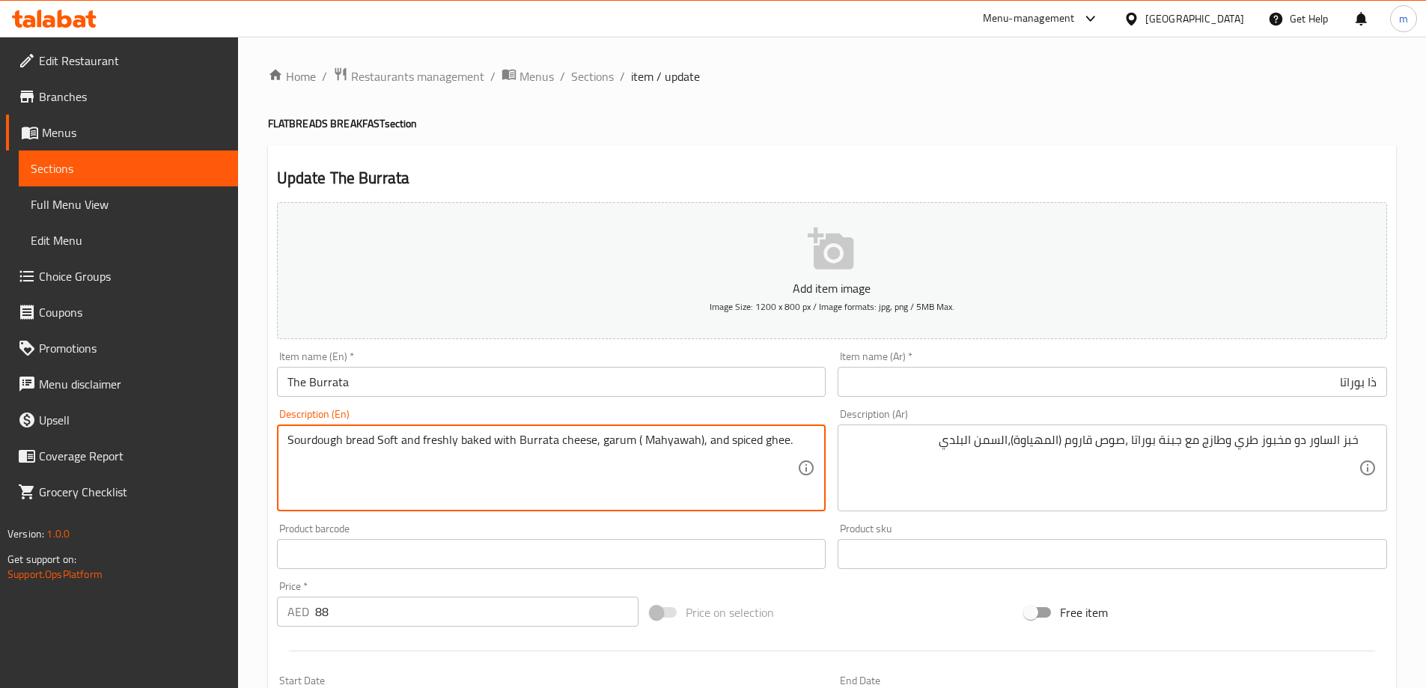
click at [699, 439] on textarea "Sourdough bread Soft and freshly baked with Burrata cheese, garum ( Mahyawah), …" at bounding box center [542, 468] width 510 height 71
click at [694, 435] on textarea "Sourdough bread Soft and freshly baked with Burrata cheese, garum ( Mahyawah), …" at bounding box center [542, 468] width 510 height 71
type textarea "Sourdough bread Soft and freshly baked with Burrata cheese, garum ( Mahyawah) s…"
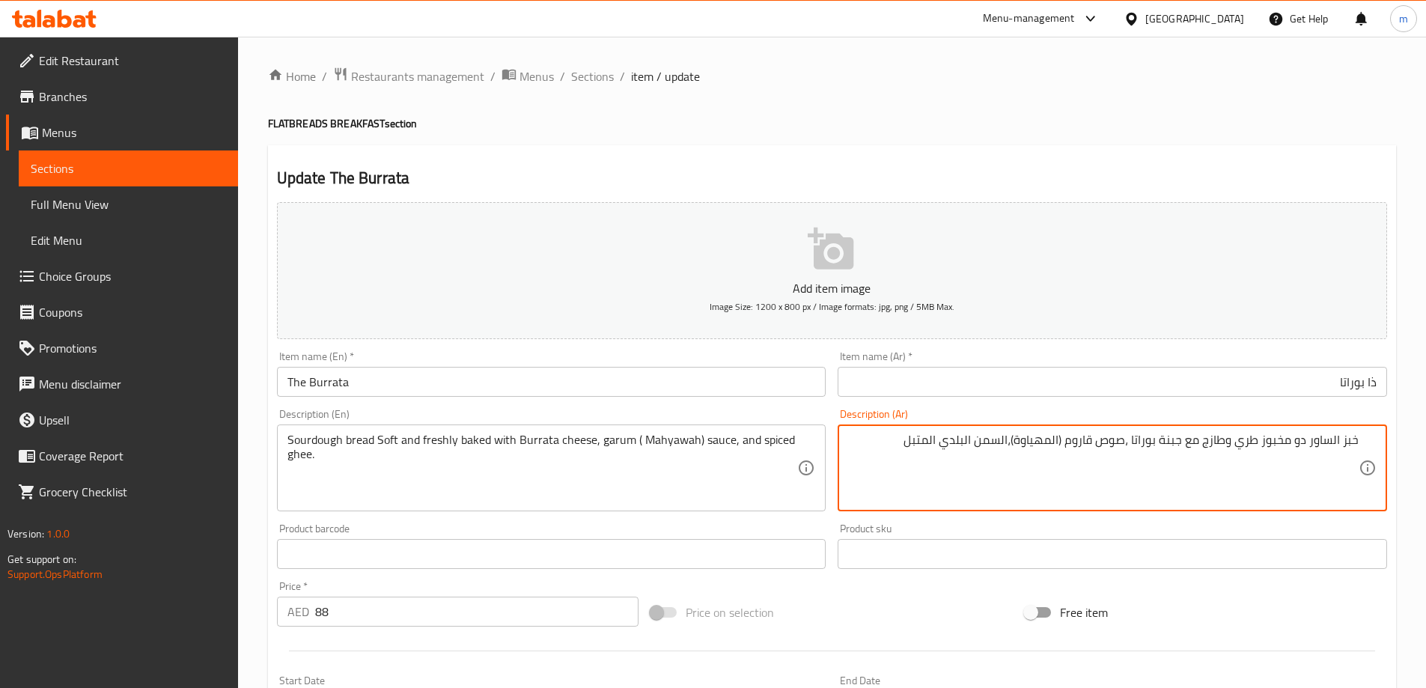
type textarea "خبز الساور دو مخبوز طري وطازج مع جبنة بوراتا ،صوص قاروم (المهياوة)،السمن البلدي…"
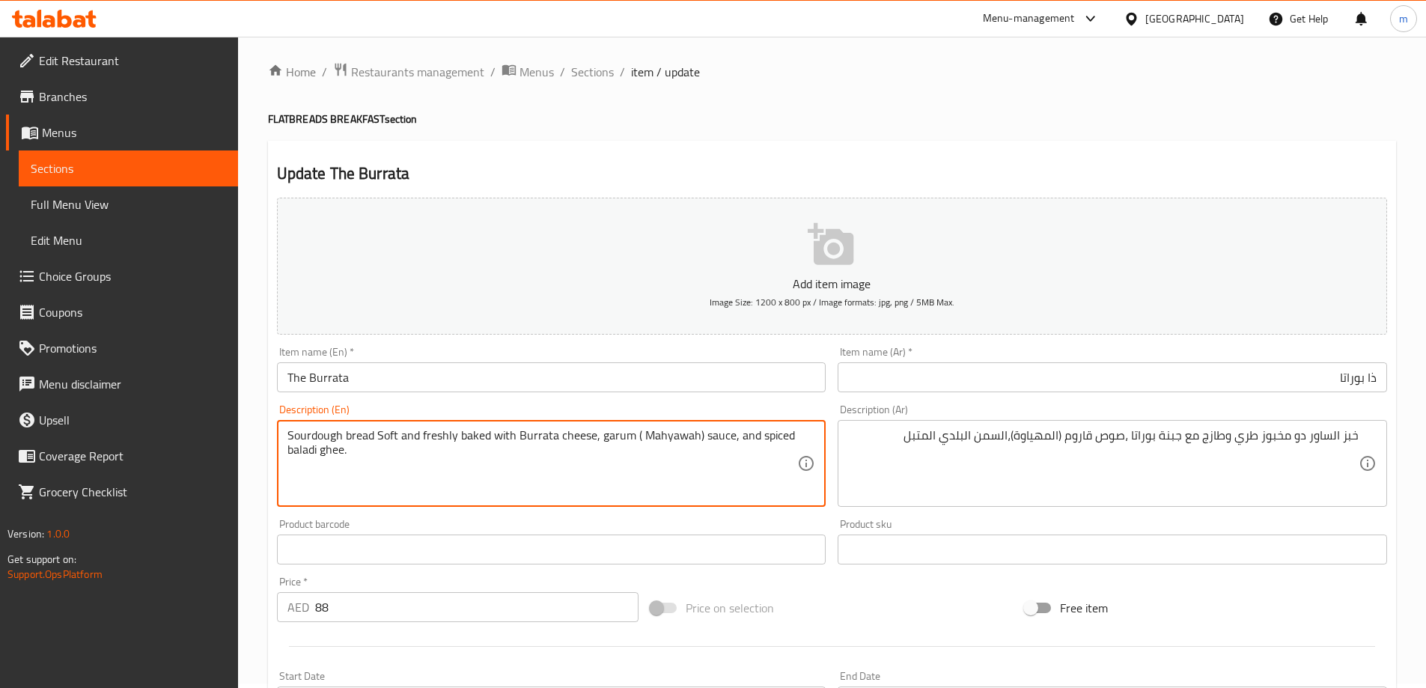
scroll to position [370, 0]
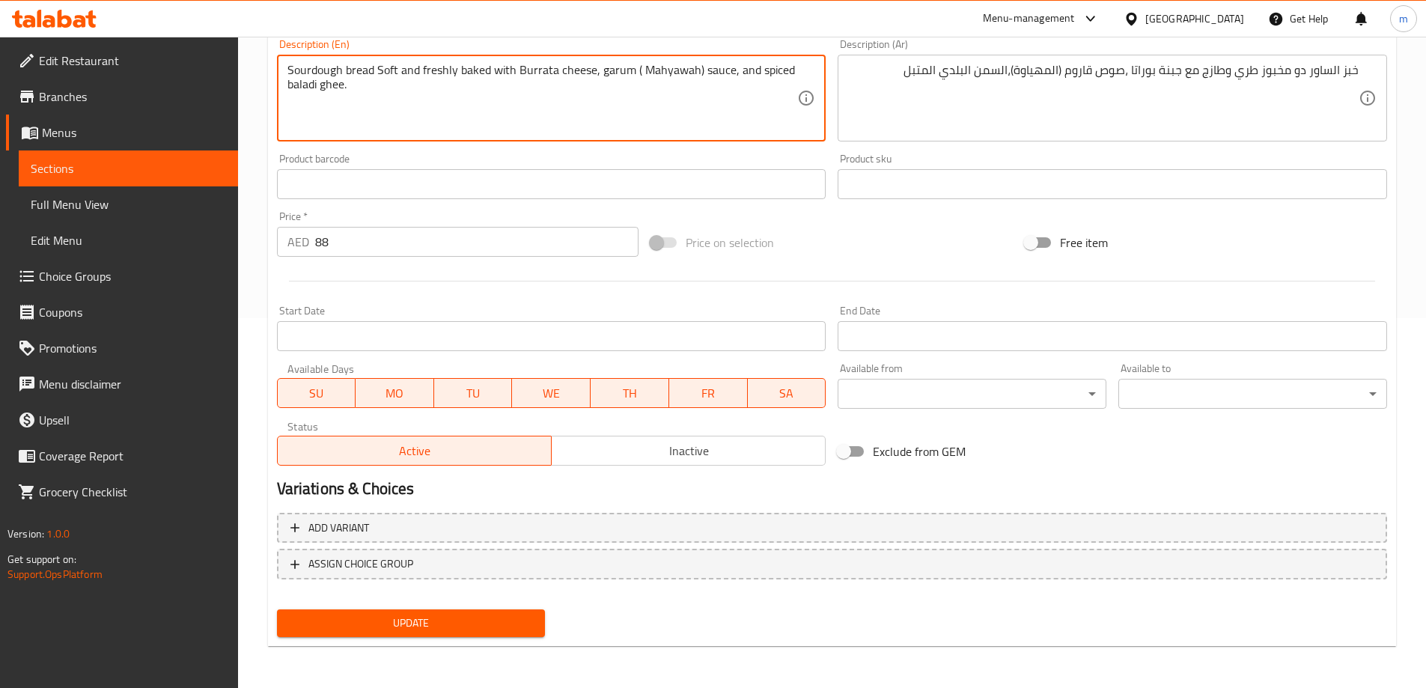
type textarea "Sourdough bread Soft and freshly baked with Burrata cheese, garum ( Mahyawah) s…"
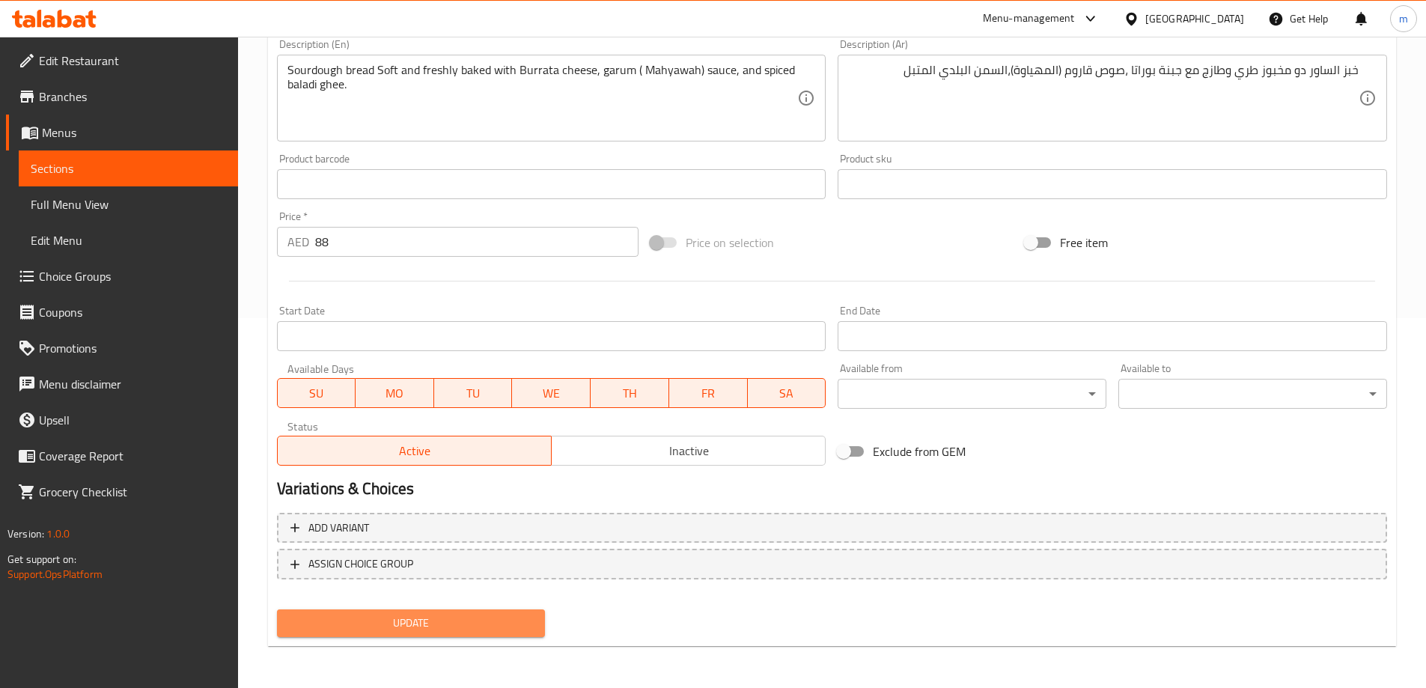
click at [371, 617] on span "Update" at bounding box center [411, 623] width 245 height 19
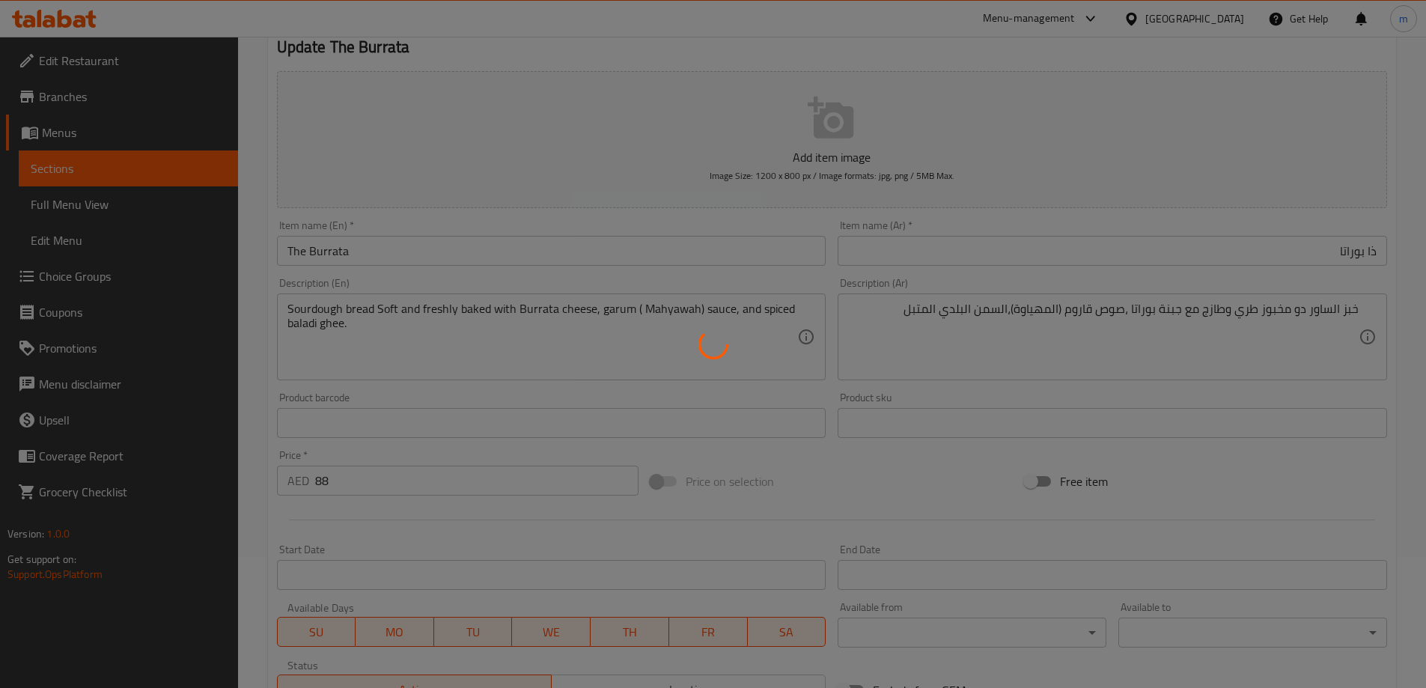
scroll to position [0, 0]
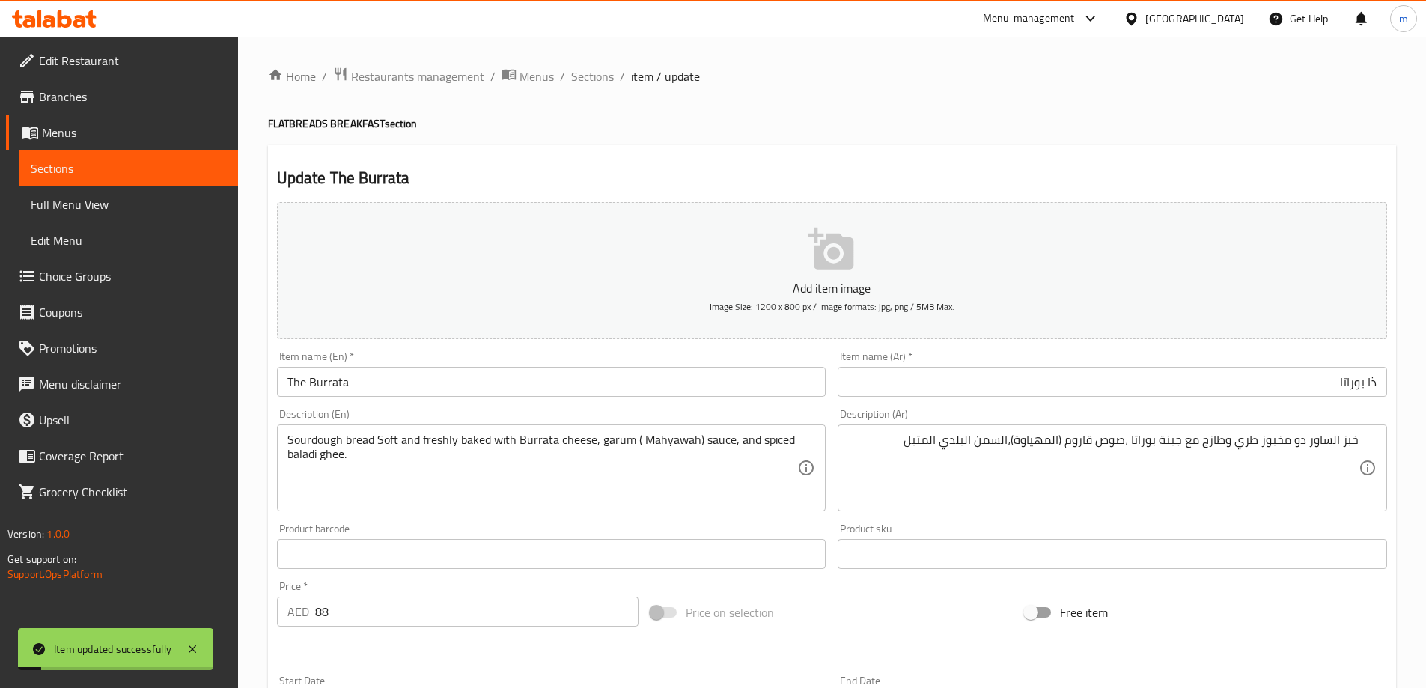
click at [603, 82] on span "Sections" at bounding box center [592, 76] width 43 height 18
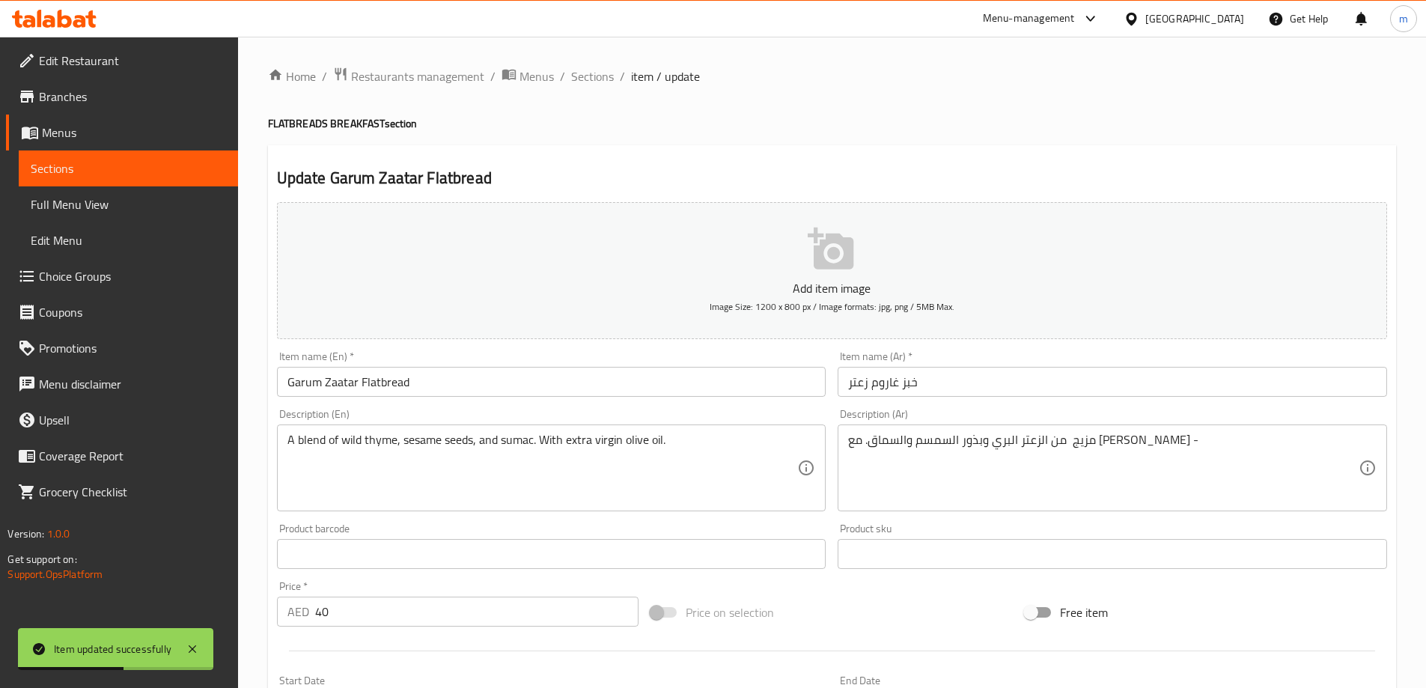
drag, startPoint x: 1090, startPoint y: 360, endPoint x: 1100, endPoint y: 381, distance: 23.4
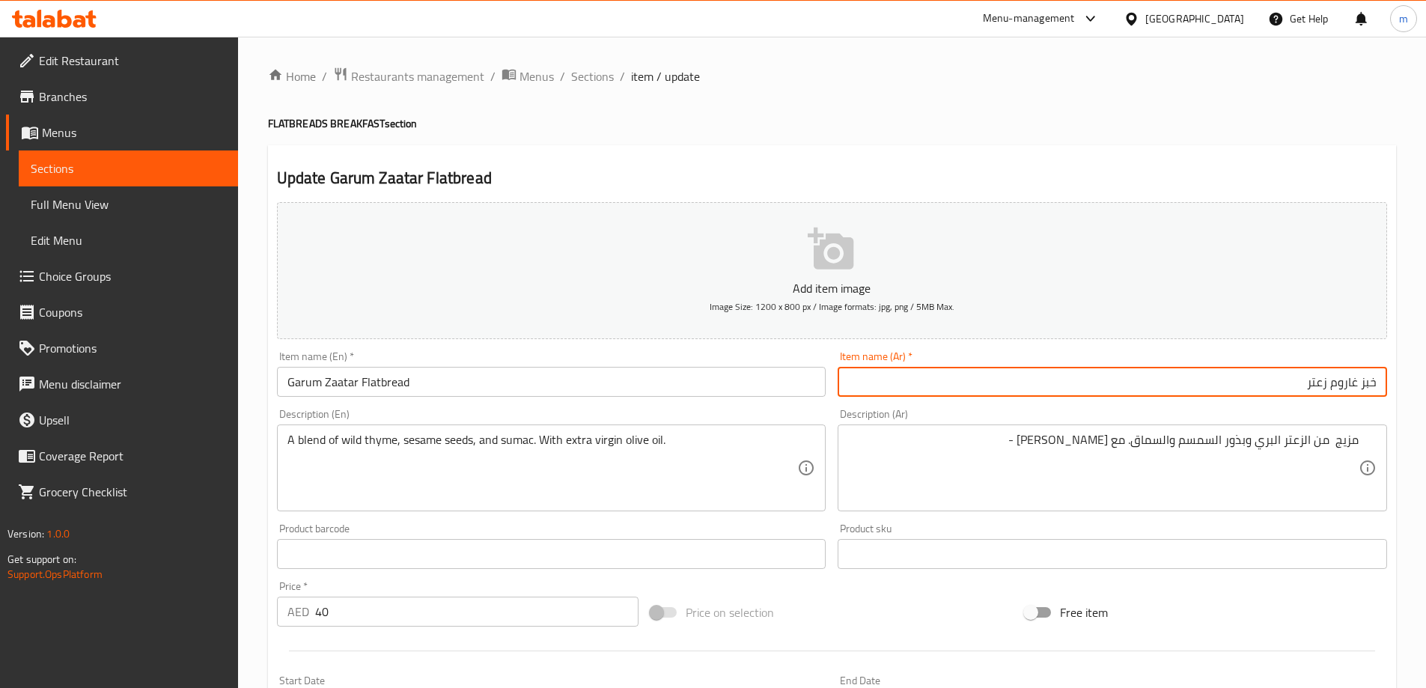
drag, startPoint x: 1371, startPoint y: 384, endPoint x: 1300, endPoint y: 381, distance: 71.2
click at [1300, 381] on input "خبز غاروم زعتر" at bounding box center [1111, 382] width 549 height 30
click at [1291, 384] on input "خبز غاروم زعتر" at bounding box center [1111, 382] width 549 height 30
click at [1353, 383] on input "خبز غاروم زعتر" at bounding box center [1111, 382] width 549 height 30
click at [1369, 380] on input "خبز قاروم زعتر" at bounding box center [1111, 382] width 549 height 30
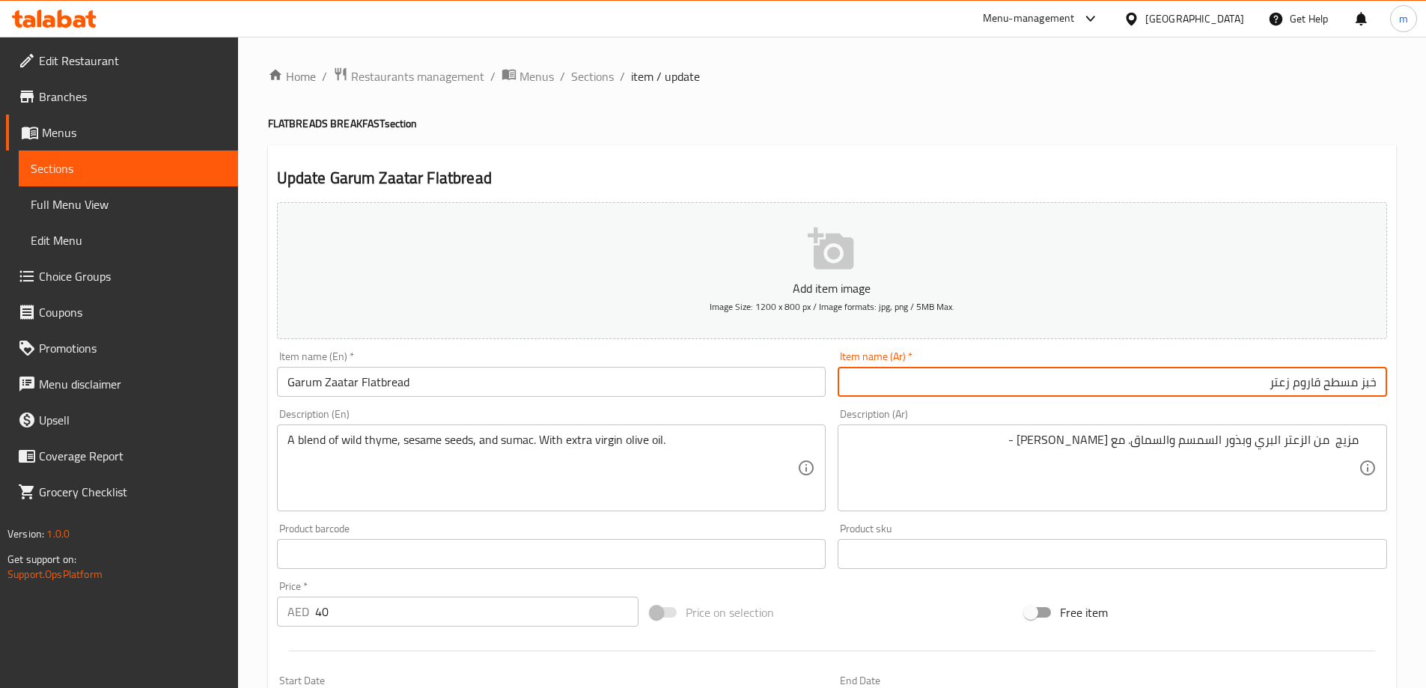
type input "خبز مسطح قاروم زعتر"
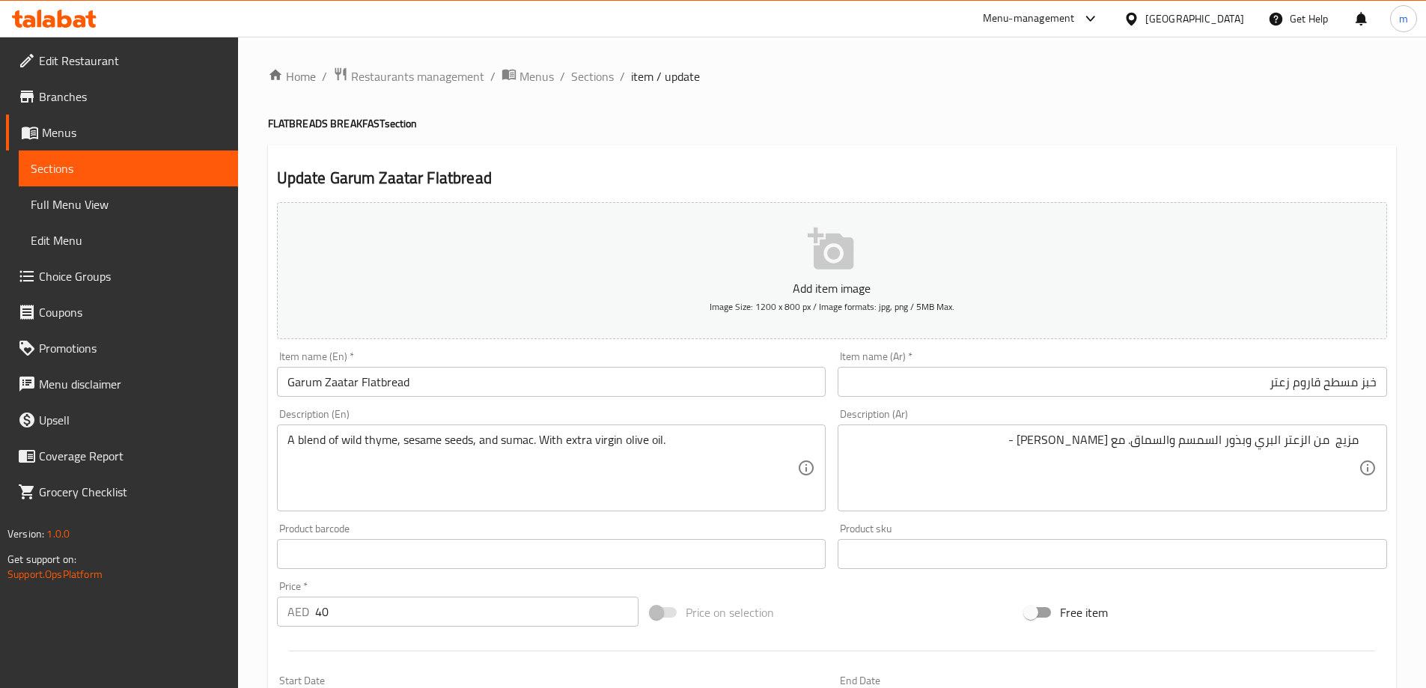
click at [1235, 358] on div "Item name (Ar)   * خبز مسطح قاروم زعتر Item name (Ar) *" at bounding box center [1111, 374] width 549 height 46
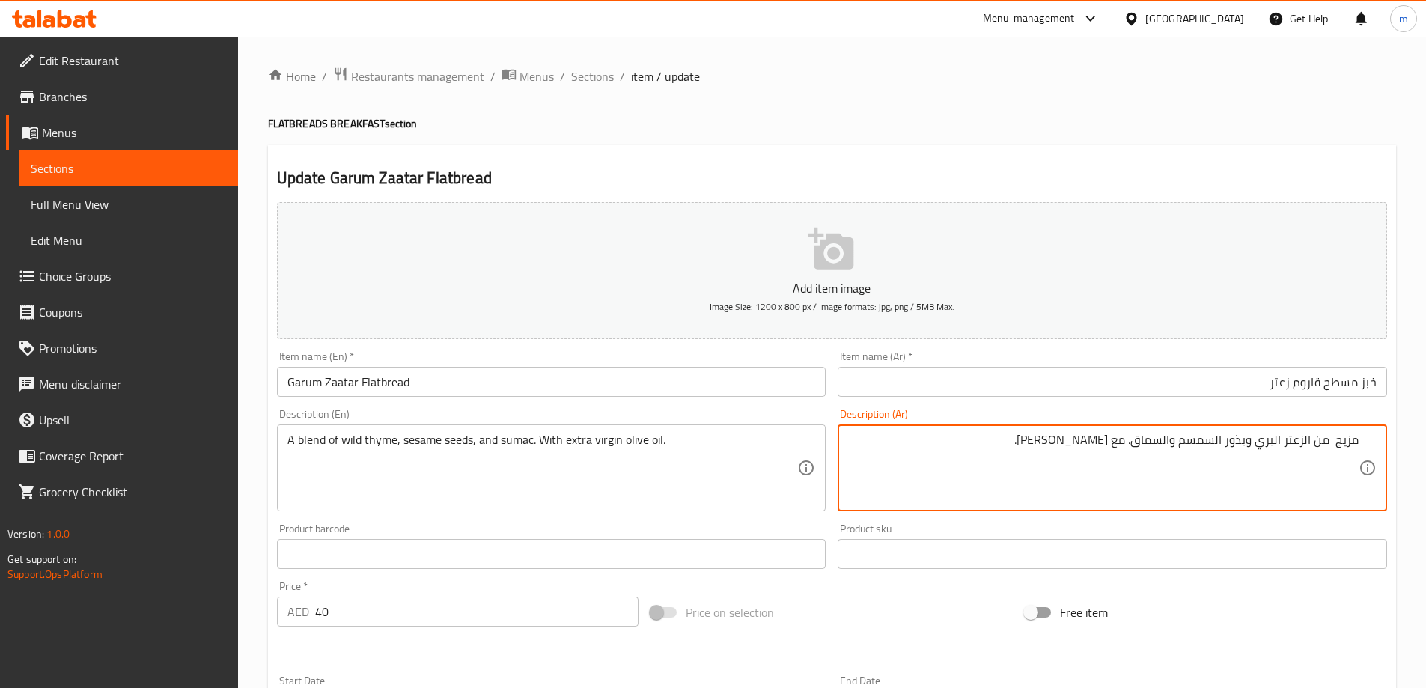
type textarea "مزيج من الزعتر البري وبذور السمسم والسماق. مع [PERSON_NAME]."
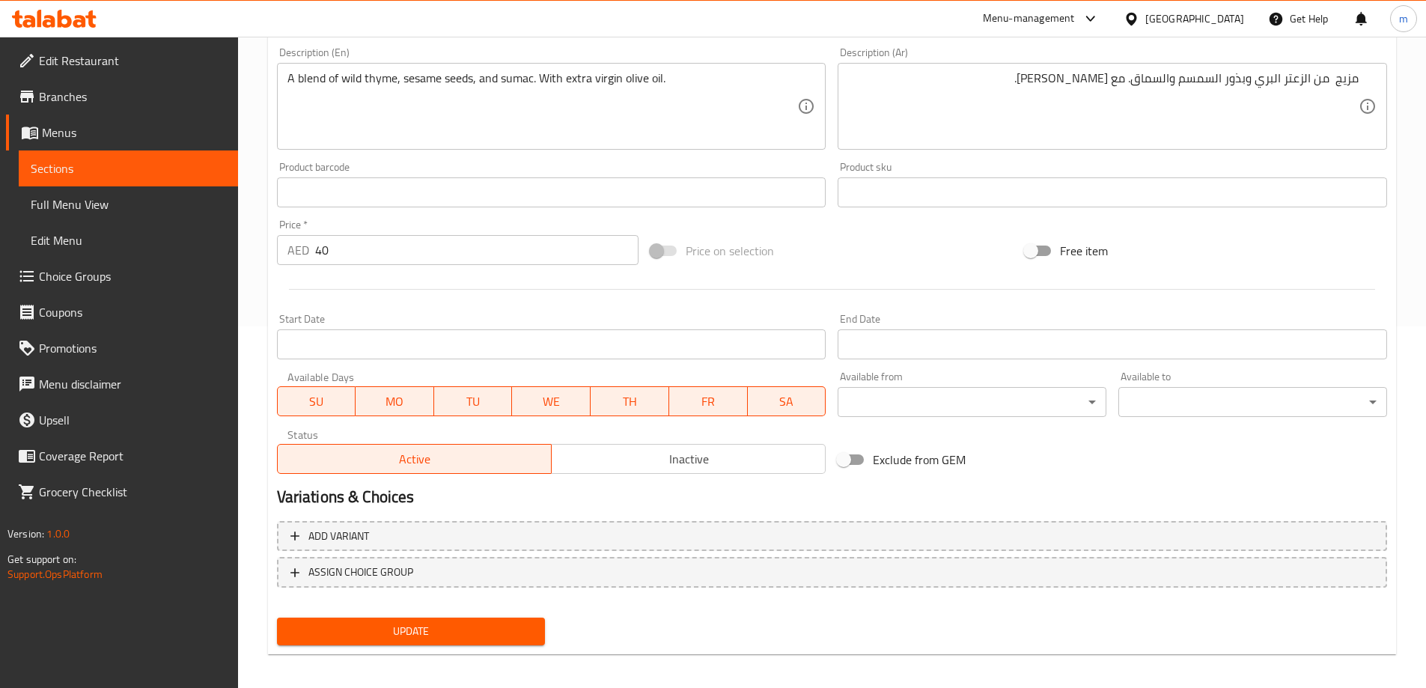
scroll to position [370, 0]
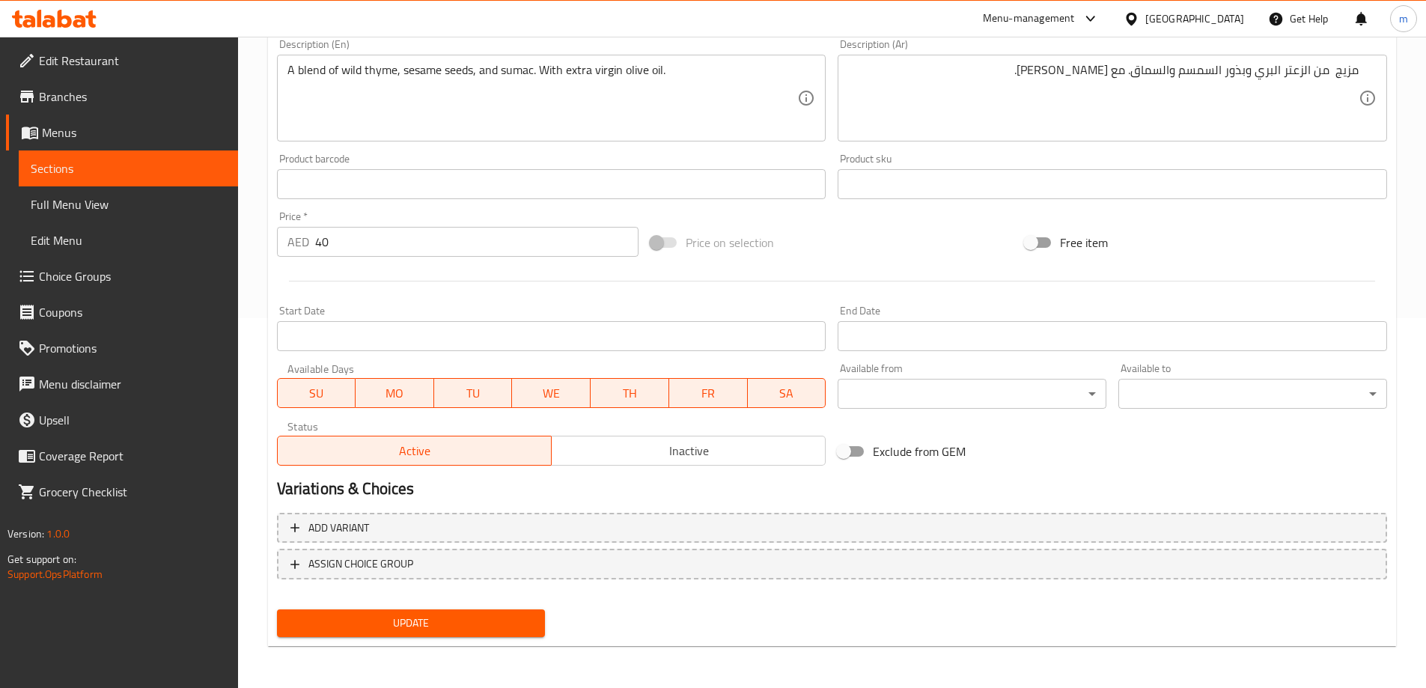
click at [489, 632] on span "Update" at bounding box center [411, 623] width 245 height 19
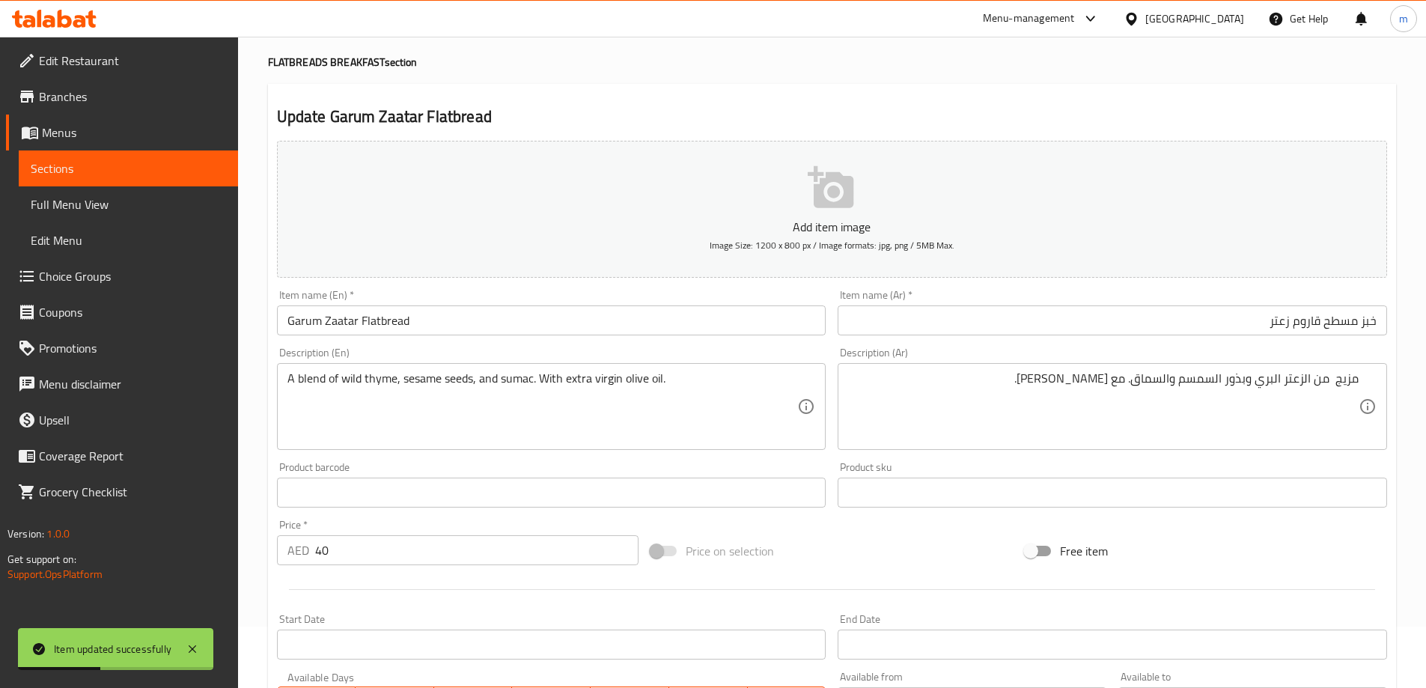
scroll to position [0, 0]
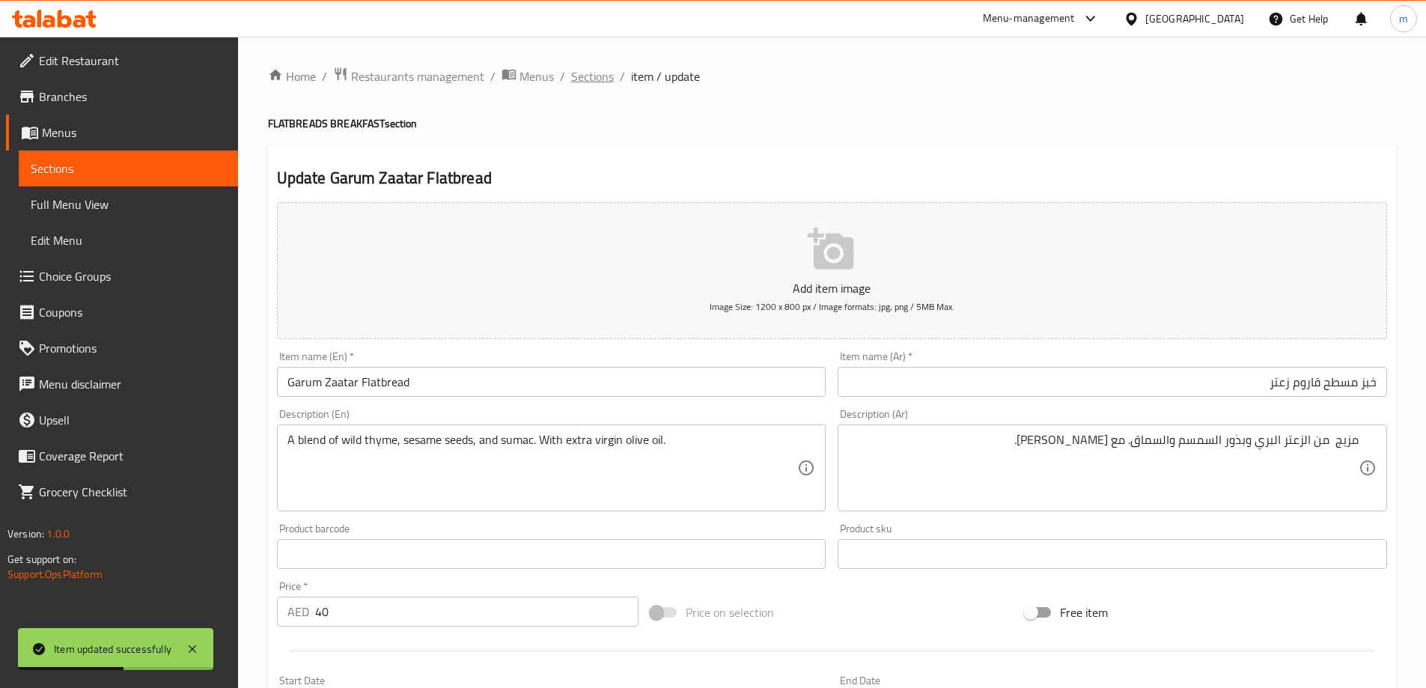
click at [587, 73] on span "Sections" at bounding box center [592, 76] width 43 height 18
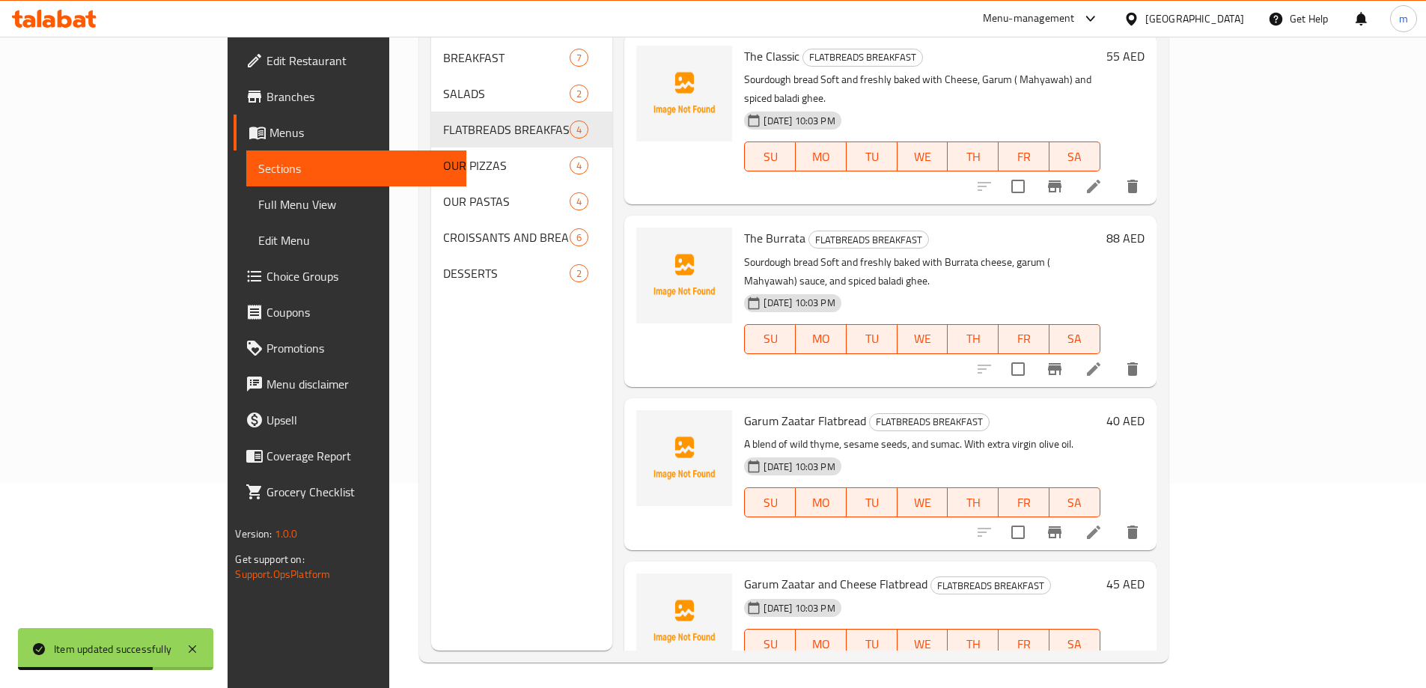
scroll to position [210, 0]
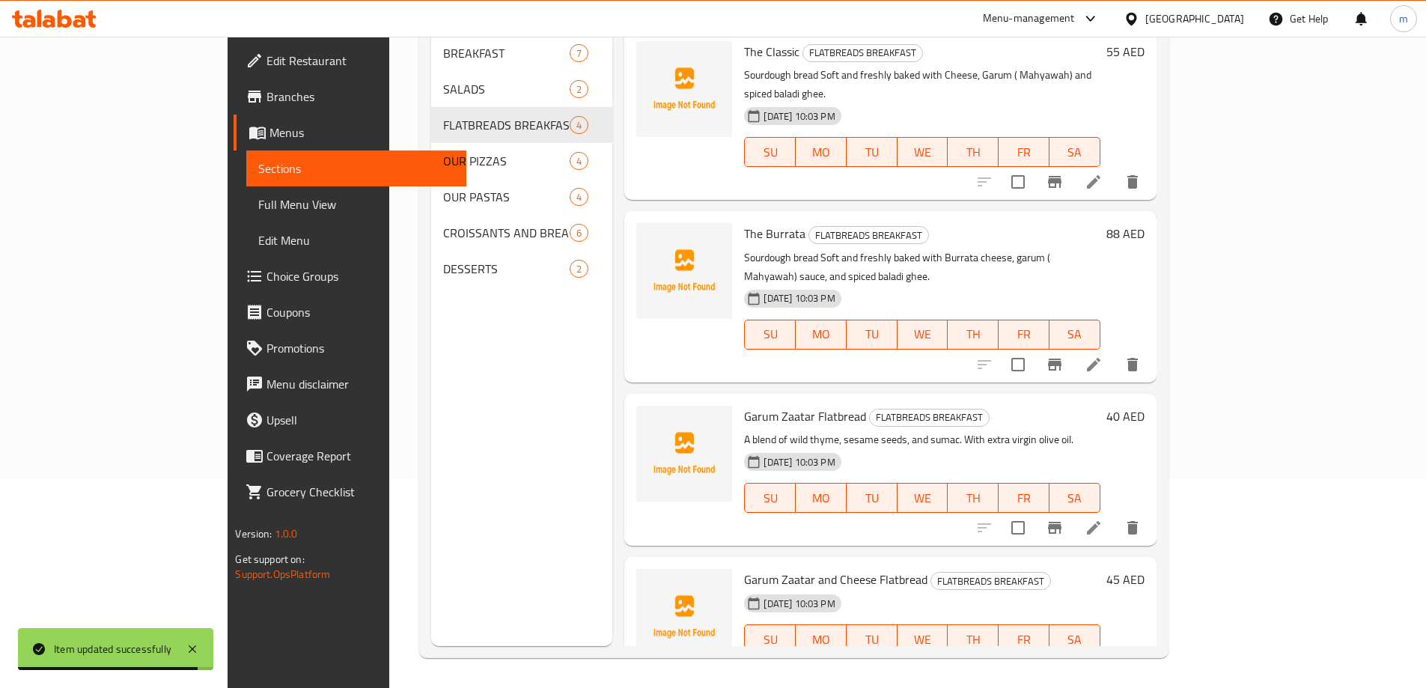
click at [1114, 656] on li at bounding box center [1093, 669] width 42 height 27
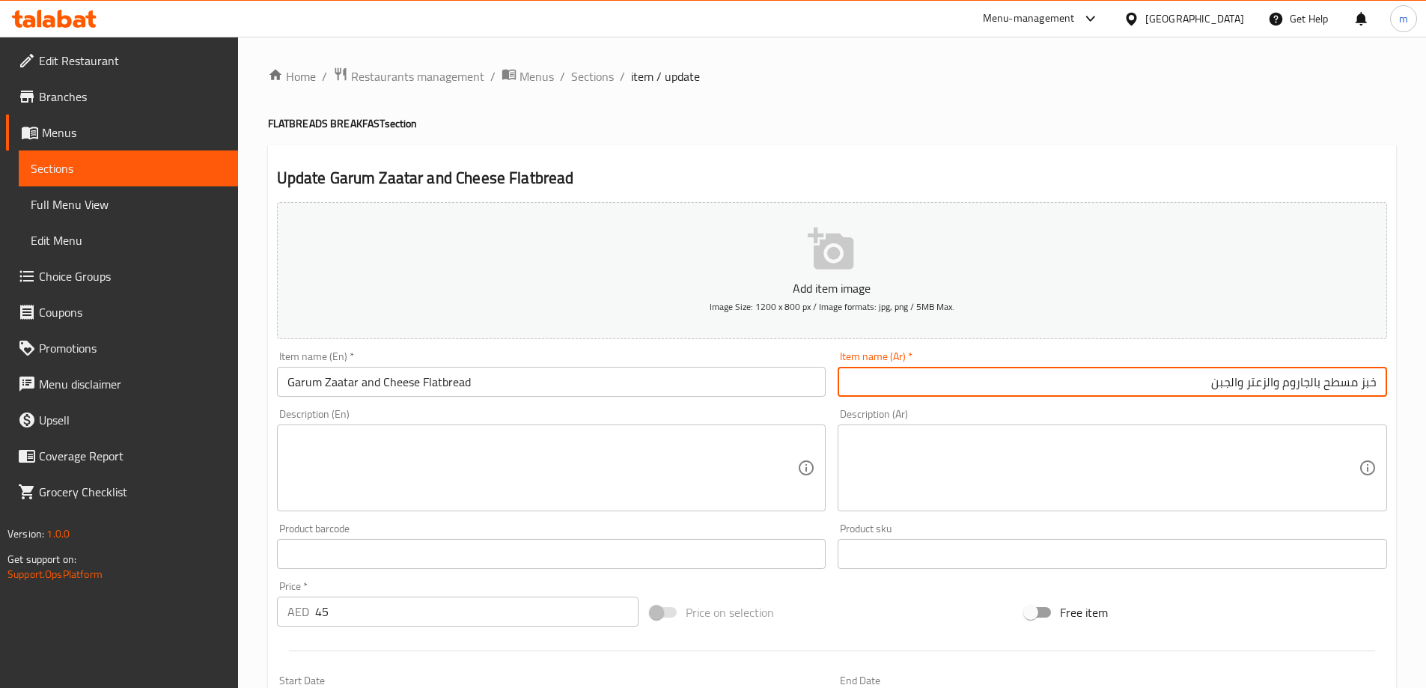
drag, startPoint x: 1367, startPoint y: 381, endPoint x: 1303, endPoint y: 382, distance: 63.6
click at [1303, 382] on input "خبز مسطح بالجاروم والزعتر والجبن" at bounding box center [1111, 382] width 549 height 30
click at [1303, 383] on input "خبز مسطح بالجاروم والزعتر والجبن" at bounding box center [1111, 382] width 549 height 30
click at [1310, 386] on input "خبز مسطح بالجاروم والزعتر والجبن" at bounding box center [1111, 382] width 549 height 30
type input "خبز مسطح بالقاروم والزعتر والجبن"
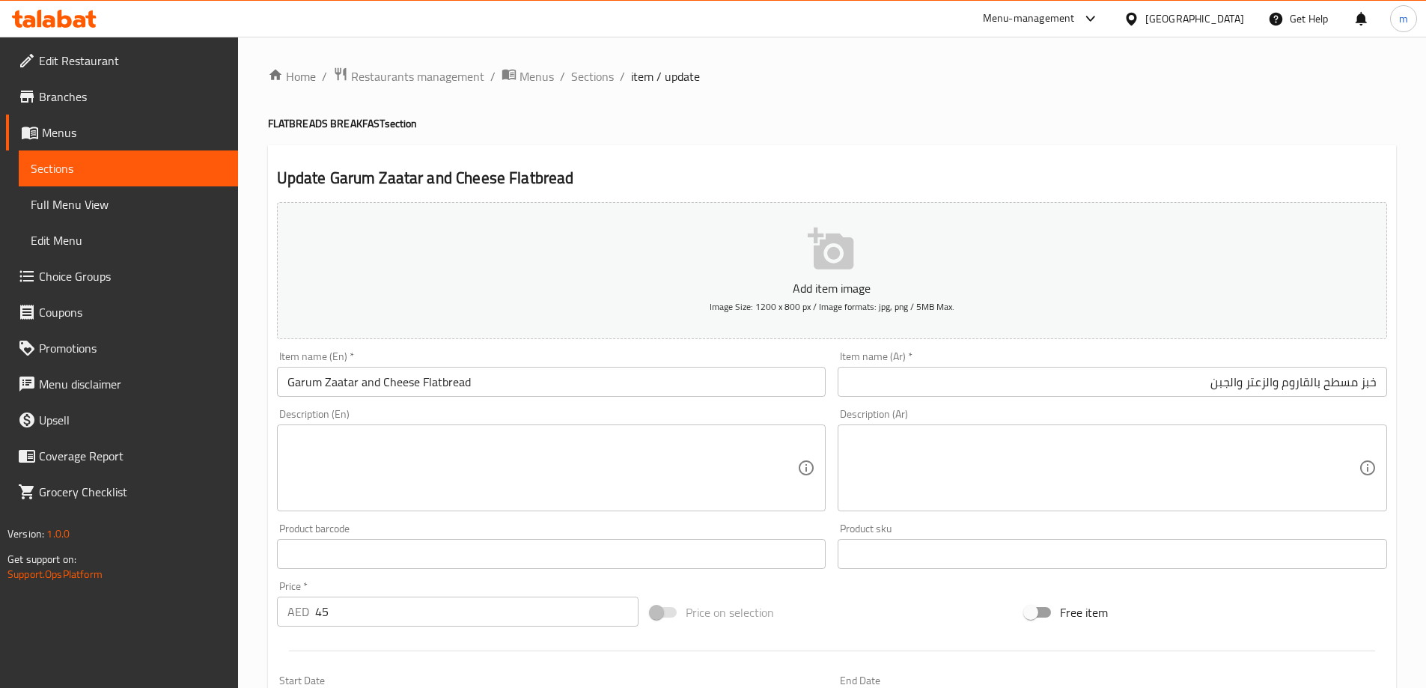
click at [651, 469] on textarea at bounding box center [542, 468] width 510 height 71
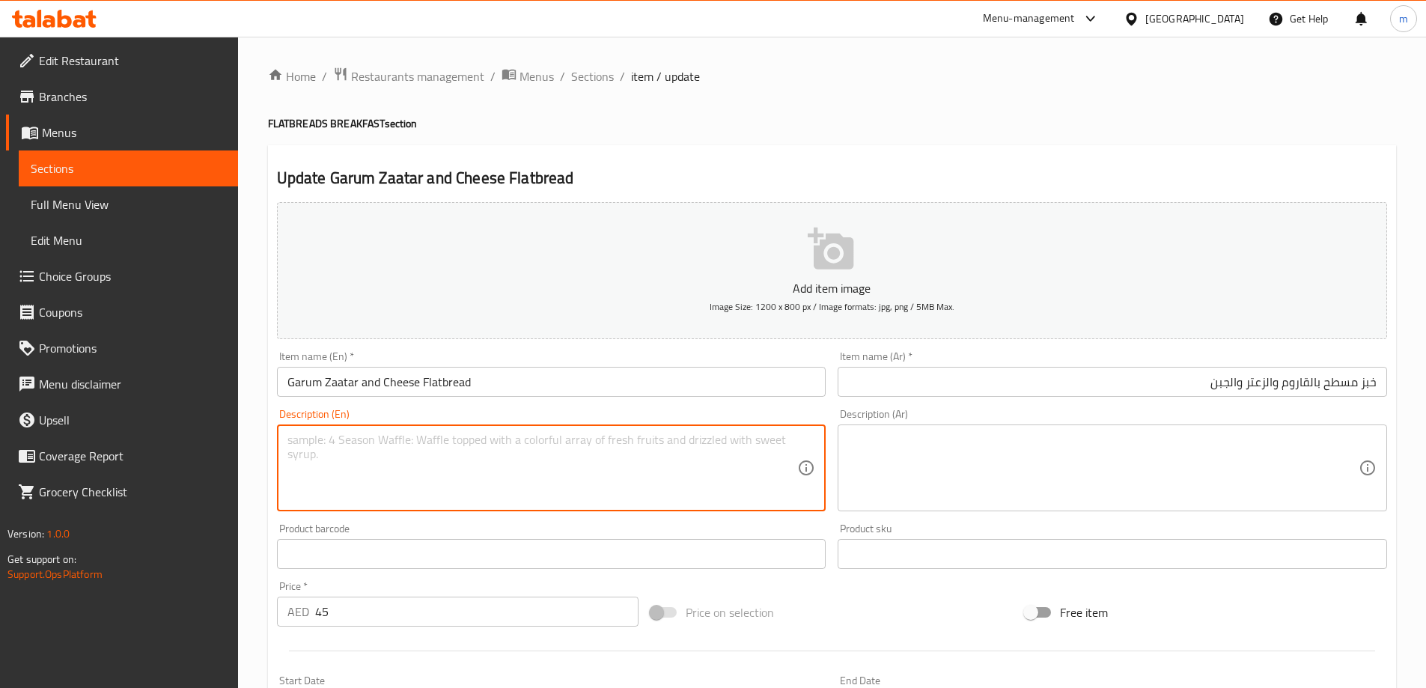
paste textarea ""Sourdough bread Soft and freshly baked. Garum Zaatar – A fragrant blend of wil…"
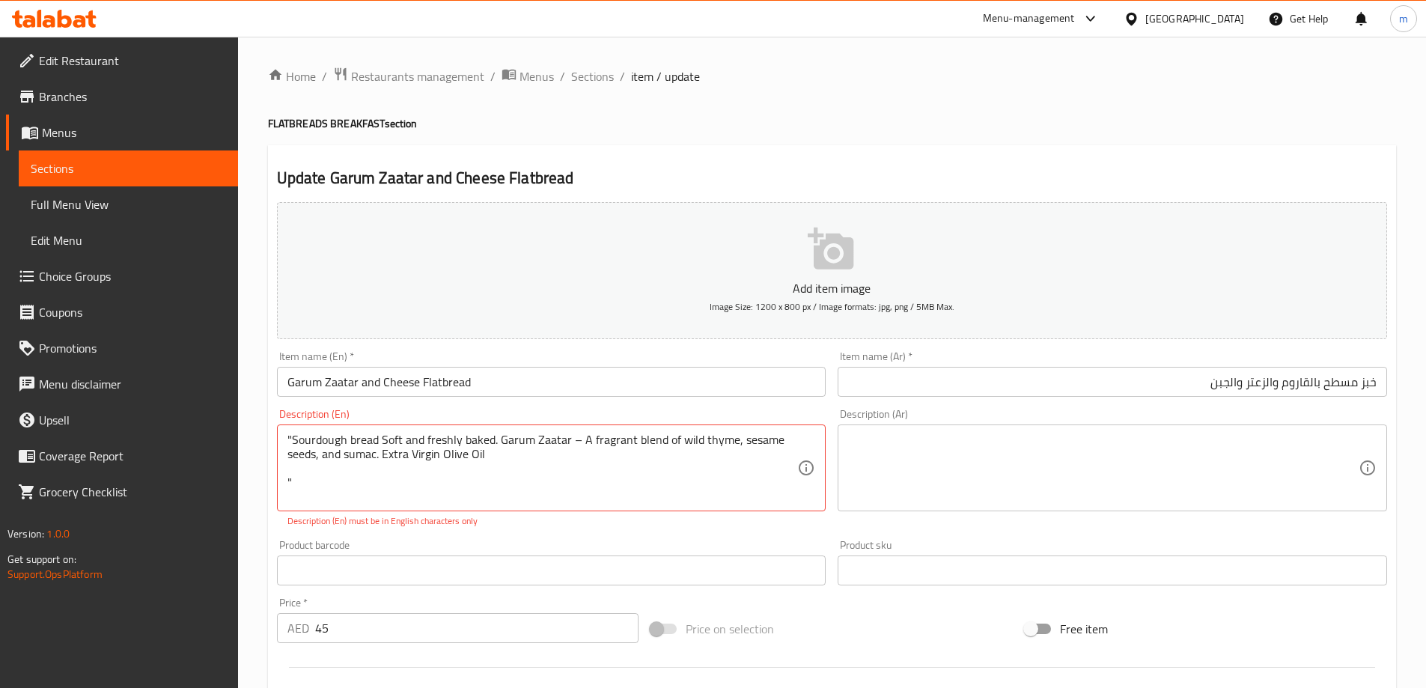
click at [634, 458] on textarea ""Sourdough bread Soft and freshly baked. Garum Zaatar – A fragrant blend of wil…" at bounding box center [542, 468] width 510 height 71
paste textarea "Sourdough bread Soft and freshly baked. Garum Zaatar – A fragrant blend of wild…"
type textarea "Sourdough bread Soft and freshly baked. Garum Zaatar – A fragrant blend of wild…"
click at [601, 525] on p "Description (En) must be in English characters only" at bounding box center [551, 520] width 528 height 13
click at [1158, 481] on textarea at bounding box center [1103, 468] width 510 height 71
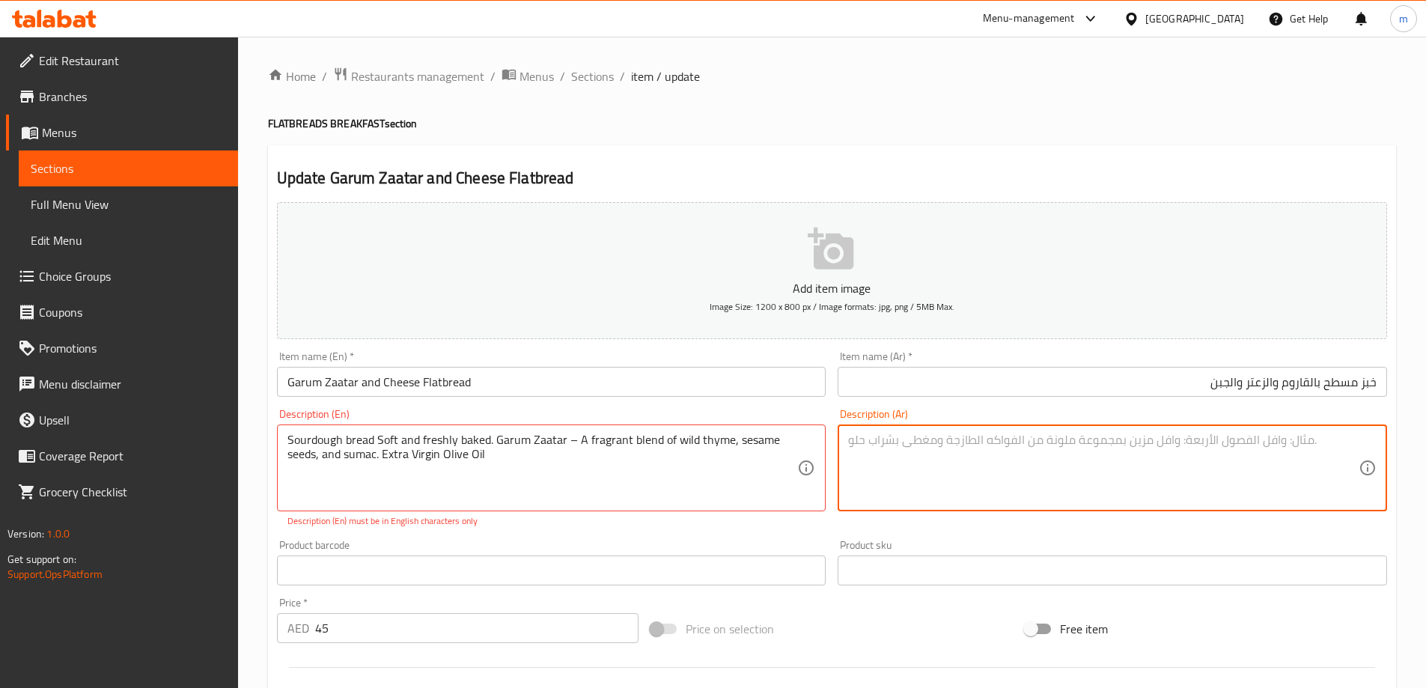
paste textarea "– مزيج من الزعتر البري وبذور السمسم والسماق. جبنة موزاريلا - موزاريلا مبشورة عا…"
click at [1121, 439] on textarea "– مزيج من الزعتر البري وبذور السمسم والسماق. جبنة موزاريلا - موزاريلا مبشورة عا…" at bounding box center [1103, 468] width 510 height 71
click at [863, 436] on textarea "– مزيج من الزعتر البري وبذور السمسم والسماق. جبنة موزاريلا - موزاريلا مبشورة عا…" at bounding box center [1103, 468] width 510 height 71
click at [1185, 458] on textarea "– مزيج من الزعتر البري وبذور السمسم والسماق. جبنة موزاريلا - موزاريلا مبشورة عا…" at bounding box center [1103, 468] width 510 height 71
click at [1117, 457] on textarea "– مزيج من الزعتر البري وبذور السمسم والسماق. جبنة موزاريلا - موزاريلا مبشورة عا…" at bounding box center [1103, 468] width 510 height 71
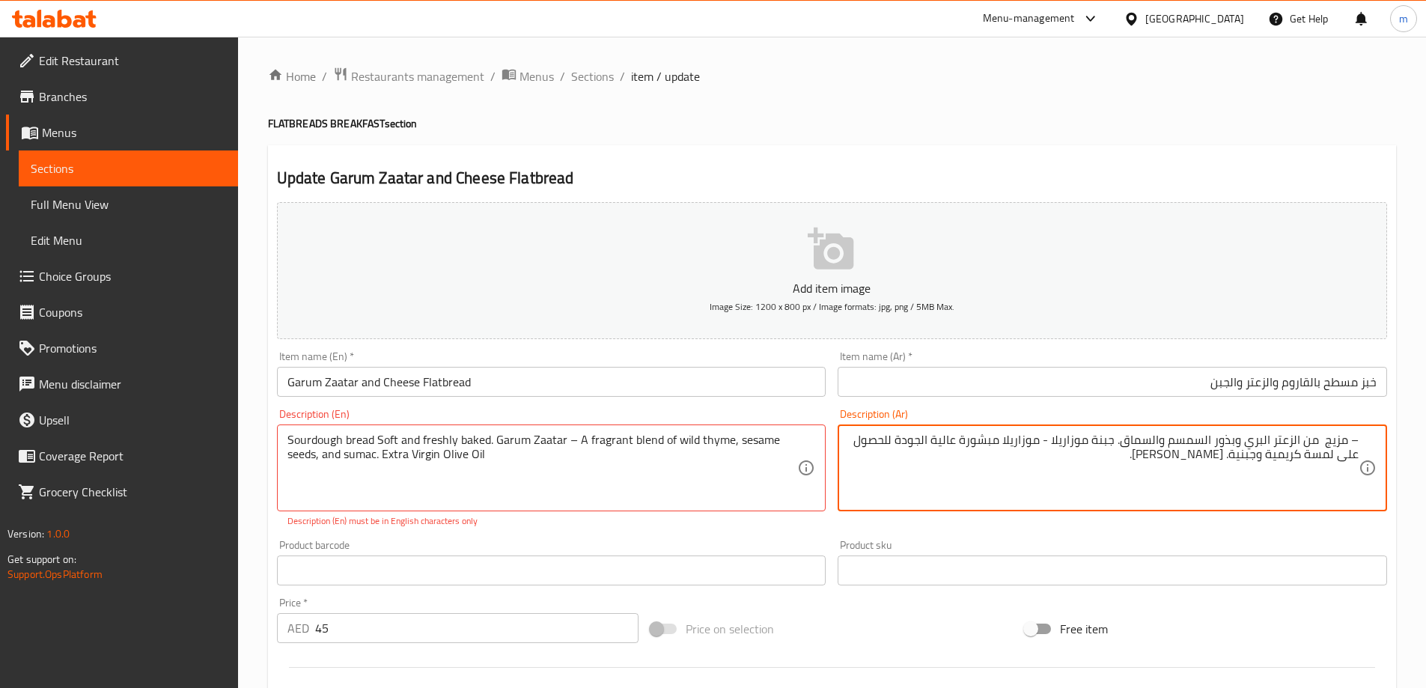
type textarea "– مزيج من الزعتر البري وبذور السمسم والسماق. جبنة موزاريلا - موزاريلا مبشورة عا…"
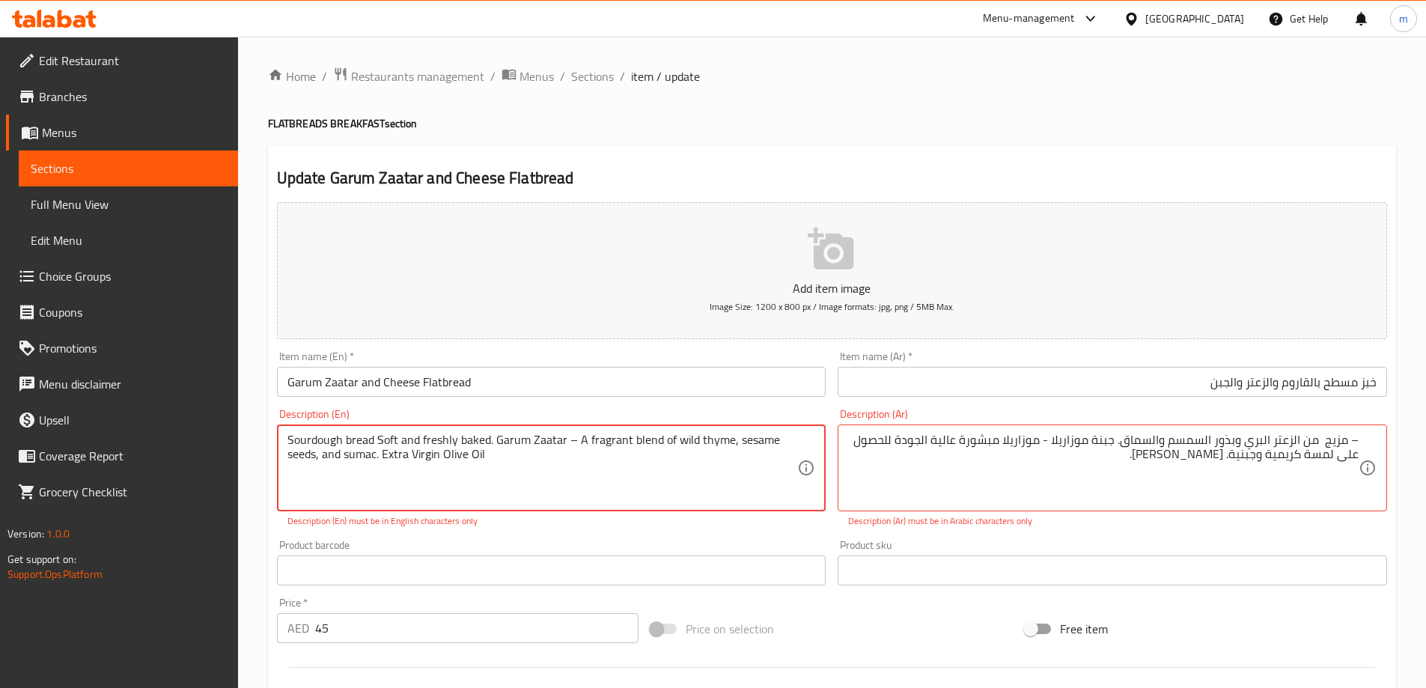
click at [564, 439] on textarea "Sourdough bread Soft and freshly baked. Garum Zaatar – A fragrant blend of wild…" at bounding box center [542, 468] width 510 height 71
type textarea "Sourdough bread Soft and freshly baked. Garum Zaatar - A fragrant blend of wild…"
click at [662, 540] on div "Product barcode Product barcode" at bounding box center [551, 563] width 549 height 46
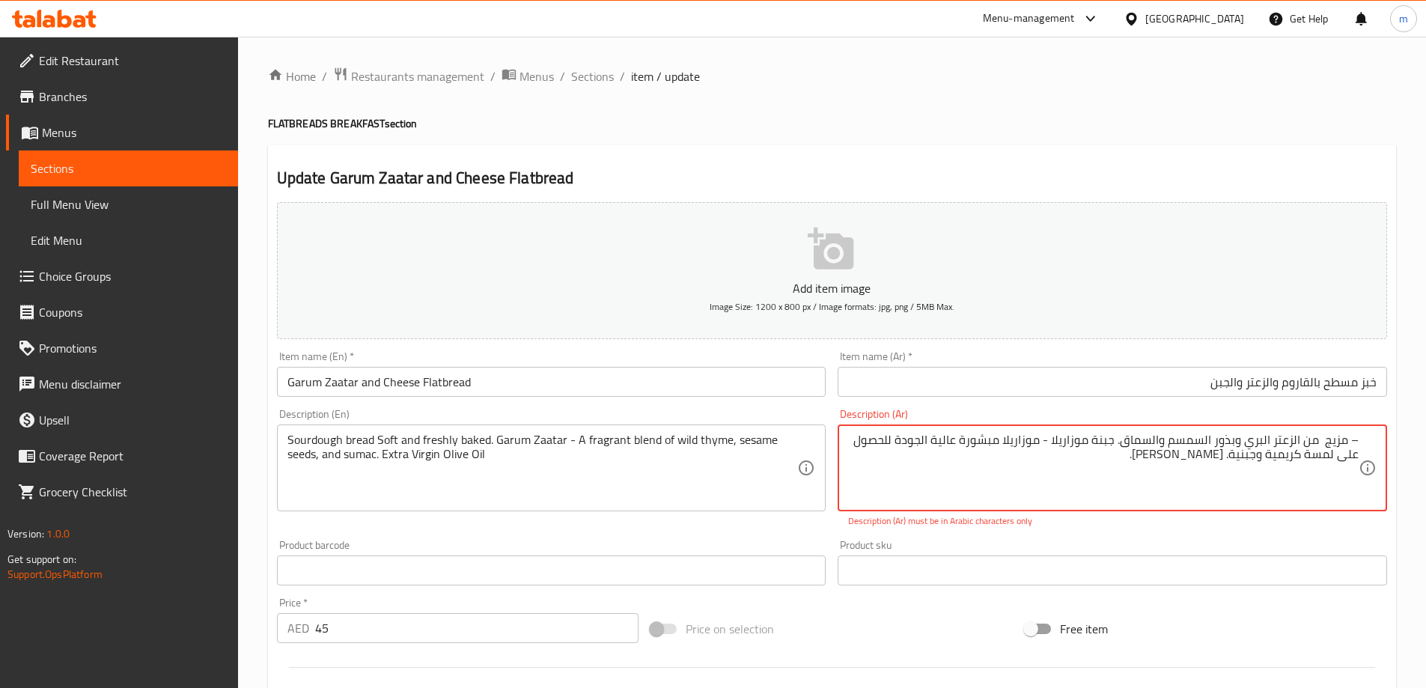
drag, startPoint x: 1351, startPoint y: 440, endPoint x: 1374, endPoint y: 444, distance: 23.5
click at [1374, 444] on div "– مزيج من الزعتر البري وبذور السمسم والسماق. جبنة موزاريلا - موزاريلا مبشورة عا…" at bounding box center [1111, 467] width 549 height 87
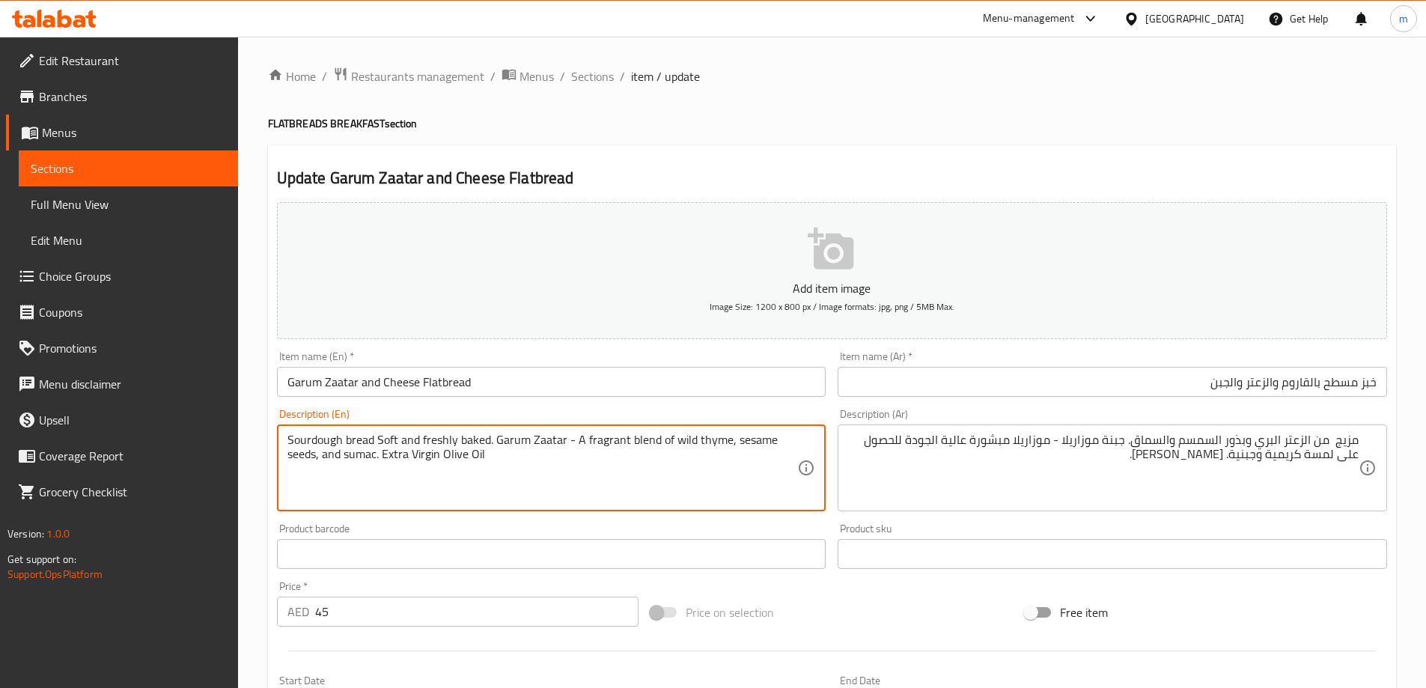
click at [489, 442] on textarea "Sourdough bread Soft and freshly baked. Garum Zaatar - A fragrant blend of wild…" at bounding box center [542, 468] width 510 height 71
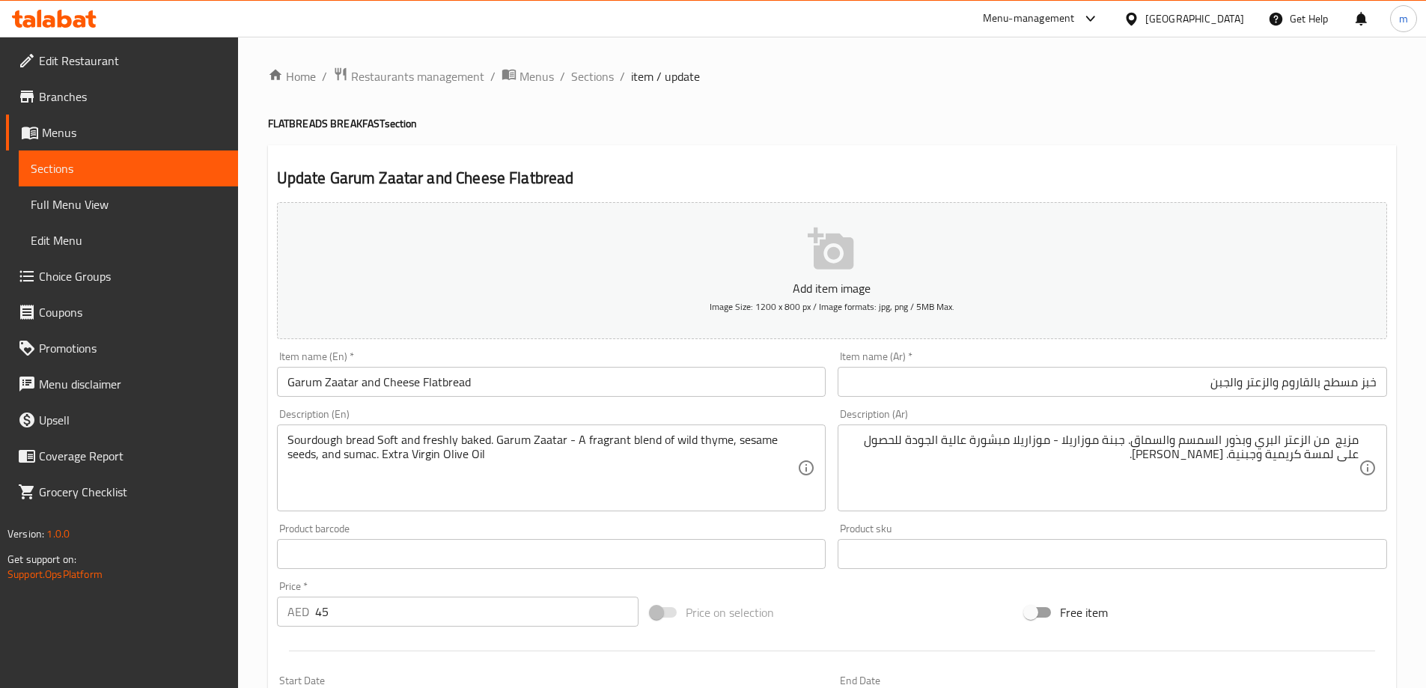
click at [676, 466] on textarea "Sourdough bread Soft and freshly baked. Garum Zaatar - A fragrant blend of wild…" at bounding box center [542, 468] width 510 height 71
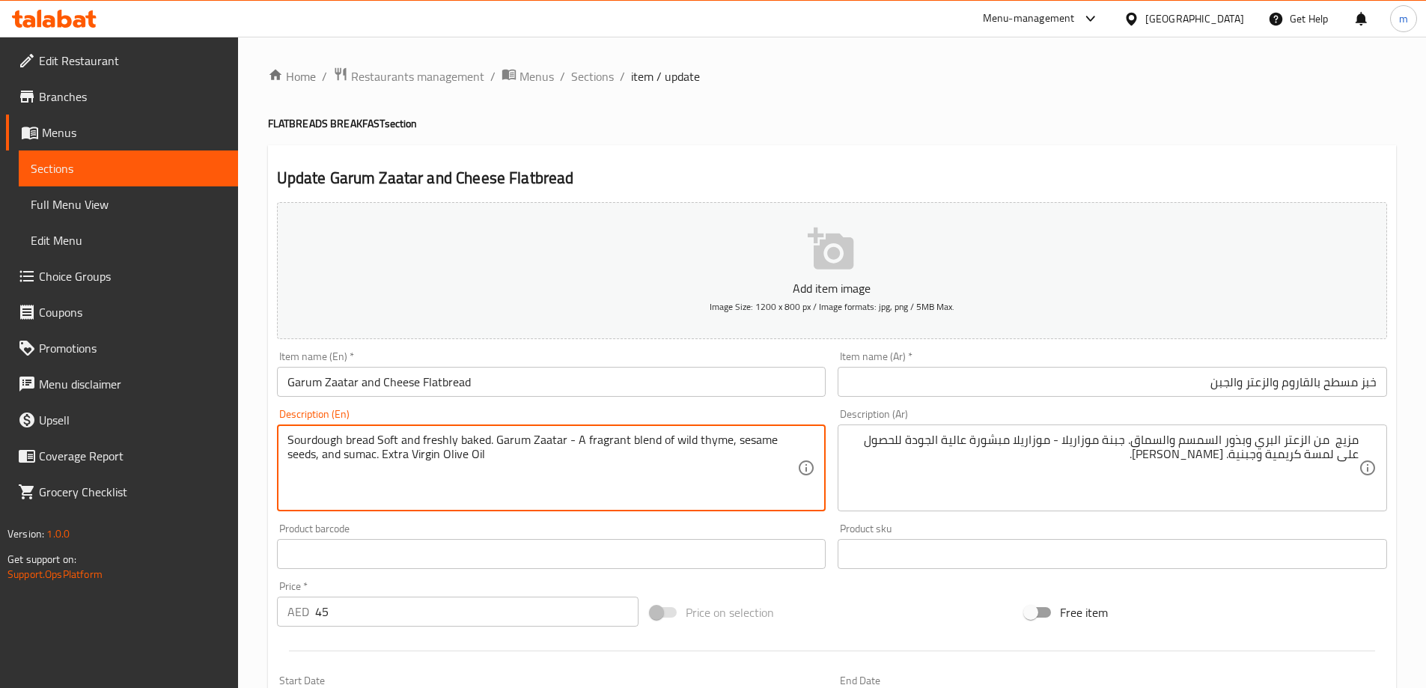
drag, startPoint x: 572, startPoint y: 434, endPoint x: 492, endPoint y: 471, distance: 87.7
click at [492, 471] on textarea "Sourdough bread Soft and freshly baked. Garum Zaatar - A fragrant blend of wild…" at bounding box center [542, 468] width 510 height 71
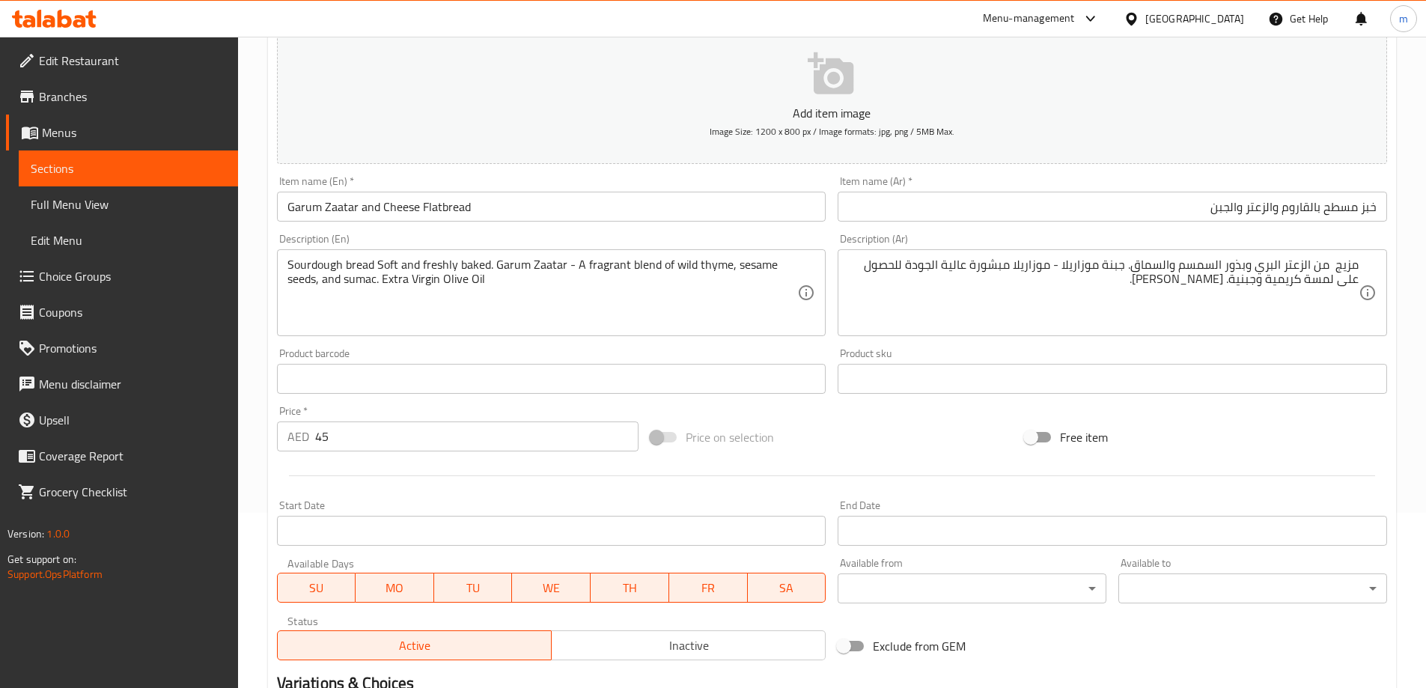
scroll to position [145, 0]
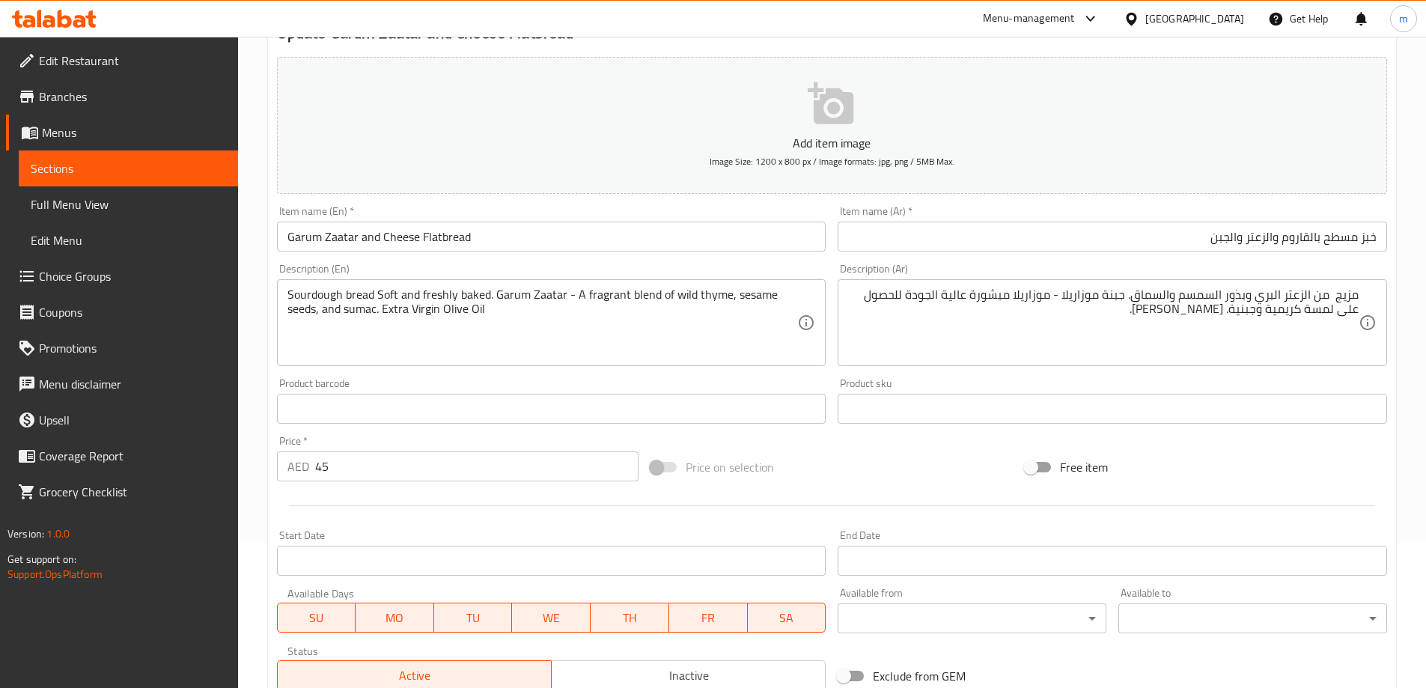
click at [421, 292] on textarea "Sourdough bread Soft and freshly baked. Garum Zaatar - A fragrant blend of wild…" at bounding box center [542, 322] width 510 height 71
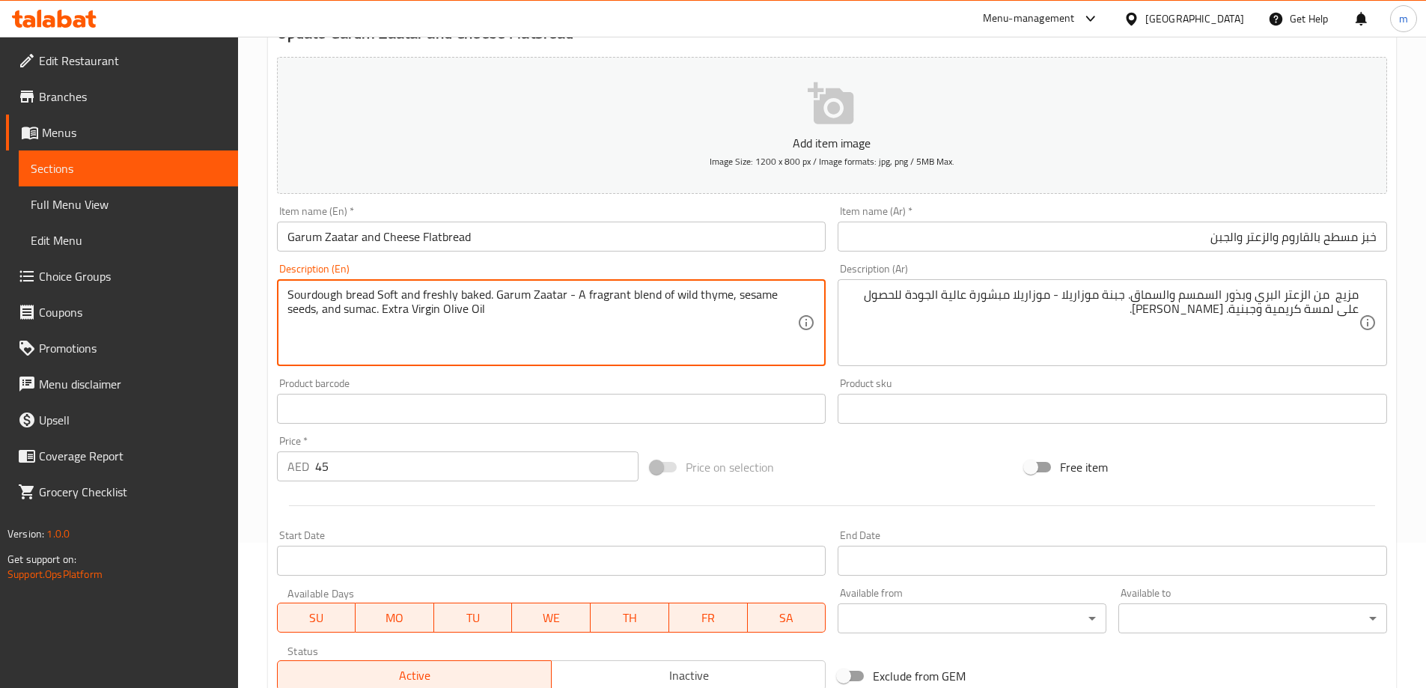
click at [696, 292] on textarea "Sourdough bread Soft and freshly baked. Garum Zaatar - A fragrant blend of wild…" at bounding box center [542, 322] width 510 height 71
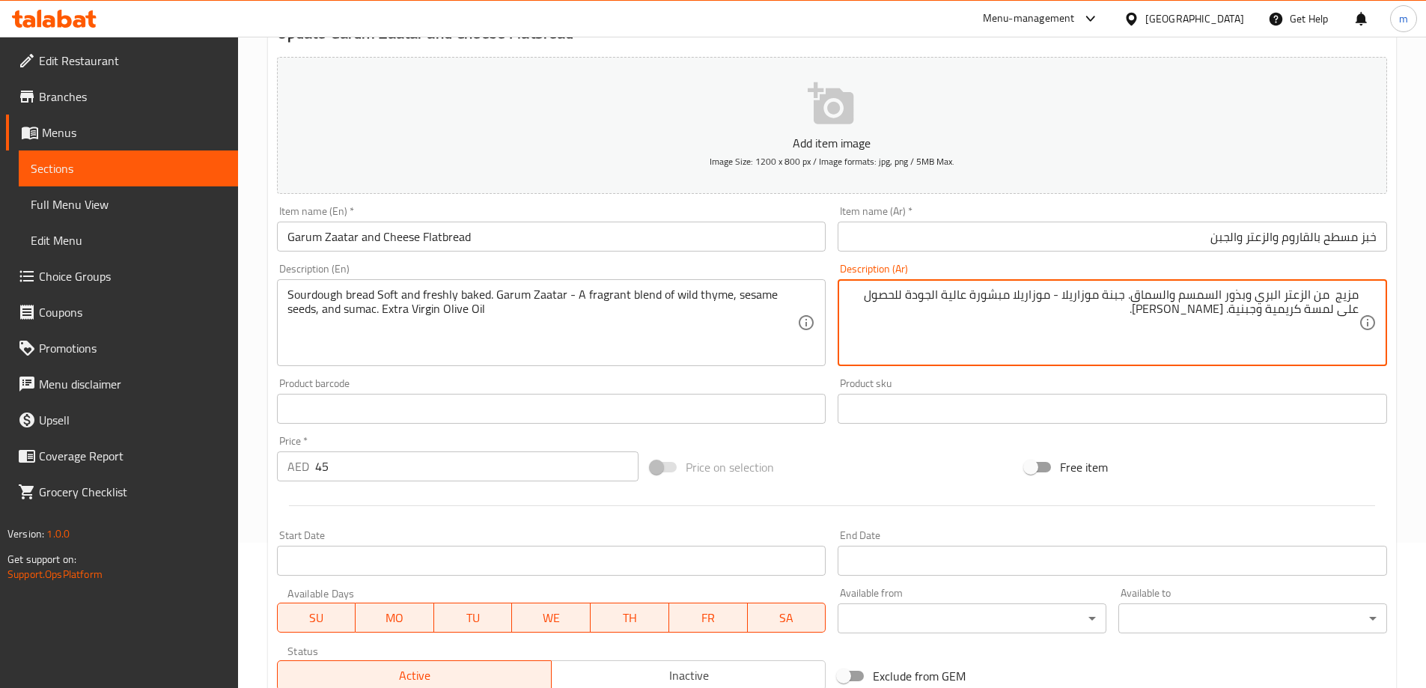
click at [1319, 305] on textarea "مزيج من الزعتر البري وبذور السمسم والسماق. جبنة موزاريلا - موزاريلا مبشورة عالي…" at bounding box center [1103, 322] width 510 height 71
paste textarea "خبز الساور دو"
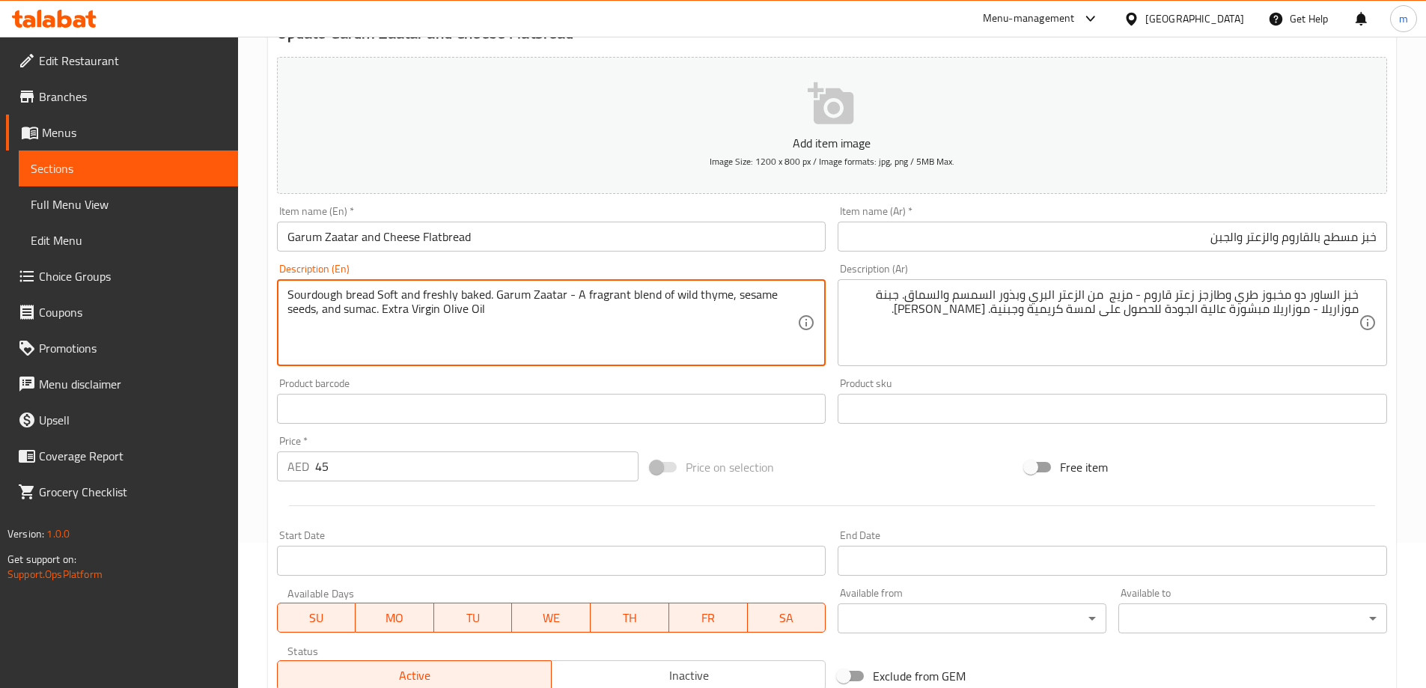
drag, startPoint x: 557, startPoint y: 296, endPoint x: 735, endPoint y: 293, distance: 178.1
click at [331, 315] on textarea "Sourdough bread Soft and freshly baked. Garum Zaatar - A fragrant blend of wild…" at bounding box center [542, 322] width 510 height 71
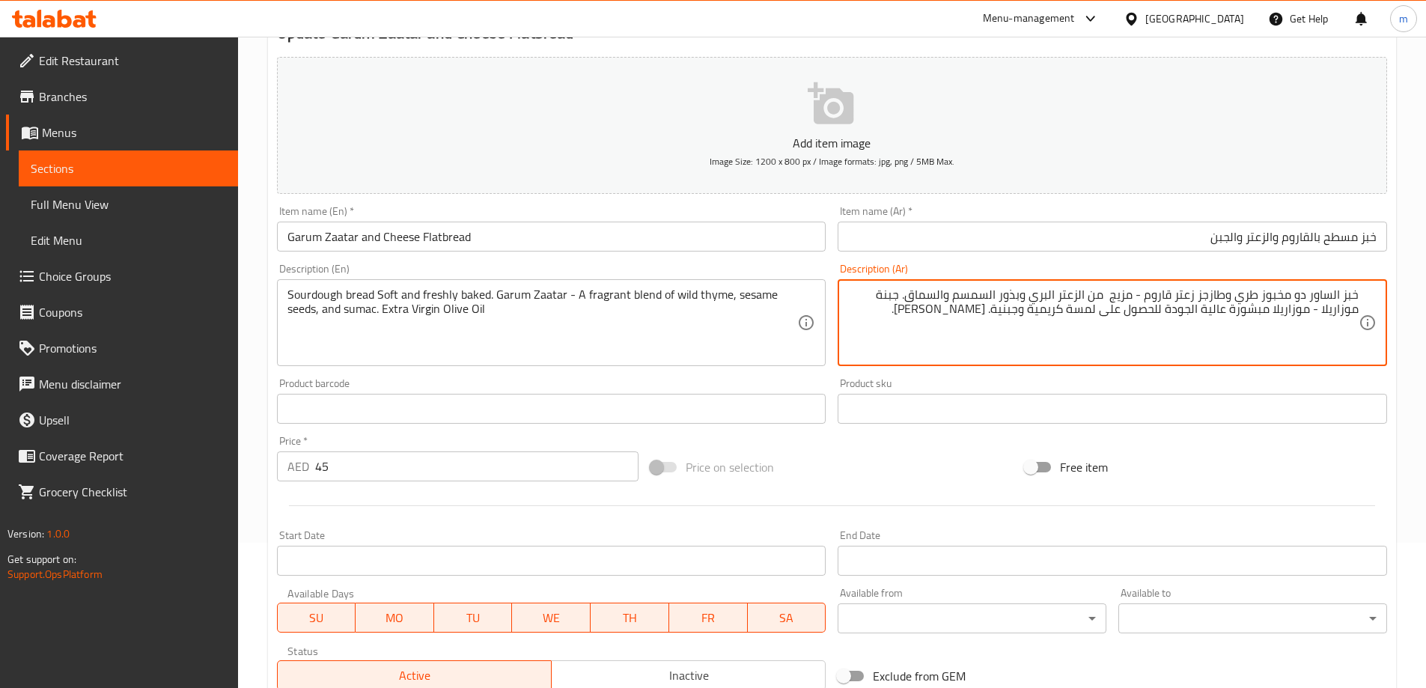
drag, startPoint x: 894, startPoint y: 314, endPoint x: 992, endPoint y: 325, distance: 98.7
click at [911, 297] on textarea "خبز الساور دو مخبوز طري وطازجز زعتر قاروم - مزيج من الزعتر البري وبذور السمسم و…" at bounding box center [1103, 322] width 510 height 71
paste textarea "زيت زيتون بكر ممتاز"
type textarea "خبز الساور دو مخبوز طري وطازجز زعتر قاروم - مزيج من الزعتر البري وبذور السمسم و…"
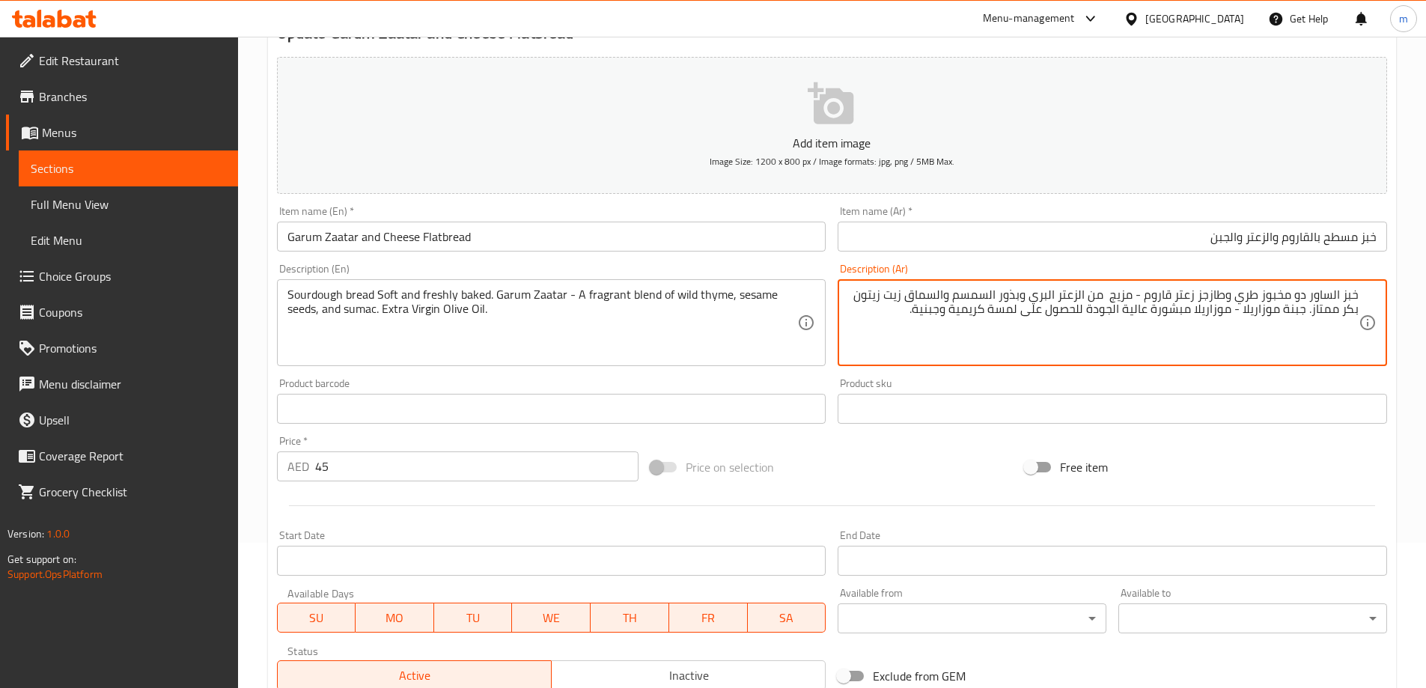
drag, startPoint x: 1305, startPoint y: 311, endPoint x: 909, endPoint y: 315, distance: 396.7
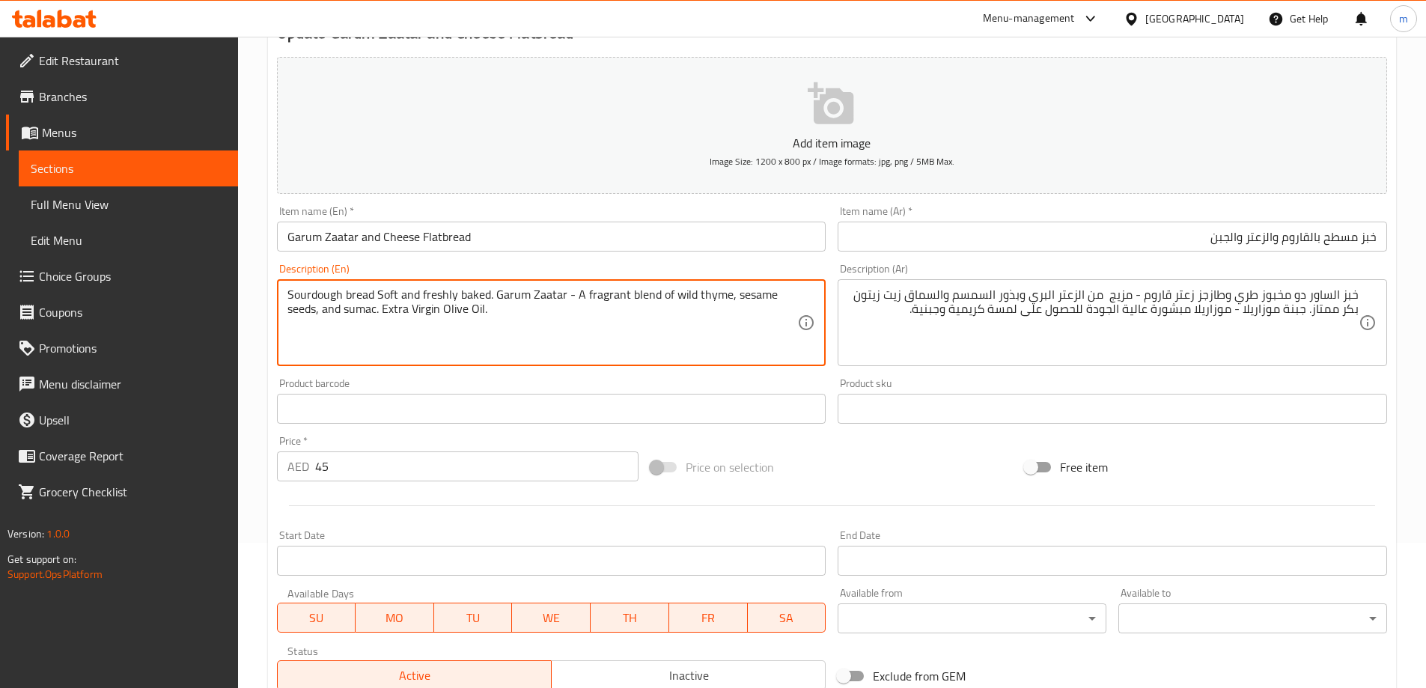
paste textarea "Mozzarella Cheese - High quality grated mozzarella for a creamy and cheesy touc…"
drag, startPoint x: 593, startPoint y: 312, endPoint x: 682, endPoint y: 318, distance: 89.3
click at [682, 318] on textarea "Sourdough bread Soft and freshly baked. Garum Zaatar - A fragrant blend of wild…" at bounding box center [542, 322] width 510 height 71
click at [657, 308] on textarea "Sourdough bread Soft and freshly baked. Garum Zaatar - A fragrant blend of wild…" at bounding box center [542, 322] width 510 height 71
drag, startPoint x: 658, startPoint y: 307, endPoint x: 686, endPoint y: 311, distance: 27.9
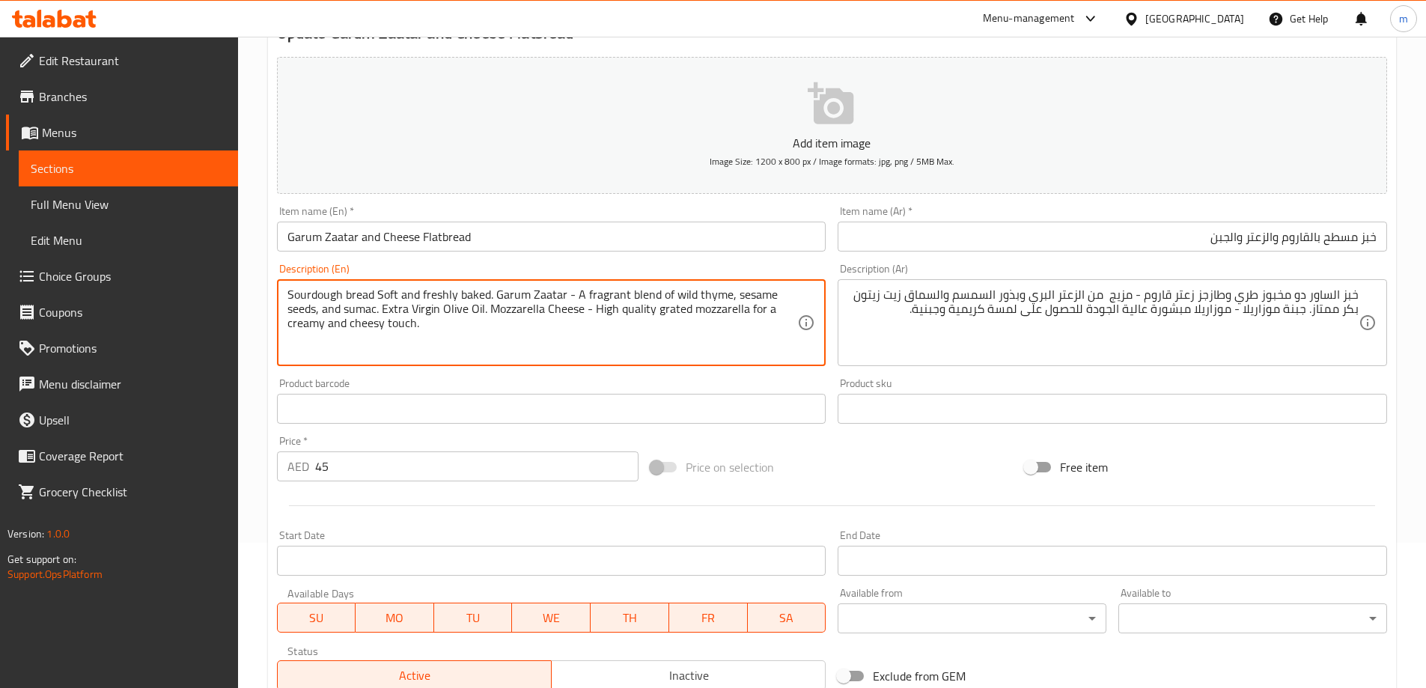
click at [686, 311] on textarea "Sourdough bread Soft and freshly baked. Garum Zaatar - A fragrant blend of wild…" at bounding box center [542, 322] width 510 height 71
paste textarea "Shredd"
click at [547, 308] on textarea "Sourdough bread Soft and freshly baked. Garum Zaatar - A fragrant blend of wild…" at bounding box center [542, 322] width 510 height 71
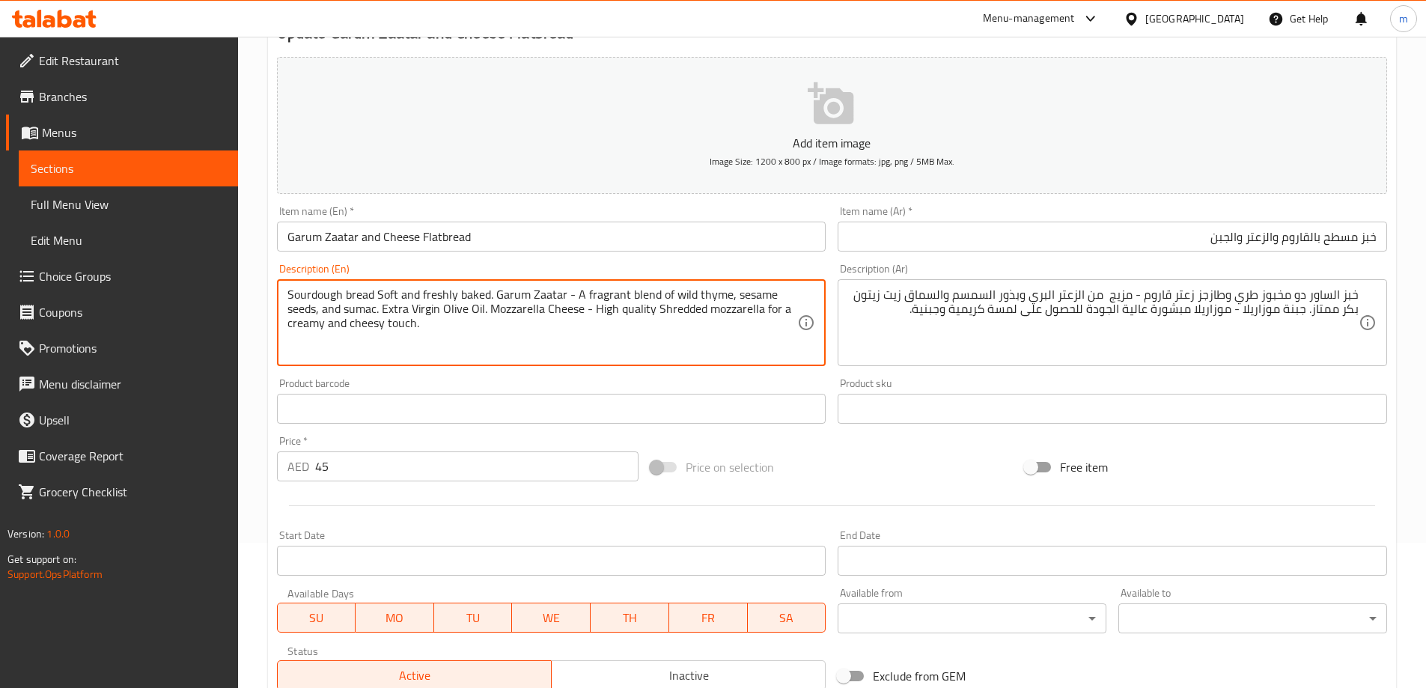
type textarea "Sourdough bread soft and freshly baked. Garum zaatar - a fragrant blend of wild…"
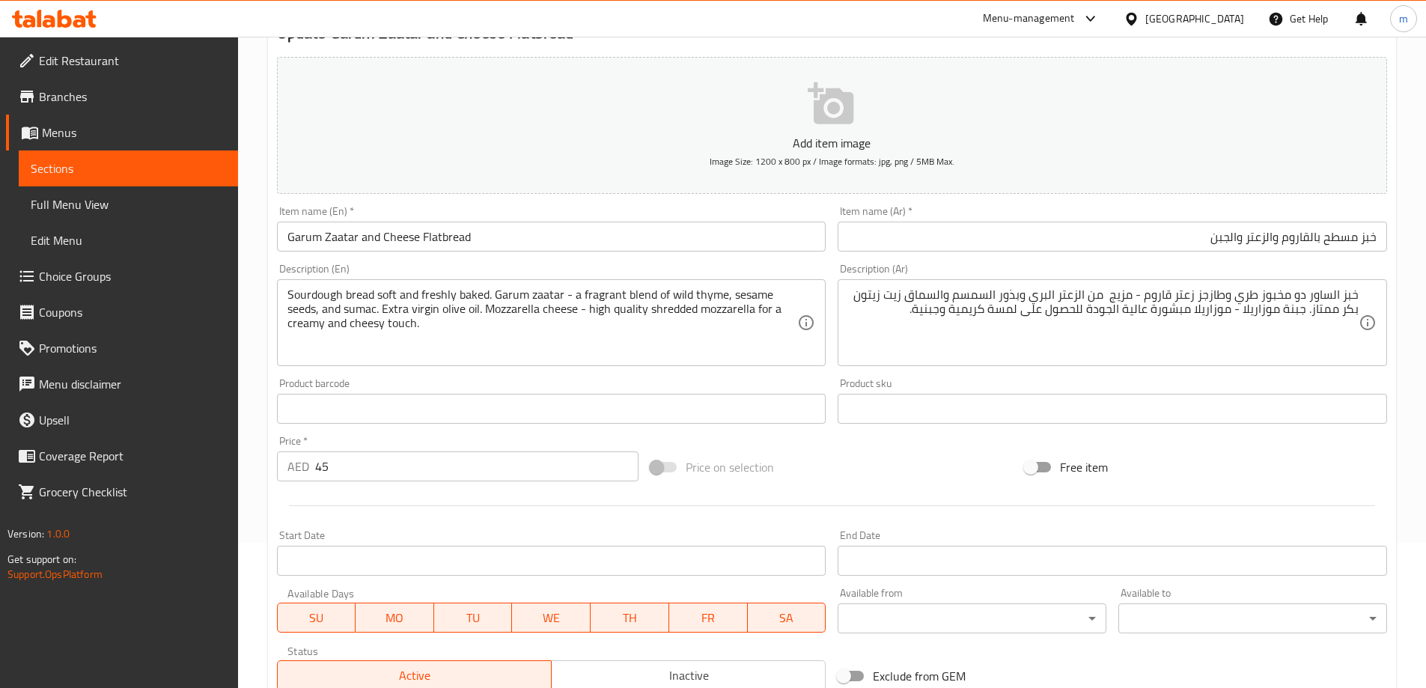
click at [627, 370] on div "Description (En) Sourdough bread Soft and freshly baked. Garum Zaatar - A fragr…" at bounding box center [551, 314] width 561 height 114
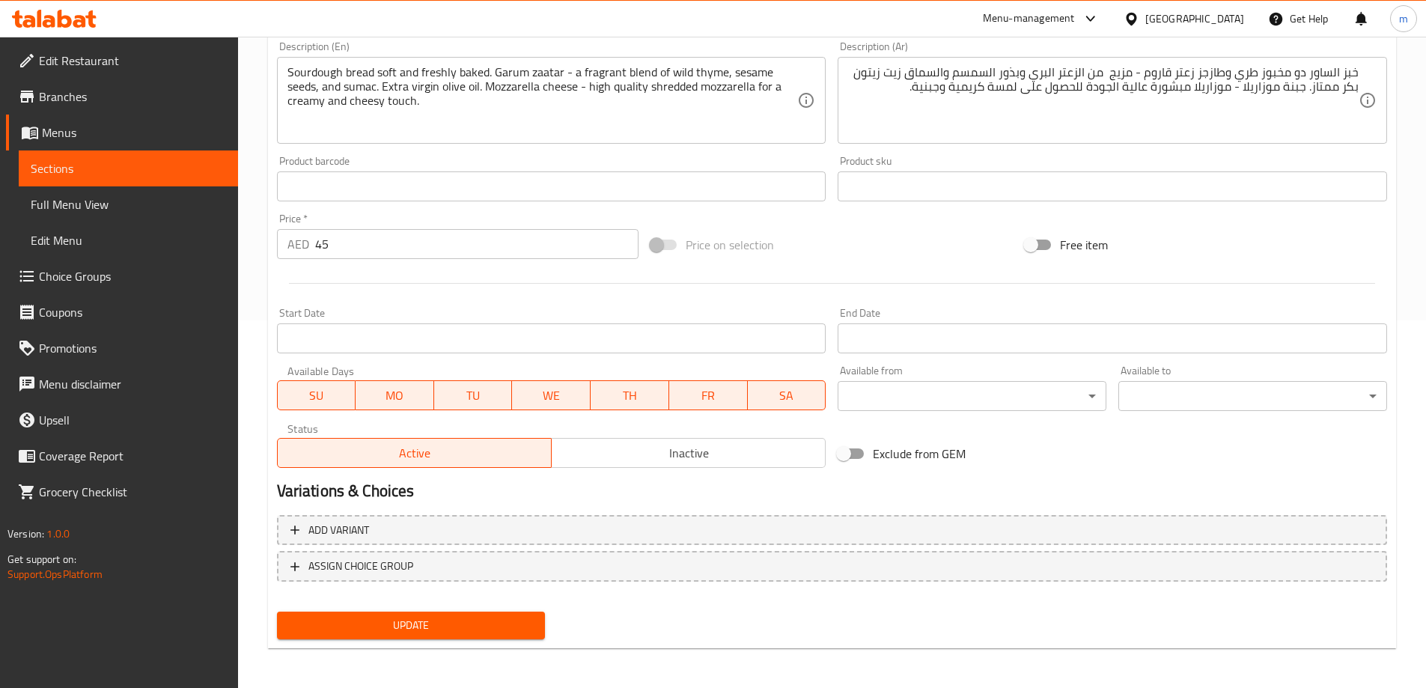
scroll to position [370, 0]
click at [352, 621] on span "Update" at bounding box center [411, 623] width 245 height 19
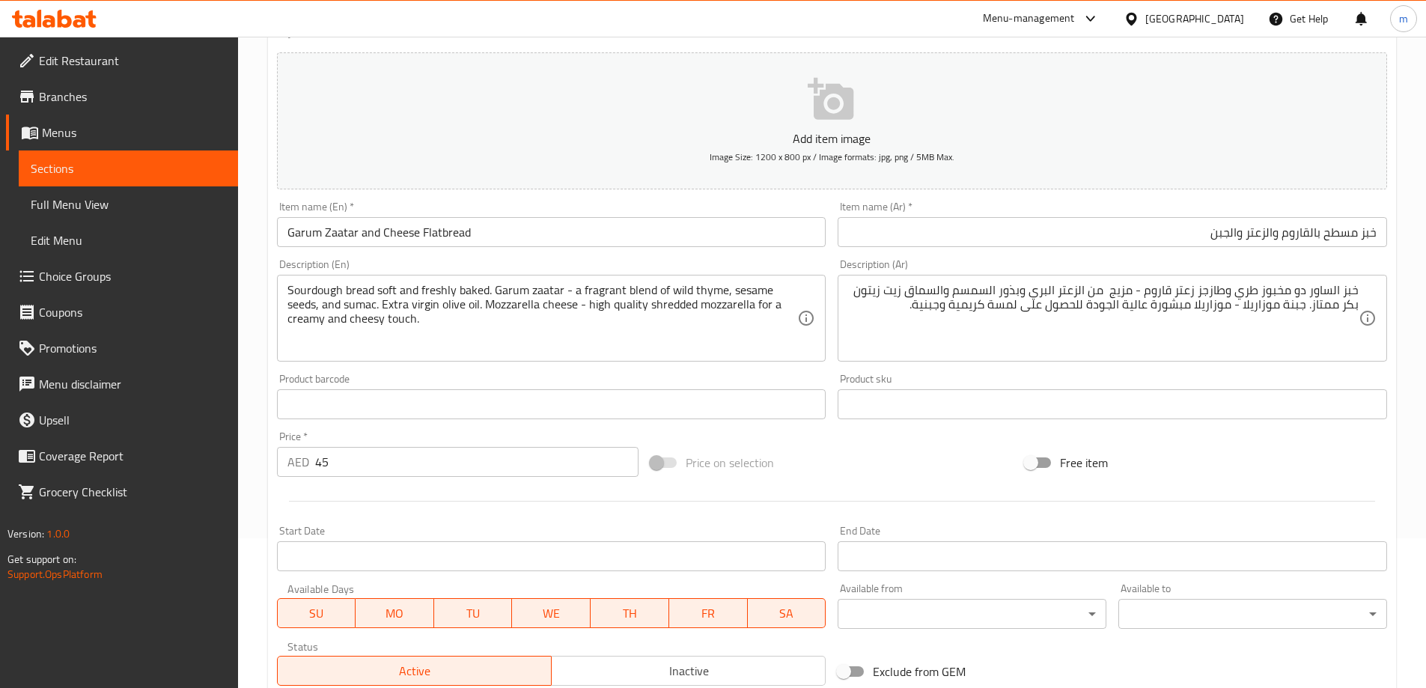
scroll to position [0, 0]
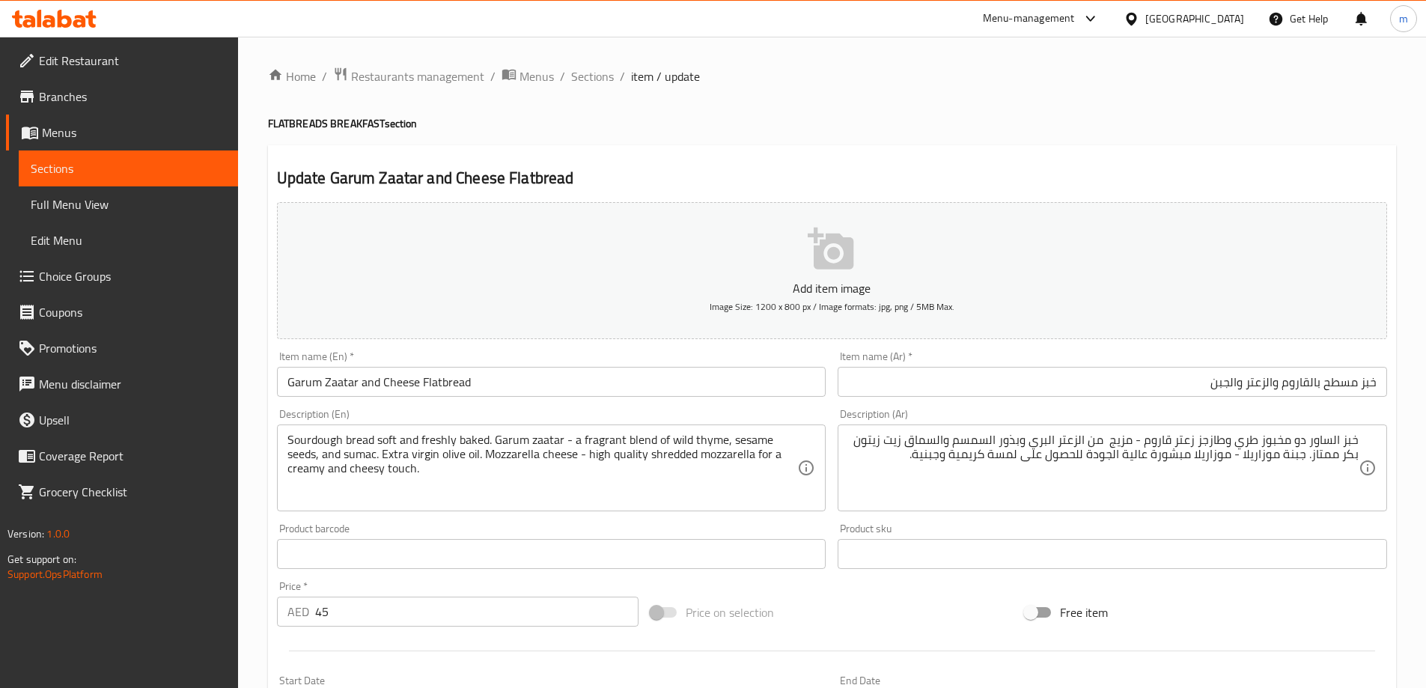
click at [70, 166] on span "Sections" at bounding box center [128, 168] width 195 height 18
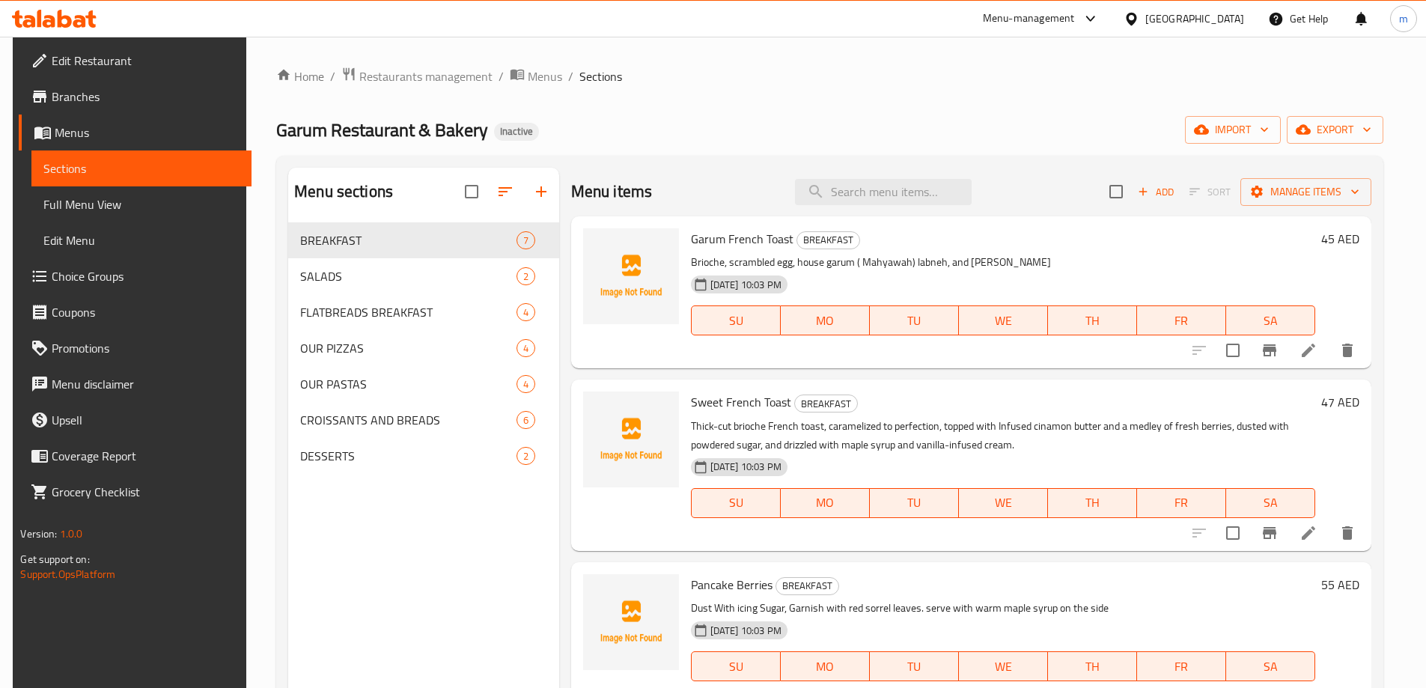
click at [795, 101] on div "Home / Restaurants management / Menus / Sections Garum Restaurant & Bakery Inac…" at bounding box center [829, 467] width 1106 height 801
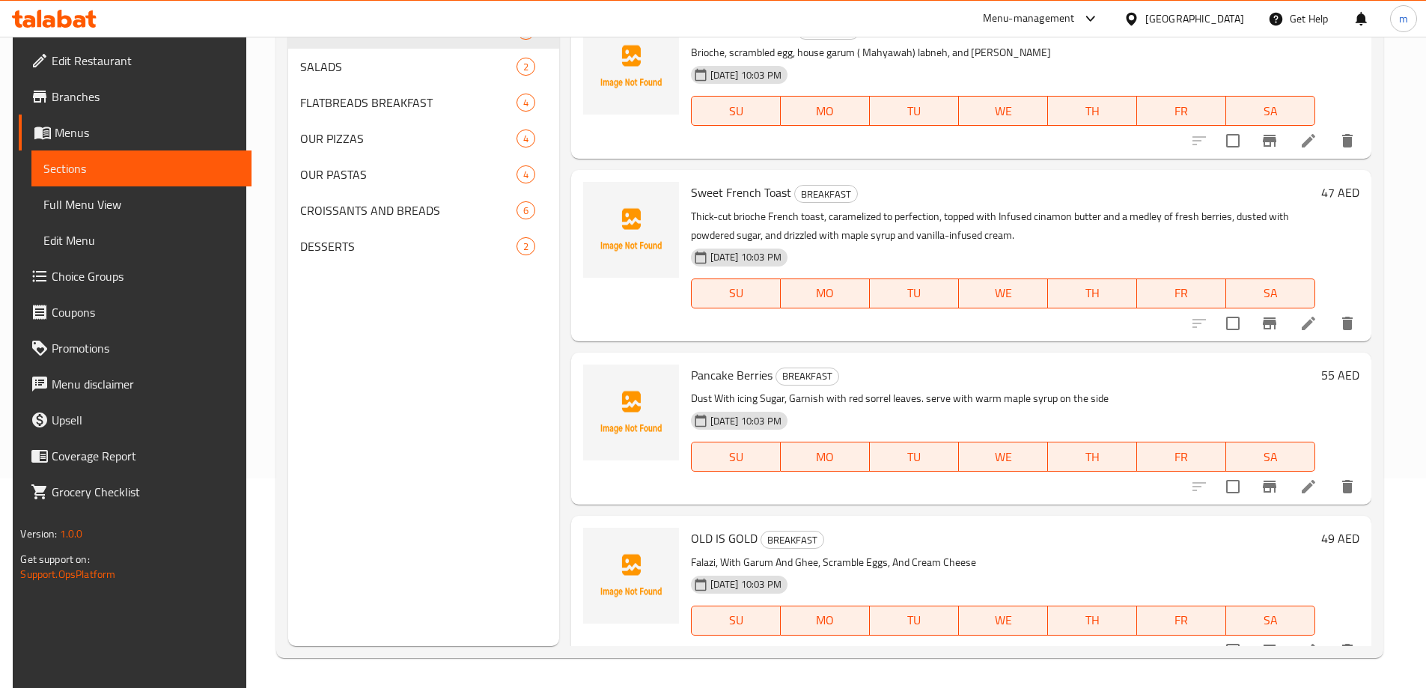
scroll to position [531, 0]
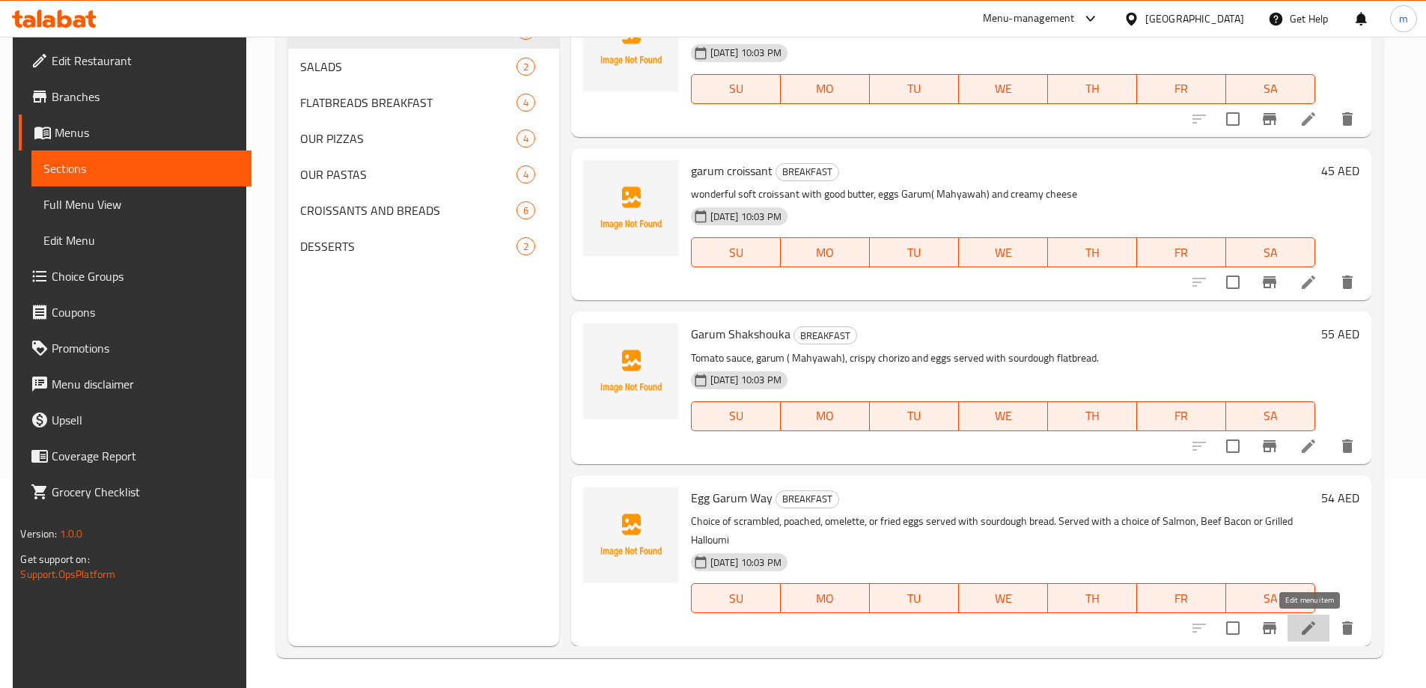
click at [1310, 624] on icon at bounding box center [1308, 628] width 18 height 18
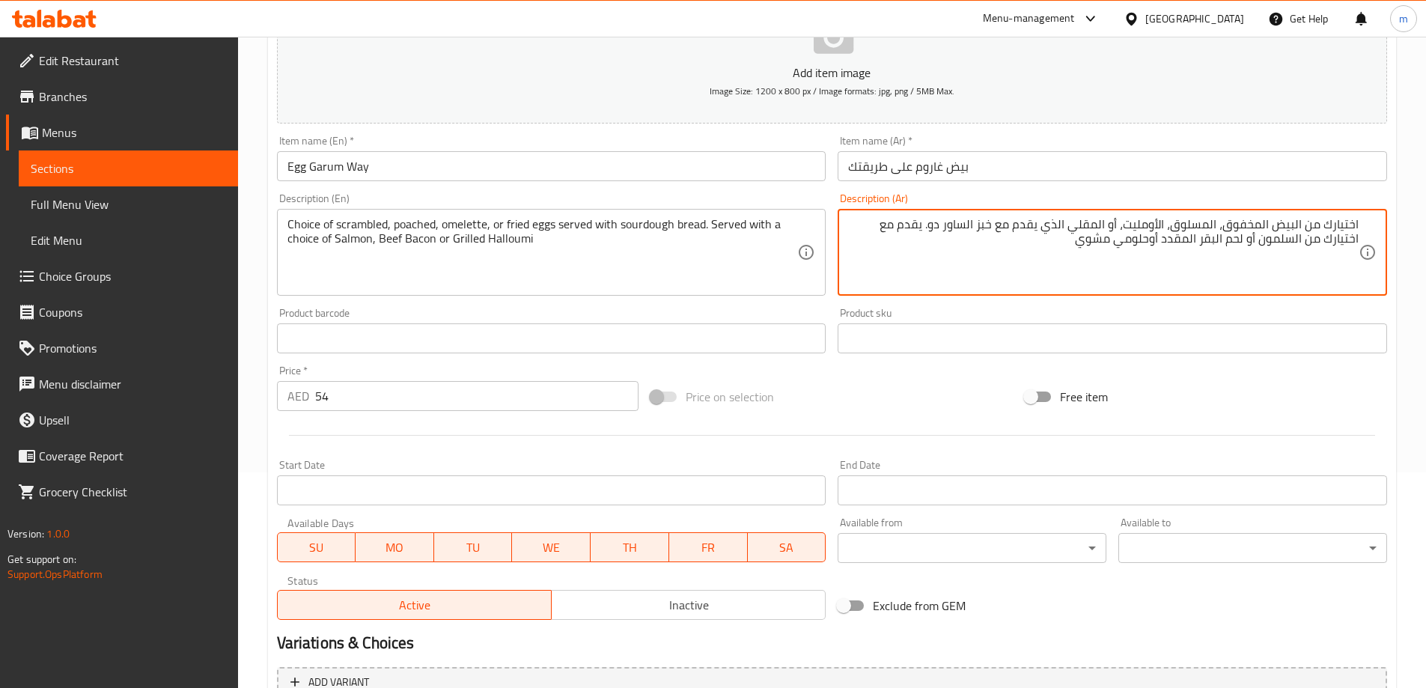
scroll to position [225, 0]
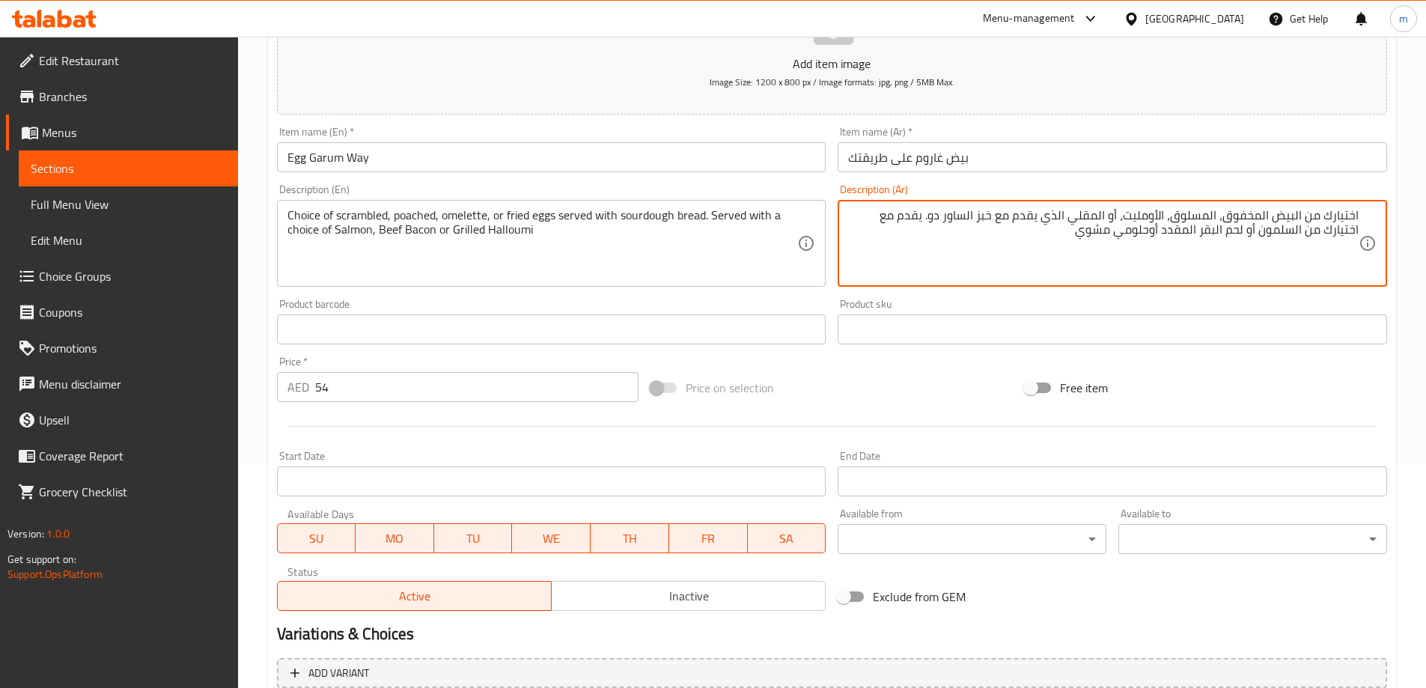
click at [400, 374] on input "54" at bounding box center [477, 387] width 324 height 30
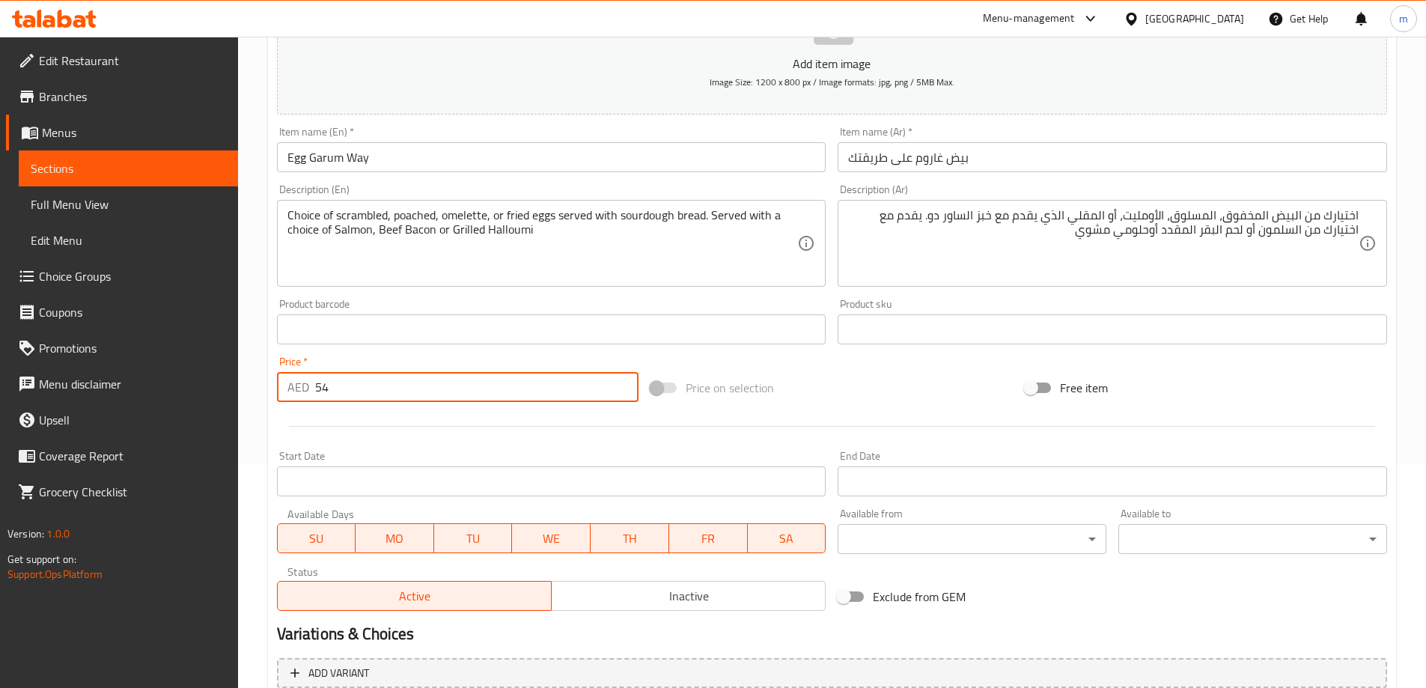
click at [400, 374] on input "54" at bounding box center [477, 387] width 324 height 30
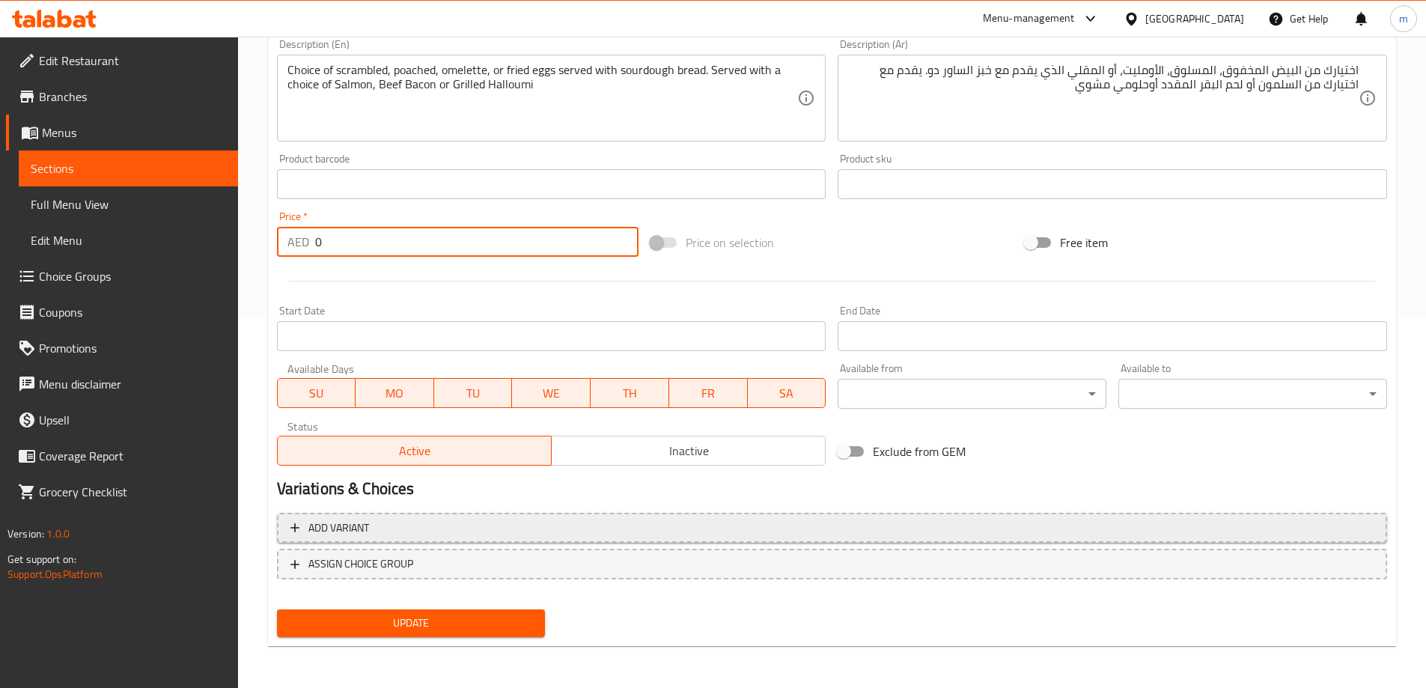
type input "0"
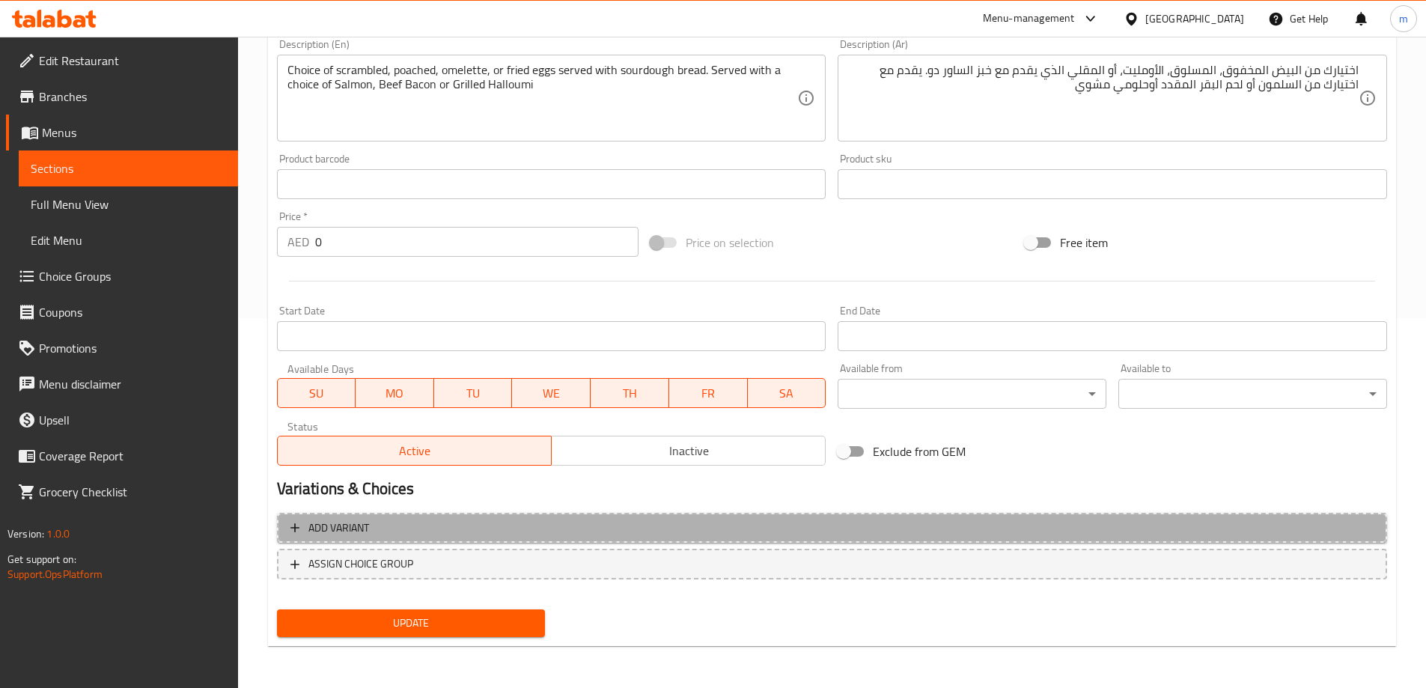
click at [388, 525] on span "Add variant" at bounding box center [831, 528] width 1083 height 19
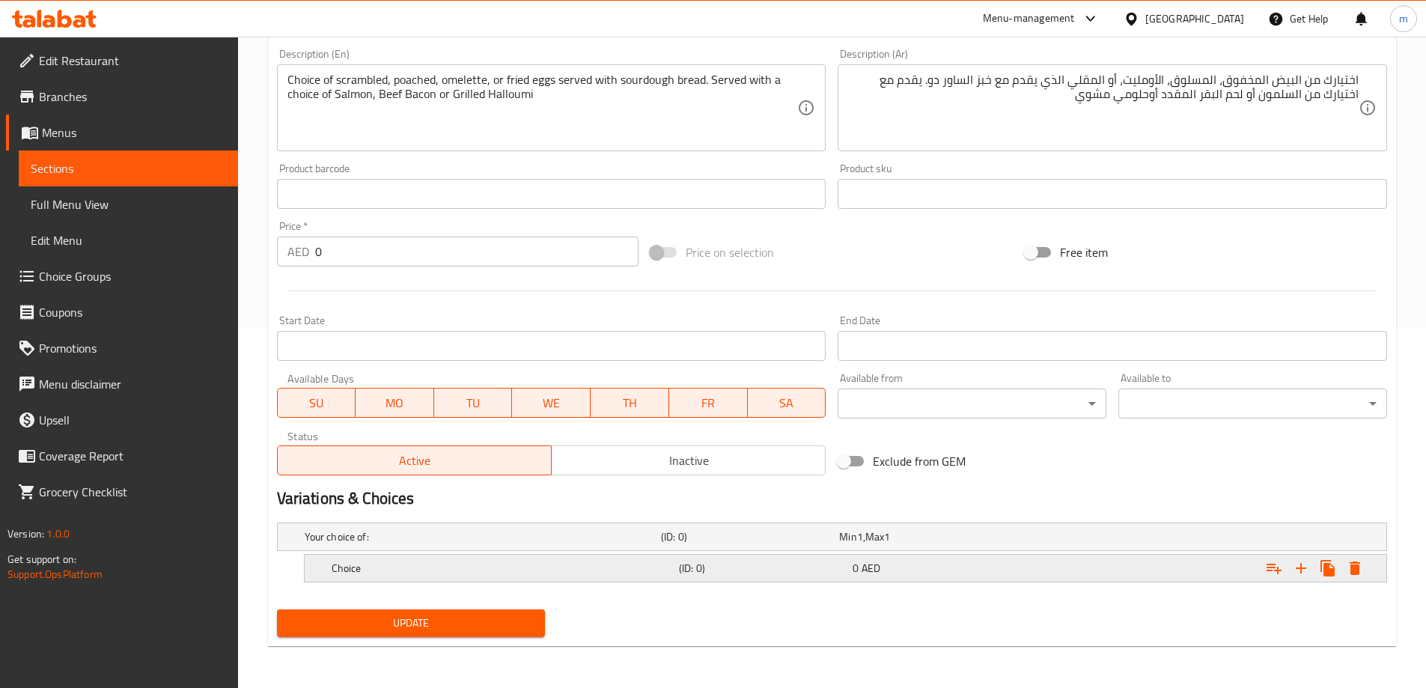
click at [439, 544] on h5 "Choice" at bounding box center [480, 536] width 350 height 15
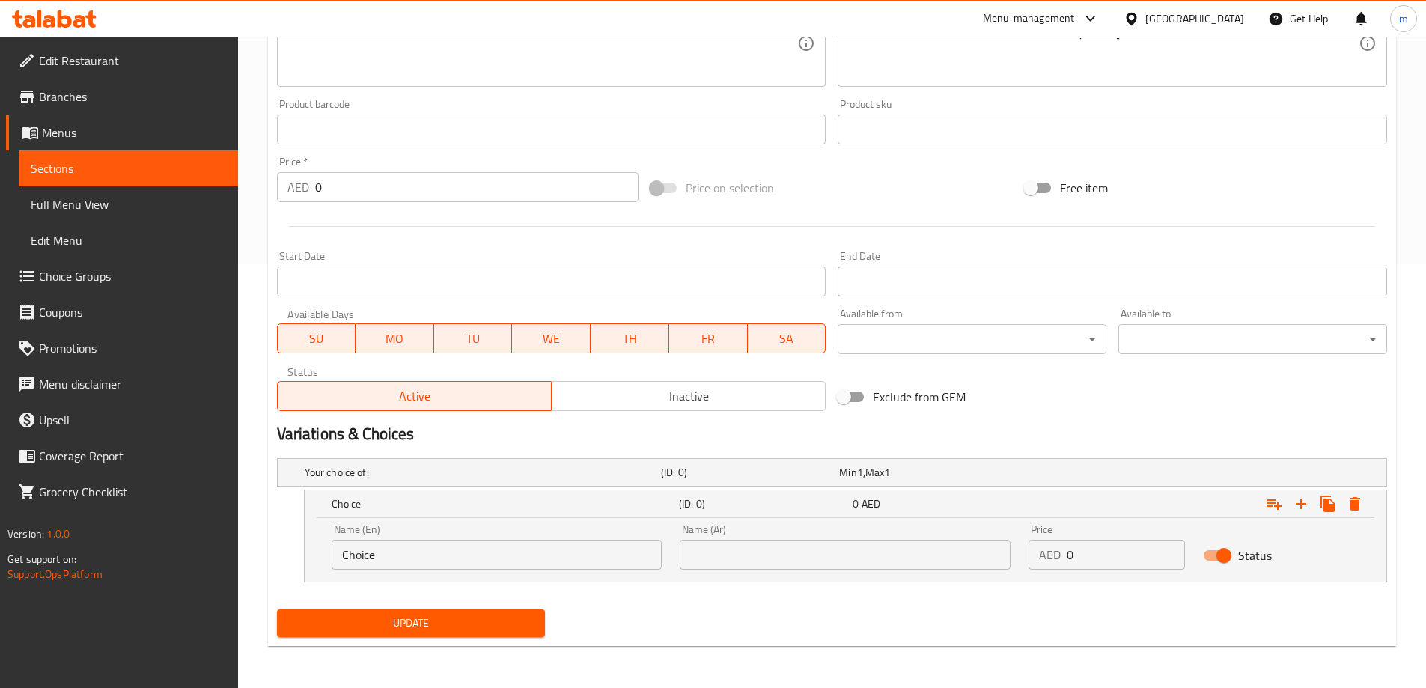
click at [434, 549] on input "Choice" at bounding box center [497, 555] width 331 height 30
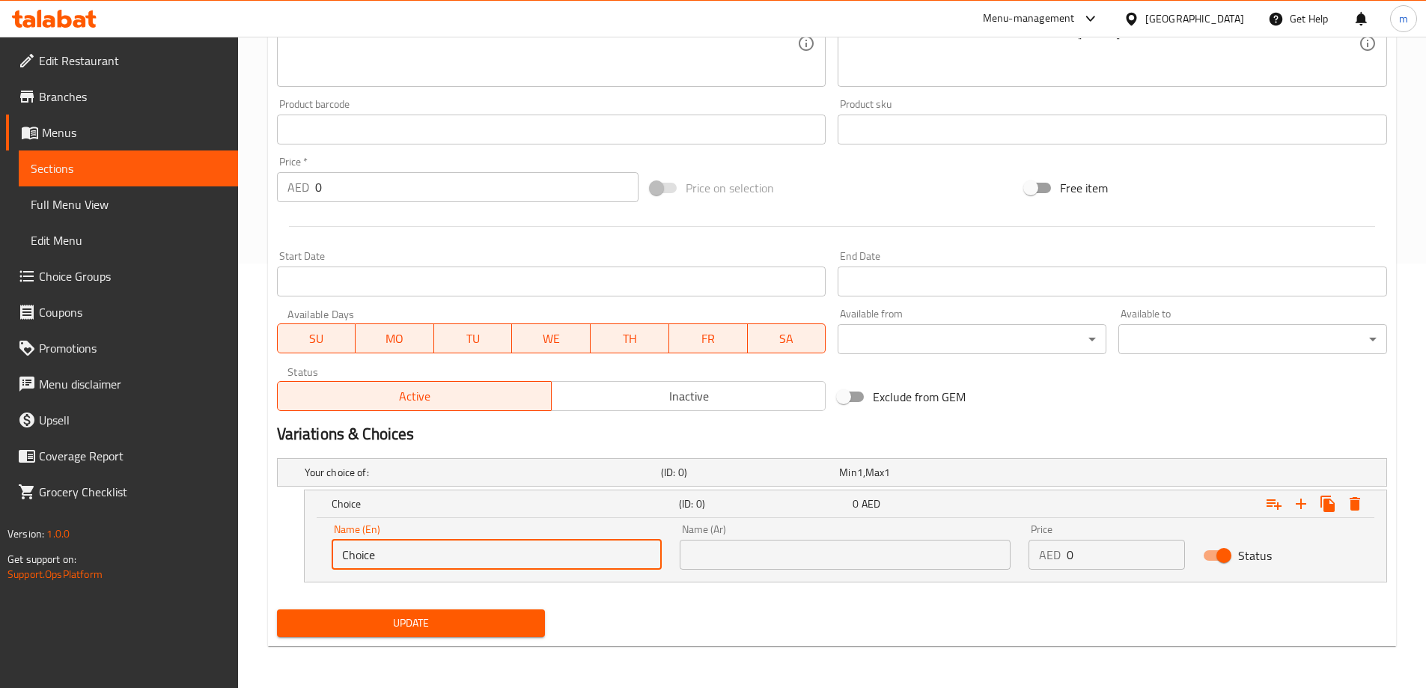
click at [434, 549] on input "Choice" at bounding box center [497, 555] width 331 height 30
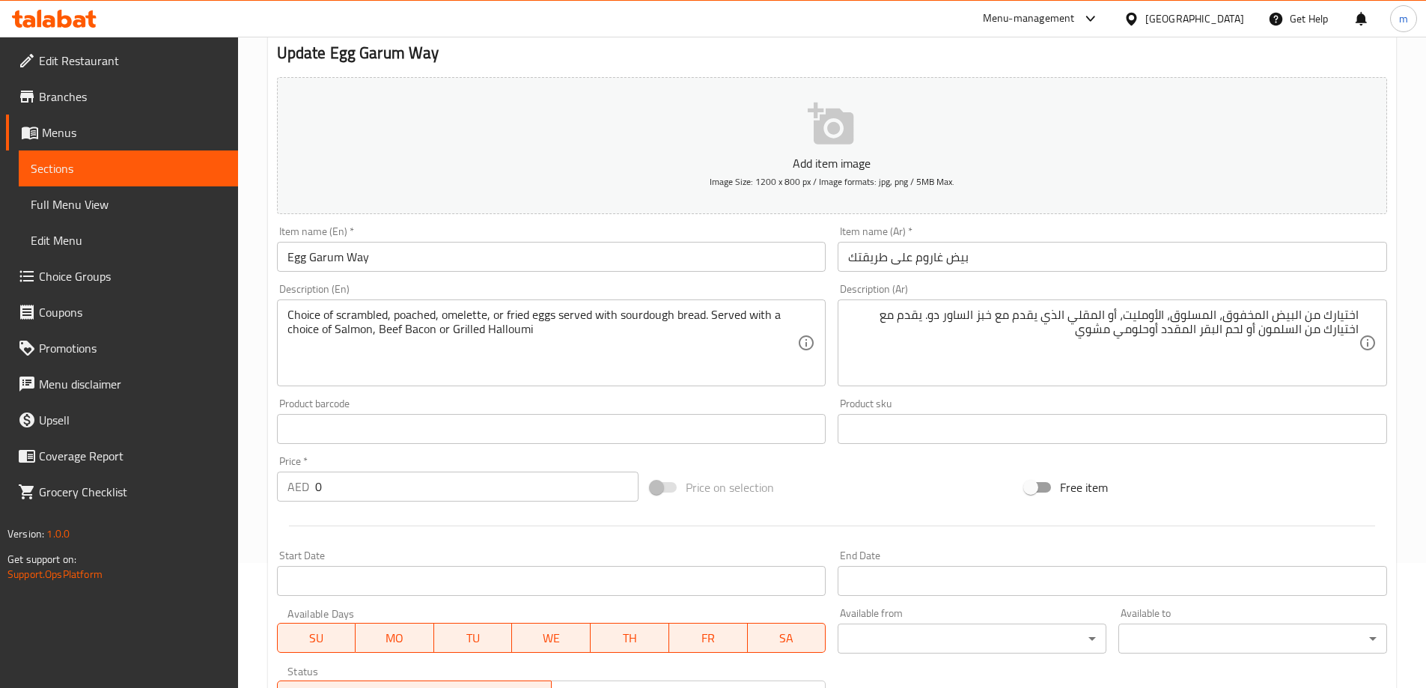
scroll to position [424, 0]
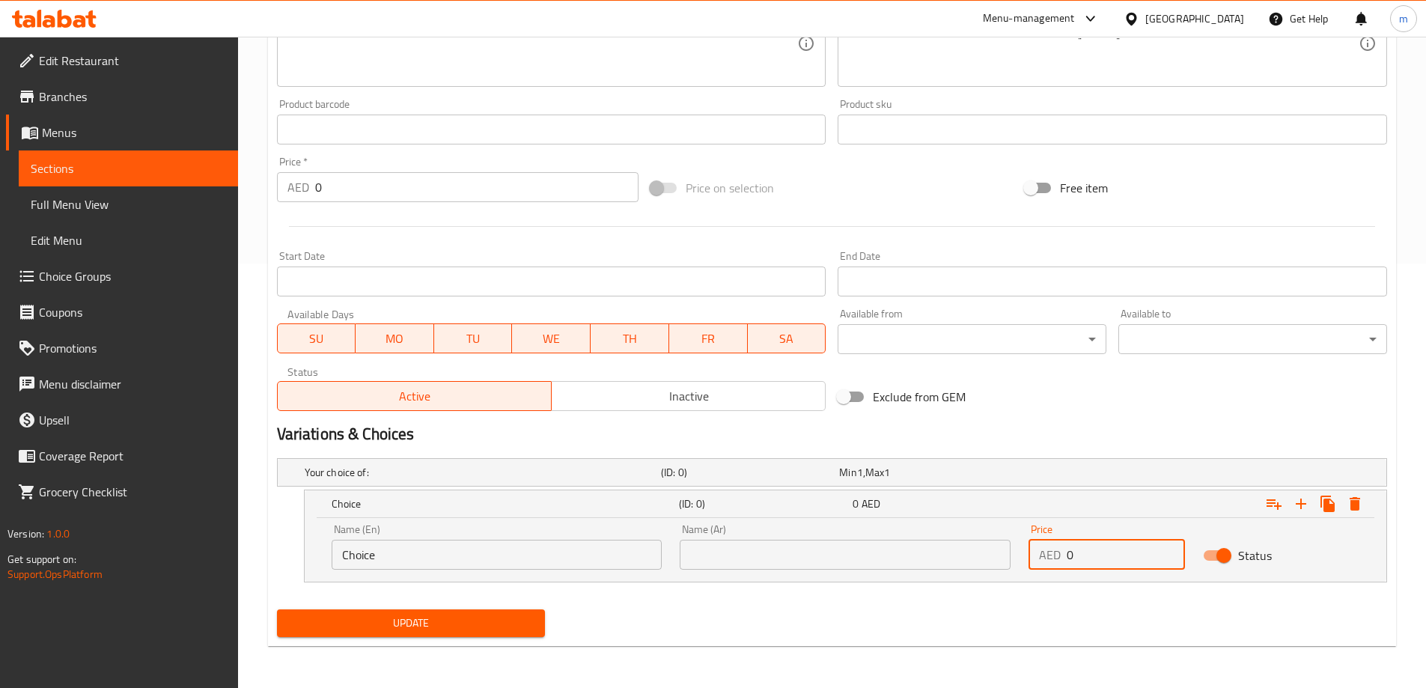
click at [1099, 555] on input "0" at bounding box center [1125, 555] width 118 height 30
paste input "54"
type input "54"
click at [385, 543] on input "Choice" at bounding box center [497, 555] width 331 height 30
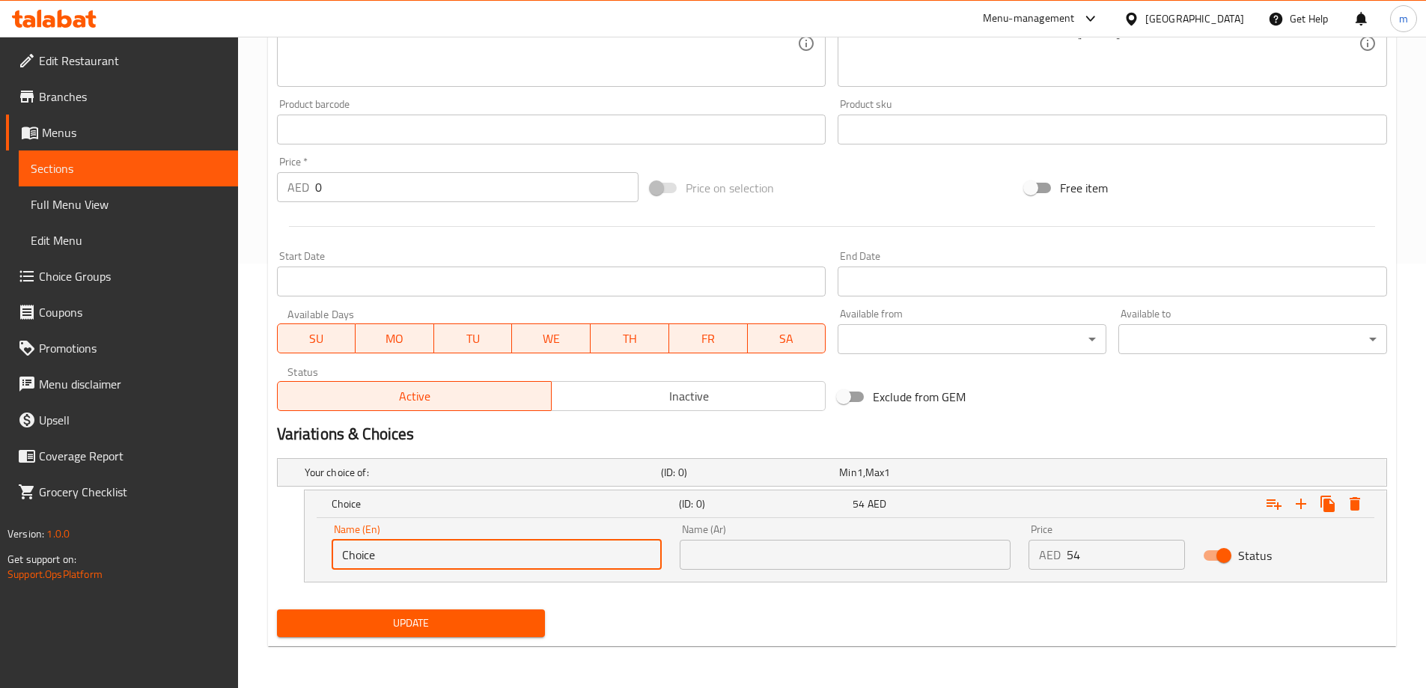
scroll to position [349, 0]
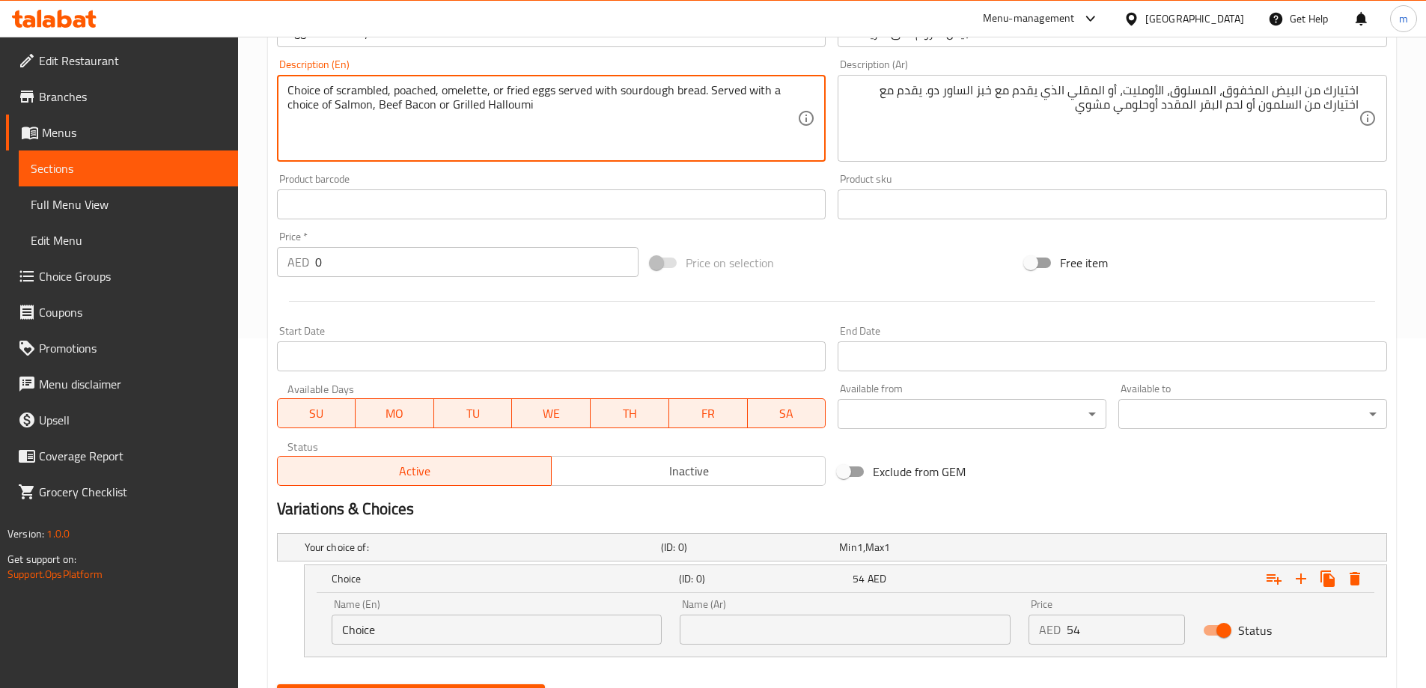
click at [355, 93] on textarea "Choice of scrambled, poached, omelette, or fried eggs served with sourdough bre…" at bounding box center [542, 118] width 510 height 71
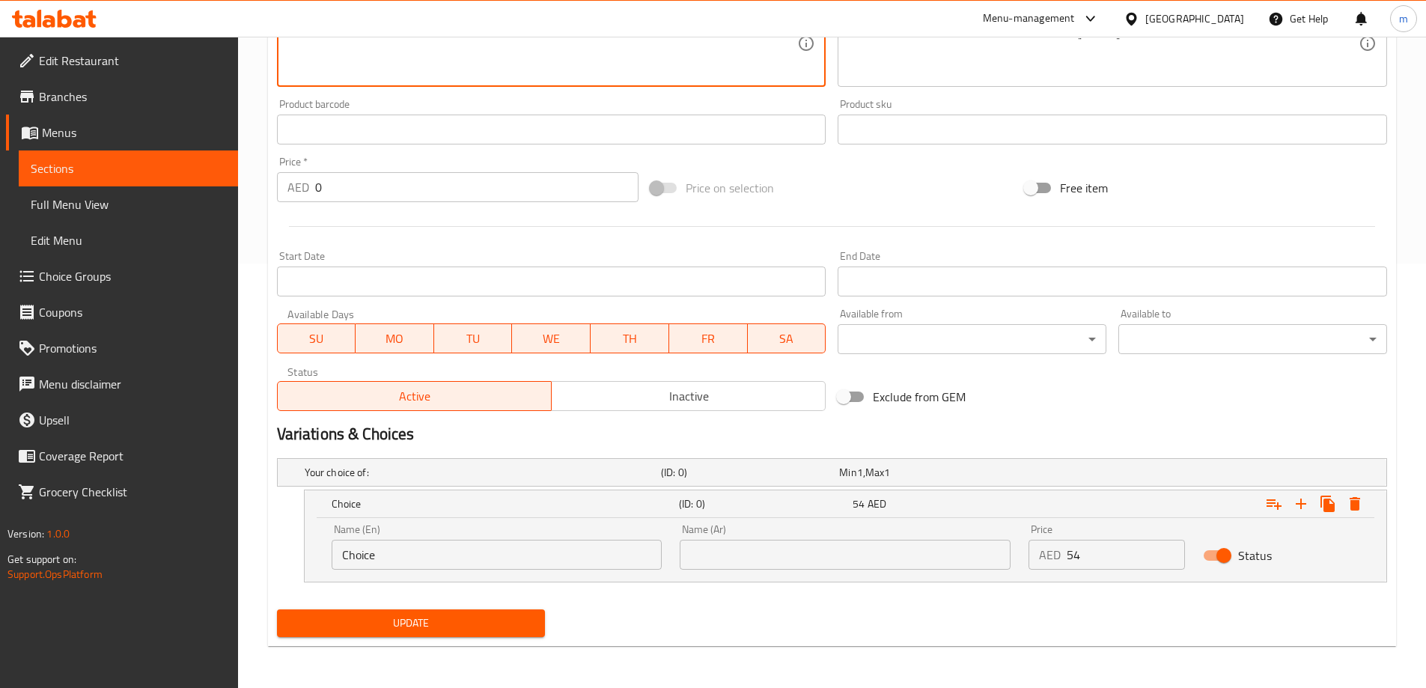
click at [453, 538] on div "Name (En) Choice Name (En)" at bounding box center [497, 547] width 331 height 46
click at [452, 540] on input "Choice" at bounding box center [497, 555] width 331 height 30
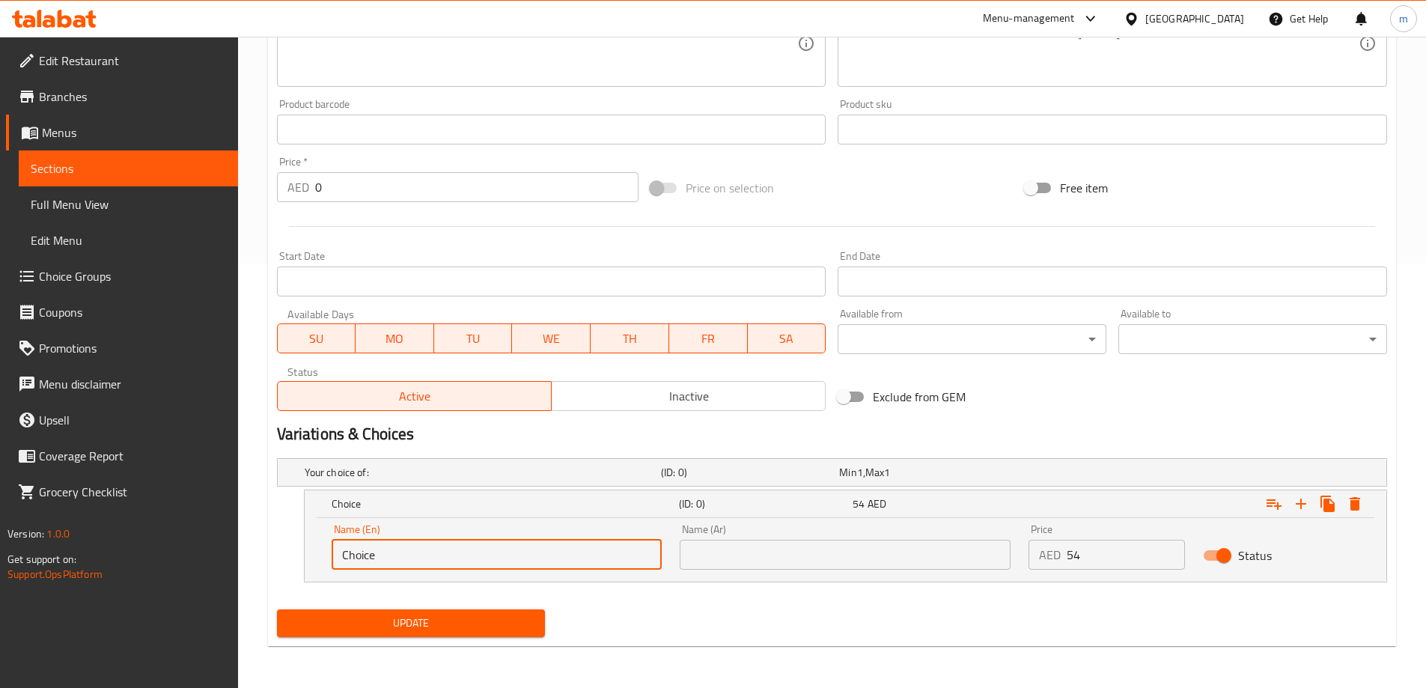
paste input "scrambled"
type input "Scrambled"
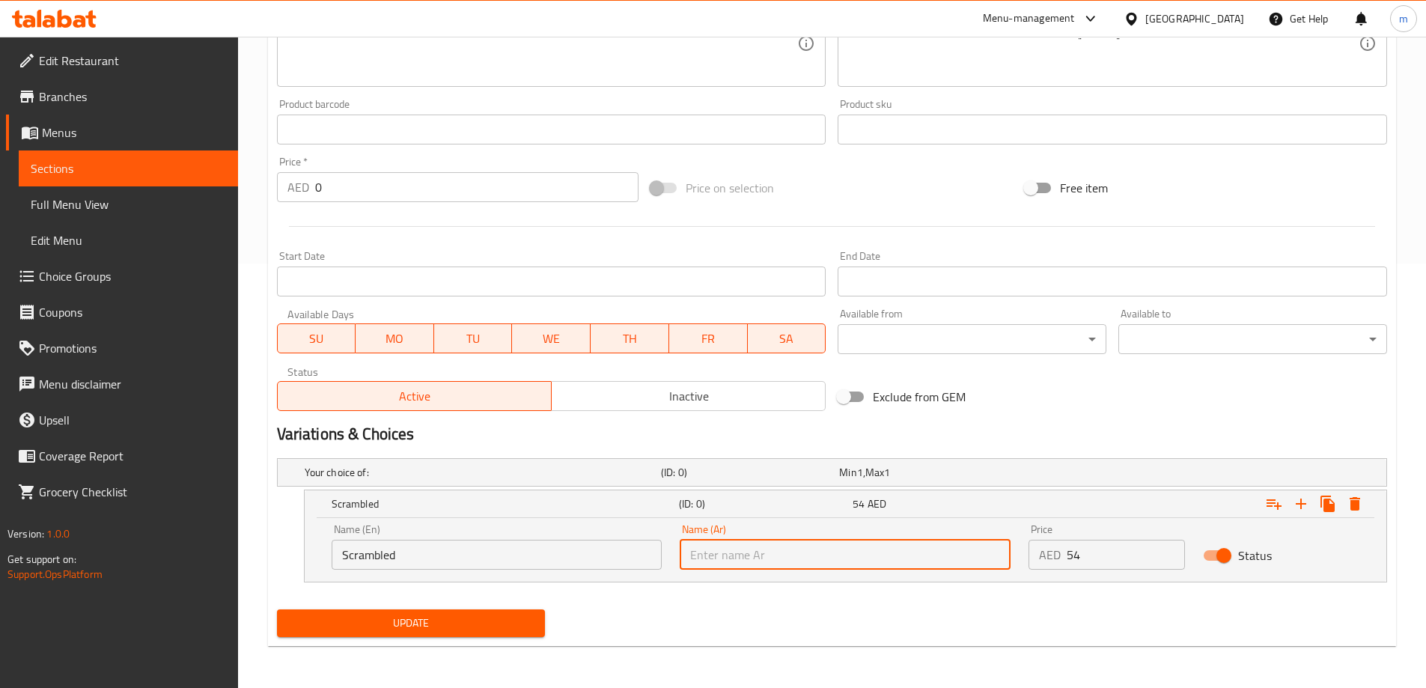
click at [745, 557] on input "text" at bounding box center [845, 555] width 331 height 30
type input "مخفوق"
click at [1297, 495] on icon "Expand" at bounding box center [1301, 504] width 18 height 18
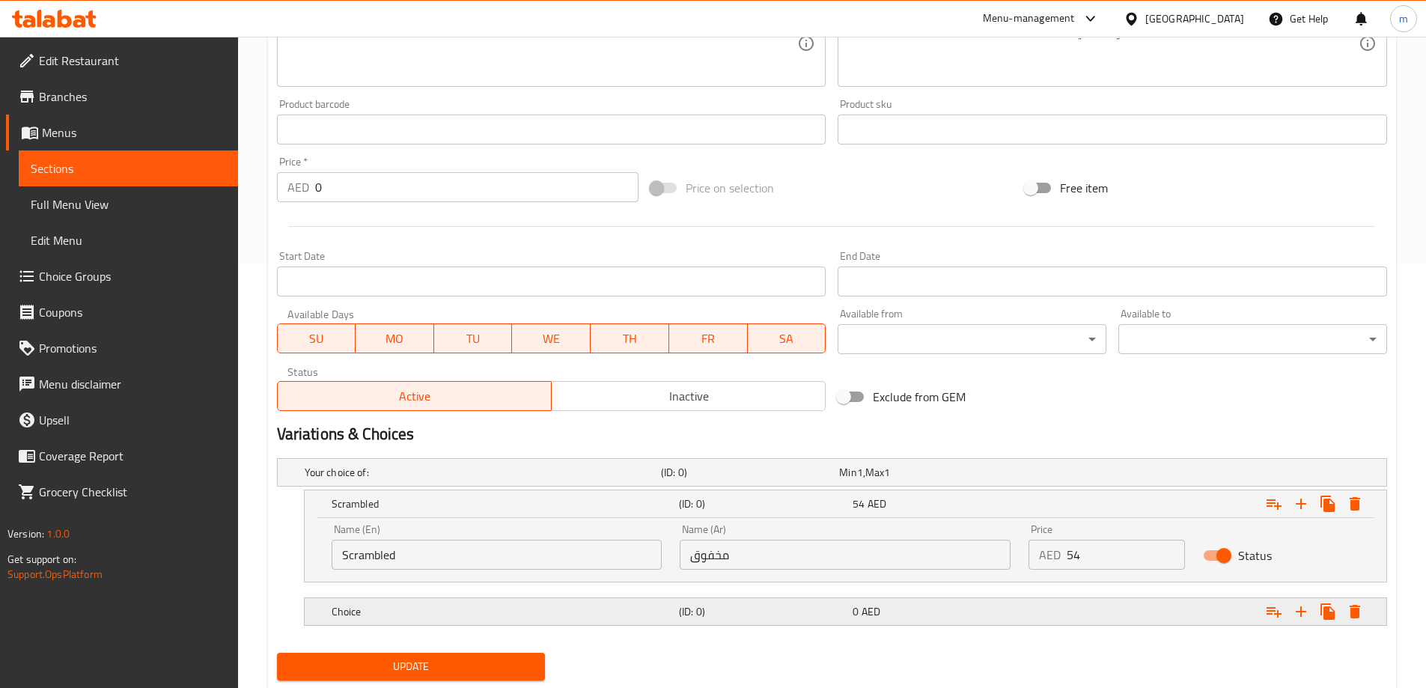
click at [1117, 475] on div "Expand" at bounding box center [1192, 472] width 356 height 6
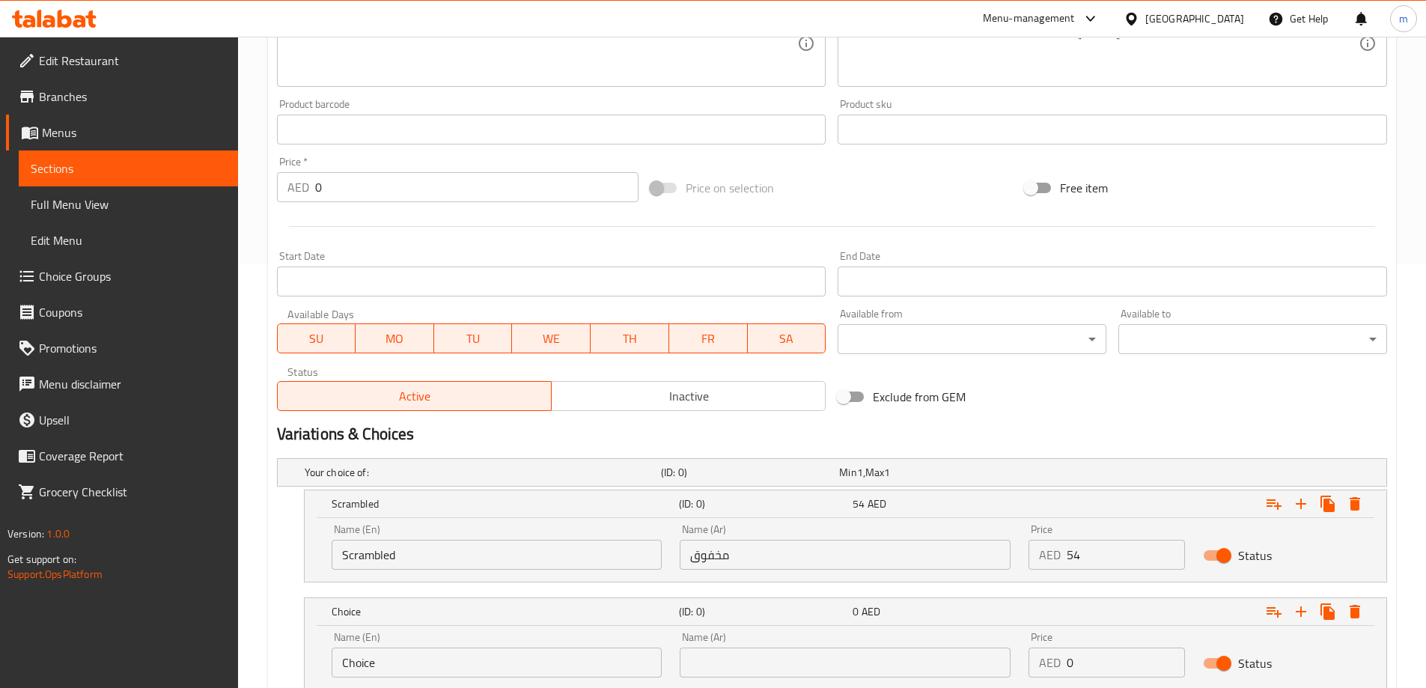
click at [1119, 554] on input "54" at bounding box center [1125, 555] width 118 height 30
click at [1084, 677] on input "0" at bounding box center [1125, 662] width 118 height 30
paste input "54"
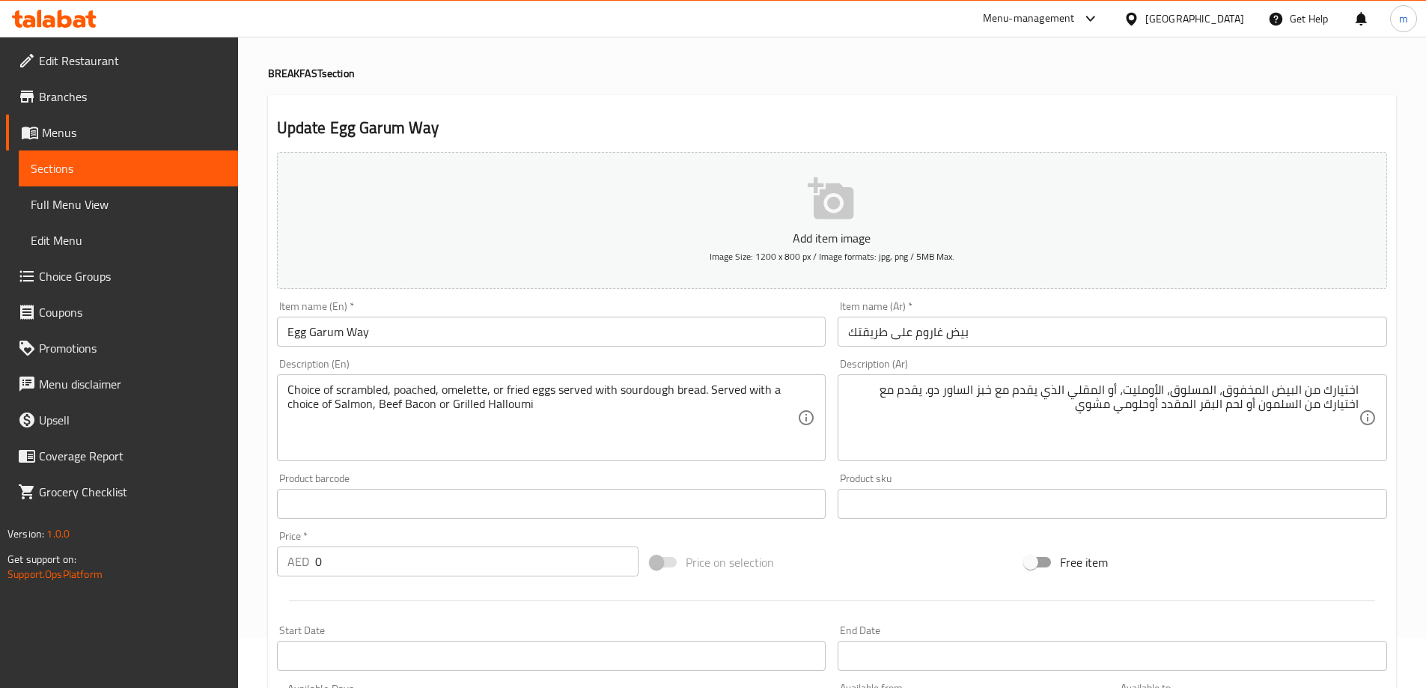
type input "54"
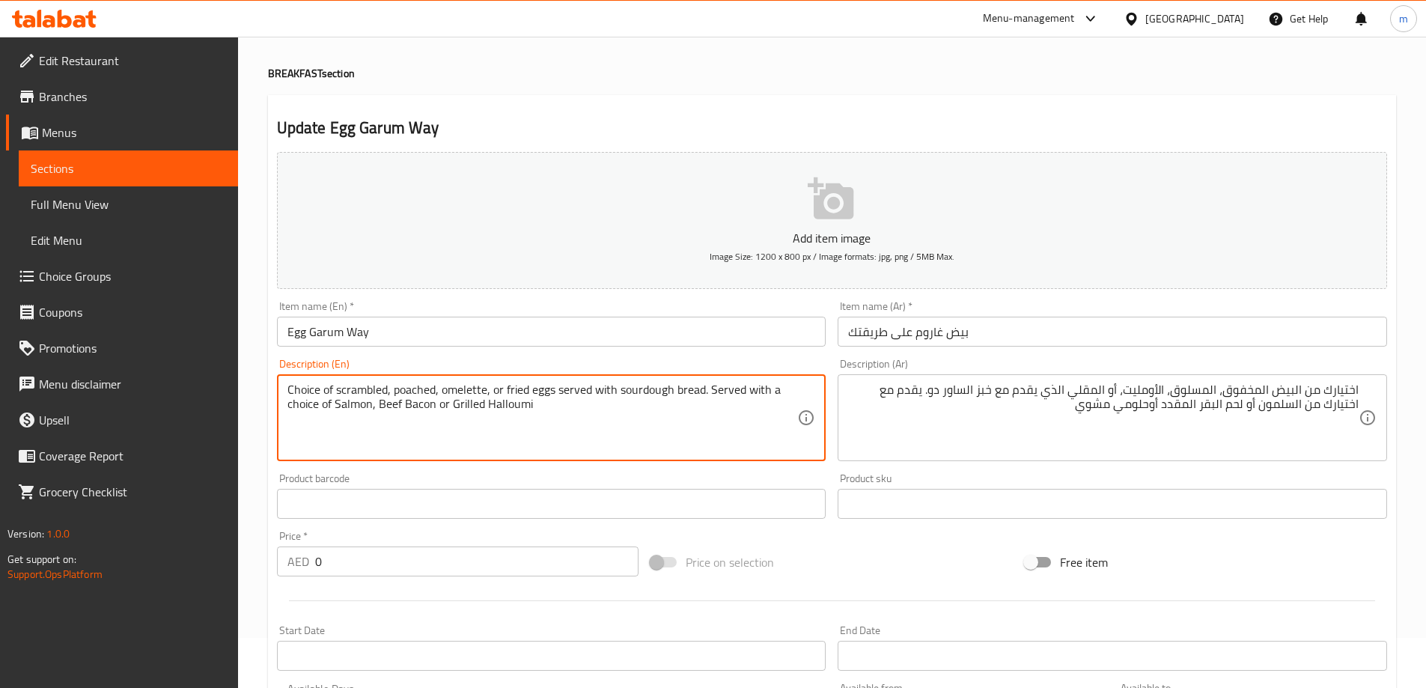
click at [353, 382] on textarea "Choice of scrambled, poached, omelette, or fried eggs served with sourdough bre…" at bounding box center [542, 417] width 510 height 71
click at [426, 388] on textarea "Choice of scrambled, poached, omelette, or fried eggs served with sourdough bre…" at bounding box center [542, 417] width 510 height 71
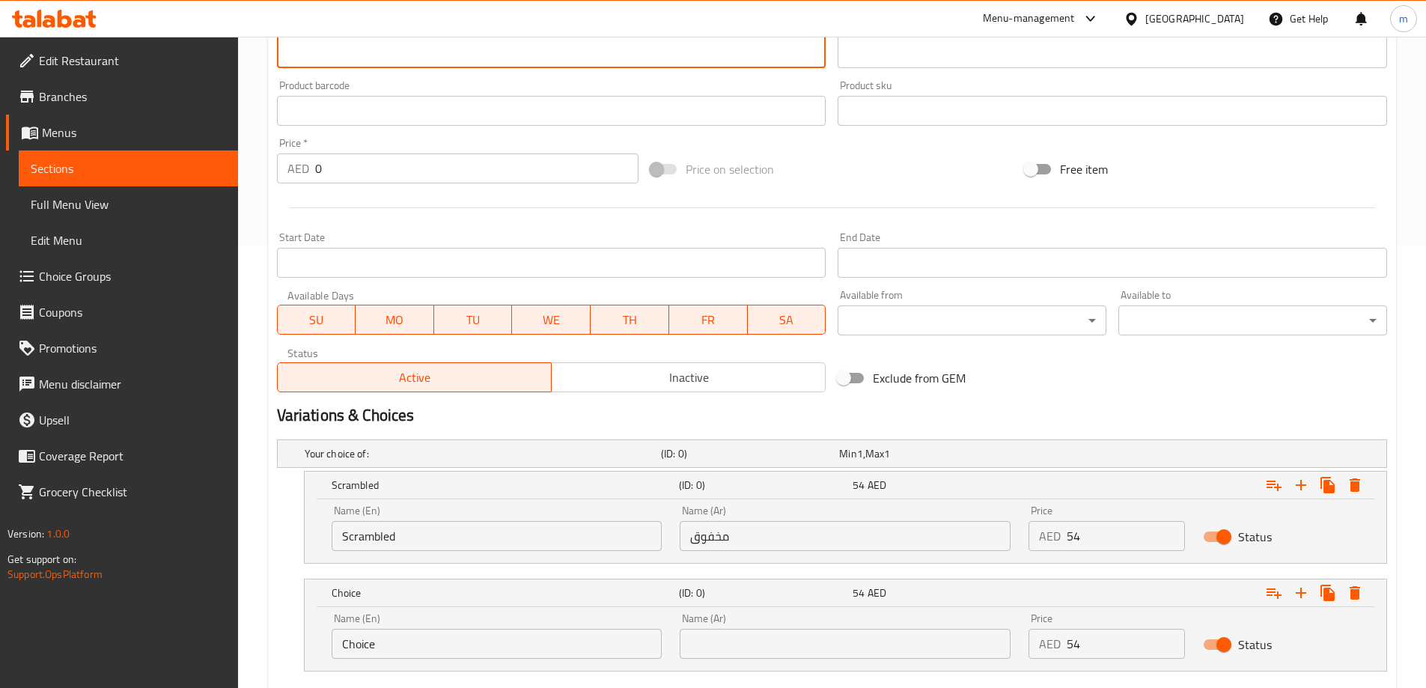
scroll to position [532, 0]
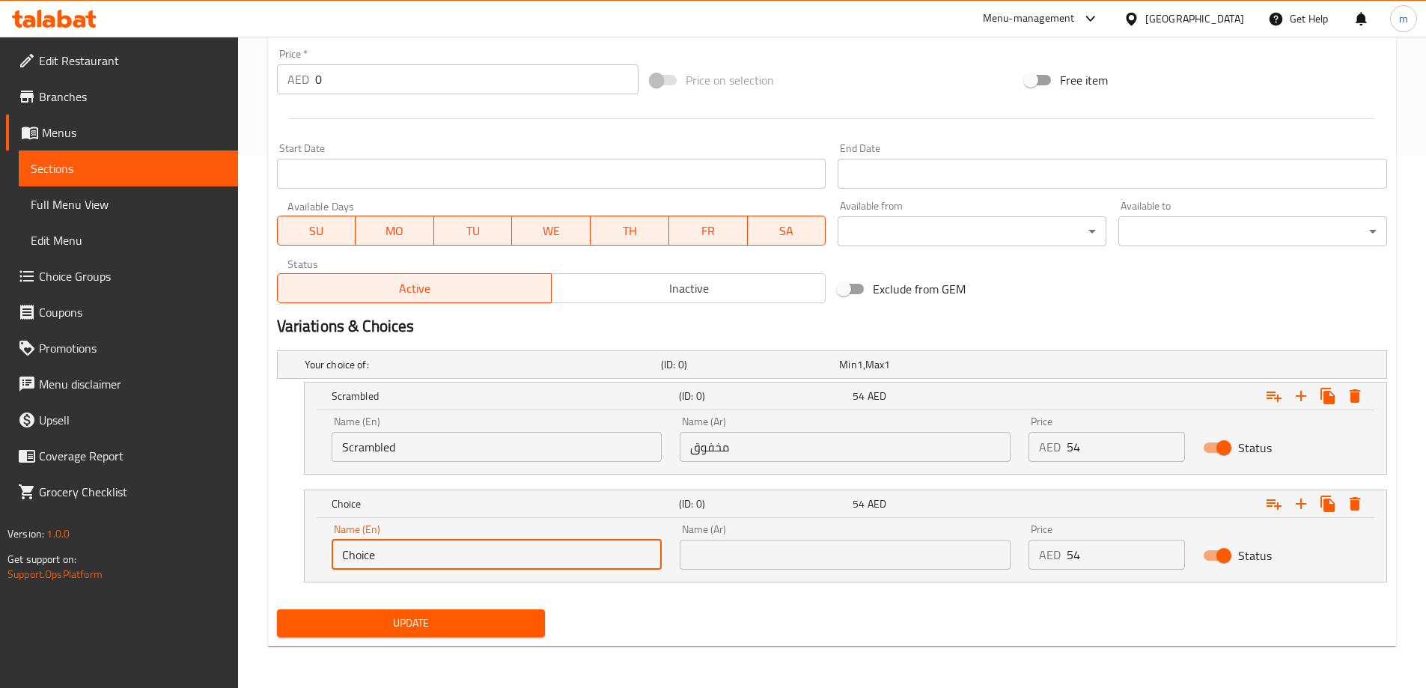
click at [388, 558] on input "Choice" at bounding box center [497, 555] width 331 height 30
paste input "poached"
click at [468, 556] on input "poached" at bounding box center [497, 555] width 331 height 30
type input "Poached"
click at [804, 563] on input "text" at bounding box center [845, 555] width 331 height 30
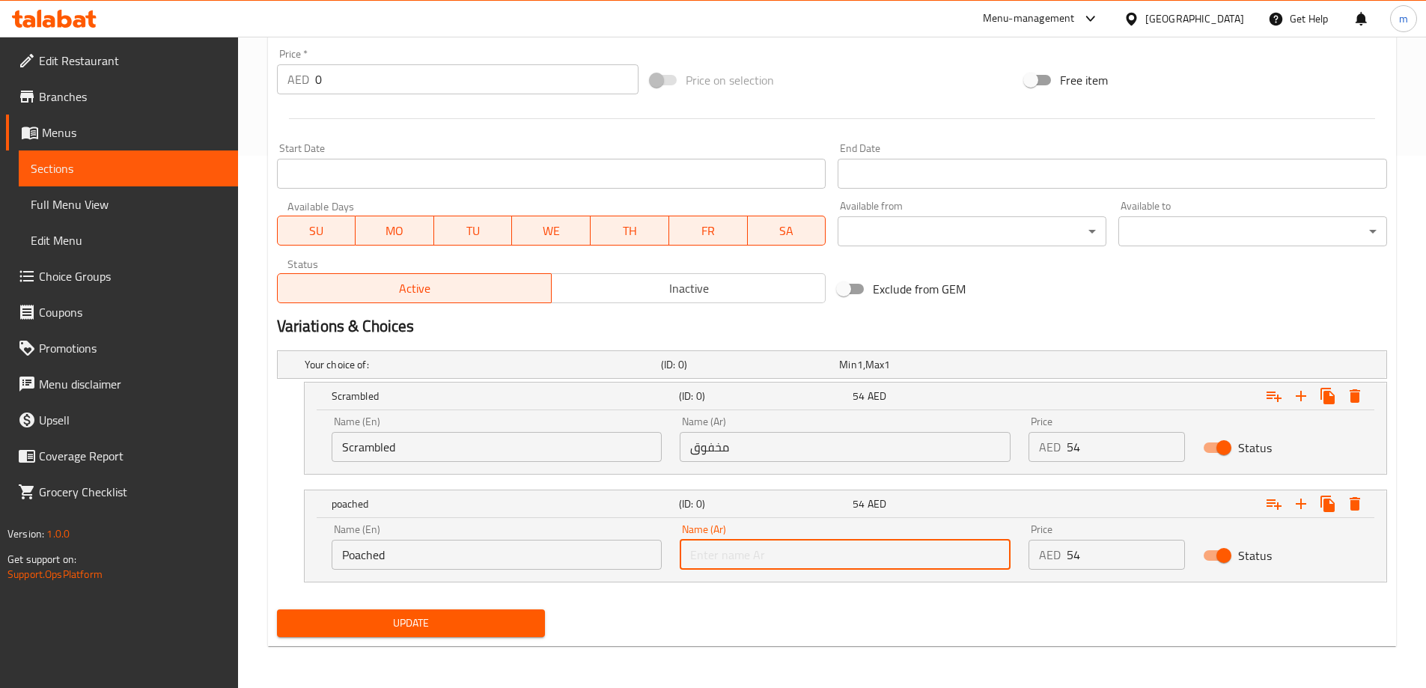
paste input "بوشيه"
type input "بوشيه"
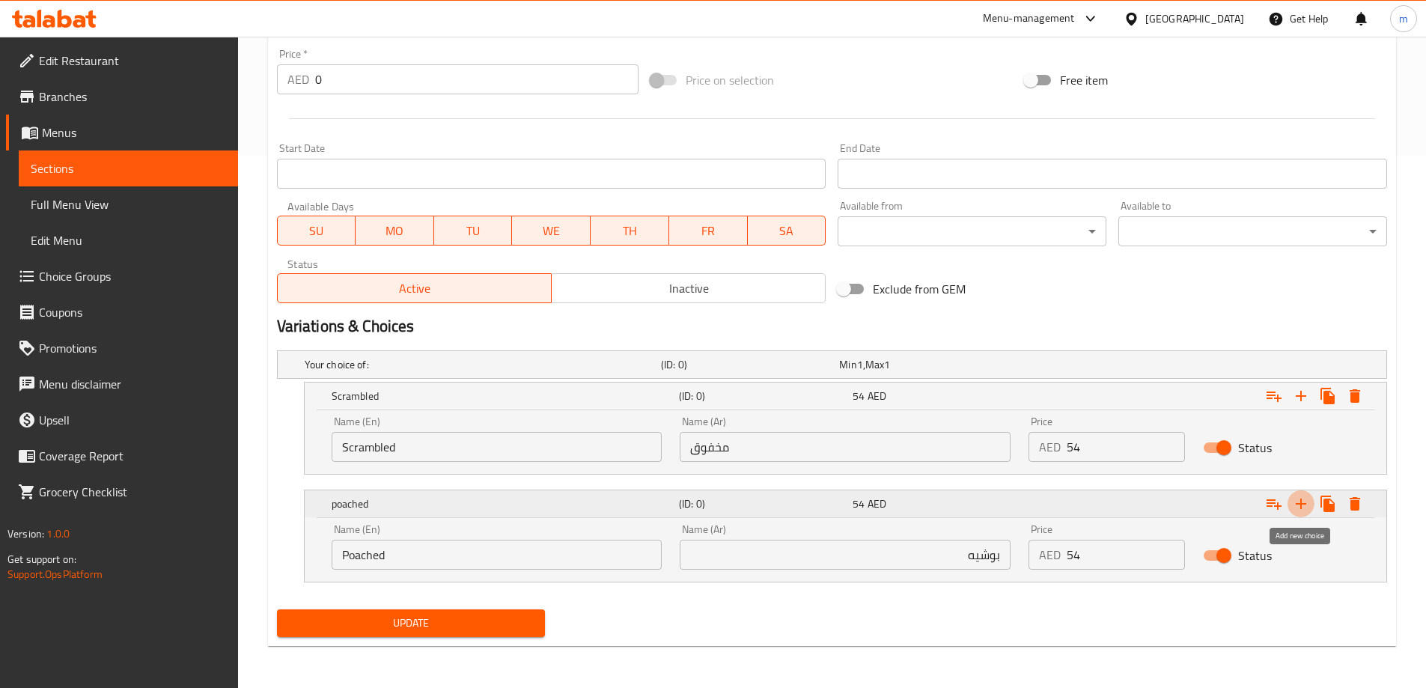
click at [1304, 512] on icon "Expand" at bounding box center [1301, 504] width 18 height 18
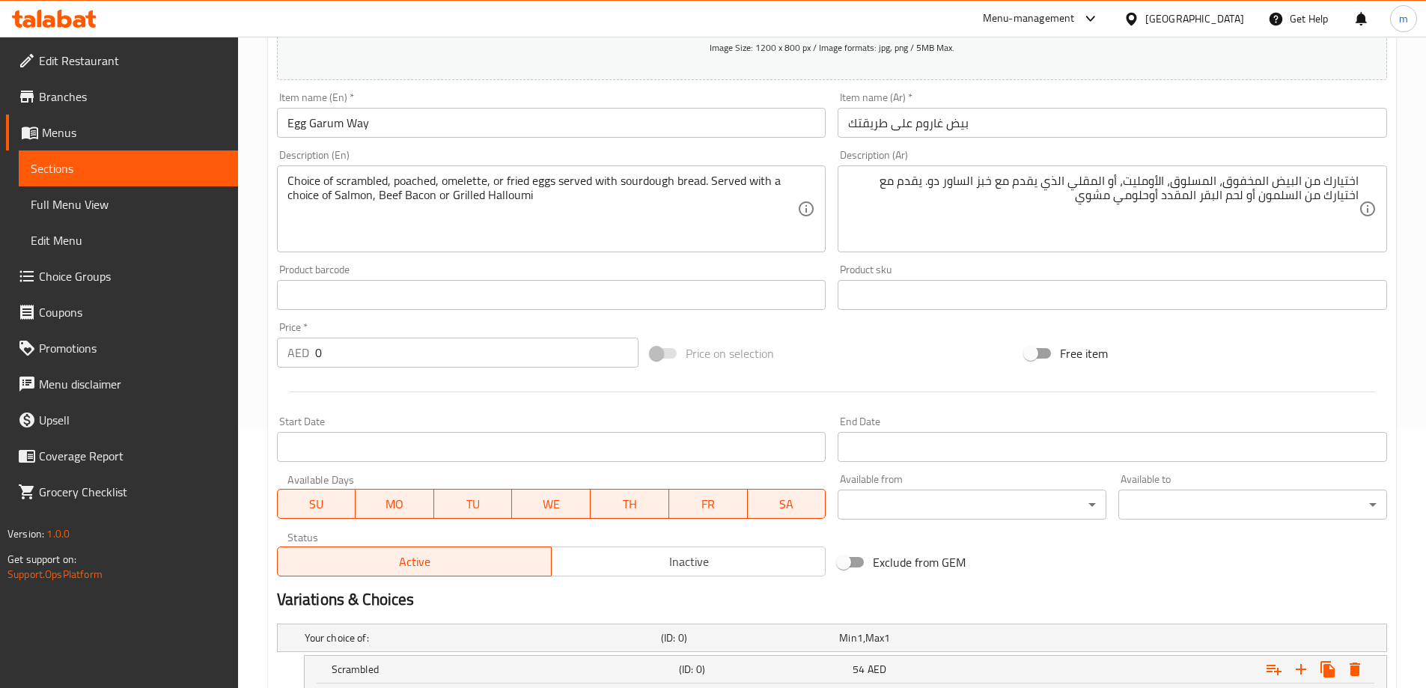
scroll to position [233, 0]
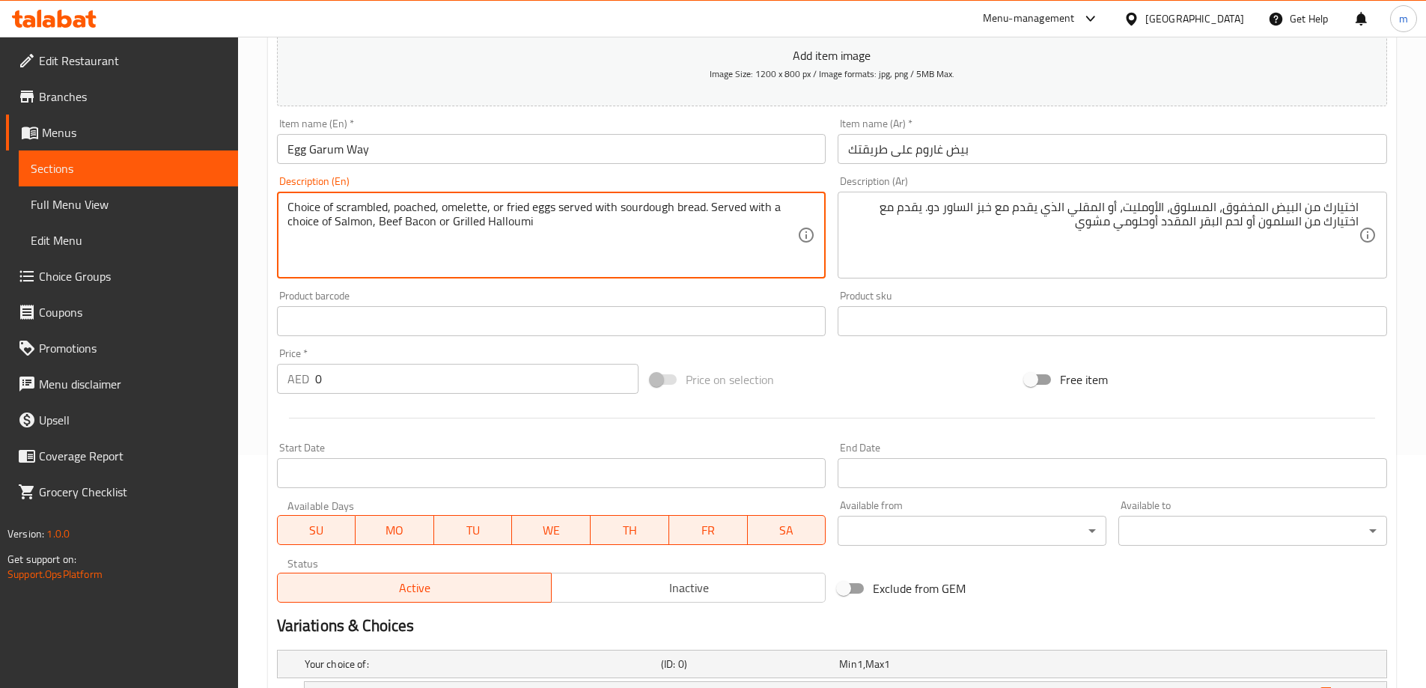
click at [459, 201] on textarea "Choice of scrambled, poached, omelette, or fried eggs served with sourdough bre…" at bounding box center [542, 235] width 510 height 71
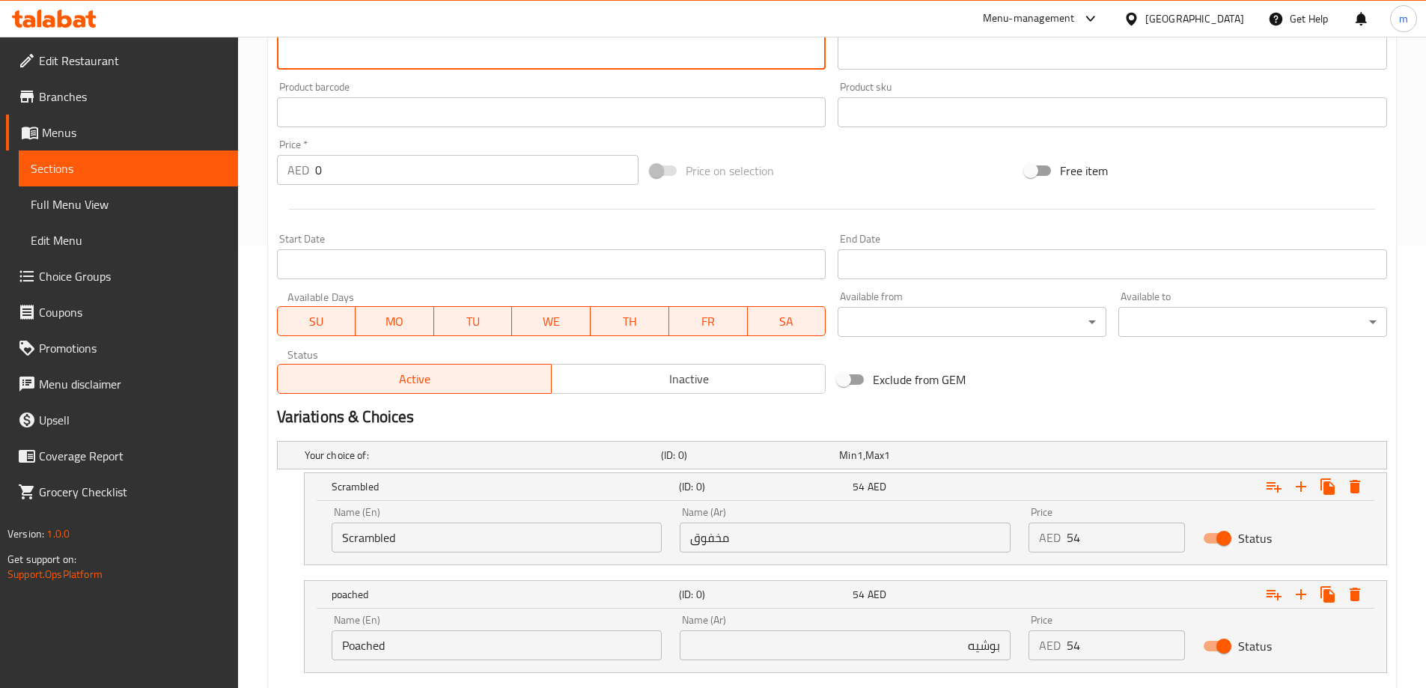
scroll to position [575, 0]
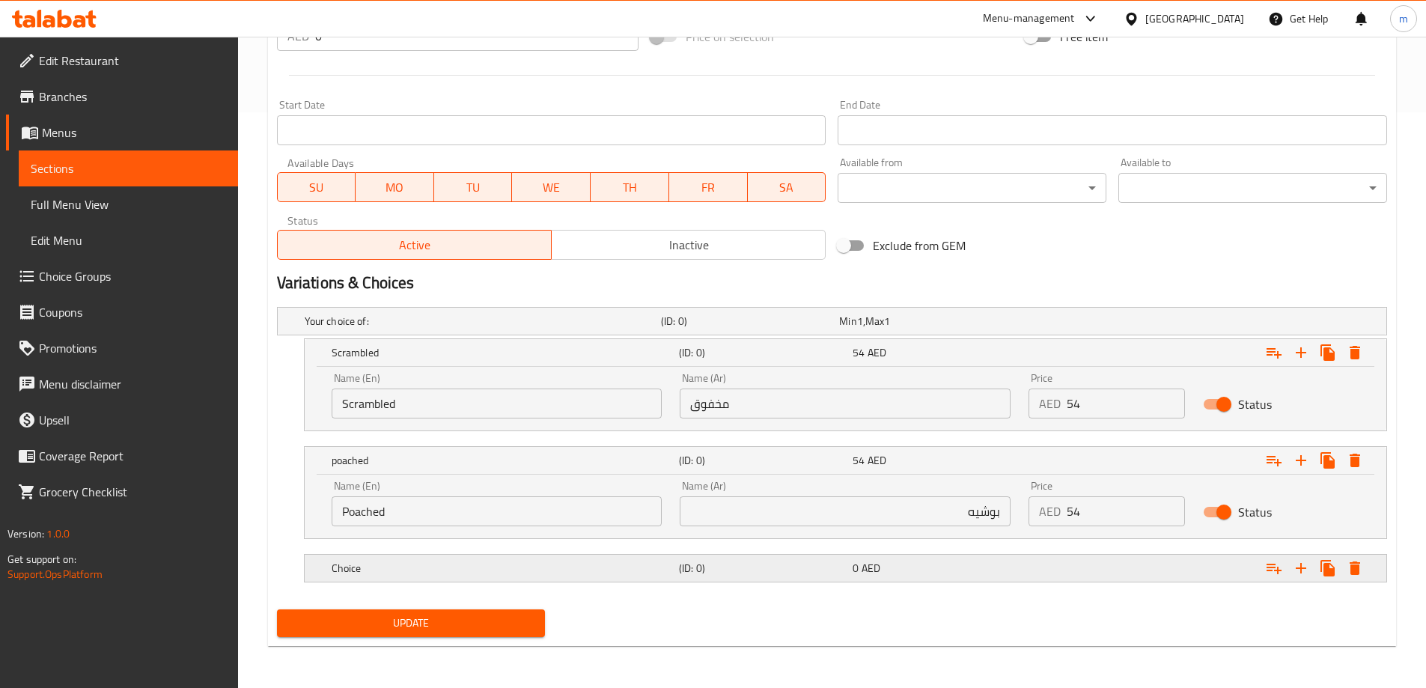
click at [483, 338] on div "Choice (ID: 0) 0 AED" at bounding box center [836, 321] width 1069 height 33
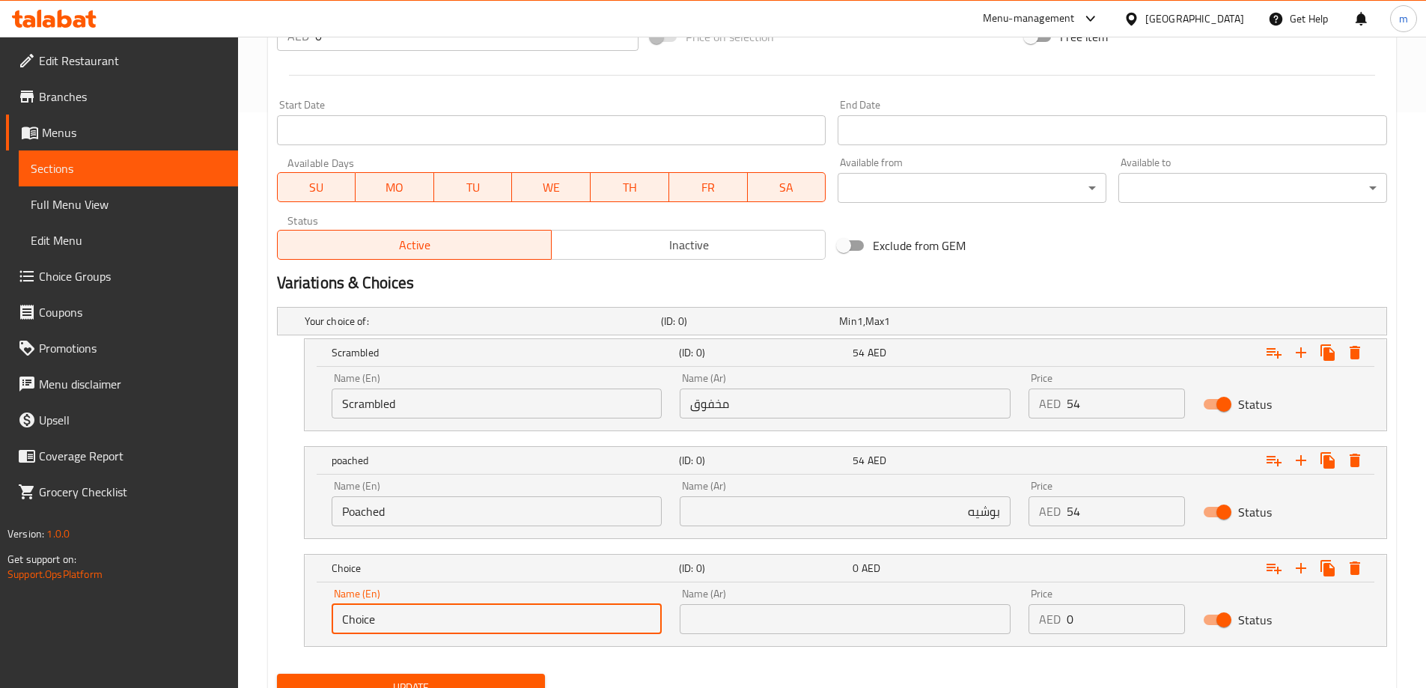
click at [460, 613] on input "Choice" at bounding box center [497, 619] width 331 height 30
paste input "omelett"
type input "omelette"
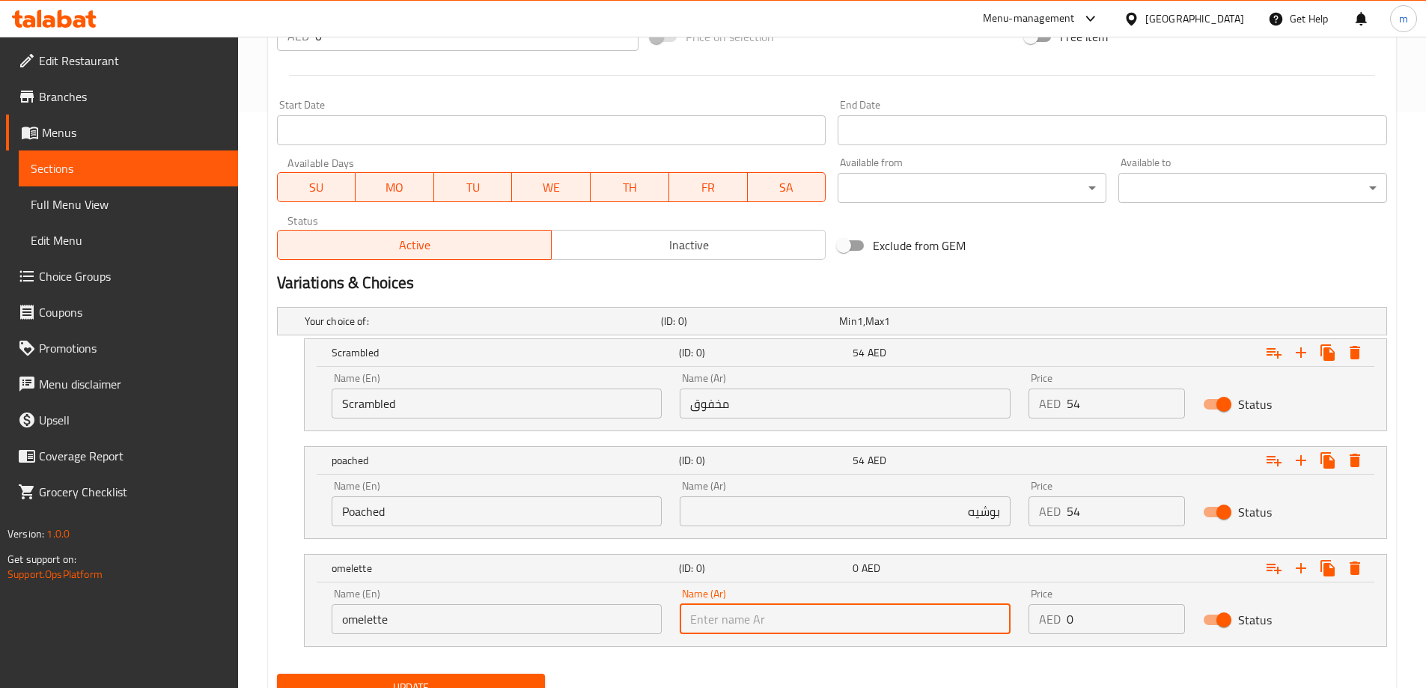
click at [754, 616] on input "text" at bounding box center [845, 619] width 331 height 30
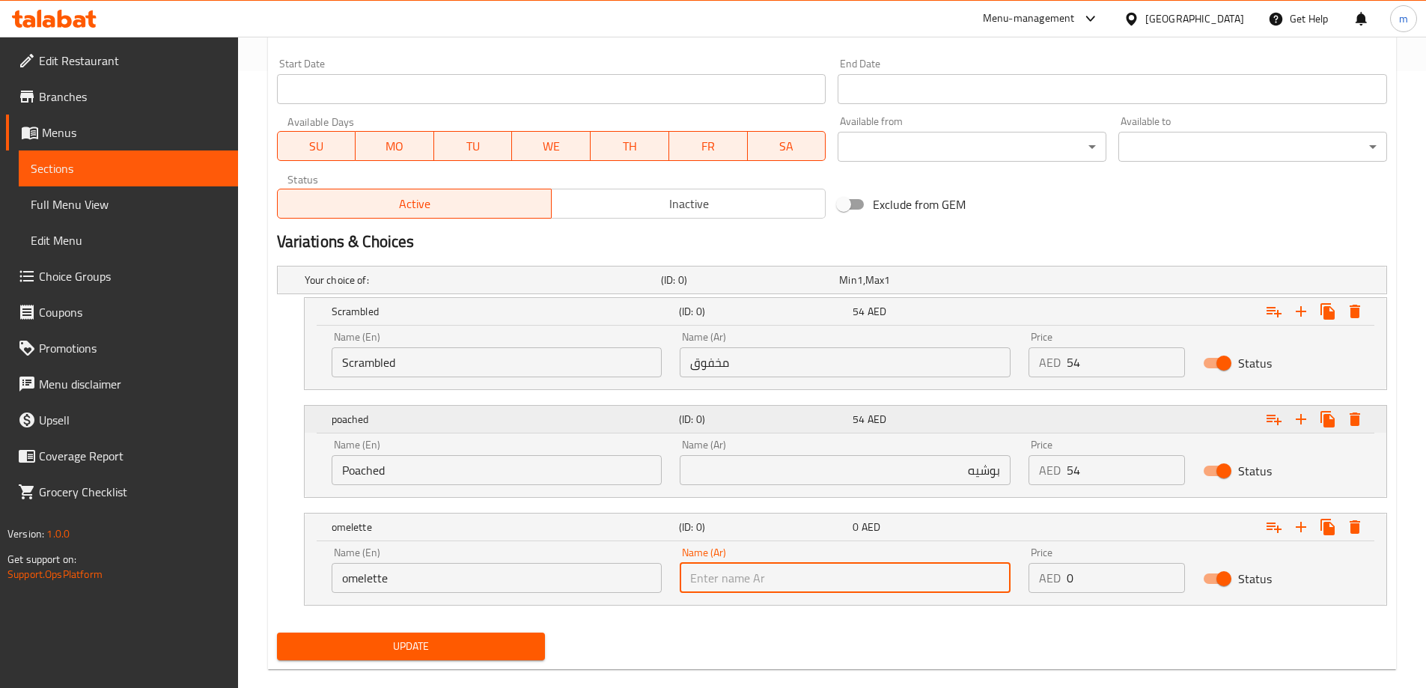
scroll to position [640, 0]
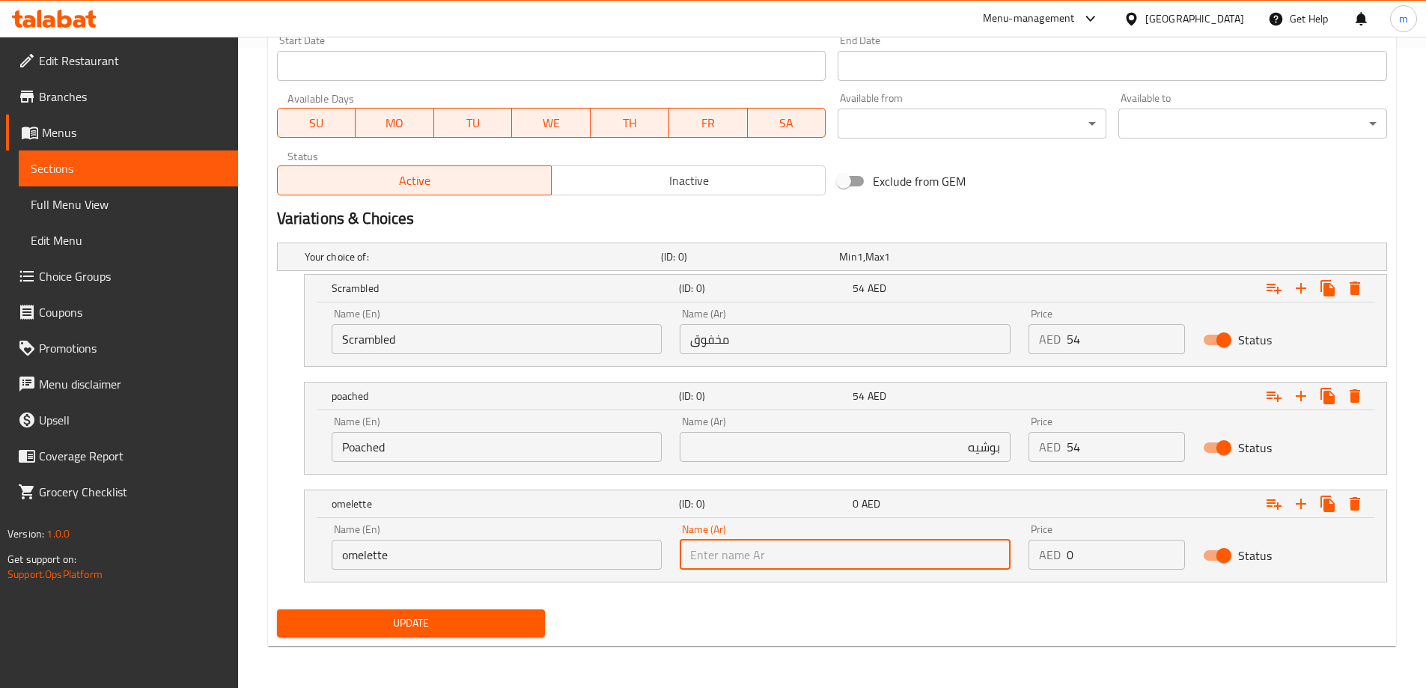
paste input "أومليت"
type input "أومليت"
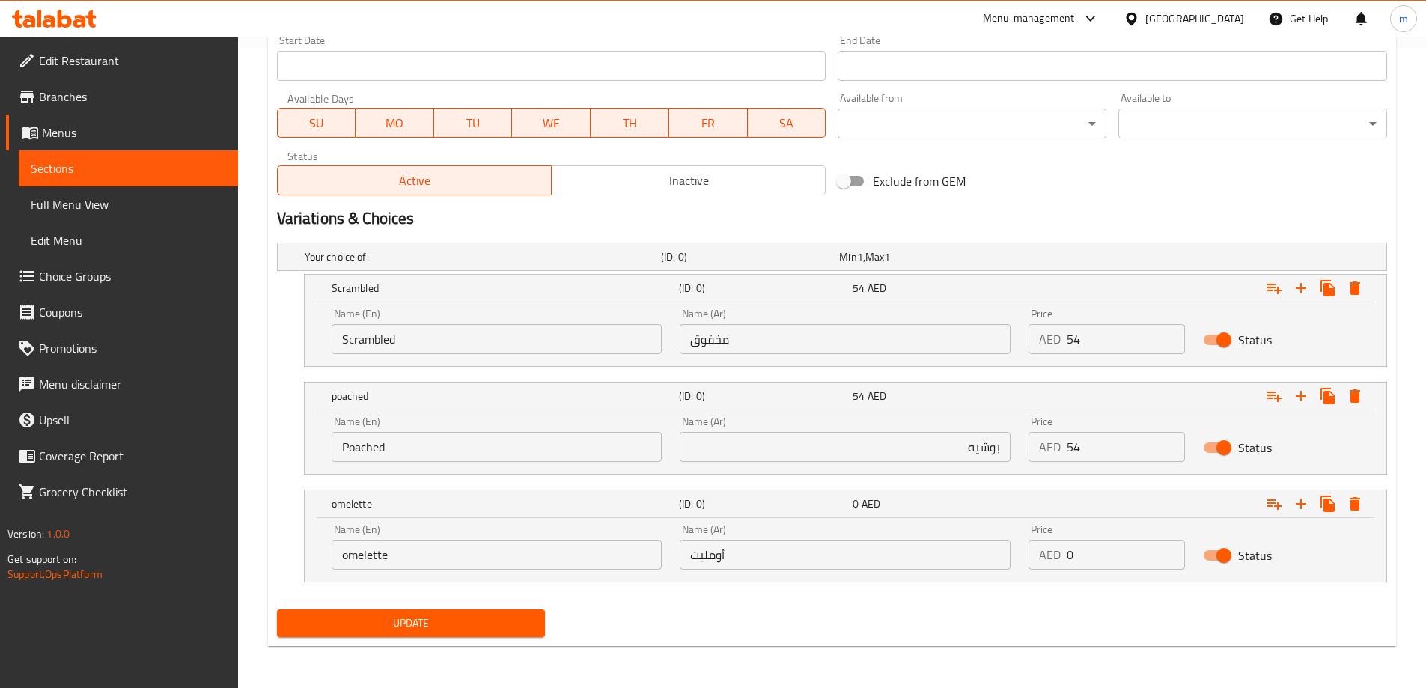
drag, startPoint x: 1101, startPoint y: 471, endPoint x: 1110, endPoint y: 456, distance: 17.5
click at [1110, 456] on div "Name (En) Poached Name (En) Name (Ar) بوشيه Name (Ar) Price AED 54 Price Status" at bounding box center [845, 442] width 1081 height 64
click at [1110, 456] on input "54" at bounding box center [1125, 447] width 118 height 30
click at [1098, 558] on input "0" at bounding box center [1125, 555] width 118 height 30
paste input "54"
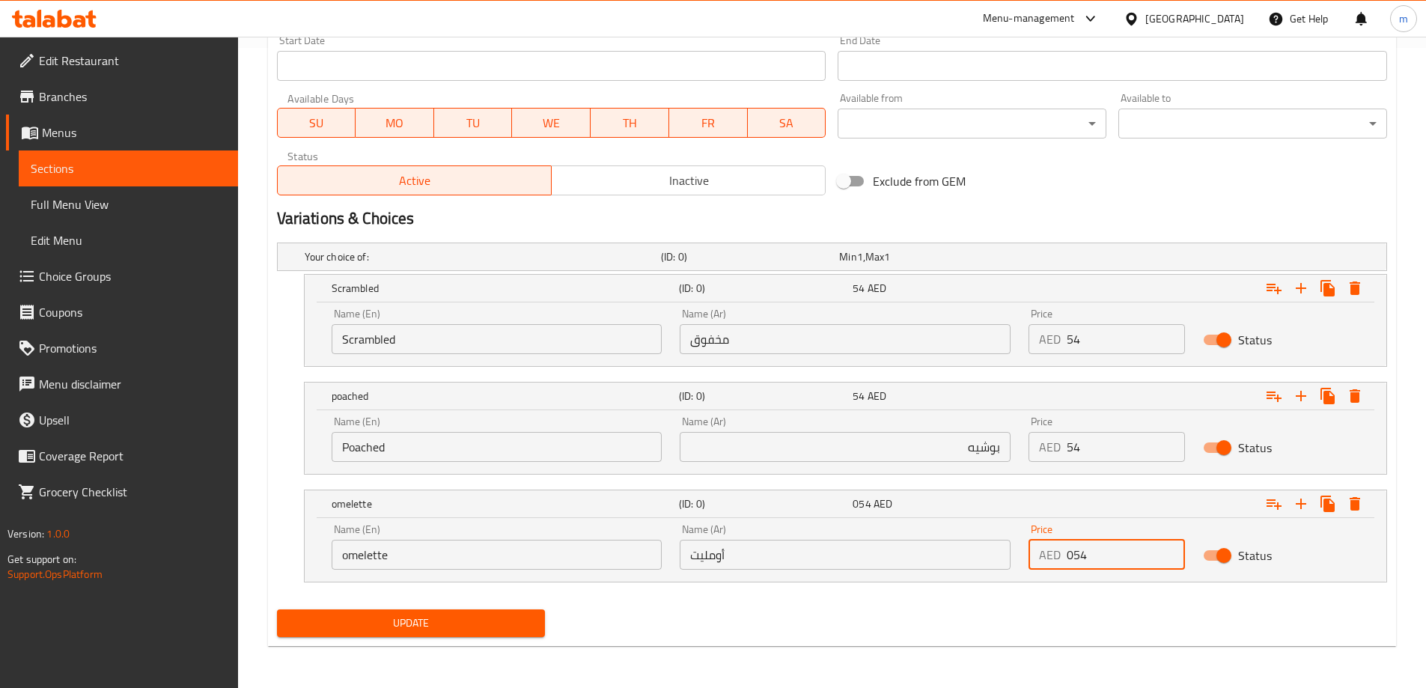
paste input "number"
type input "54"
click at [1300, 500] on icon "Expand" at bounding box center [1300, 503] width 10 height 10
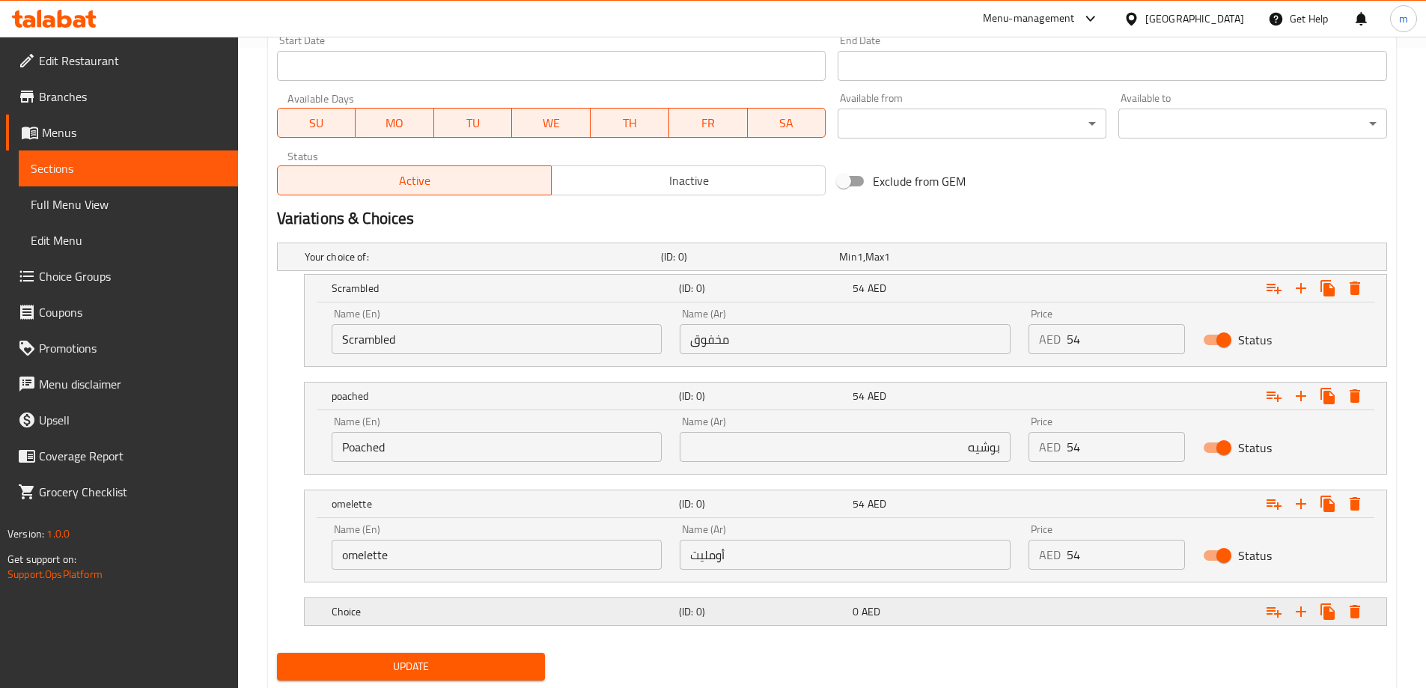
click at [950, 273] on div "Choice (ID: 0) 0 AED" at bounding box center [836, 256] width 1069 height 33
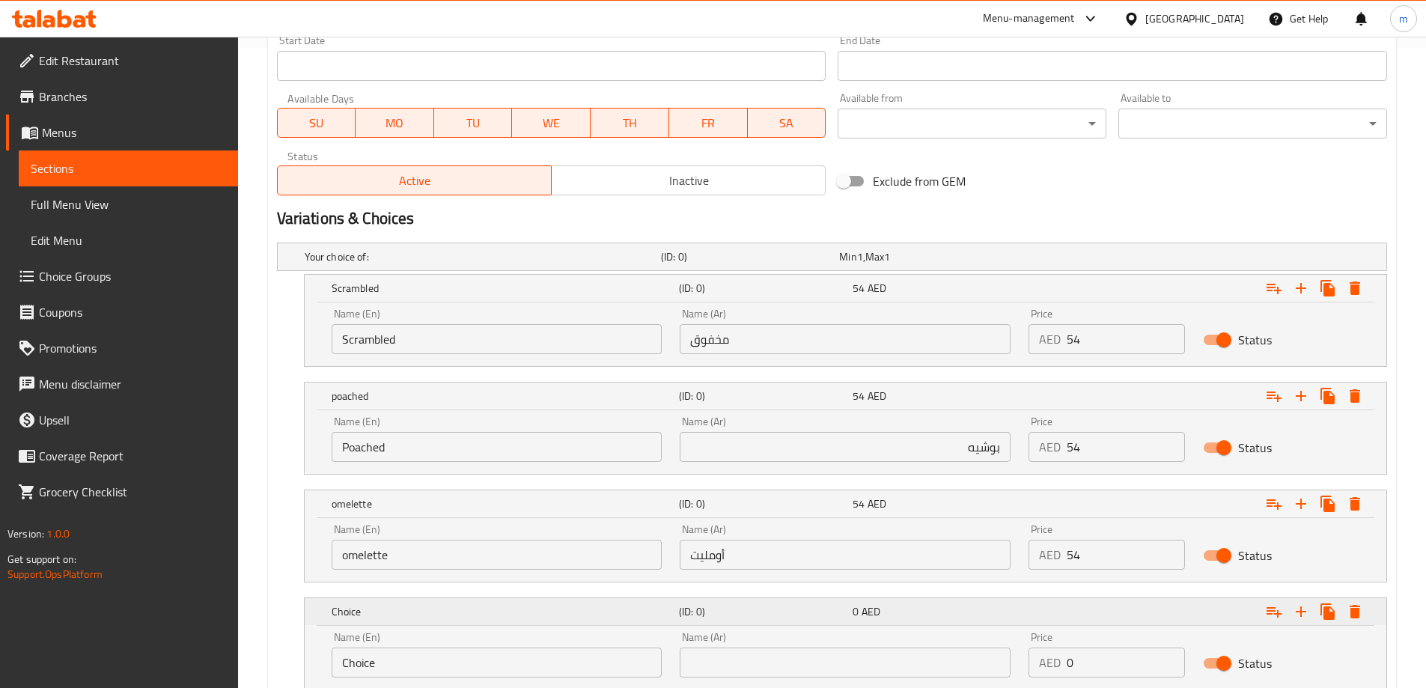
click at [950, 296] on div "0 AED" at bounding box center [936, 288] width 168 height 15
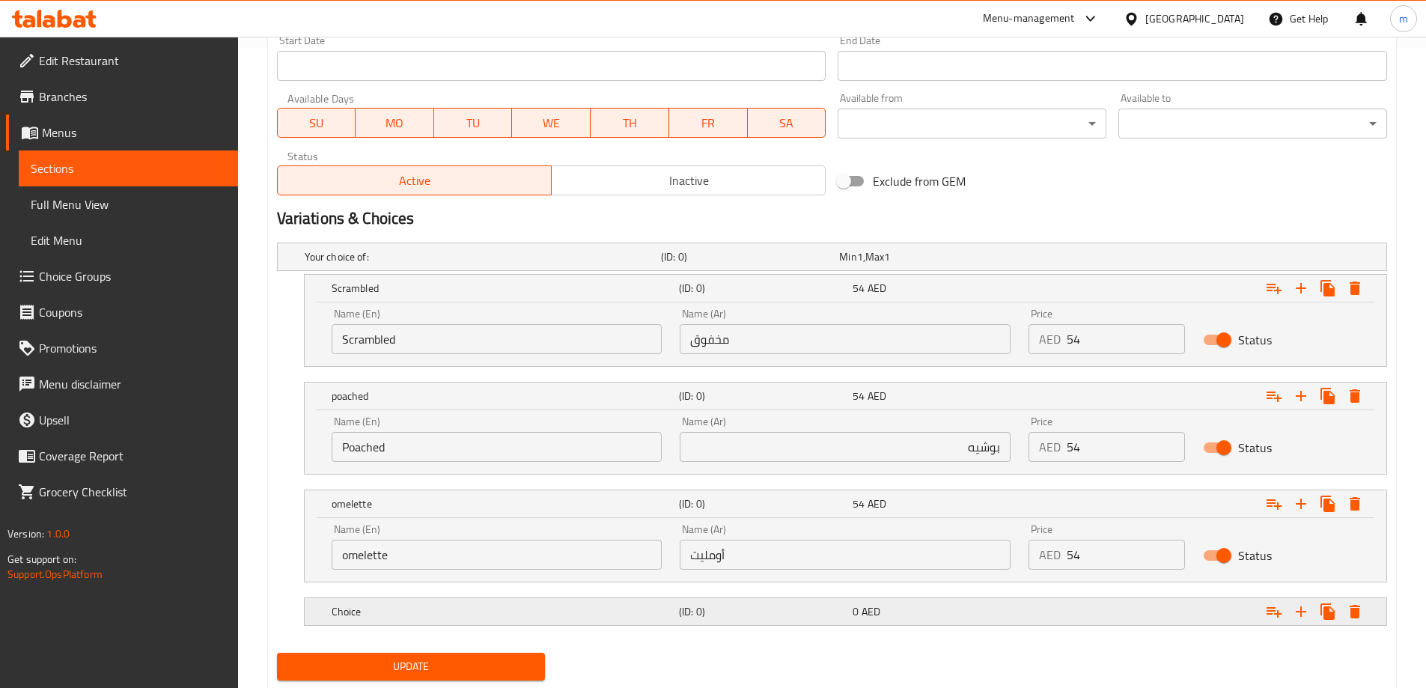
click at [950, 264] on div "0 AED" at bounding box center [925, 256] width 172 height 15
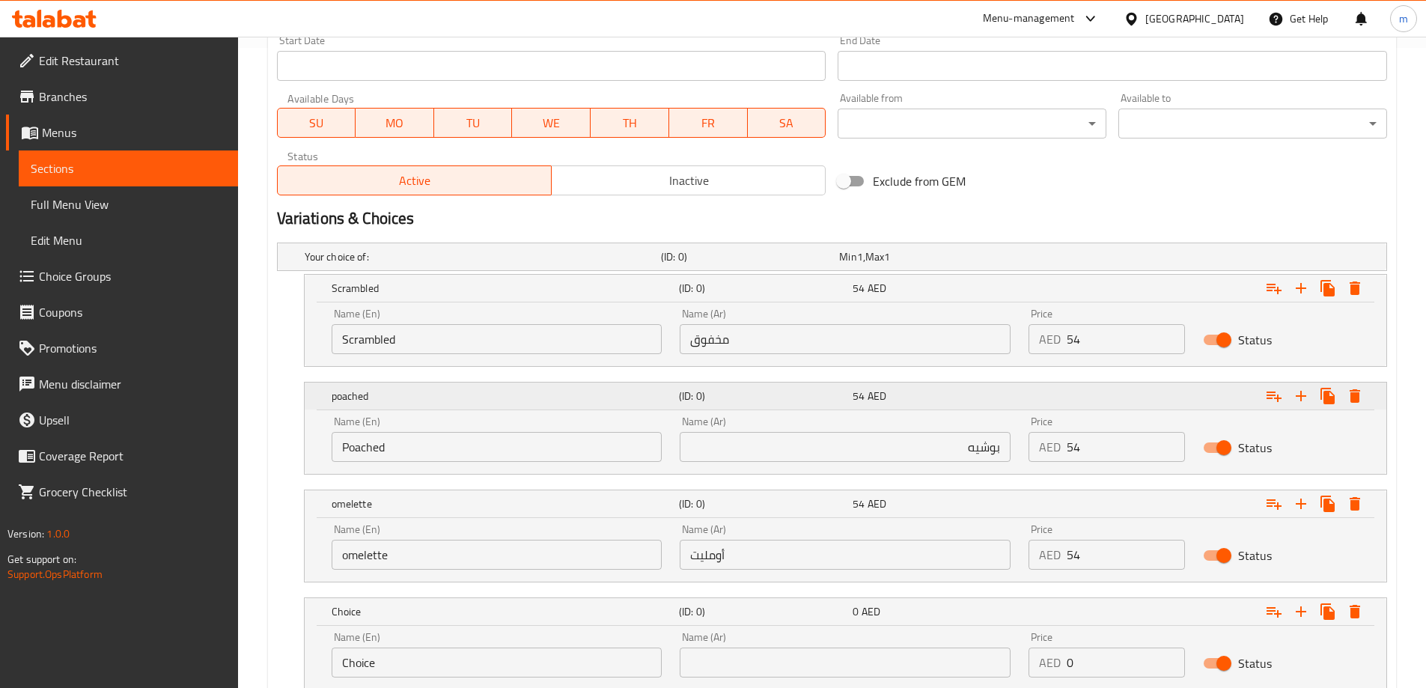
scroll to position [191, 0]
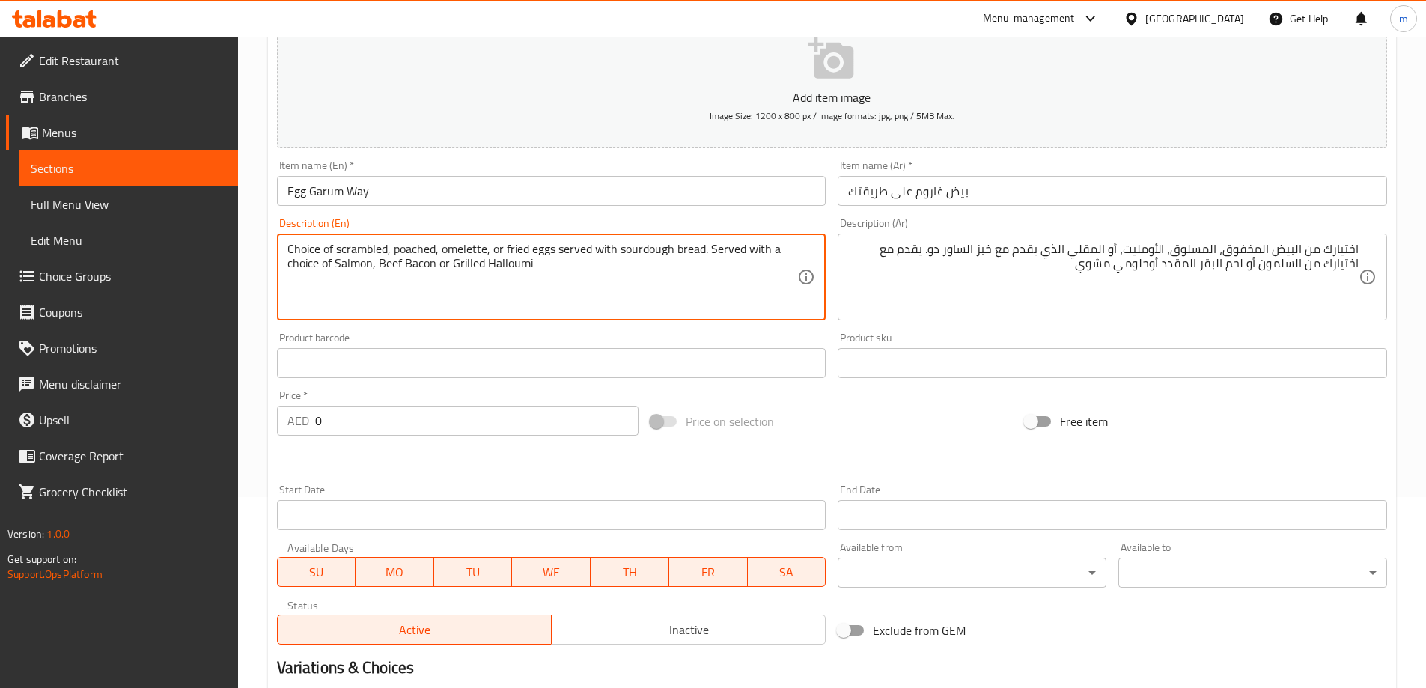
click at [511, 246] on textarea "Choice of scrambled, poached, omelette, or fried eggs served with sourdough bre…" at bounding box center [542, 277] width 510 height 71
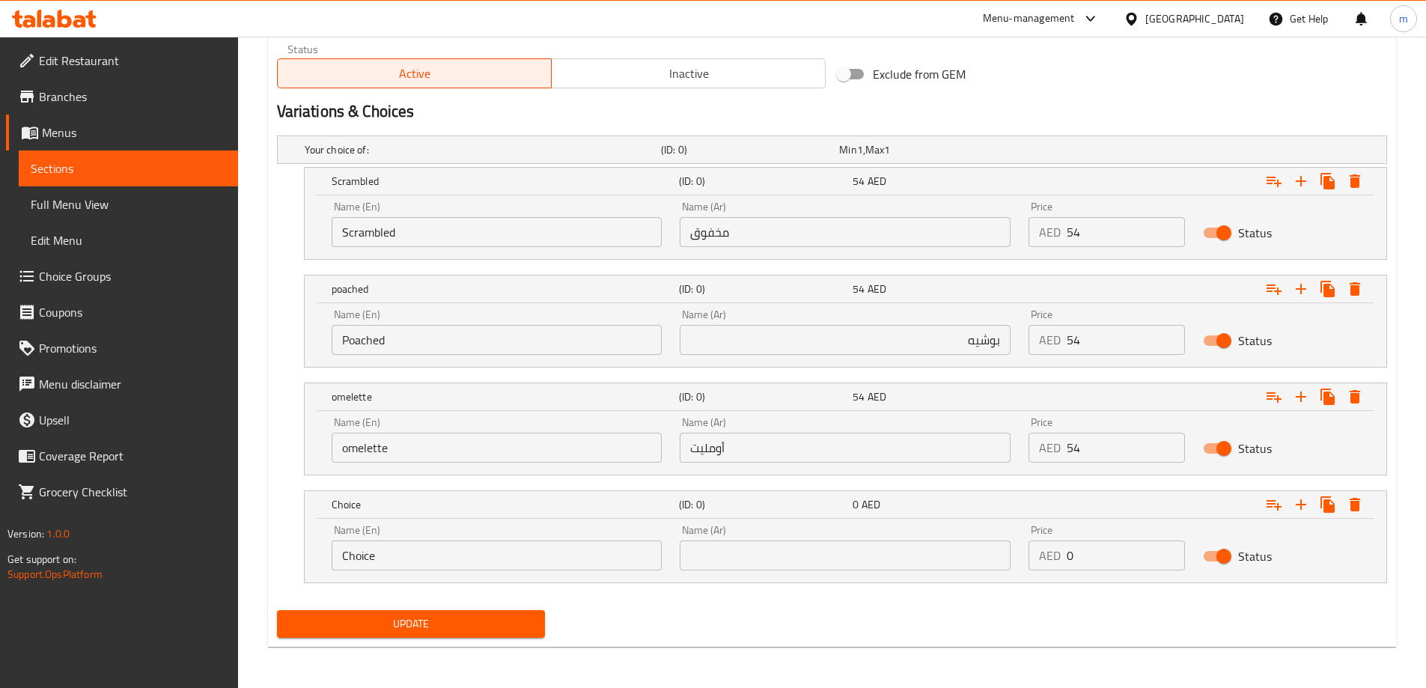
scroll to position [748, 0]
click at [495, 562] on input "Choice" at bounding box center [497, 555] width 331 height 30
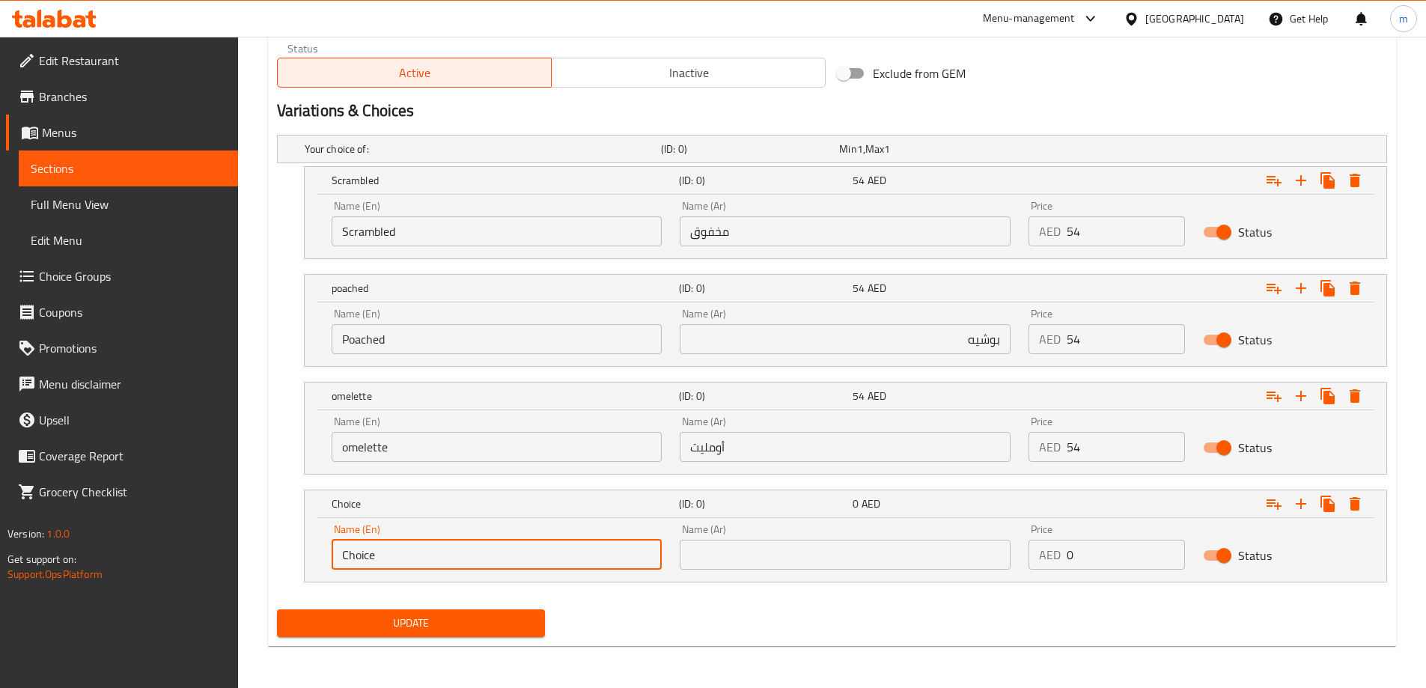
paste input "fried"
type input "Fried"
click at [433, 451] on input "omelette" at bounding box center [497, 447] width 331 height 30
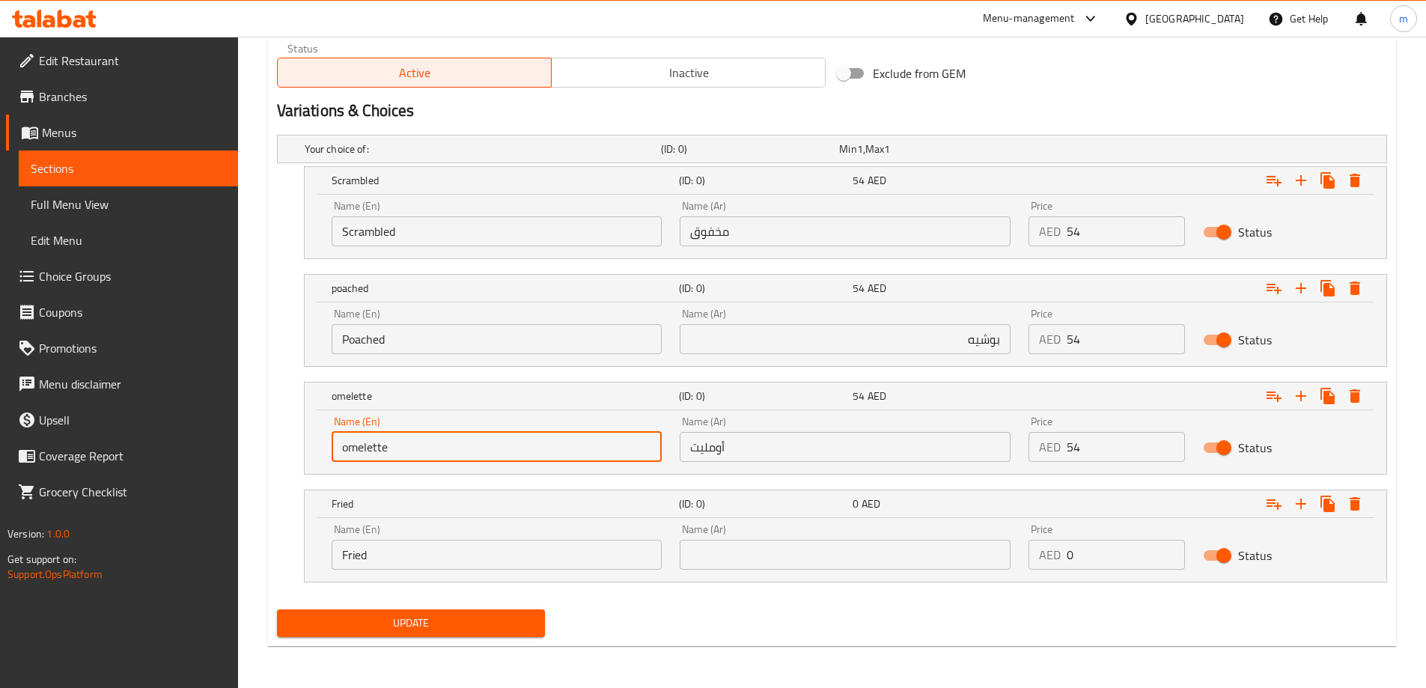
type input "Omelette"
click at [758, 587] on nav at bounding box center [832, 591] width 1110 height 12
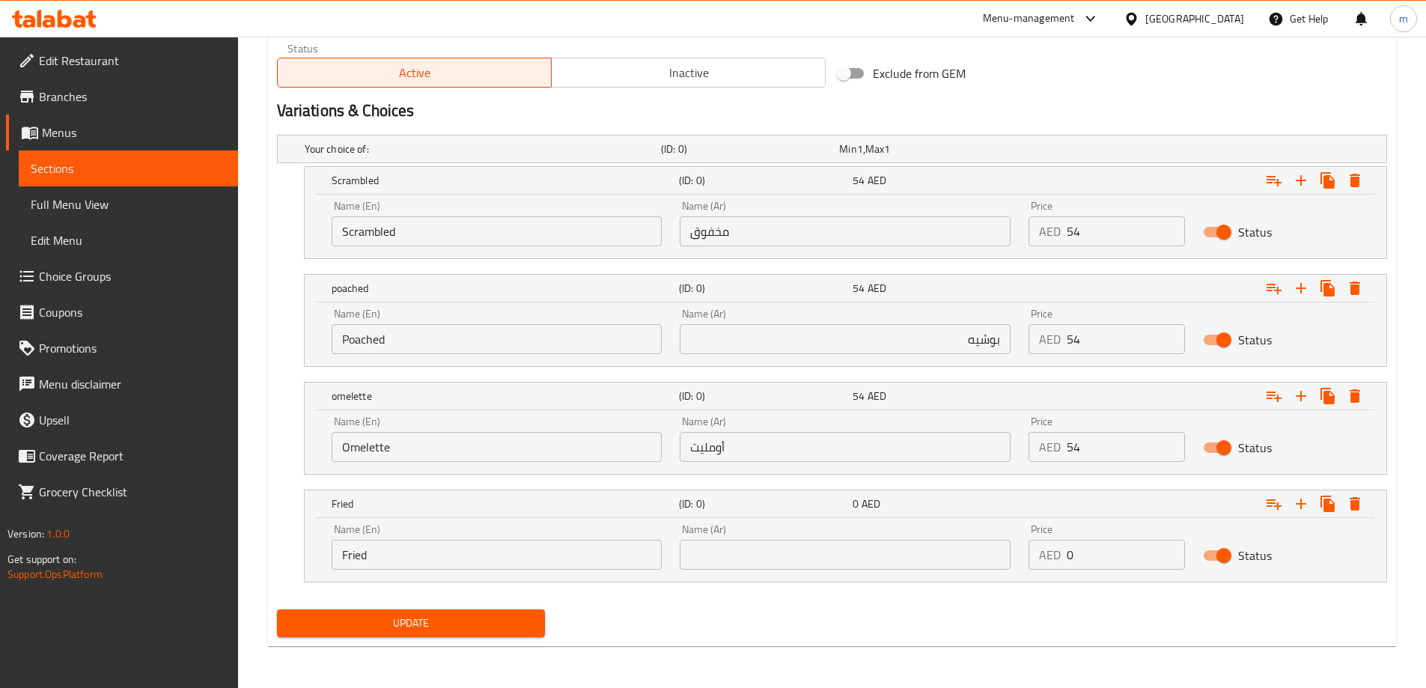
click at [771, 562] on input "text" at bounding box center [845, 555] width 331 height 30
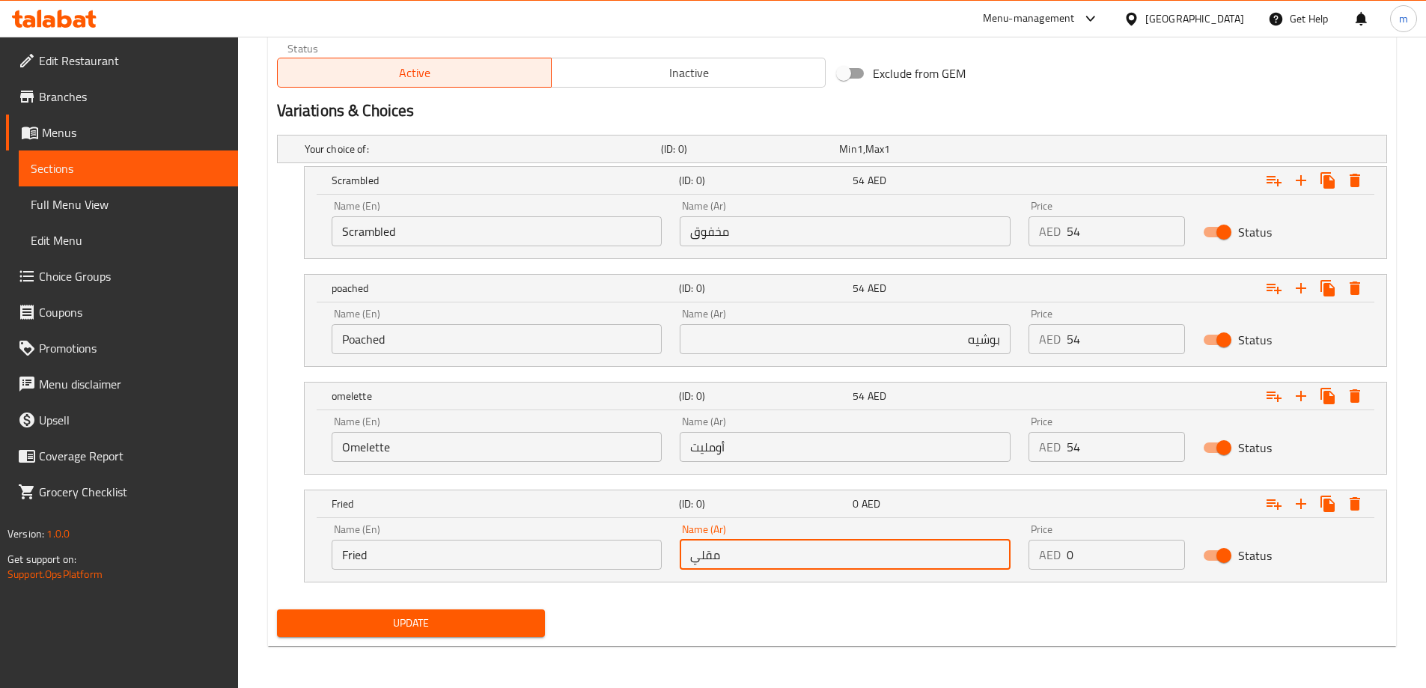
type input "مقلي"
click at [428, 551] on input "Fried" at bounding box center [497, 555] width 331 height 30
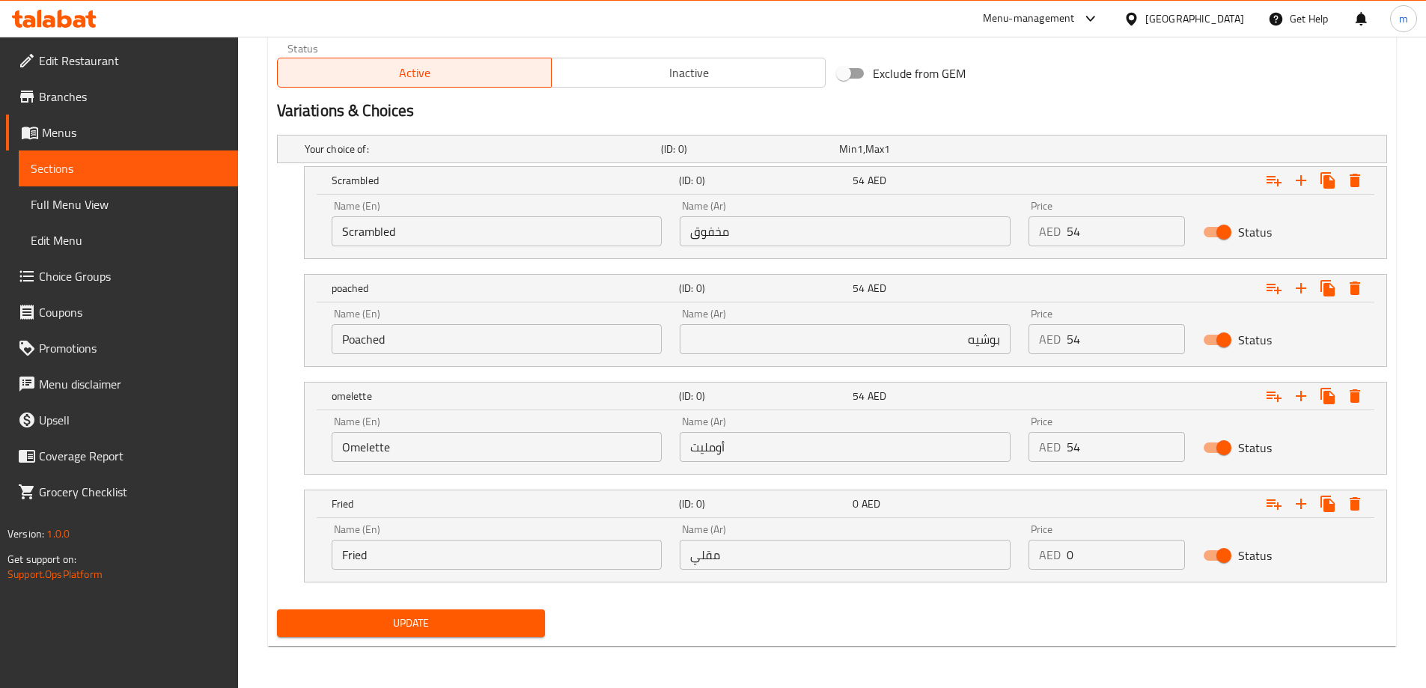
click at [829, 623] on div "Update" at bounding box center [832, 623] width 1122 height 40
click at [1115, 453] on input "54" at bounding box center [1125, 447] width 118 height 30
click at [1104, 552] on input "0" at bounding box center [1125, 555] width 118 height 30
paste input "54"
type input "54"
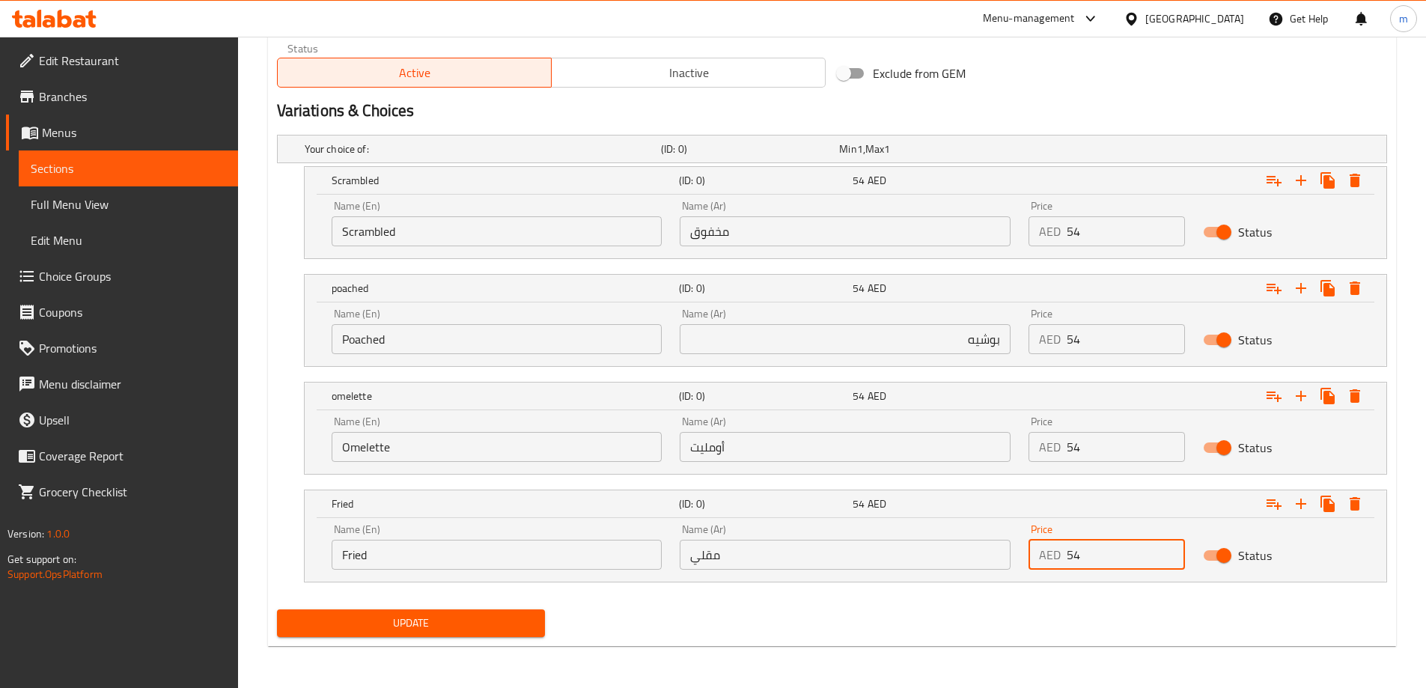
click at [1084, 603] on div "Update" at bounding box center [832, 623] width 1122 height 40
click at [464, 623] on span "Update" at bounding box center [411, 623] width 245 height 19
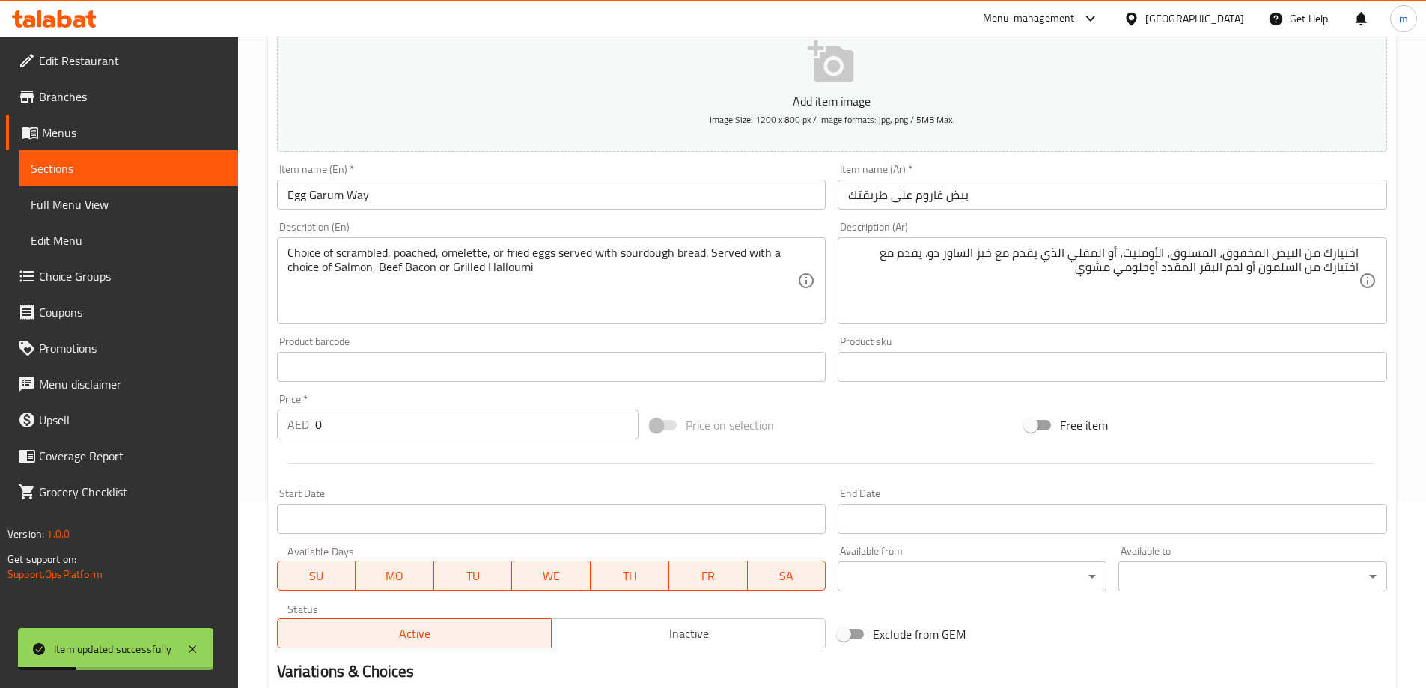
scroll to position [74, 0]
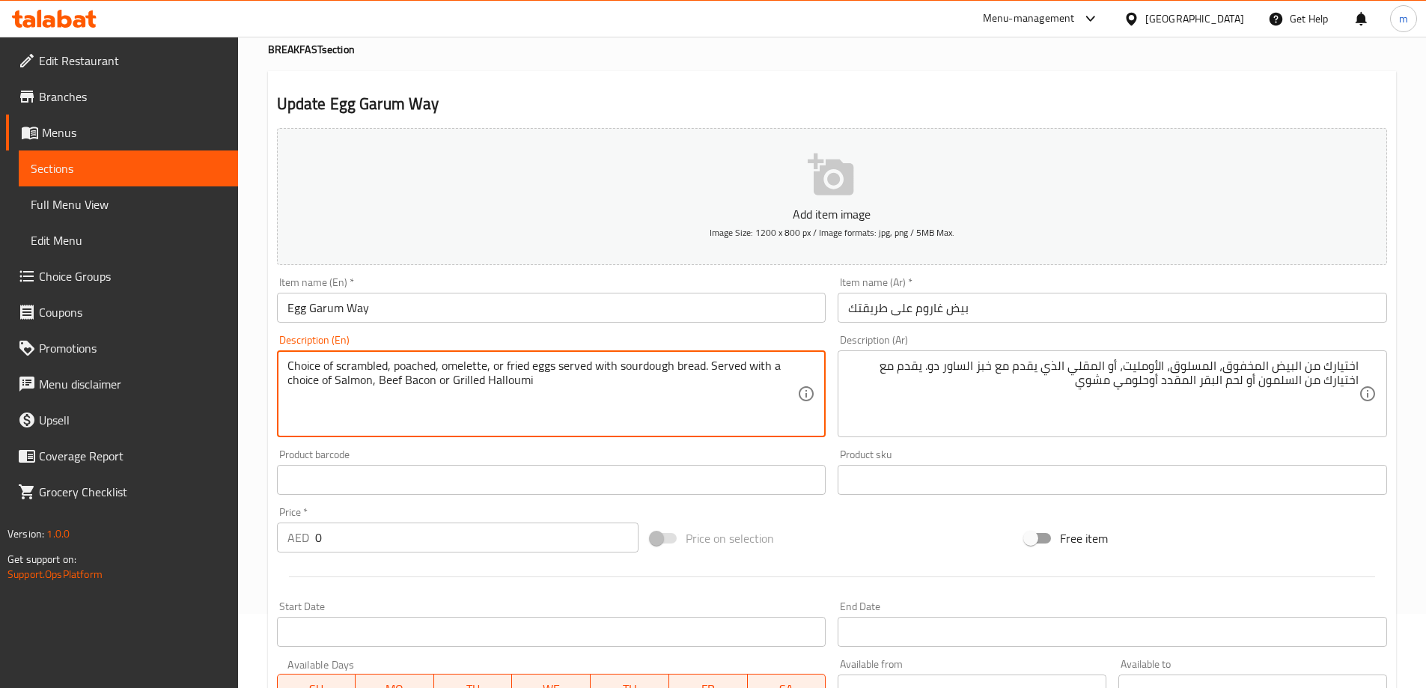
click at [335, 382] on textarea "Choice of scrambled, poached, omelette, or fried eggs served with sourdough bre…" at bounding box center [542, 393] width 510 height 71
drag, startPoint x: 378, startPoint y: 377, endPoint x: 433, endPoint y: 383, distance: 55.7
click at [433, 383] on textarea "Choice of scrambled, poached, omelette, or fried eggs served with sourdough bre…" at bounding box center [542, 393] width 510 height 71
drag, startPoint x: 451, startPoint y: 383, endPoint x: 539, endPoint y: 383, distance: 87.6
click at [539, 383] on textarea "Choice of scrambled, poached, omelette, or fried eggs served with sourdough bre…" at bounding box center [542, 393] width 510 height 71
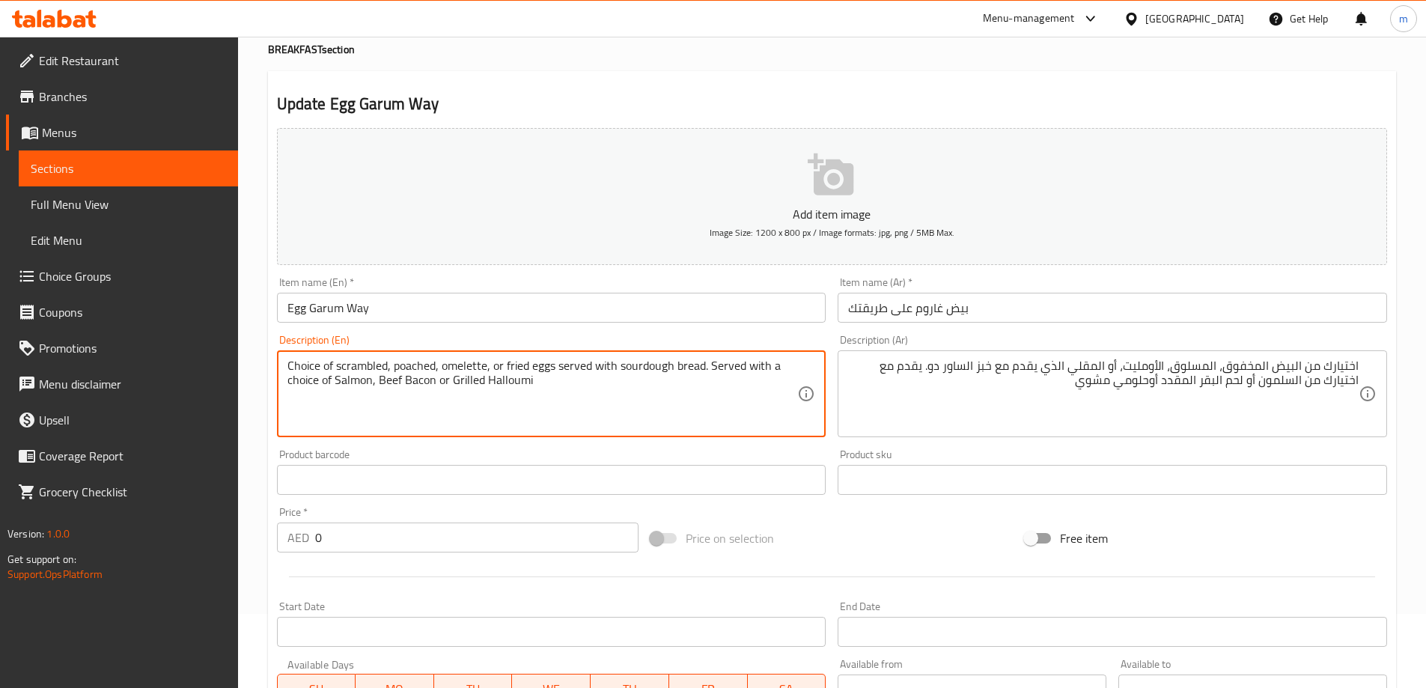
click at [754, 82] on div "Update Egg Garum Way Add item image Image Size: 1200 x 800 px / Image formats: …" at bounding box center [832, 695] width 1128 height 1248
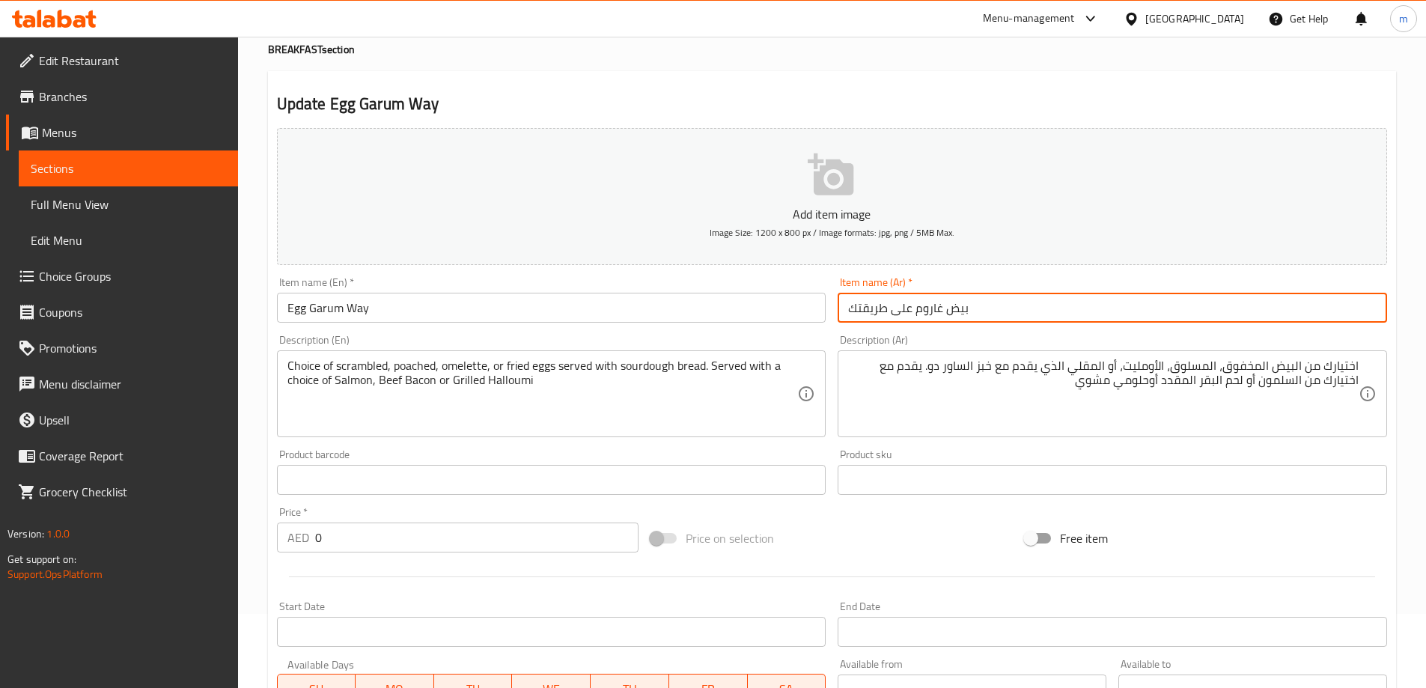
click at [935, 312] on input "بيض غاروم على طريقتك" at bounding box center [1111, 308] width 549 height 30
click at [510, 320] on input "Egg Garum Way" at bounding box center [551, 308] width 549 height 30
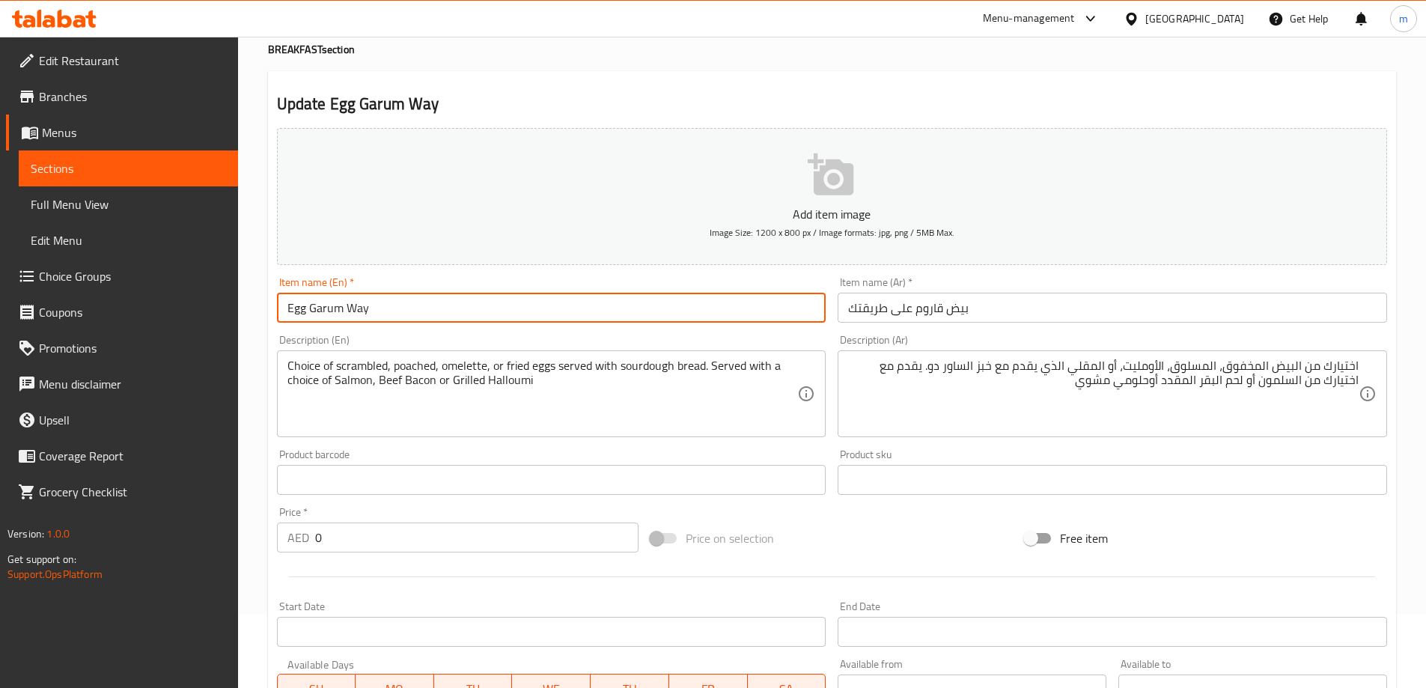
click at [504, 311] on input "Egg Garum Way" at bounding box center [551, 308] width 549 height 30
drag, startPoint x: 504, startPoint y: 311, endPoint x: 345, endPoint y: 310, distance: 159.4
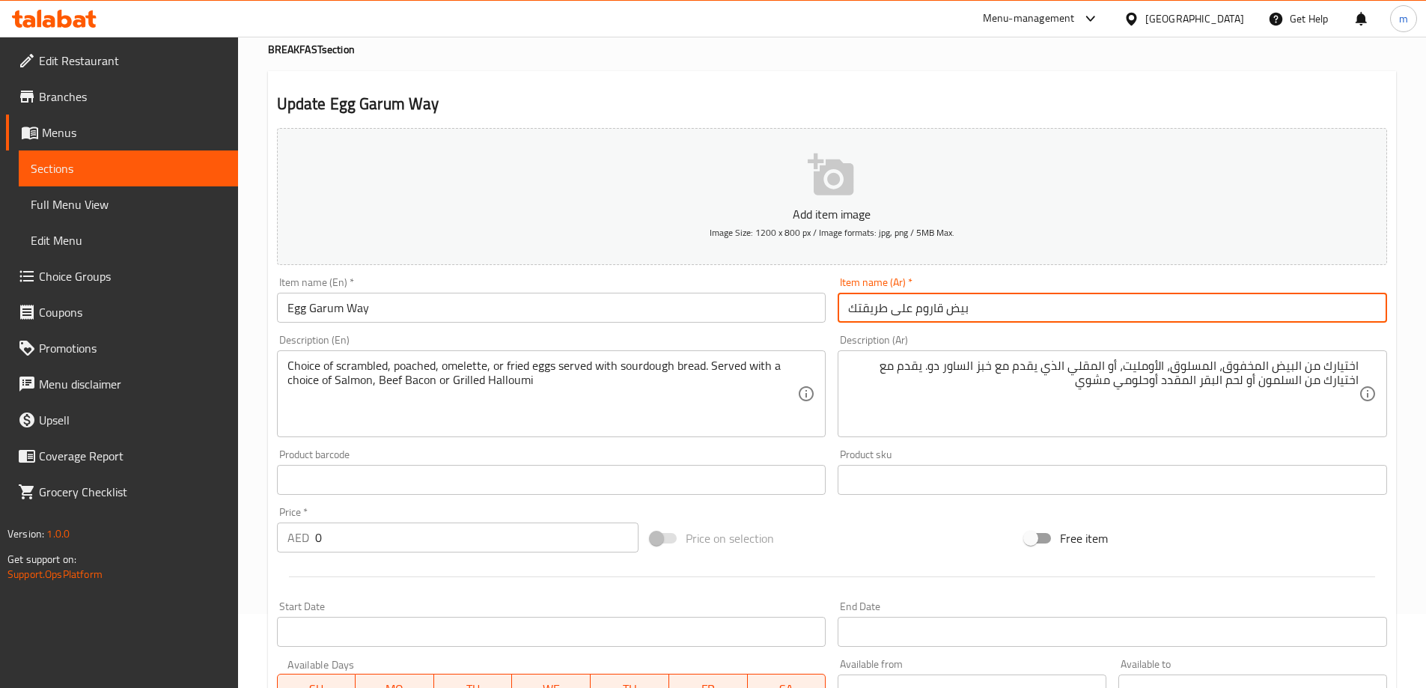
drag, startPoint x: 891, startPoint y: 305, endPoint x: 850, endPoint y: 303, distance: 41.2
click at [850, 303] on input "بيض قاروم على طريقتك" at bounding box center [1111, 308] width 549 height 30
click at [876, 315] on input "بيض قاروم" at bounding box center [1111, 308] width 549 height 30
click at [879, 317] on input "بيض قاروم" at bounding box center [1111, 308] width 549 height 30
type input "بيض على طريقة قاروم"
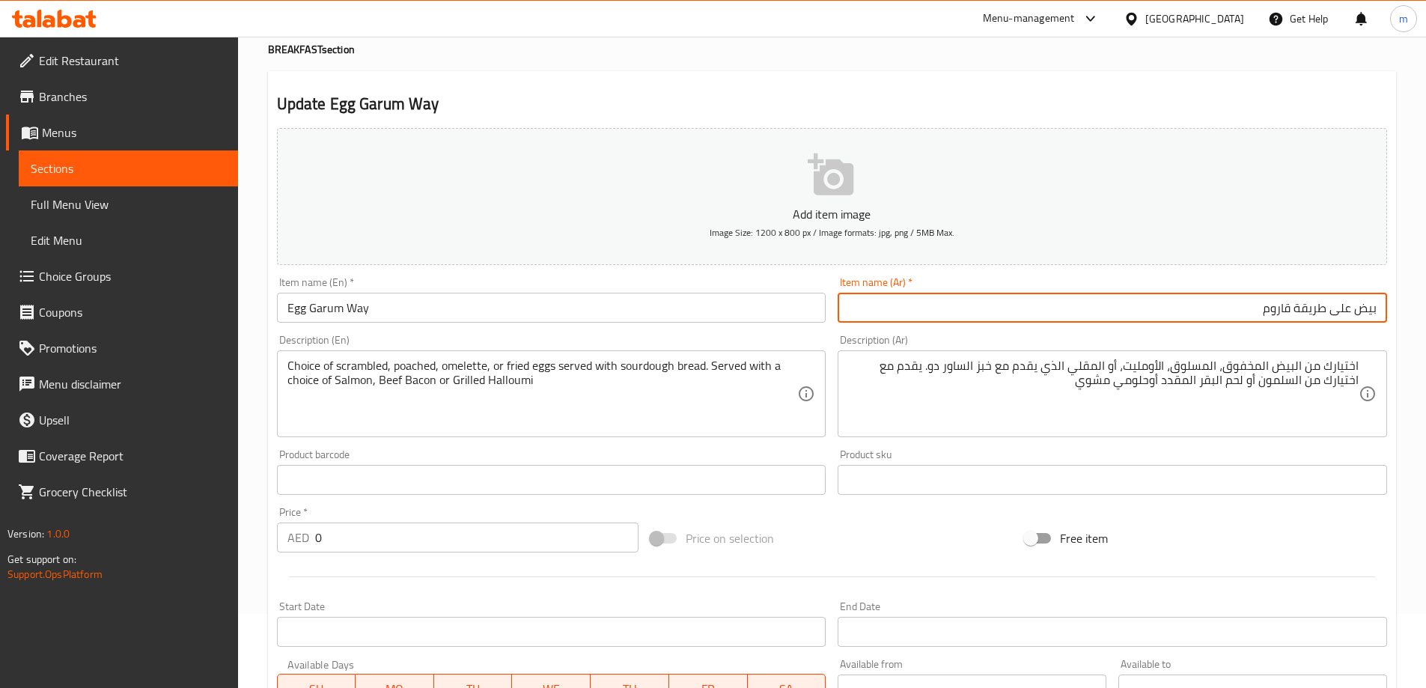
click at [1283, 327] on div "Item name (Ar)   * بيض على طريقة قاروم Item name (Ar) *" at bounding box center [1111, 300] width 561 height 58
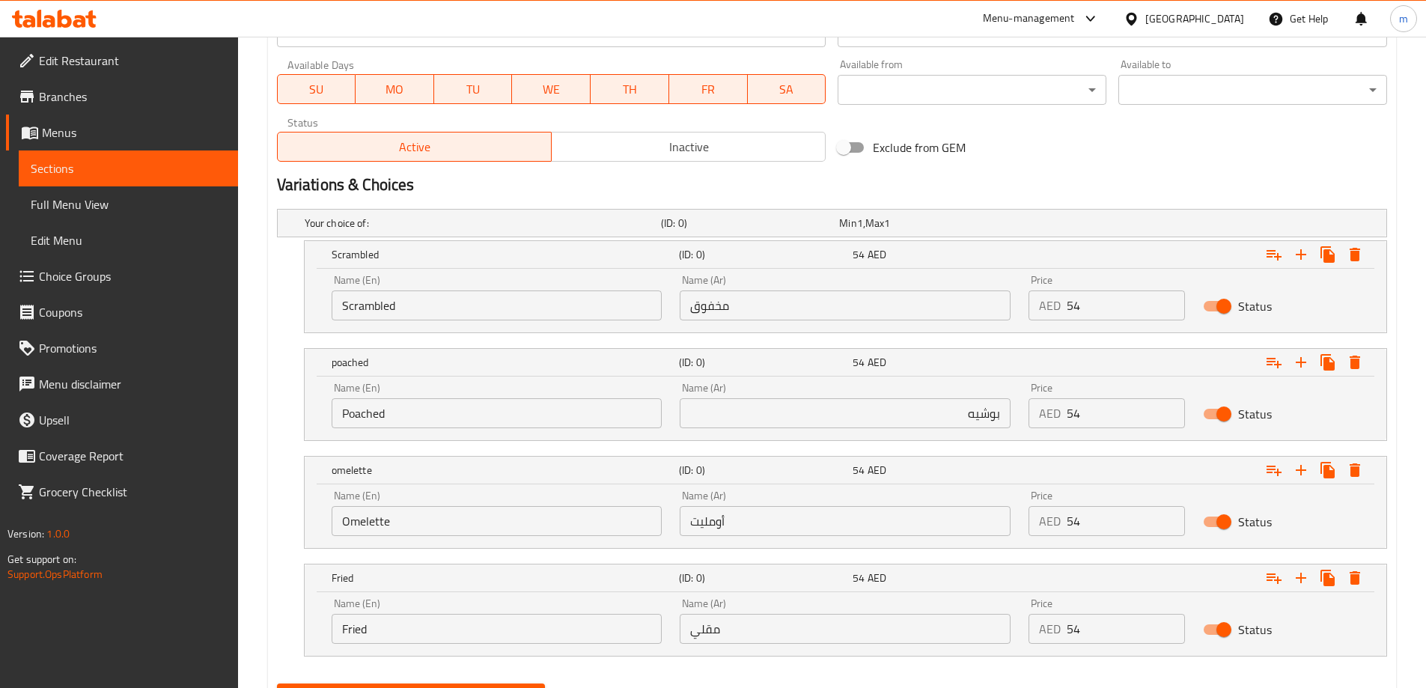
scroll to position [748, 0]
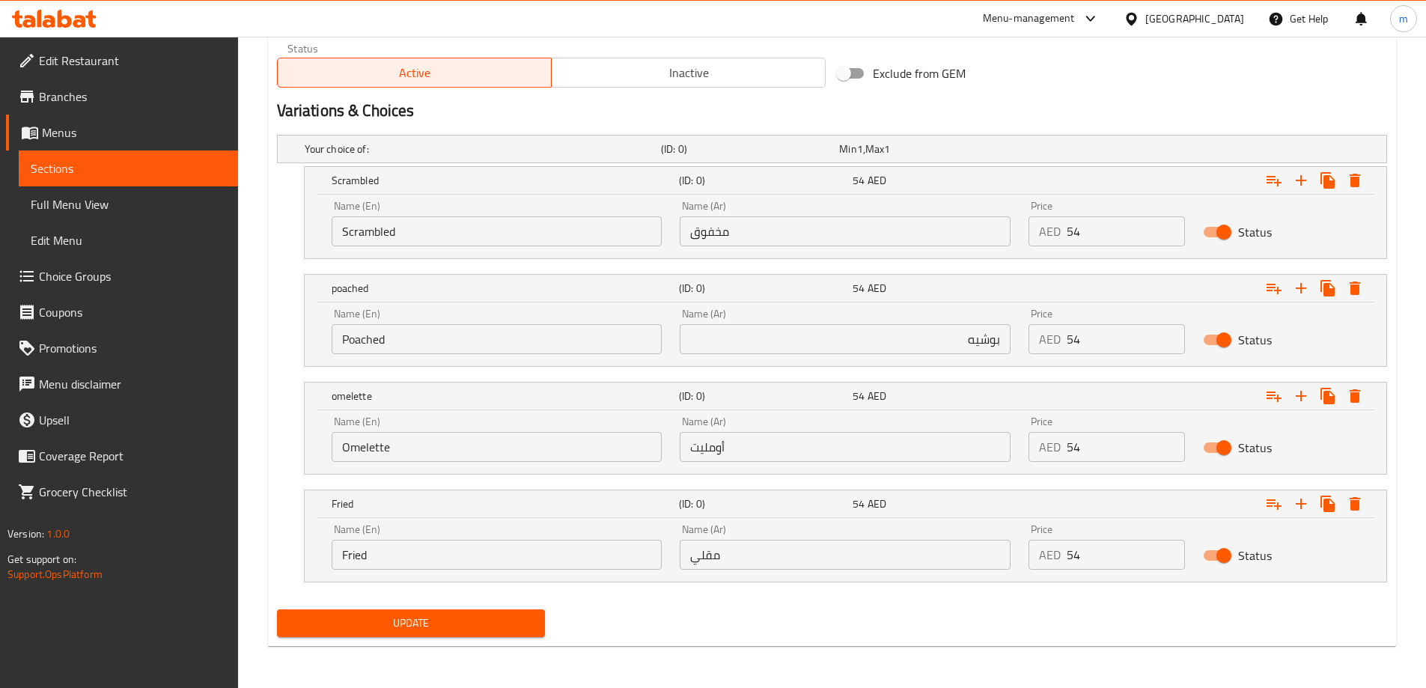
click at [449, 619] on span "Update" at bounding box center [411, 623] width 245 height 19
click at [809, 349] on input "بوشيه" at bounding box center [845, 339] width 331 height 30
type input "مسلوق"
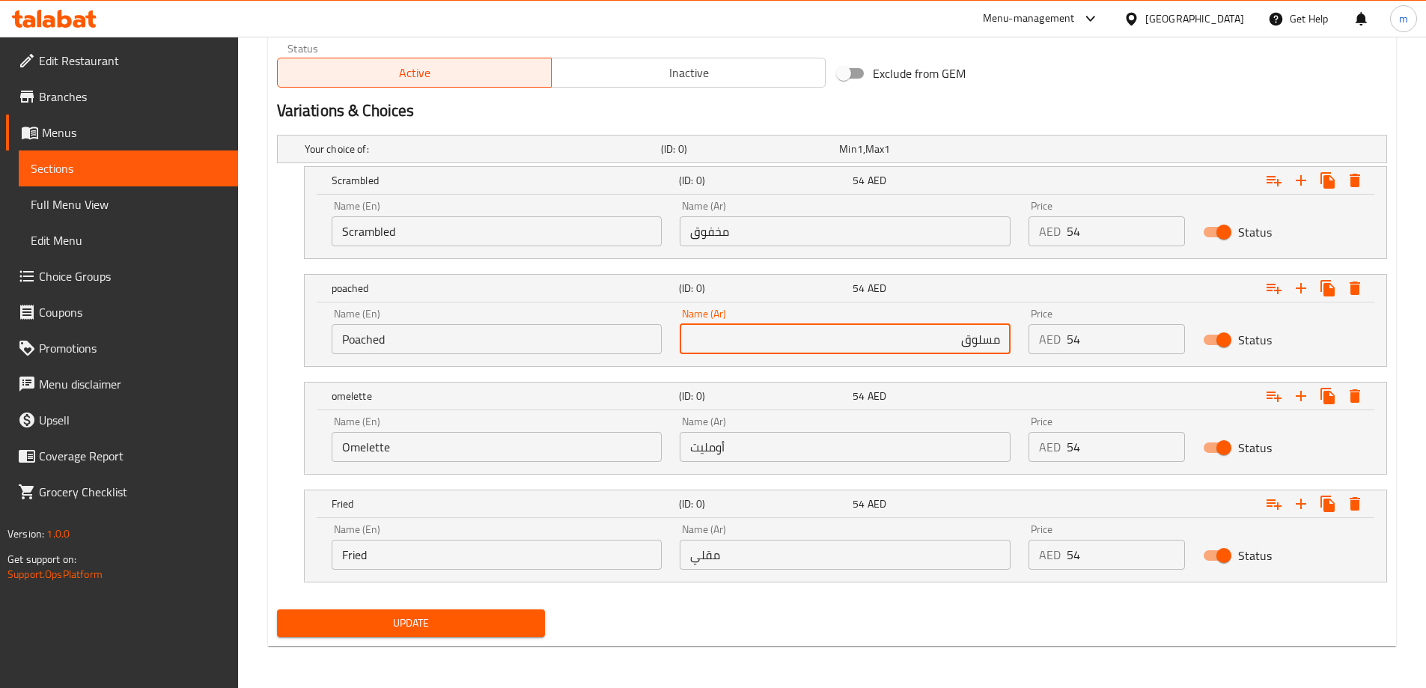
click at [492, 612] on button "Update" at bounding box center [411, 623] width 269 height 28
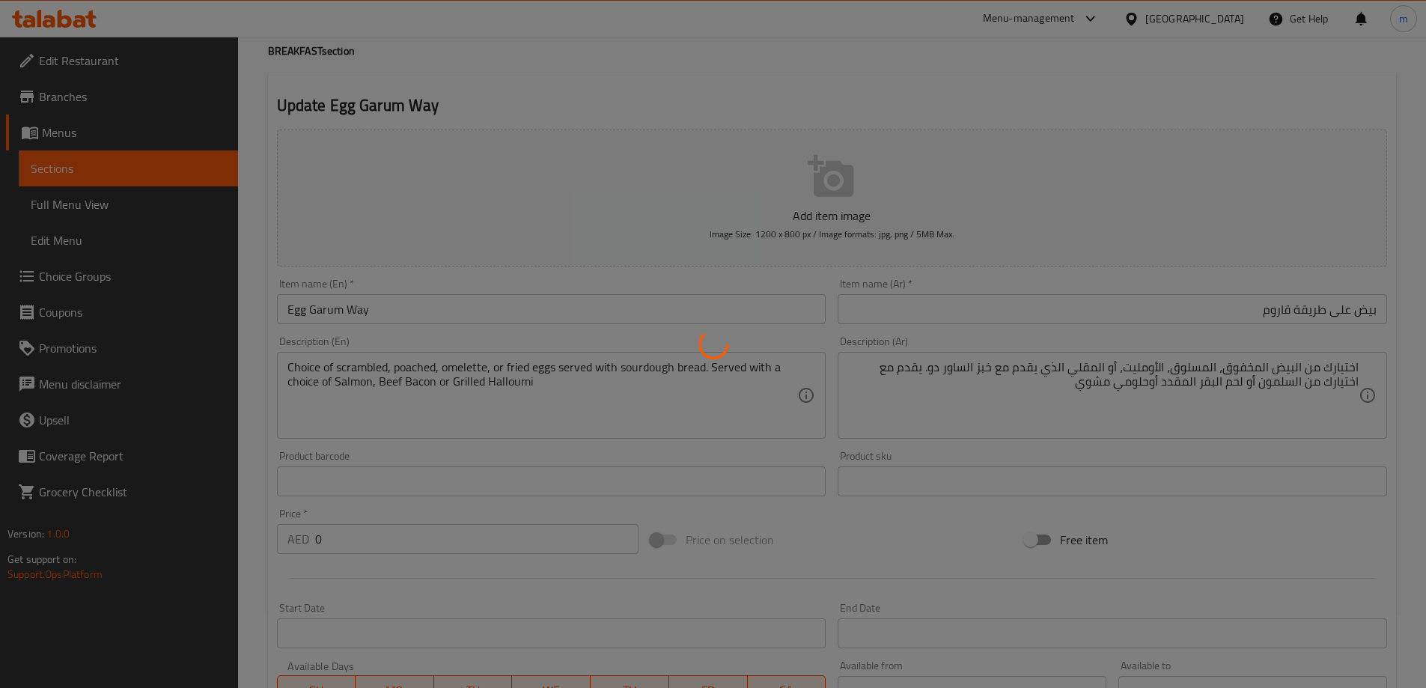
scroll to position [0, 0]
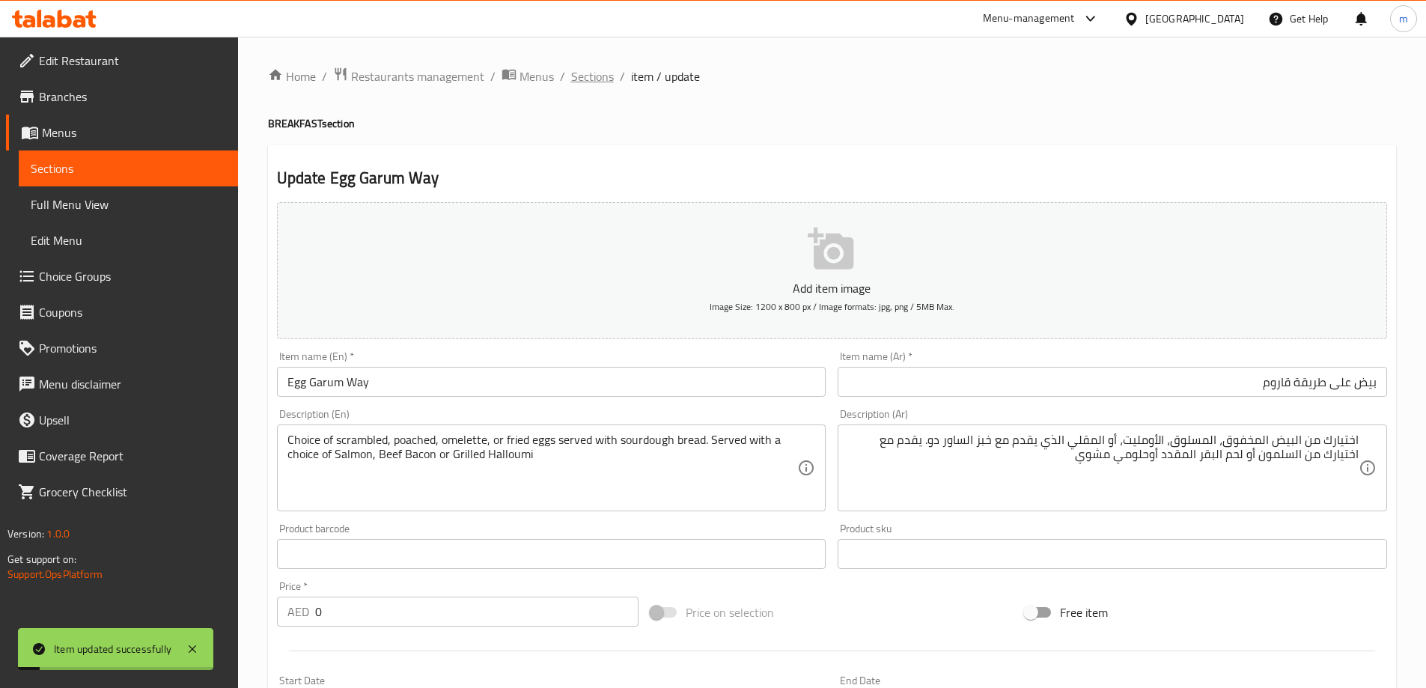
click at [592, 76] on span "Sections" at bounding box center [592, 76] width 43 height 18
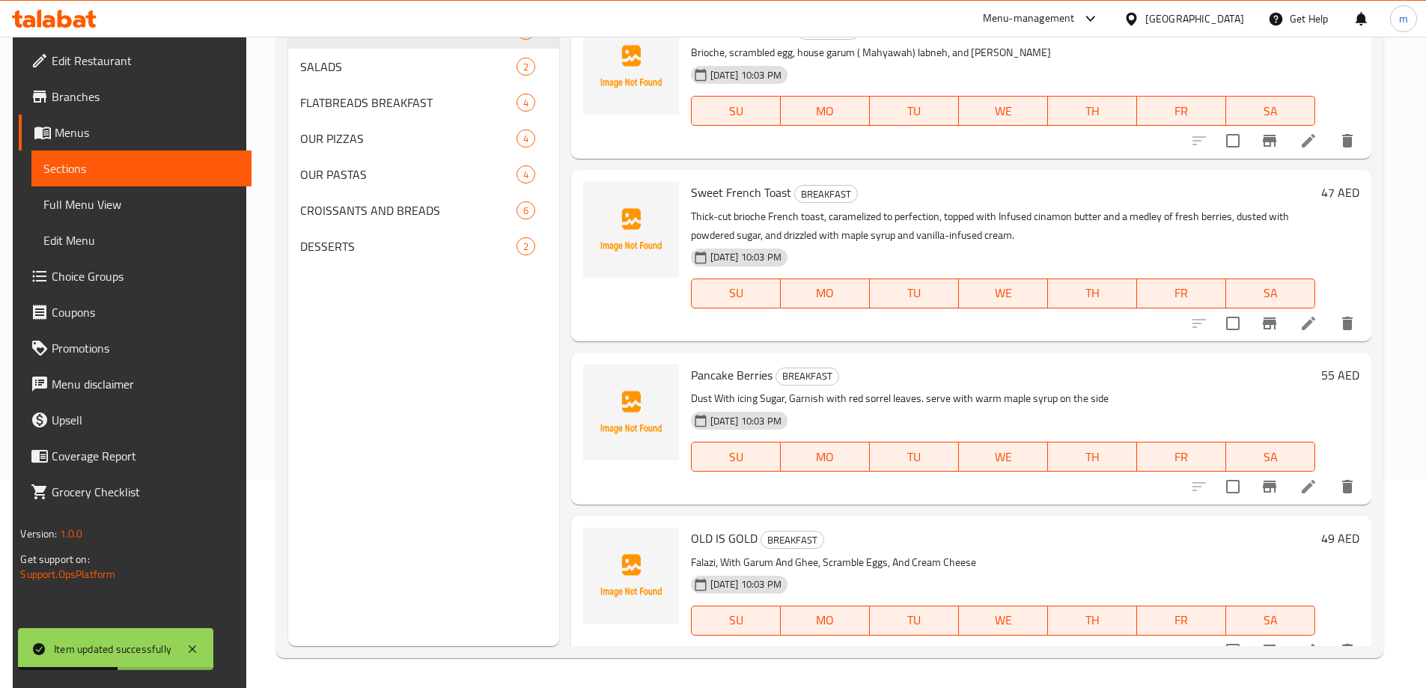
scroll to position [531, 0]
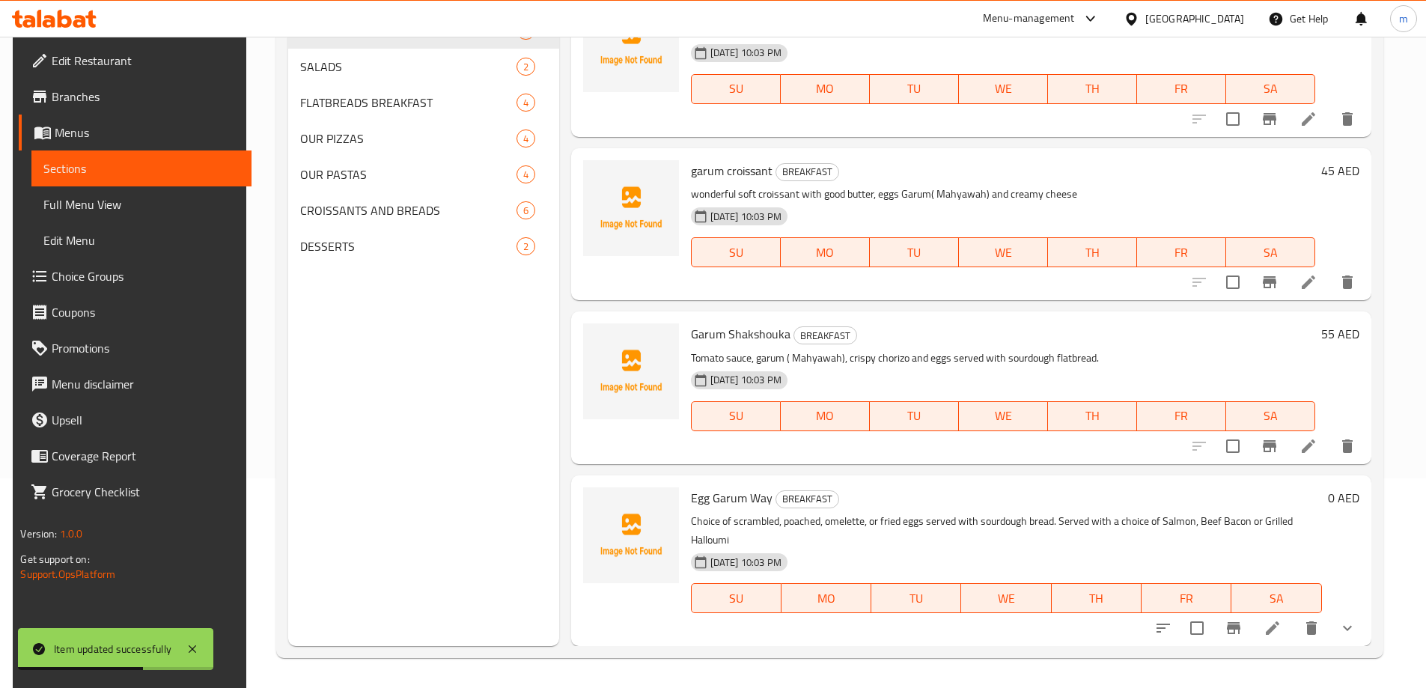
click at [1287, 624] on li at bounding box center [1272, 627] width 42 height 27
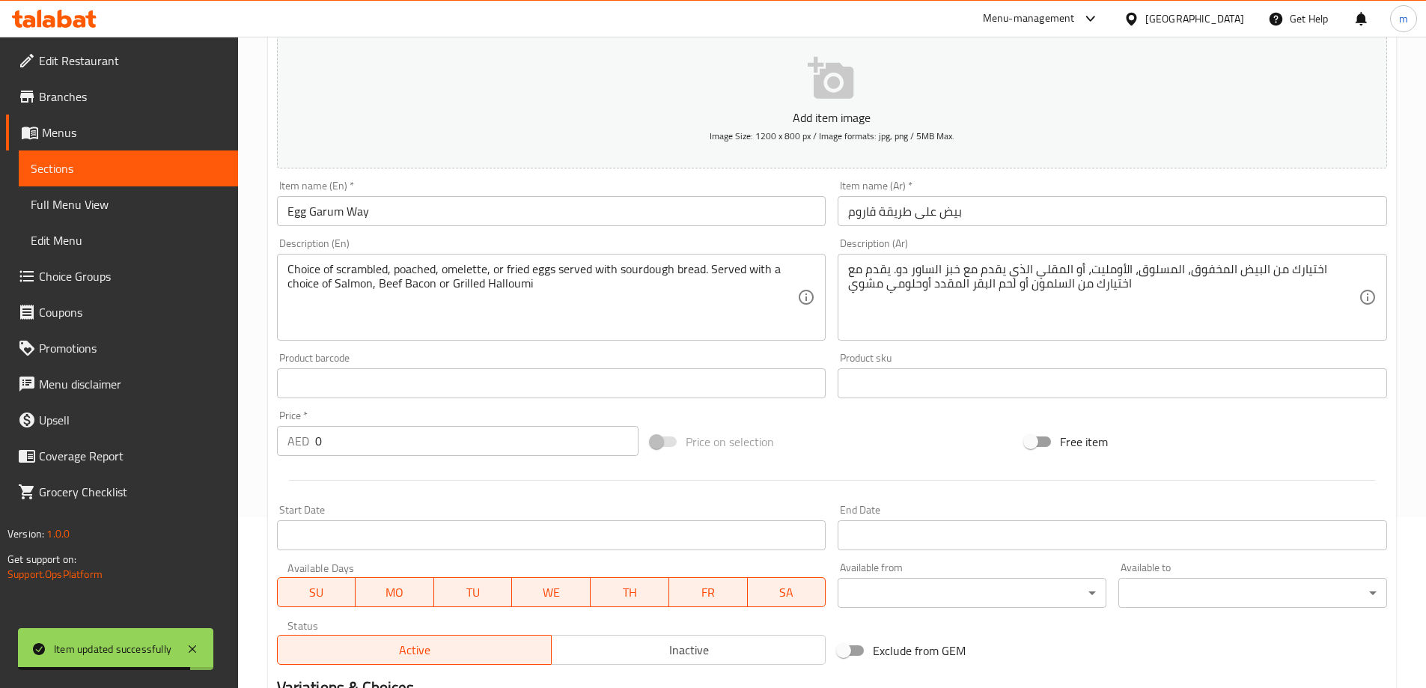
scroll to position [116, 0]
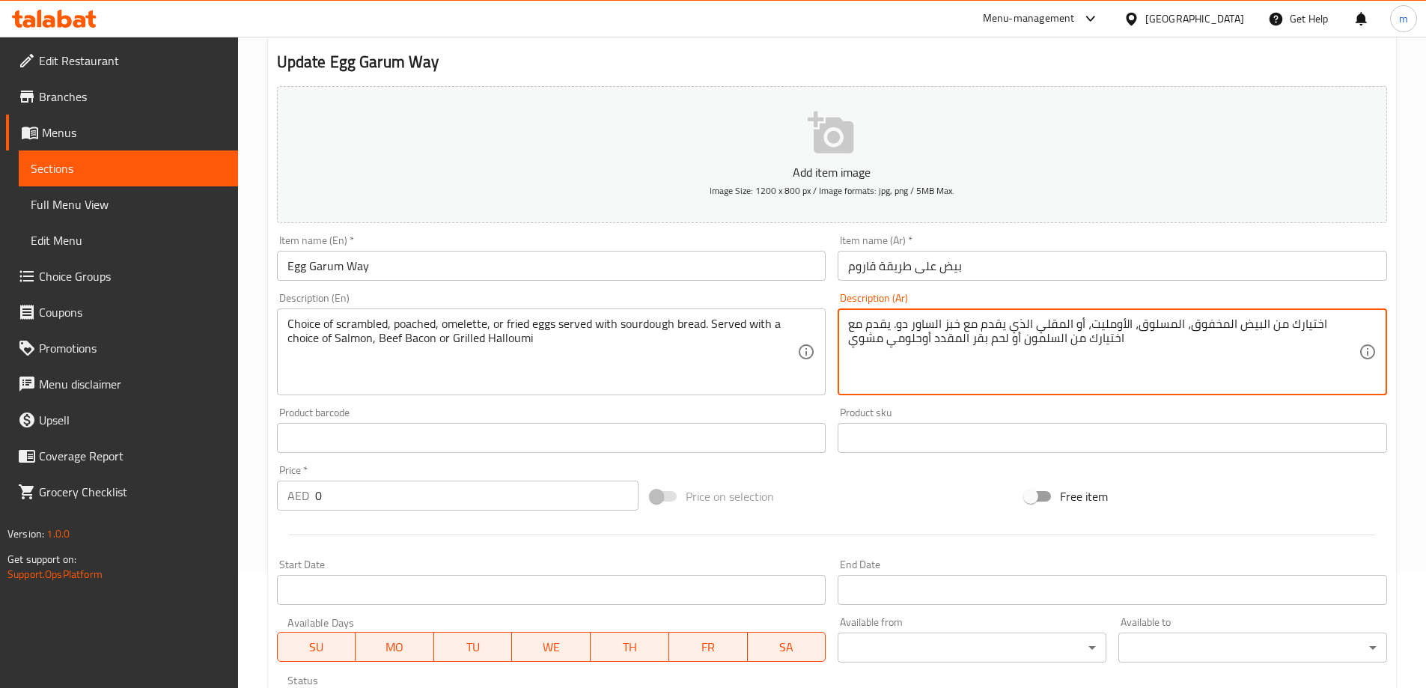
click at [971, 343] on textarea "اختيارك من البيض المخفوق، المسلوق، الأومليت، أو المقلي الذي يقدم مع خبز الساور …" at bounding box center [1103, 352] width 510 height 71
click at [920, 338] on textarea "اختيارك من البيض المخفوق، المسلوق، الأومليت، أو المقلي الذي يقدم مع خبز الساور …" at bounding box center [1103, 352] width 510 height 71
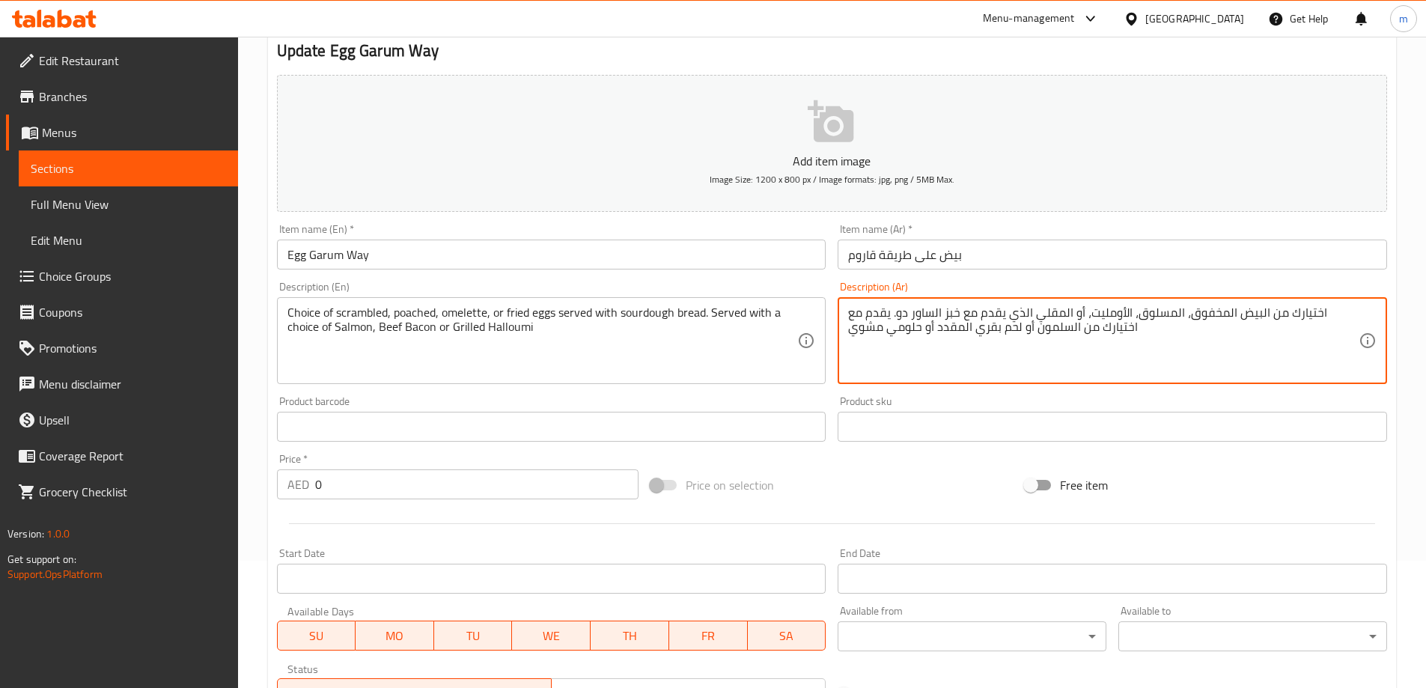
scroll to position [490, 0]
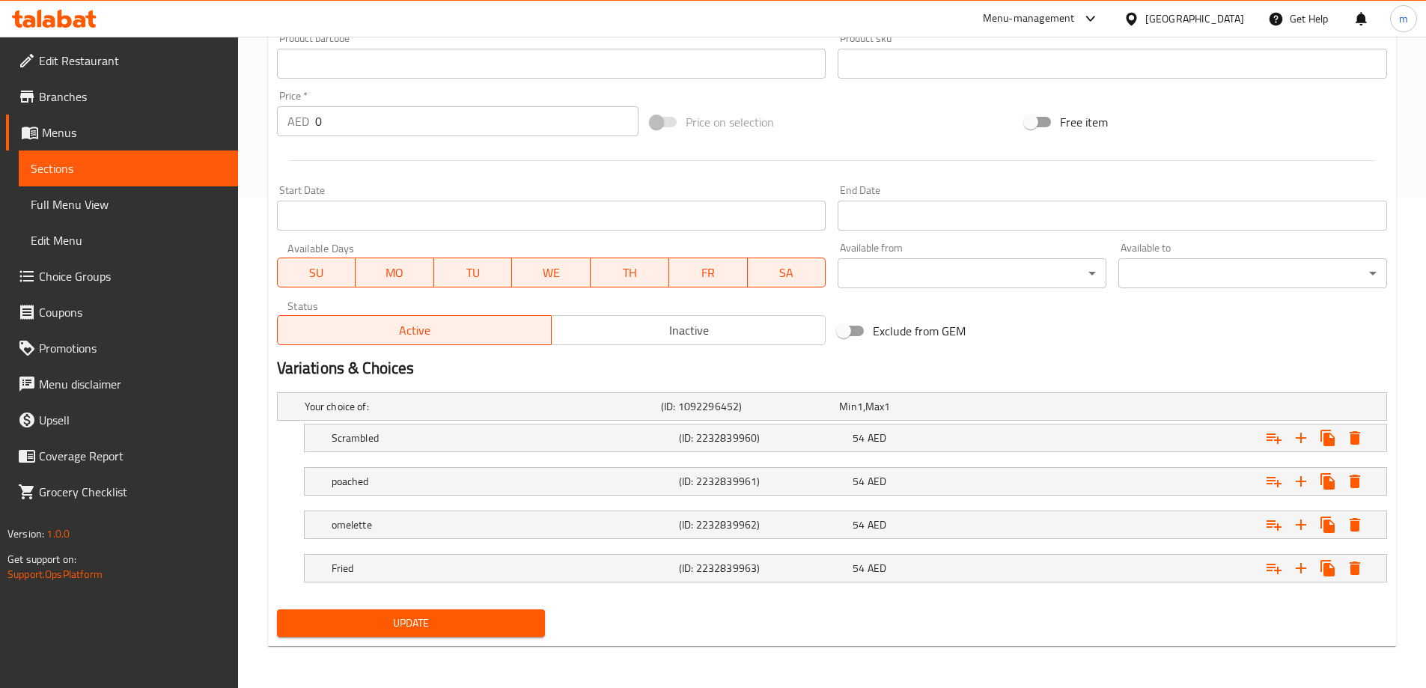
type textarea "اختيارك من البيض المخفوق، المسلوق، الأومليت، أو المقلي الذي يقدم مع خبز الساور …"
click at [489, 628] on span "Update" at bounding box center [411, 623] width 245 height 19
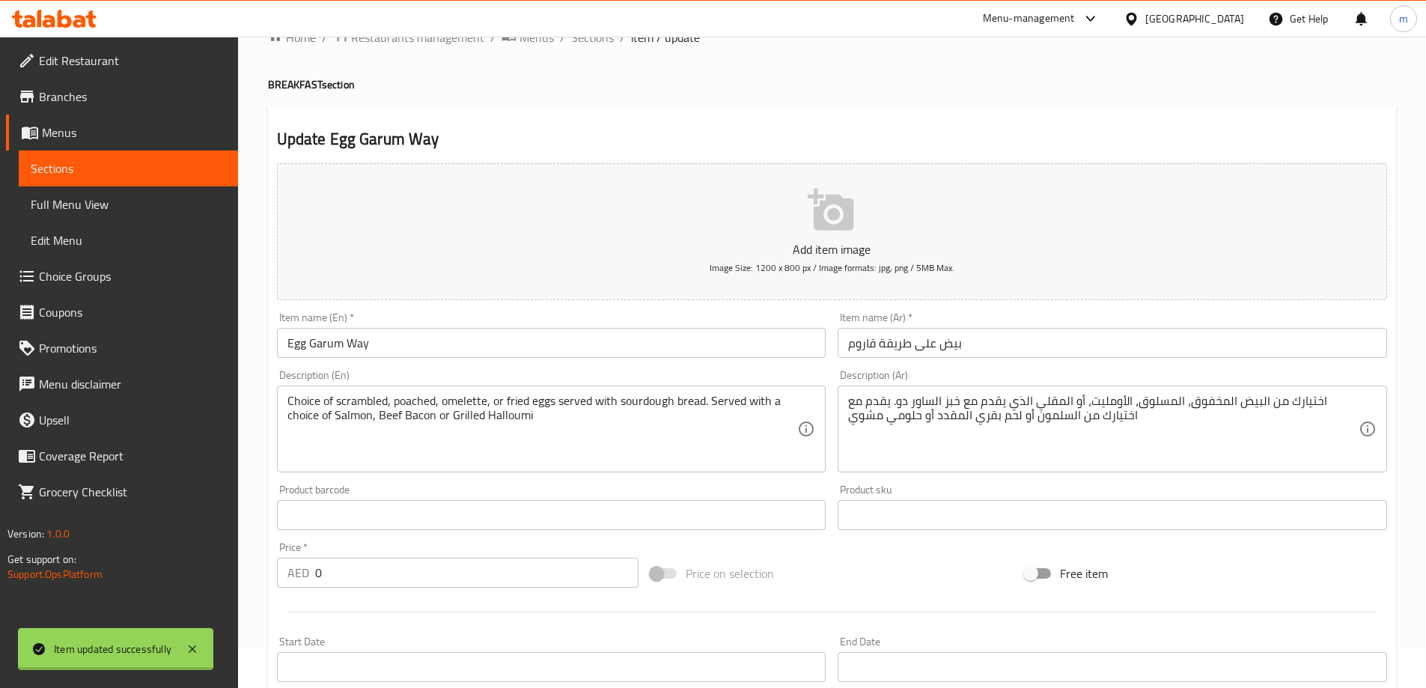
scroll to position [0, 0]
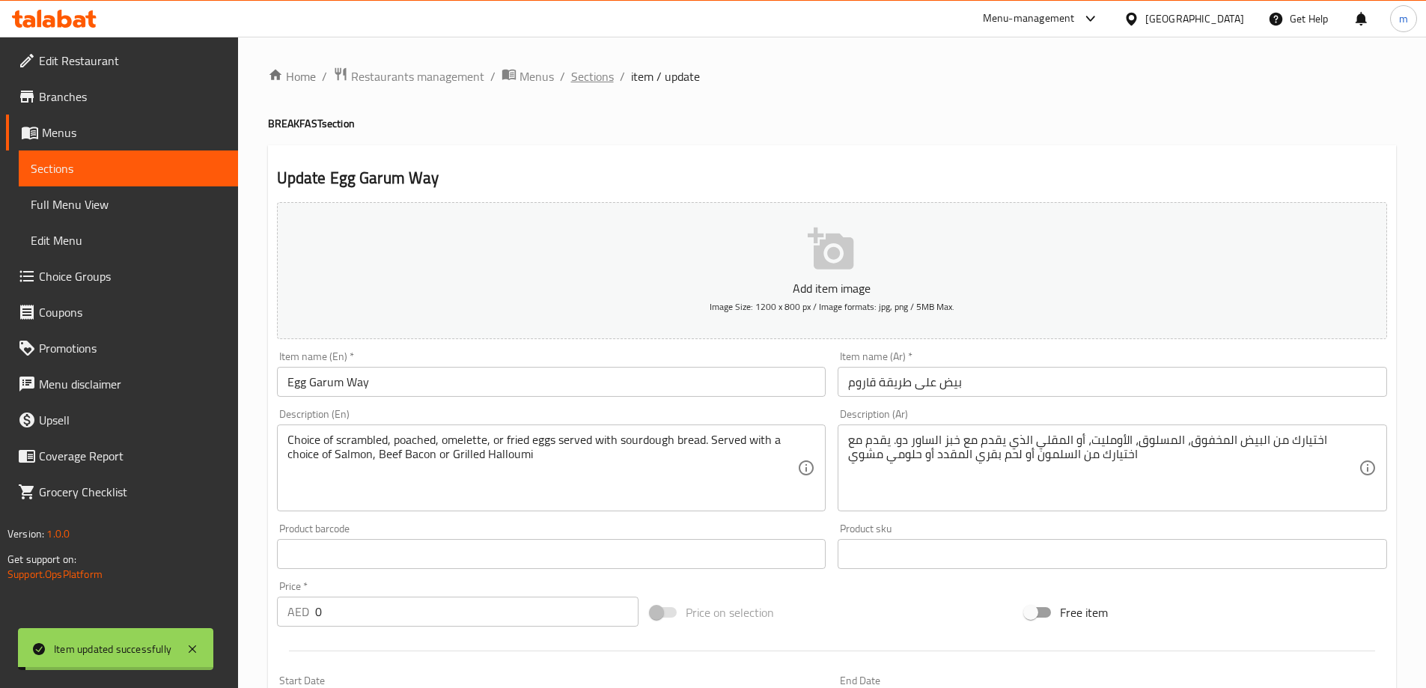
click at [584, 76] on span "Sections" at bounding box center [592, 76] width 43 height 18
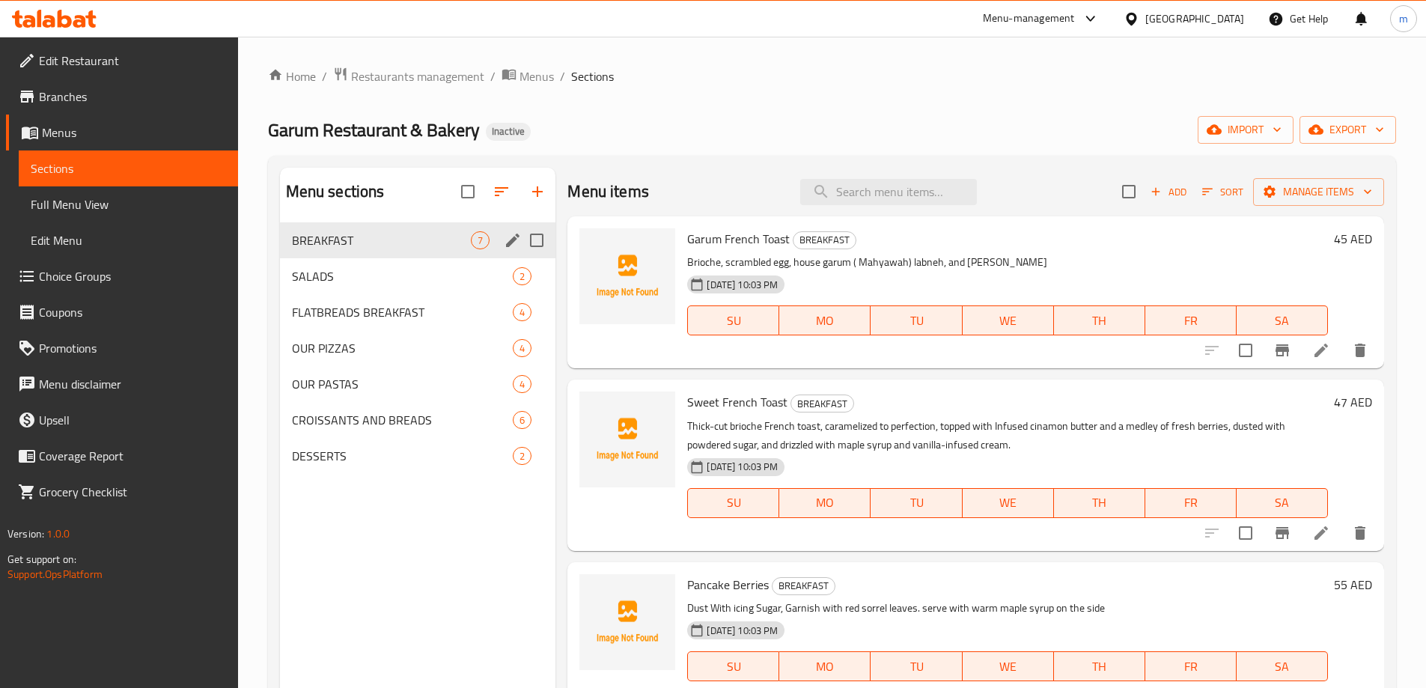
click at [406, 288] on div "SALADS 2" at bounding box center [418, 276] width 276 height 36
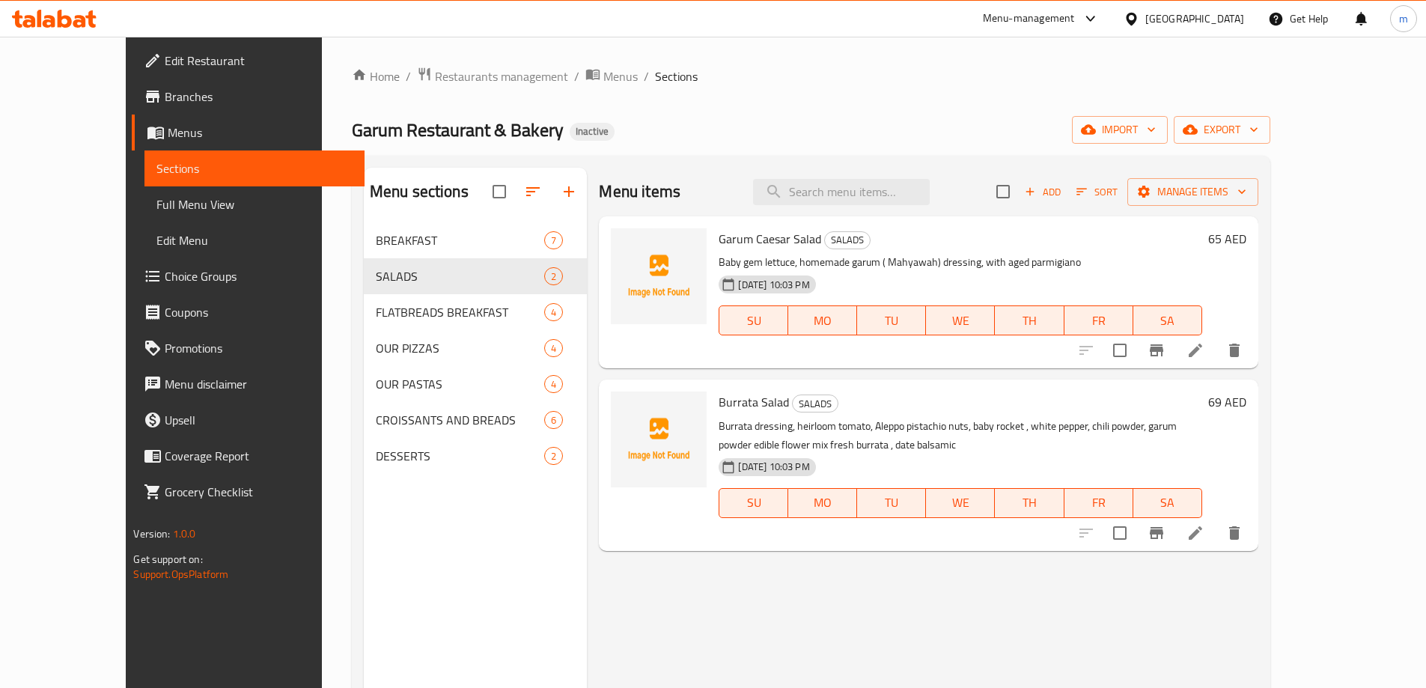
click at [1216, 358] on li at bounding box center [1195, 350] width 42 height 27
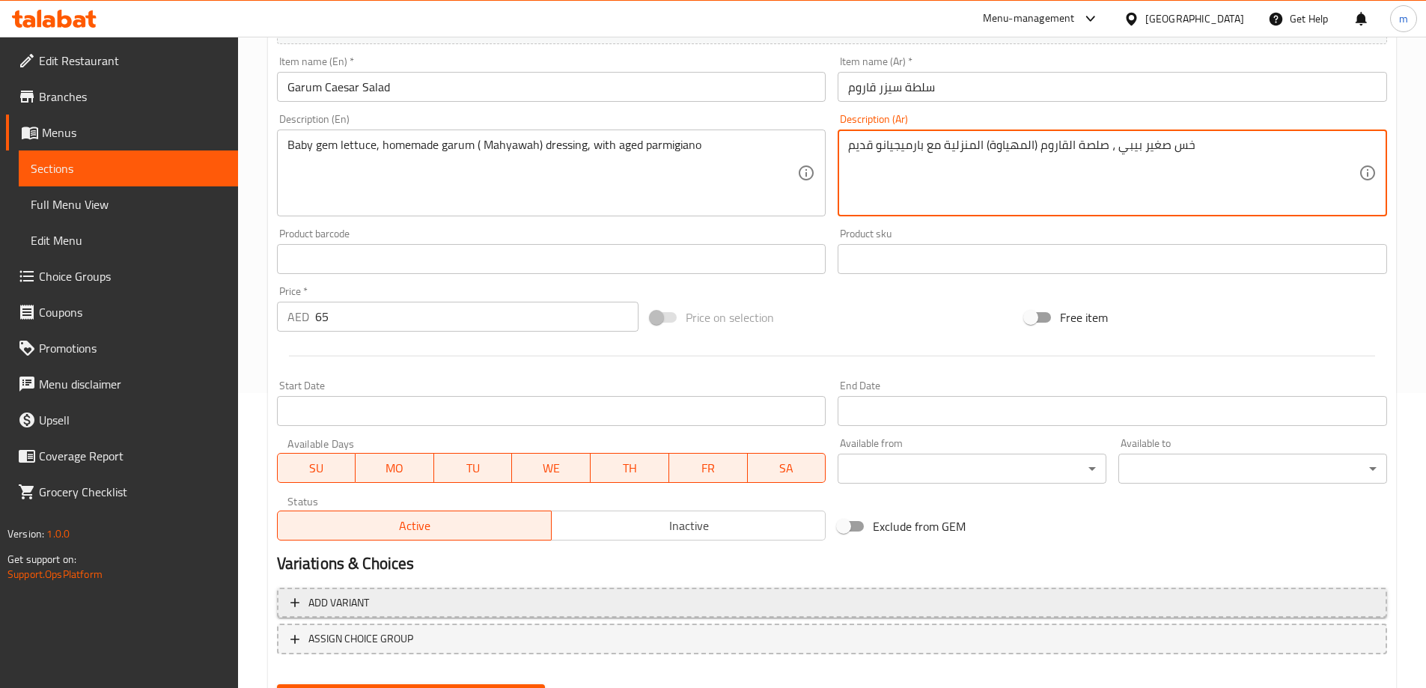
scroll to position [370, 0]
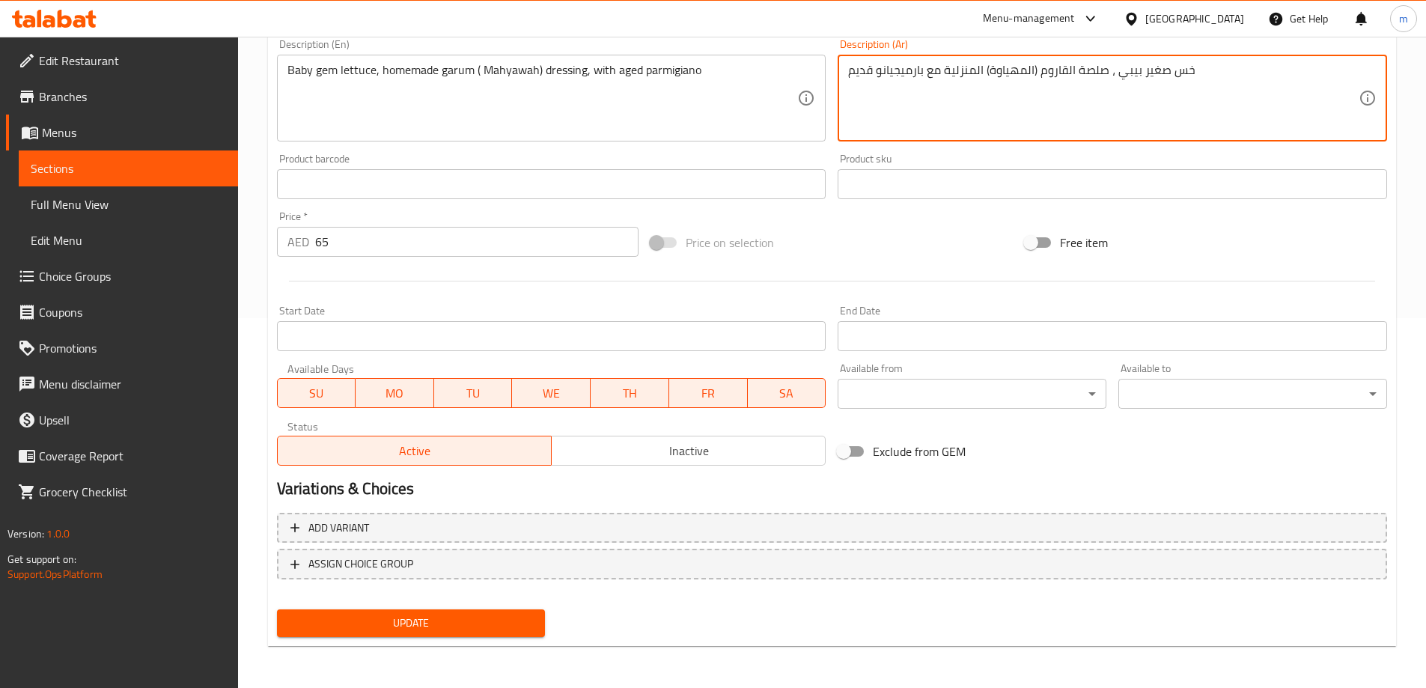
type textarea "خس صغير بيبي ، صلصة القاروم (المهياوة) المنزلية مع بارميجيانو قديم"
drag, startPoint x: 474, startPoint y: 634, endPoint x: 537, endPoint y: 1, distance: 635.5
click at [474, 626] on button "Update" at bounding box center [411, 623] width 269 height 28
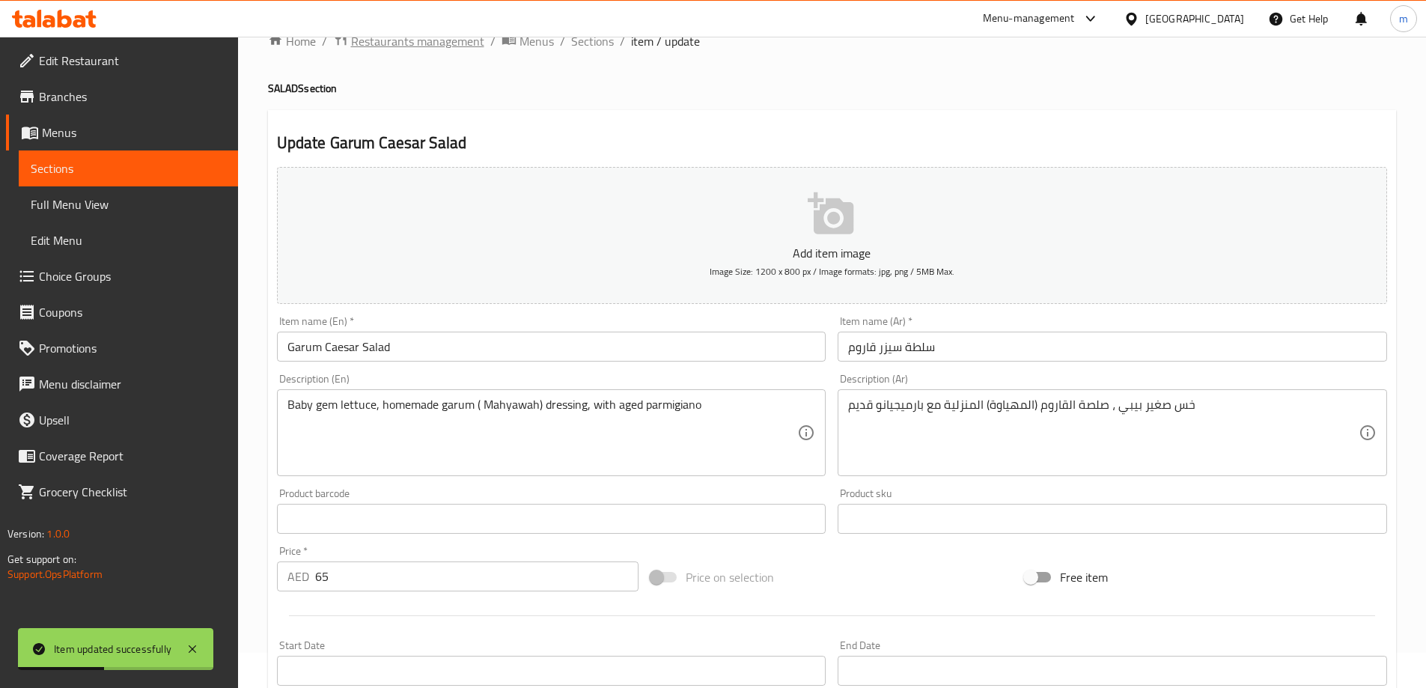
scroll to position [0, 0]
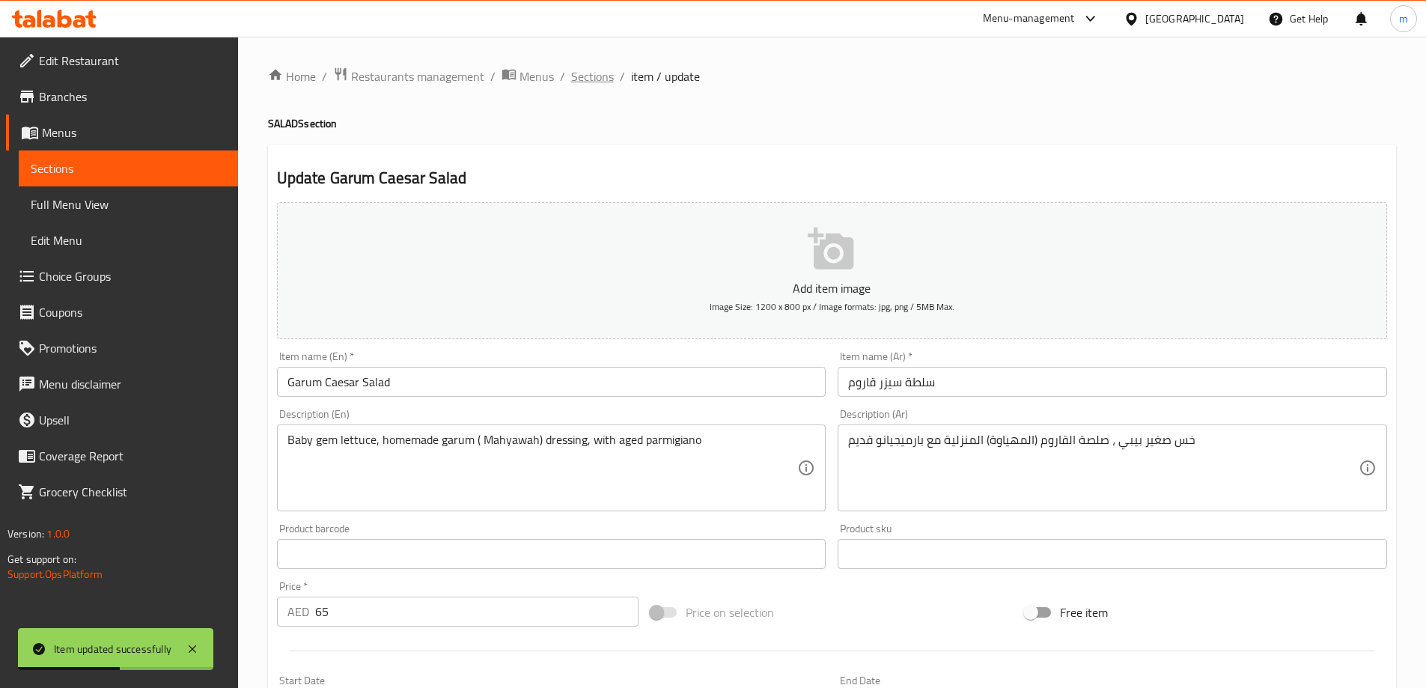
click at [573, 80] on span "Sections" at bounding box center [592, 76] width 43 height 18
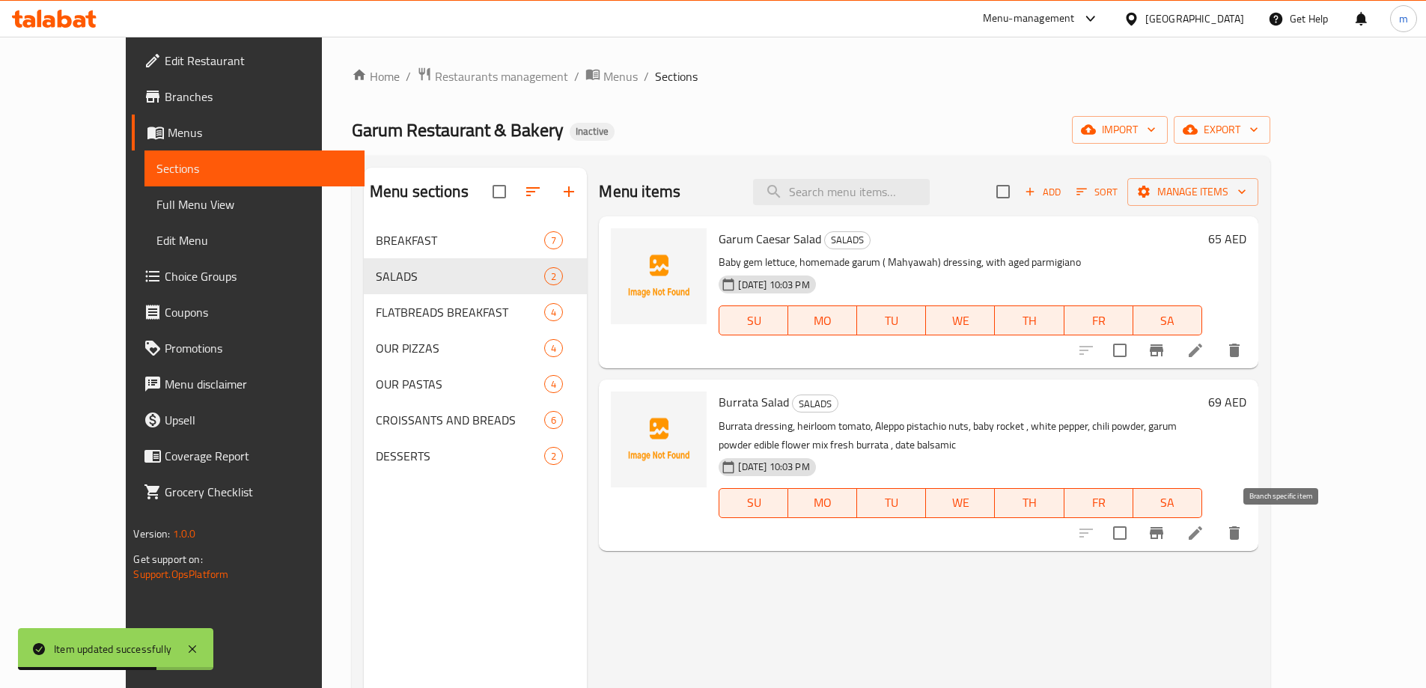
click at [1216, 519] on li at bounding box center [1195, 532] width 42 height 27
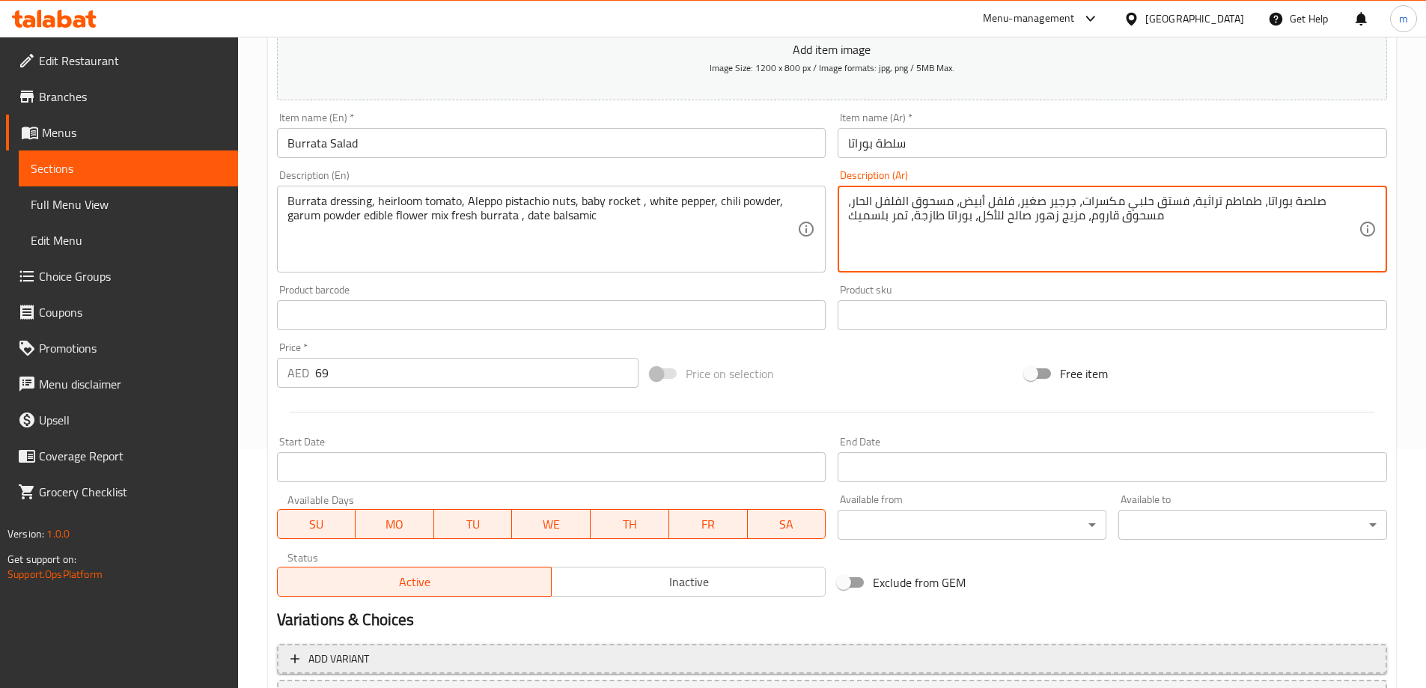
scroll to position [370, 0]
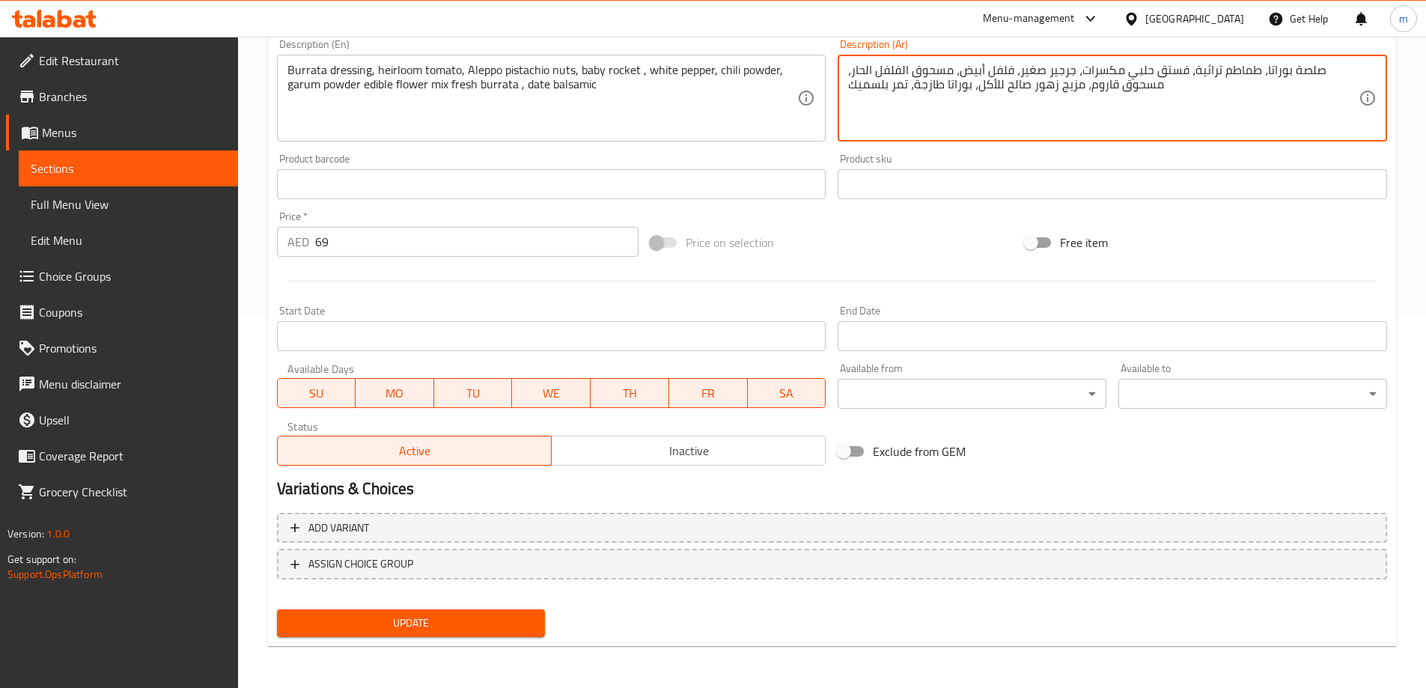
type textarea "صلصة بوراتا، طماطم تراثية، فستق حلبي مكسرات، جرجير صغير، فلفل أبيض، مسحوق الفلف…"
drag, startPoint x: 468, startPoint y: 610, endPoint x: 461, endPoint y: 620, distance: 12.3
click at [463, 617] on button "Update" at bounding box center [411, 623] width 269 height 28
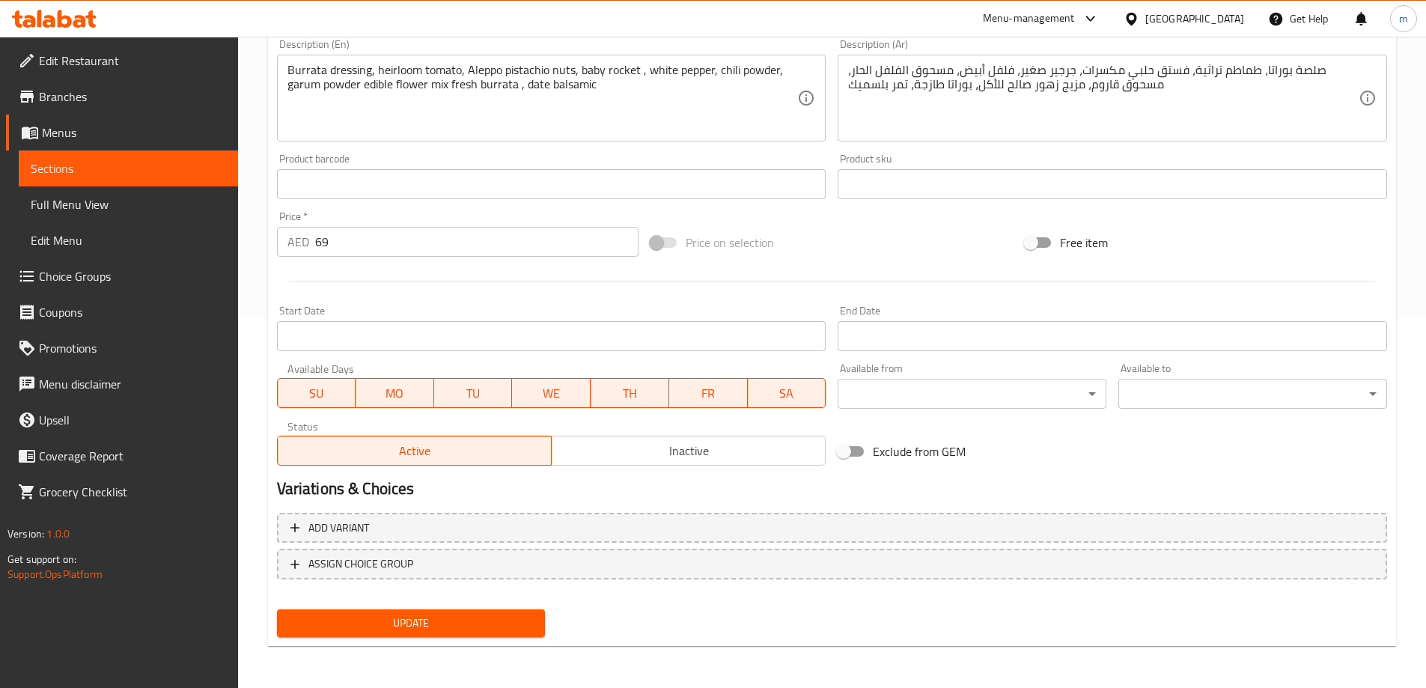
click at [138, 132] on span "Menus" at bounding box center [134, 132] width 184 height 18
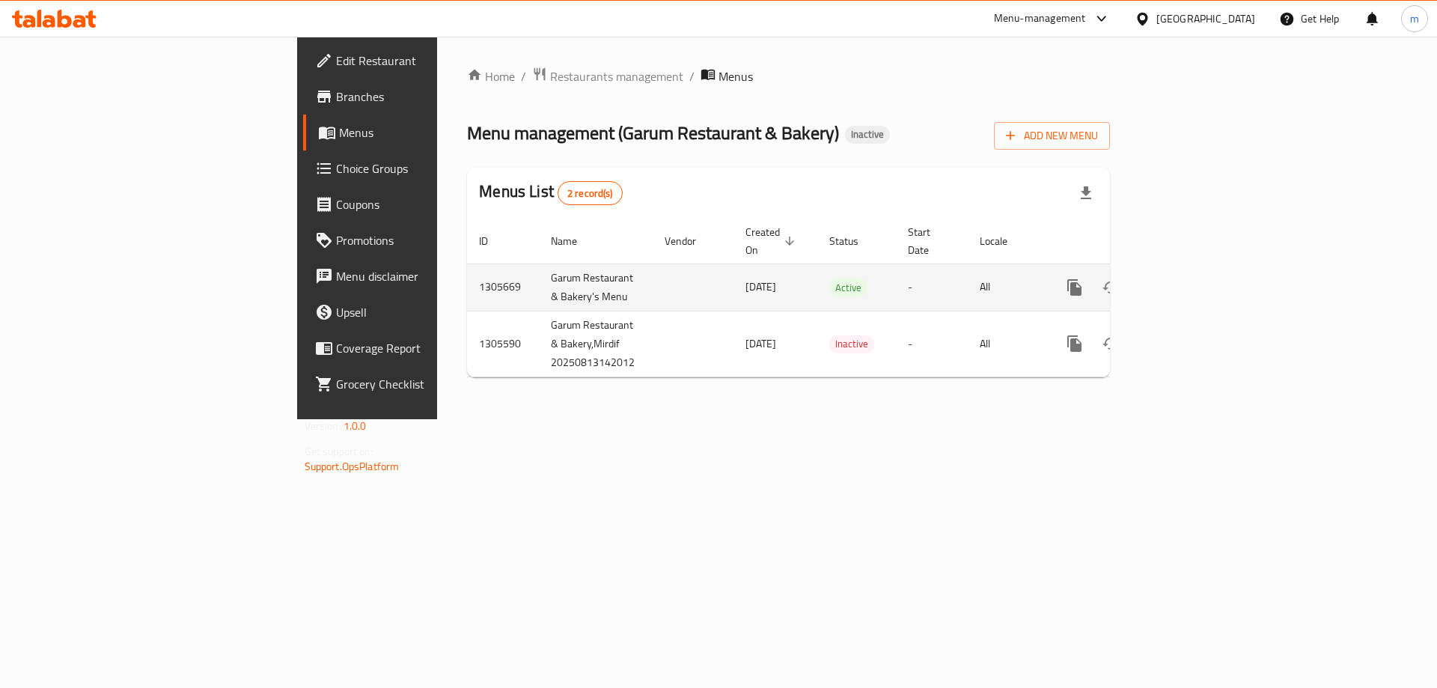
click at [1200, 281] on link "enhanced table" at bounding box center [1182, 287] width 36 height 36
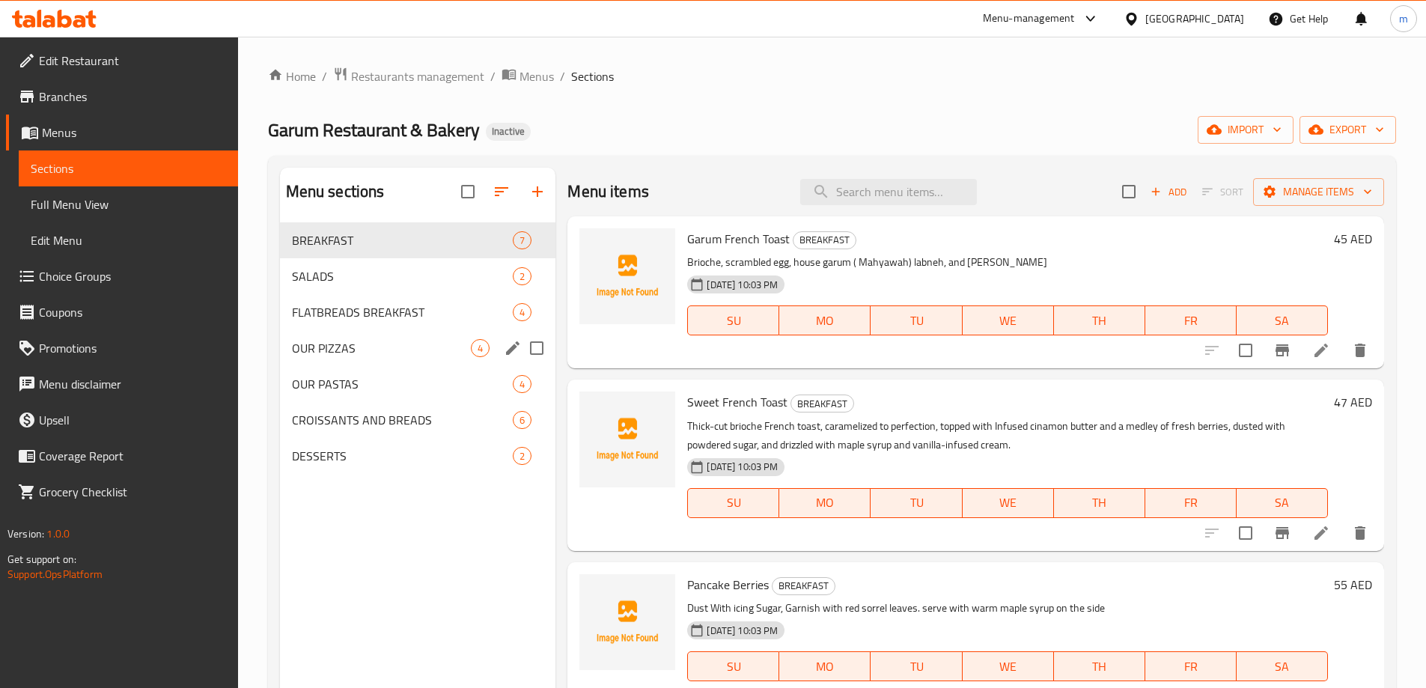
click at [530, 354] on input "Menu sections" at bounding box center [536, 347] width 31 height 31
checkbox input "true"
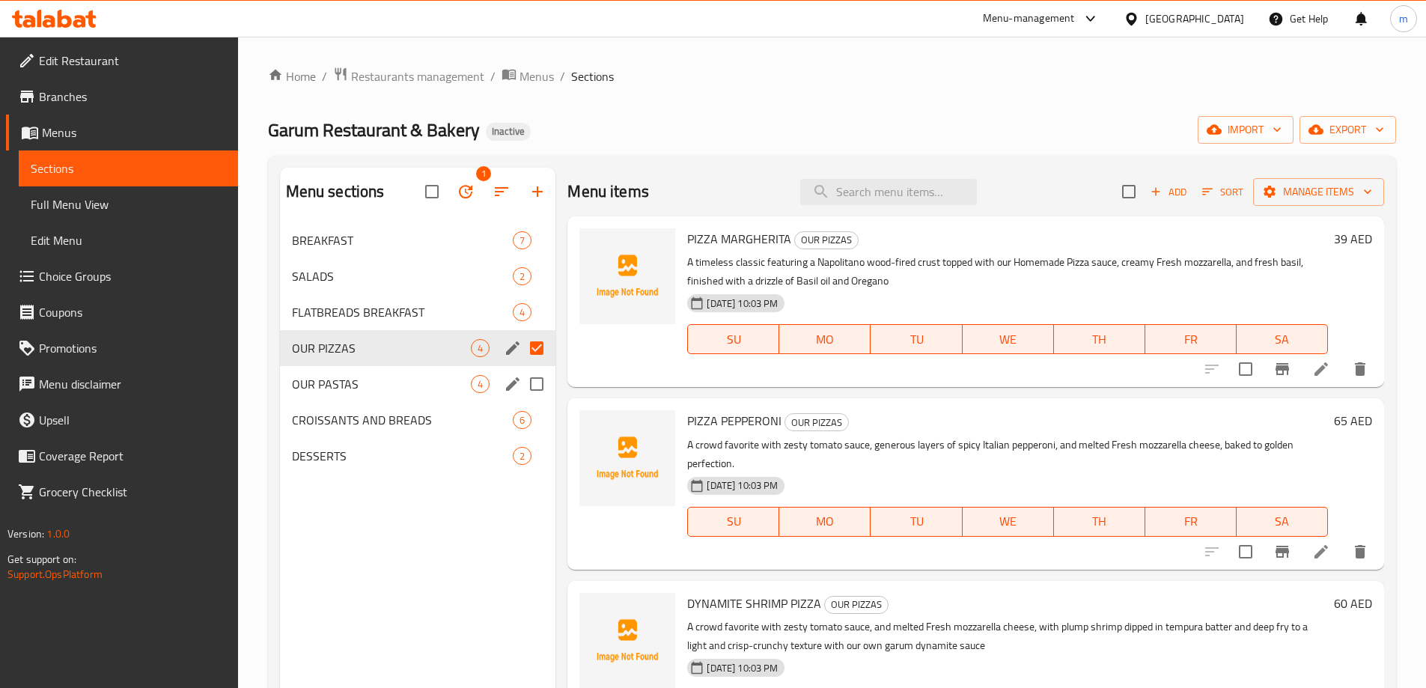
click at [540, 387] on input "Menu sections" at bounding box center [536, 383] width 31 height 31
checkbox input "true"
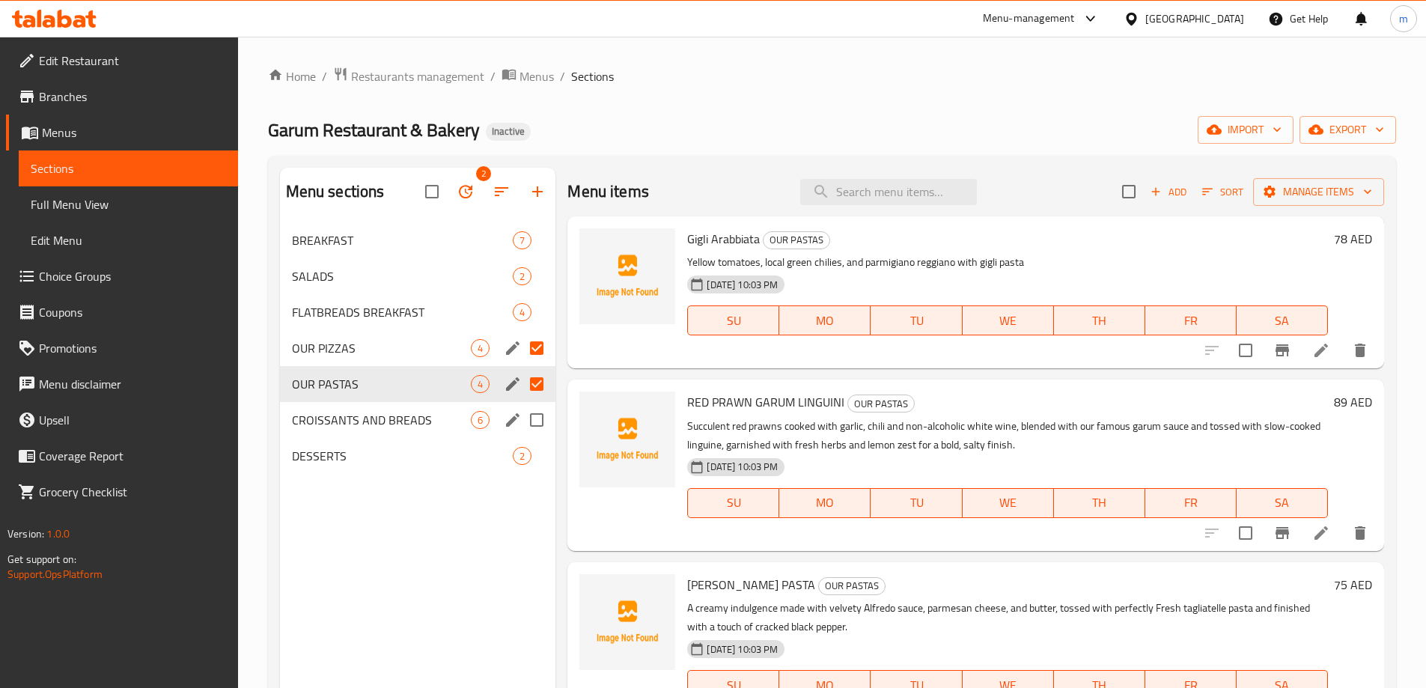
click at [542, 423] on input "Menu sections" at bounding box center [536, 419] width 31 height 31
checkbox input "true"
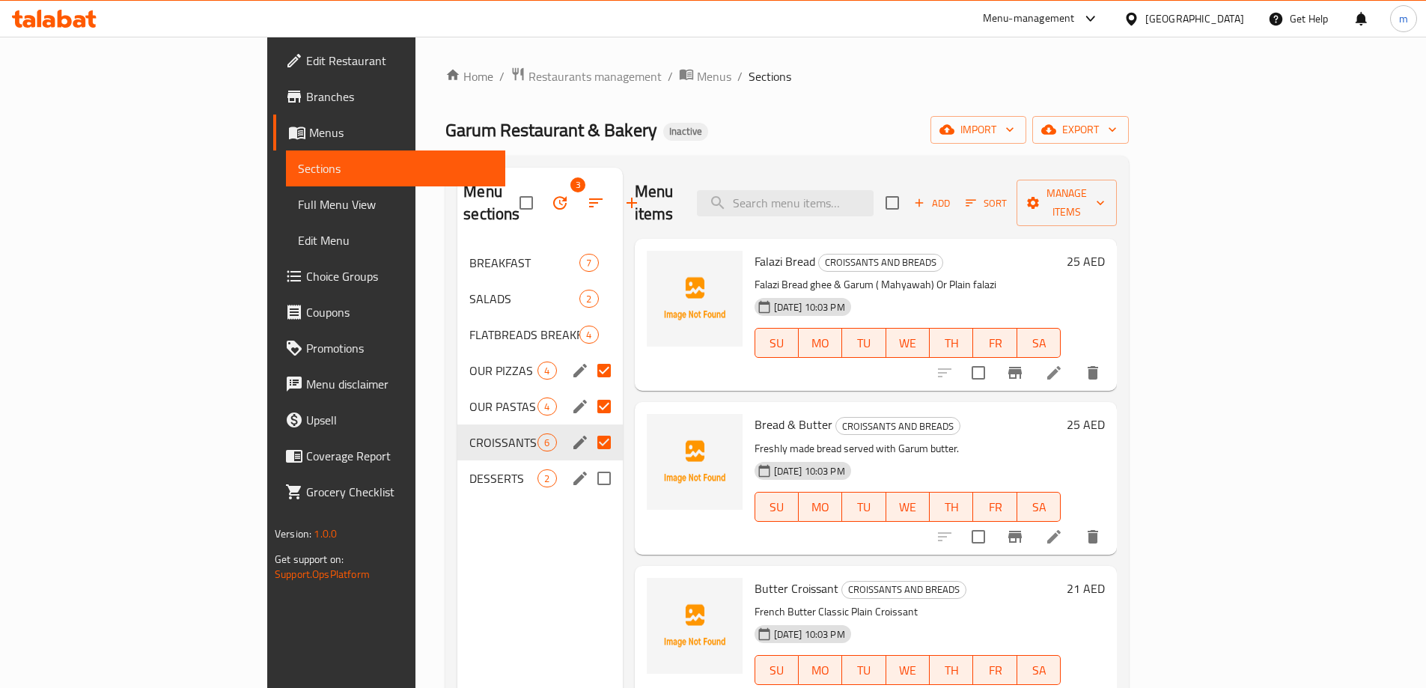
drag, startPoint x: 541, startPoint y: 448, endPoint x: 532, endPoint y: 434, distance: 16.8
click at [588, 462] on input "Menu sections" at bounding box center [603, 477] width 31 height 31
checkbox input "true"
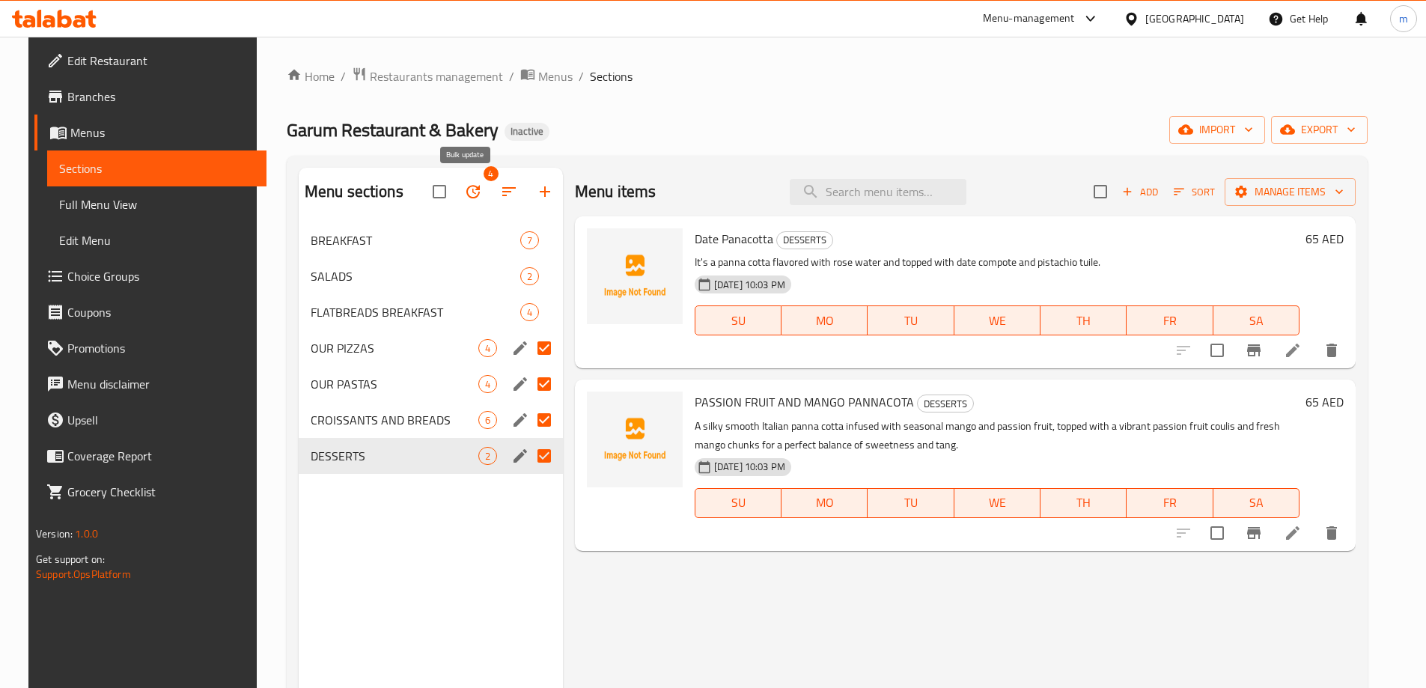
click at [480, 190] on button "button" at bounding box center [473, 192] width 36 height 36
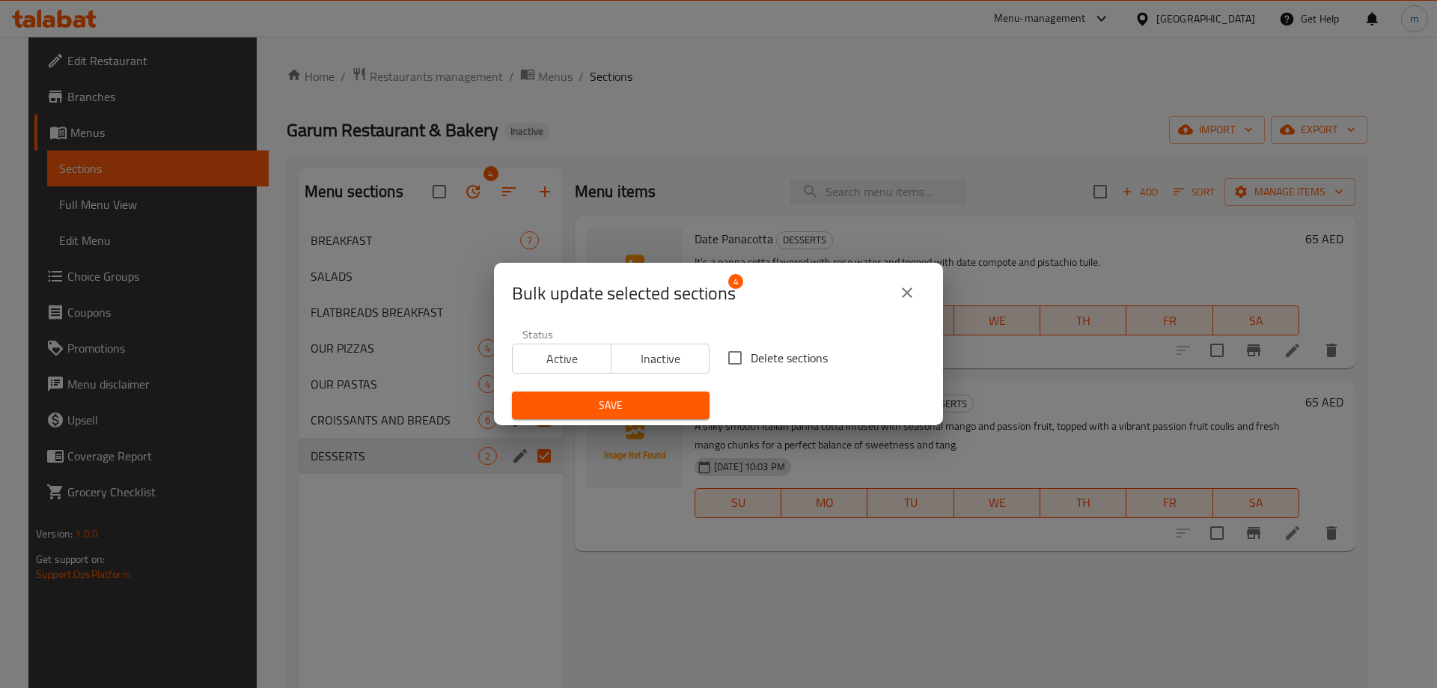
click at [756, 356] on span "Delete sections" at bounding box center [789, 358] width 77 height 18
click at [751, 356] on input "Delete sections" at bounding box center [734, 357] width 31 height 31
checkbox input "true"
click at [687, 399] on span "Save" at bounding box center [611, 405] width 174 height 19
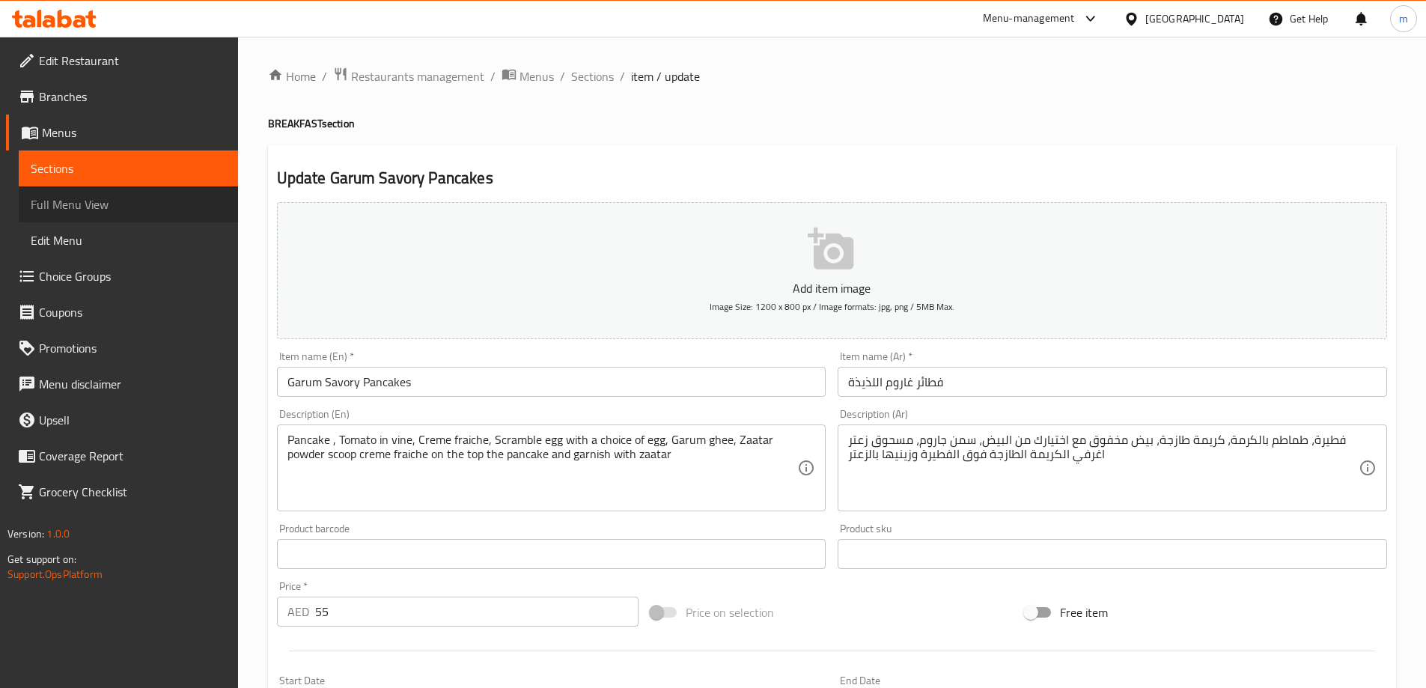
click at [51, 210] on span "Full Menu View" at bounding box center [128, 204] width 195 height 18
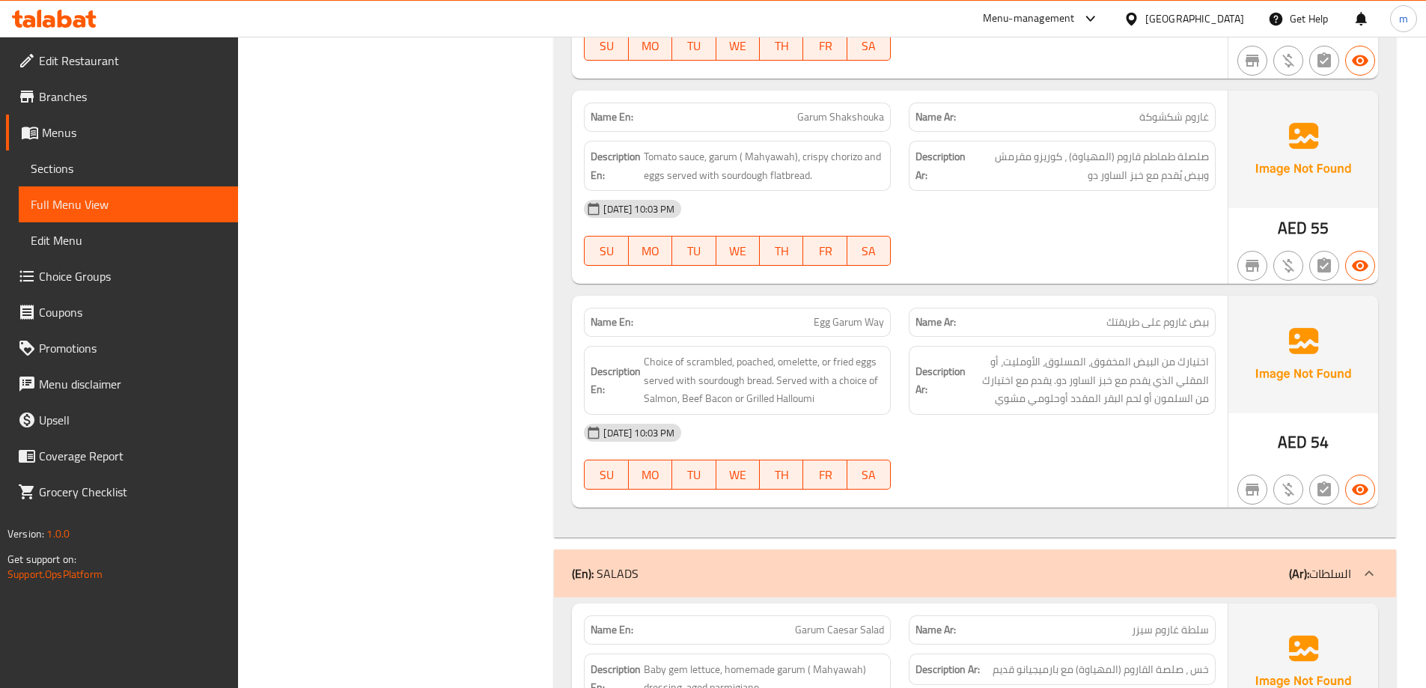
scroll to position [1721, 0]
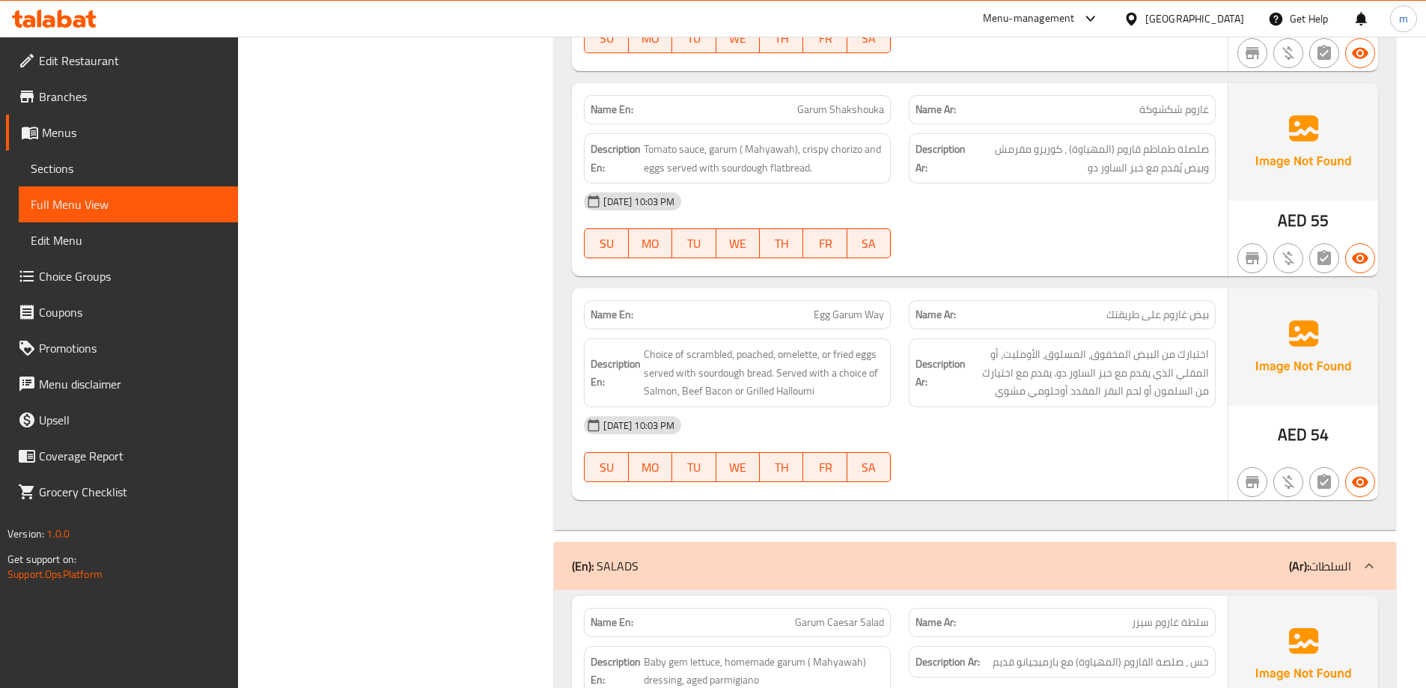
click at [708, 375] on span "Choice of scrambled, poached, omelette, or fried eggs served with sourdough bre…" at bounding box center [764, 372] width 240 height 55
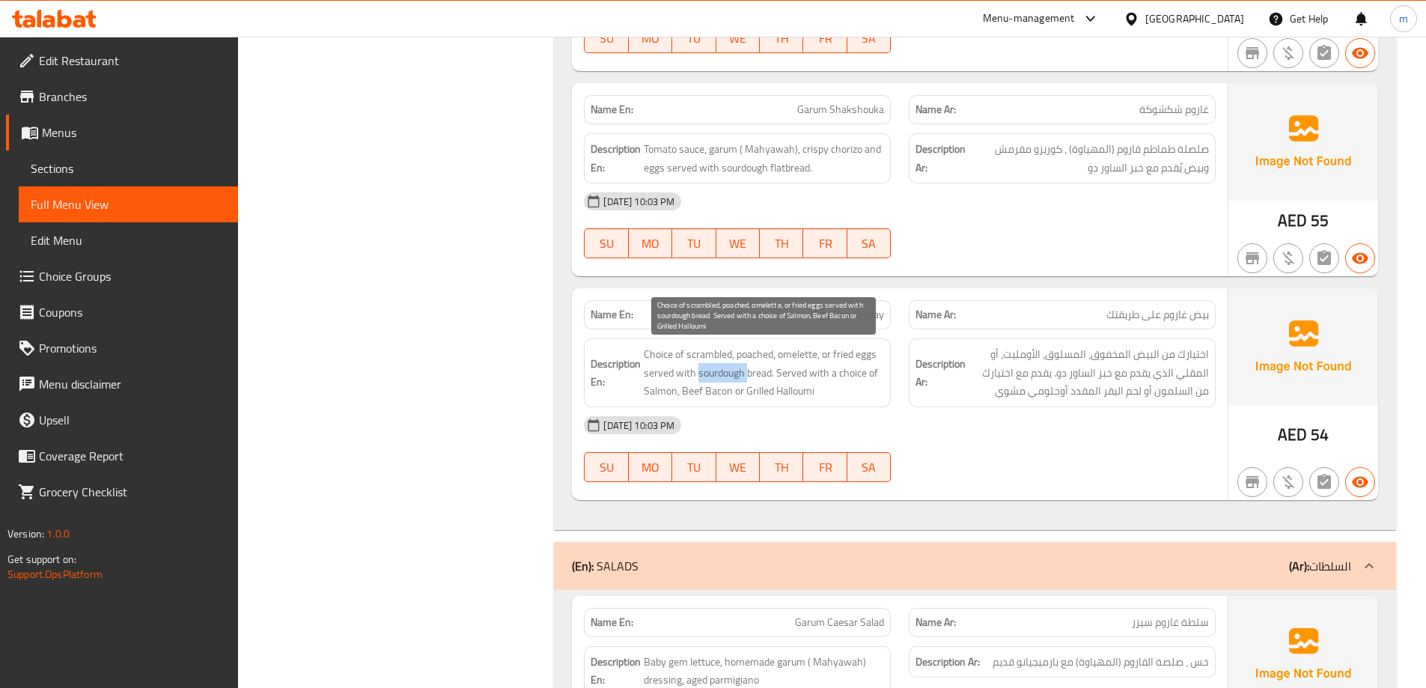
click at [708, 375] on span "Choice of scrambled, poached, omelette, or fried eggs served with sourdough bre…" at bounding box center [764, 372] width 240 height 55
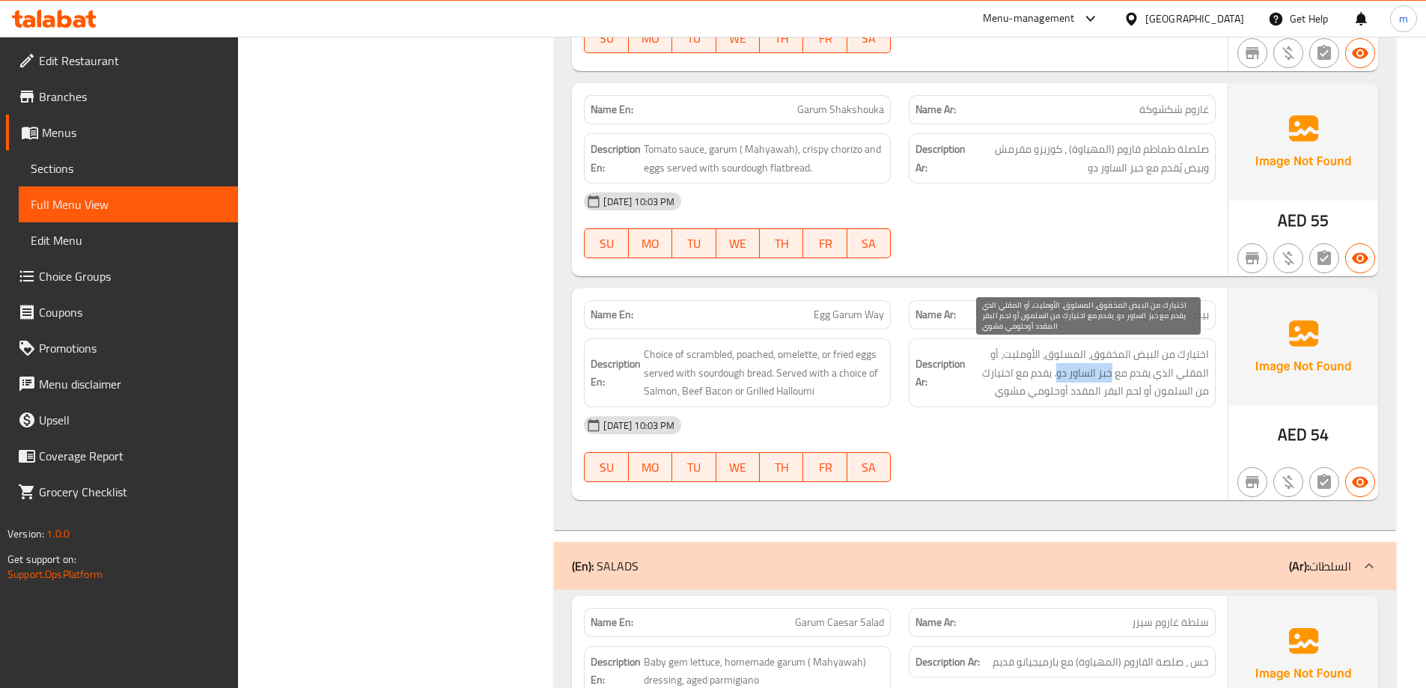
drag, startPoint x: 1113, startPoint y: 375, endPoint x: 1057, endPoint y: 374, distance: 56.1
click at [1057, 374] on span "اختيارك من البيض المخفوق، المسلوق، الأومليت، أو المقلي الذي يقدم مع خبز الساور …" at bounding box center [1088, 372] width 240 height 55
copy span "خبز الساور دو"
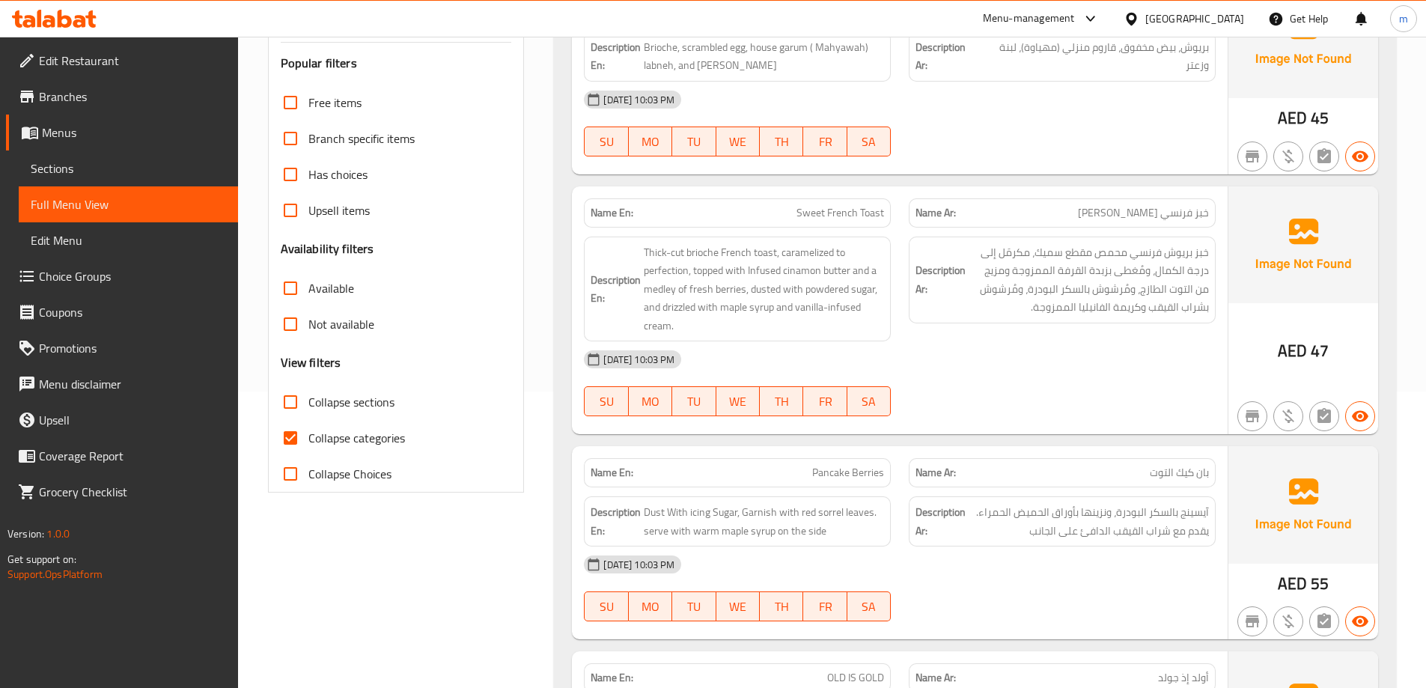
scroll to position [299, 0]
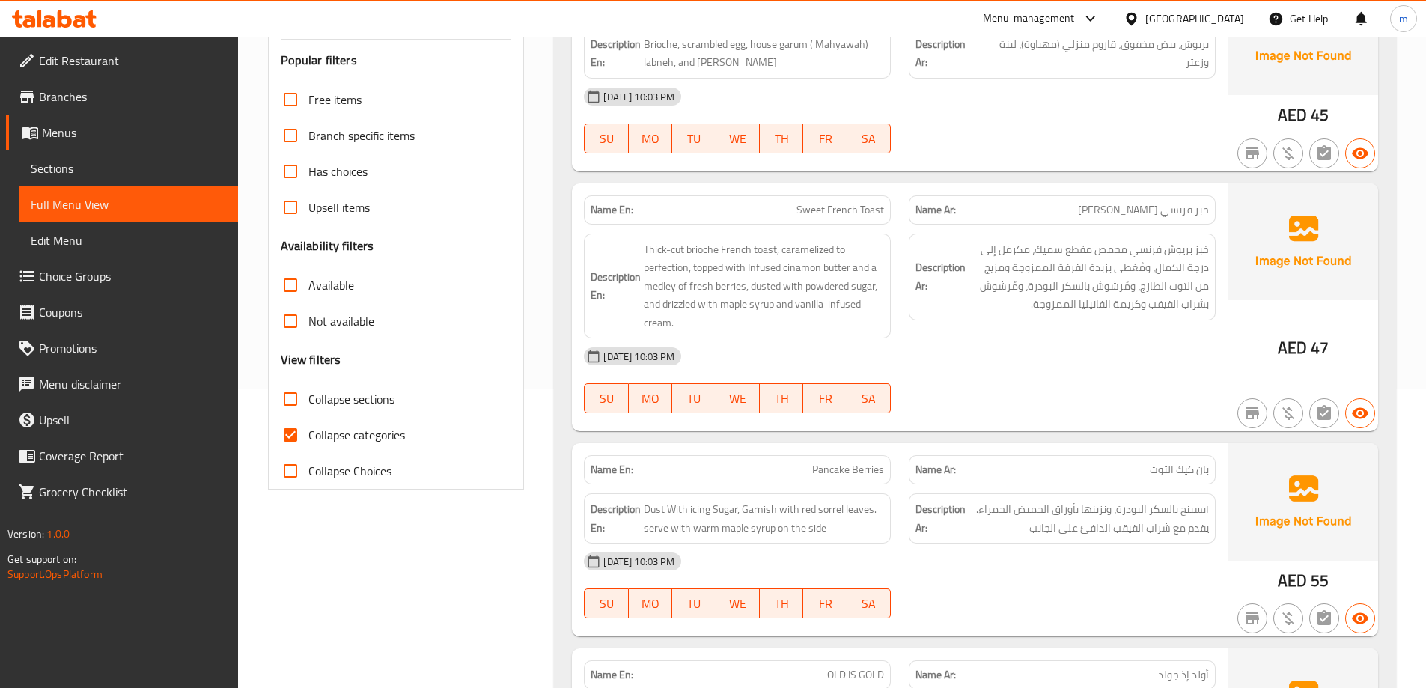
click at [356, 406] on span "Collapse sections" at bounding box center [351, 399] width 86 height 18
click at [308, 406] on input "Collapse sections" at bounding box center [290, 399] width 36 height 36
checkbox input "true"
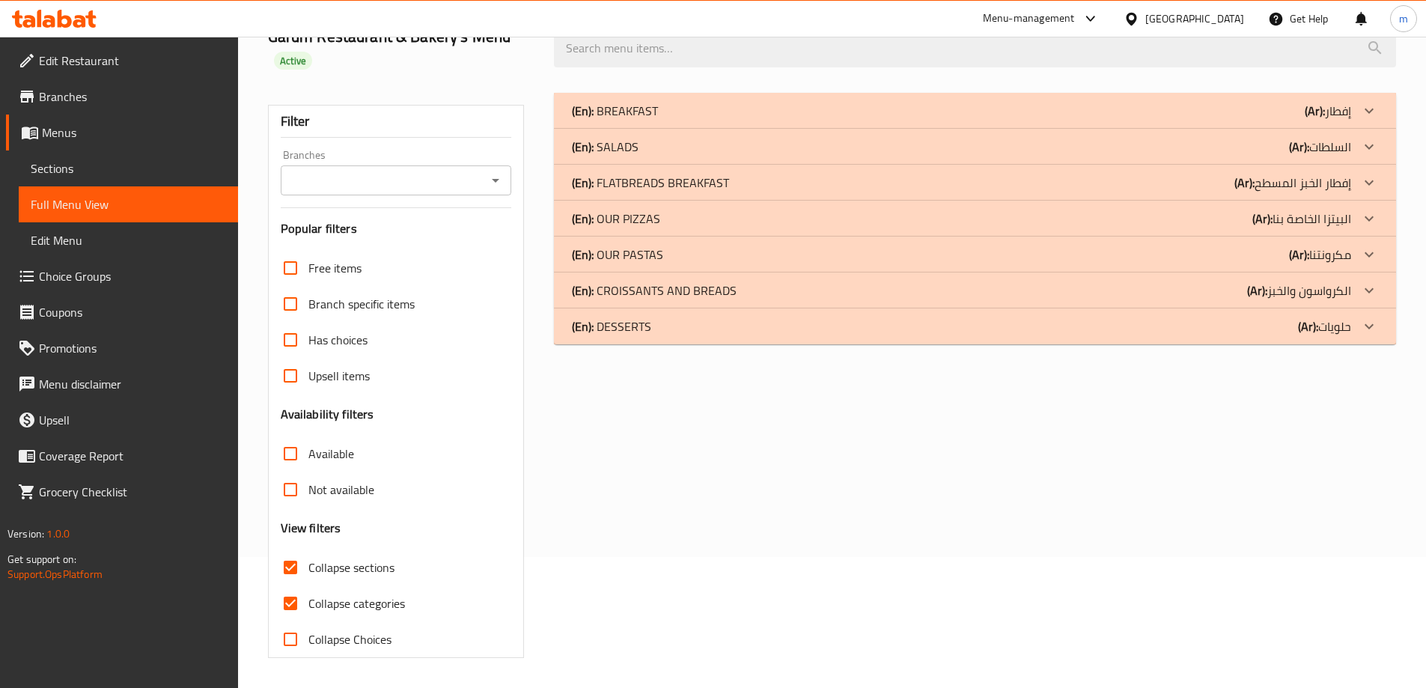
click at [355, 594] on span "Collapse categories" at bounding box center [356, 603] width 97 height 18
click at [308, 585] on input "Collapse categories" at bounding box center [290, 603] width 36 height 36
checkbox input "false"
click at [1165, 106] on div "(En): BREAKFAST (Ar): إفطار" at bounding box center [961, 111] width 779 height 18
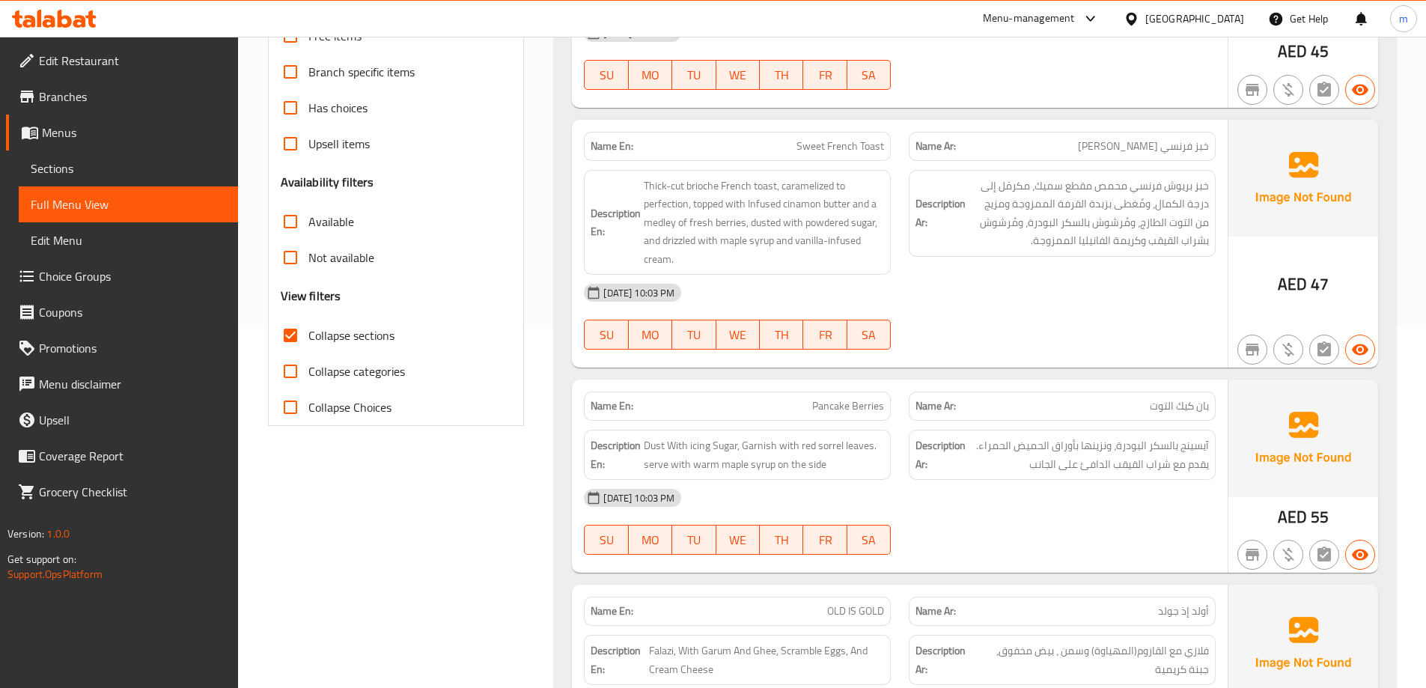
scroll to position [355, 0]
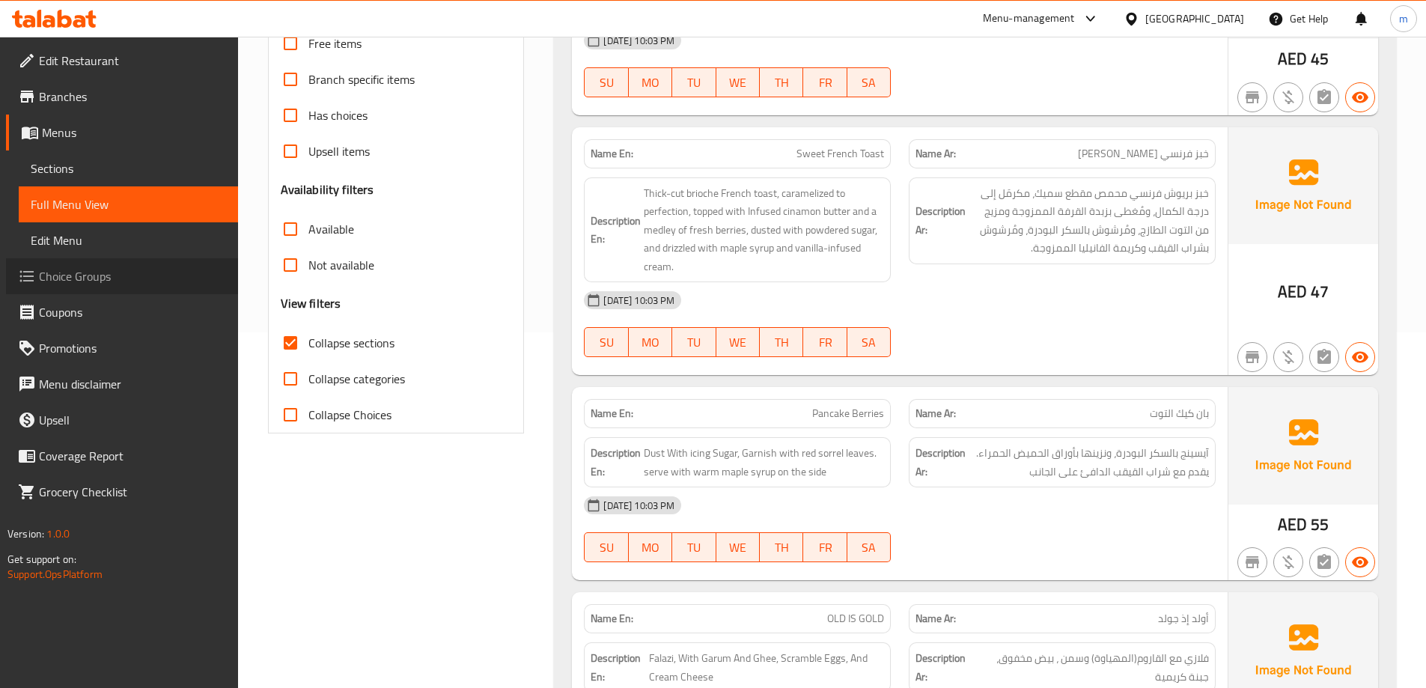
click at [114, 275] on span "Choice Groups" at bounding box center [132, 276] width 187 height 18
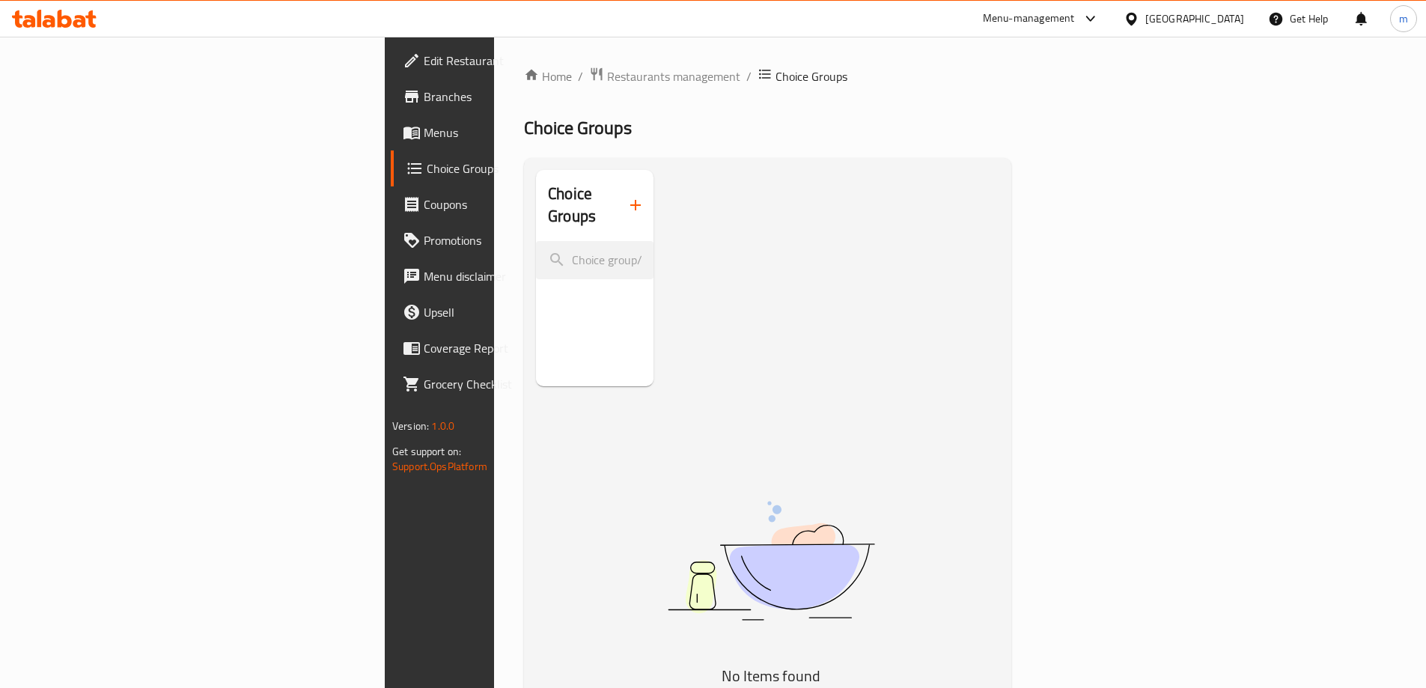
click at [626, 196] on icon "button" at bounding box center [635, 205] width 18 height 18
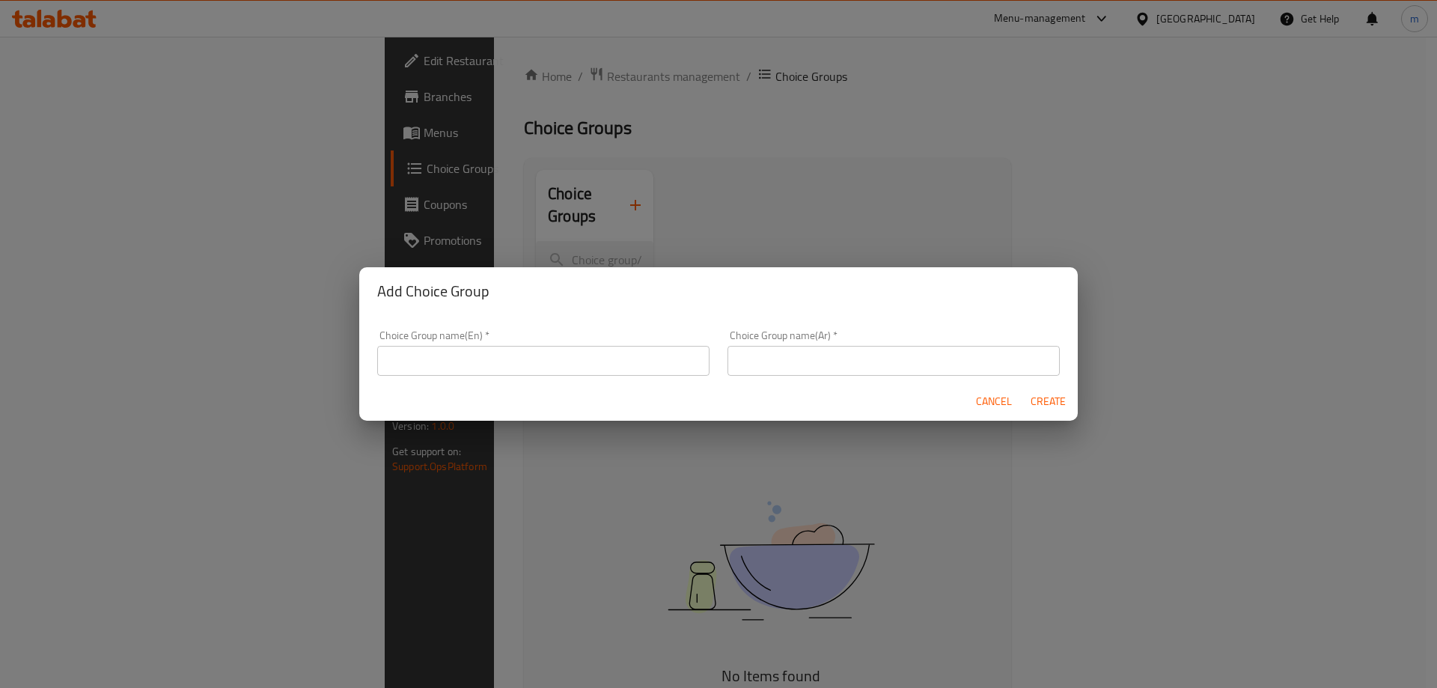
click at [579, 383] on div "Cancel Create" at bounding box center [718, 402] width 718 height 40
click at [569, 379] on div "Choice Group name(En)   * Choice Group name(En) *" at bounding box center [543, 353] width 350 height 64
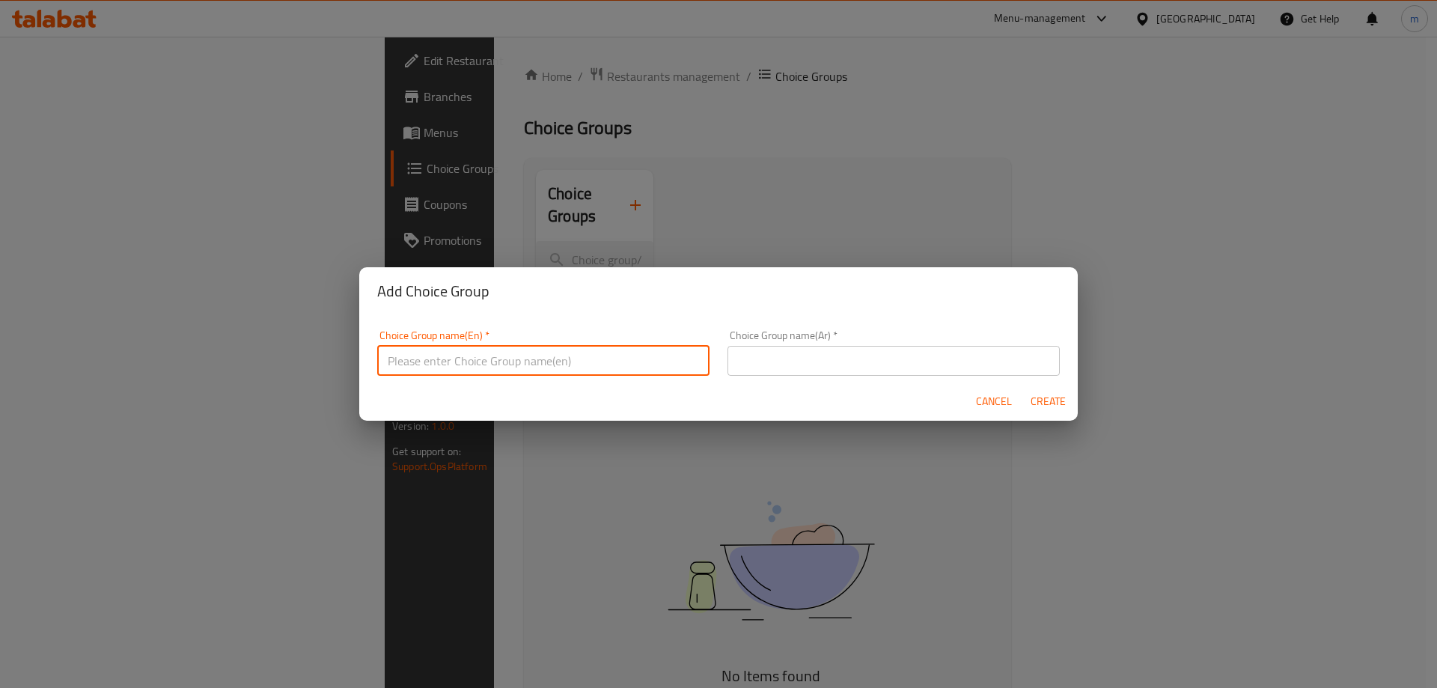
click at [567, 369] on input "text" at bounding box center [543, 361] width 332 height 30
click at [539, 358] on input "Your Choice Of:" at bounding box center [543, 361] width 332 height 30
type input "Your Choice Of:"
click at [808, 335] on div "Choice Group name(Ar)   * Choice Group name(Ar) *" at bounding box center [893, 353] width 332 height 46
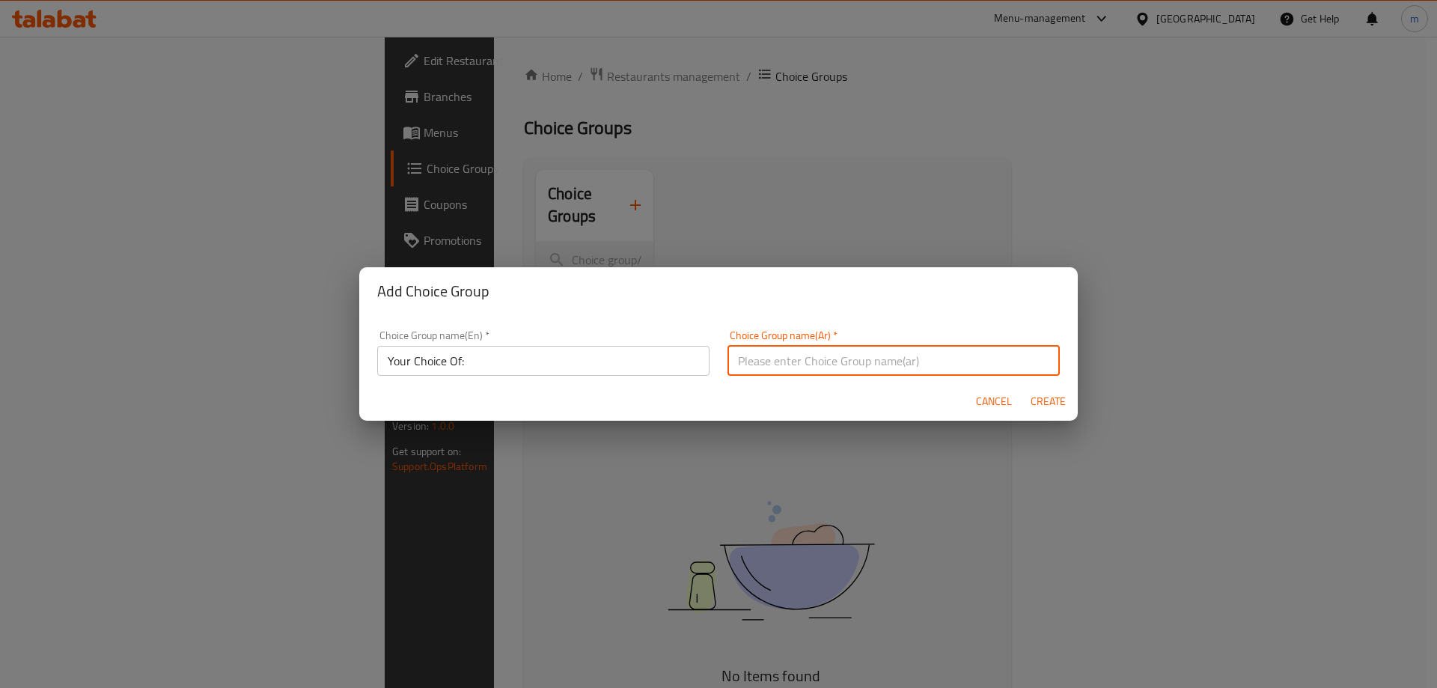
click at [808, 351] on input "text" at bounding box center [893, 361] width 332 height 30
click at [933, 354] on input "إختيارك من الطبق الجانبي:" at bounding box center [893, 361] width 332 height 30
type input "إختيارك من:"
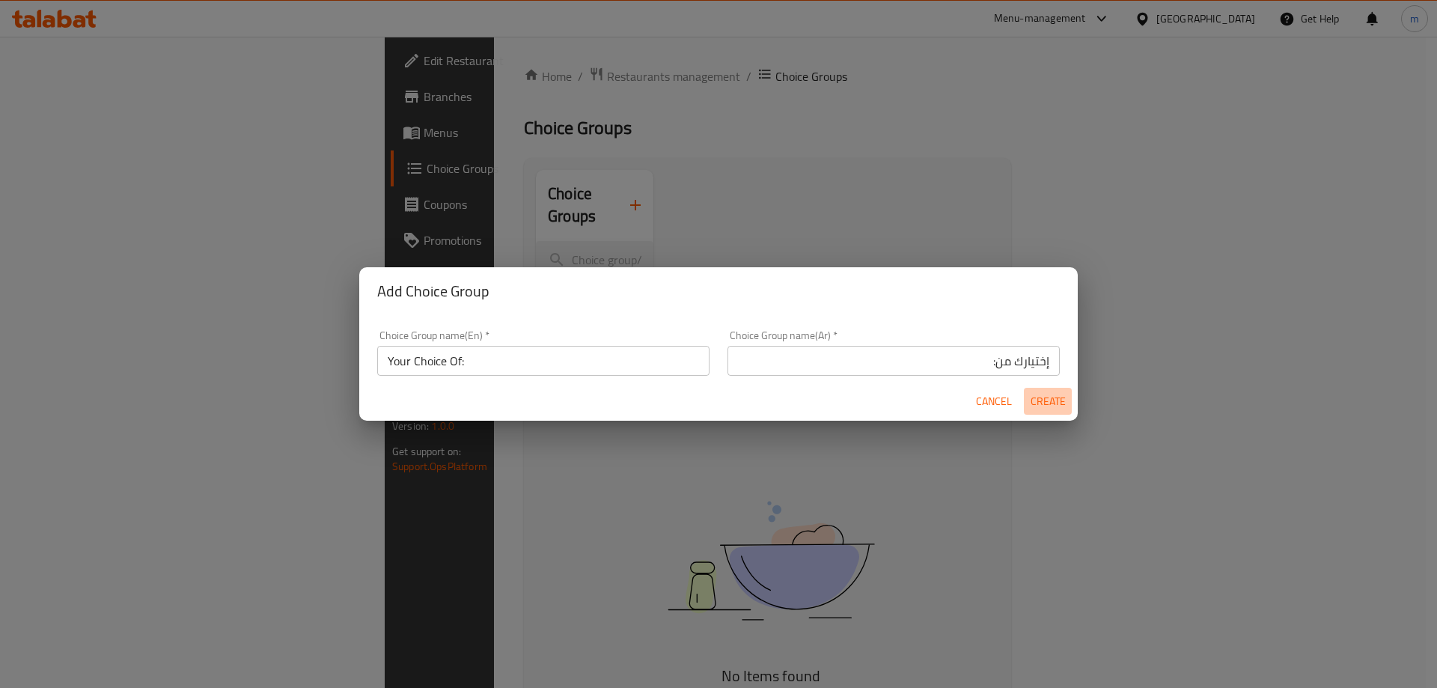
click at [1034, 410] on span "Create" at bounding box center [1048, 401] width 36 height 19
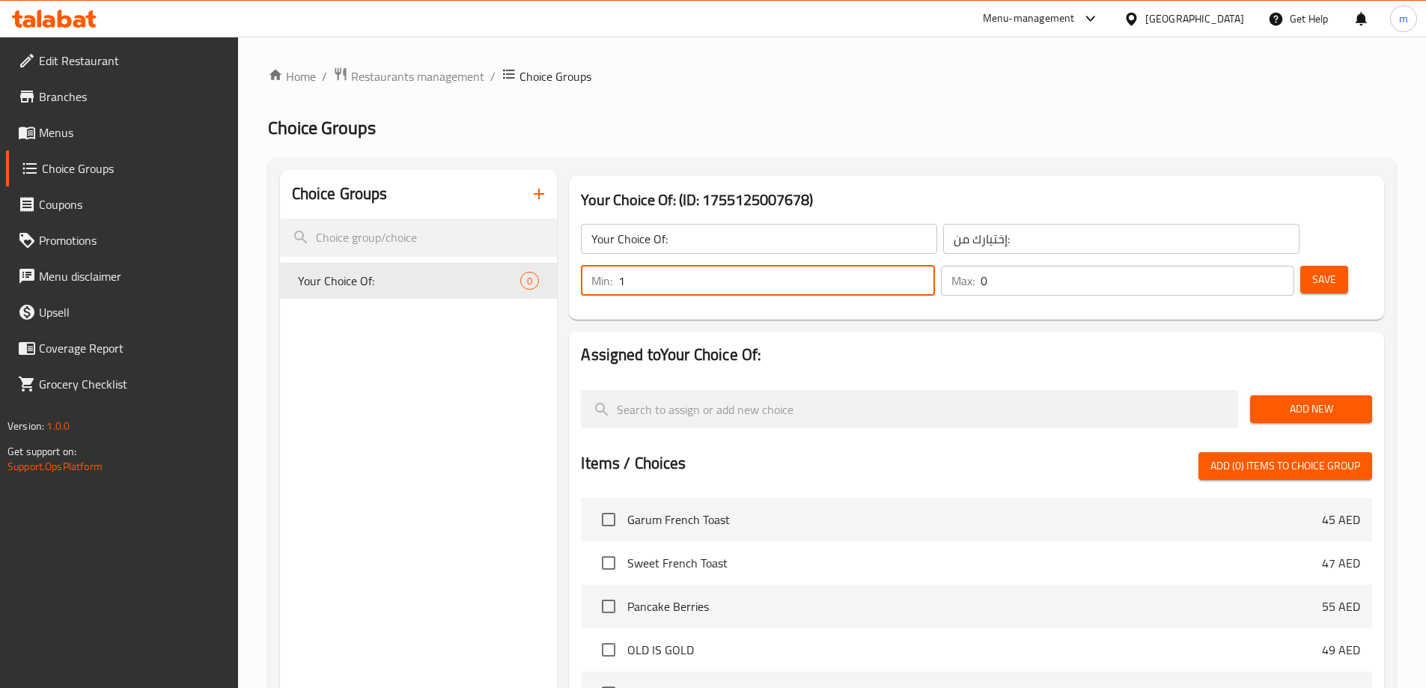
type input "1"
click at [934, 266] on input "1" at bounding box center [776, 281] width 316 height 30
type input "1"
click at [1253, 266] on input "1" at bounding box center [1137, 281] width 314 height 30
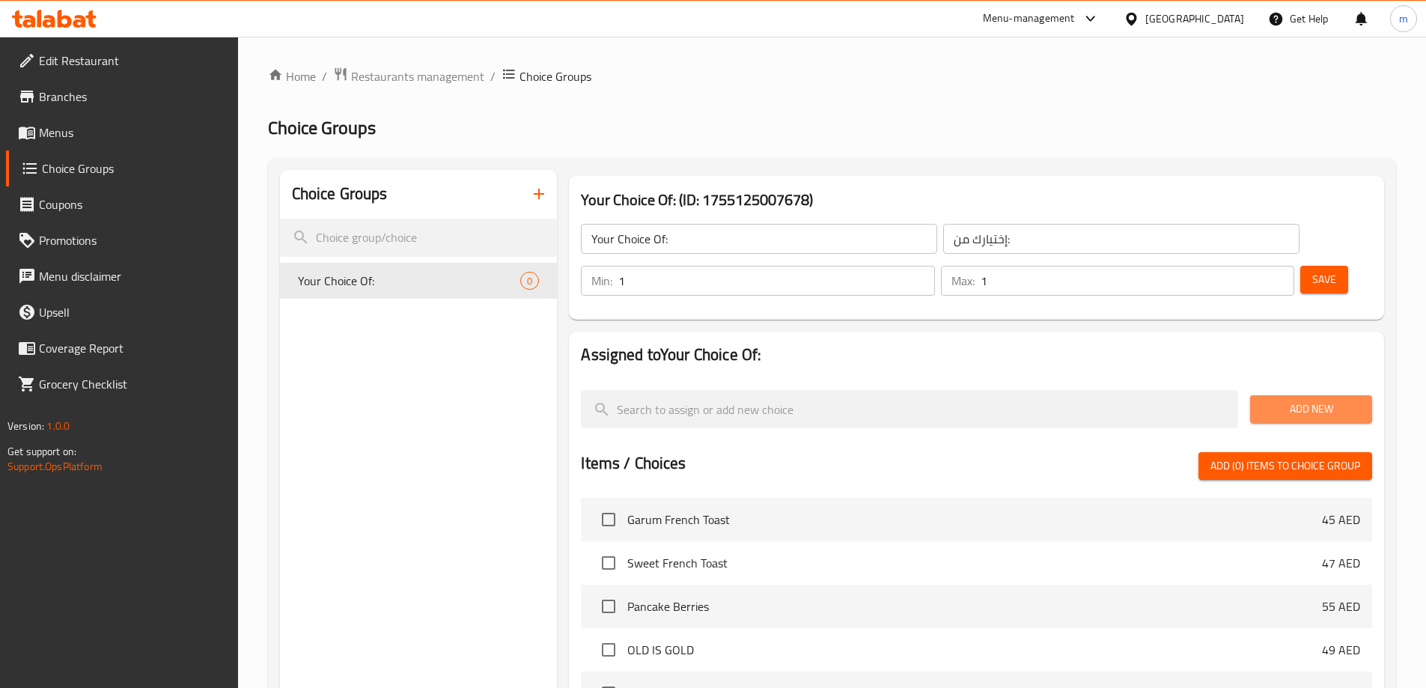
click at [1316, 400] on span "Add New" at bounding box center [1311, 409] width 98 height 19
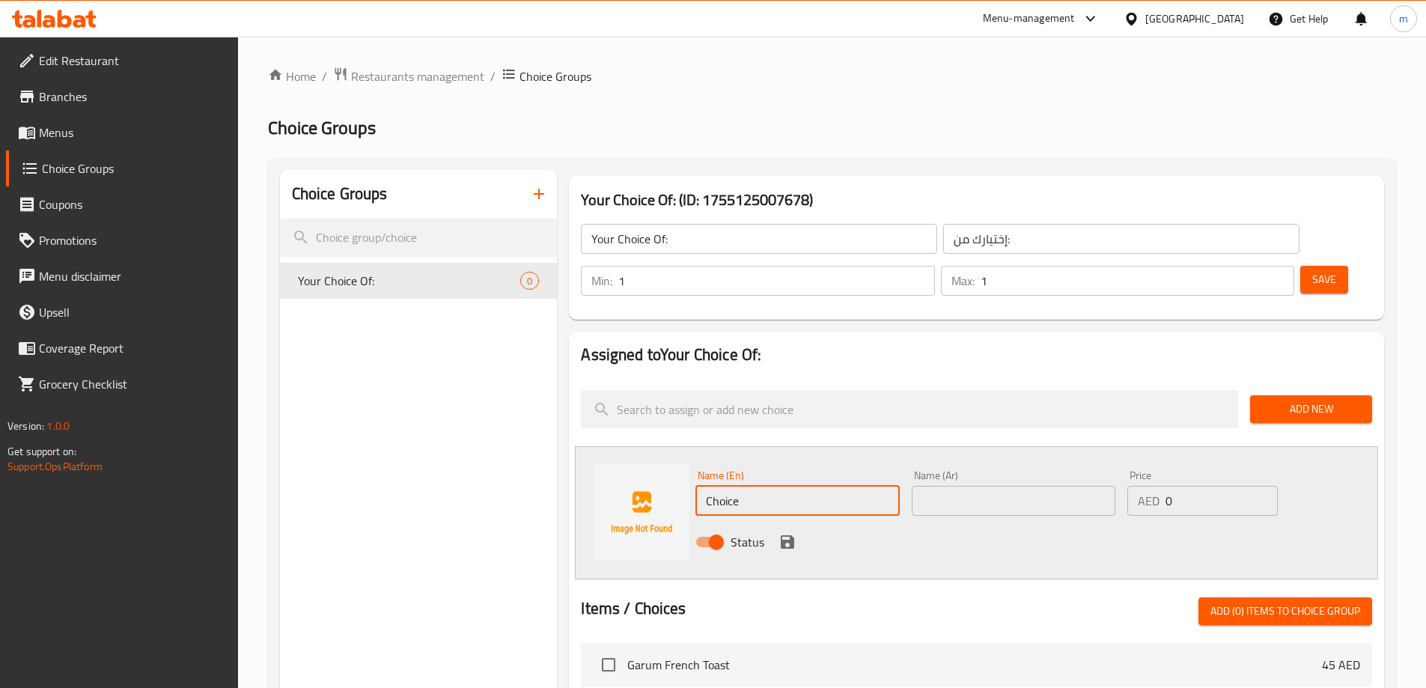
click at [756, 486] on input "Choice" at bounding box center [797, 501] width 204 height 30
paste input "Salmon"
type input "Salmon"
click at [995, 486] on input "text" at bounding box center [1014, 501] width 204 height 30
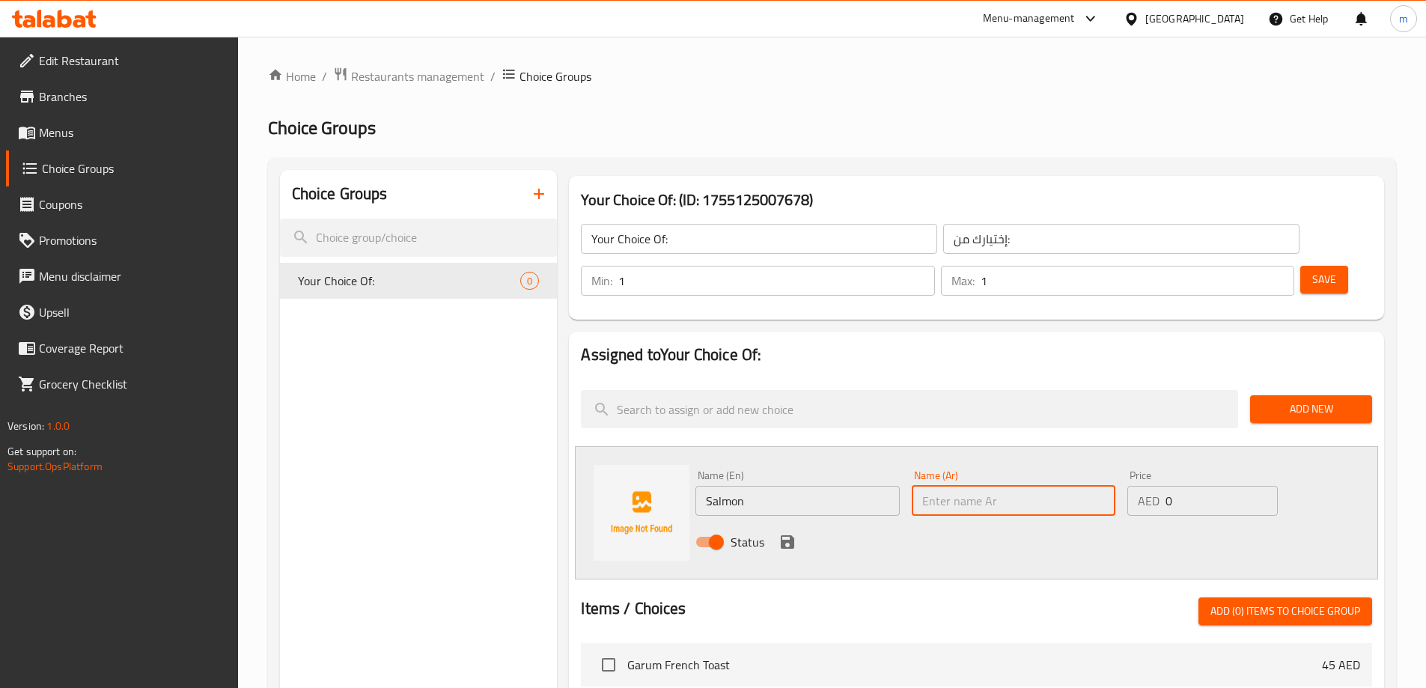
paste input "سلمون"
type input "سلمون"
click at [787, 533] on icon "save" at bounding box center [787, 542] width 18 height 18
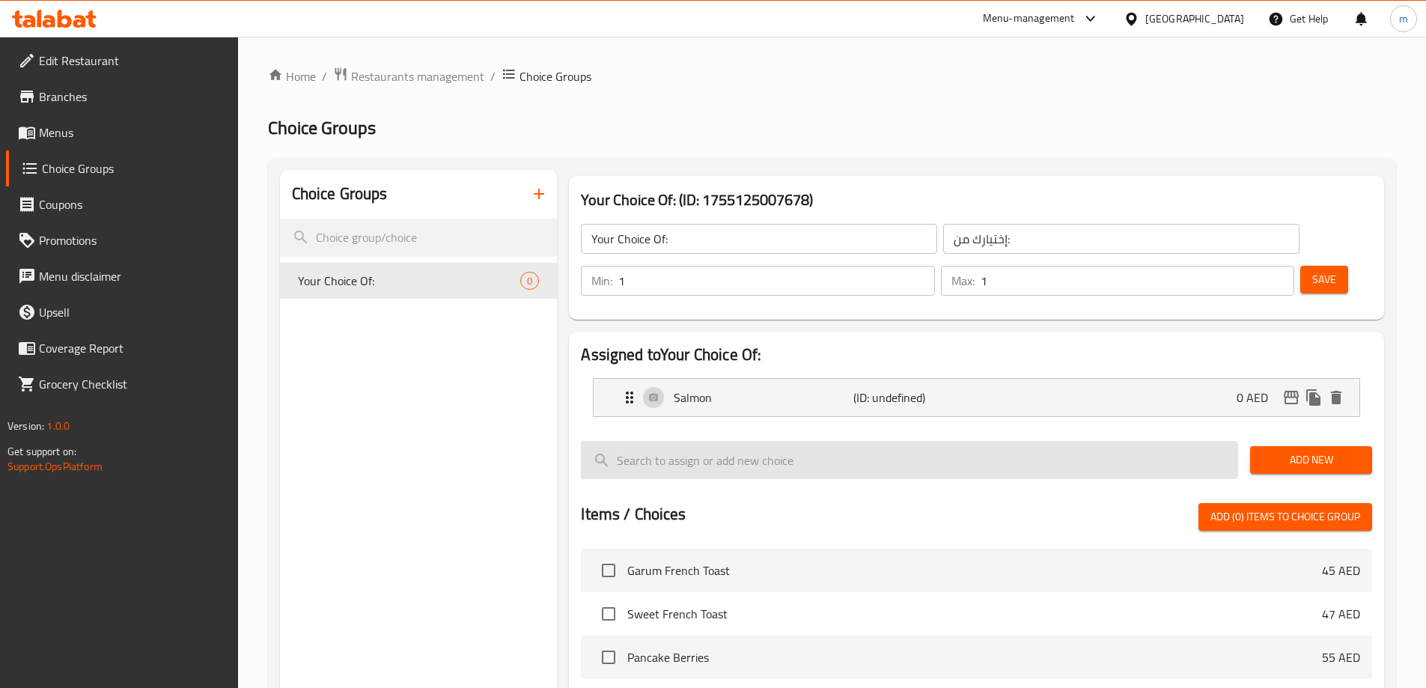
click at [804, 441] on input "search" at bounding box center [909, 460] width 657 height 38
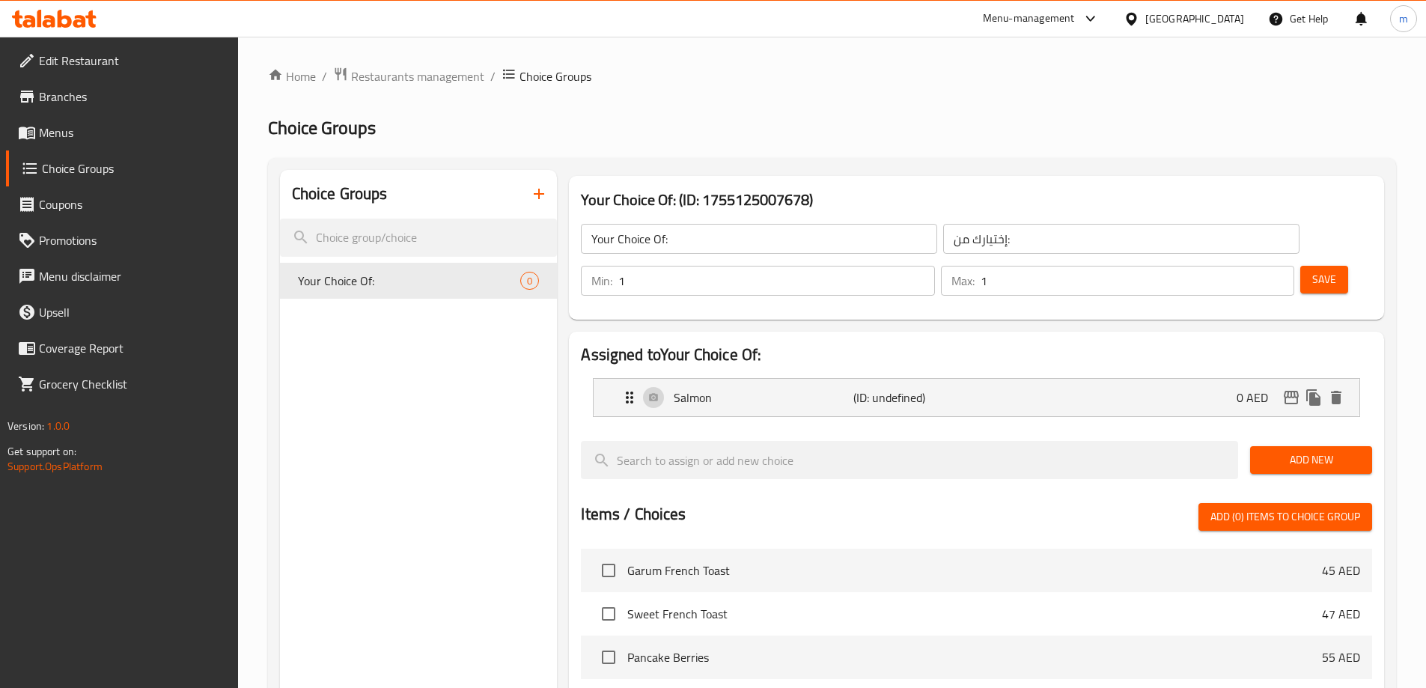
click at [1289, 451] on span "Add New" at bounding box center [1311, 460] width 98 height 19
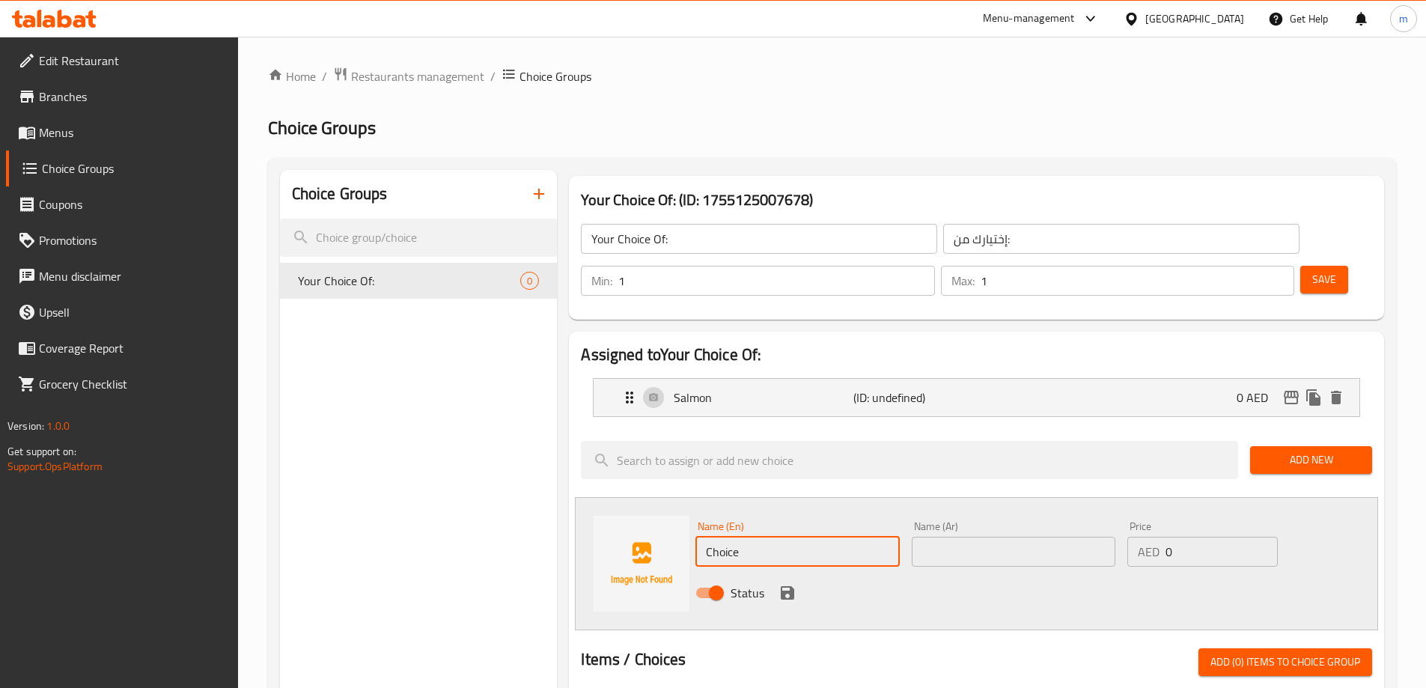
click at [879, 537] on input "Choice" at bounding box center [797, 552] width 204 height 30
paste input "Beef Bacon"
type input "Beef Bacon"
click at [977, 537] on input "text" at bounding box center [1014, 552] width 204 height 30
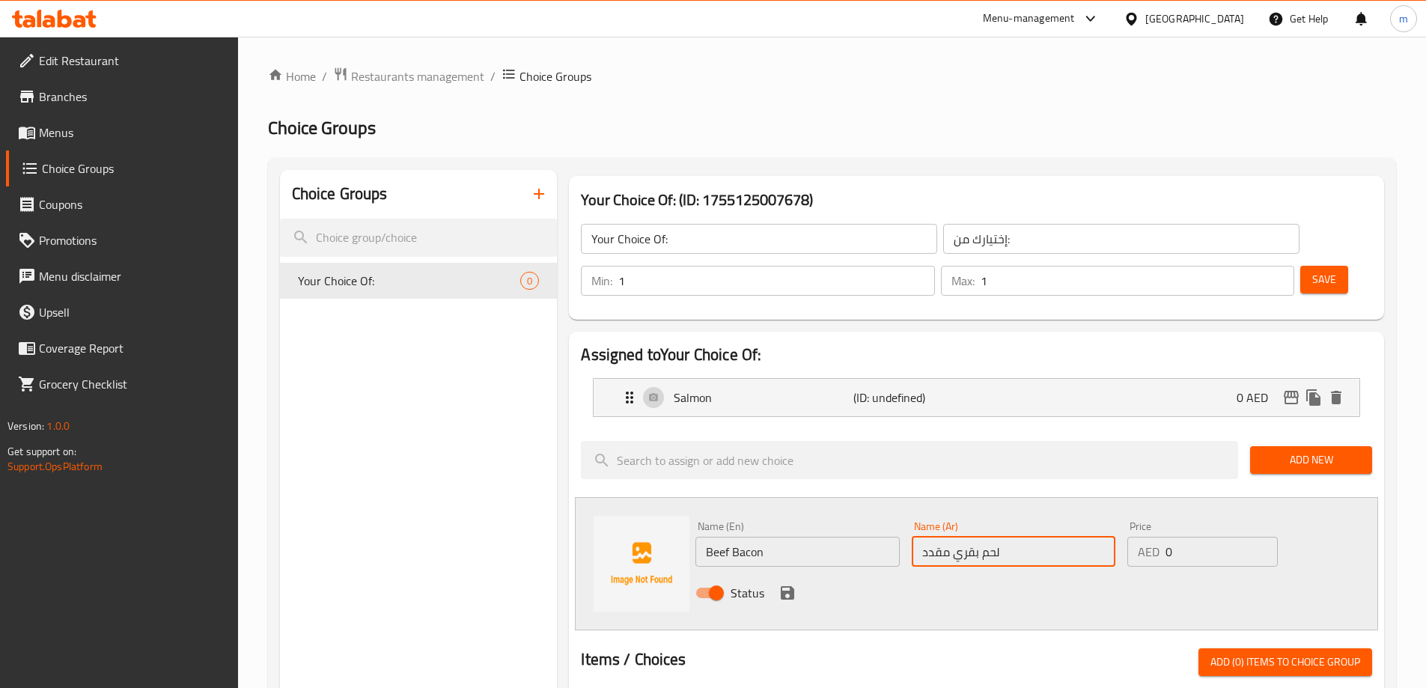
type input "لحم بقري مقدد"
click at [788, 584] on icon "save" at bounding box center [787, 593] width 18 height 18
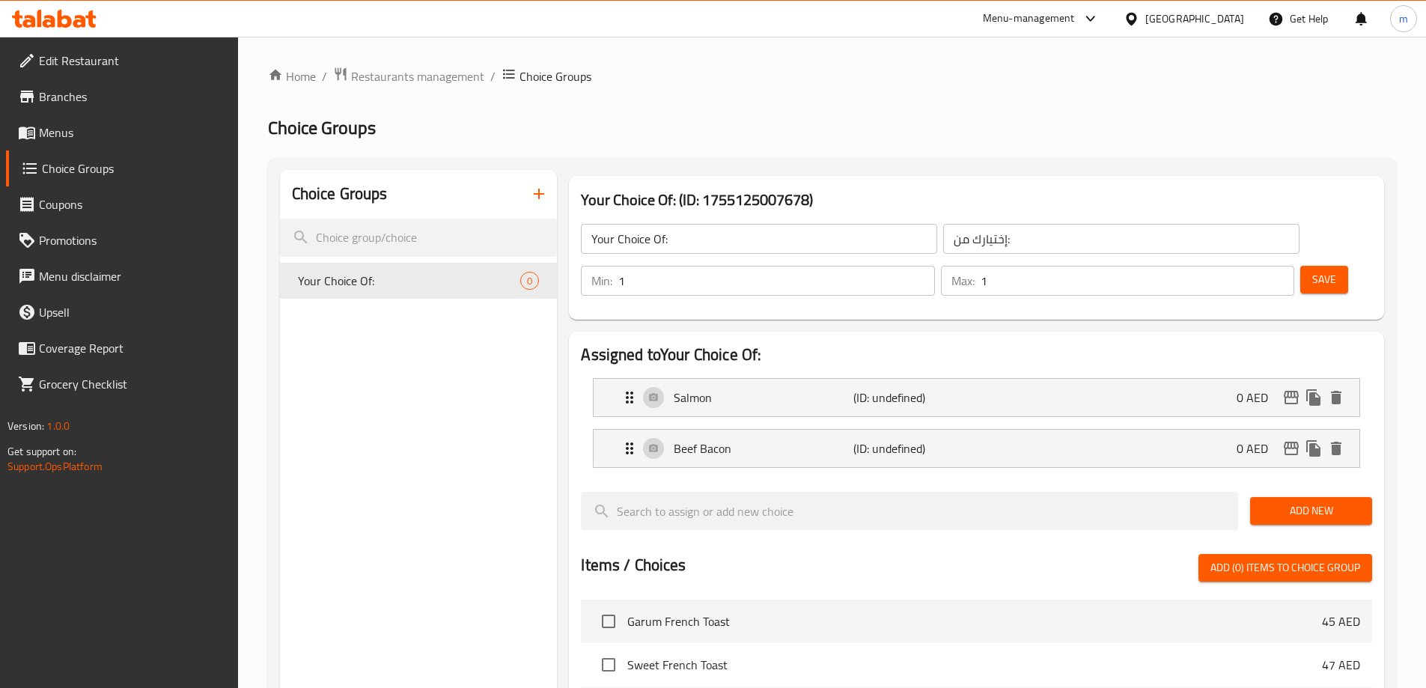
click at [1282, 501] on span "Add New" at bounding box center [1311, 510] width 98 height 19
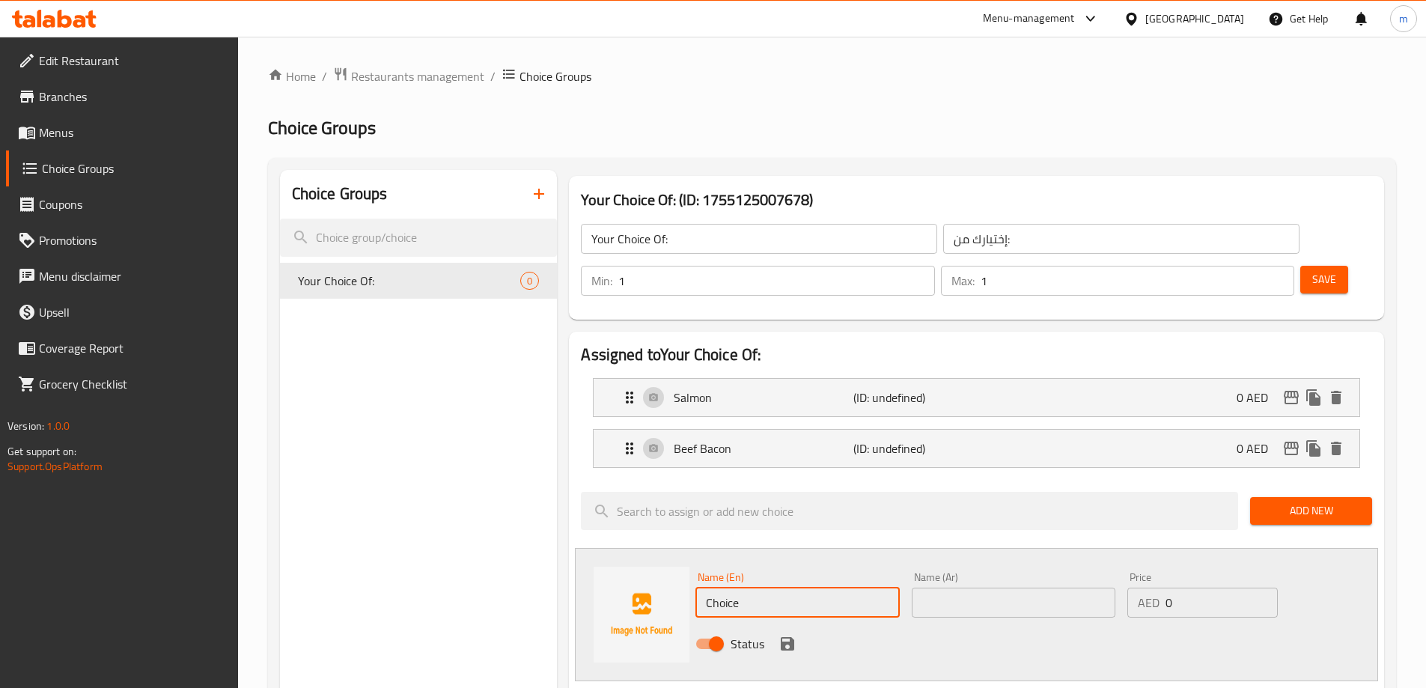
click at [799, 587] on input "Choice" at bounding box center [797, 602] width 204 height 30
paste input "Grilled Halloumi"
type input "Grilled Halloumi"
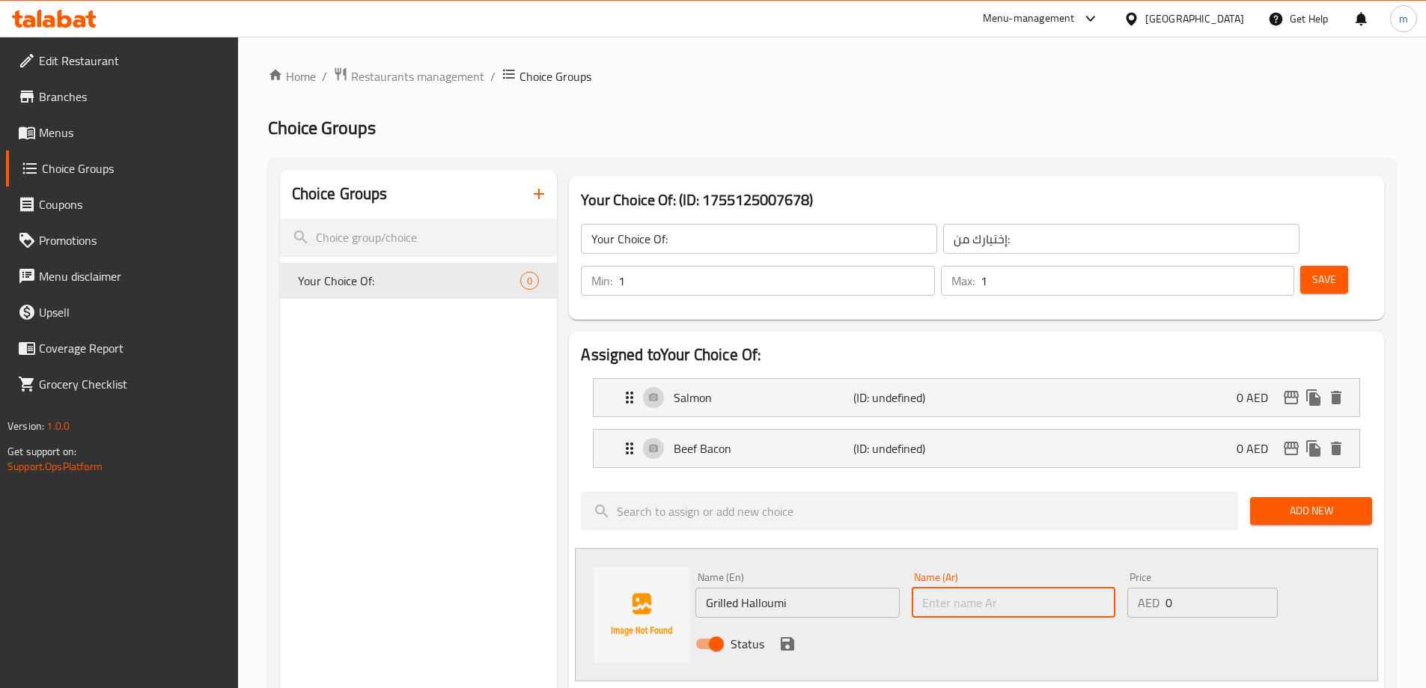
click at [985, 587] on input "text" at bounding box center [1014, 602] width 204 height 30
type input "حلومي مشوي"
click at [791, 637] on icon "save" at bounding box center [787, 643] width 13 height 13
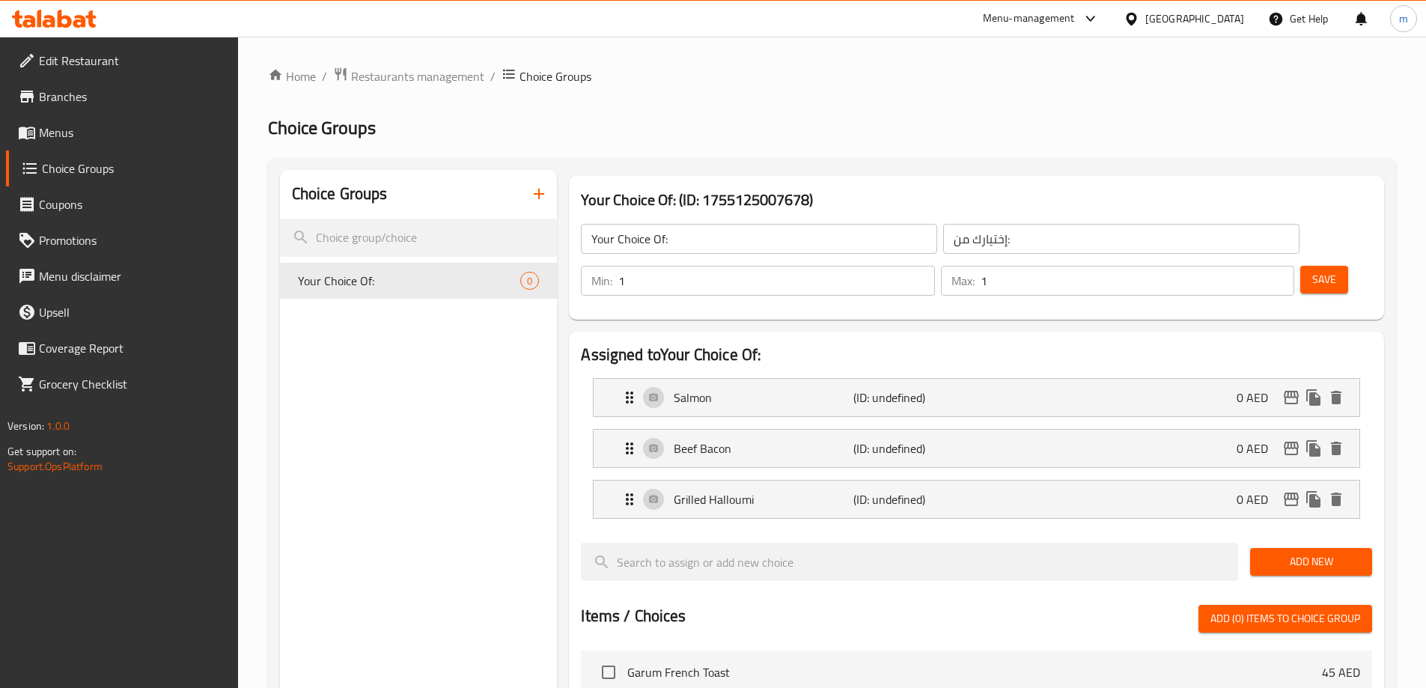
click at [1300, 266] on button "Save" at bounding box center [1324, 280] width 48 height 28
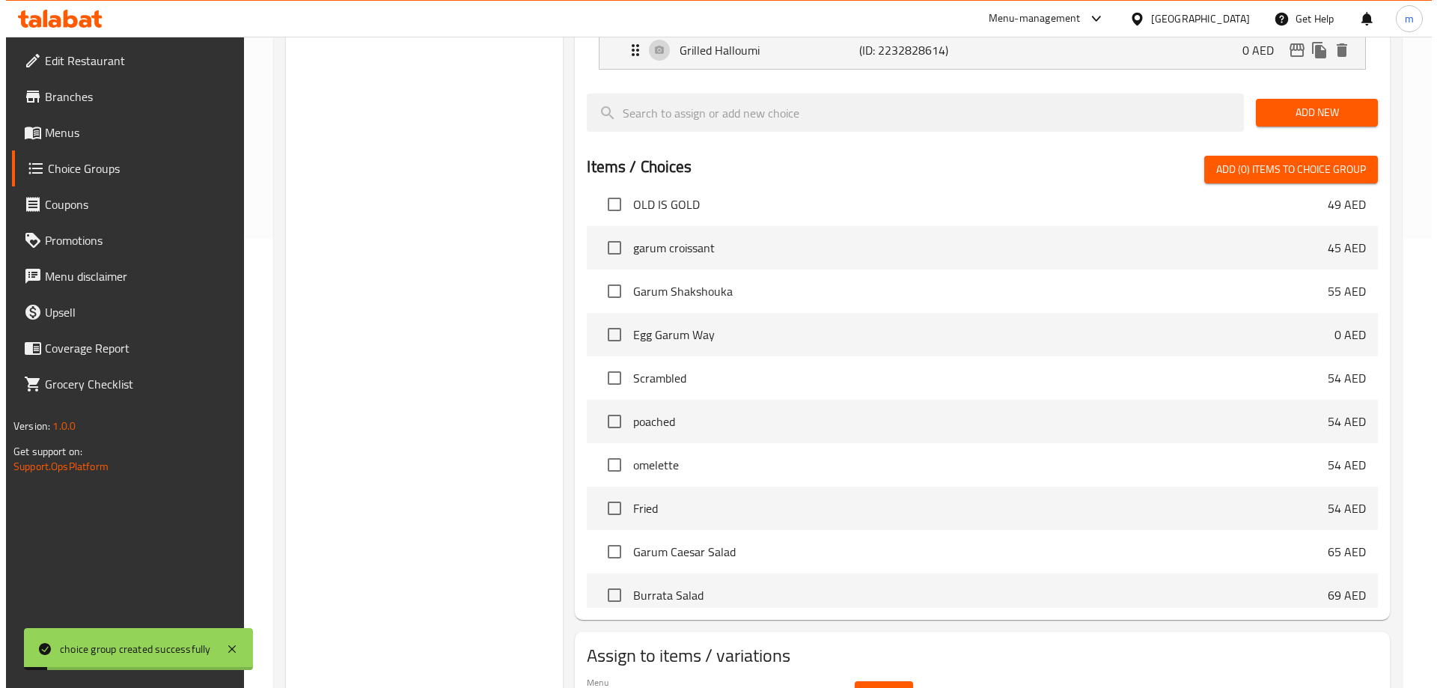
scroll to position [299, 0]
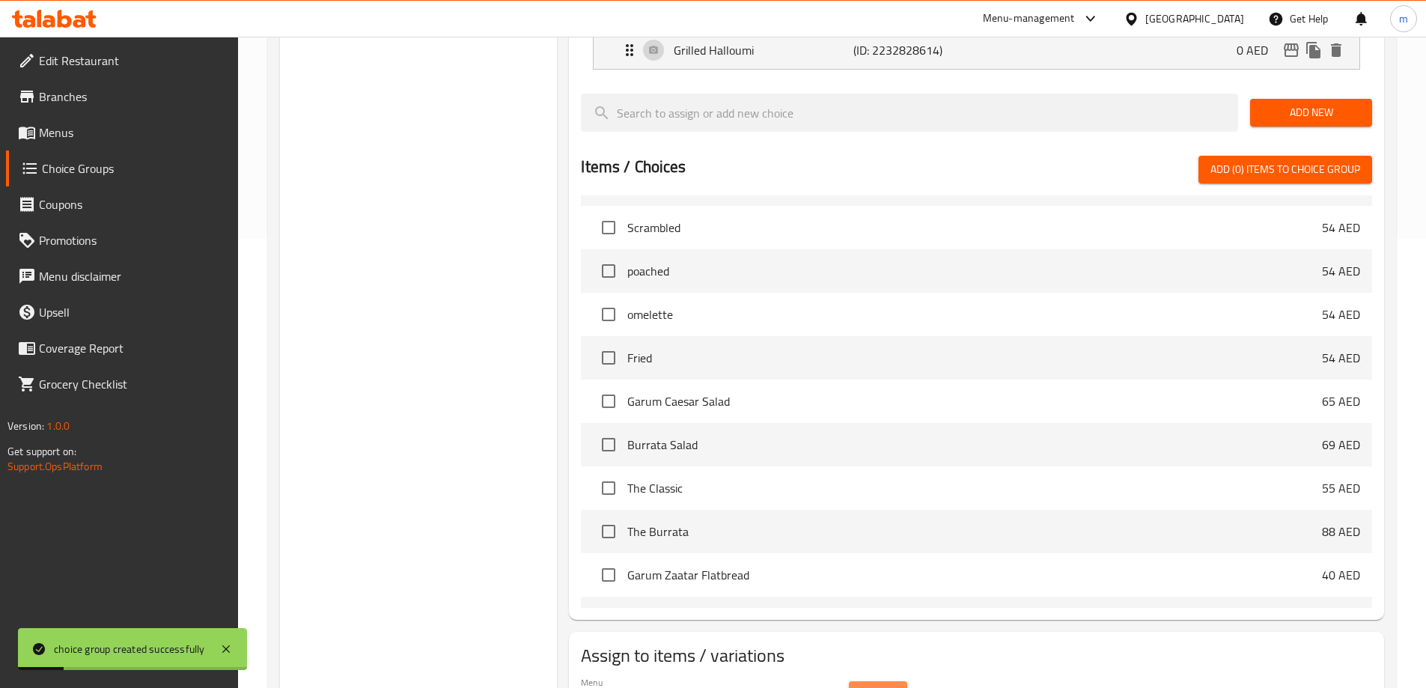
click at [867, 686] on span "Select" at bounding box center [878, 695] width 34 height 19
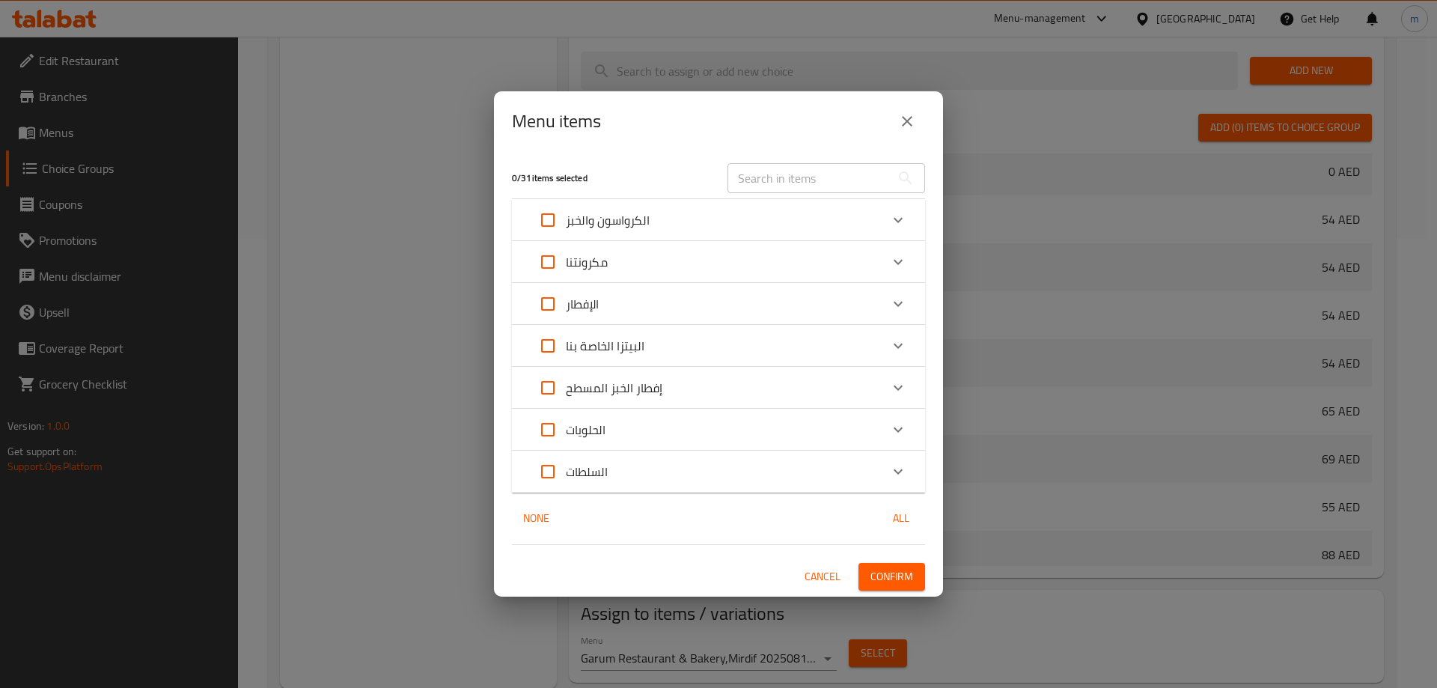
click at [647, 311] on div "الإفطار" at bounding box center [705, 304] width 350 height 36
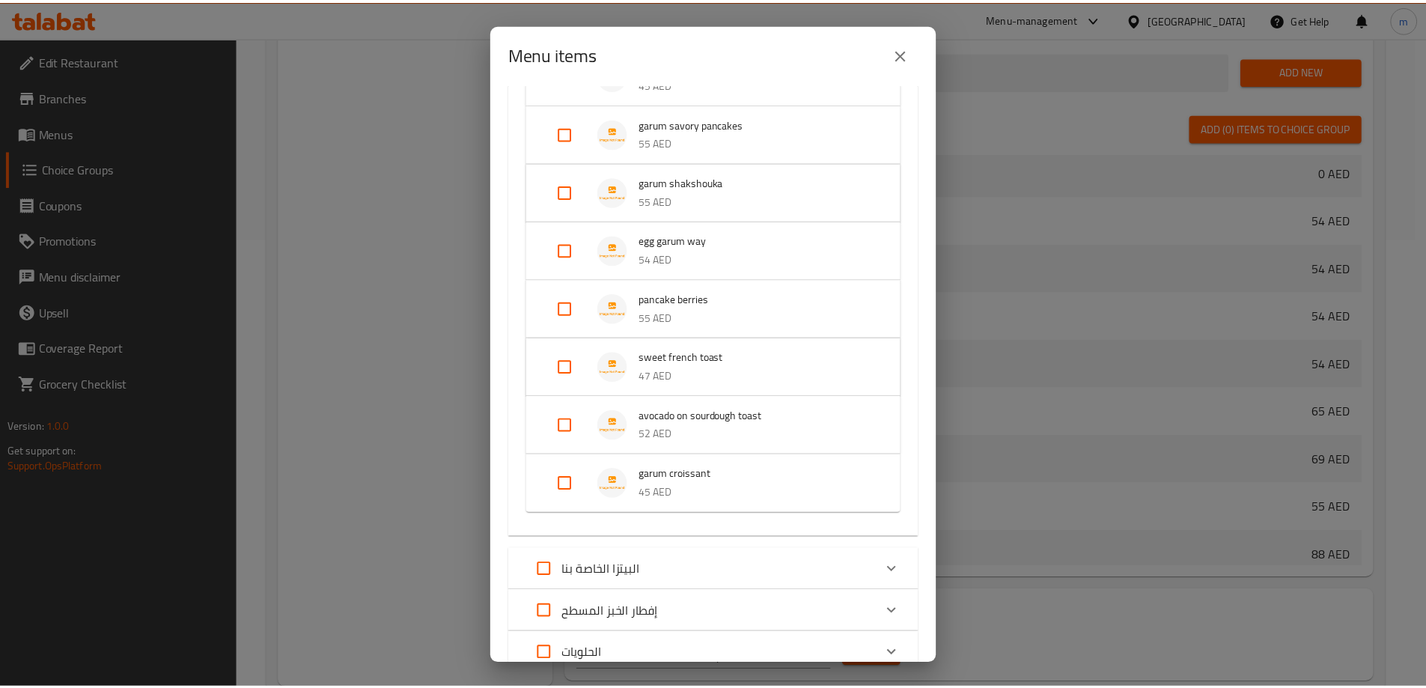
scroll to position [0, 0]
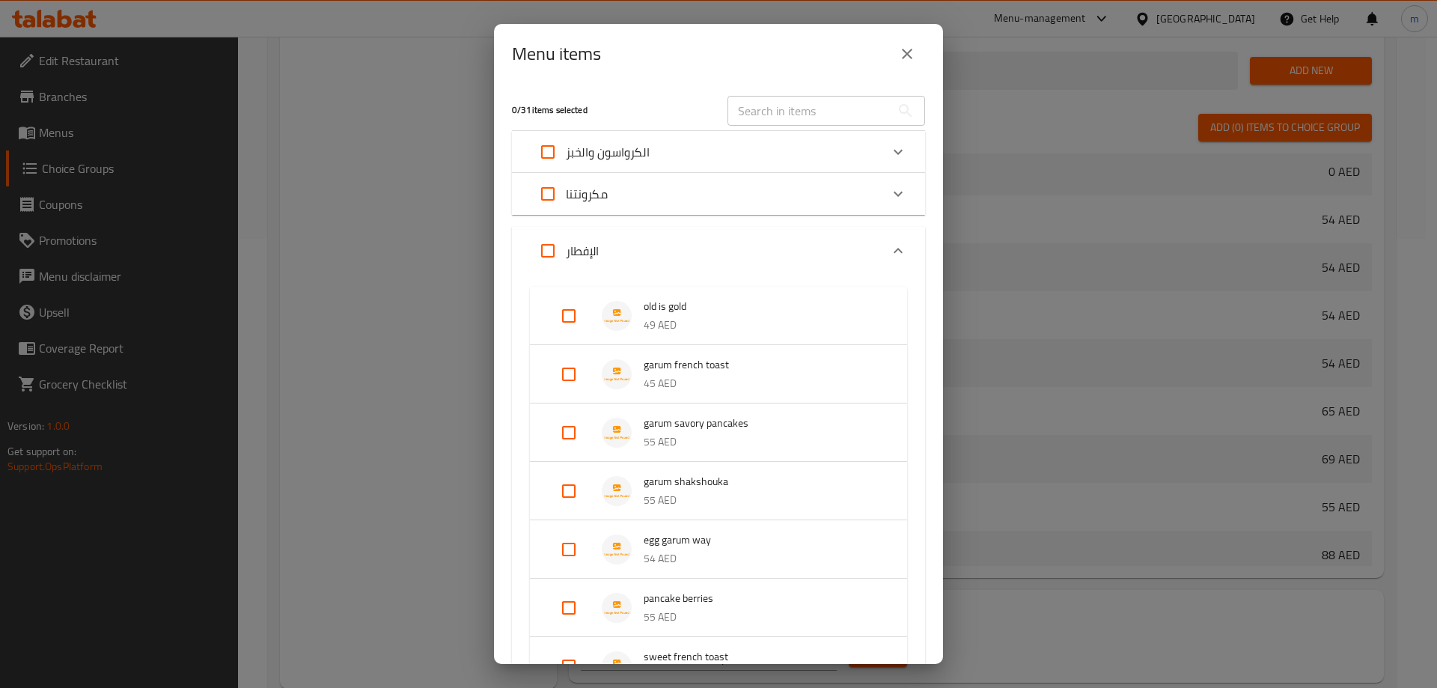
click at [917, 49] on button "close" at bounding box center [907, 54] width 36 height 36
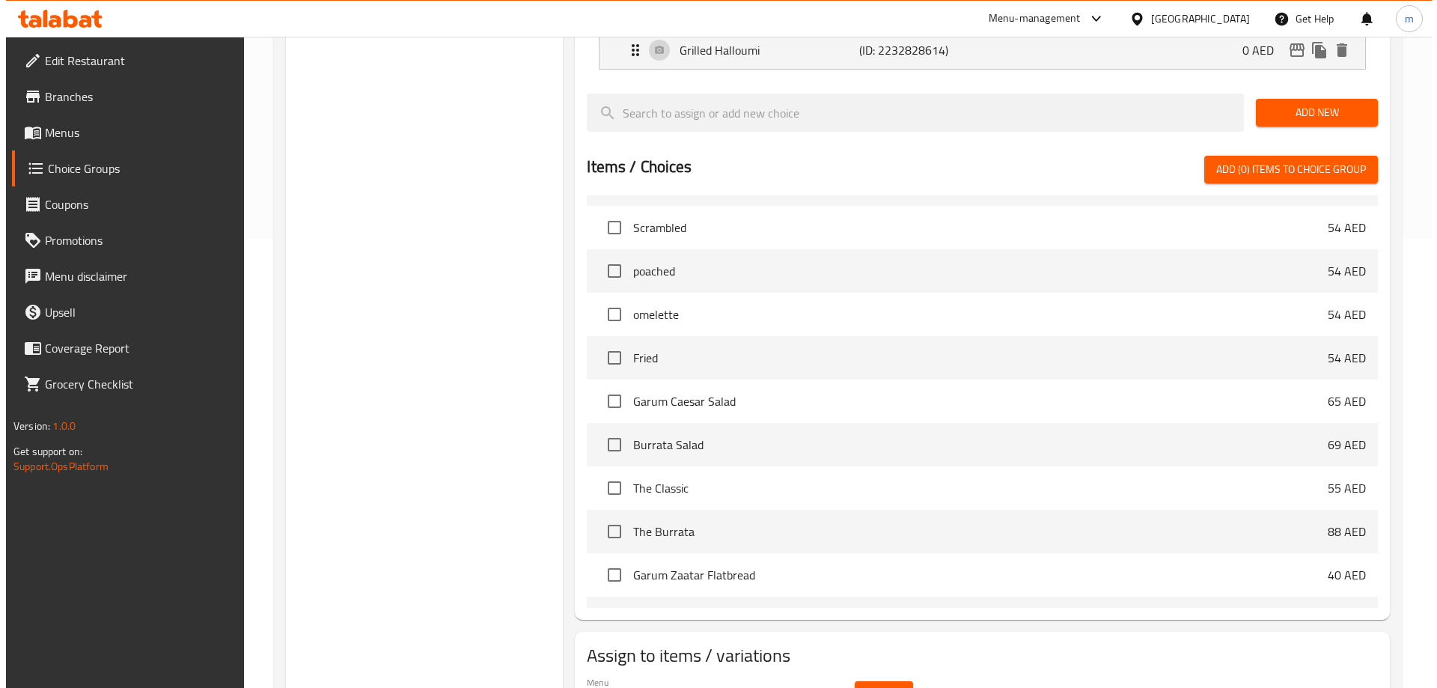
scroll to position [492, 0]
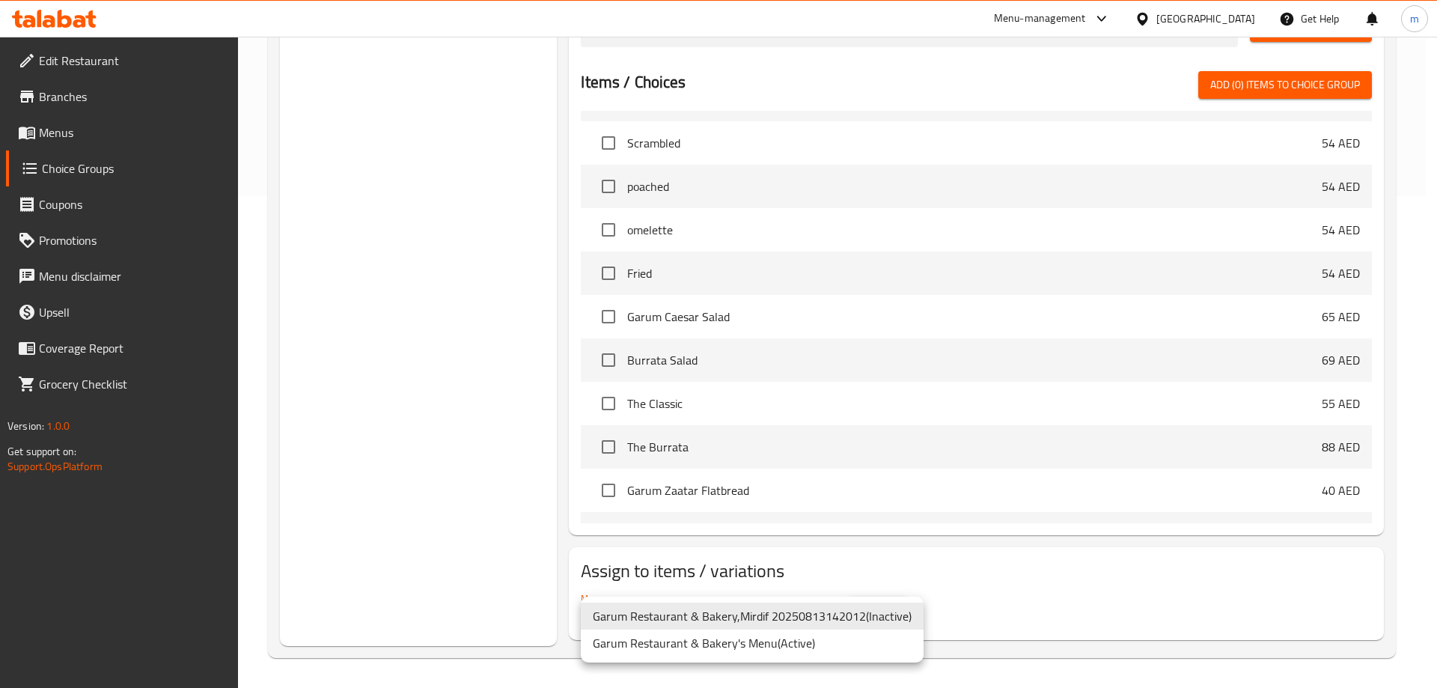
click at [683, 646] on li "Garum Restaurant & Bakery's Menu ( Active )" at bounding box center [752, 642] width 343 height 27
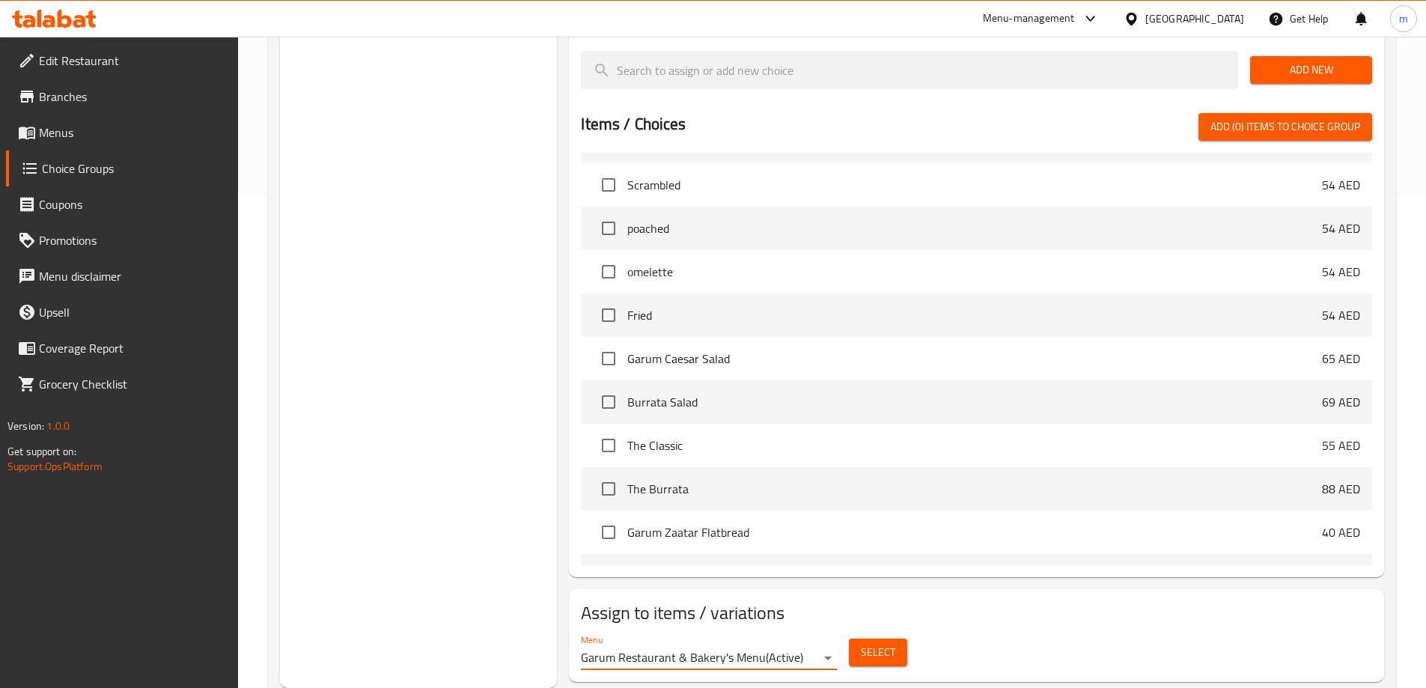
click at [858, 638] on button "Select" at bounding box center [878, 652] width 58 height 28
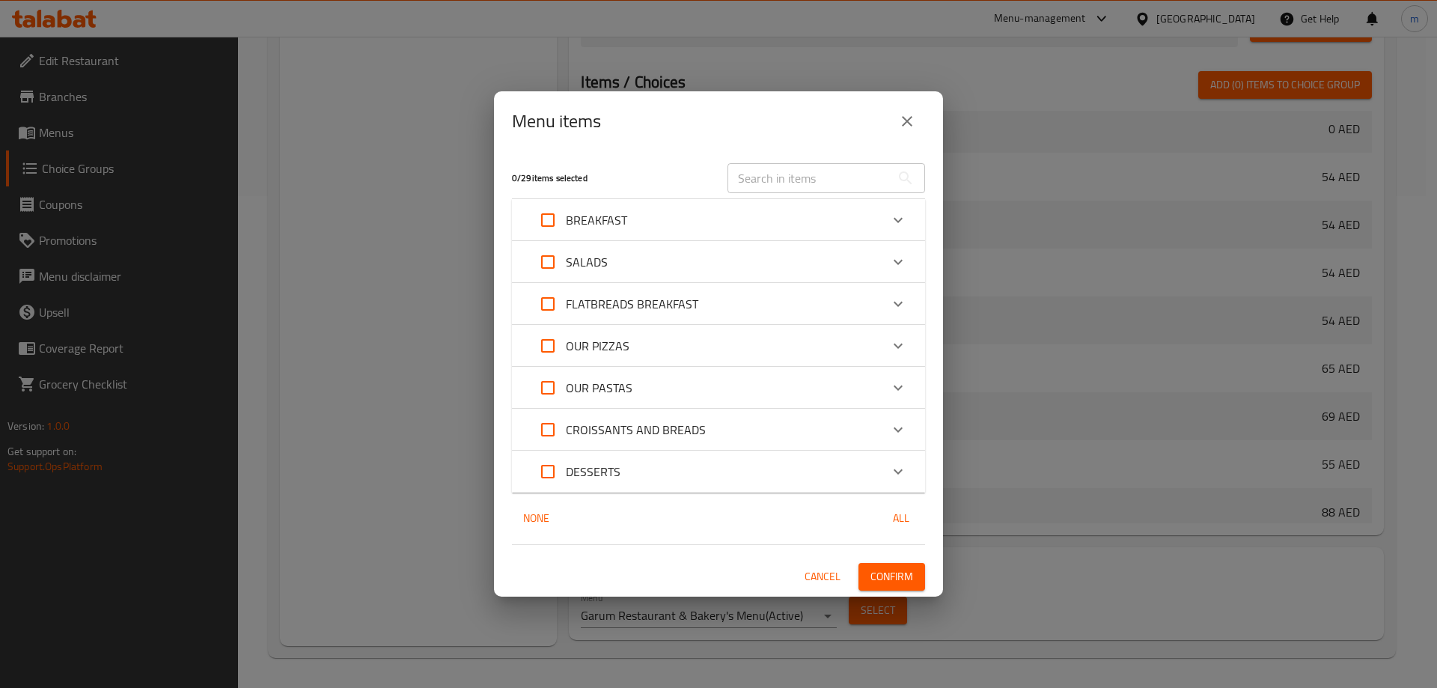
click at [614, 221] on p "BREAKFAST" at bounding box center [596, 220] width 61 height 18
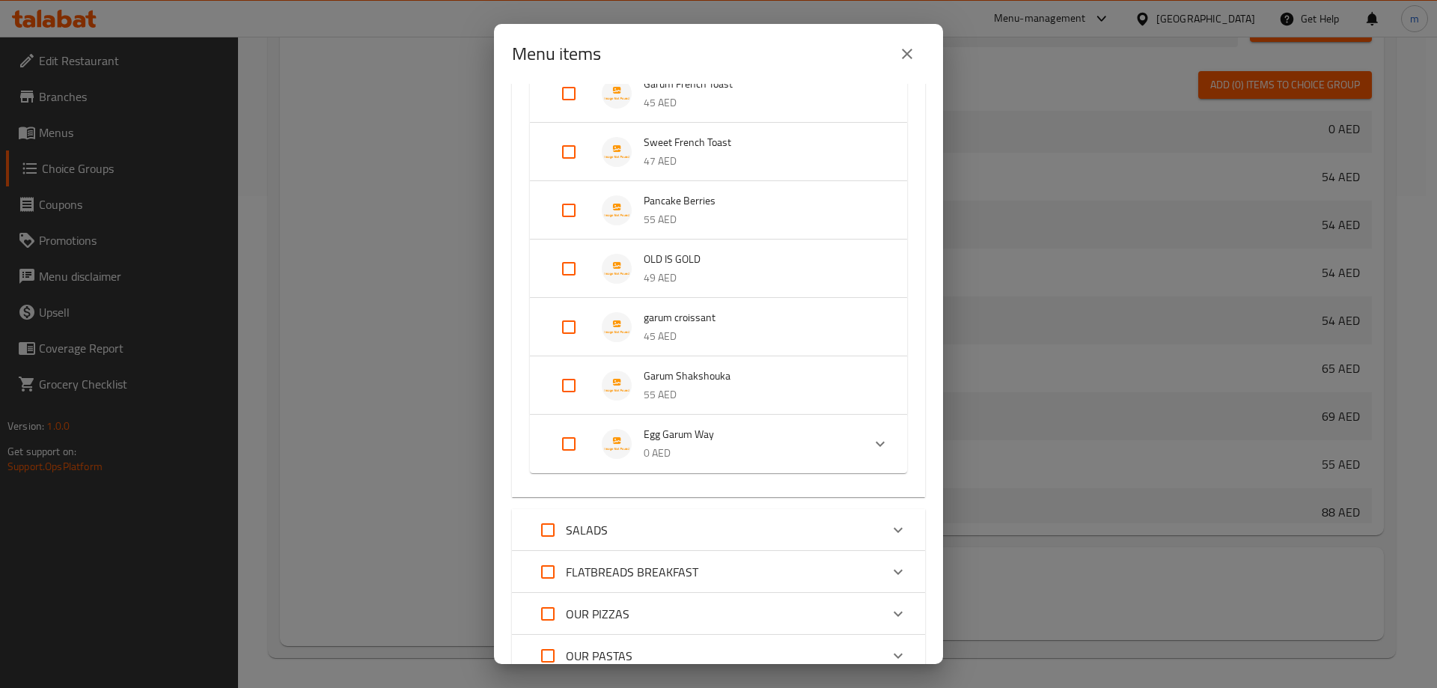
scroll to position [150, 0]
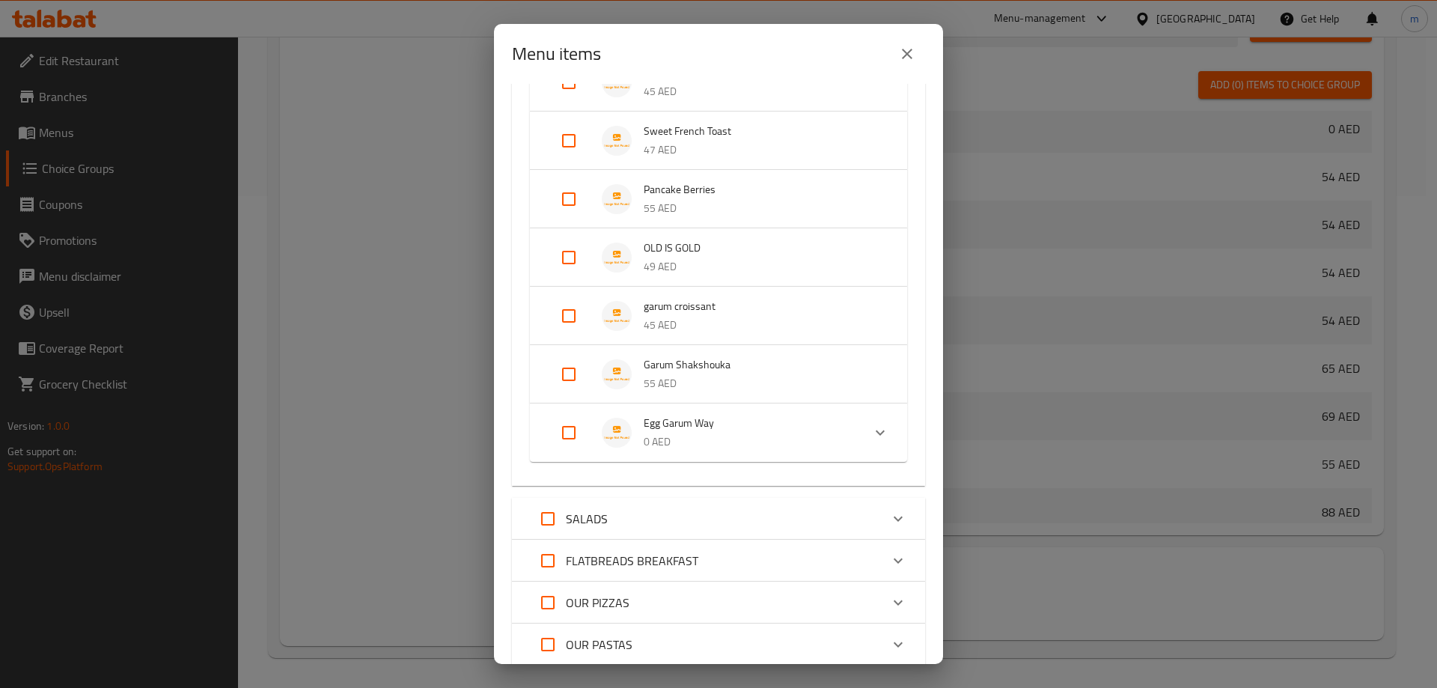
click at [573, 424] on input "Expand" at bounding box center [569, 433] width 36 height 36
checkbox input "true"
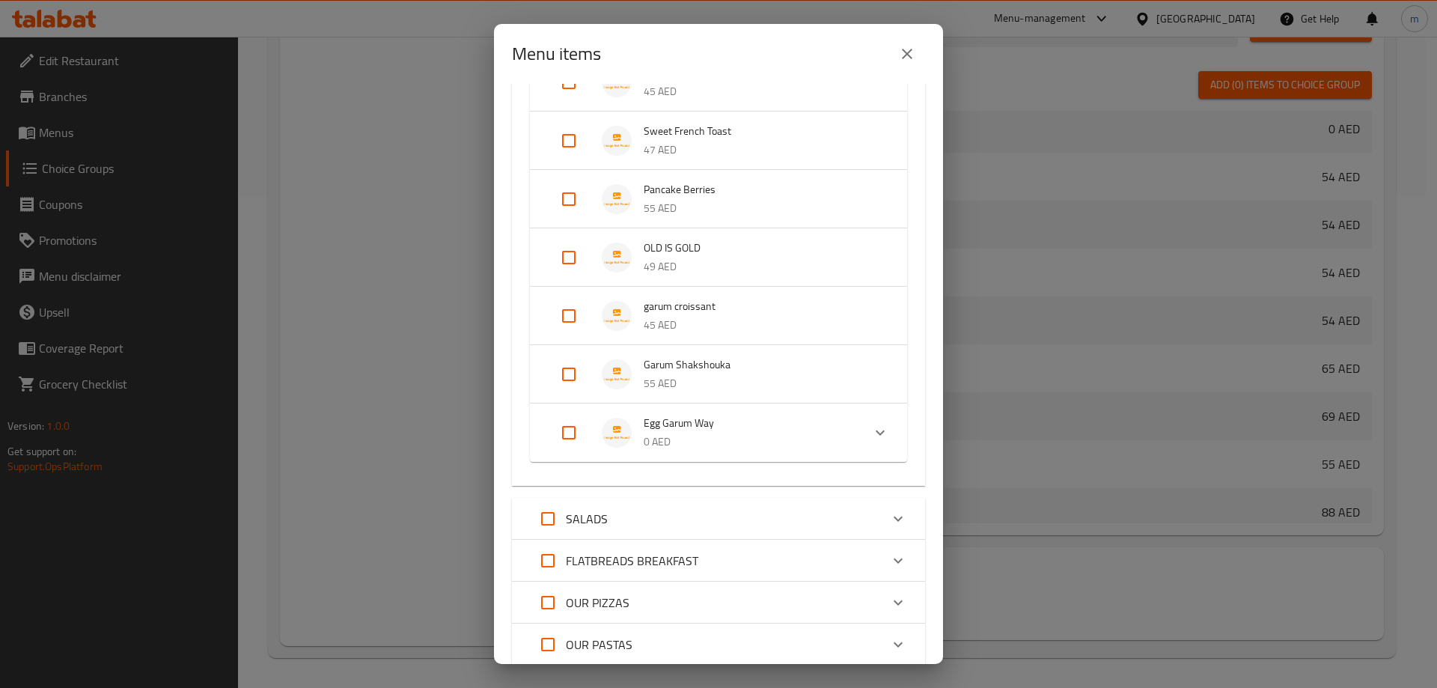
checkbox input "true"
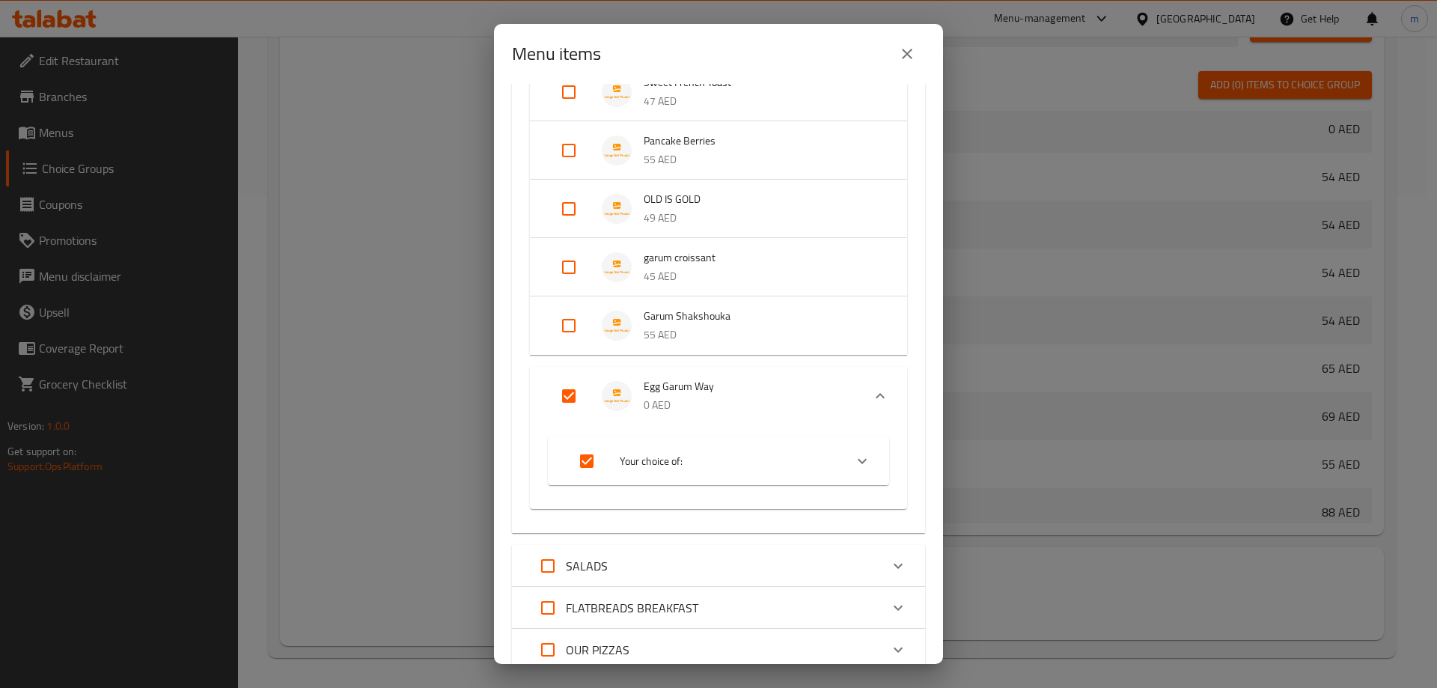
scroll to position [299, 0]
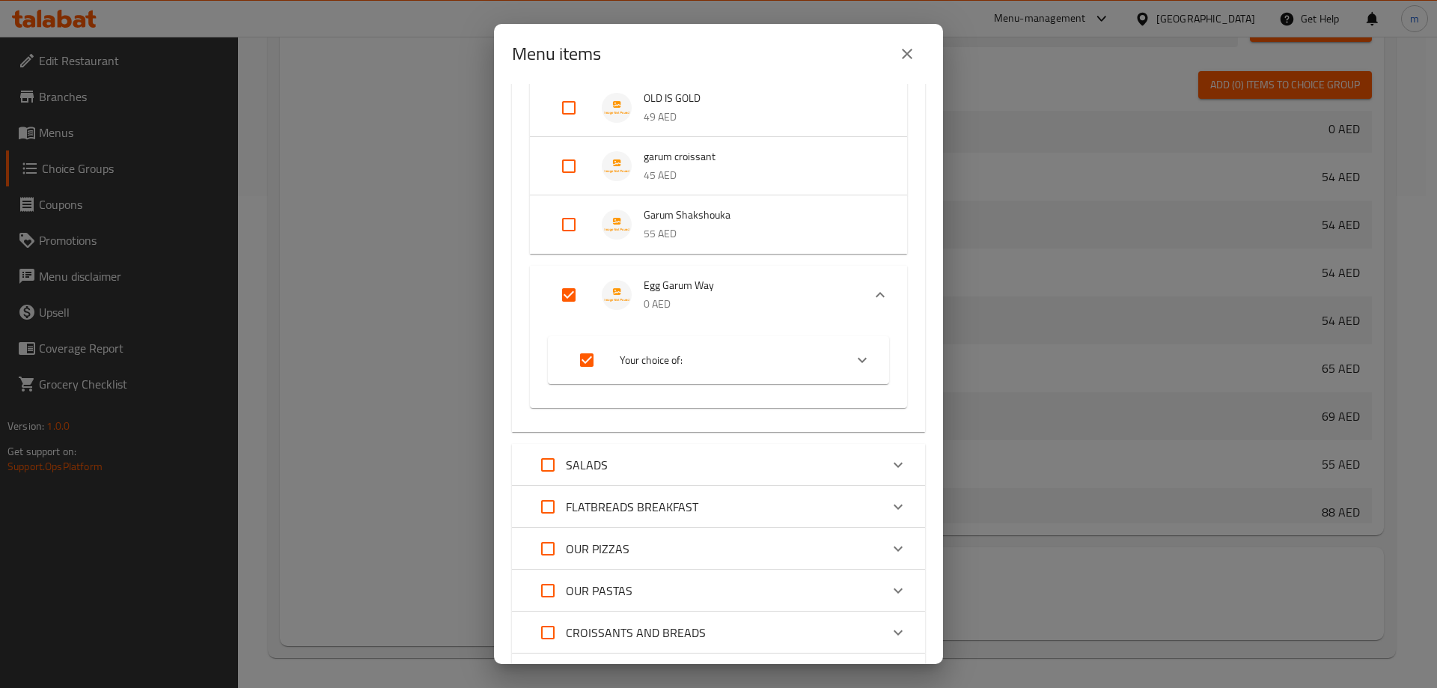
click at [762, 367] on span "Your choice of:" at bounding box center [726, 360] width 213 height 19
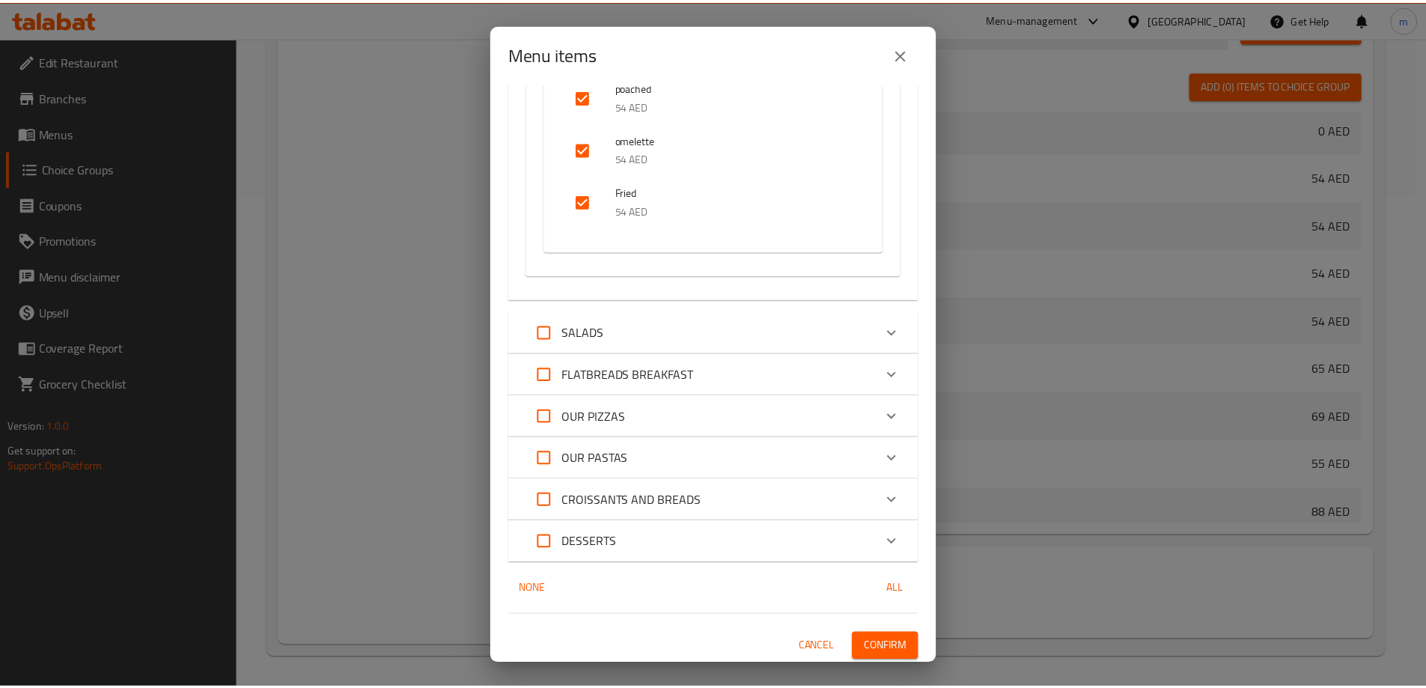
scroll to position [680, 0]
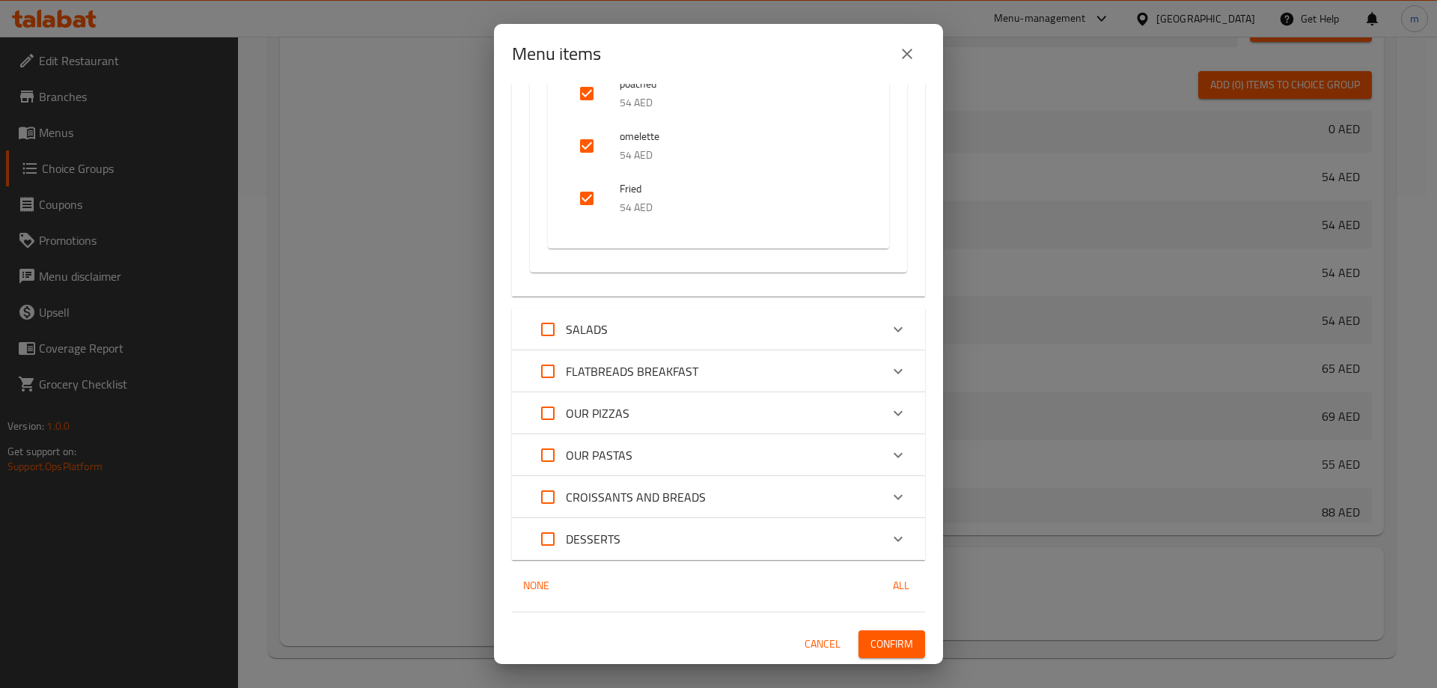
click at [882, 640] on span "Confirm" at bounding box center [891, 644] width 43 height 19
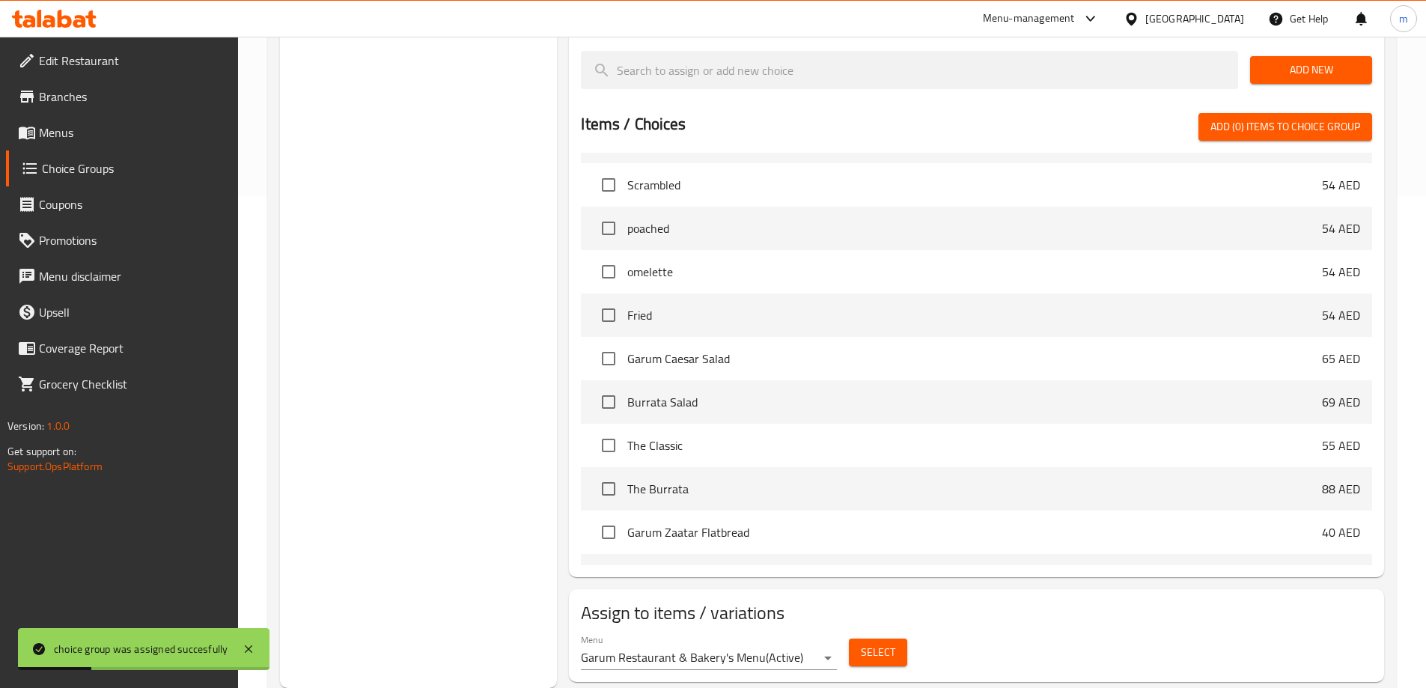
click at [55, 141] on span "Menus" at bounding box center [132, 132] width 187 height 18
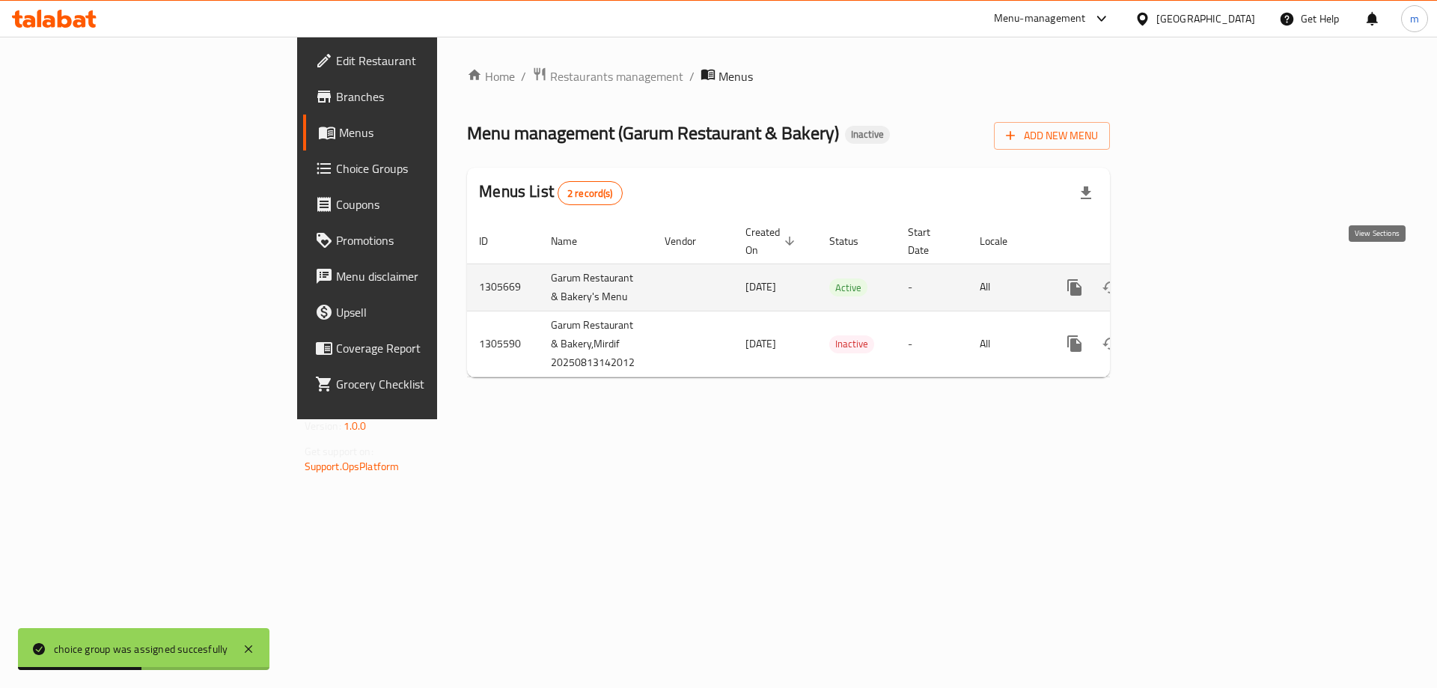
click at [1200, 281] on link "enhanced table" at bounding box center [1182, 287] width 36 height 36
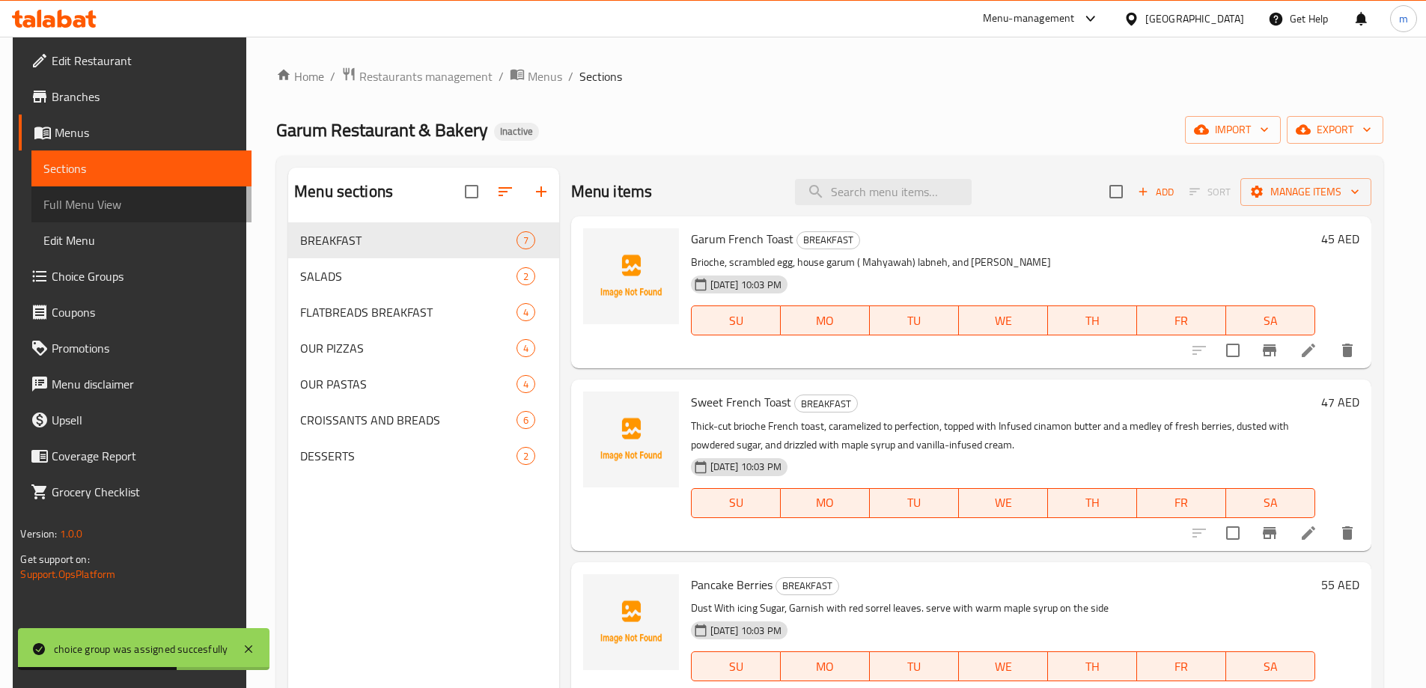
click at [160, 217] on link "Full Menu View" at bounding box center [140, 204] width 219 height 36
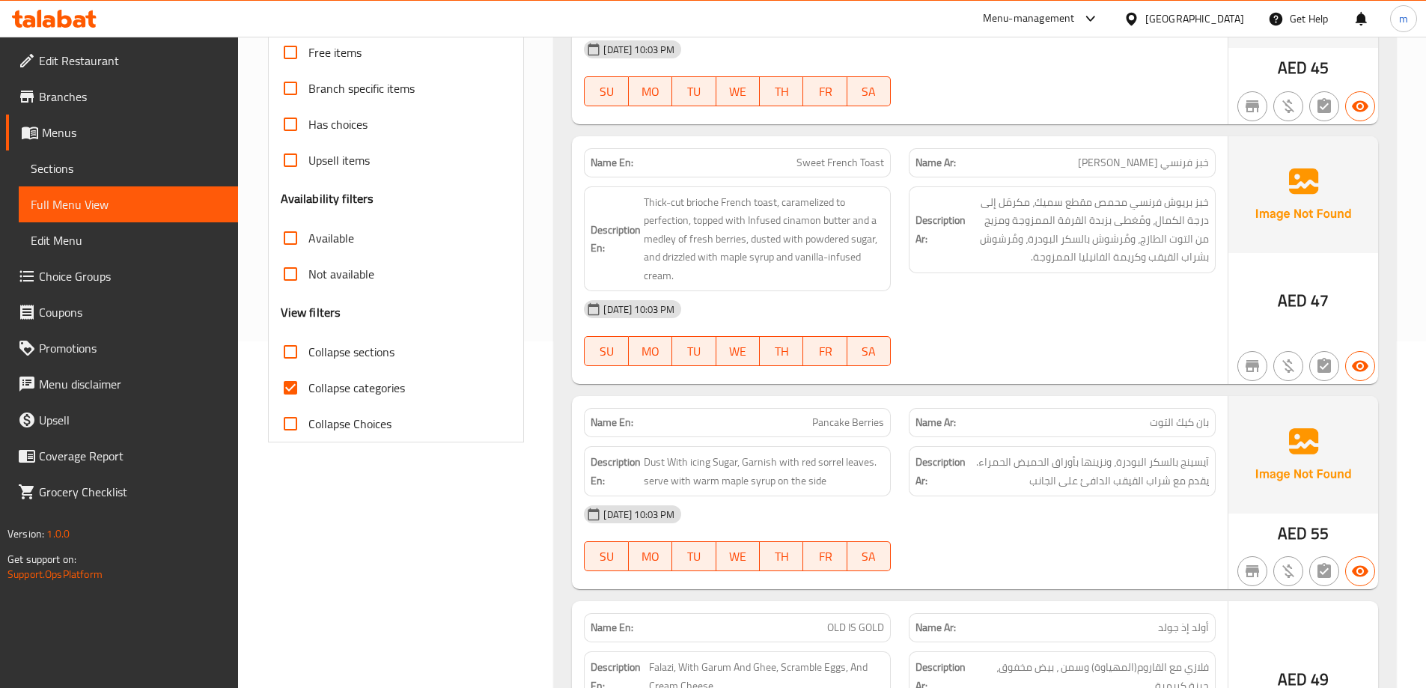
scroll to position [374, 0]
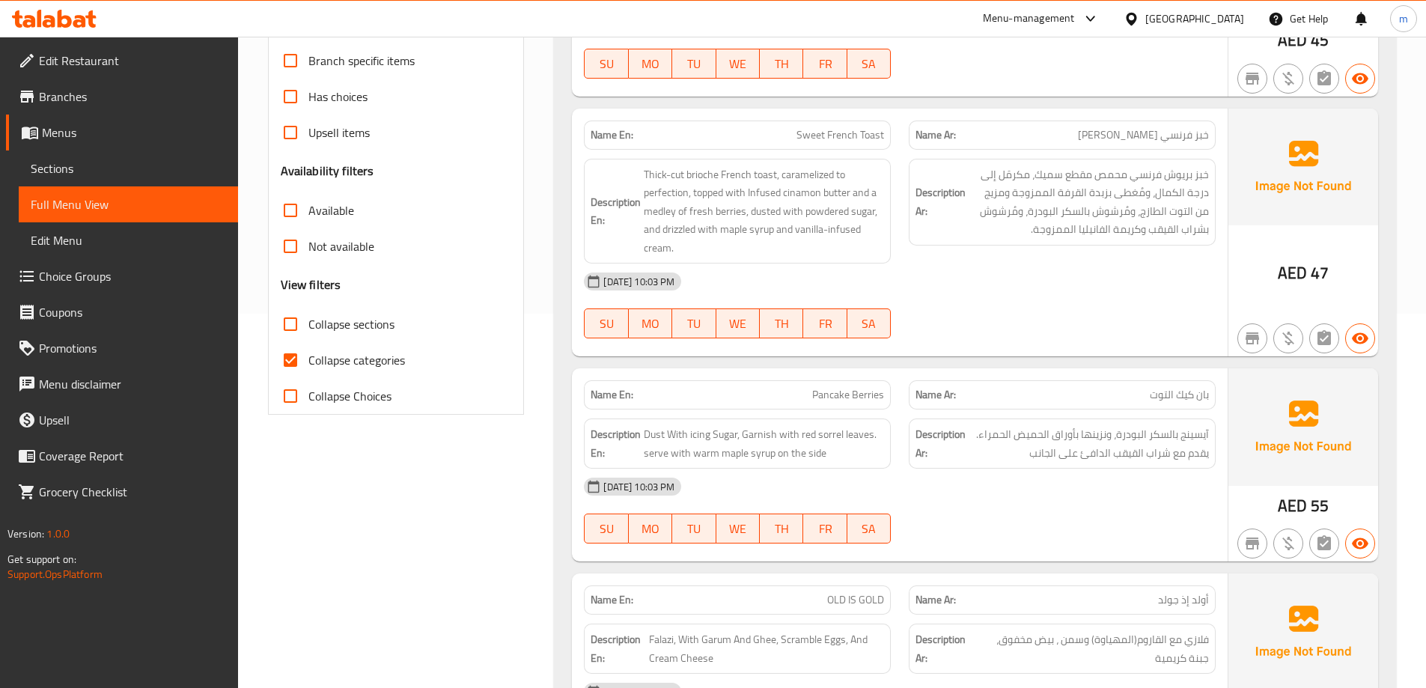
click at [383, 332] on span "Collapse sections" at bounding box center [351, 324] width 86 height 18
click at [308, 332] on input "Collapse sections" at bounding box center [290, 324] width 36 height 36
checkbox input "true"
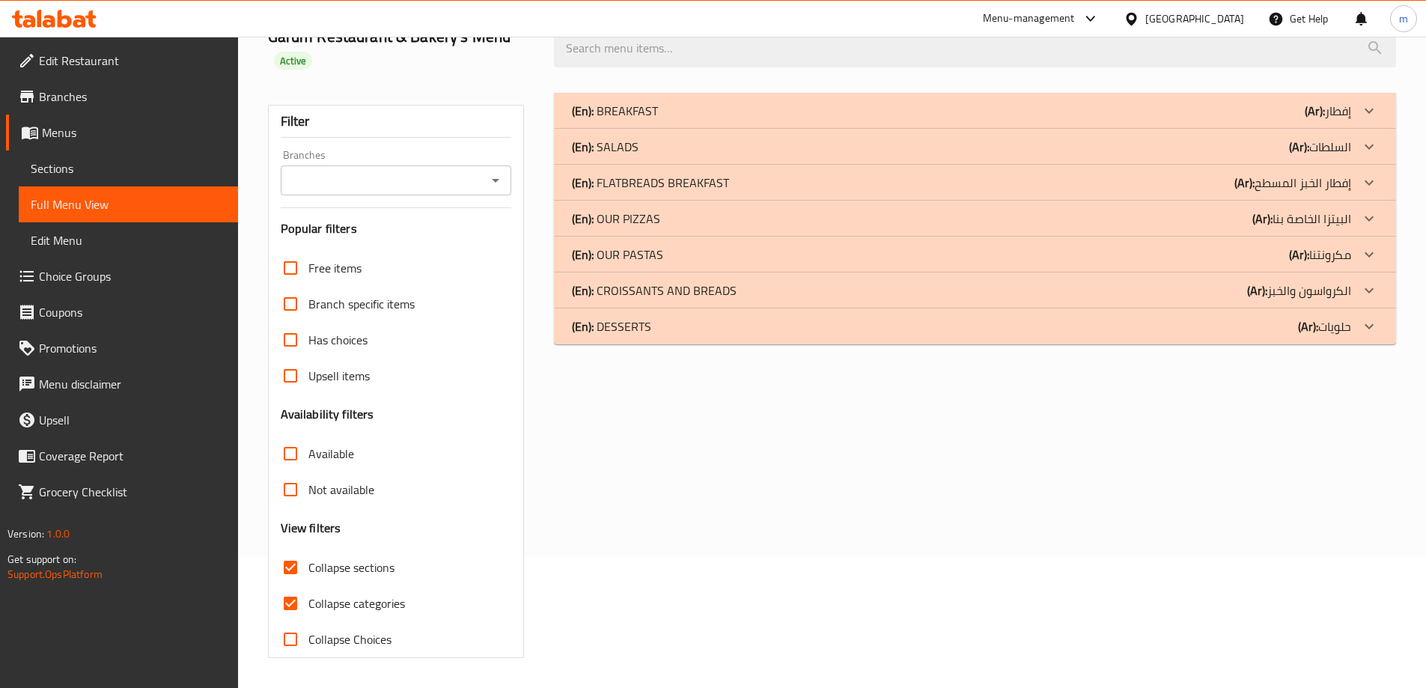
scroll to position [131, 0]
click at [375, 358] on div "Upsell items" at bounding box center [396, 376] width 231 height 36
click at [658, 120] on p "(En): FLATBREADS BREAKFAST" at bounding box center [615, 111] width 86 height 18
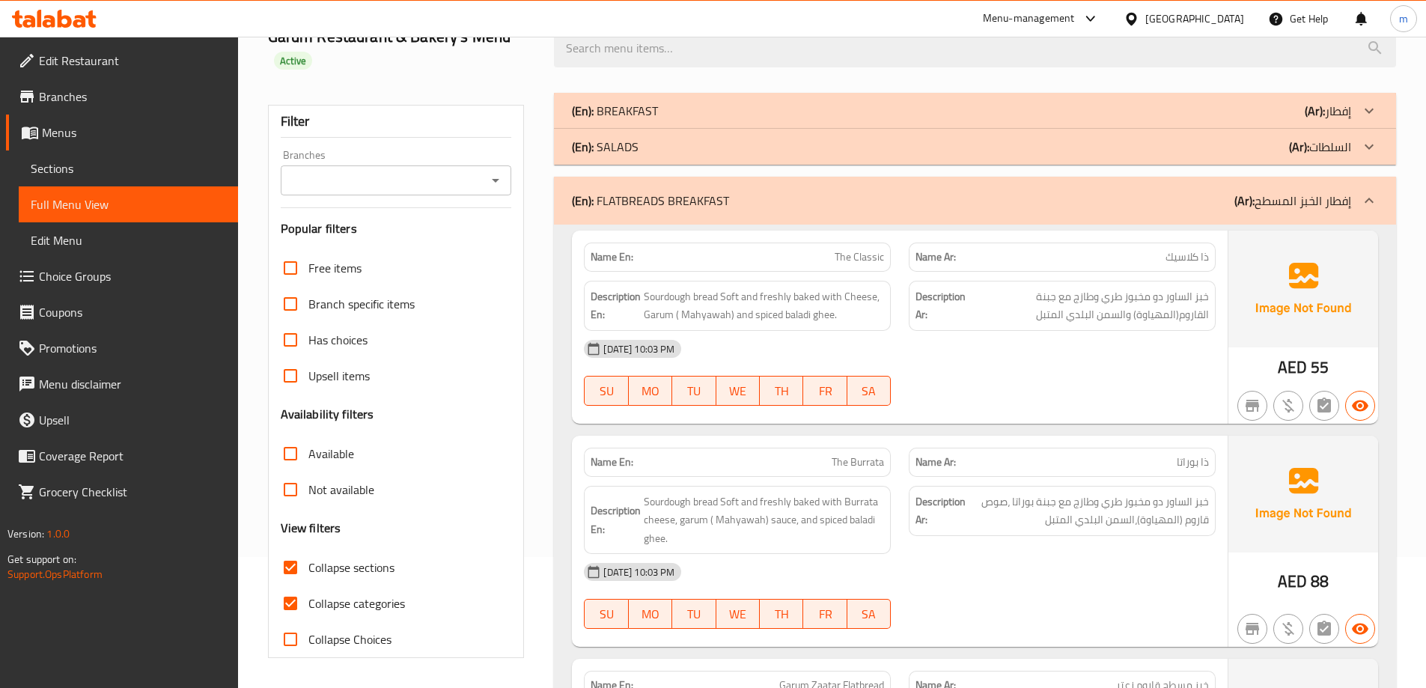
click at [693, 120] on div "(En): SALADS (Ar): السلطات" at bounding box center [961, 111] width 779 height 18
click at [703, 114] on div "(En): BREAKFAST (Ar): إفطار" at bounding box center [961, 111] width 779 height 18
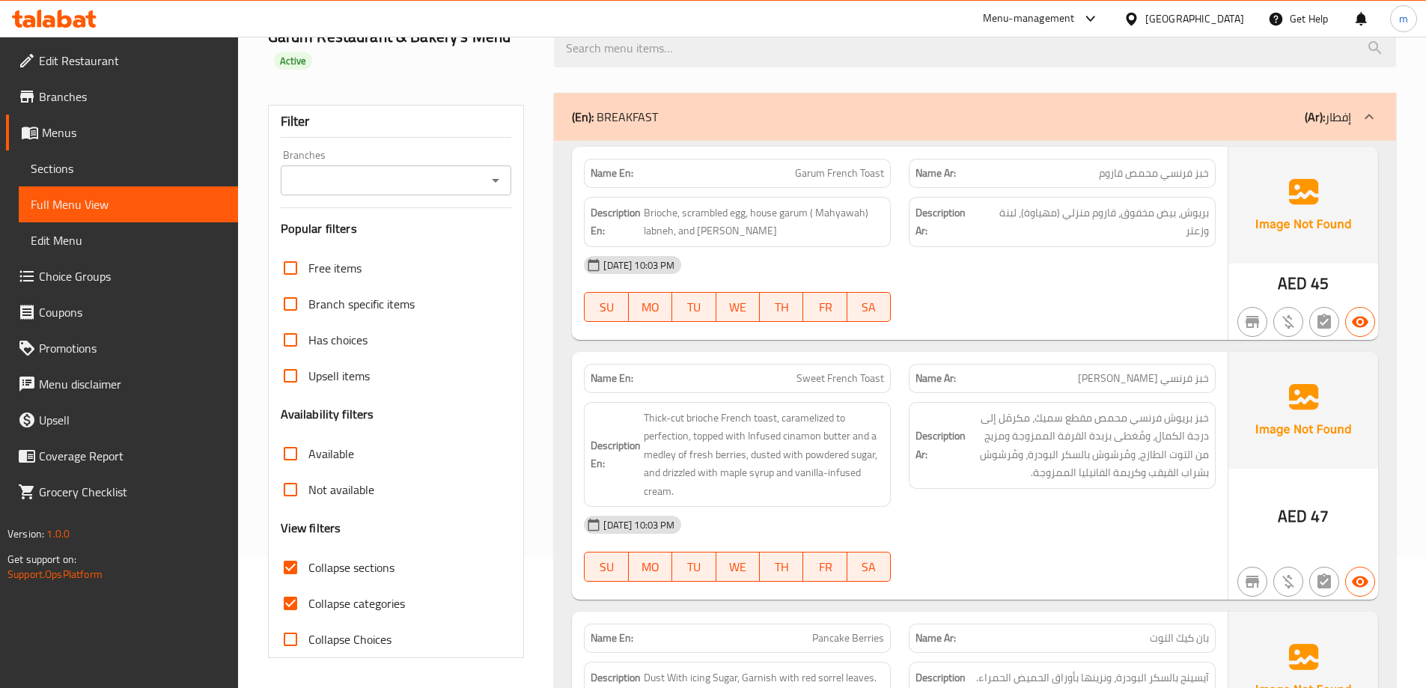
scroll to position [206, 0]
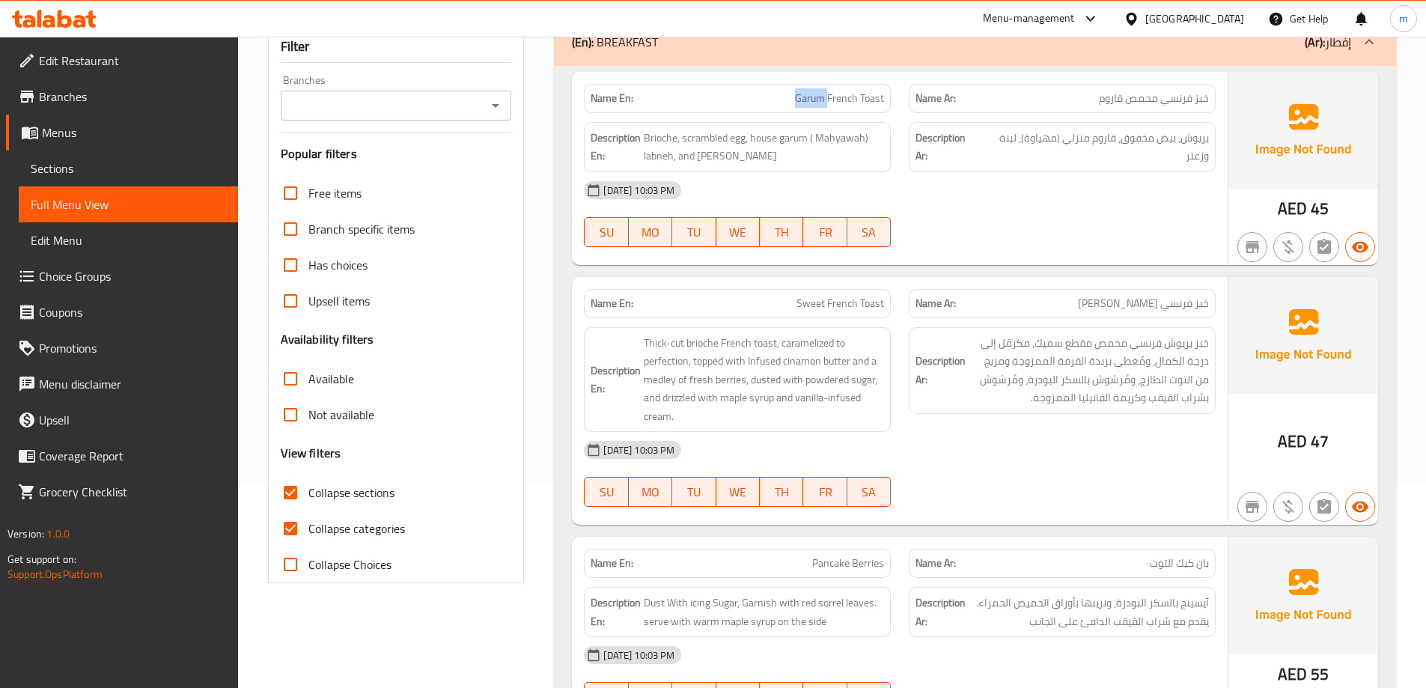
drag, startPoint x: 828, startPoint y: 97, endPoint x: 796, endPoint y: 99, distance: 32.3
click at [796, 99] on span "Garum French Toast" at bounding box center [839, 99] width 89 height 16
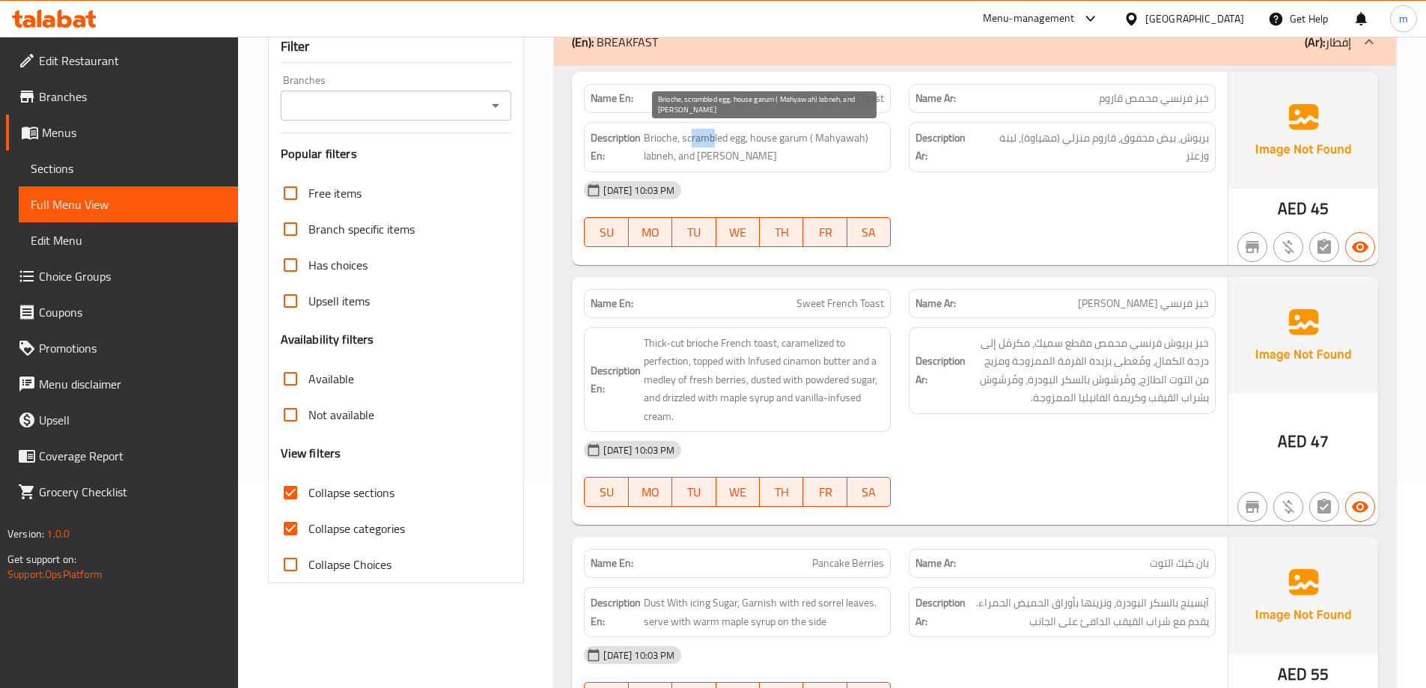
drag, startPoint x: 692, startPoint y: 142, endPoint x: 713, endPoint y: 141, distance: 21.0
click at [713, 141] on span "Brioche, scrambled egg, house garum ( Mahyawah) labneh, and [PERSON_NAME]" at bounding box center [764, 147] width 240 height 37
drag, startPoint x: 760, startPoint y: 138, endPoint x: 796, endPoint y: 145, distance: 37.3
click at [796, 145] on span "Brioche, scrambled egg, house garum ( Mahyawah) labneh, and [PERSON_NAME]" at bounding box center [764, 147] width 240 height 37
drag, startPoint x: 649, startPoint y: 158, endPoint x: 665, endPoint y: 158, distance: 16.5
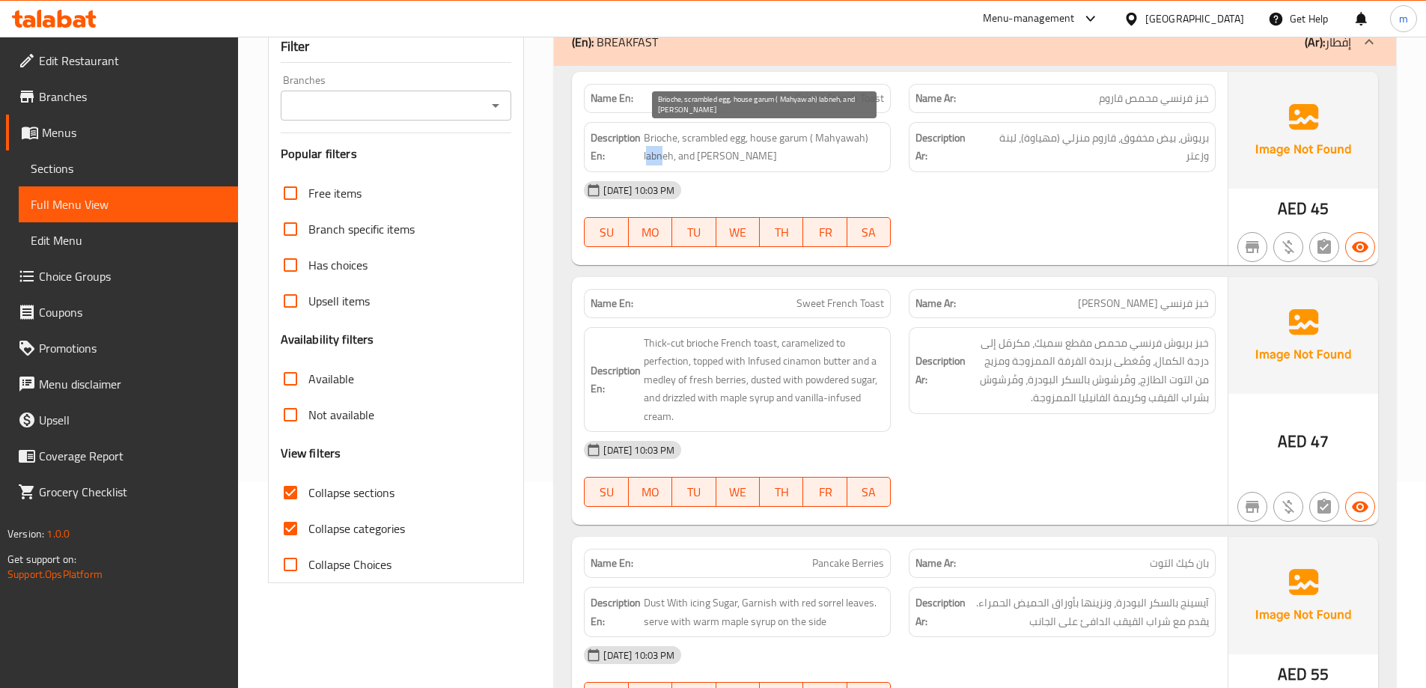
click at [665, 158] on span "Brioche, scrambled egg, house garum ( Mahyawah) labneh, and [PERSON_NAME]" at bounding box center [764, 147] width 240 height 37
click at [717, 160] on span "Brioche, scrambled egg, house garum ( Mahyawah) labneh, and [PERSON_NAME]" at bounding box center [764, 147] width 240 height 37
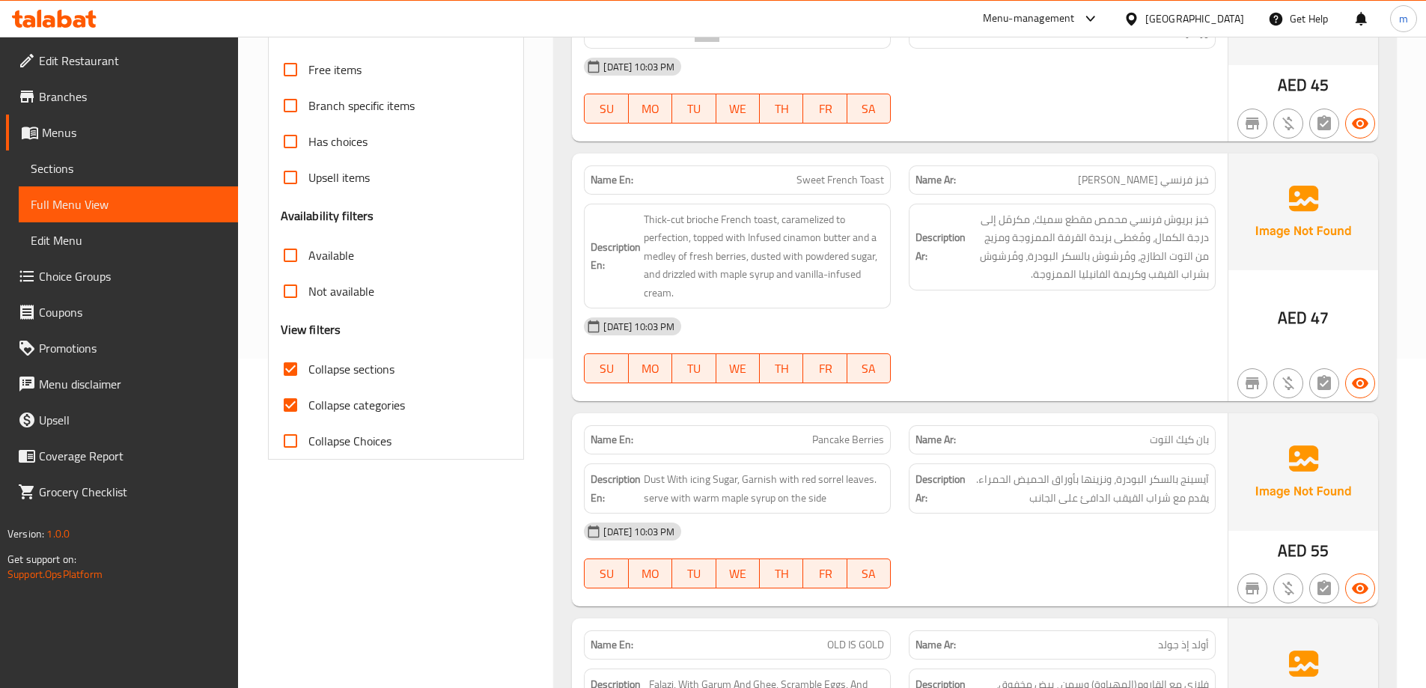
scroll to position [355, 0]
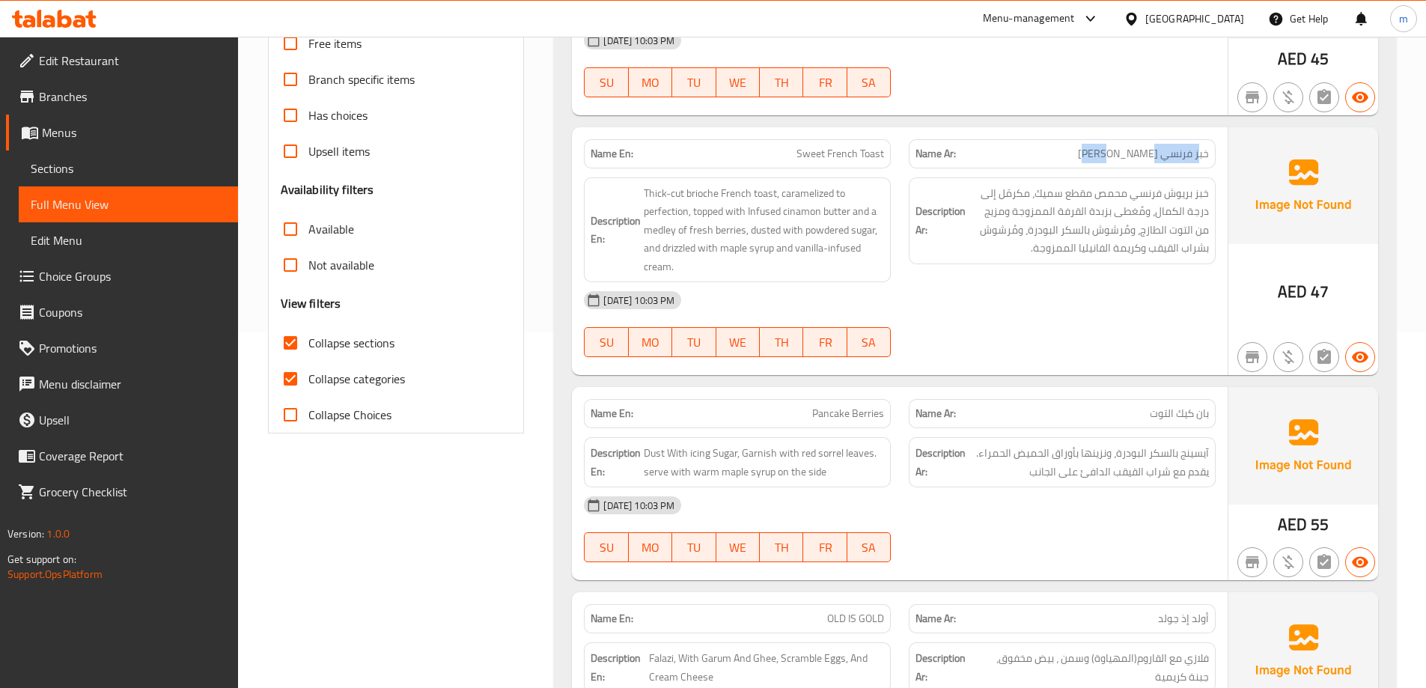
drag, startPoint x: 1198, startPoint y: 153, endPoint x: 1123, endPoint y: 153, distance: 75.6
click at [1123, 153] on span "خبز فرنسي [PERSON_NAME]" at bounding box center [1143, 154] width 131 height 16
drag, startPoint x: 879, startPoint y: 156, endPoint x: 816, endPoint y: 152, distance: 62.3
click at [816, 152] on span "Sweet French Toast" at bounding box center [840, 154] width 88 height 16
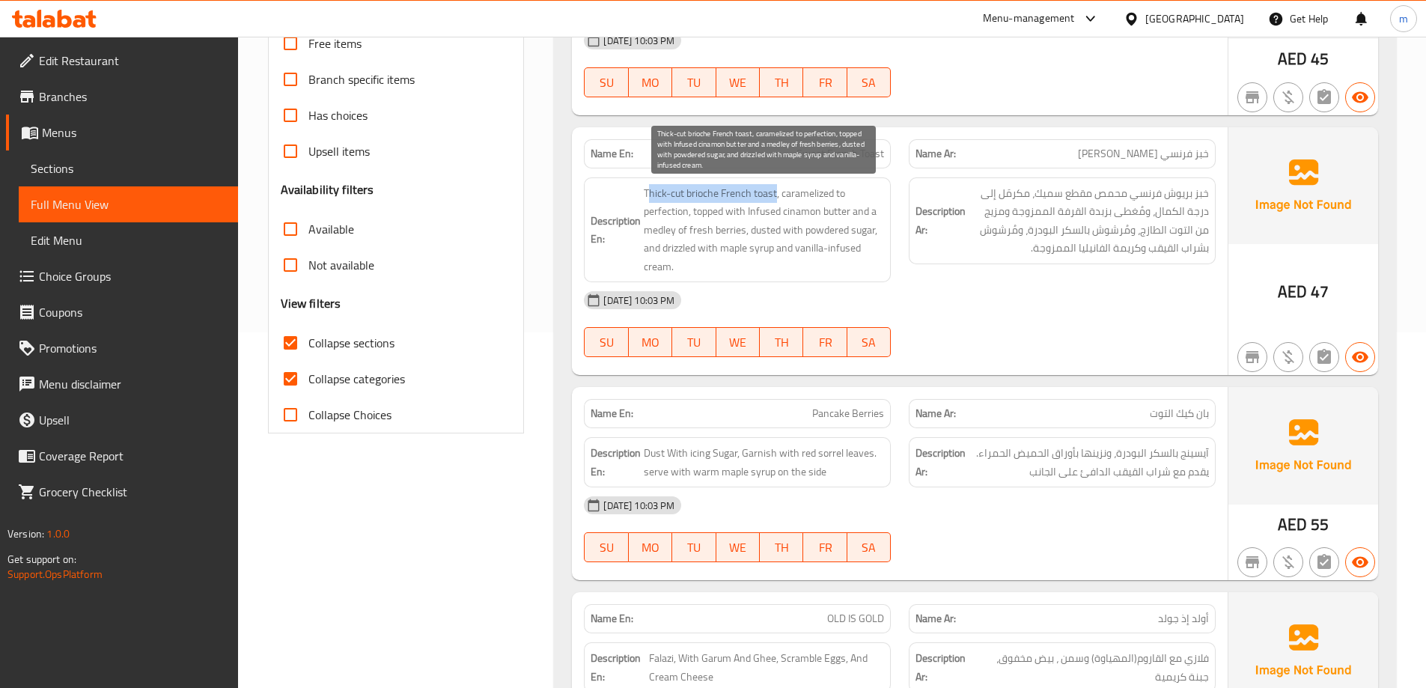
drag, startPoint x: 757, startPoint y: 190, endPoint x: 650, endPoint y: 194, distance: 107.1
click at [650, 194] on span "Thick-cut brioche French toast, caramelized to perfection, topped with Infused …" at bounding box center [764, 230] width 240 height 92
drag, startPoint x: 784, startPoint y: 198, endPoint x: 822, endPoint y: 215, distance: 41.9
click at [822, 215] on span "Thick-cut brioche French toast, caramelized to perfection, topped with Infused …" at bounding box center [764, 230] width 240 height 92
drag, startPoint x: 644, startPoint y: 234, endPoint x: 745, endPoint y: 234, distance: 101.0
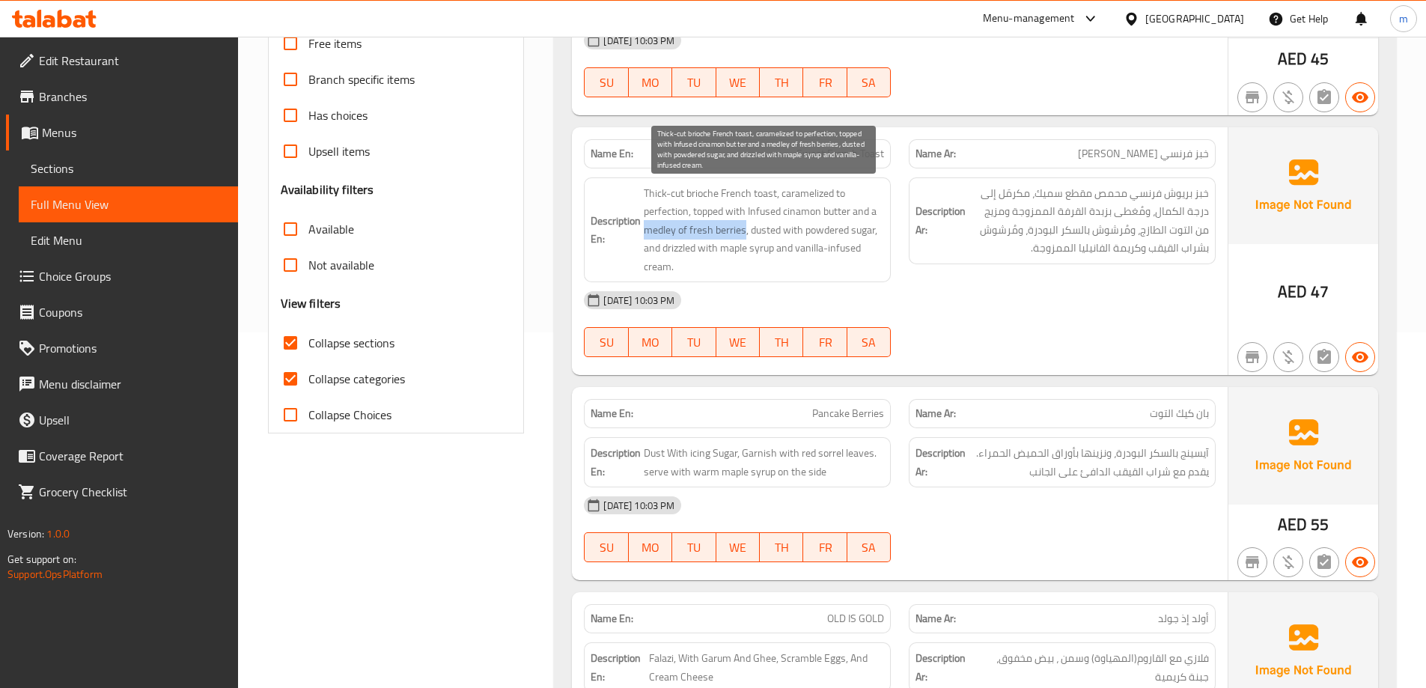
click at [745, 234] on span "Thick-cut brioche French toast, caramelized to perfection, topped with Infused …" at bounding box center [764, 230] width 240 height 92
drag, startPoint x: 756, startPoint y: 231, endPoint x: 873, endPoint y: 235, distance: 117.6
click at [873, 235] on span "Thick-cut brioche French toast, caramelized to perfection, topped with Infused …" at bounding box center [764, 230] width 240 height 92
drag, startPoint x: 645, startPoint y: 251, endPoint x: 820, endPoint y: 254, distance: 175.1
click at [820, 254] on span "Thick-cut brioche French toast, caramelized to perfection, topped with Infused …" at bounding box center [764, 230] width 240 height 92
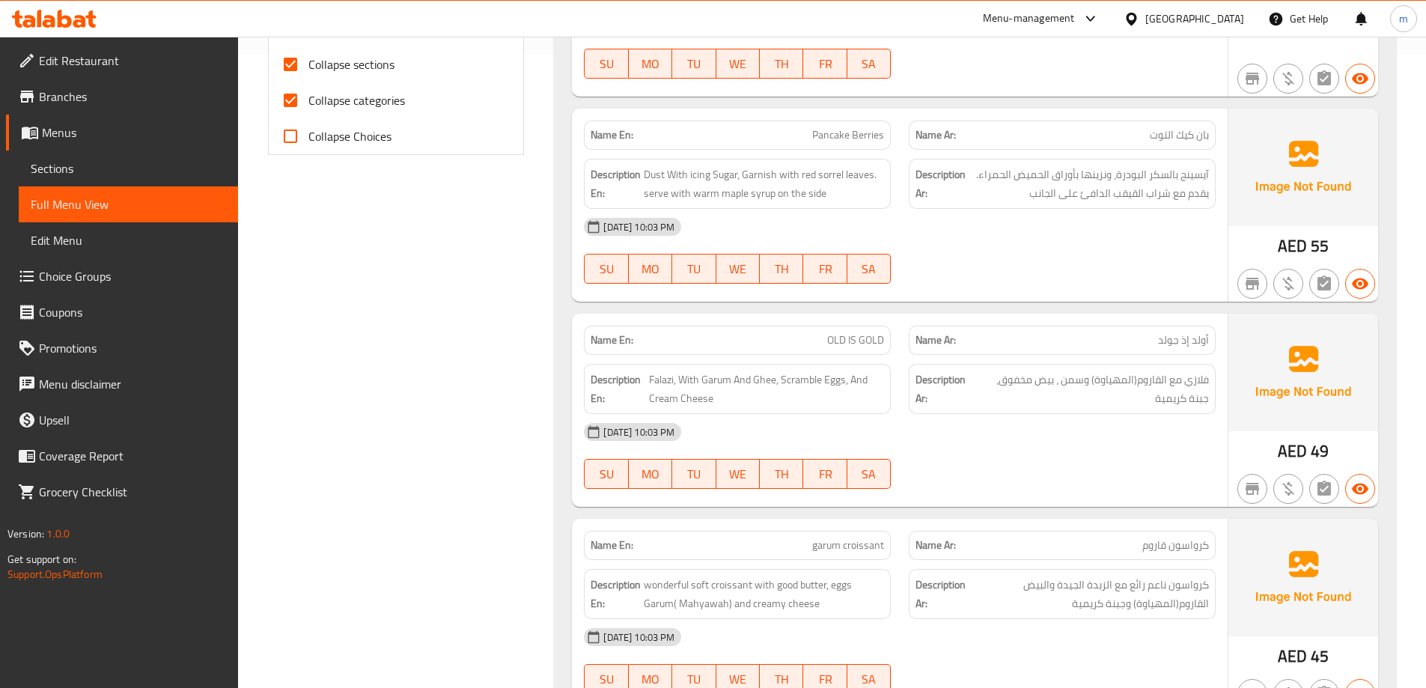
scroll to position [655, 0]
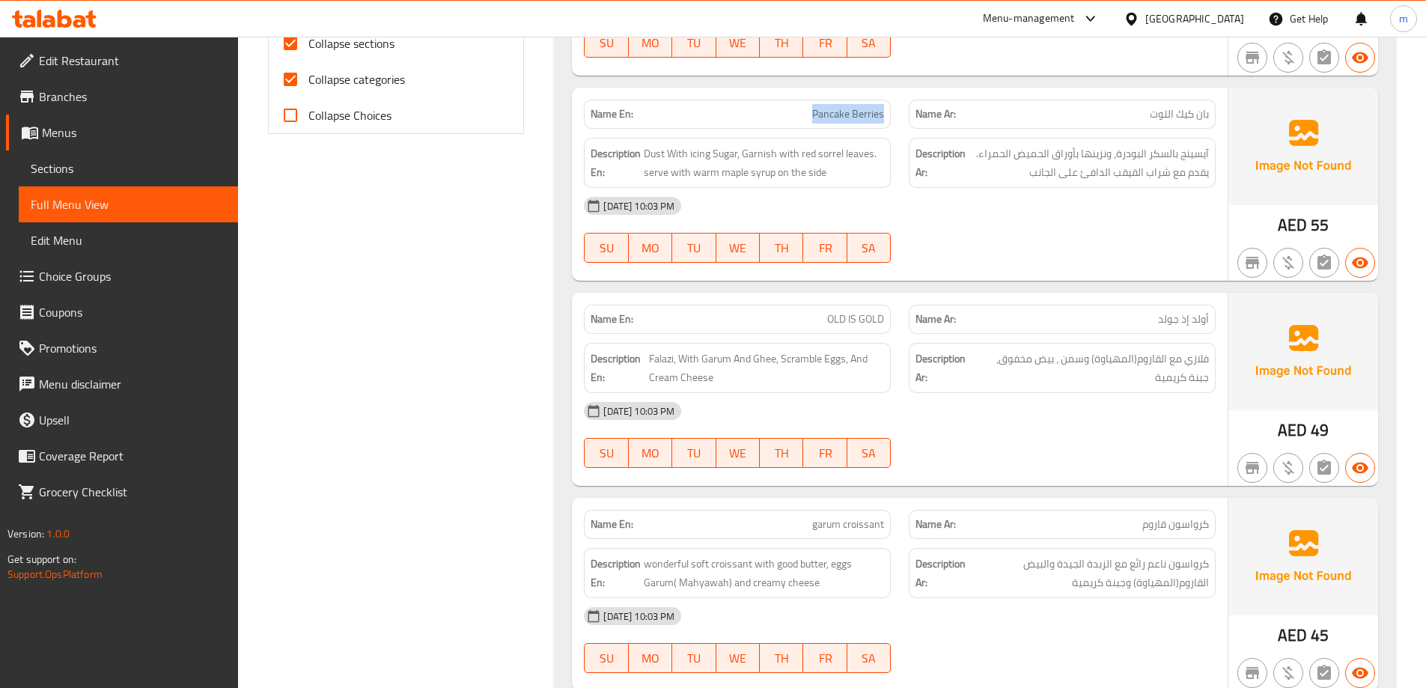
drag, startPoint x: 807, startPoint y: 116, endPoint x: 882, endPoint y: 113, distance: 75.6
click at [882, 113] on p "Name En: Pancake Berries" at bounding box center [736, 114] width 293 height 16
drag, startPoint x: 1209, startPoint y: 117, endPoint x: 1153, endPoint y: 117, distance: 55.4
click at [1153, 117] on div "Name Ar: بان كيك التوت" at bounding box center [1062, 114] width 307 height 29
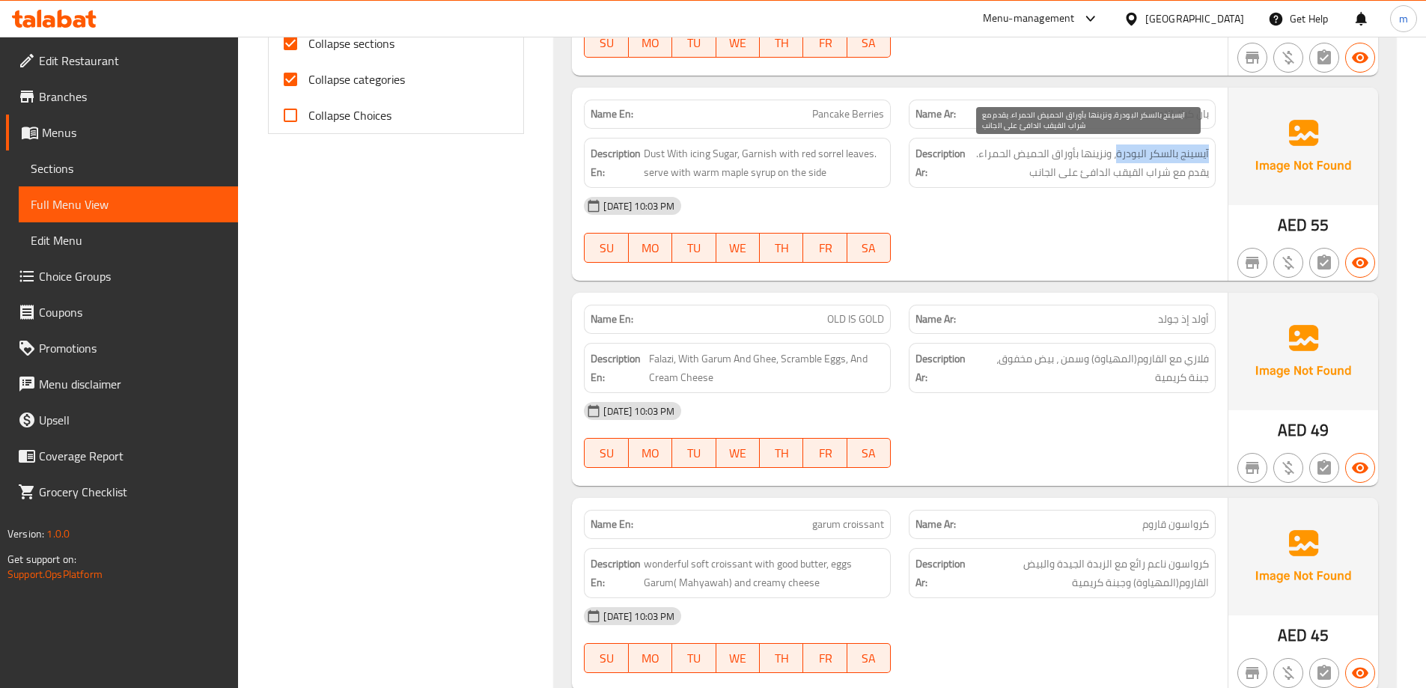
drag, startPoint x: 1208, startPoint y: 156, endPoint x: 1117, endPoint y: 158, distance: 91.3
click at [1117, 158] on span "آيسينج بالسكر البودرة، ونزينها بأوراق الحميض الحمراء. يقدم مع شراب القيقب الداف…" at bounding box center [1088, 162] width 240 height 37
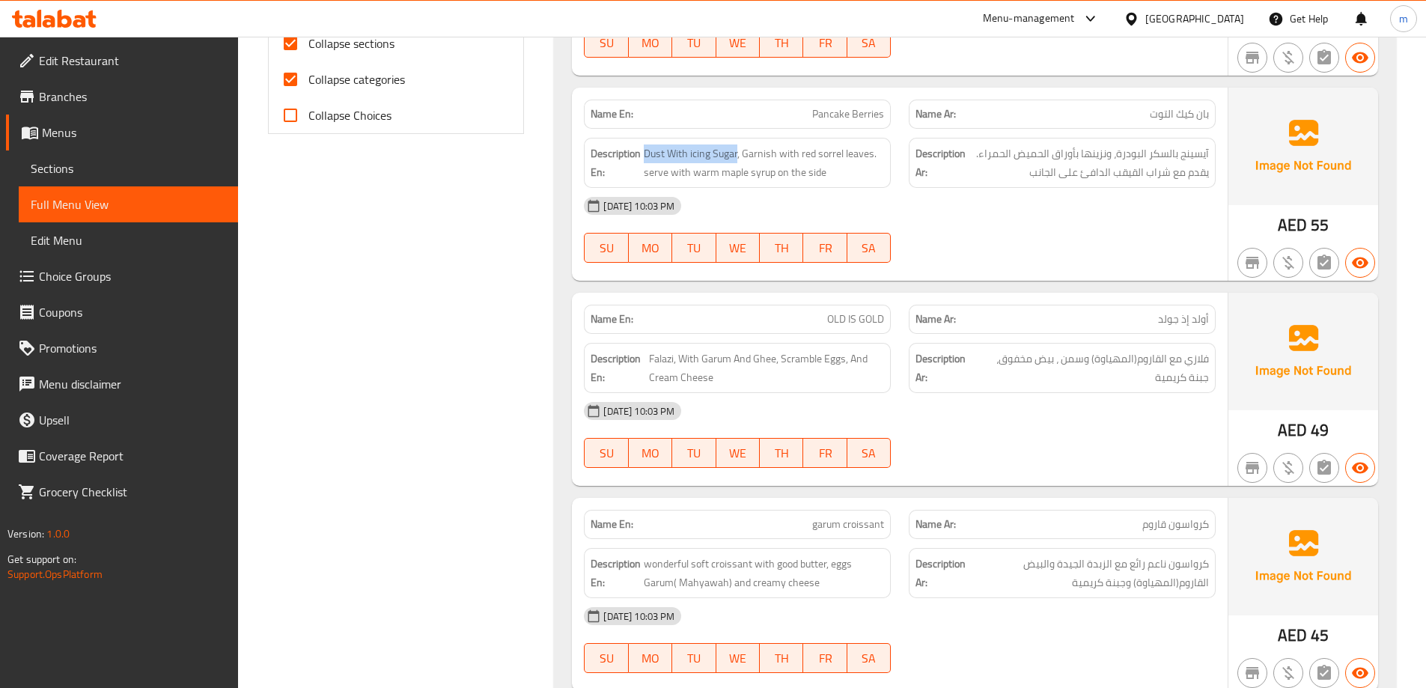
drag, startPoint x: 737, startPoint y: 152, endPoint x: 643, endPoint y: 153, distance: 94.3
click at [643, 153] on h6 "Description En: Dust With icing Sugar, Garnish with red sorrel leaves. serve wi…" at bounding box center [736, 162] width 293 height 37
drag, startPoint x: 747, startPoint y: 154, endPoint x: 858, endPoint y: 161, distance: 111.7
click at [858, 161] on span "Dust With icing Sugar, Garnish with red sorrel leaves. serve with warm maple sy…" at bounding box center [764, 162] width 240 height 37
drag, startPoint x: 647, startPoint y: 174, endPoint x: 834, endPoint y: 182, distance: 187.2
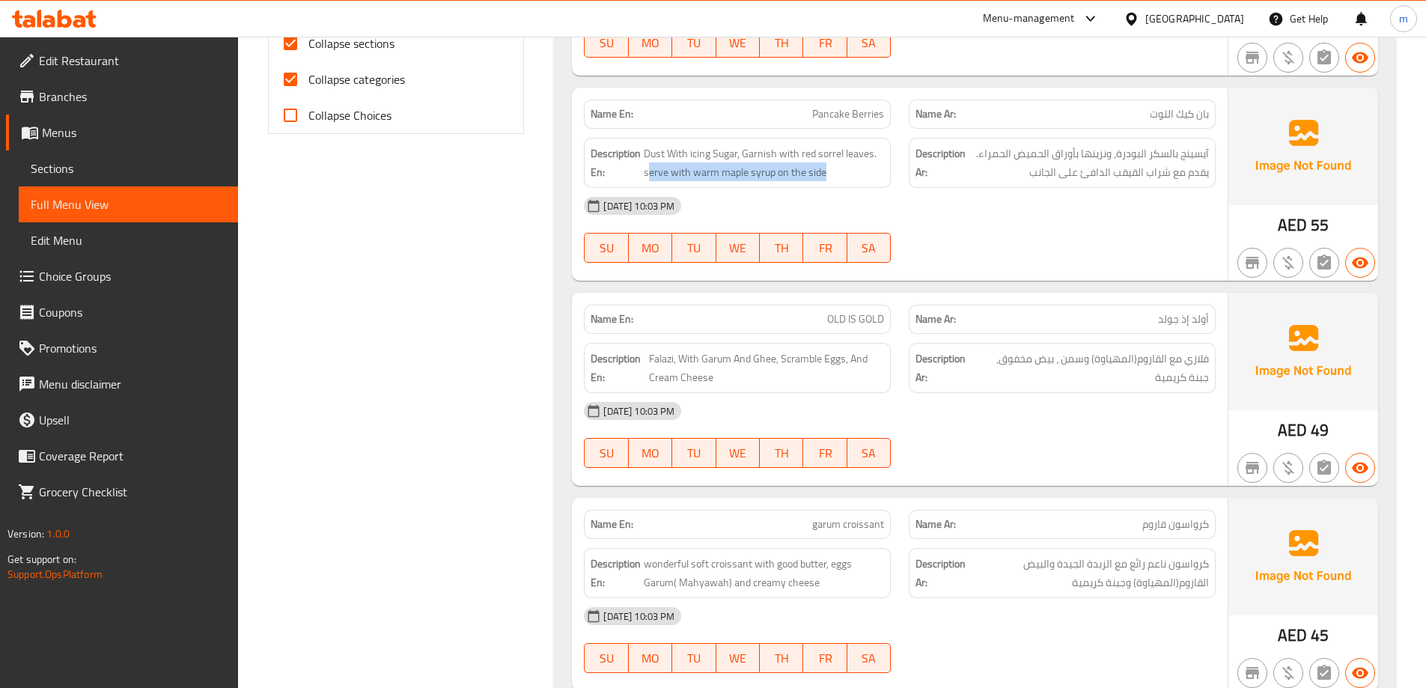
click at [834, 182] on div "Description En: Dust With icing Sugar, Garnish with red sorrel leaves. serve wi…" at bounding box center [737, 163] width 307 height 50
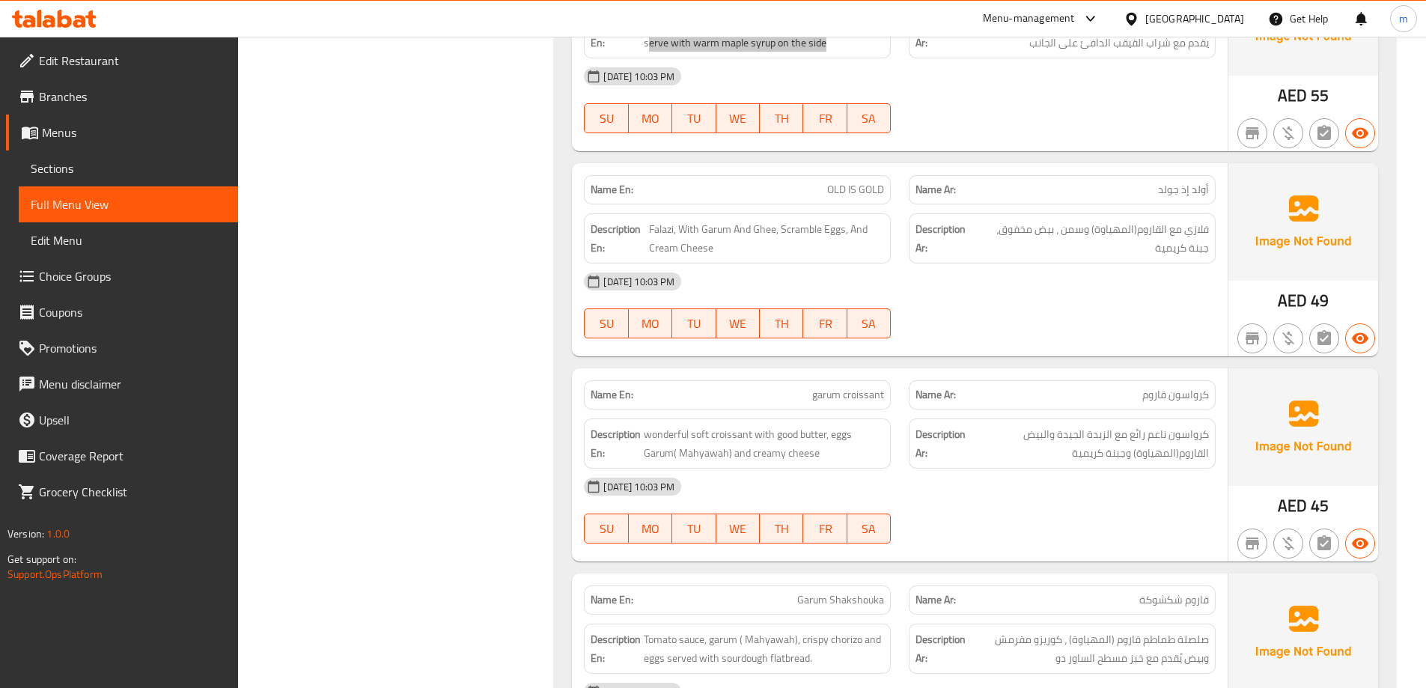
scroll to position [804, 0]
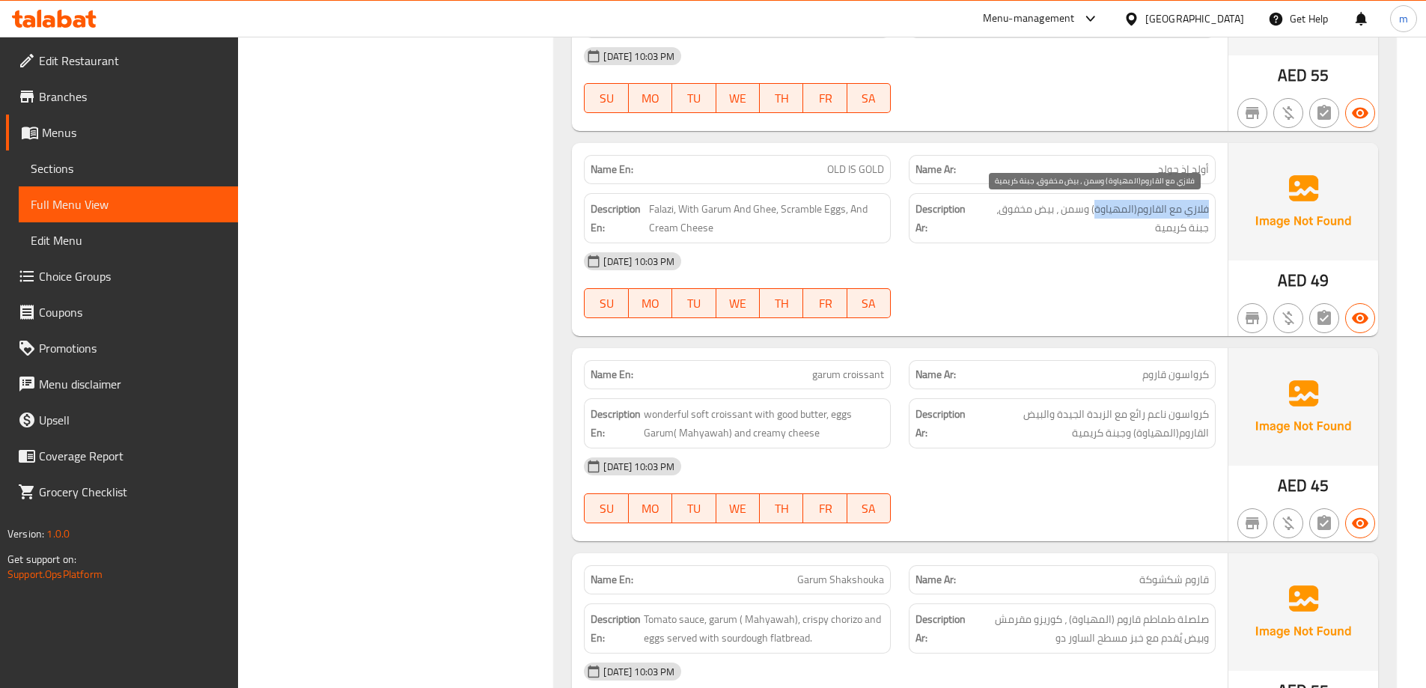
drag, startPoint x: 1212, startPoint y: 213, endPoint x: 1095, endPoint y: 207, distance: 117.6
click at [1095, 207] on div "Description Ar: فلازي مع القاروم(المهياوة) وسمن ، بيض مخفوق، جبنة كريمية" at bounding box center [1062, 218] width 307 height 50
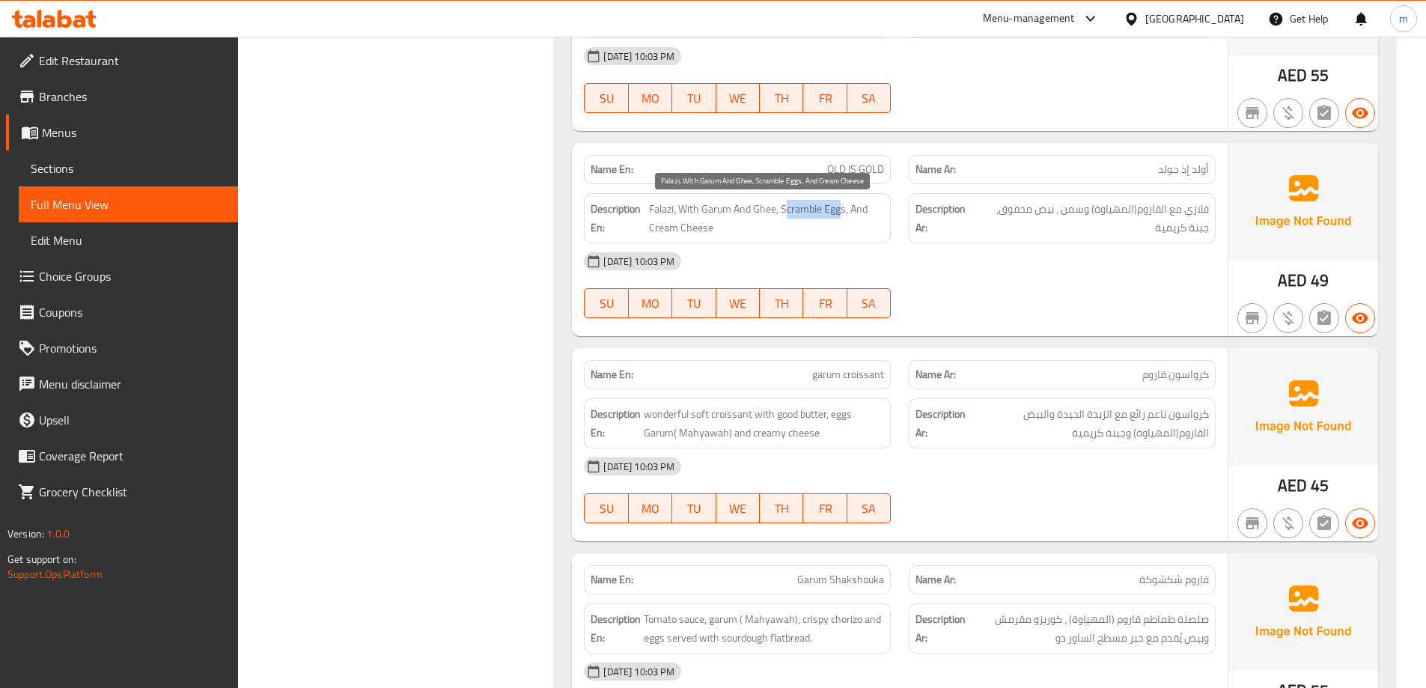
drag, startPoint x: 785, startPoint y: 216, endPoint x: 840, endPoint y: 218, distance: 54.7
click at [840, 218] on span "Falazi, With Garum And Ghee, Scramble Eggs, And Cream Cheese" at bounding box center [766, 218] width 235 height 37
drag, startPoint x: 857, startPoint y: 213, endPoint x: 861, endPoint y: 230, distance: 17.1
click at [861, 230] on span "Falazi, With Garum And Ghee, Scramble Eggs, And Cream Cheese" at bounding box center [766, 218] width 235 height 37
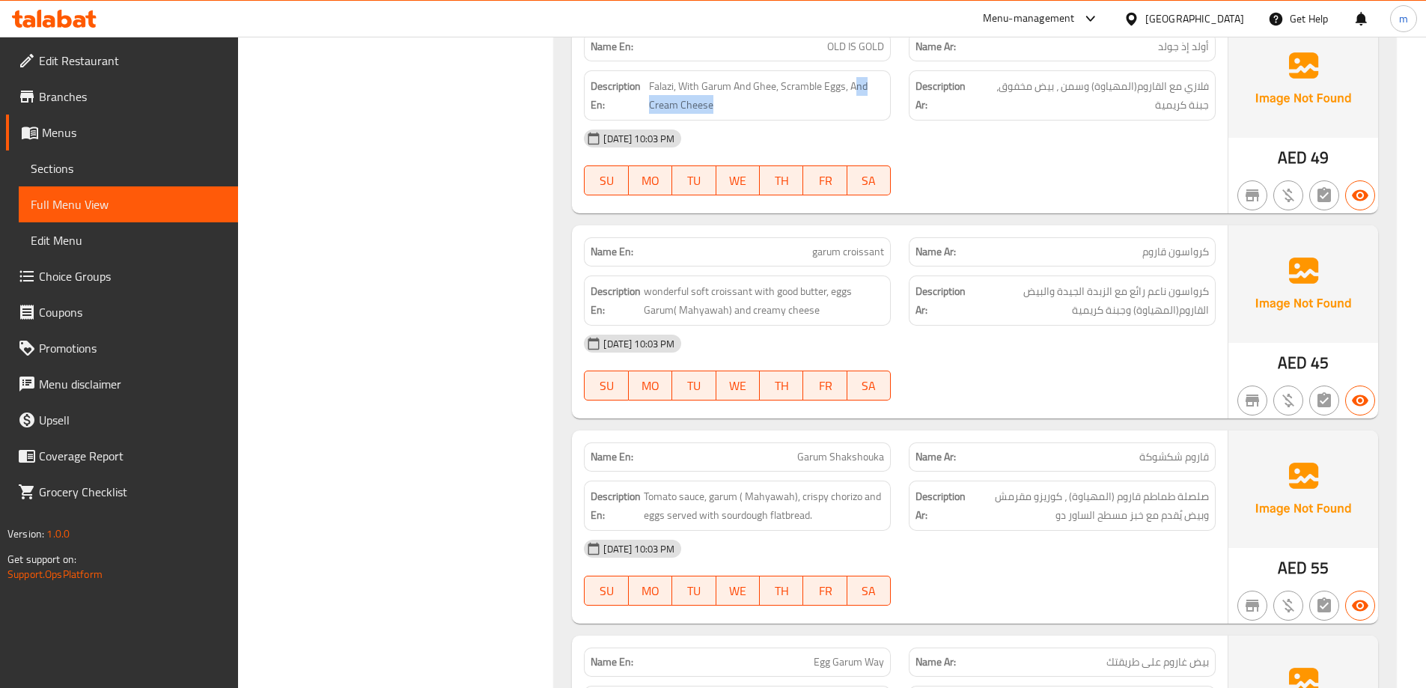
scroll to position [954, 0]
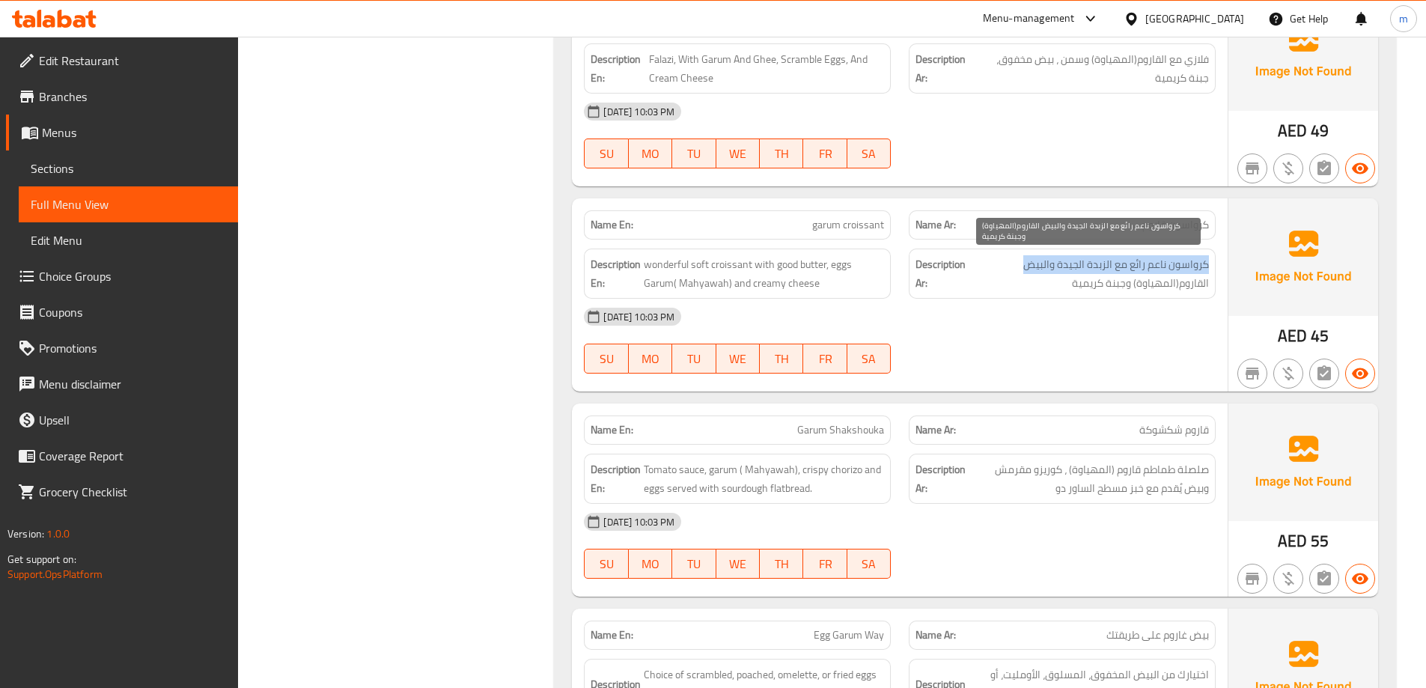
drag, startPoint x: 1209, startPoint y: 261, endPoint x: 1019, endPoint y: 266, distance: 190.1
click at [1019, 266] on div "Description Ar: كرواسون ناعم رائع مع الزبدة الجيدة والبيض القاروم(المهياوة) وجب…" at bounding box center [1062, 273] width 307 height 50
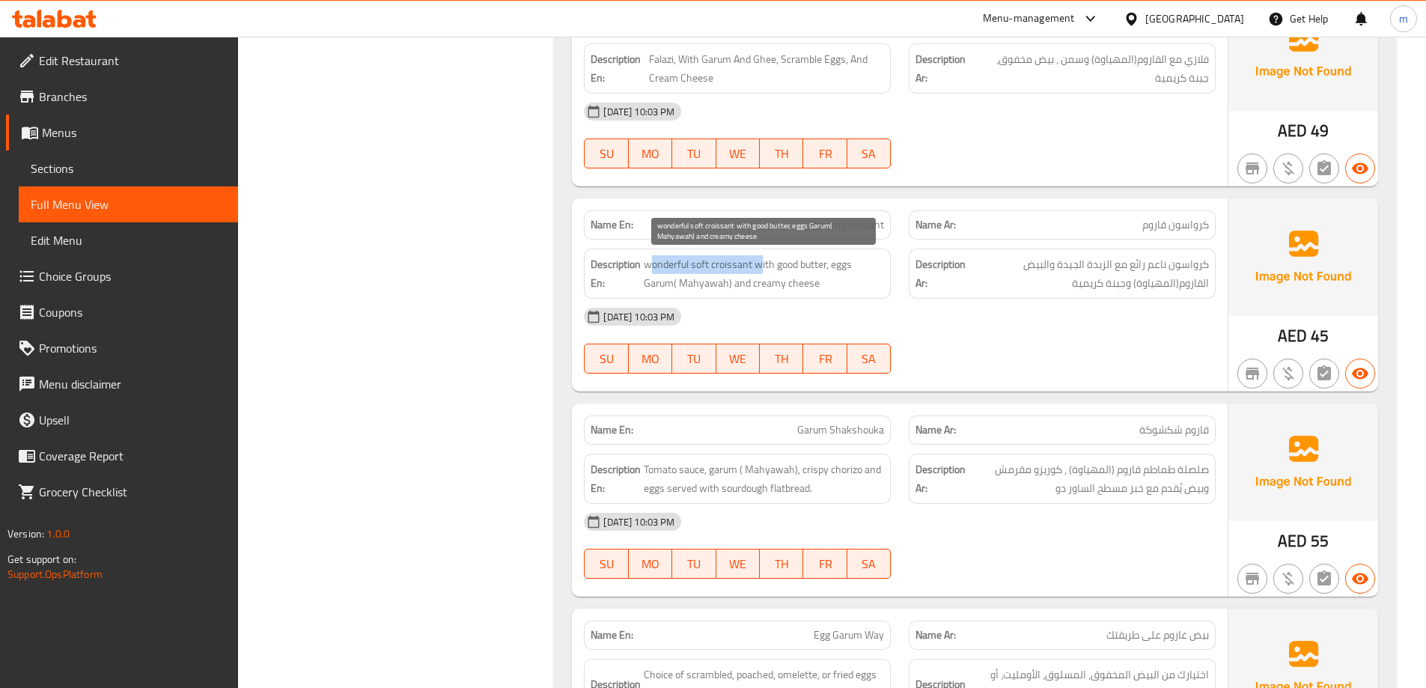
drag, startPoint x: 762, startPoint y: 266, endPoint x: 649, endPoint y: 266, distance: 113.0
click at [649, 266] on span "wonderful soft croissant with good butter, eggs Garum( Mahyawah) and creamy che…" at bounding box center [764, 273] width 240 height 37
drag, startPoint x: 778, startPoint y: 267, endPoint x: 859, endPoint y: 263, distance: 80.9
click at [859, 263] on span "wonderful soft croissant with good butter, eggs Garum( Mahyawah) and creamy che…" at bounding box center [764, 273] width 240 height 37
drag, startPoint x: 644, startPoint y: 280, endPoint x: 766, endPoint y: 292, distance: 122.6
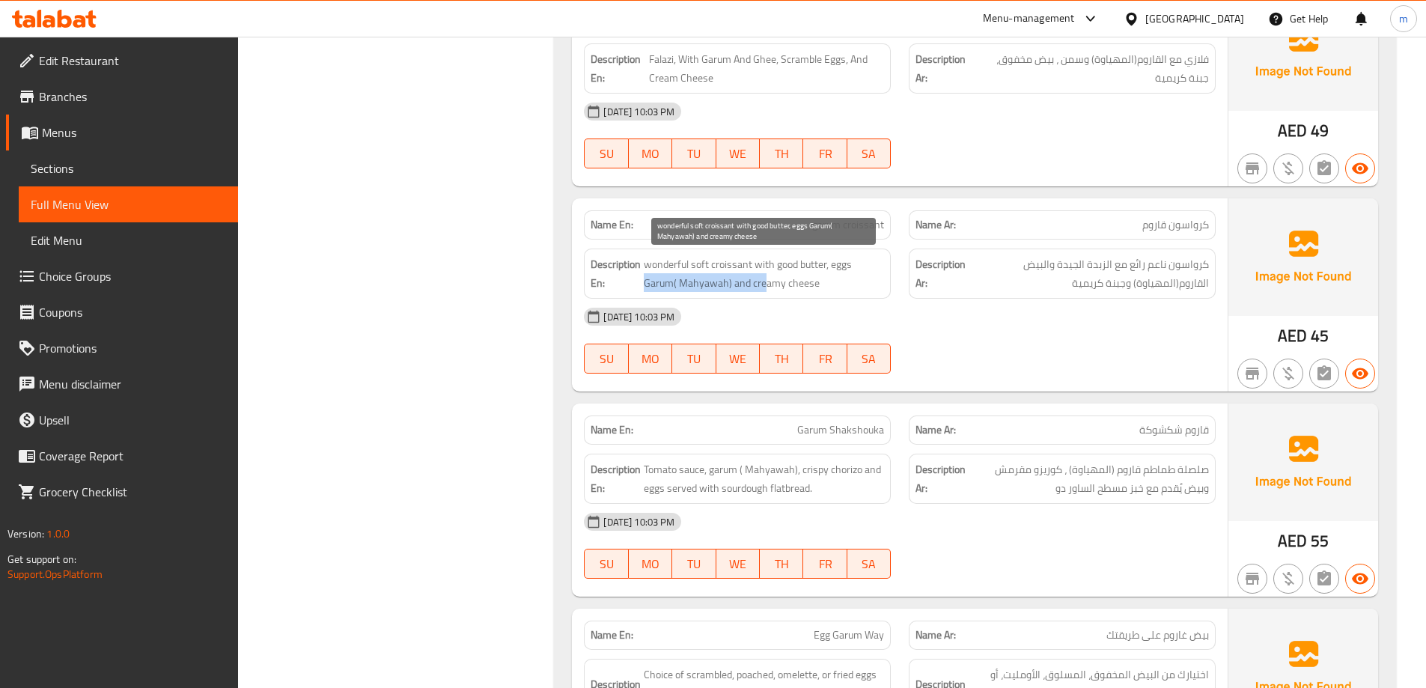
click at [766, 292] on span "wonderful soft croissant with good butter, eggs Garum( Mahyawah) and creamy che…" at bounding box center [764, 273] width 240 height 37
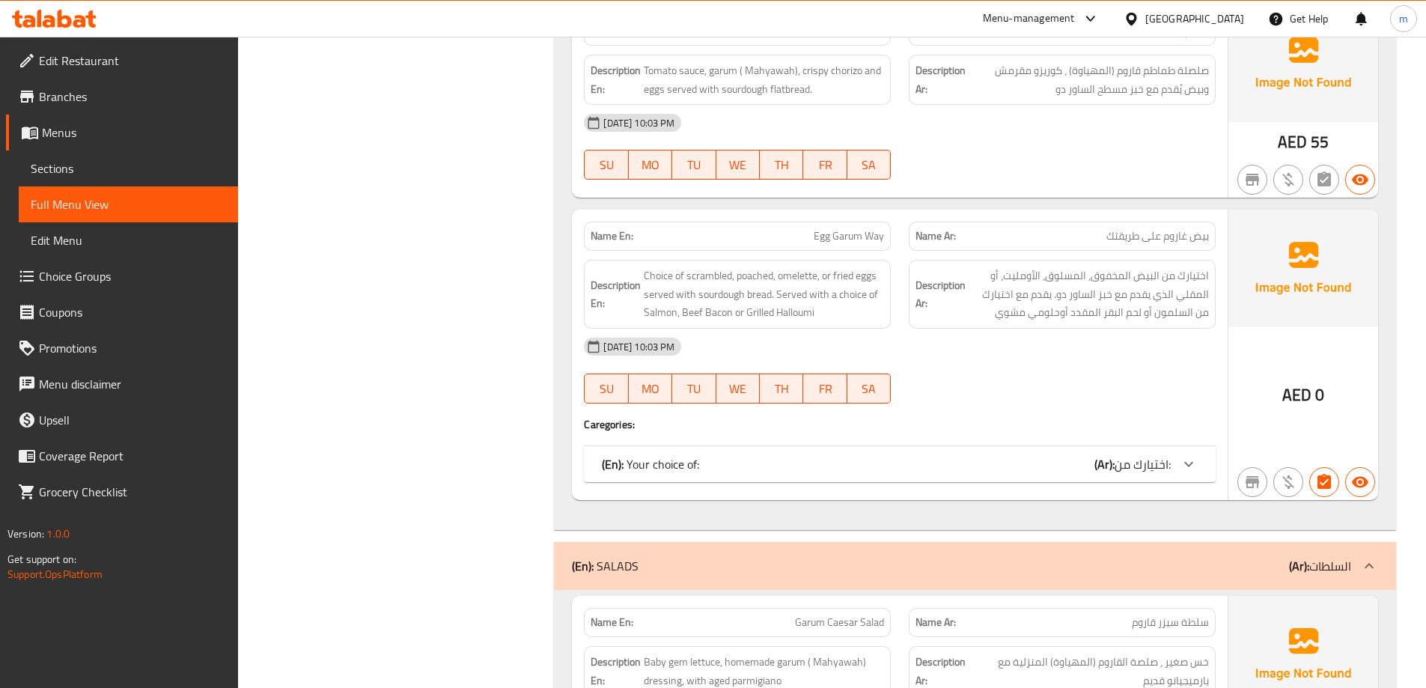
scroll to position [1403, 0]
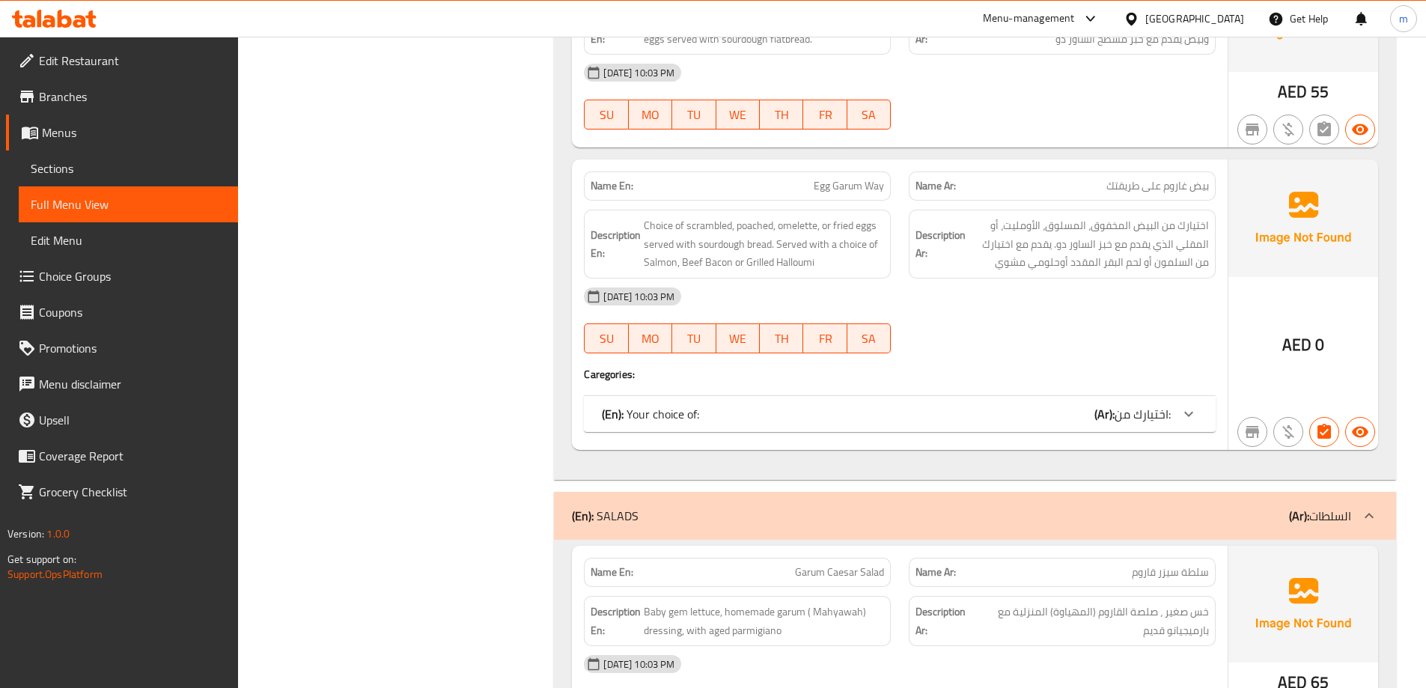
click at [827, 200] on div "Name En: Egg Garum Way" at bounding box center [737, 185] width 307 height 29
click at [833, 182] on span "Egg Garum Way" at bounding box center [848, 186] width 70 height 16
copy span "Egg Garum Way"
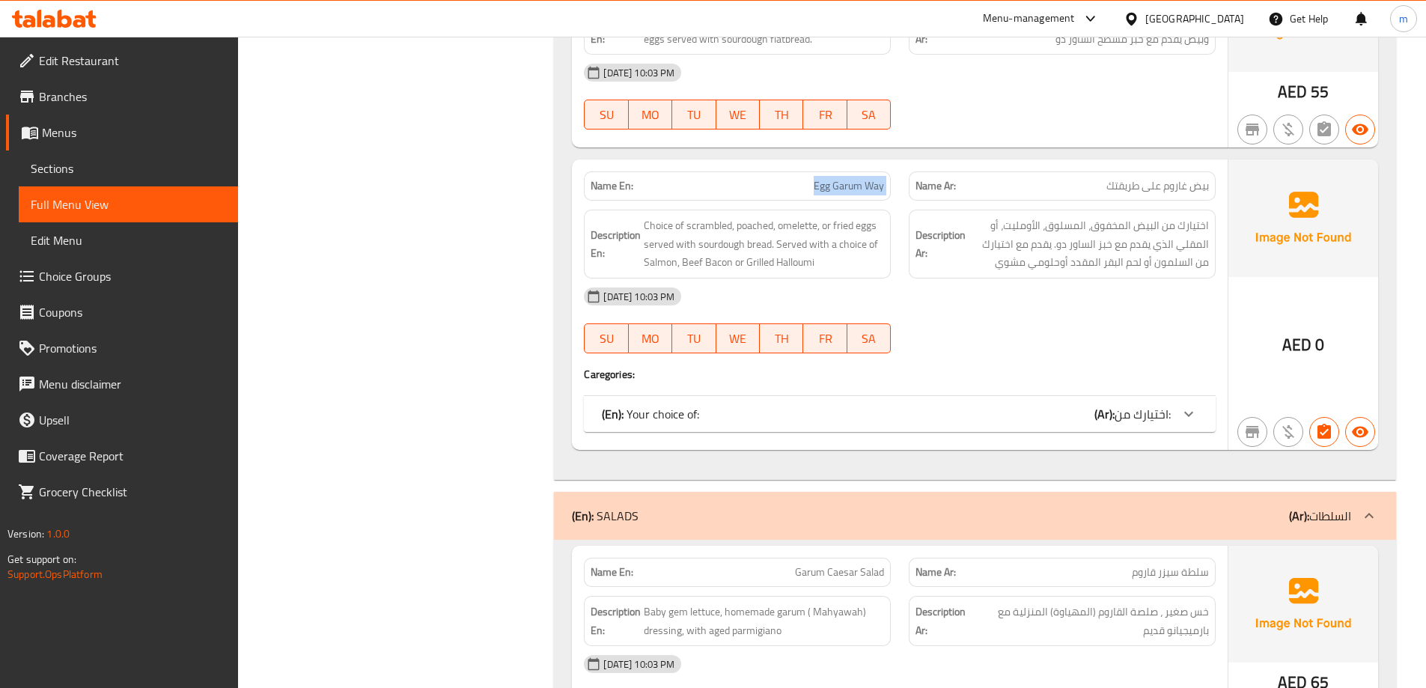
click at [847, 175] on div "Name En: Egg Garum Way" at bounding box center [737, 185] width 307 height 29
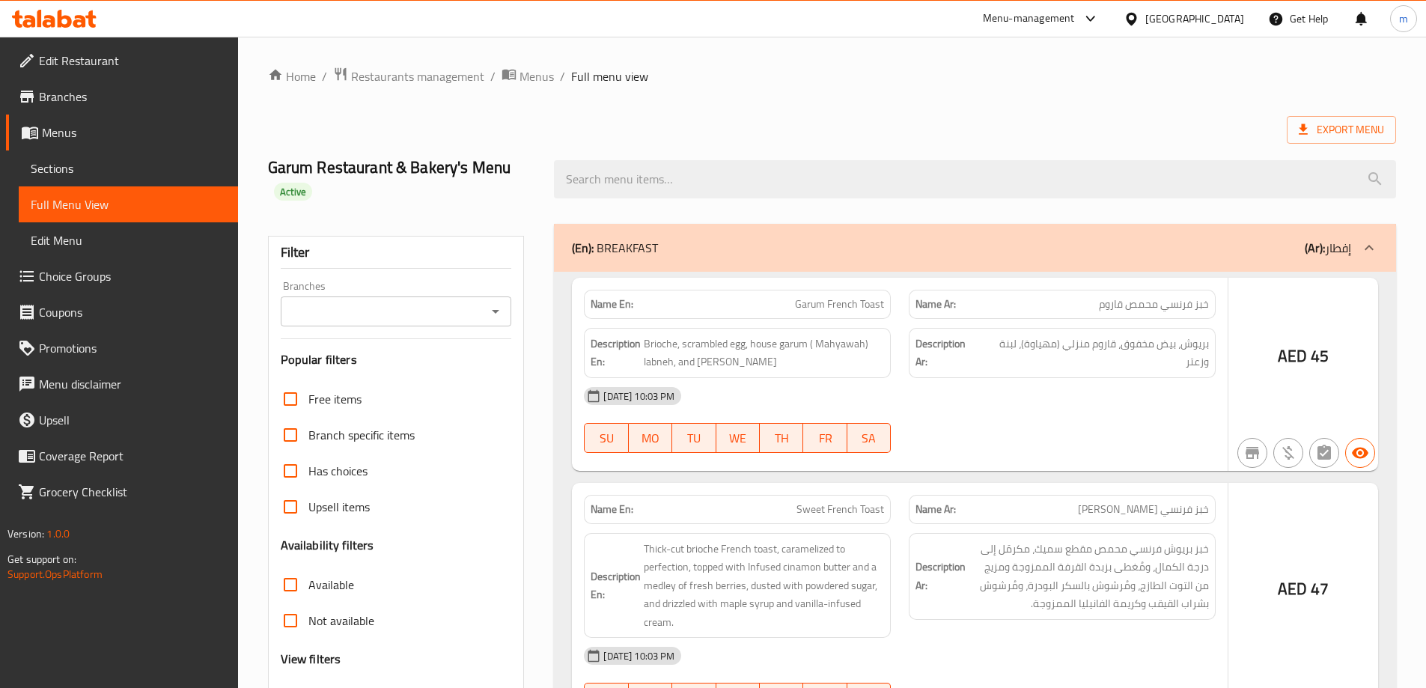
scroll to position [299, 0]
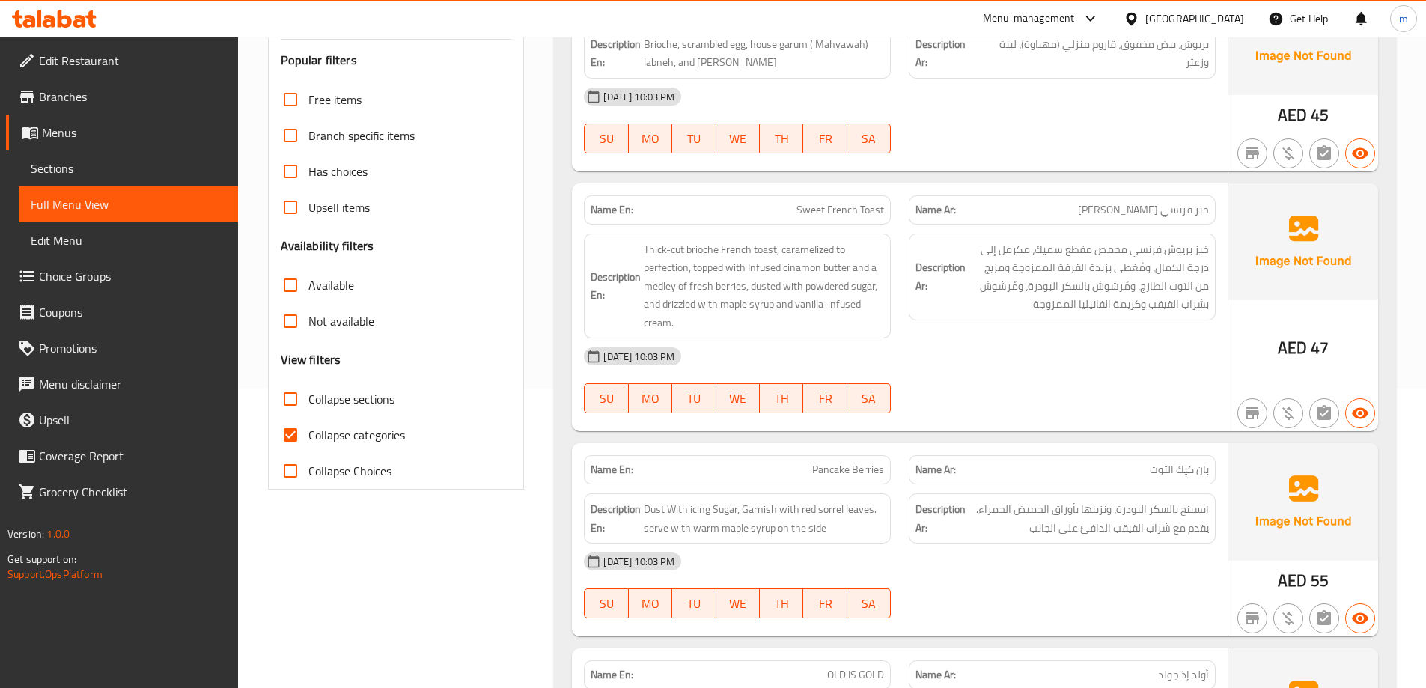
click at [341, 400] on span "Collapse sections" at bounding box center [351, 399] width 86 height 18
click at [308, 400] on input "Collapse sections" at bounding box center [290, 399] width 36 height 36
checkbox input "true"
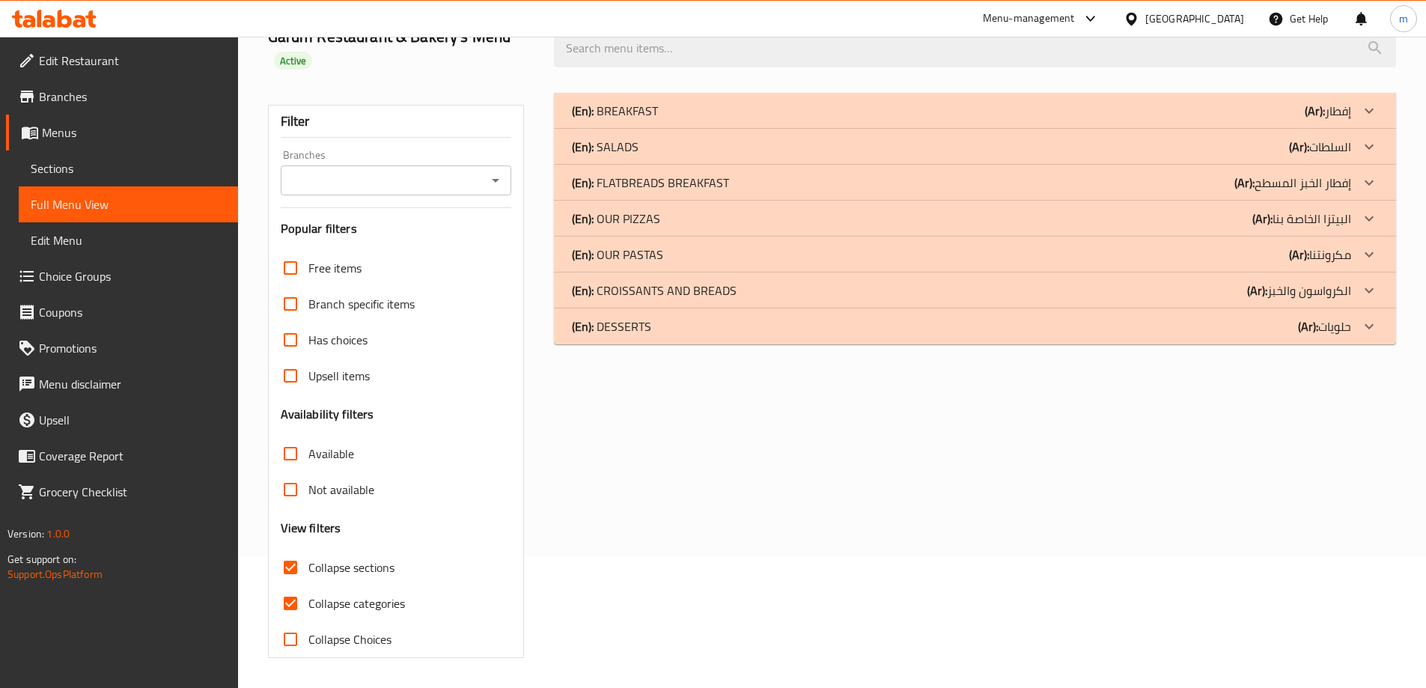
scroll to position [131, 0]
click at [346, 436] on label "Available" at bounding box center [313, 454] width 82 height 36
click at [308, 436] on input "Available" at bounding box center [290, 454] width 36 height 36
click at [343, 441] on label "Available" at bounding box center [313, 454] width 82 height 36
click at [308, 441] on input "Available" at bounding box center [290, 454] width 36 height 36
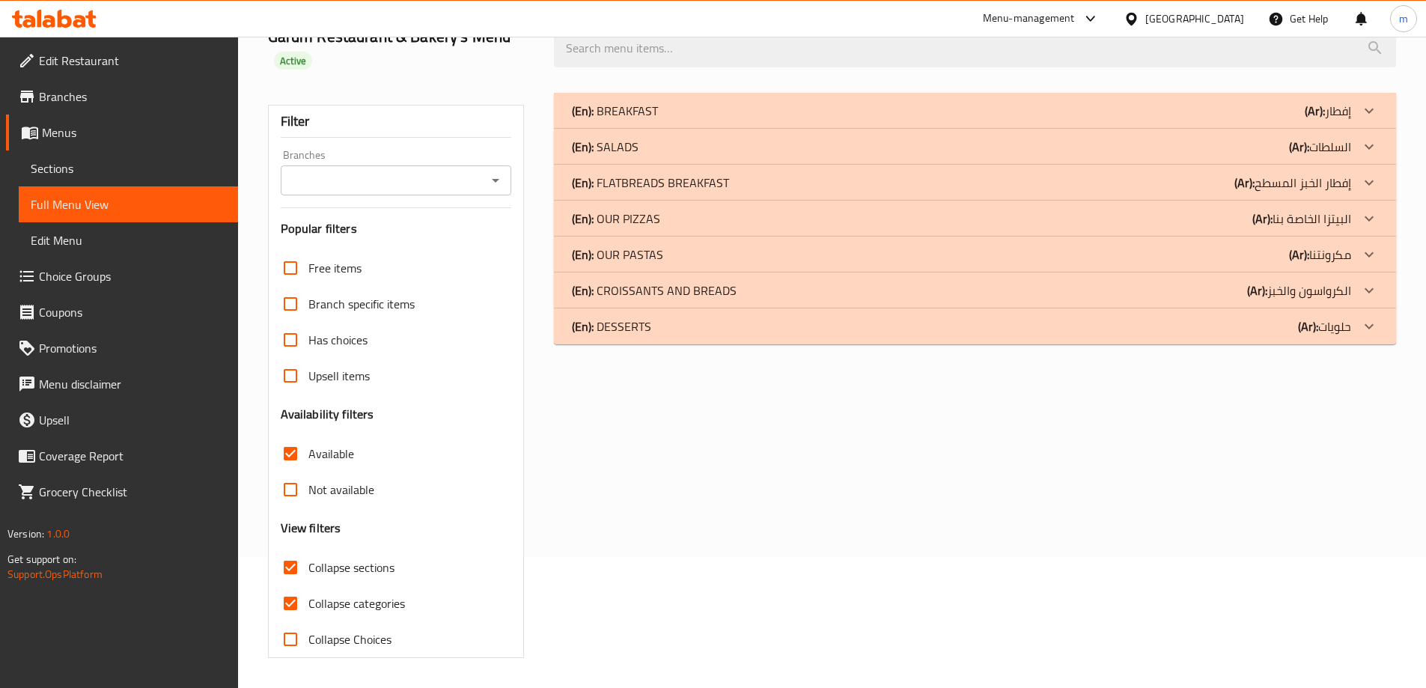
checkbox input "false"
click at [379, 609] on span "Collapse categories" at bounding box center [356, 603] width 97 height 18
click at [308, 609] on input "Collapse categories" at bounding box center [290, 603] width 36 height 36
checkbox input "false"
click at [649, 120] on p "(En): FLATBREADS BREAKFAST" at bounding box center [615, 111] width 86 height 18
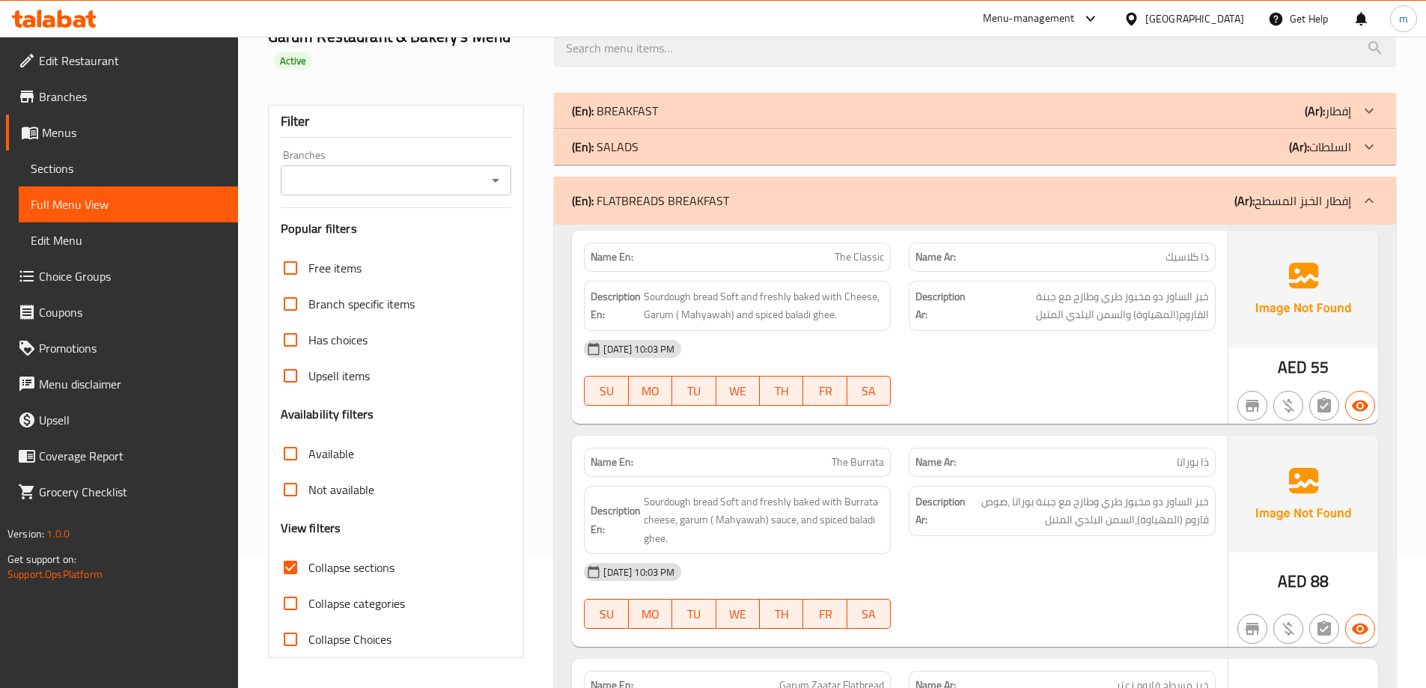
click at [655, 120] on div "(En): SALADS (Ar): السلطات" at bounding box center [961, 111] width 779 height 18
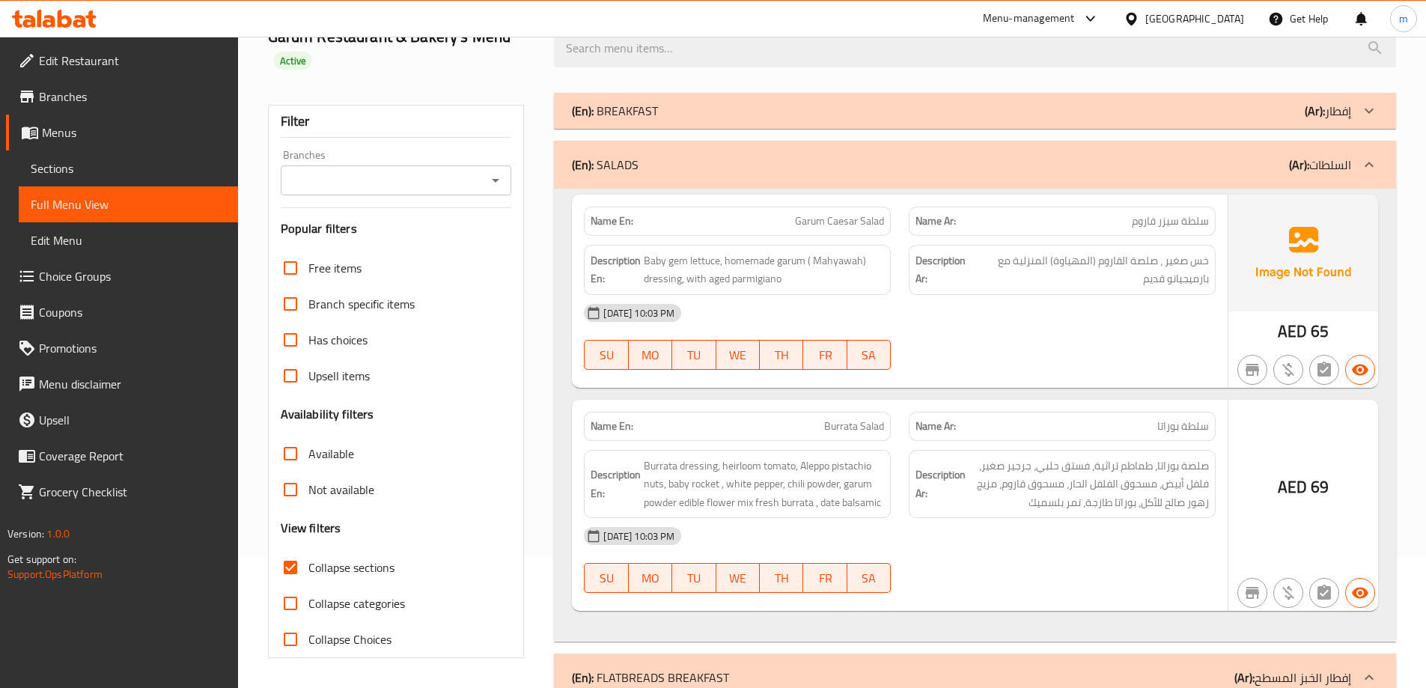
click at [676, 116] on div "(En): BREAKFAST (Ar): إفطار" at bounding box center [961, 111] width 779 height 18
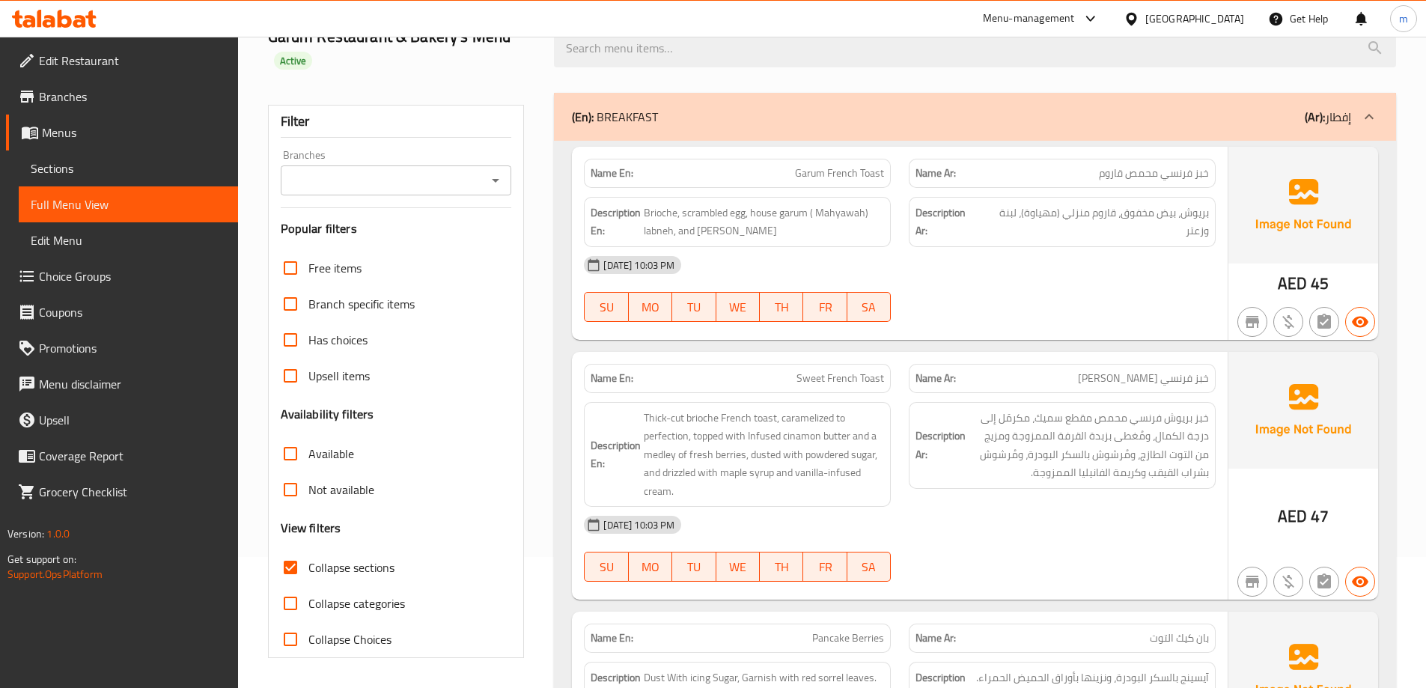
scroll to position [1245, 0]
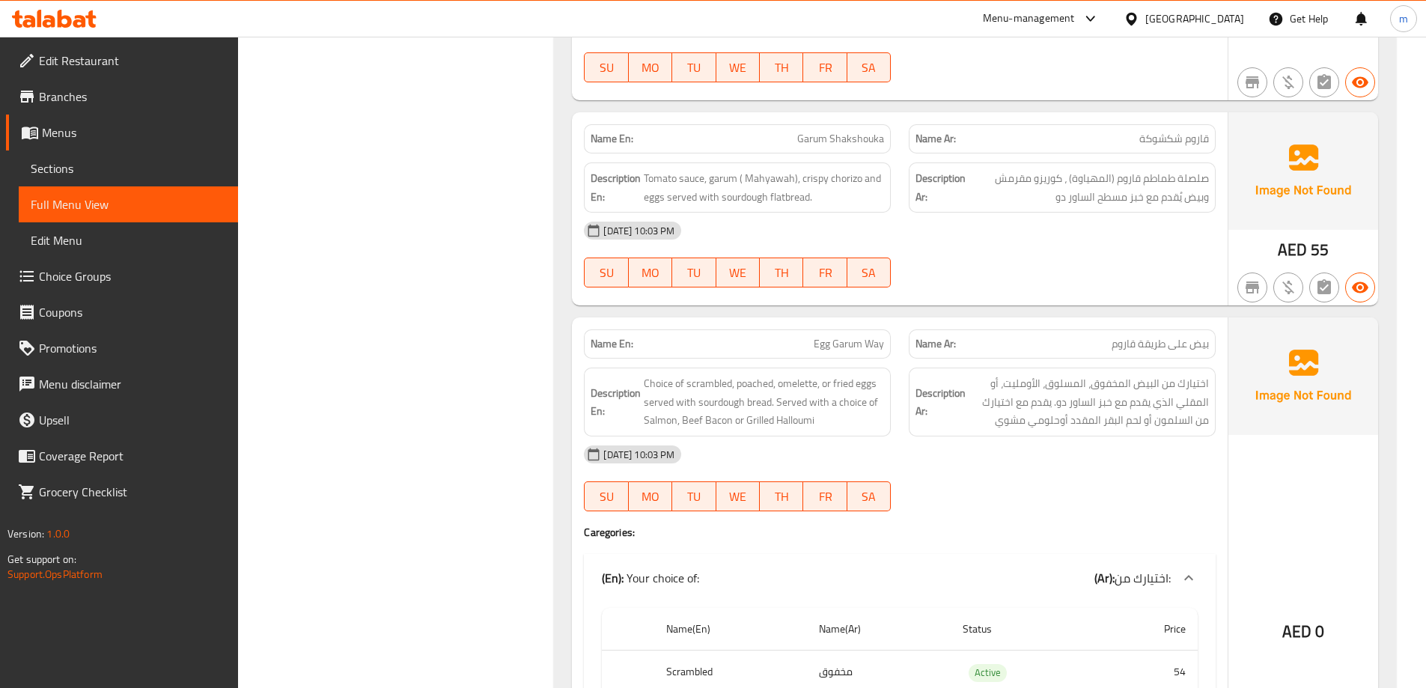
click at [977, 436] on div "[DATE] 10:03 PM" at bounding box center [900, 454] width 650 height 36
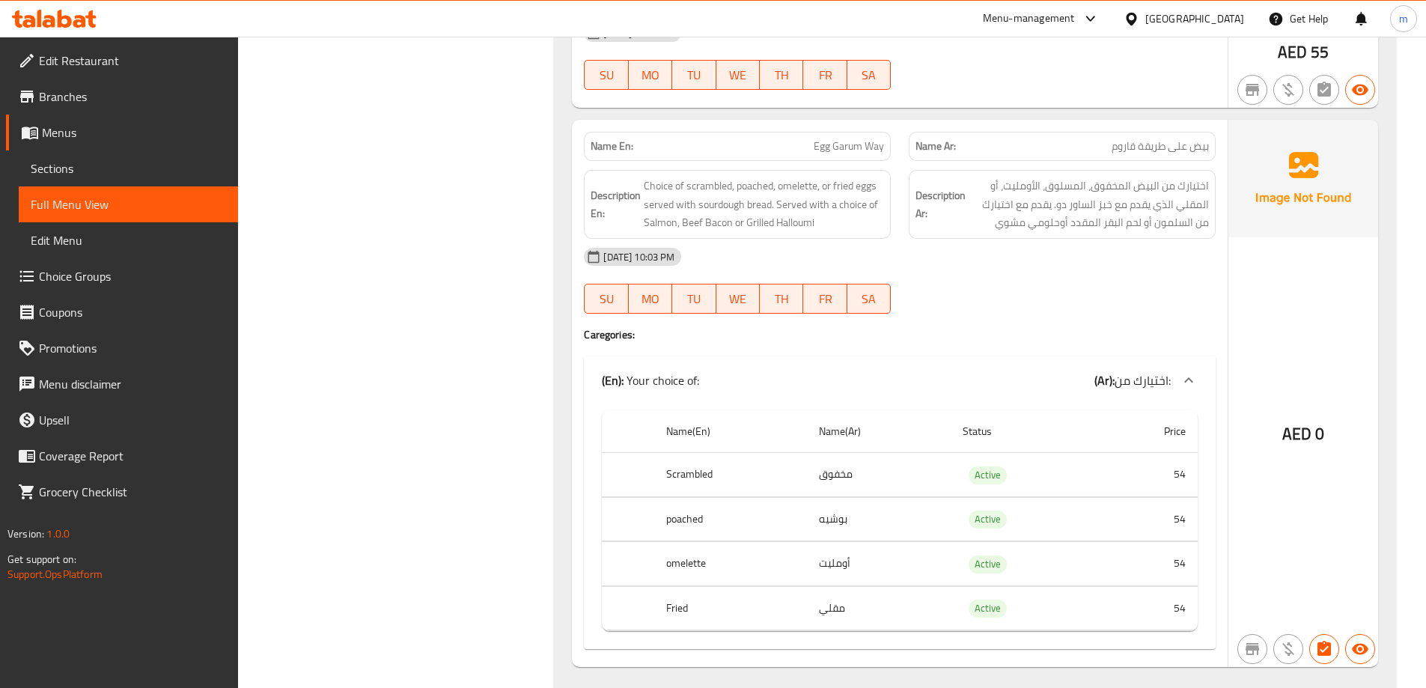
scroll to position [1470, 0]
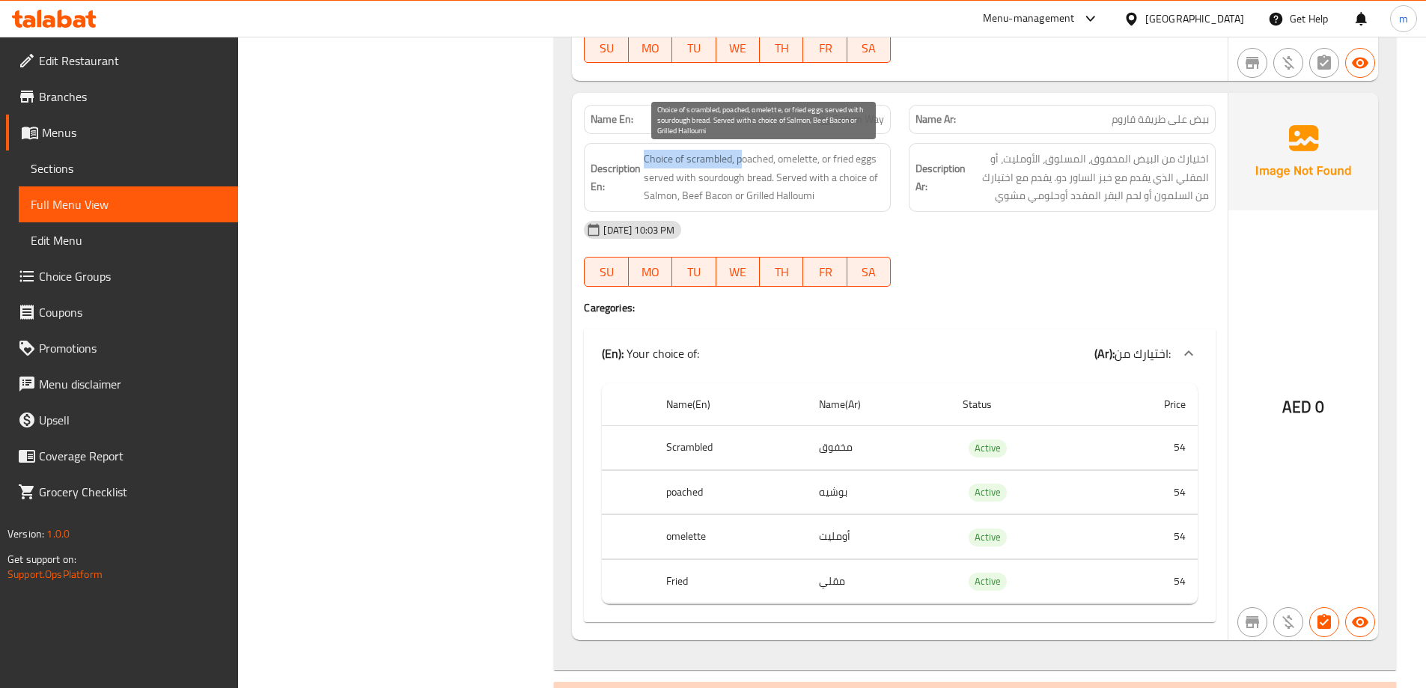
drag, startPoint x: 642, startPoint y: 158, endPoint x: 748, endPoint y: 164, distance: 106.4
click at [743, 164] on h6 "Description En: Choice of scrambled, poached, omelette, or fried eggs served wi…" at bounding box center [736, 177] width 293 height 55
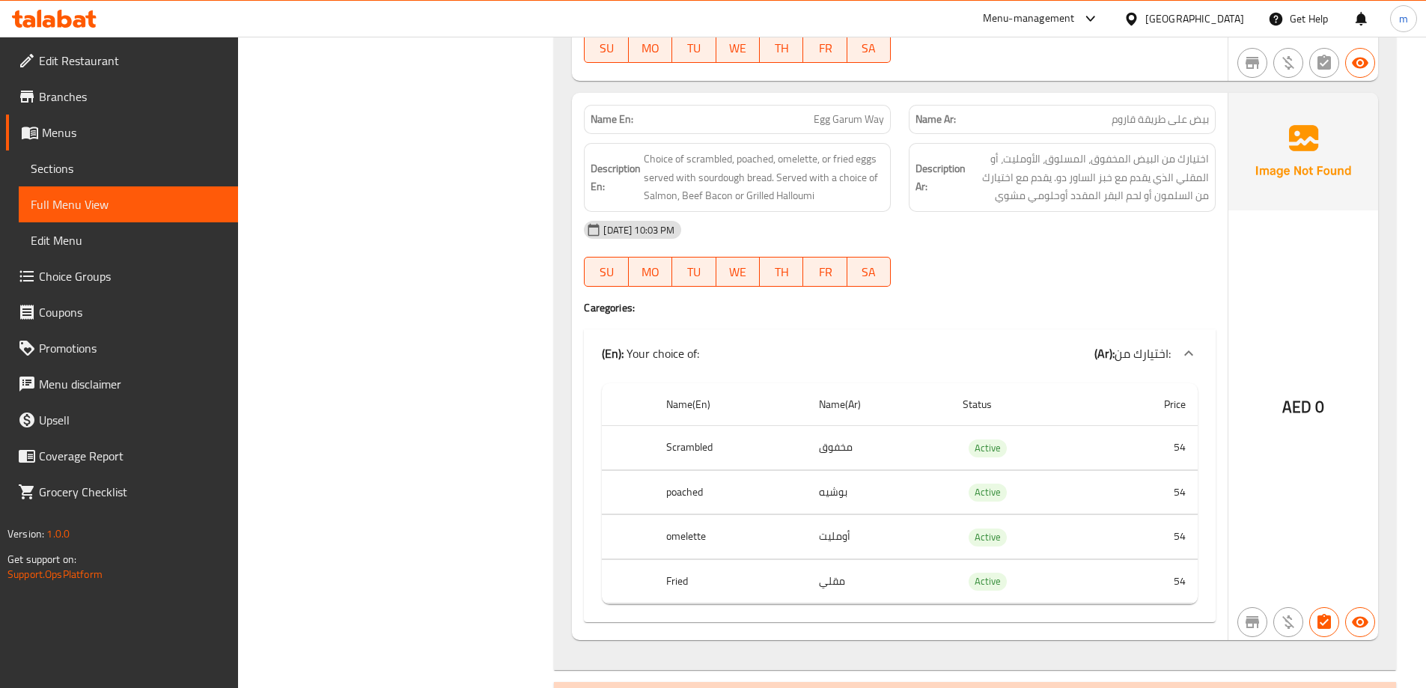
click at [797, 129] on div "Name En: Egg Garum Way" at bounding box center [737, 119] width 307 height 29
click at [849, 112] on span "Egg Garum Way" at bounding box center [848, 120] width 70 height 16
copy span "Egg Garum Way"
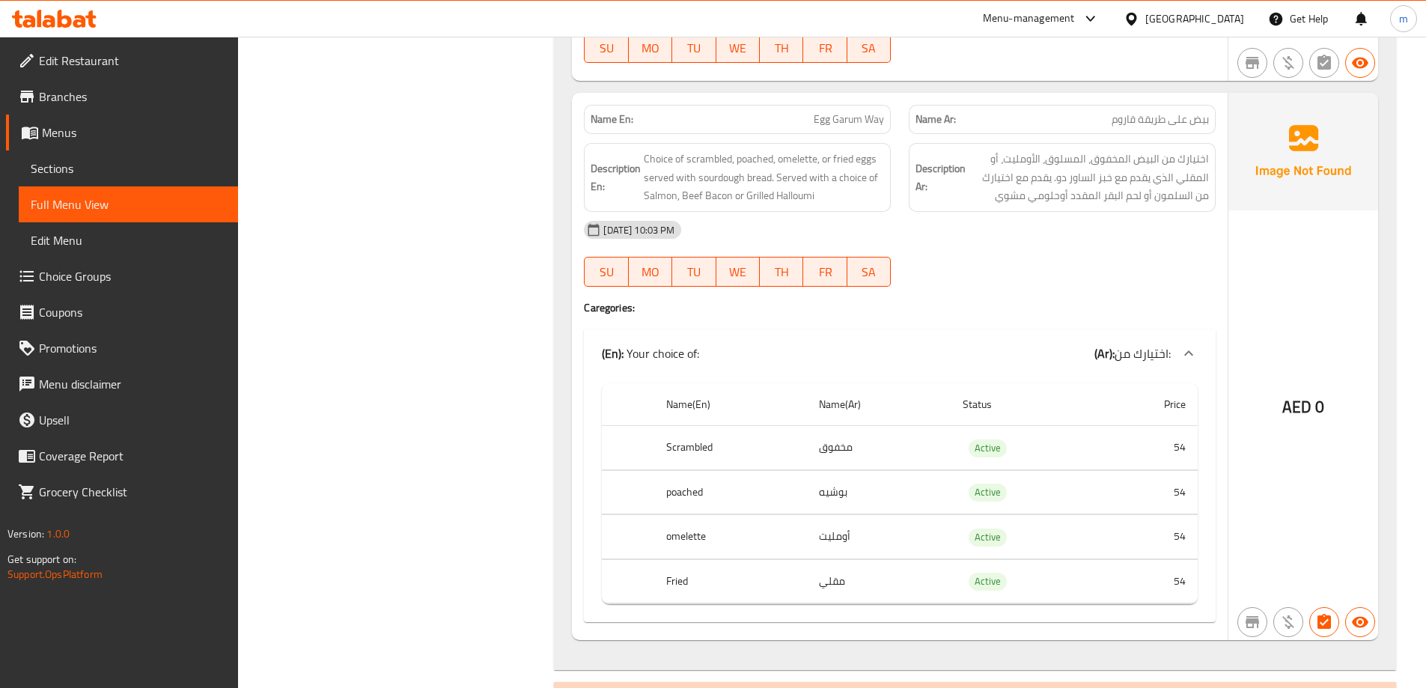
drag, startPoint x: 848, startPoint y: 492, endPoint x: 802, endPoint y: 492, distance: 45.7
click at [802, 492] on tr "poached بوشيه Active 54" at bounding box center [900, 492] width 596 height 44
drag, startPoint x: 1030, startPoint y: 153, endPoint x: 1019, endPoint y: 154, distance: 11.3
click at [1019, 154] on span "اختيارك من البيض المخفوق، المسلوق، الأومليت، أو المقلي الذي يقدم مع خبز الساور …" at bounding box center [1088, 177] width 240 height 55
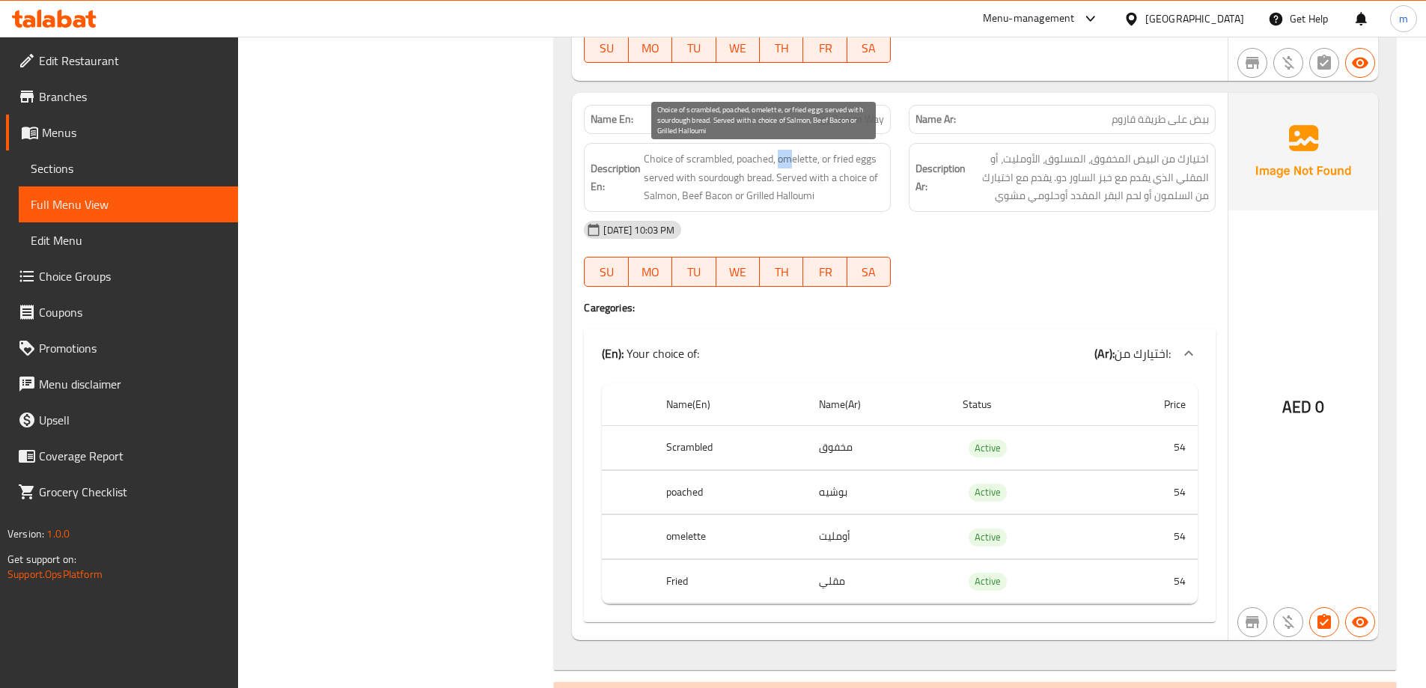
drag, startPoint x: 780, startPoint y: 164, endPoint x: 795, endPoint y: 161, distance: 15.3
click at [795, 161] on span "Choice of scrambled, poached, omelette, or fried eggs served with sourdough bre…" at bounding box center [764, 177] width 240 height 55
click at [757, 165] on span "Choice of scrambled, poached, omelette, or fried eggs served with sourdough bre…" at bounding box center [764, 177] width 240 height 55
drag, startPoint x: 686, startPoint y: 178, endPoint x: 758, endPoint y: 178, distance: 72.6
click at [758, 178] on span "Choice of scrambled, poached, omelette, or fried eggs served with sourdough bre…" at bounding box center [764, 177] width 240 height 55
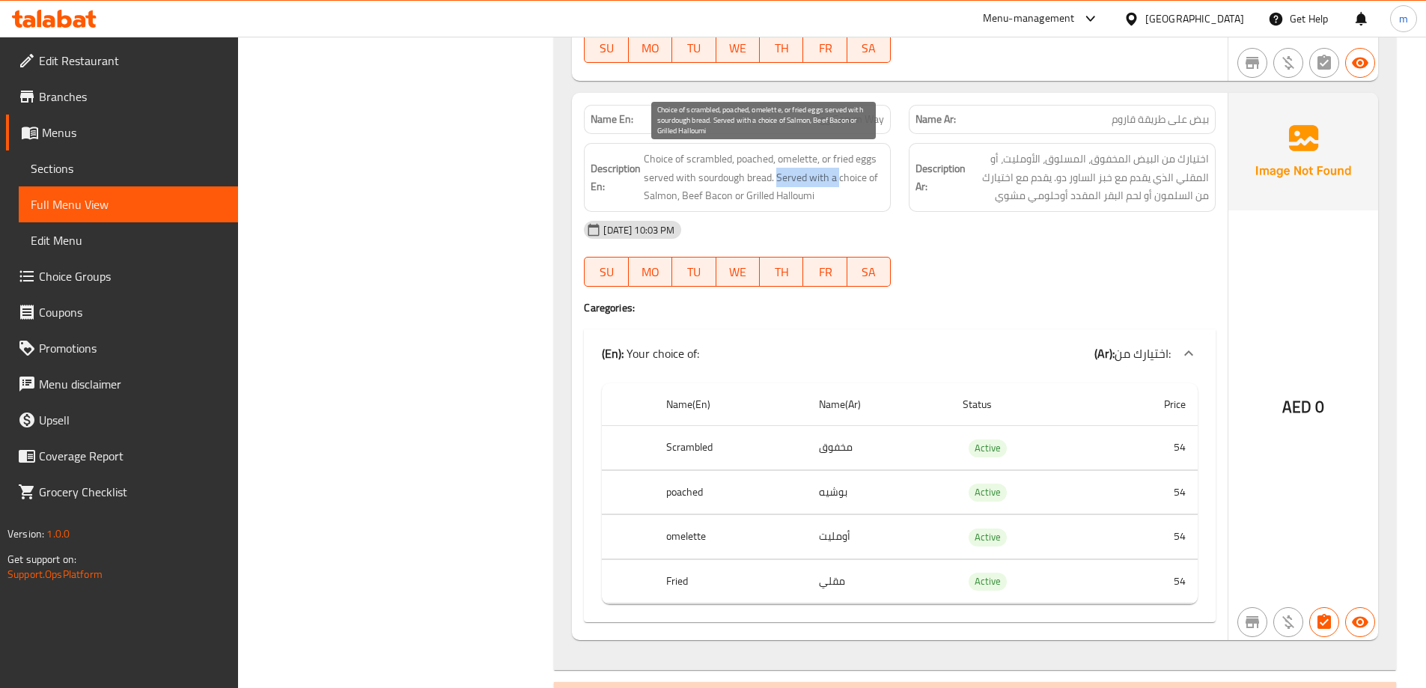
drag, startPoint x: 775, startPoint y: 179, endPoint x: 838, endPoint y: 175, distance: 63.0
click at [838, 175] on span "Choice of scrambled, poached, omelette, or fried eggs served with sourdough bre…" at bounding box center [764, 177] width 240 height 55
drag, startPoint x: 650, startPoint y: 200, endPoint x: 675, endPoint y: 200, distance: 24.7
click at [675, 200] on span "Choice of scrambled, poached, omelette, or fried eggs served with sourdough bre…" at bounding box center [764, 177] width 240 height 55
drag, startPoint x: 697, startPoint y: 198, endPoint x: 755, endPoint y: 202, distance: 57.8
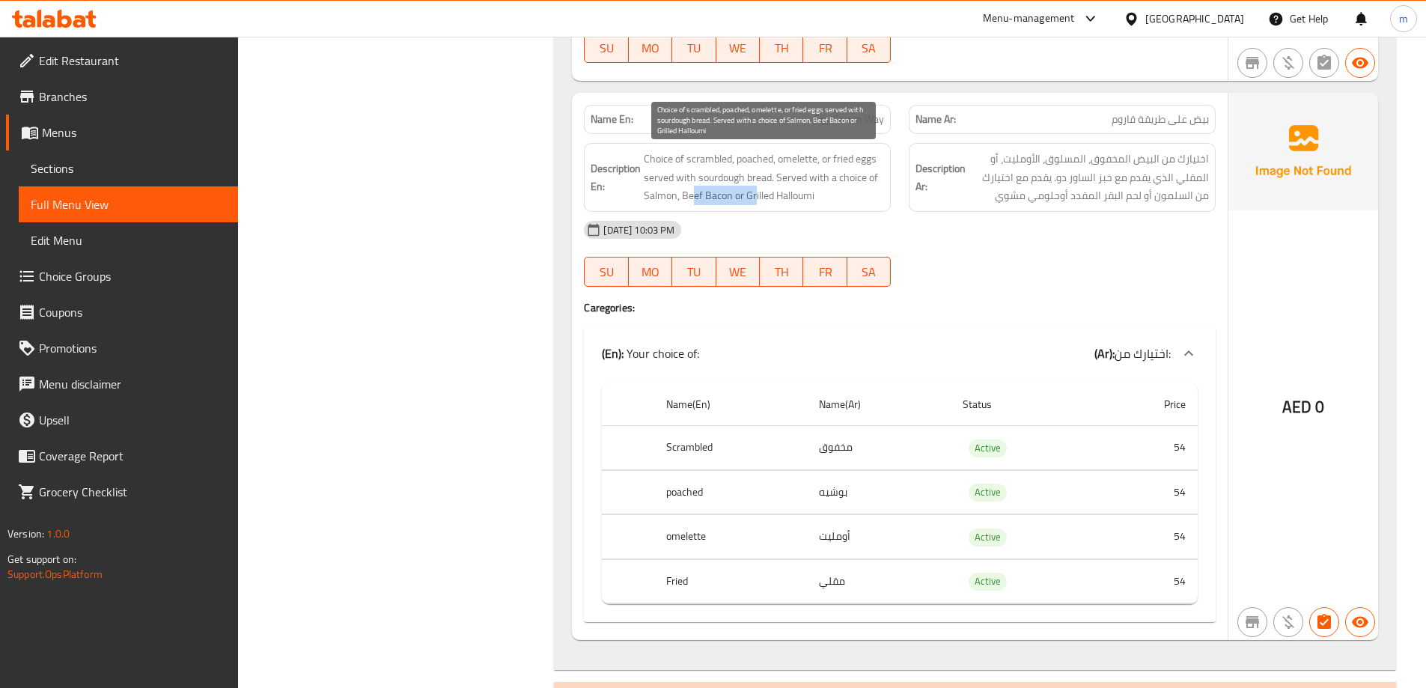
click at [755, 202] on span "Choice of scrambled, poached, omelette, or fried eggs served with sourdough bre…" at bounding box center [764, 177] width 240 height 55
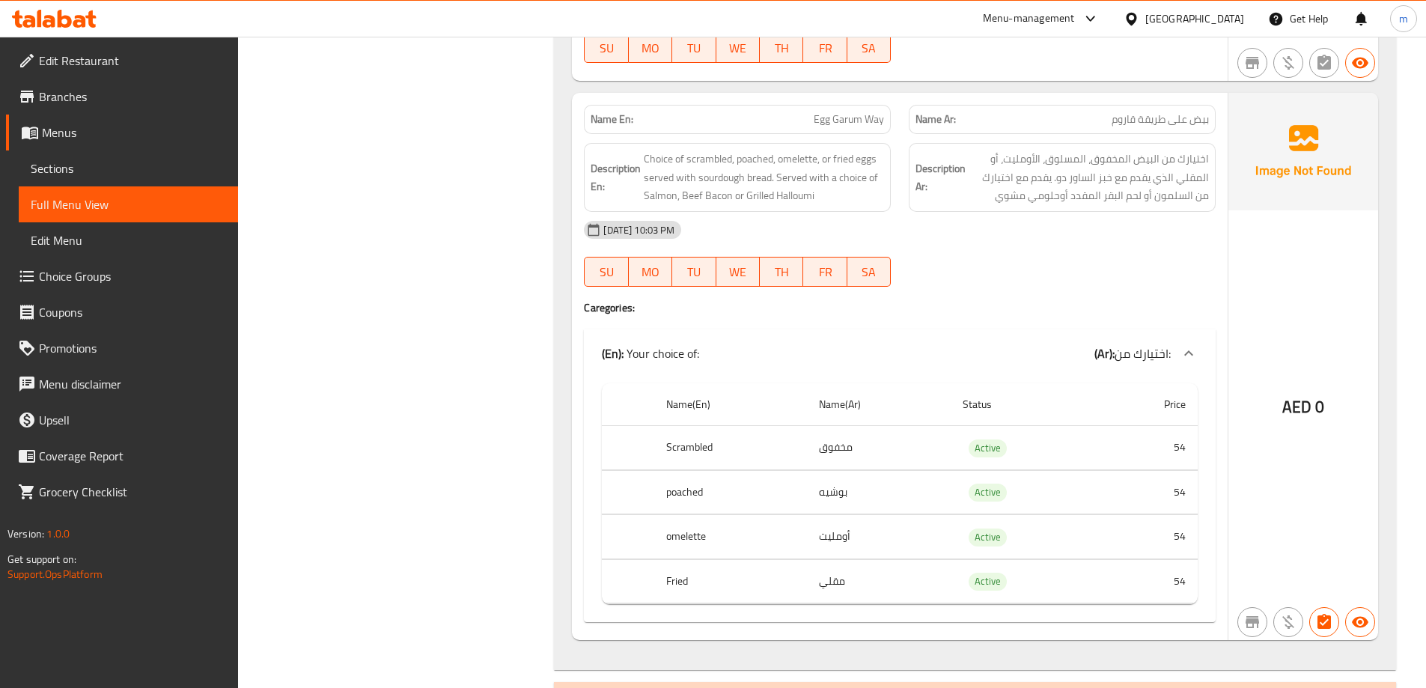
click at [850, 117] on span "Egg Garum Way" at bounding box center [848, 120] width 70 height 16
copy span "Egg Garum Way"
click at [416, 213] on div "Filter Branches Branches Popular filters Free items Branch specific items Has c…" at bounding box center [402, 534] width 287 height 3579
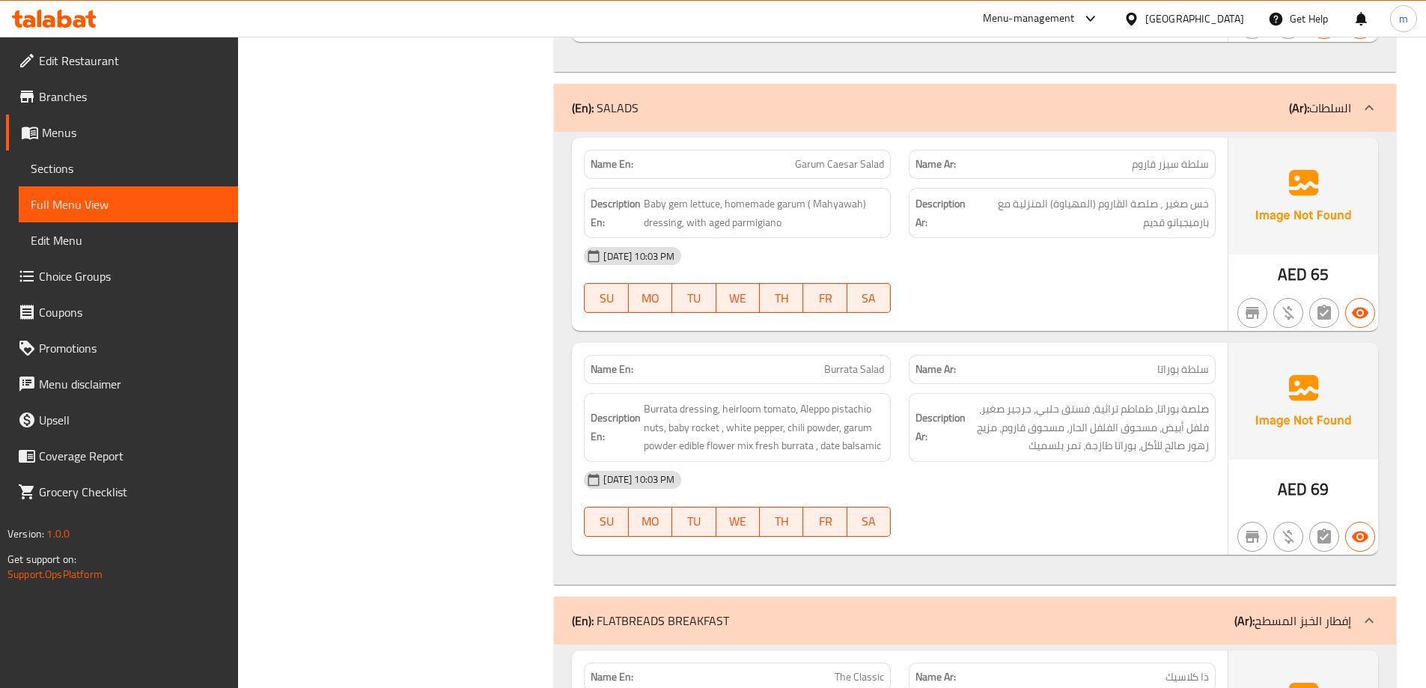
scroll to position [2068, 0]
click at [675, 204] on span "Baby gem lettuce, homemade garum ( Mahyawah) dressing, with aged parmigiano" at bounding box center [764, 212] width 240 height 37
copy span "gem"
click at [683, 206] on span "Baby gem lettuce, homemade garum ( Mahyawah) dressing, with aged parmigiano" at bounding box center [764, 212] width 240 height 37
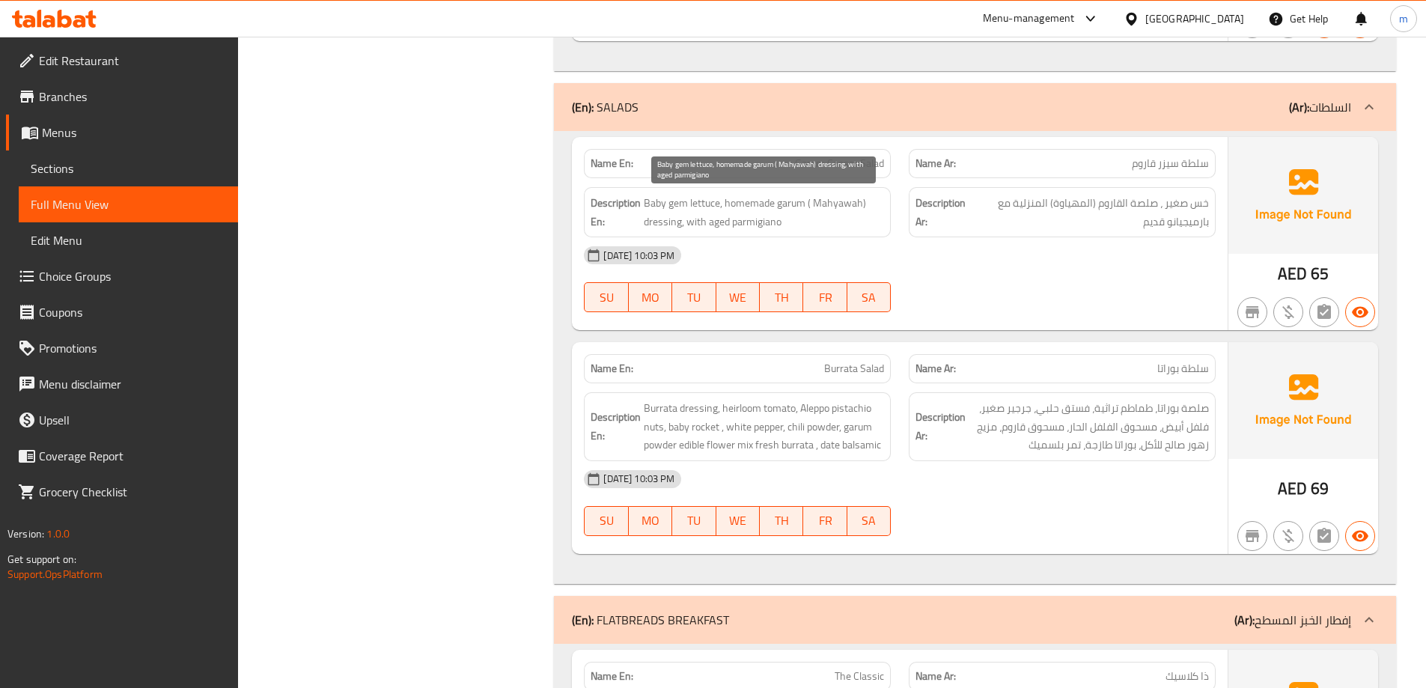
click at [690, 203] on span "Baby gem lettuce, homemade garum ( Mahyawah) dressing, with aged parmigiano" at bounding box center [764, 212] width 240 height 37
click at [654, 204] on span "Baby gem lettuce, homemade garum ( Mahyawah) dressing, with aged parmigiano" at bounding box center [764, 212] width 240 height 37
copy span "Baby"
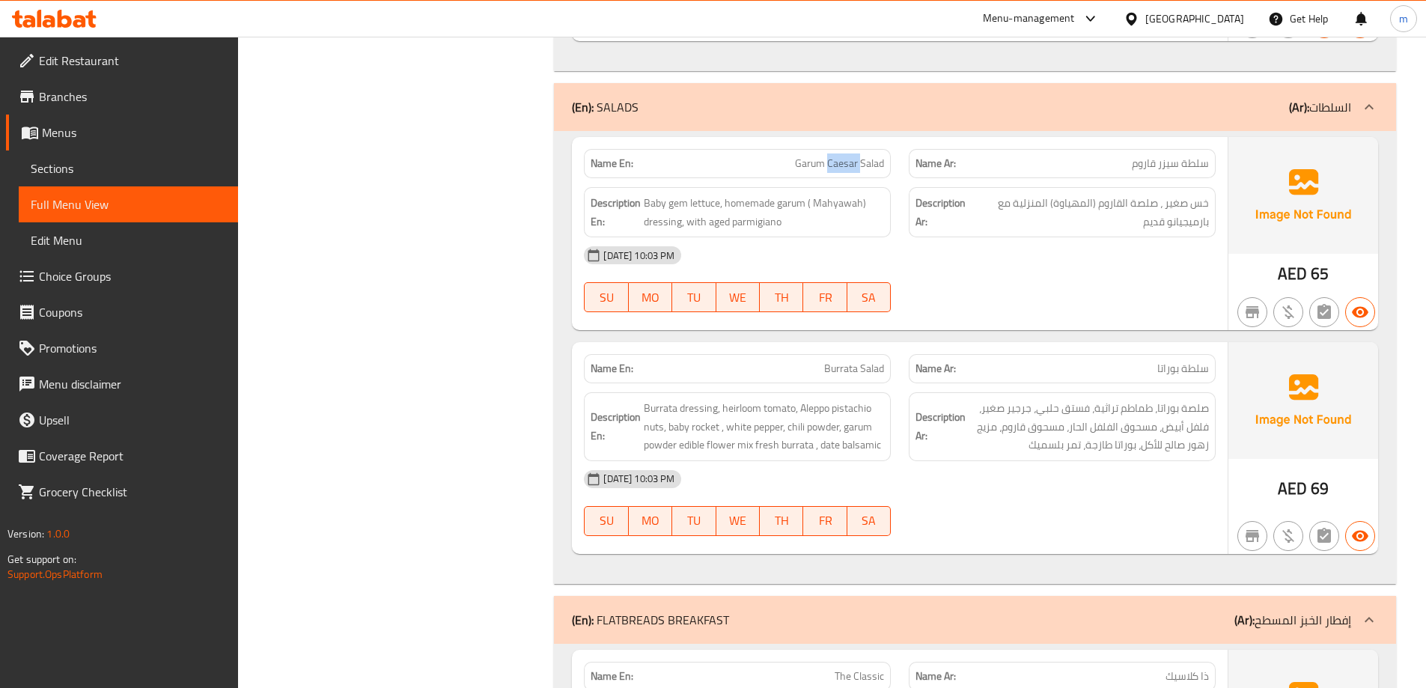
copy span "Garum Caesar Salad"
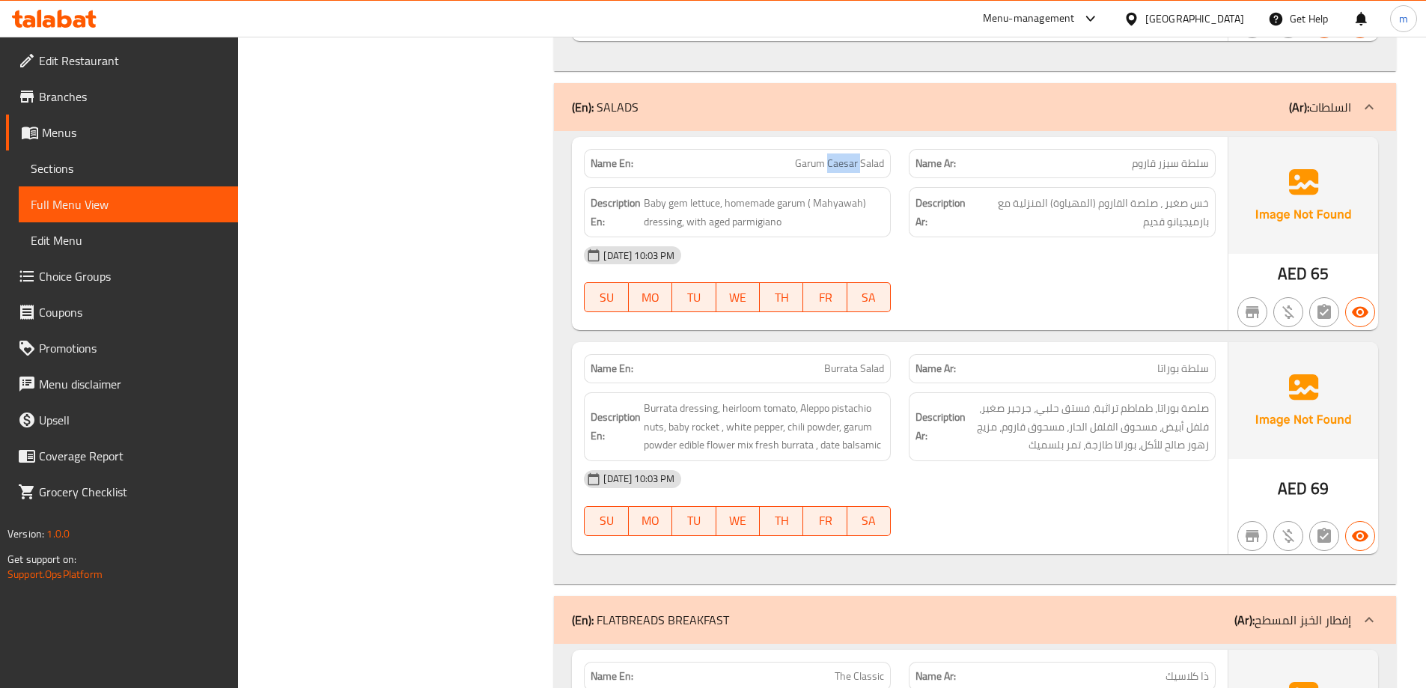
copy span "Garum Caesar Salad"
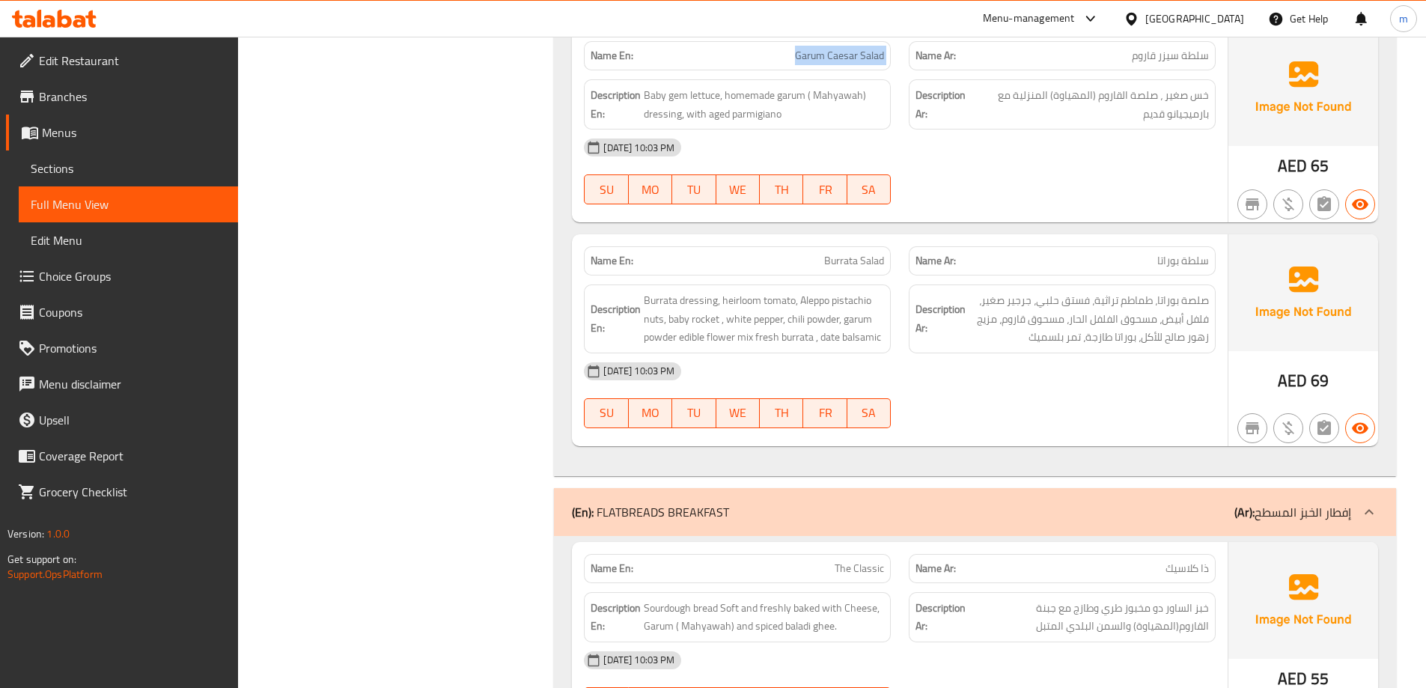
scroll to position [2218, 0]
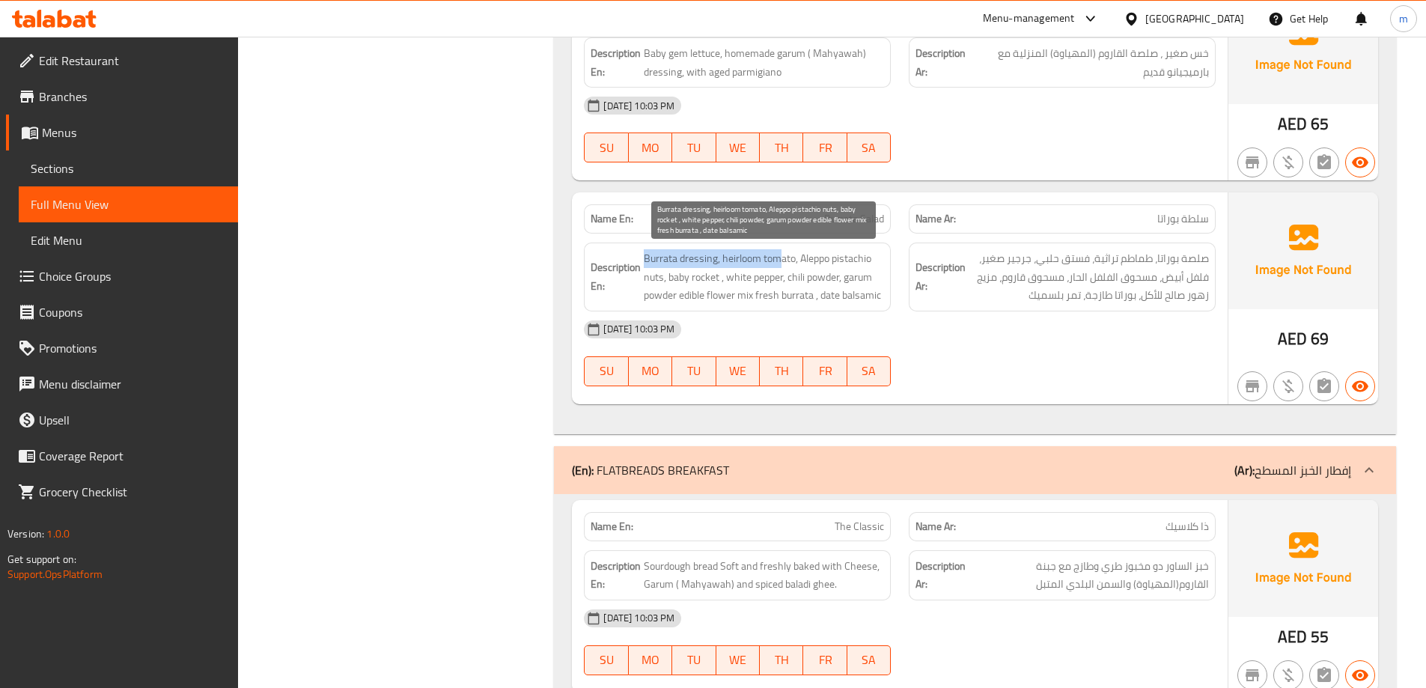
drag, startPoint x: 645, startPoint y: 261, endPoint x: 781, endPoint y: 253, distance: 136.5
click at [781, 253] on span "Burrata dressing, heirloom tomato, Aleppo pistachio nuts, baby rocket , white p…" at bounding box center [764, 276] width 240 height 55
click at [804, 259] on span "Burrata dressing, heirloom tomato, Aleppo pistachio nuts, baby rocket , white p…" at bounding box center [764, 276] width 240 height 55
drag, startPoint x: 721, startPoint y: 265, endPoint x: 793, endPoint y: 262, distance: 71.2
click at [793, 262] on span "Burrata dressing, heirloom tomato, Aleppo pistachio nuts, baby rocket , white p…" at bounding box center [764, 276] width 240 height 55
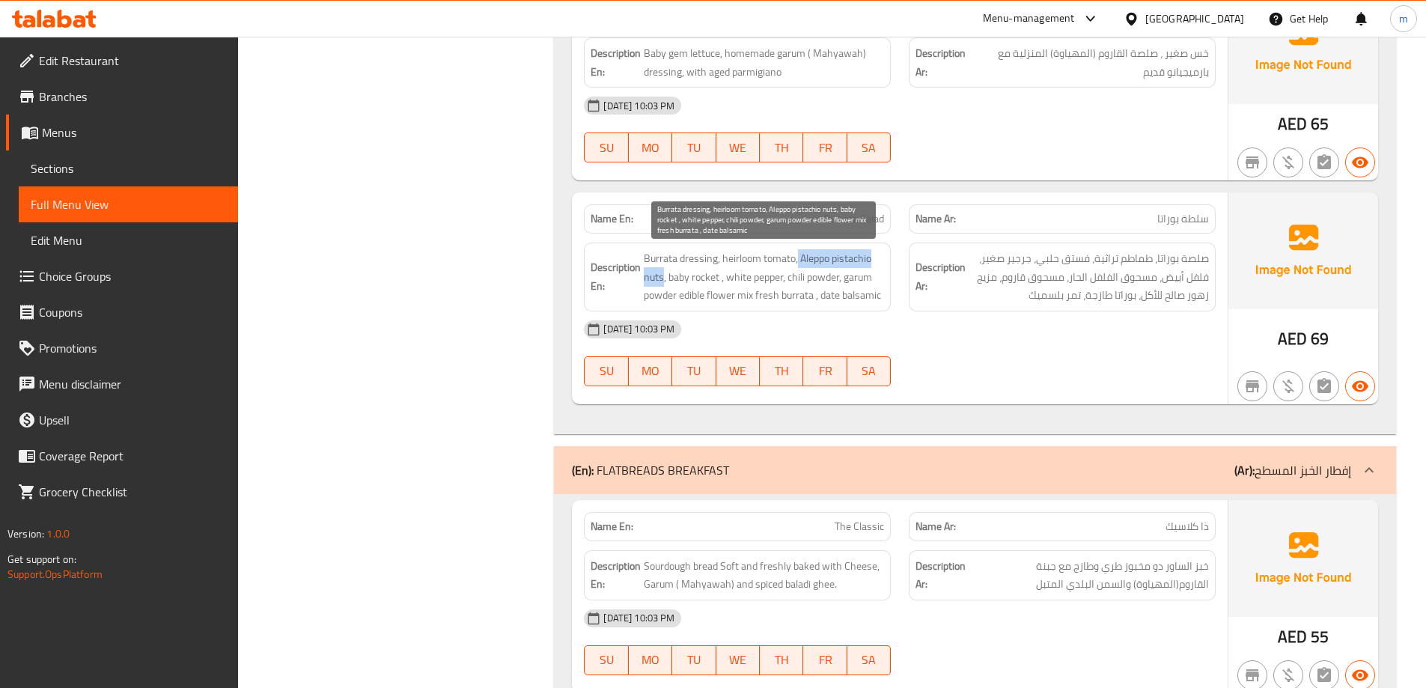
drag, startPoint x: 799, startPoint y: 256, endPoint x: 663, endPoint y: 275, distance: 136.7
click at [663, 275] on span "Burrata dressing, heirloom tomato, Aleppo pistachio nuts, baby rocket , white p…" at bounding box center [764, 276] width 240 height 55
click at [758, 260] on span "Burrata dressing, heirloom tomato, Aleppo pistachio nuts, baby rocket , white p…" at bounding box center [764, 276] width 240 height 55
drag, startPoint x: 662, startPoint y: 274, endPoint x: 644, endPoint y: 278, distance: 18.5
click at [644, 278] on span "Burrata dressing, heirloom tomato, Aleppo pistachio nuts, baby rocket , white p…" at bounding box center [764, 276] width 240 height 55
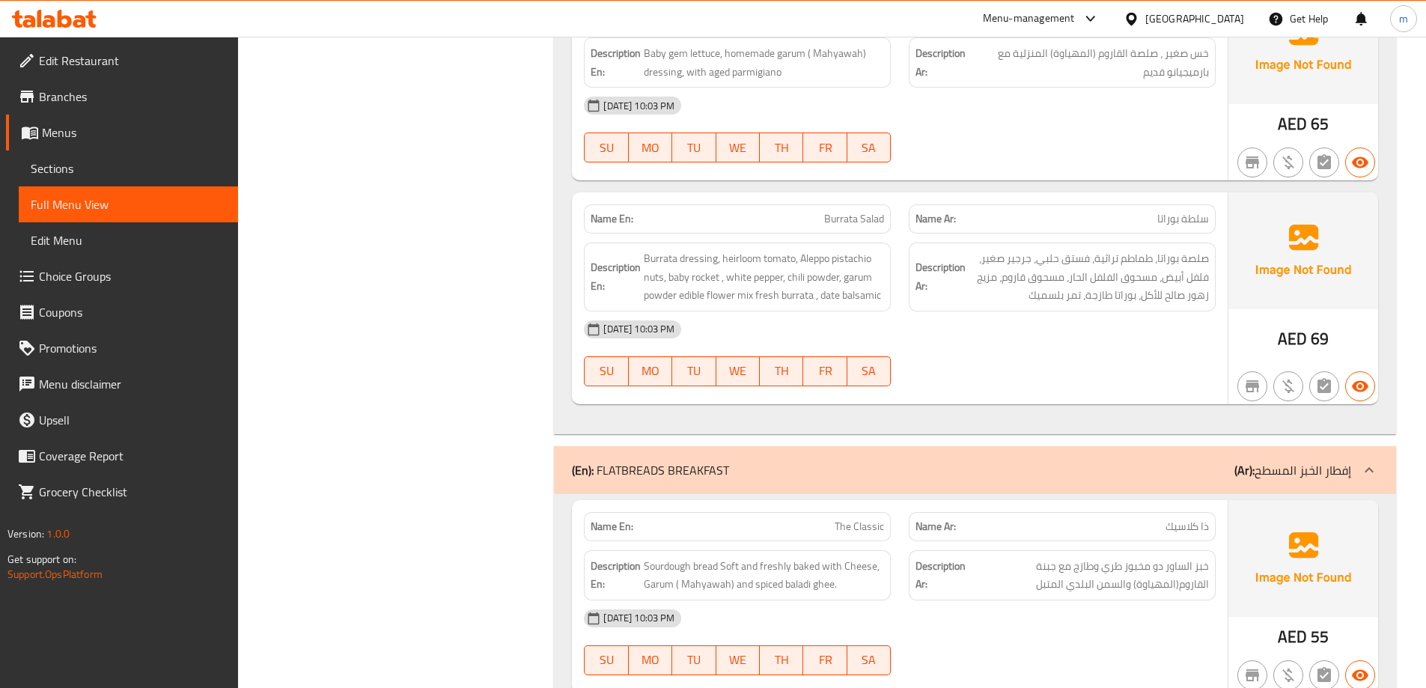
copy span "Burrata Salad"
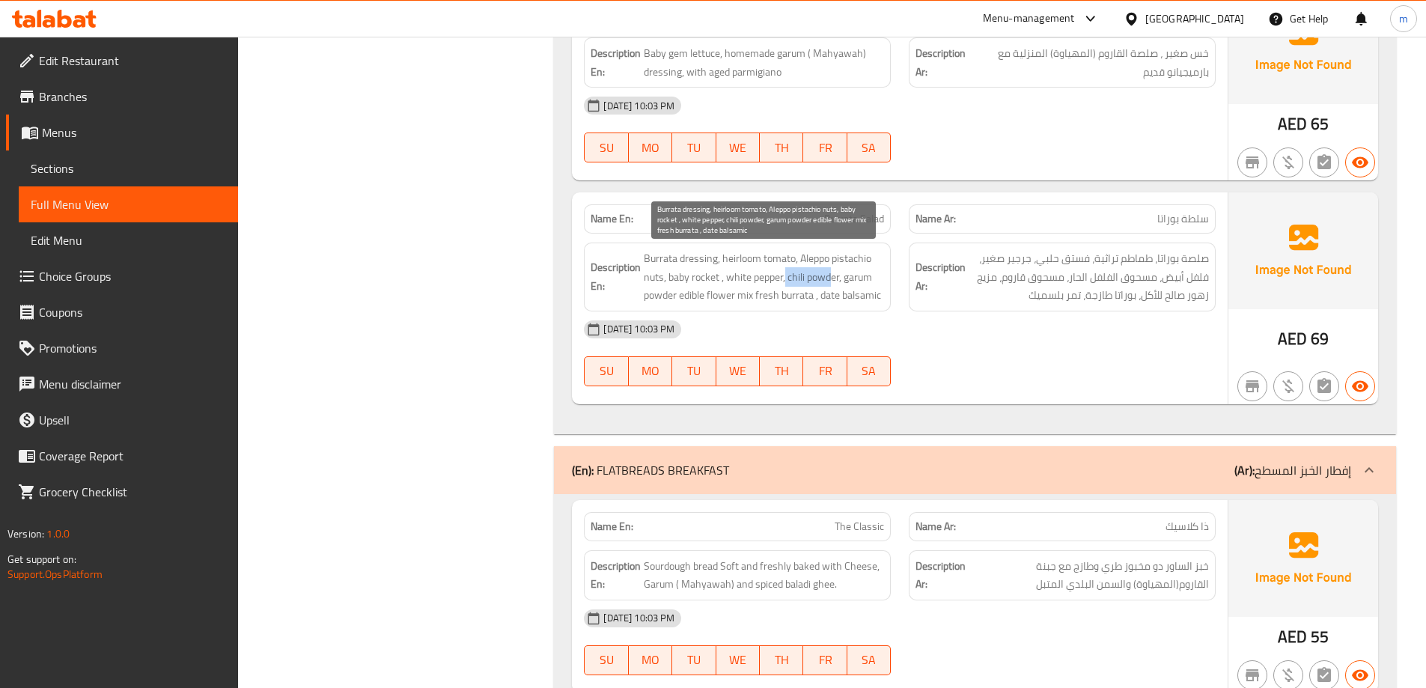
drag, startPoint x: 787, startPoint y: 271, endPoint x: 917, endPoint y: 276, distance: 130.3
click at [834, 275] on span "Burrata dressing, heirloom tomato, Aleppo pistachio nuts, baby rocket , white p…" at bounding box center [764, 276] width 240 height 55
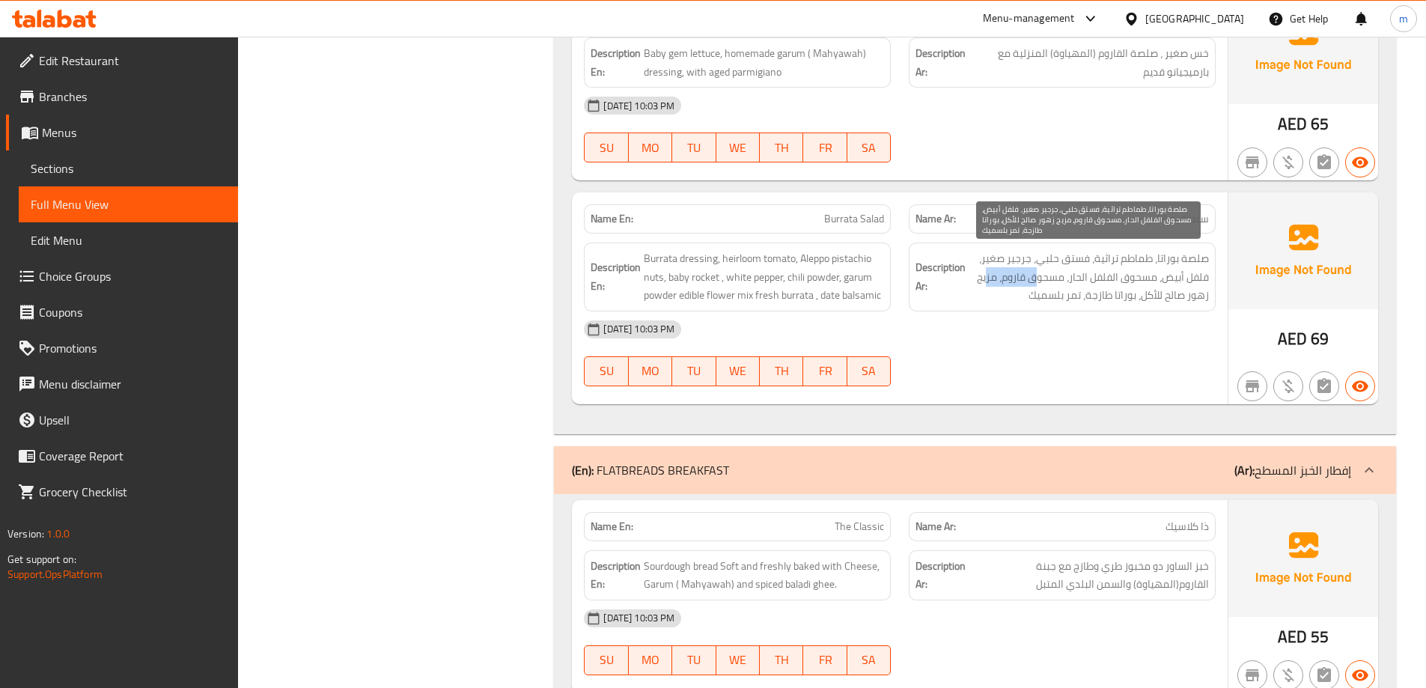
drag, startPoint x: 1001, startPoint y: 278, endPoint x: 983, endPoint y: 276, distance: 18.1
click at [983, 276] on span "صلصة بوراتا، طماطم تراثية، فستق حلبي، جرجير صغير، فلفل أبيض، مسحوق الفلفل الحار…" at bounding box center [1088, 276] width 240 height 55
drag, startPoint x: 1197, startPoint y: 298, endPoint x: 1135, endPoint y: 302, distance: 61.5
click at [1135, 302] on span "صلصة بوراتا، طماطم تراثية، فستق حلبي، جرجير صغير، فلفل أبيض، مسحوق الفلفل الحار…" at bounding box center [1088, 276] width 240 height 55
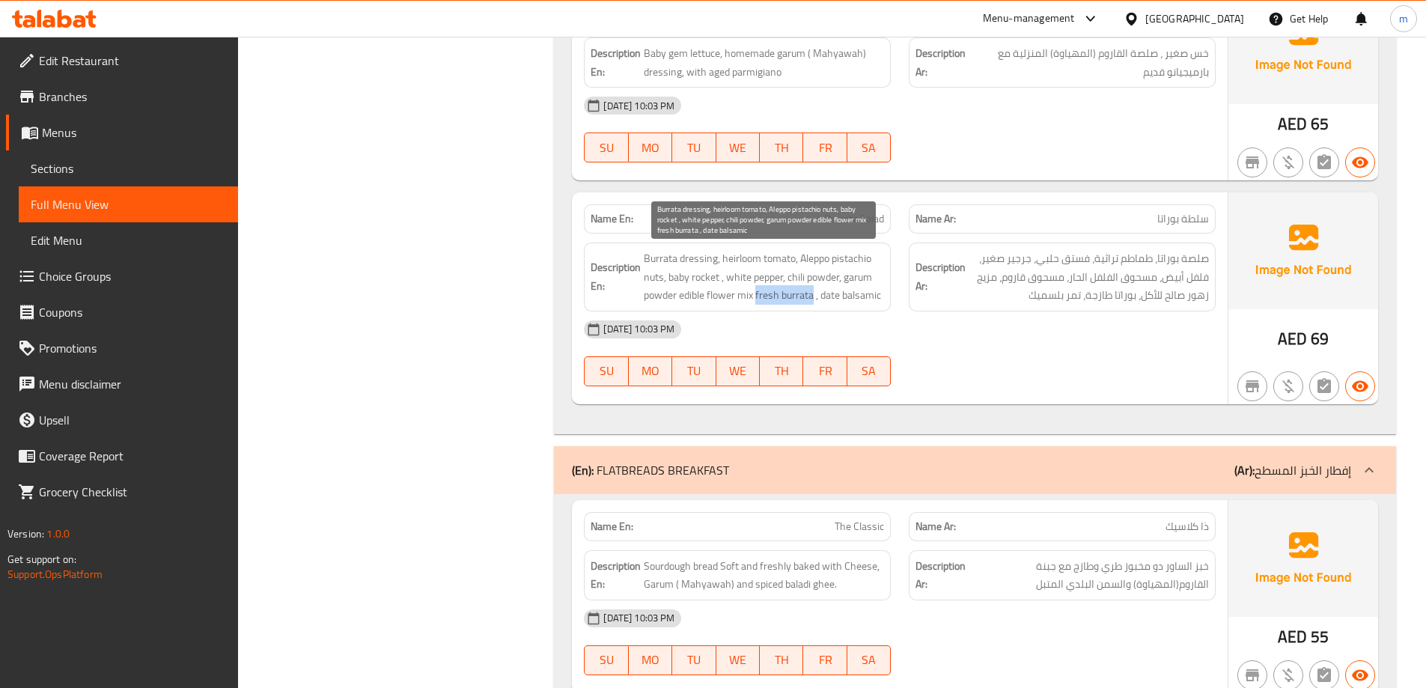
drag, startPoint x: 812, startPoint y: 300, endPoint x: 758, endPoint y: 302, distance: 53.9
click at [758, 302] on span "Burrata dressing, heirloom tomato, Aleppo pistachio nuts, baby rocket , white p…" at bounding box center [764, 276] width 240 height 55
click at [871, 302] on span "Burrata dressing, heirloom tomato, Aleppo pistachio nuts, baby rocket , white p…" at bounding box center [764, 276] width 240 height 55
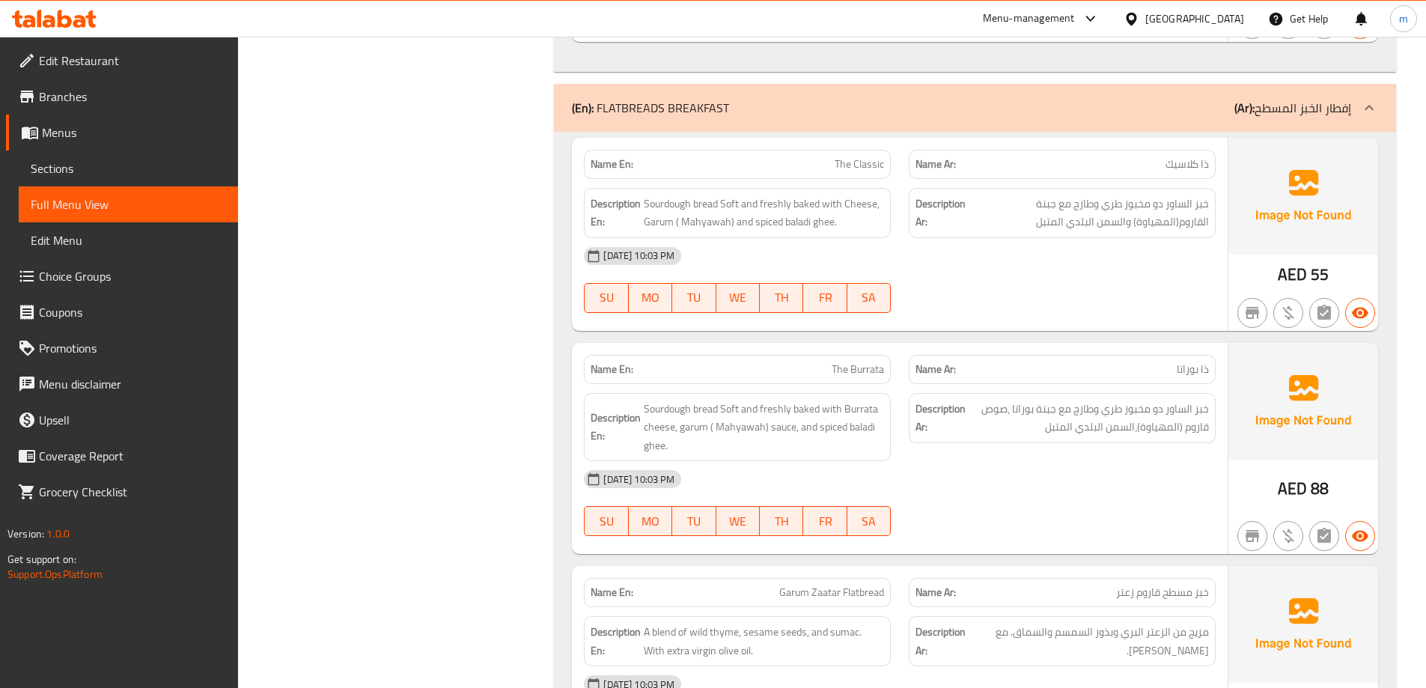
scroll to position [2592, 0]
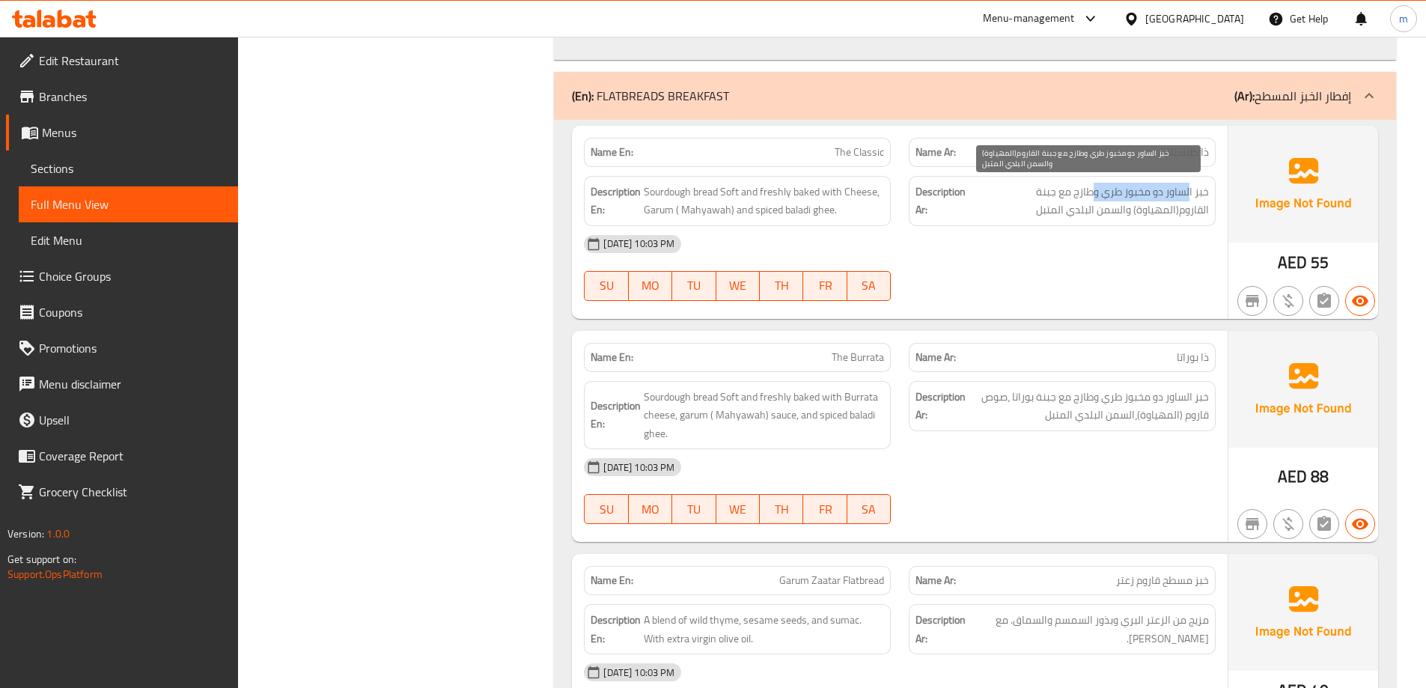
drag, startPoint x: 1164, startPoint y: 189, endPoint x: 1096, endPoint y: 194, distance: 68.2
click at [1096, 194] on span "خبز الساور دو مخبوز طري وطازج مع جبنة القاروم(المهياوة) والسمن البلدي المتبل" at bounding box center [1088, 201] width 240 height 37
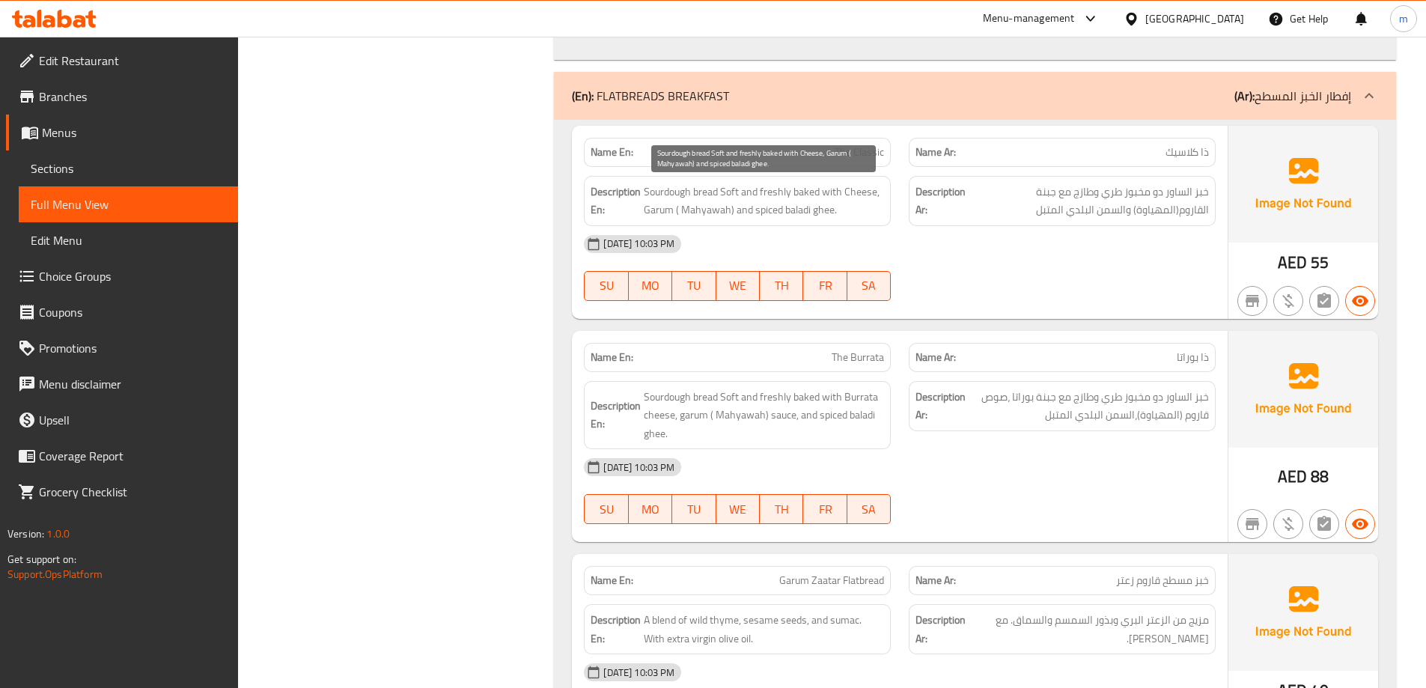
click at [664, 190] on span "Sourdough bread Soft and freshly baked with Cheese, Garum ( Mahyawah) and spice…" at bounding box center [764, 201] width 240 height 37
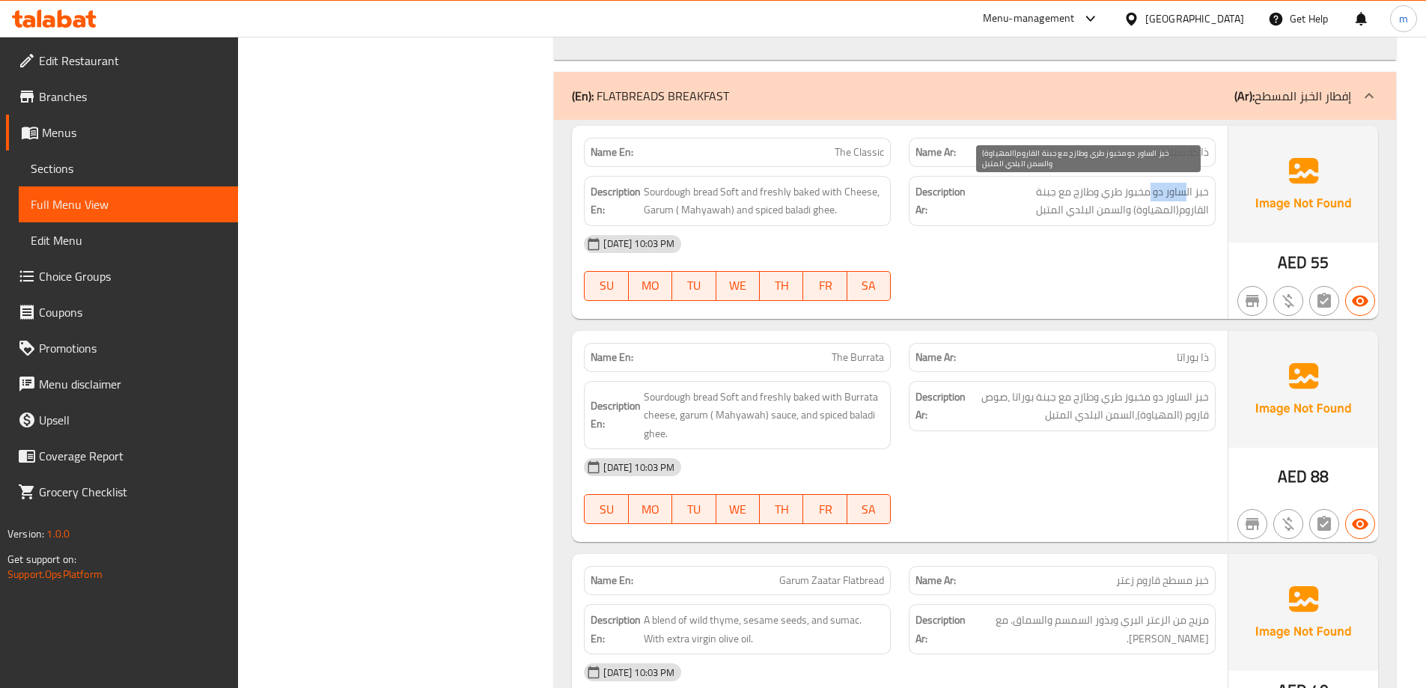
drag, startPoint x: 1183, startPoint y: 196, endPoint x: 1146, endPoint y: 193, distance: 36.8
click at [1146, 193] on span "خبز الساور دو مخبوز طري وطازج مع جبنة القاروم(المهياوة) والسمن البلدي المتبل" at bounding box center [1088, 201] width 240 height 37
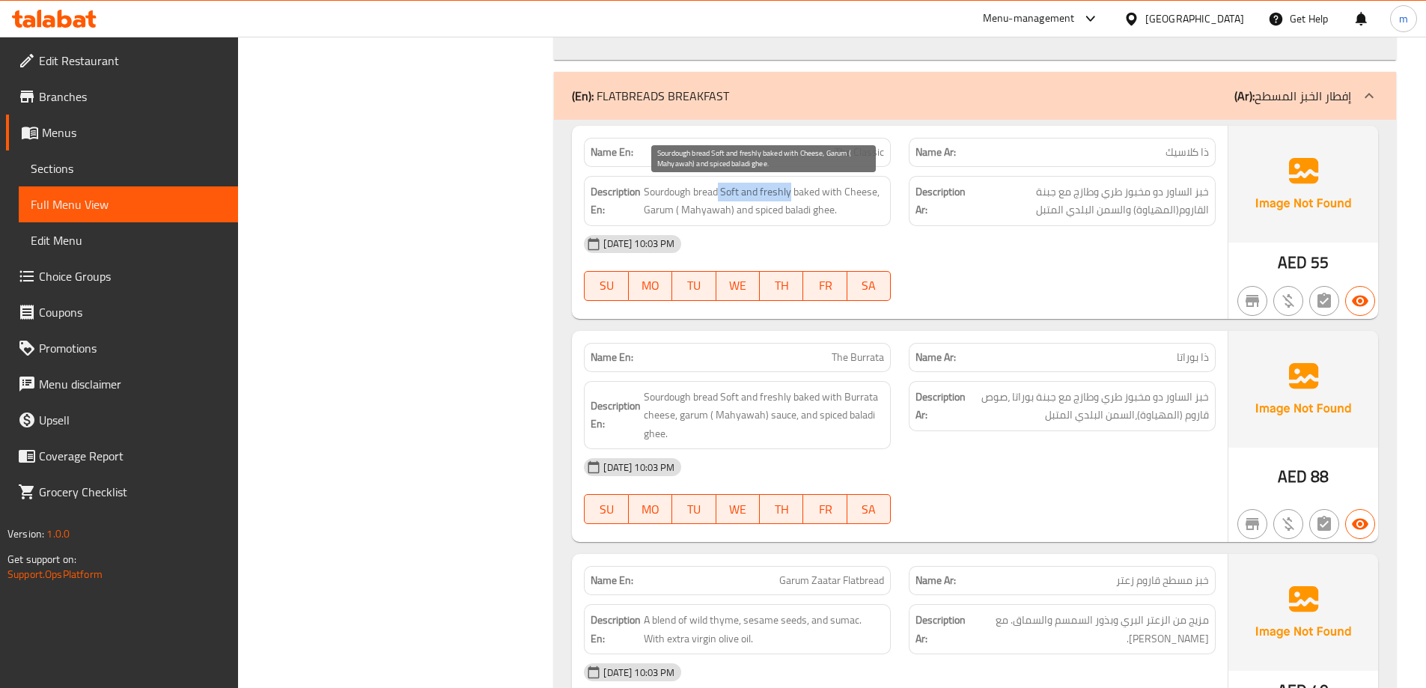
drag, startPoint x: 719, startPoint y: 192, endPoint x: 790, endPoint y: 188, distance: 70.4
click at [790, 188] on span "Sourdough bread Soft and freshly baked with Cheese, Garum ( Mahyawah) and spice…" at bounding box center [764, 201] width 240 height 37
drag, startPoint x: 792, startPoint y: 192, endPoint x: 867, endPoint y: 184, distance: 75.2
click at [867, 184] on span "Sourdough bread Soft and freshly baked with Cheese, Garum ( Mahyawah) and spice…" at bounding box center [764, 201] width 240 height 37
click at [803, 193] on span "Sourdough bread Soft and freshly baked with Cheese, Garum ( Mahyawah) and spice…" at bounding box center [764, 201] width 240 height 37
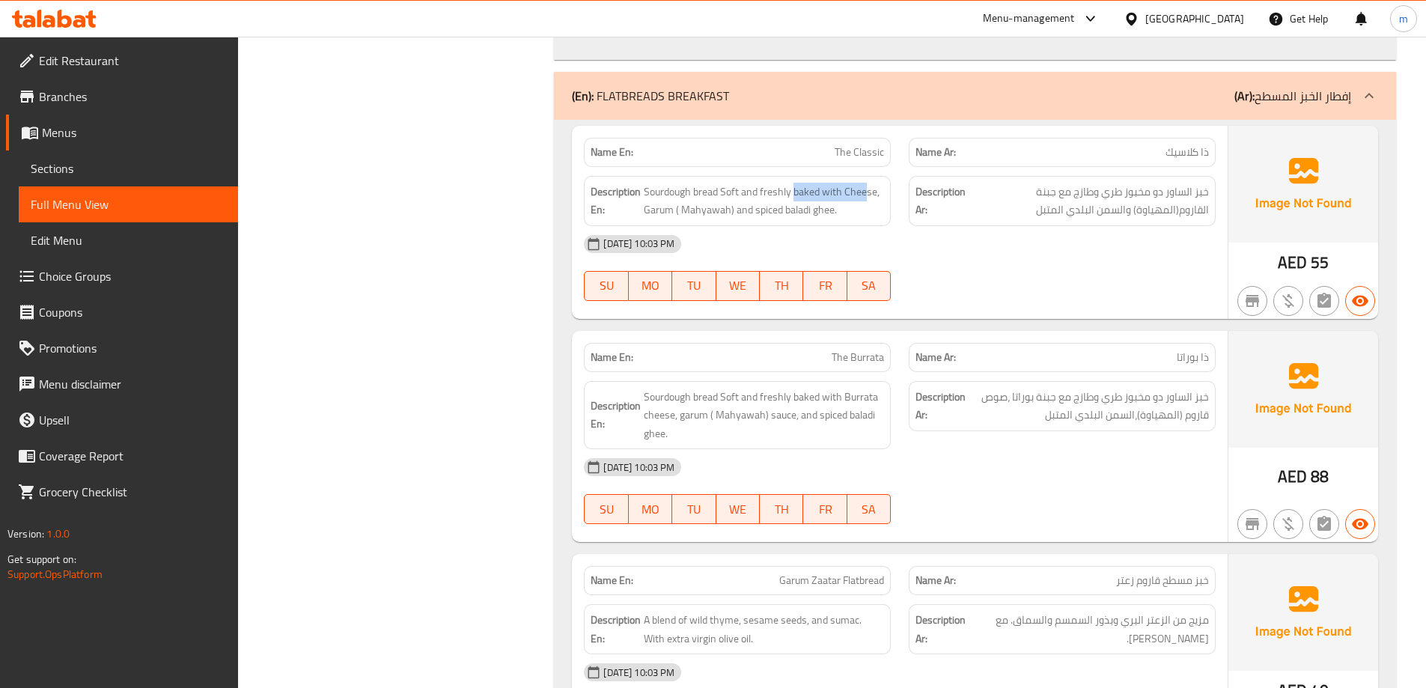
drag, startPoint x: 1152, startPoint y: 192, endPoint x: 1041, endPoint y: 219, distance: 114.7
drag, startPoint x: 819, startPoint y: 216, endPoint x: 731, endPoint y: 221, distance: 87.7
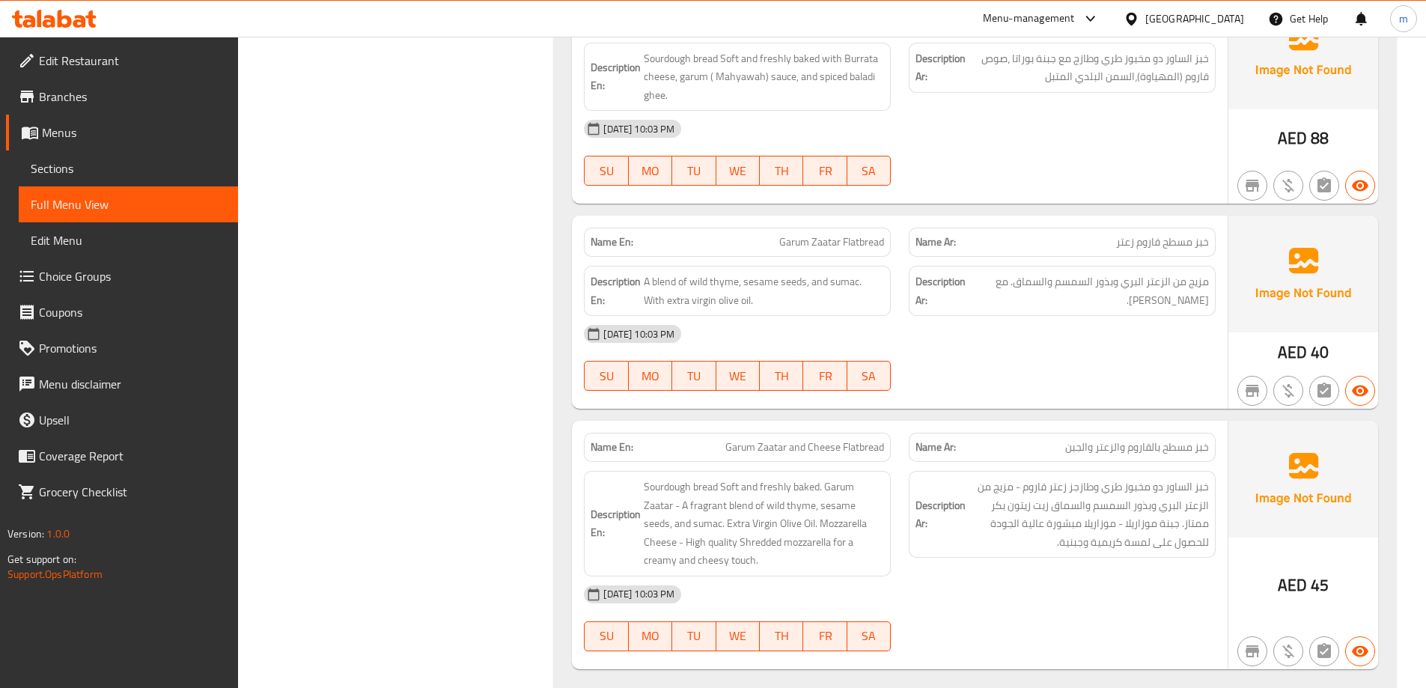
scroll to position [2967, 0]
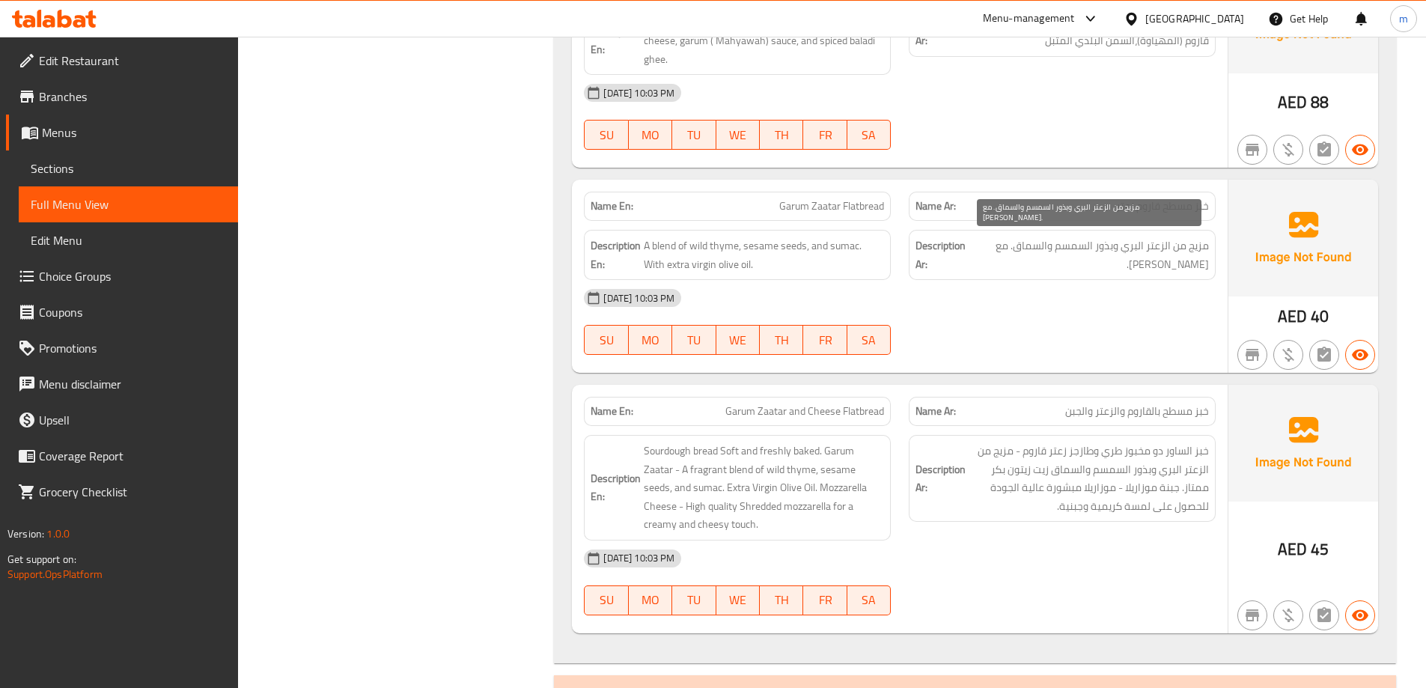
drag, startPoint x: 1036, startPoint y: 252, endPoint x: 999, endPoint y: 255, distance: 36.8
click at [1000, 255] on span "مزيج من الزعتر البري وبذور السمسم والسماق. مع [PERSON_NAME]." at bounding box center [1089, 254] width 239 height 37
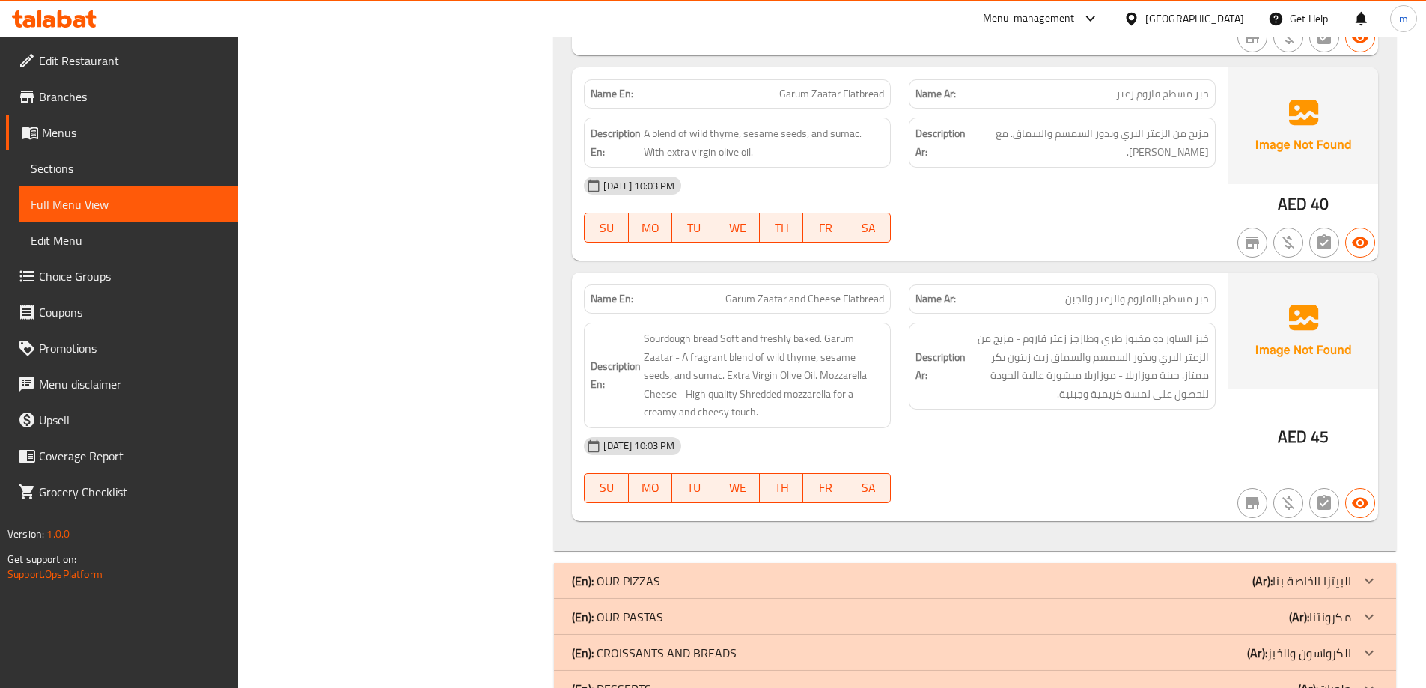
scroll to position [3116, 0]
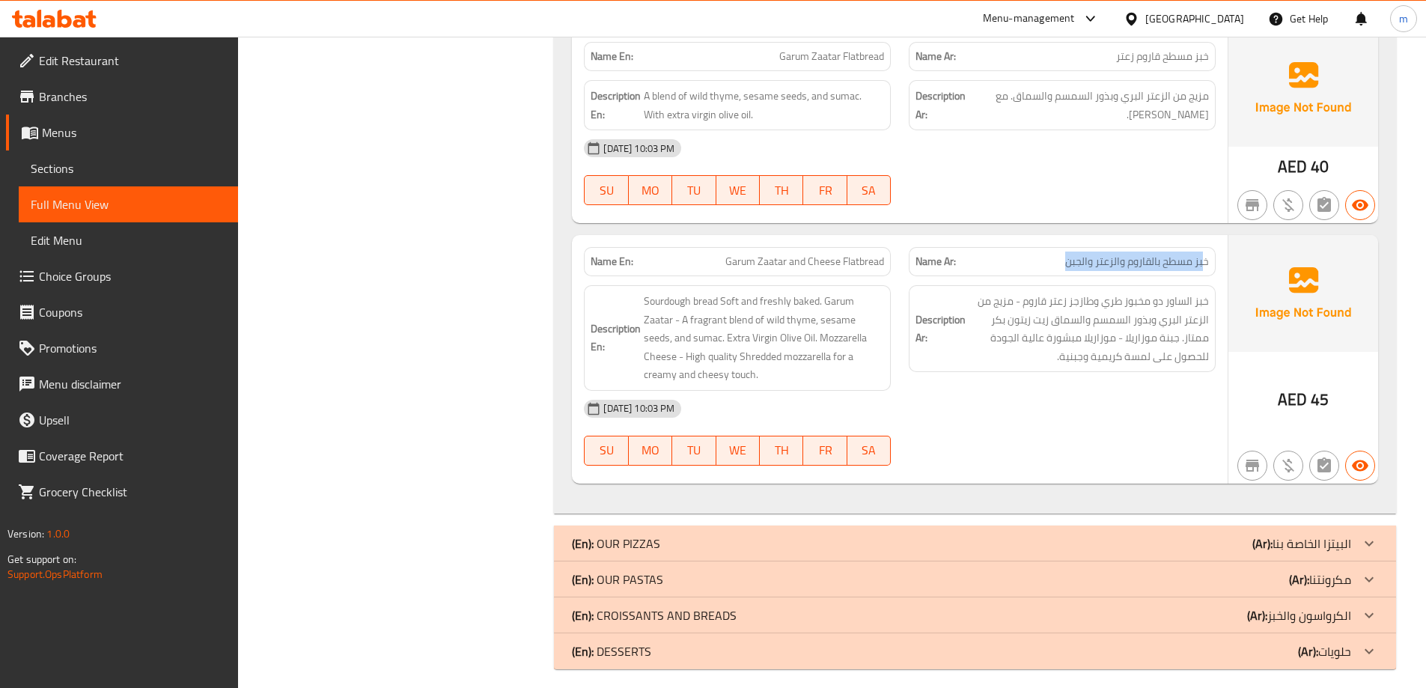
drag, startPoint x: 1195, startPoint y: 260, endPoint x: 1064, endPoint y: 263, distance: 131.0
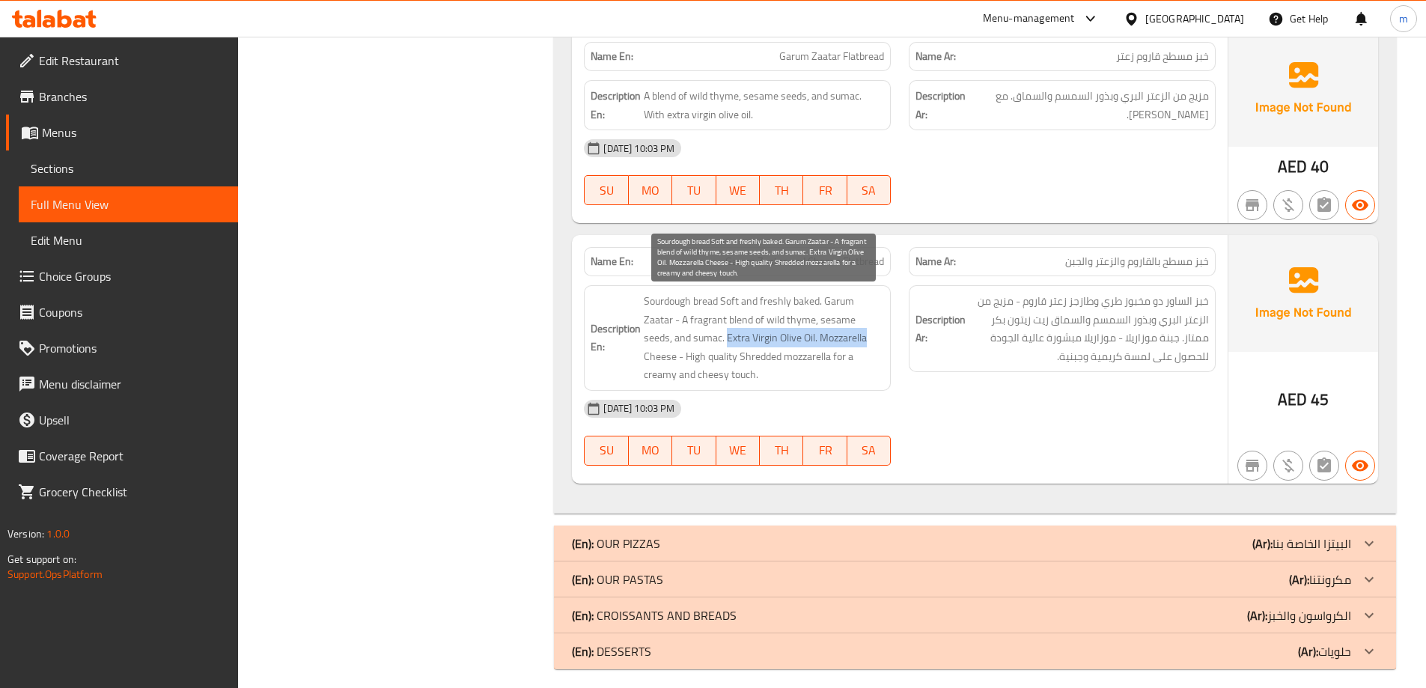
drag, startPoint x: 730, startPoint y: 341, endPoint x: 871, endPoint y: 336, distance: 141.5
click at [871, 336] on span "Sourdough bread Soft and freshly baked. Garum Zaatar - A fragrant blend of wild…" at bounding box center [764, 338] width 240 height 92
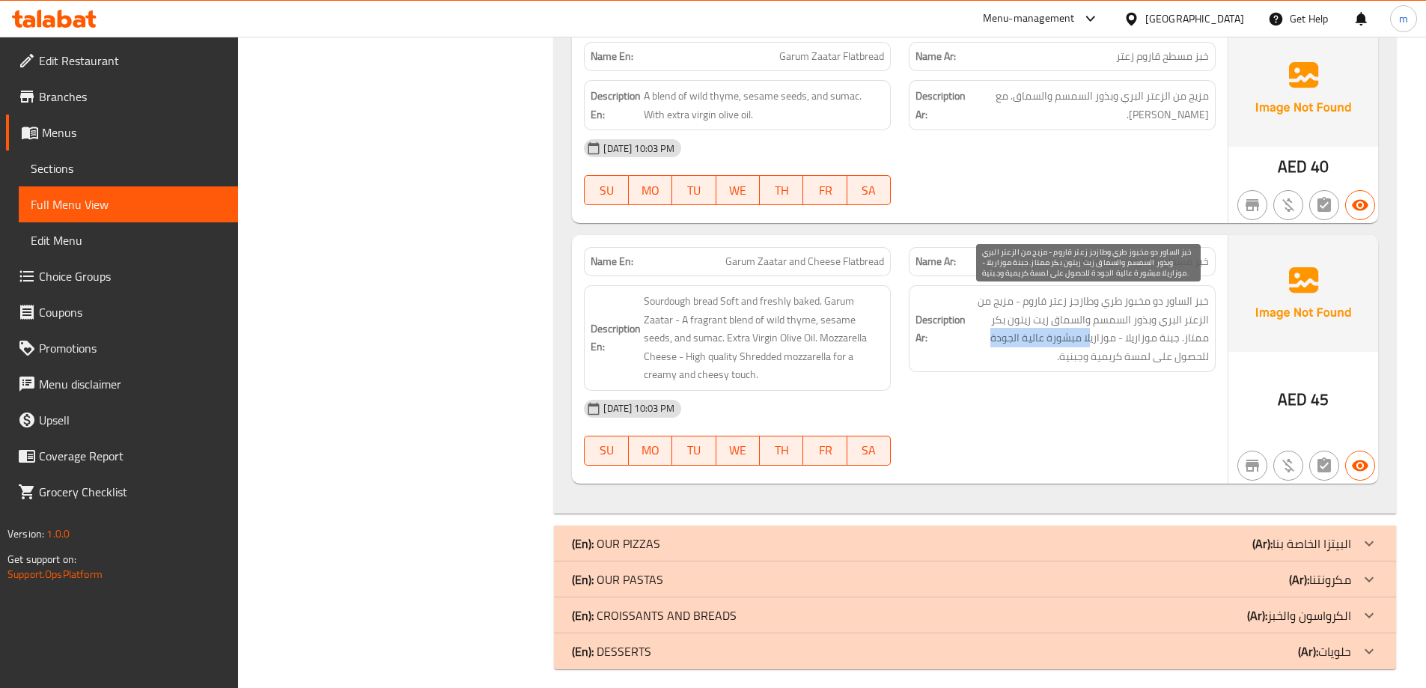
drag, startPoint x: 1091, startPoint y: 341, endPoint x: 992, endPoint y: 346, distance: 99.7
click at [992, 346] on span "خبز الساور دو مخبوز طري وطازجز زعتر قاروم - مزيج من الزعتر البري وبذور السمسم و…" at bounding box center [1088, 328] width 240 height 73
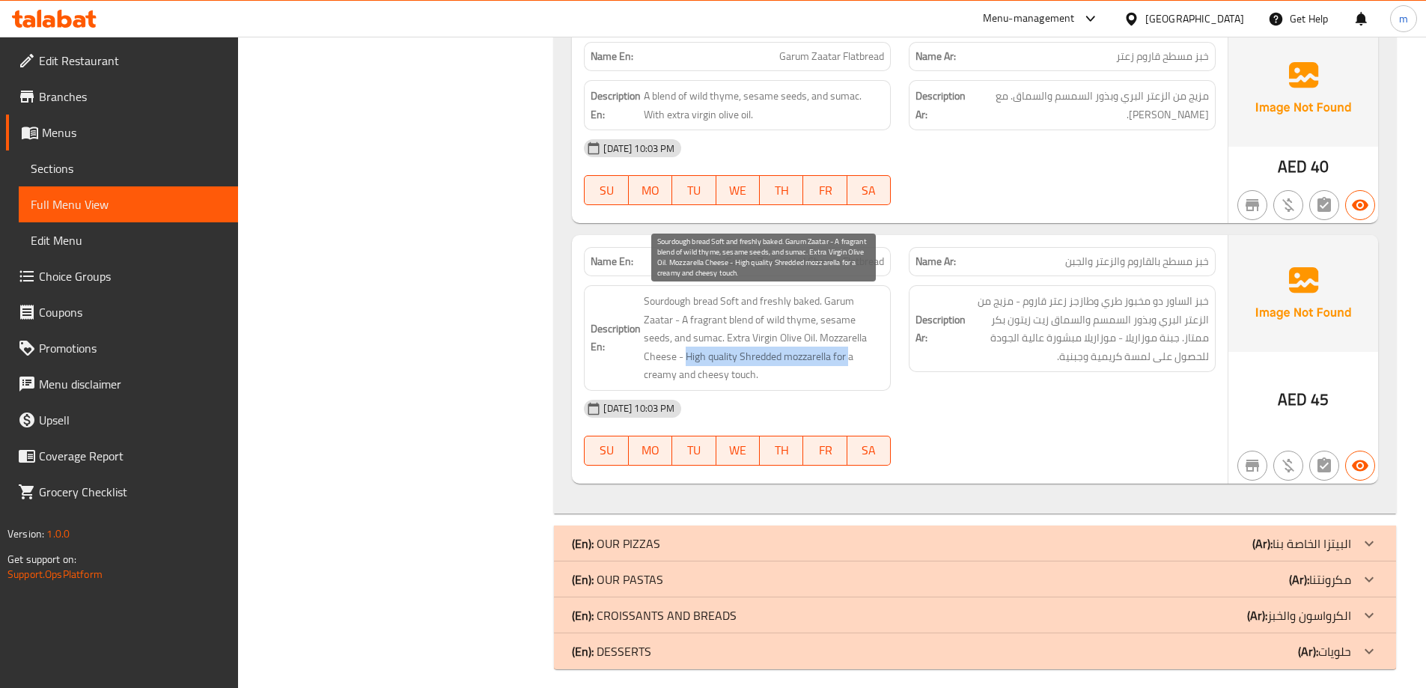
drag, startPoint x: 686, startPoint y: 359, endPoint x: 849, endPoint y: 358, distance: 162.4
click at [849, 358] on span "Sourdough bread Soft and freshly baked. Garum Zaatar - A fragrant blend of wild…" at bounding box center [764, 338] width 240 height 92
drag, startPoint x: 661, startPoint y: 380, endPoint x: 752, endPoint y: 370, distance: 91.8
click at [752, 370] on span "Sourdough bread Soft and freshly baked. Garum Zaatar - A fragrant blend of wild…" at bounding box center [764, 338] width 240 height 92
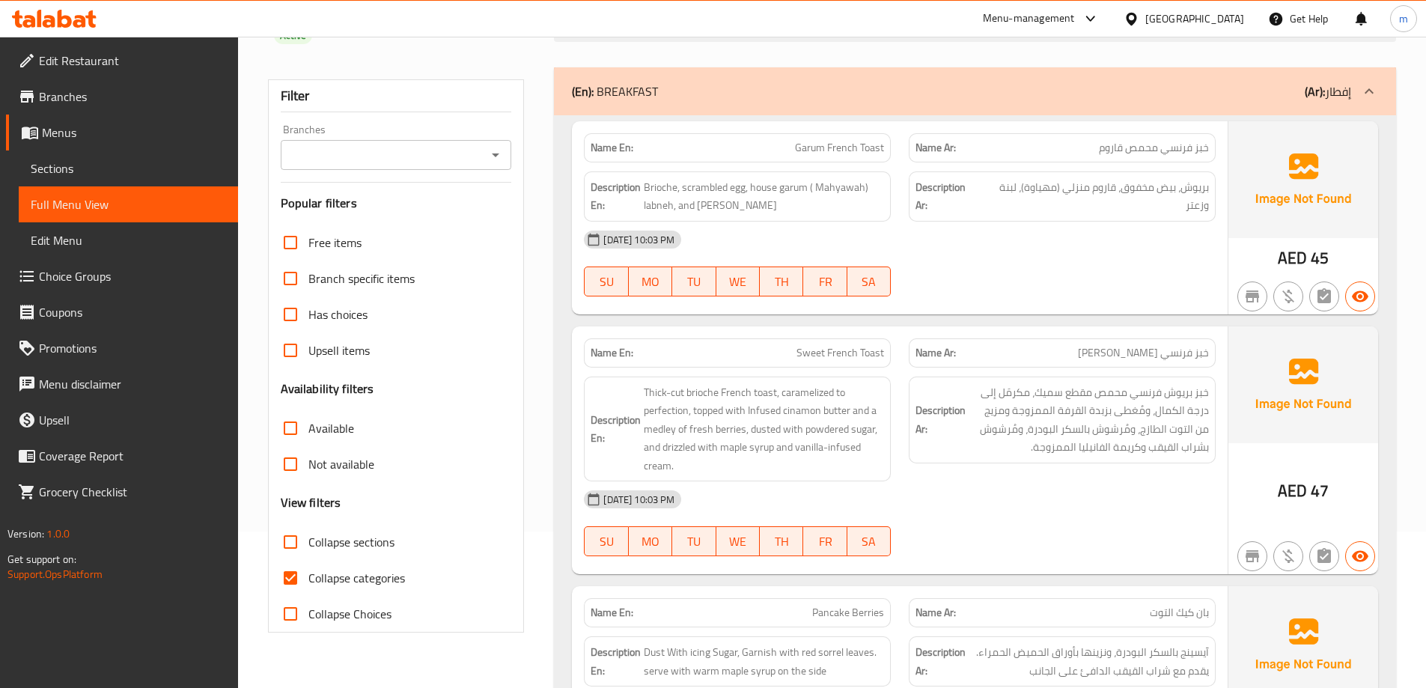
scroll to position [374, 0]
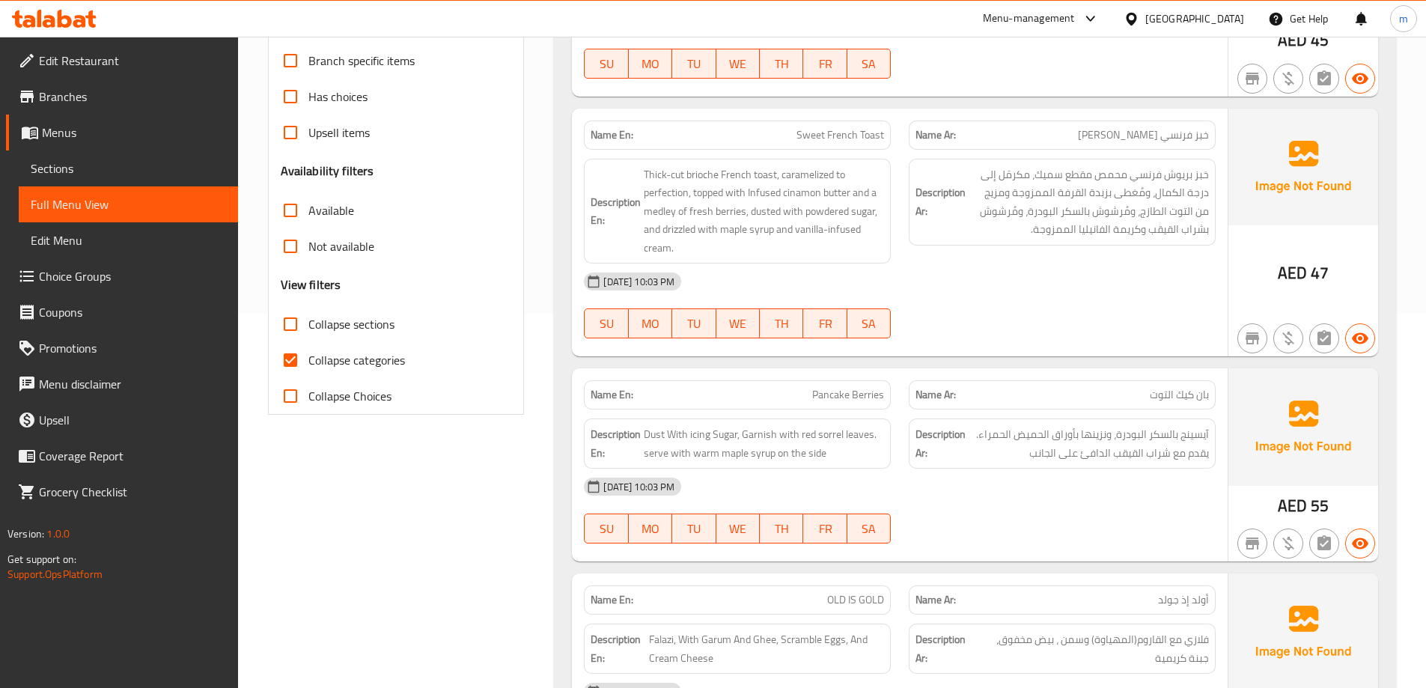
click at [334, 355] on span "Collapse categories" at bounding box center [356, 360] width 97 height 18
click at [308, 355] on input "Collapse categories" at bounding box center [290, 360] width 36 height 36
checkbox input "false"
click at [344, 321] on span "Collapse sections" at bounding box center [351, 324] width 86 height 18
click at [308, 321] on input "Collapse sections" at bounding box center [290, 324] width 36 height 36
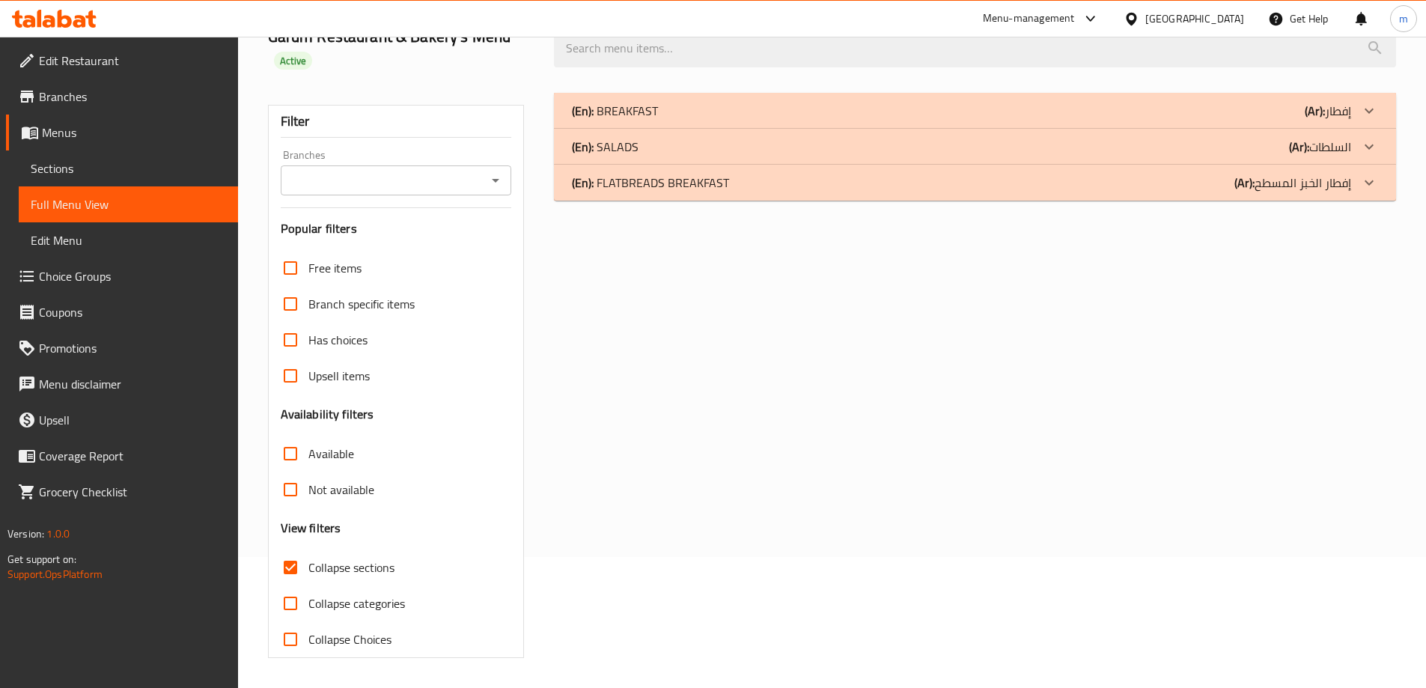
scroll to position [131, 0]
click at [355, 564] on span "Collapse sections" at bounding box center [351, 567] width 86 height 18
click at [308, 564] on input "Collapse sections" at bounding box center [290, 567] width 36 height 36
checkbox input "false"
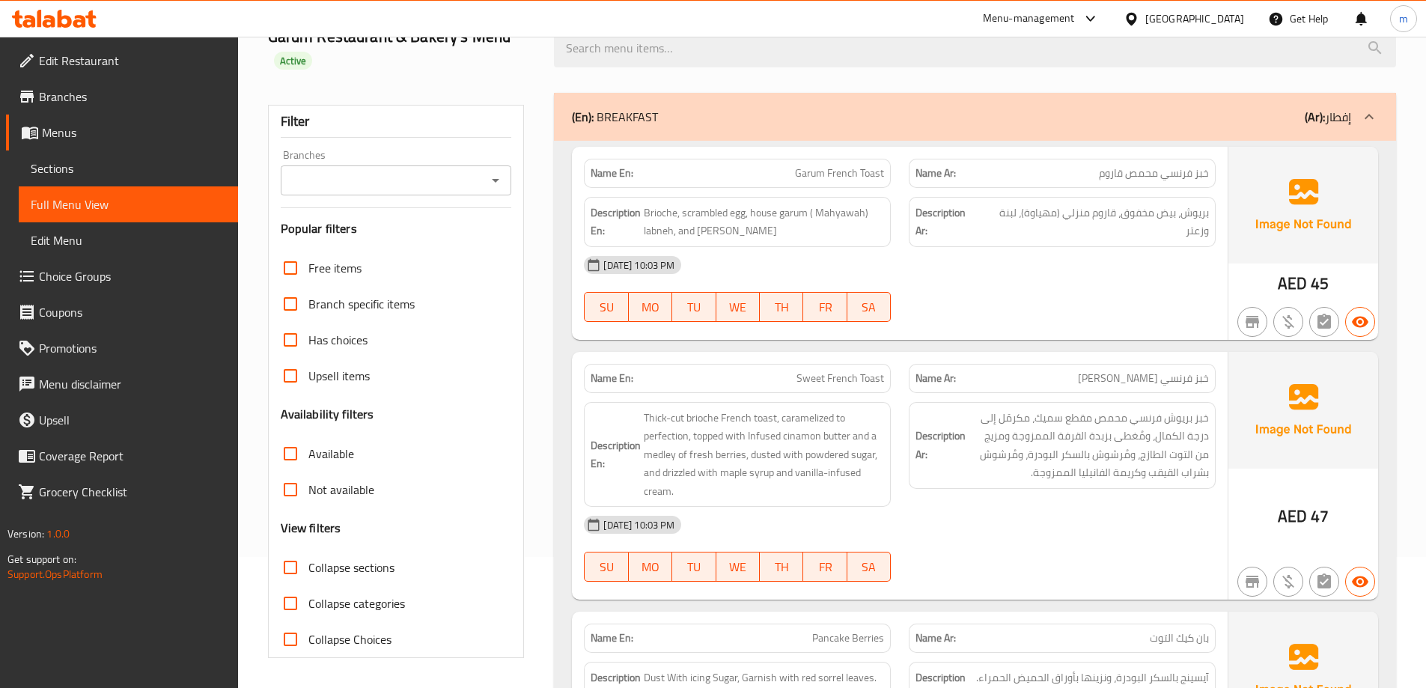
click at [515, 80] on div "Garum Restaurant & Bakery's Menu Active" at bounding box center [402, 48] width 287 height 89
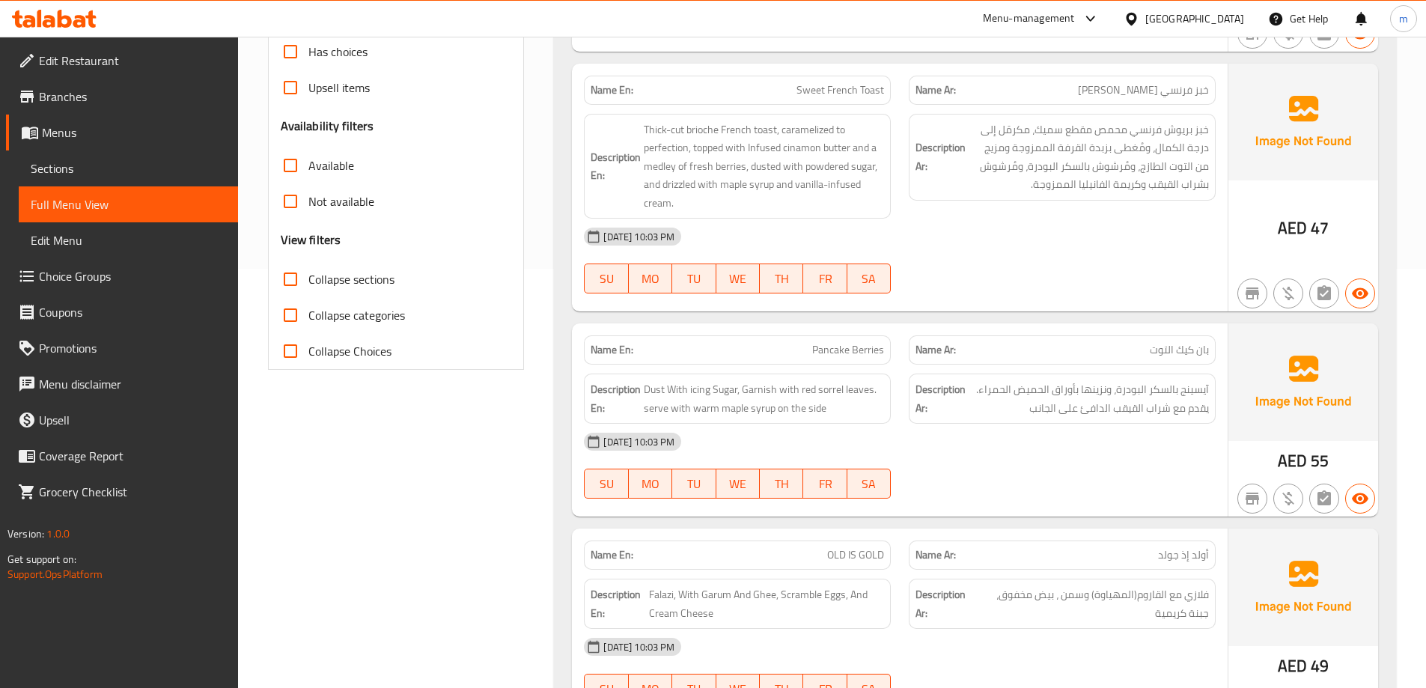
scroll to position [0, 0]
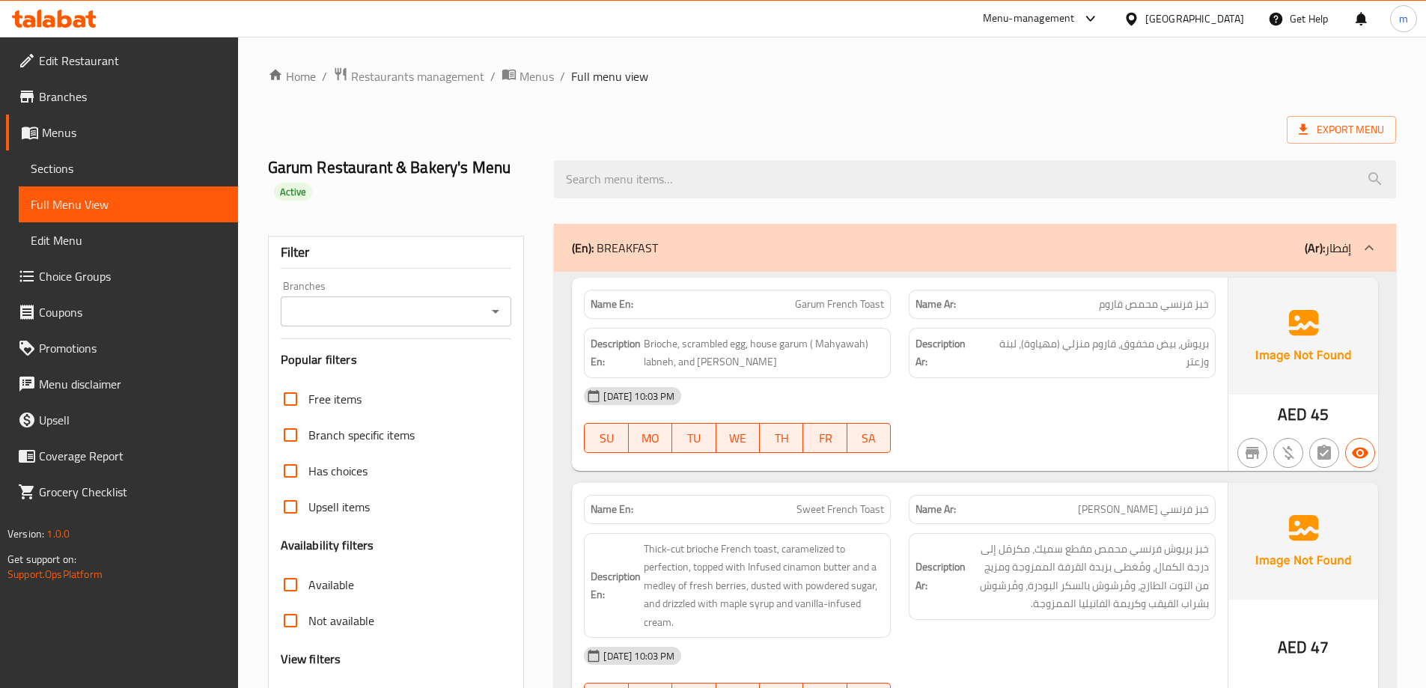
drag, startPoint x: 413, startPoint y: 414, endPoint x: 1396, endPoint y: 180, distance: 1010.1
click at [1367, 134] on span "Export Menu" at bounding box center [1340, 129] width 85 height 19
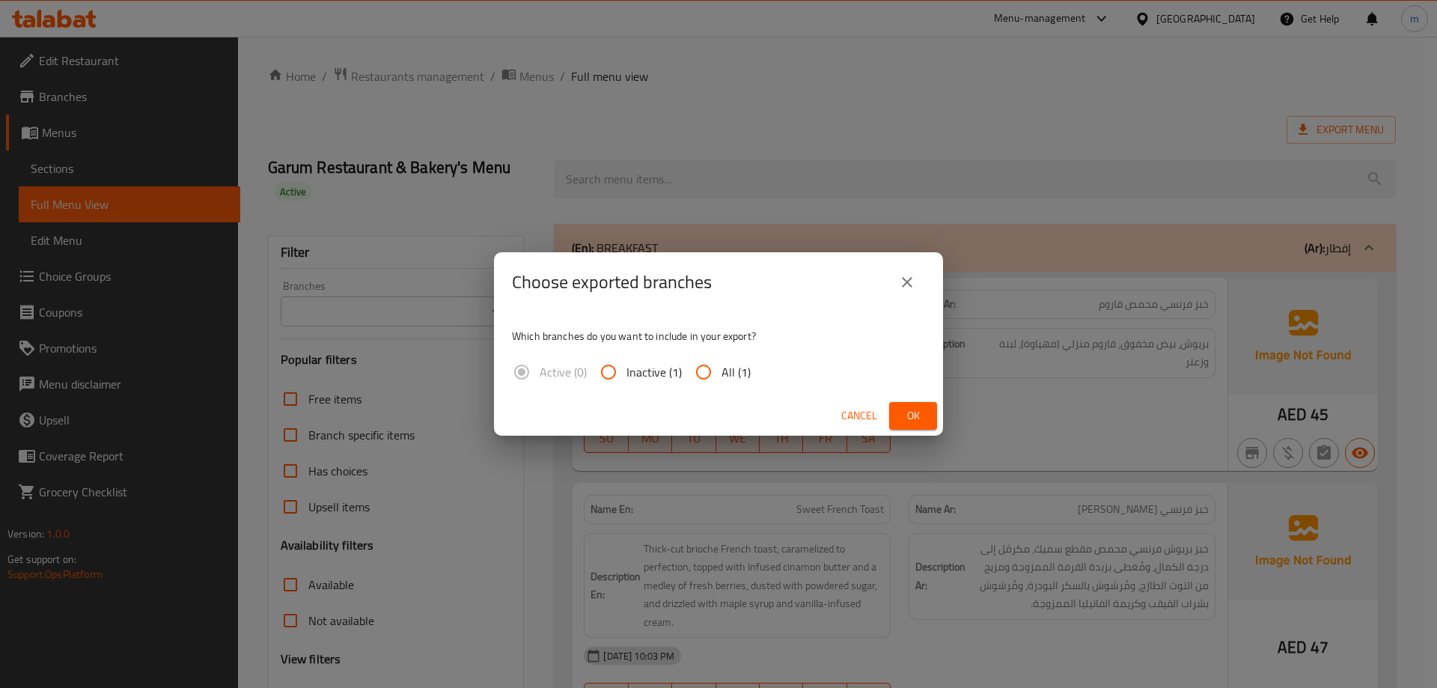
drag, startPoint x: 724, startPoint y: 346, endPoint x: 714, endPoint y: 367, distance: 23.1
click at [723, 347] on div "Which branches do you want to include in your export? Active (0) Inactive (1) A…" at bounding box center [718, 354] width 449 height 84
click at [714, 368] on input "All (1)" at bounding box center [704, 372] width 36 height 36
radio input "true"
click at [899, 411] on button "Ok" at bounding box center [913, 416] width 48 height 28
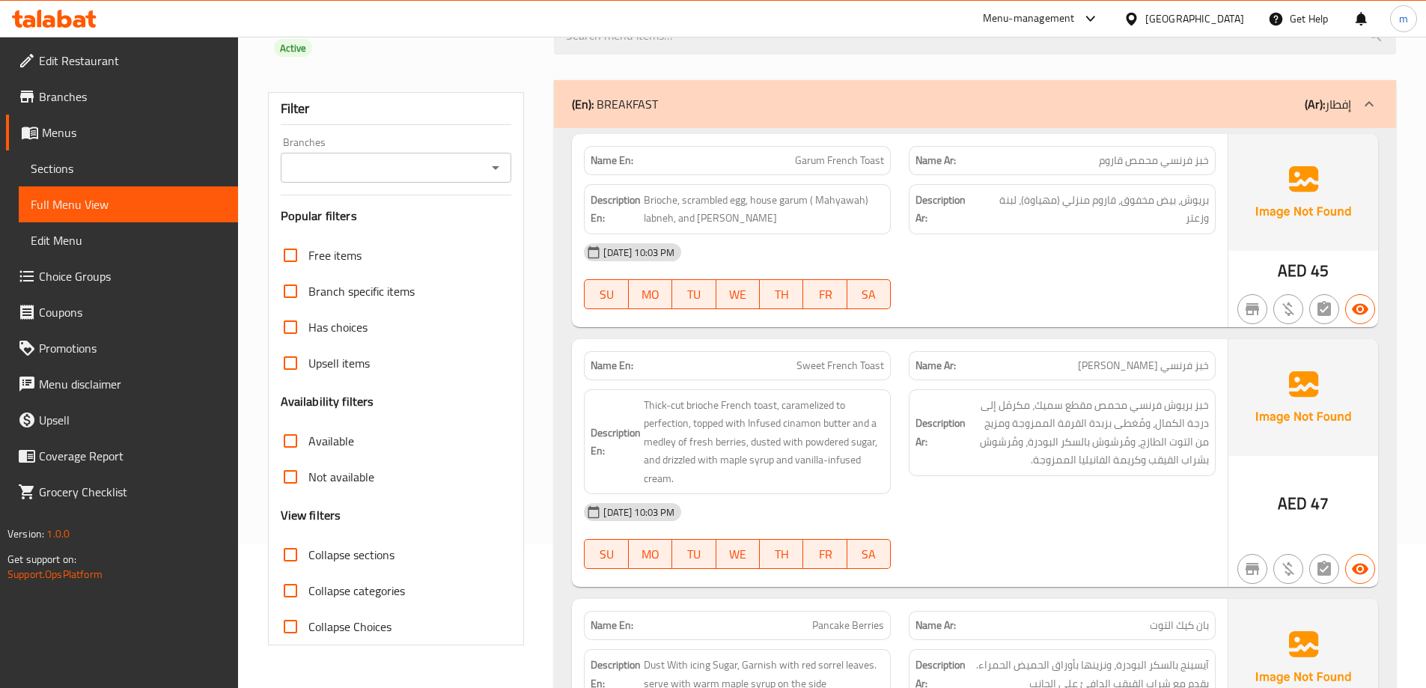
scroll to position [299, 0]
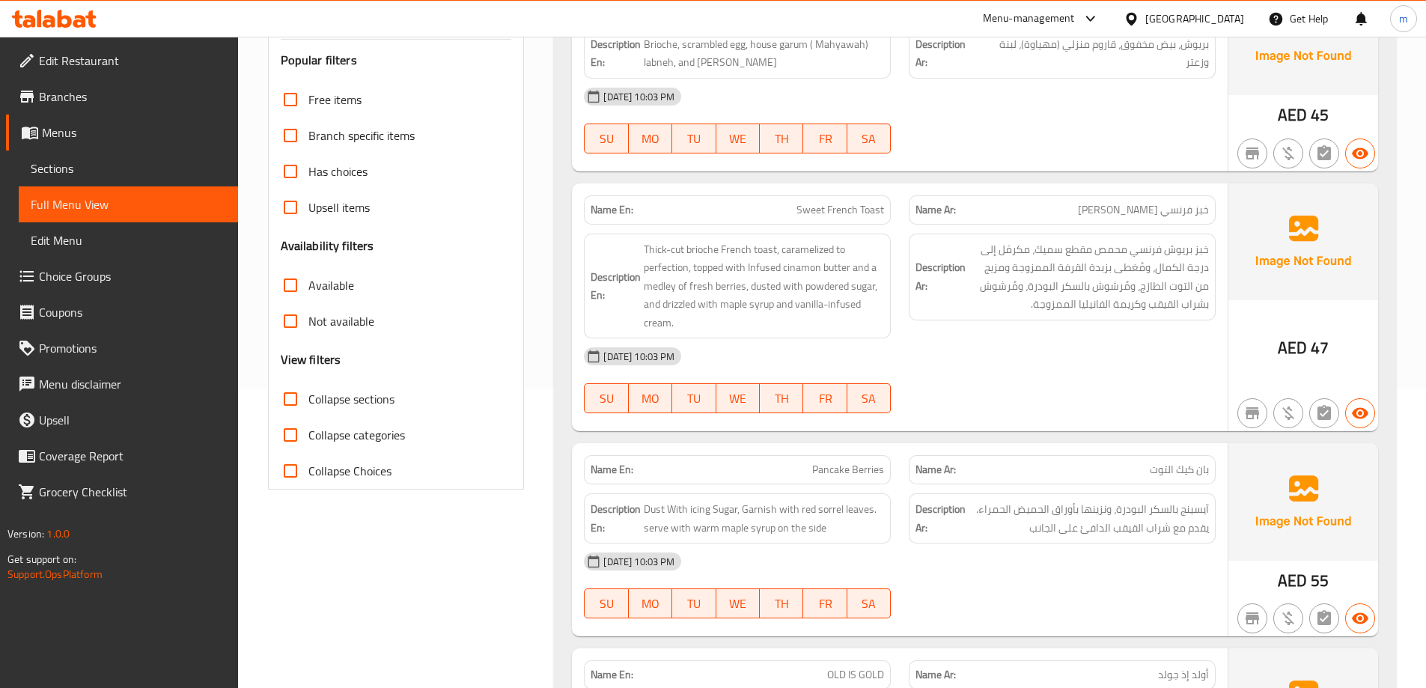
click at [346, 400] on span "Collapse sections" at bounding box center [351, 399] width 86 height 18
click at [308, 400] on input "Collapse sections" at bounding box center [290, 399] width 36 height 36
checkbox input "true"
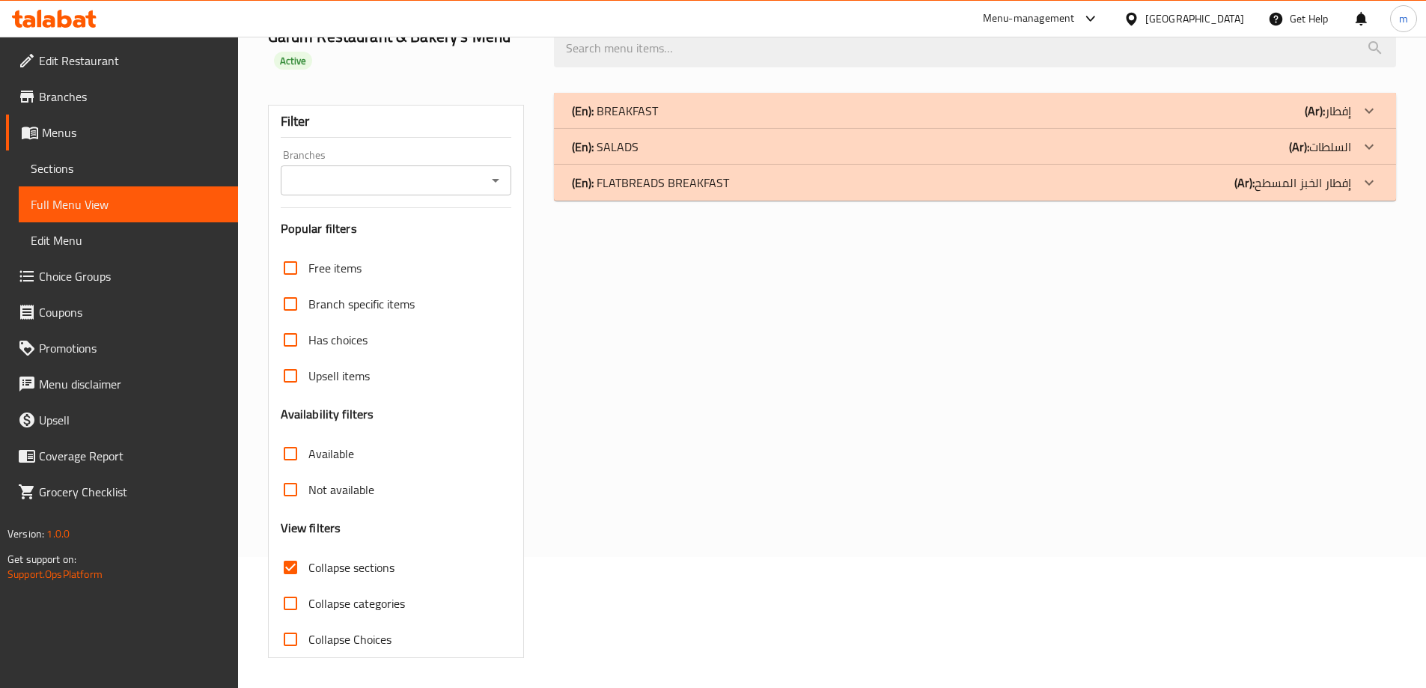
scroll to position [131, 0]
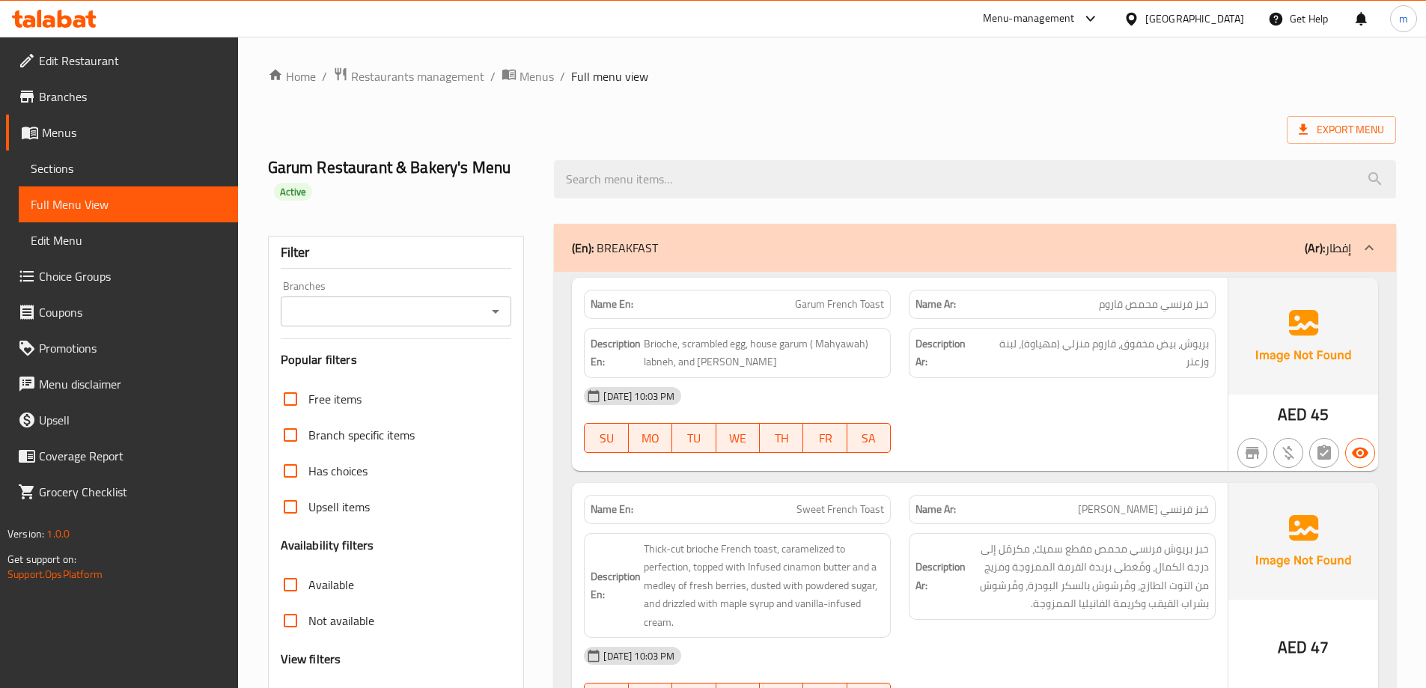
click at [63, 154] on link "Sections" at bounding box center [128, 168] width 219 height 36
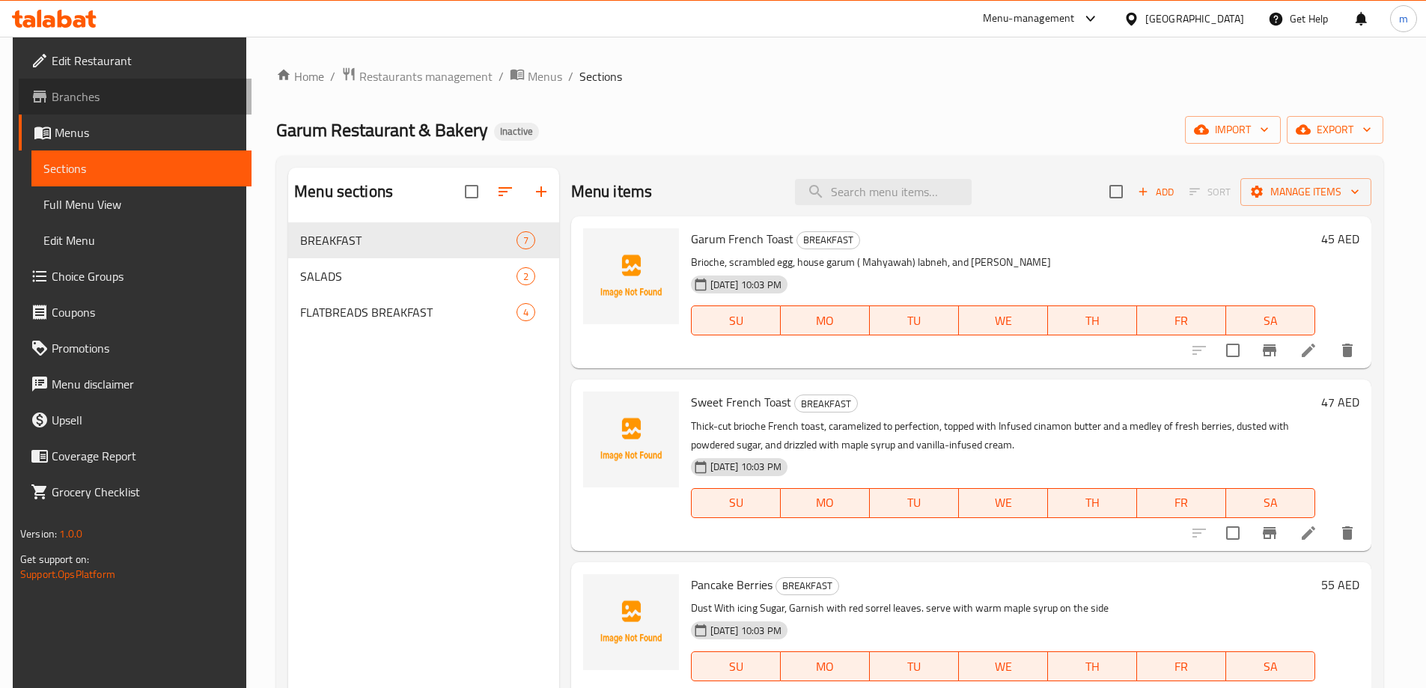
click at [82, 88] on span "Branches" at bounding box center [145, 97] width 187 height 18
